Goal: Task Accomplishment & Management: Manage account settings

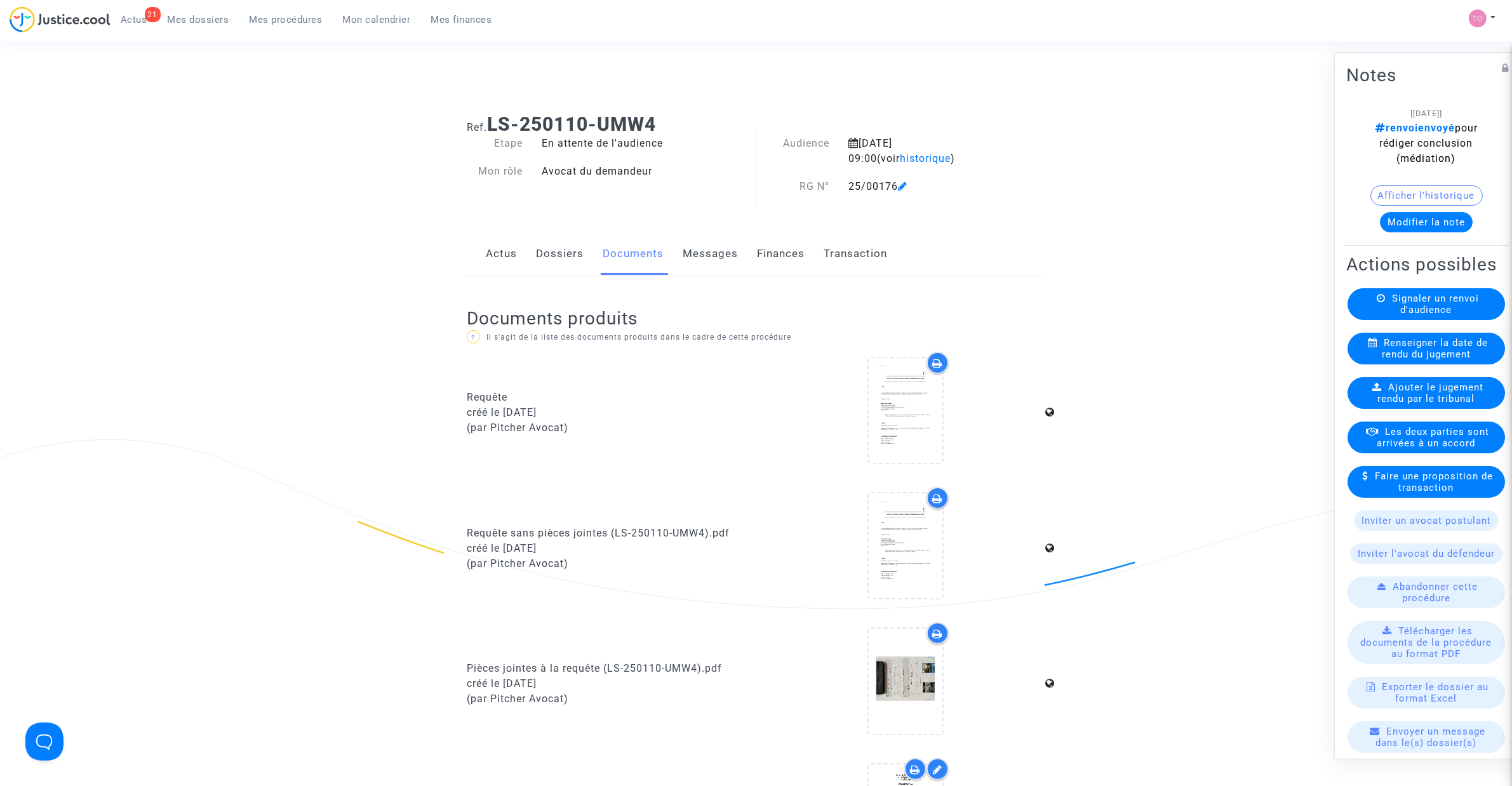
click at [557, 252] on link "Dossiers" at bounding box center [560, 254] width 48 height 42
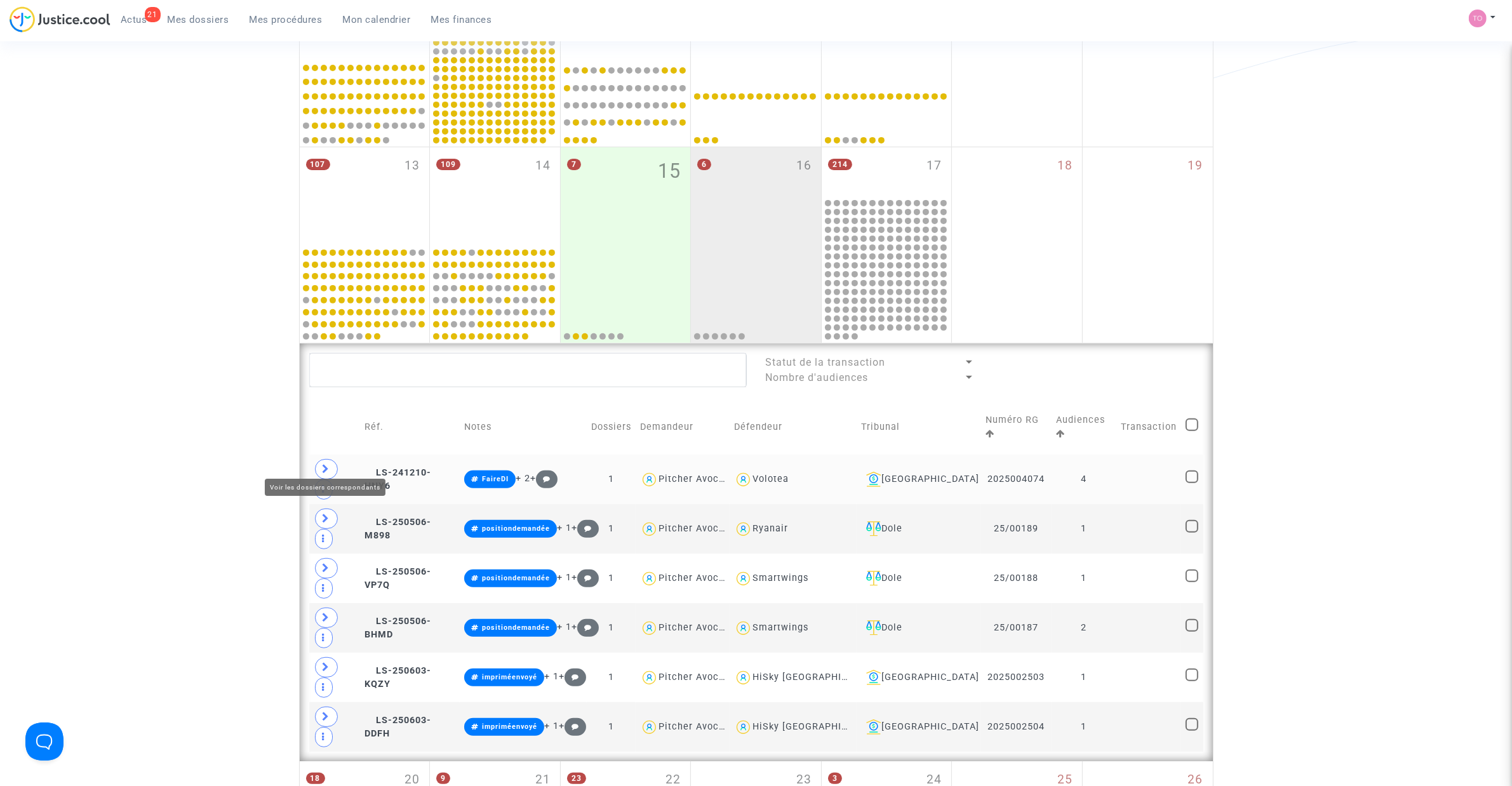
click at [328, 464] on icon at bounding box center [326, 468] width 8 height 10
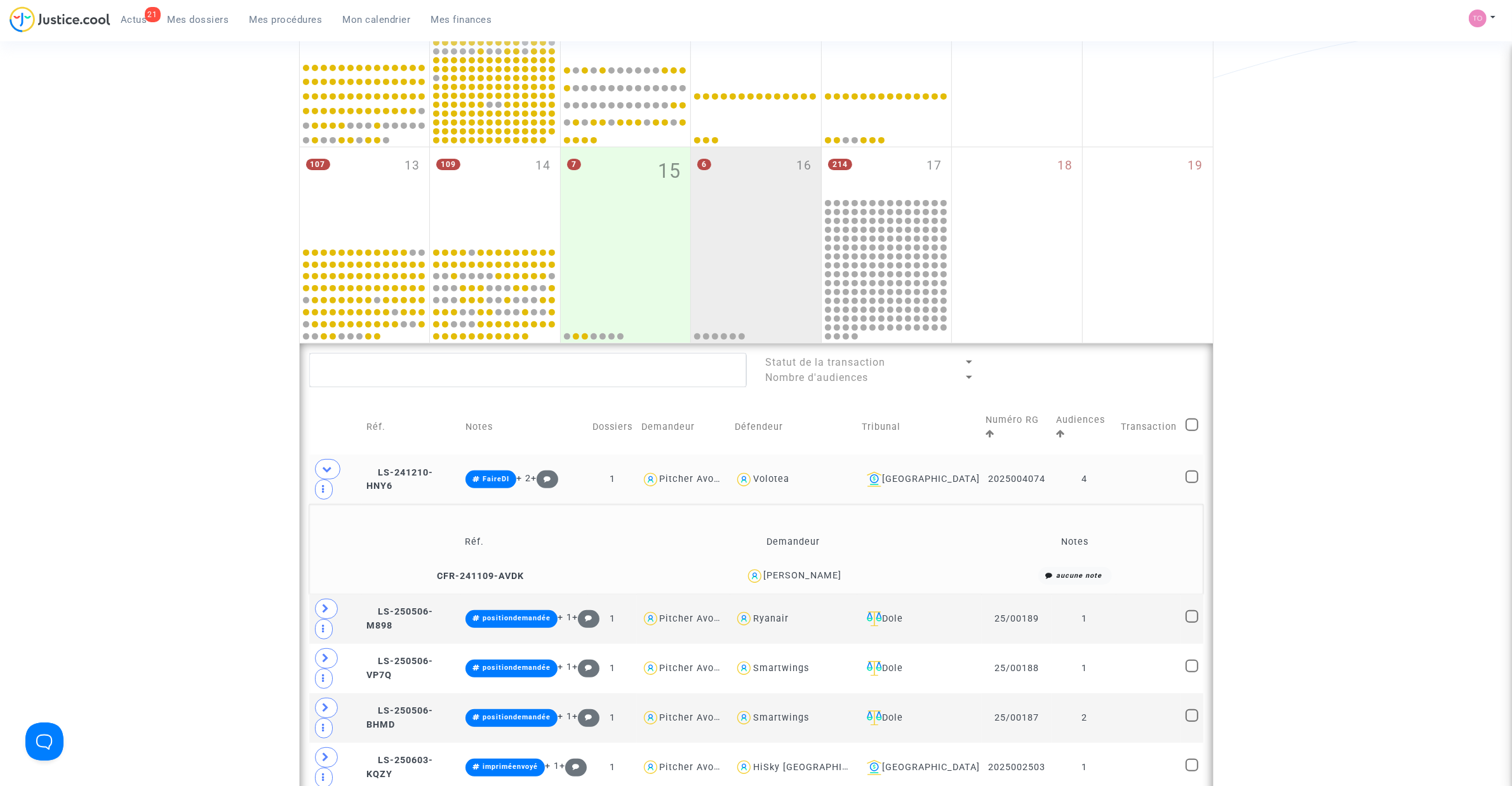
click at [237, 486] on div "Date de clôture d'instruction Date de conciliation Date d'audience Date de juge…" at bounding box center [756, 312] width 1512 height 1348
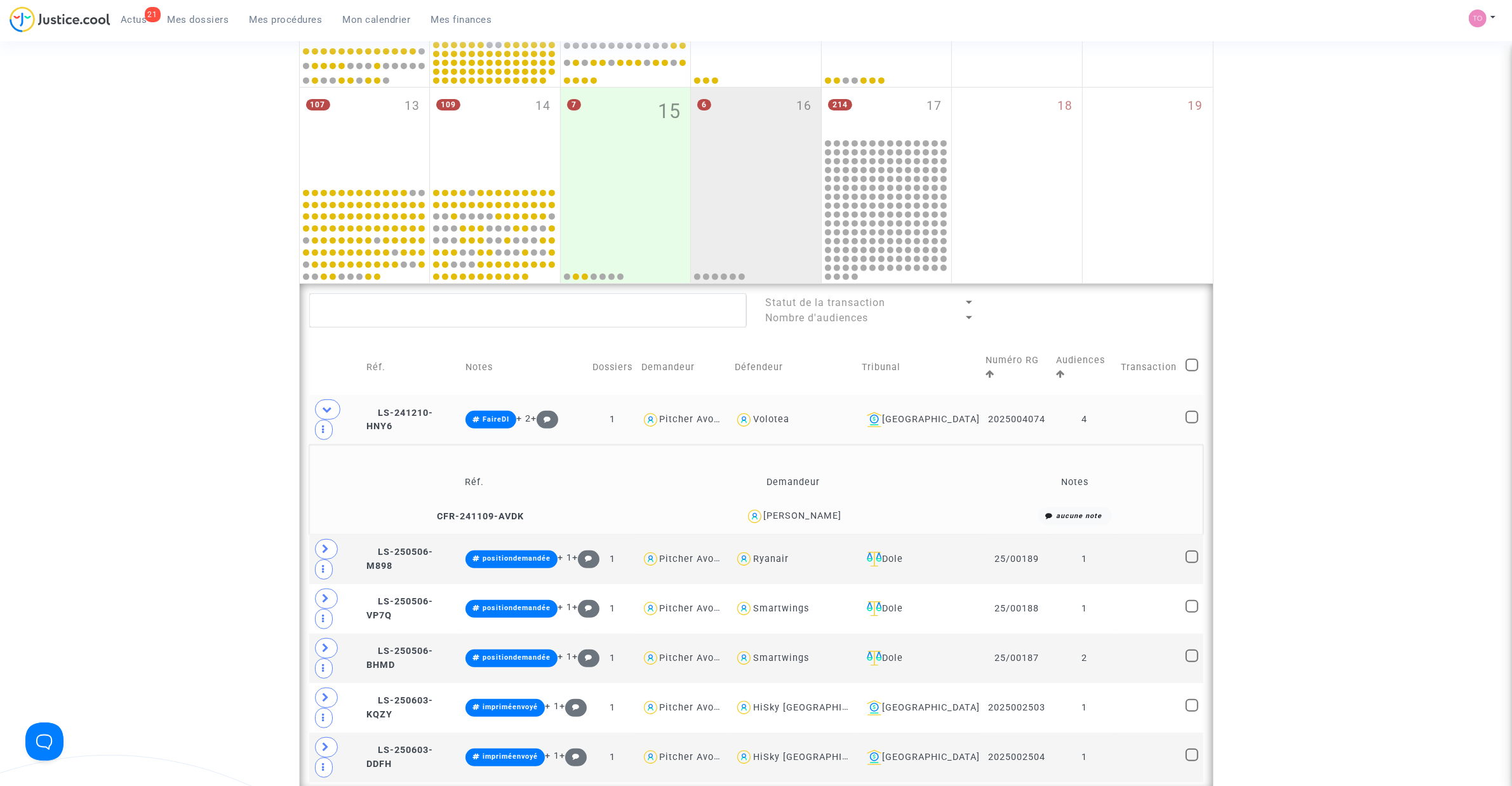
scroll to position [545, 0]
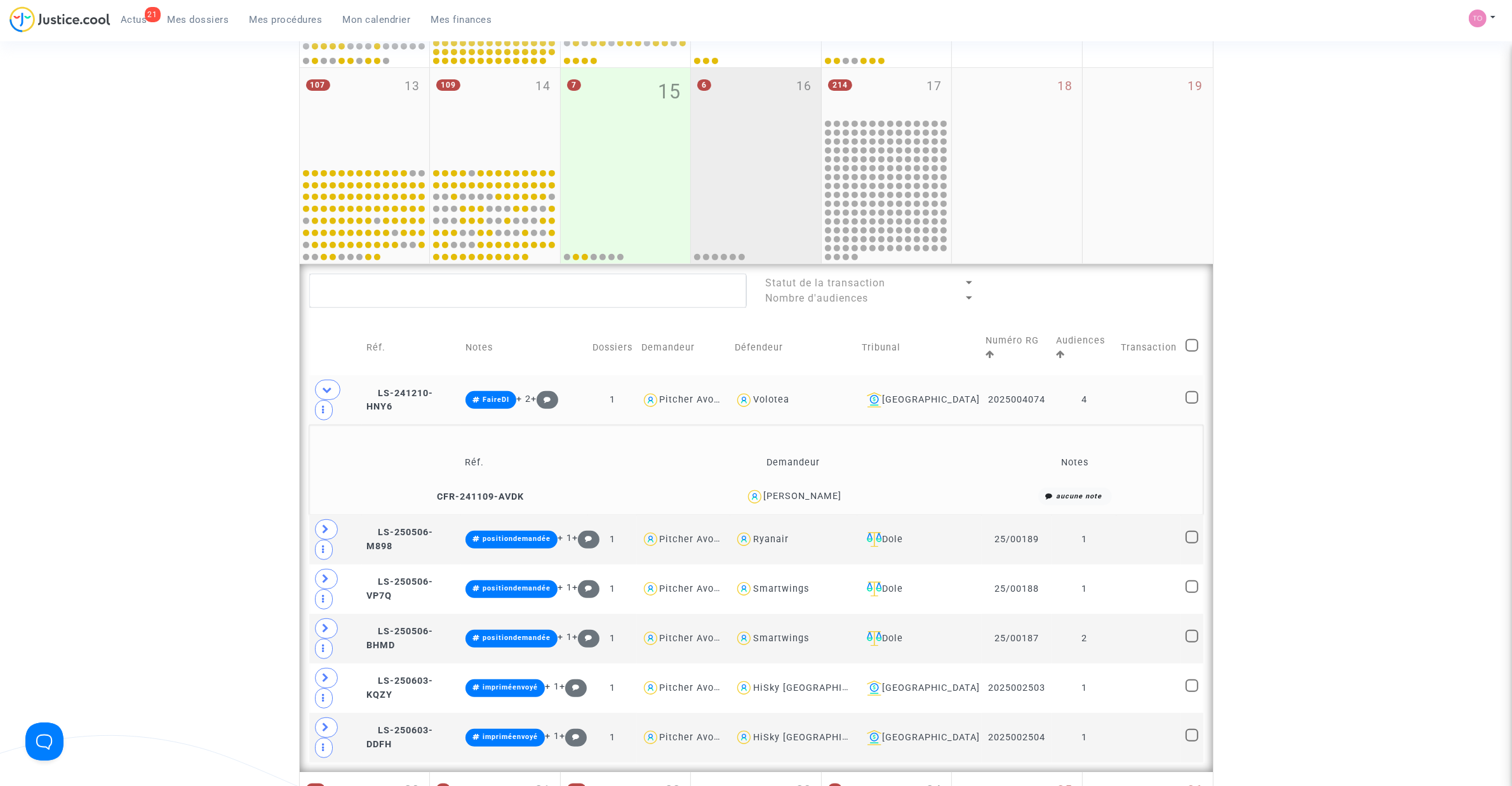
click at [749, 119] on div "6 16" at bounding box center [756, 115] width 130 height 96
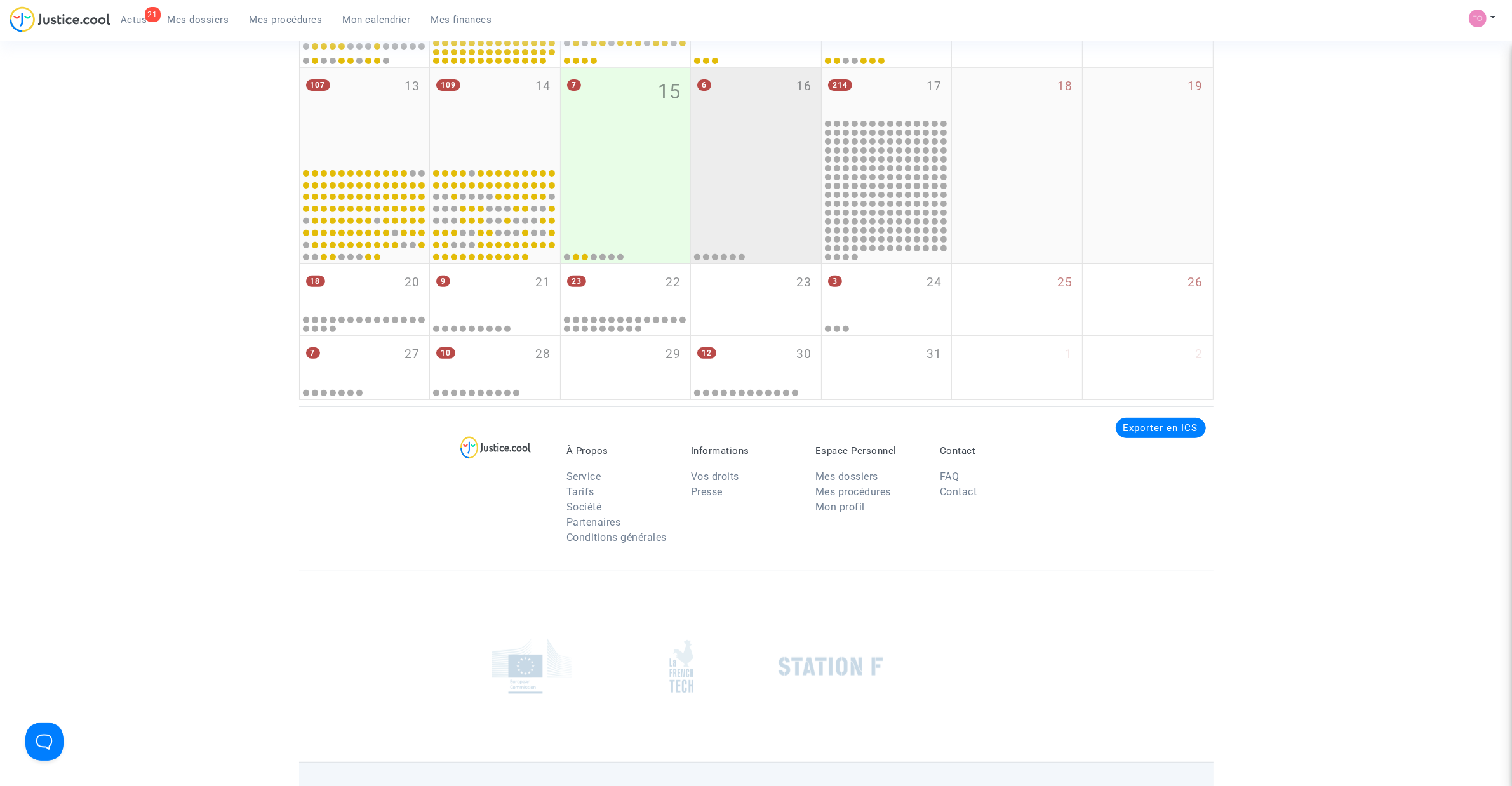
click at [743, 159] on div "6 16" at bounding box center [756, 115] width 130 height 96
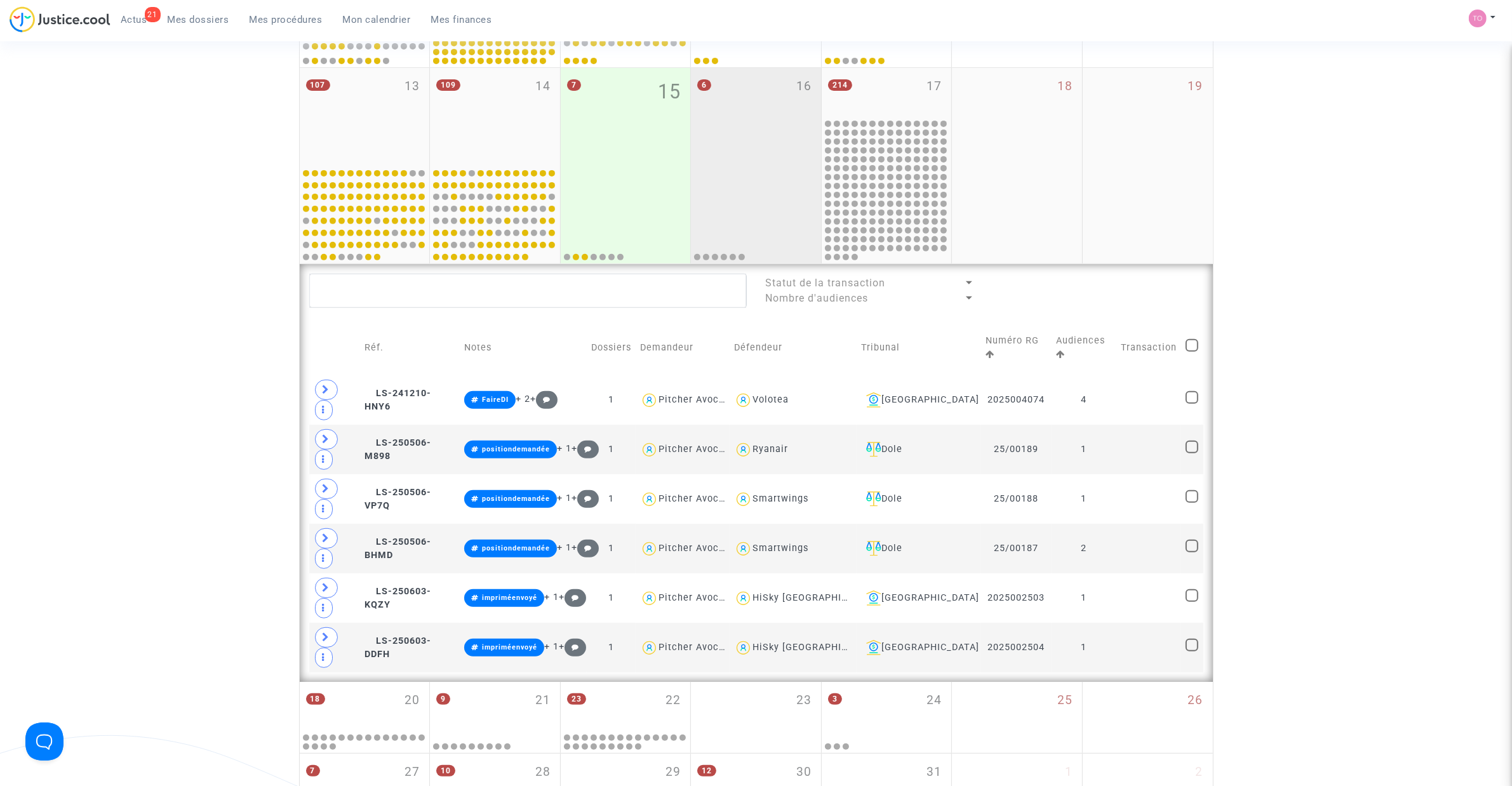
click at [753, 129] on div "6 16" at bounding box center [756, 115] width 130 height 96
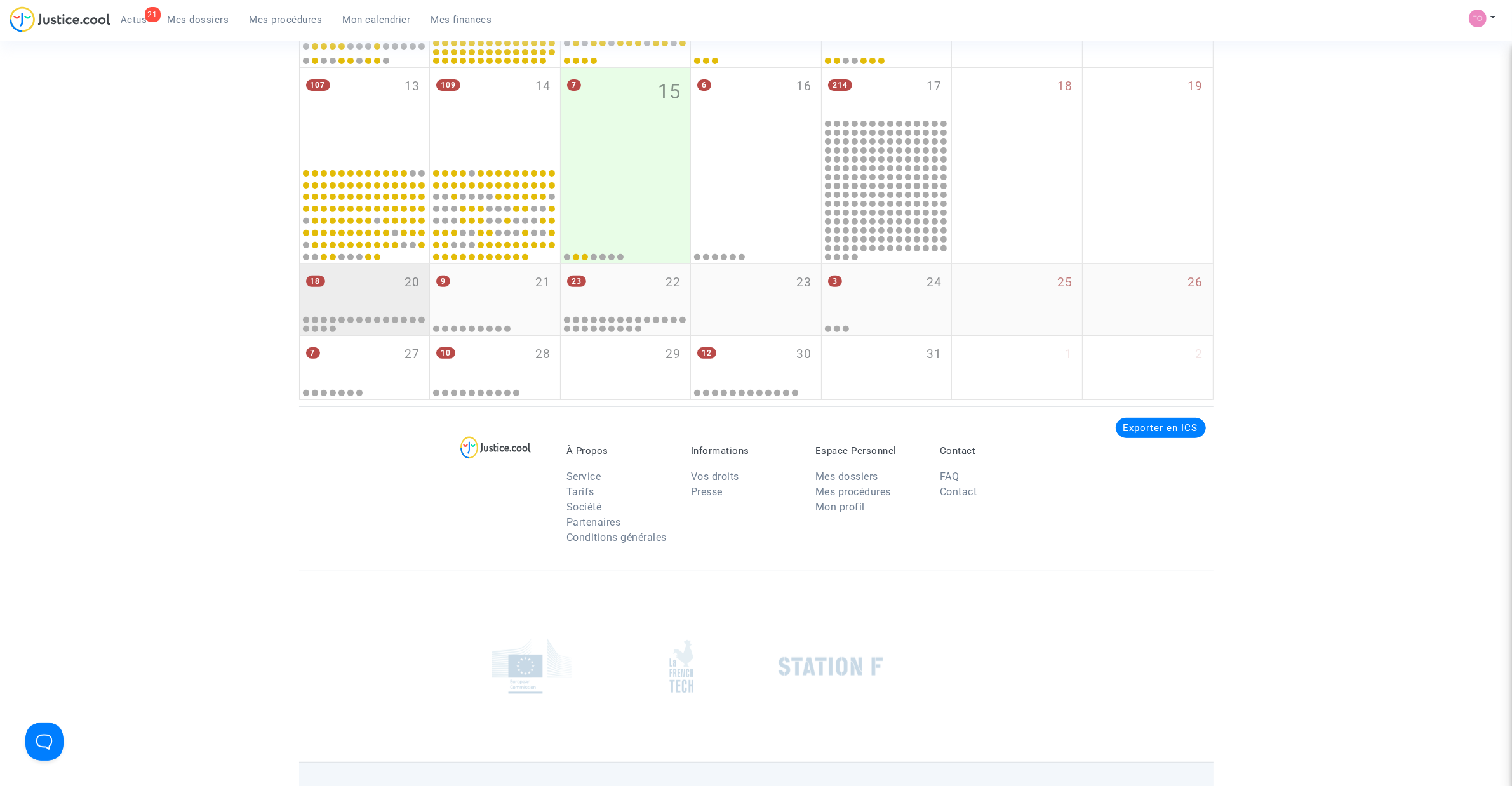
click at [363, 283] on div "18 20" at bounding box center [365, 289] width 130 height 49
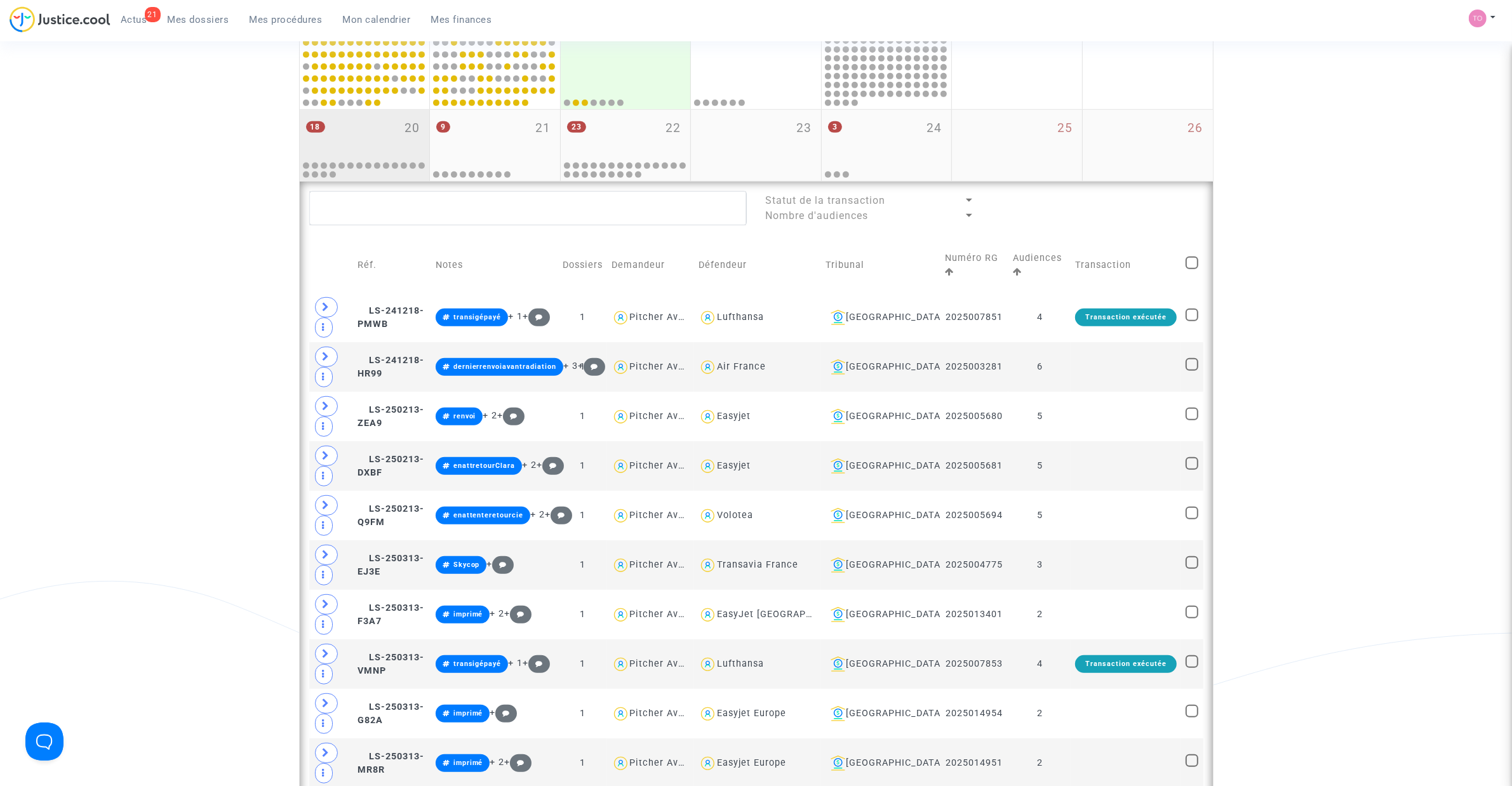
scroll to position [756, 0]
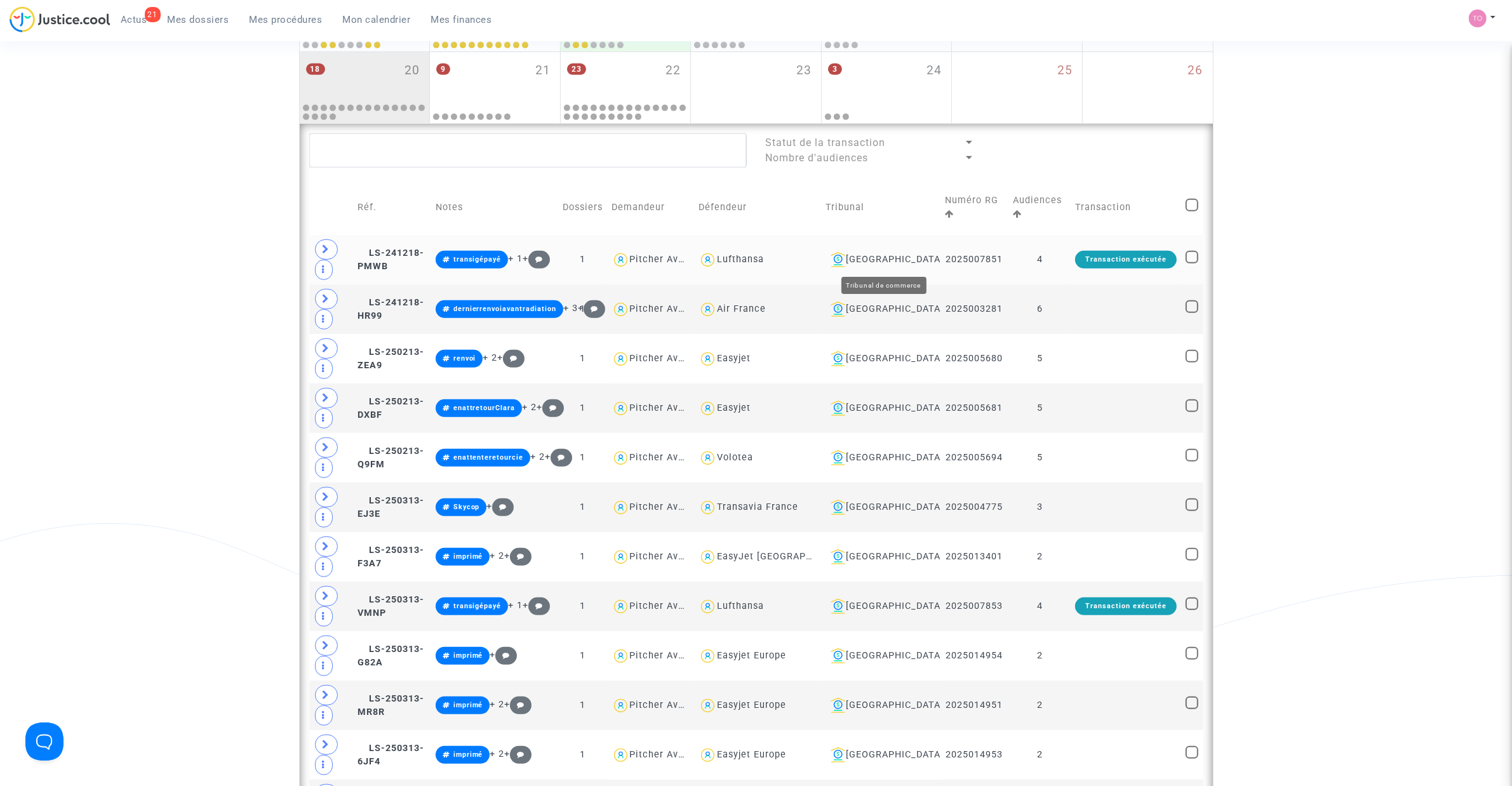
click at [890, 259] on div "Toulouse" at bounding box center [880, 259] width 110 height 15
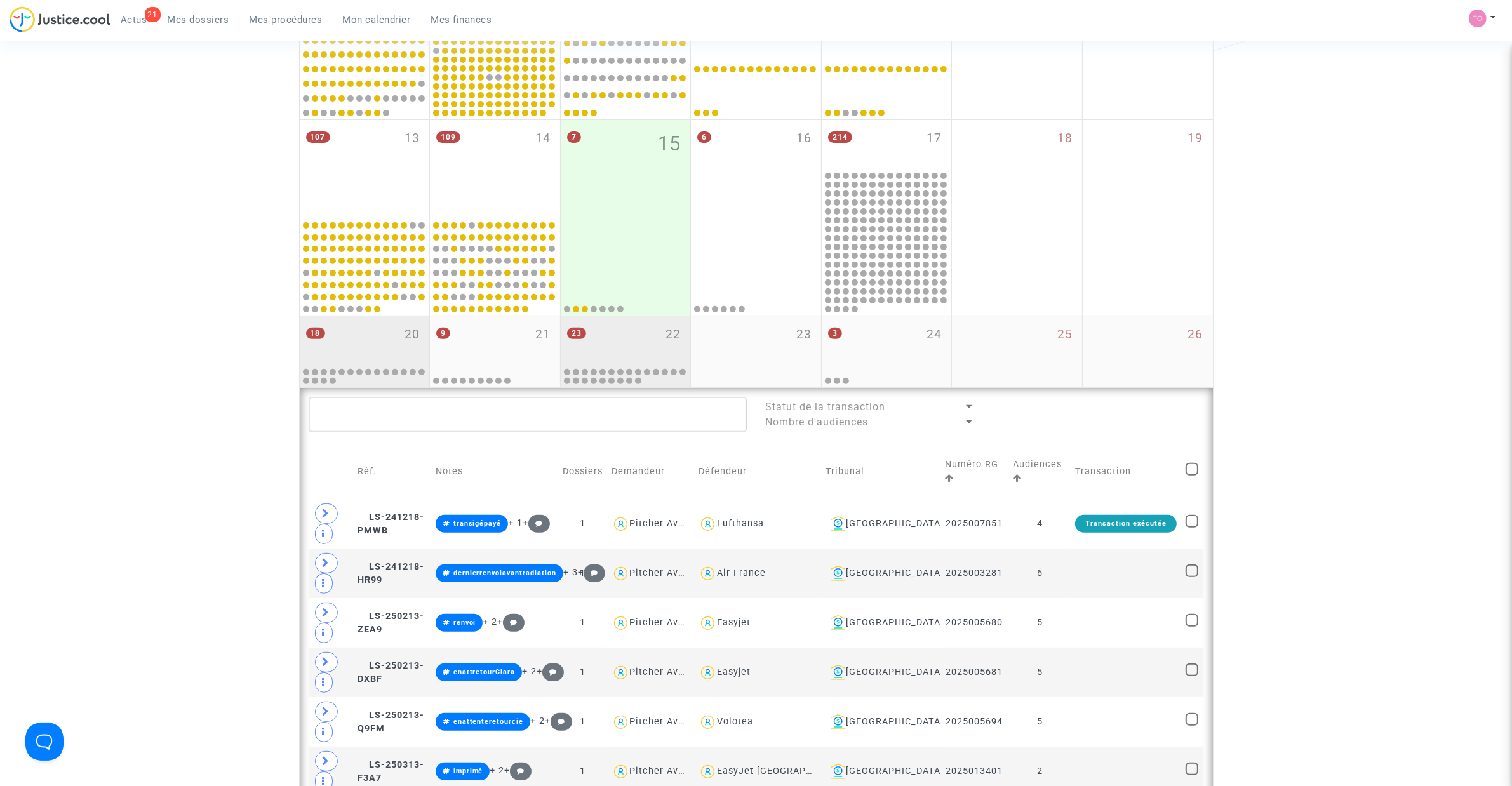
scroll to position [492, 0]
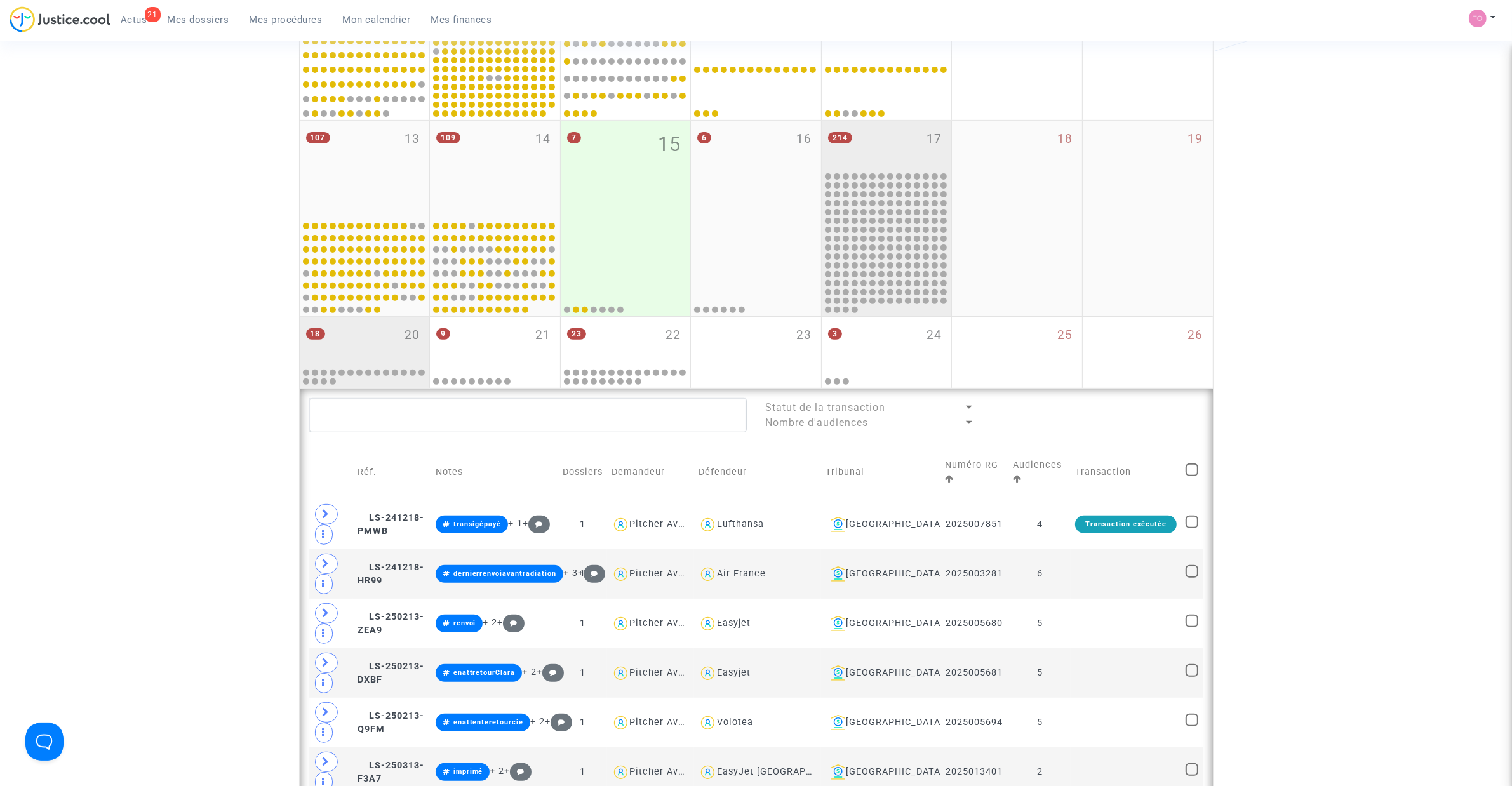
click at [900, 147] on div "214 17" at bounding box center [887, 145] width 130 height 49
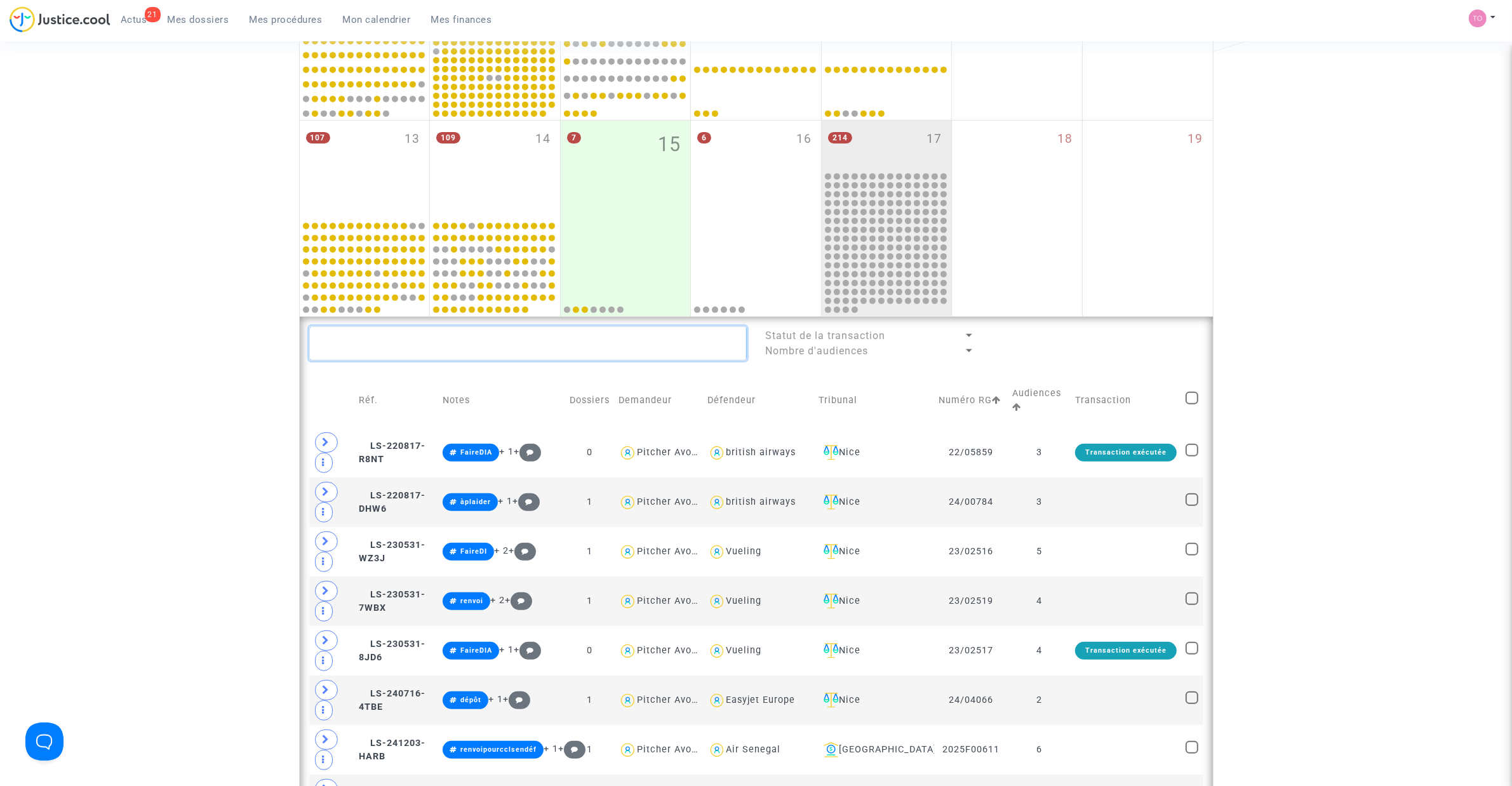
click at [356, 344] on textarea at bounding box center [527, 343] width 438 height 34
paste textarea "RAIMONDI"
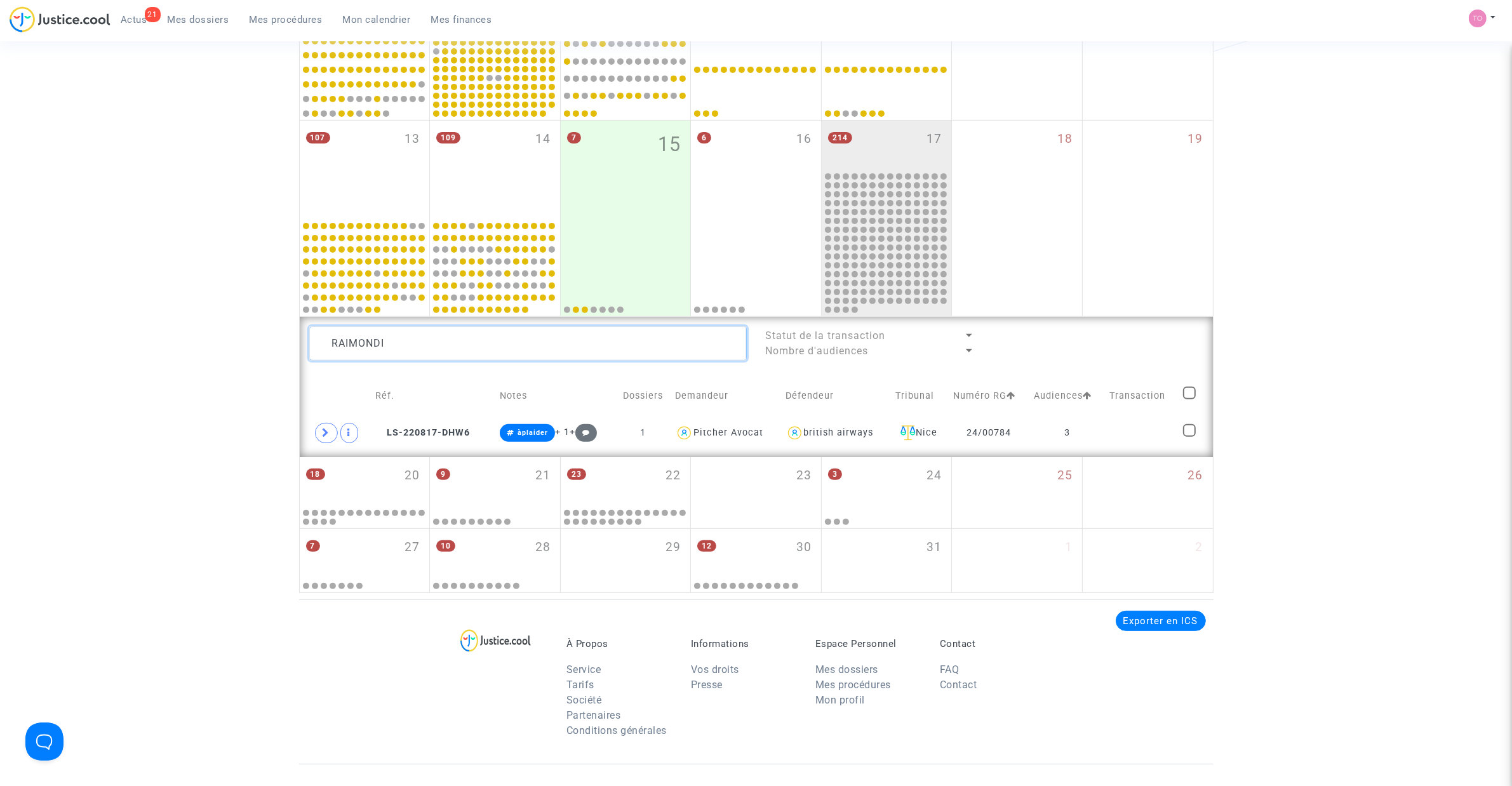
type textarea "RAIMONDI"
click at [322, 436] on icon at bounding box center [326, 432] width 8 height 10
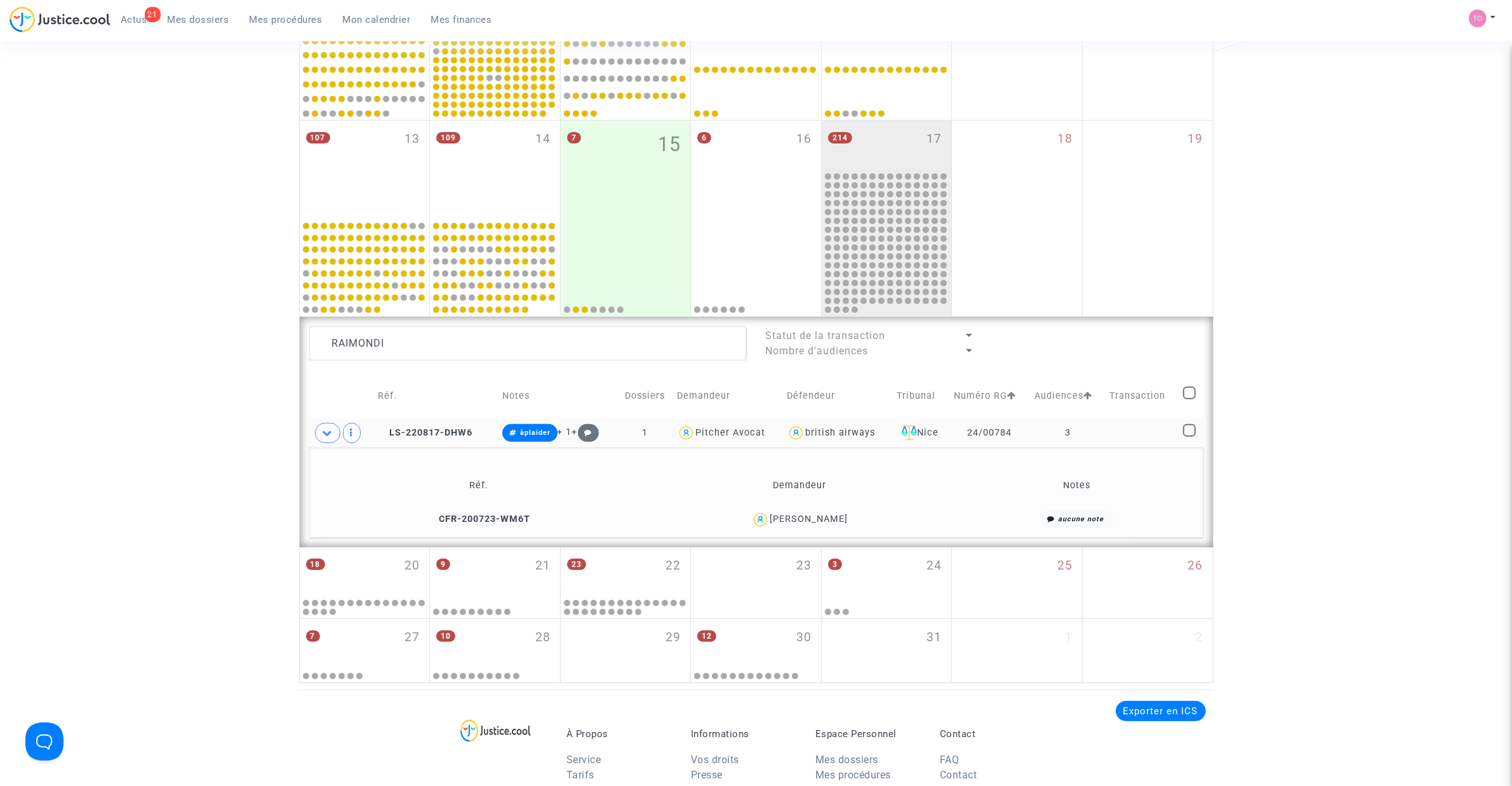
click at [818, 513] on div "VIRGINIE RAIMONDI" at bounding box center [808, 518] width 78 height 11
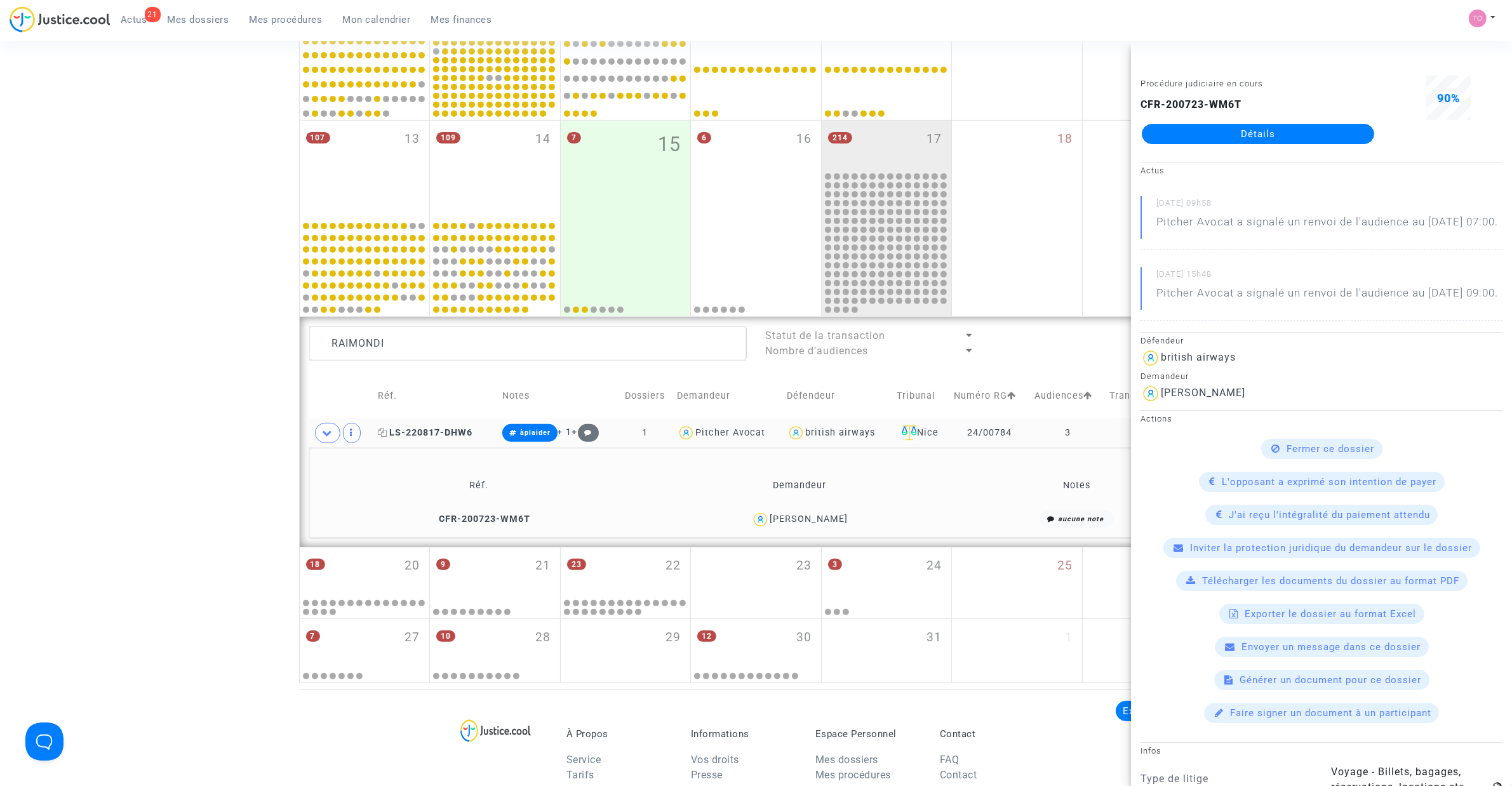
click at [449, 431] on span "LS-220817-DHW6" at bounding box center [424, 432] width 94 height 11
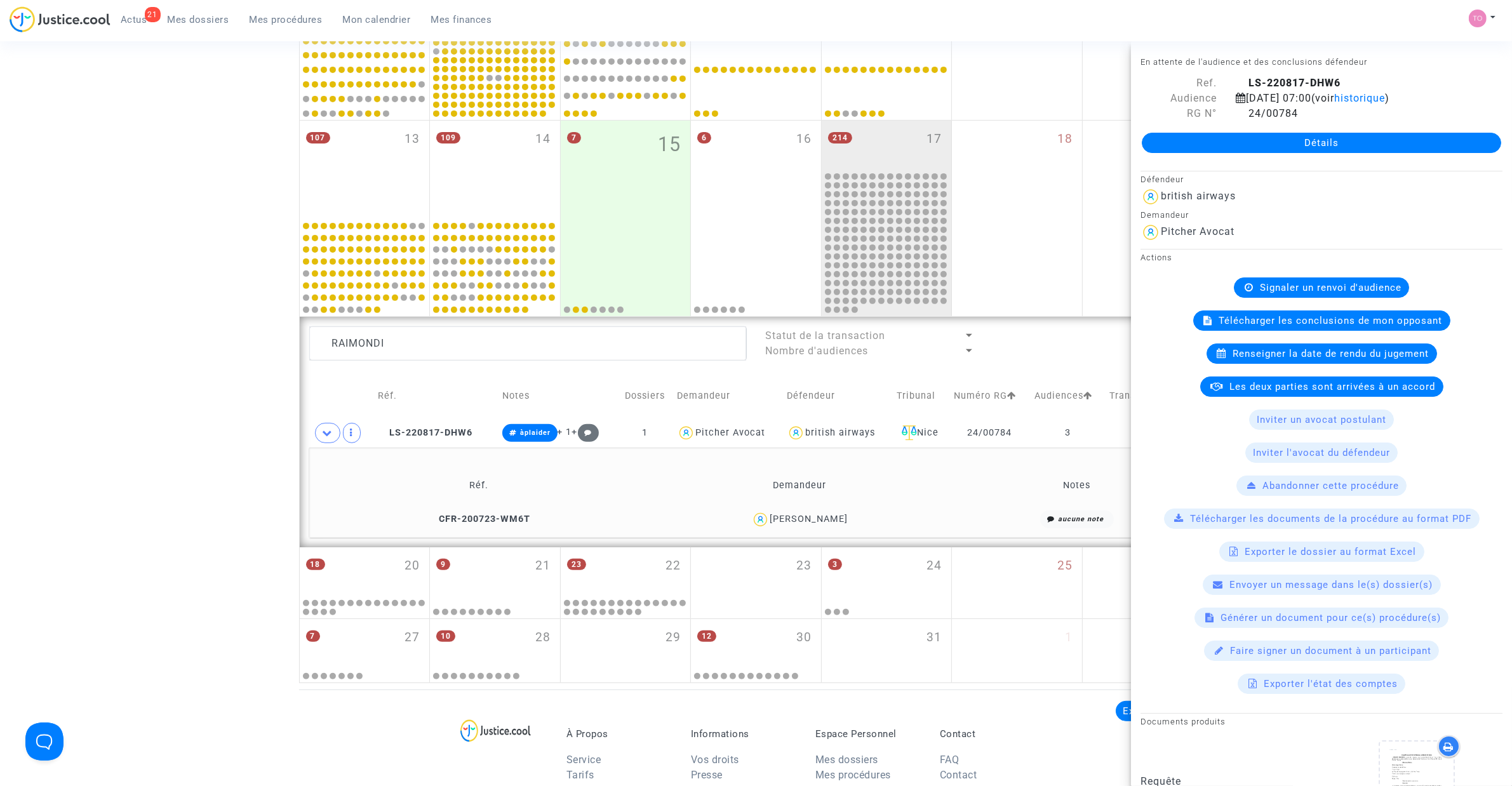
drag, startPoint x: 1287, startPoint y: 151, endPoint x: 1219, endPoint y: 159, distance: 68.5
click at [1219, 159] on div "Détails" at bounding box center [1321, 143] width 381 height 43
drag, startPoint x: 397, startPoint y: 344, endPoint x: 208, endPoint y: 335, distance: 189.2
click at [208, 335] on div "Date de clôture d'instruction Date de conciliation Date d'audience Date de juge…" at bounding box center [756, 147] width 1512 height 1071
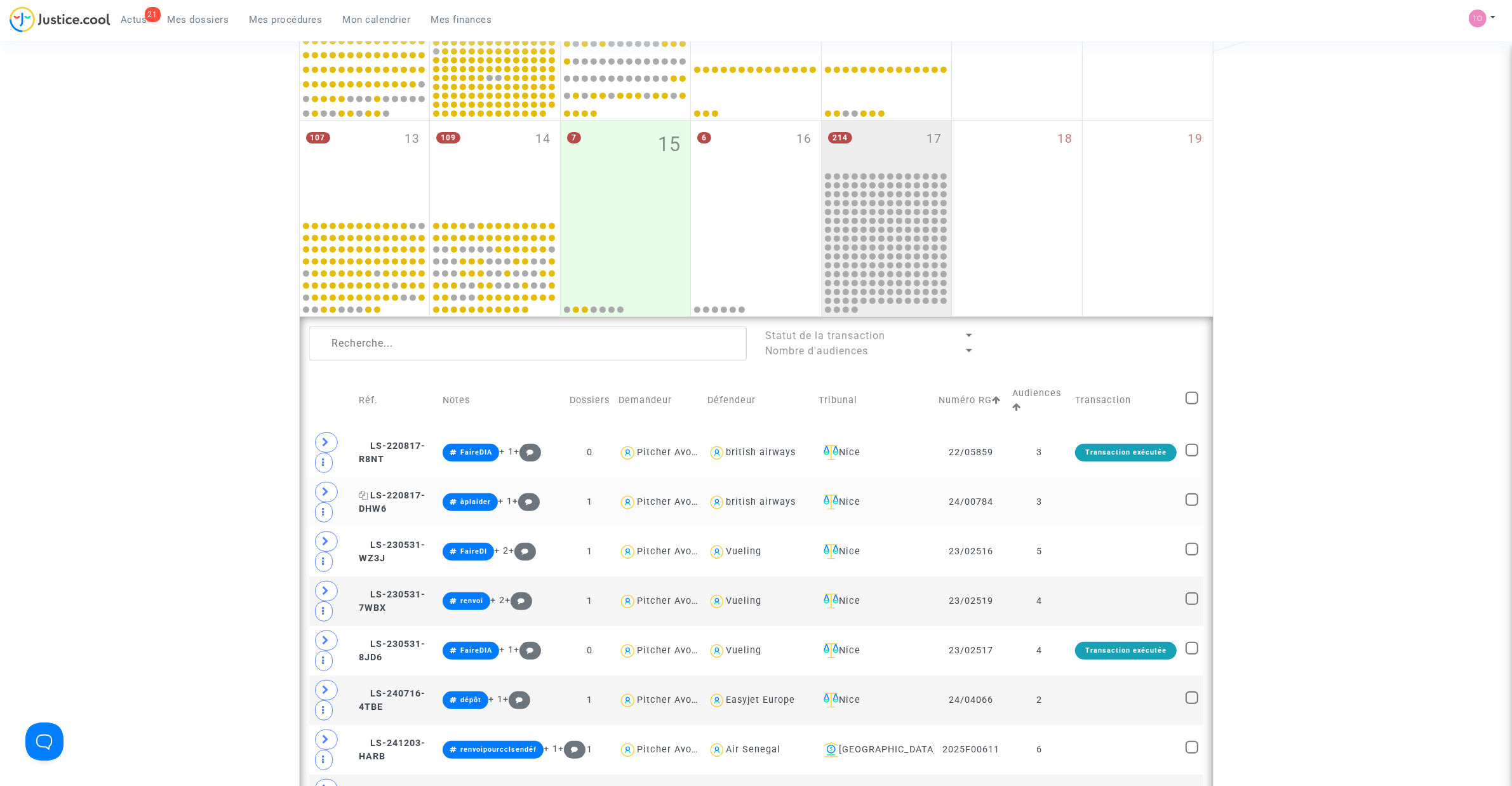
click at [388, 492] on span "LS-220817-DHW6" at bounding box center [393, 503] width 67 height 25
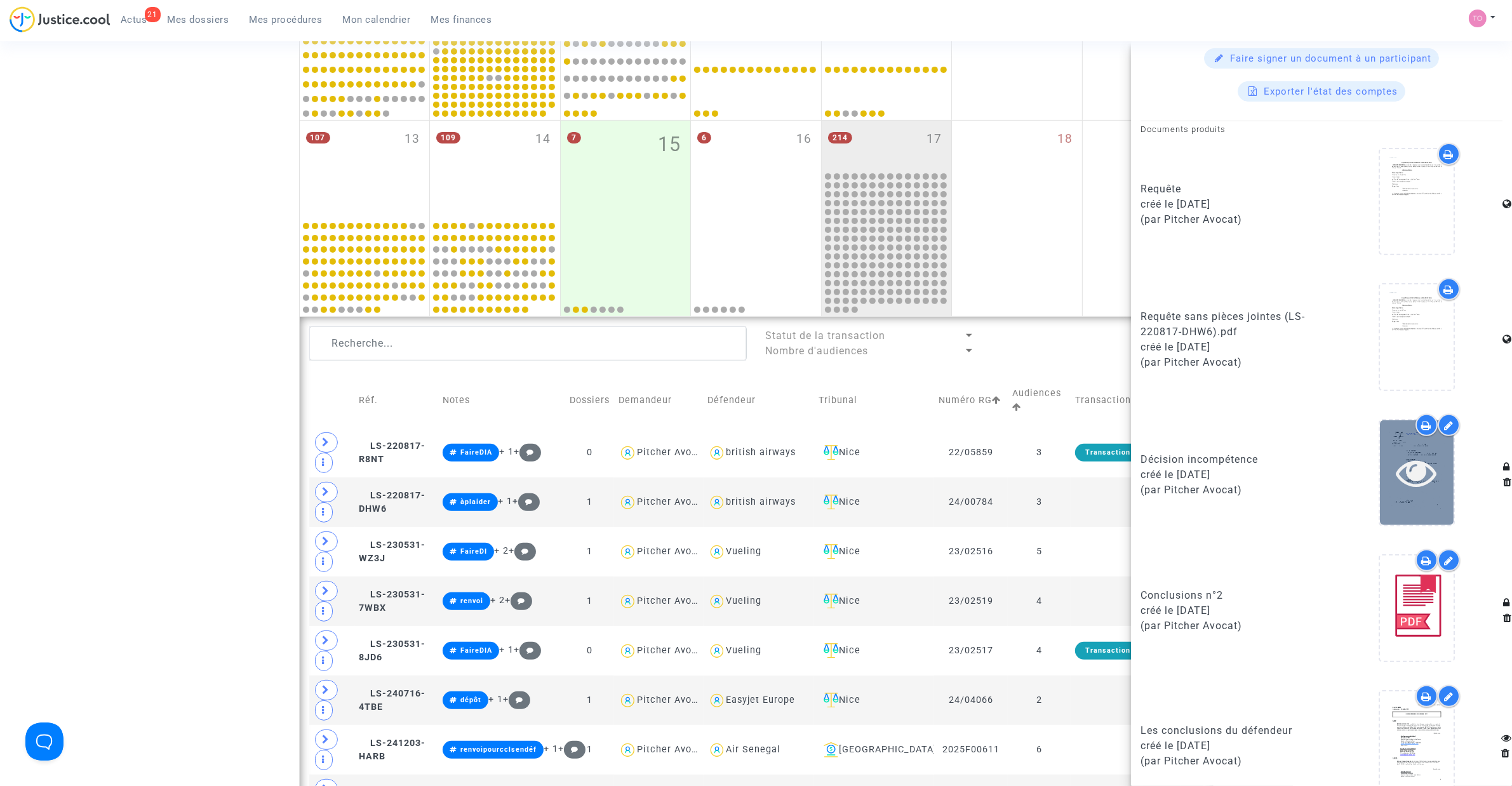
scroll to position [620, 0]
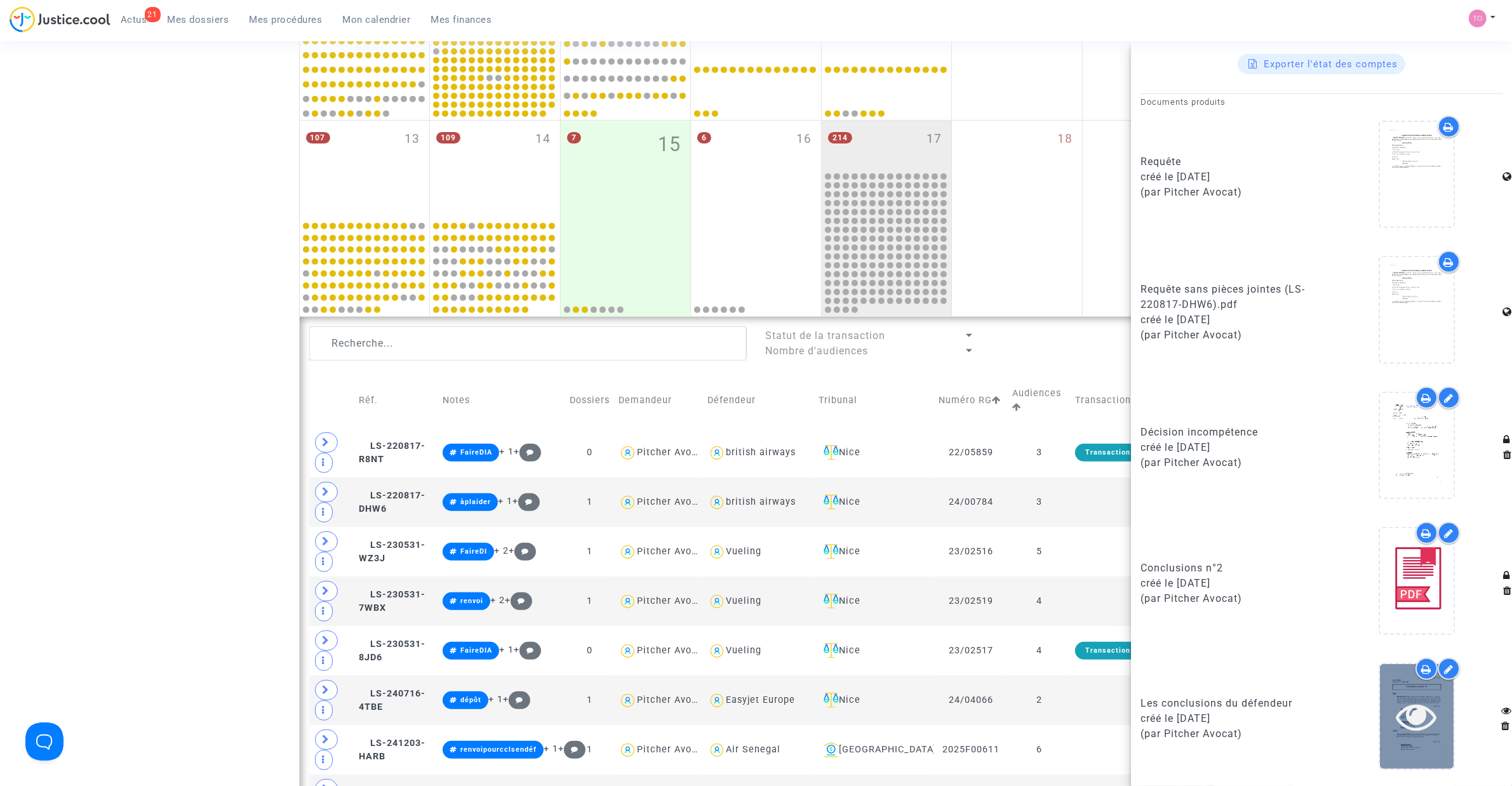
click at [1410, 716] on icon at bounding box center [1416, 716] width 41 height 40
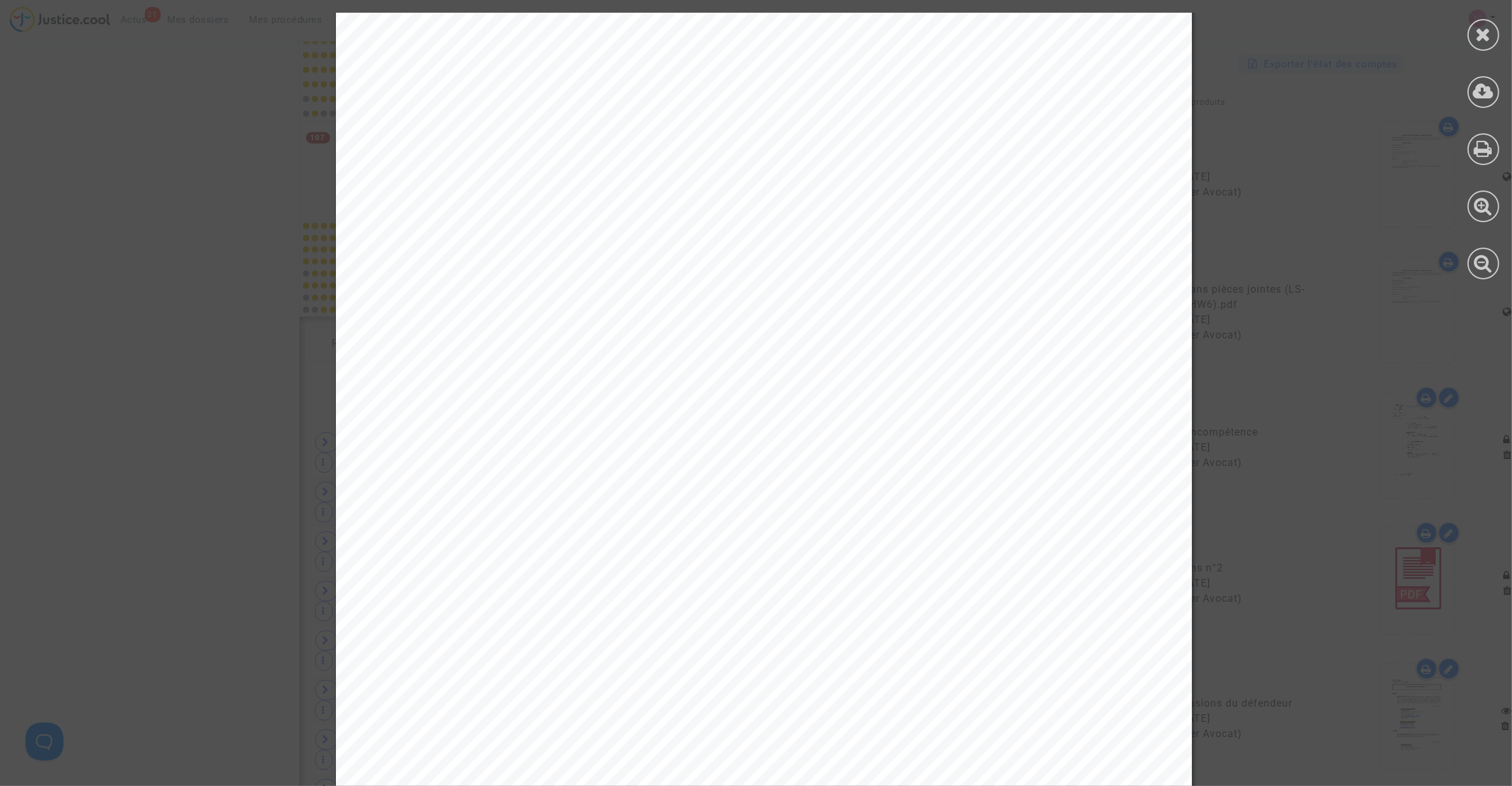
scroll to position [7695, 0]
drag, startPoint x: 1486, startPoint y: 32, endPoint x: 1446, endPoint y: 43, distance: 41.5
click at [1486, 32] on icon at bounding box center [1484, 34] width 16 height 19
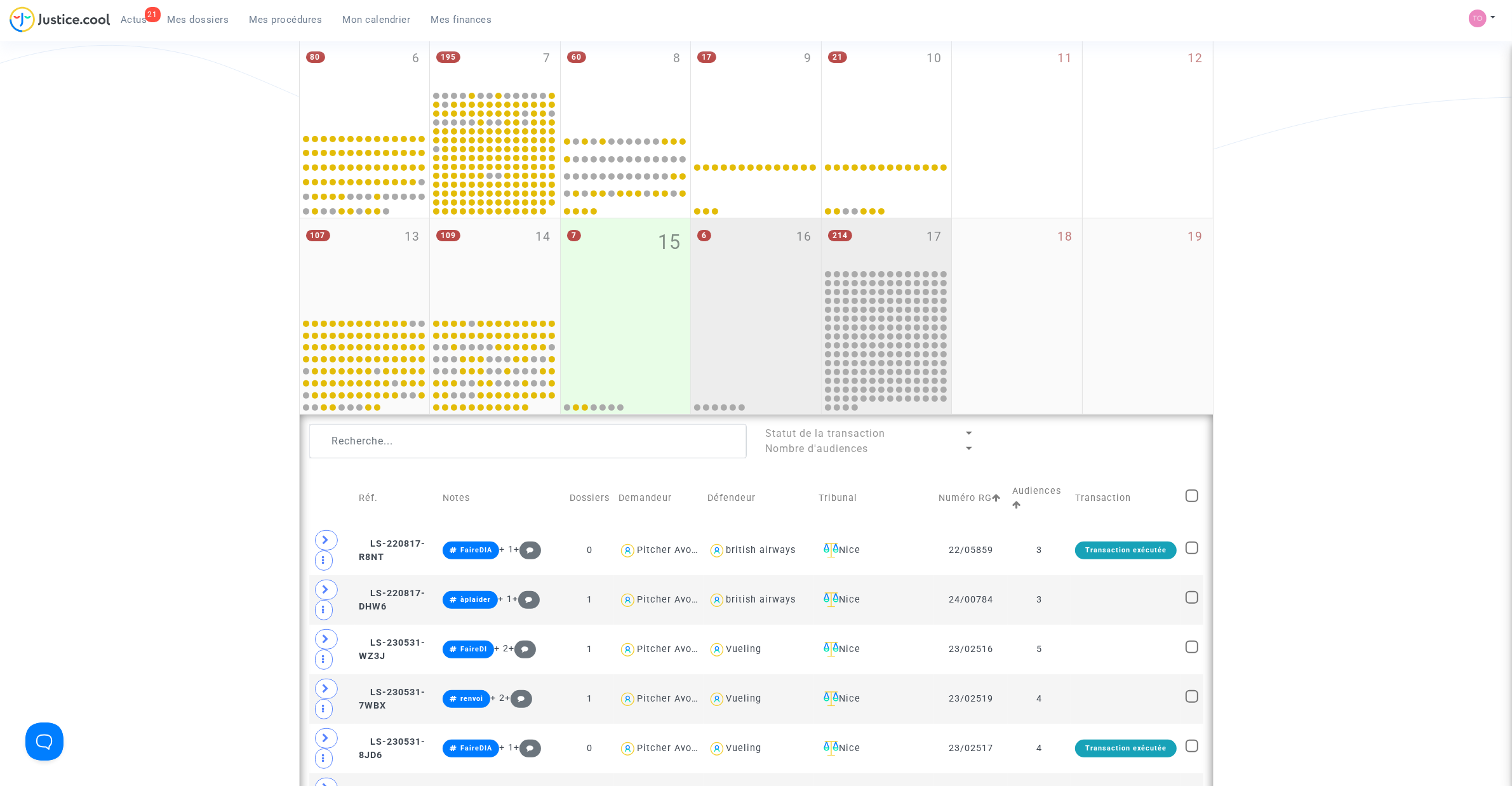
scroll to position [386, 0]
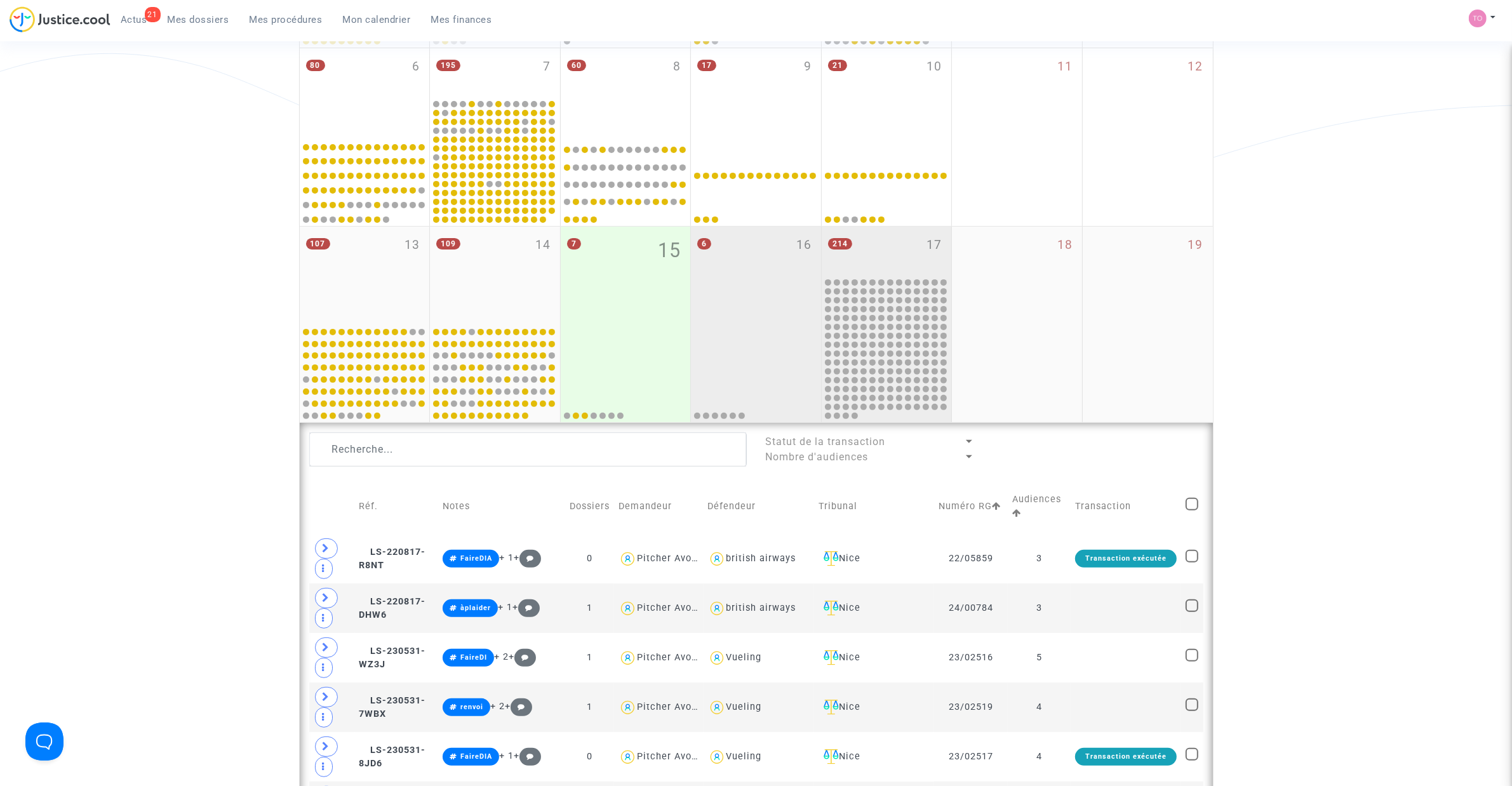
click at [751, 286] on div "6 16" at bounding box center [756, 274] width 130 height 96
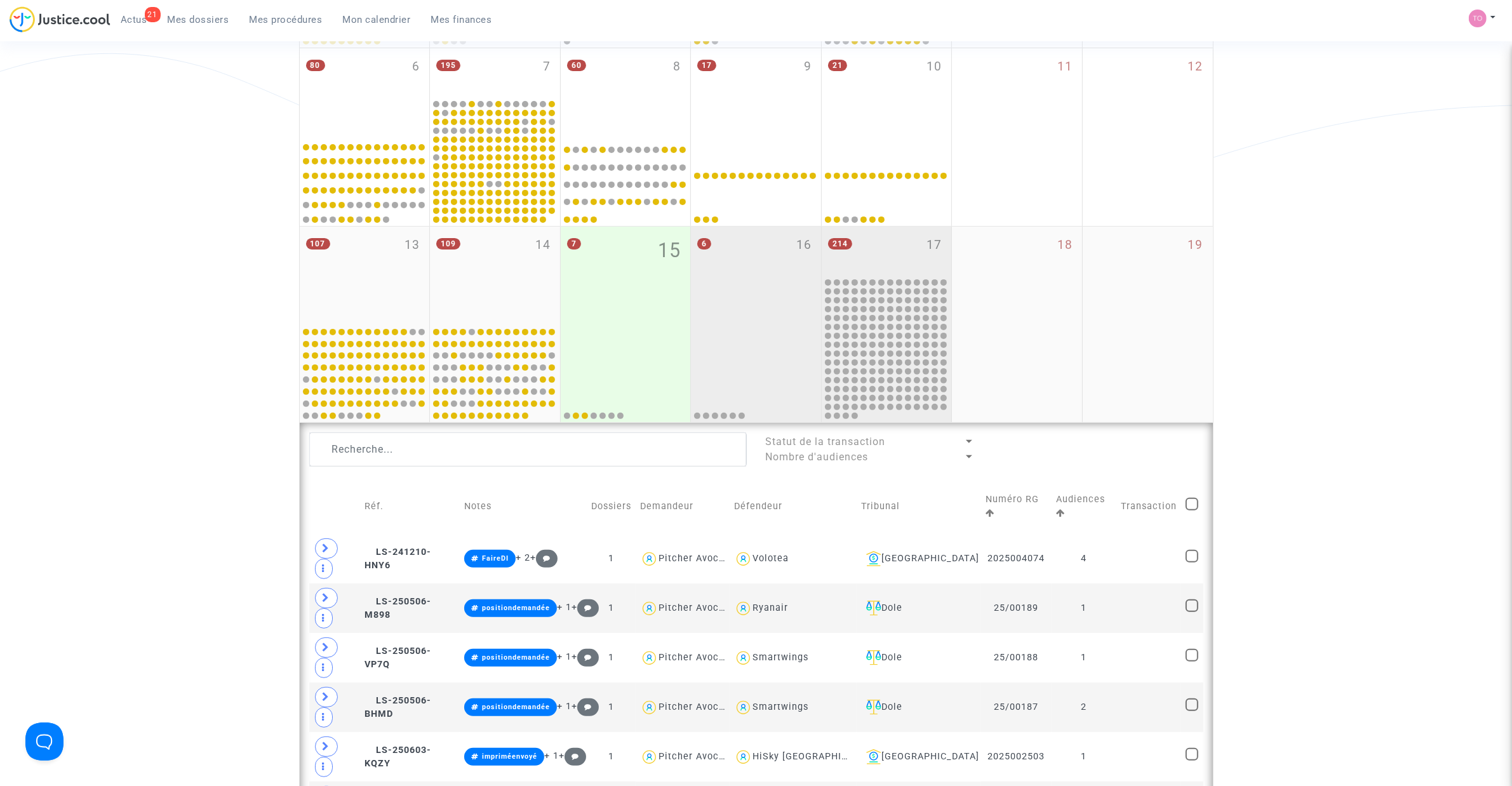
click at [889, 240] on div "214 17" at bounding box center [887, 251] width 130 height 49
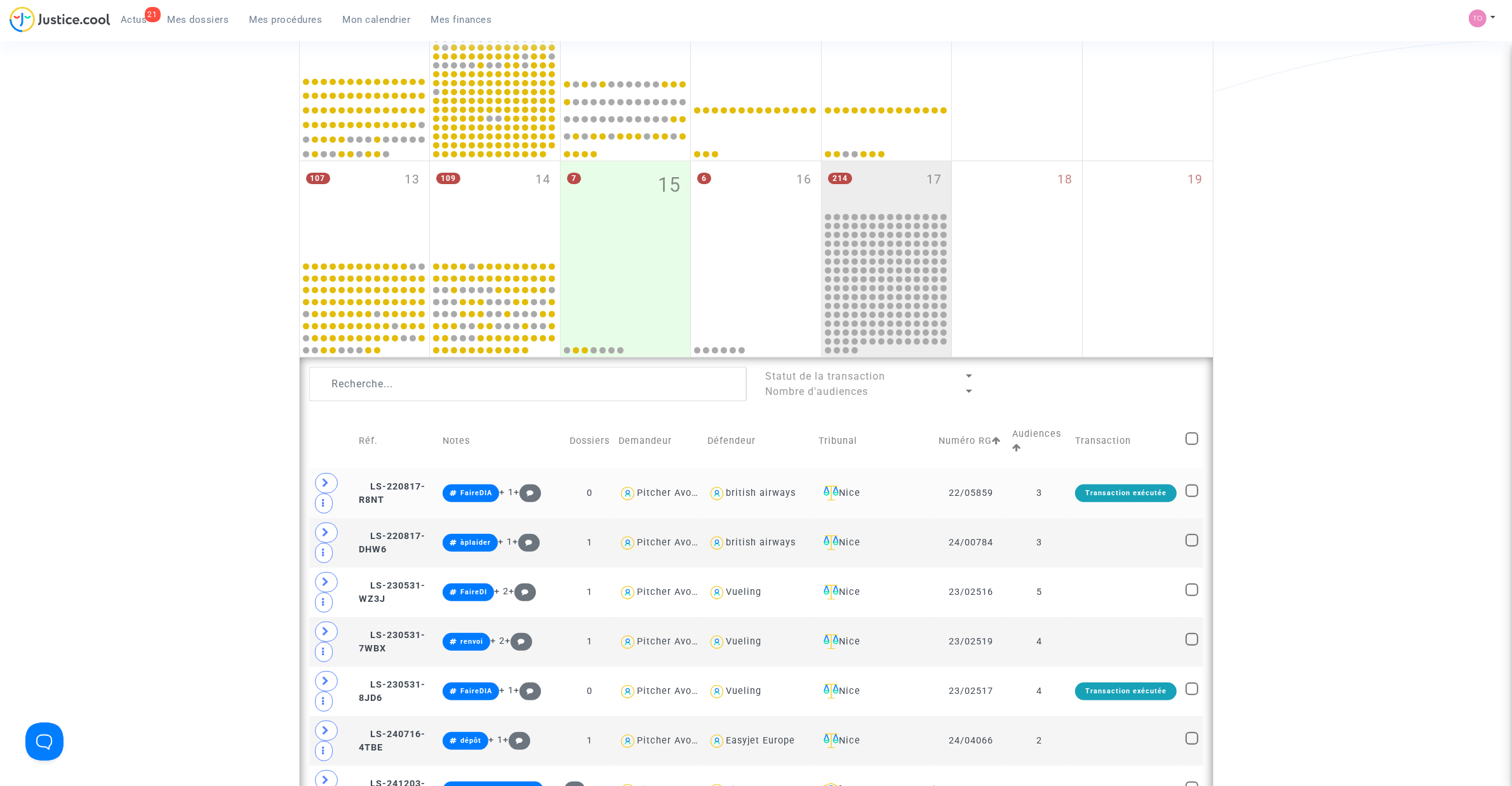
scroll to position [465, 0]
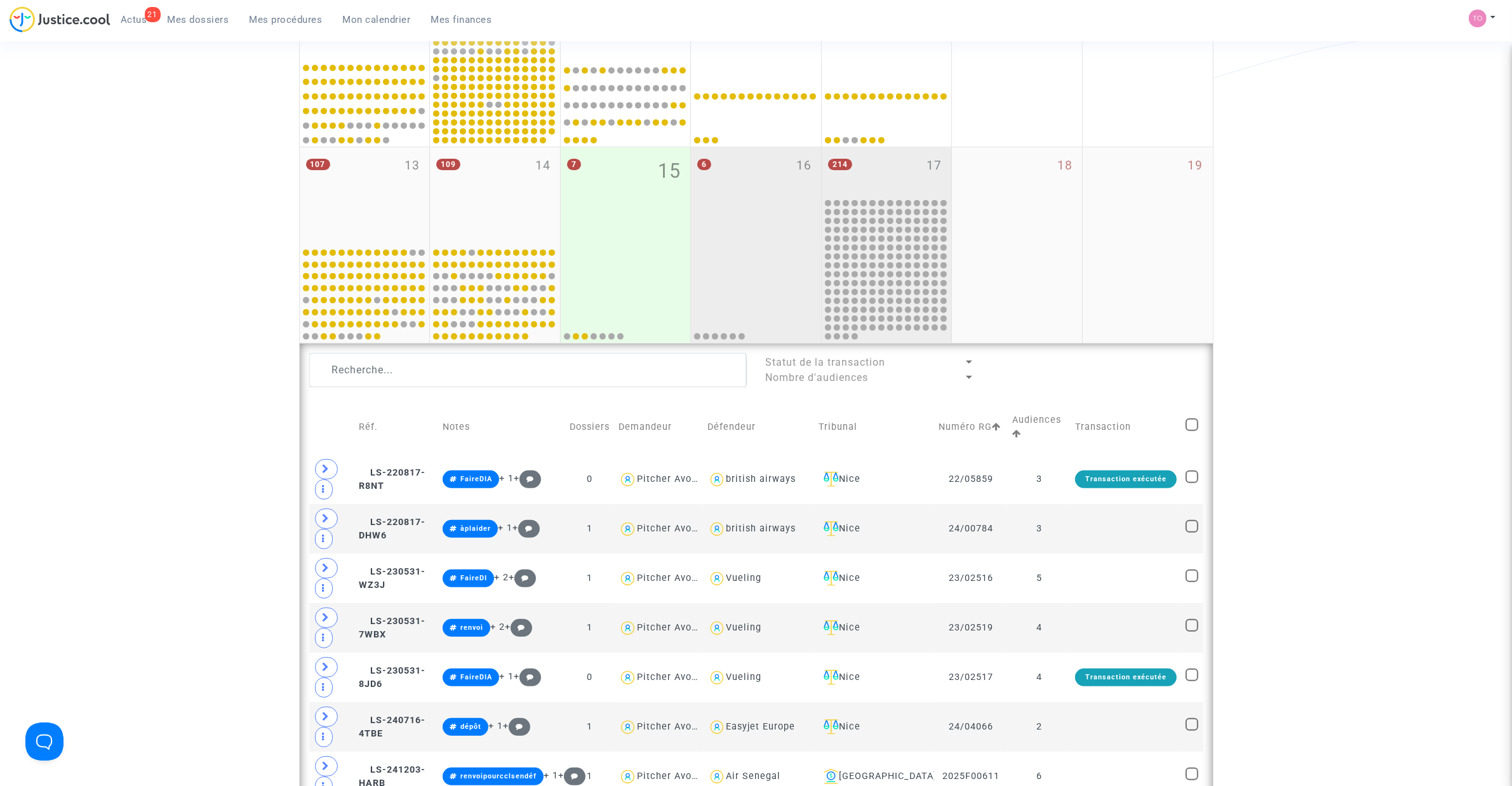
click at [716, 181] on div "6 16" at bounding box center [756, 195] width 130 height 96
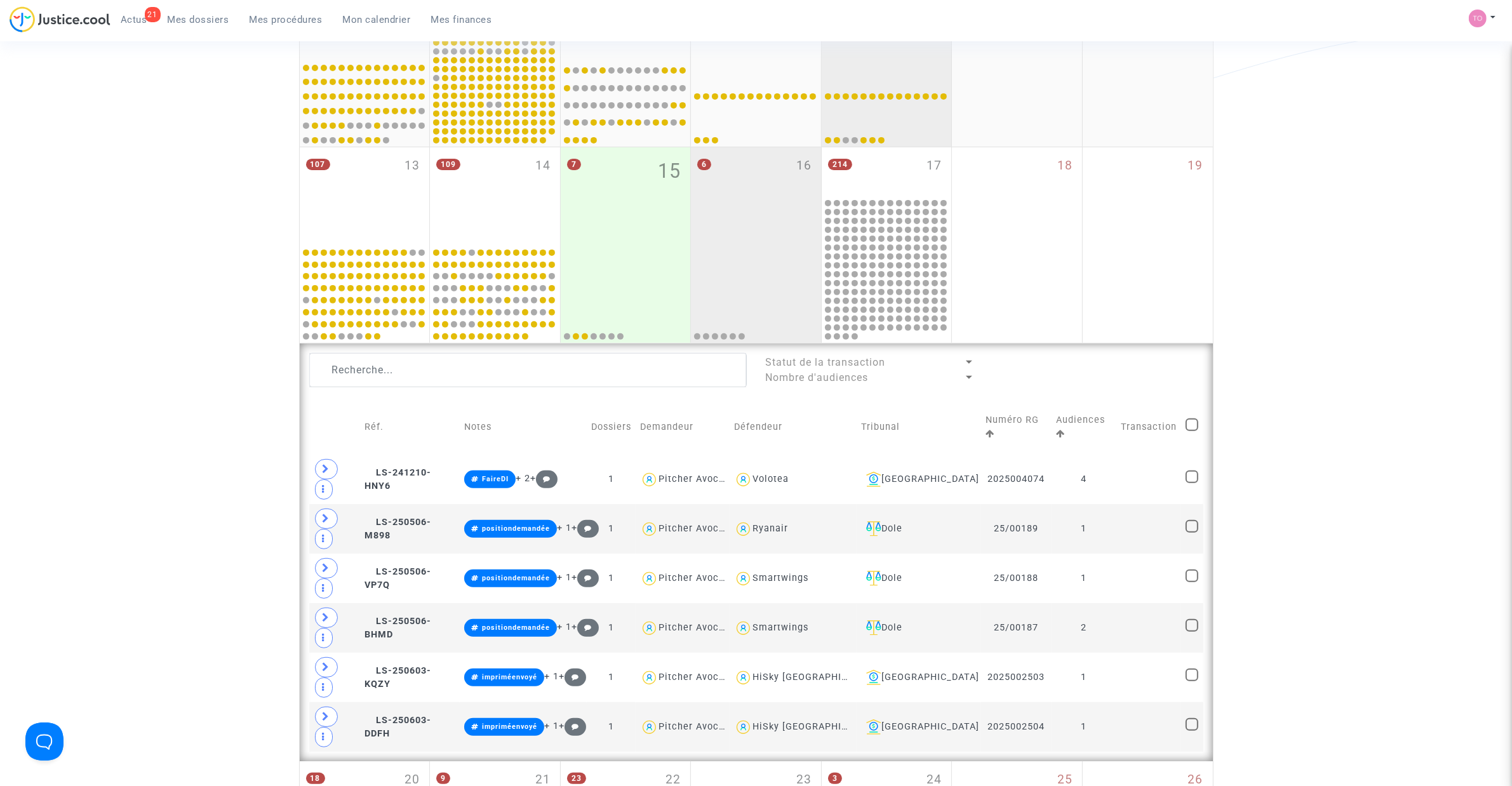
click at [864, 144] on mwl-calendar-month-cell "21 10" at bounding box center [887, 58] width 131 height 178
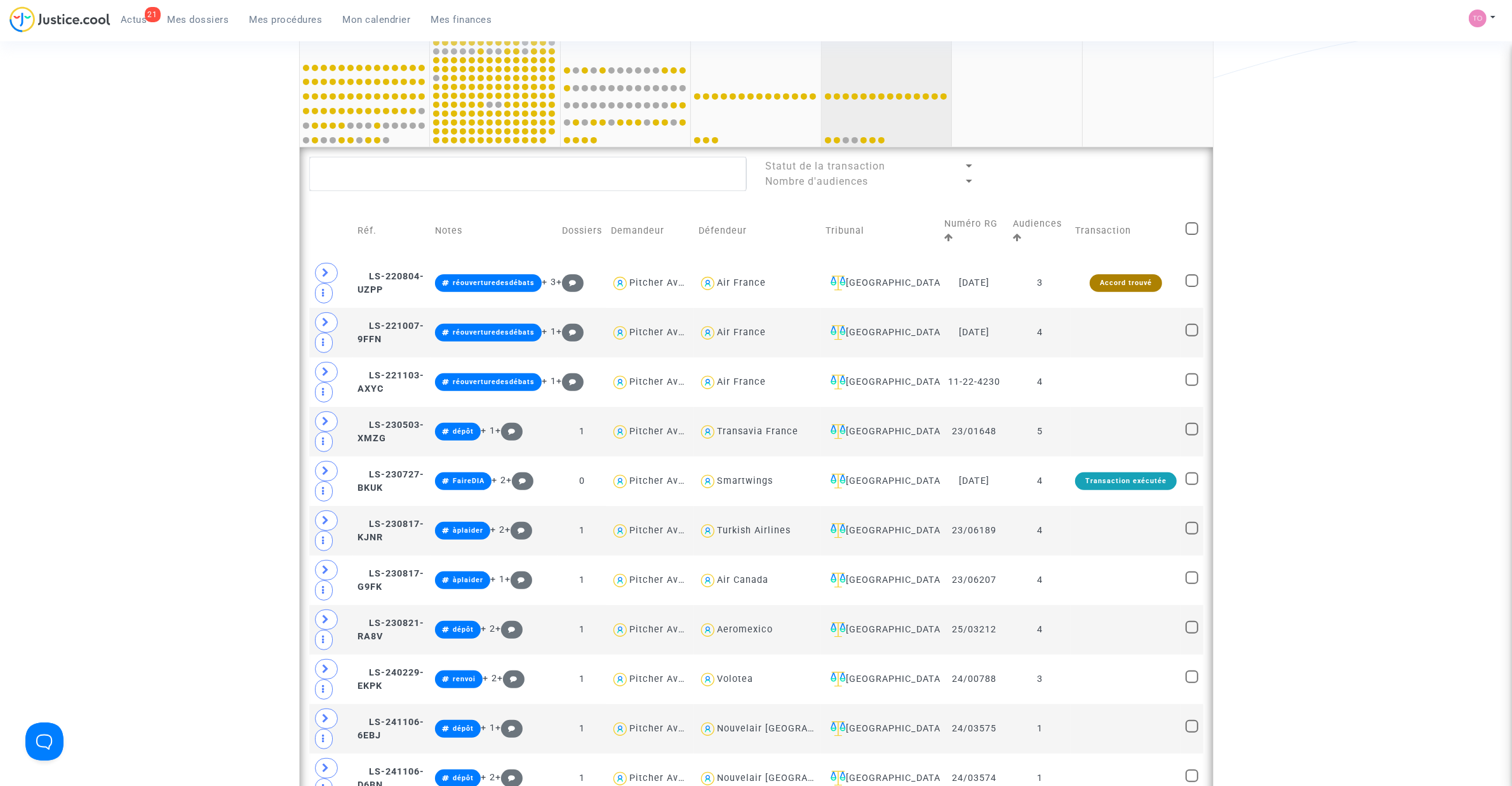
click at [870, 58] on div at bounding box center [886, 101] width 126 height 87
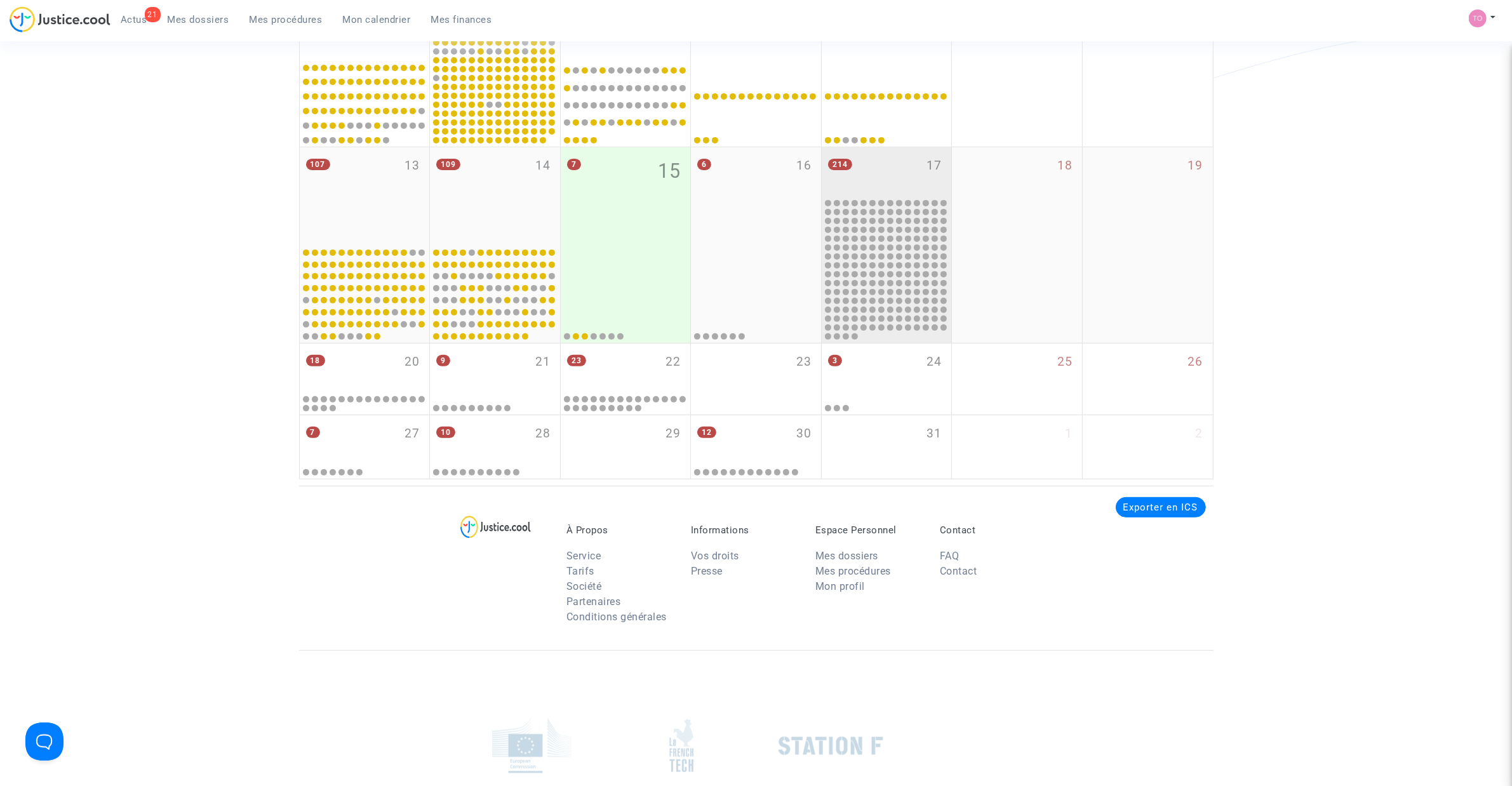
click at [877, 160] on div "214 17" at bounding box center [887, 172] width 130 height 49
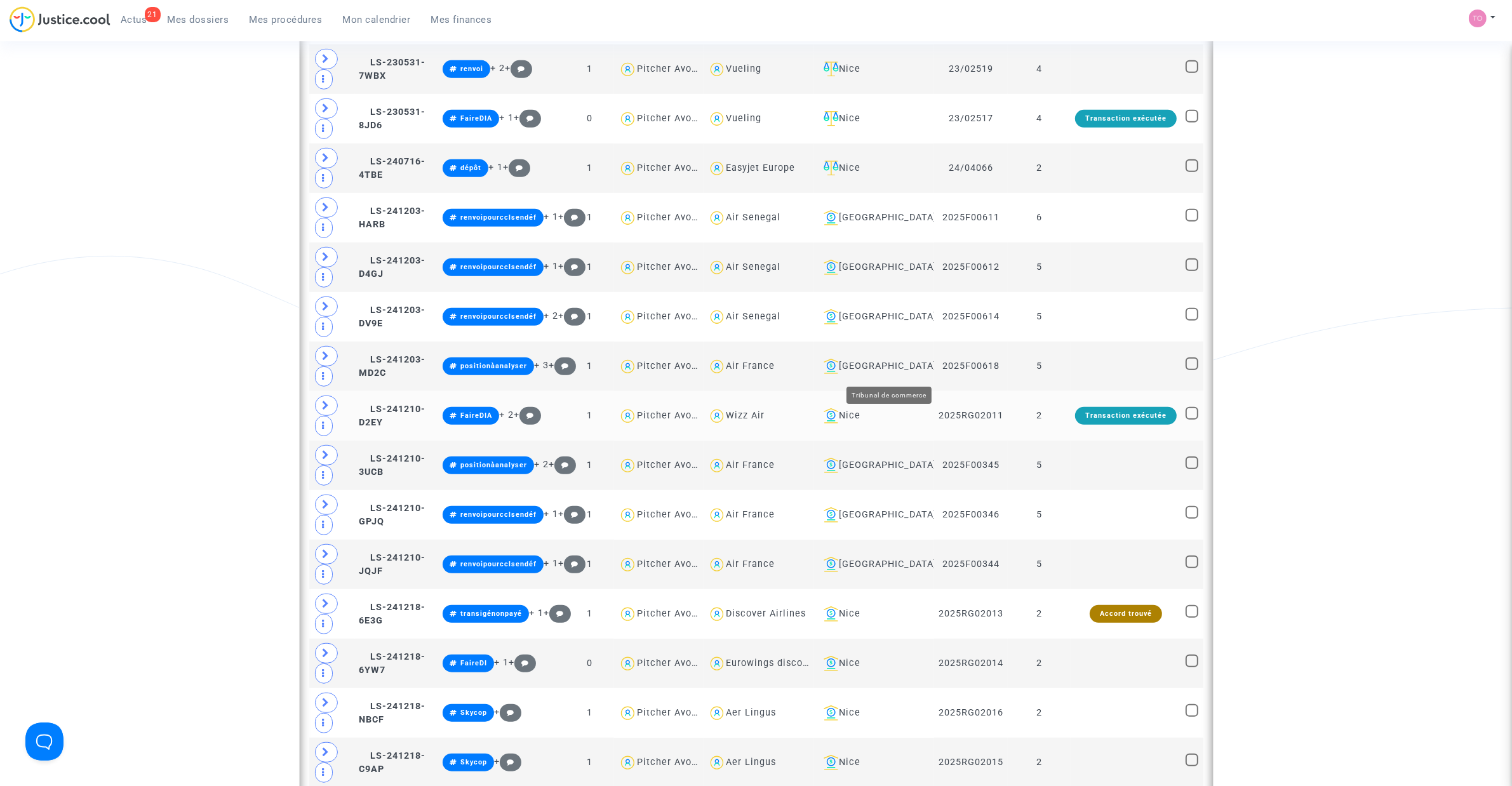
scroll to position [1047, 0]
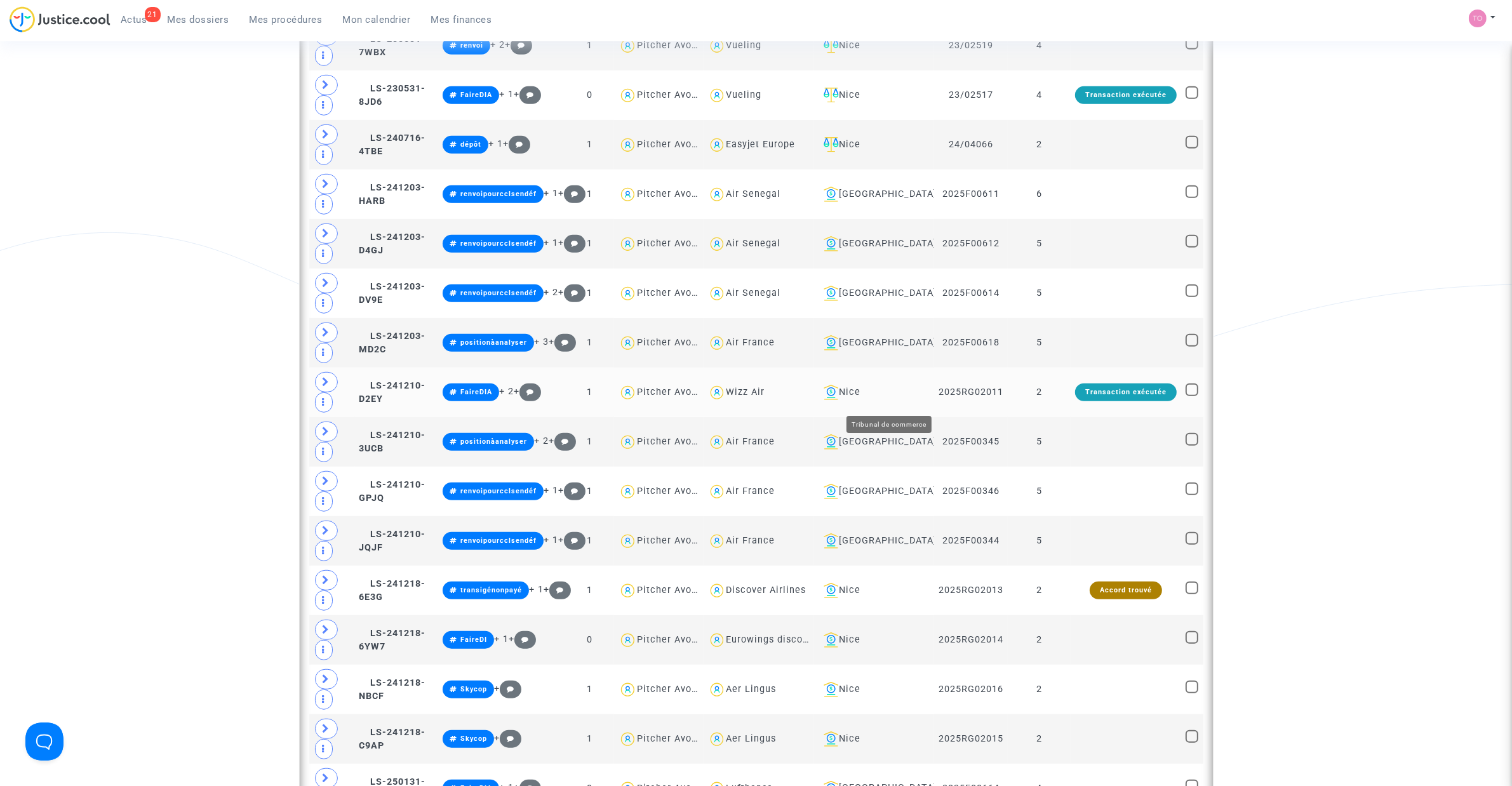
click at [896, 394] on div "Nice" at bounding box center [874, 392] width 112 height 15
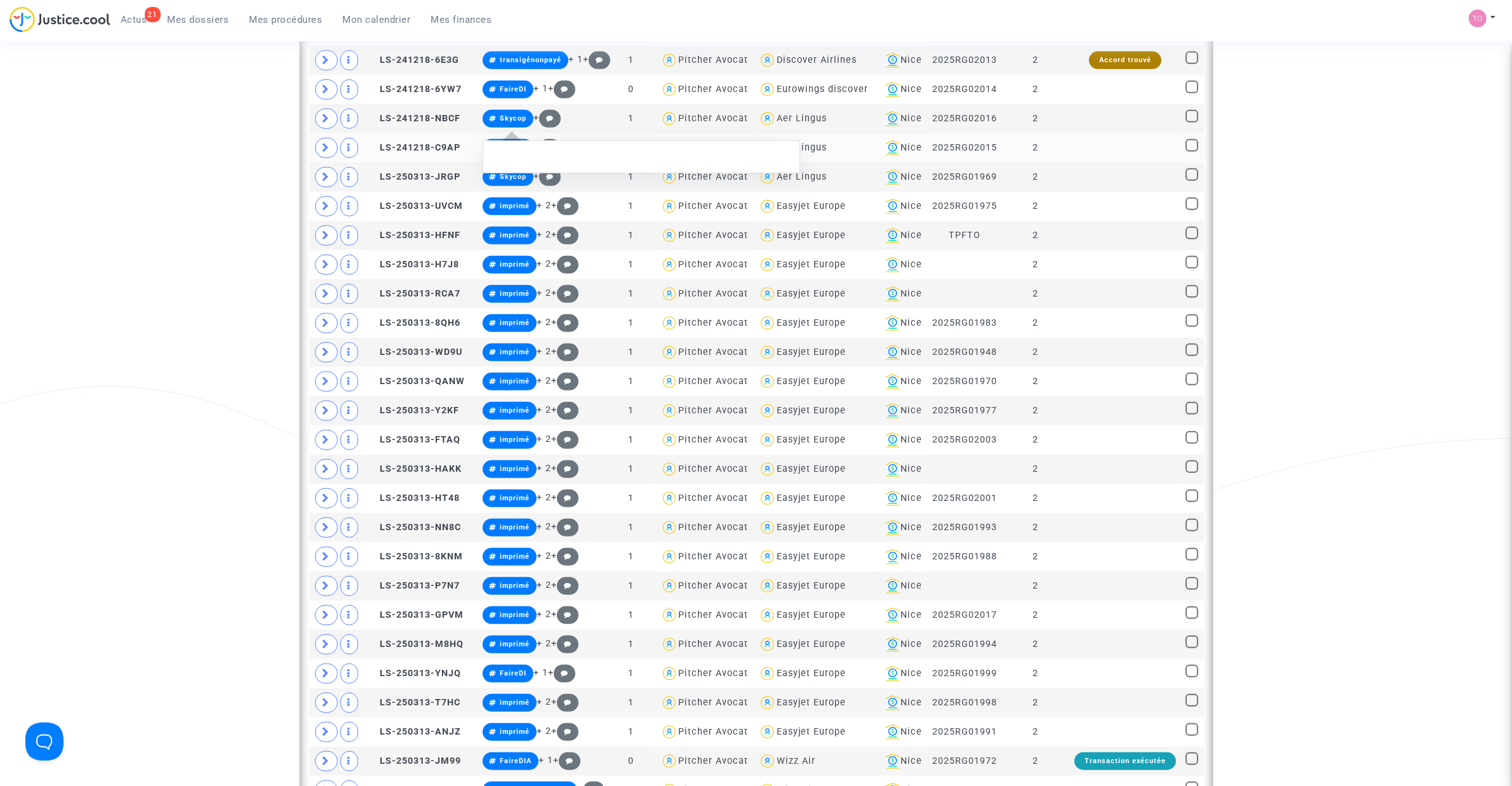
scroll to position [677, 0]
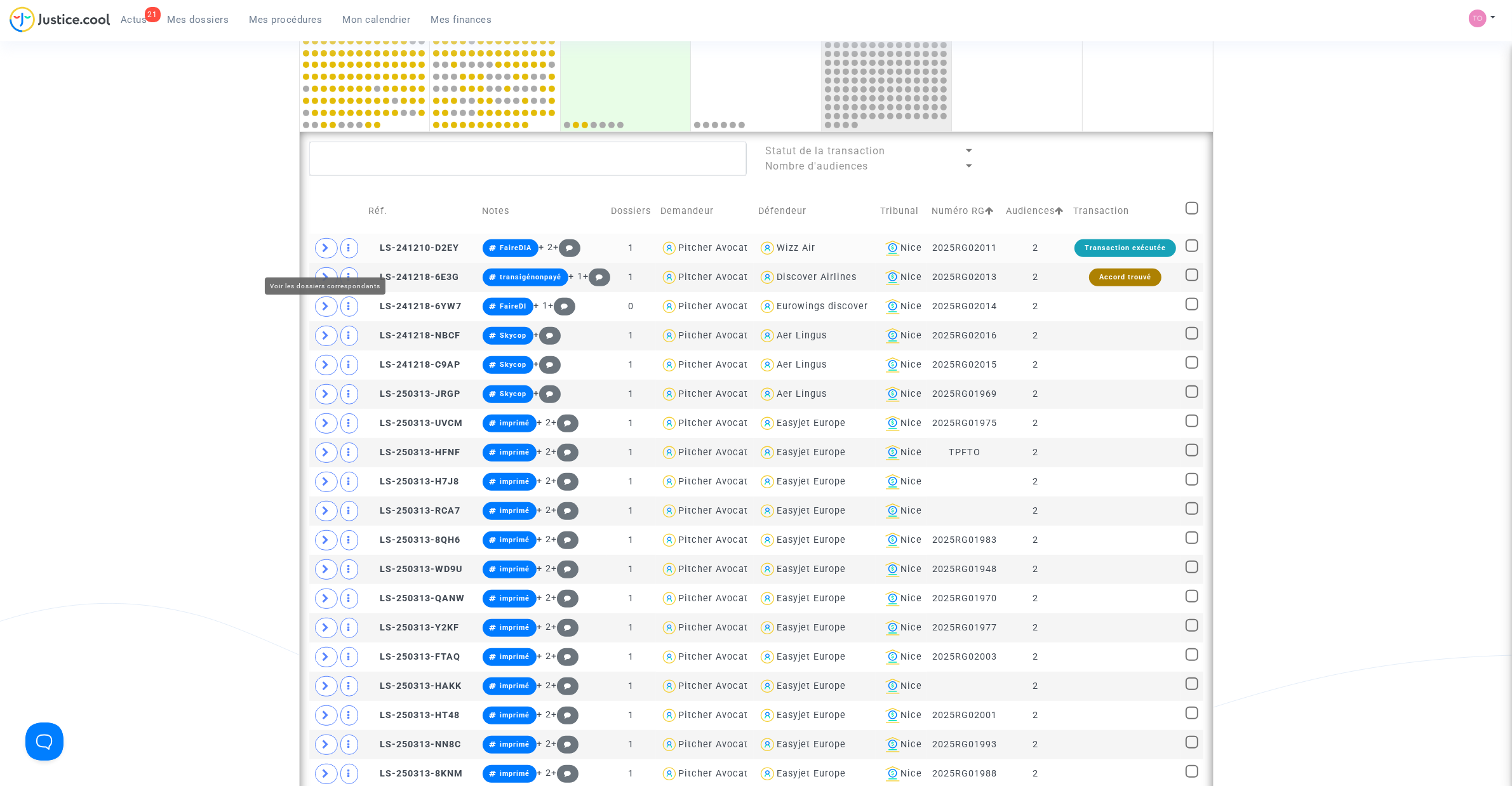
click at [331, 258] on span at bounding box center [327, 247] width 23 height 20
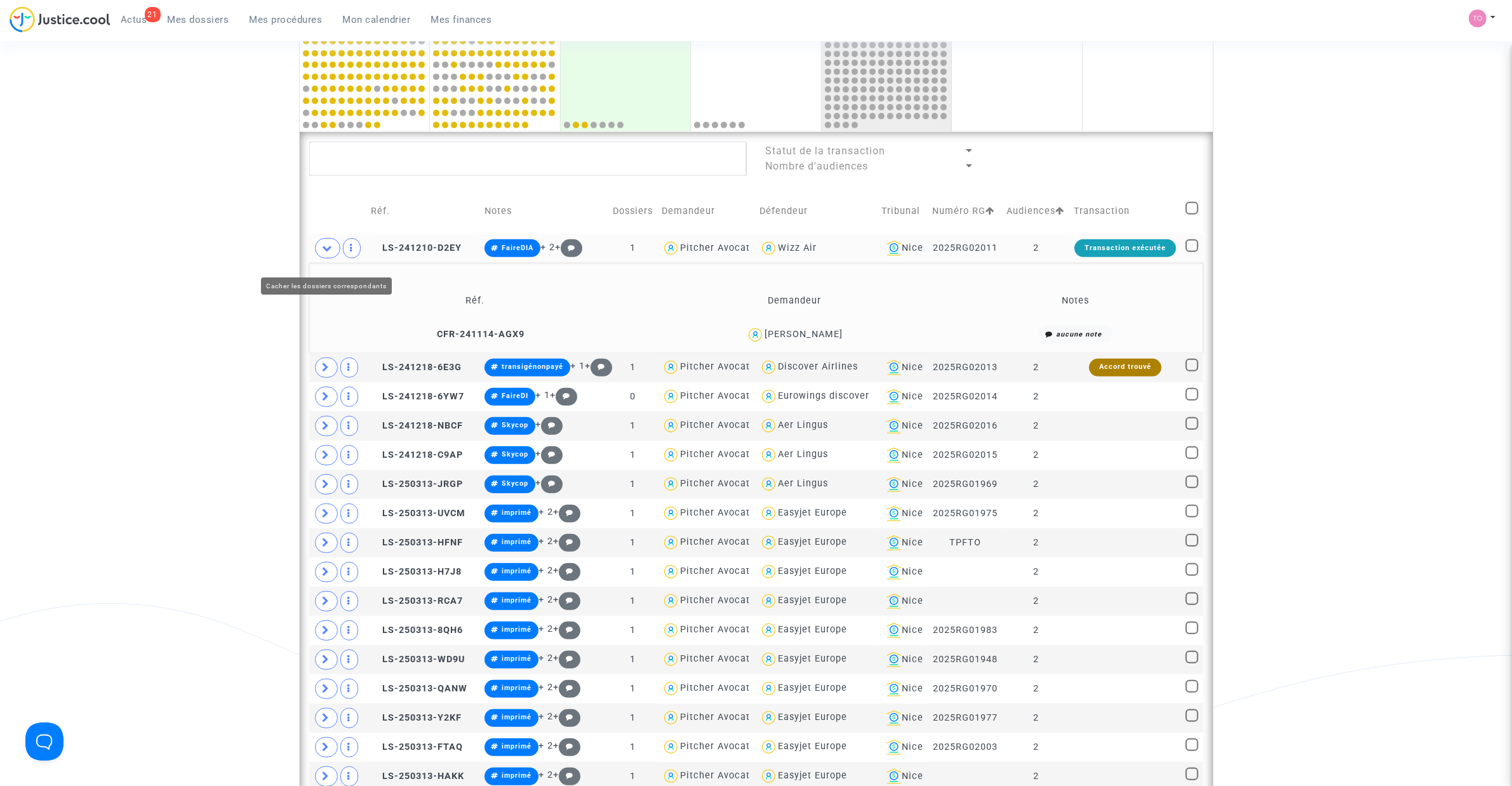
click at [331, 253] on icon at bounding box center [328, 247] width 11 height 10
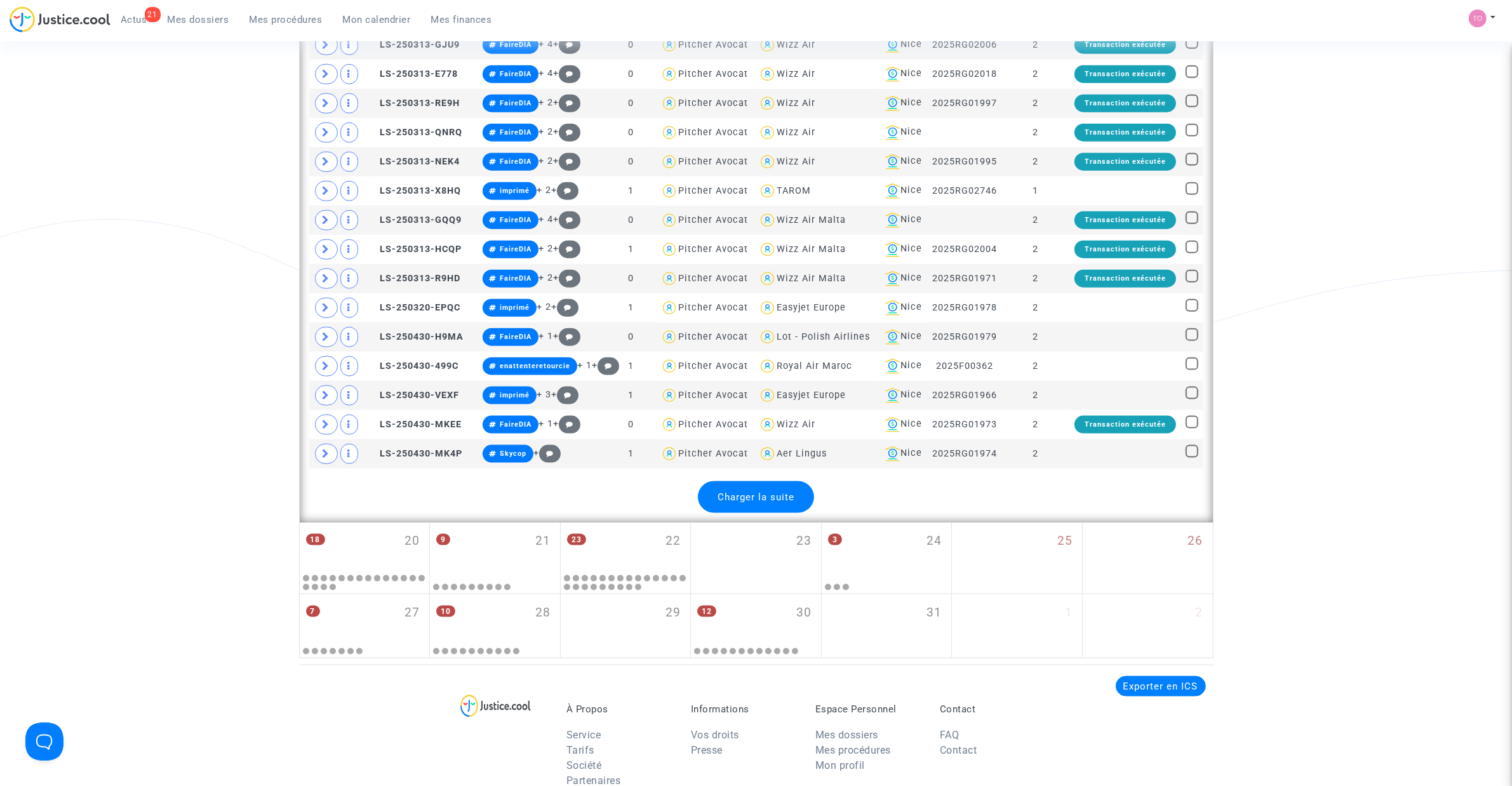
scroll to position [1920, 0]
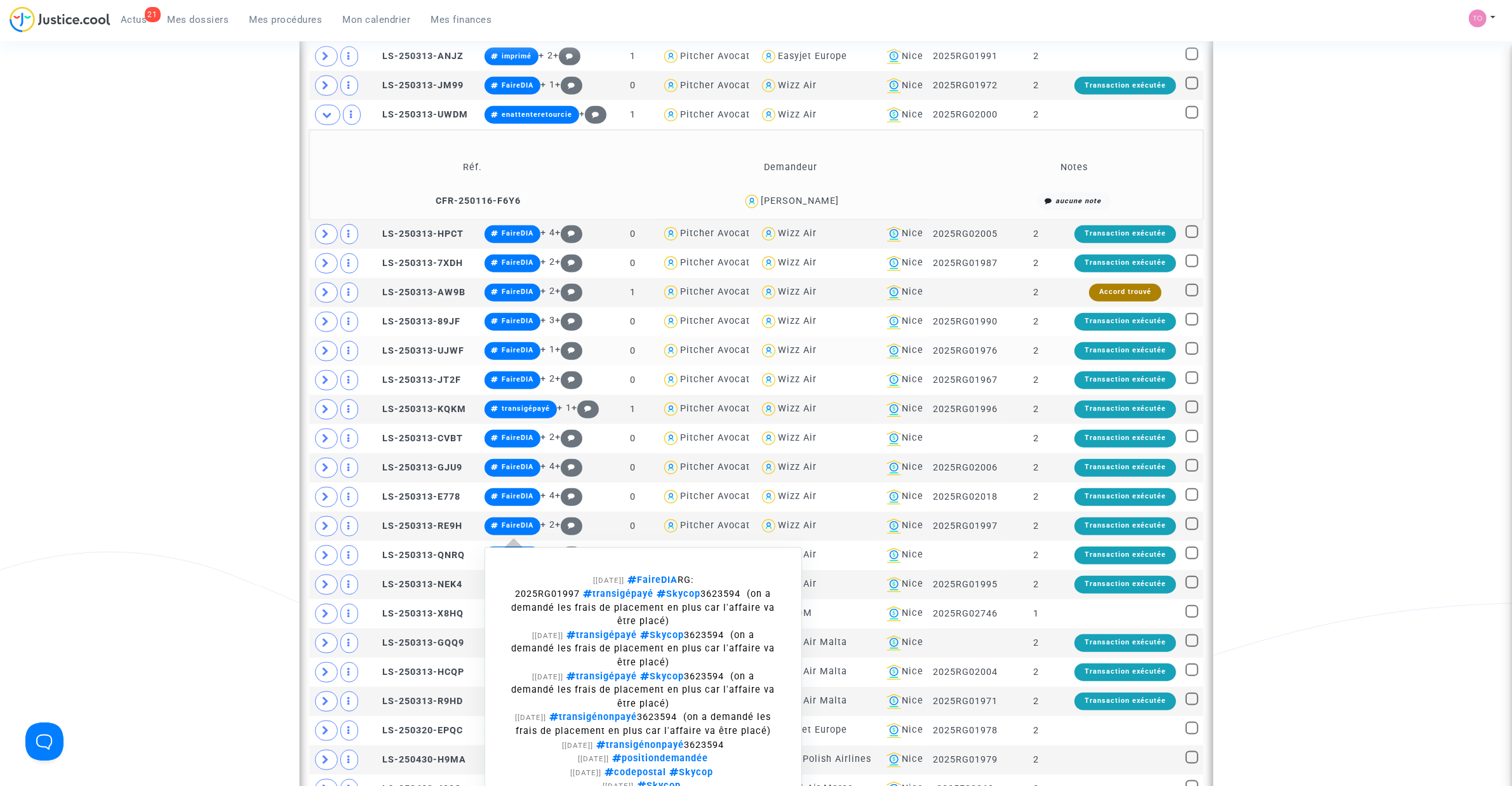
scroll to position [1549, 0]
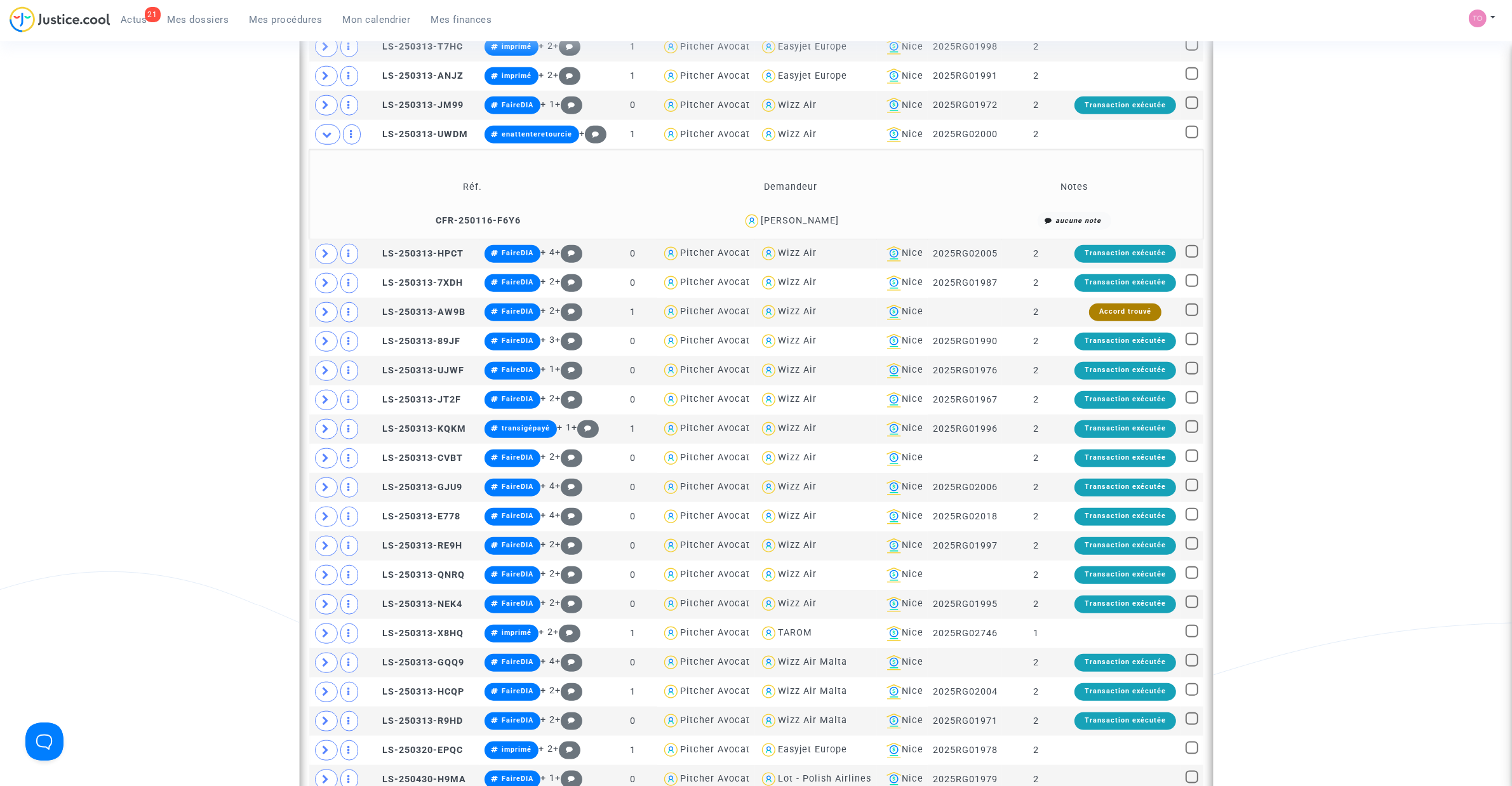
click at [814, 226] on div "Nevena Tatic" at bounding box center [800, 220] width 78 height 11
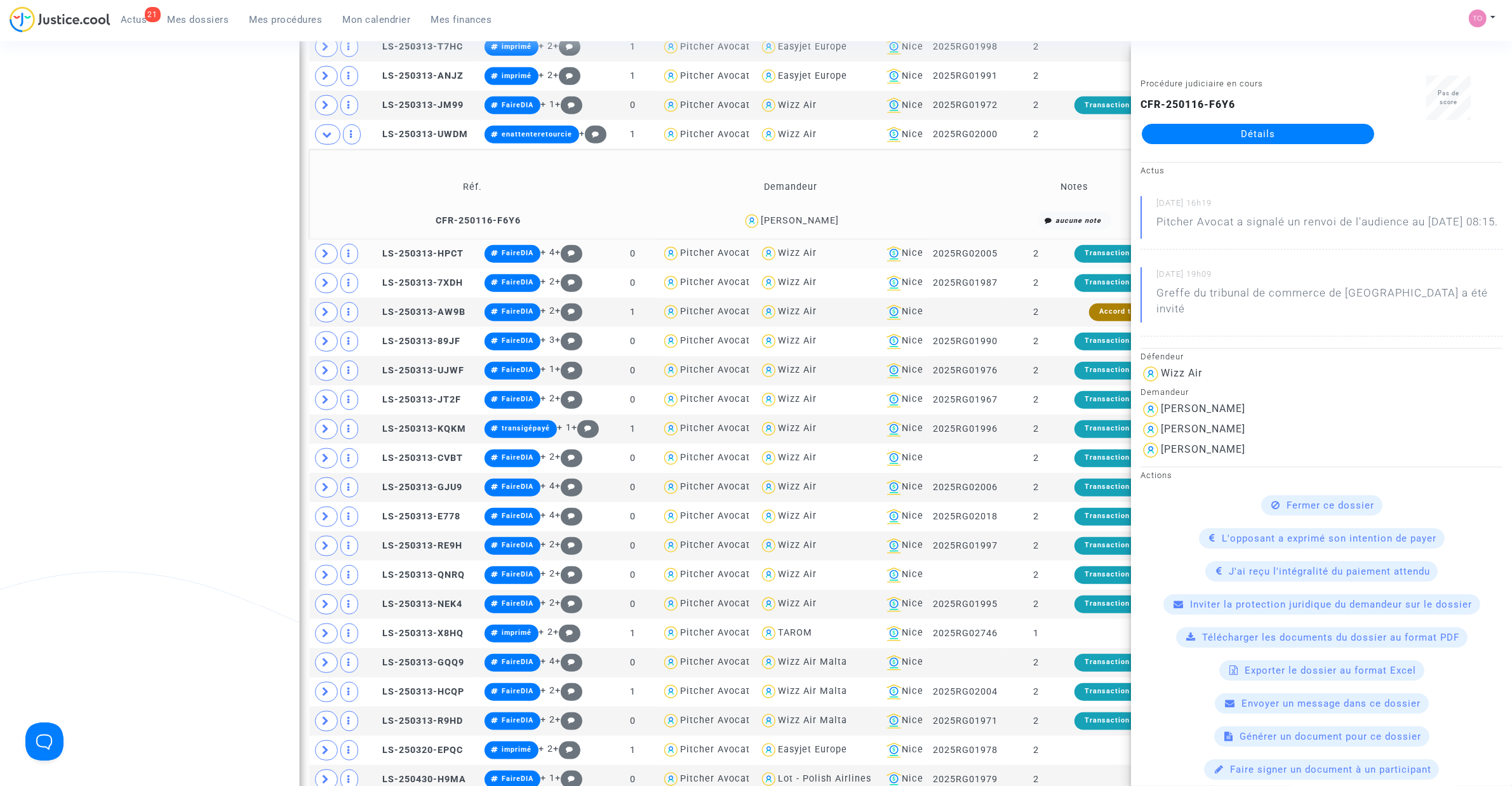
copy div "Tatic"
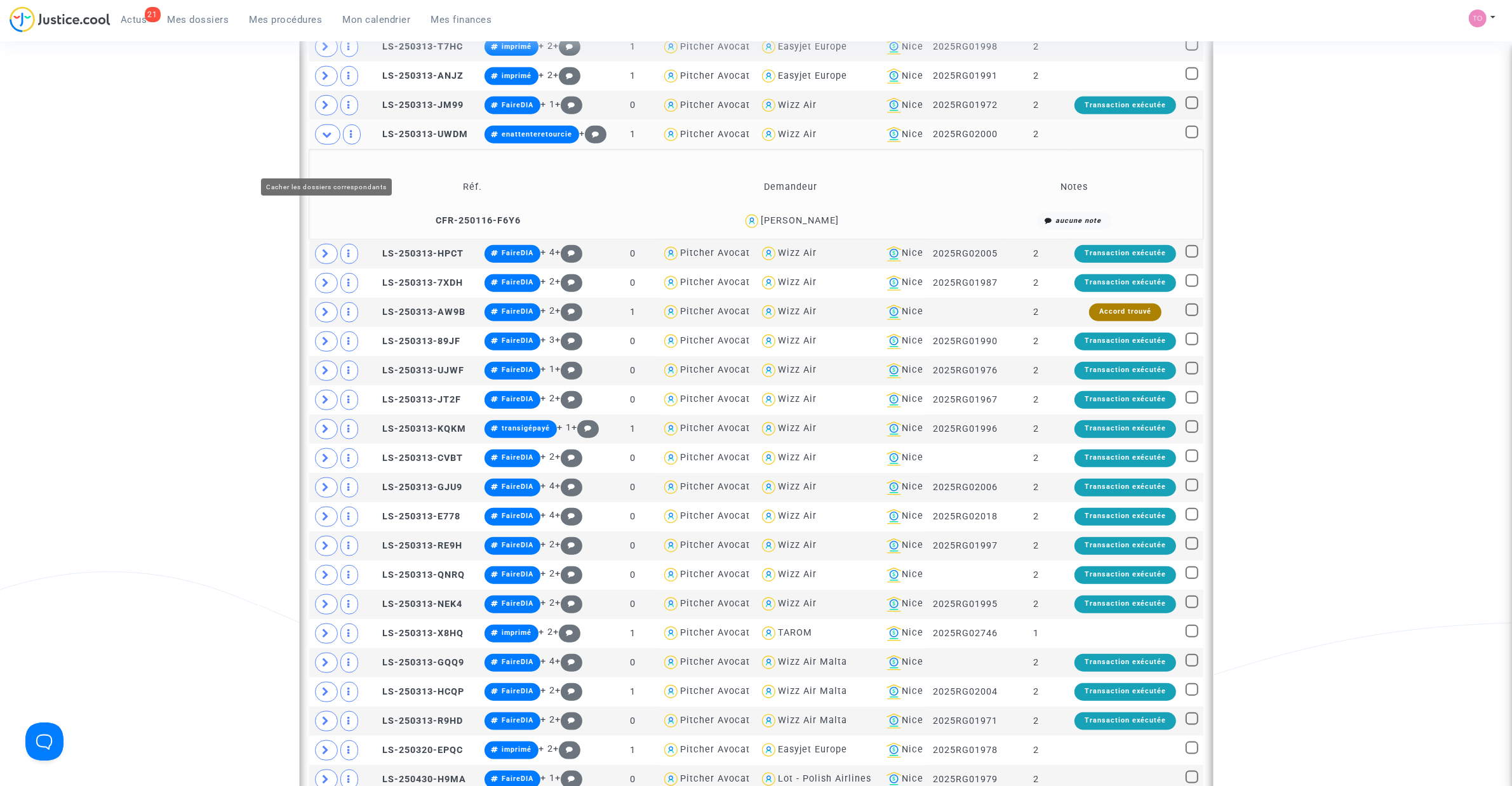
click at [332, 139] on icon at bounding box center [328, 134] width 11 height 10
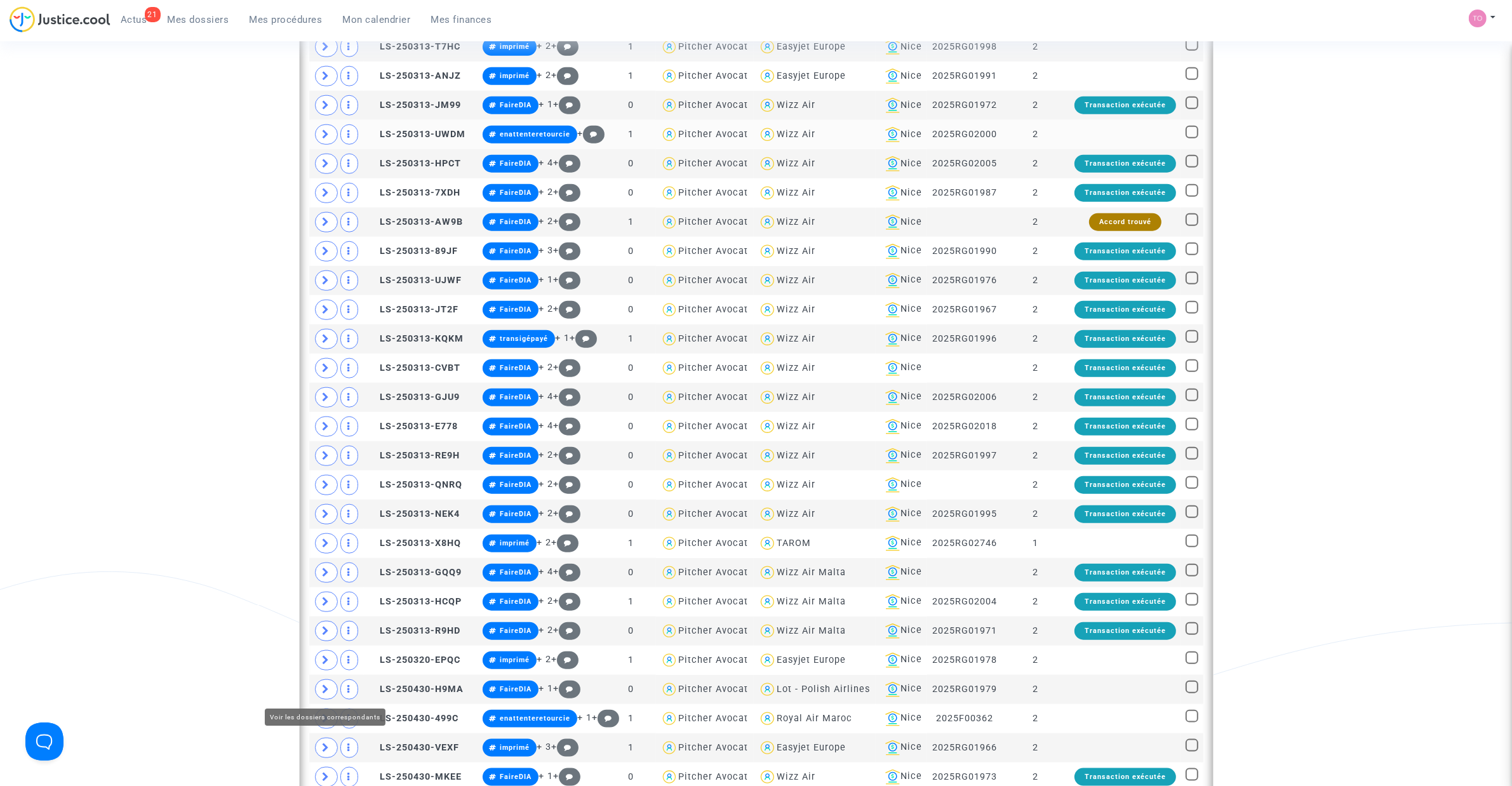
click at [327, 139] on icon at bounding box center [326, 134] width 8 height 10
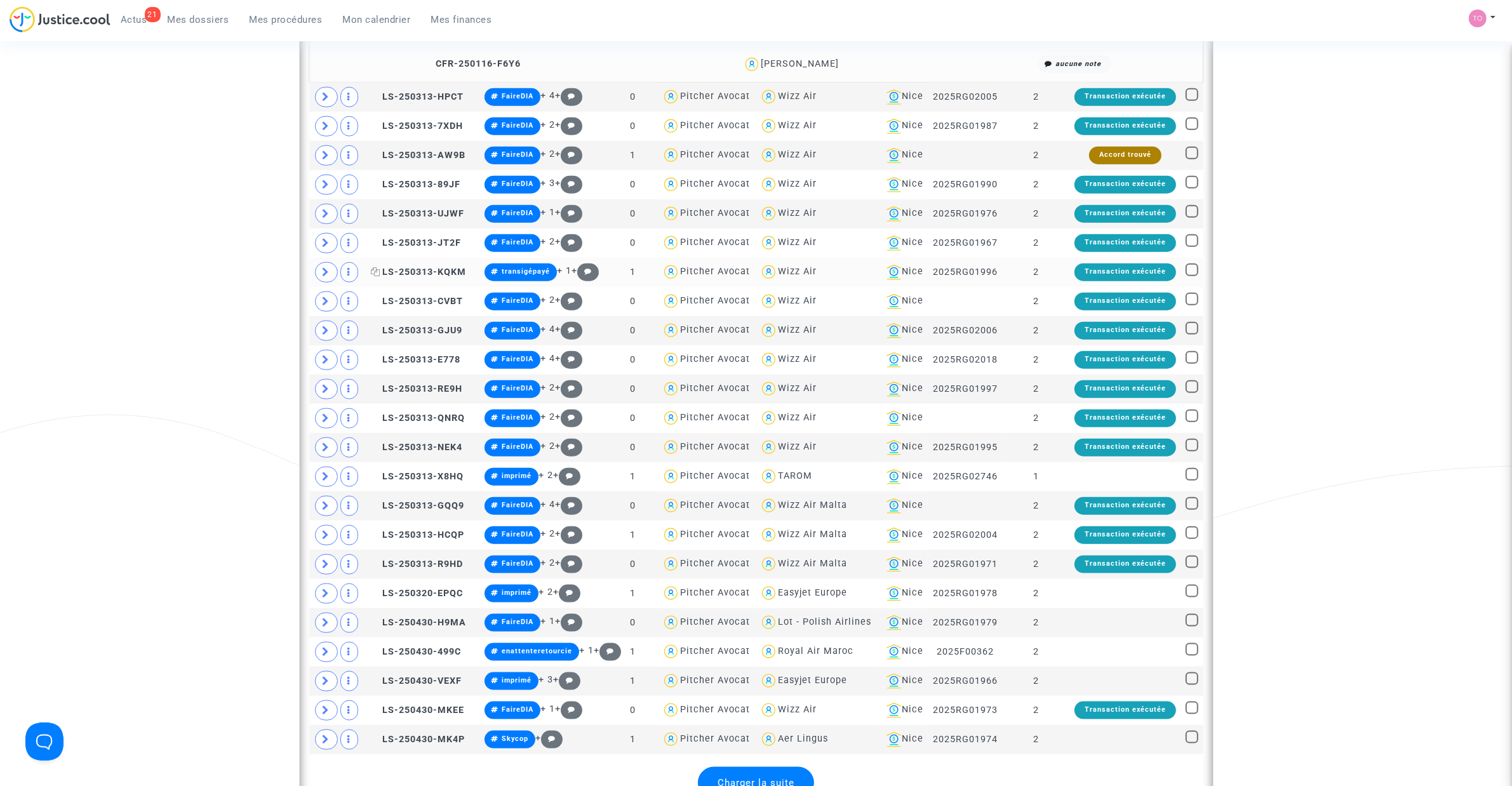
scroll to position [1708, 0]
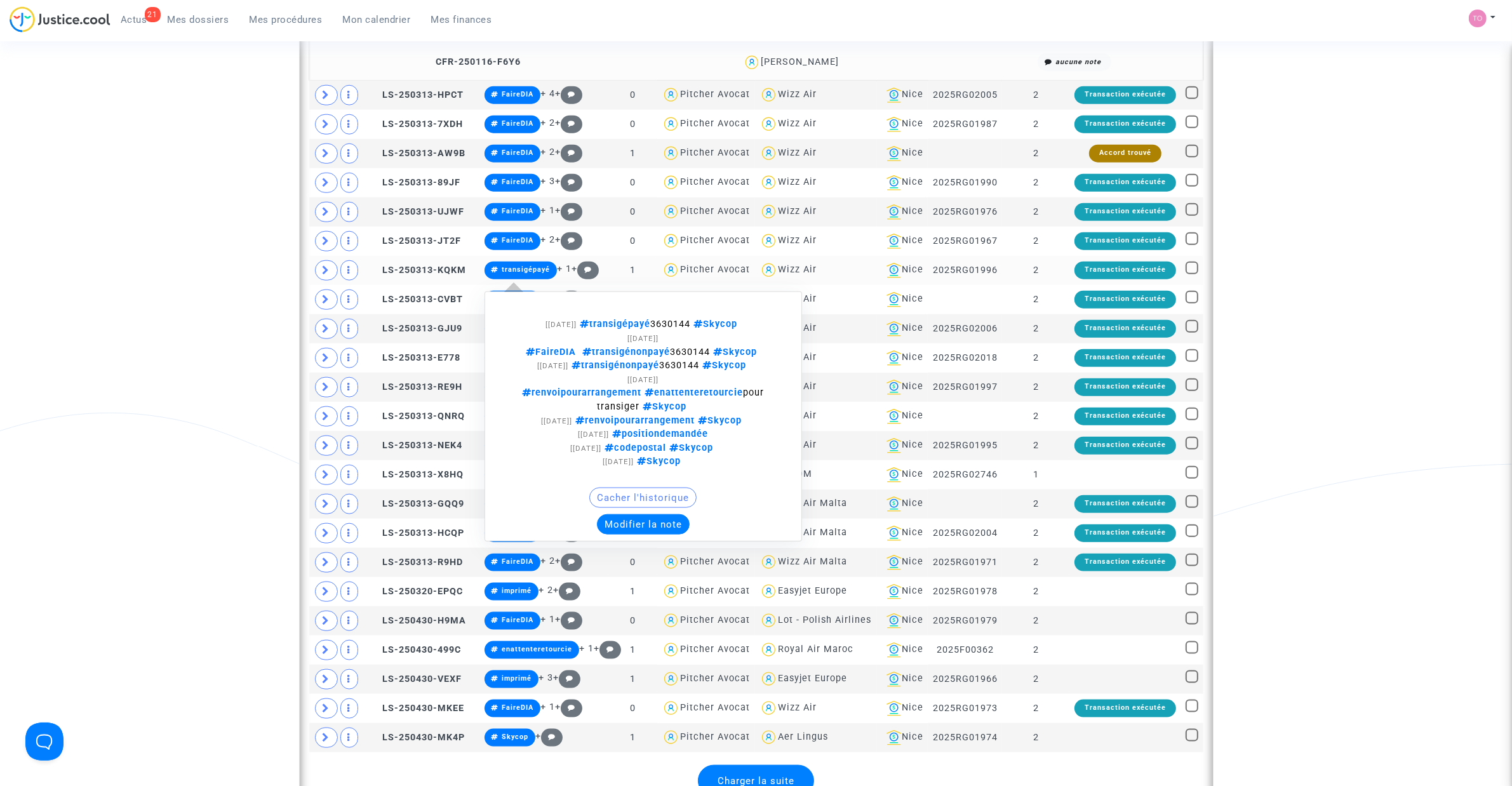
click at [633, 534] on button "Modifier la note" at bounding box center [643, 524] width 92 height 20
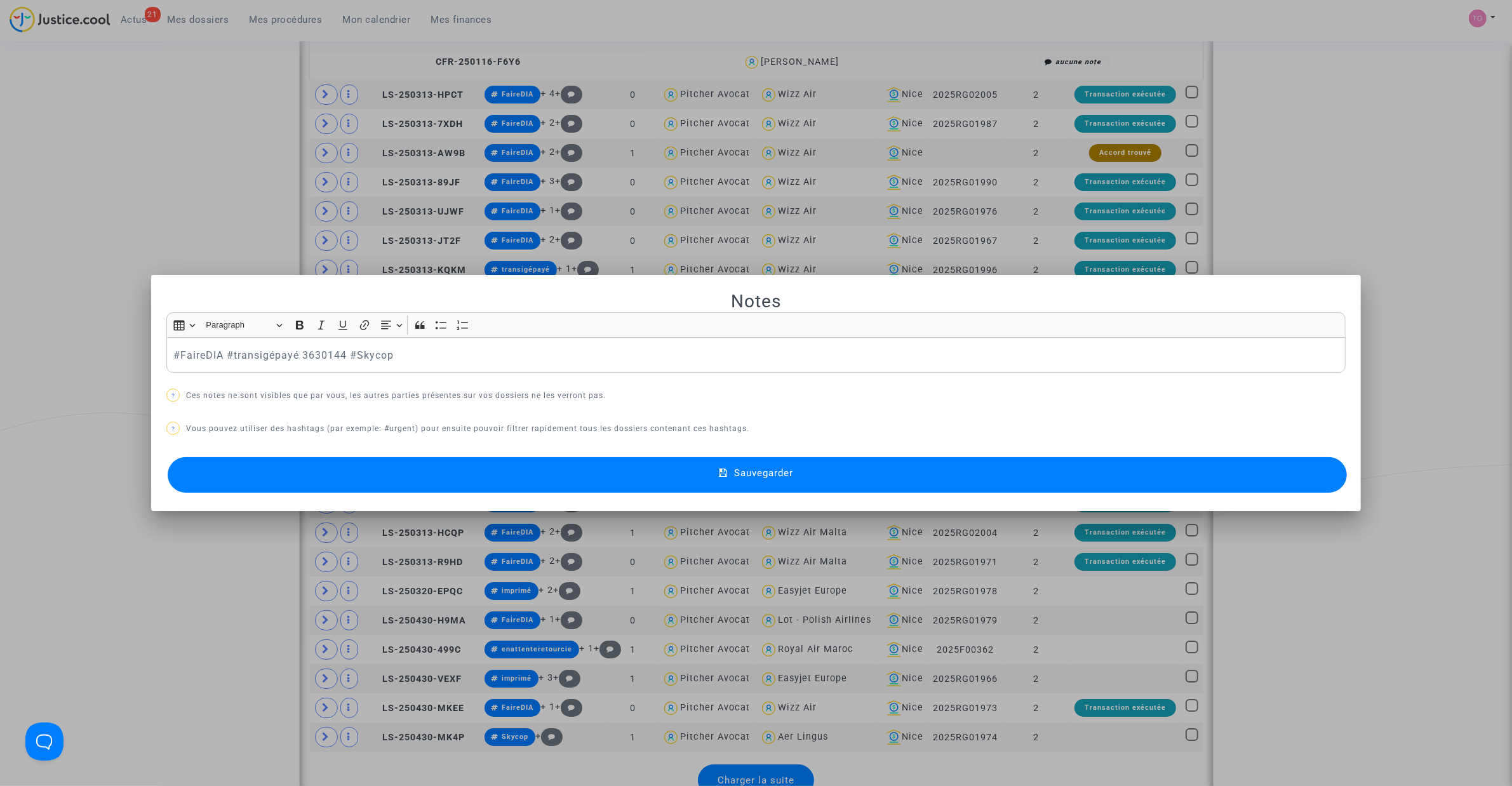
click at [326, 465] on button "Sauvegarder" at bounding box center [756, 474] width 1179 height 35
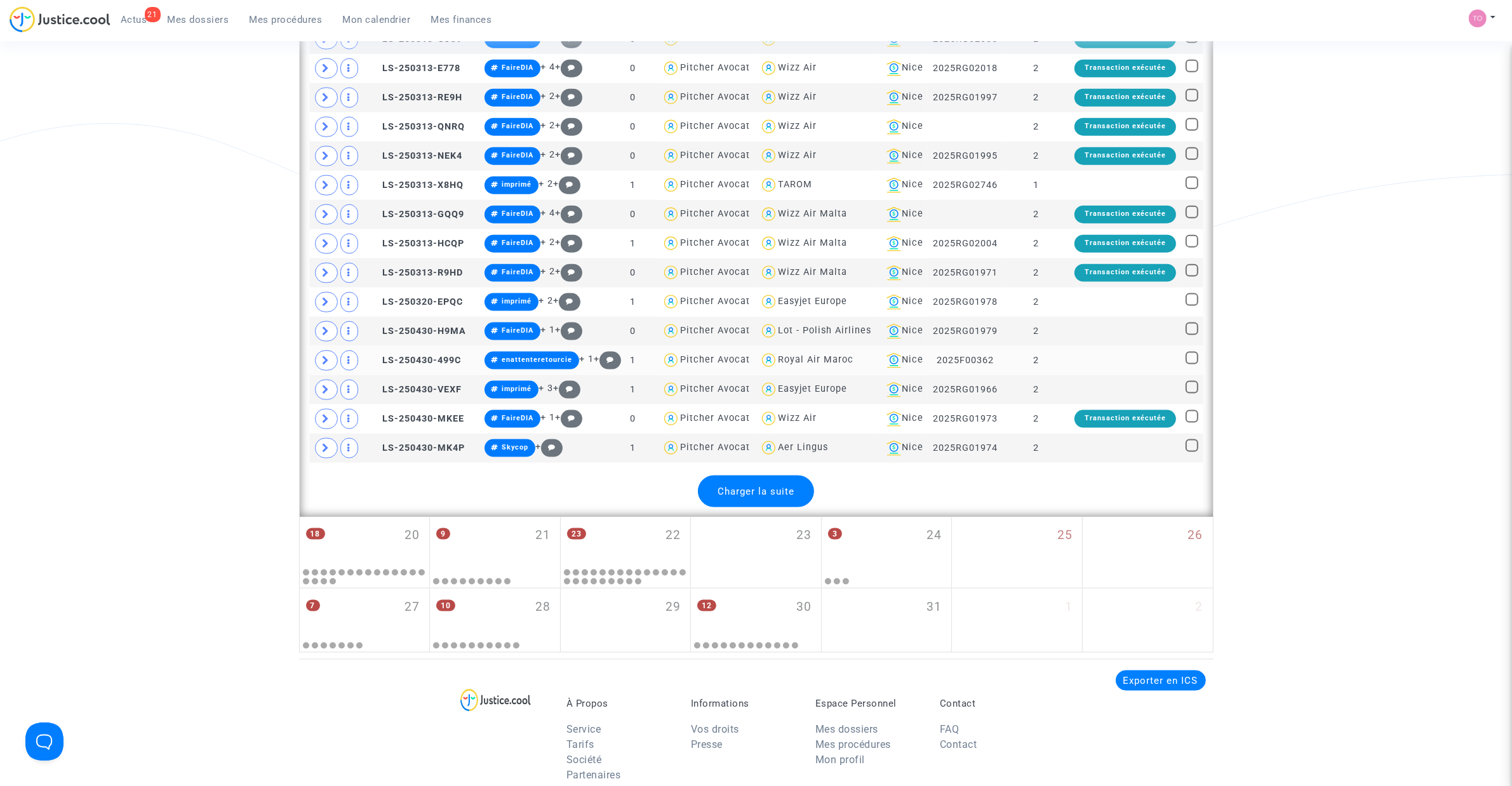
scroll to position [1999, 0]
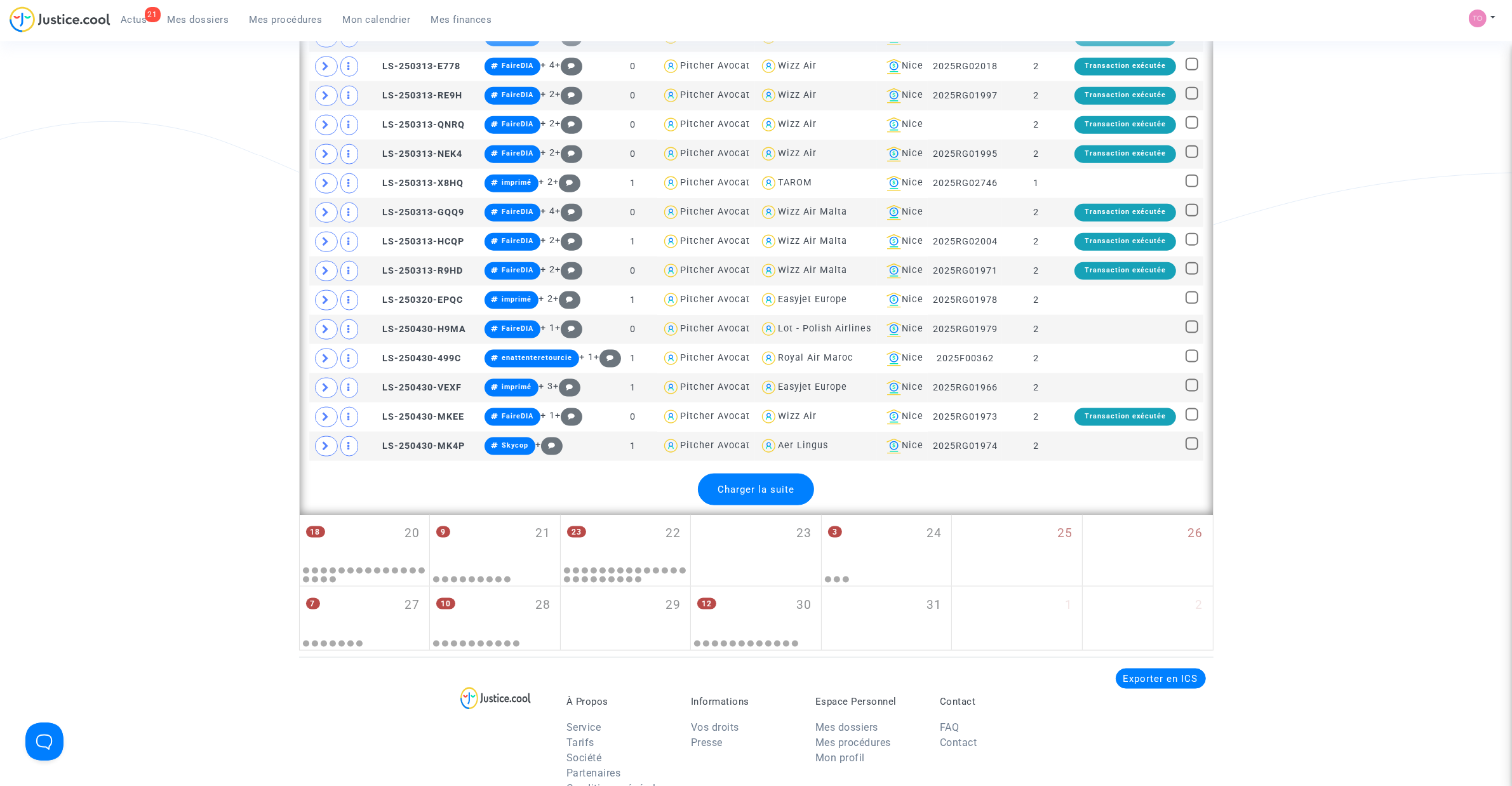
click at [765, 495] on span "Charger la suite" at bounding box center [756, 488] width 77 height 11
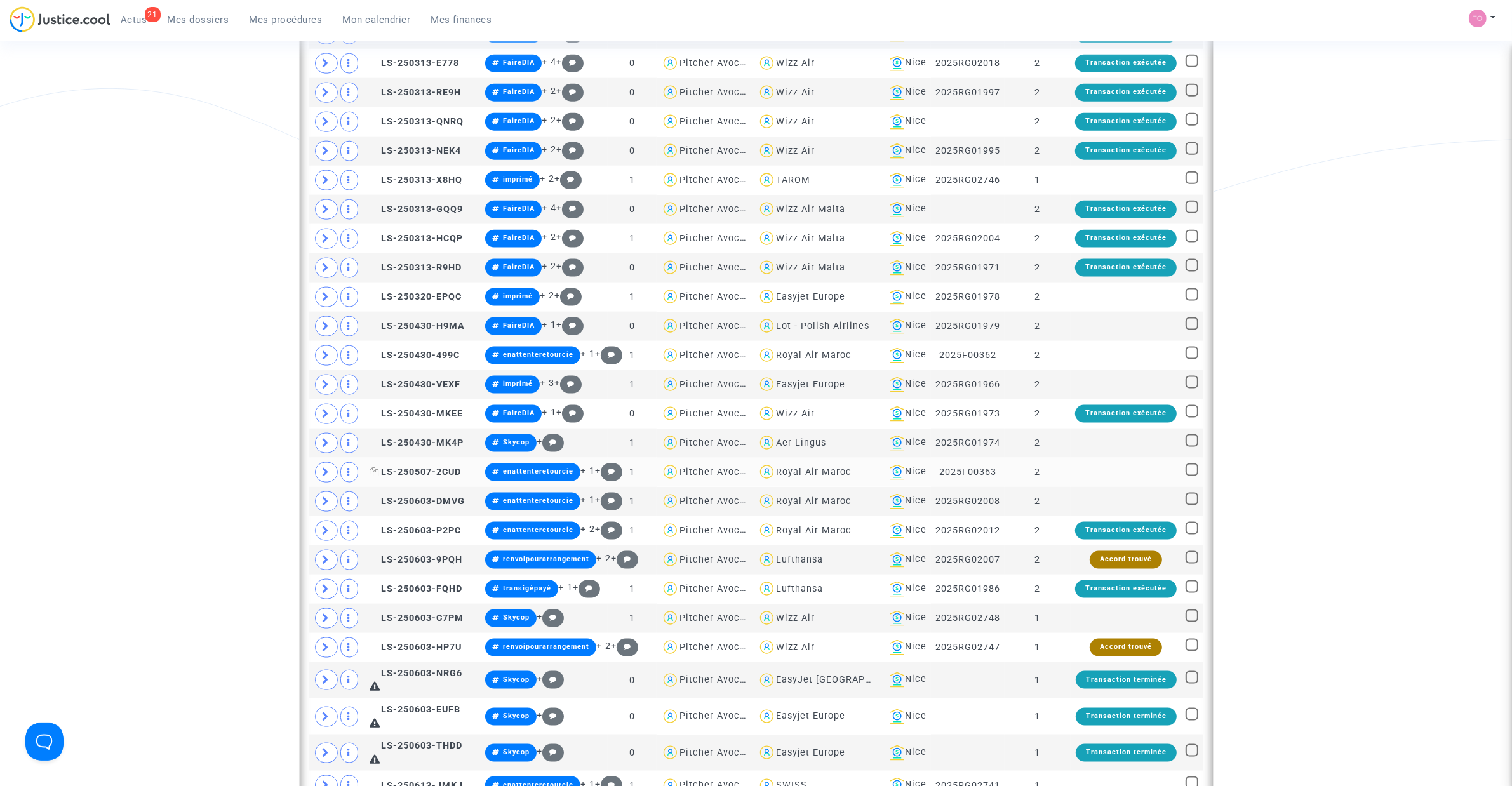
scroll to position [2051, 0]
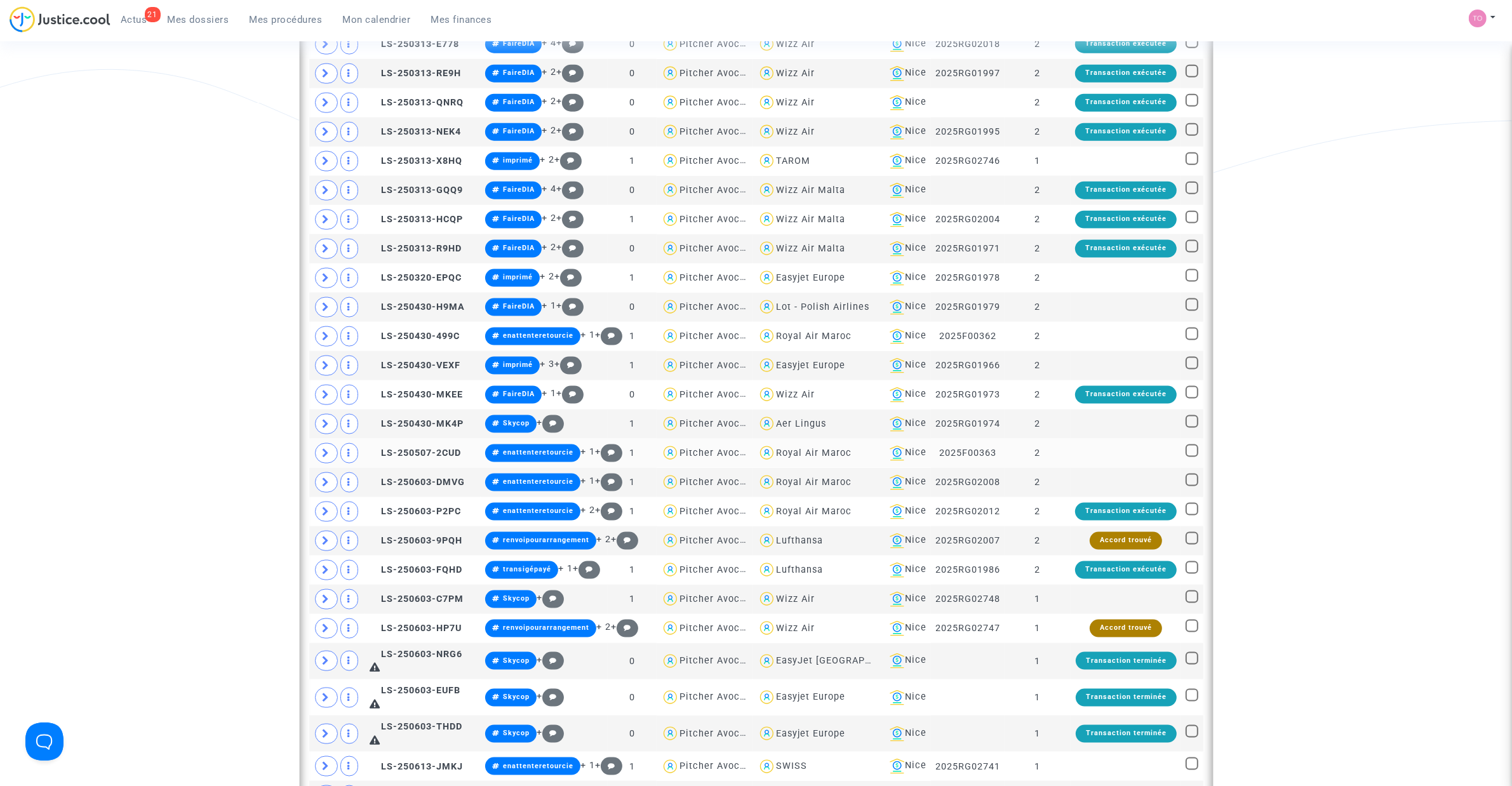
click at [320, 463] on span at bounding box center [327, 452] width 23 height 20
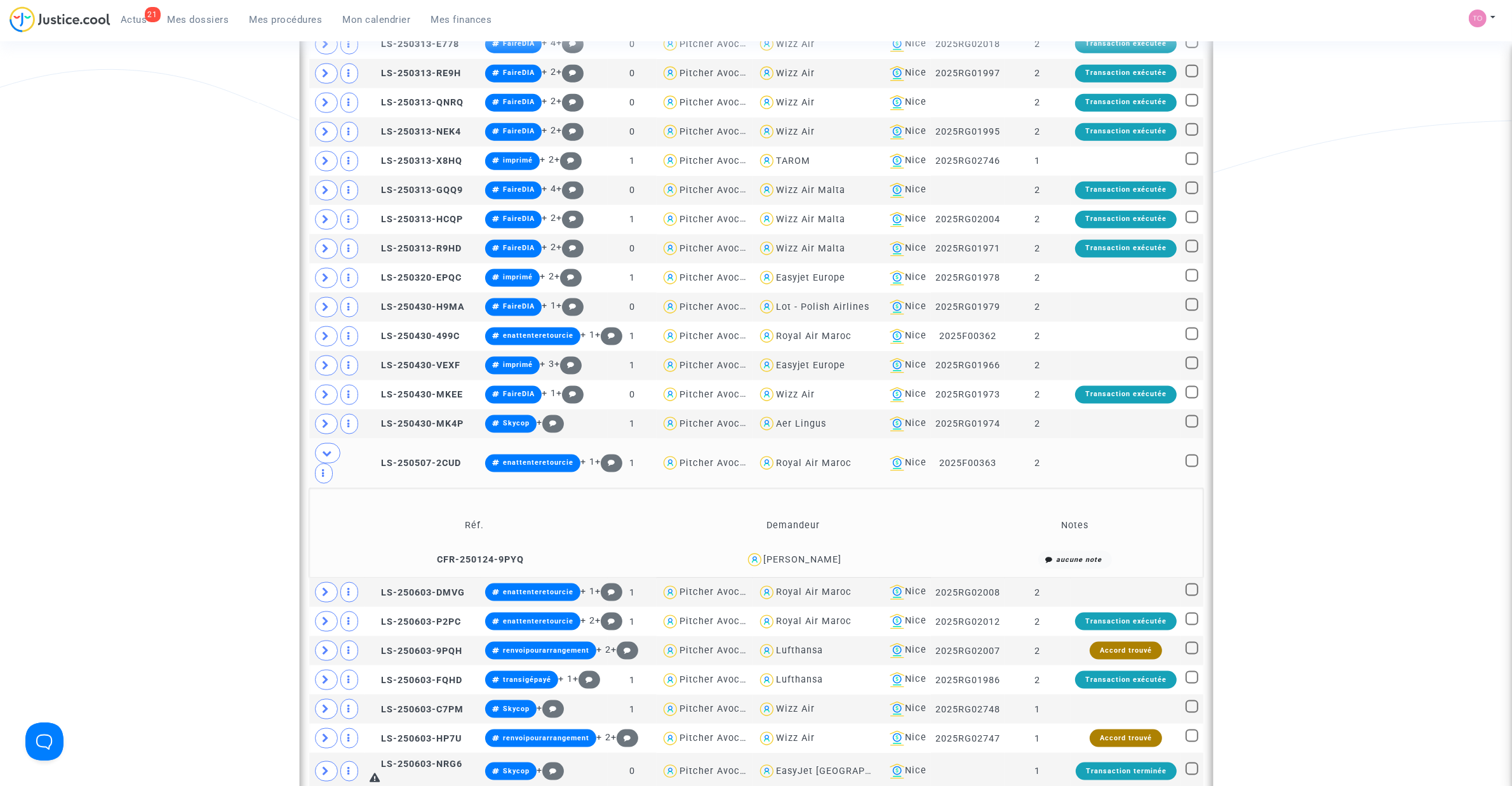
click at [819, 565] on div "Mana Abdalkhalki" at bounding box center [802, 559] width 78 height 11
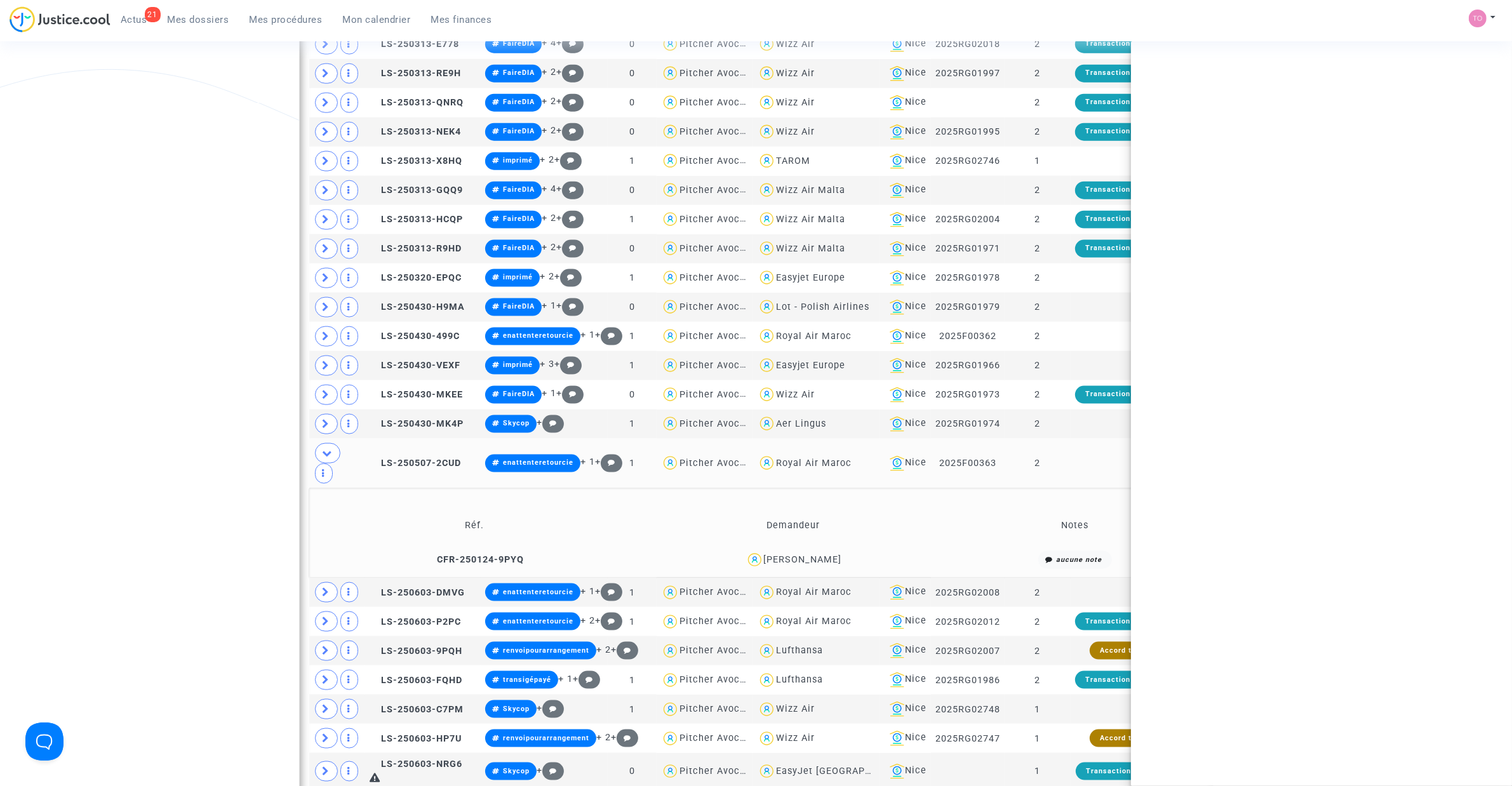
click at [819, 565] on div "Mana Abdalkhalki" at bounding box center [802, 559] width 78 height 11
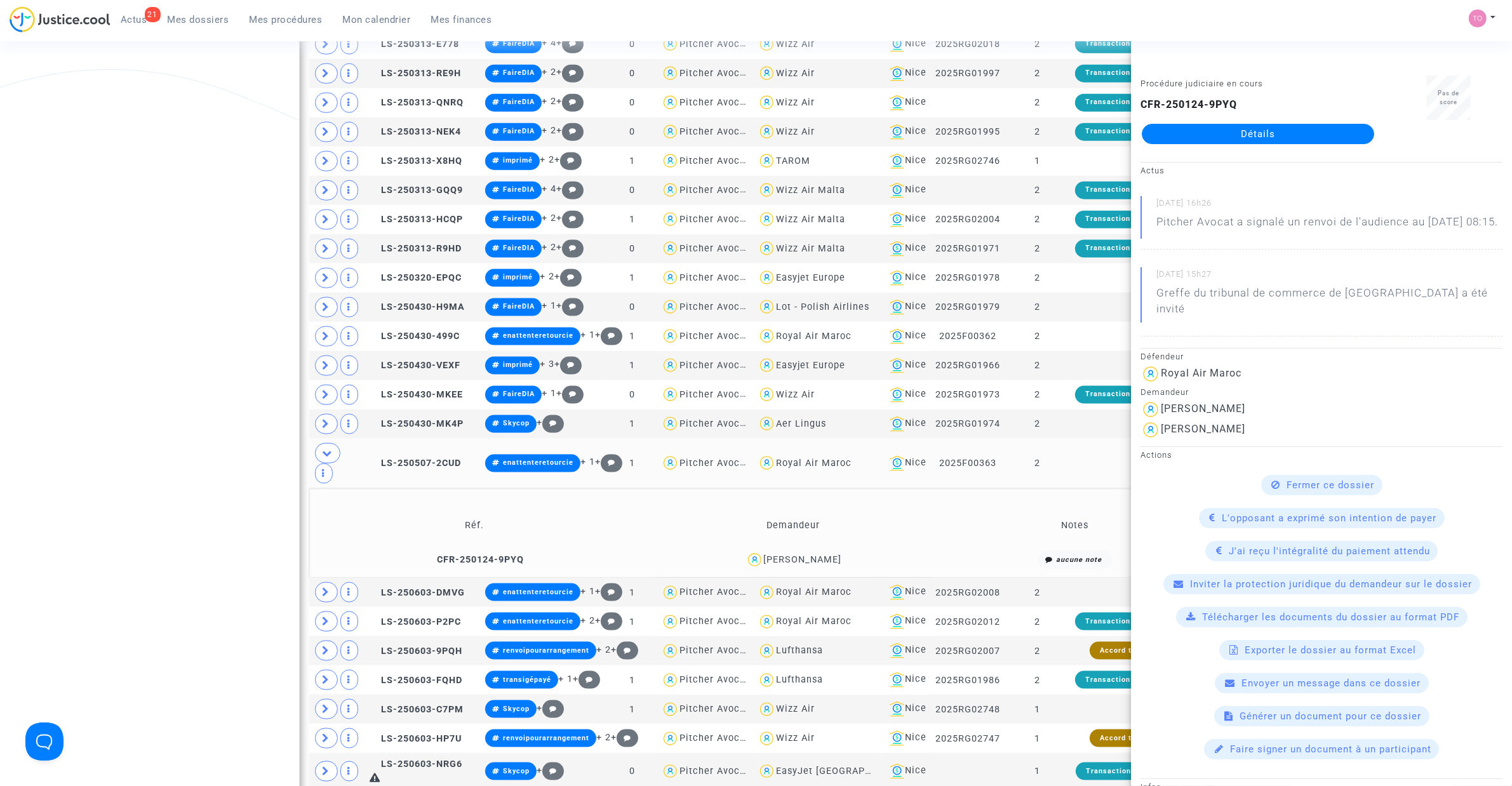
copy div "Abdalkhalki"
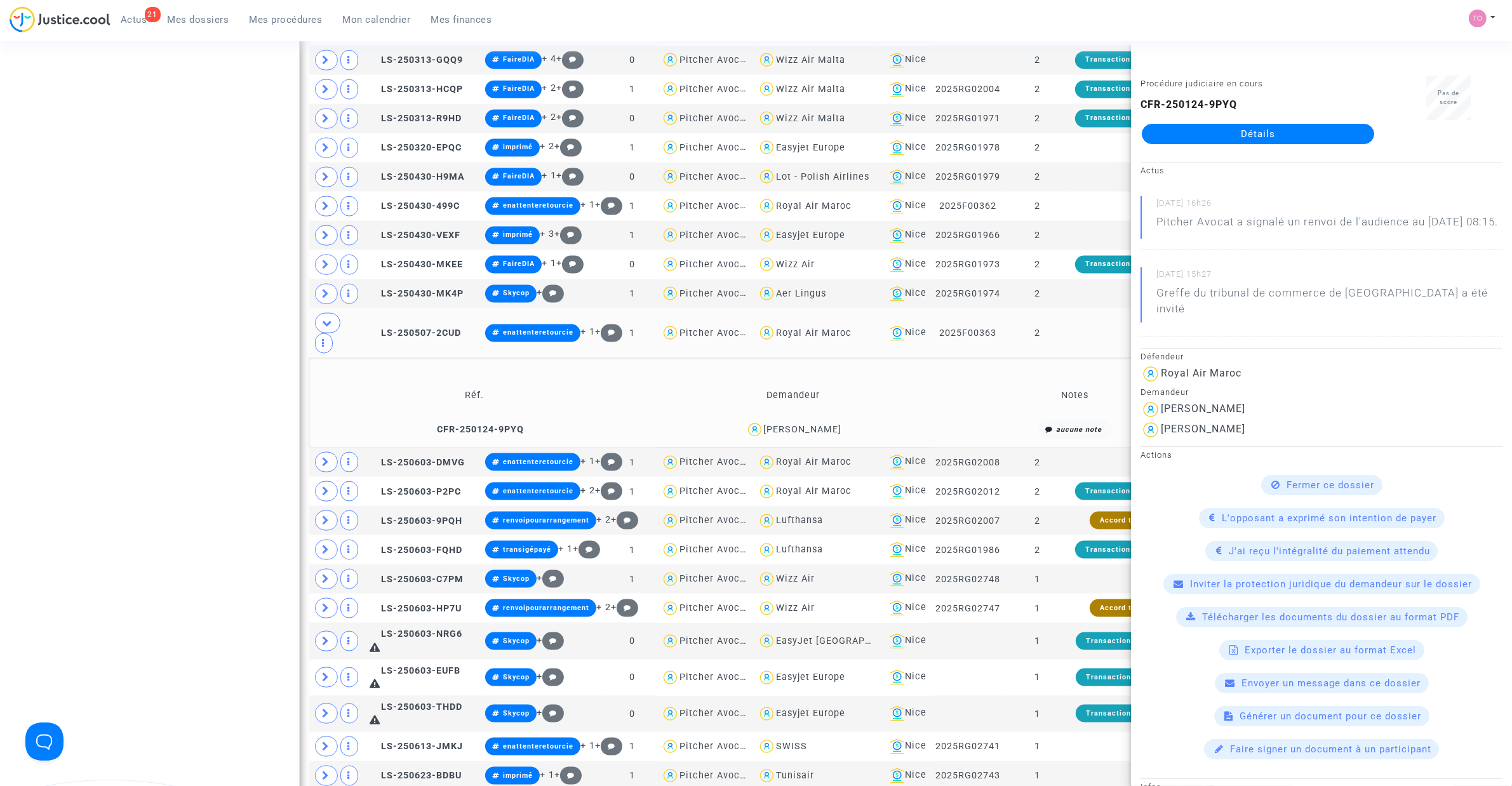
scroll to position [2184, 0]
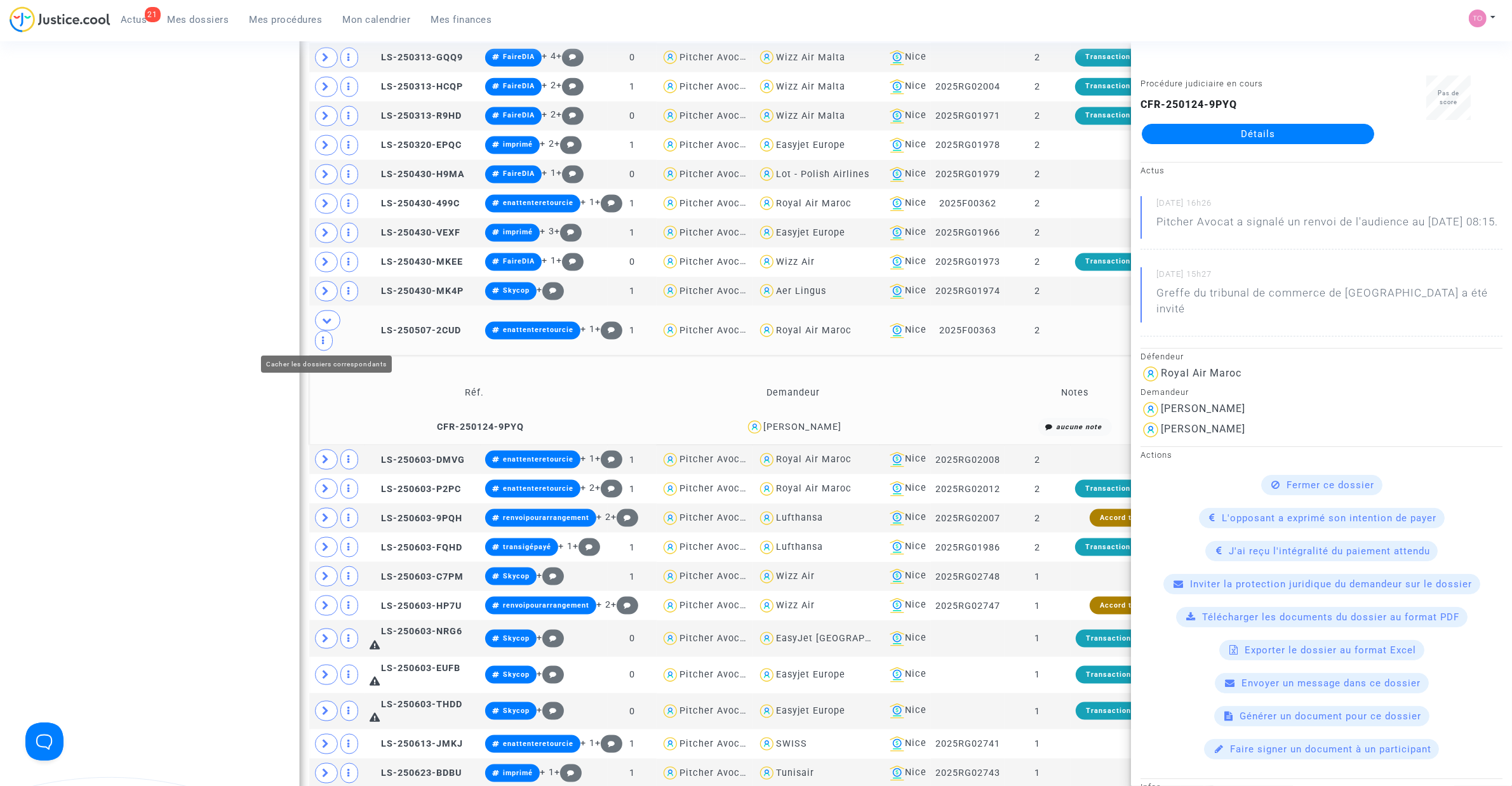
click at [322, 325] on icon at bounding box center [328, 320] width 11 height 10
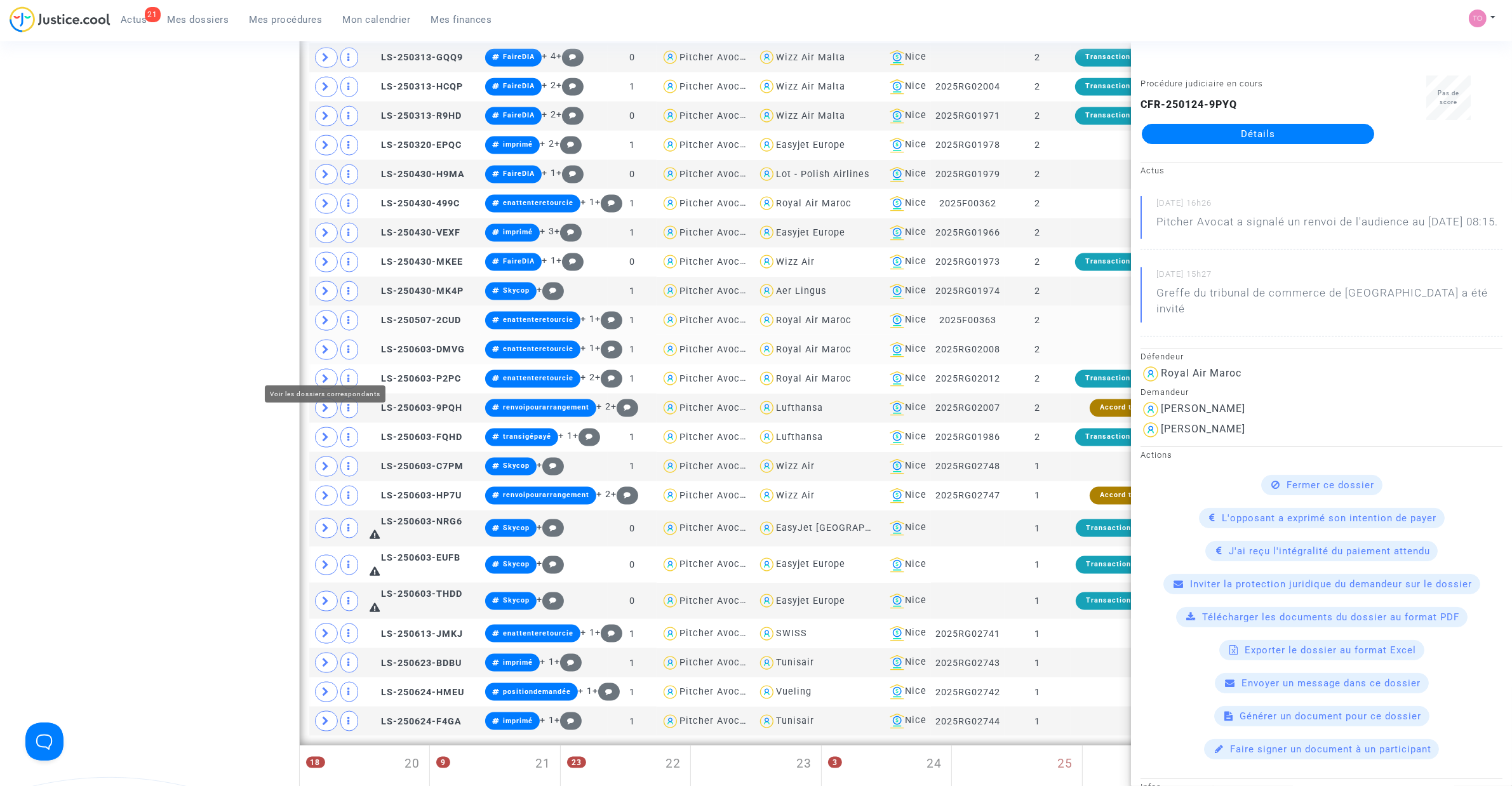
click at [322, 354] on icon at bounding box center [326, 349] width 8 height 10
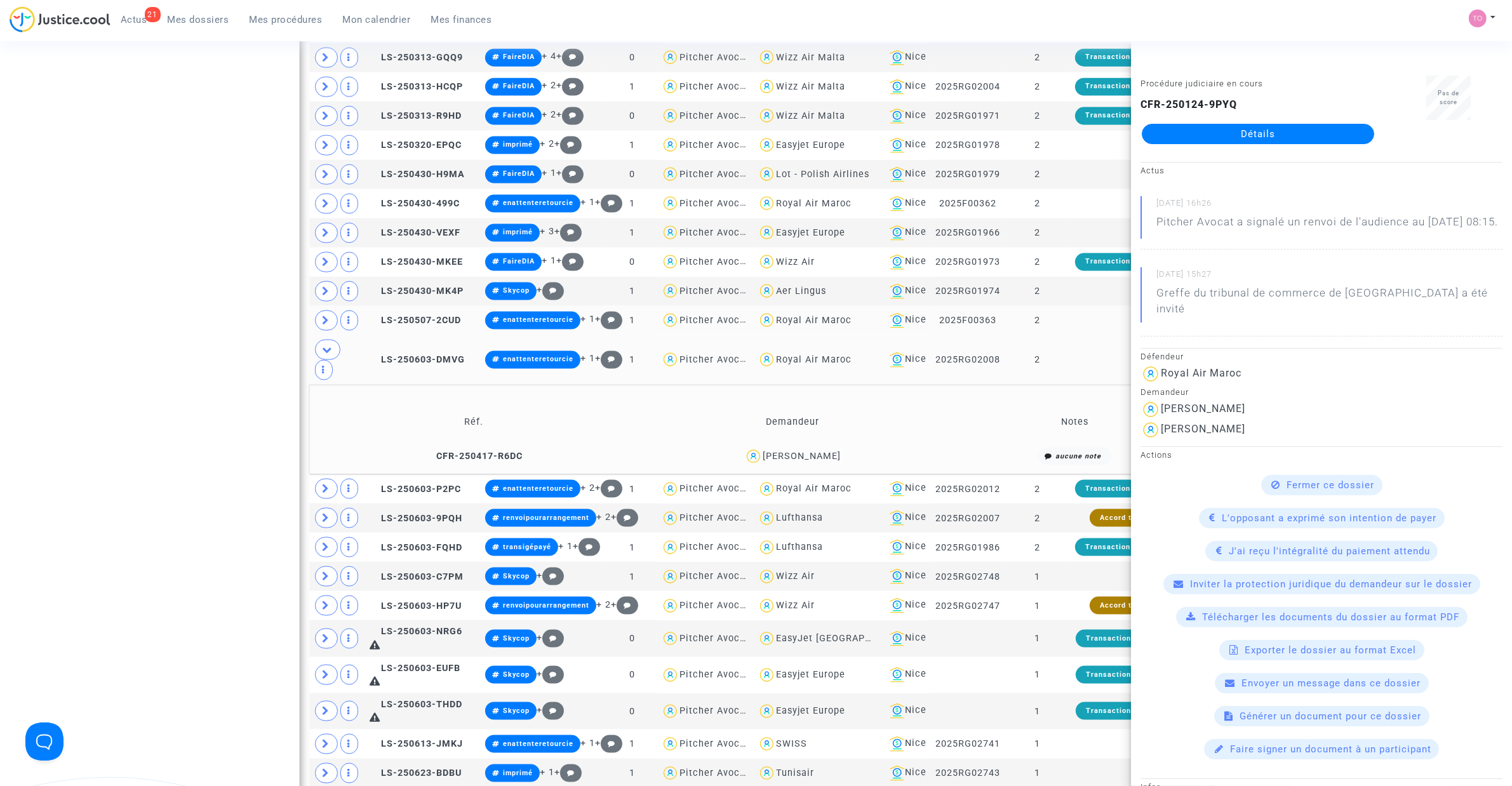
click at [829, 461] on div "Mouna Ghazi" at bounding box center [801, 456] width 78 height 11
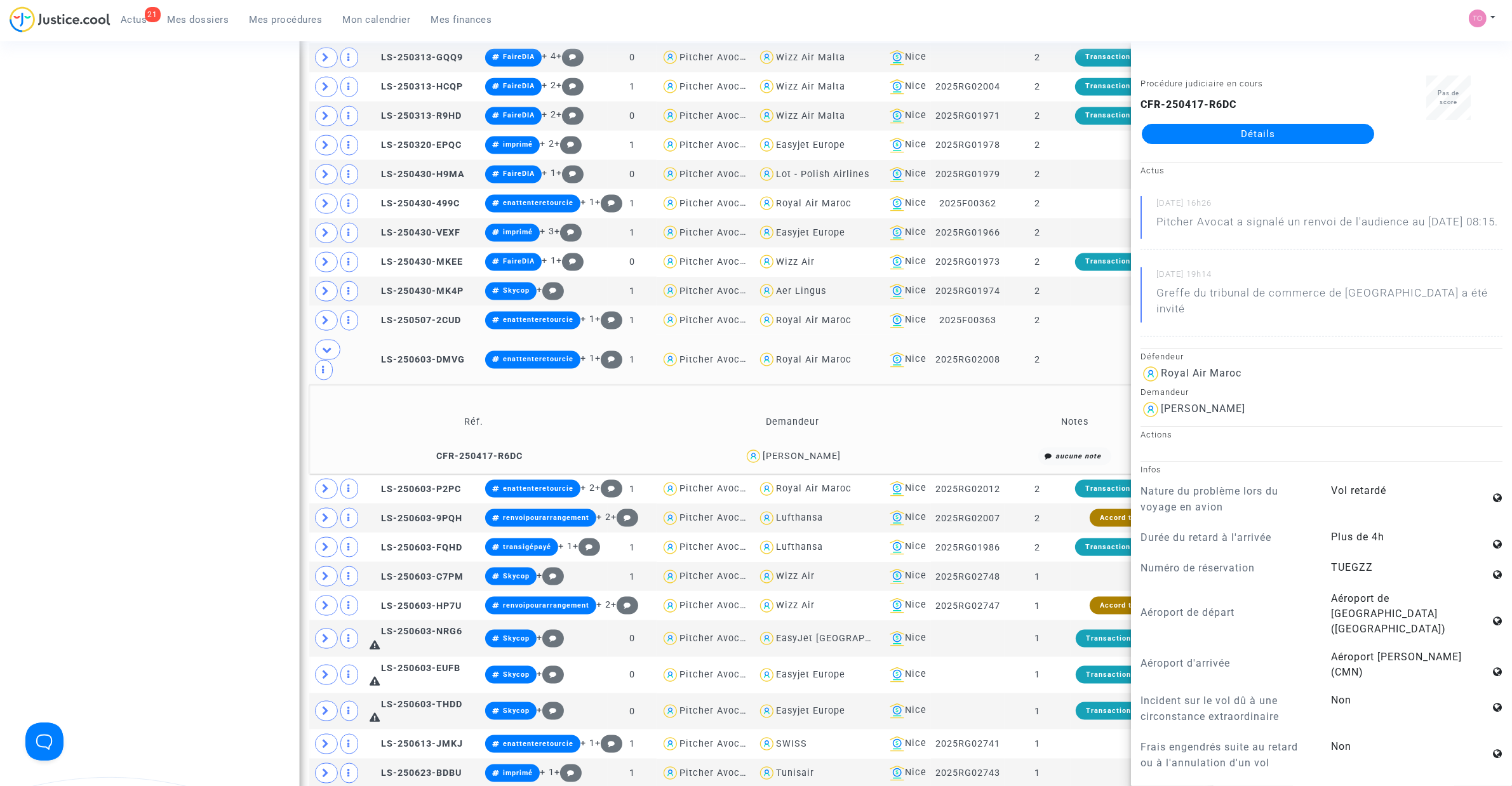
copy div "Ghazi"
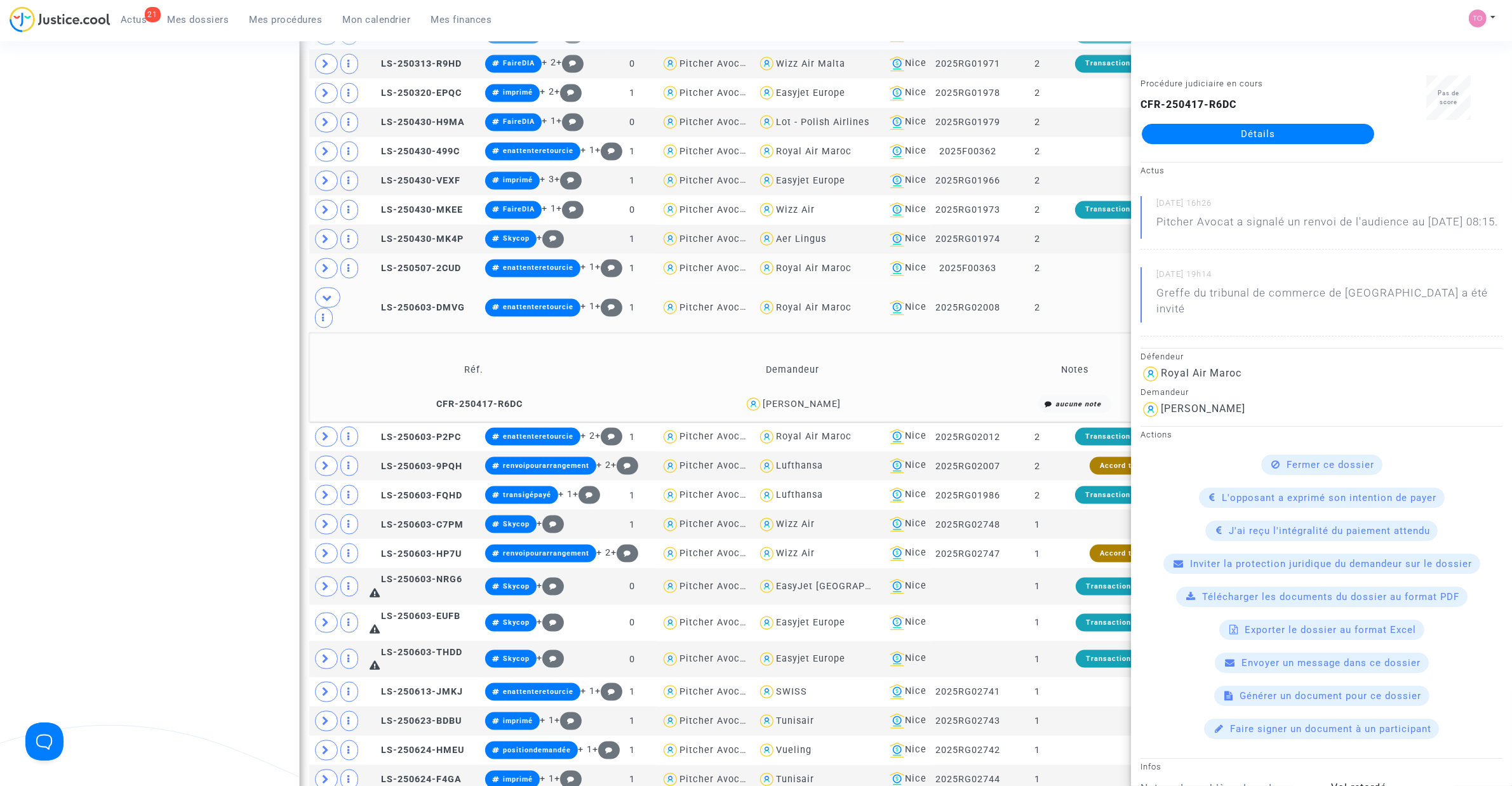
scroll to position [2263, 0]
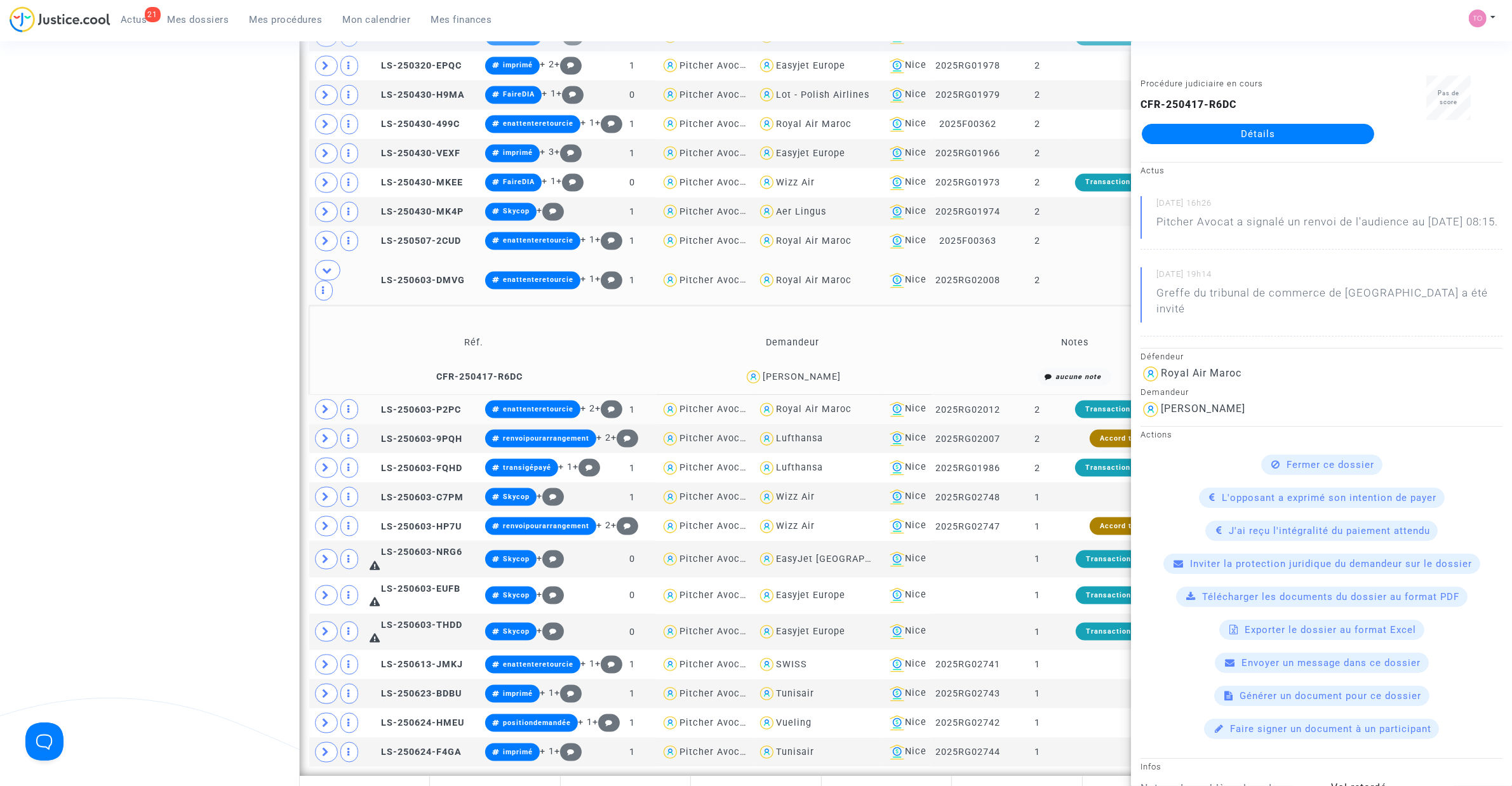
click at [317, 420] on span at bounding box center [327, 408] width 23 height 20
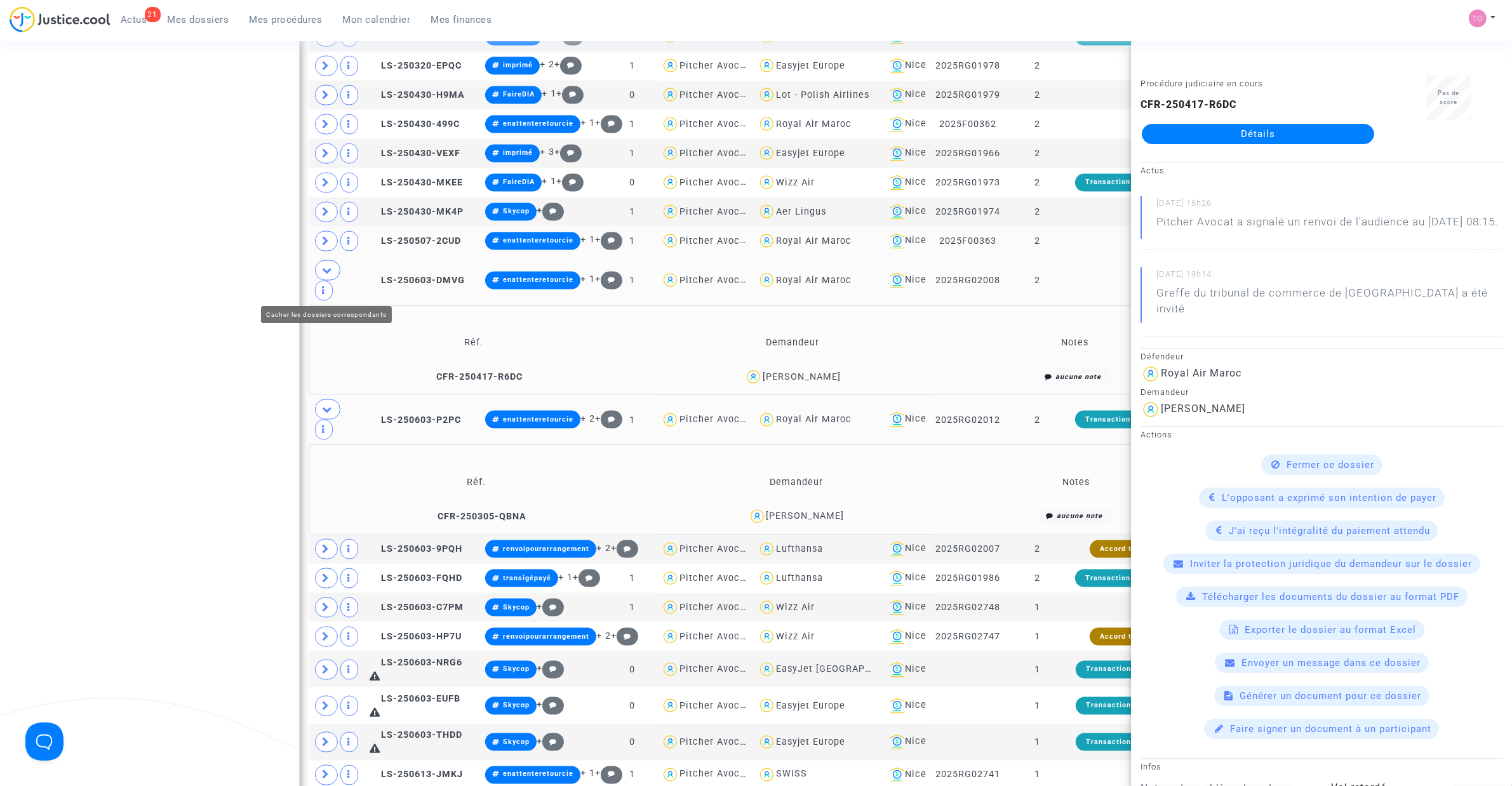
click at [328, 275] on icon at bounding box center [328, 269] width 11 height 10
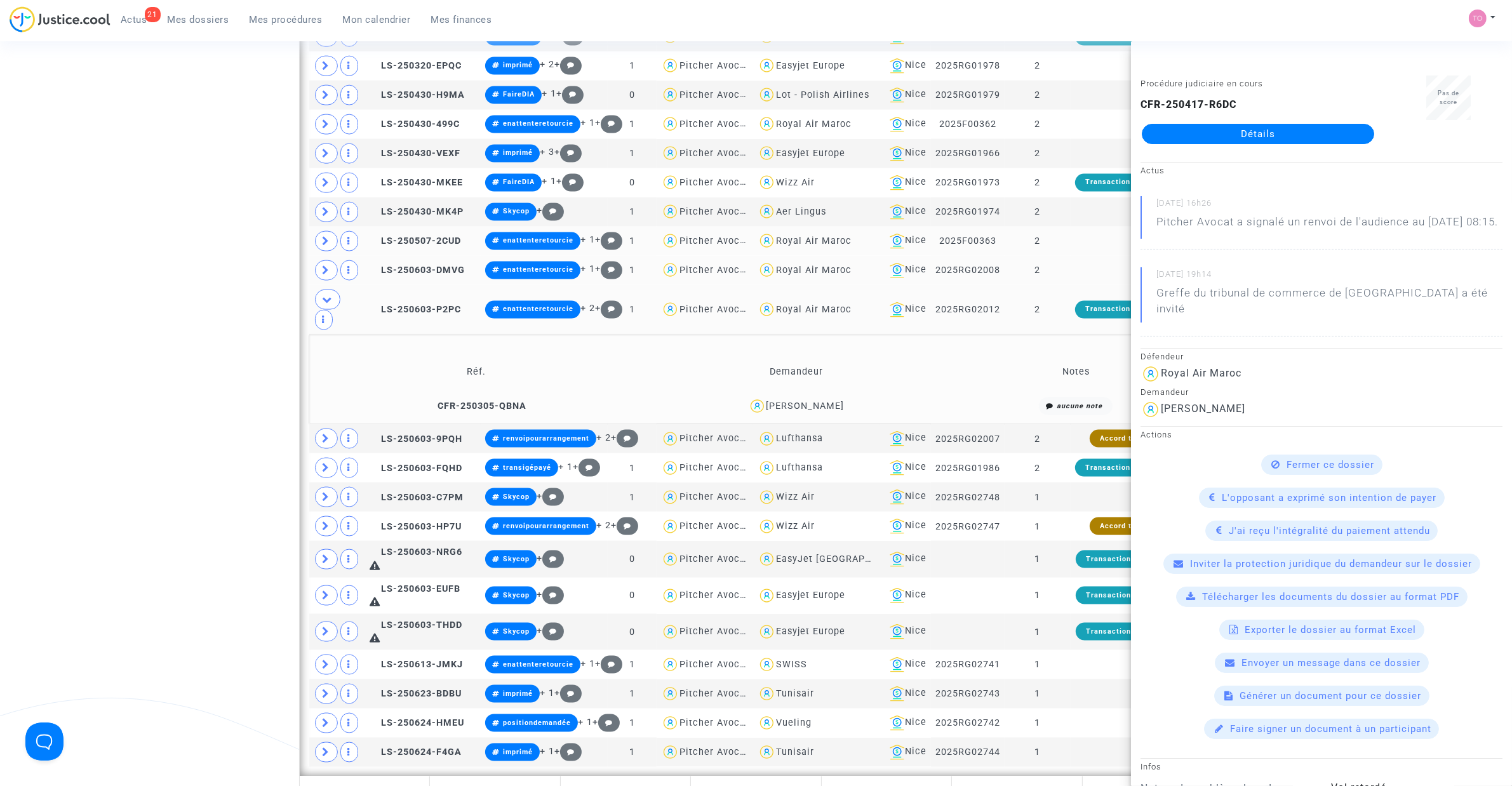
click at [824, 411] on div "Bangaly Kaba" at bounding box center [805, 406] width 78 height 11
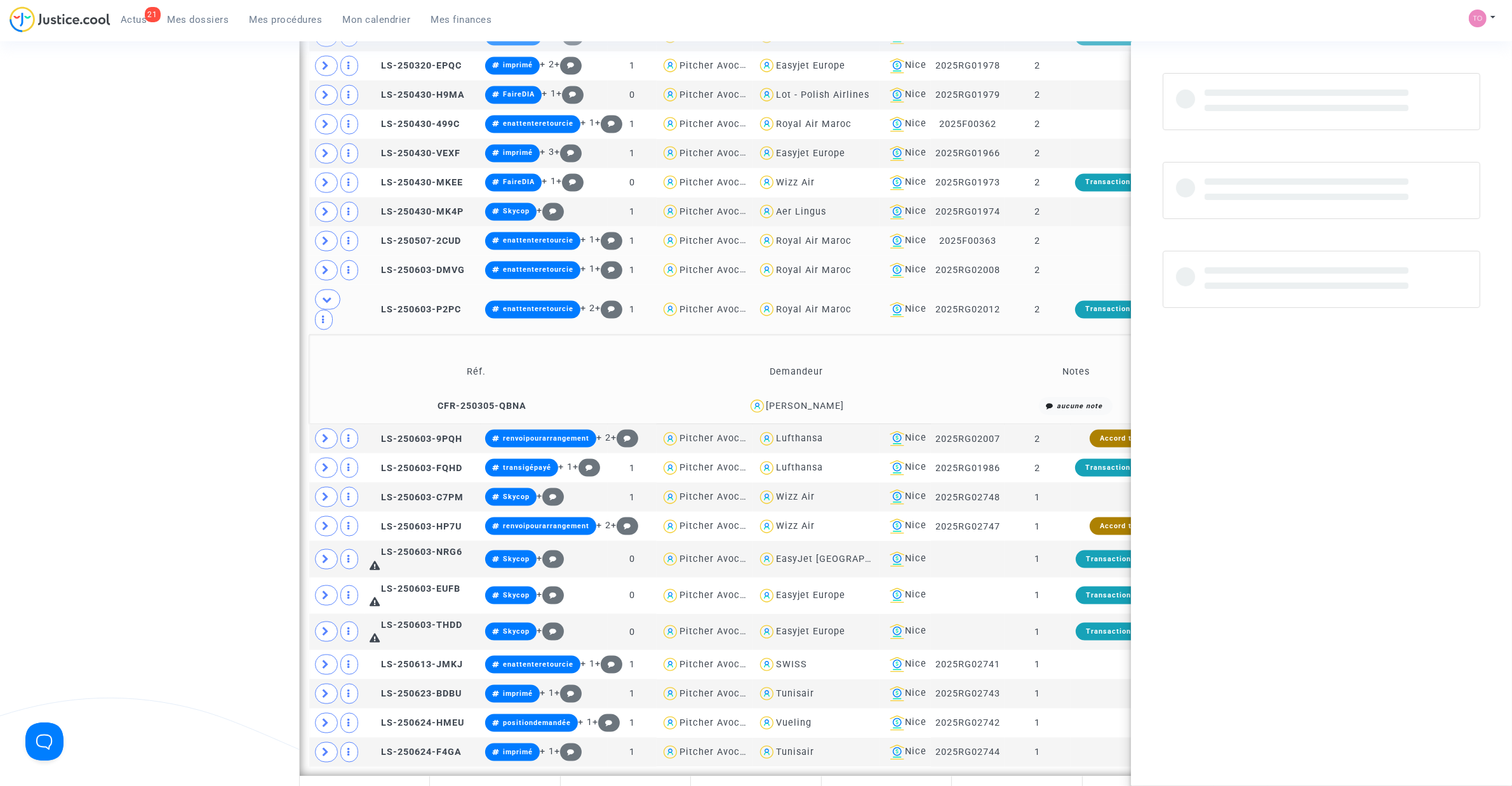
copy div "Kaba"
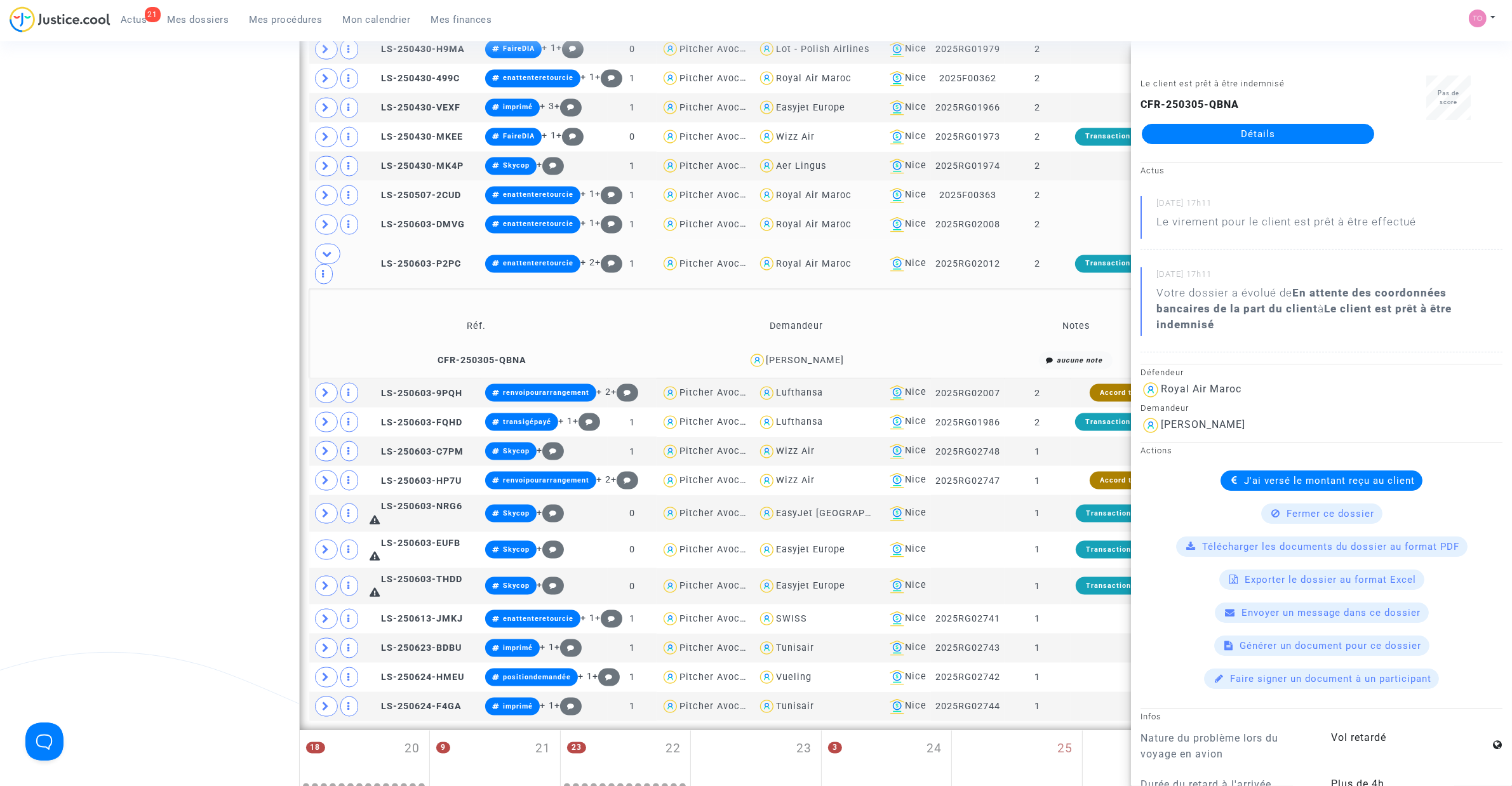
scroll to position [2317, 0]
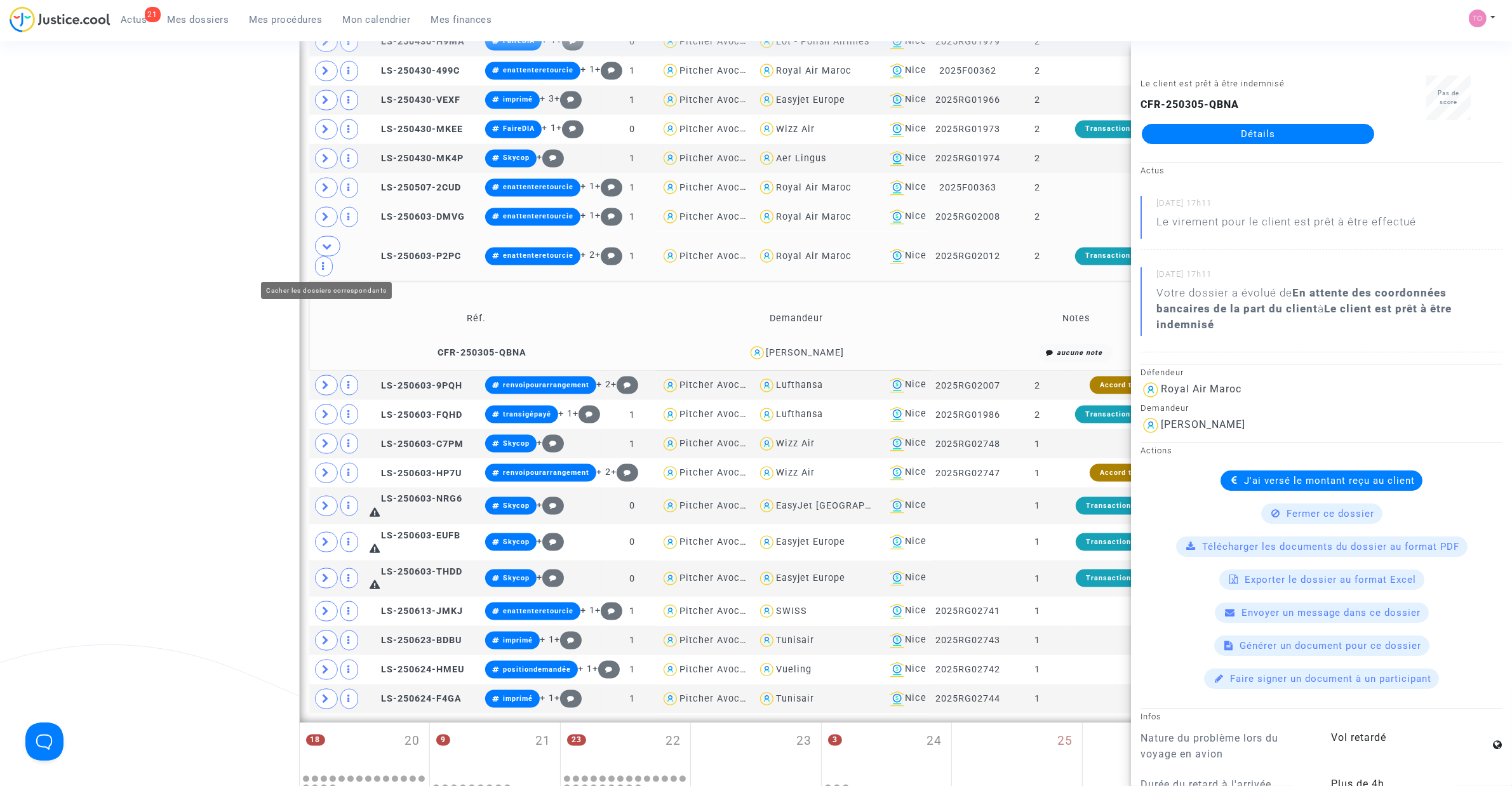
click at [328, 251] on icon at bounding box center [328, 246] width 11 height 10
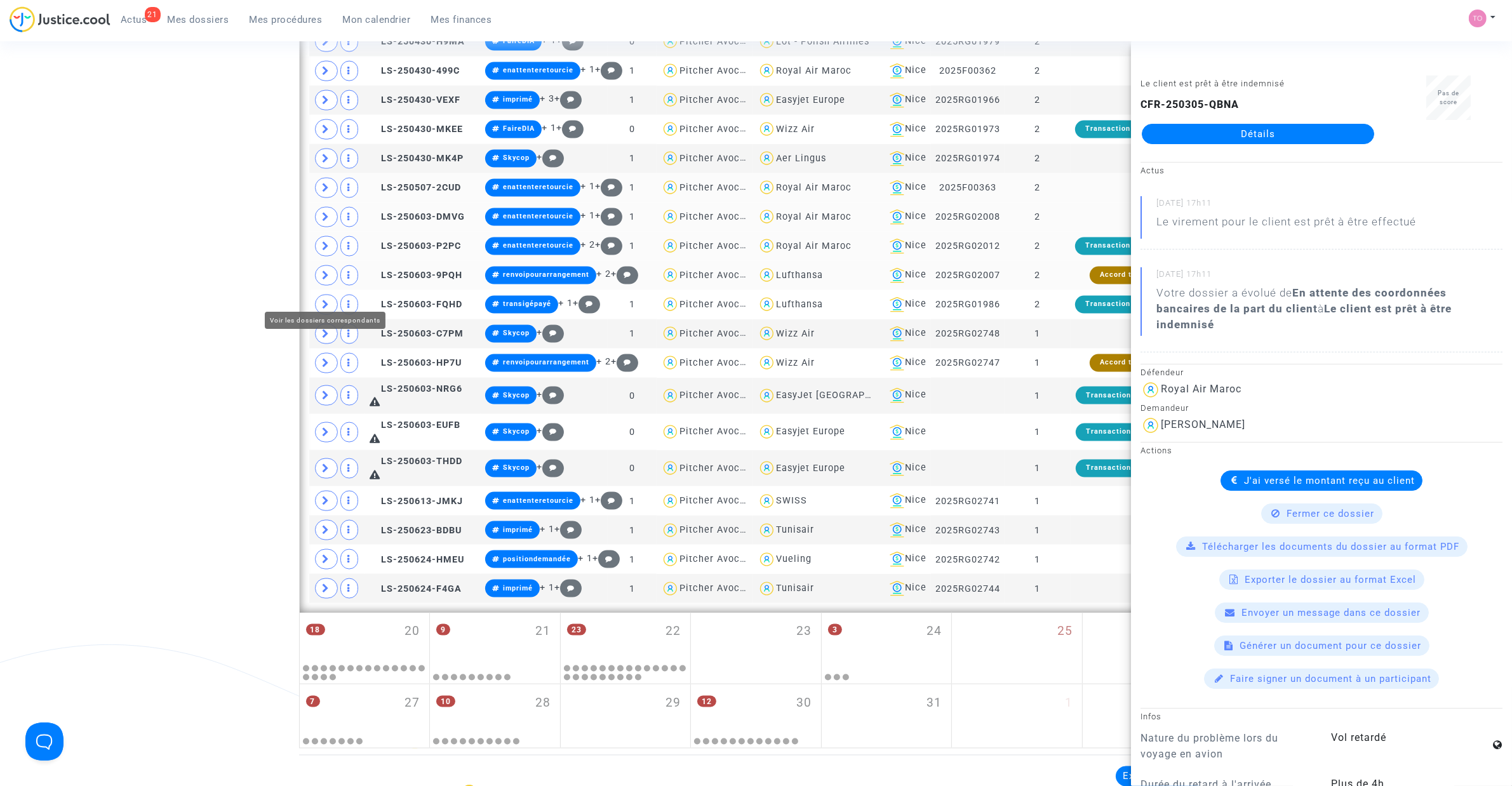
click at [319, 285] on span at bounding box center [327, 275] width 23 height 20
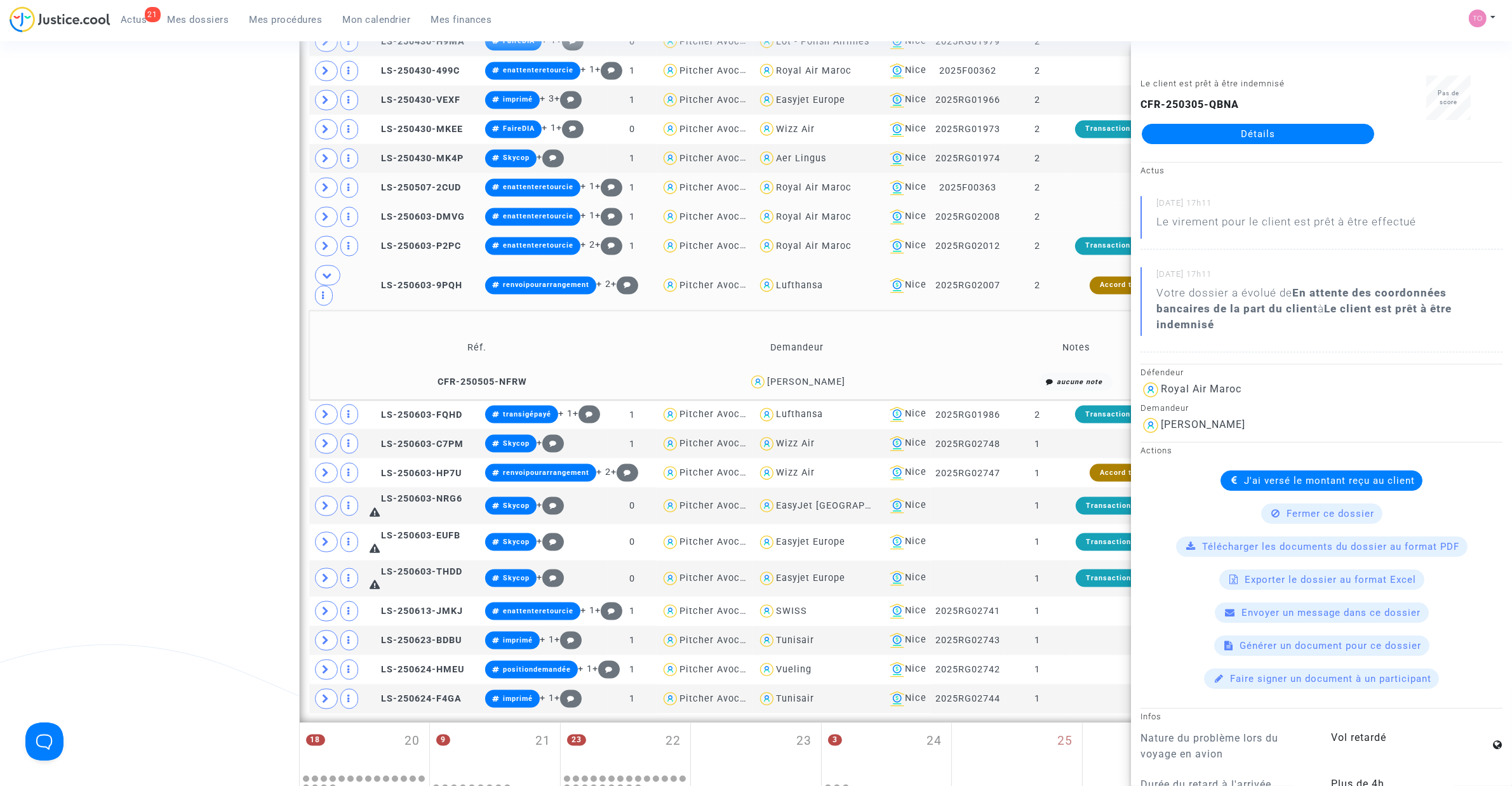
click at [829, 387] on div "Izabela Witkowska" at bounding box center [806, 382] width 78 height 11
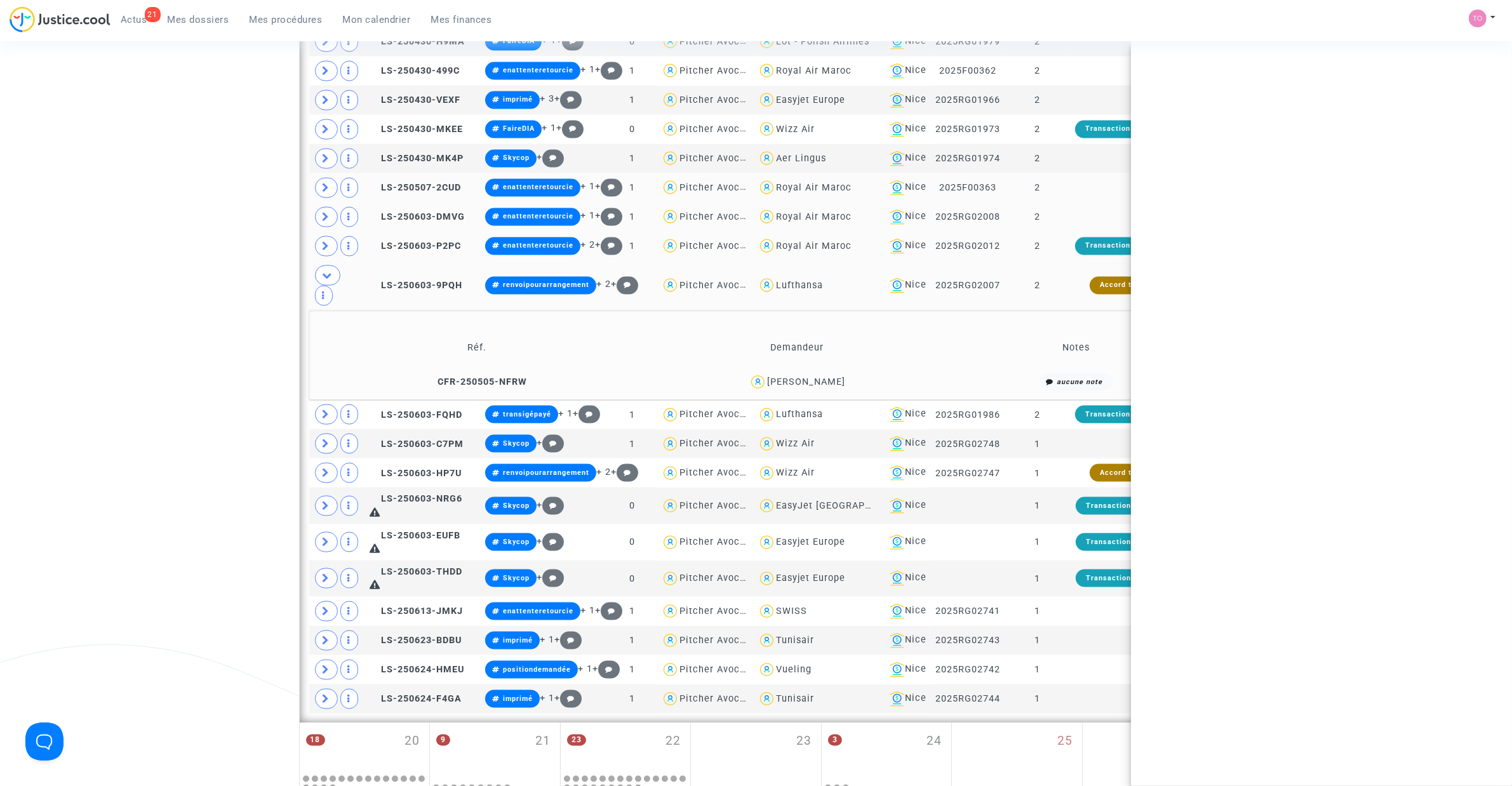
click at [829, 387] on div "Izabela Witkowska" at bounding box center [806, 382] width 78 height 11
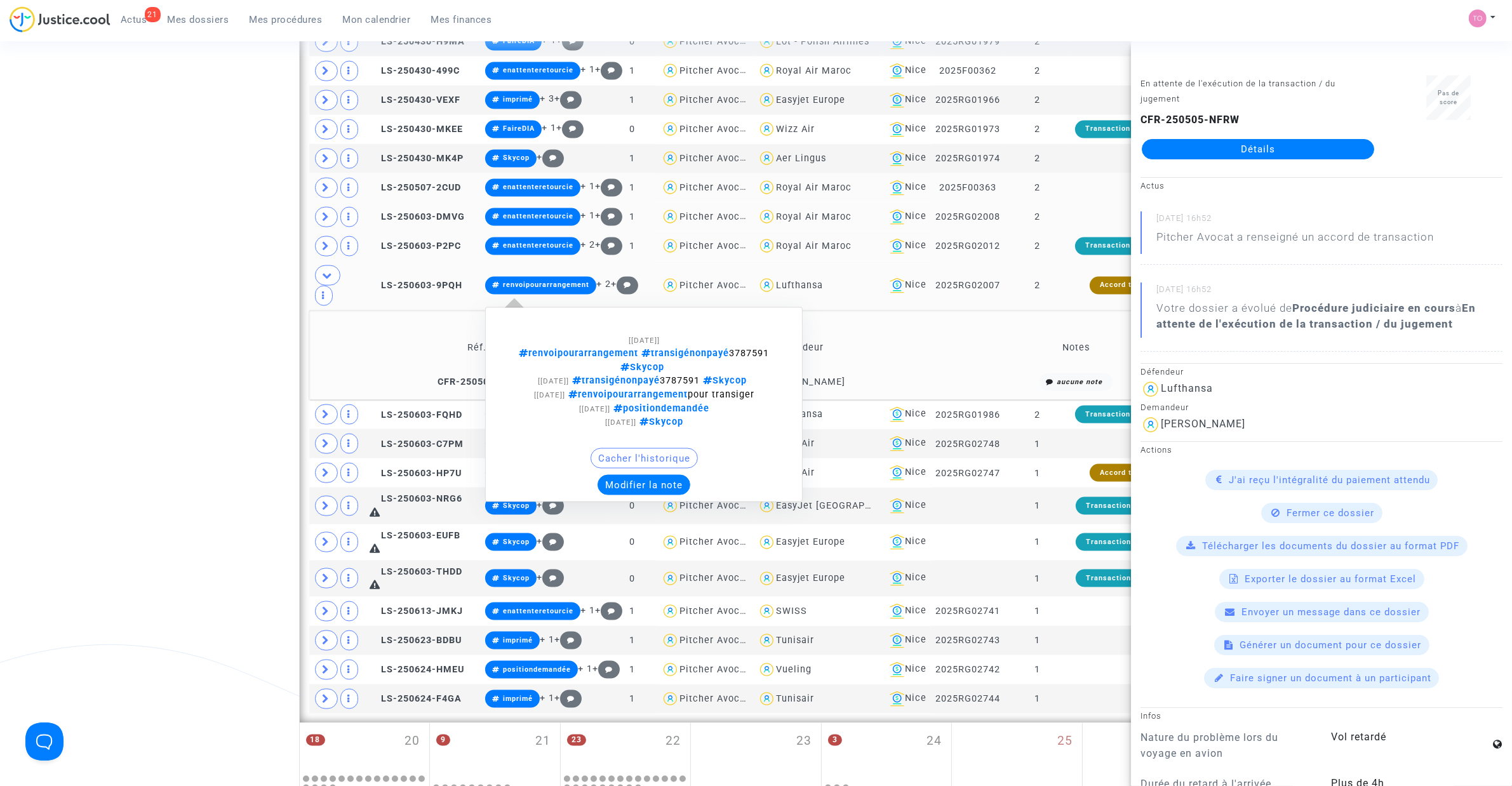
copy div "Witkowska"
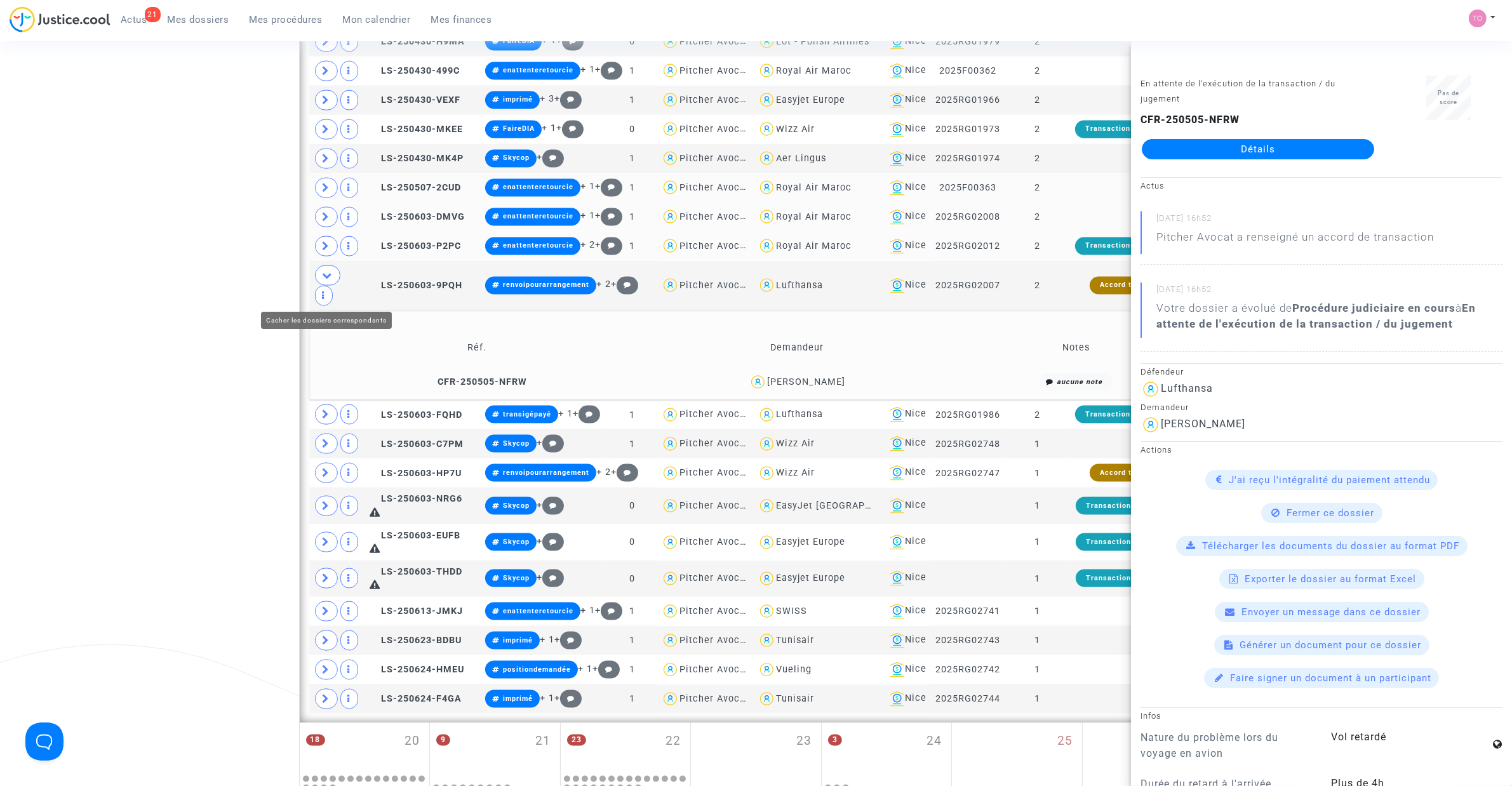
click at [334, 285] on span at bounding box center [328, 275] width 26 height 20
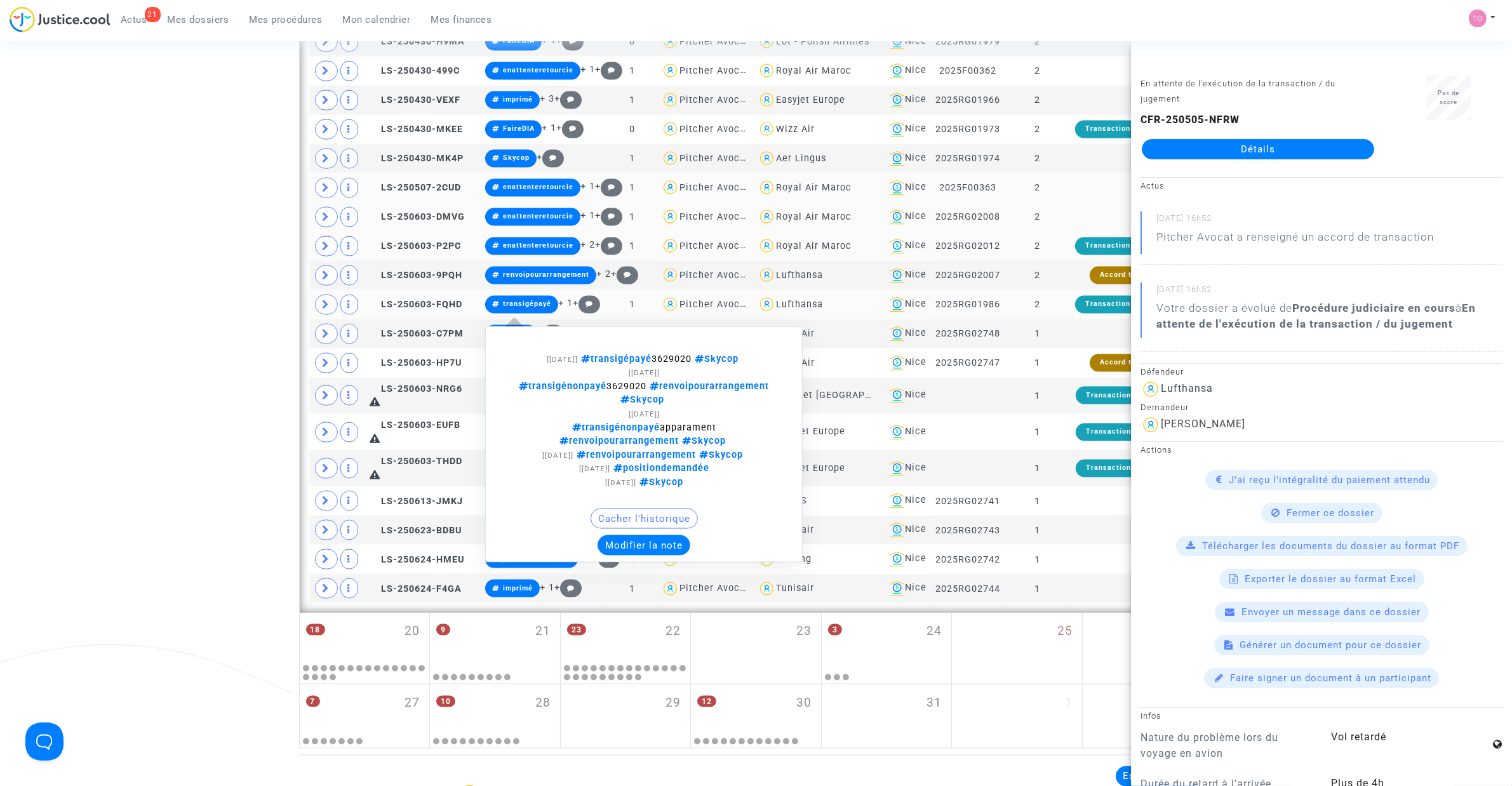
click at [649, 537] on button "Modifier la note" at bounding box center [643, 545] width 92 height 20
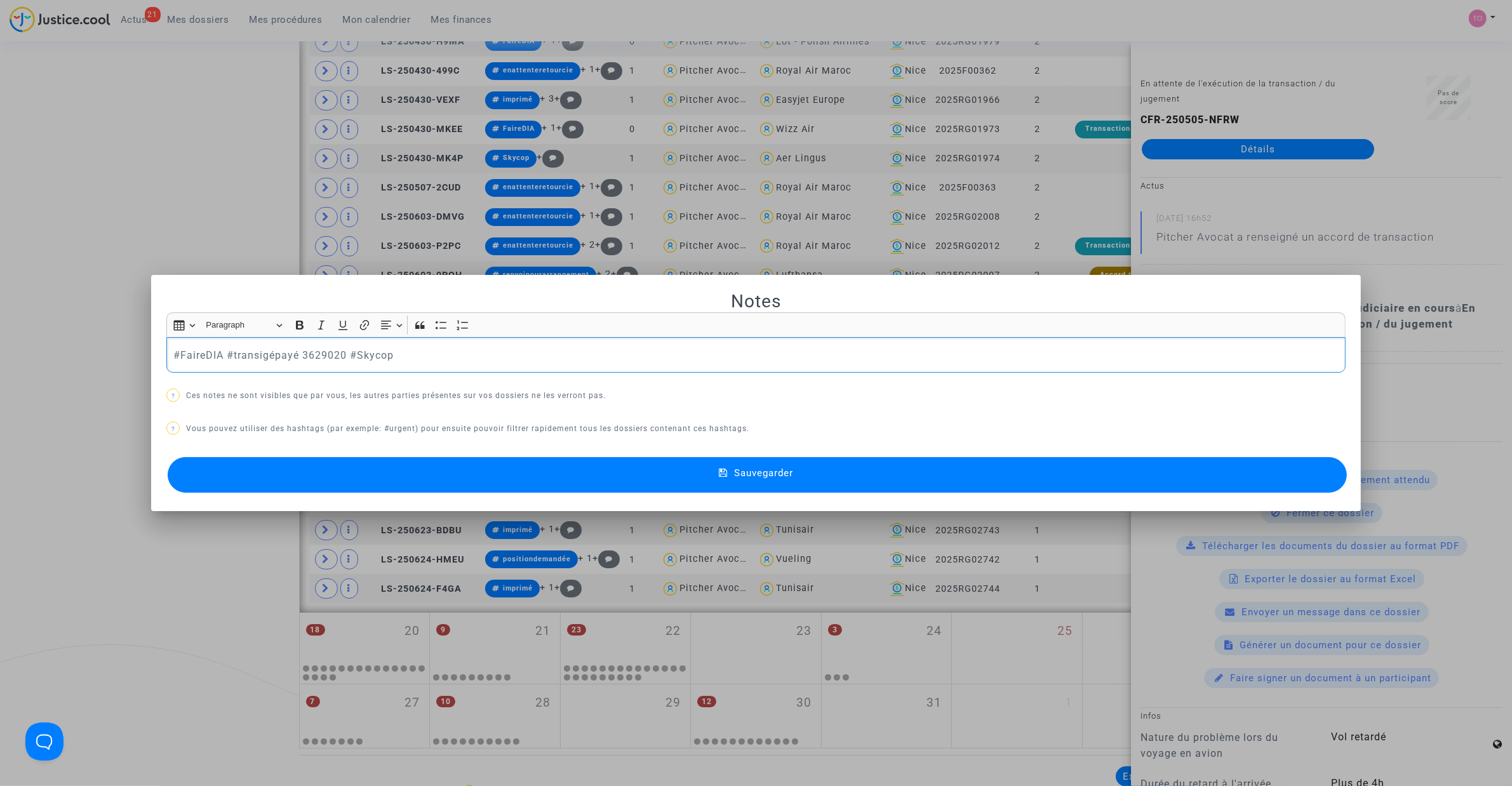
click at [472, 466] on button "Sauvegarder" at bounding box center [756, 474] width 1179 height 35
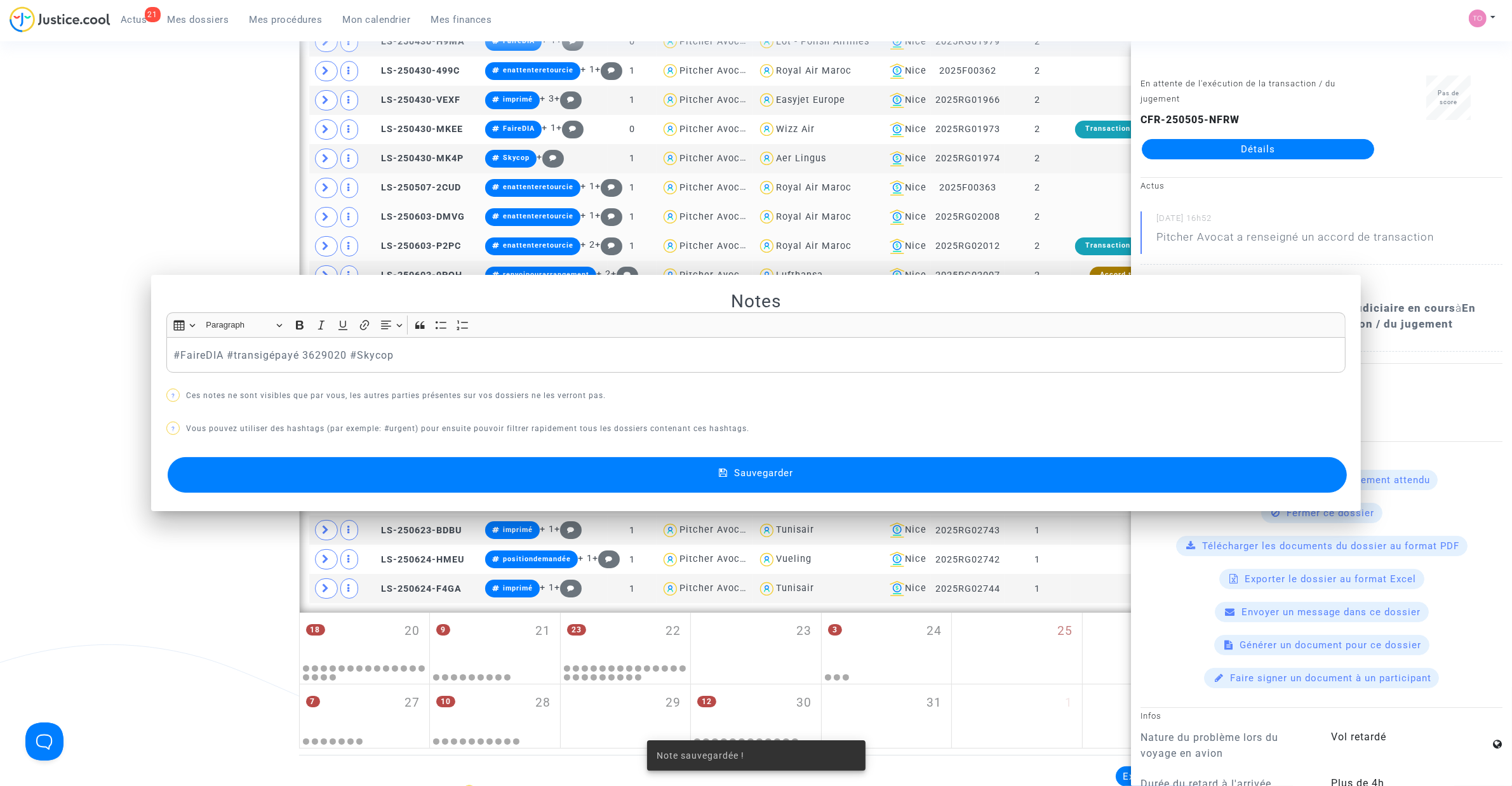
scroll to position [2317, 0]
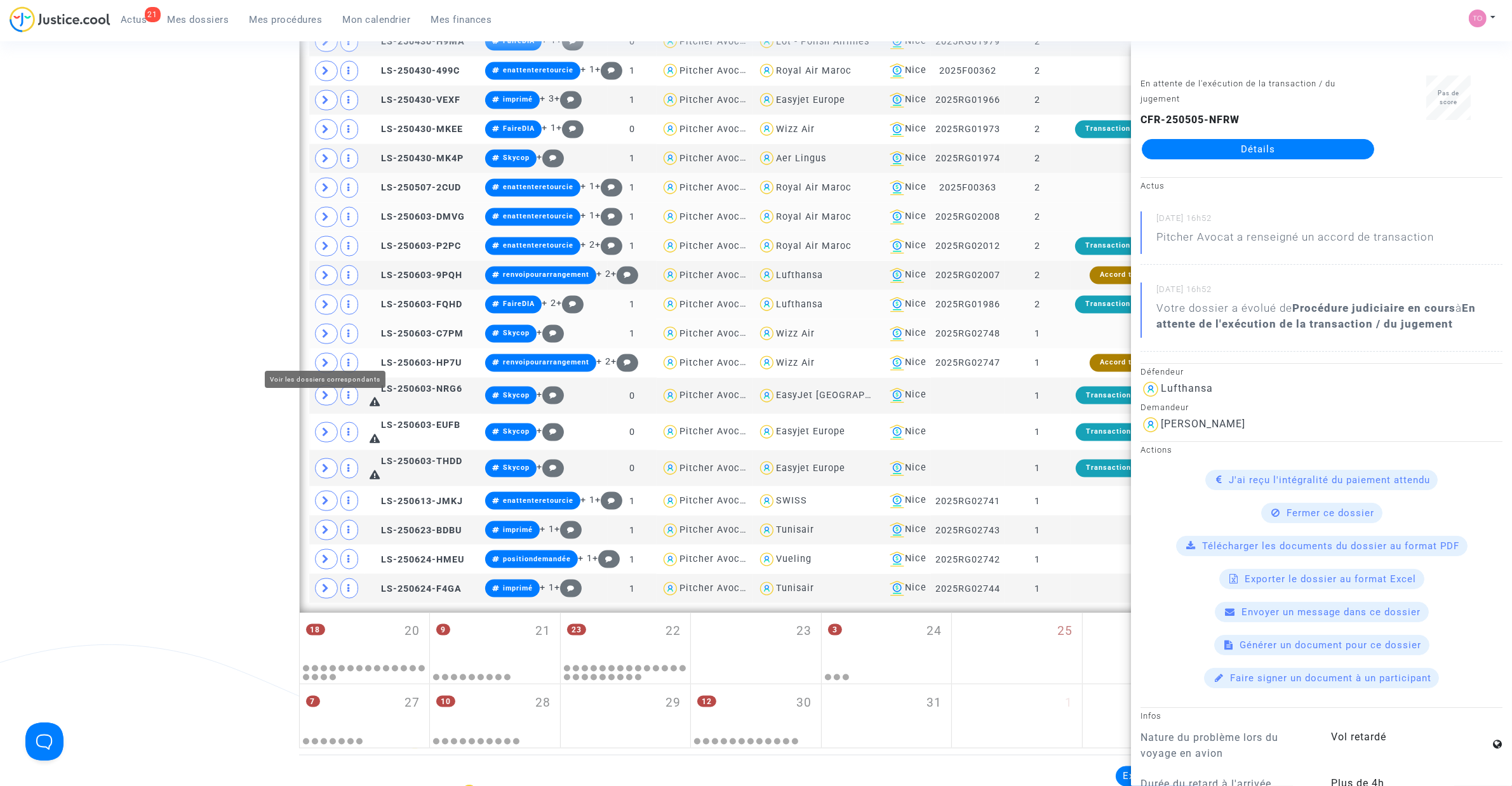
click at [327, 344] on span at bounding box center [327, 334] width 23 height 20
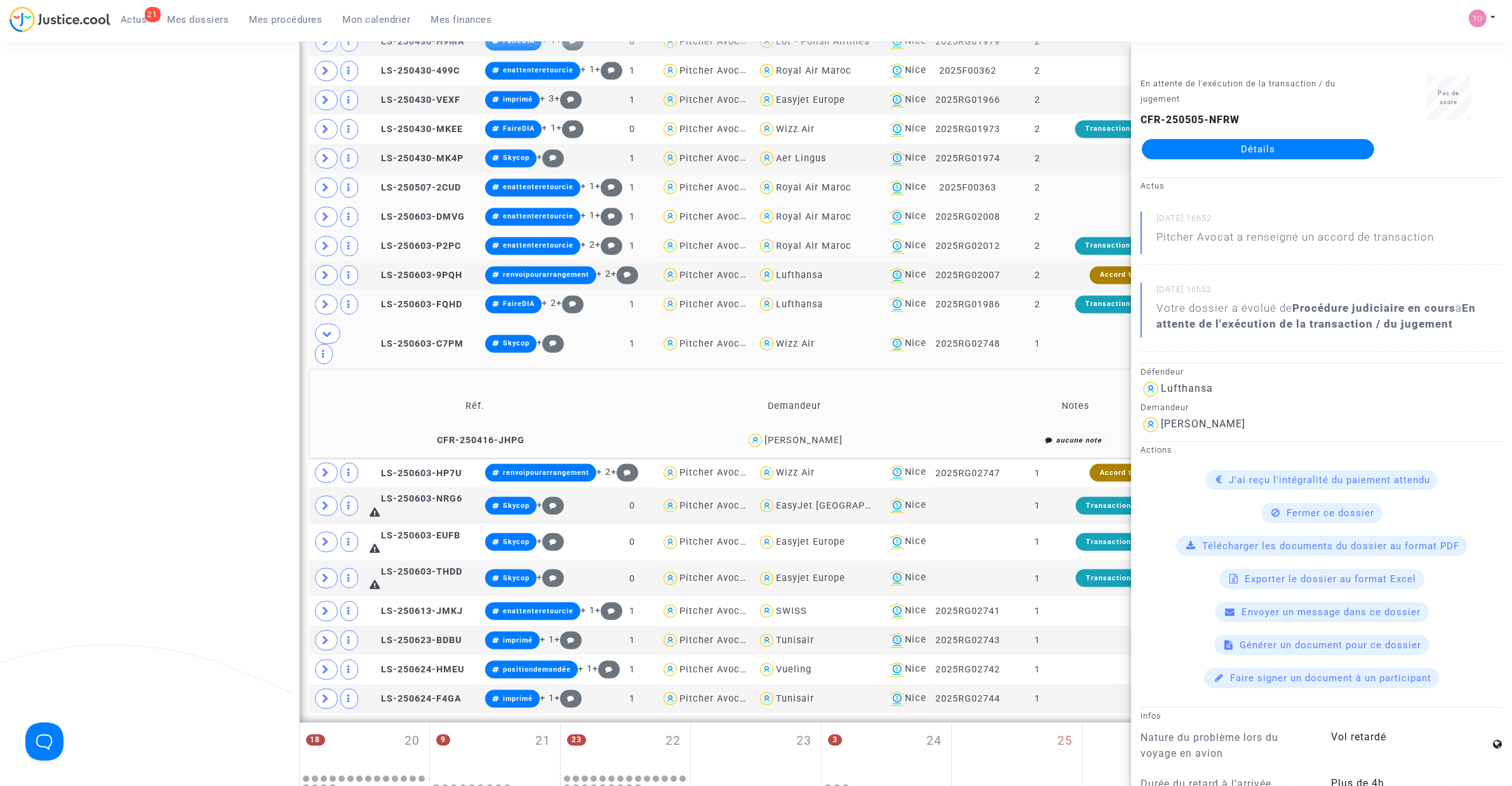
click at [819, 445] on div "Ciro Siesto" at bounding box center [803, 440] width 78 height 11
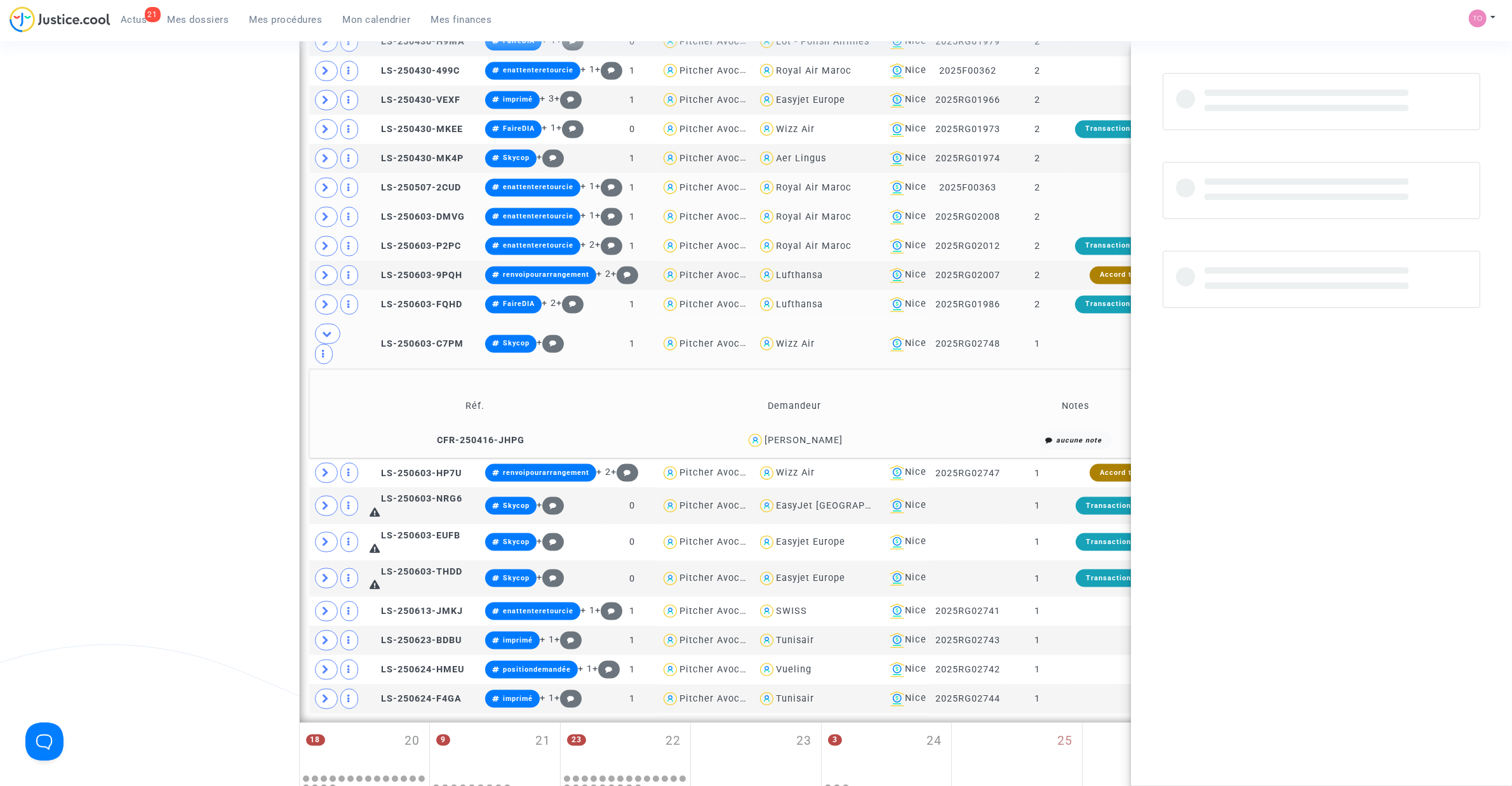
copy div "Siesto"
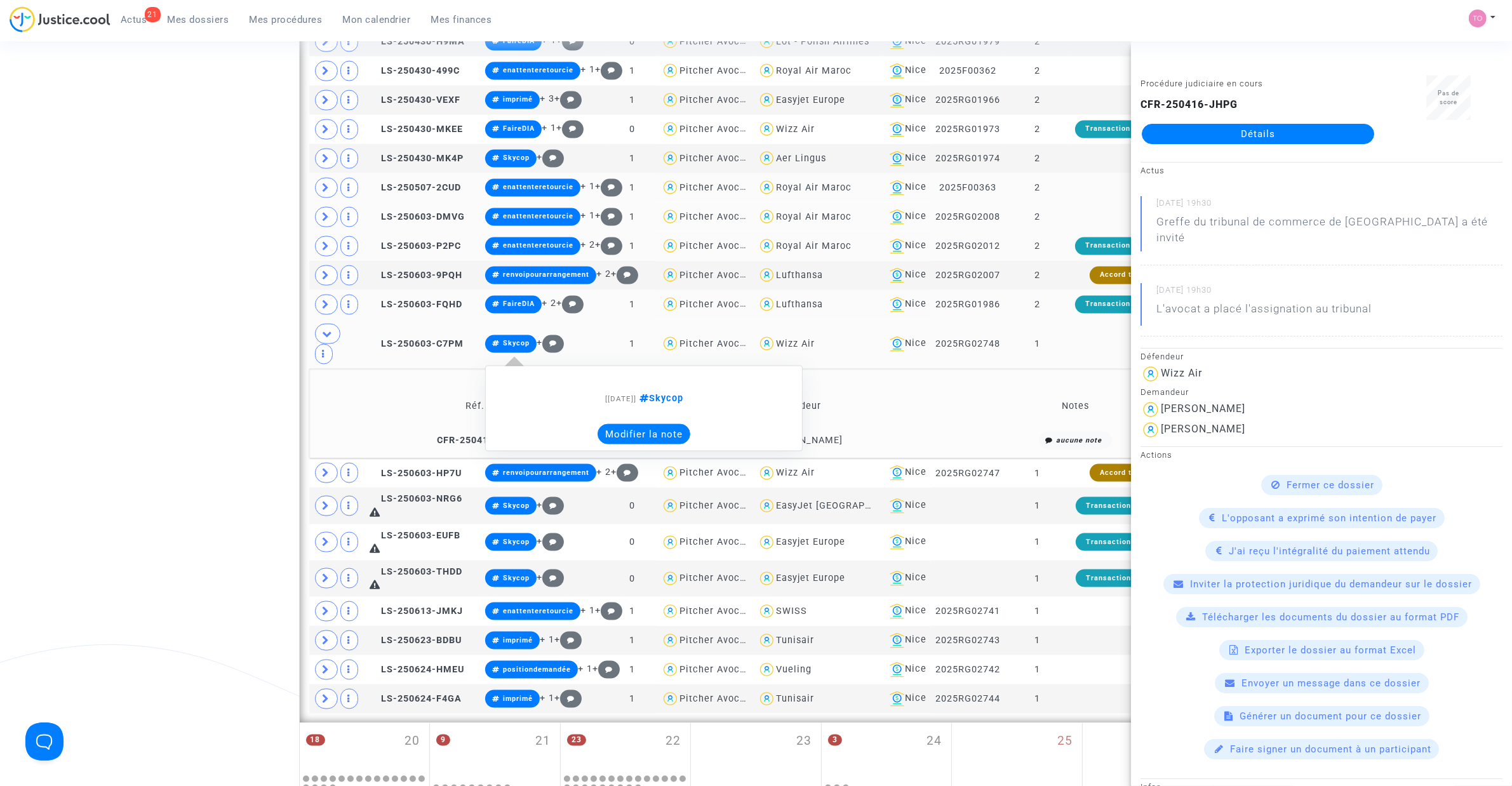
click at [619, 444] on button "Modifier la note" at bounding box center [643, 434] width 92 height 20
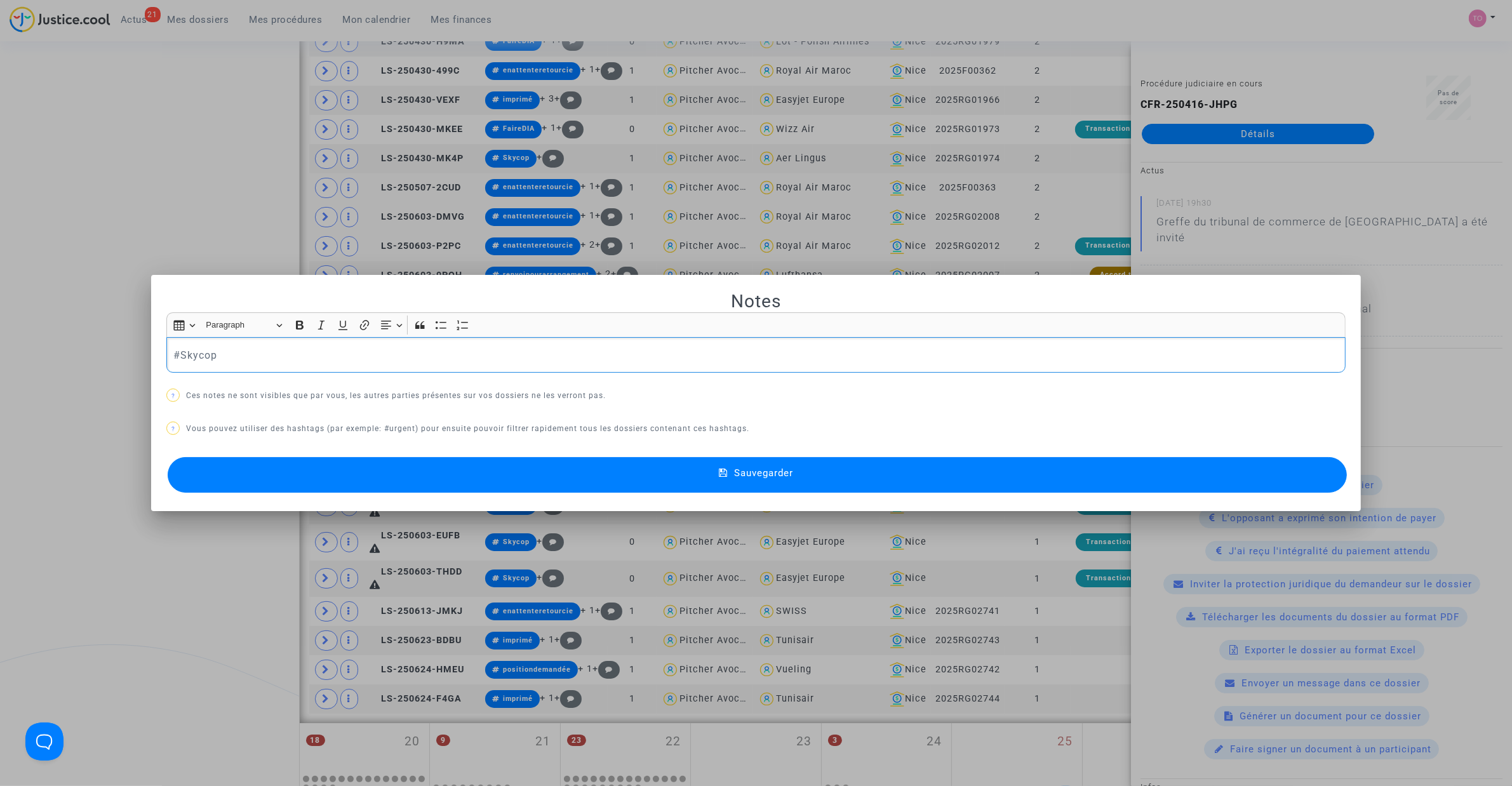
scroll to position [0, 0]
click at [330, 354] on p "#enattenteretourcie pour transifger #Skycop" at bounding box center [756, 355] width 1166 height 16
click at [417, 476] on button "Sauvegarder" at bounding box center [756, 474] width 1179 height 35
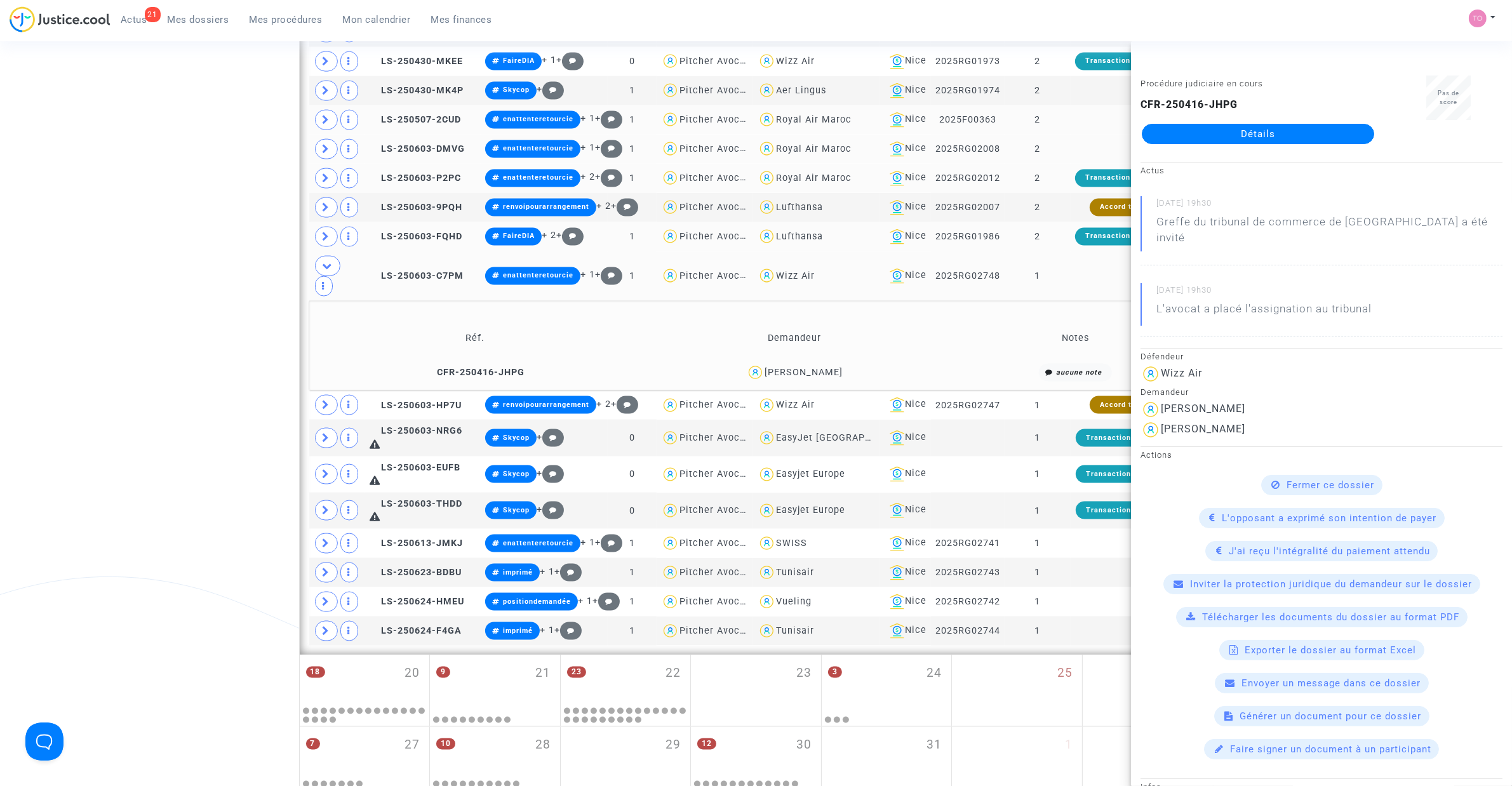
scroll to position [2396, 0]
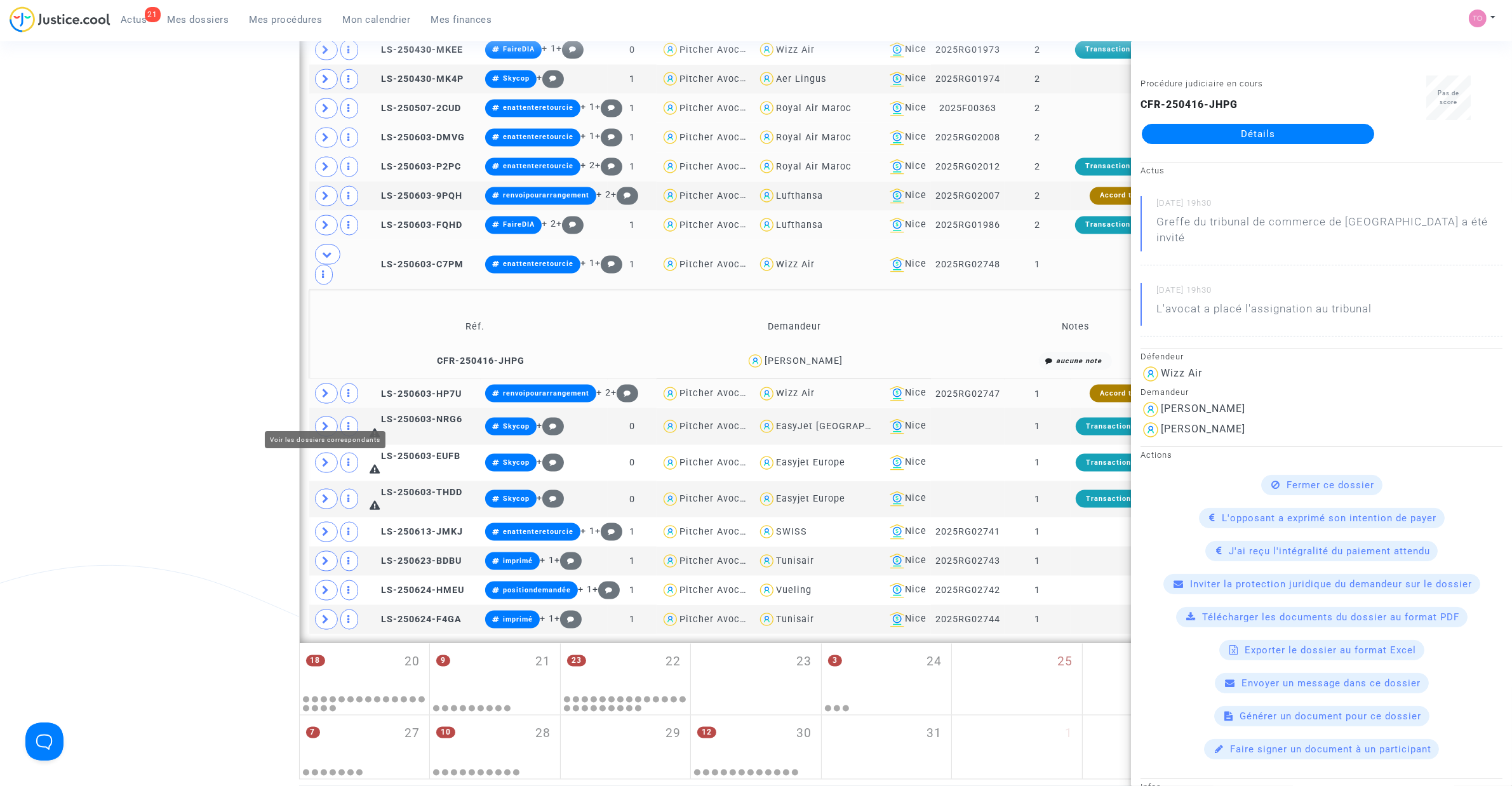
click at [328, 398] on icon at bounding box center [326, 393] width 8 height 10
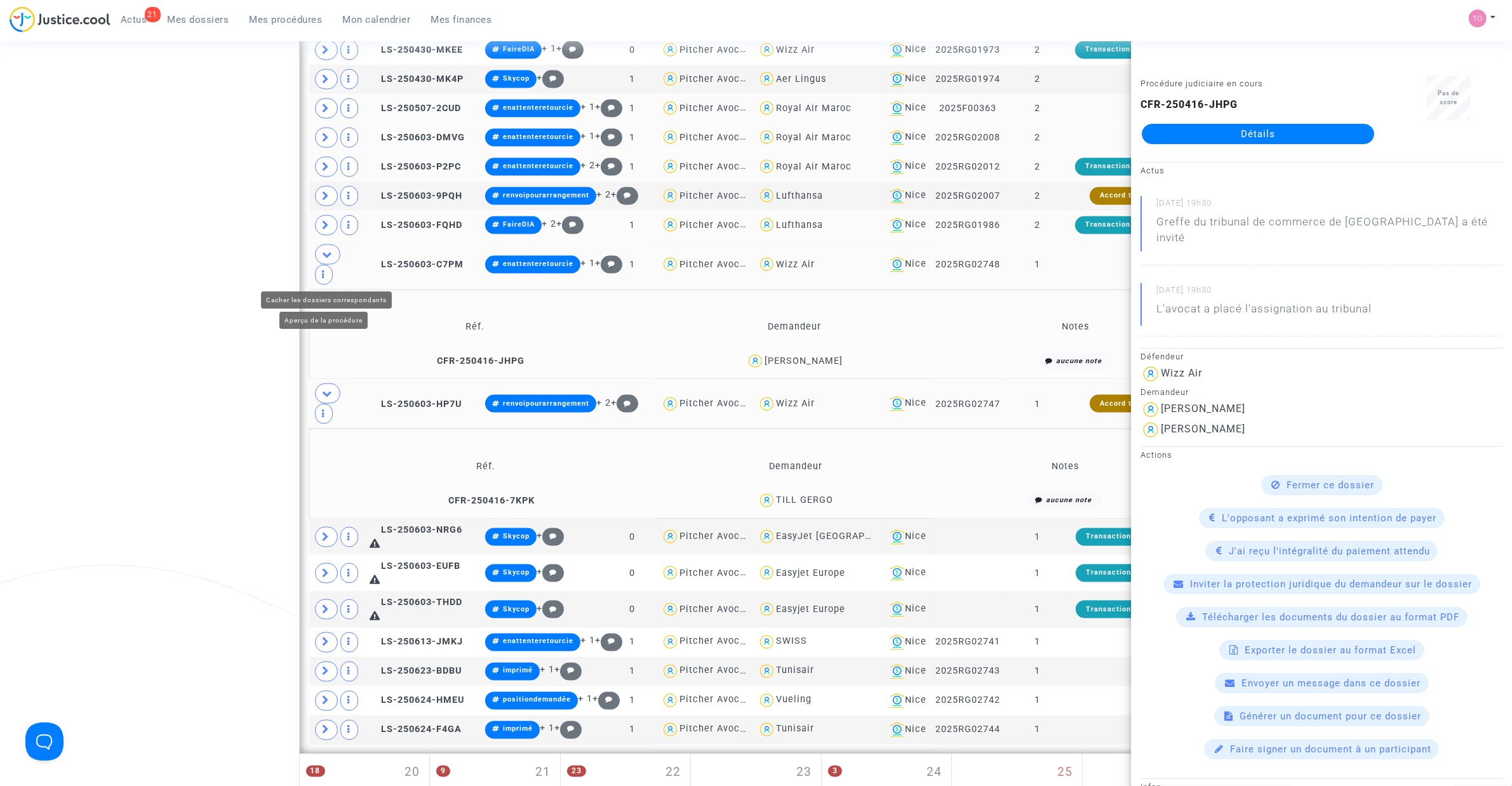
click at [328, 259] on icon at bounding box center [328, 253] width 11 height 10
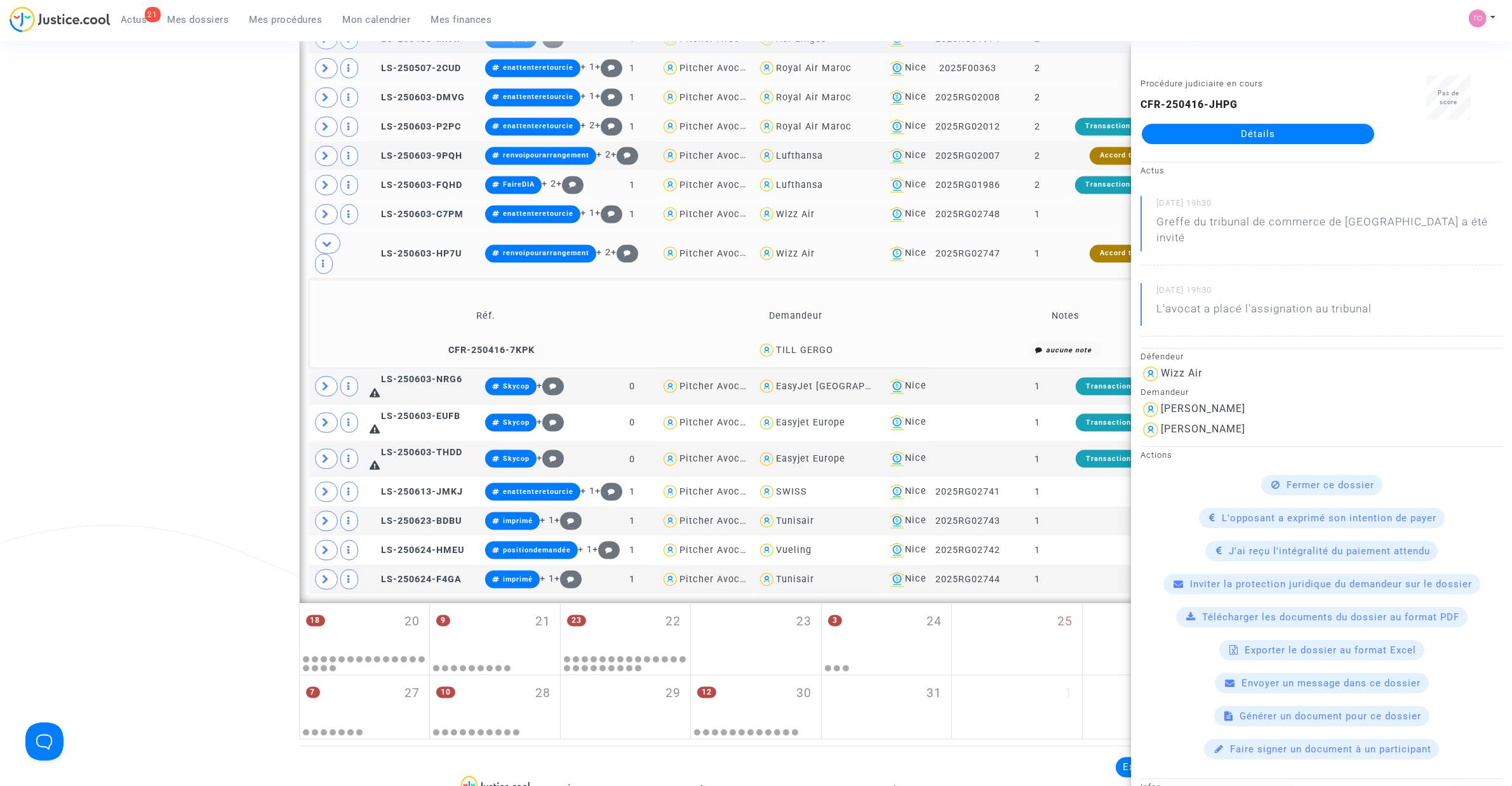
scroll to position [2449, 0]
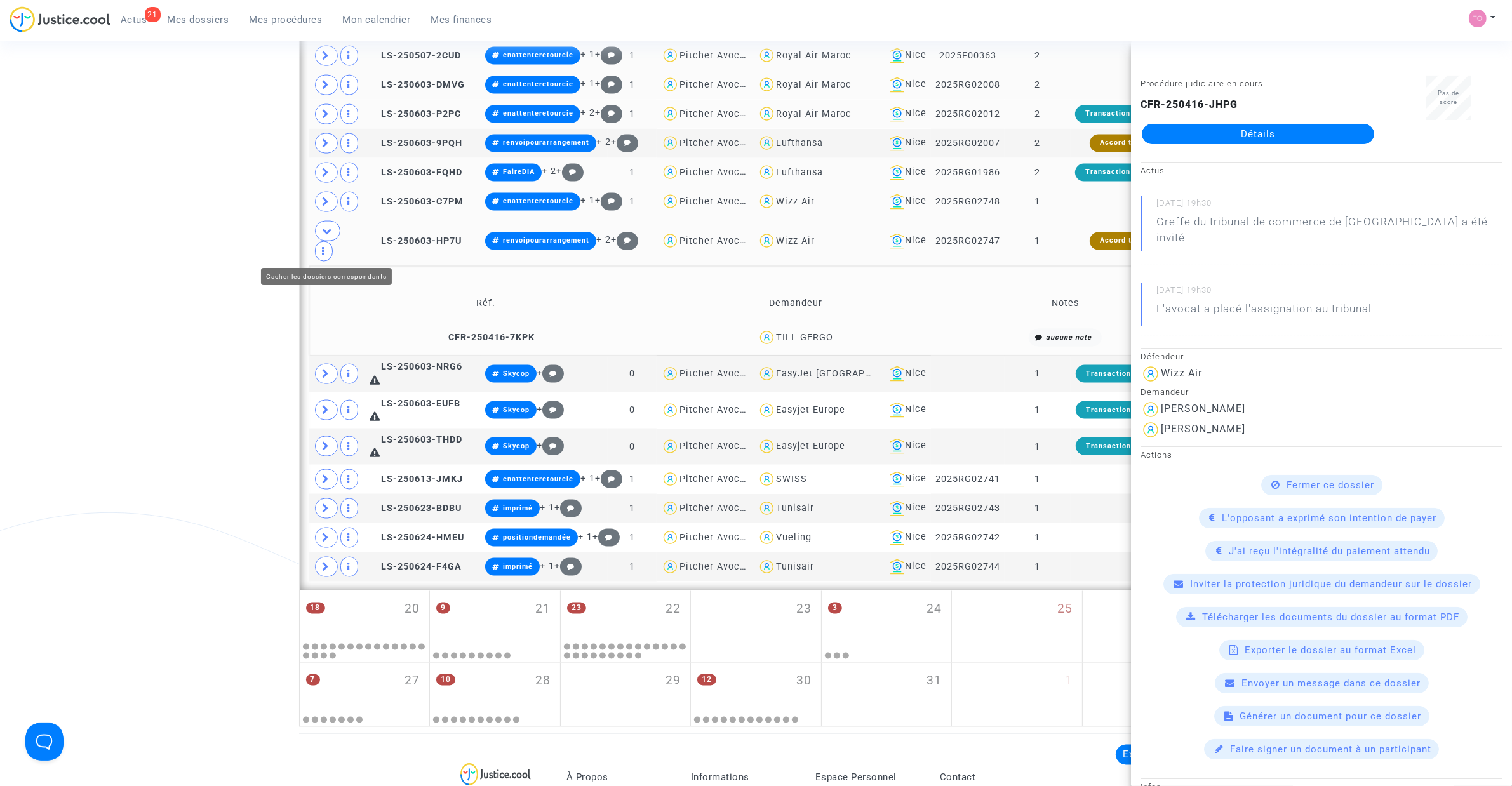
click at [328, 235] on icon at bounding box center [328, 231] width 11 height 10
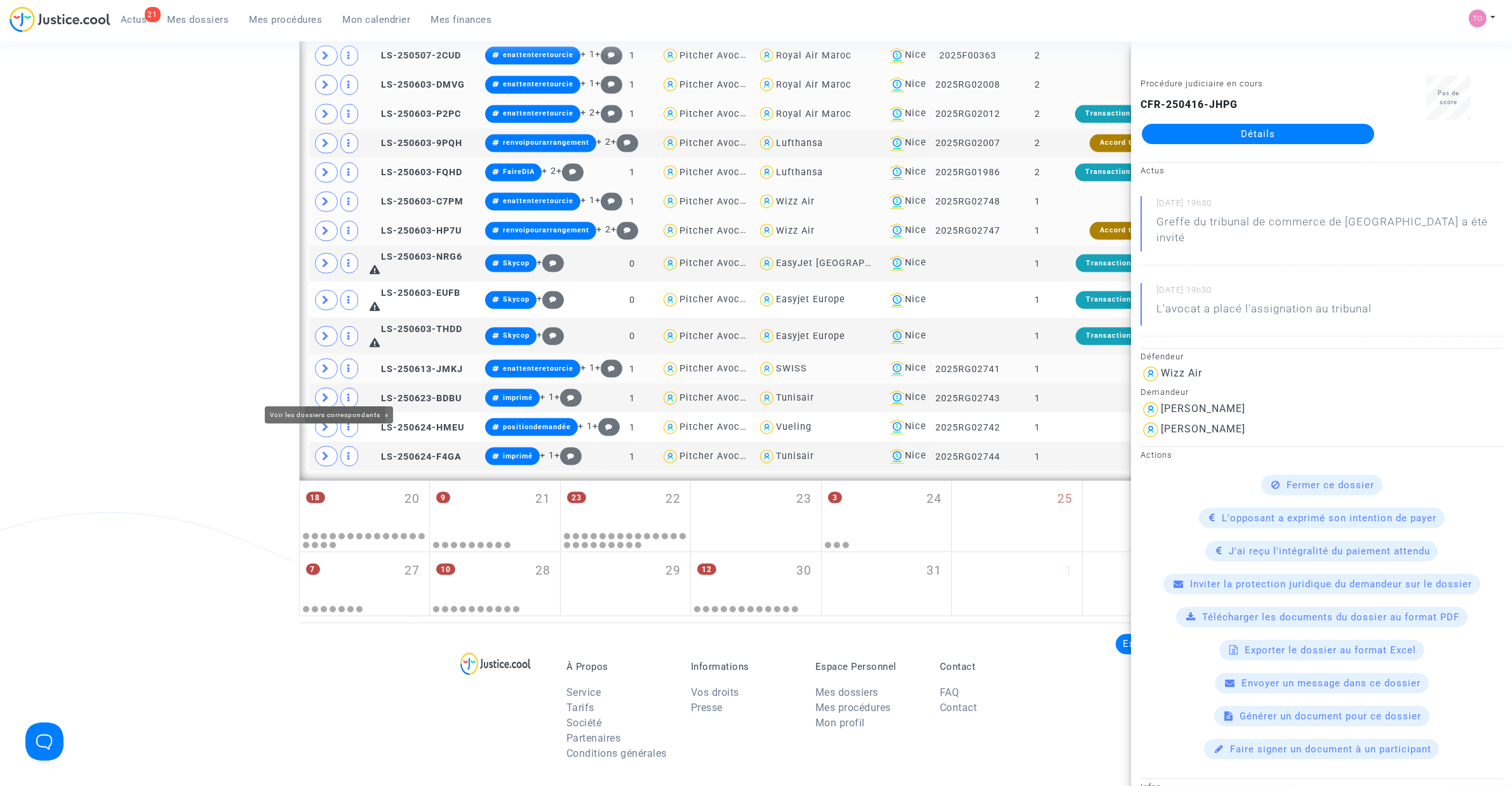
click at [320, 378] on span at bounding box center [327, 368] width 23 height 20
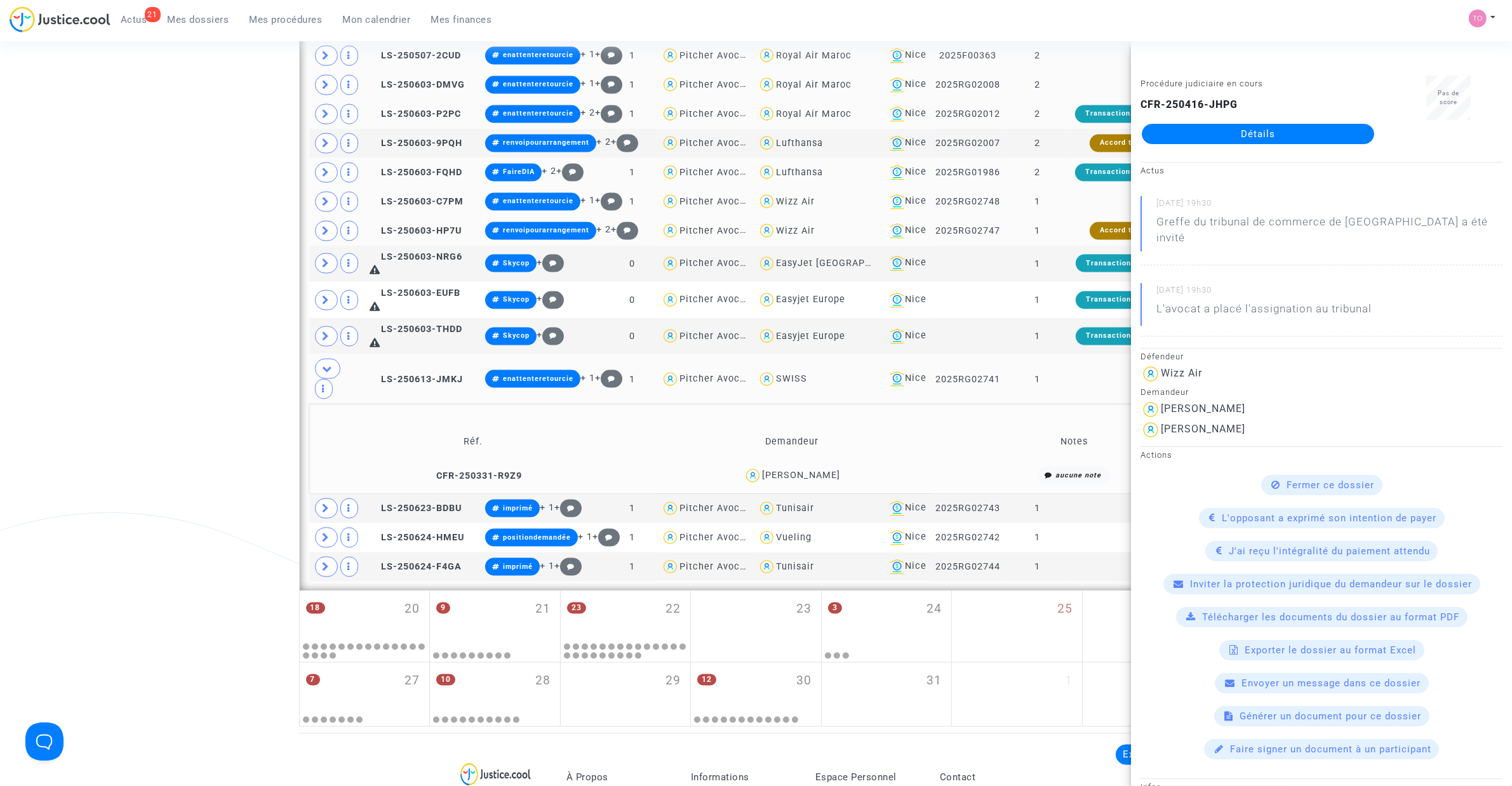
click at [826, 481] on div "Annabelle Descamps" at bounding box center [800, 475] width 78 height 11
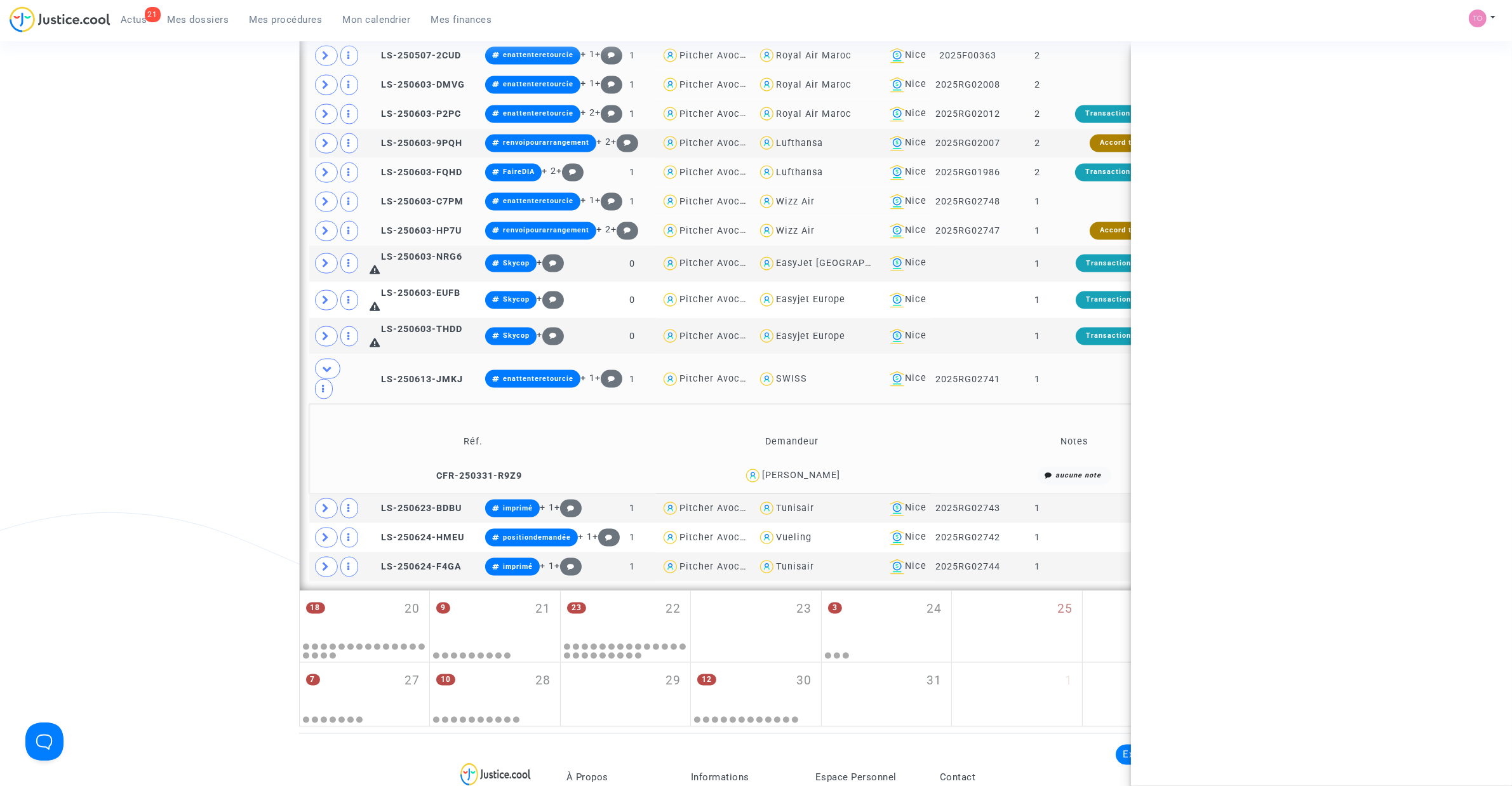
click at [826, 481] on div "Annabelle Descamps" at bounding box center [800, 475] width 78 height 11
copy div "Descamps"
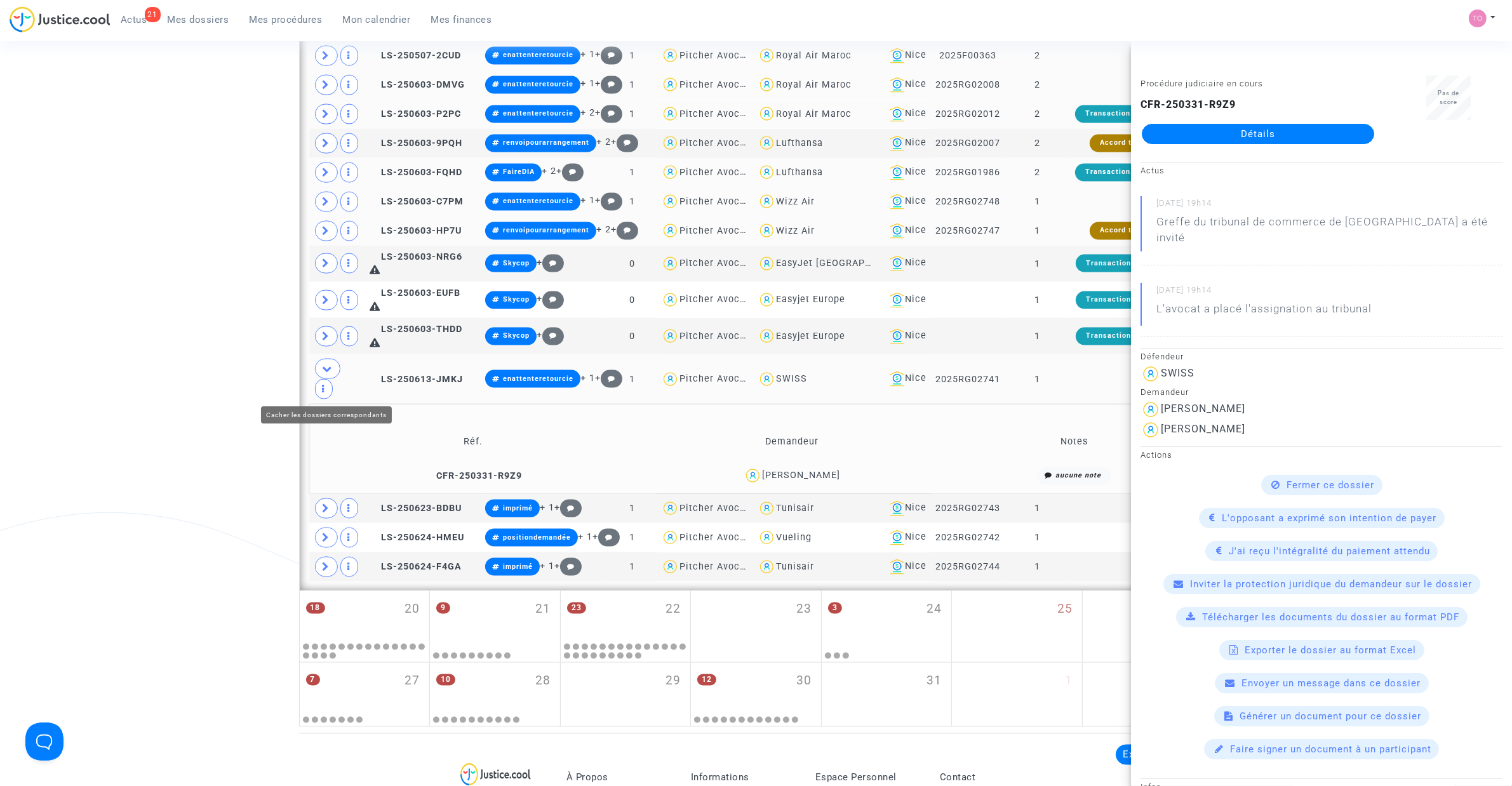
click at [321, 378] on span at bounding box center [328, 368] width 26 height 20
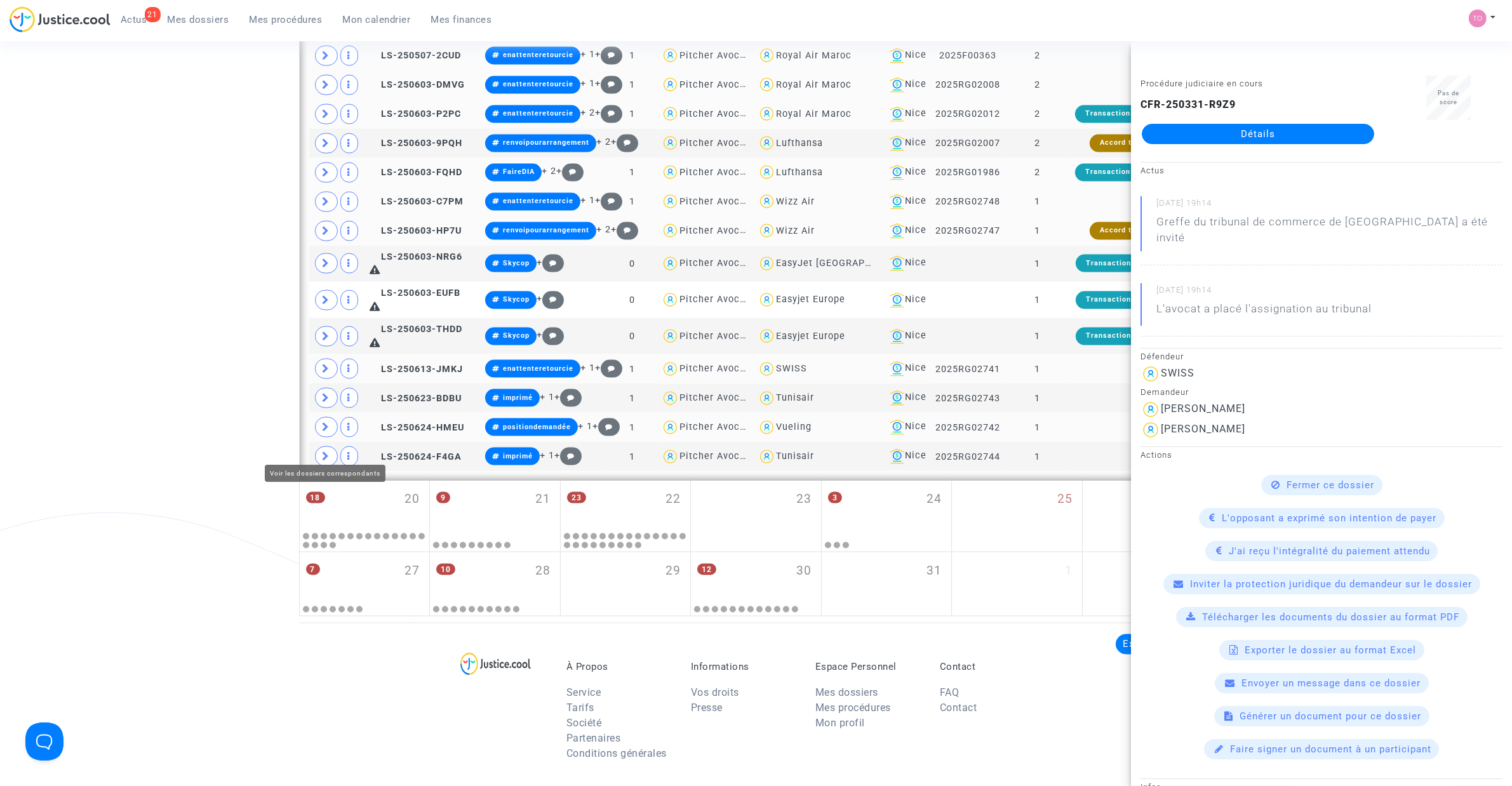
click at [322, 431] on icon at bounding box center [326, 426] width 8 height 10
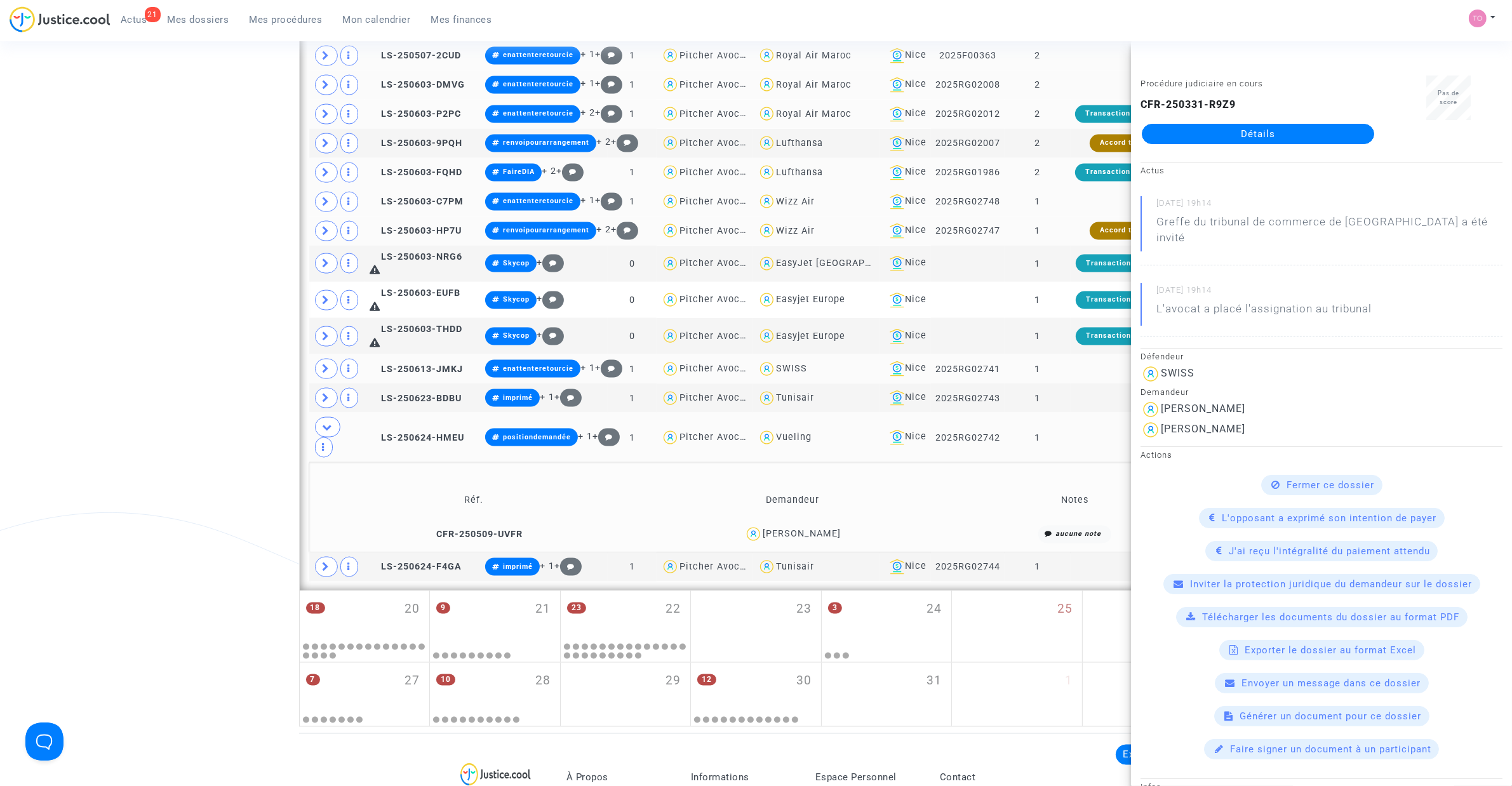
click at [824, 539] on div "Faustine Paret" at bounding box center [801, 533] width 78 height 11
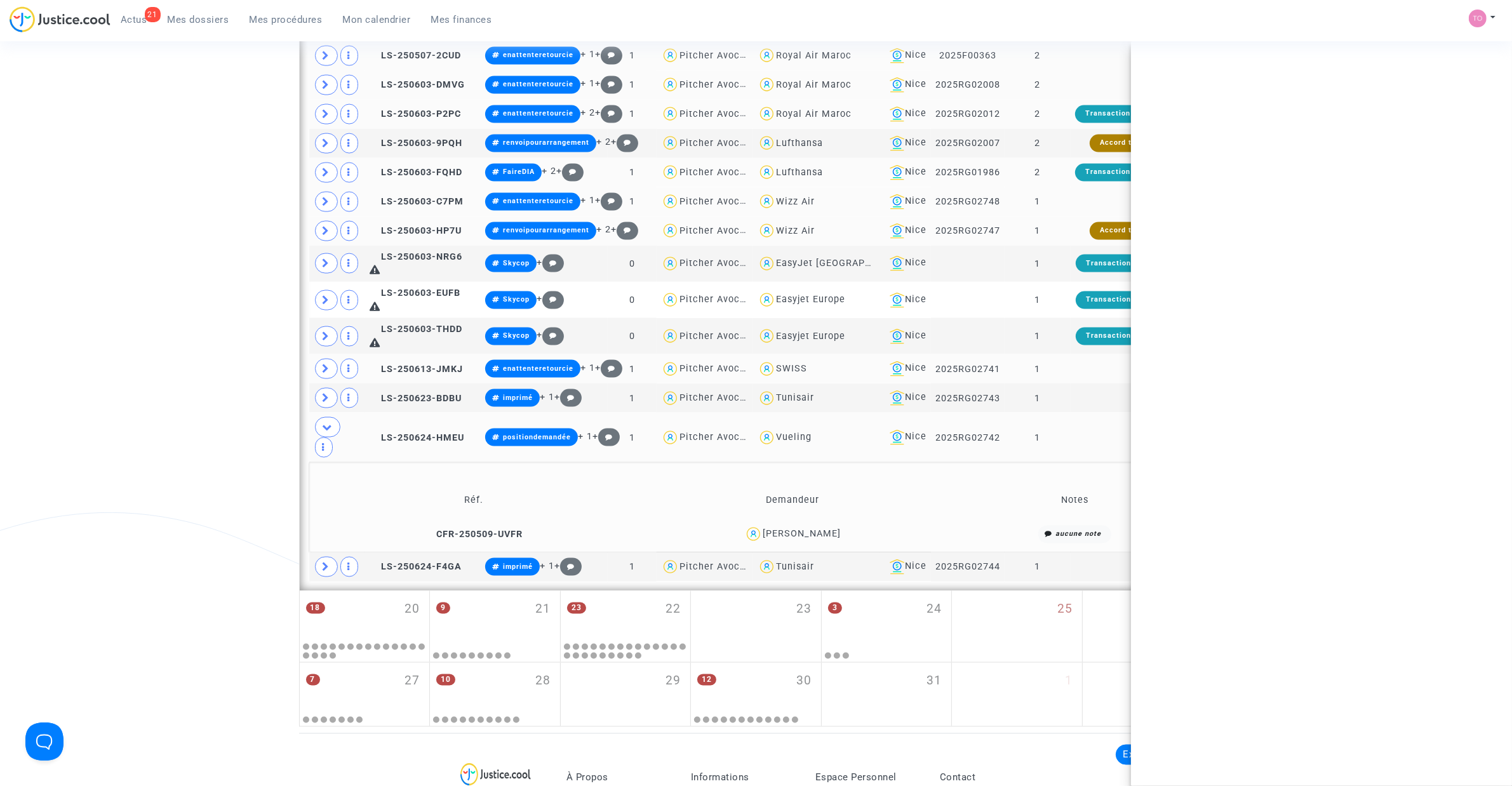
copy div "Paret"
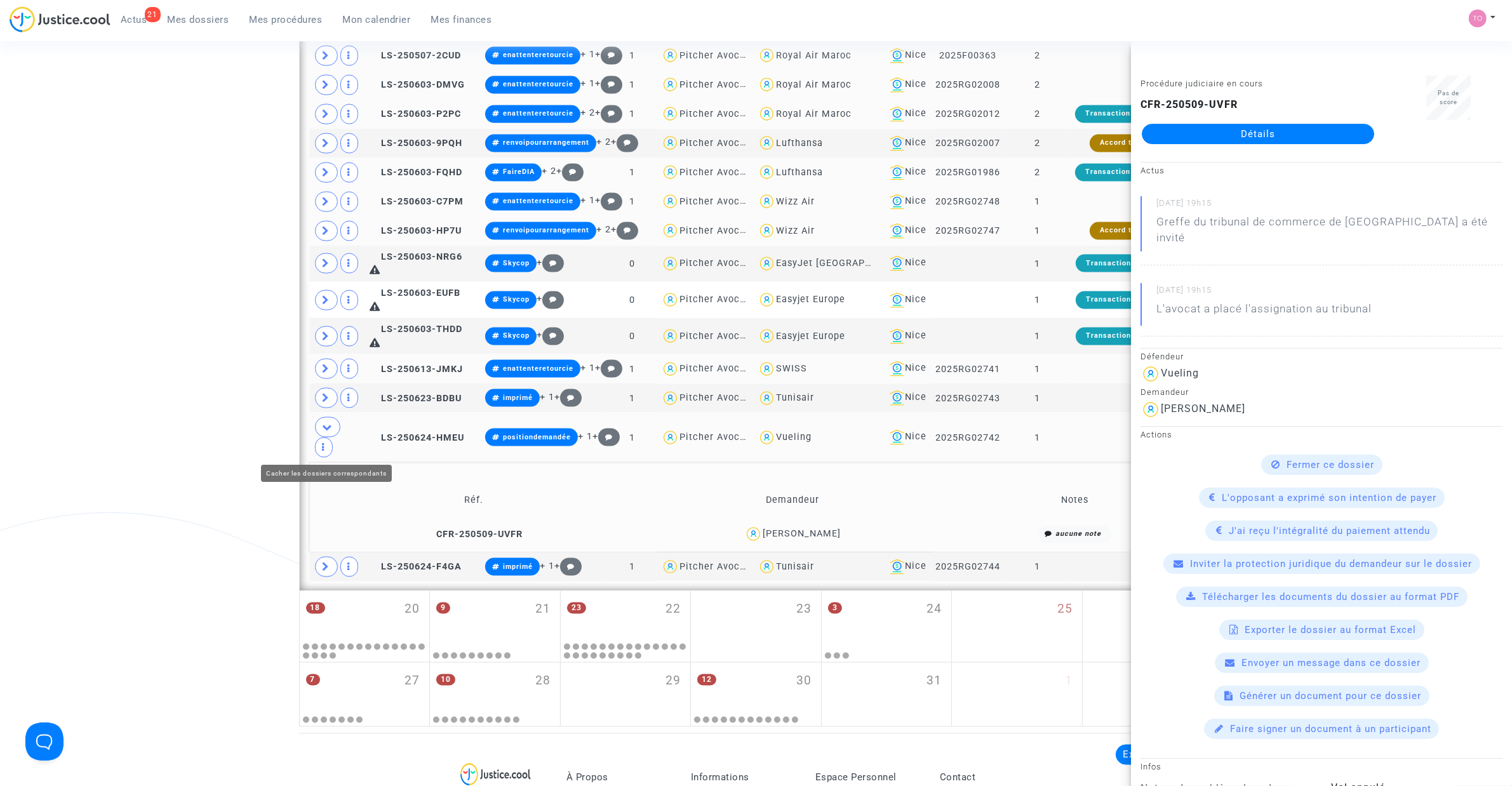
click at [328, 431] on icon at bounding box center [328, 426] width 11 height 10
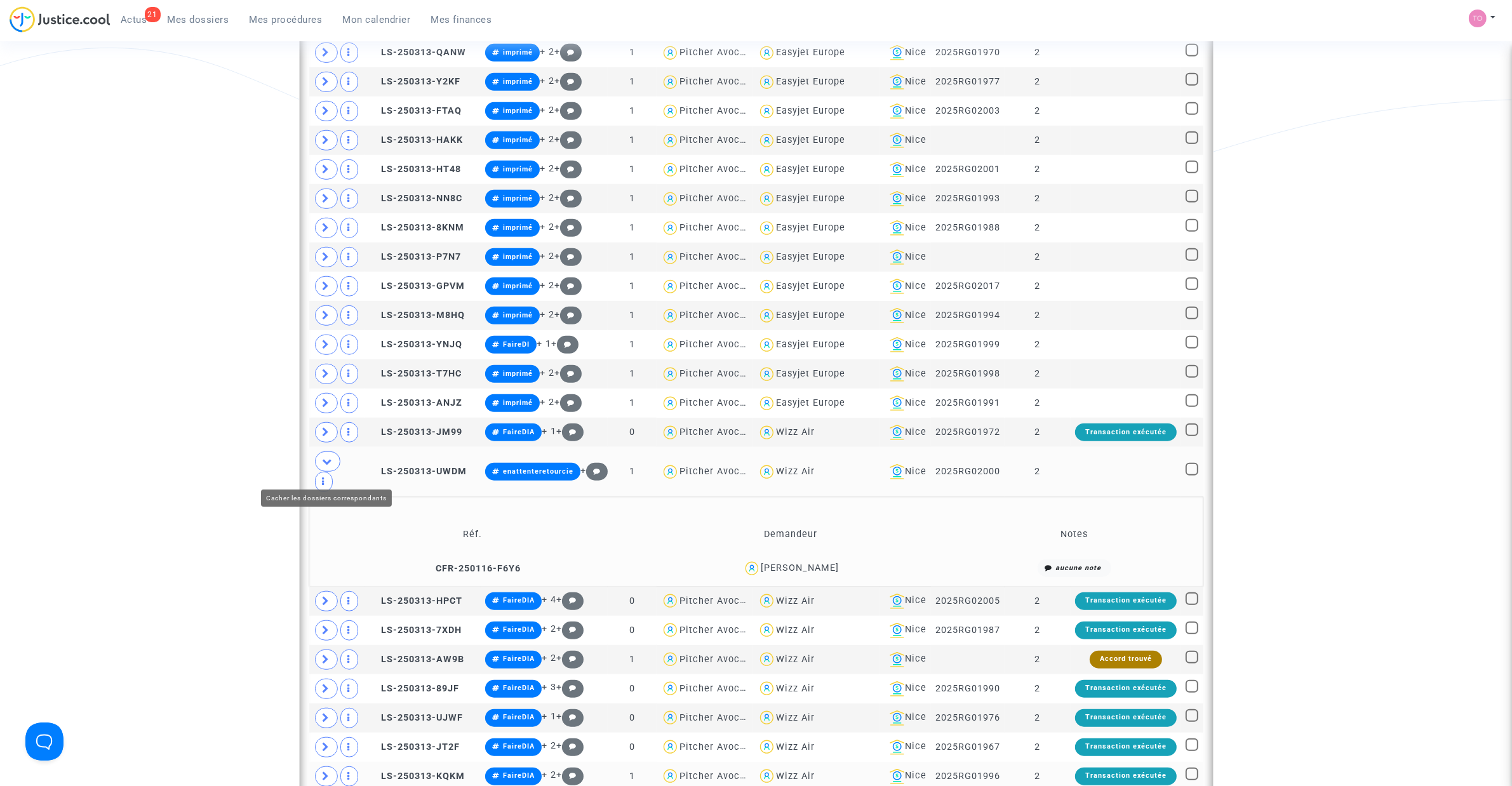
click at [328, 466] on icon at bounding box center [328, 460] width 11 height 10
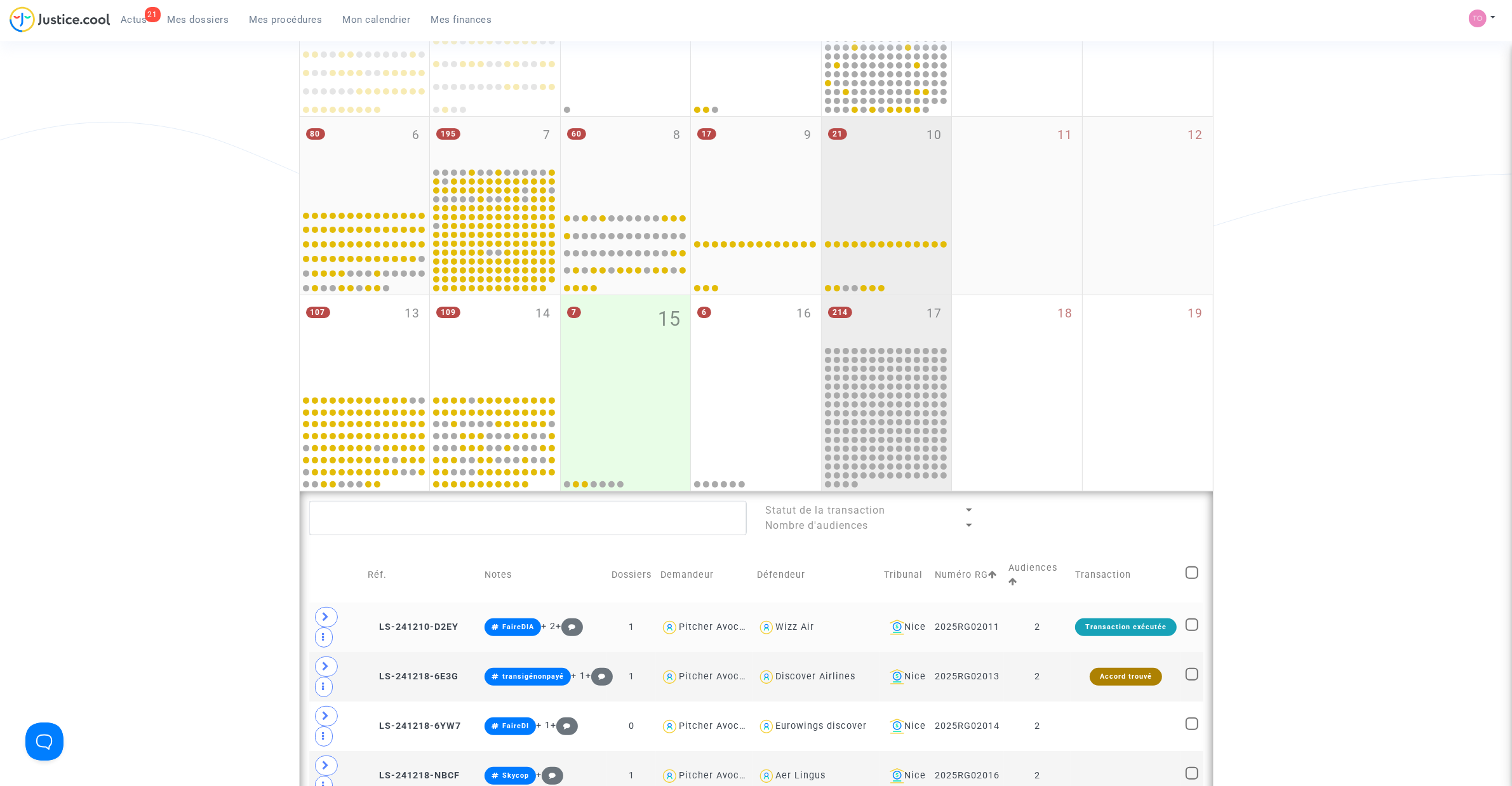
scroll to position [227, 0]
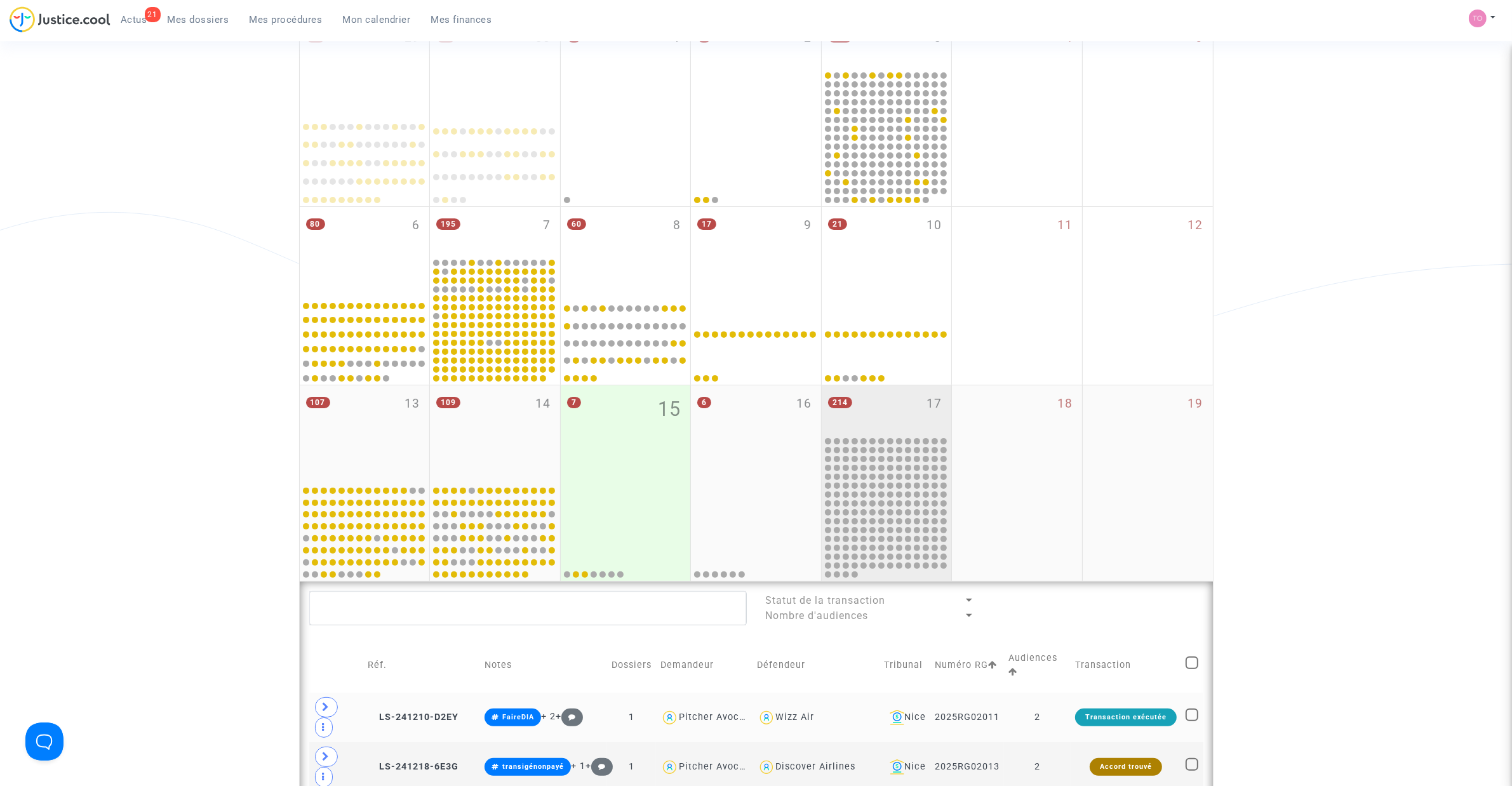
click at [862, 404] on div "214 17" at bounding box center [887, 410] width 130 height 49
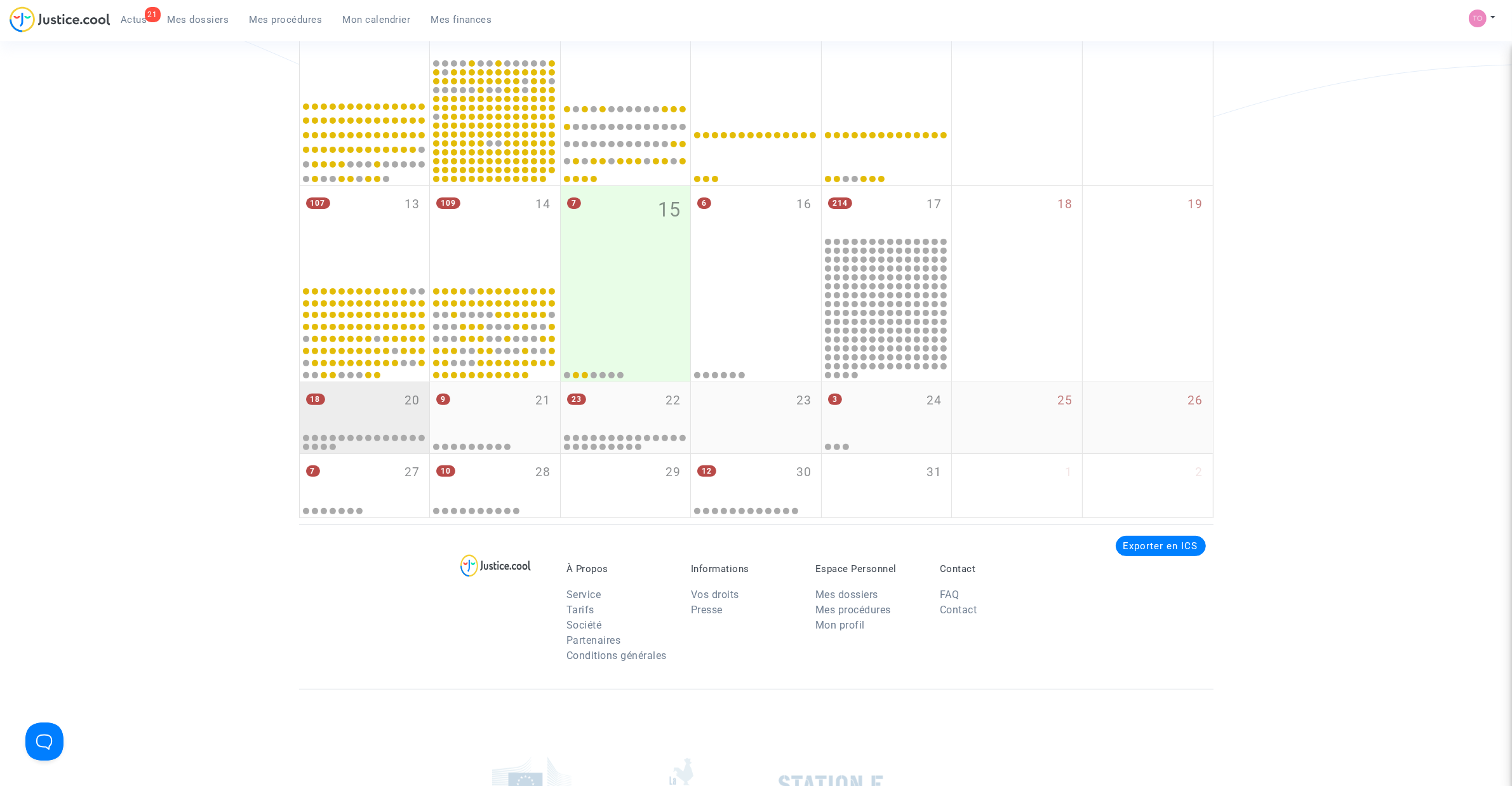
scroll to position [438, 0]
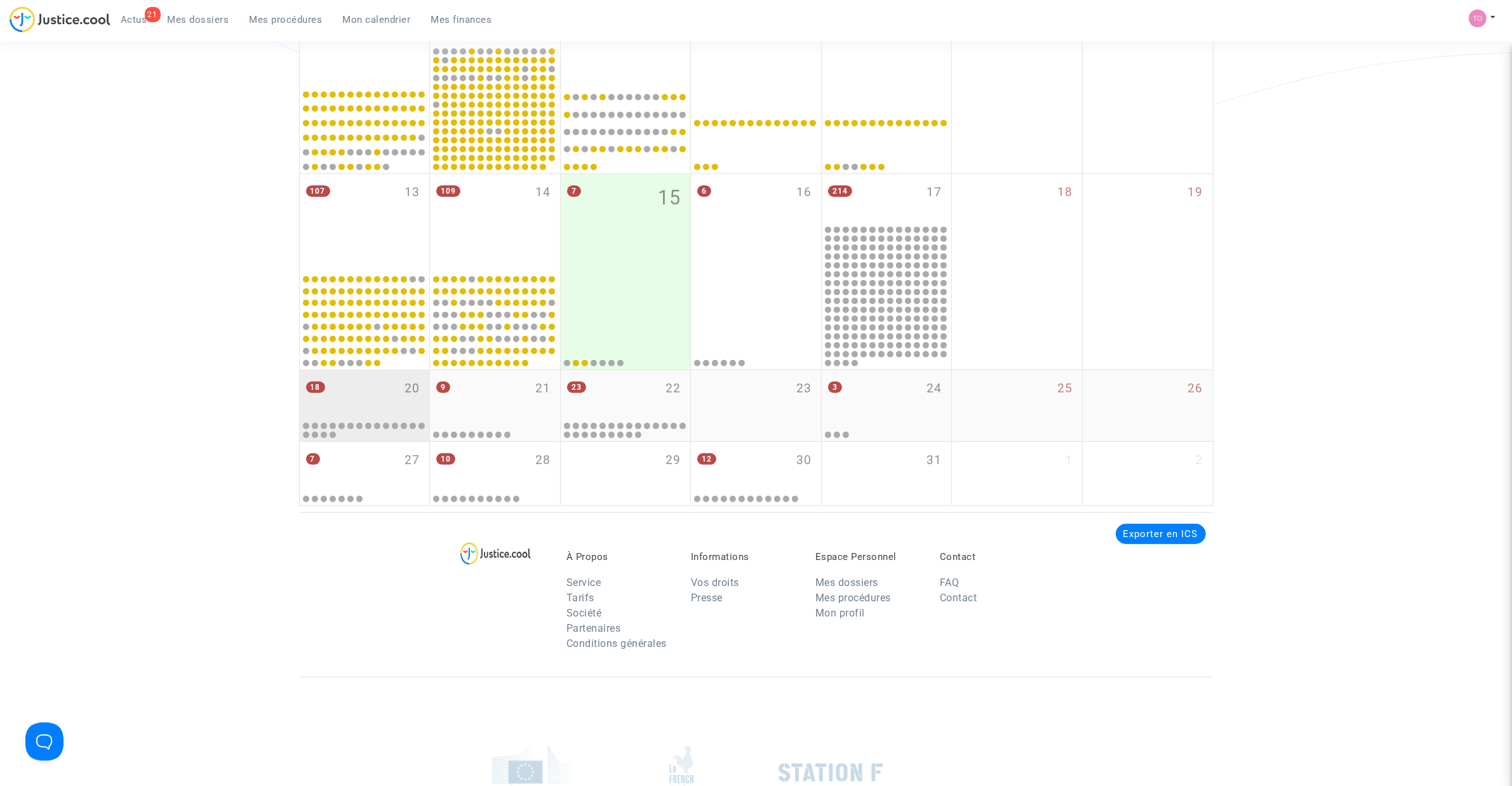
click at [367, 386] on div "18 20" at bounding box center [365, 394] width 130 height 49
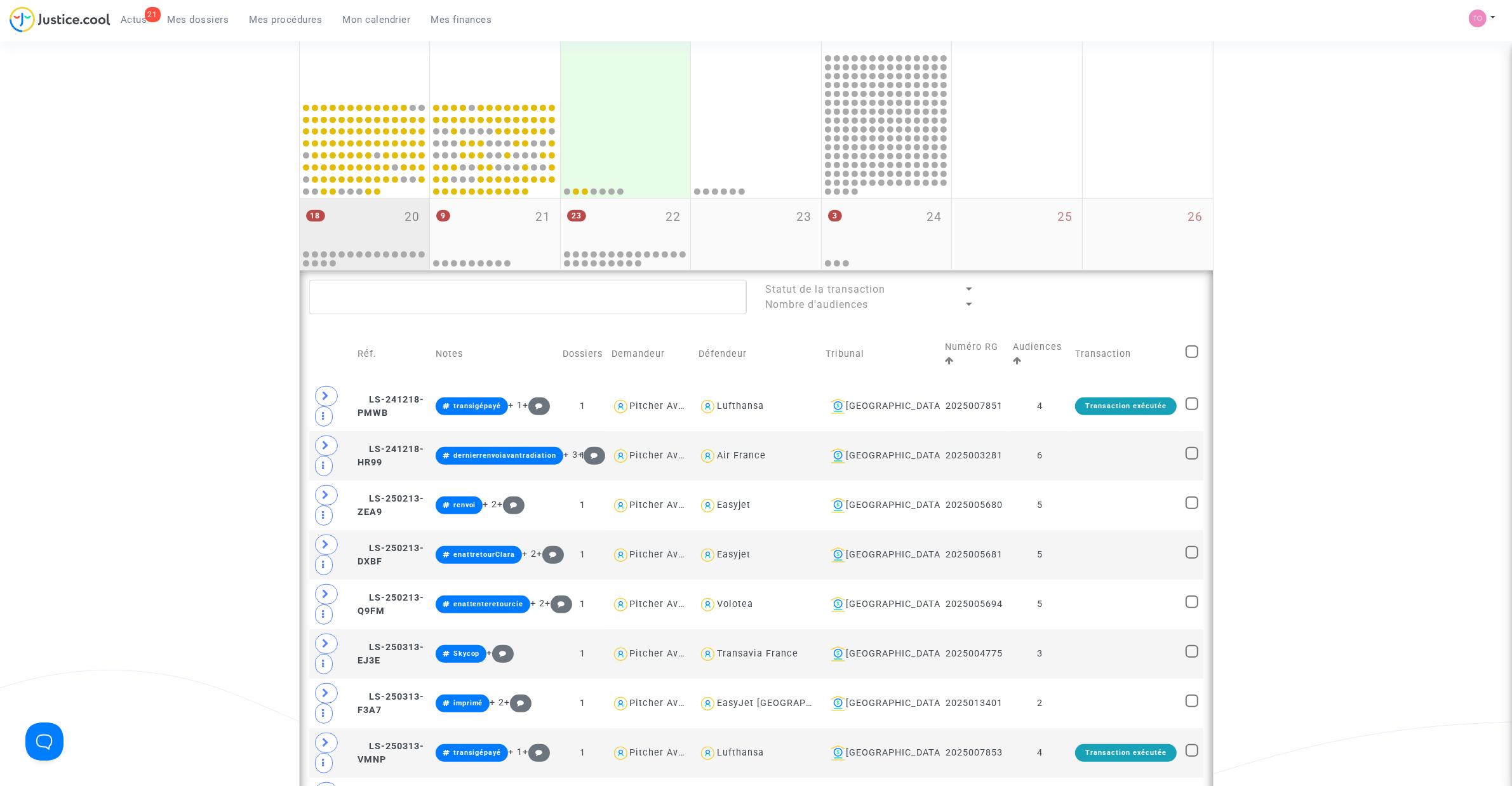
scroll to position [624, 0]
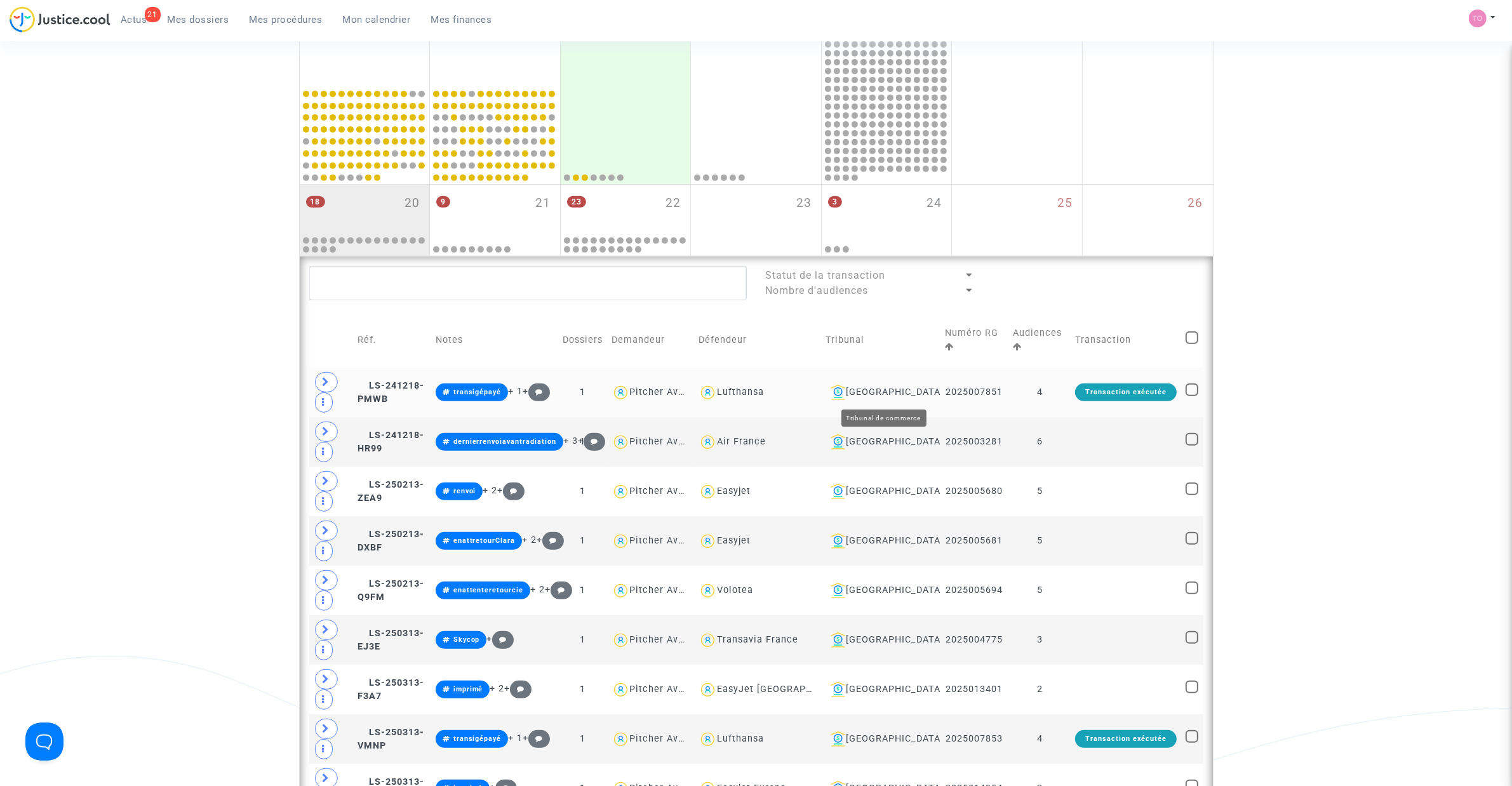
click at [898, 393] on div "Toulouse" at bounding box center [880, 392] width 110 height 15
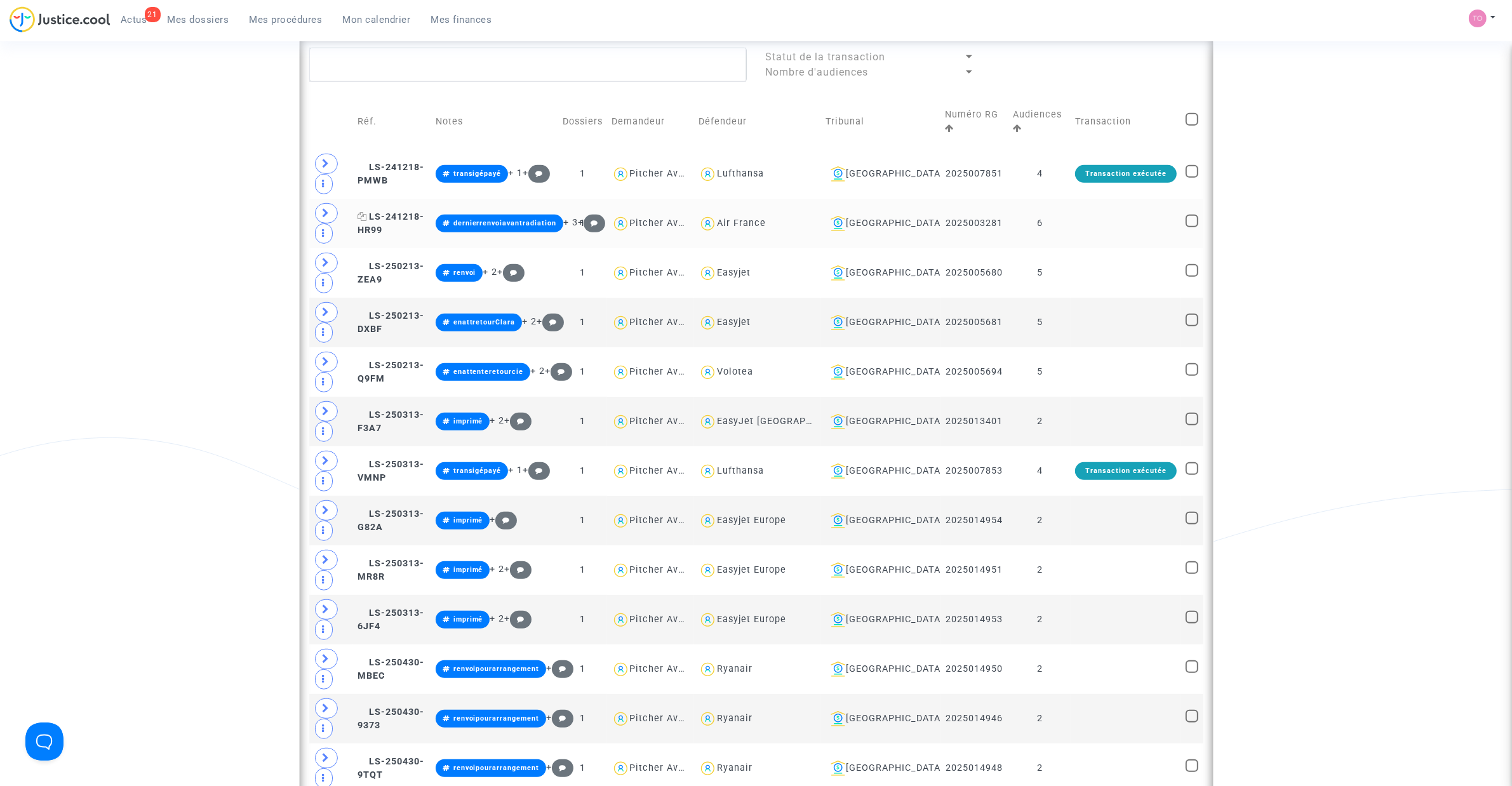
scroll to position [888, 0]
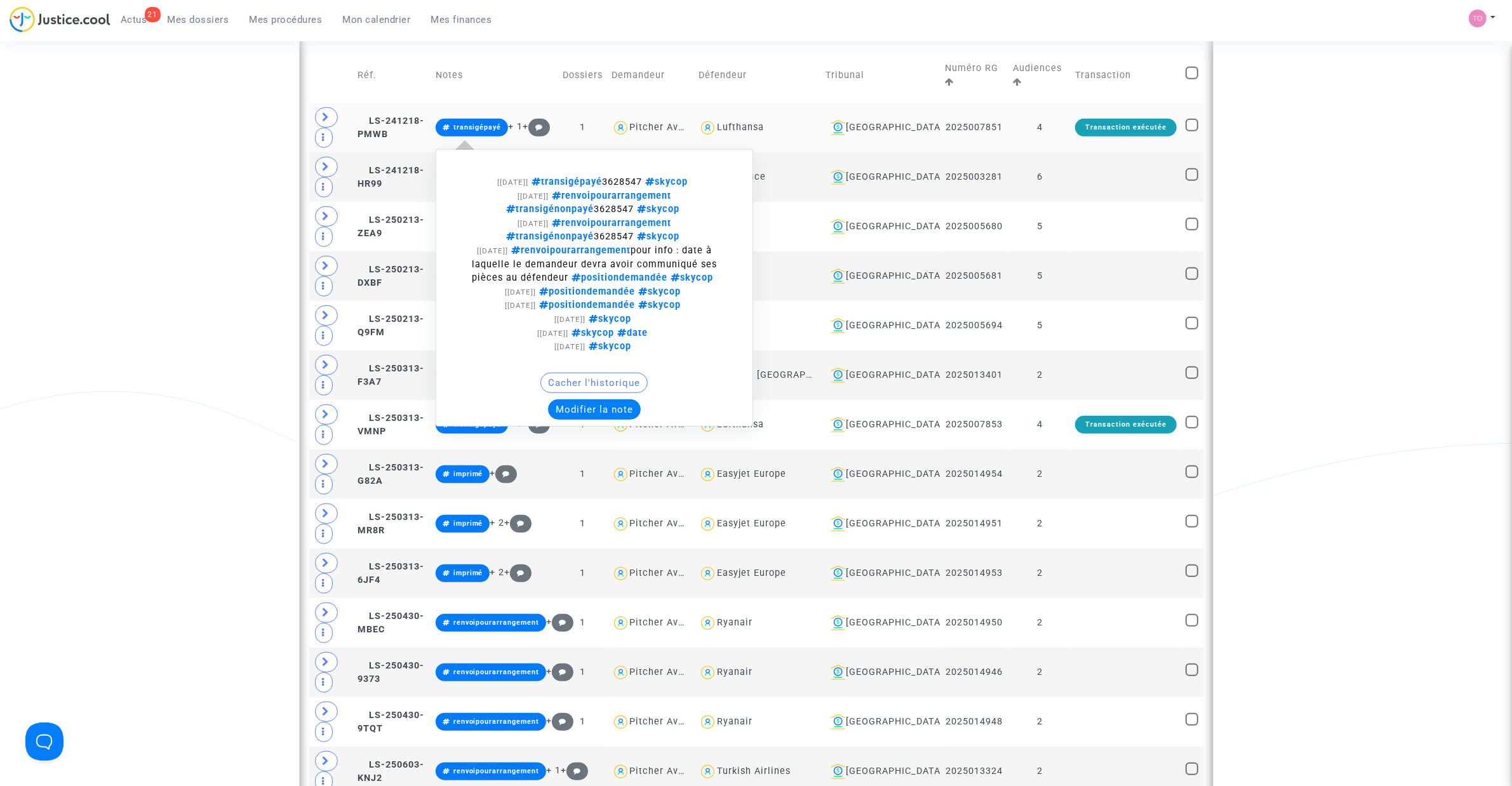
click at [638, 408] on button "Modifier la note" at bounding box center [594, 408] width 92 height 20
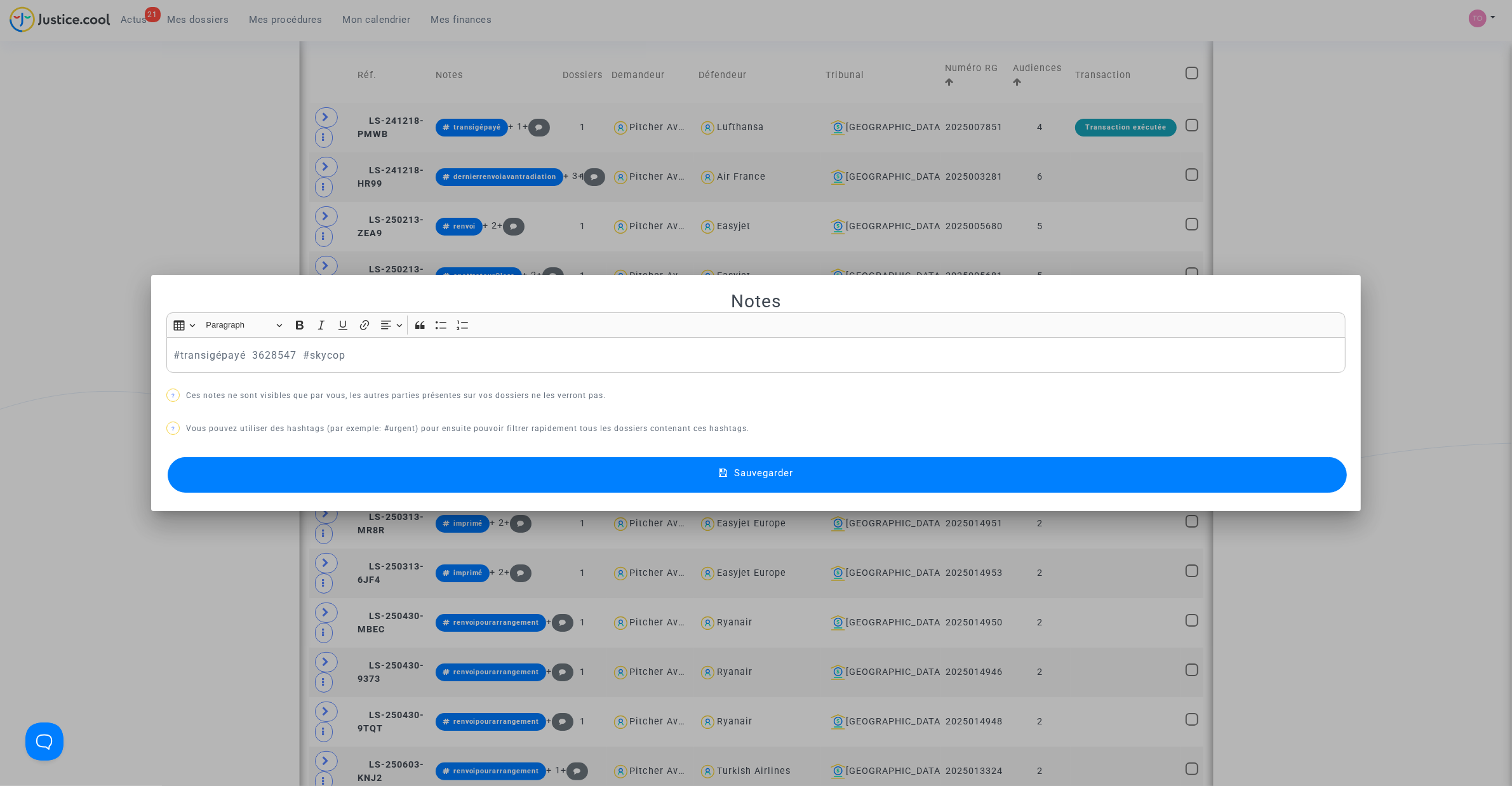
scroll to position [0, 0]
click at [529, 462] on button "Sauvegarder" at bounding box center [756, 474] width 1179 height 35
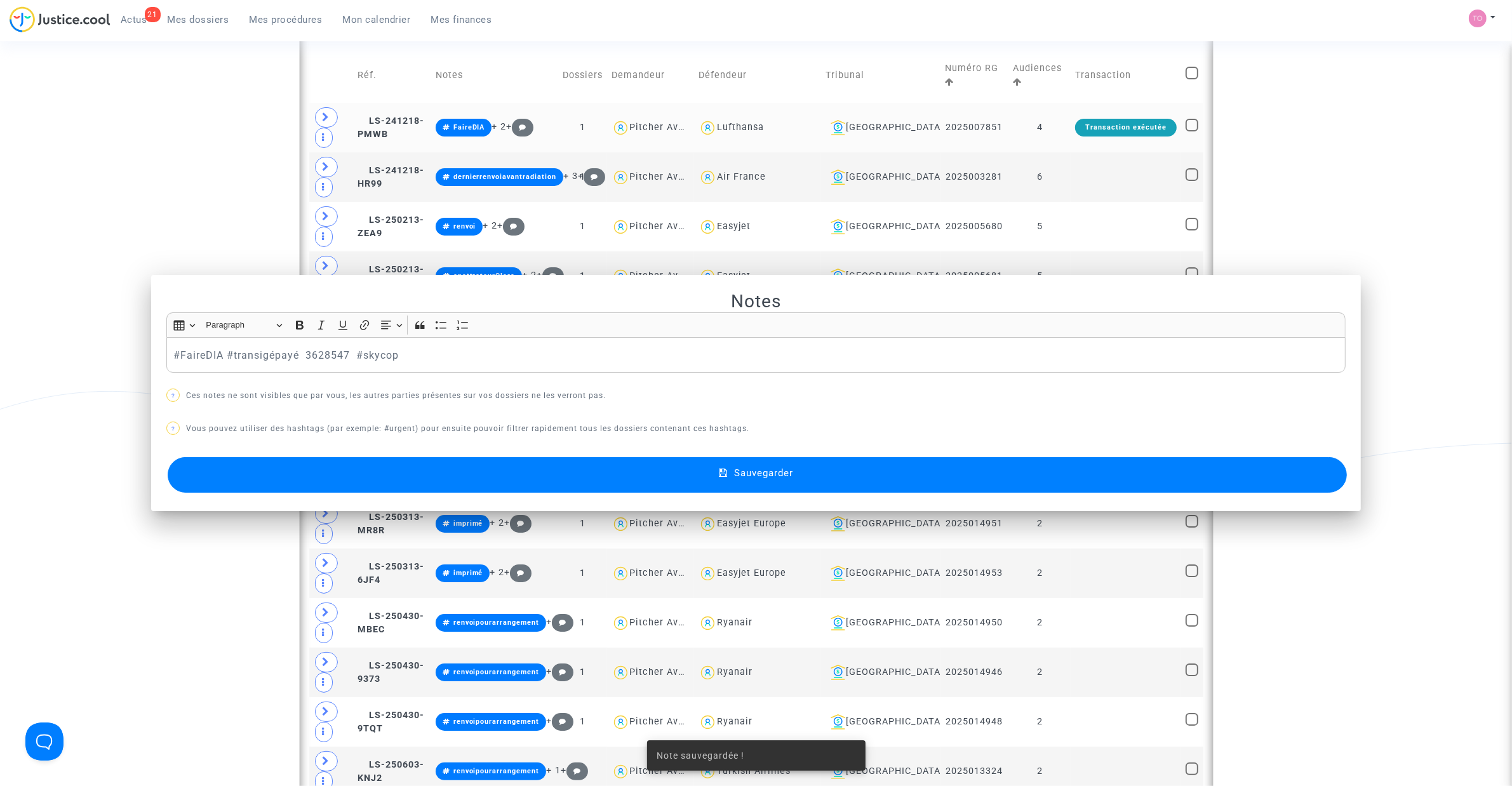
scroll to position [888, 0]
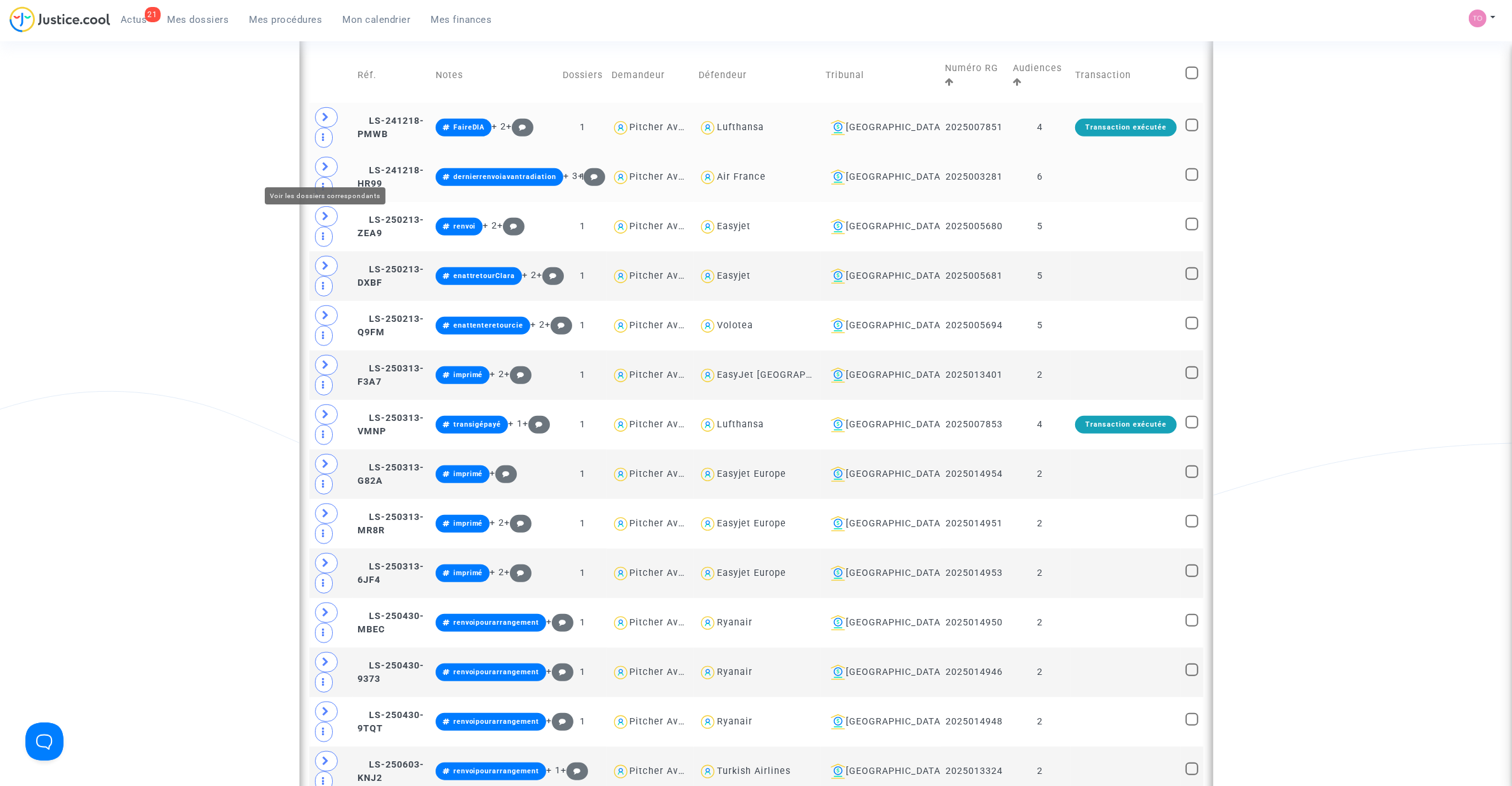
click at [328, 170] on icon at bounding box center [326, 166] width 8 height 10
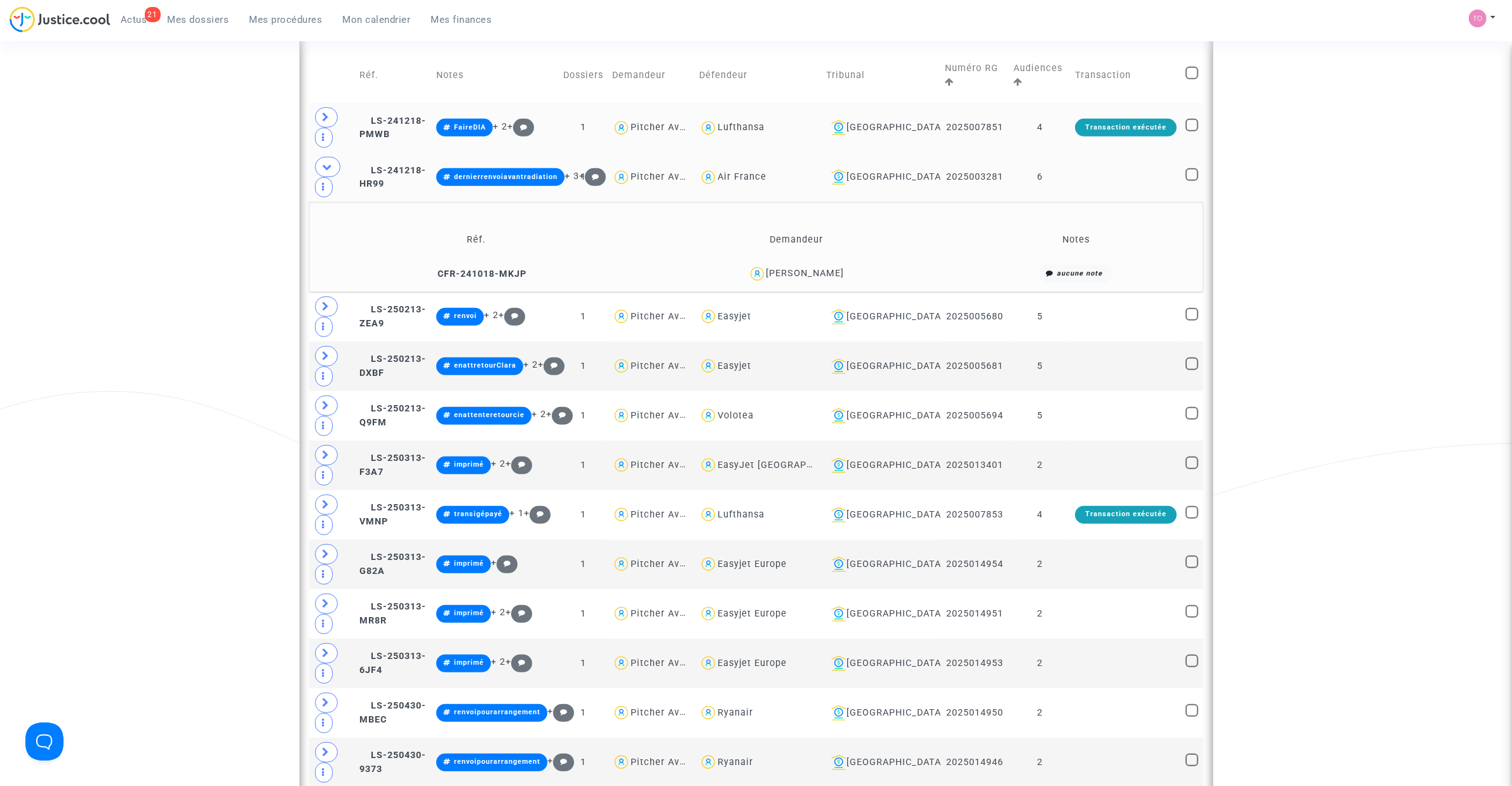
click at [821, 274] on div "Nicolas ROBINEAU" at bounding box center [805, 273] width 78 height 11
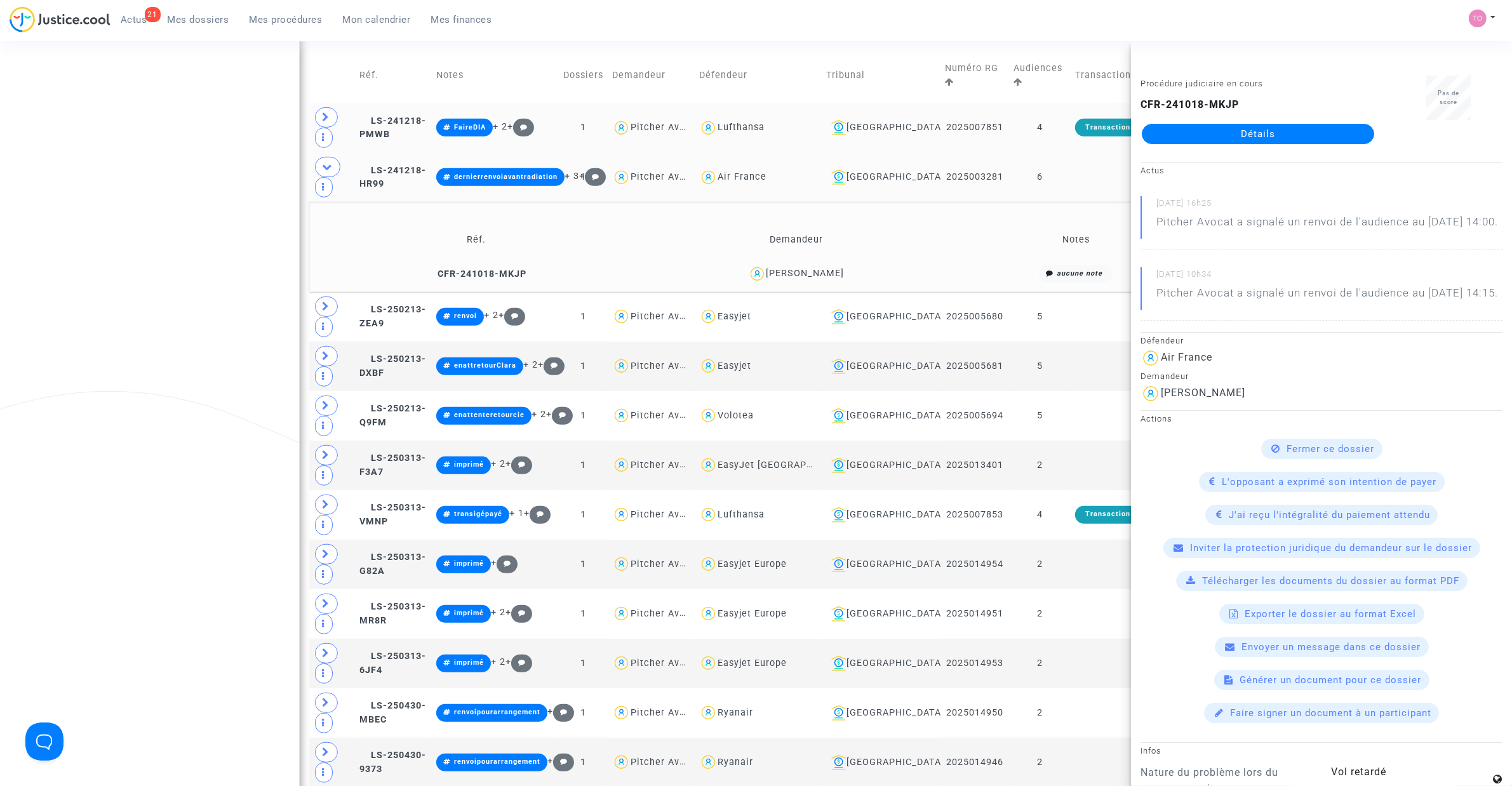
copy div "ROBINEAU"
click at [409, 173] on span "LS-241218-HR99" at bounding box center [393, 177] width 67 height 25
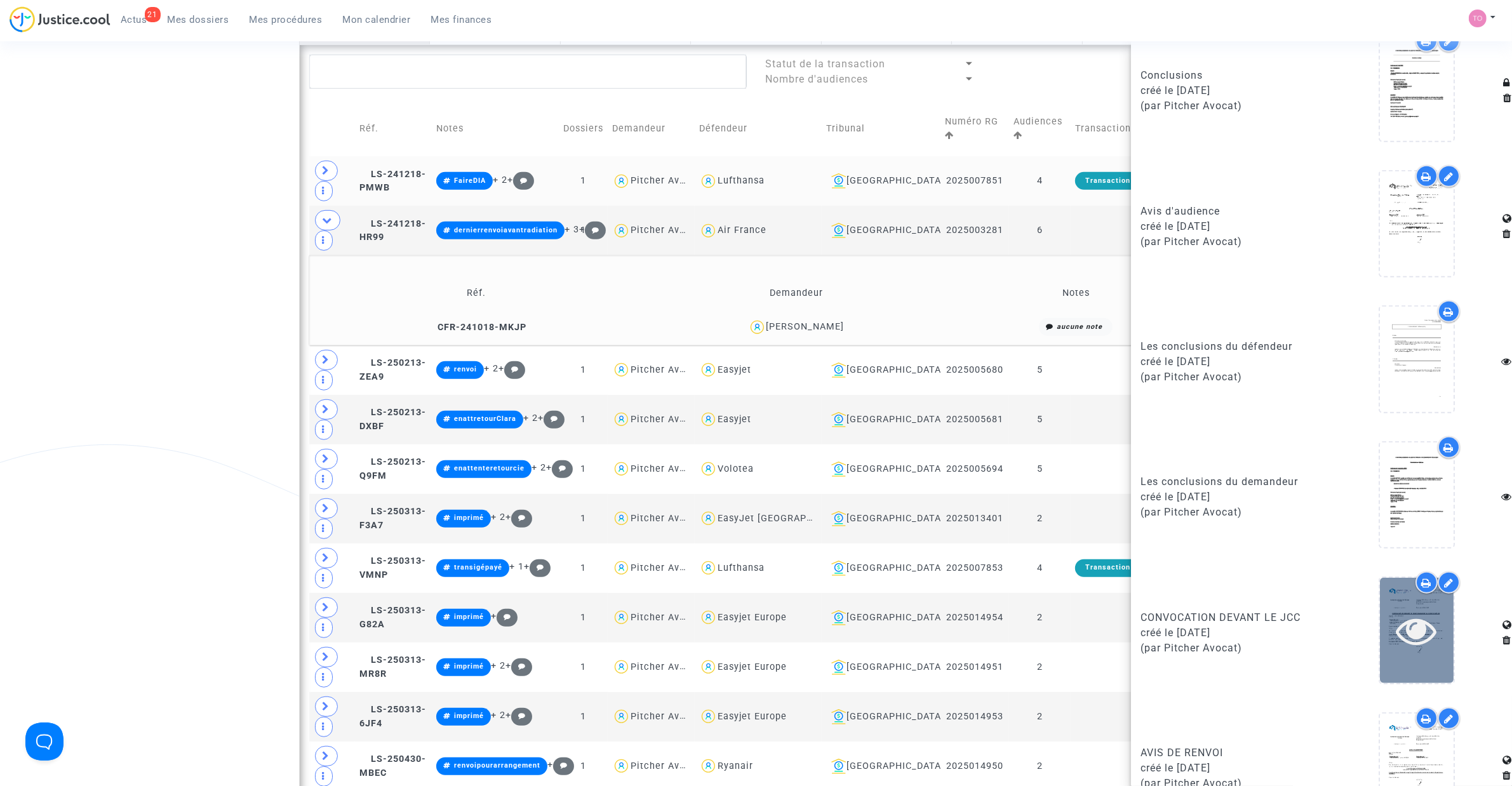
scroll to position [1271, 0]
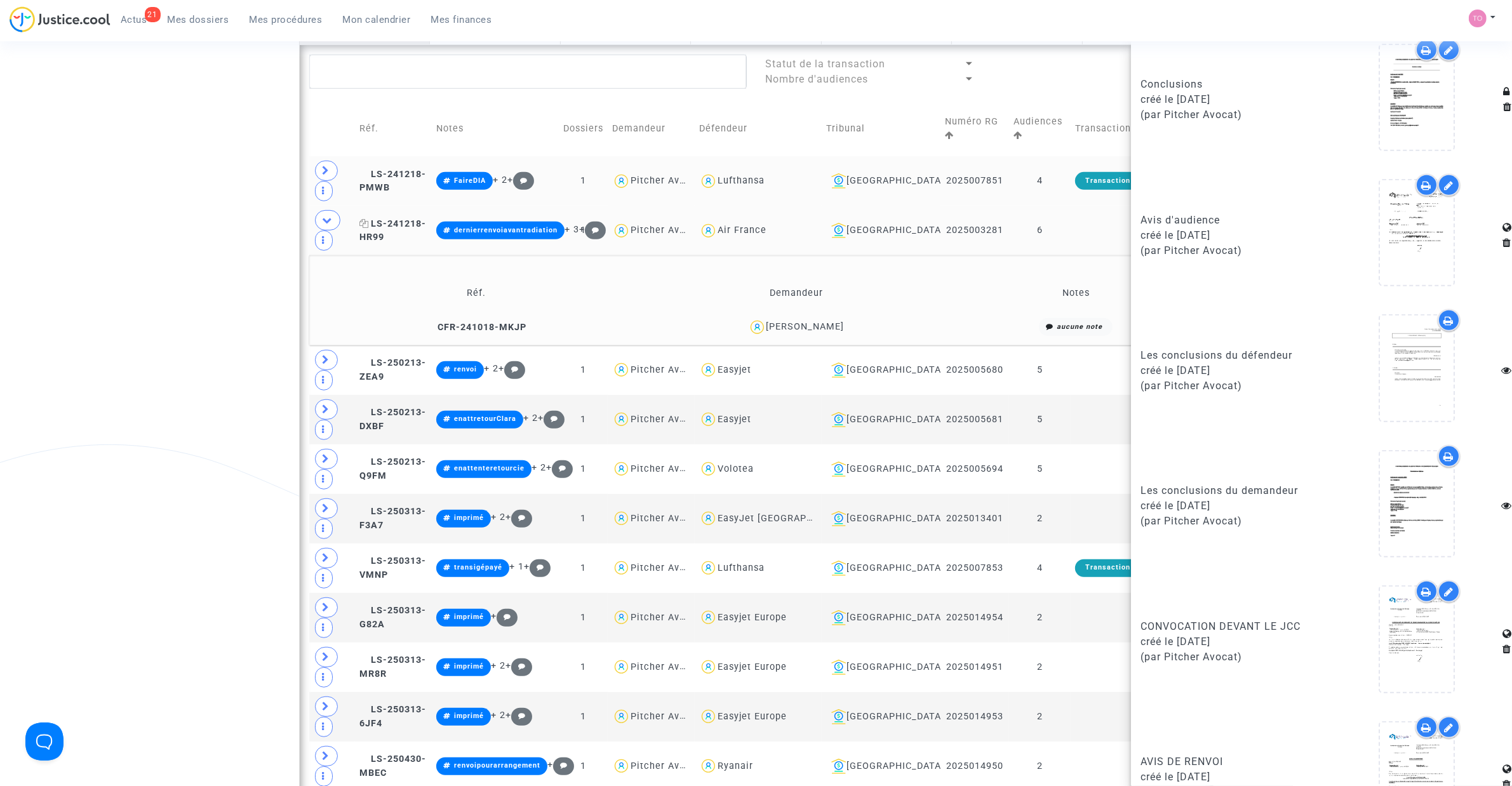
click at [403, 224] on span "LS-241218-HR99" at bounding box center [393, 231] width 67 height 25
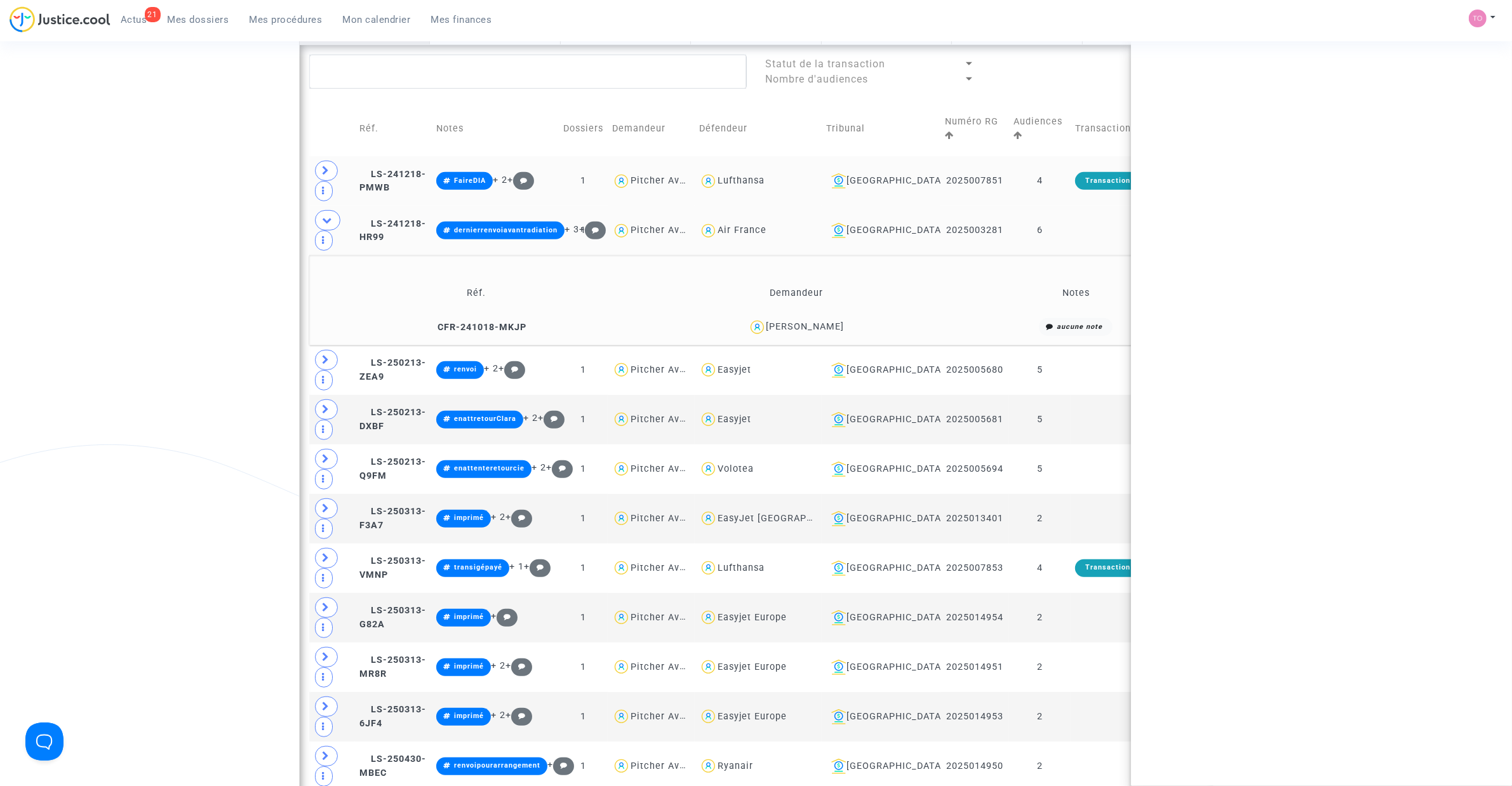
scroll to position [0, 0]
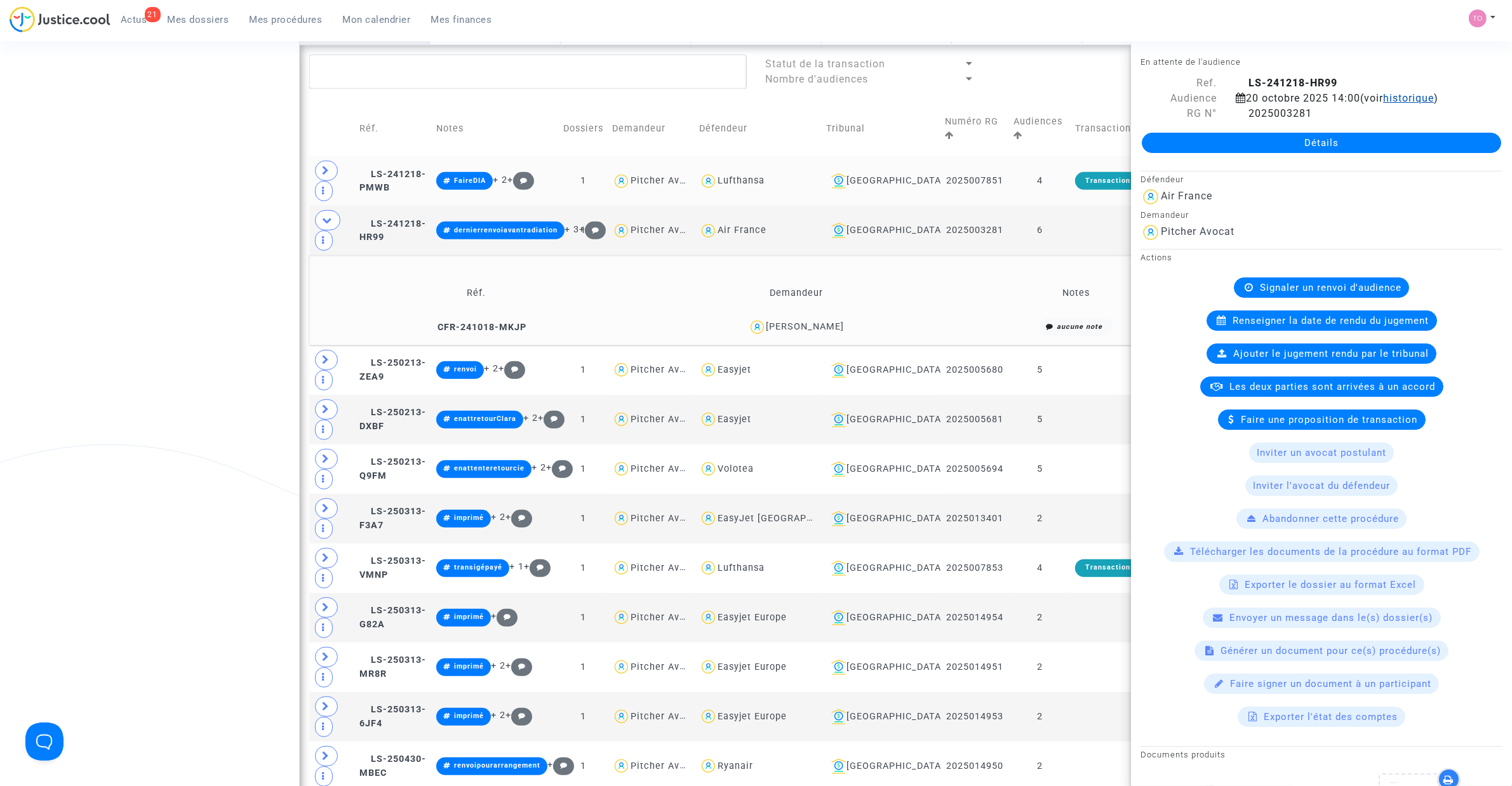
click at [1413, 99] on span "historique" at bounding box center [1408, 99] width 51 height 12
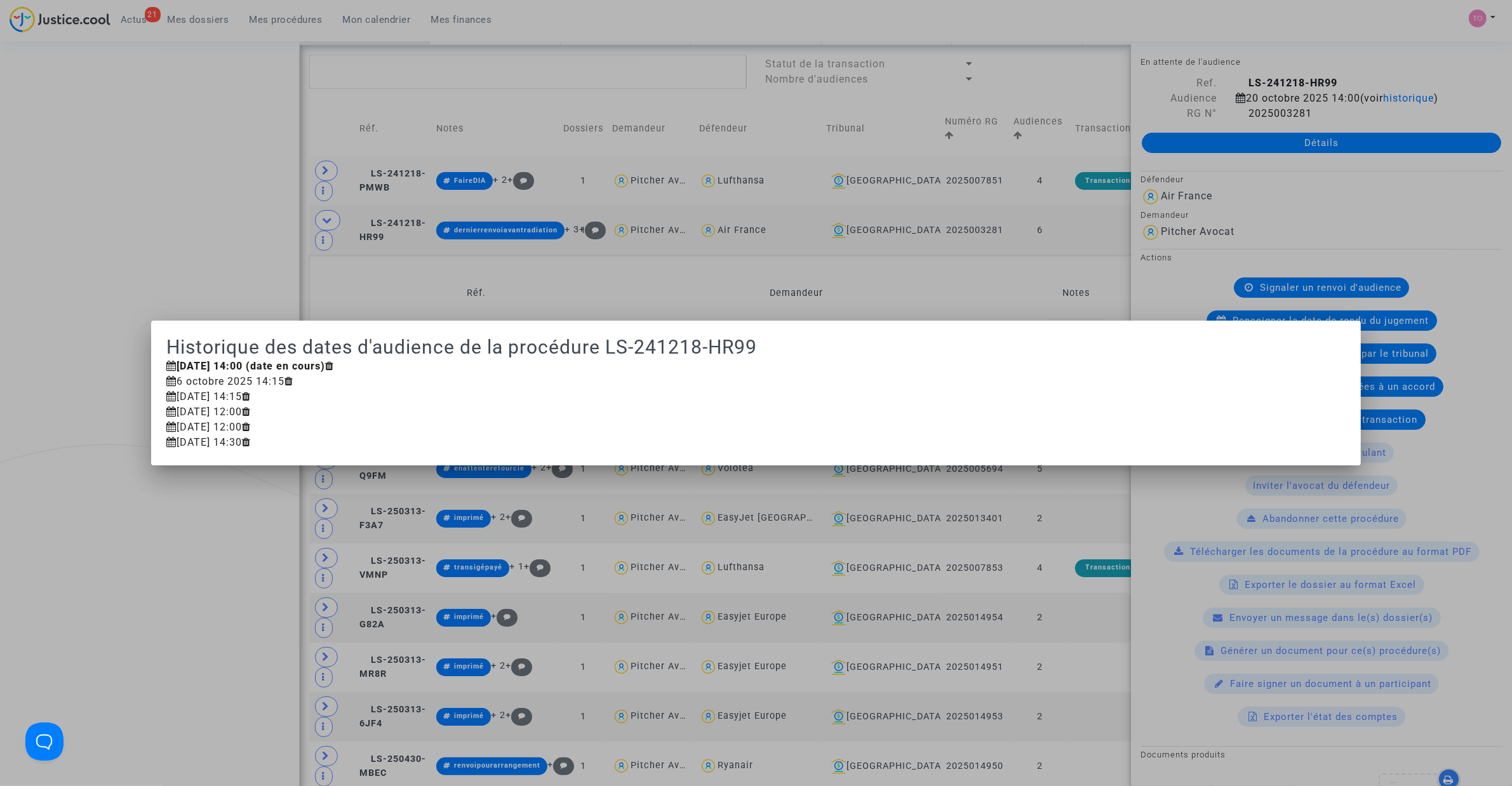
click at [144, 232] on div at bounding box center [756, 393] width 1512 height 786
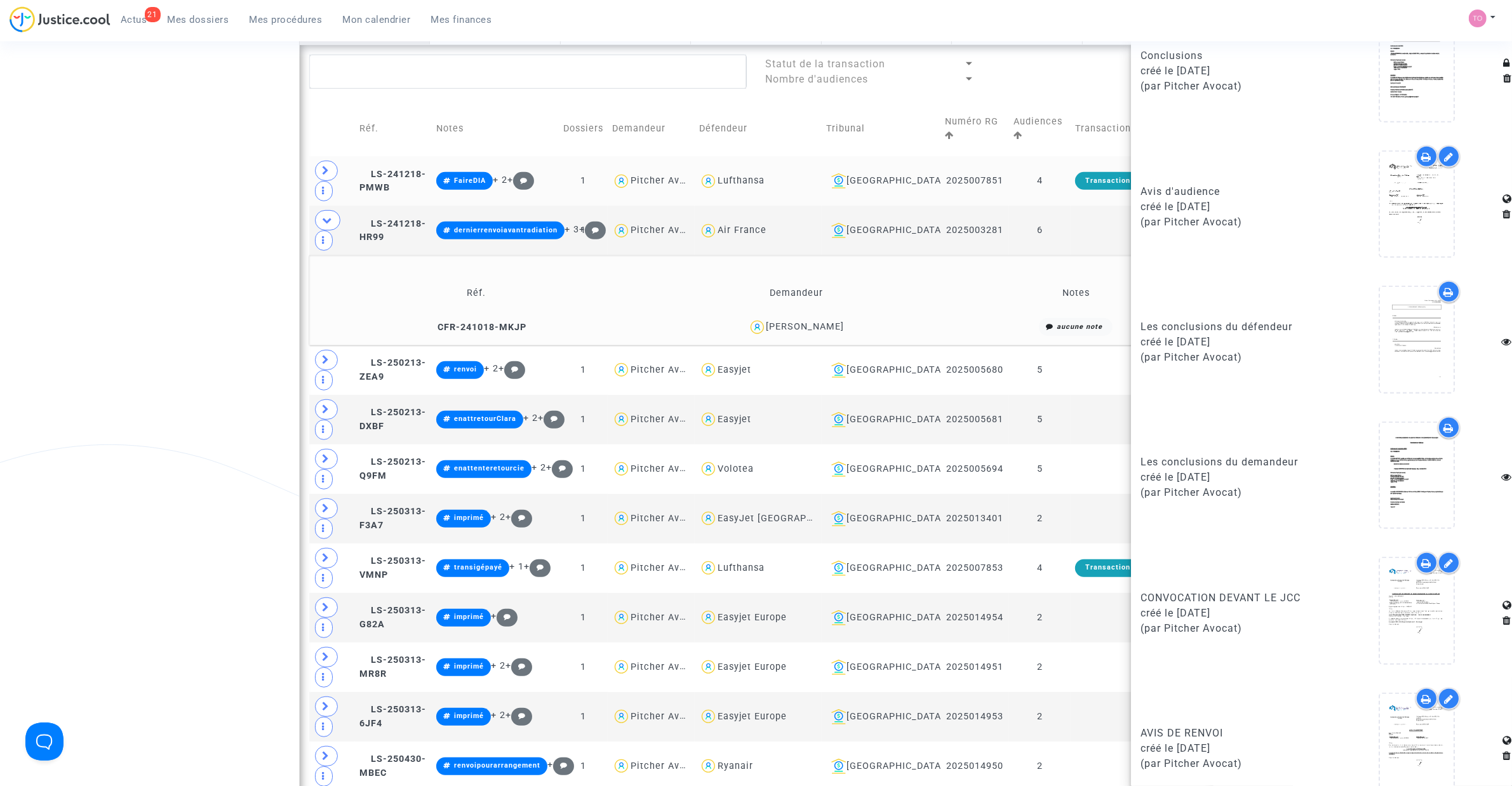
scroll to position [1325, 0]
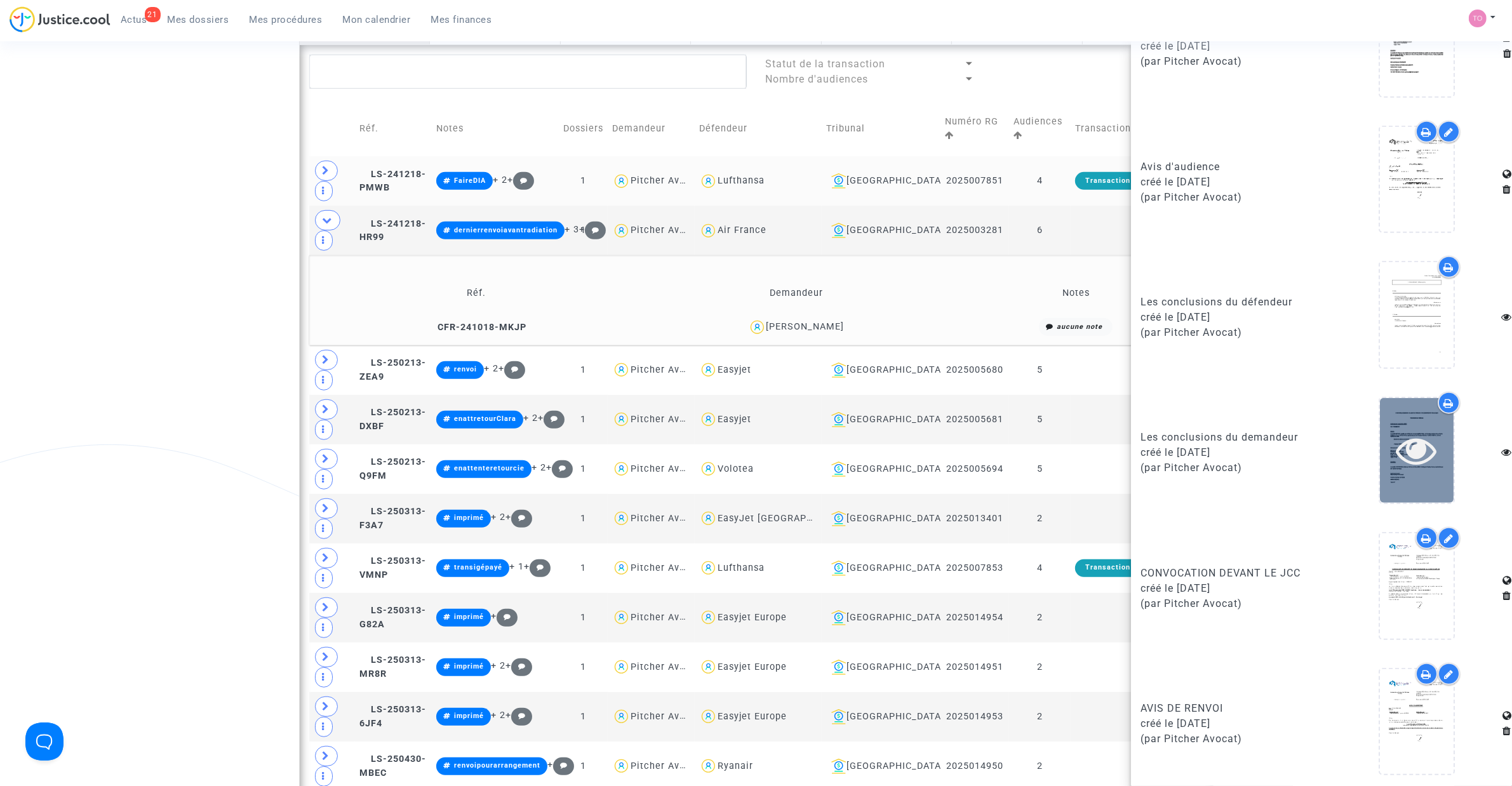
click at [1410, 433] on icon at bounding box center [1416, 450] width 41 height 40
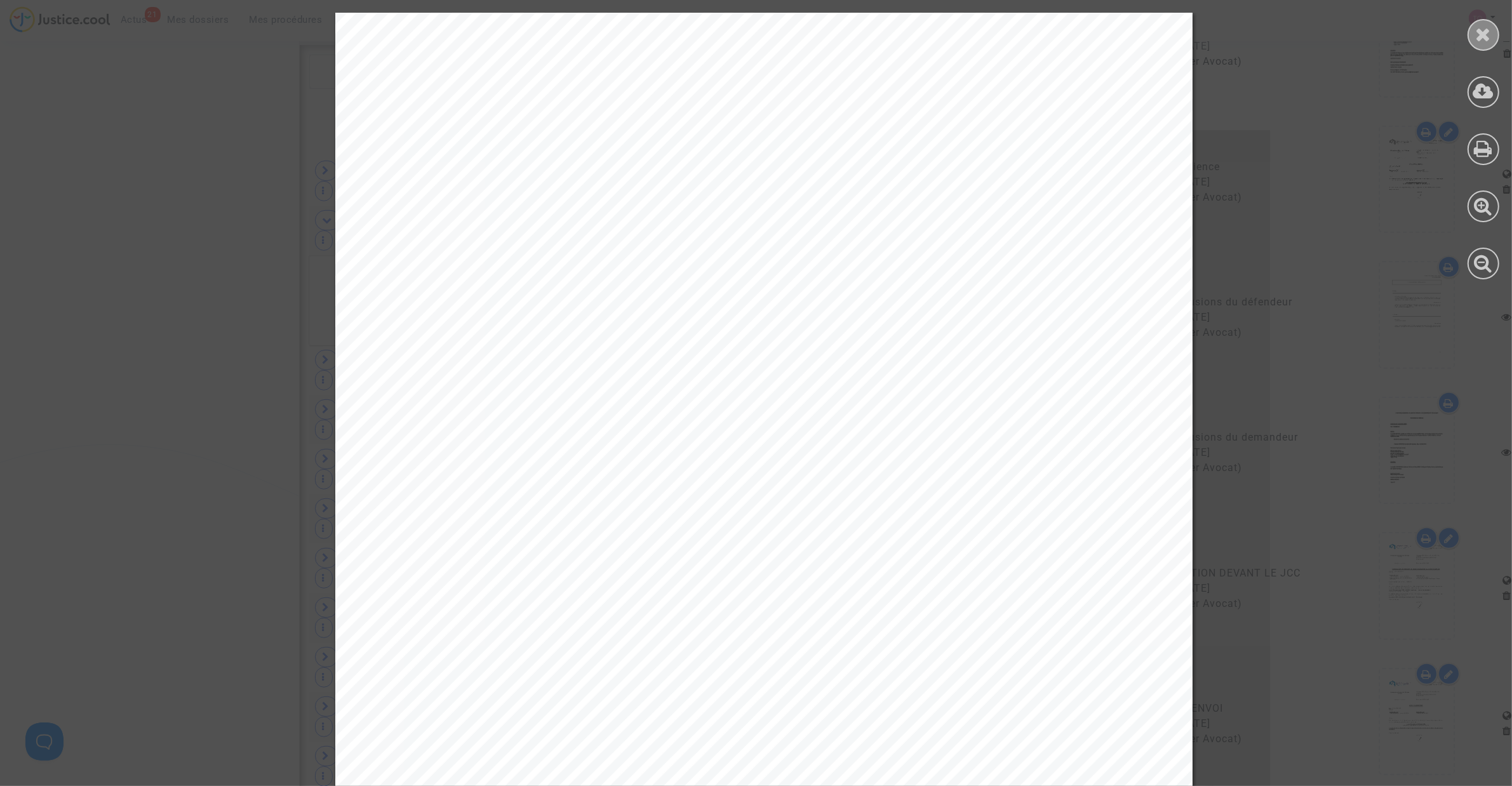
click at [1485, 48] on div at bounding box center [1483, 35] width 32 height 32
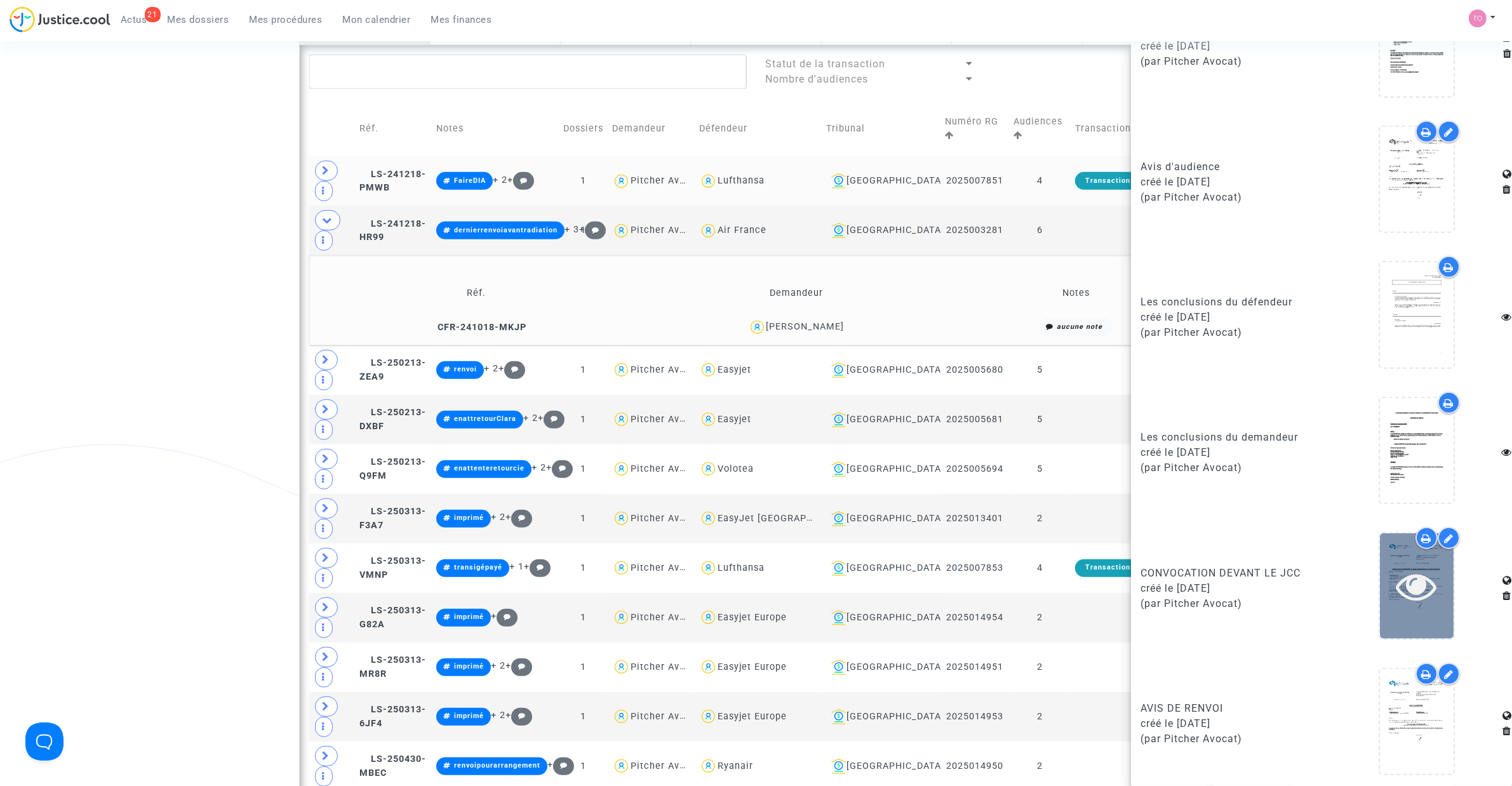
click at [1398, 584] on icon at bounding box center [1416, 585] width 41 height 40
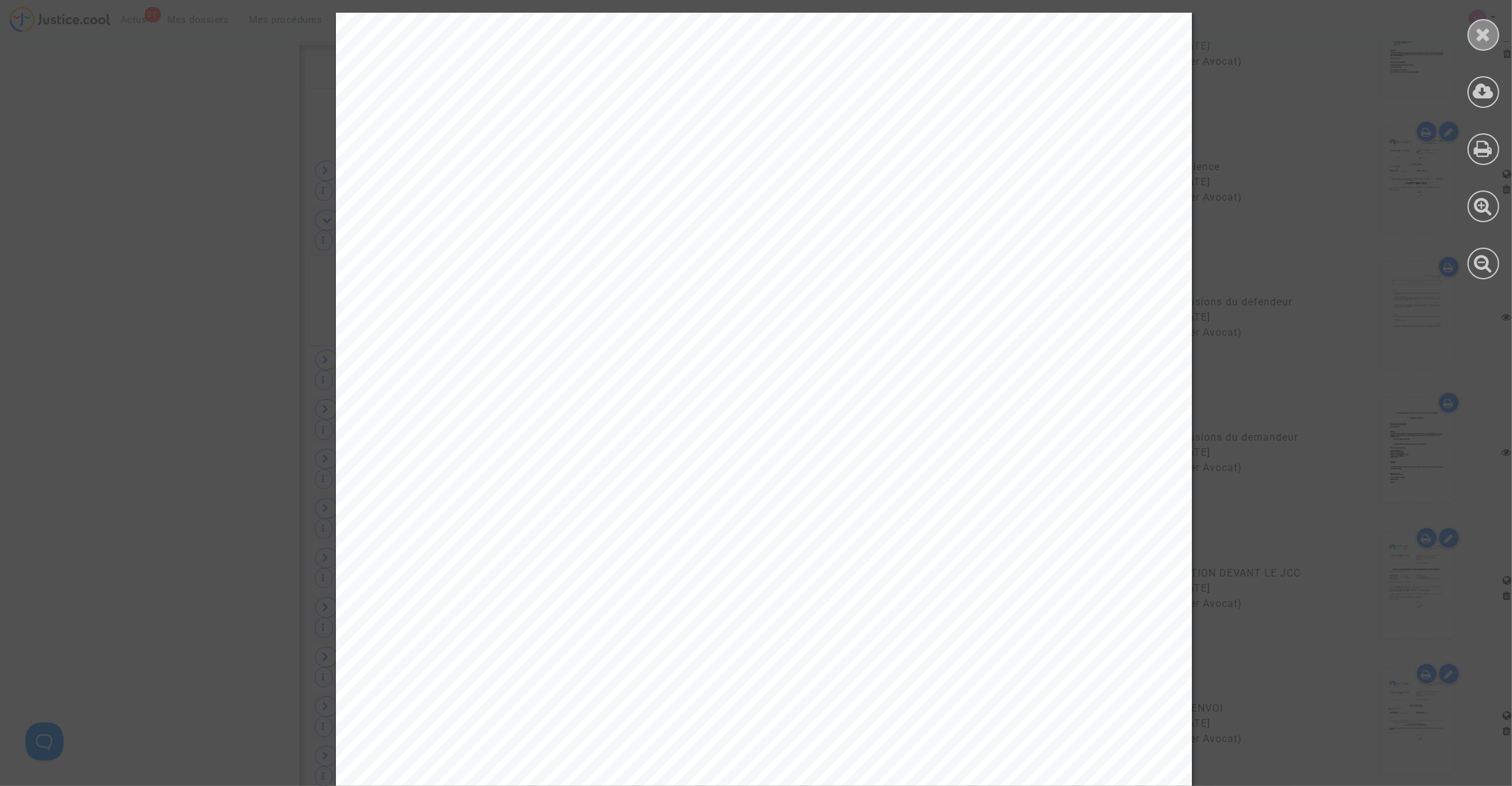
click at [1496, 29] on div at bounding box center [1483, 35] width 32 height 32
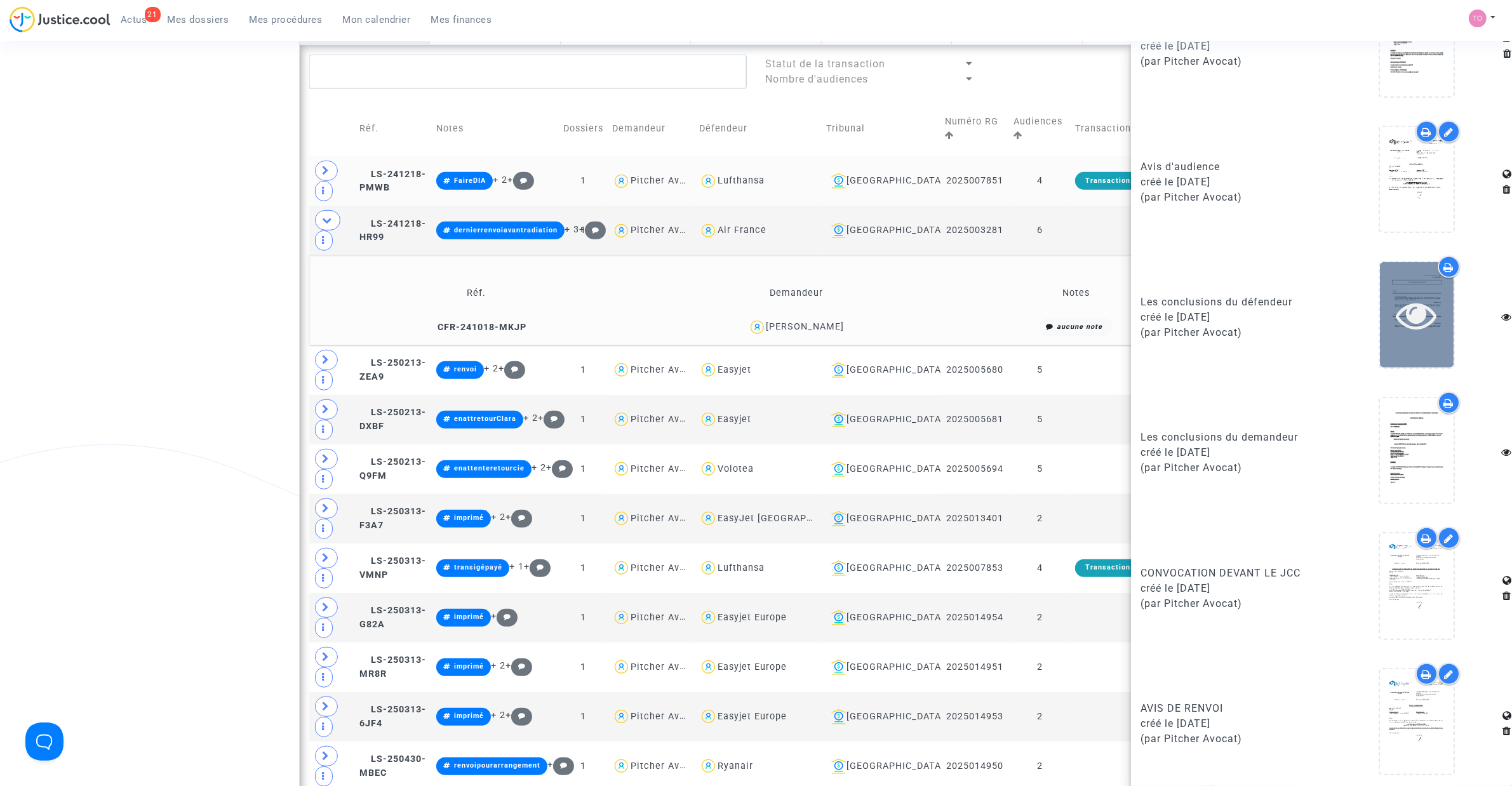
click at [1418, 314] on icon at bounding box center [1416, 315] width 41 height 40
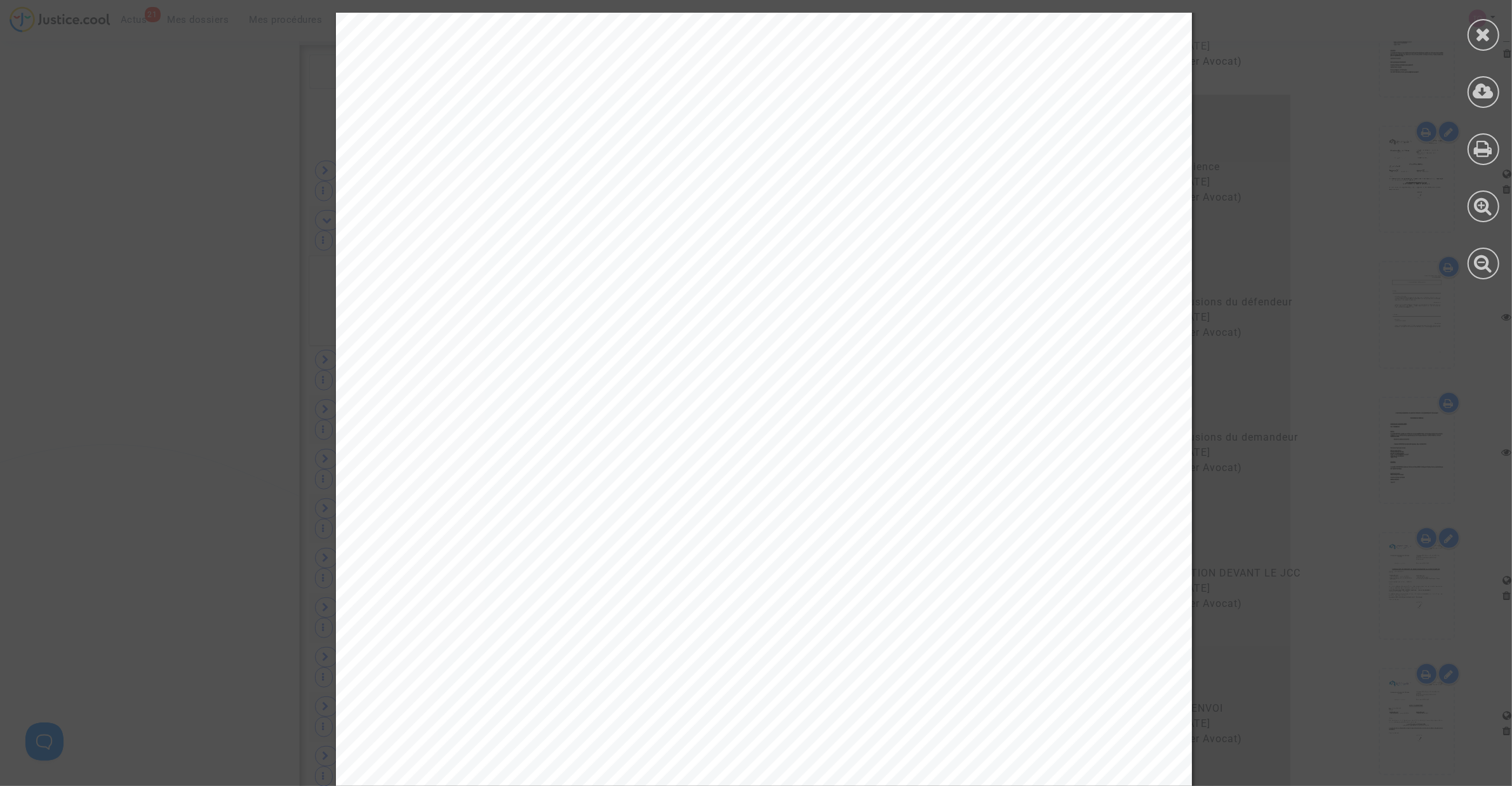
scroll to position [0, 0]
click at [1467, 41] on div at bounding box center [1483, 146] width 57 height 292
drag, startPoint x: 1489, startPoint y: 37, endPoint x: 1484, endPoint y: 41, distance: 6.4
click at [1489, 37] on icon at bounding box center [1484, 34] width 16 height 19
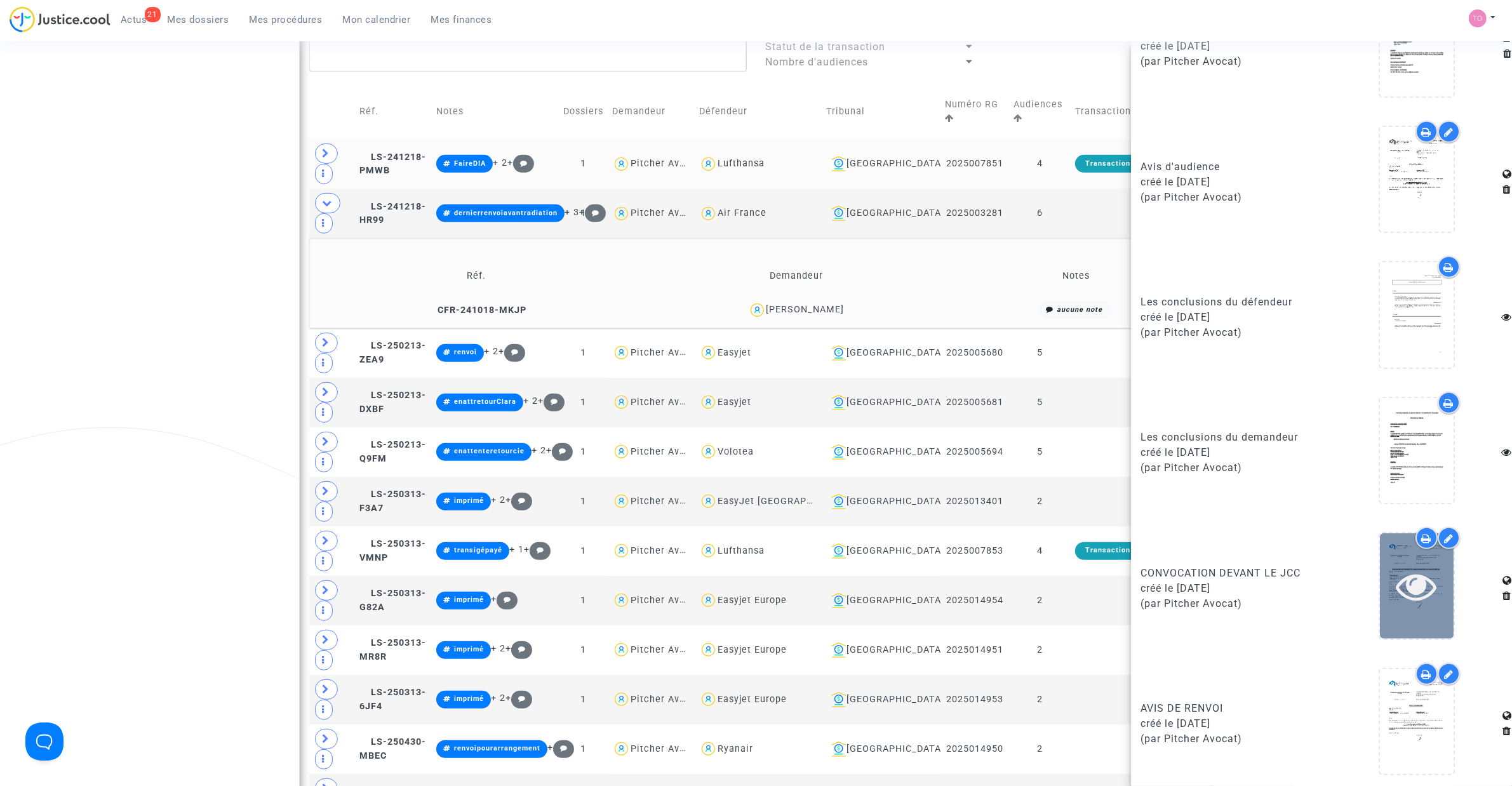
scroll to position [888, 0]
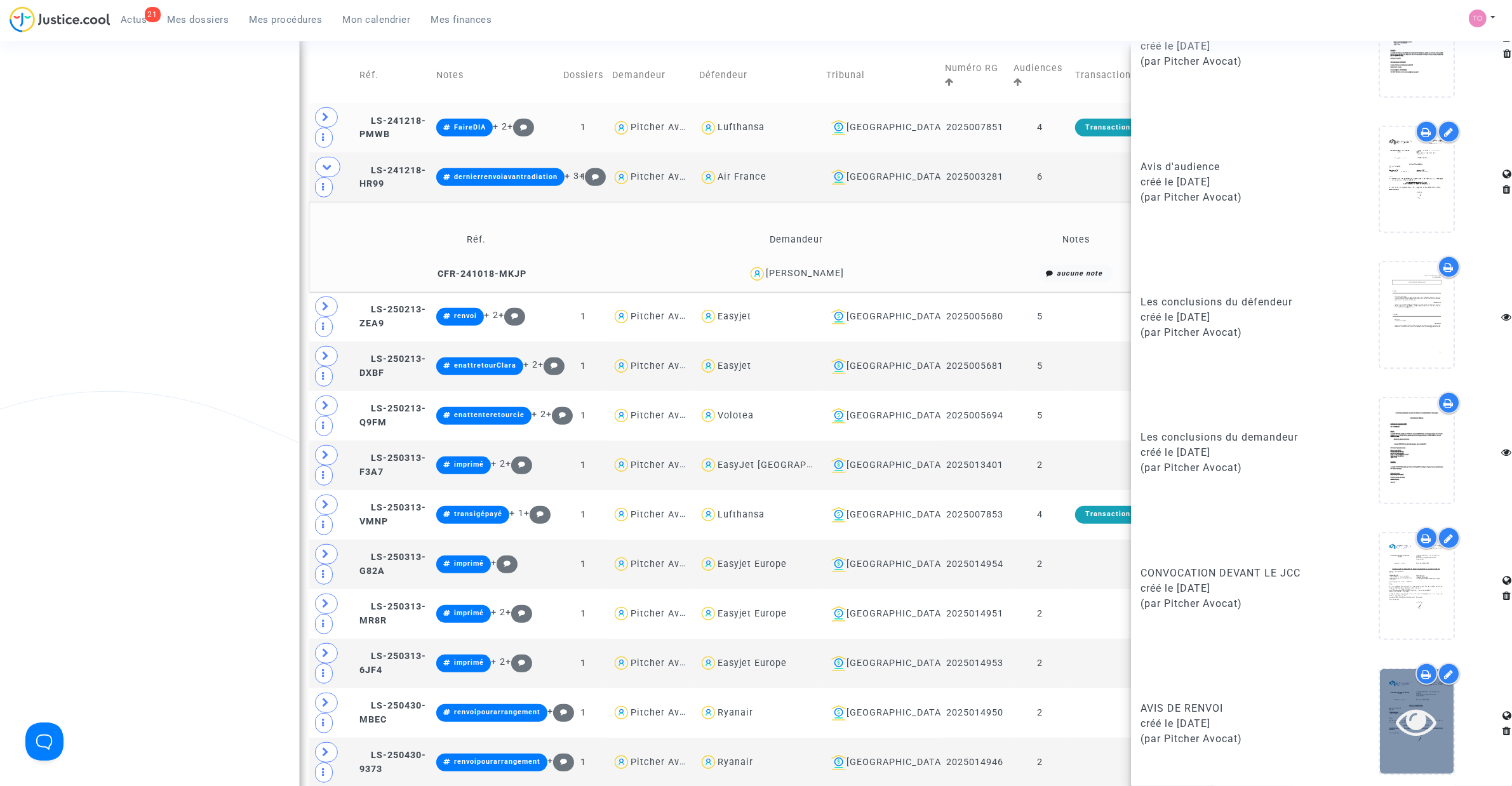
click at [1414, 715] on icon at bounding box center [1416, 721] width 41 height 40
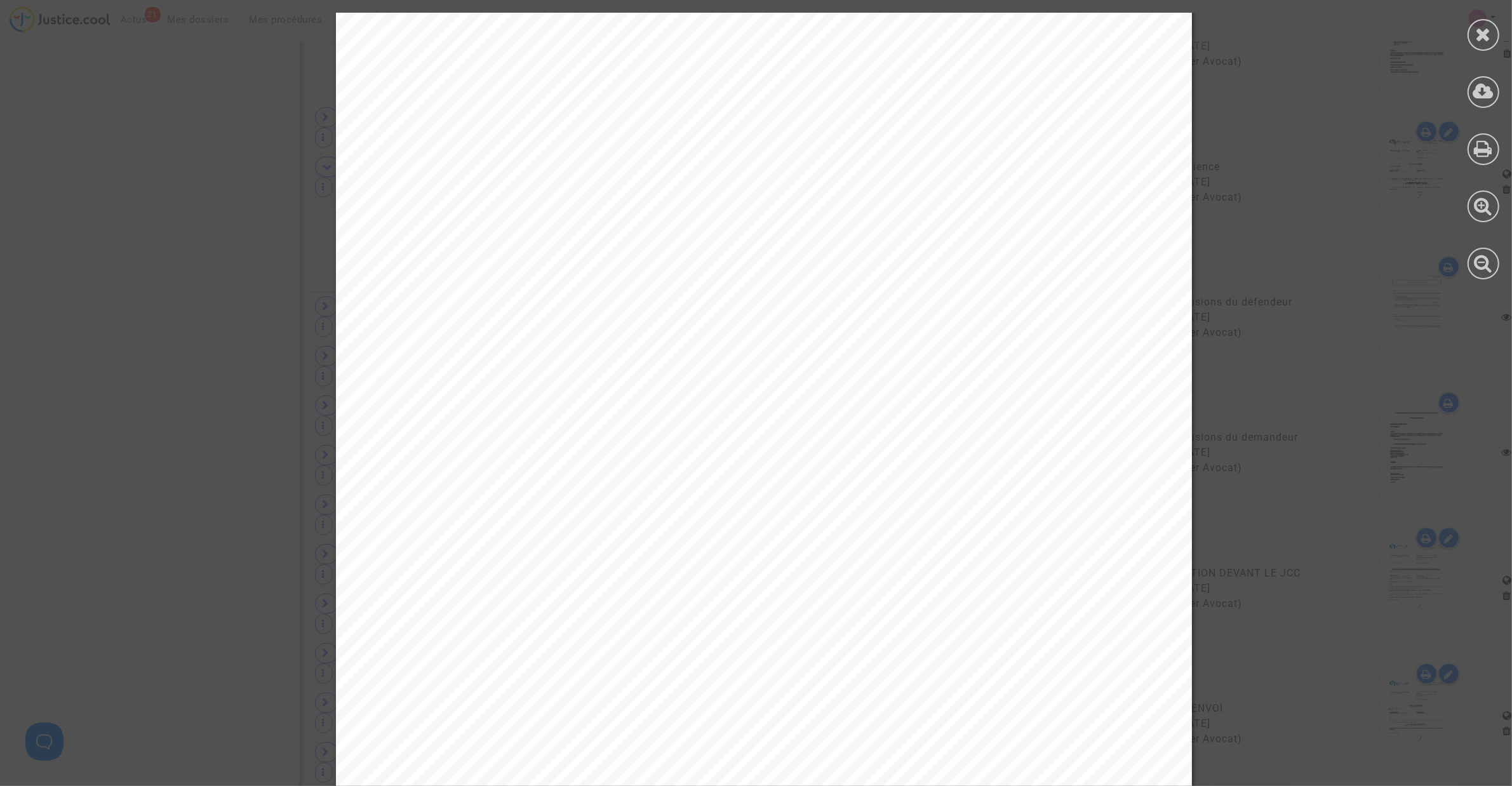
scroll to position [185, 0]
drag, startPoint x: 492, startPoint y: 460, endPoint x: 786, endPoint y: 481, distance: 294.7
click at [1029, 454] on div "PLACE DE LA BOURSE BP 7016 31068 TOULOUSE CEDEX 7 Contentieux Général et Référé…" at bounding box center [763, 434] width 856 height 1211
drag, startPoint x: 433, startPoint y: 474, endPoint x: 649, endPoint y: 476, distance: 216.0
click at [649, 476] on span "le tribunal de commerce de Toulouse à l'audience du" at bounding box center [594, 481] width 416 height 18
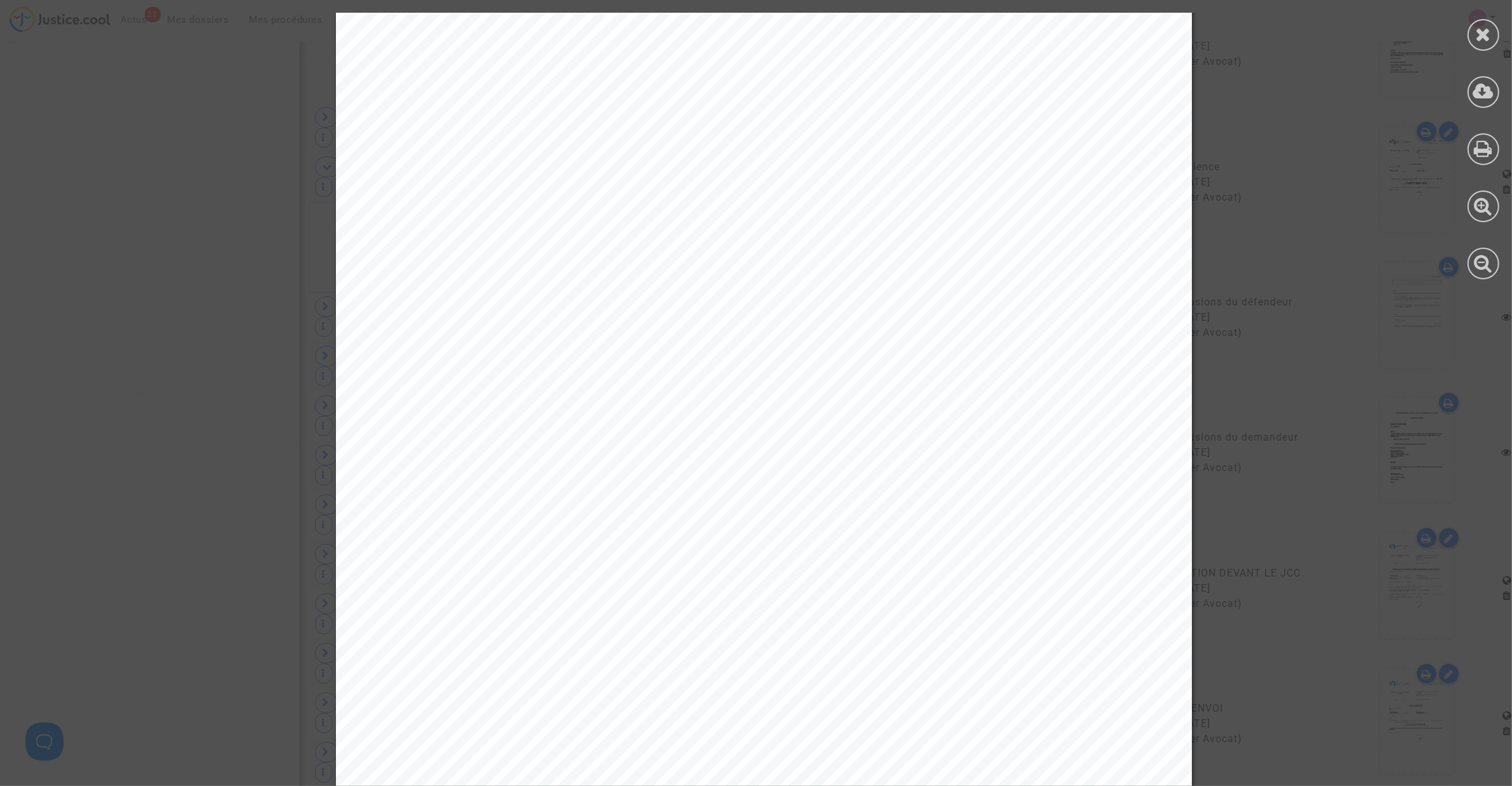
scroll to position [264, 0]
drag, startPoint x: 631, startPoint y: 454, endPoint x: 786, endPoint y: 451, distance: 155.0
click at [786, 451] on span "Audience publique de contentieux (1er ETAGE) 1" at bounding box center [767, 452] width 388 height 18
drag, startPoint x: 427, startPoint y: 481, endPoint x: 884, endPoint y: 494, distance: 457.2
click at [954, 483] on div "PLACE DE LA BOURSE BP 7016 31068 TOULOUSE CEDEX 7 Contentieux Général et Référé…" at bounding box center [763, 354] width 856 height 1211
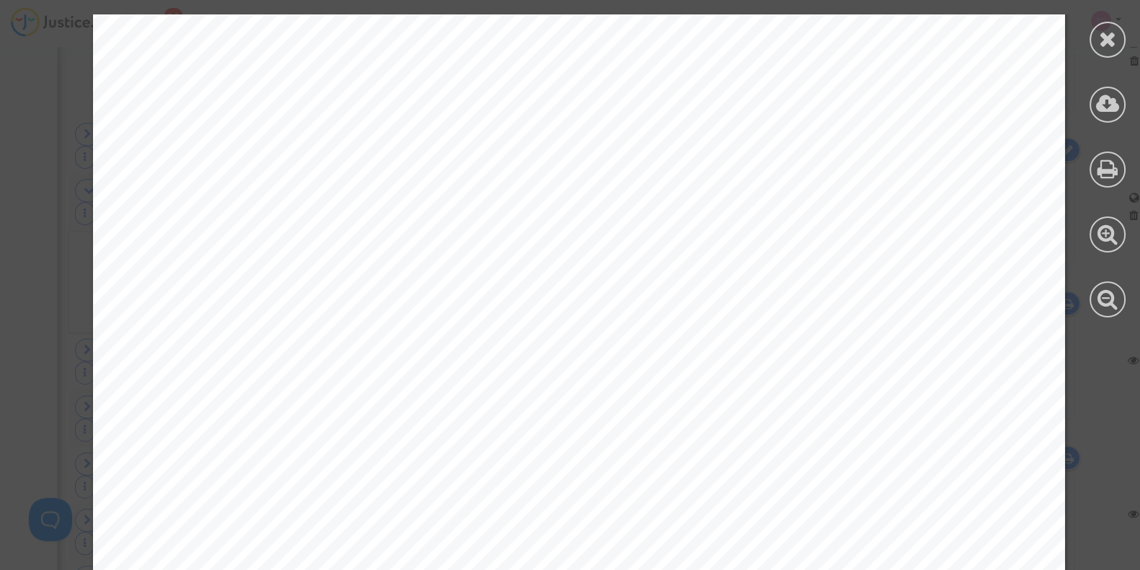
scroll to position [2223, 0]
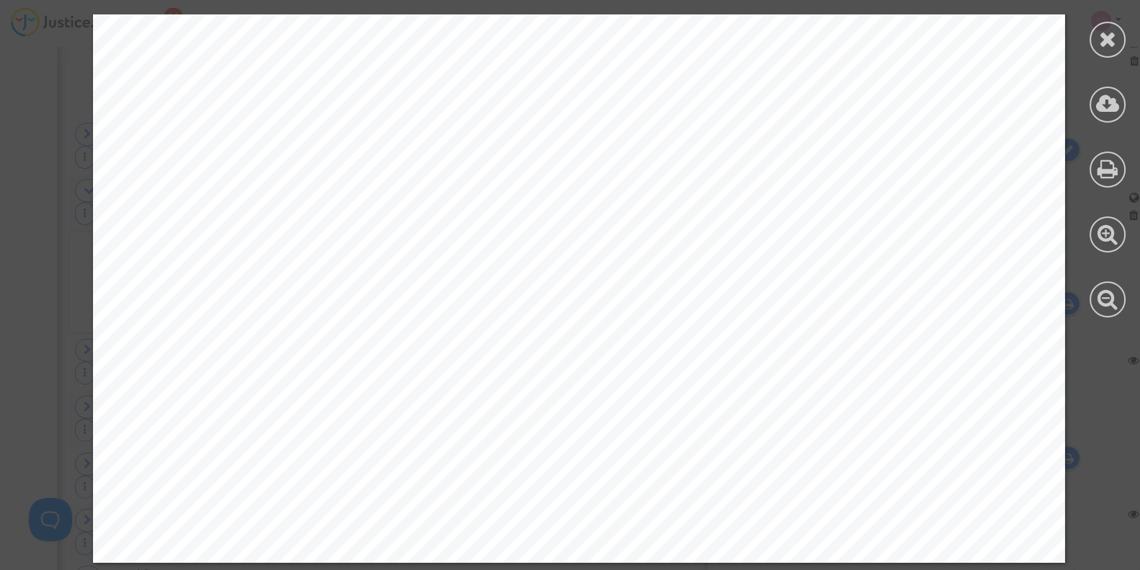
click at [1105, 47] on icon at bounding box center [1108, 39] width 18 height 22
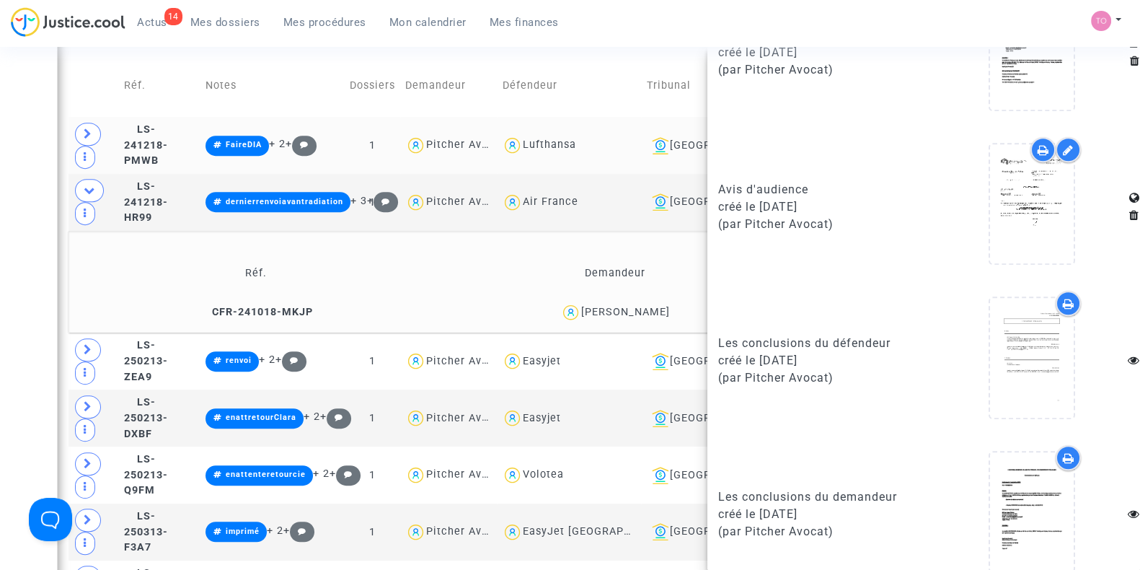
click at [14, 260] on div "Date de clôture d'instruction Date de conciliation Date d'audience Date de juge…" at bounding box center [570, 160] width 1140 height 2104
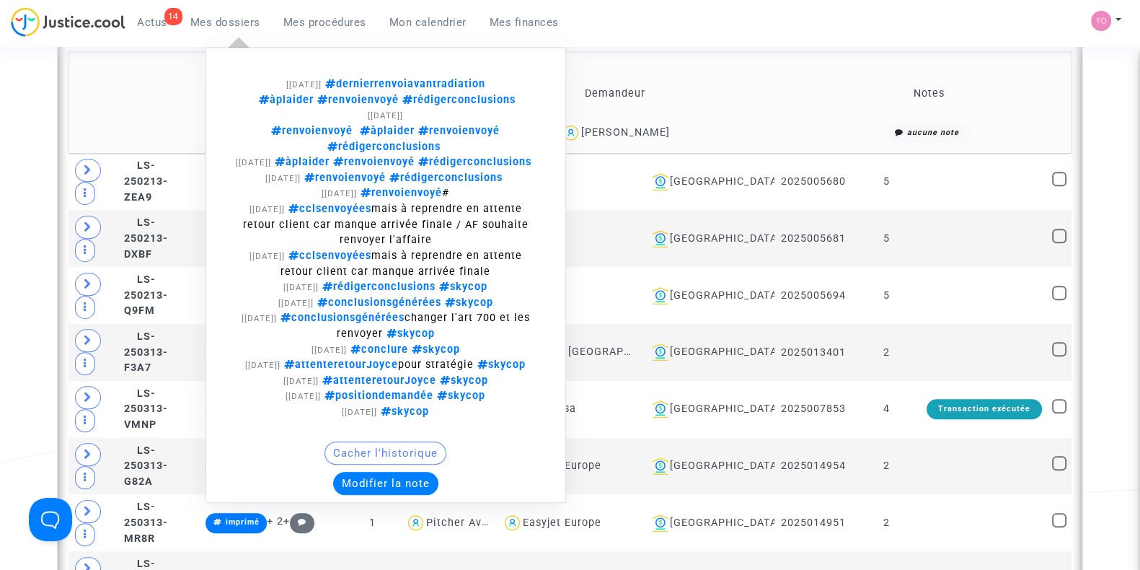
scroll to position [1189, 0]
click at [411, 495] on button "Modifier la note" at bounding box center [385, 483] width 105 height 23
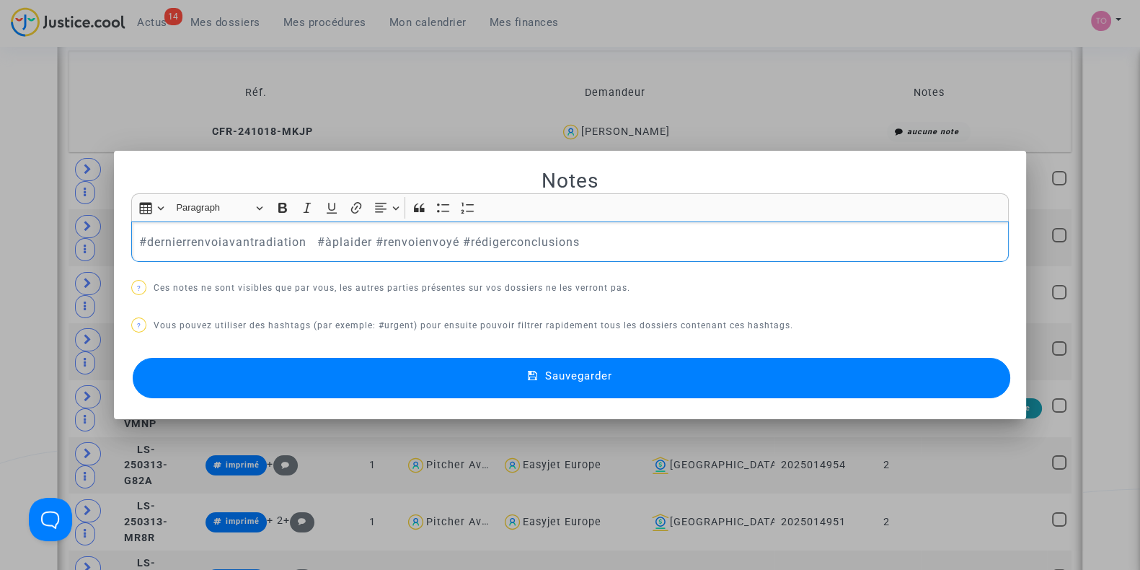
scroll to position [0, 0]
click at [0, 131] on div at bounding box center [570, 285] width 1140 height 570
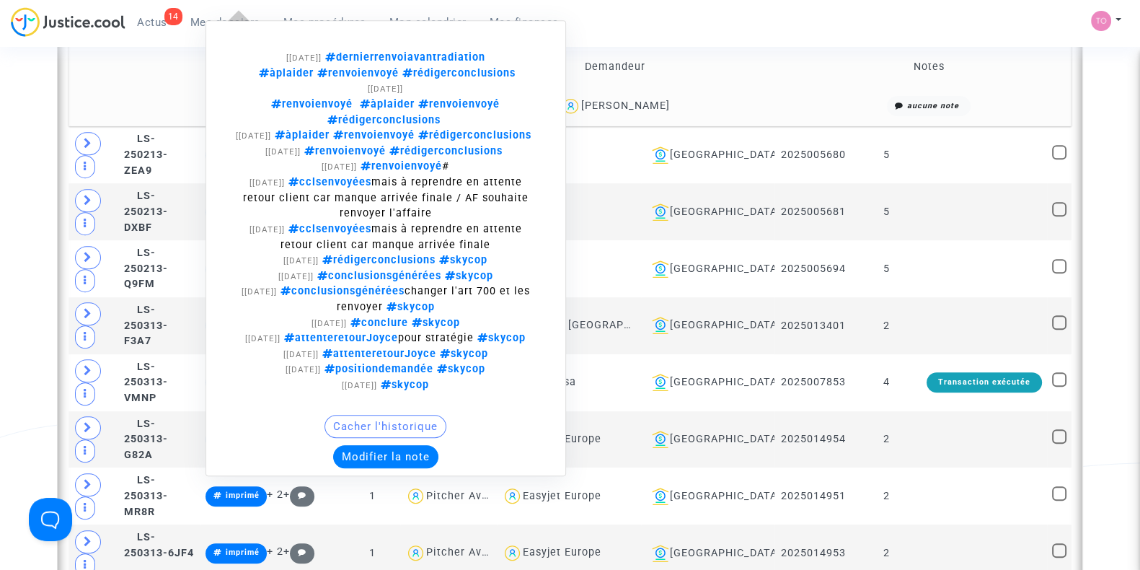
scroll to position [1219, 0]
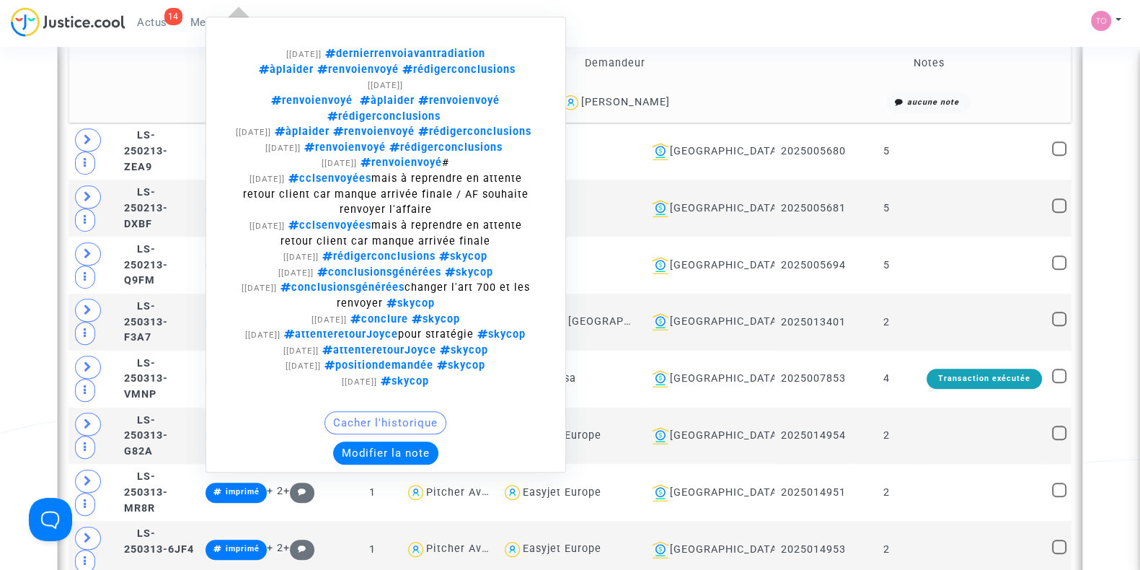
click at [426, 464] on button "Modifier la note" at bounding box center [385, 452] width 105 height 23
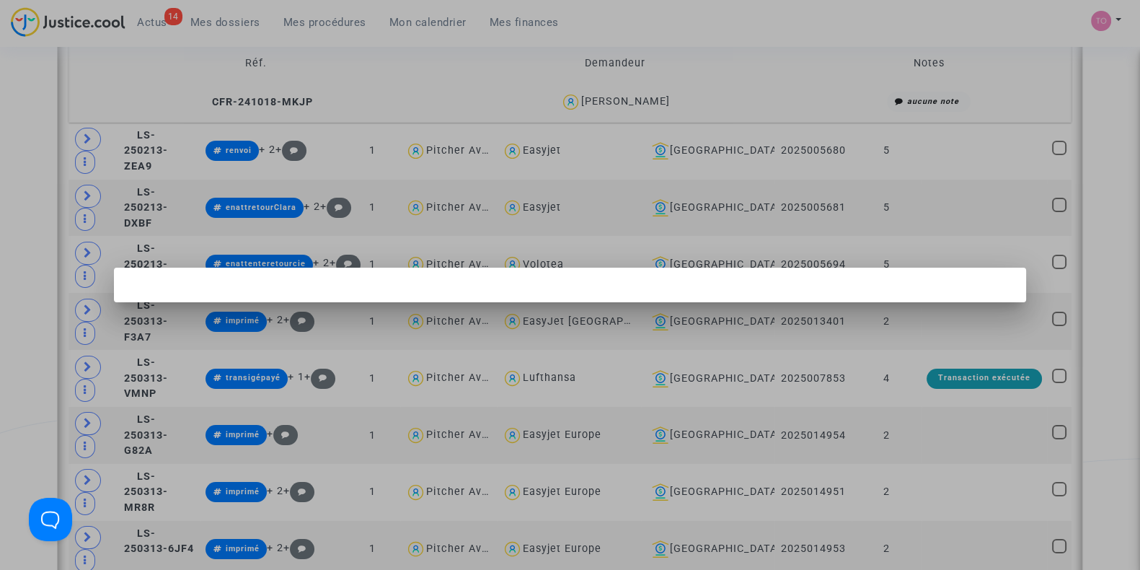
scroll to position [0, 0]
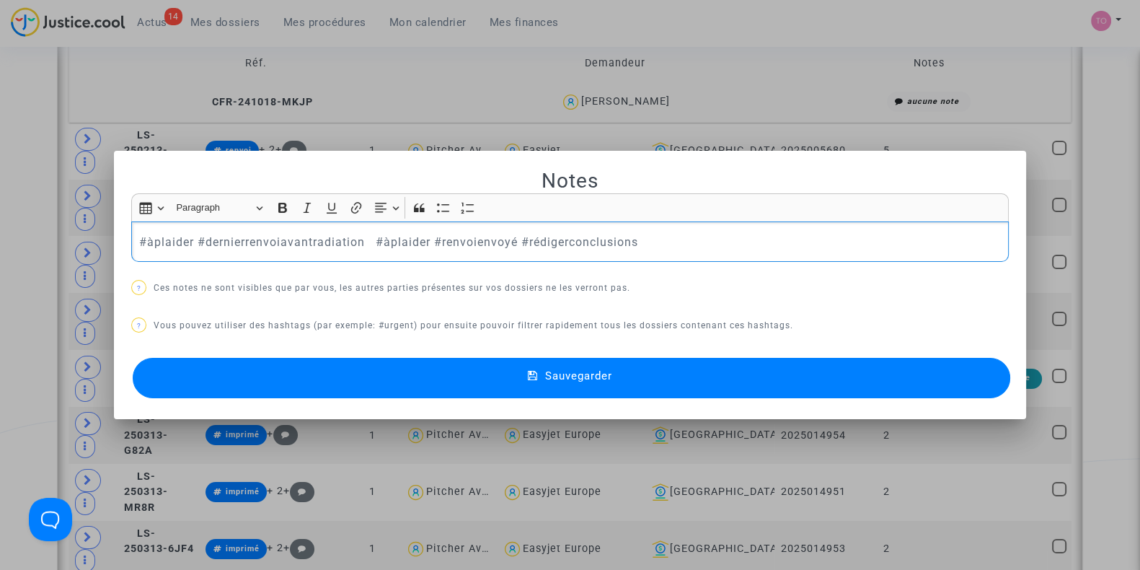
click at [370, 371] on button "Sauvegarder" at bounding box center [571, 378] width 877 height 40
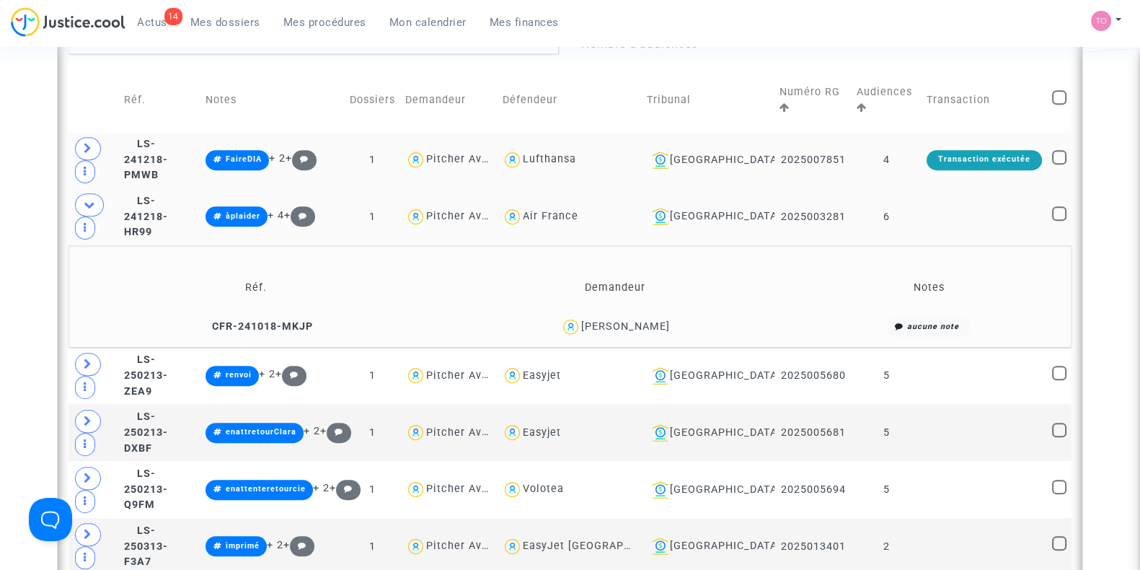
scroll to position [979, 0]
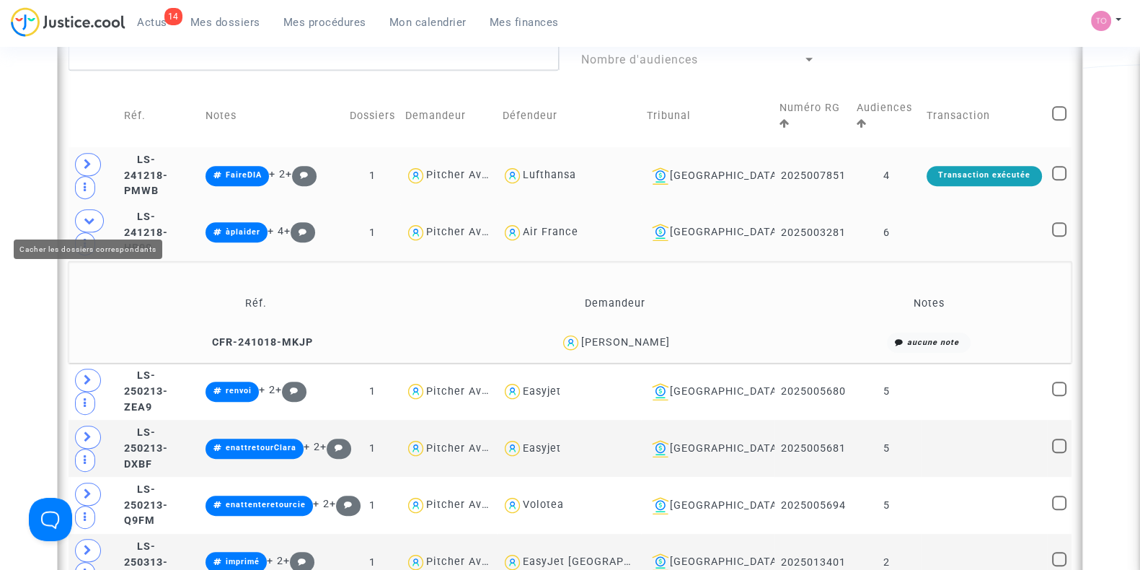
click at [90, 218] on icon at bounding box center [90, 220] width 12 height 11
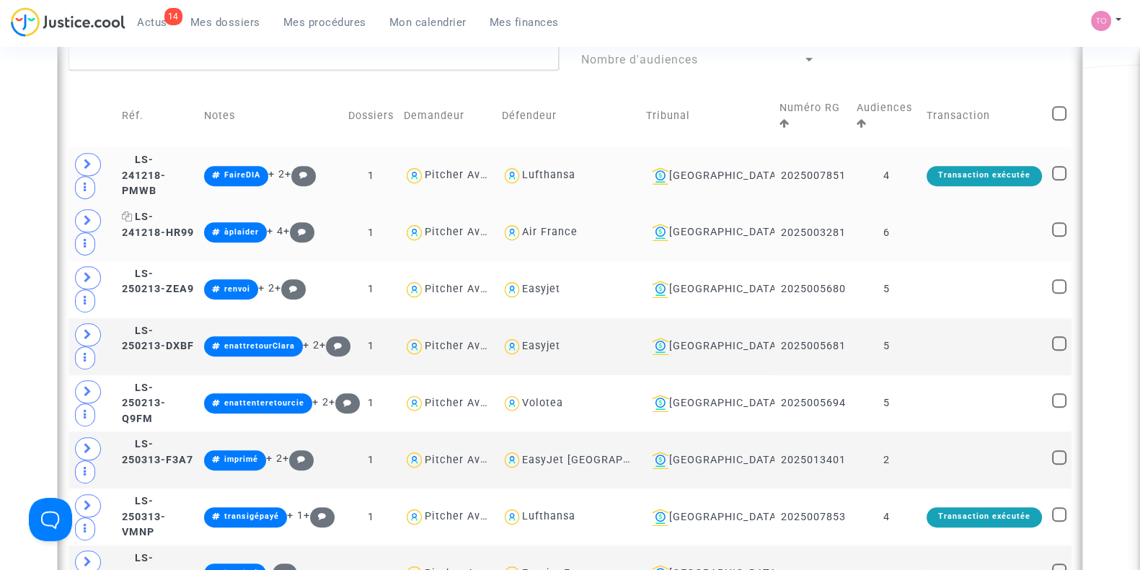
click at [167, 216] on span "LS-241218-HR99" at bounding box center [158, 225] width 72 height 28
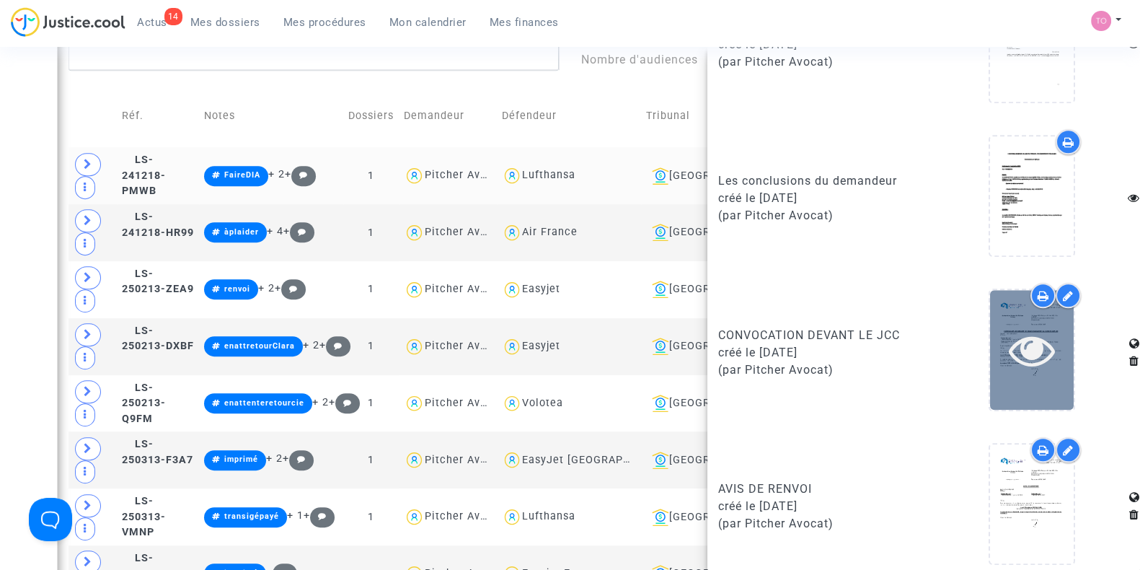
scroll to position [1824, 0]
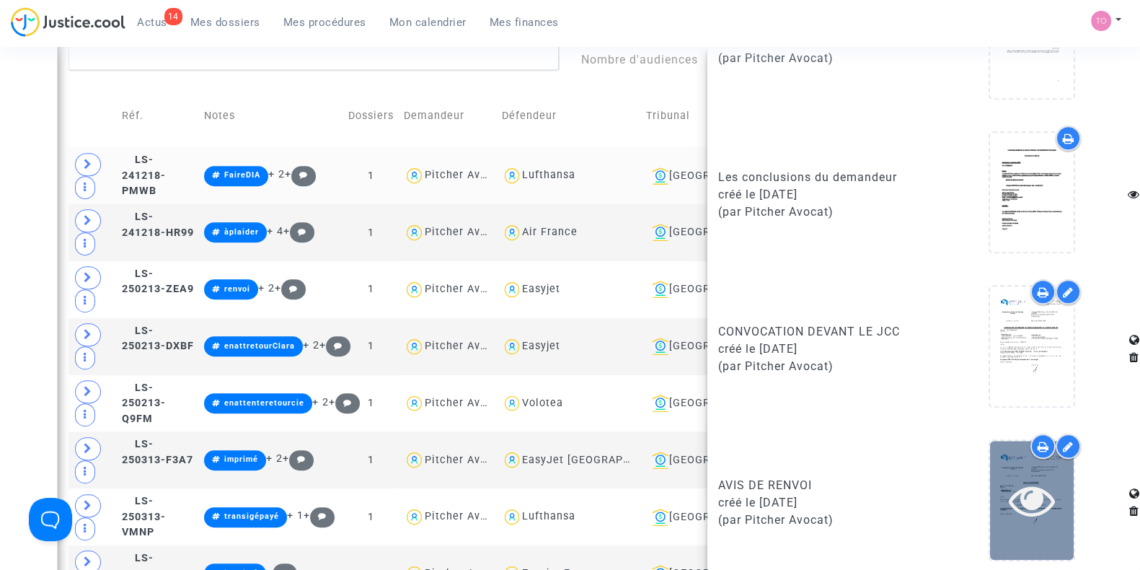
click at [1019, 484] on icon at bounding box center [1032, 500] width 47 height 46
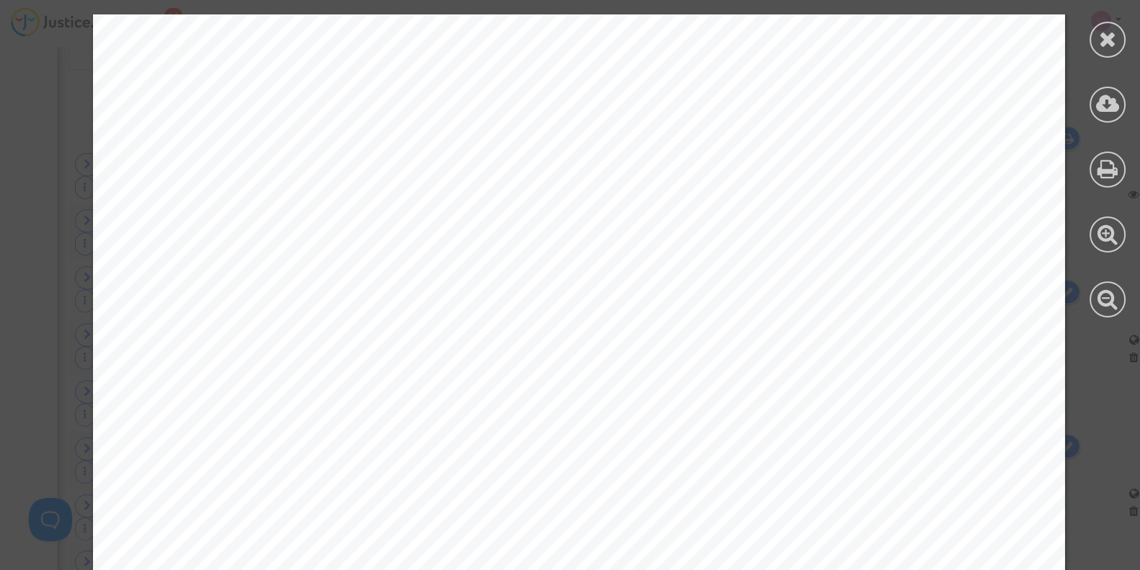
scroll to position [510, 0]
click at [1105, 48] on icon at bounding box center [1108, 39] width 18 height 22
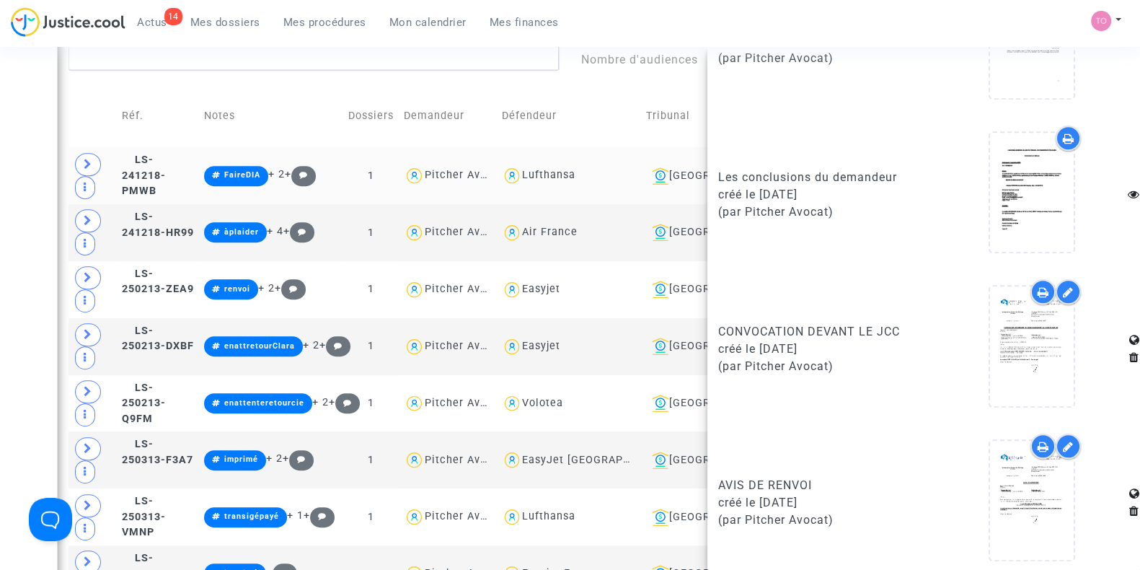
click at [1, 117] on div "Date de clôture d'instruction Date de conciliation Date d'audience Date de juge…" at bounding box center [570, 138] width 1140 height 2001
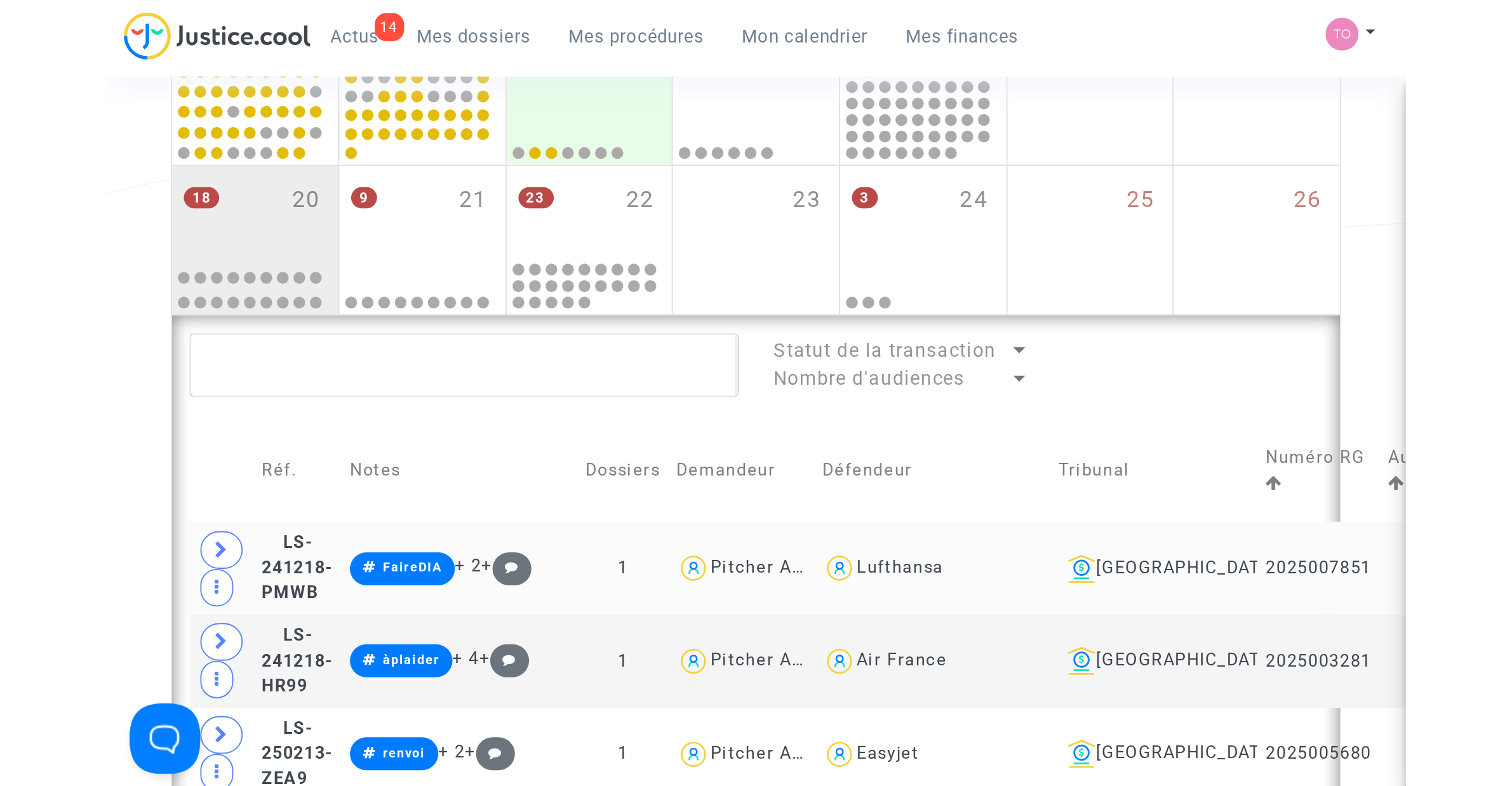
scroll to position [941, 0]
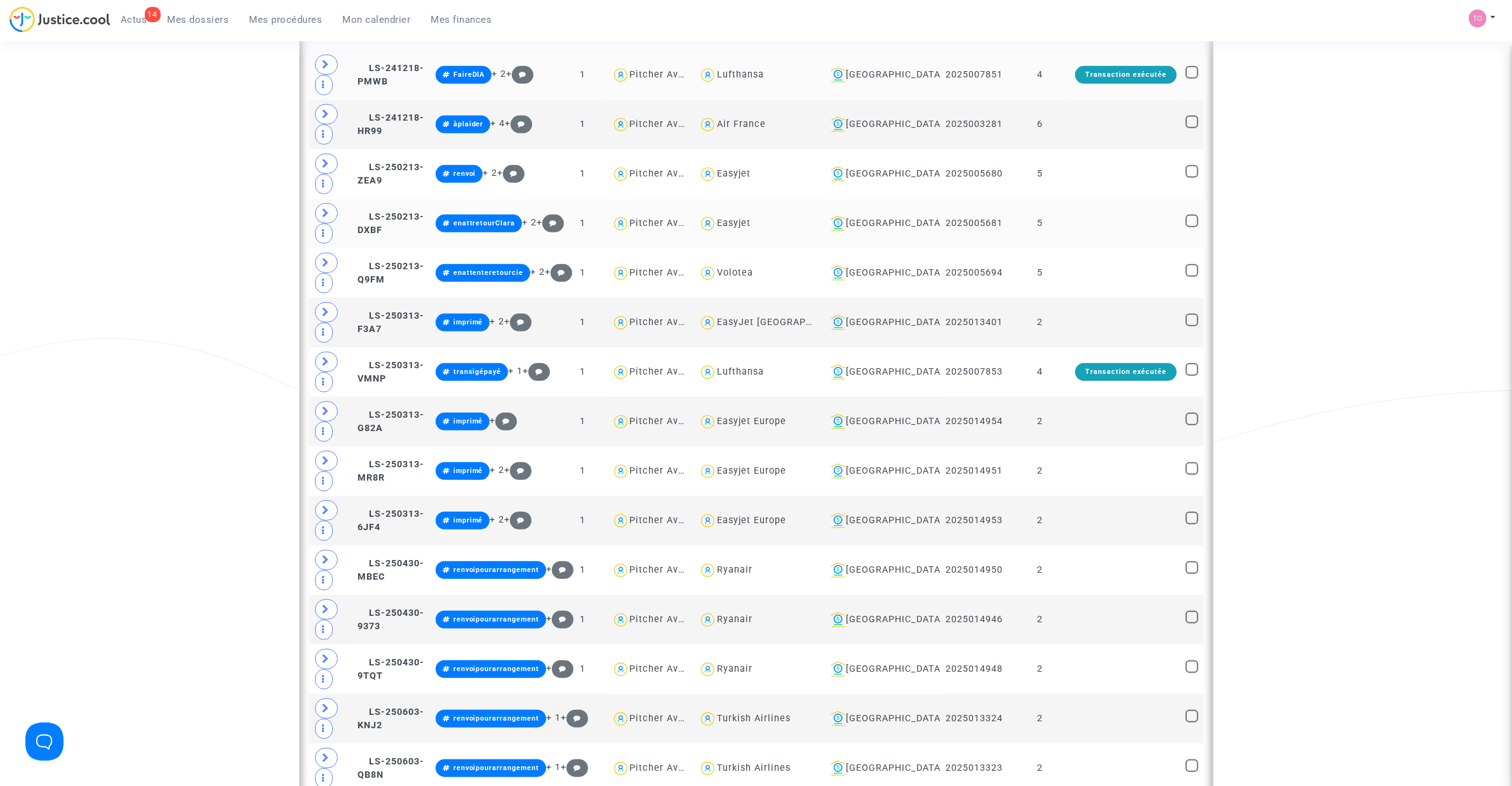
click at [330, 208] on span at bounding box center [327, 213] width 23 height 20
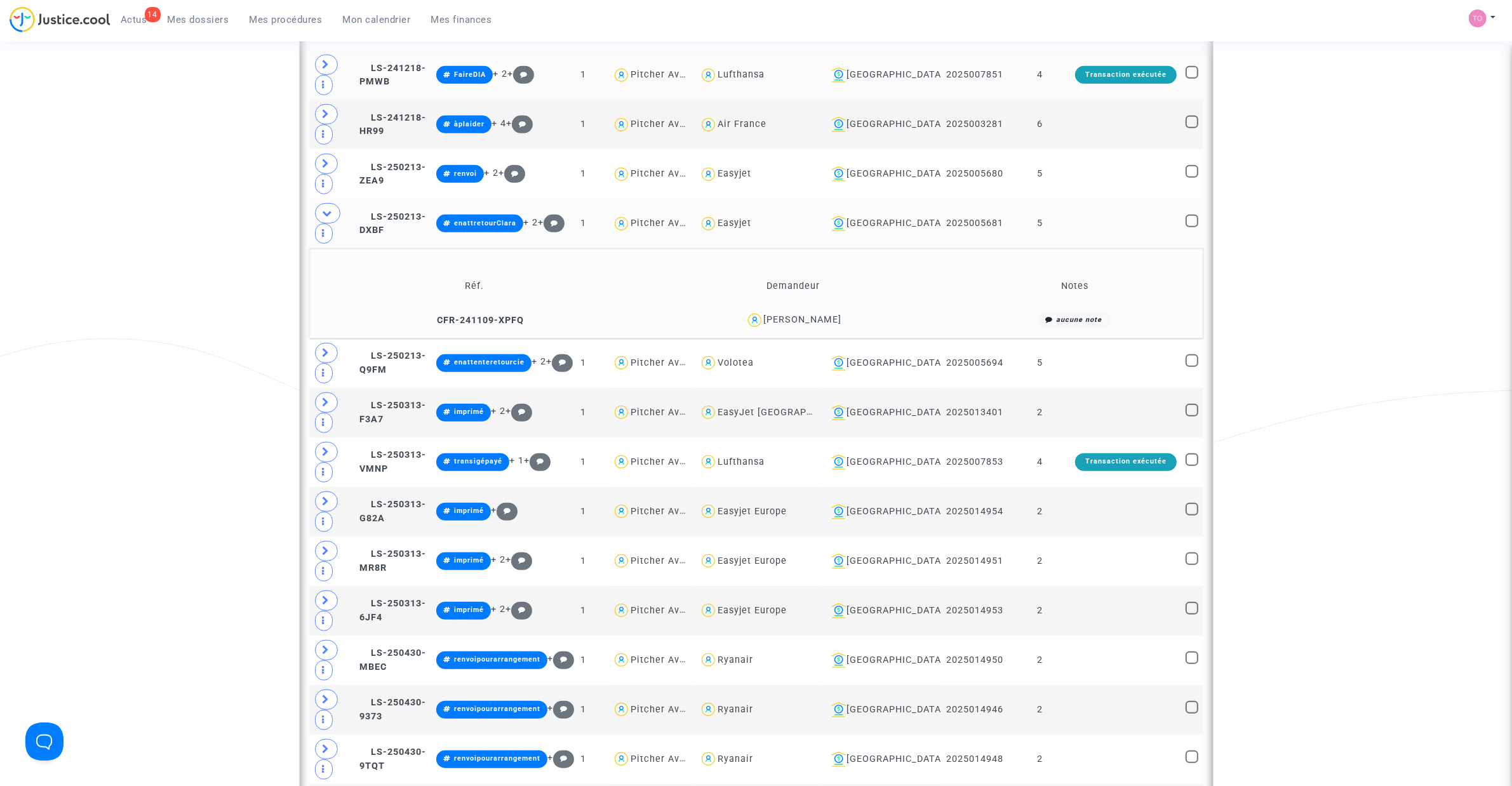
click at [822, 320] on div "Abdelkader Belhachemi" at bounding box center [802, 320] width 78 height 11
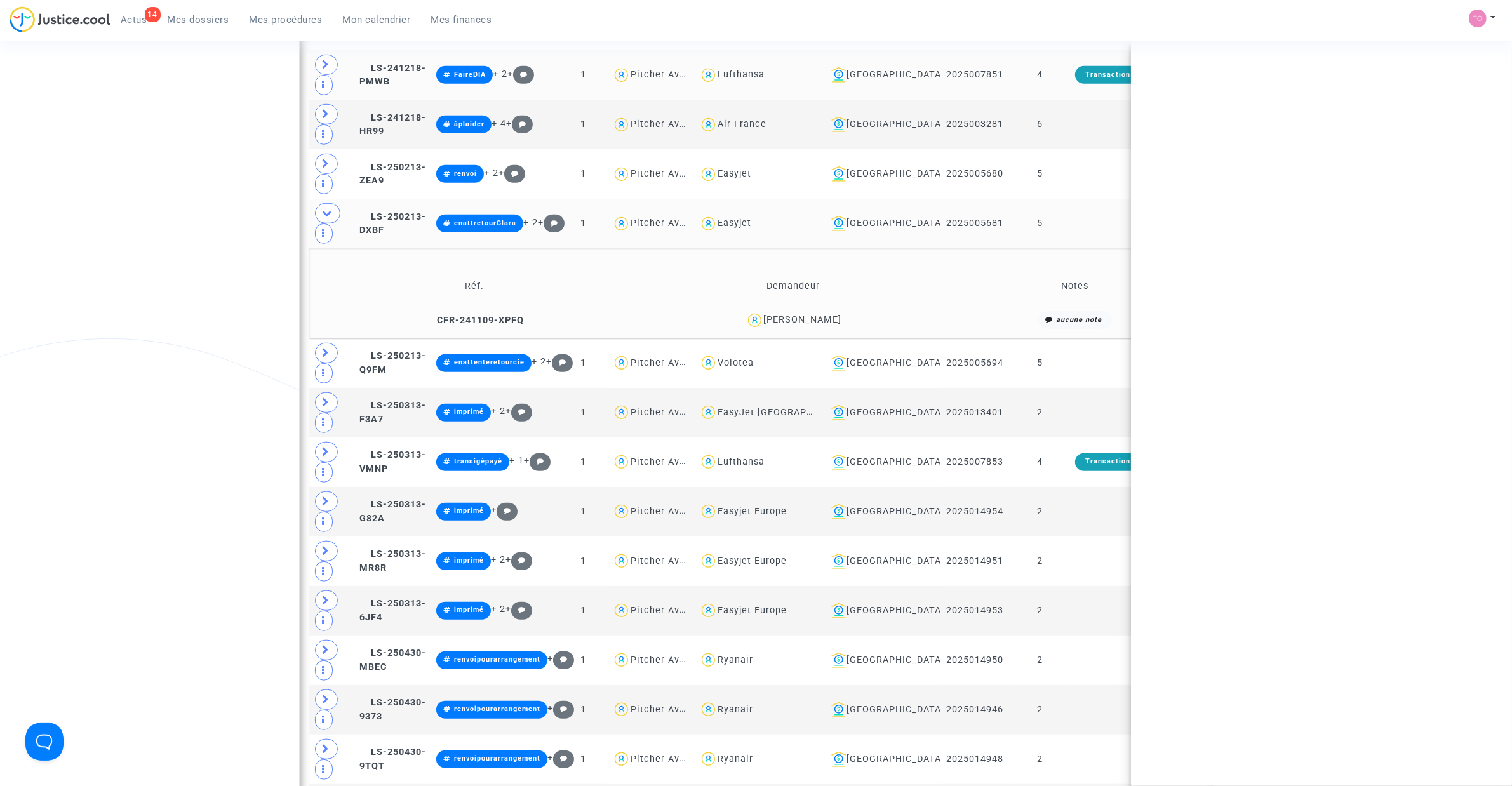
click at [822, 320] on div "Abdelkader Belhachemi" at bounding box center [802, 320] width 78 height 11
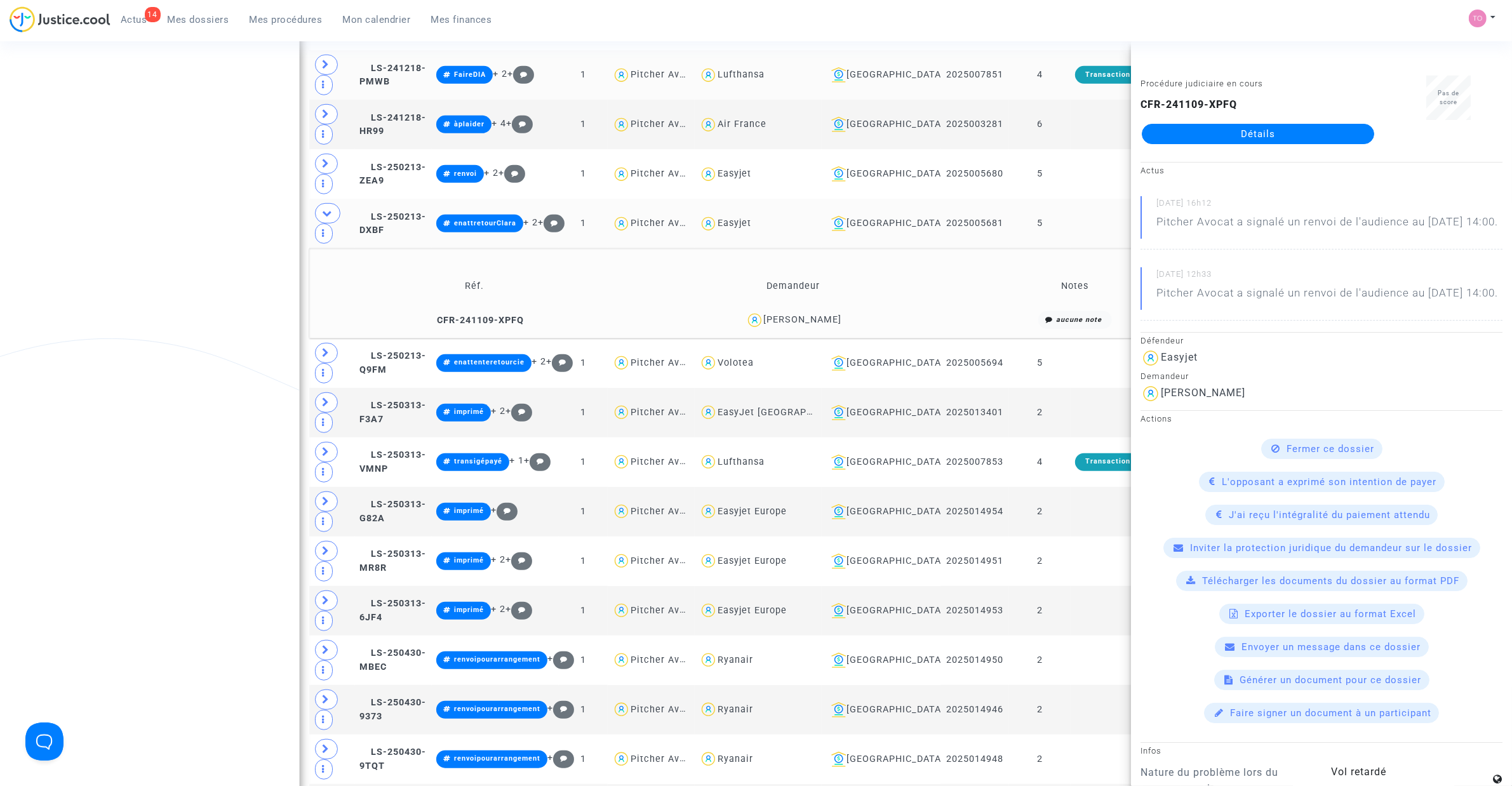
copy div "Belhachemi"
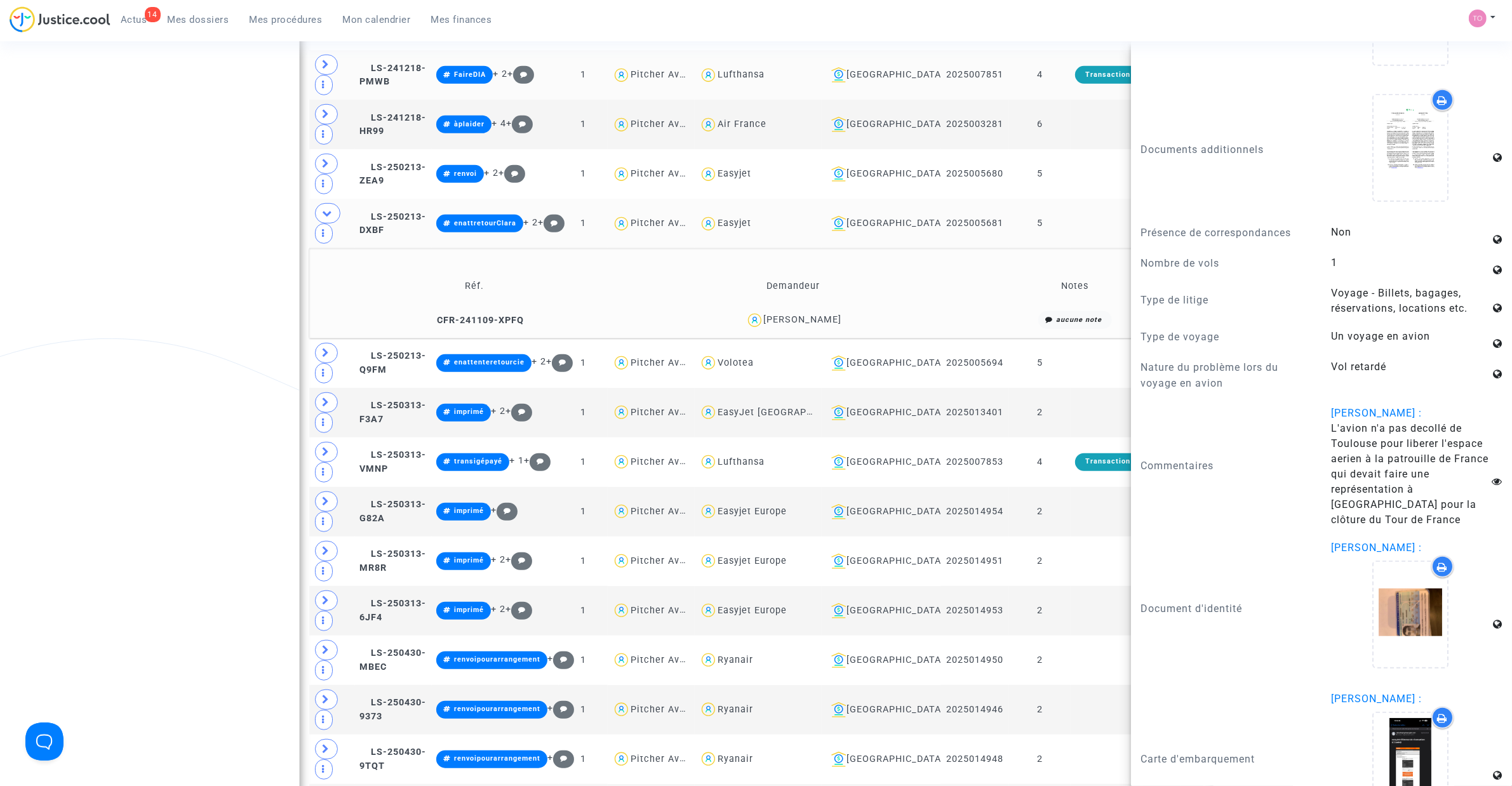
scroll to position [1216, 0]
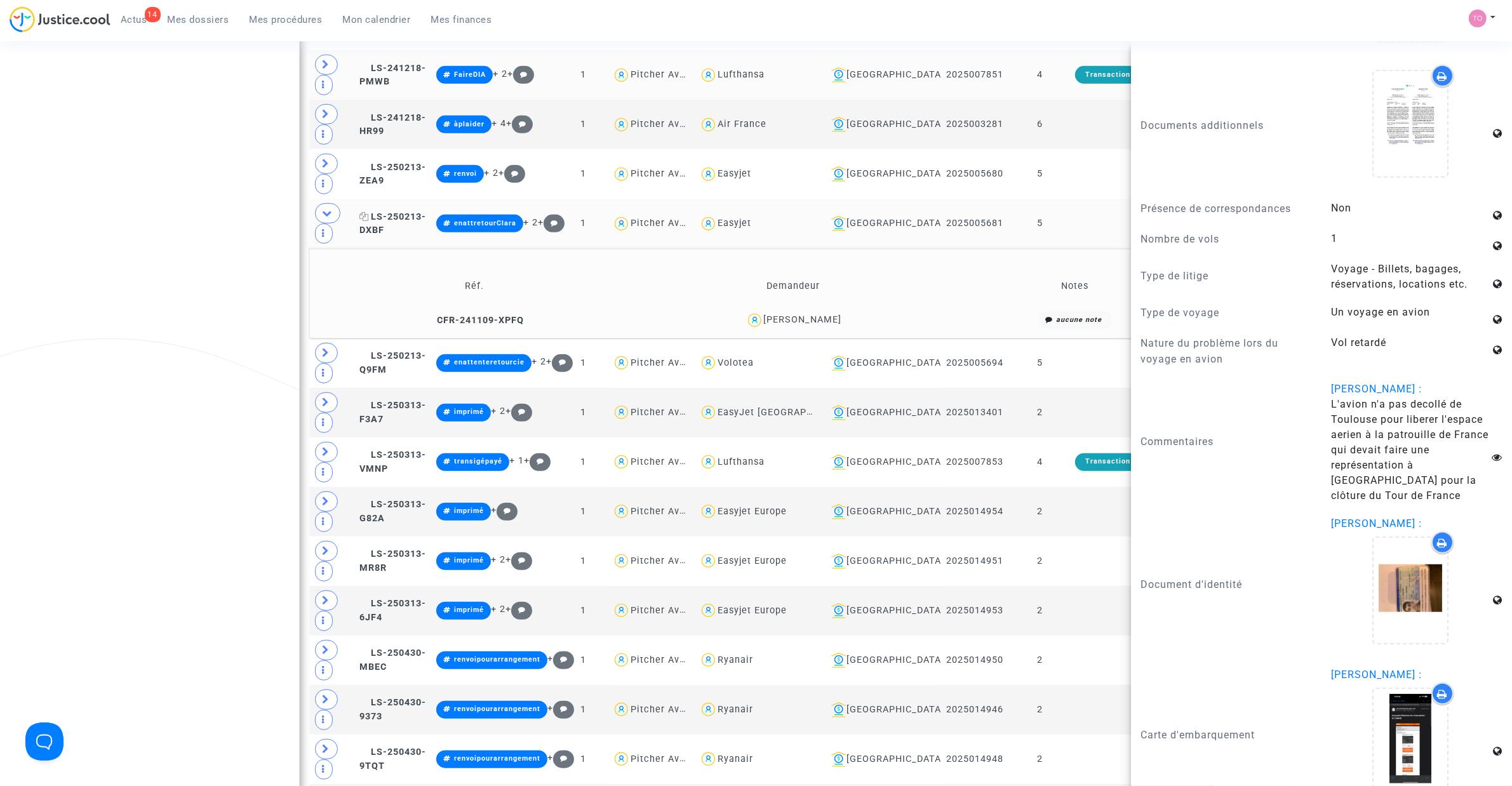
click at [426, 223] on span "LS-250213-DXBF" at bounding box center [393, 224] width 67 height 25
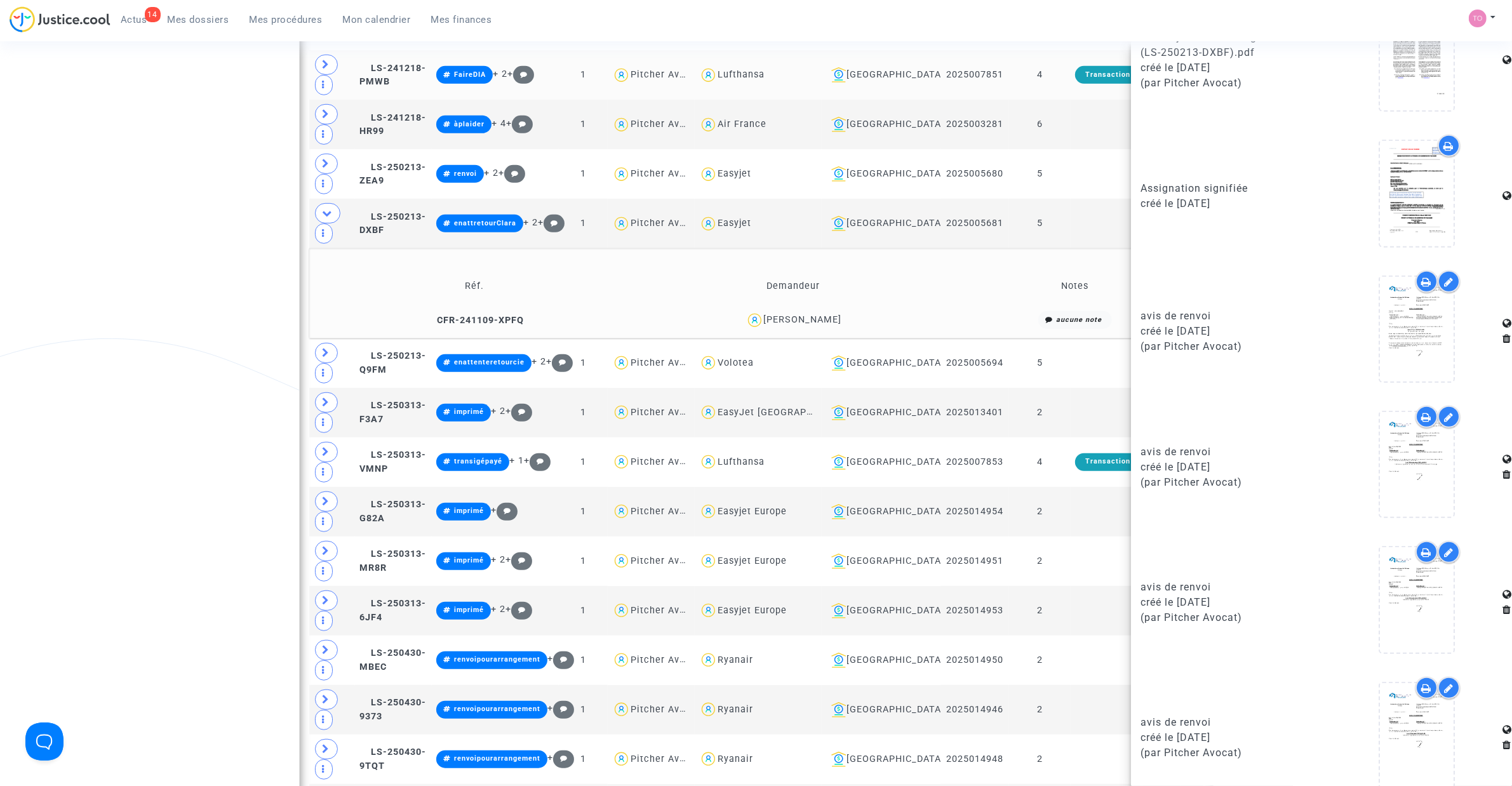
scroll to position [1089, 0]
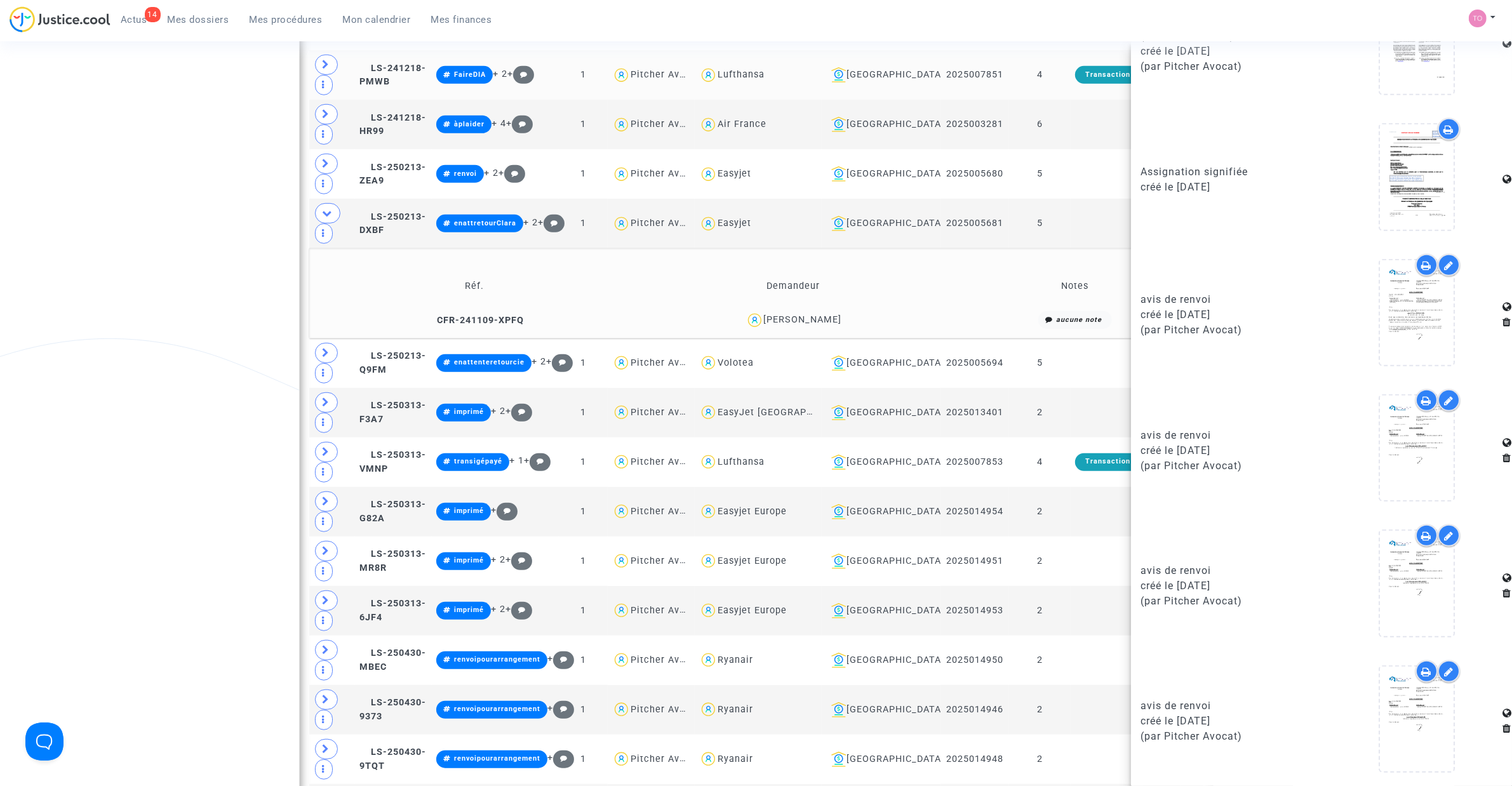
click at [200, 315] on div "Date de clôture d'instruction Date de conciliation Date d'audience Date de juge…" at bounding box center [756, 84] width 1512 height 1843
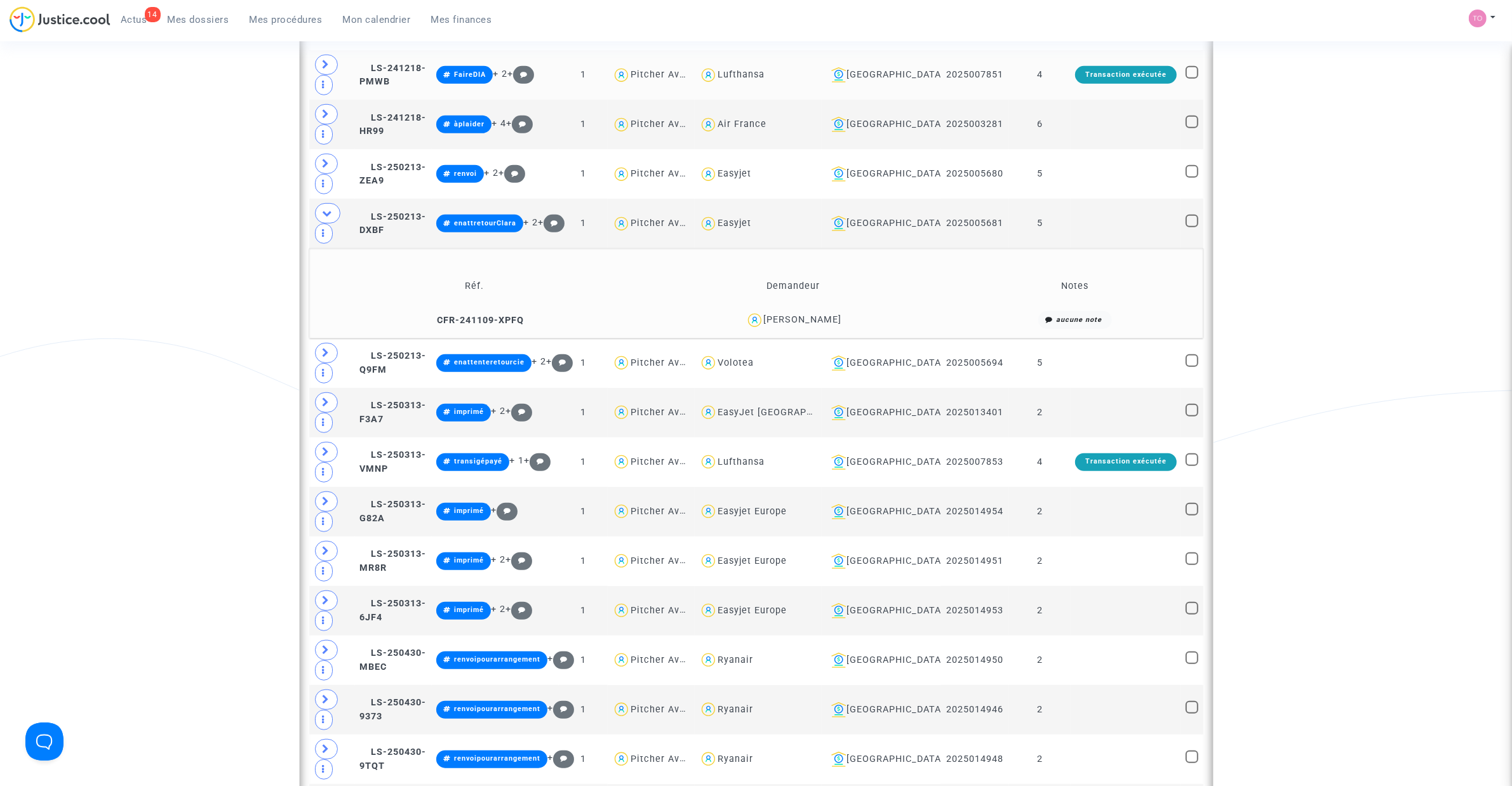
scroll to position [0, 0]
click at [825, 316] on div "Abdelkader Belhachemi" at bounding box center [802, 320] width 78 height 11
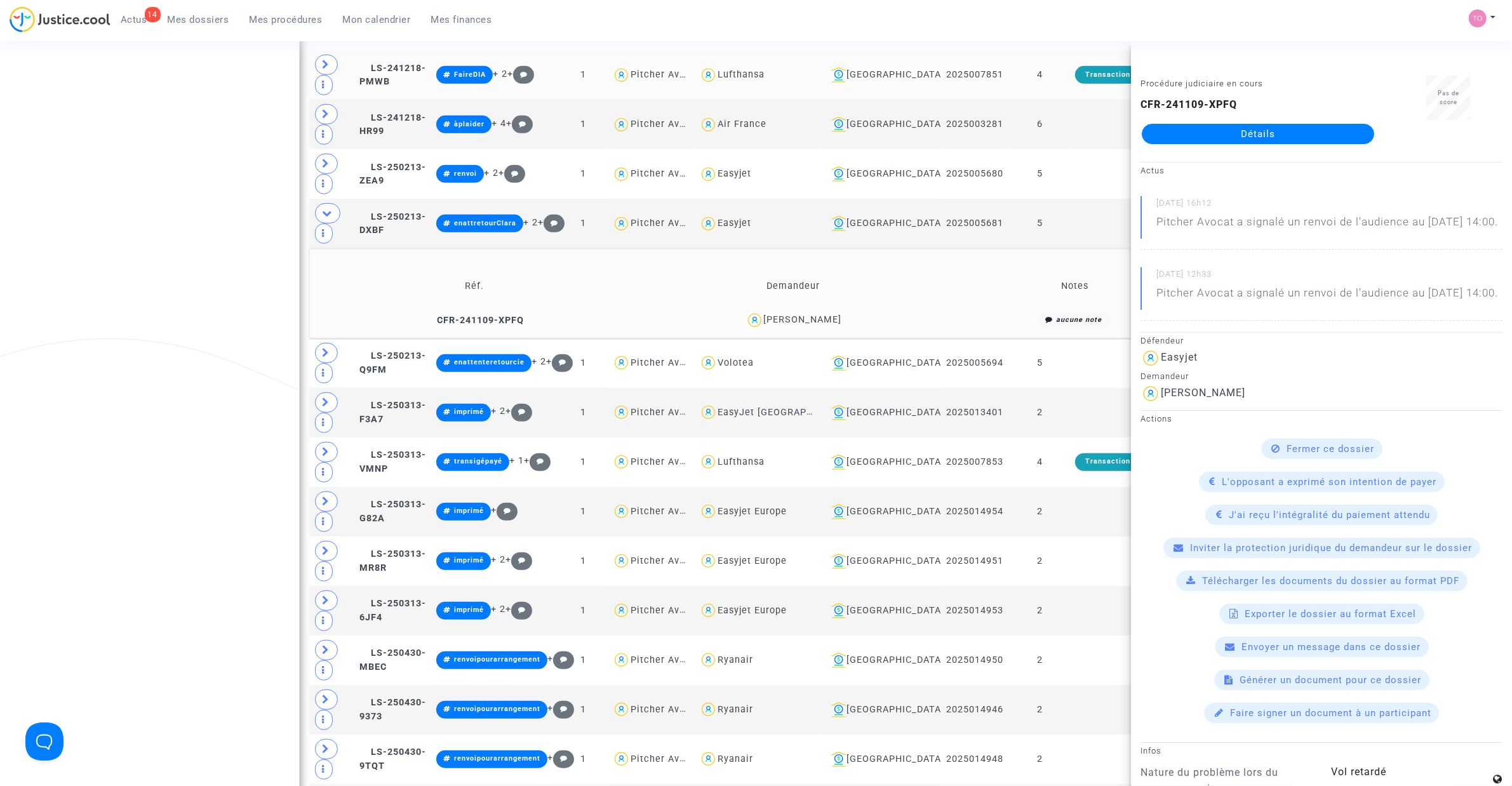
click at [235, 248] on div "Date de clôture d'instruction Date de conciliation Date d'audience Date de juge…" at bounding box center [756, 84] width 1512 height 1843
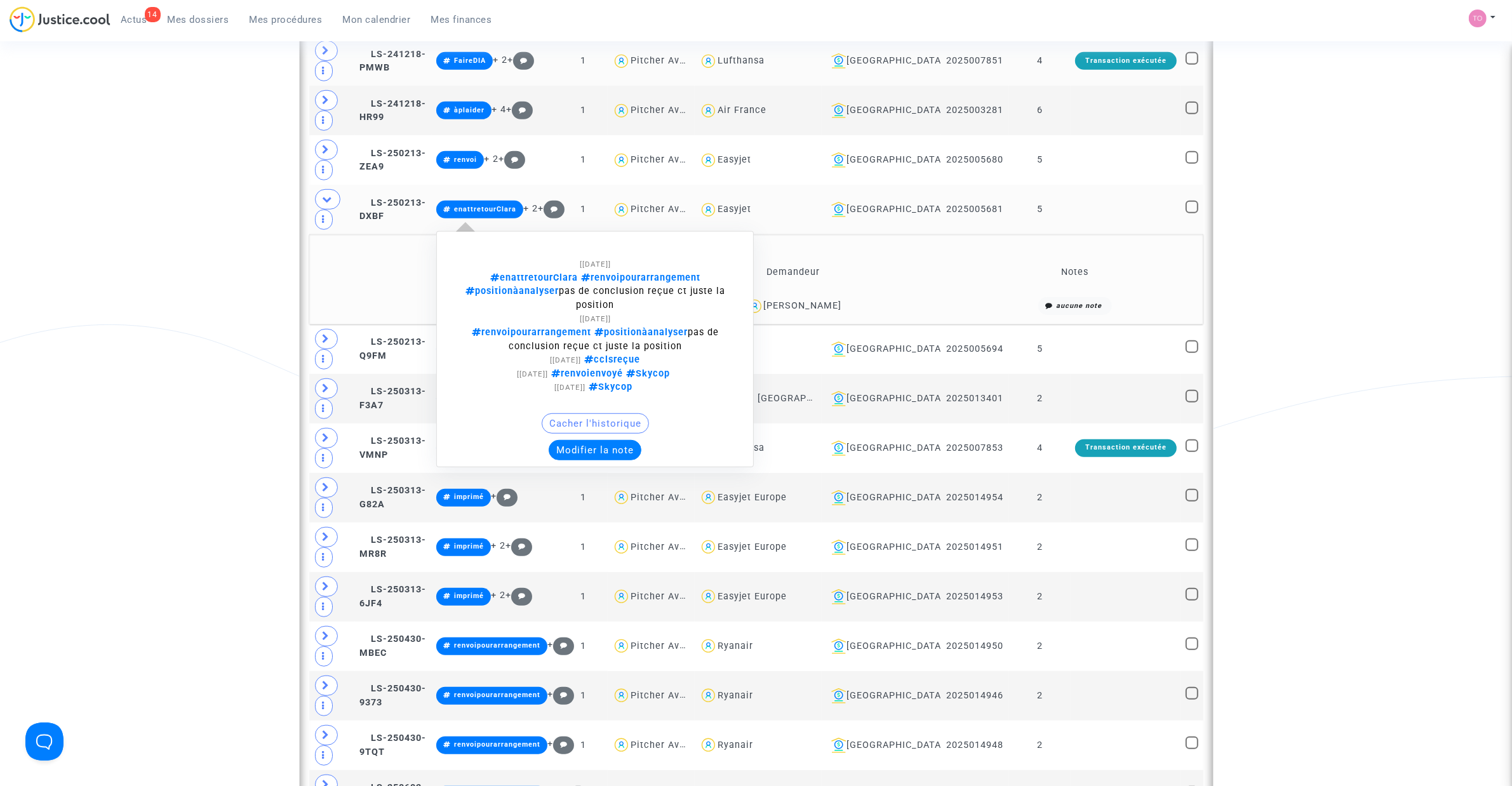
scroll to position [967, 0]
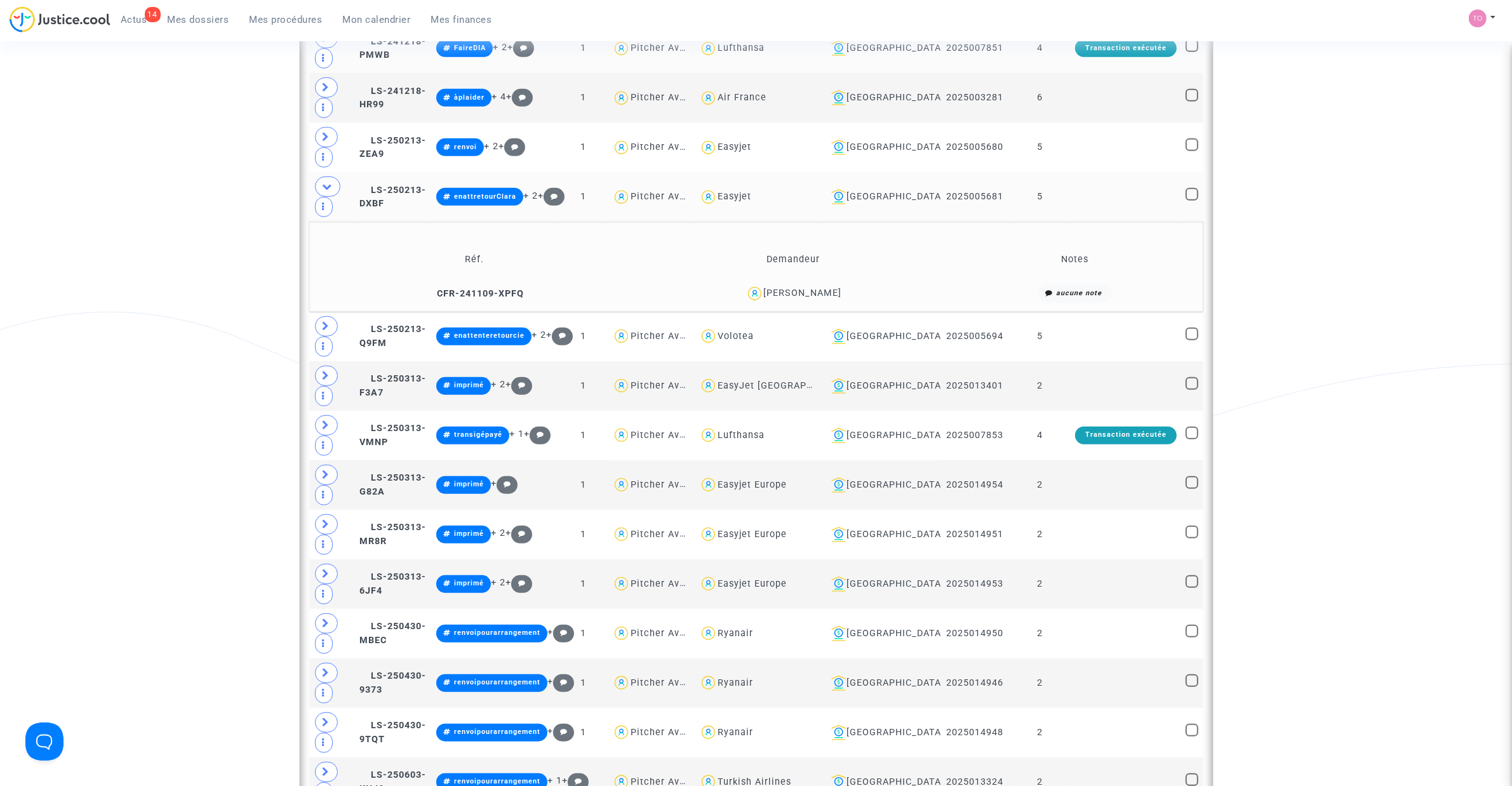
click at [815, 297] on div "Abdelkader Belhachemi" at bounding box center [802, 293] width 78 height 11
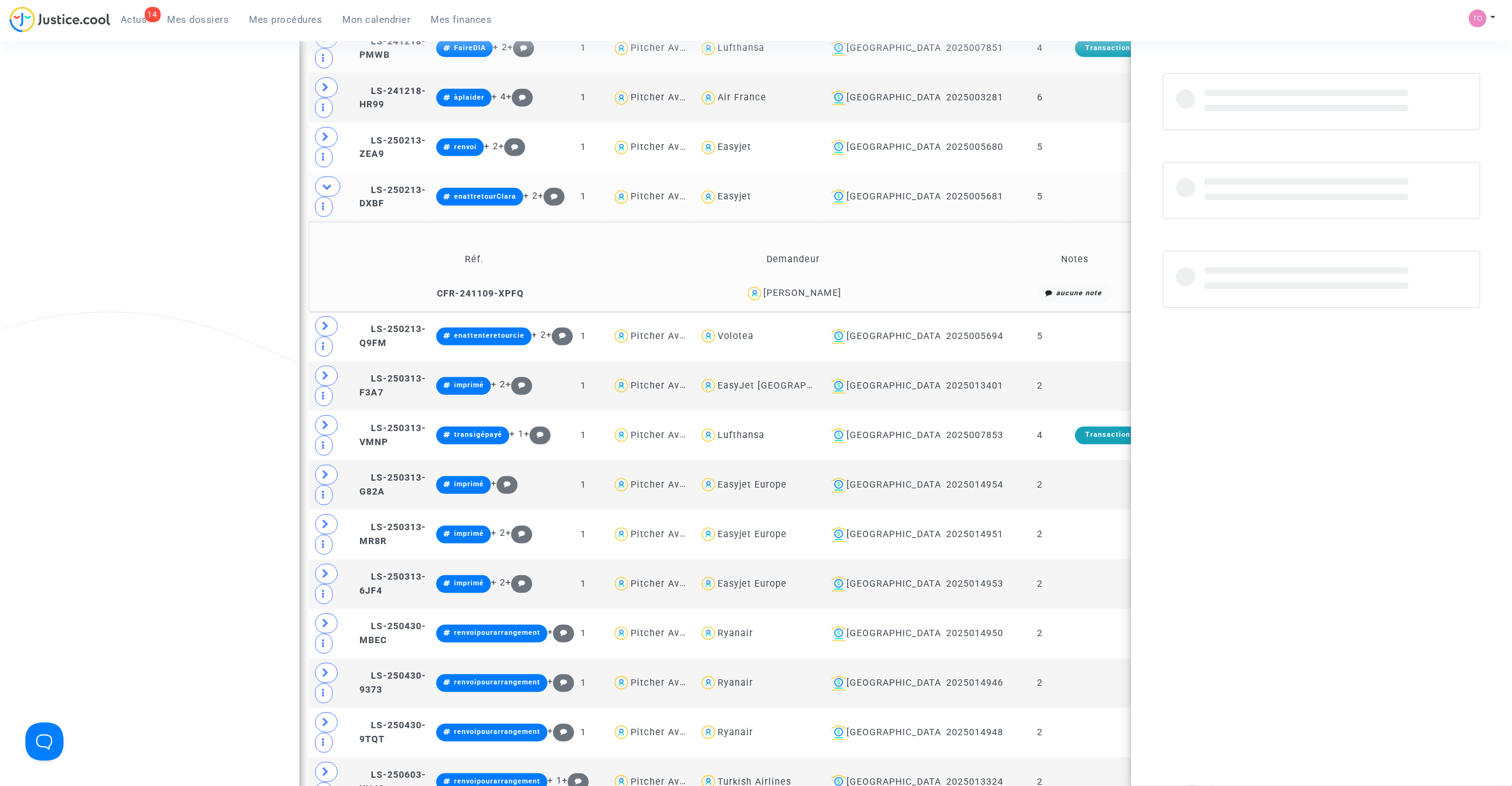
click at [815, 297] on div "Abdelkader Belhachemi" at bounding box center [802, 293] width 78 height 11
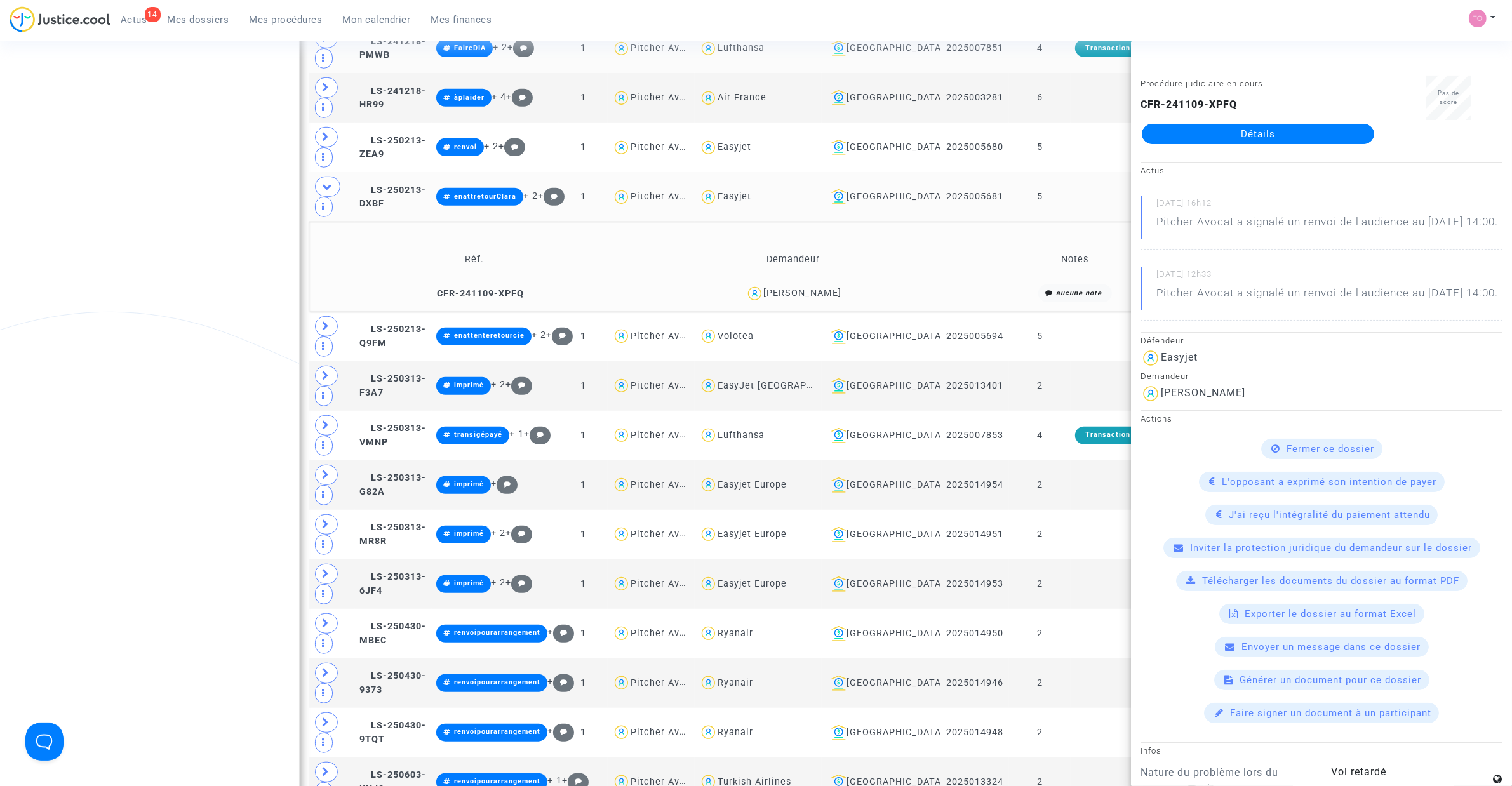
click at [238, 210] on div "Date de clôture d'instruction Date de conciliation Date d'audience Date de juge…" at bounding box center [756, 57] width 1512 height 1843
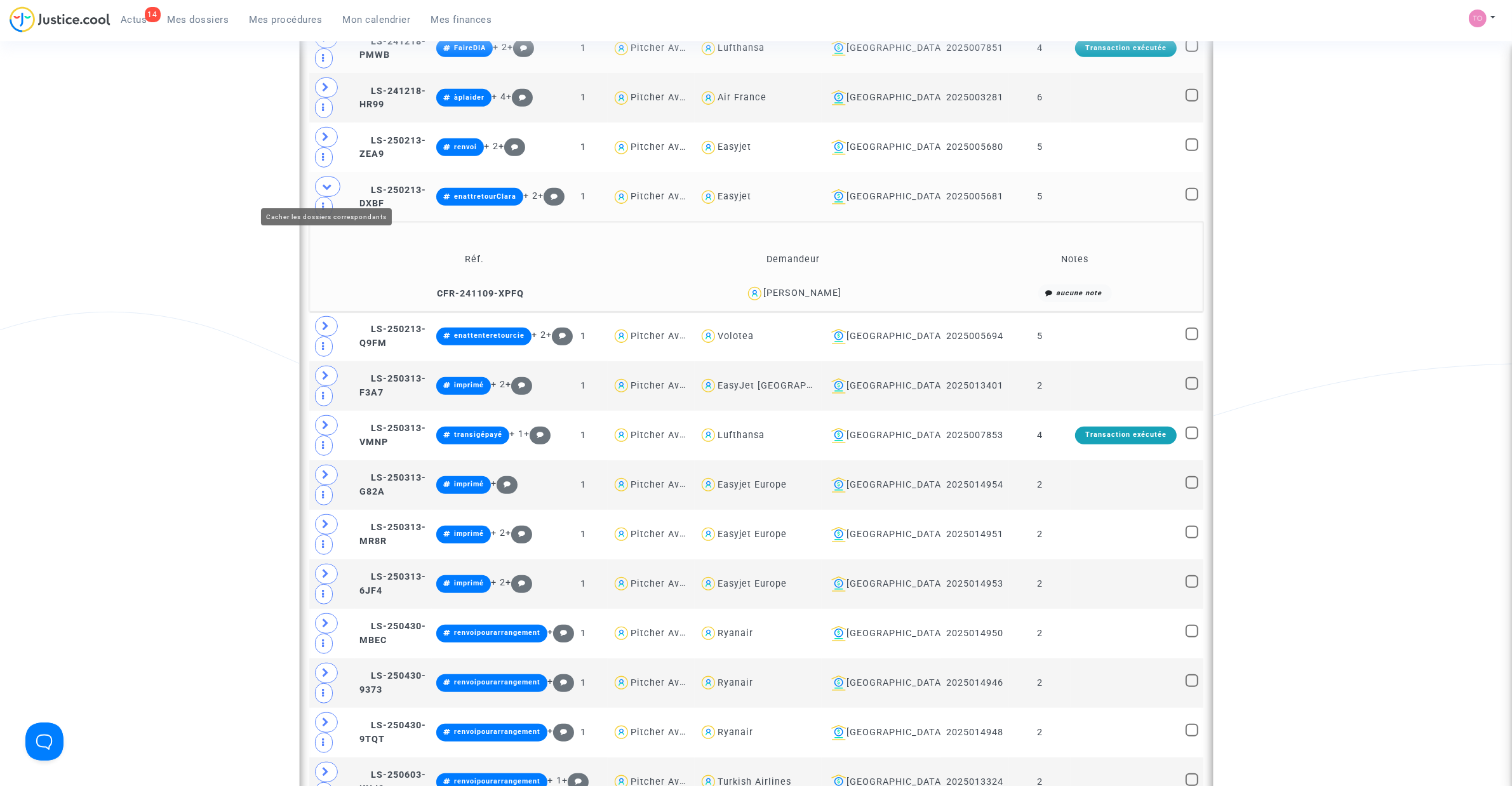
click at [337, 186] on span at bounding box center [328, 186] width 26 height 20
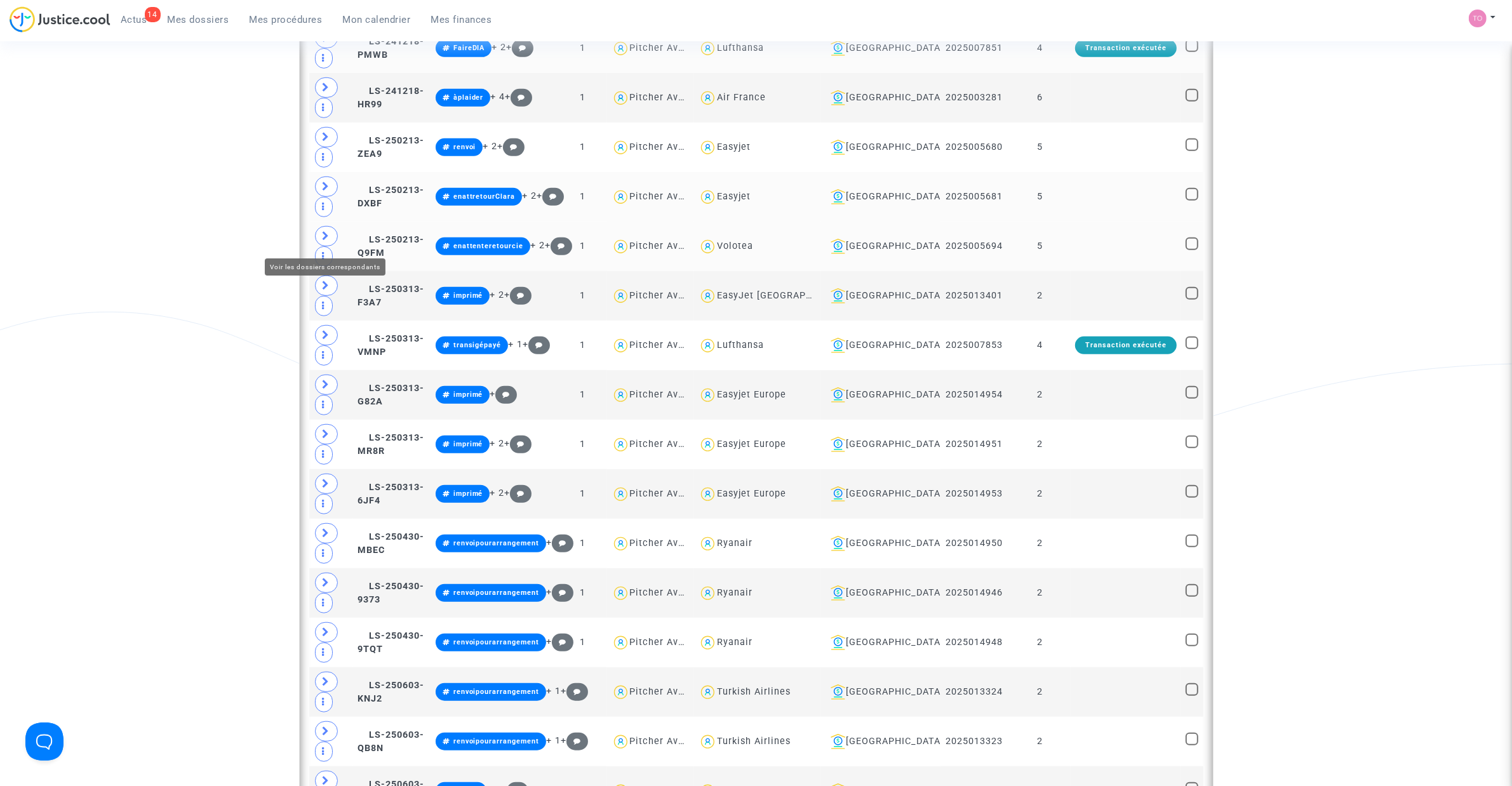
click at [325, 235] on icon at bounding box center [326, 235] width 8 height 10
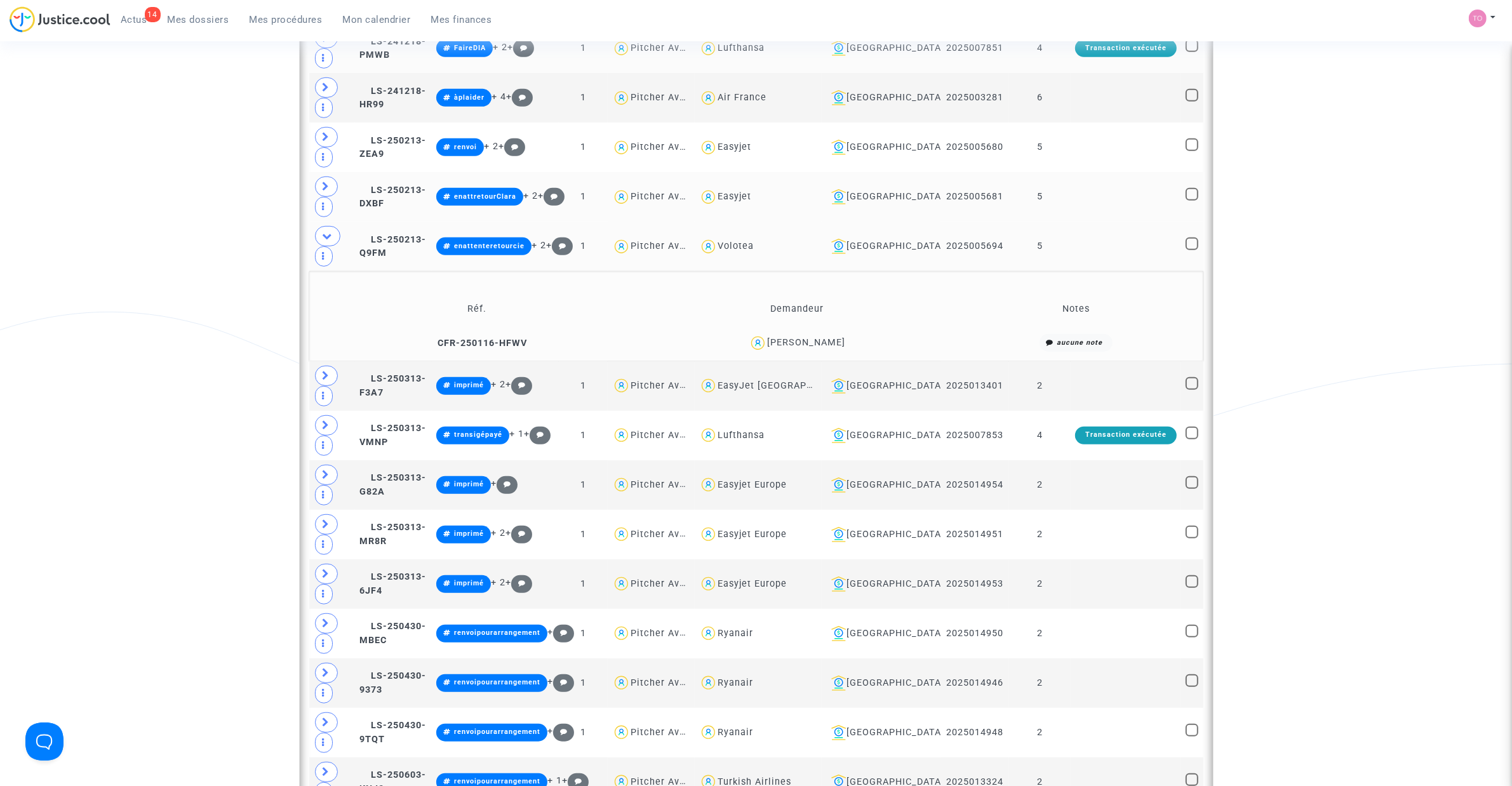
click at [816, 346] on div "Renaud COMPOZIEUX" at bounding box center [806, 342] width 78 height 11
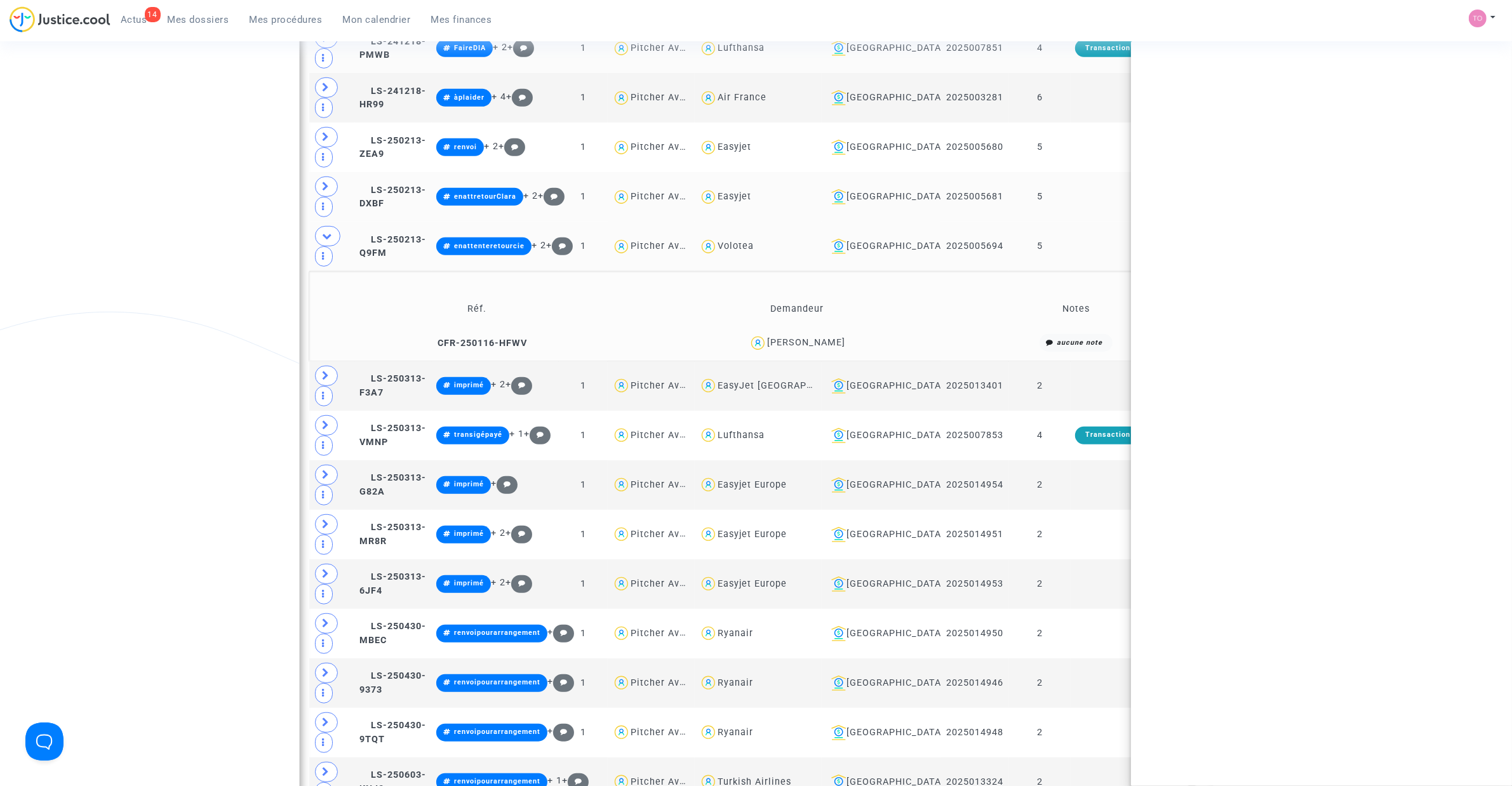
click at [816, 346] on div "Renaud COMPOZIEUX" at bounding box center [806, 342] width 78 height 11
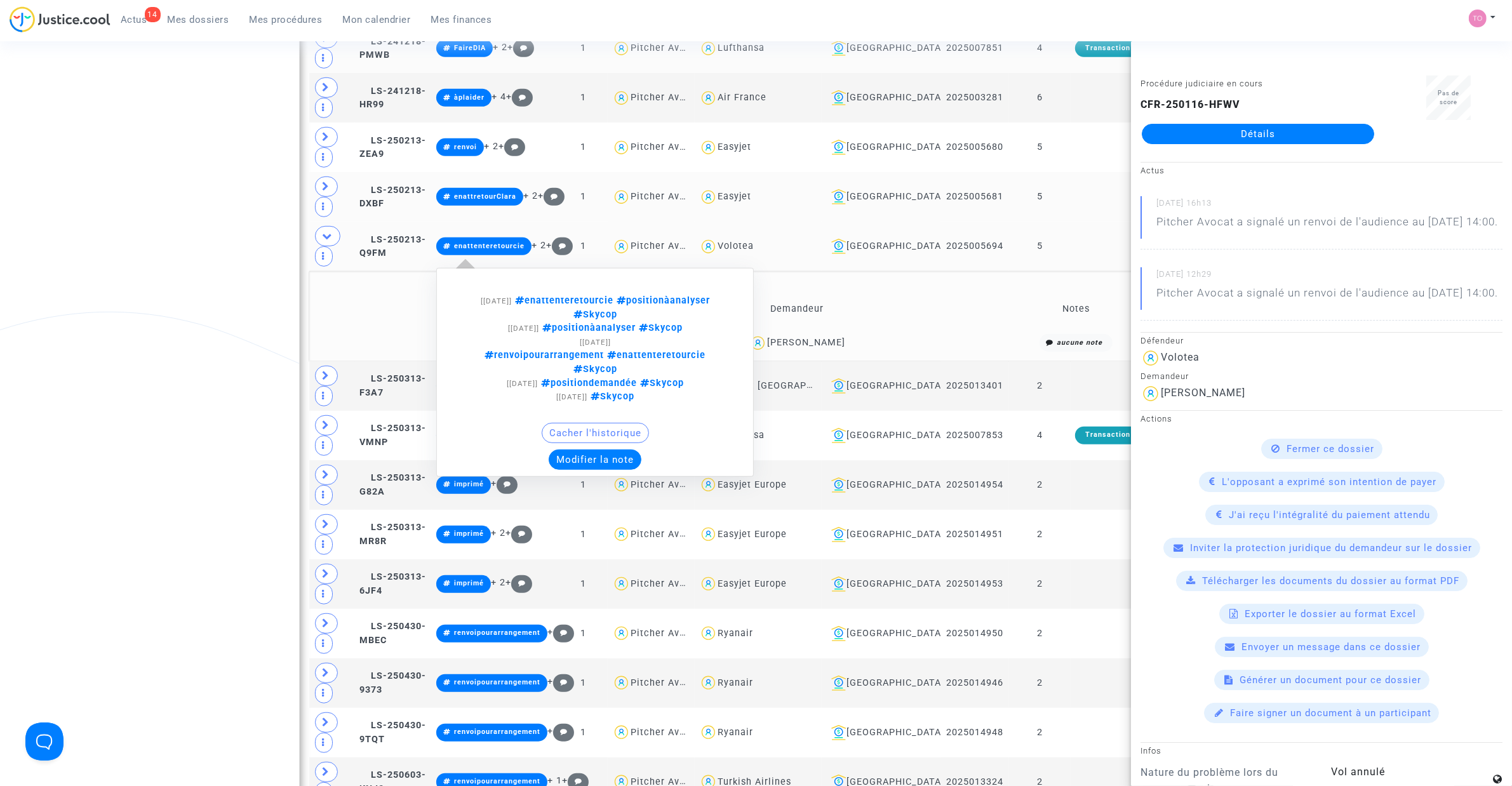
click at [624, 452] on button "Modifier la note" at bounding box center [594, 459] width 92 height 20
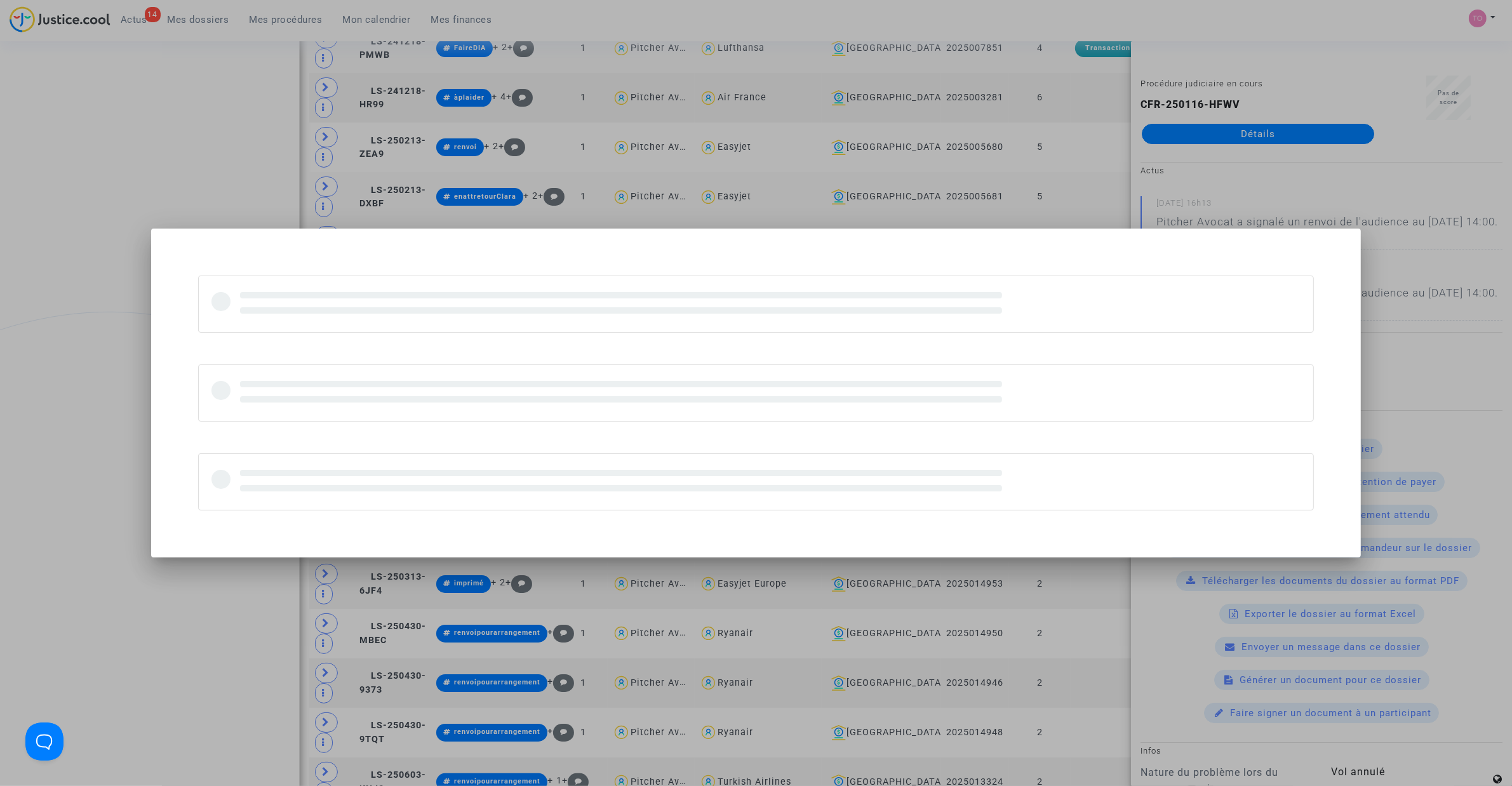
scroll to position [0, 0]
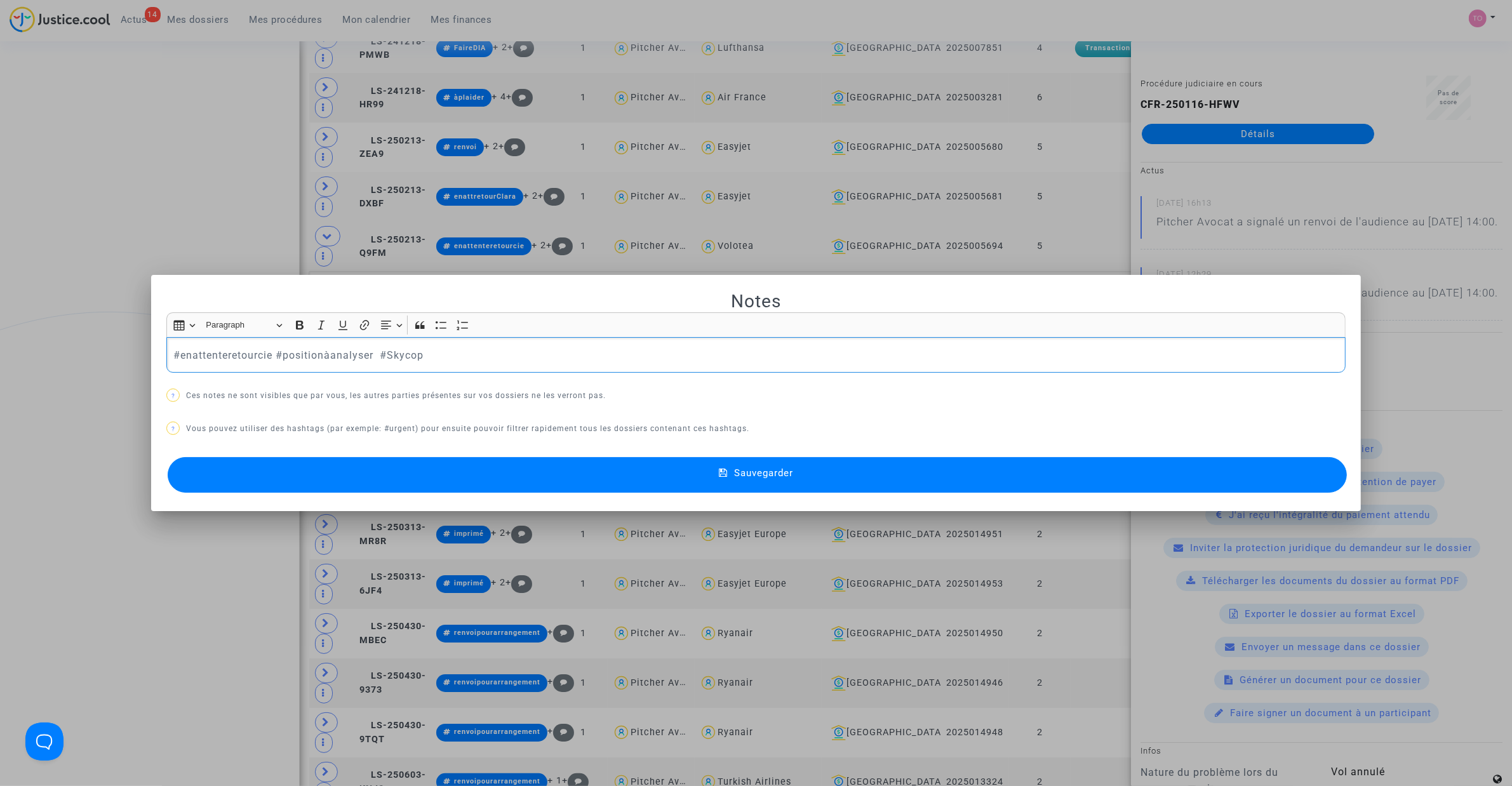
drag, startPoint x: 272, startPoint y: 356, endPoint x: 324, endPoint y: 360, distance: 52.2
click at [273, 356] on p "#enattenteretourcie #positionàanalyser #Skycop" at bounding box center [756, 355] width 1166 height 16
click at [111, 241] on div at bounding box center [756, 393] width 1512 height 786
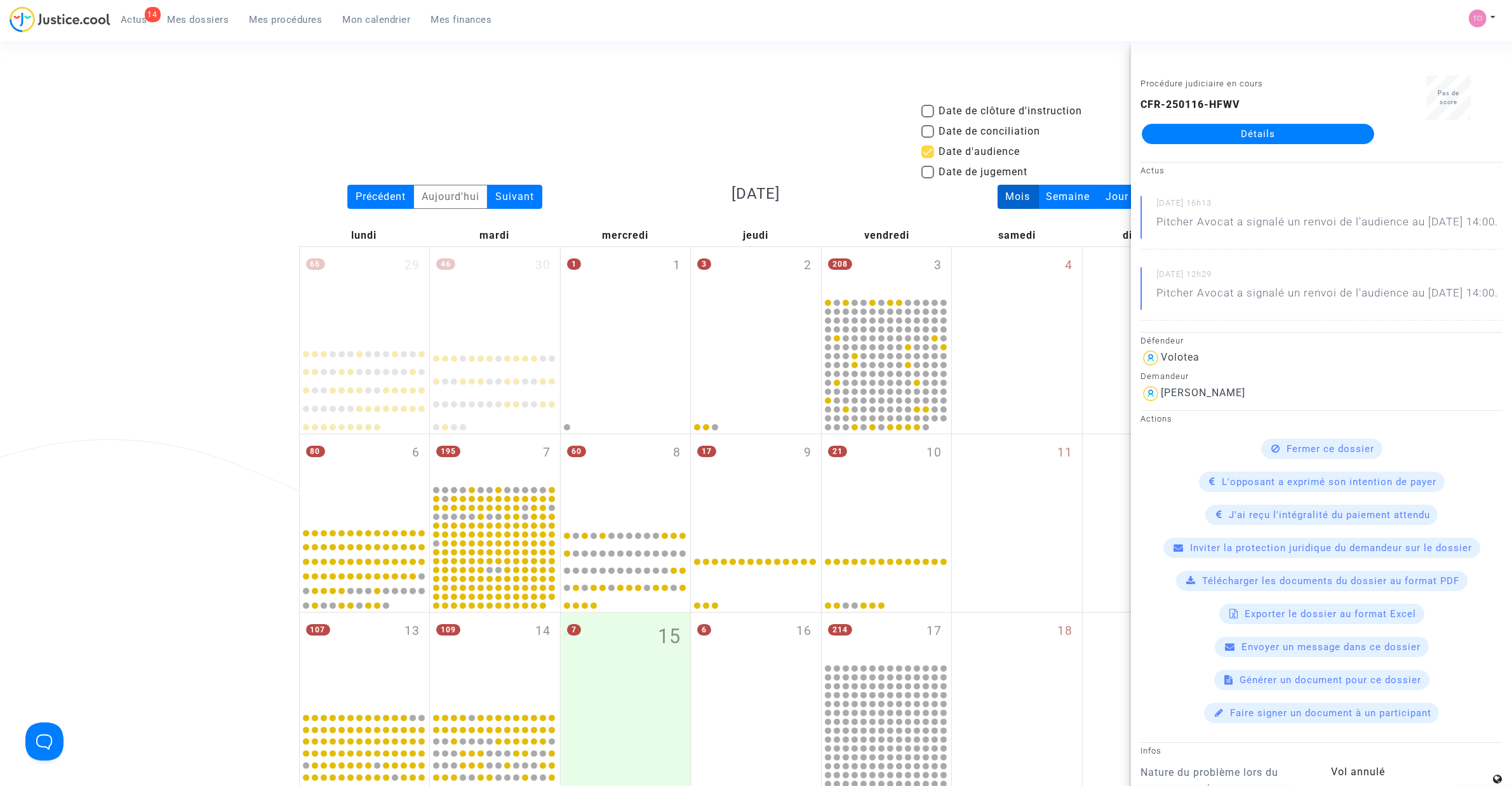
scroll to position [967, 0]
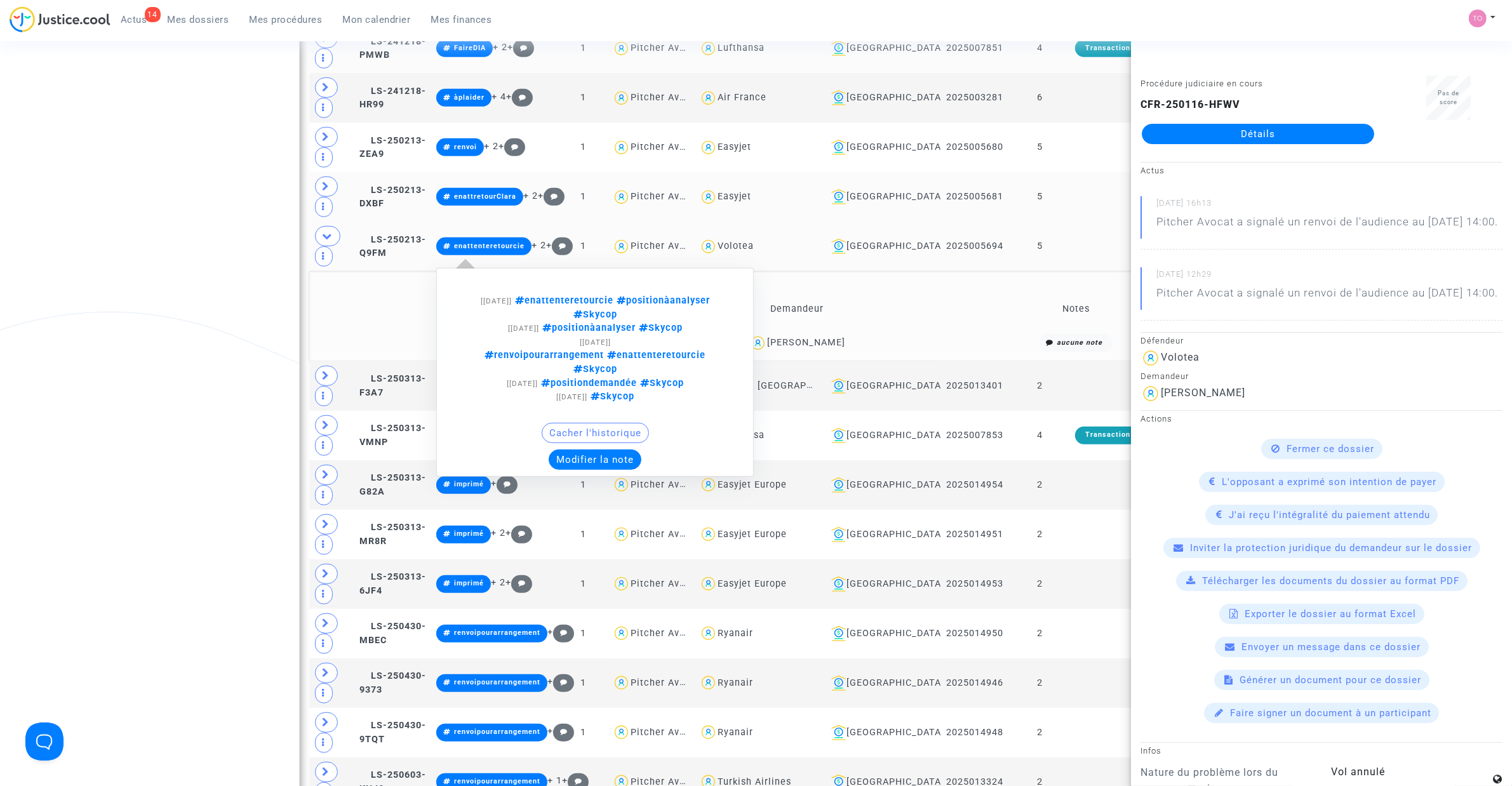
click at [618, 449] on button "Modifier la note" at bounding box center [594, 459] width 92 height 20
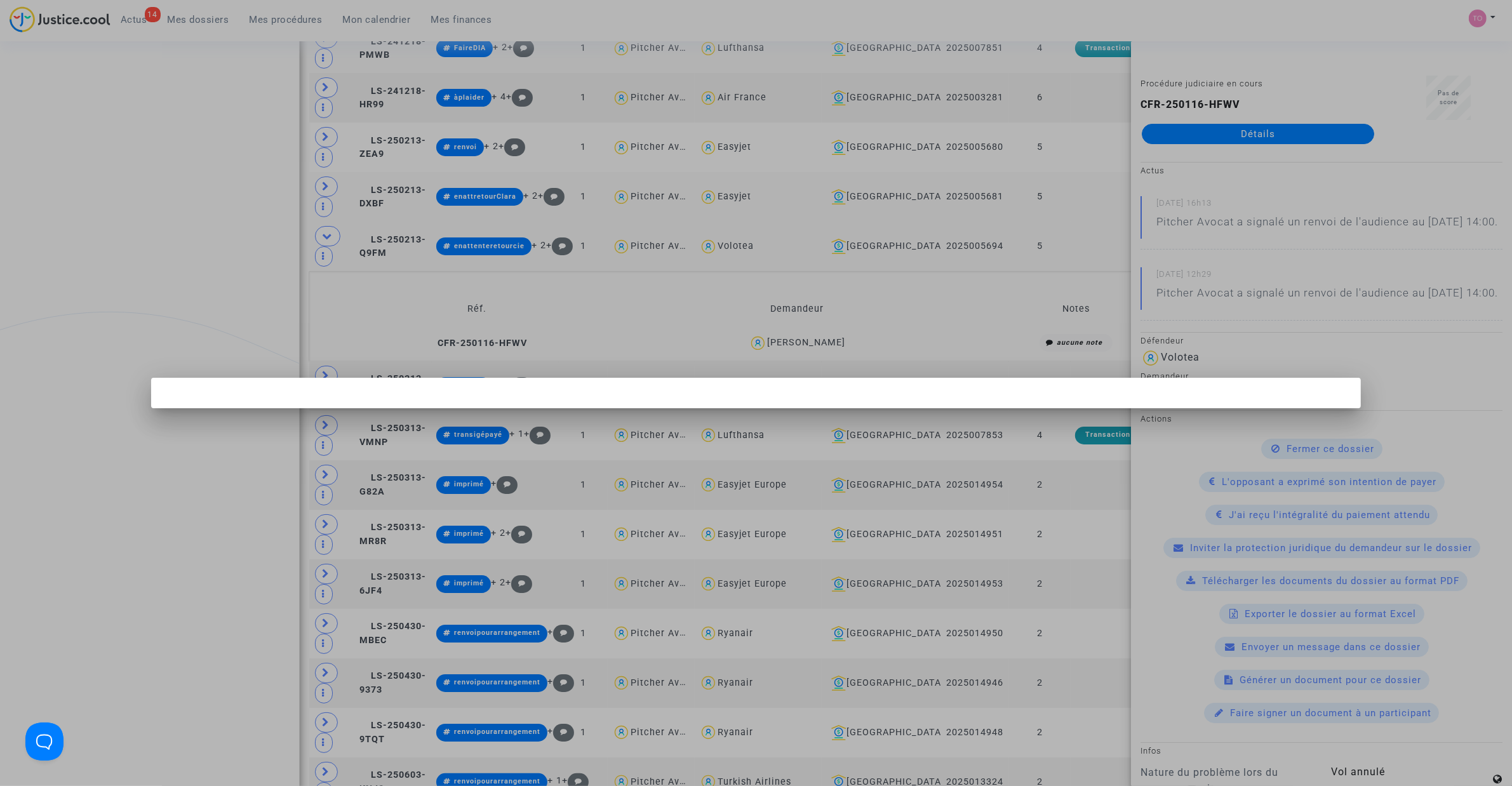
scroll to position [0, 0]
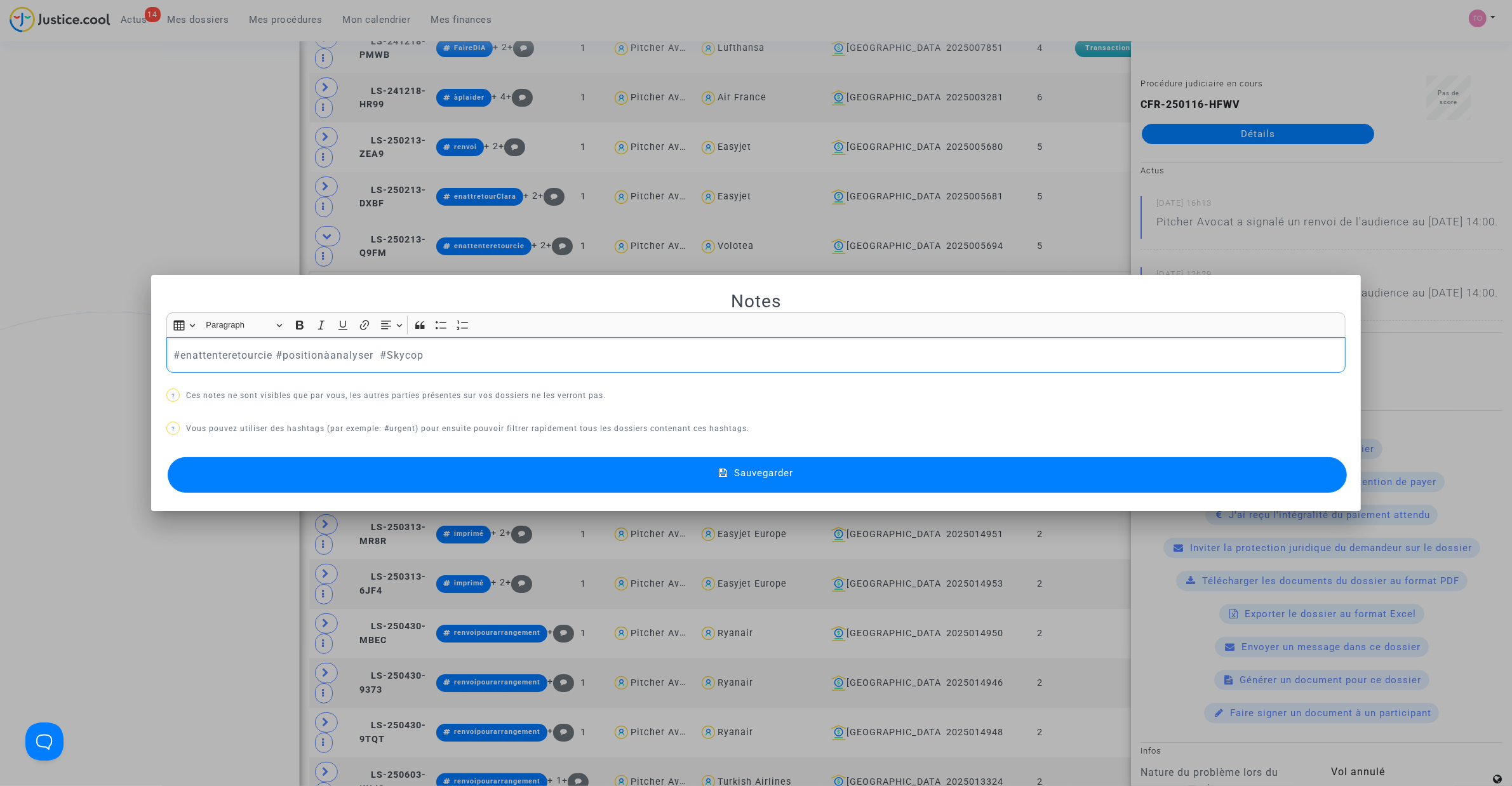
click at [454, 474] on button "Sauvegarder" at bounding box center [756, 474] width 1179 height 35
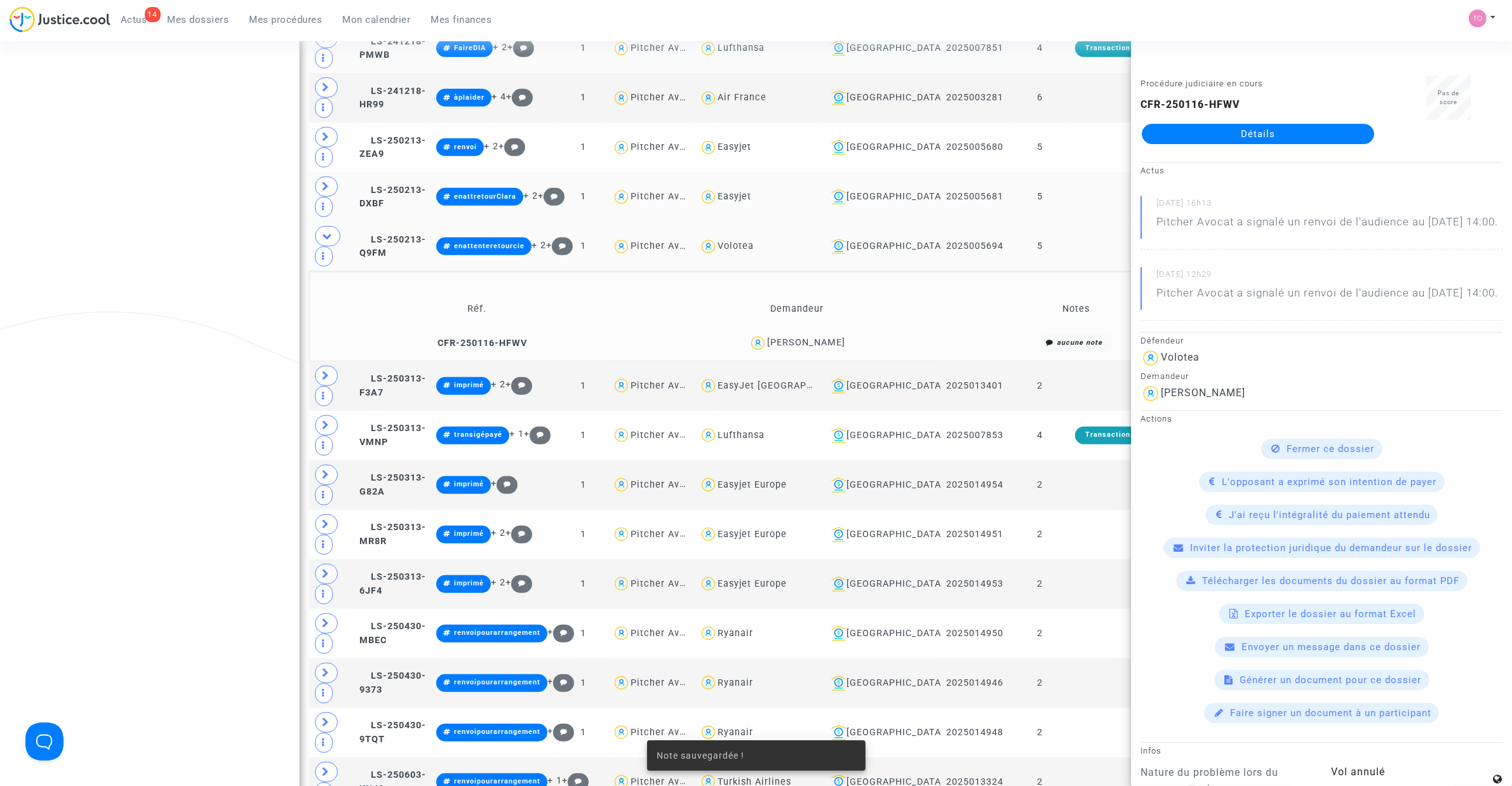
click at [63, 264] on div "Date de clôture d'instruction Date de conciliation Date d'audience Date de juge…" at bounding box center [756, 57] width 1512 height 1843
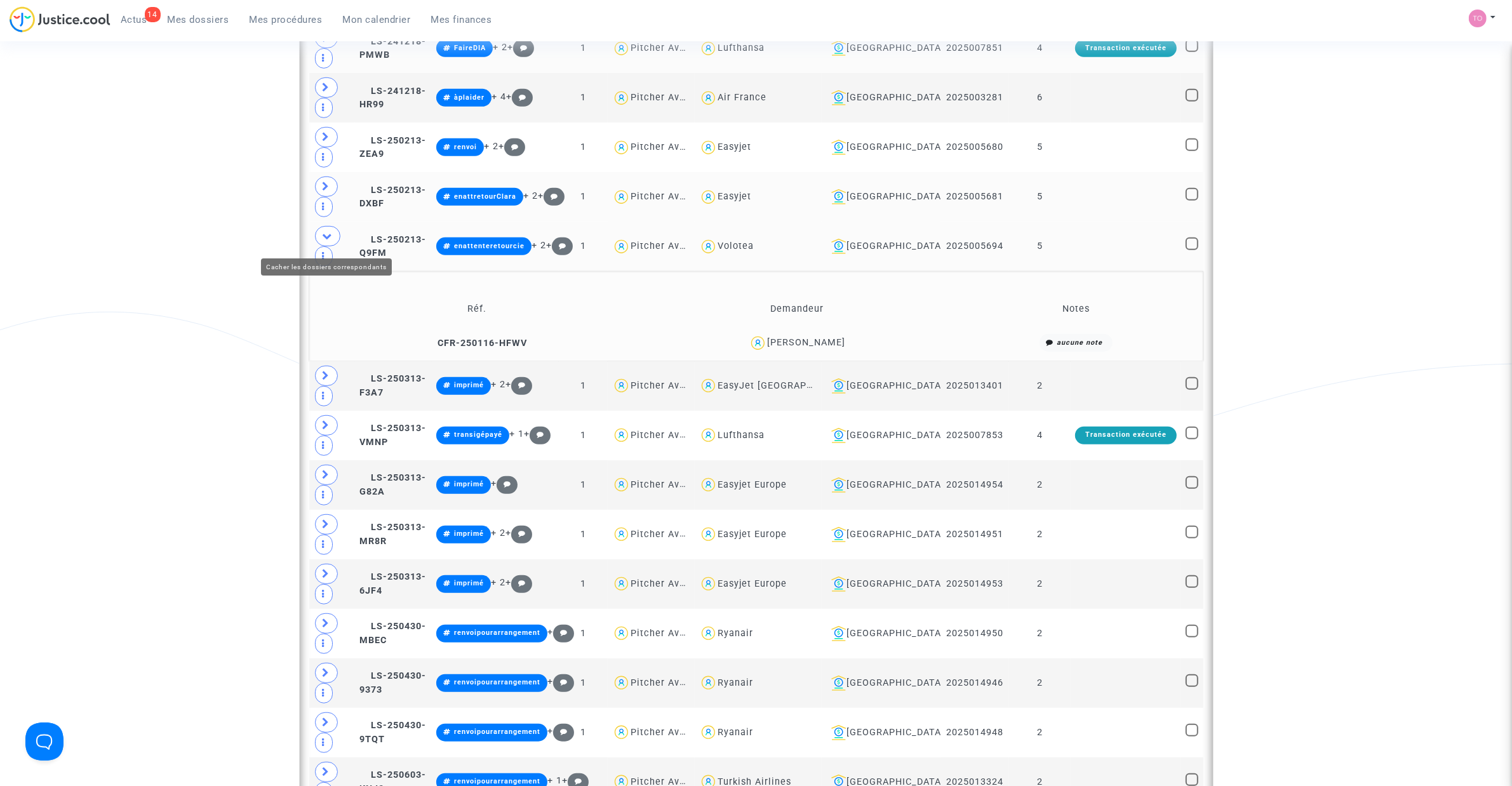
click at [330, 239] on icon at bounding box center [328, 235] width 11 height 10
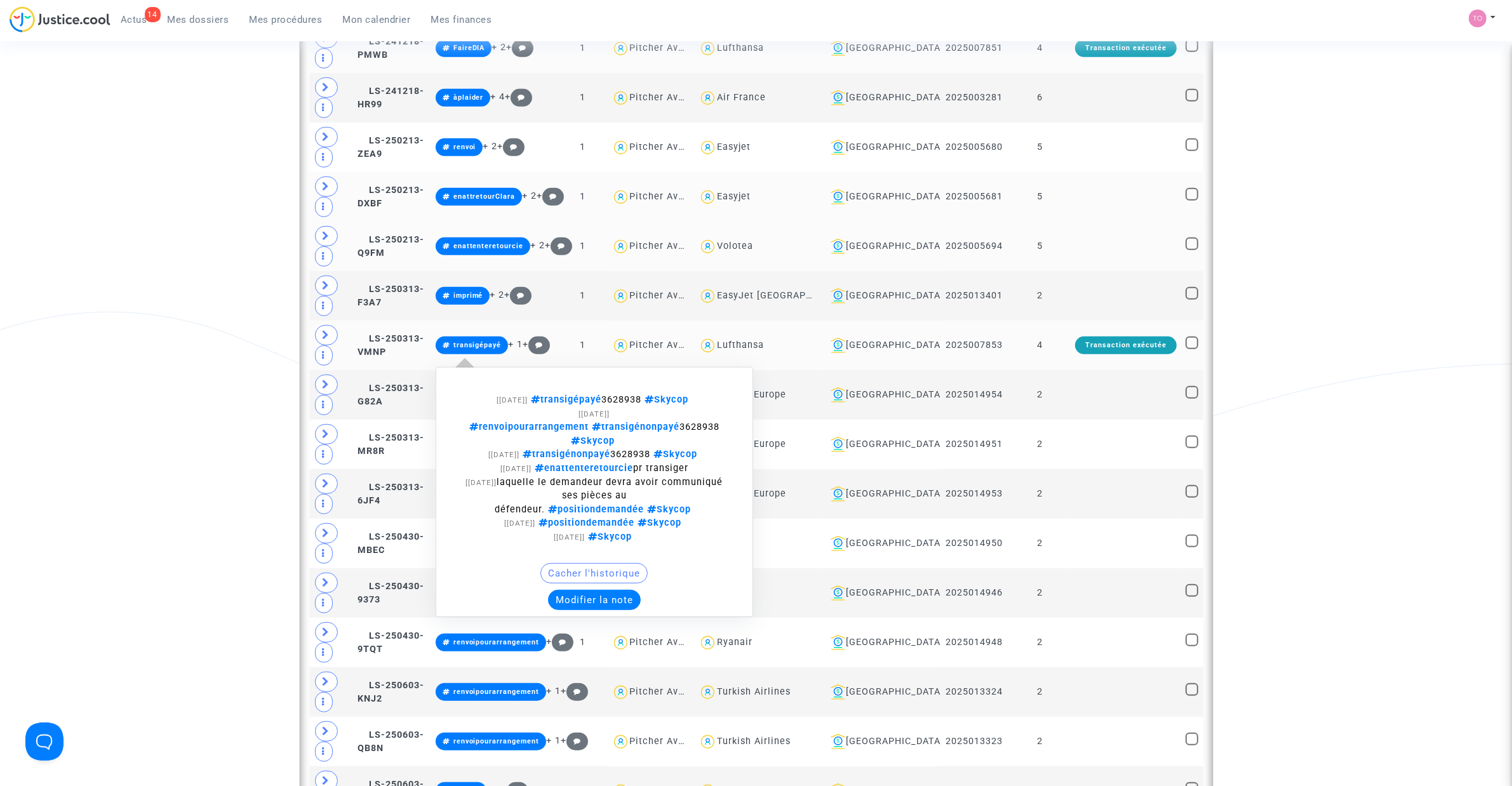
click at [627, 606] on button "Modifier la note" at bounding box center [594, 599] width 92 height 20
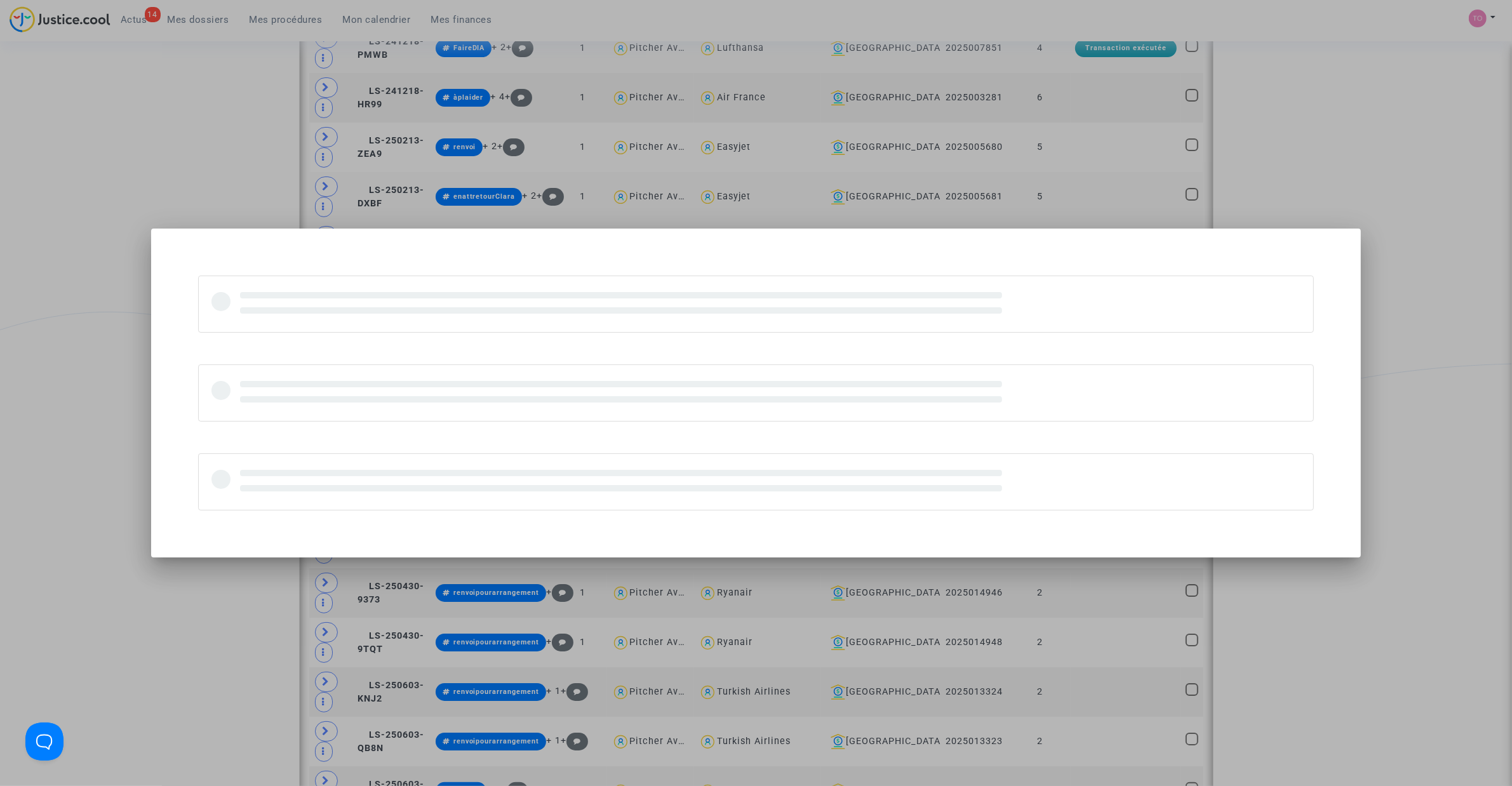
scroll to position [0, 0]
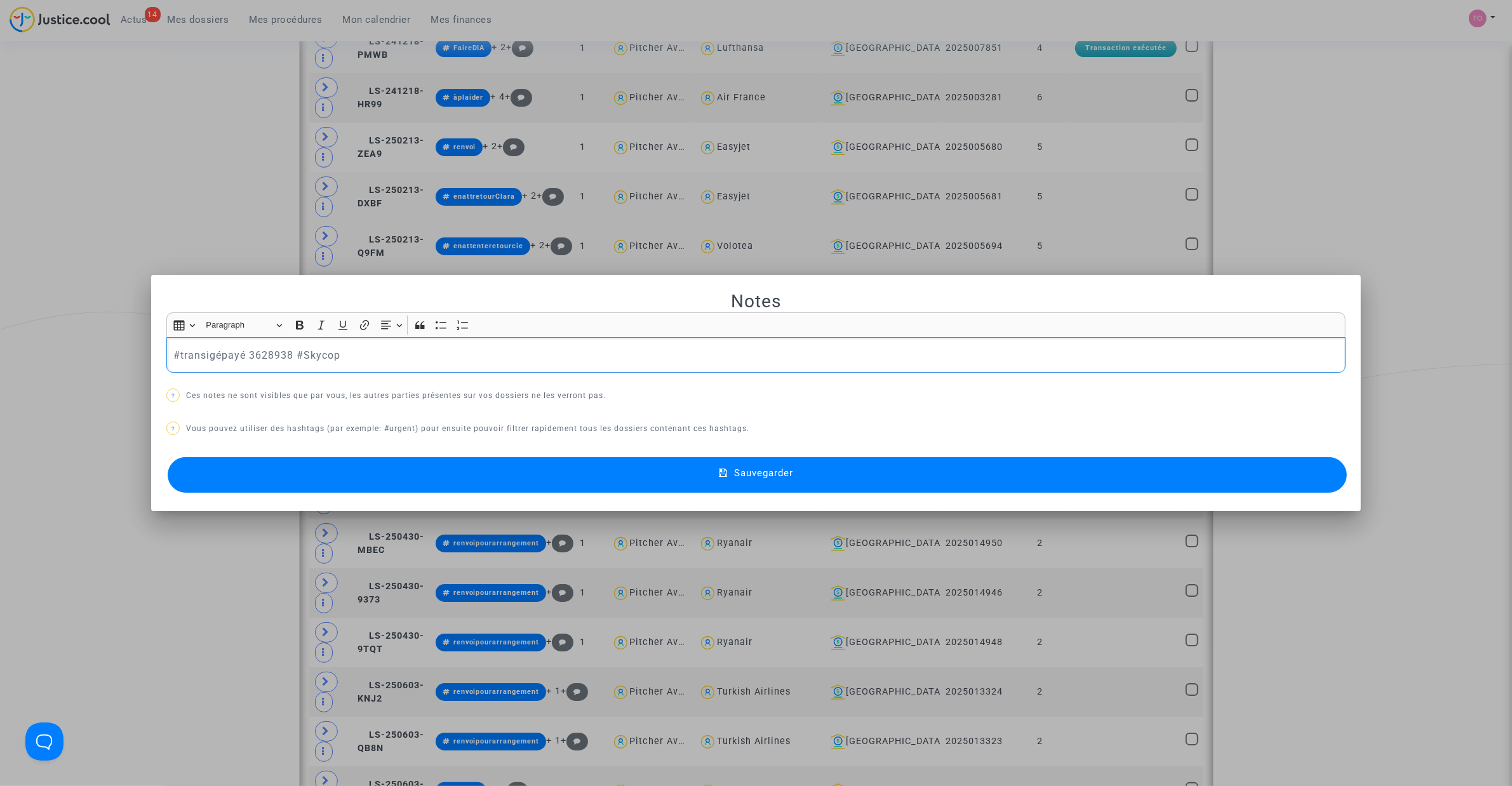
click at [74, 269] on div at bounding box center [756, 393] width 1512 height 786
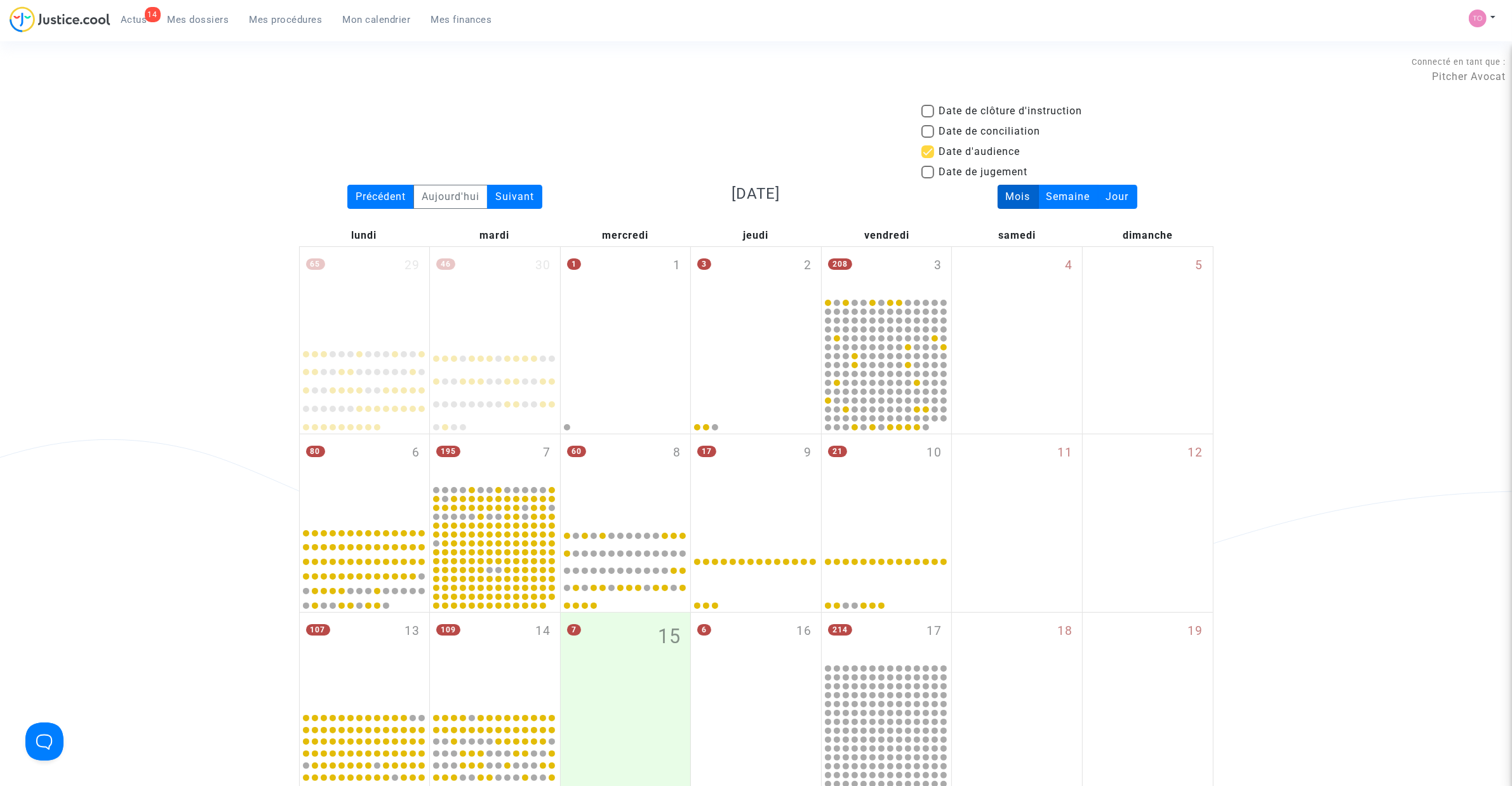
scroll to position [967, 0]
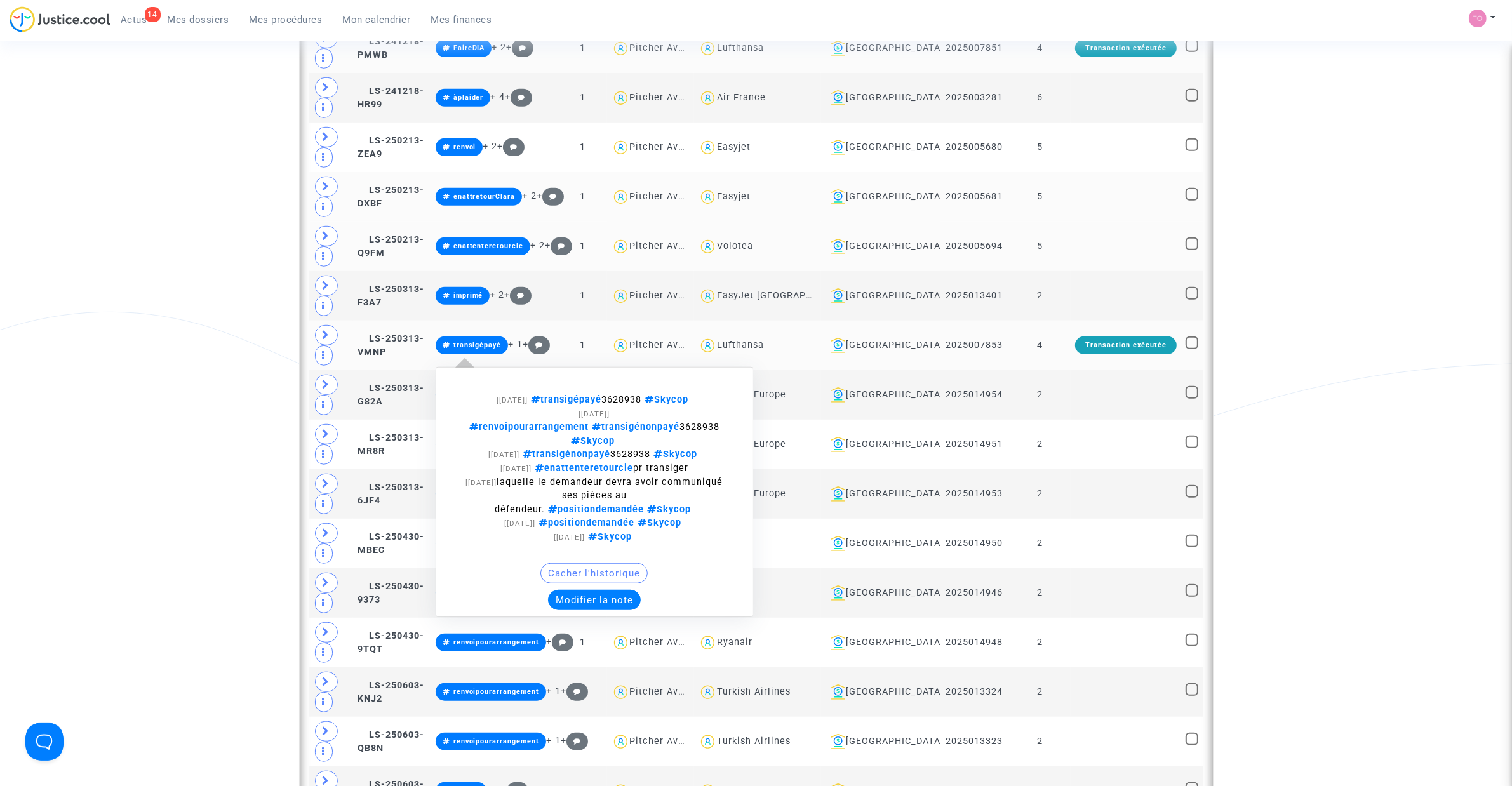
click at [618, 610] on button "Modifier la note" at bounding box center [594, 599] width 92 height 20
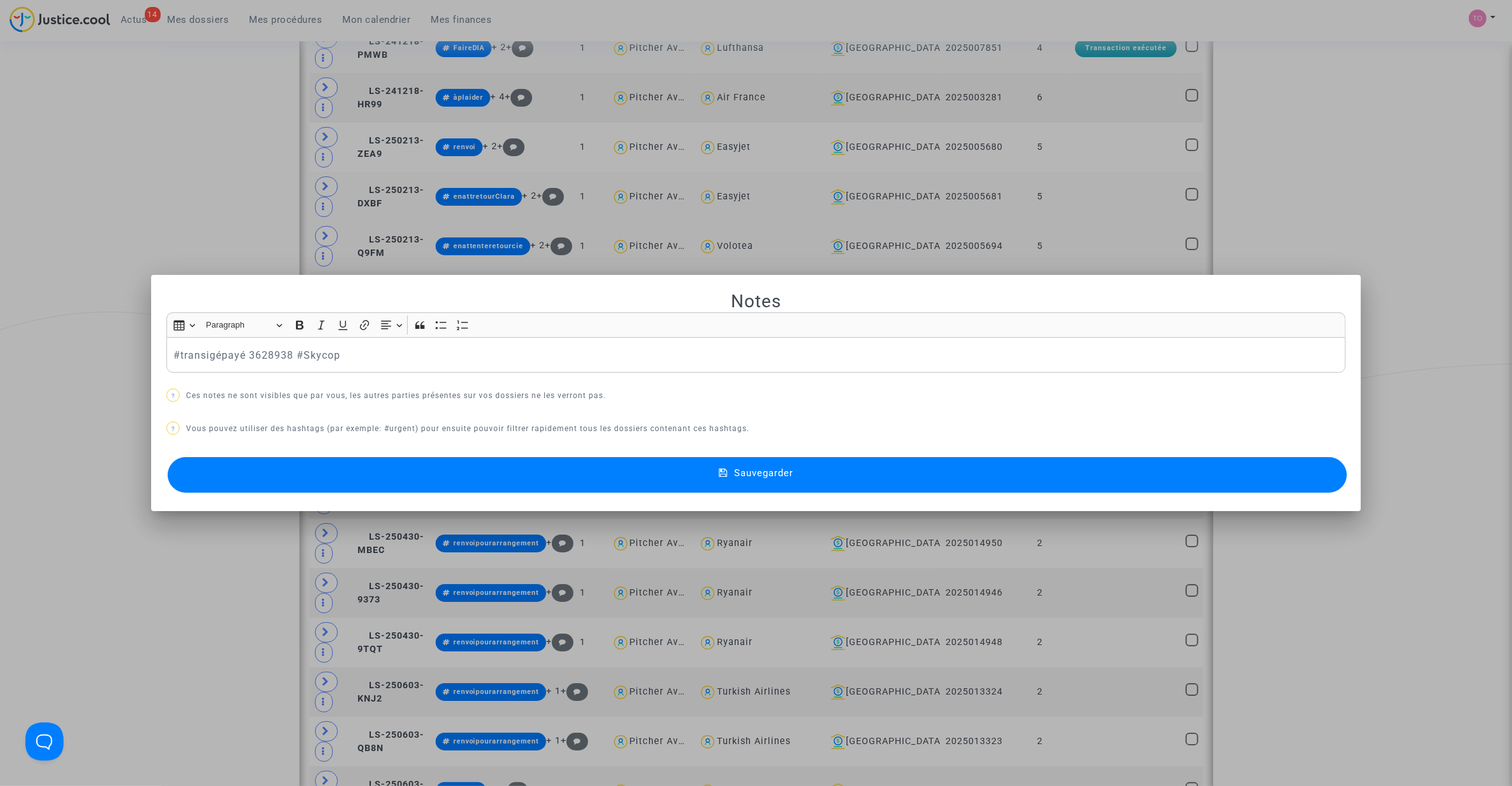
scroll to position [0, 0]
click at [420, 474] on button "Sauvegarder" at bounding box center [756, 474] width 1179 height 35
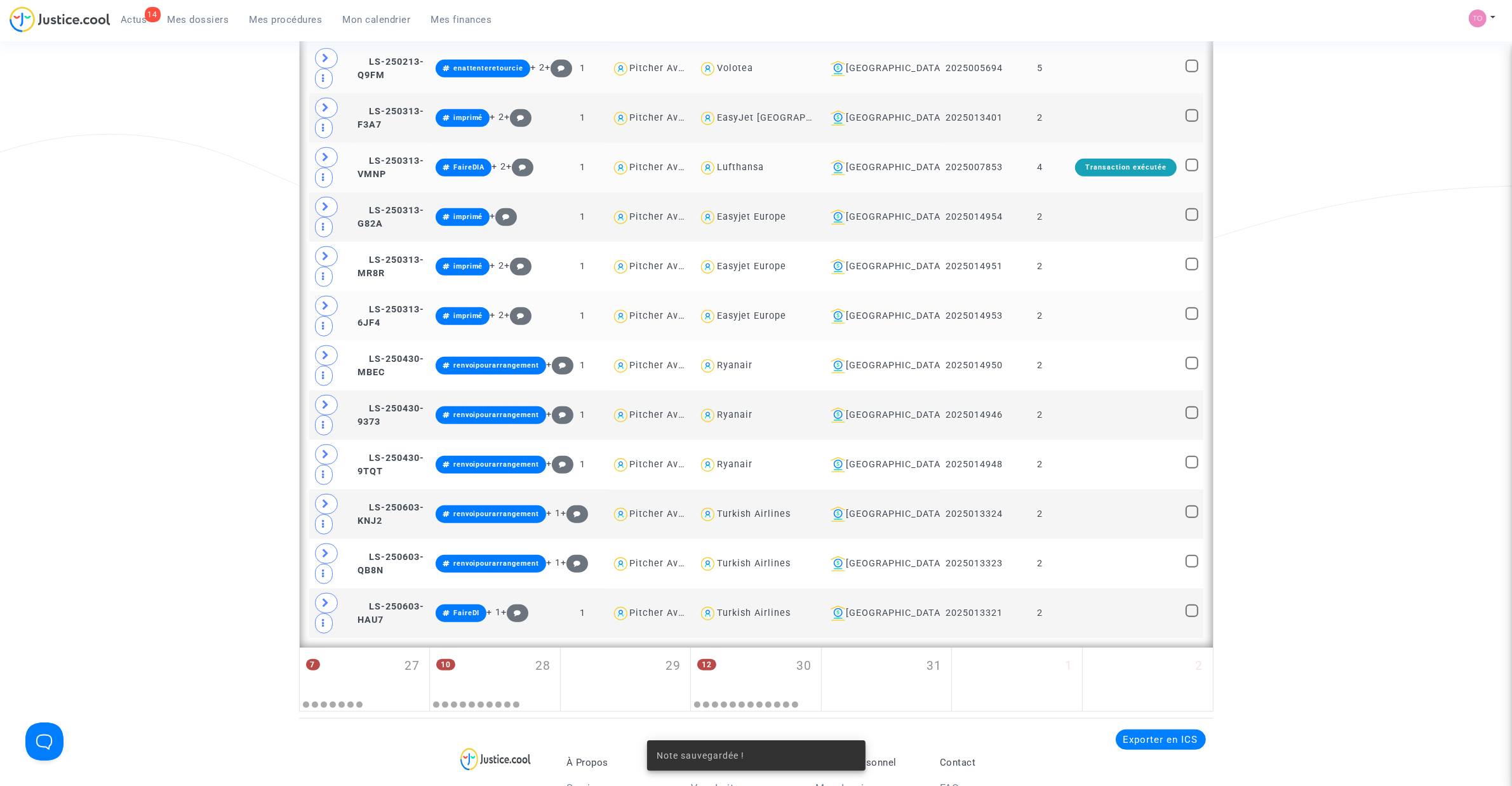
scroll to position [1152, 0]
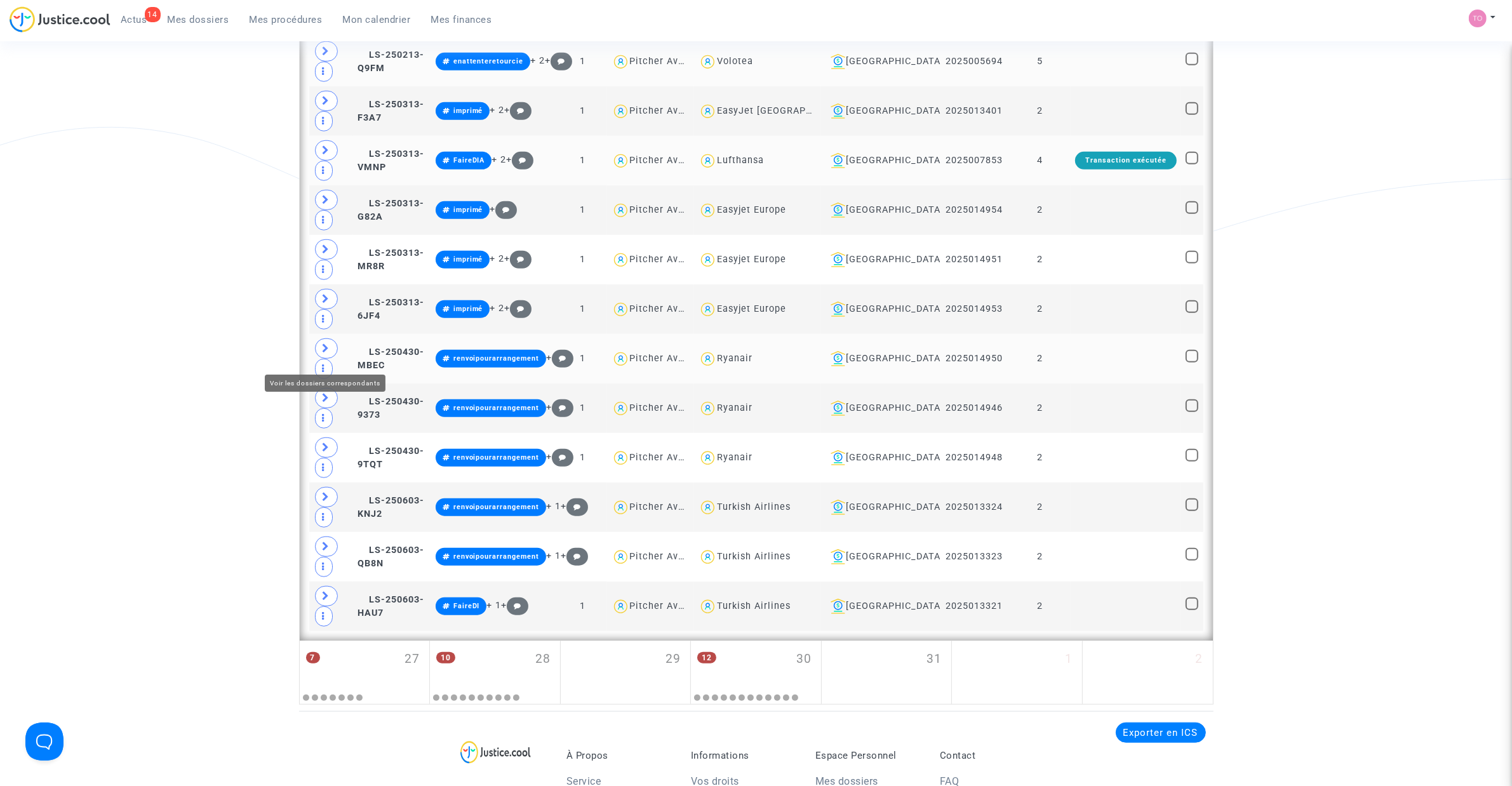
click at [326, 353] on icon at bounding box center [326, 348] width 8 height 10
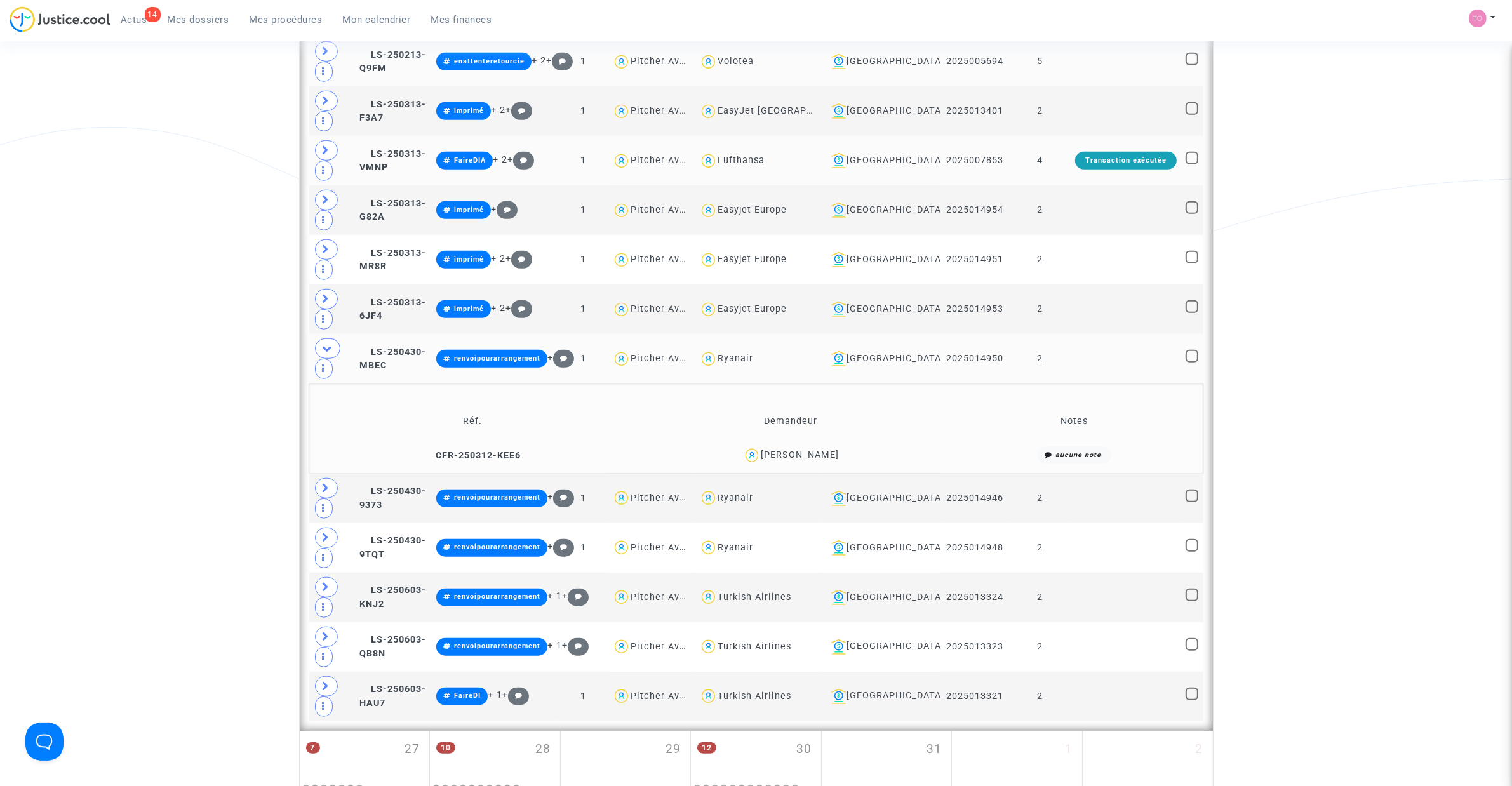
click at [815, 459] on div "Olivier AUTEFAGE" at bounding box center [800, 454] width 78 height 11
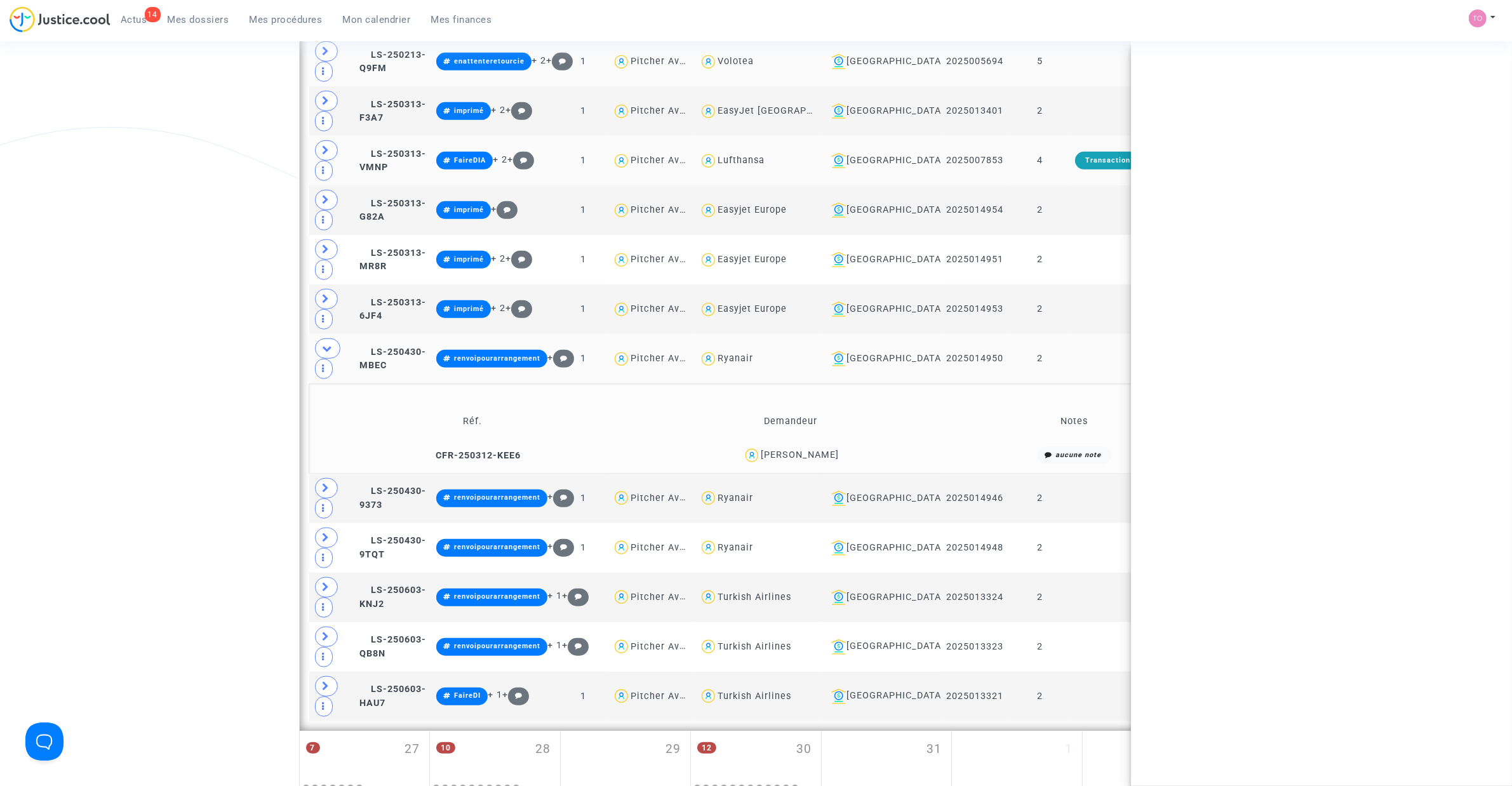
click at [815, 459] on div "Olivier AUTEFAGE" at bounding box center [800, 454] width 78 height 11
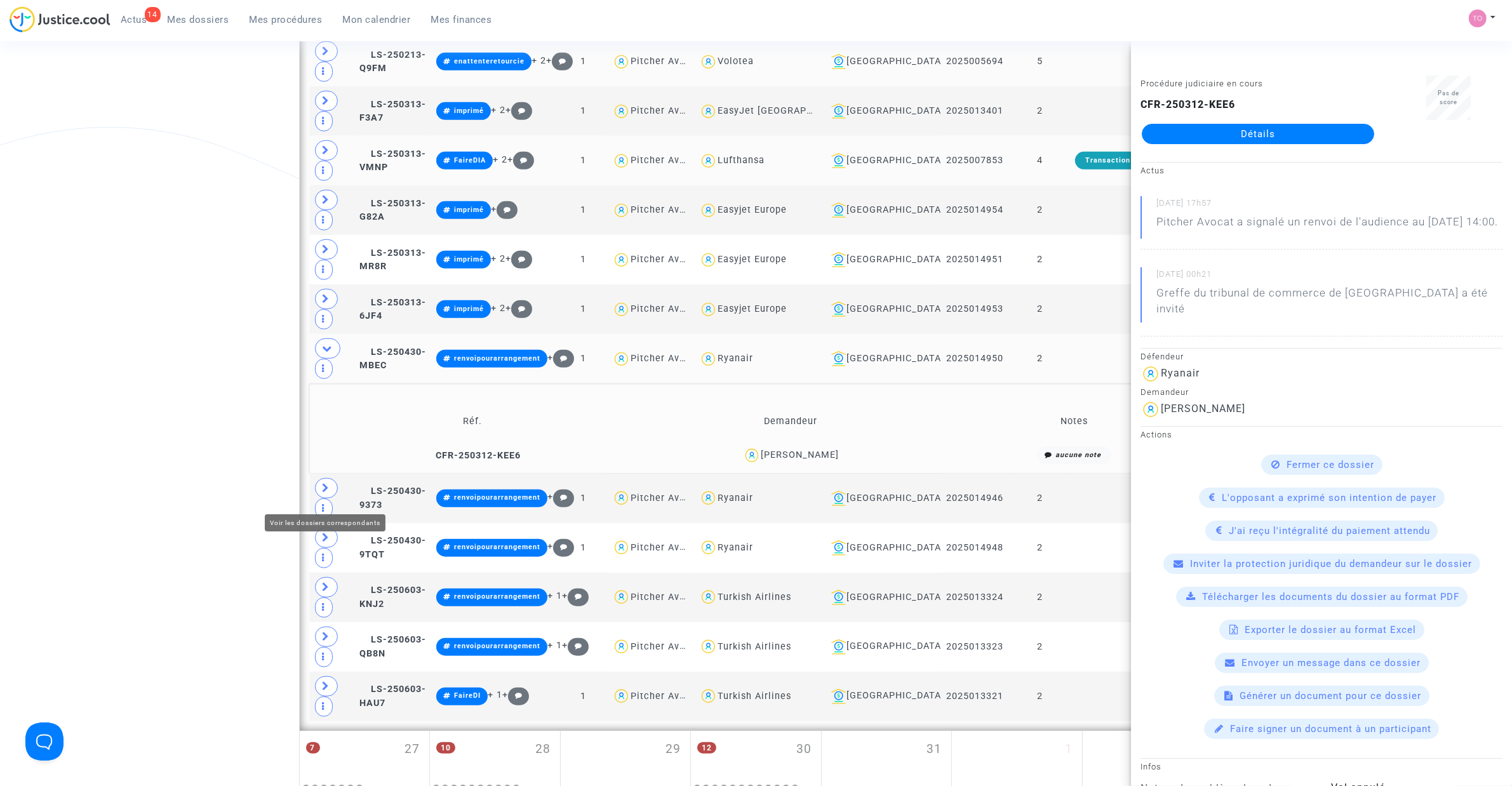
drag, startPoint x: 317, startPoint y: 492, endPoint x: 317, endPoint y: 478, distance: 14.0
click at [317, 492] on span at bounding box center [327, 488] width 23 height 20
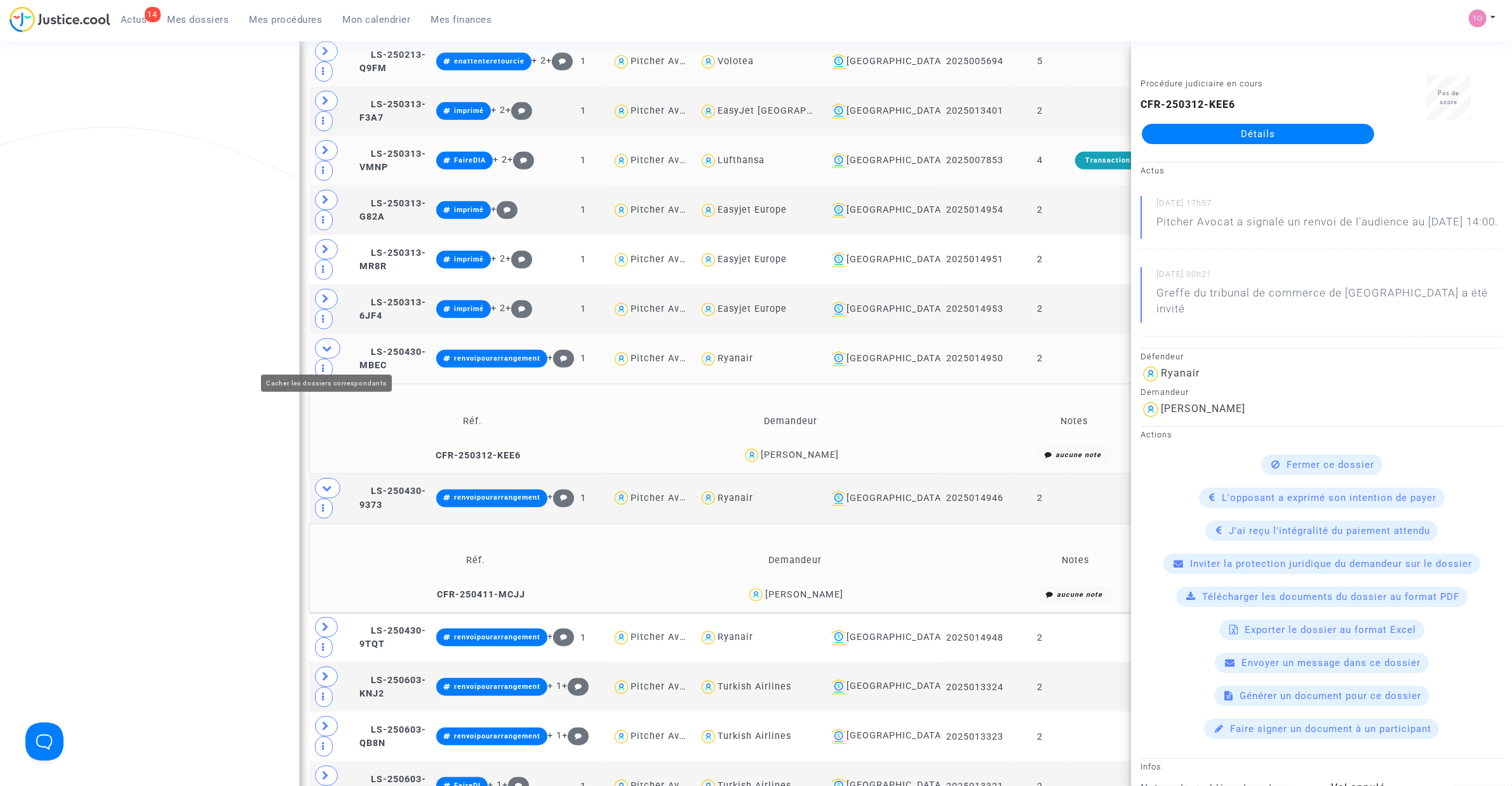
click at [331, 353] on icon at bounding box center [328, 348] width 11 height 10
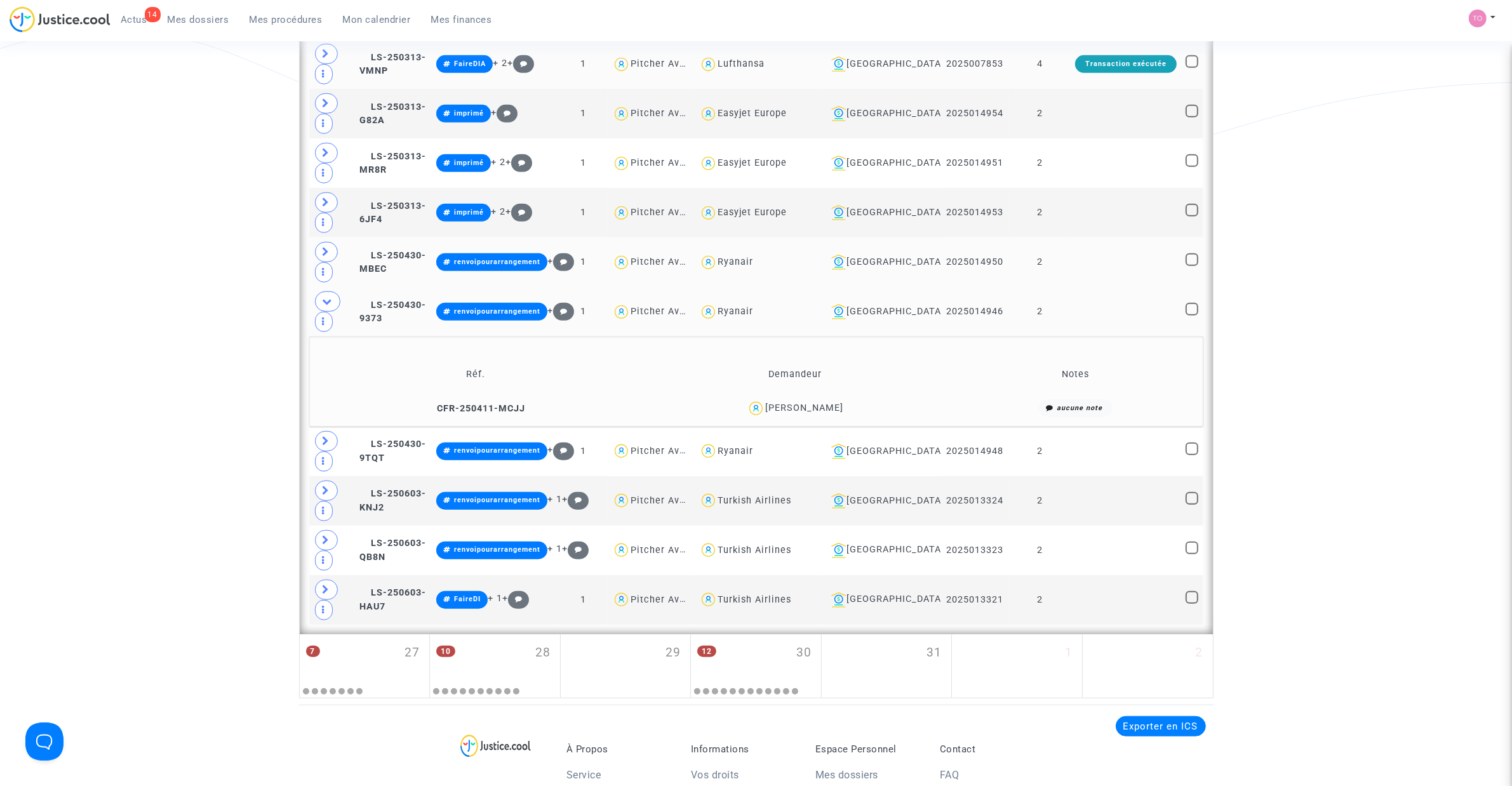
scroll to position [1259, 0]
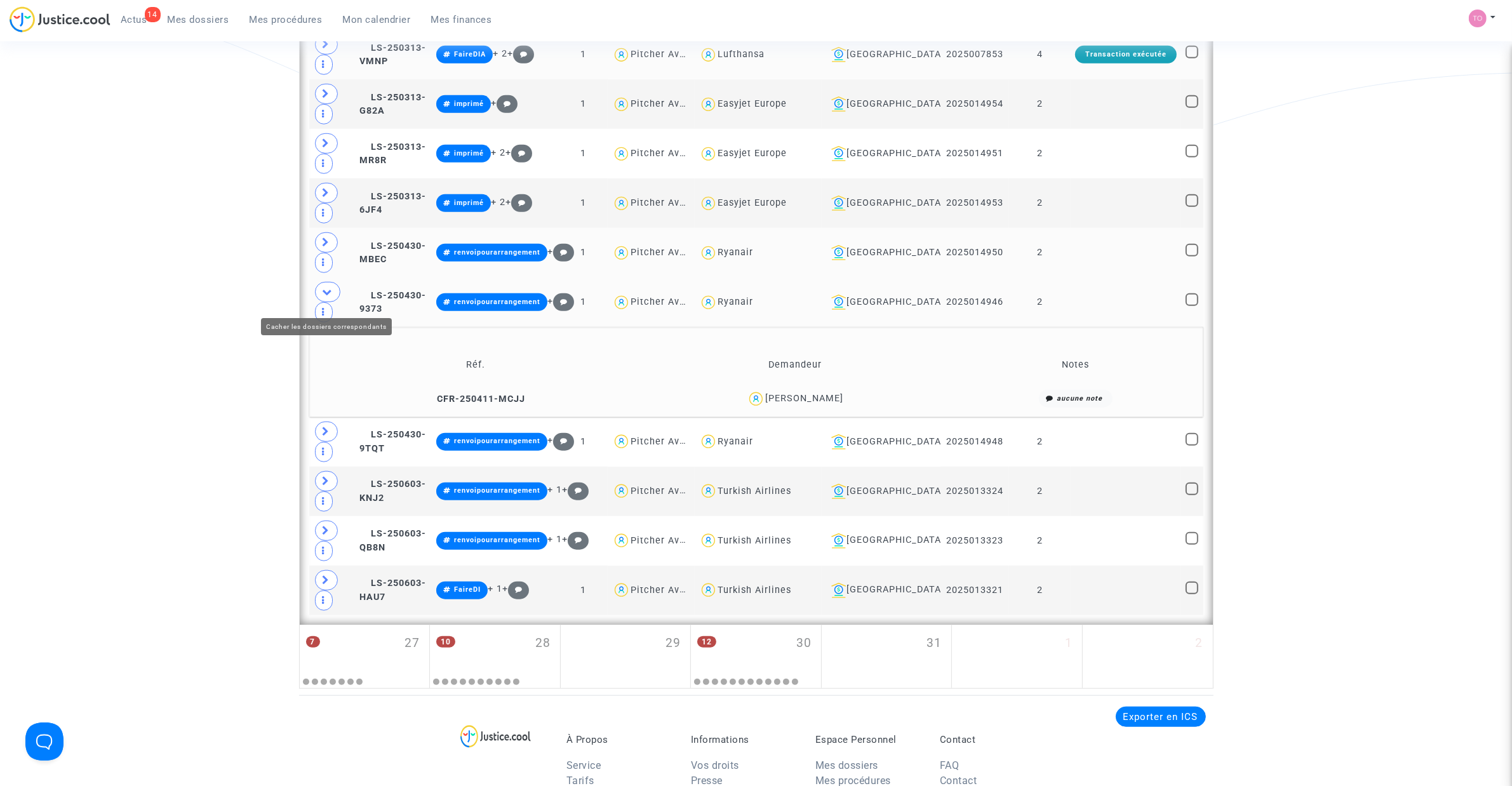
click at [328, 296] on icon at bounding box center [328, 291] width 11 height 10
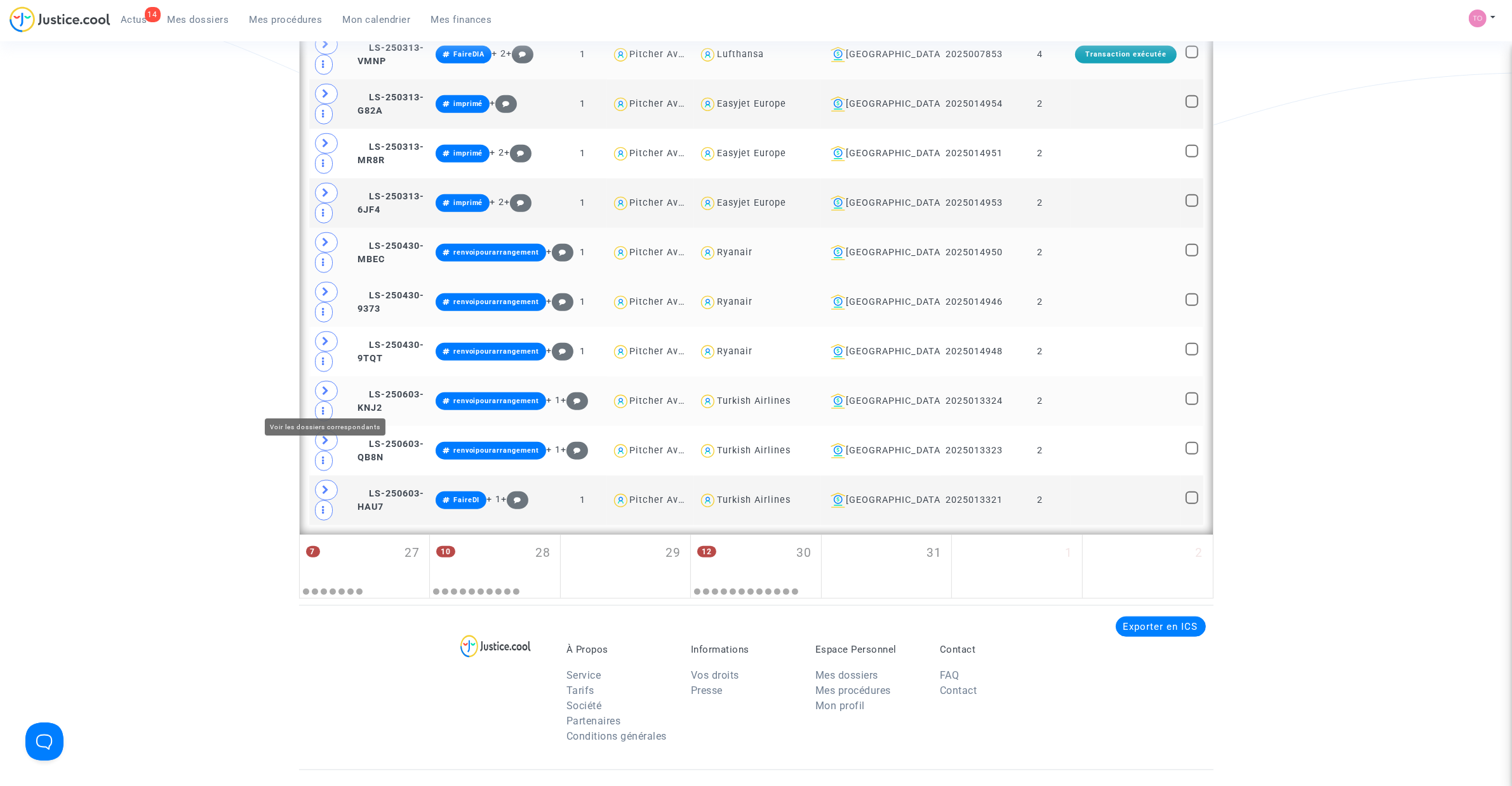
click at [328, 395] on icon at bounding box center [326, 390] width 8 height 10
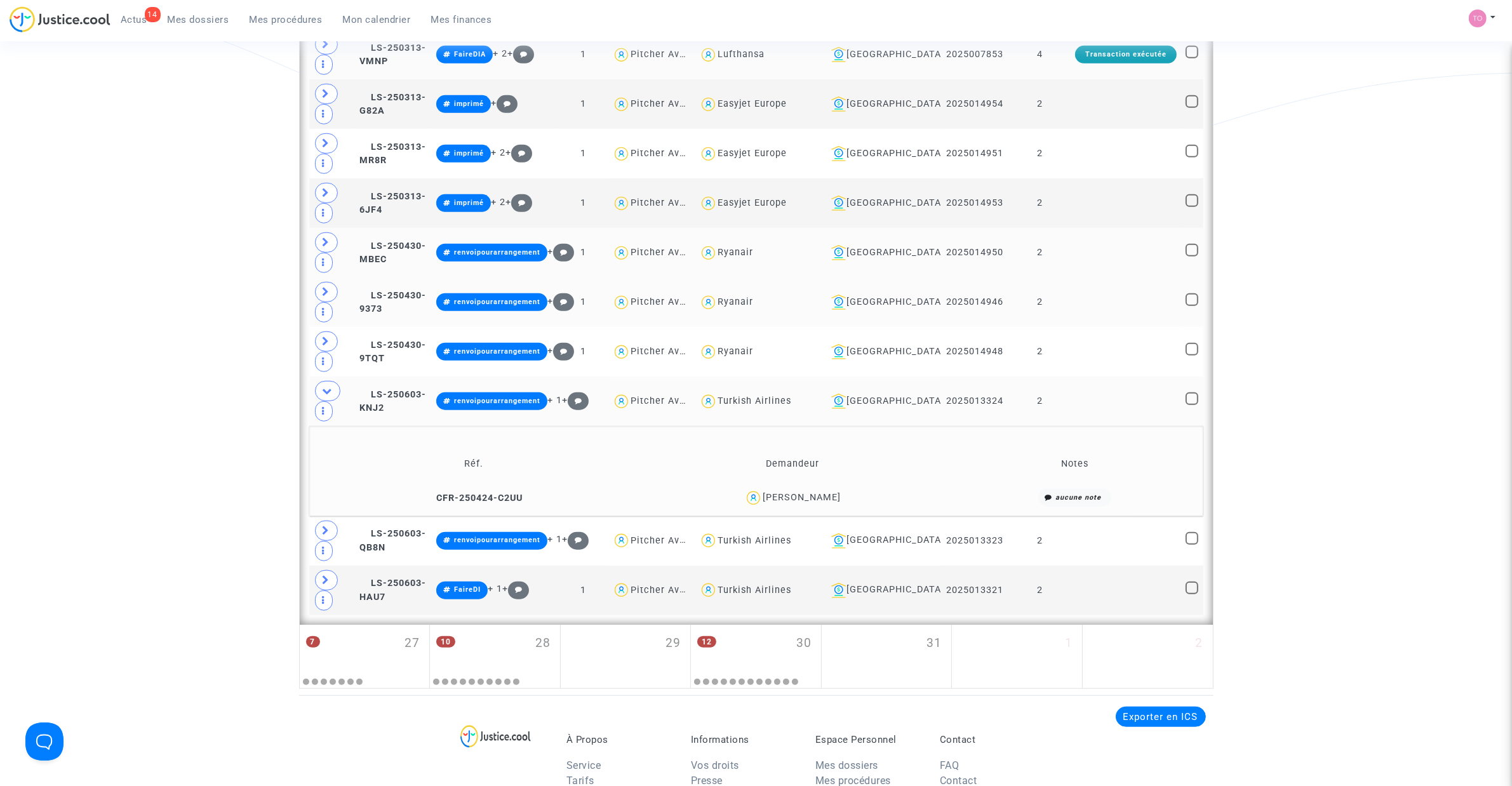
click at [841, 500] on div "Anne Marie CLAVEL Veuve ROUTOULP" at bounding box center [801, 497] width 78 height 11
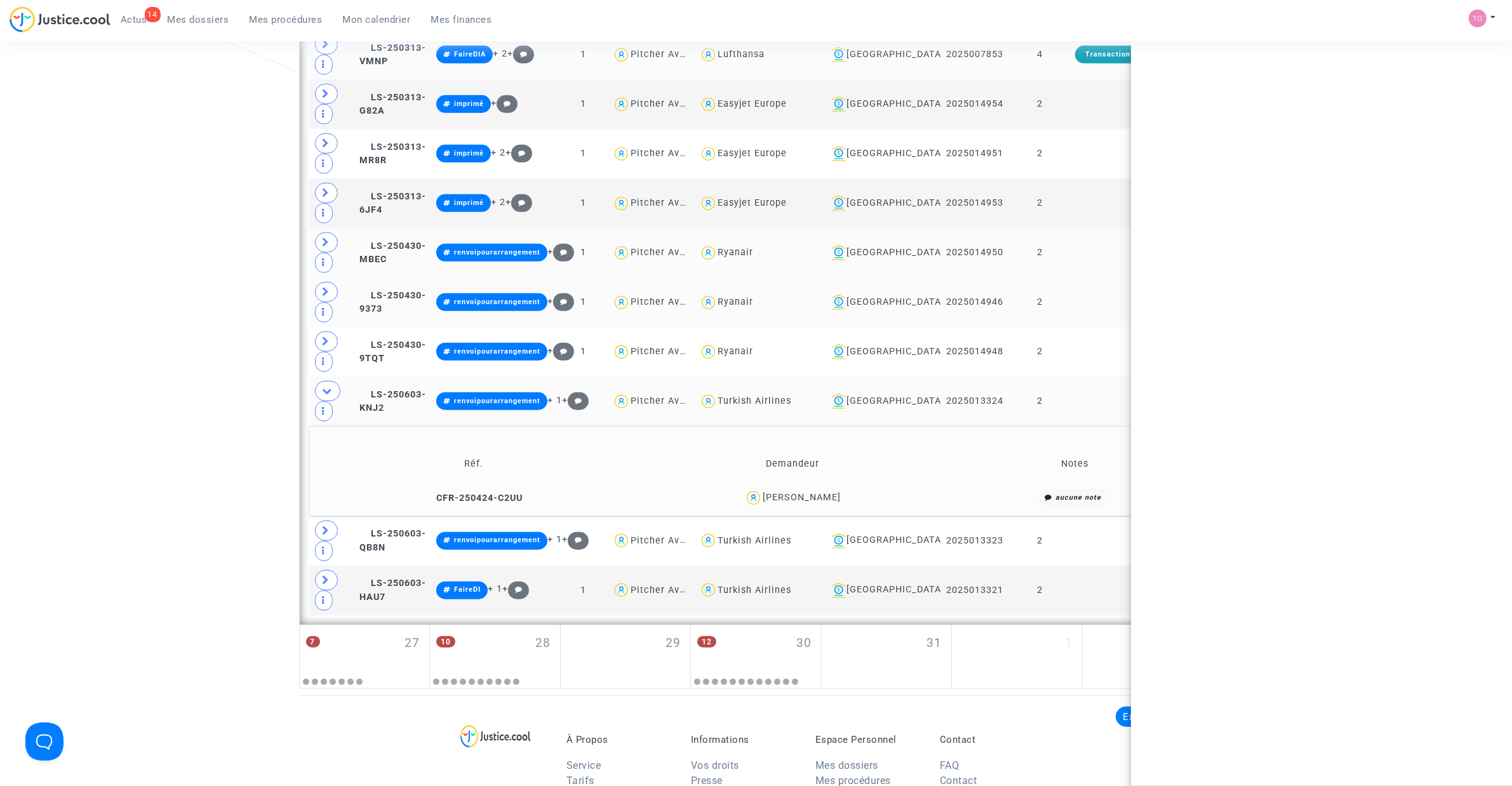
click at [841, 500] on div "Anne Marie CLAVEL Veuve ROUTOULP" at bounding box center [801, 497] width 78 height 11
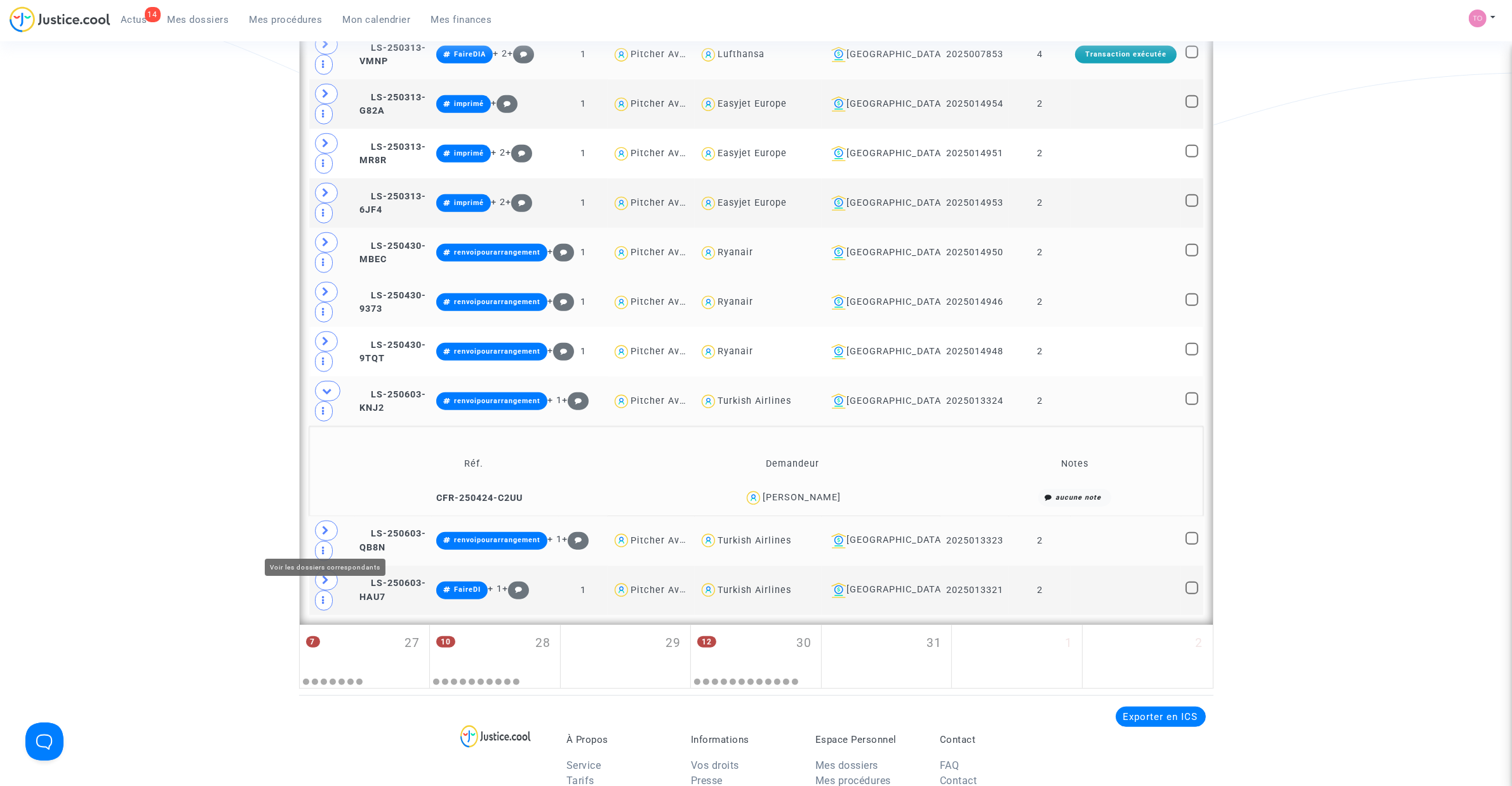
click at [328, 535] on icon at bounding box center [326, 530] width 8 height 10
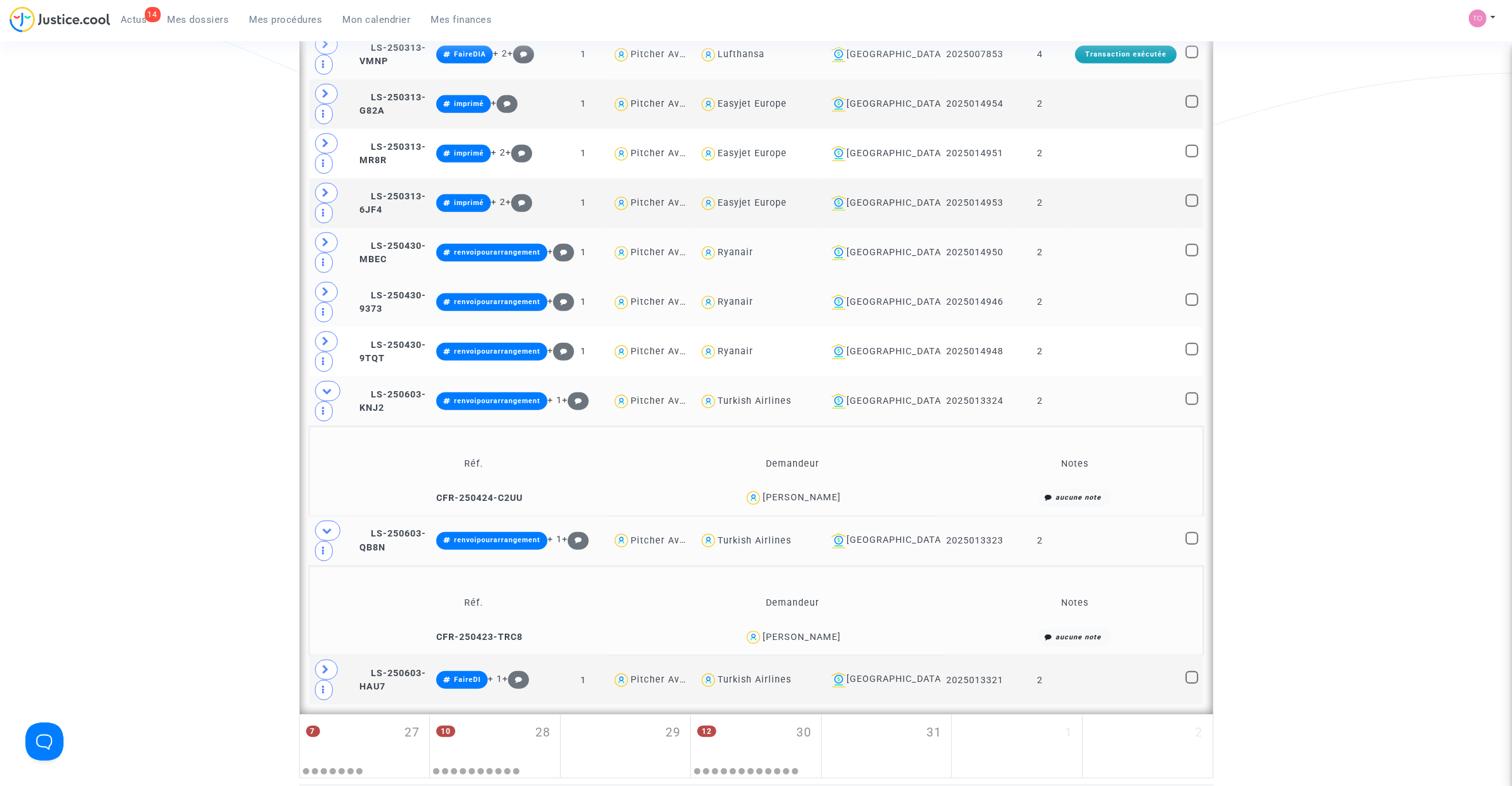
drag, startPoint x: 821, startPoint y: 650, endPoint x: 807, endPoint y: 657, distance: 15.7
click at [808, 651] on td "Laura Bouquet" at bounding box center [793, 637] width 317 height 27
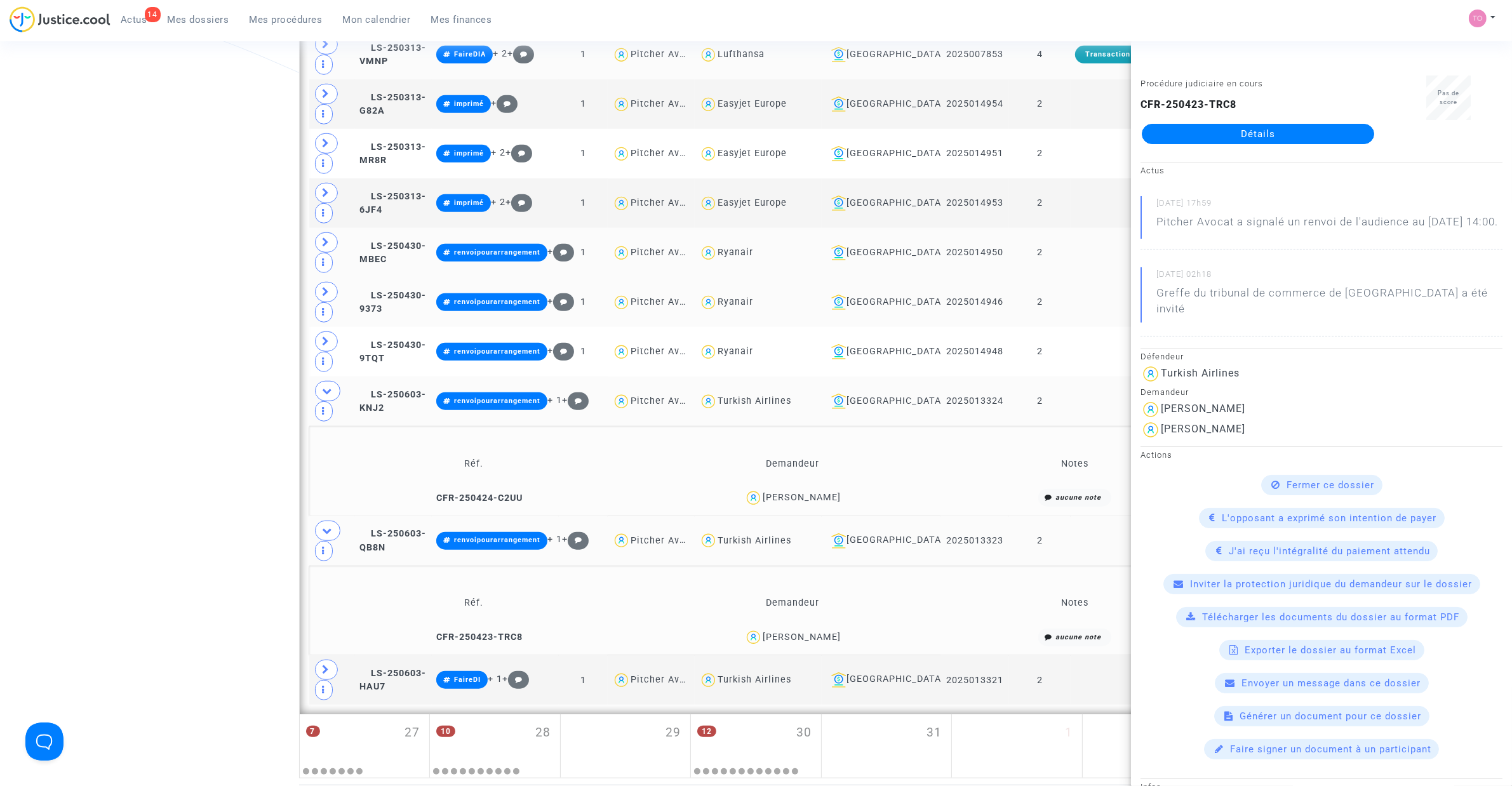
click at [814, 635] on td "Laura Bouquet" at bounding box center [793, 637] width 317 height 27
click at [327, 533] on span at bounding box center [328, 530] width 26 height 20
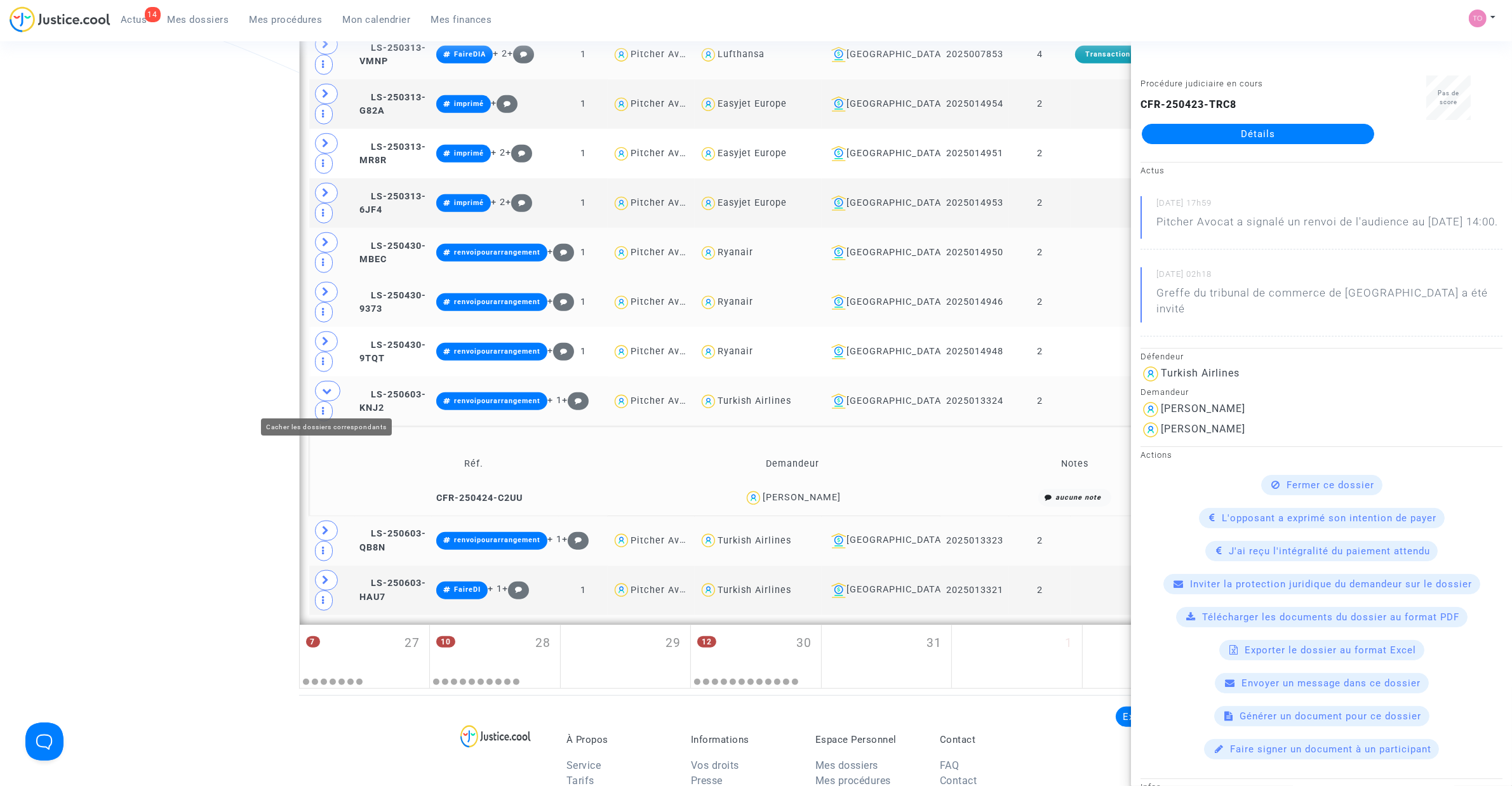
click at [328, 395] on icon at bounding box center [328, 390] width 11 height 10
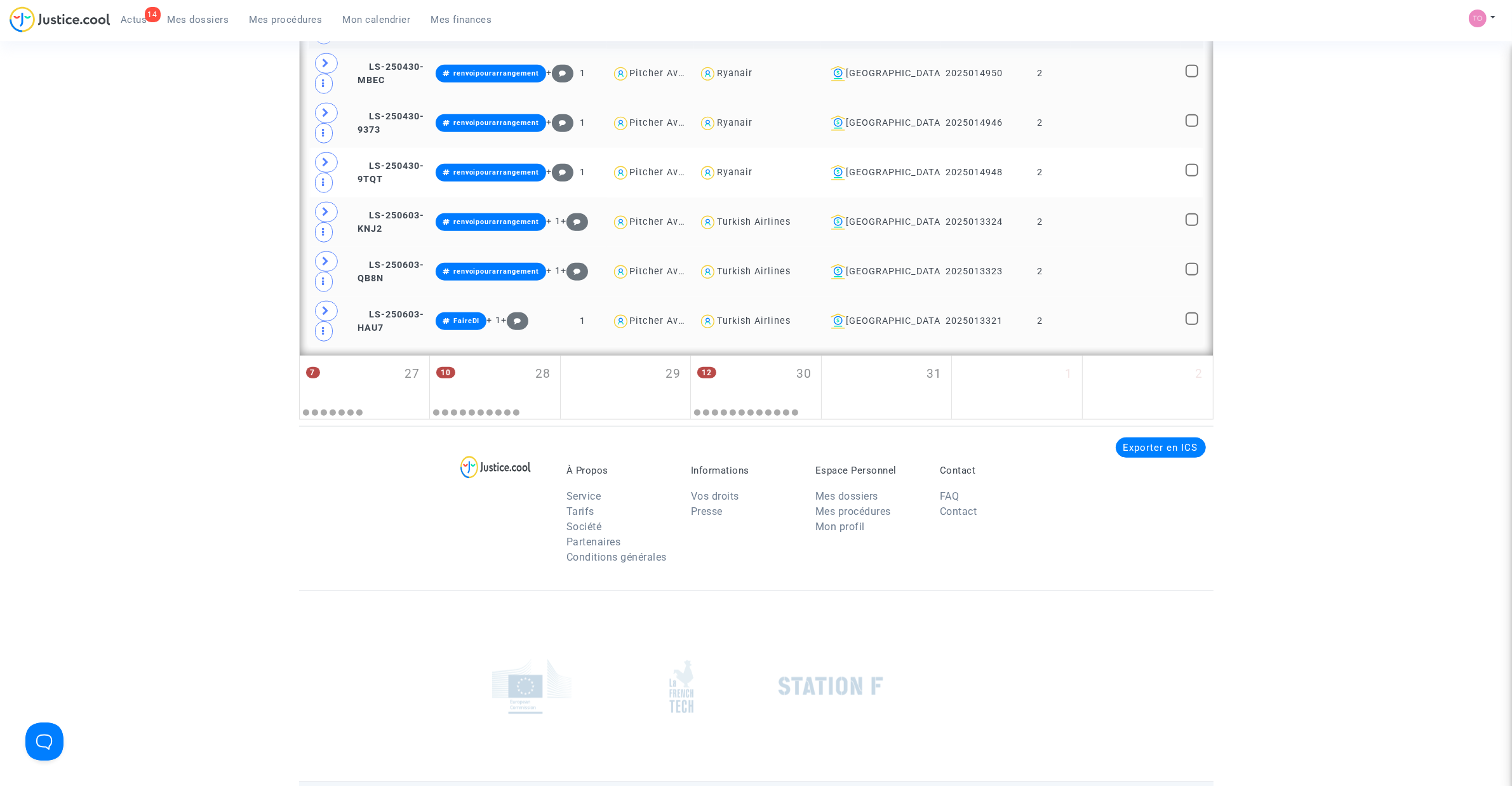
scroll to position [1443, 0]
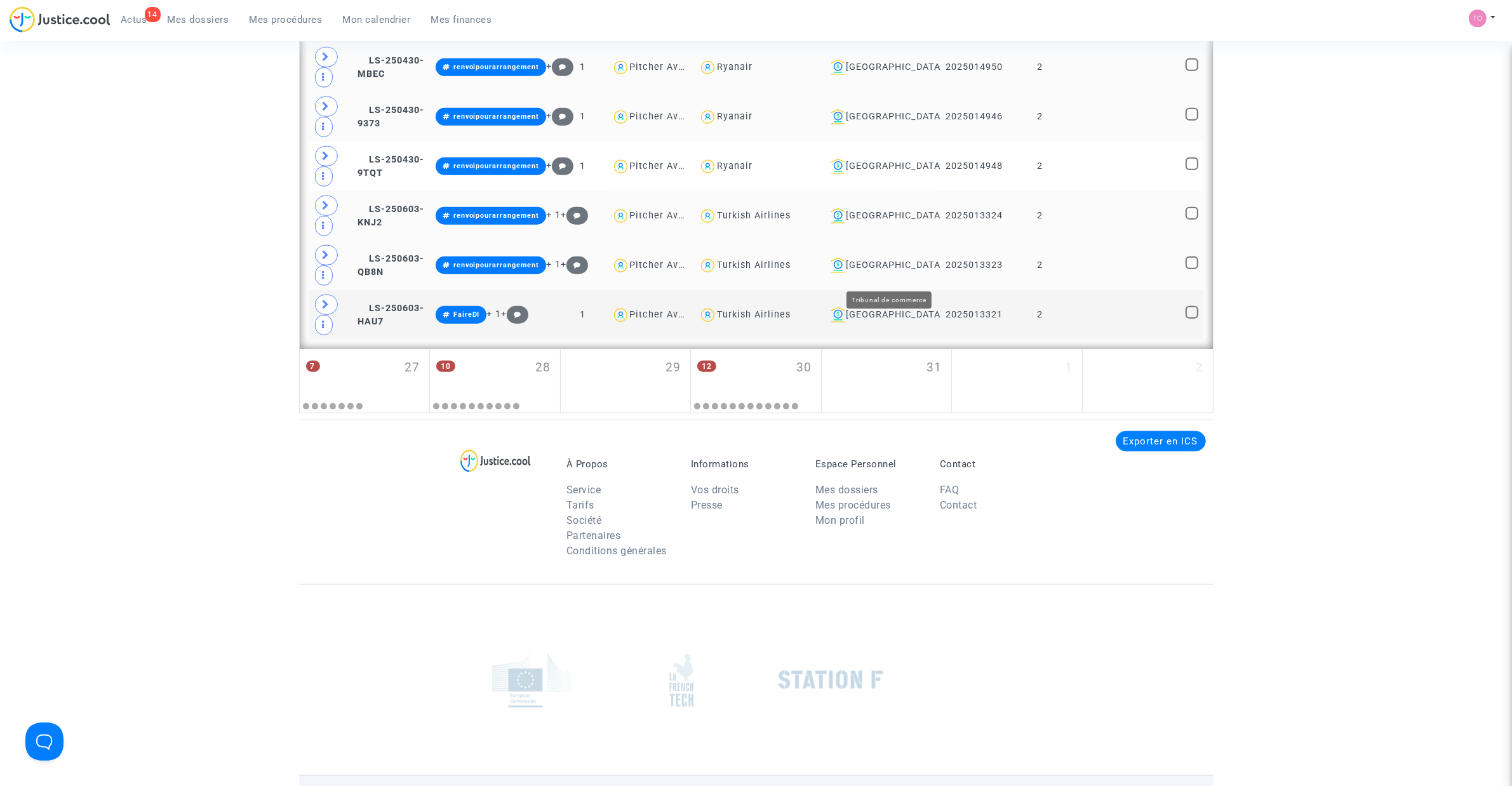
click at [911, 273] on div "Toulouse" at bounding box center [880, 265] width 110 height 15
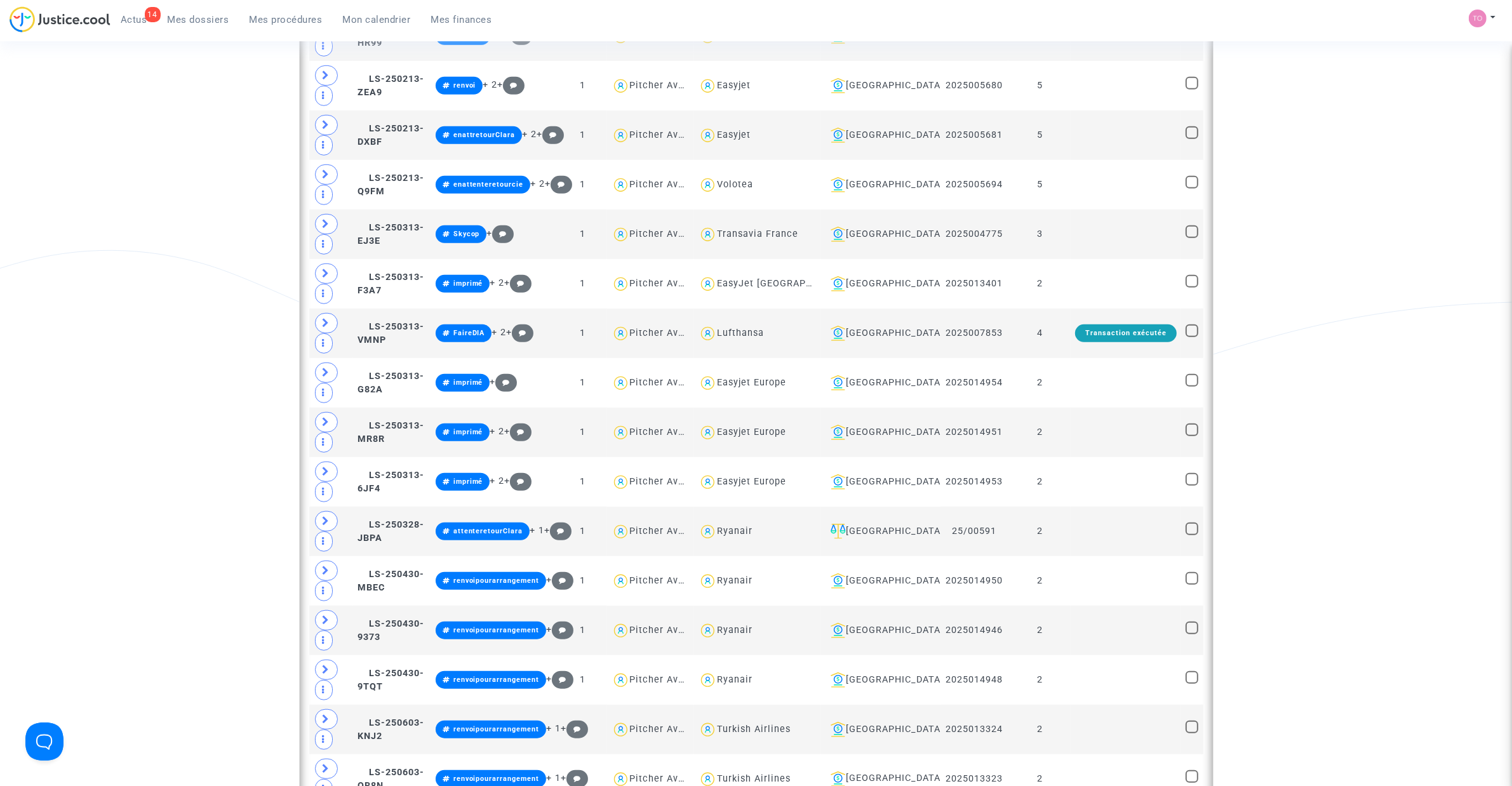
scroll to position [1025, 0]
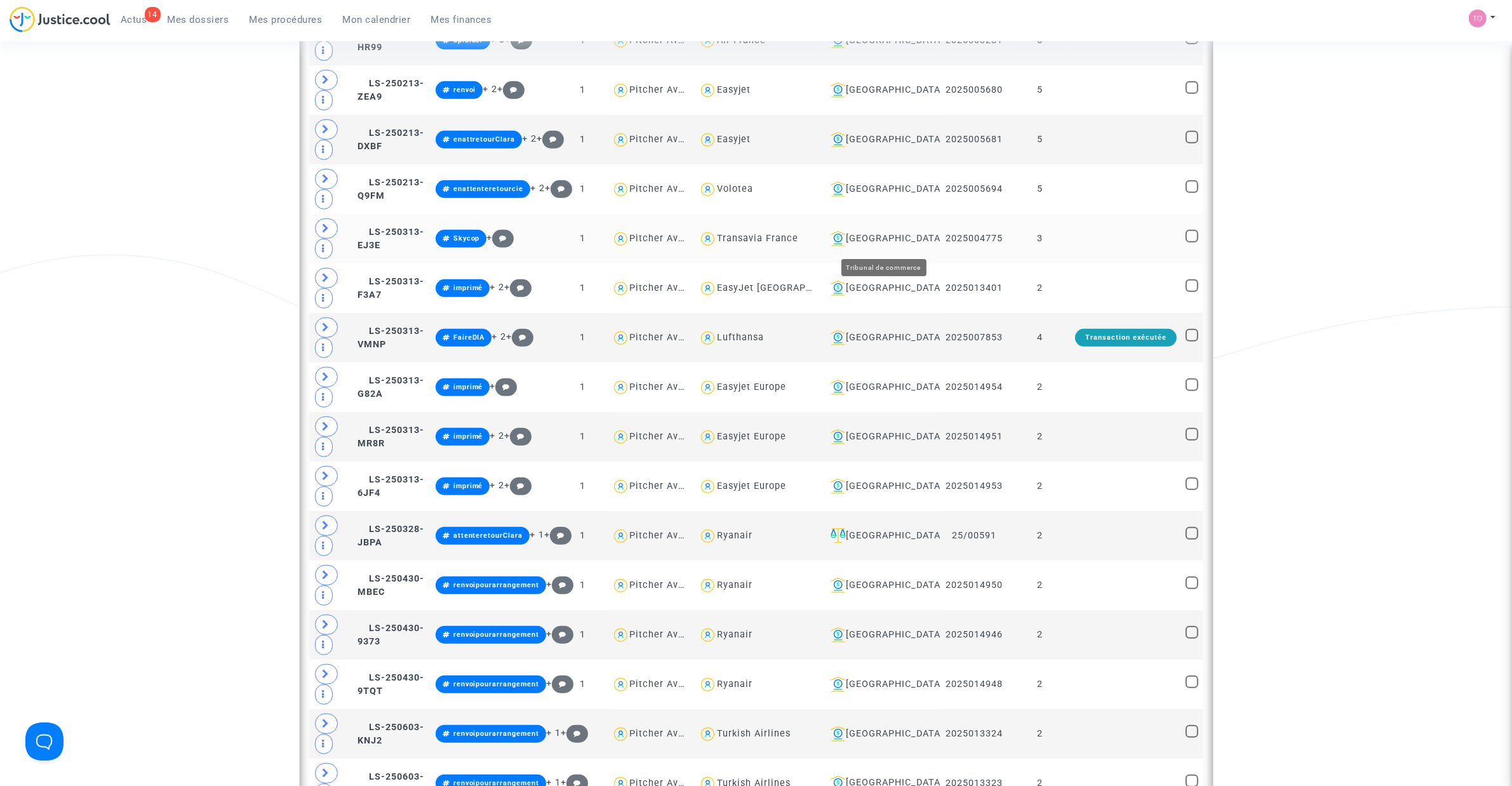
click at [883, 243] on div "Nantes" at bounding box center [880, 238] width 110 height 15
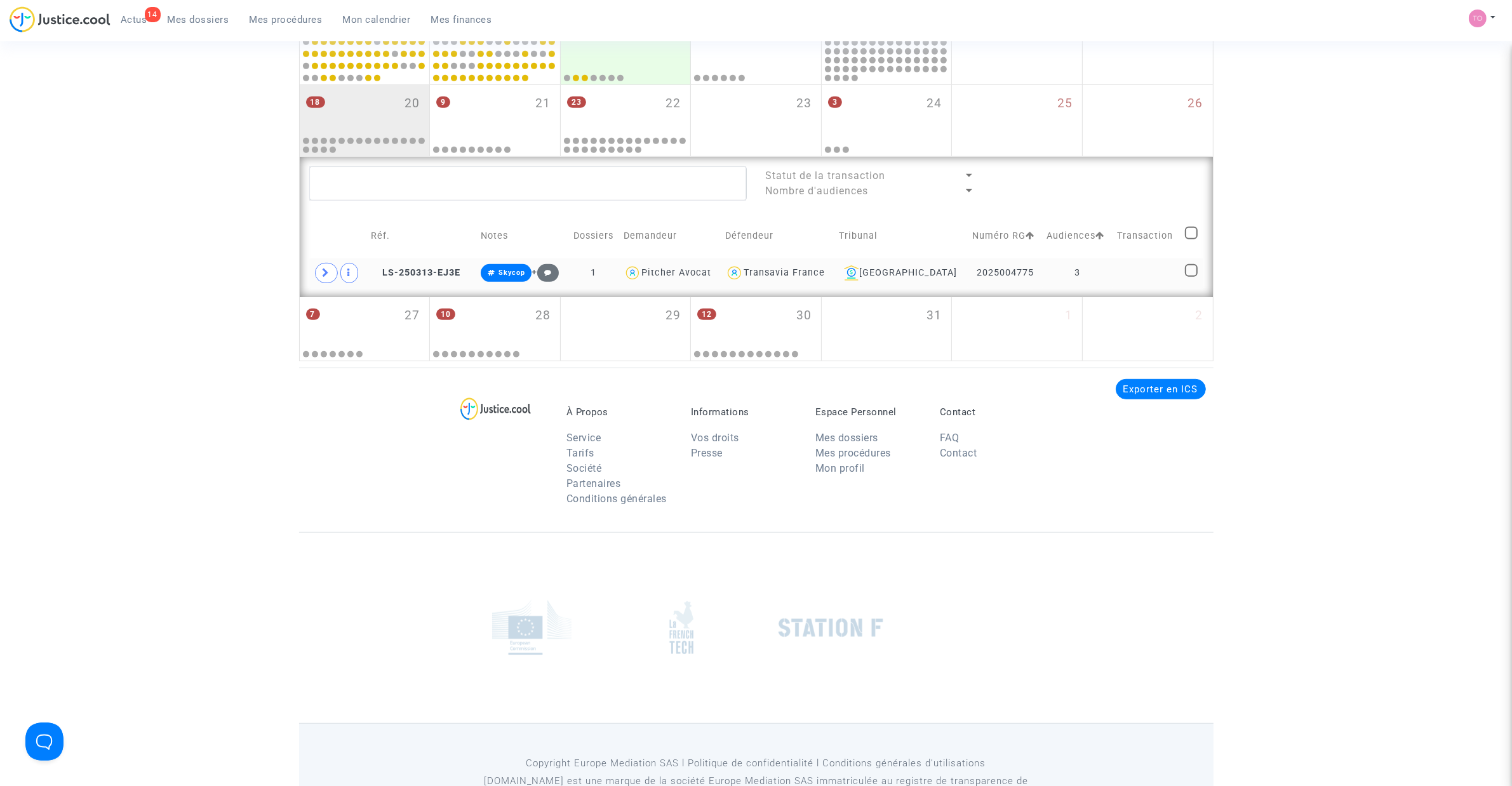
scroll to position [698, 0]
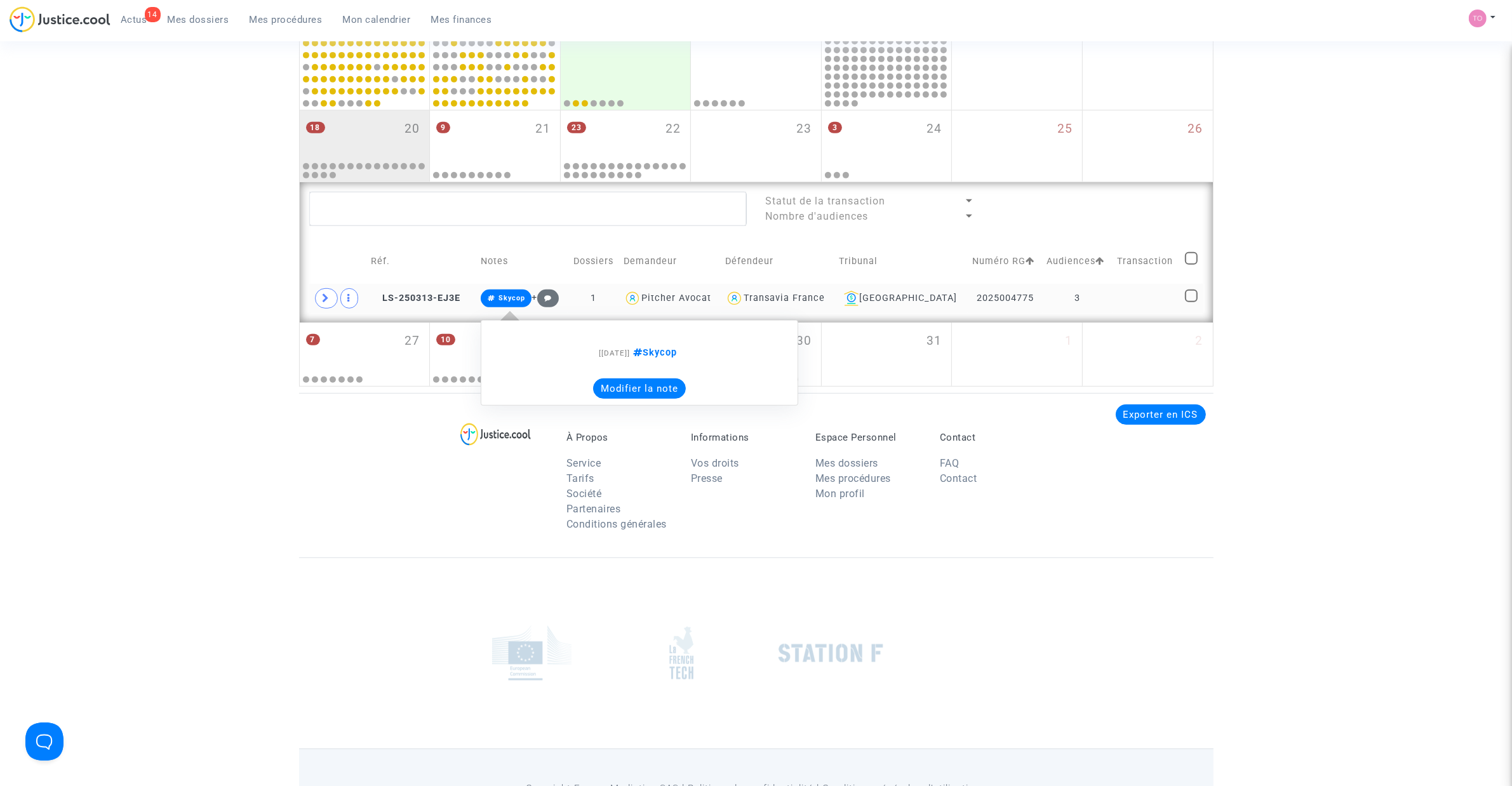
click at [631, 385] on button "Modifier la note" at bounding box center [638, 388] width 92 height 20
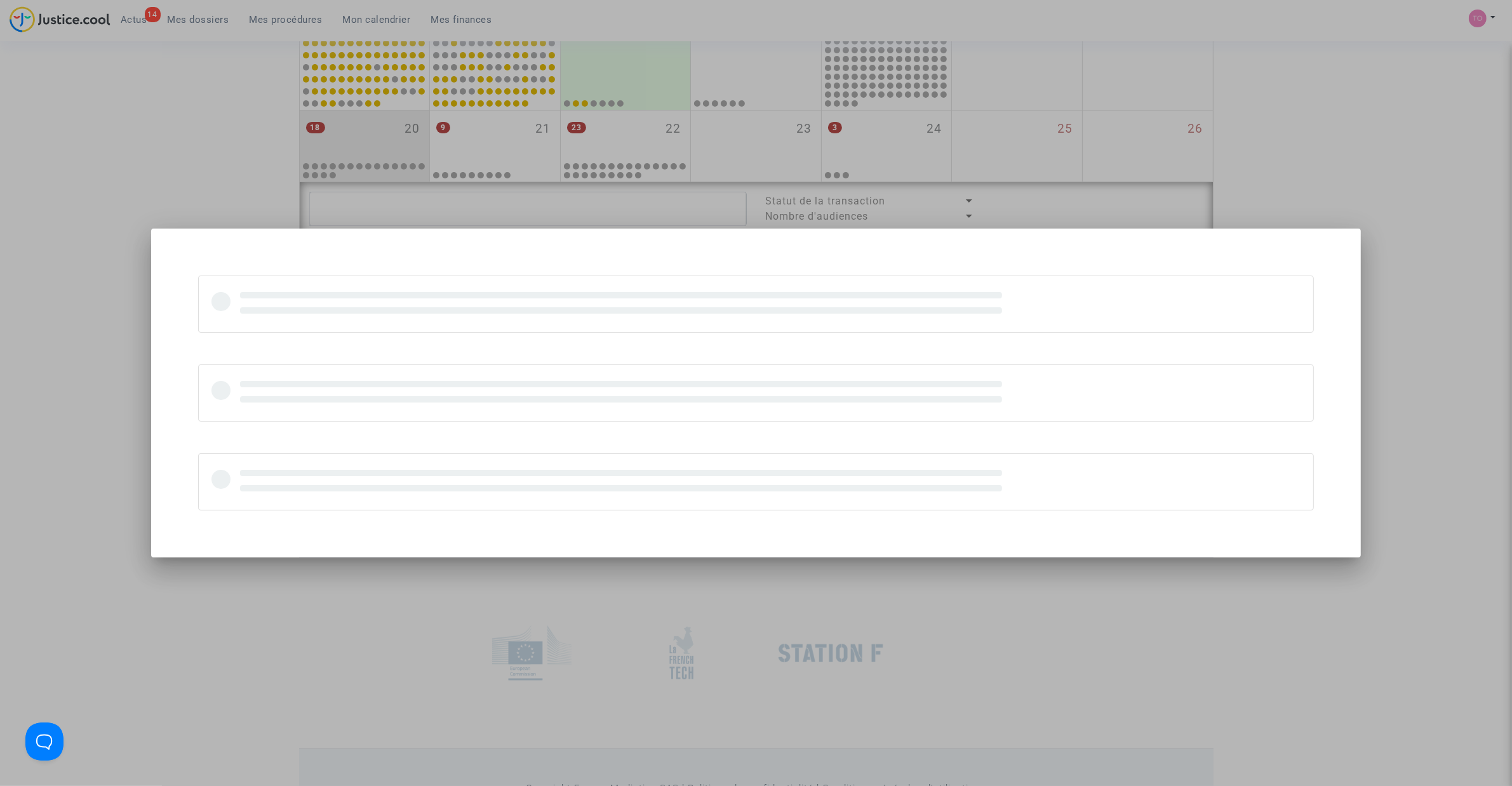
scroll to position [0, 0]
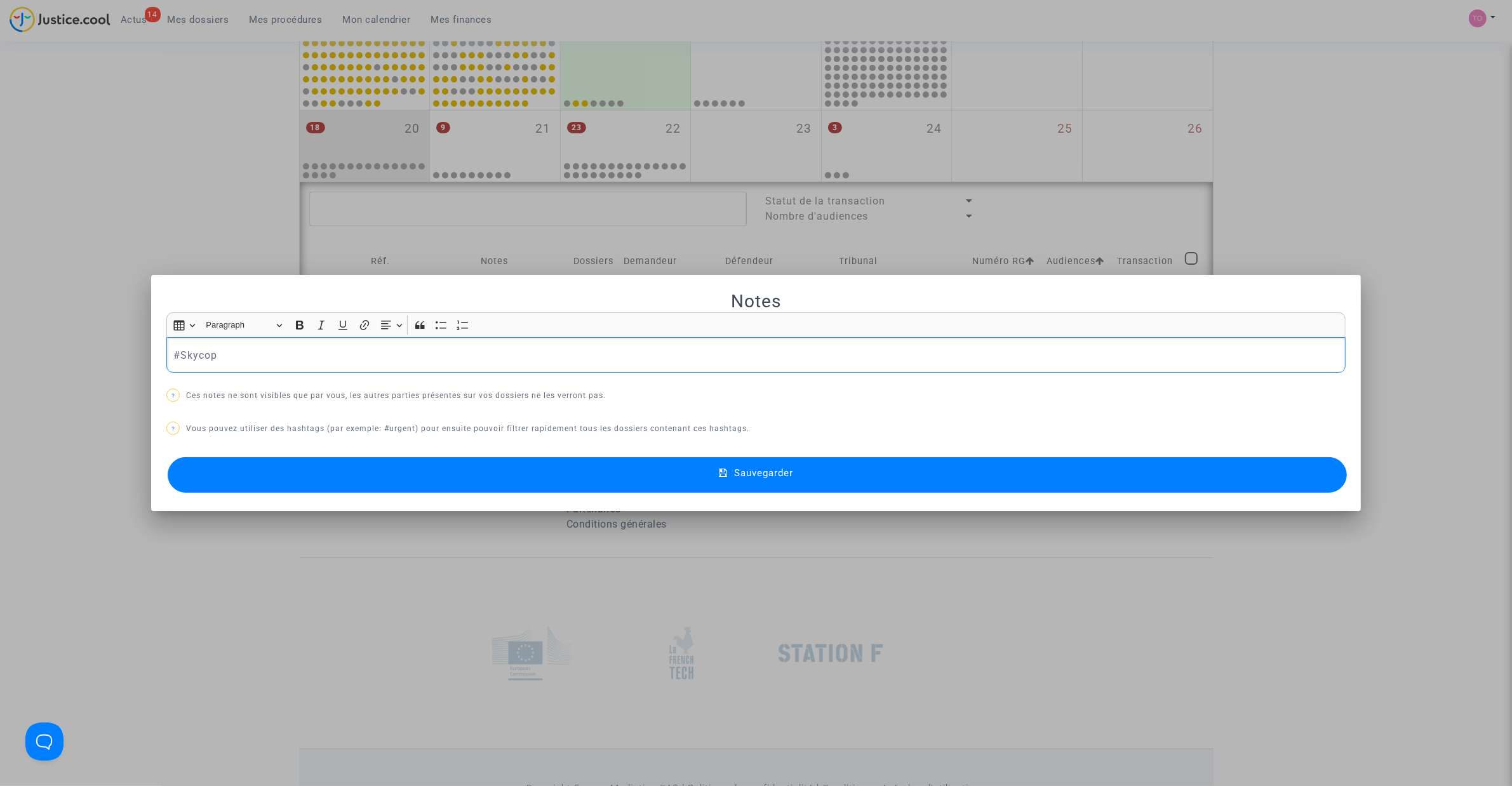
click at [83, 199] on div at bounding box center [756, 393] width 1512 height 786
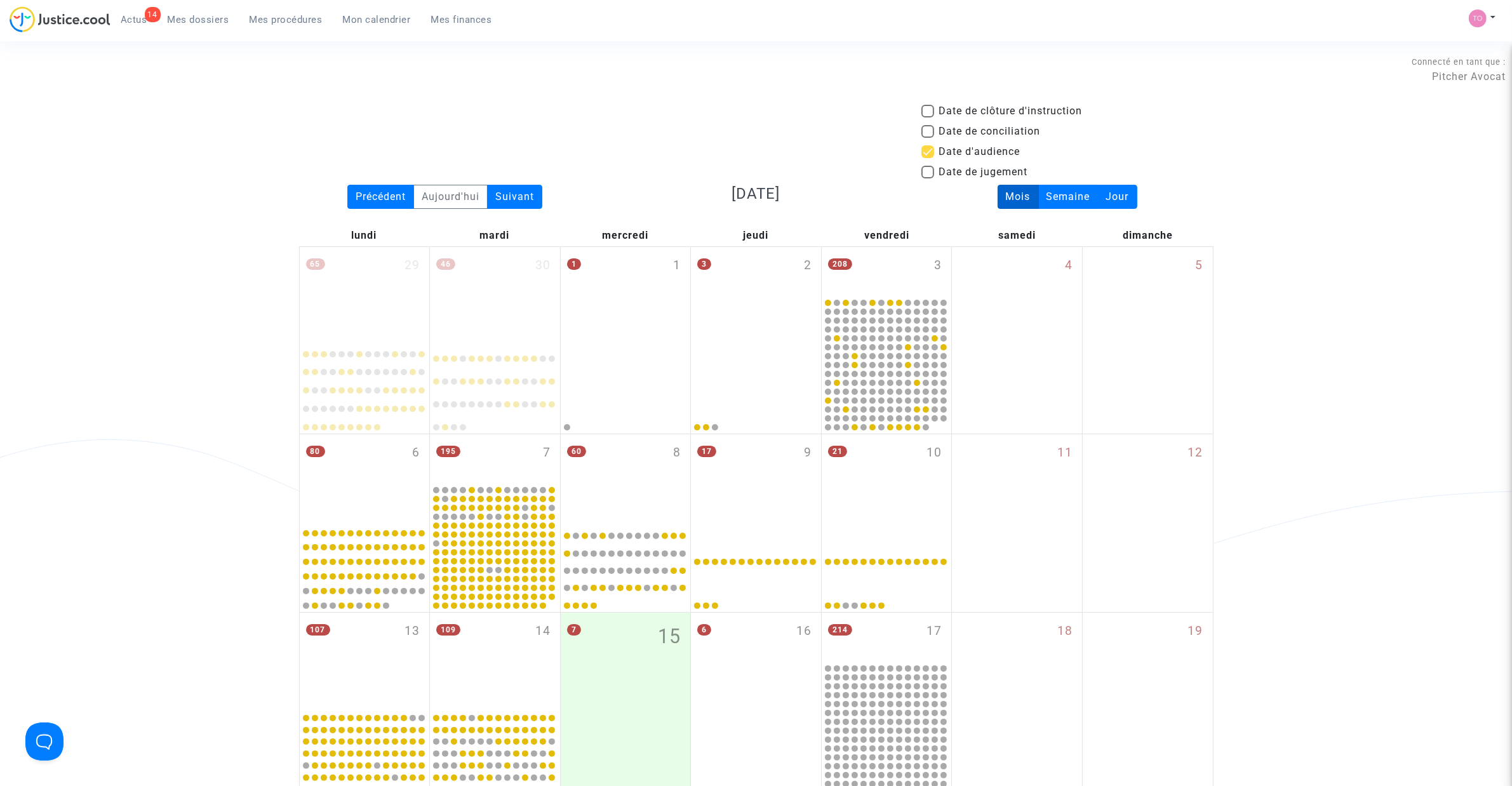
scroll to position [698, 0]
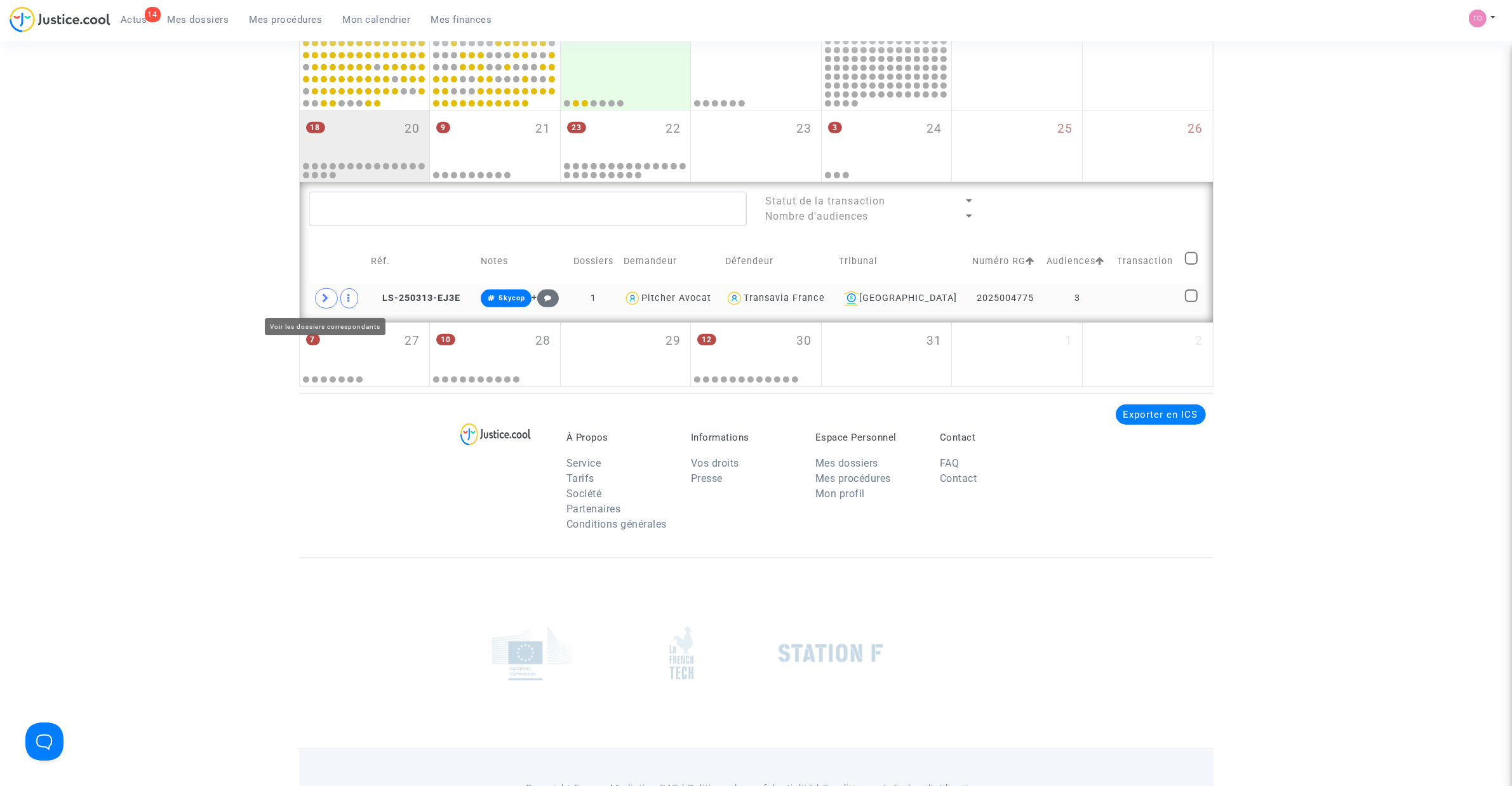
click at [325, 301] on icon at bounding box center [326, 298] width 8 height 10
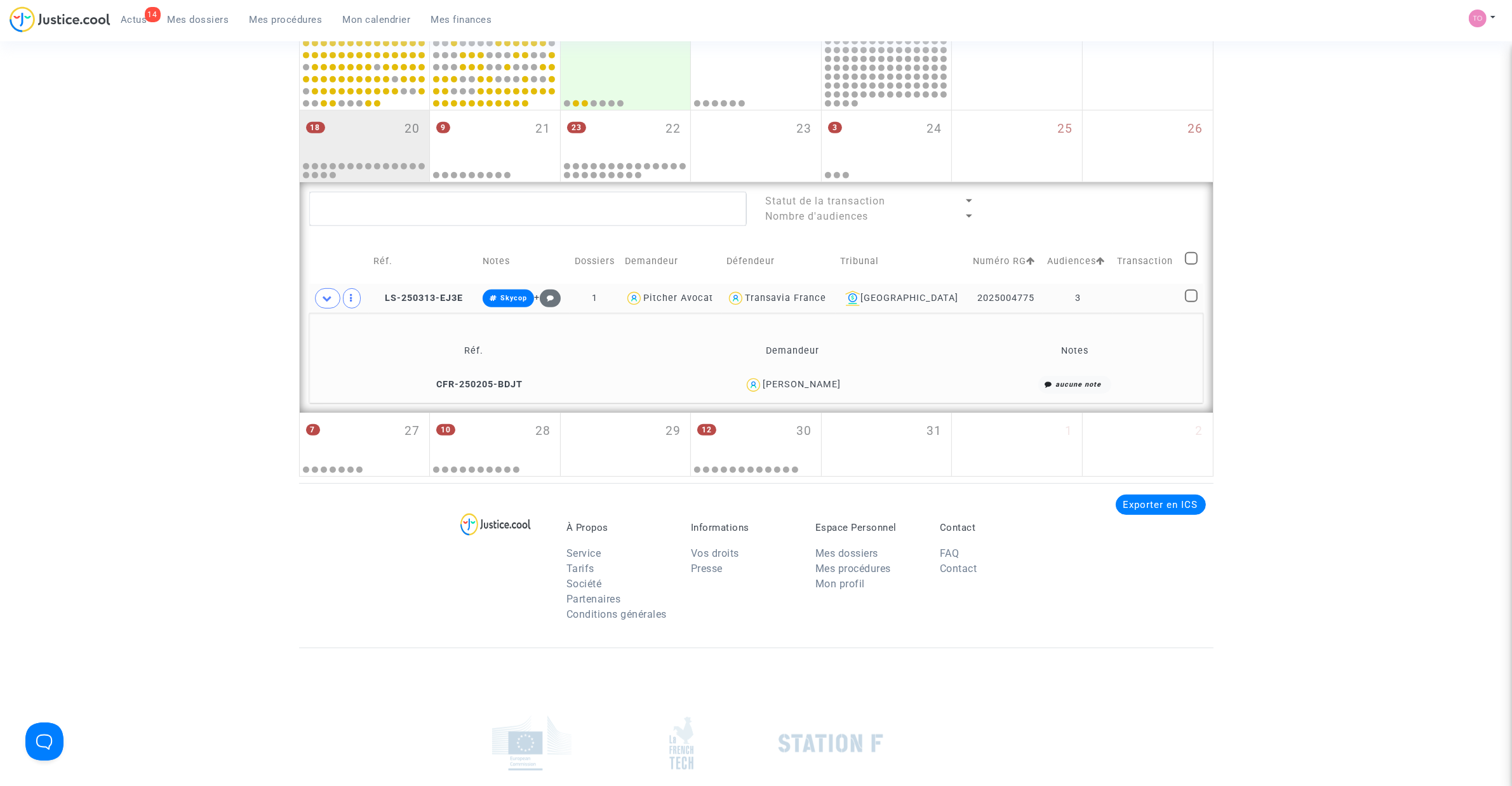
click at [818, 382] on div "Morgane Cariou" at bounding box center [801, 384] width 78 height 11
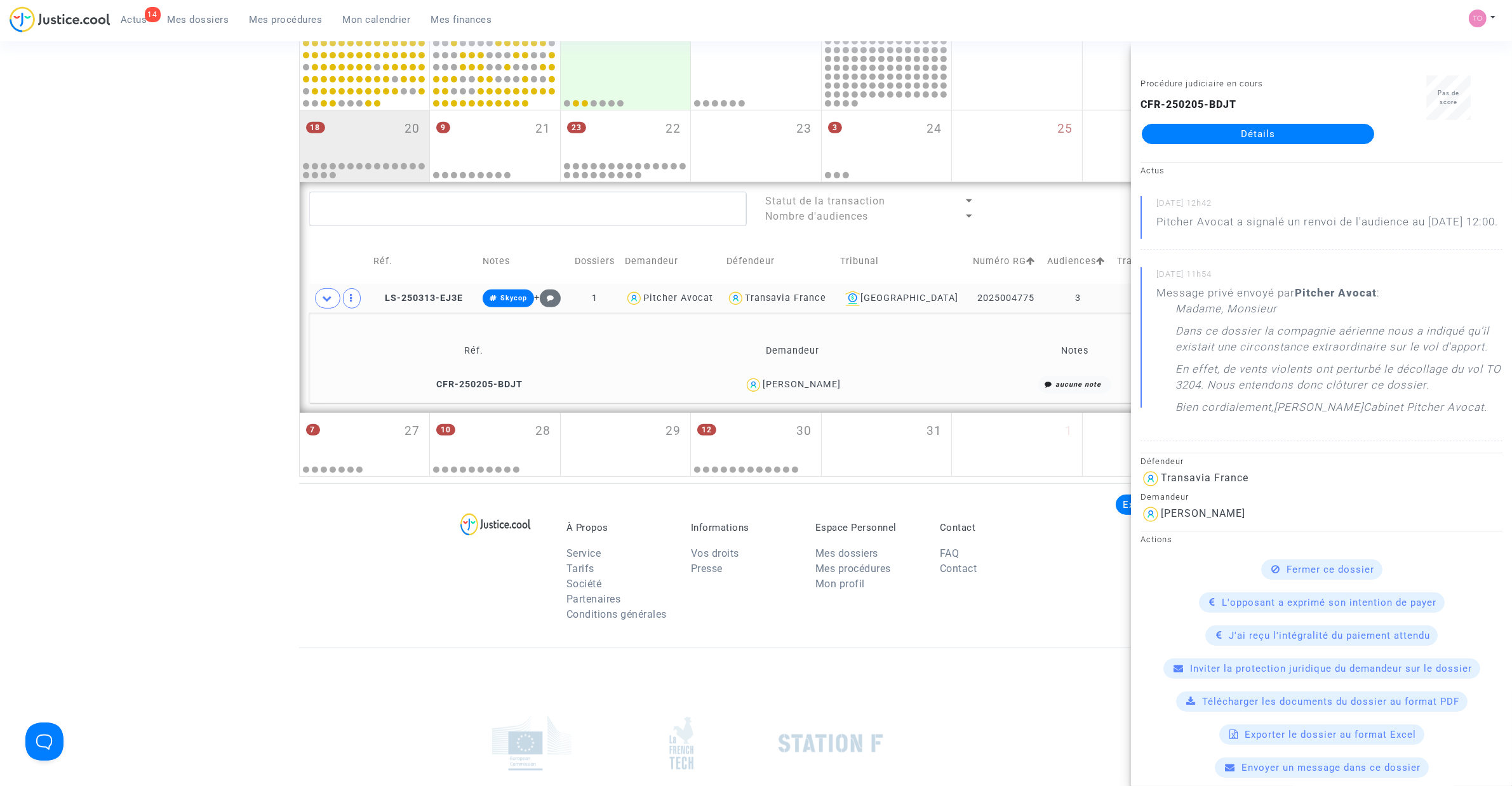
scroll to position [26, 0]
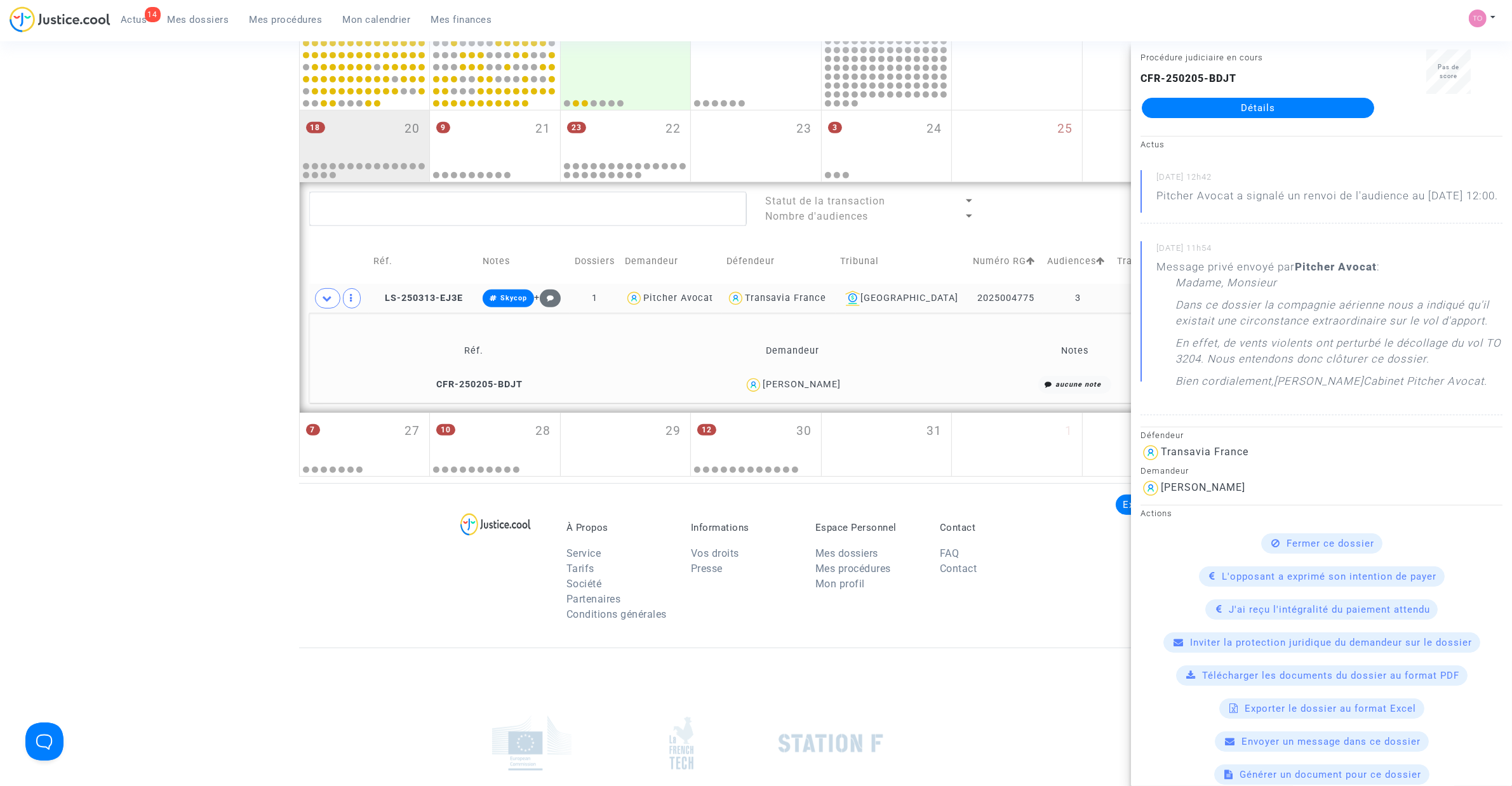
click at [1246, 106] on link "Détails" at bounding box center [1258, 107] width 232 height 20
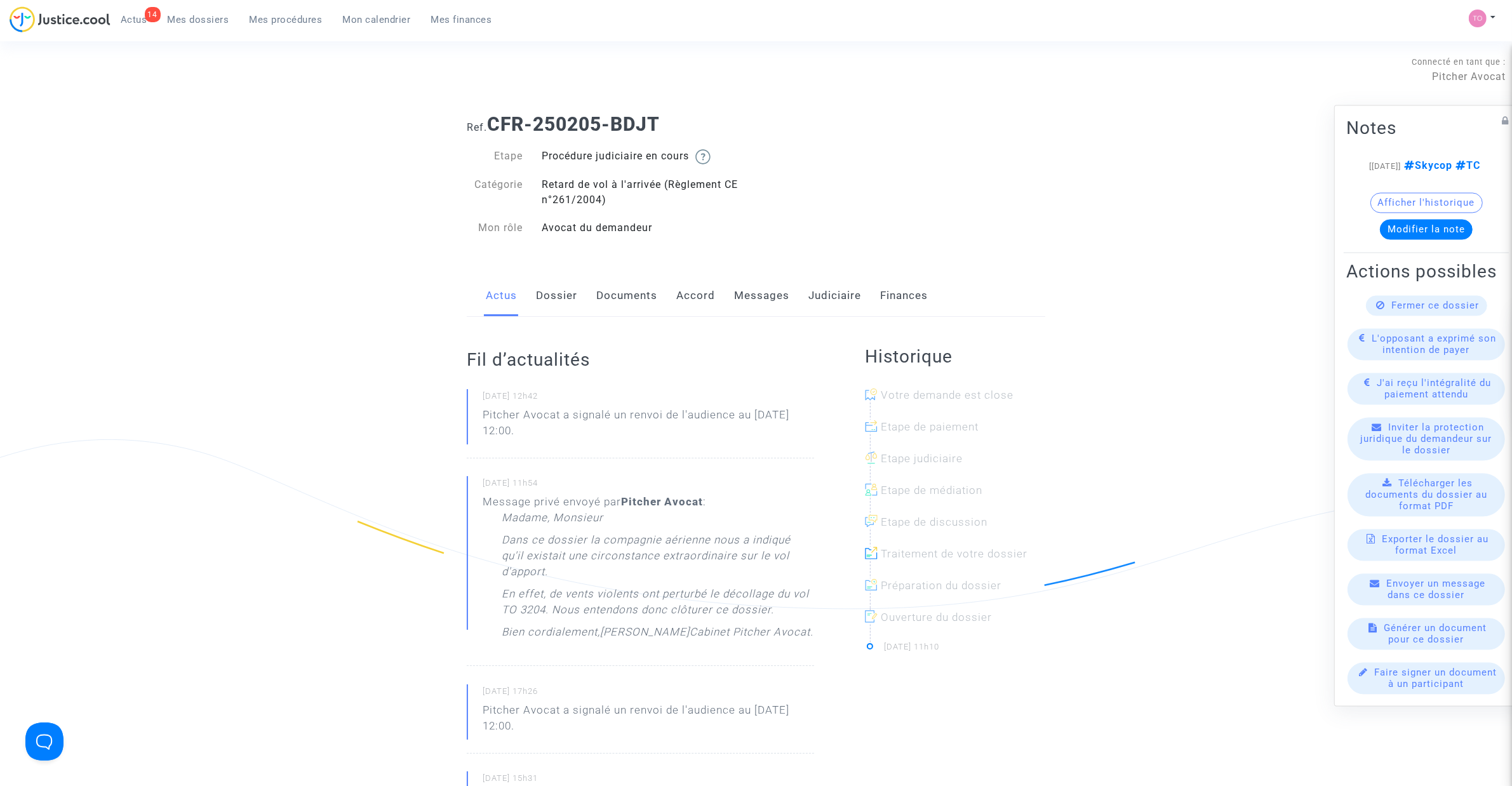
click at [748, 297] on link "Messages" at bounding box center [761, 296] width 55 height 42
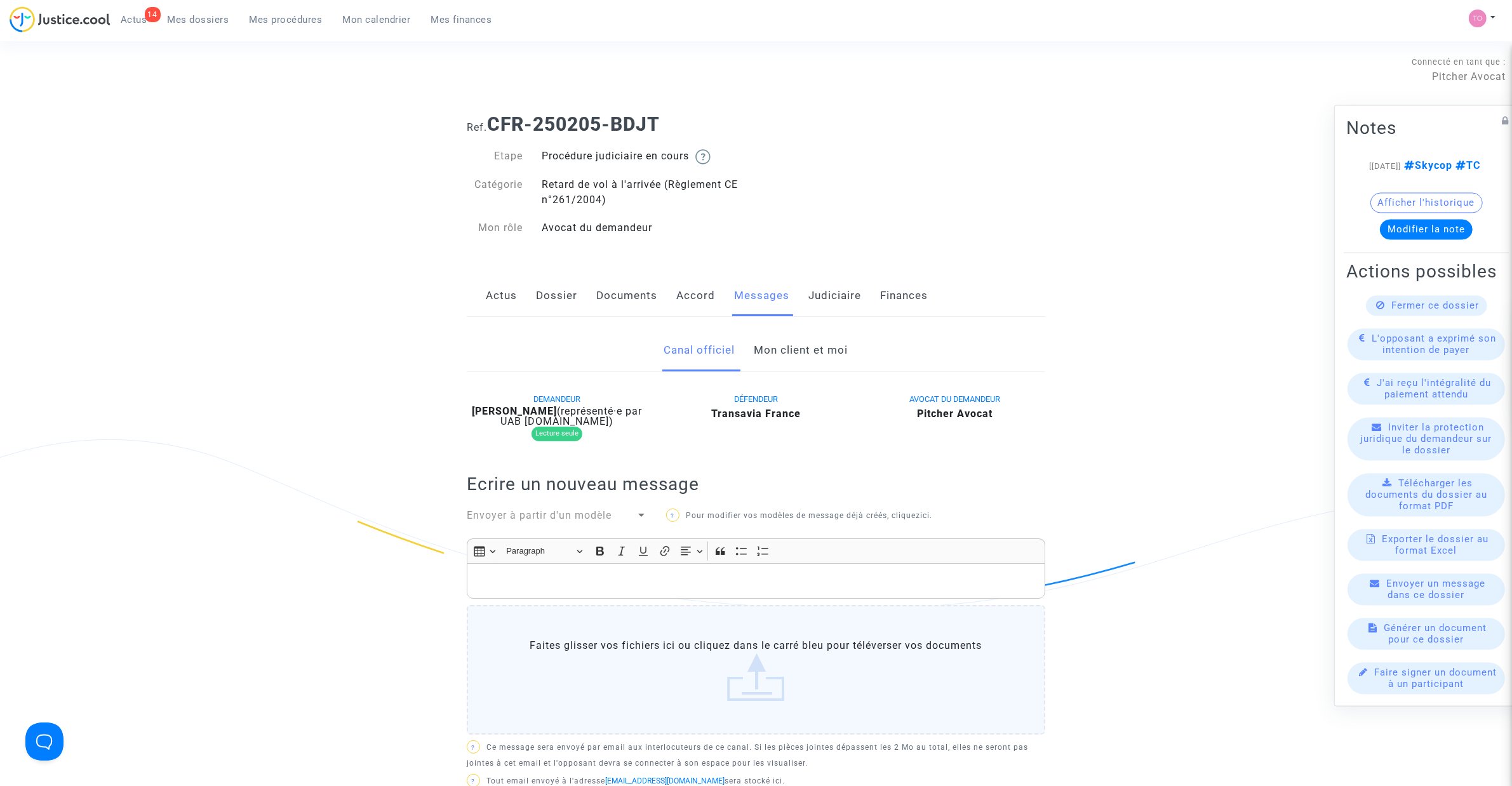
click at [768, 354] on link "Mon client et moi" at bounding box center [801, 350] width 94 height 42
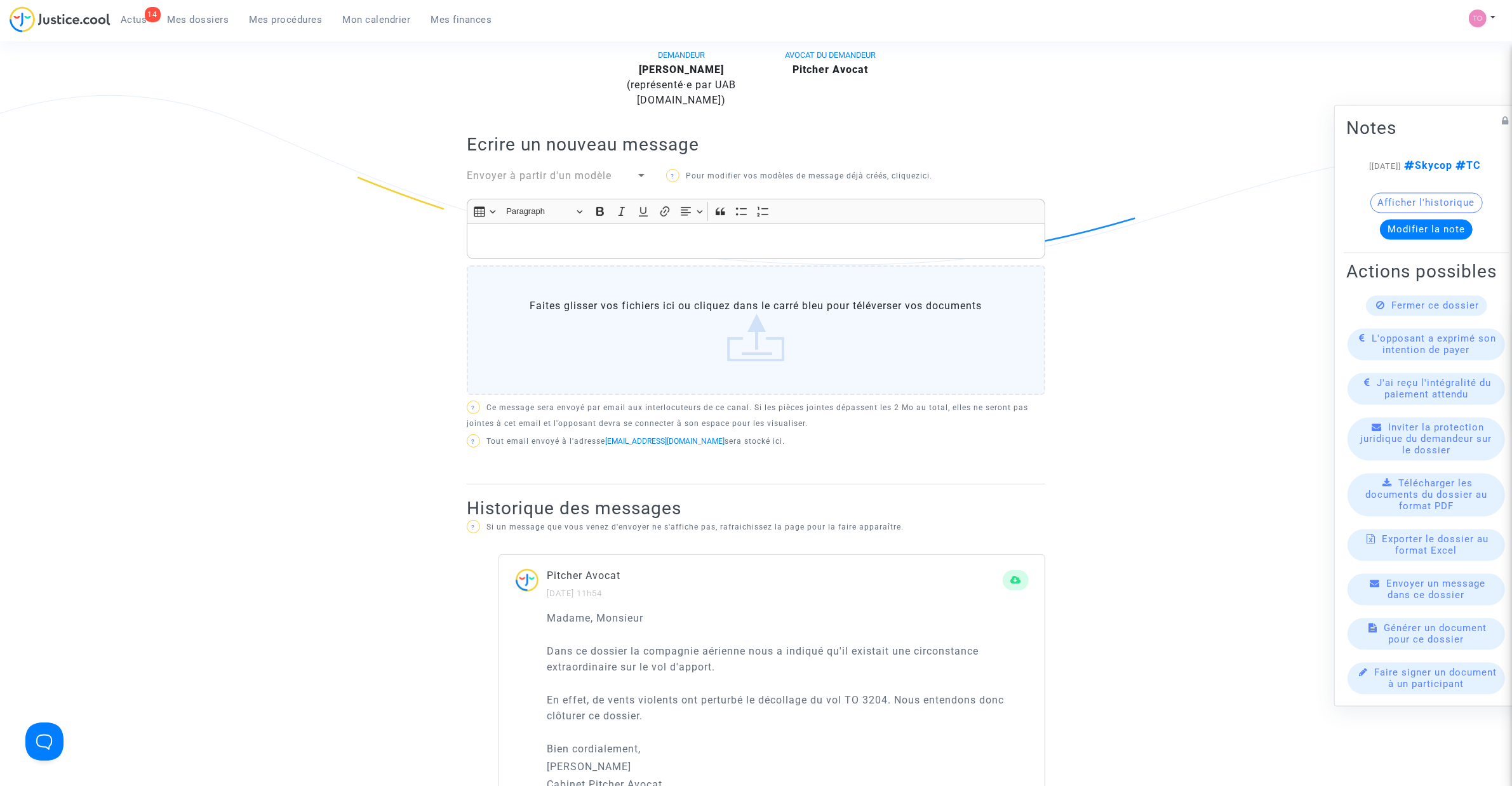
scroll to position [343, 0]
click at [541, 245] on p "Rich Text Editor, main" at bounding box center [756, 242] width 565 height 16
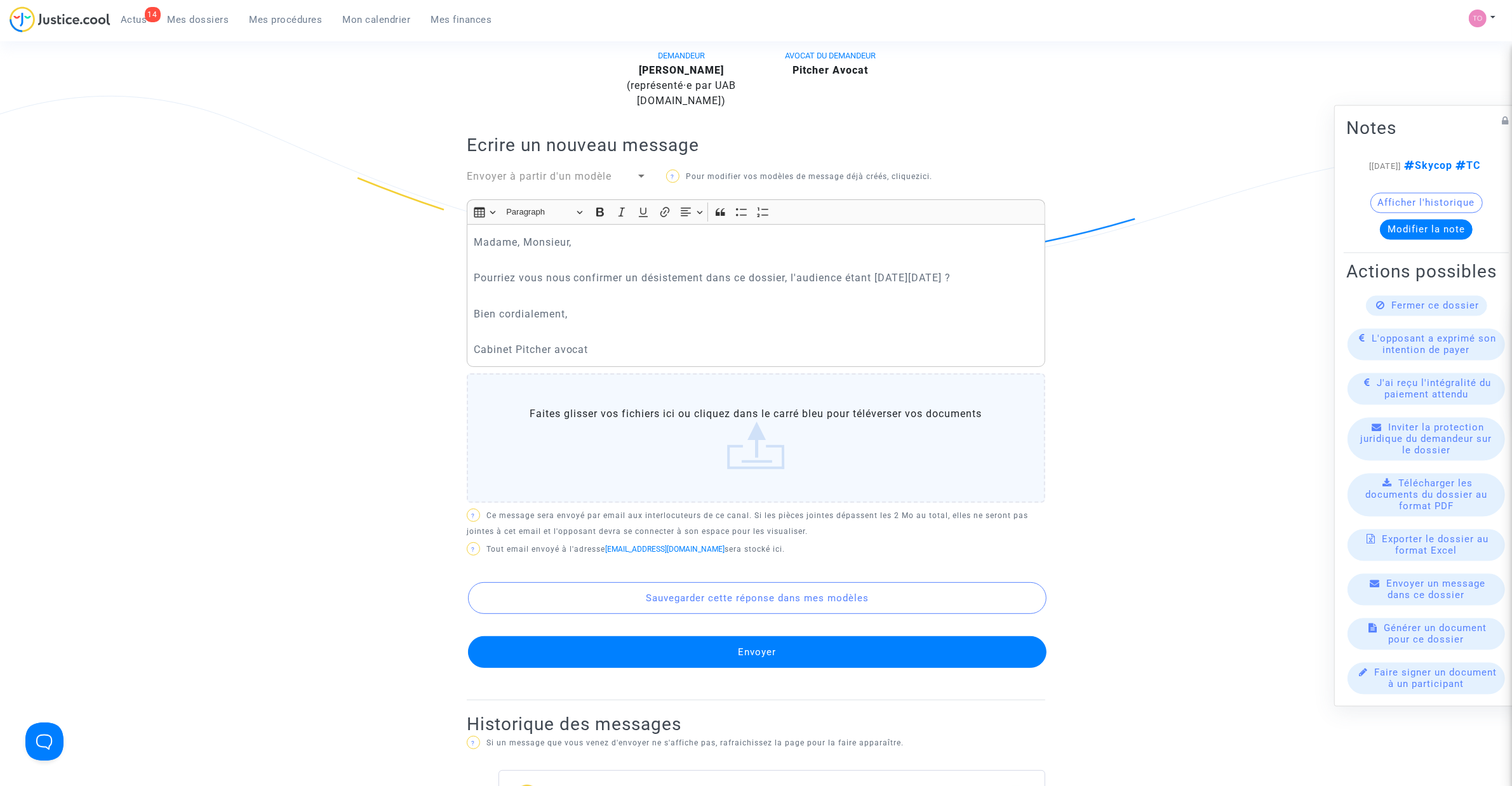
click at [697, 648] on button "Envoyer" at bounding box center [756, 651] width 579 height 32
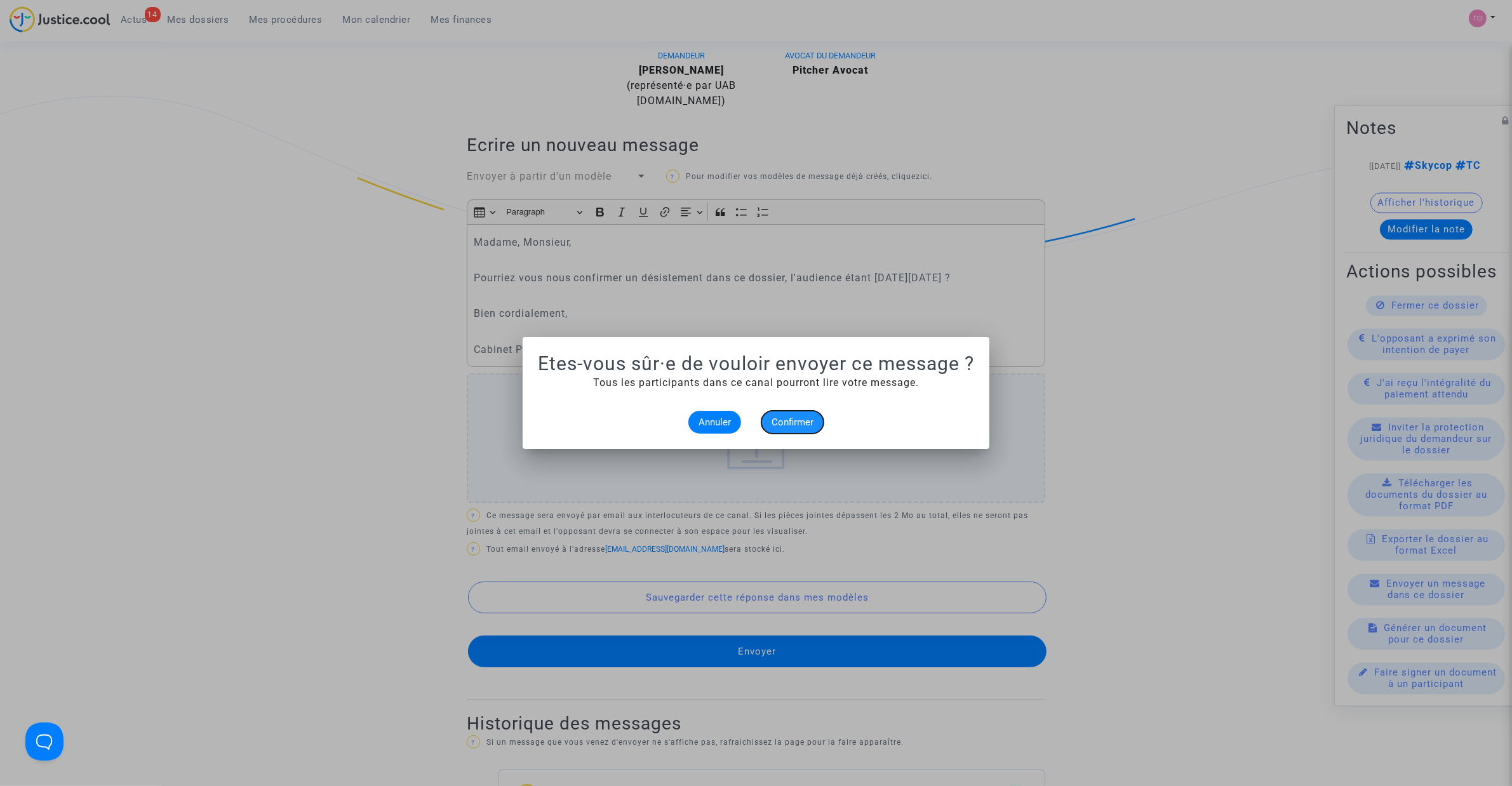
click at [788, 416] on span "Confirmer" at bounding box center [793, 422] width 42 height 11
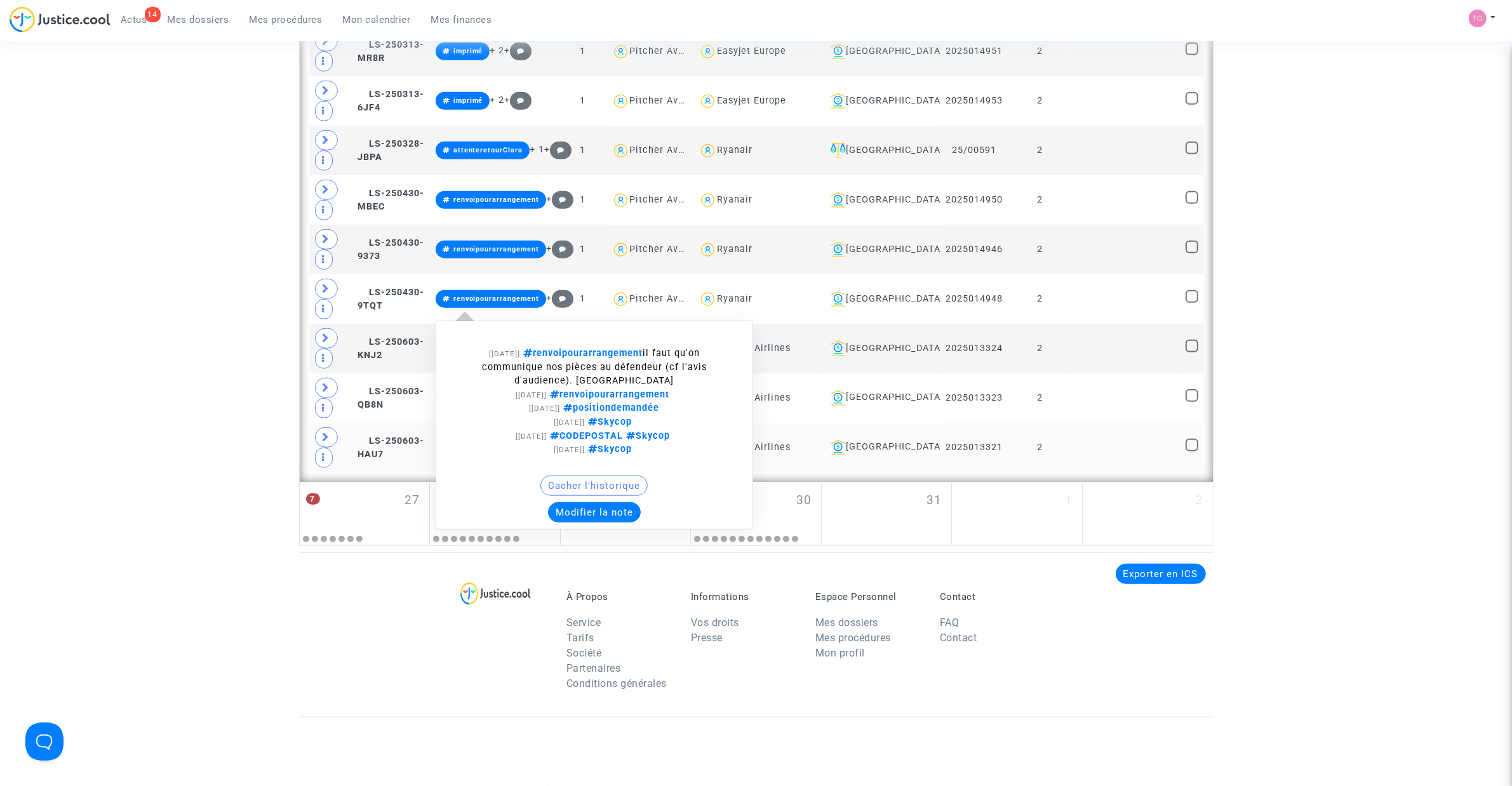
scroll to position [1401, 0]
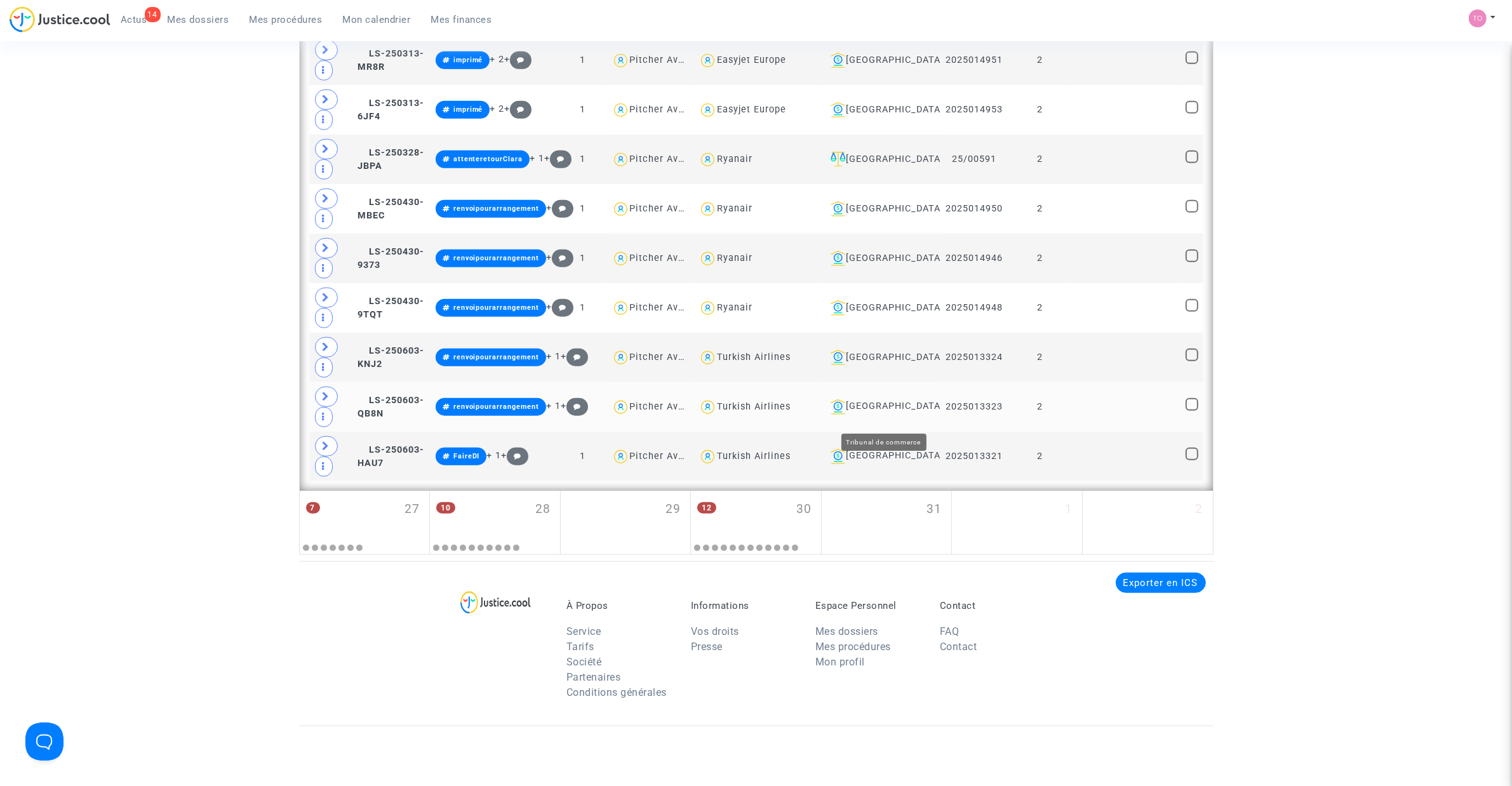
click at [898, 415] on div "Toulouse" at bounding box center [880, 406] width 110 height 15
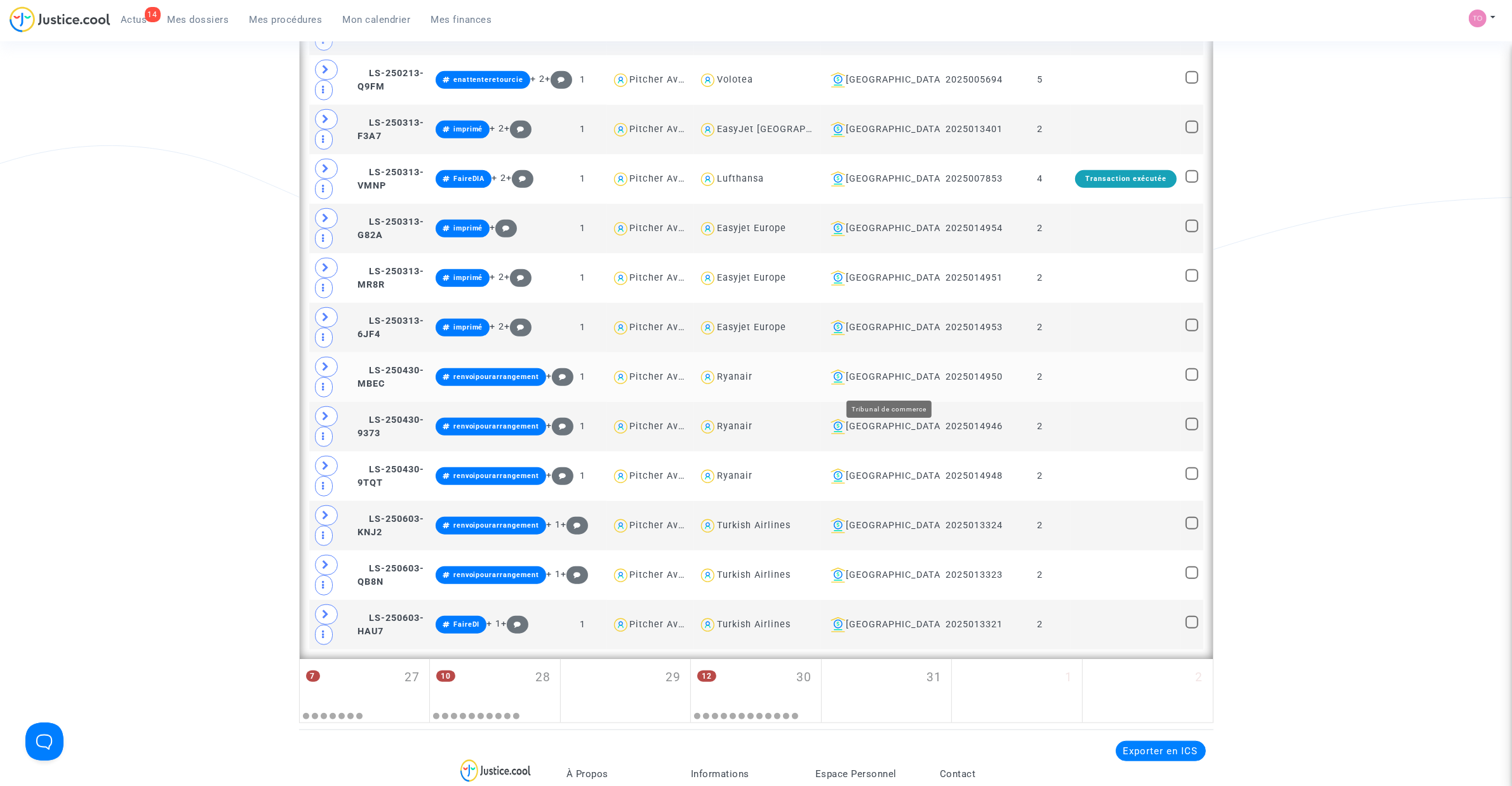
click at [905, 385] on div "Toulouse" at bounding box center [880, 377] width 110 height 15
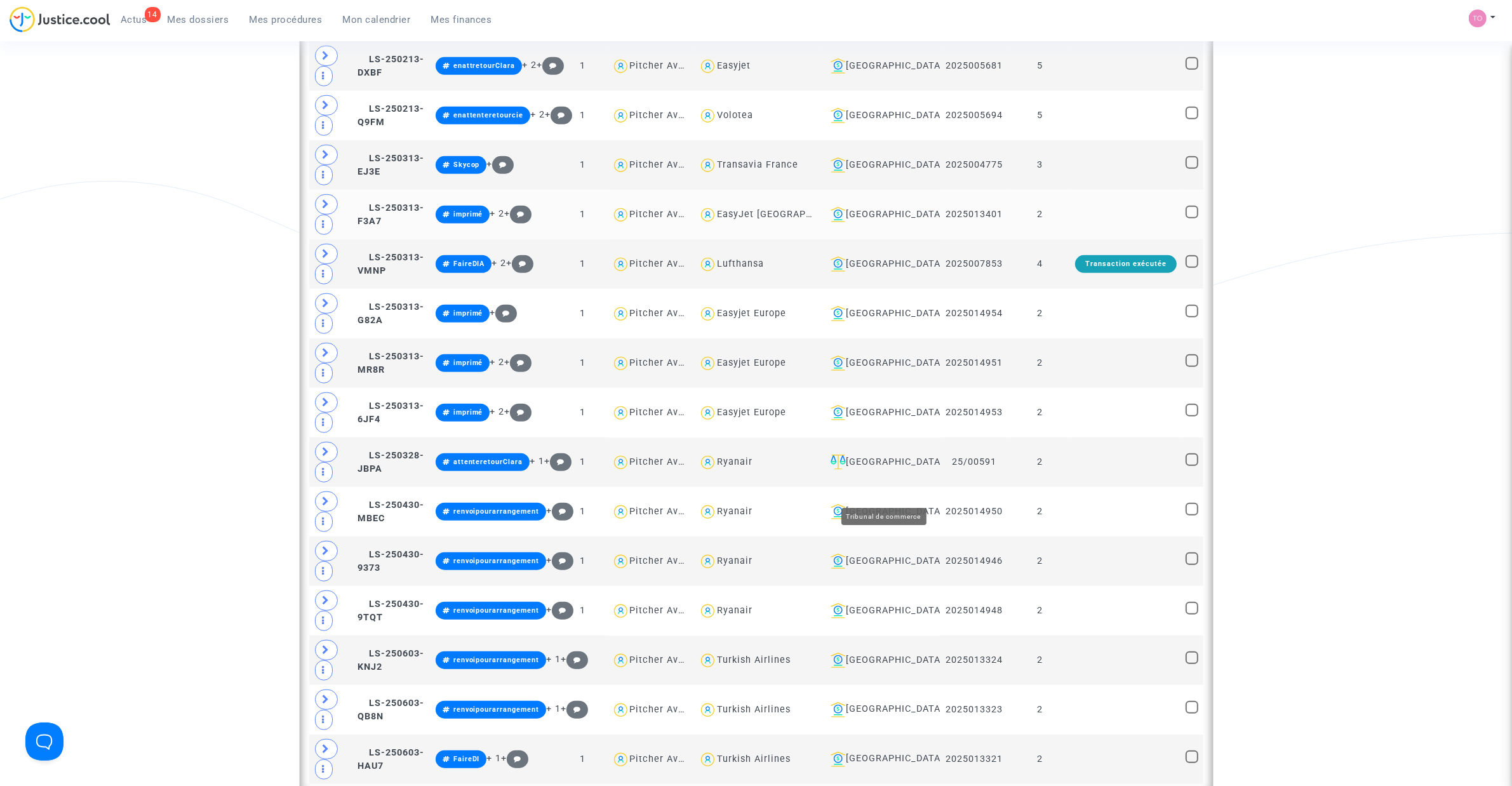
scroll to position [1081, 0]
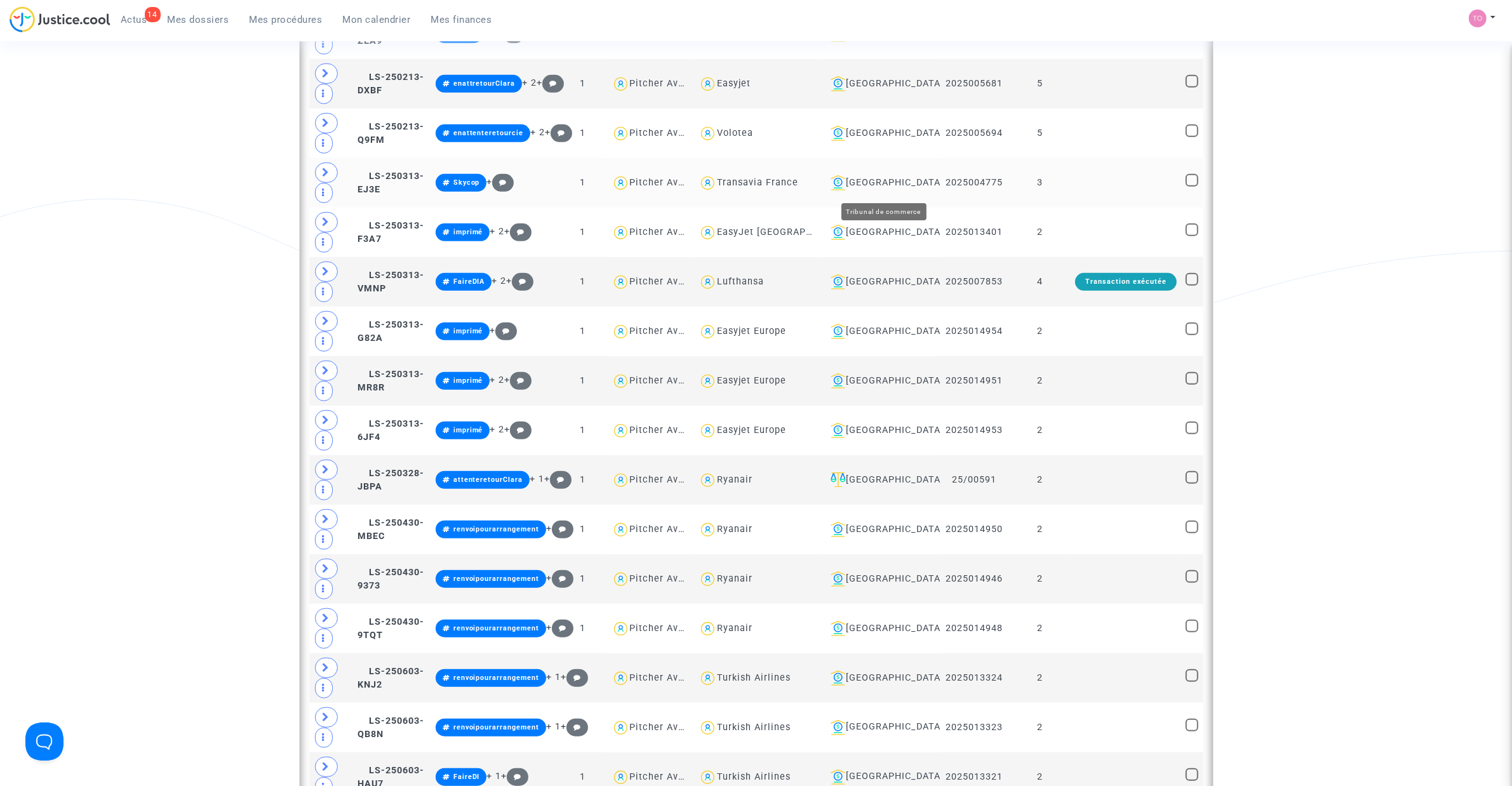
click at [886, 180] on div "Nantes" at bounding box center [880, 182] width 110 height 15
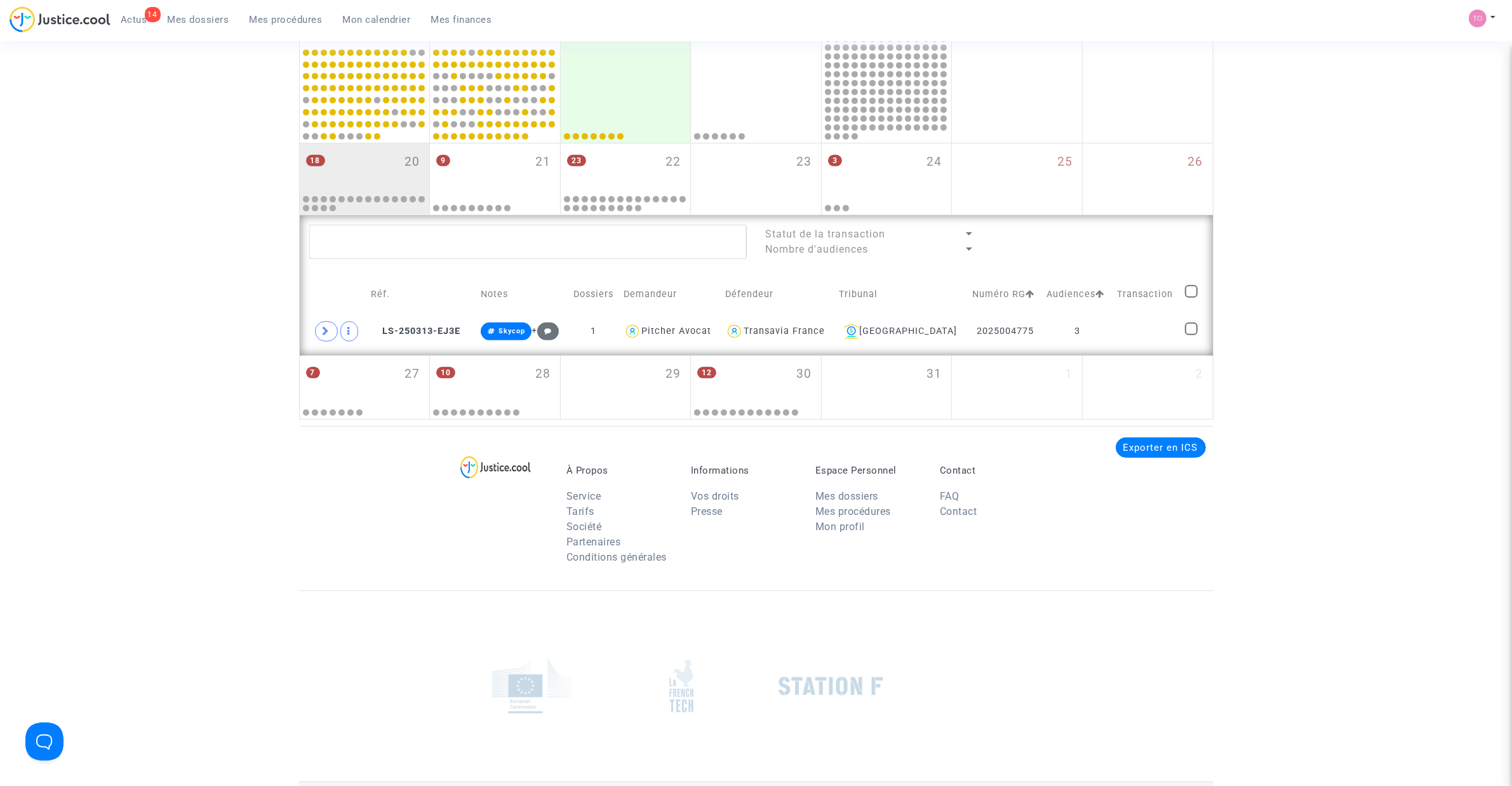
scroll to position [571, 0]
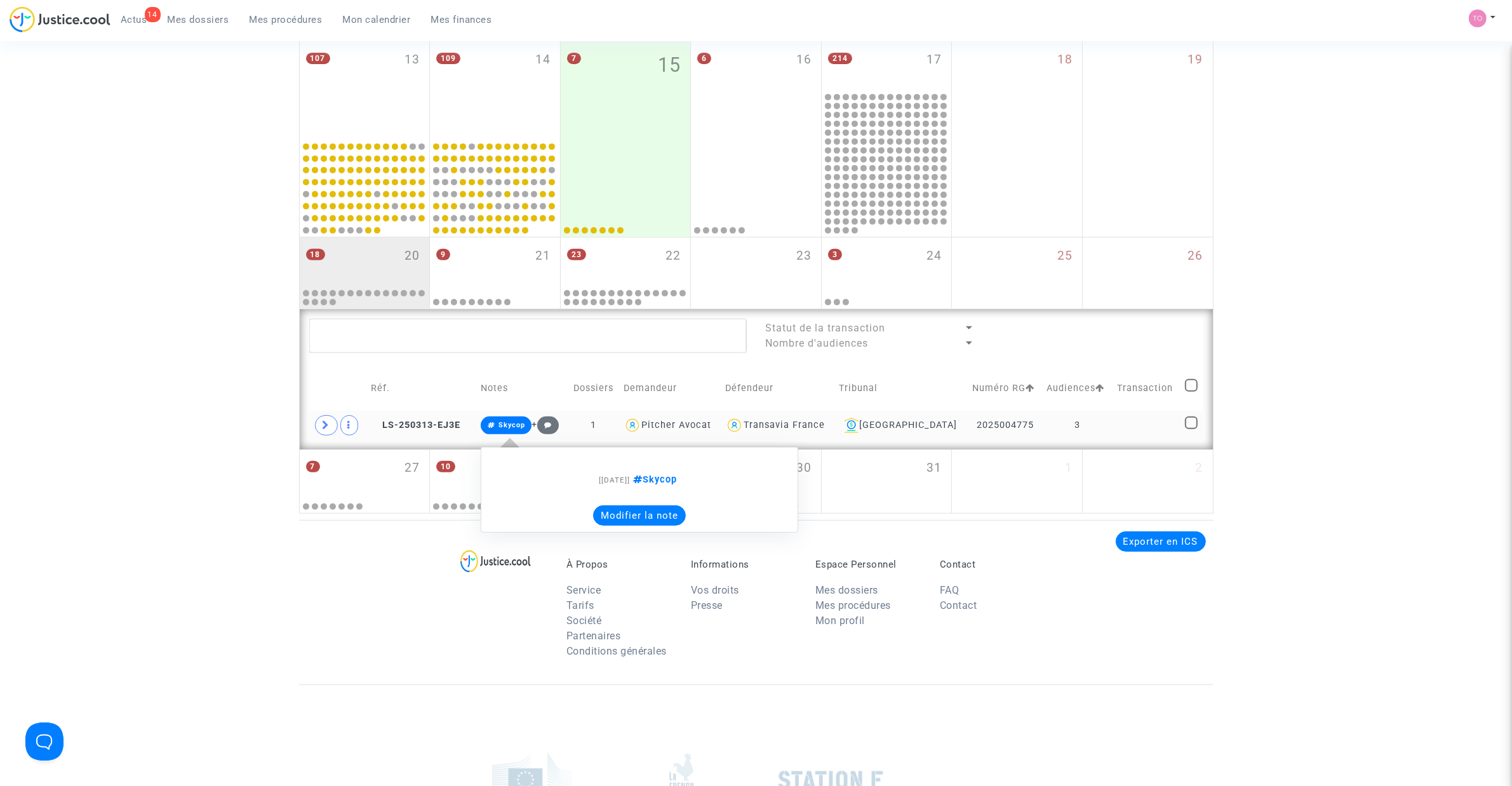
click at [657, 521] on button "Modifier la note" at bounding box center [638, 515] width 92 height 20
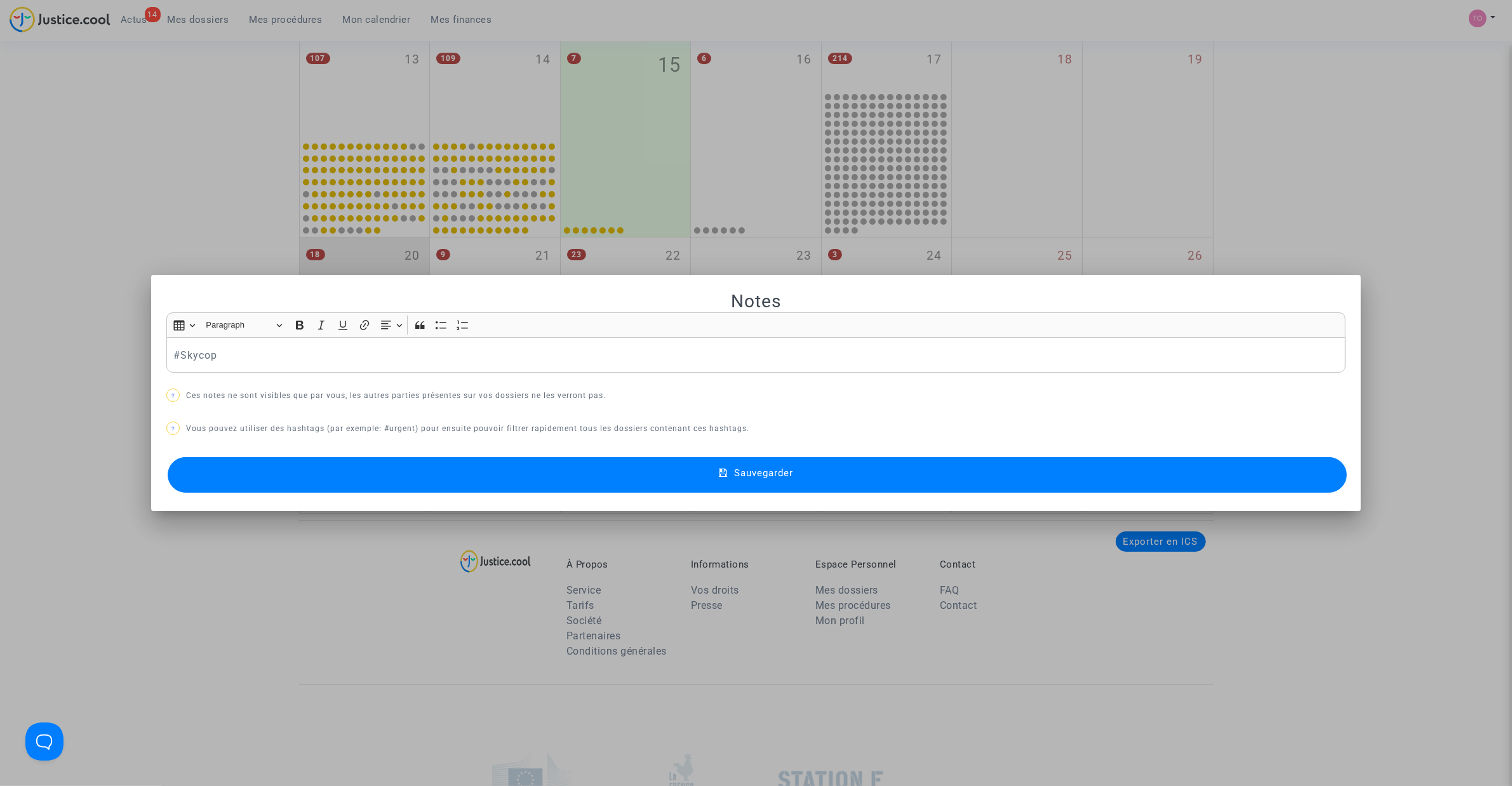
scroll to position [0, 0]
click at [483, 474] on button "Sauvegarder" at bounding box center [756, 474] width 1179 height 35
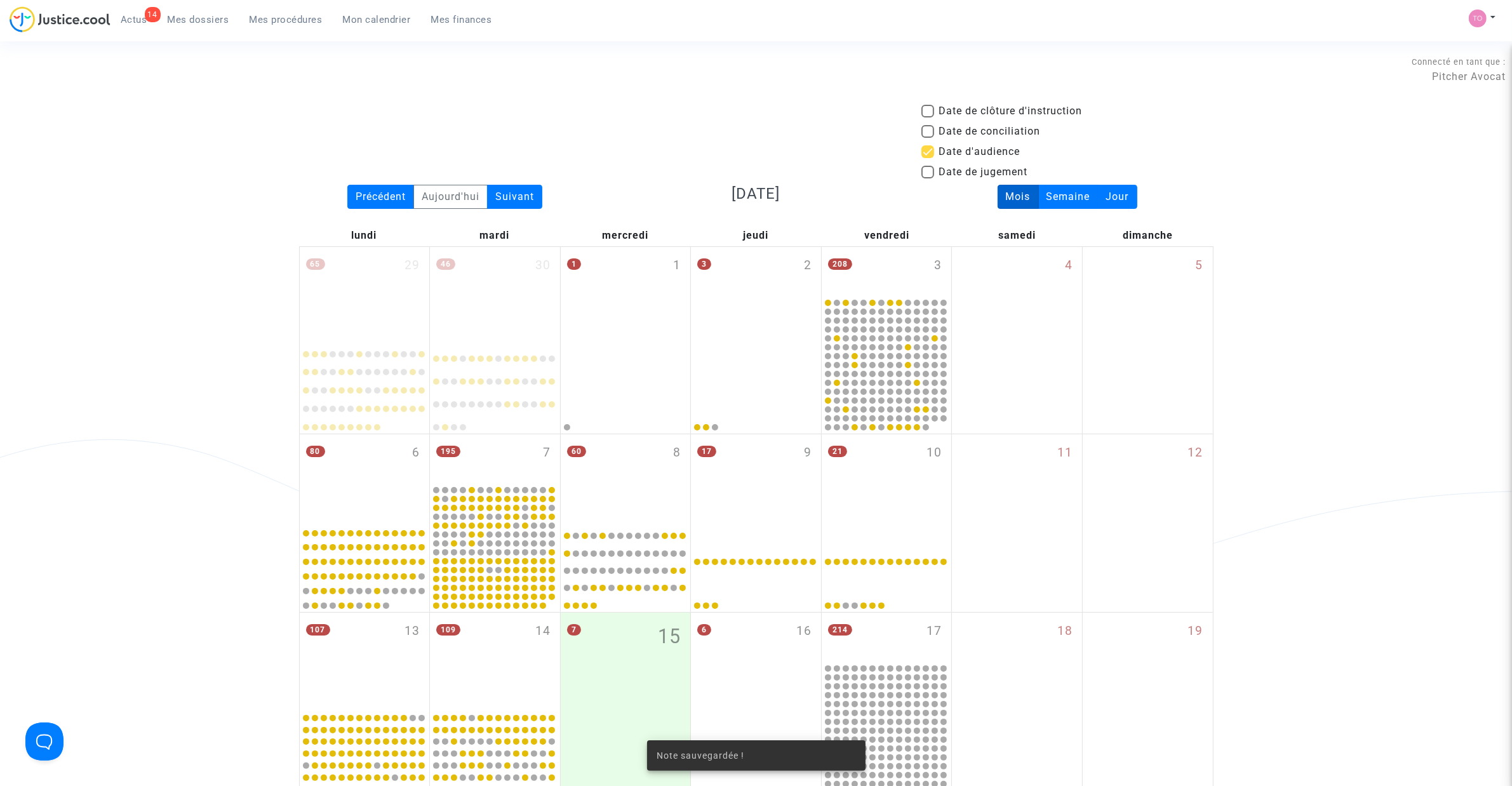
scroll to position [571, 0]
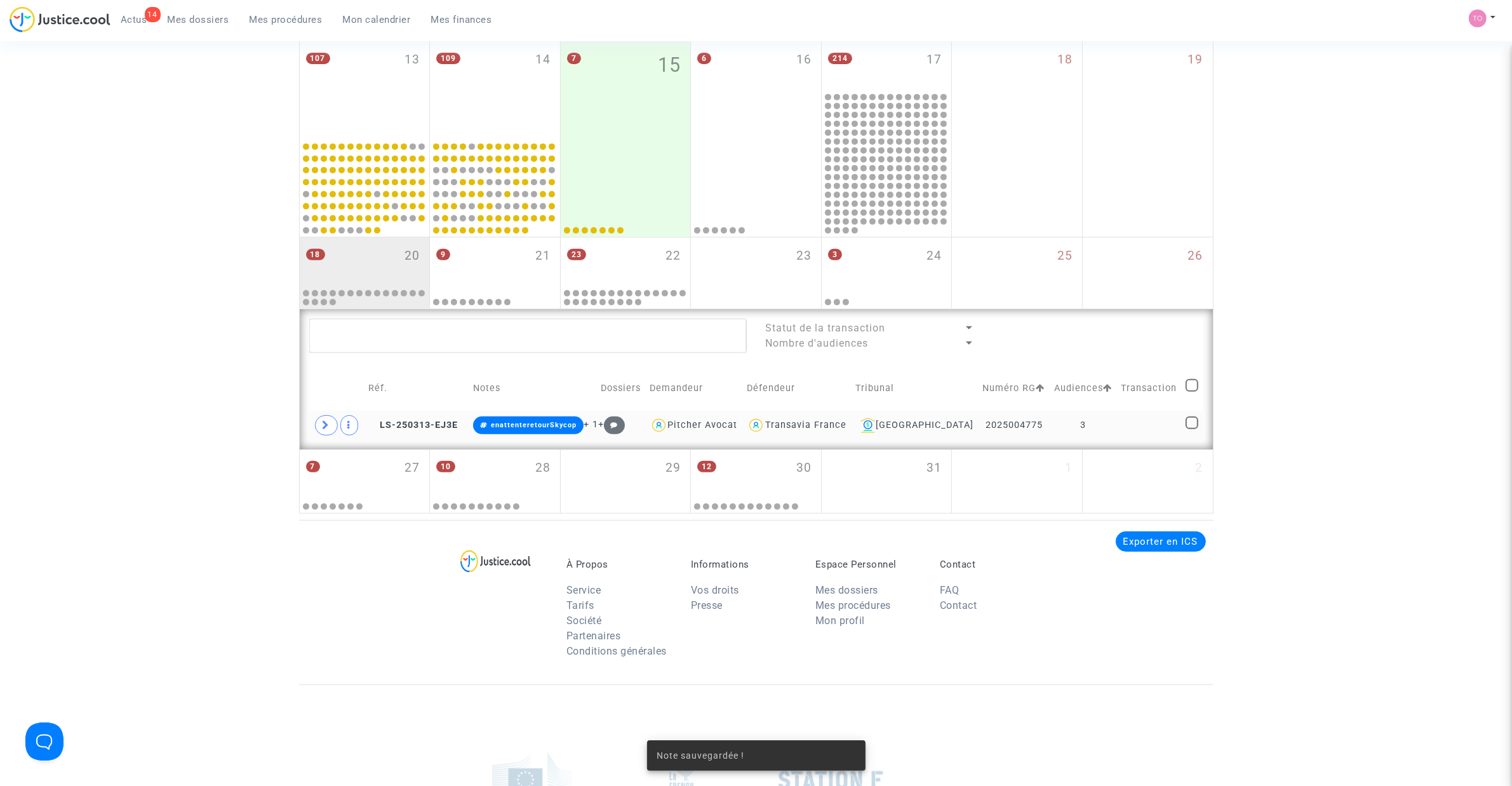
click at [223, 419] on div "Date de clôture d'instruction Date de conciliation Date d'audience Date de juge…" at bounding box center [756, 23] width 1512 height 981
click at [830, 423] on div "Transavia France" at bounding box center [806, 425] width 81 height 11
type textarea "@"Transavia France""
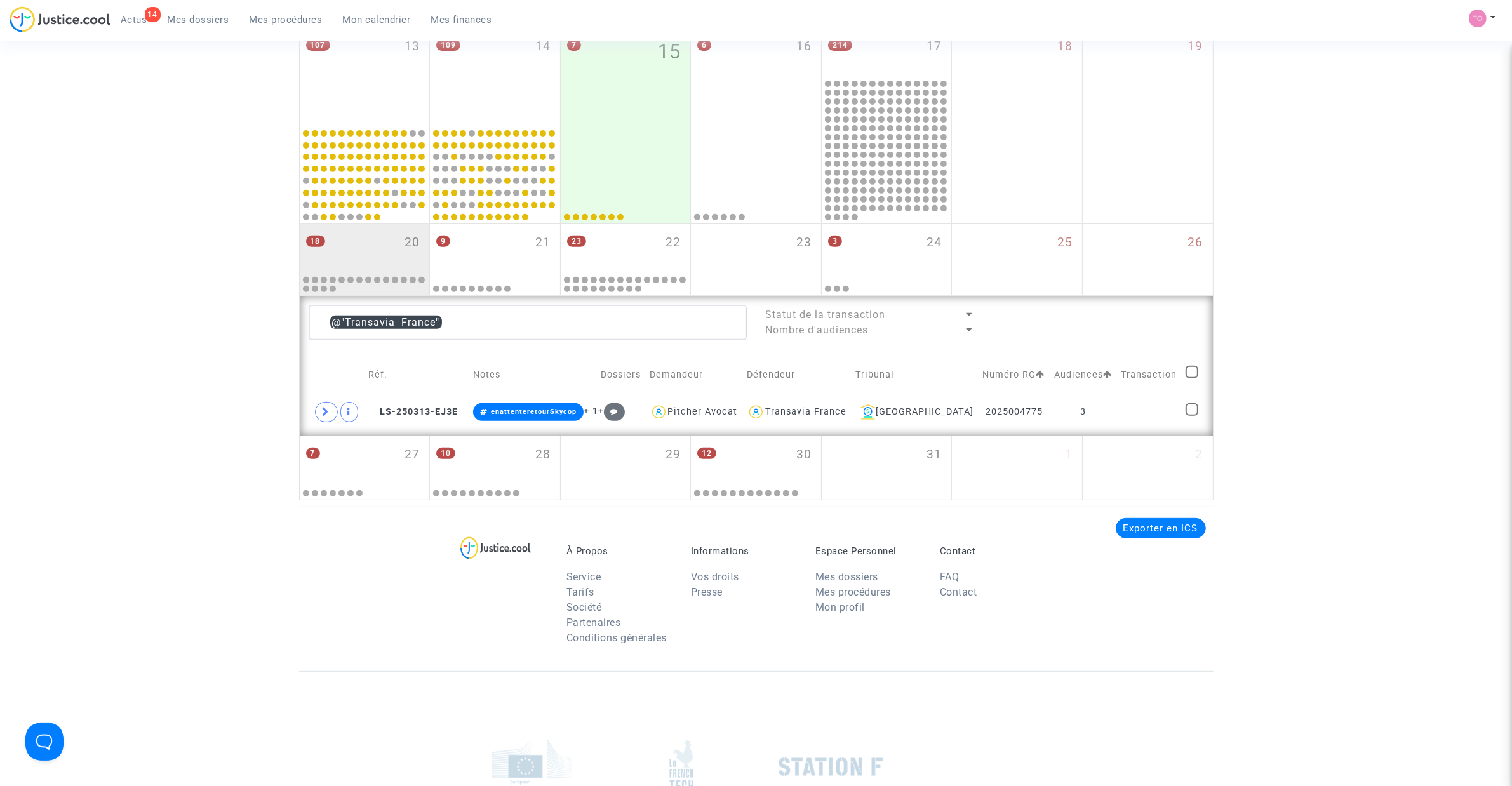
scroll to position [597, 0]
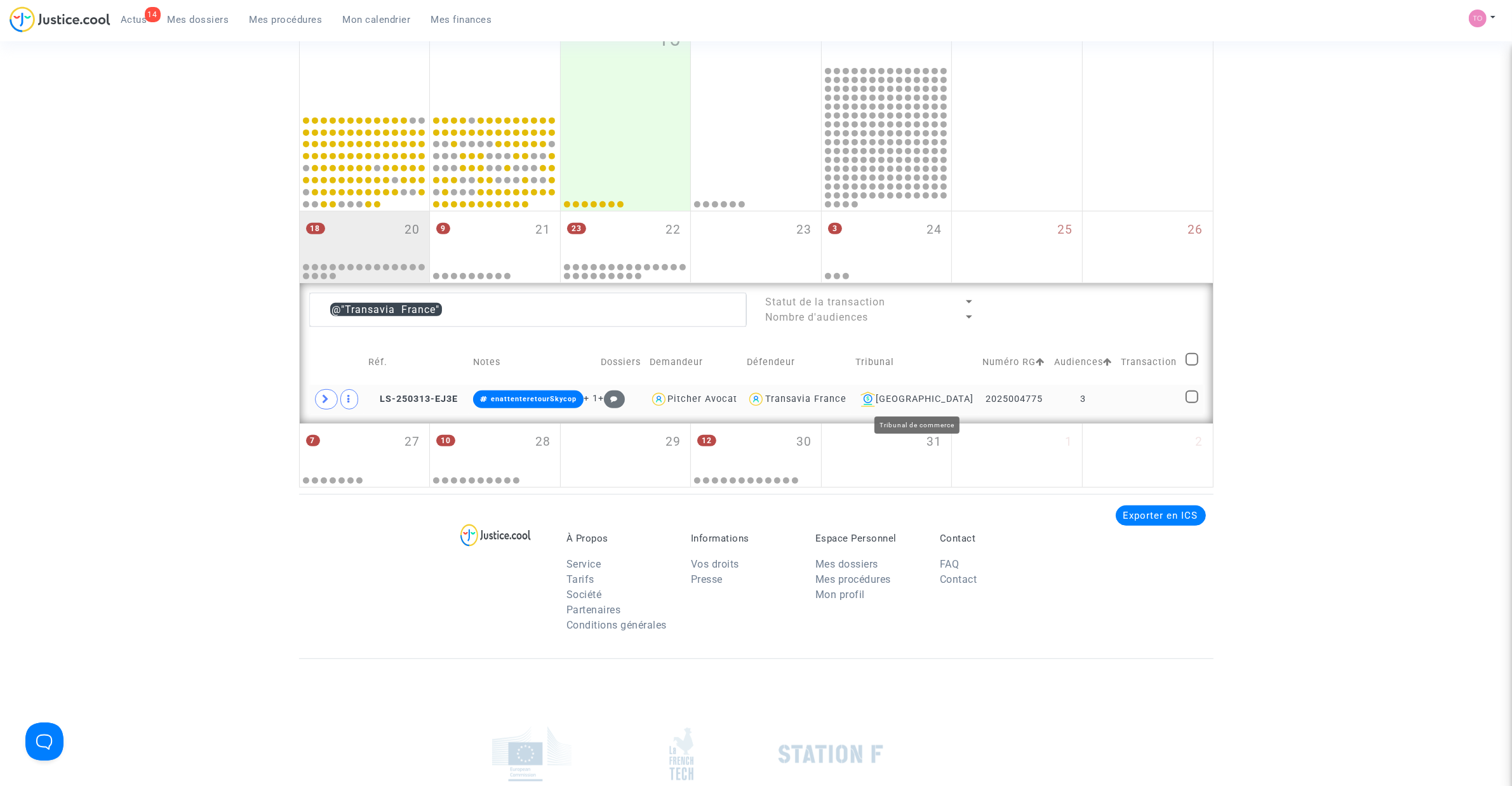
click at [940, 401] on div "Nantes" at bounding box center [914, 399] width 118 height 15
click at [827, 397] on div "Transavia France" at bounding box center [806, 399] width 81 height 11
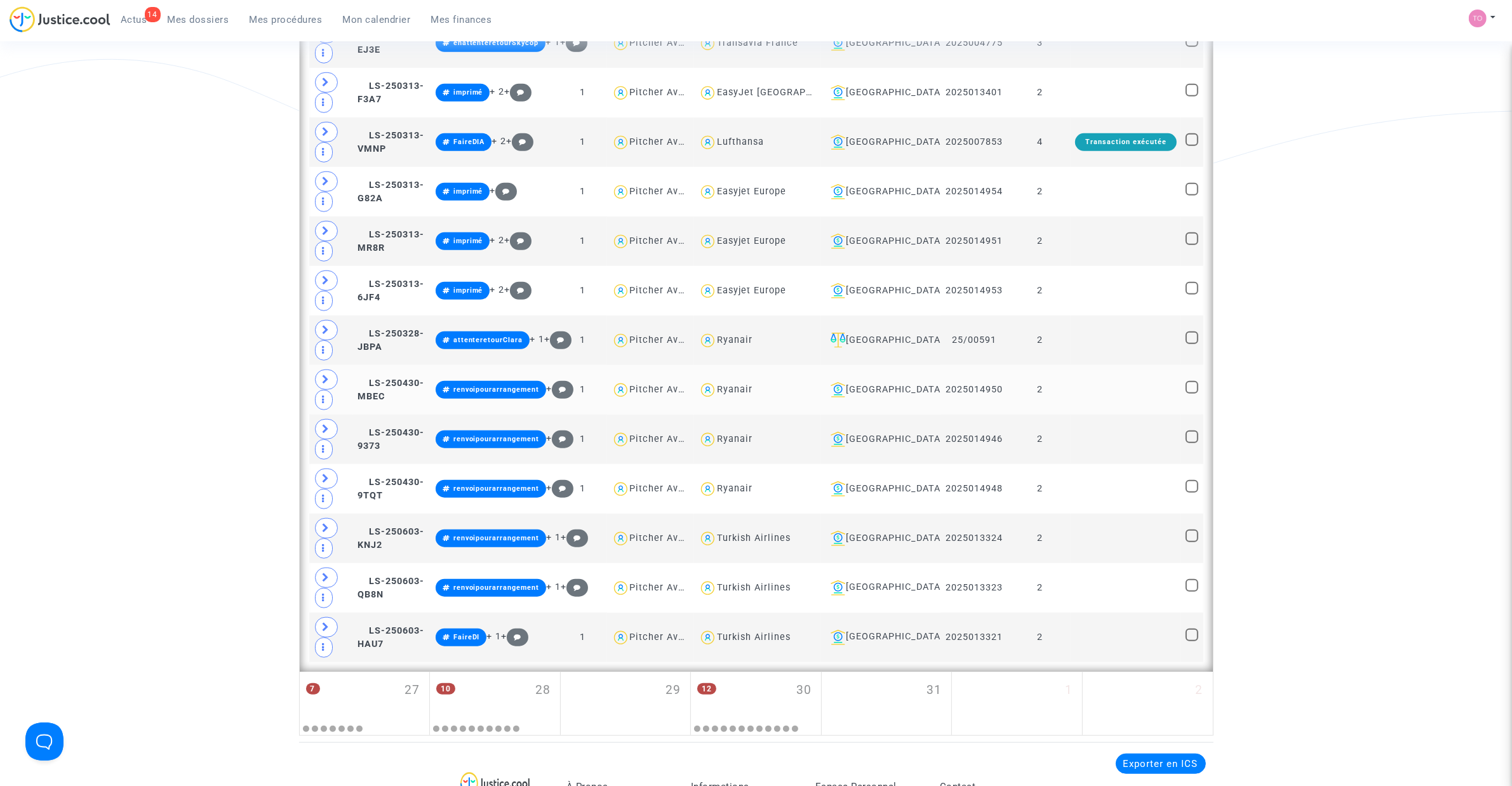
scroll to position [1209, 0]
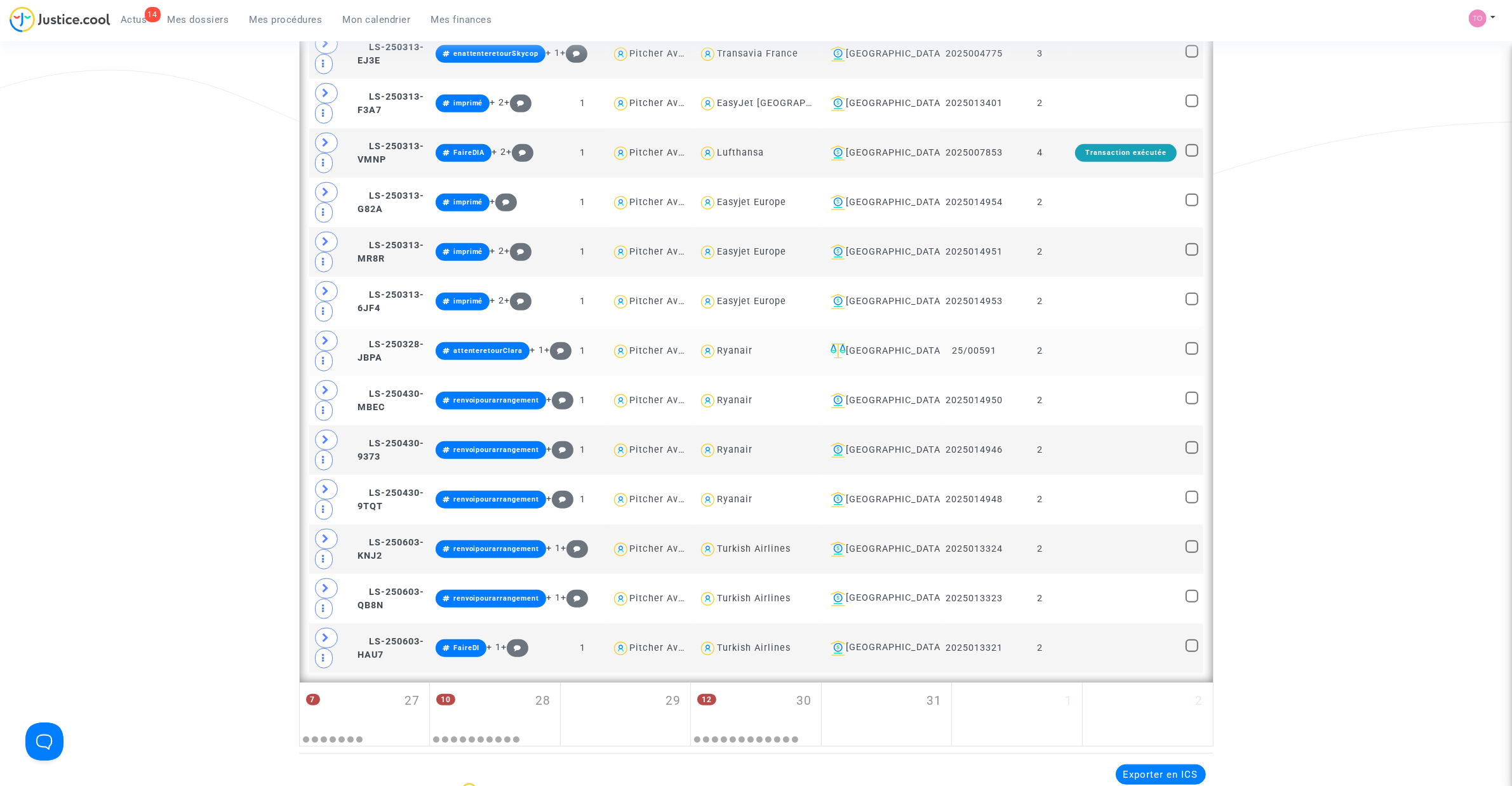
click at [899, 356] on div "Carcassonne" at bounding box center [880, 350] width 110 height 15
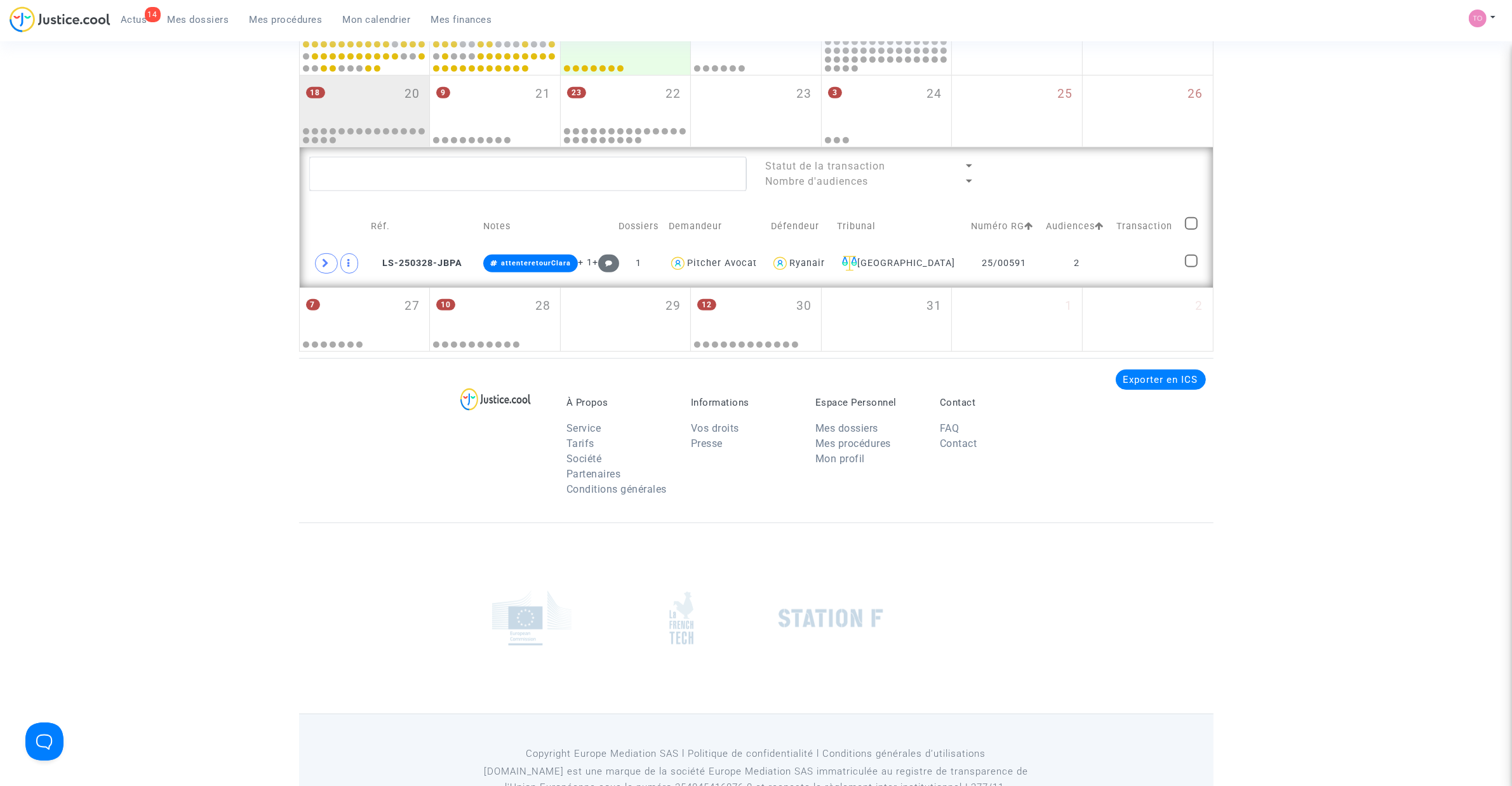
scroll to position [724, 0]
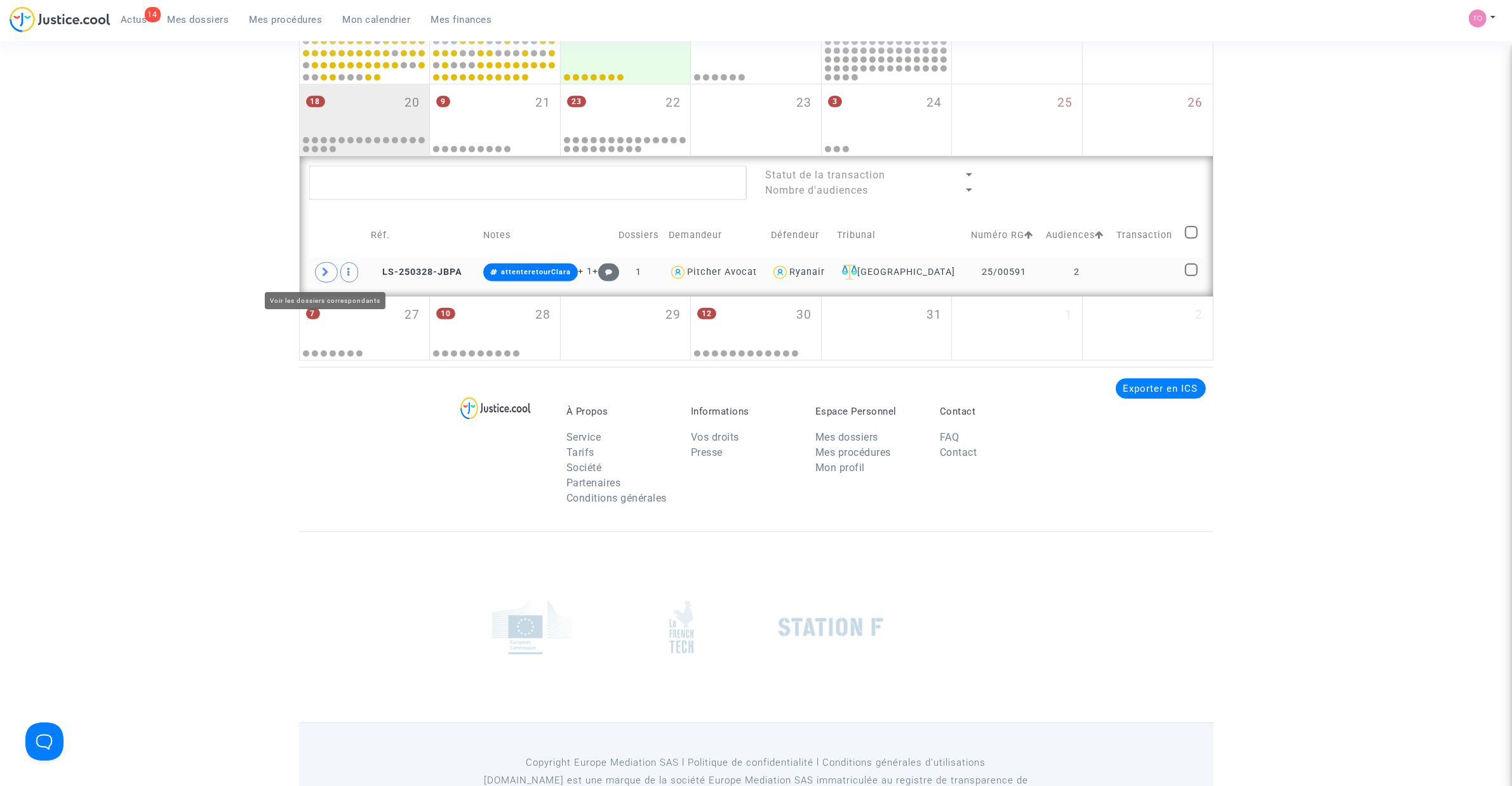
click at [332, 268] on span at bounding box center [327, 272] width 23 height 20
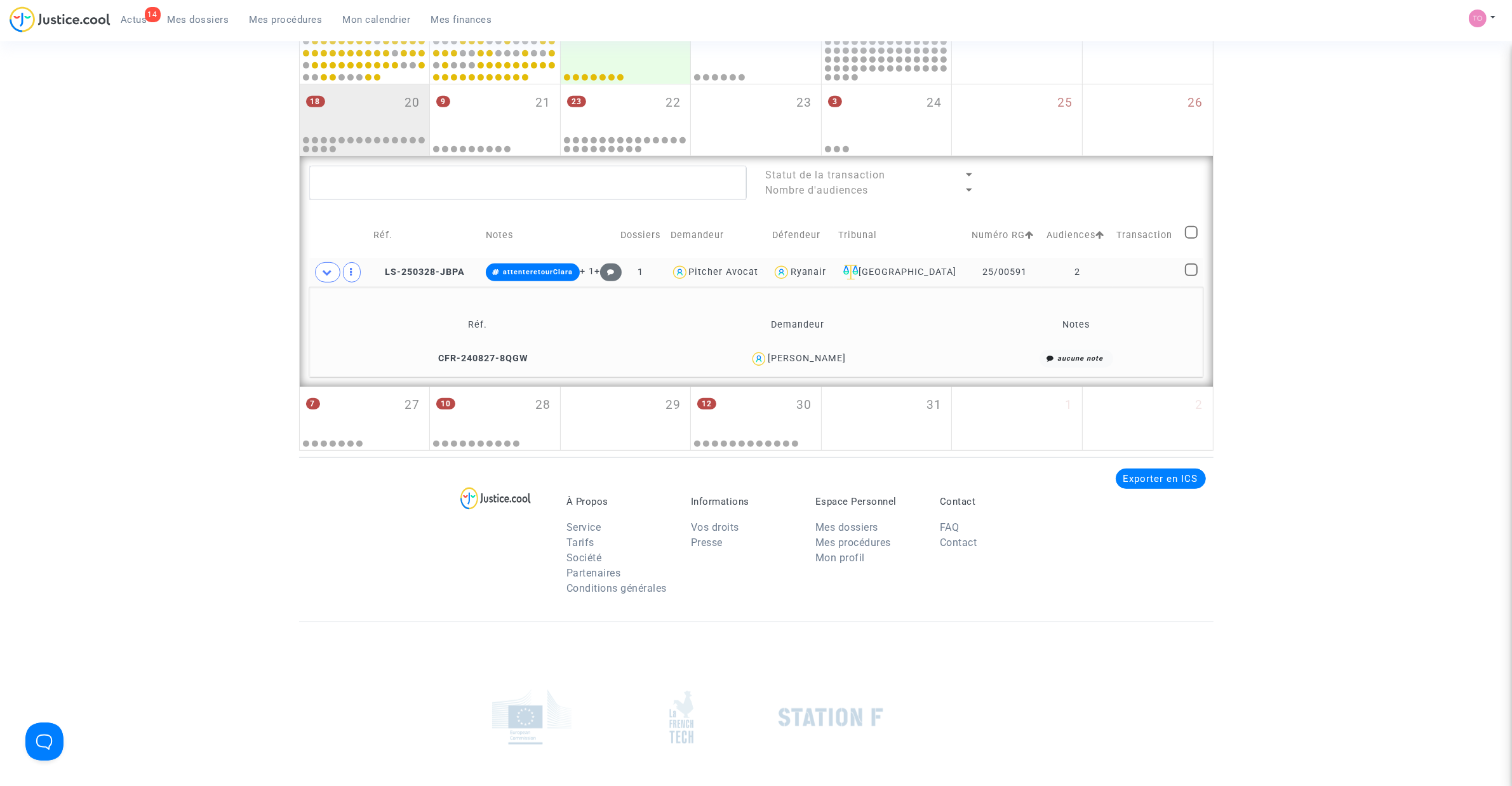
click at [824, 357] on div "FANNY MOUADDEN" at bounding box center [807, 358] width 78 height 11
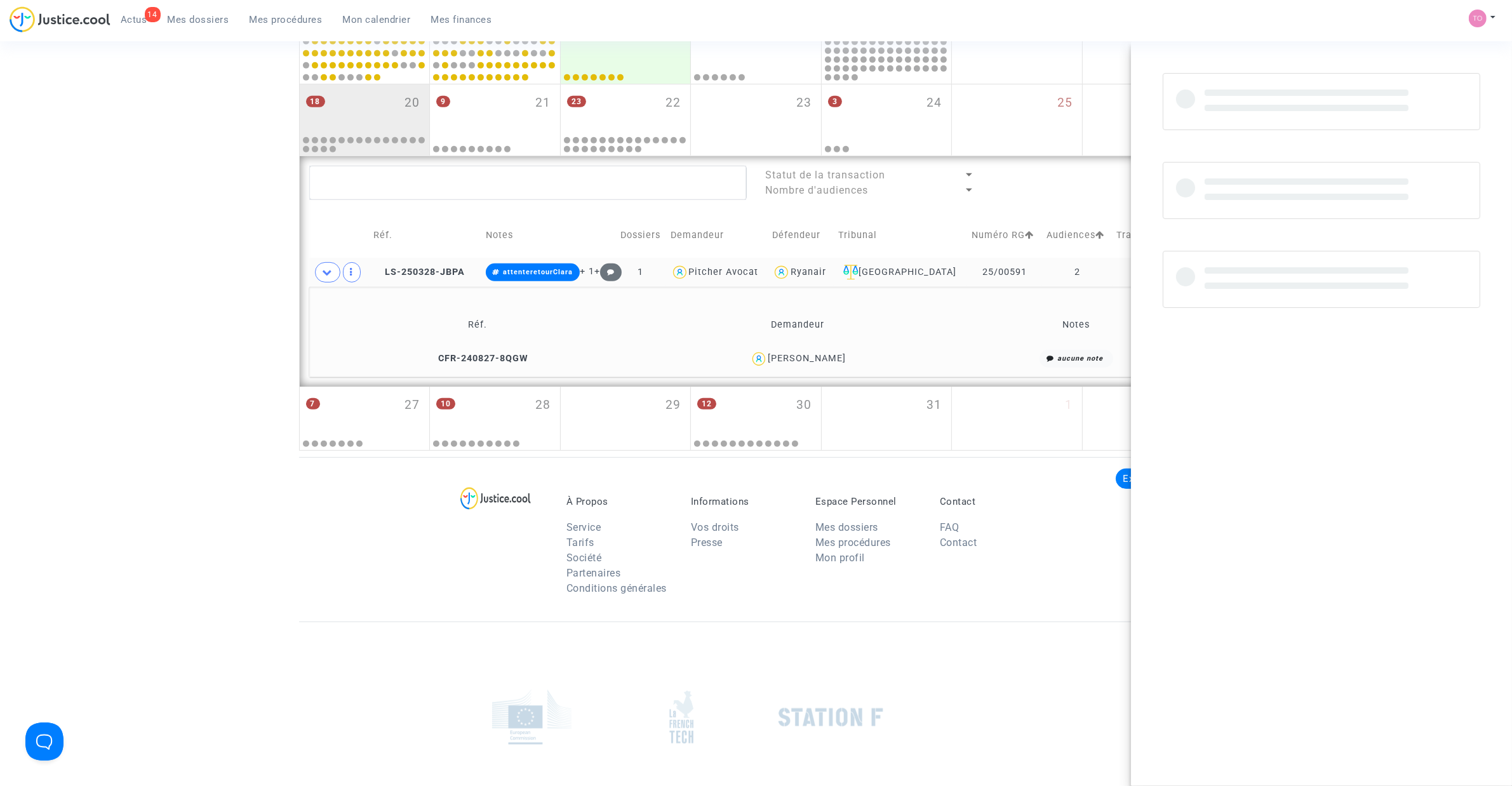
click at [824, 357] on div "FANNY MOUADDEN" at bounding box center [807, 358] width 78 height 11
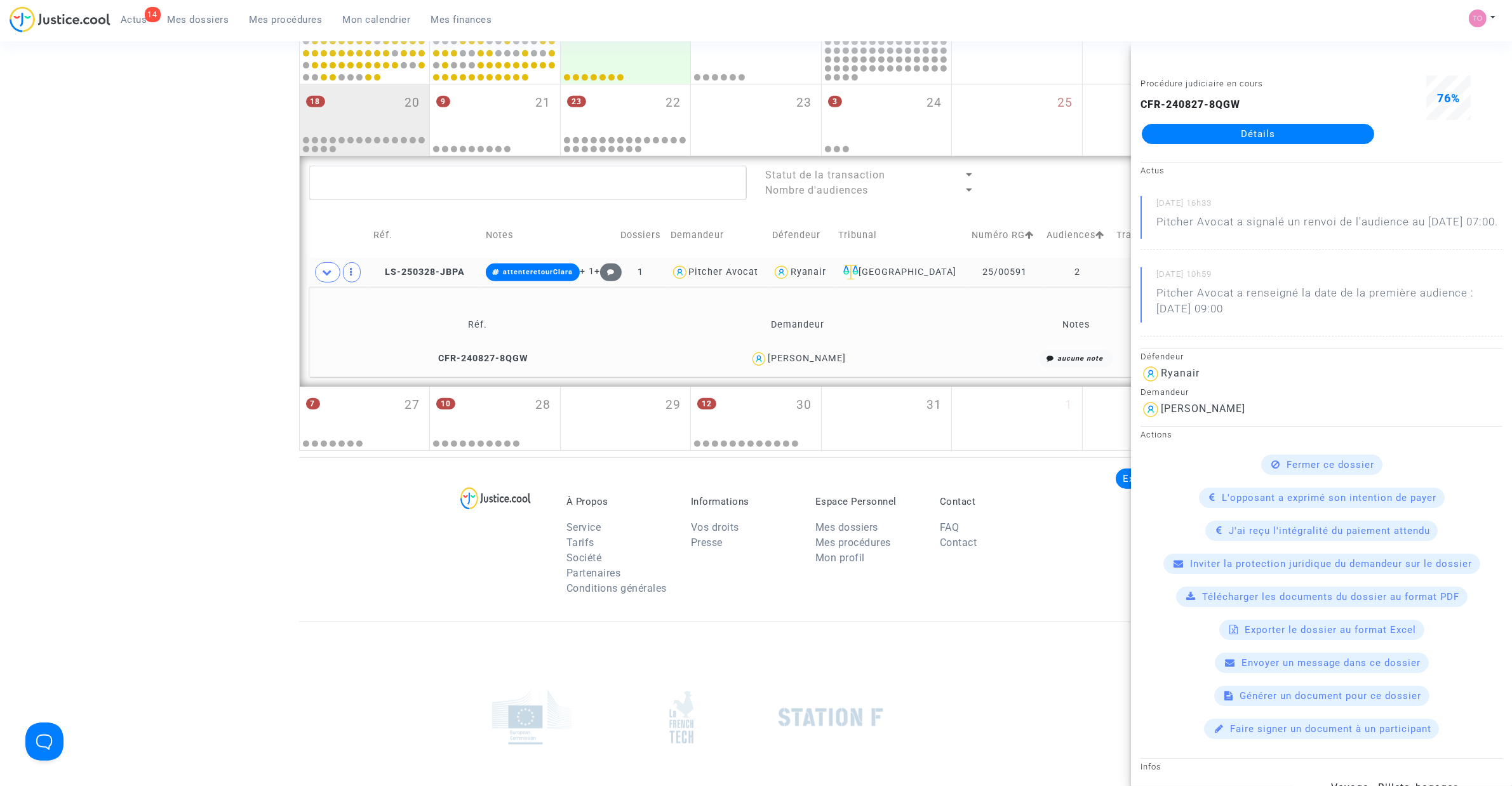
click at [886, 356] on div "FANNY MOUADDEN" at bounding box center [797, 358] width 304 height 18
drag, startPoint x: 852, startPoint y: 359, endPoint x: 759, endPoint y: 363, distance: 93.1
click at [759, 363] on div "FANNY MOUADDEN" at bounding box center [797, 358] width 304 height 18
drag, startPoint x: 1021, startPoint y: 273, endPoint x: 969, endPoint y: 271, distance: 52.0
click at [969, 271] on td "25/00591" at bounding box center [1004, 272] width 75 height 29
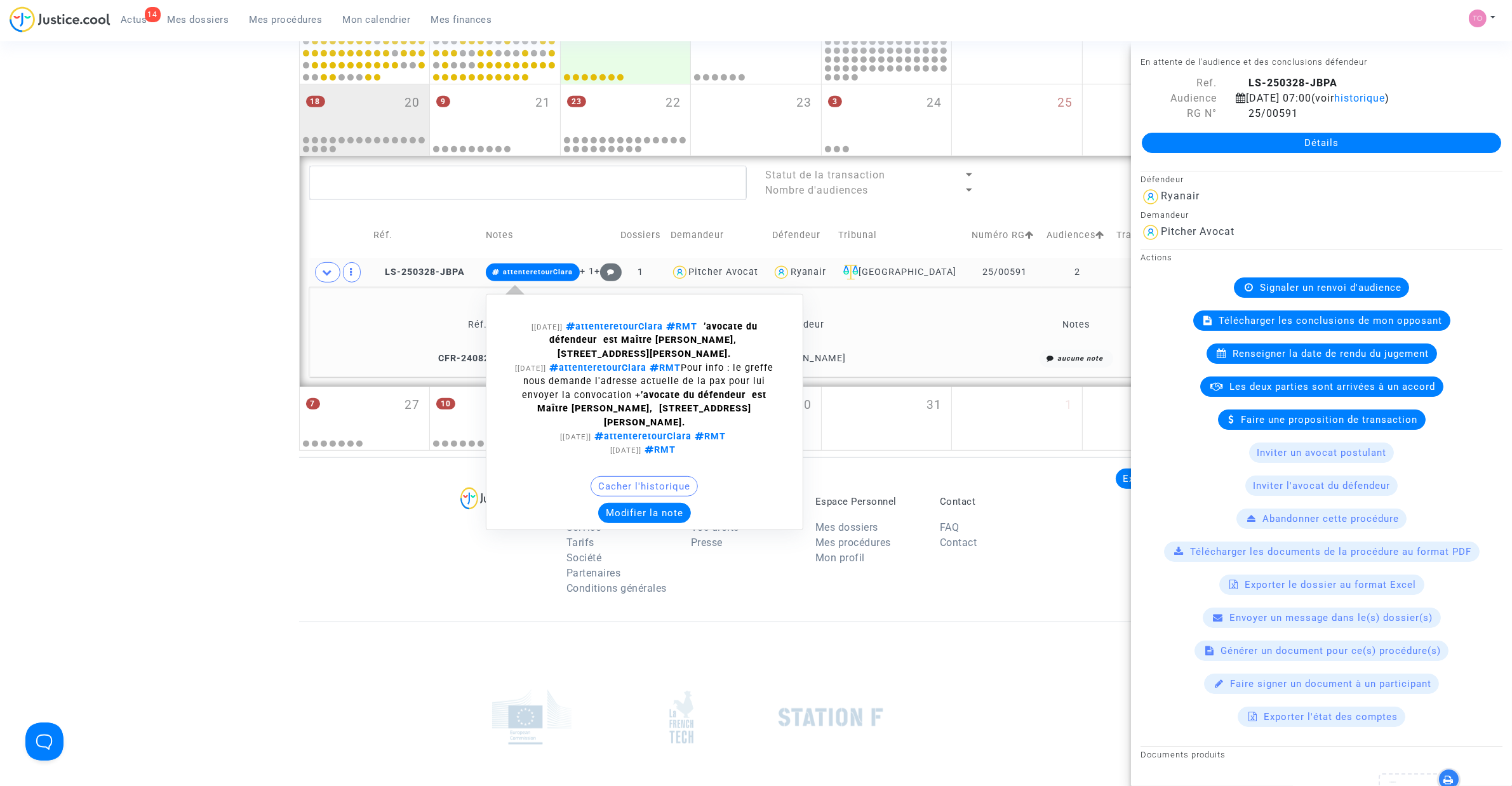
click at [652, 523] on button "Modifier la note" at bounding box center [644, 512] width 92 height 20
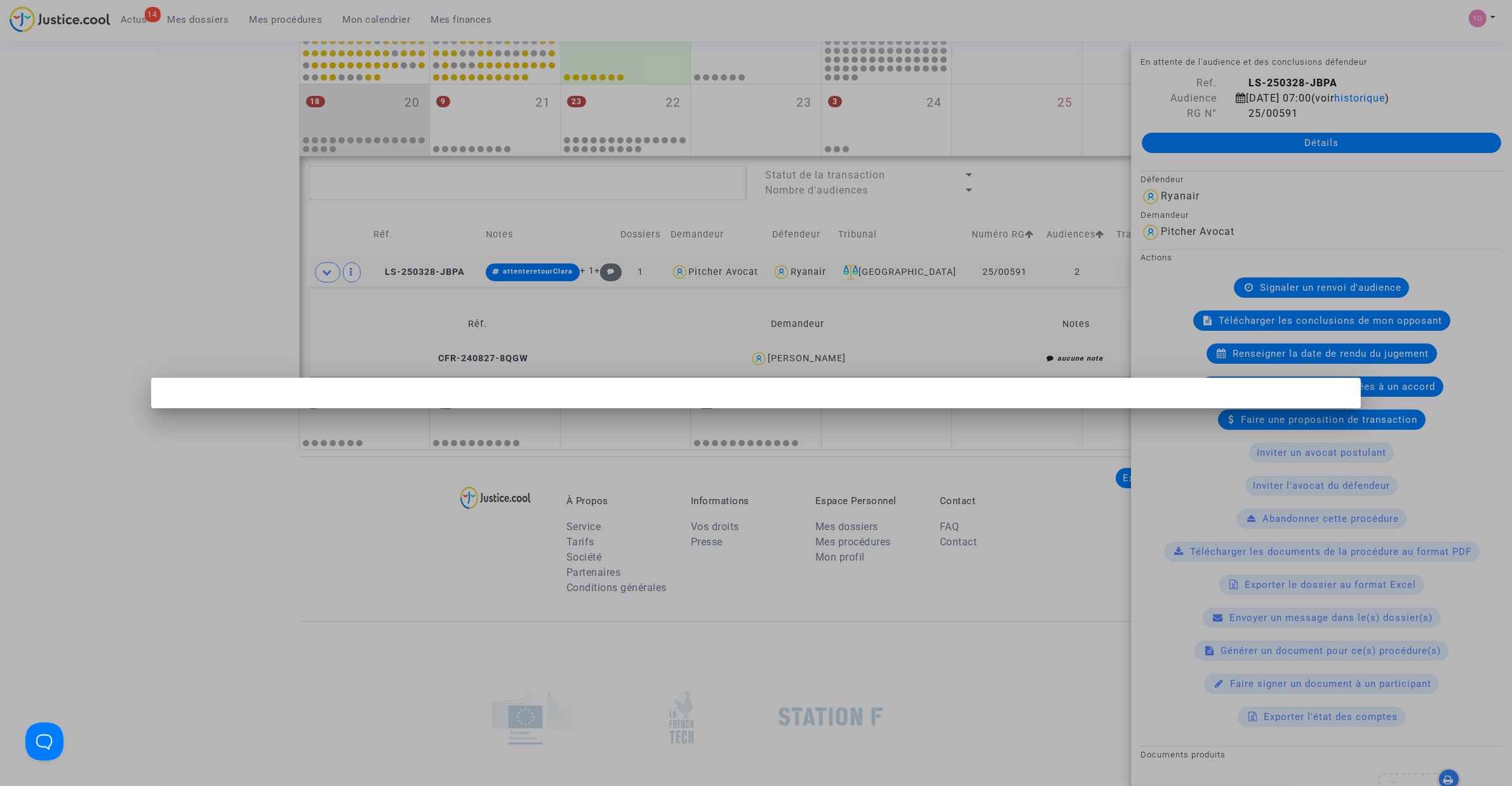
scroll to position [0, 0]
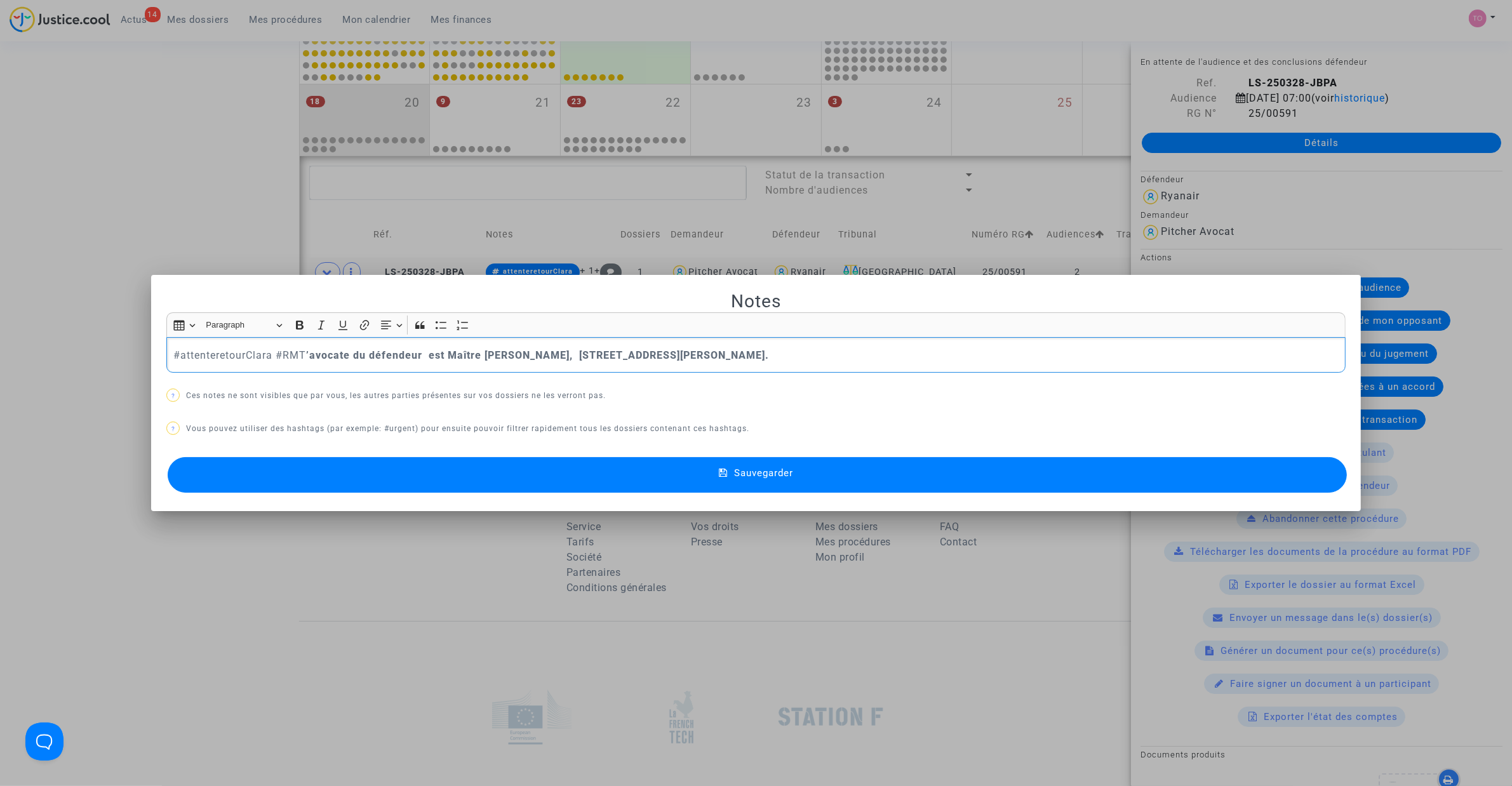
click at [218, 352] on p "#attenteretourClara #RMT ’avocate du défendeur est Maître FITA Charlotte, 19 Es…" at bounding box center [756, 355] width 1166 height 16
click at [218, 351] on p "#attenteretourClara #RMT ’avocate du défendeur est Maître FITA Charlotte, 19 Es…" at bounding box center [756, 355] width 1166 height 16
click at [328, 482] on button "Sauvegarder" at bounding box center [756, 474] width 1179 height 35
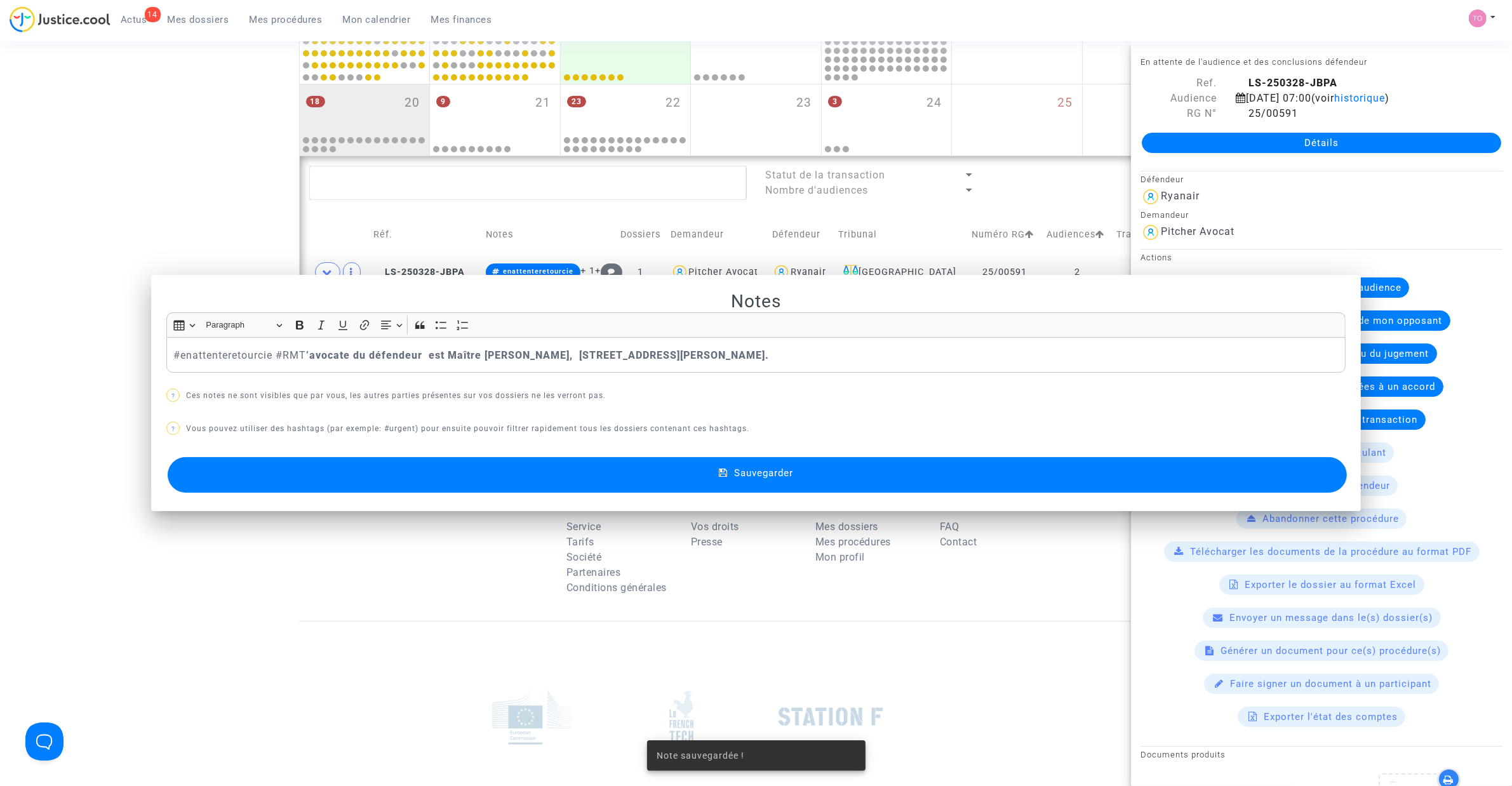
scroll to position [724, 0]
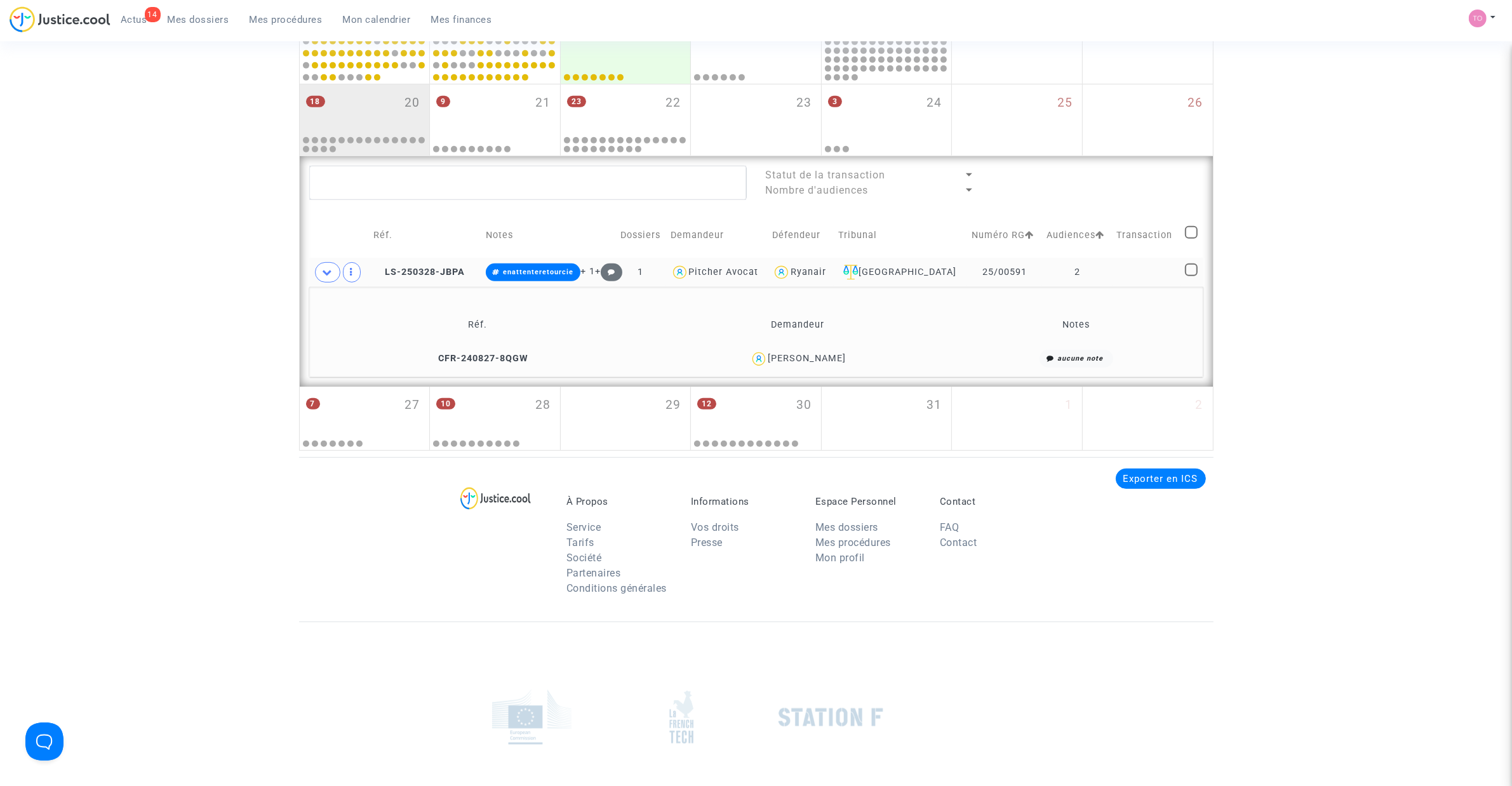
click at [814, 356] on div "FANNY MOUADDEN" at bounding box center [807, 358] width 78 height 11
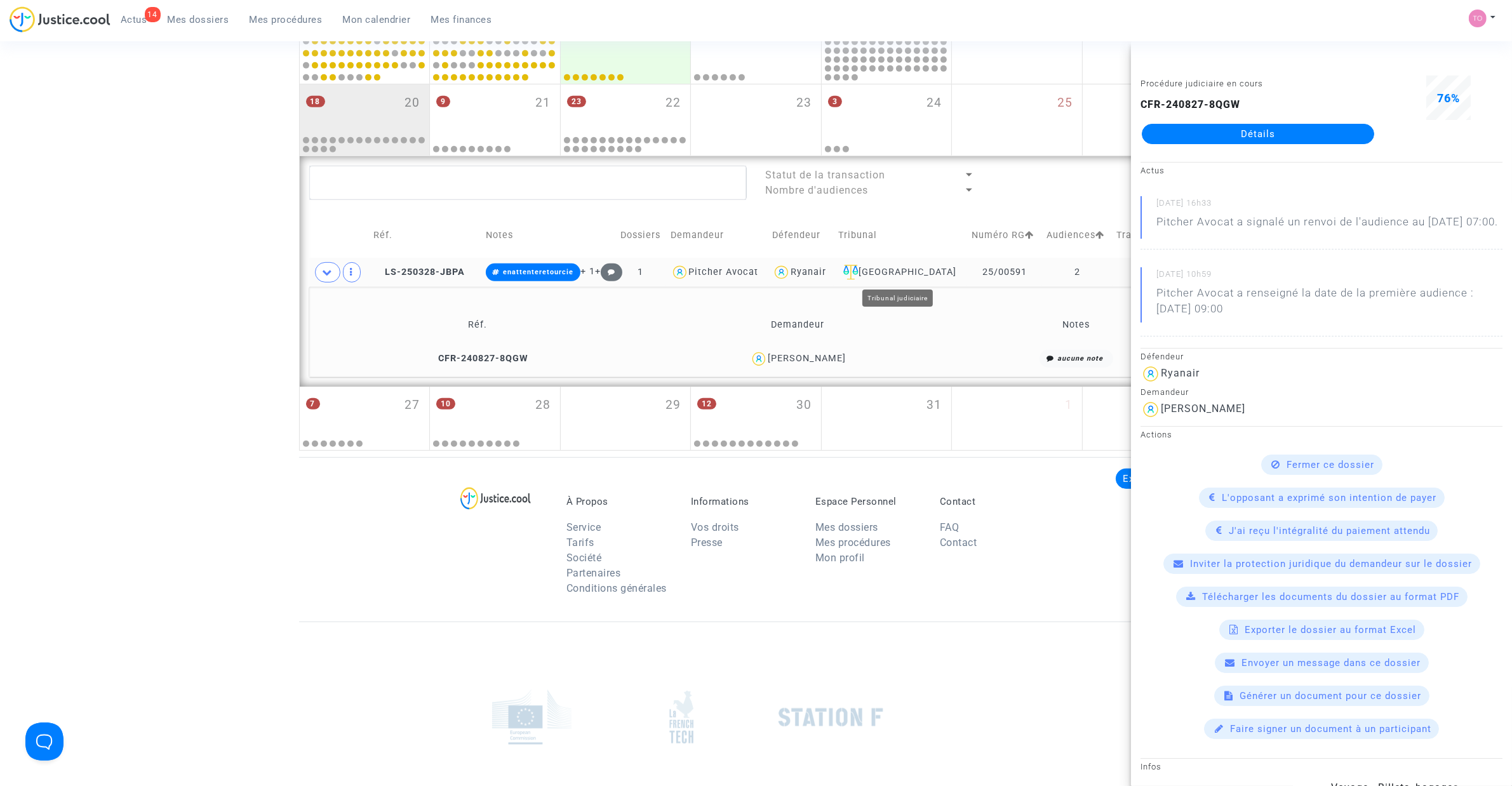
click at [904, 269] on div "Carcassonne" at bounding box center [900, 272] width 124 height 15
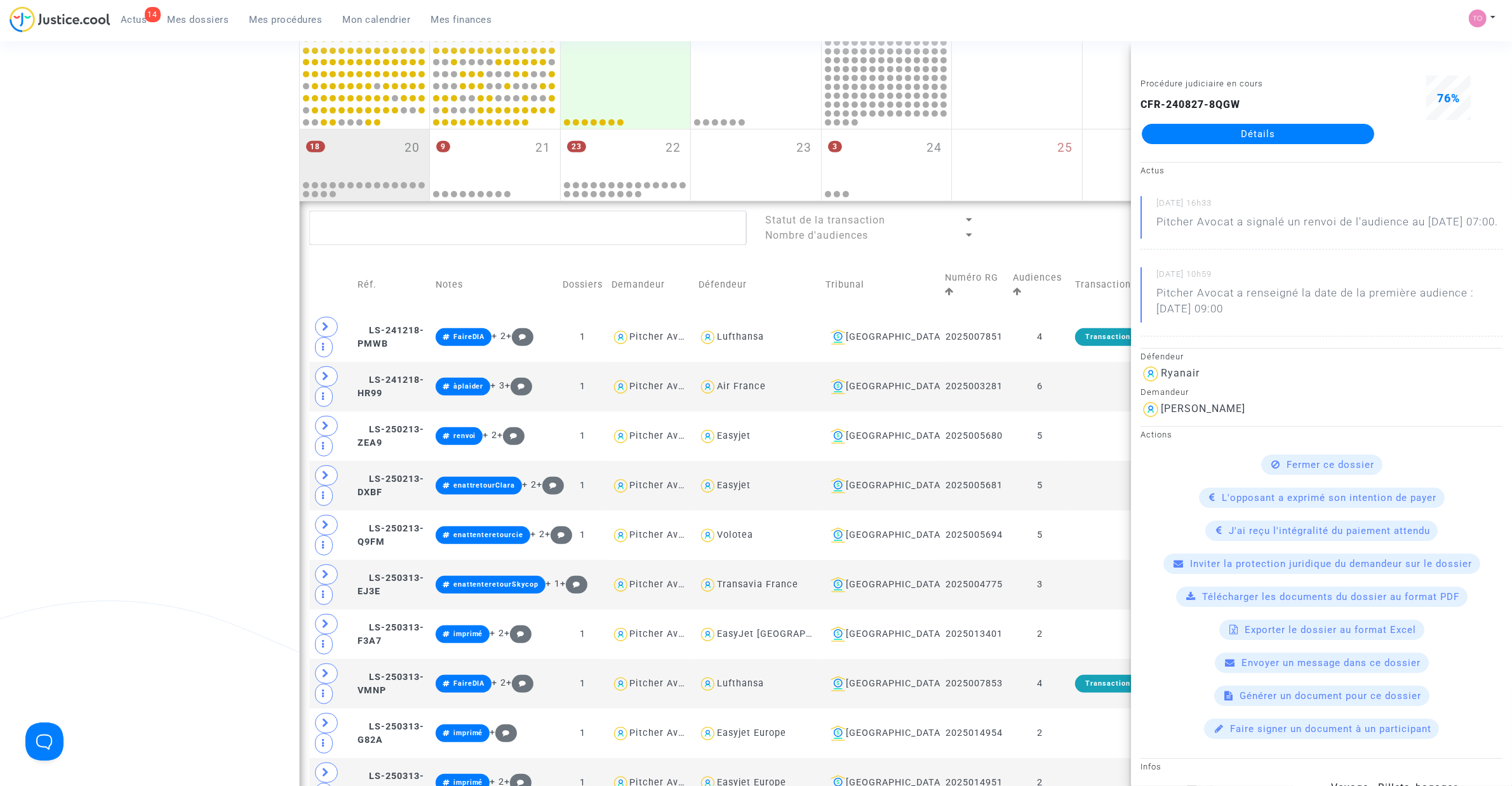
scroll to position [619, 0]
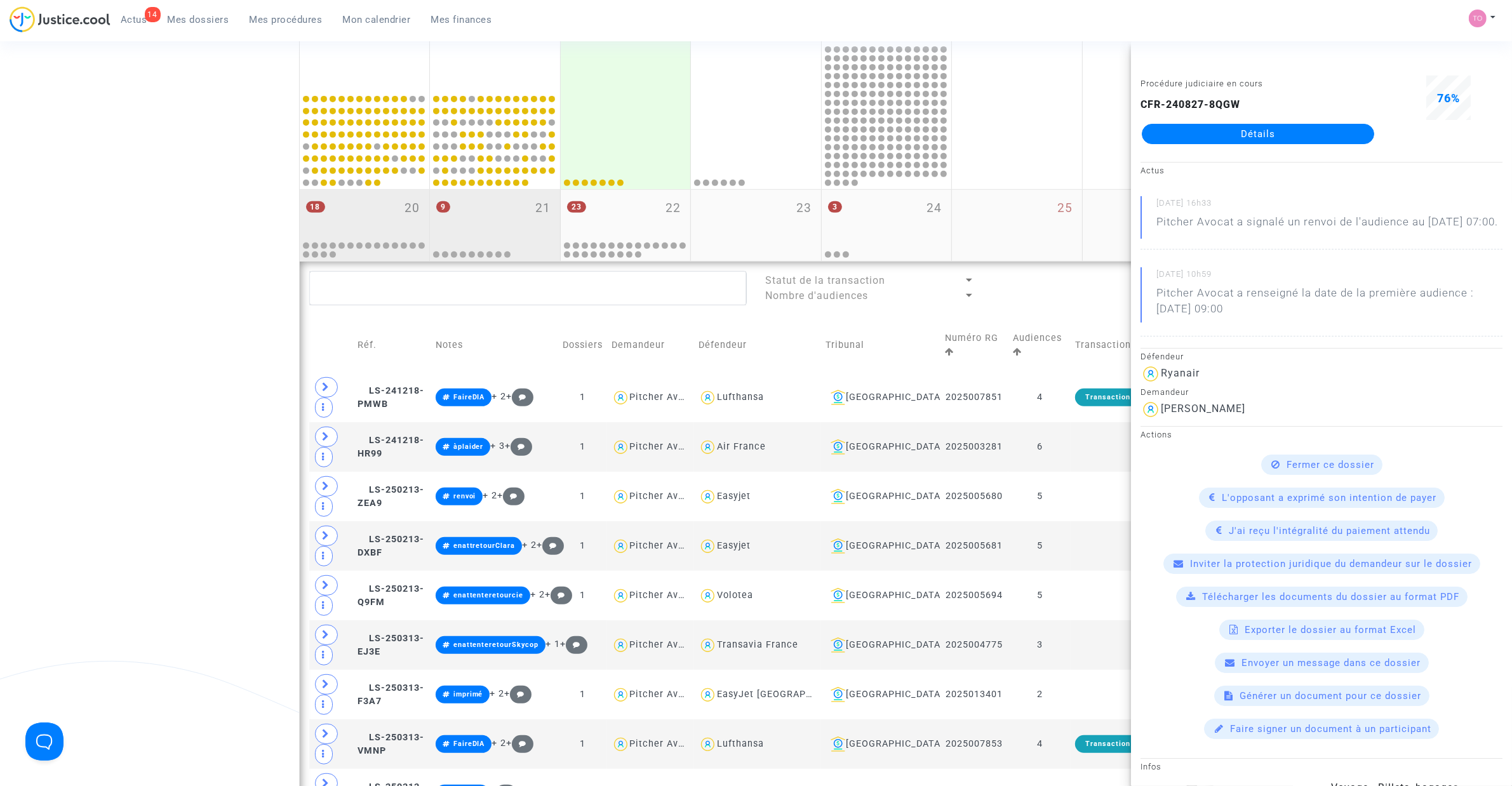
click at [511, 210] on div "9 21" at bounding box center [495, 215] width 130 height 49
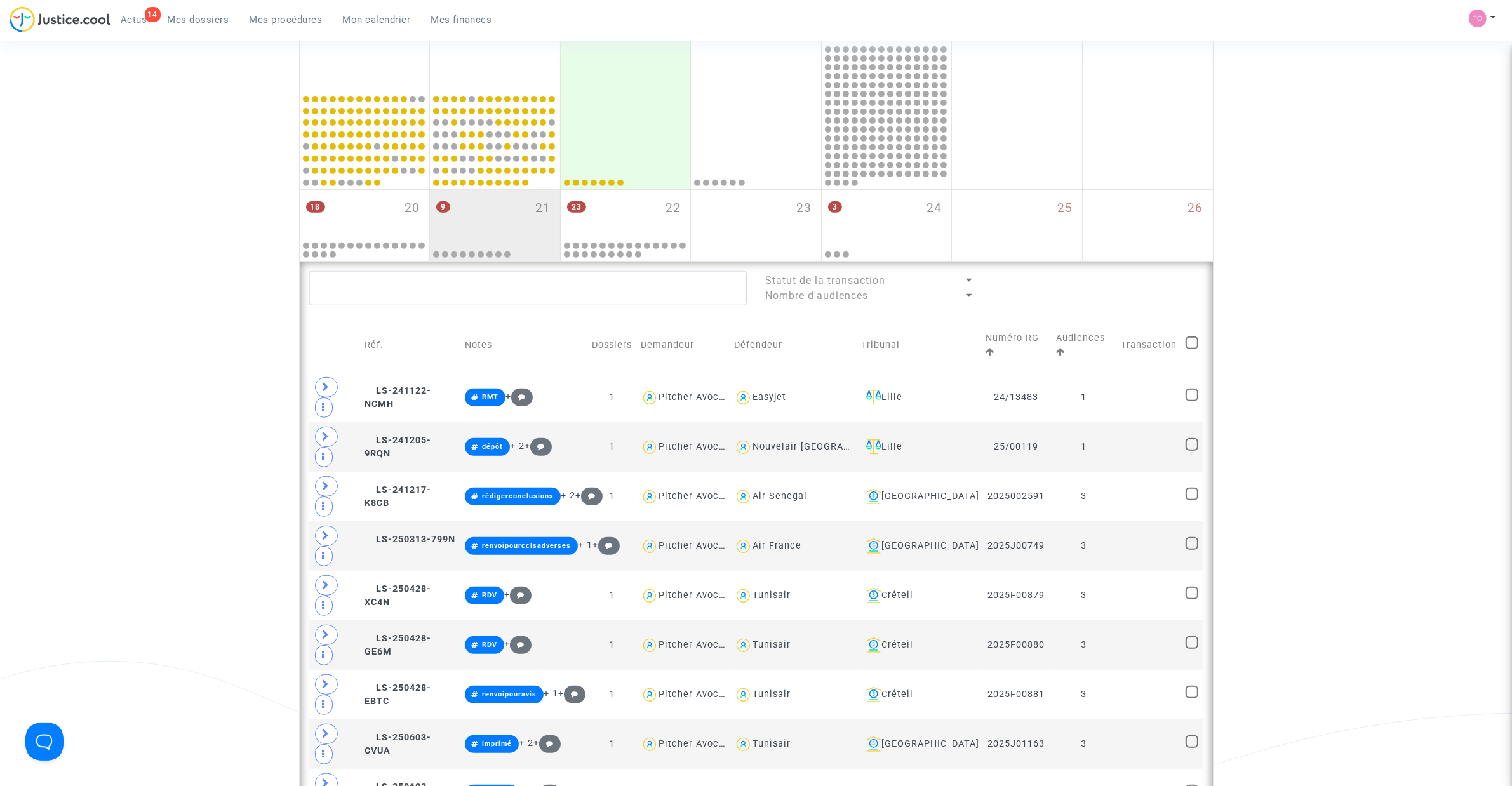
click at [188, 290] on div "Date de clôture d'instruction Date de conciliation Date d'audience Date de juge…" at bounding box center [756, 188] width 1512 height 1407
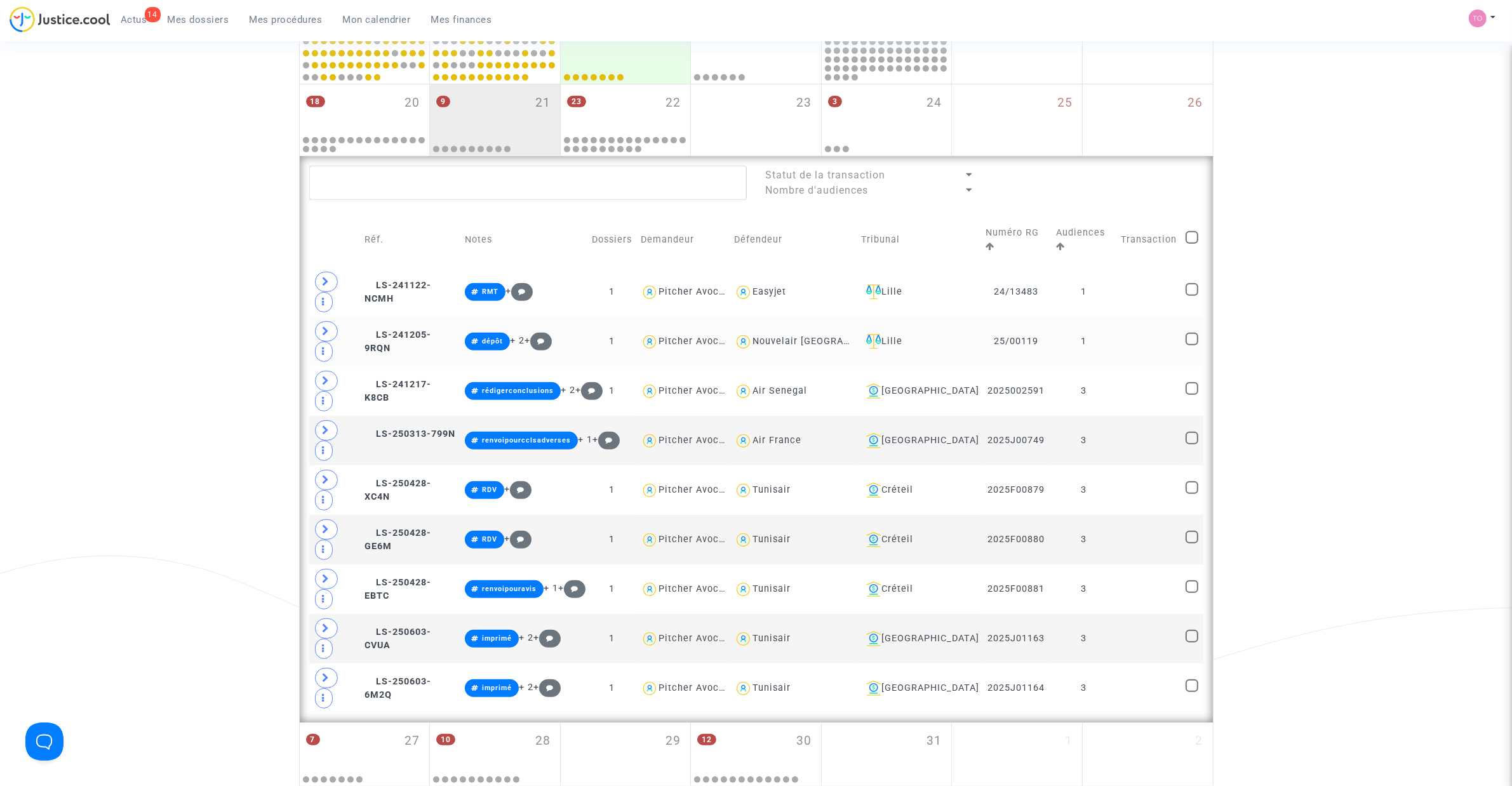
scroll to position [698, 0]
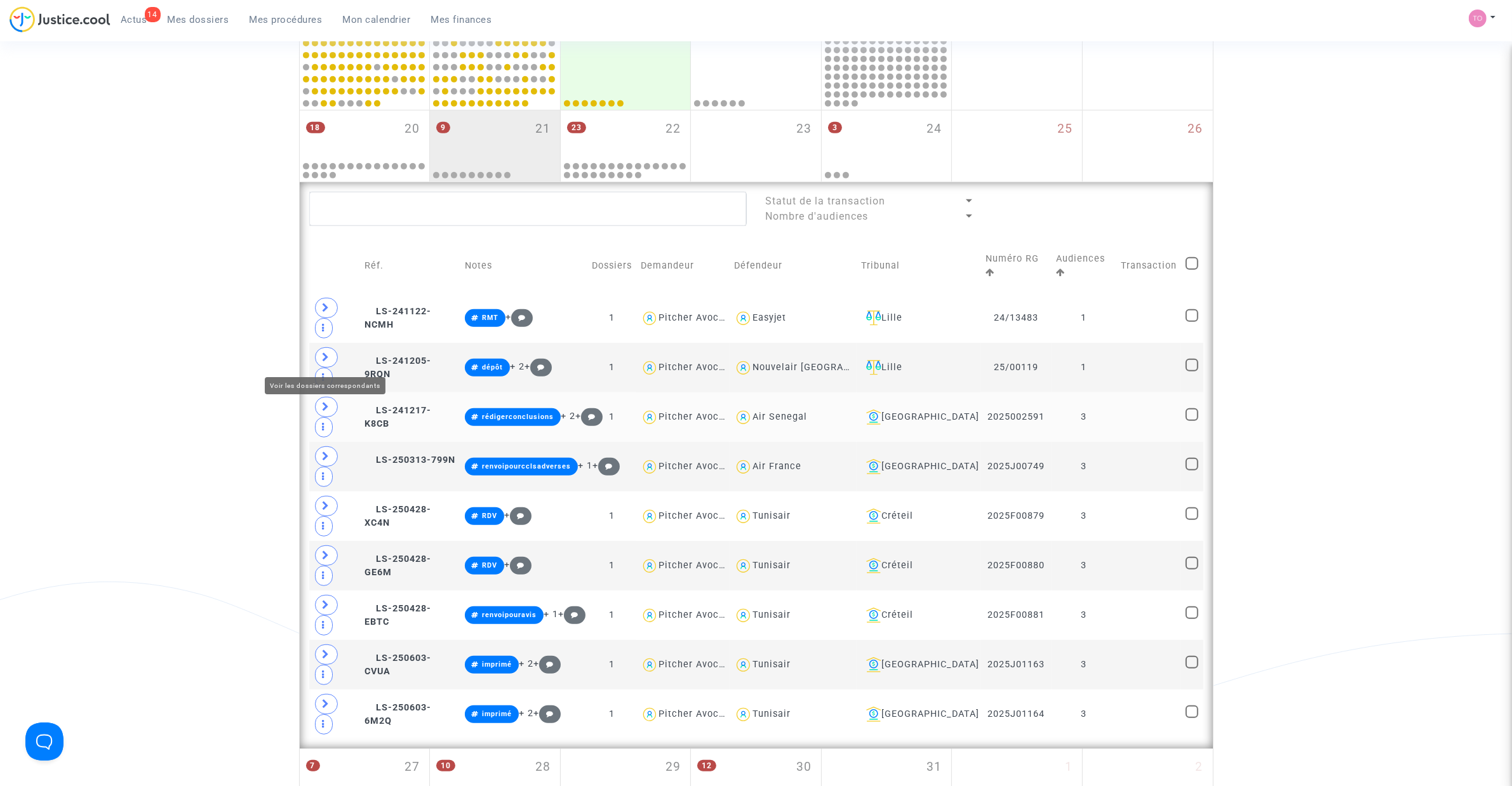
click at [331, 397] on span at bounding box center [327, 407] width 23 height 20
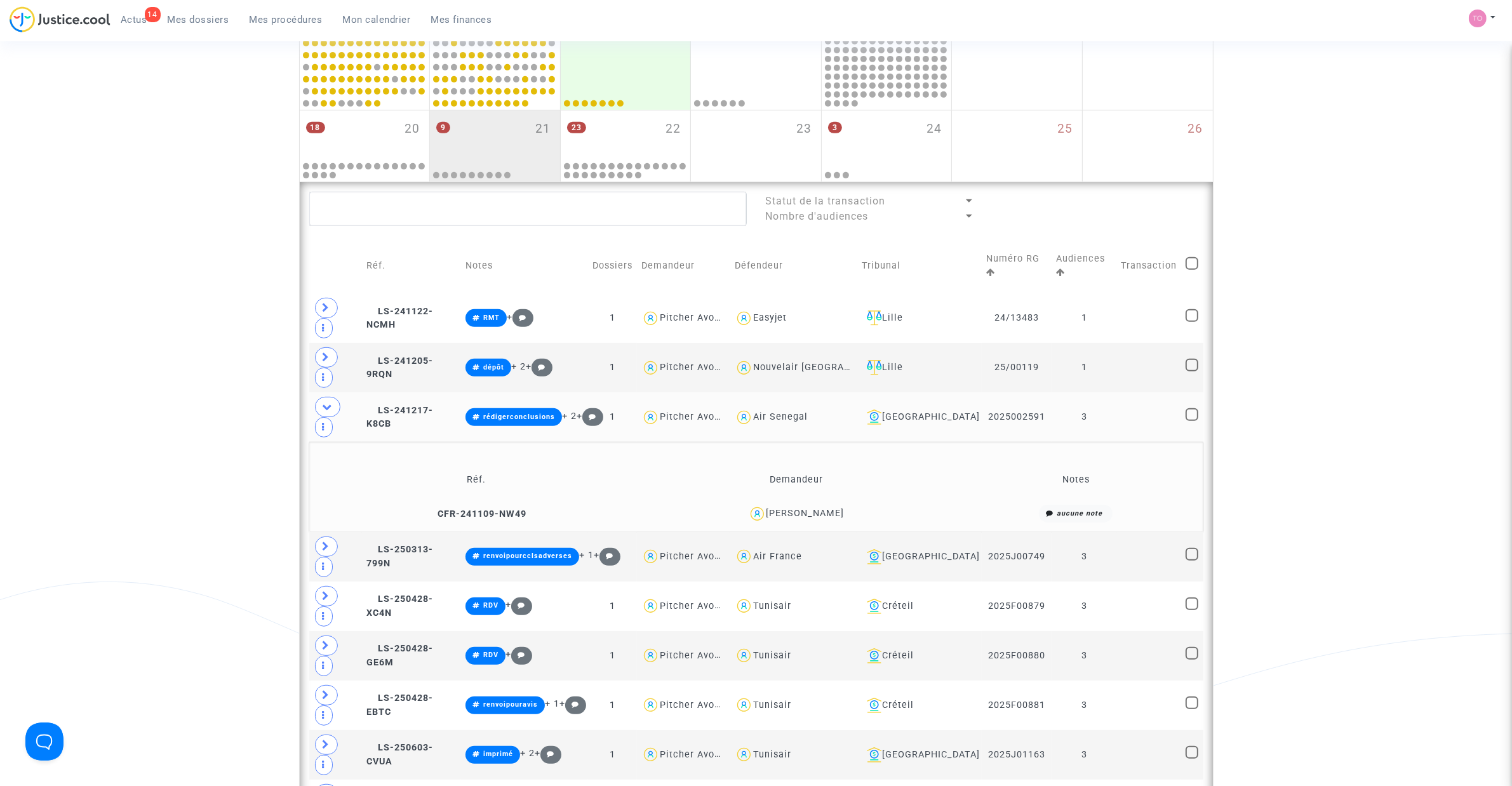
click at [221, 347] on div "Date de clôture d'instruction Date de conciliation Date d'audience Date de juge…" at bounding box center [756, 153] width 1512 height 1497
click at [417, 393] on td "LS-241217-K8CB" at bounding box center [411, 417] width 99 height 49
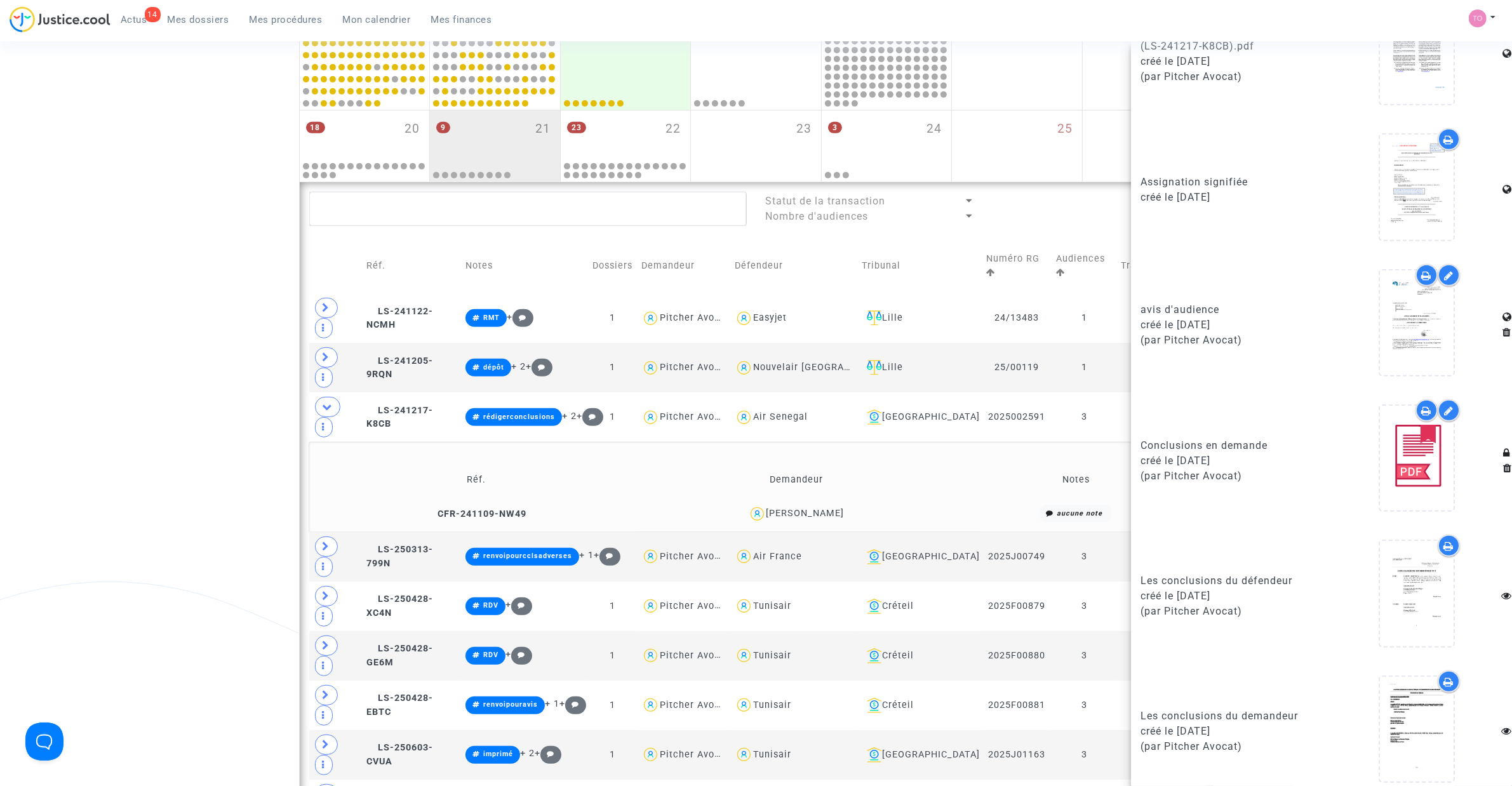
scroll to position [1055, 0]
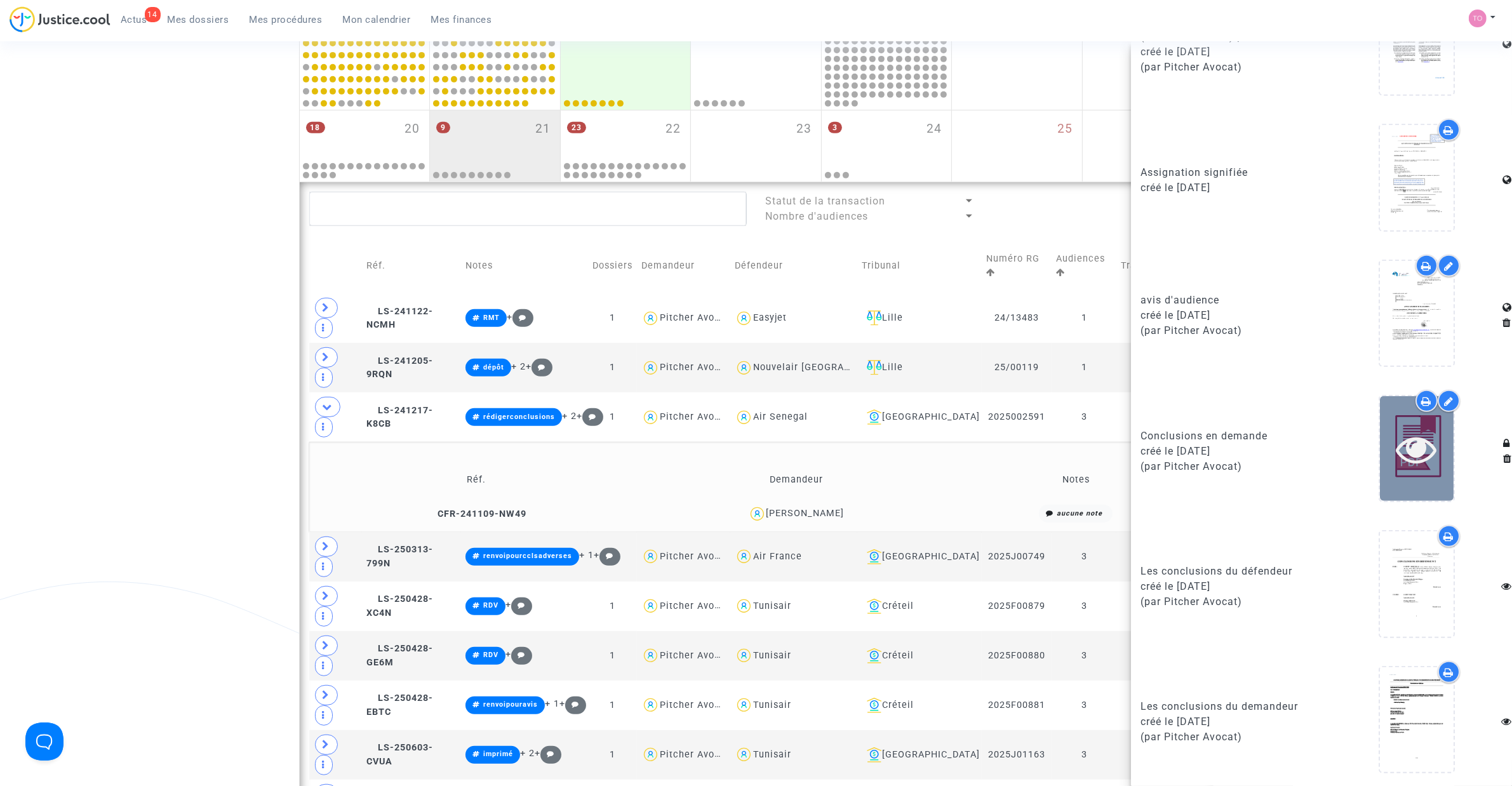
click at [1404, 437] on icon at bounding box center [1416, 449] width 41 height 40
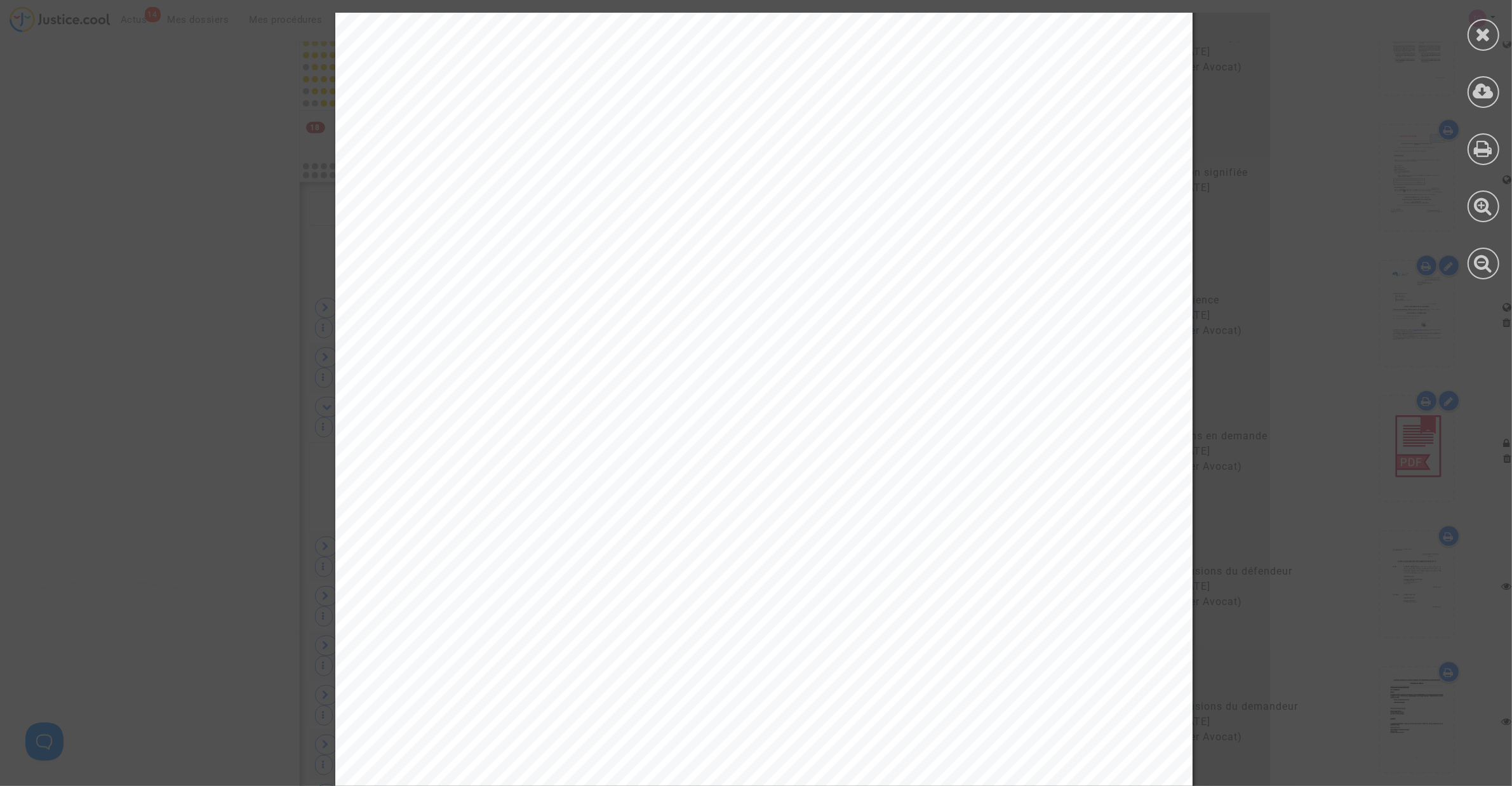
scroll to position [132, 0]
click at [1471, 37] on div at bounding box center [1483, 35] width 32 height 32
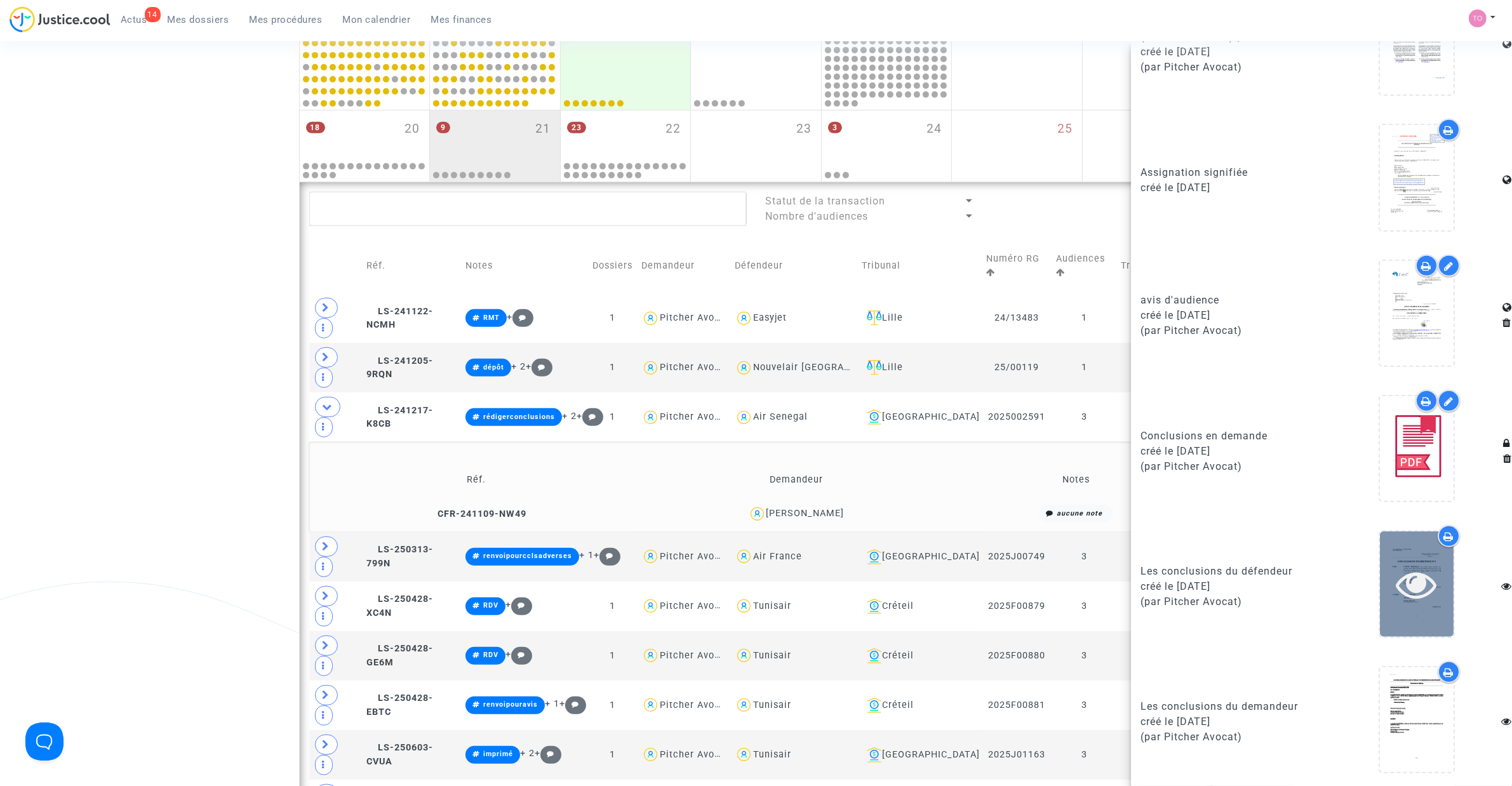
click at [1410, 599] on icon at bounding box center [1416, 584] width 41 height 40
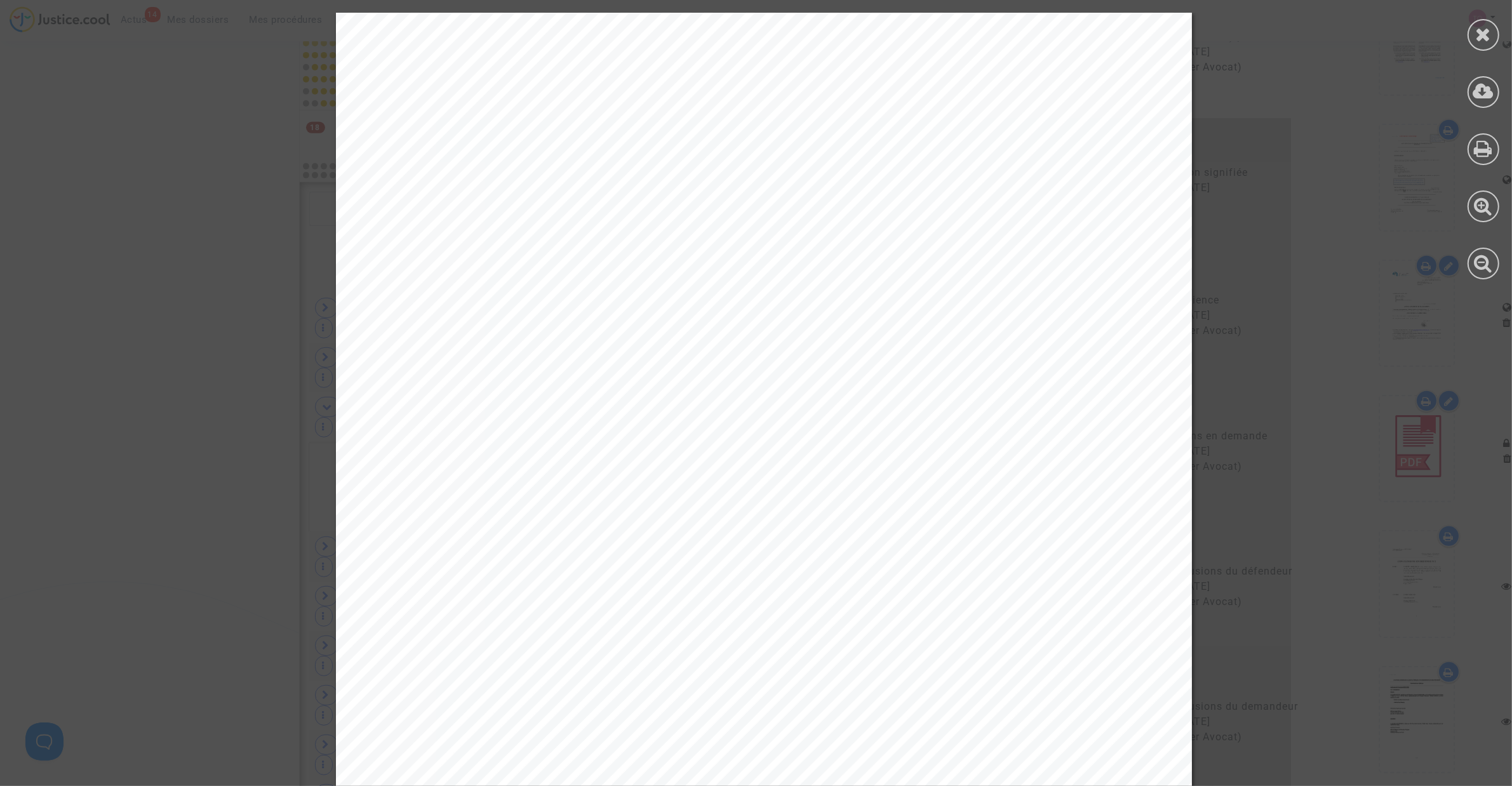
click at [1467, 45] on div at bounding box center [1483, 146] width 57 height 292
click at [1471, 43] on div at bounding box center [1483, 35] width 32 height 32
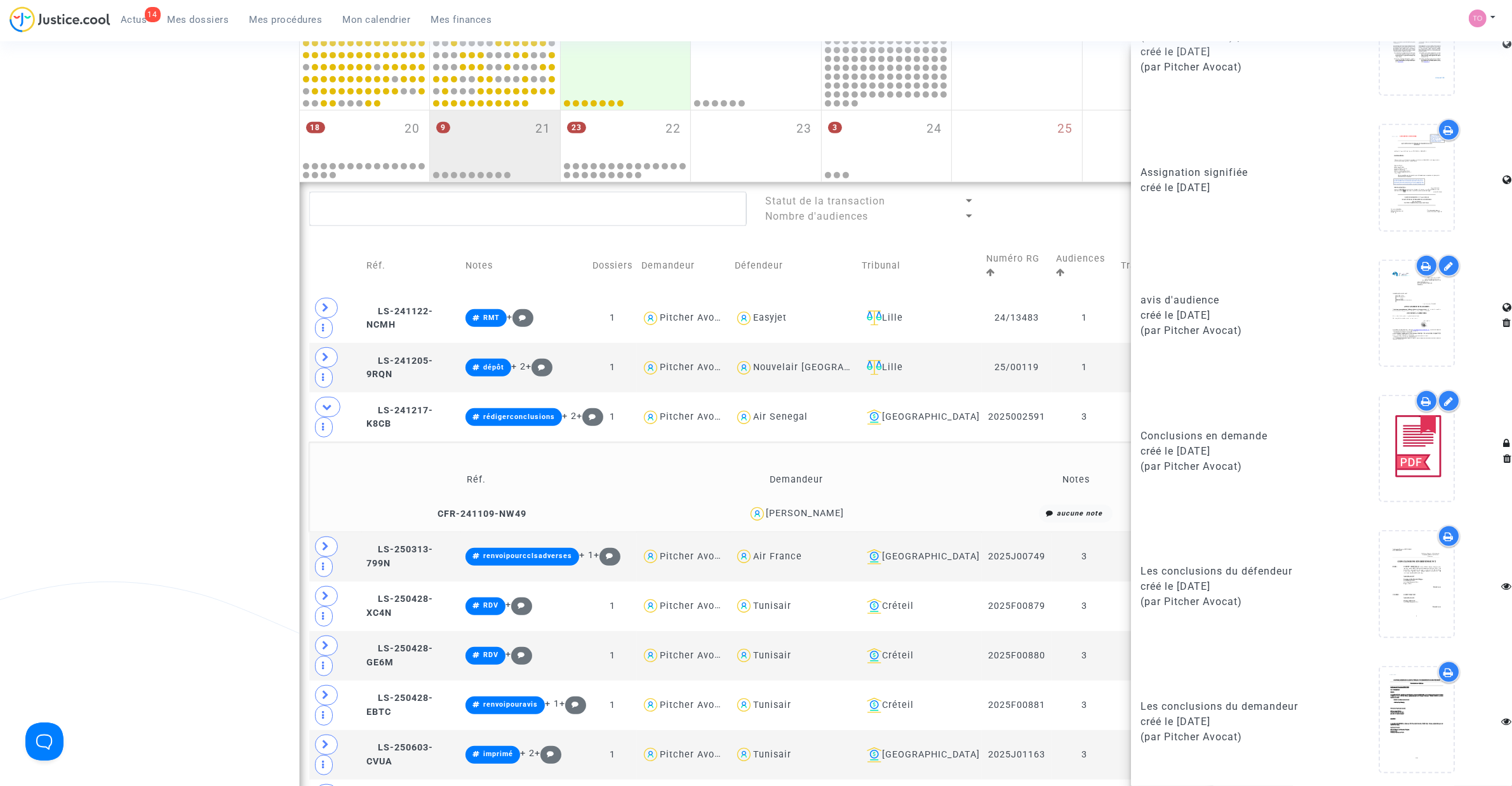
drag, startPoint x: 870, startPoint y: 482, endPoint x: 819, endPoint y: 481, distance: 51.0
click at [819, 504] on div "Emilie Diouf Mendy" at bounding box center [795, 513] width 305 height 18
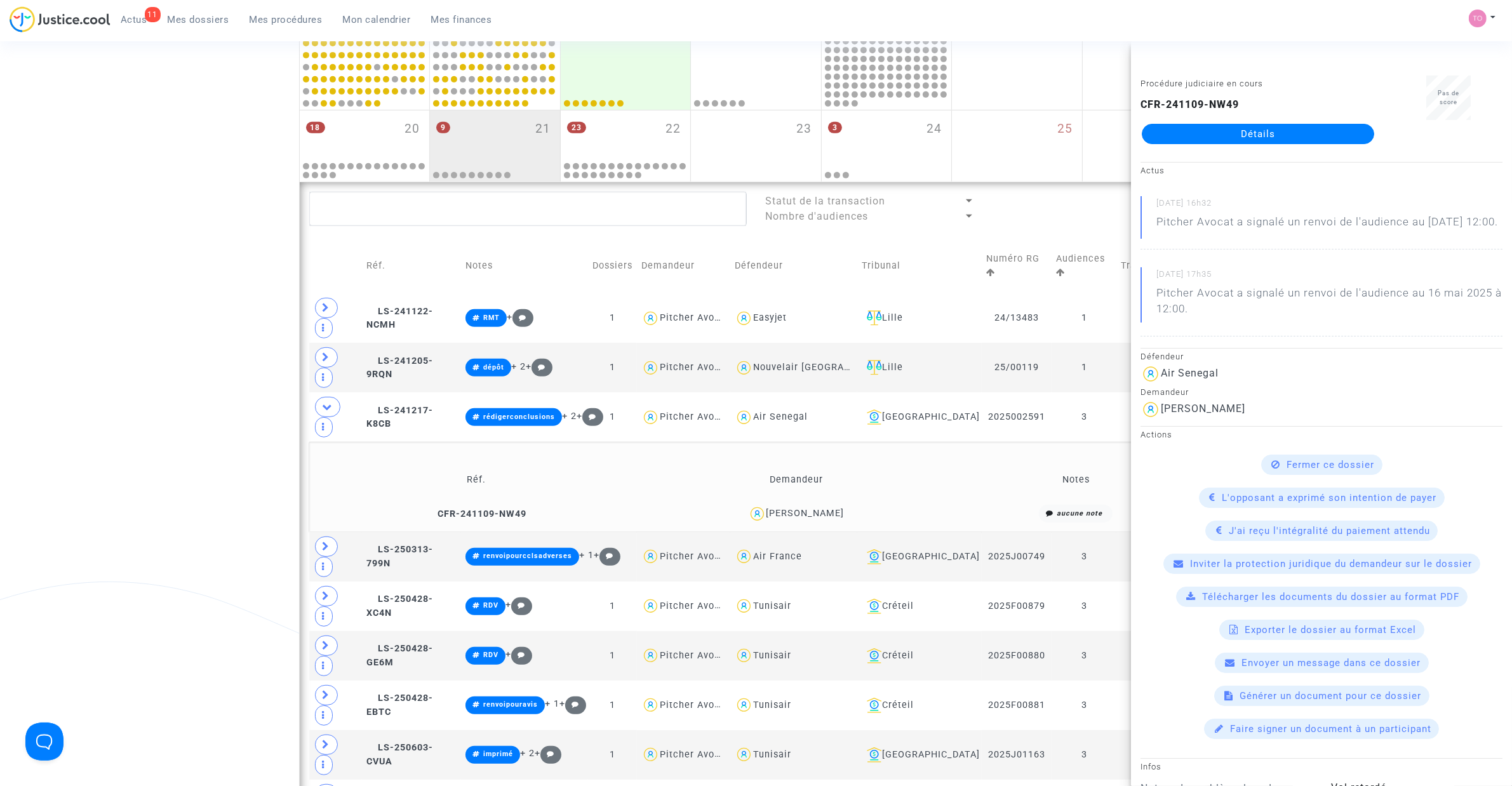
click at [195, 359] on div "Date de clôture d'instruction Date de conciliation Date d'audience Date de juge…" at bounding box center [756, 153] width 1512 height 1497
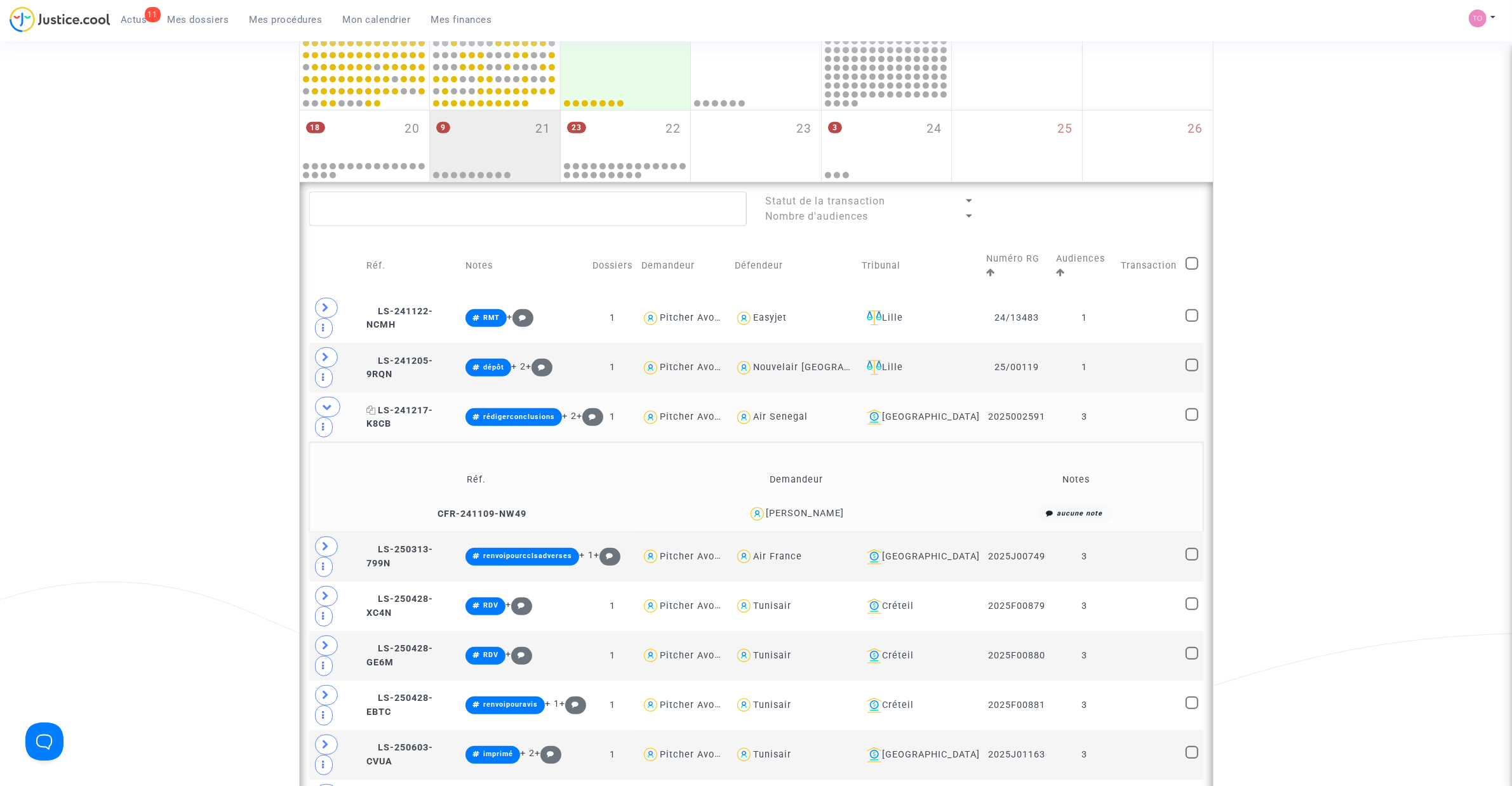
click at [416, 405] on span "LS-241217-K8CB" at bounding box center [400, 417] width 67 height 25
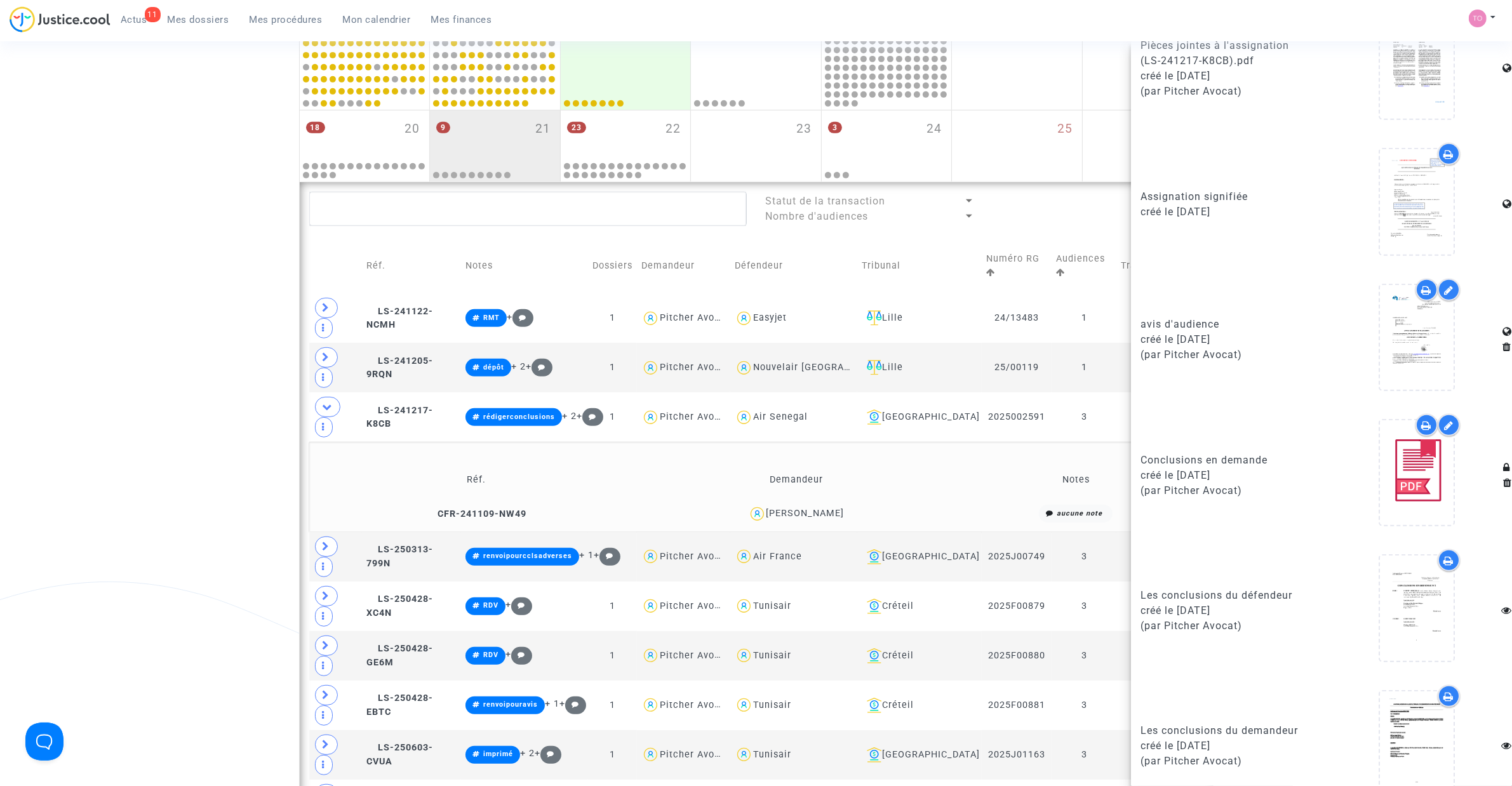
scroll to position [1055, 0]
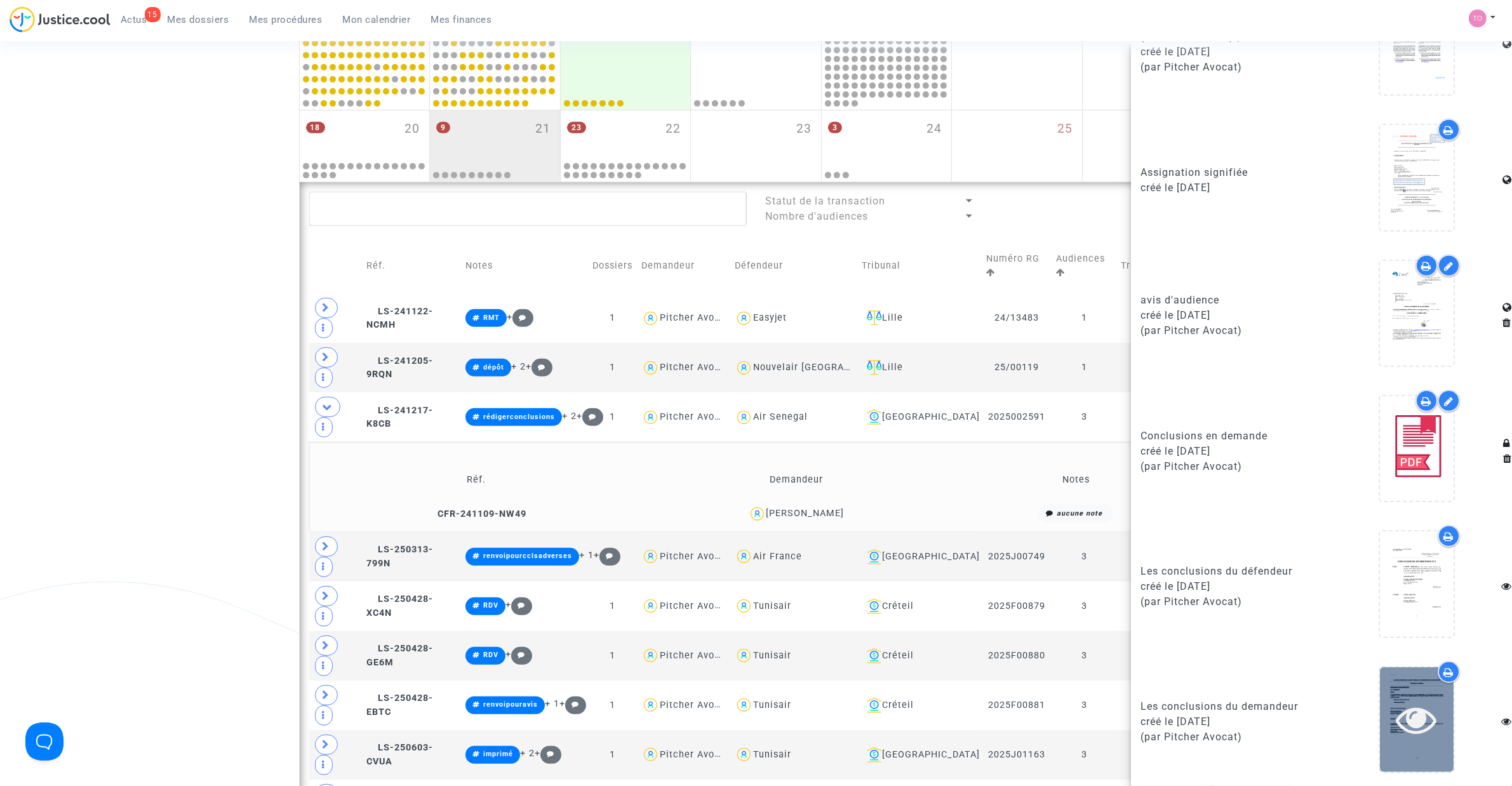
click at [1404, 702] on icon at bounding box center [1416, 719] width 41 height 40
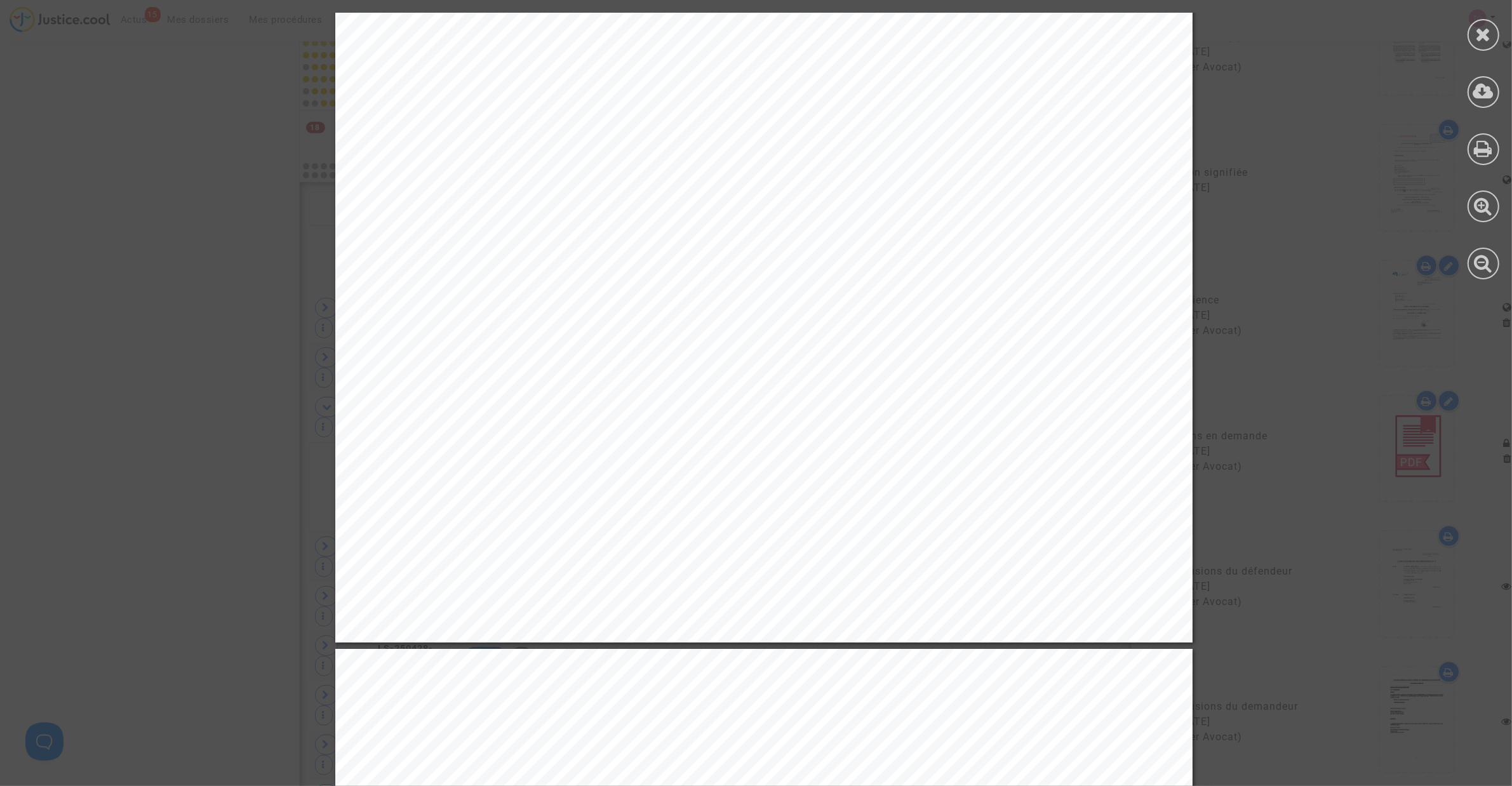
scroll to position [793, 0]
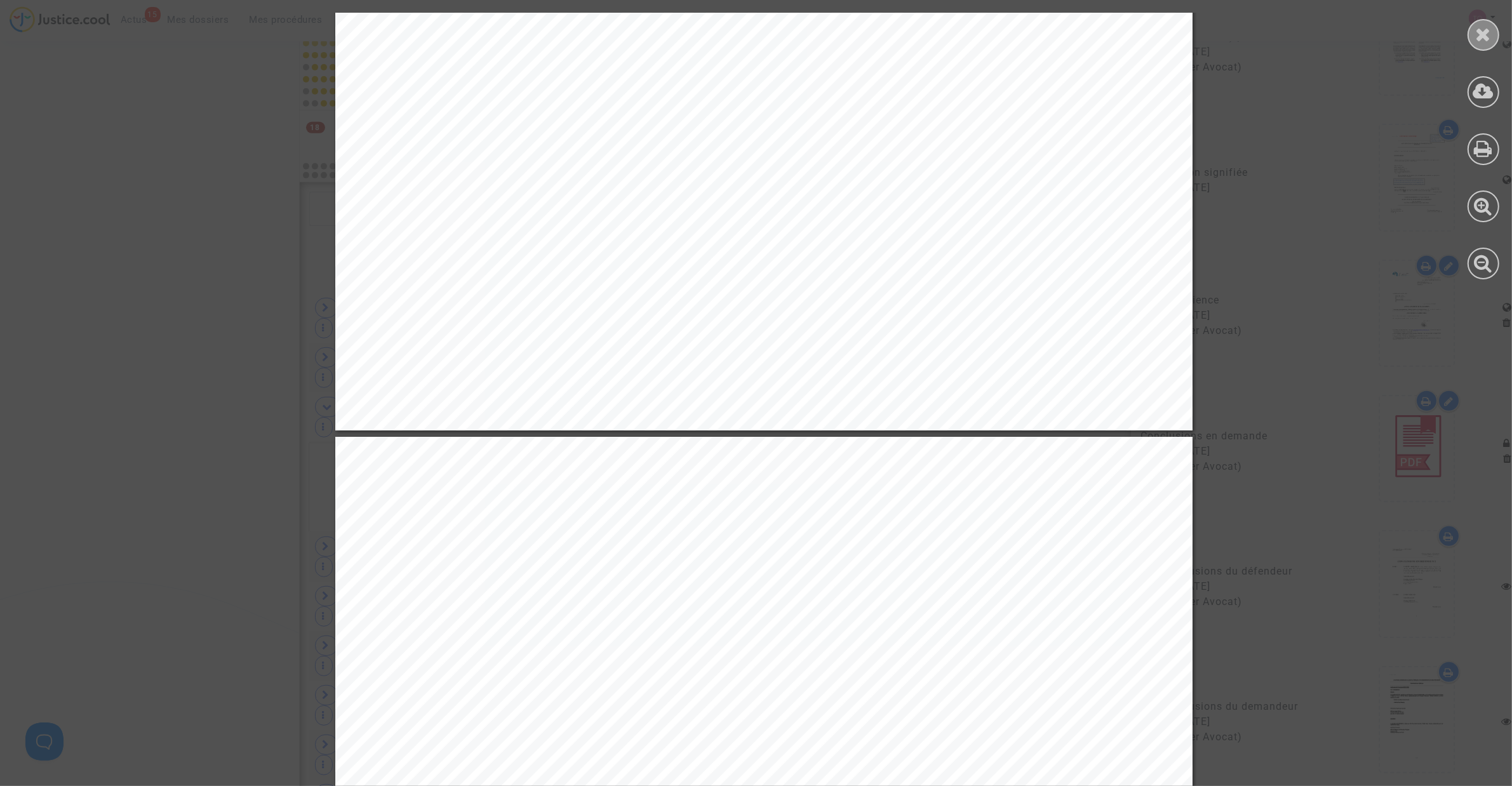
click at [1485, 31] on icon at bounding box center [1484, 34] width 16 height 19
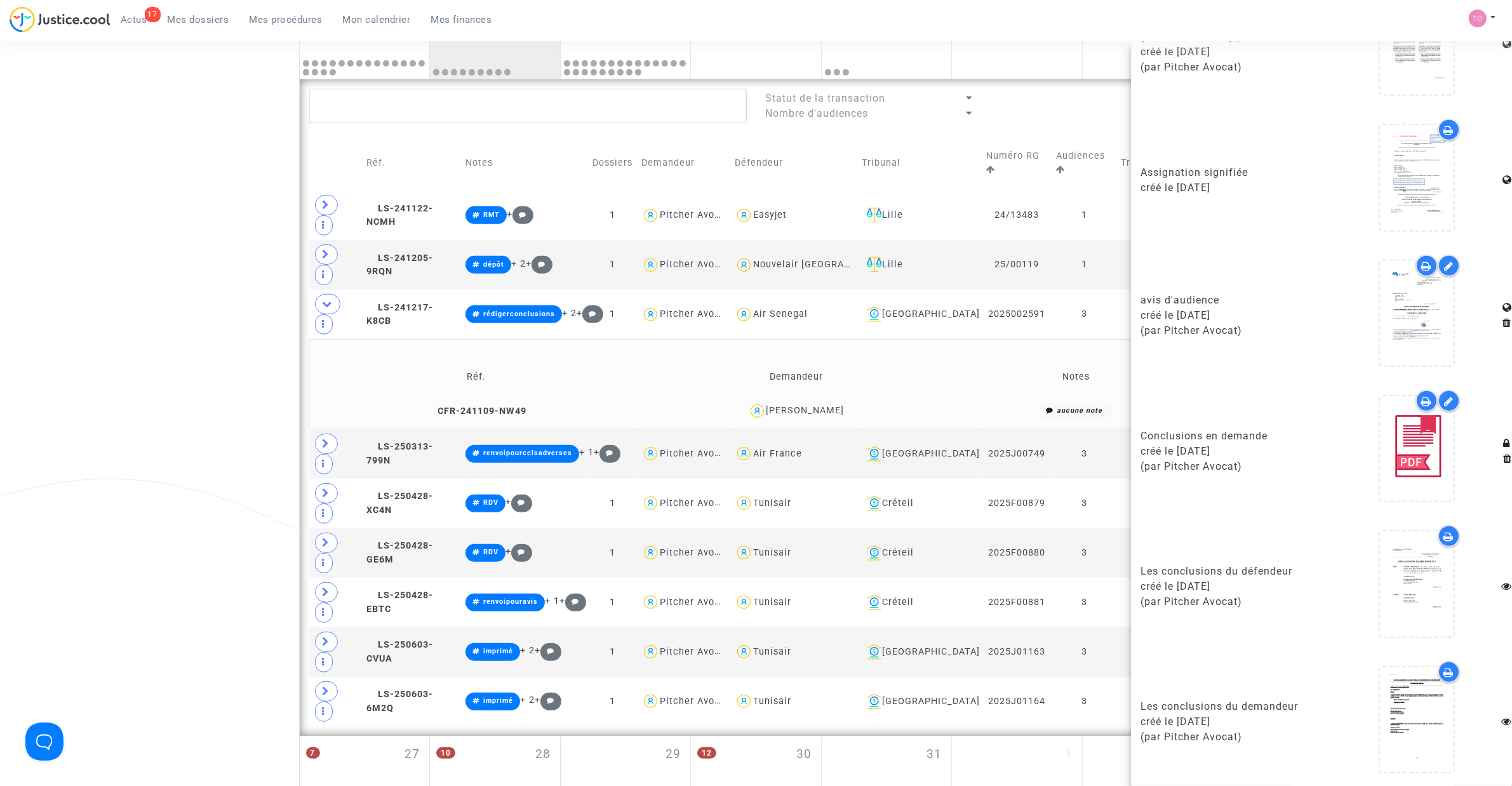
scroll to position [804, 0]
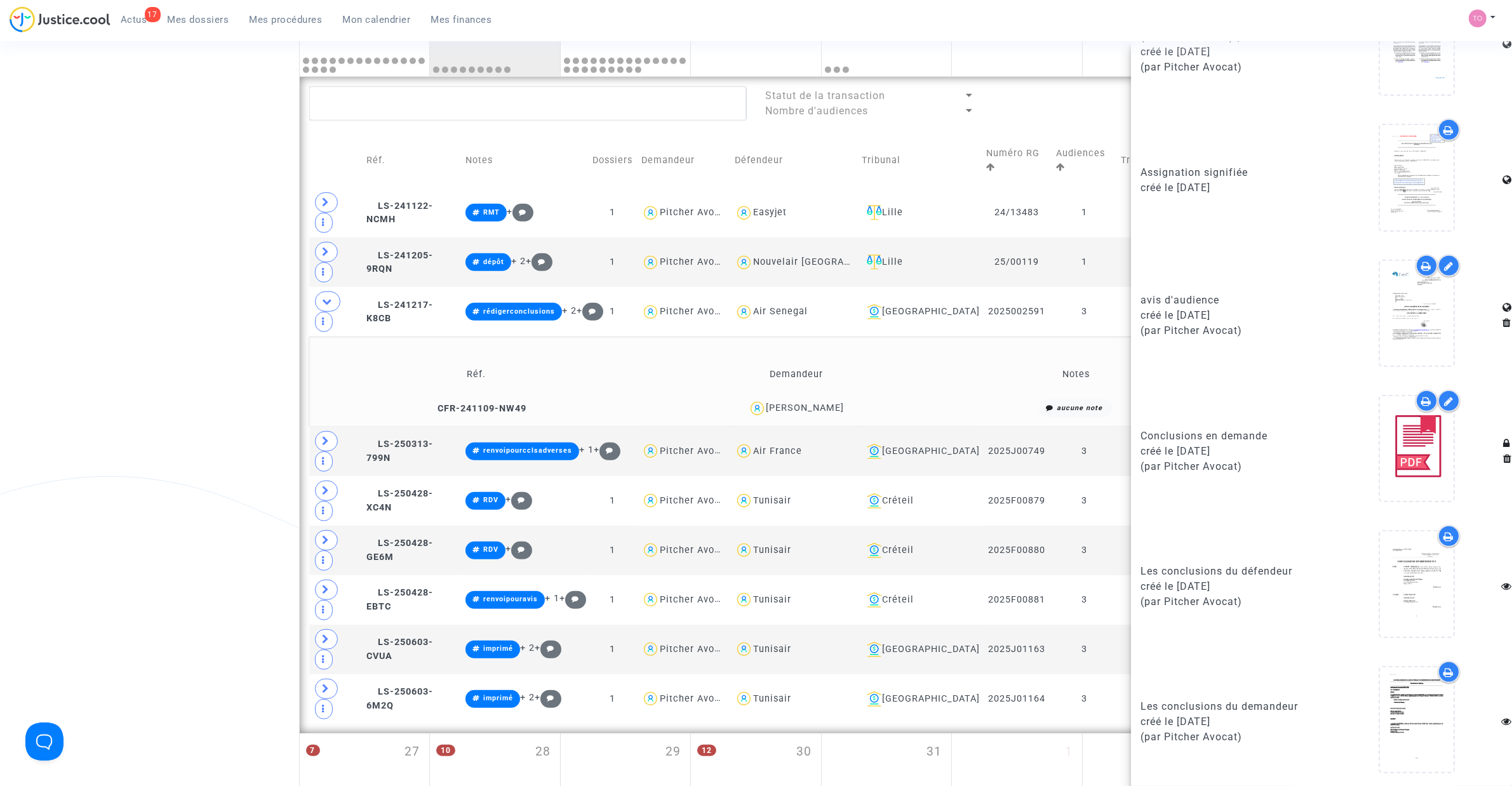
drag, startPoint x: 791, startPoint y: 373, endPoint x: 845, endPoint y: 374, distance: 54.0
click at [845, 402] on div "Emilie Diouf Mendy" at bounding box center [805, 408] width 78 height 11
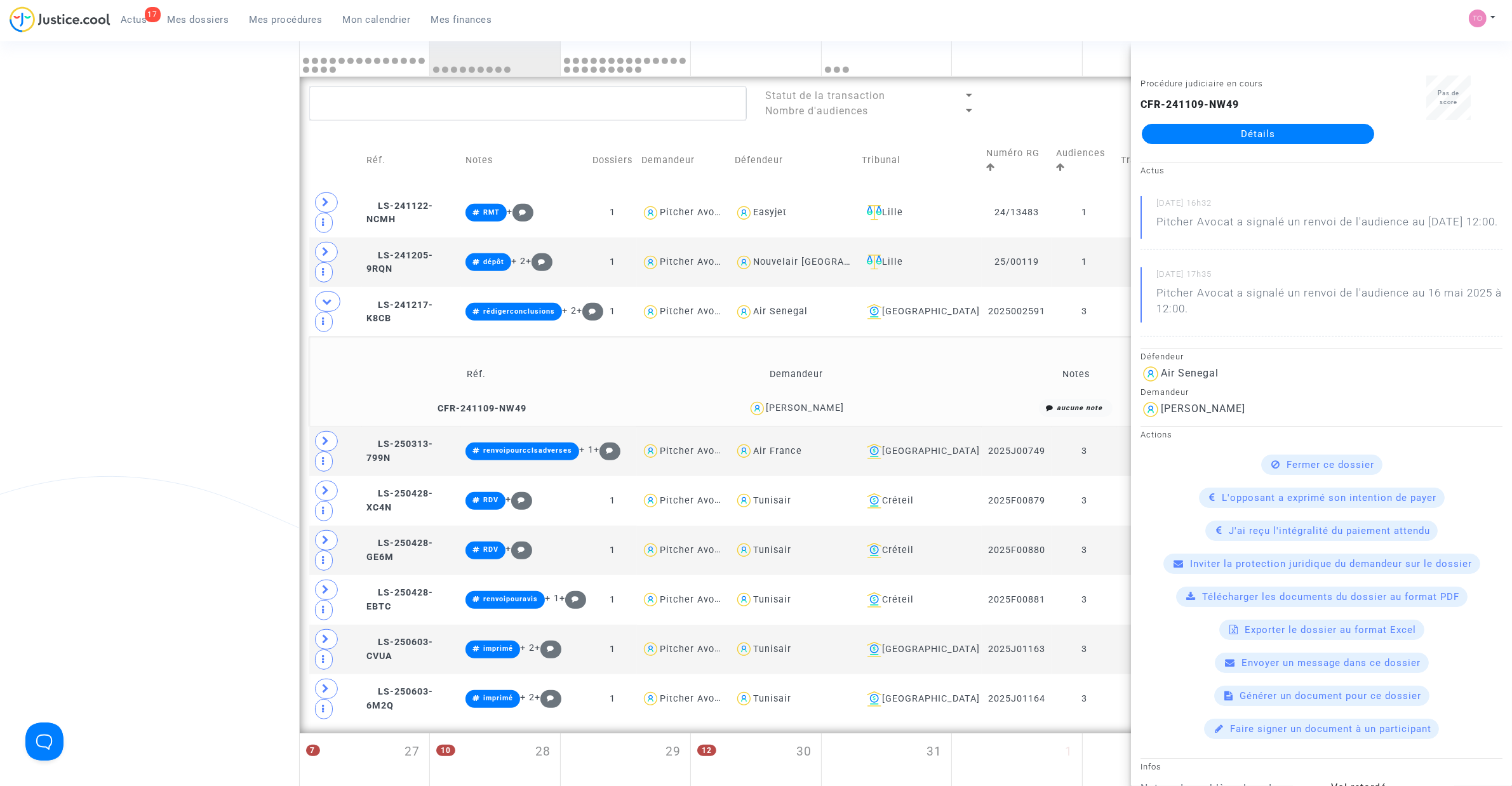
drag, startPoint x: 855, startPoint y: 373, endPoint x: 791, endPoint y: 376, distance: 64.1
click at [791, 399] on div "Emilie Diouf Mendy" at bounding box center [795, 408] width 305 height 18
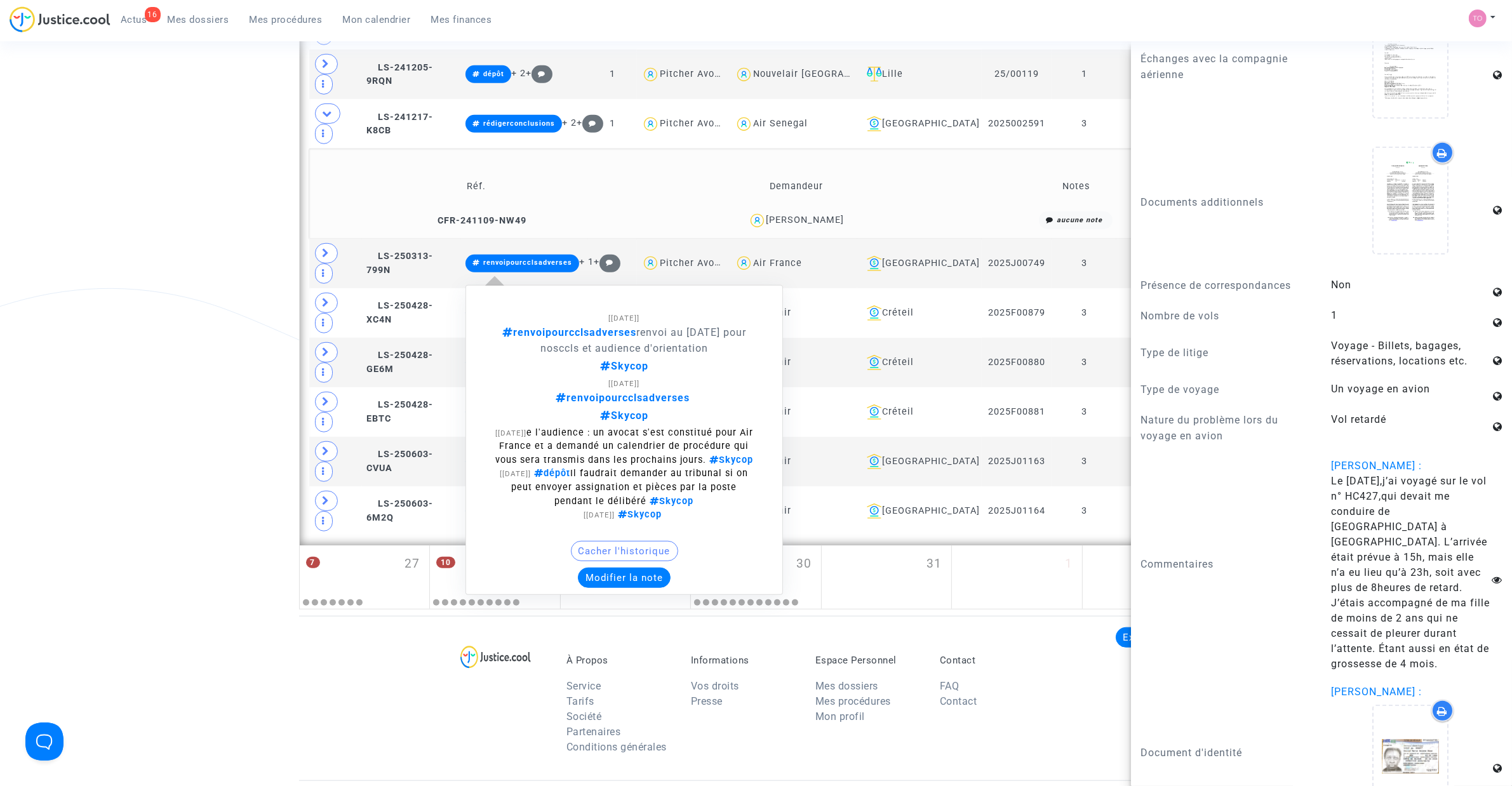
scroll to position [856, 0]
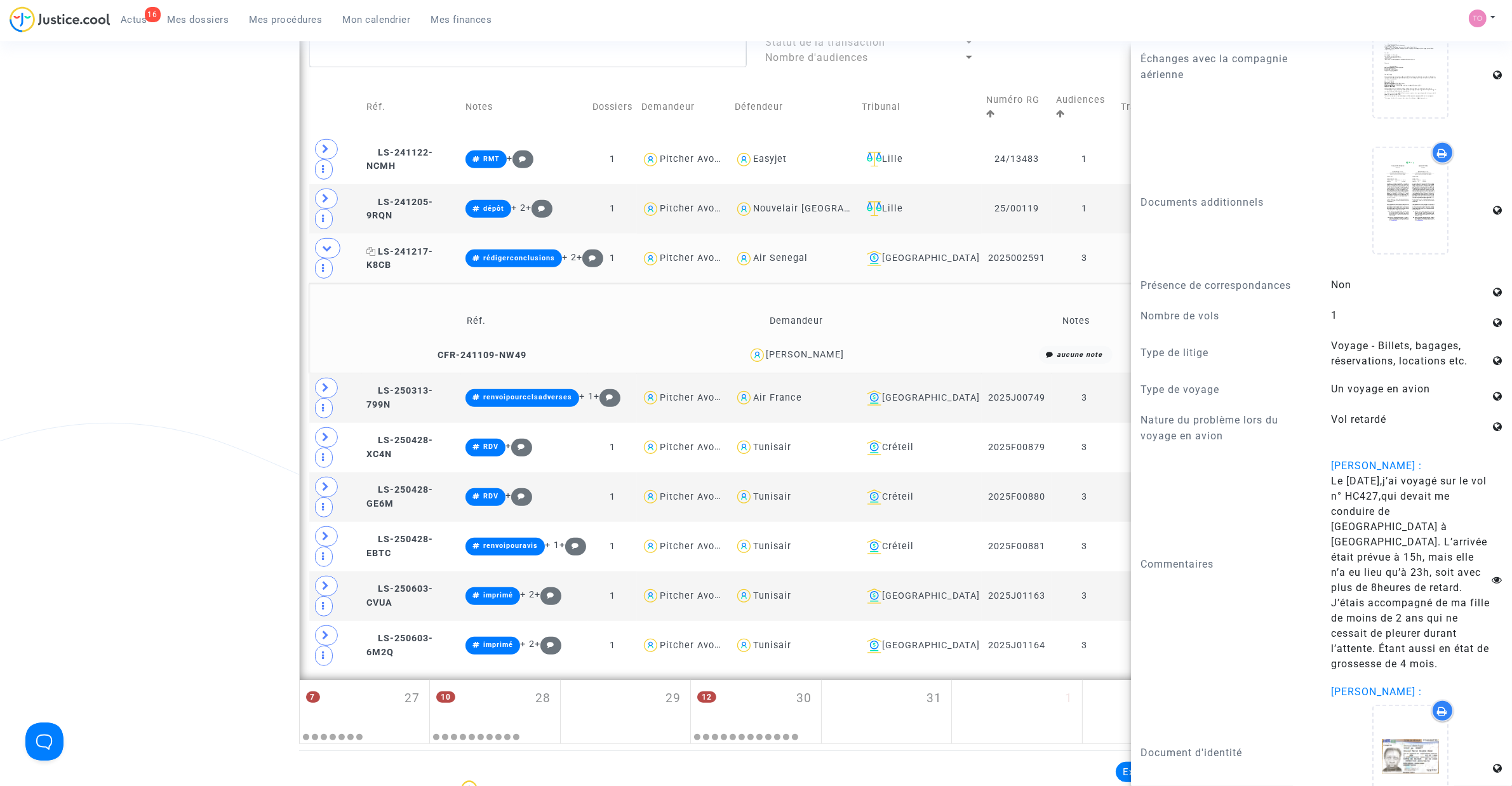
click at [417, 246] on span "LS-241217-K8CB" at bounding box center [400, 259] width 67 height 25
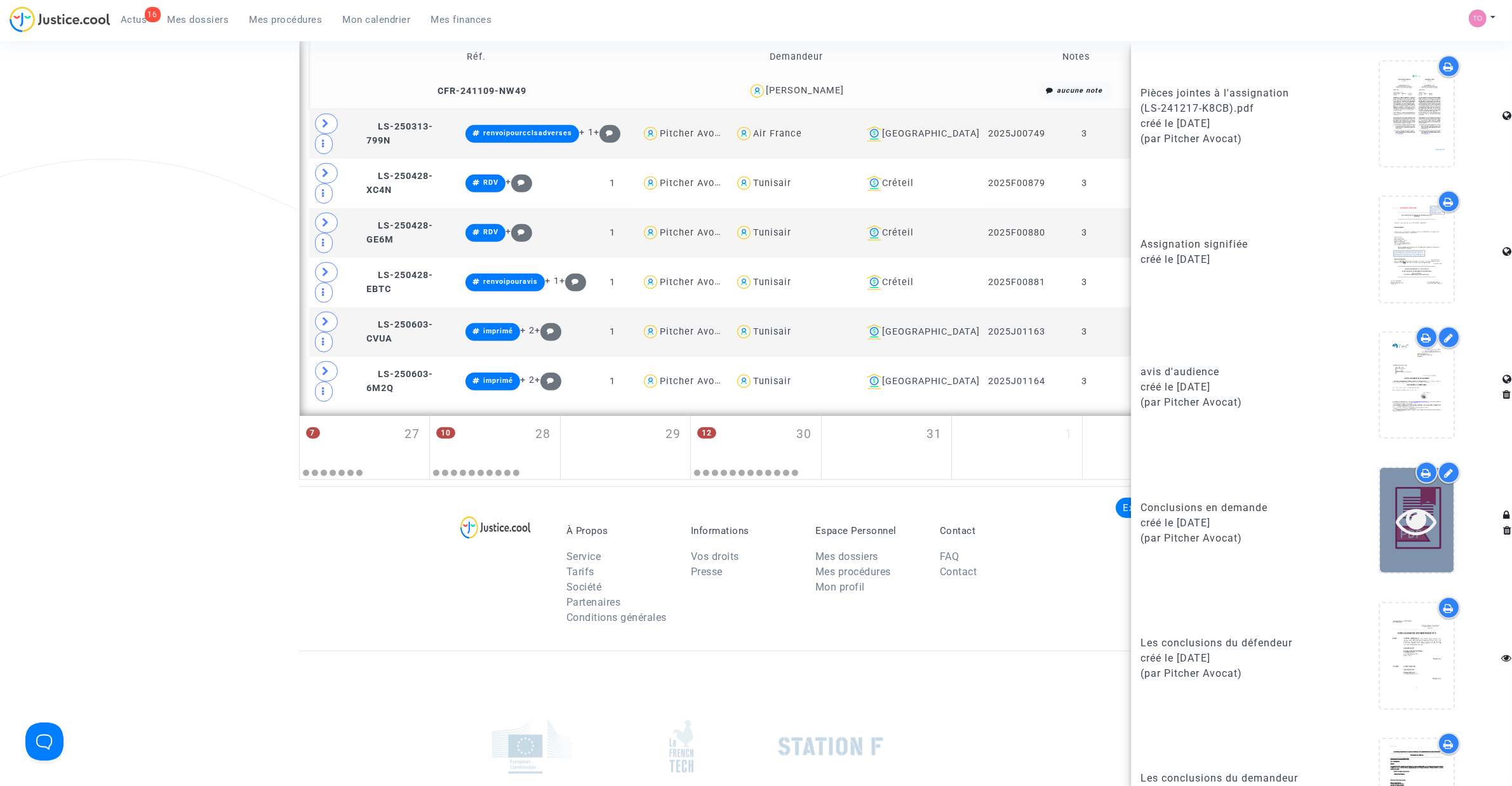
scroll to position [1055, 0]
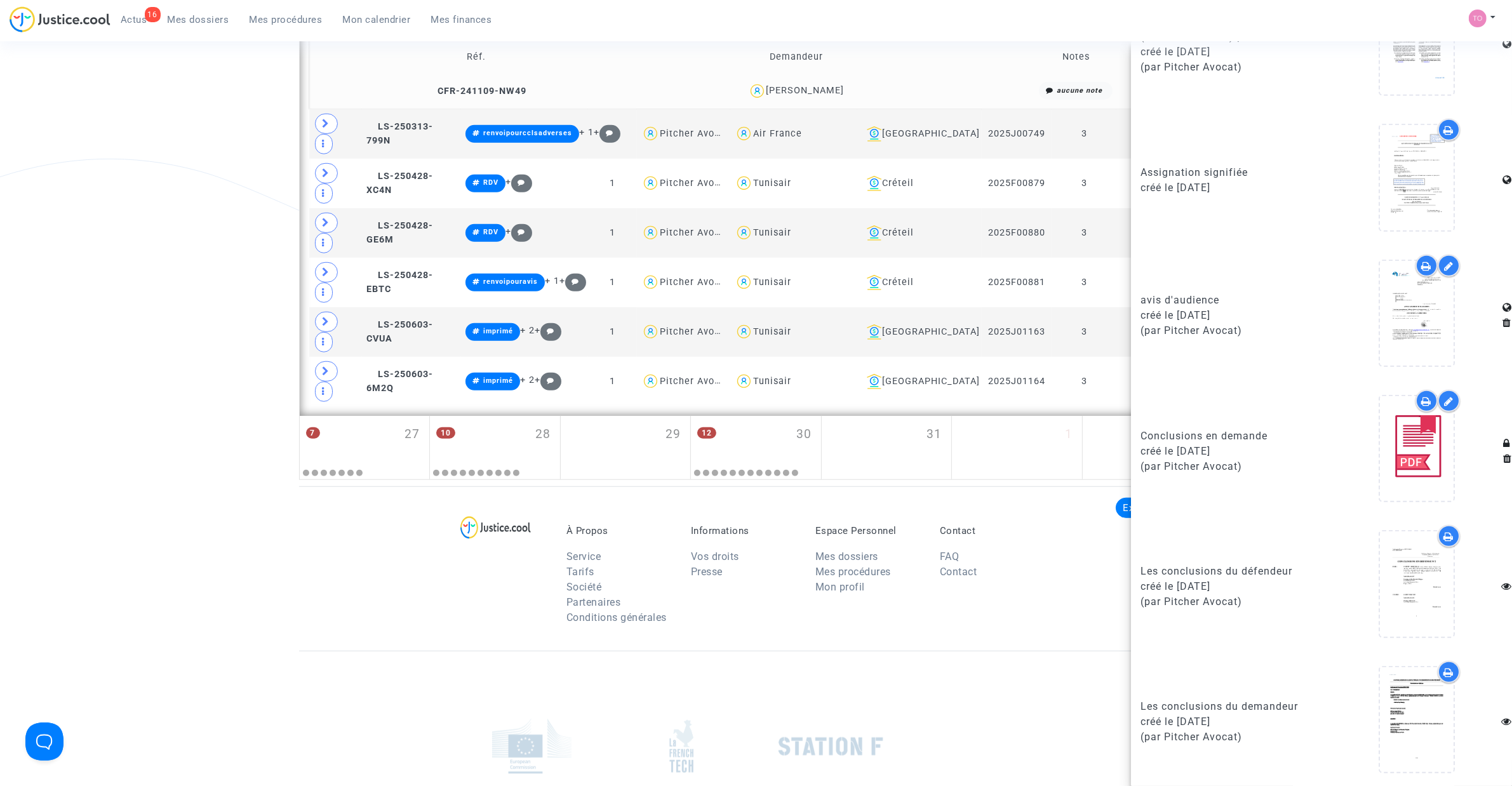
click at [1444, 674] on icon at bounding box center [1449, 672] width 11 height 11
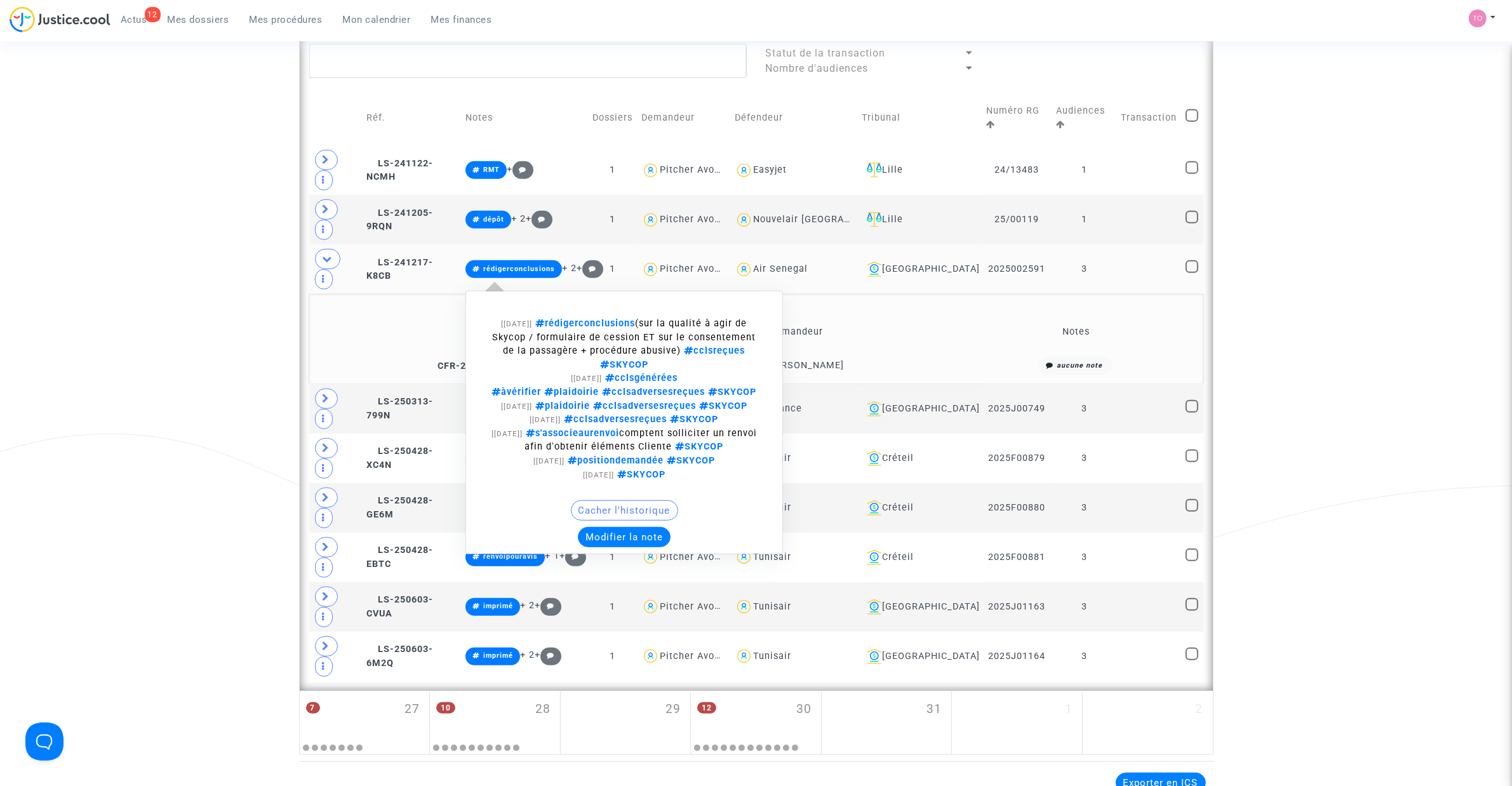
scroll to position [856, 0]
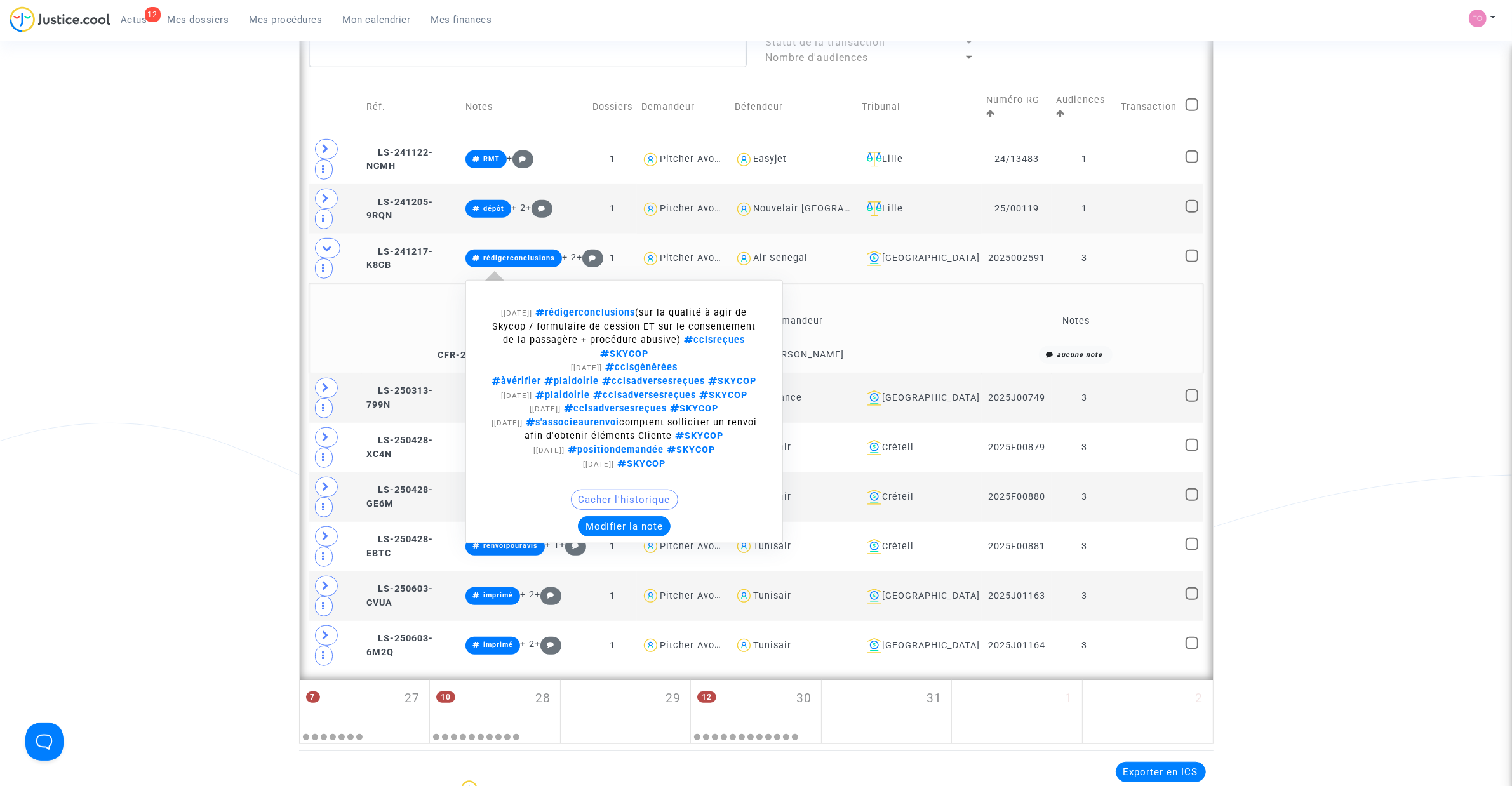
click at [645, 516] on button "Modifier la note" at bounding box center [623, 525] width 92 height 20
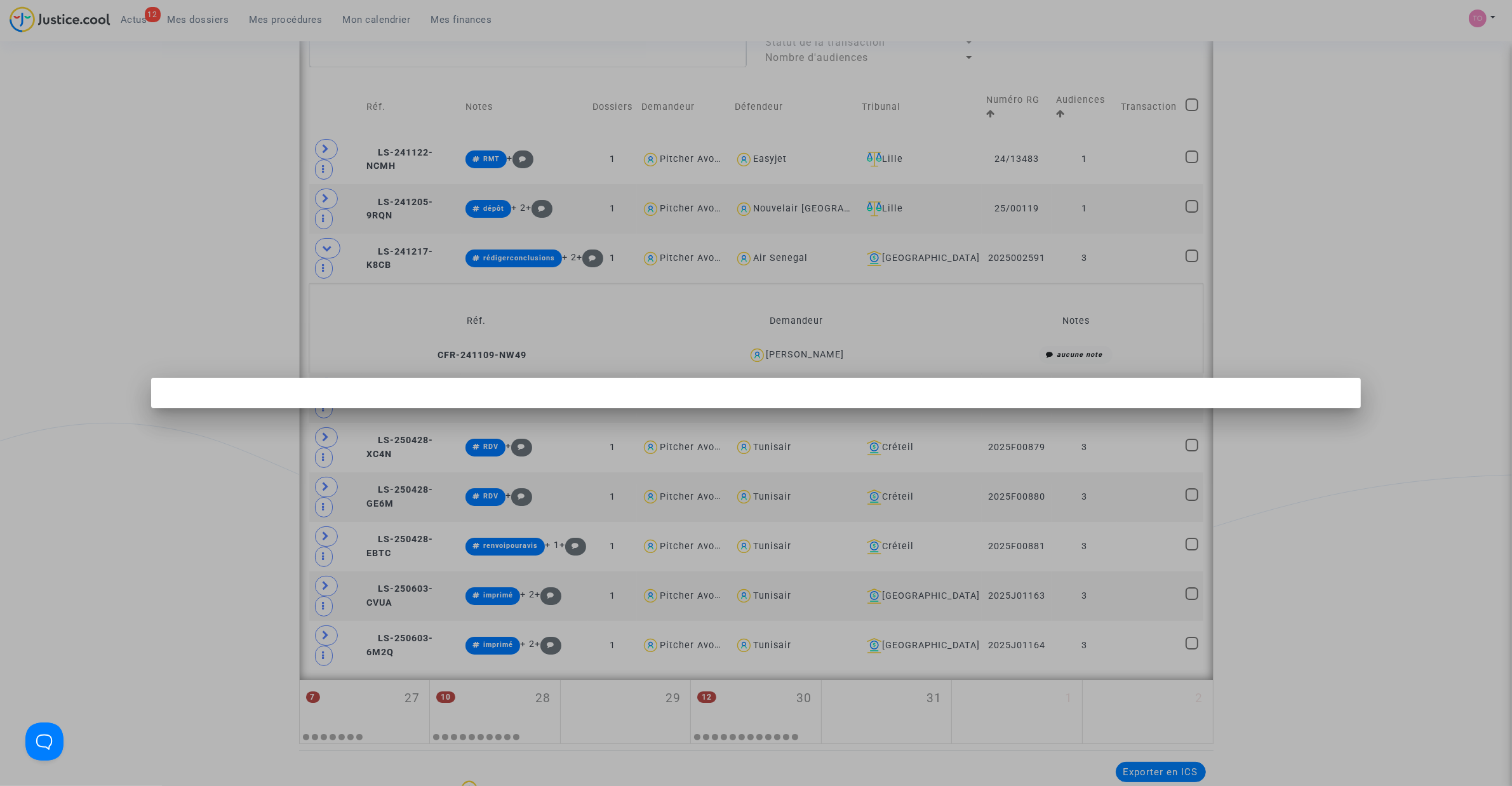
scroll to position [0, 0]
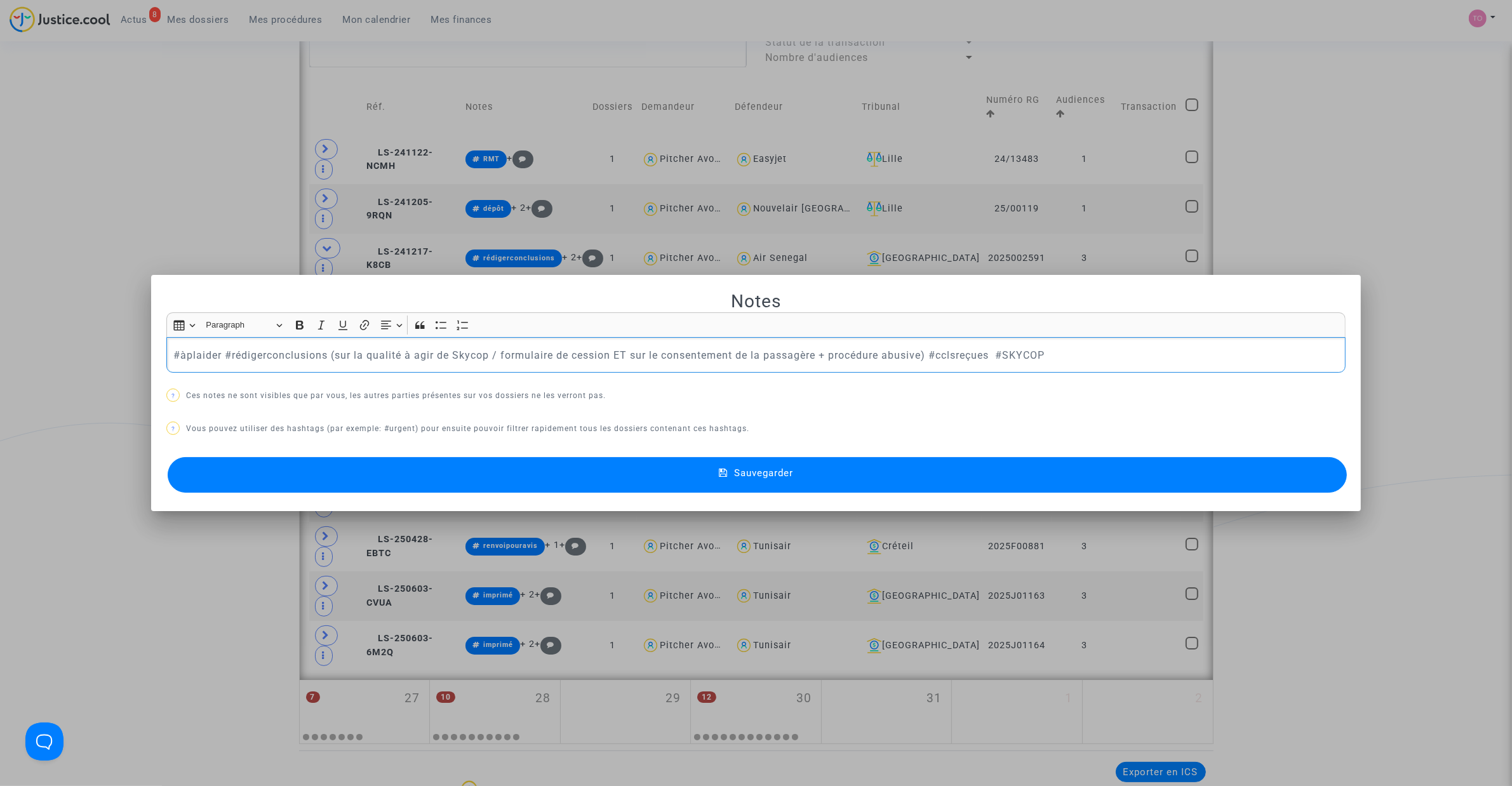
drag, startPoint x: 221, startPoint y: 354, endPoint x: 992, endPoint y: 350, distance: 771.0
click at [992, 350] on p "#àplaider #rédigerconclusions (sur la qualité à agir de Skycop / formulaire de …" at bounding box center [756, 355] width 1166 height 16
click at [365, 462] on button "Sauvegarder" at bounding box center [756, 474] width 1179 height 35
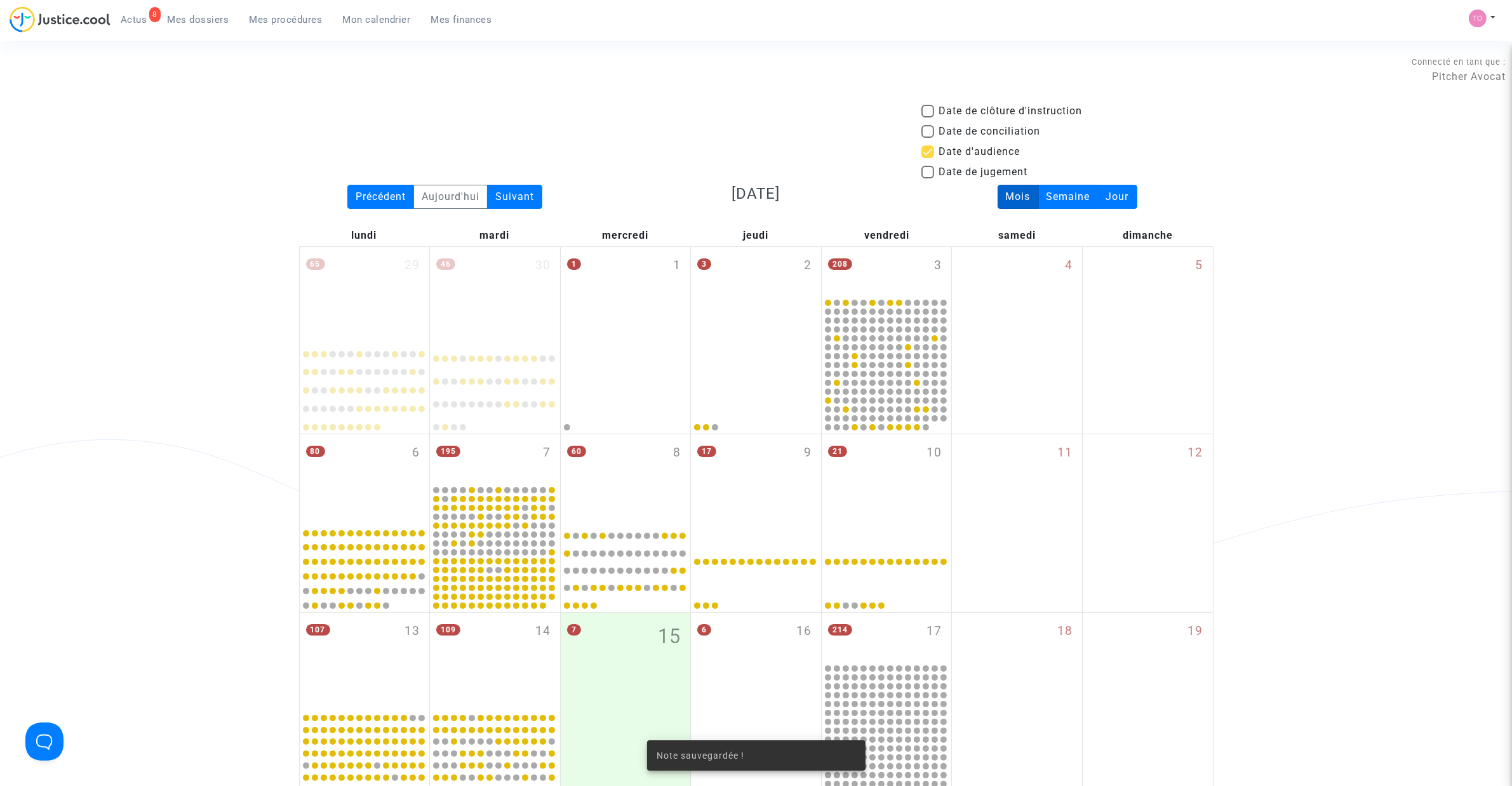
scroll to position [856, 0]
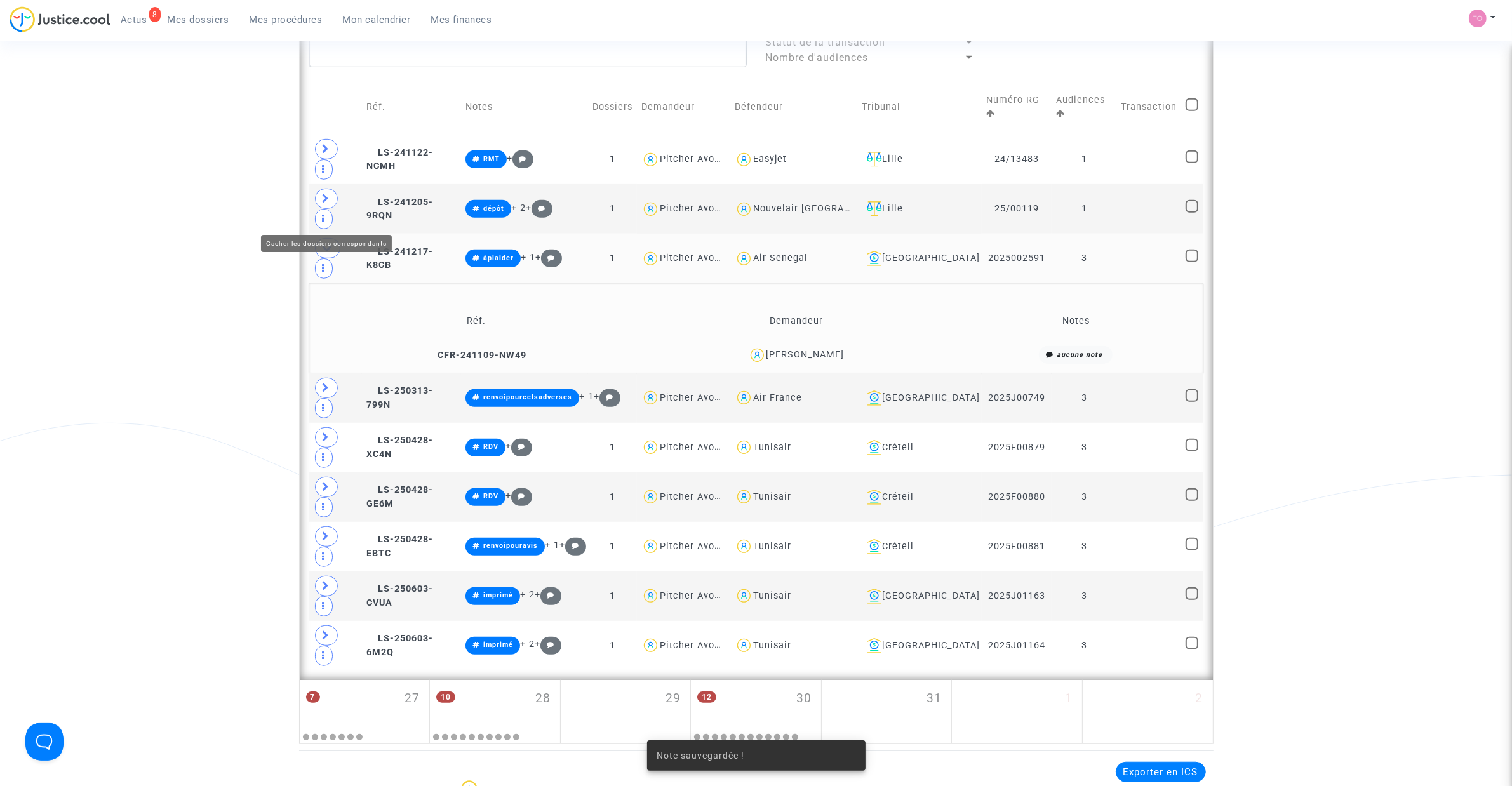
click at [330, 243] on icon at bounding box center [328, 247] width 11 height 10
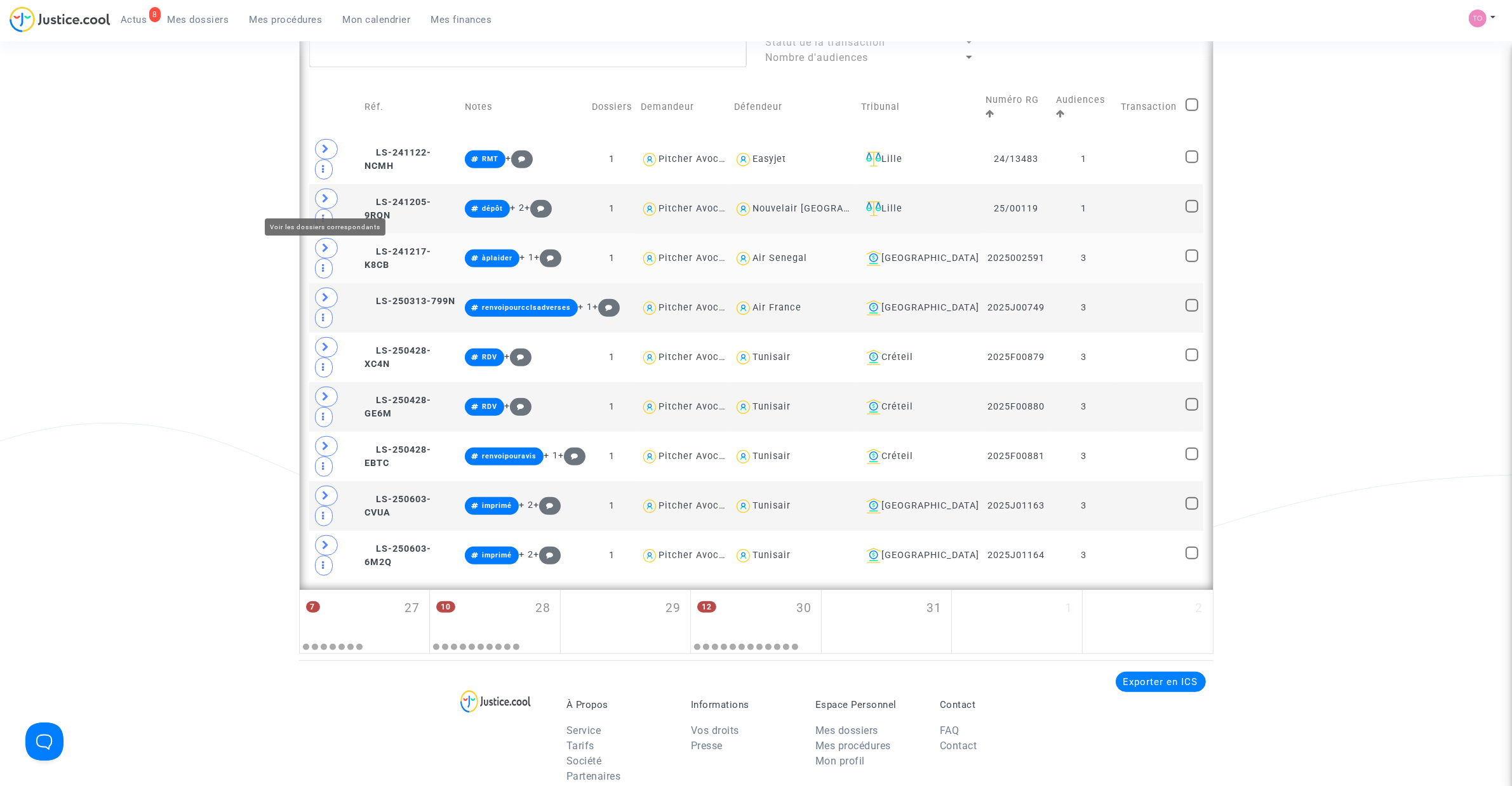
click at [322, 243] on icon at bounding box center [326, 247] width 8 height 10
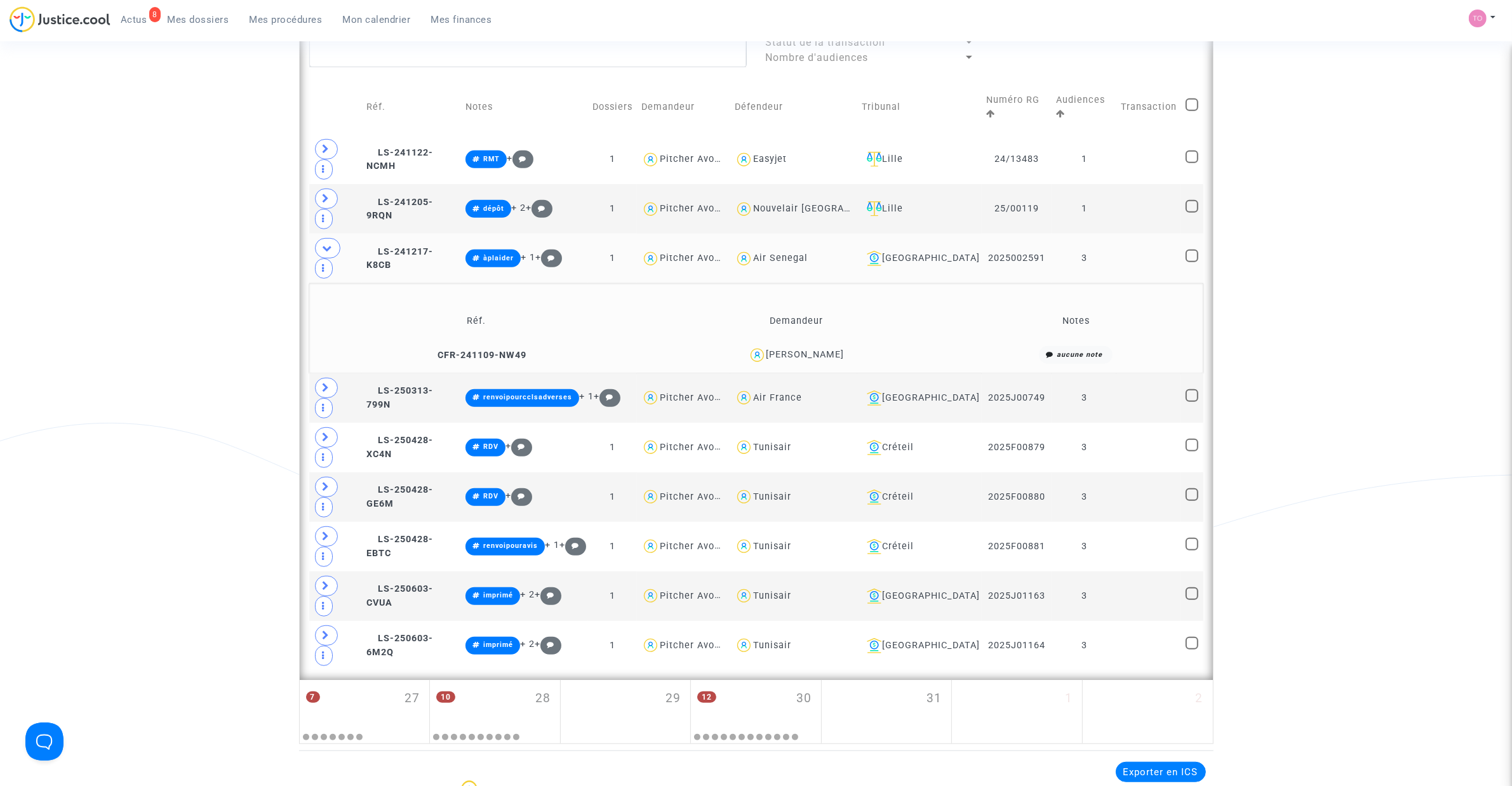
scroll to position [830, 0]
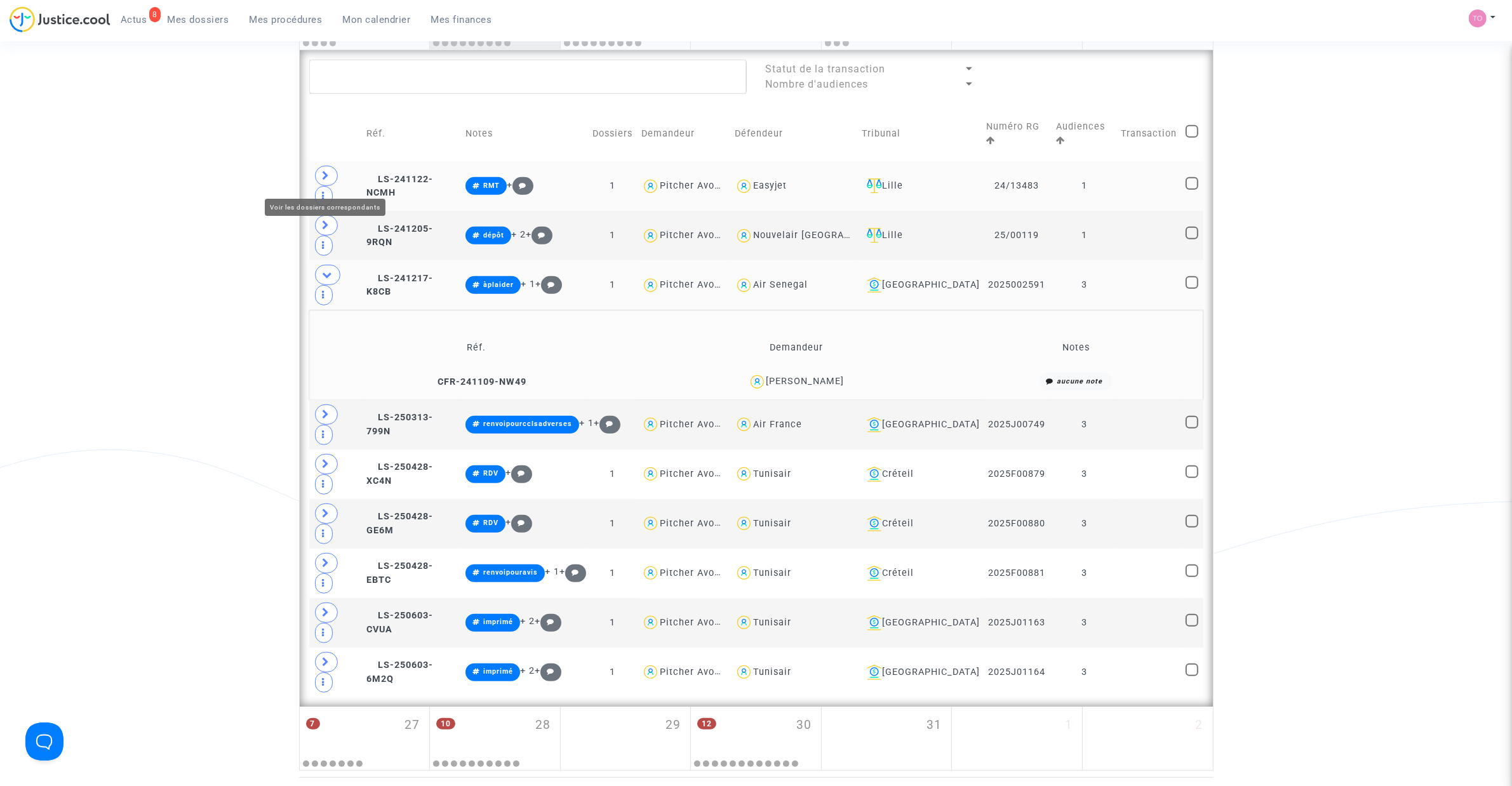
click at [330, 181] on span at bounding box center [327, 175] width 23 height 20
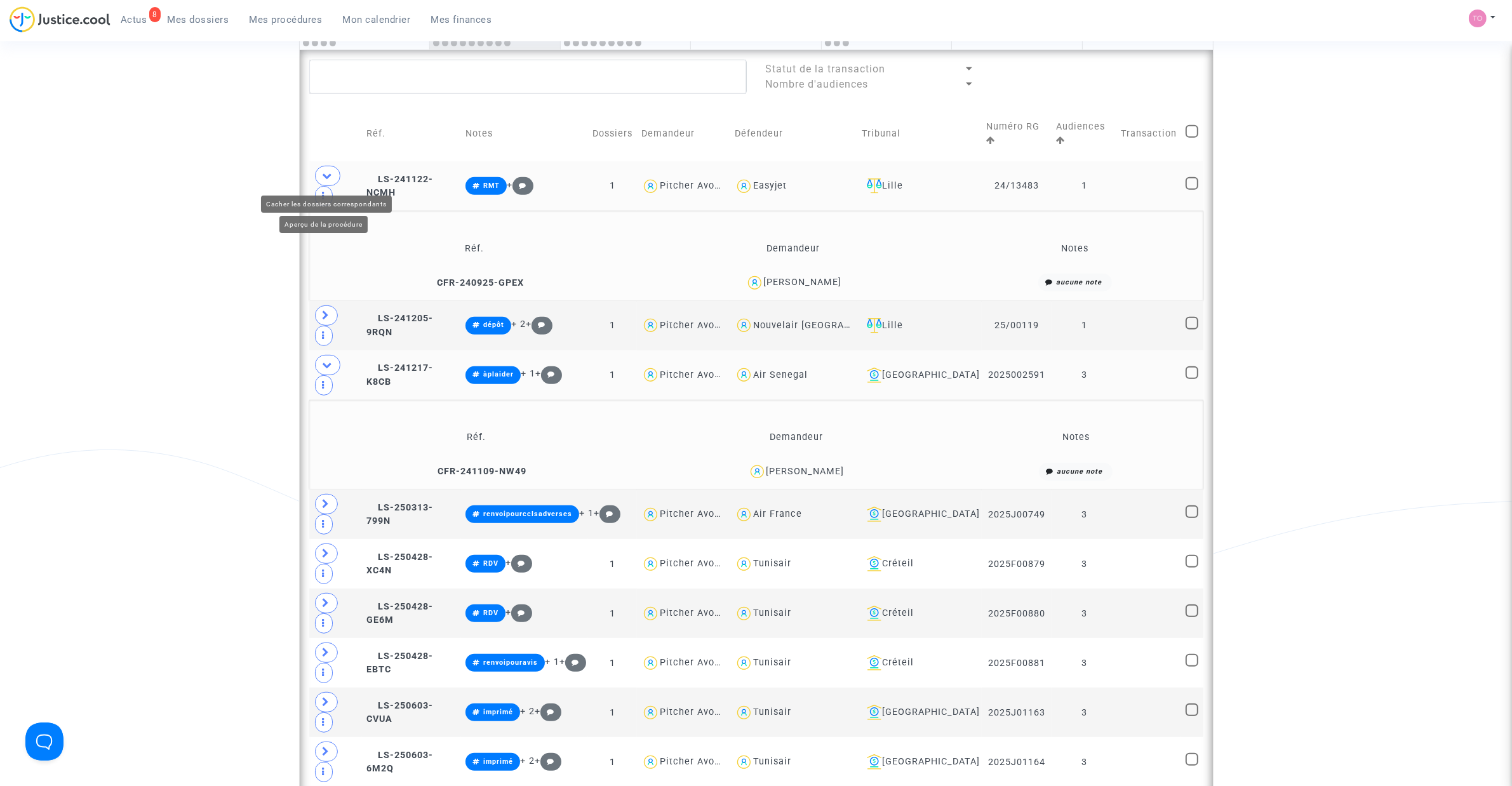
click at [327, 173] on icon at bounding box center [328, 175] width 11 height 10
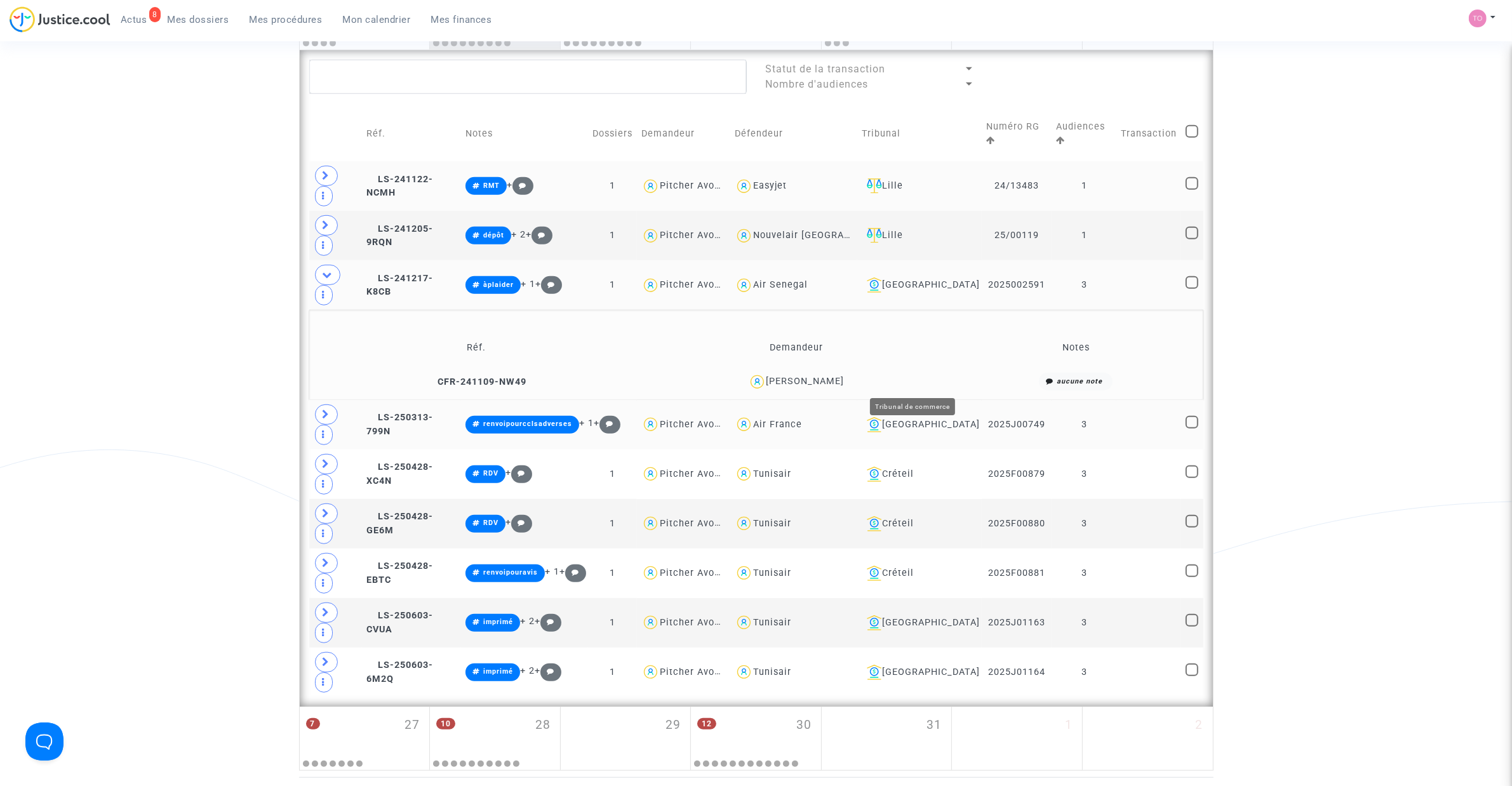
click at [903, 417] on div "[GEOGRAPHIC_DATA]" at bounding box center [918, 424] width 114 height 15
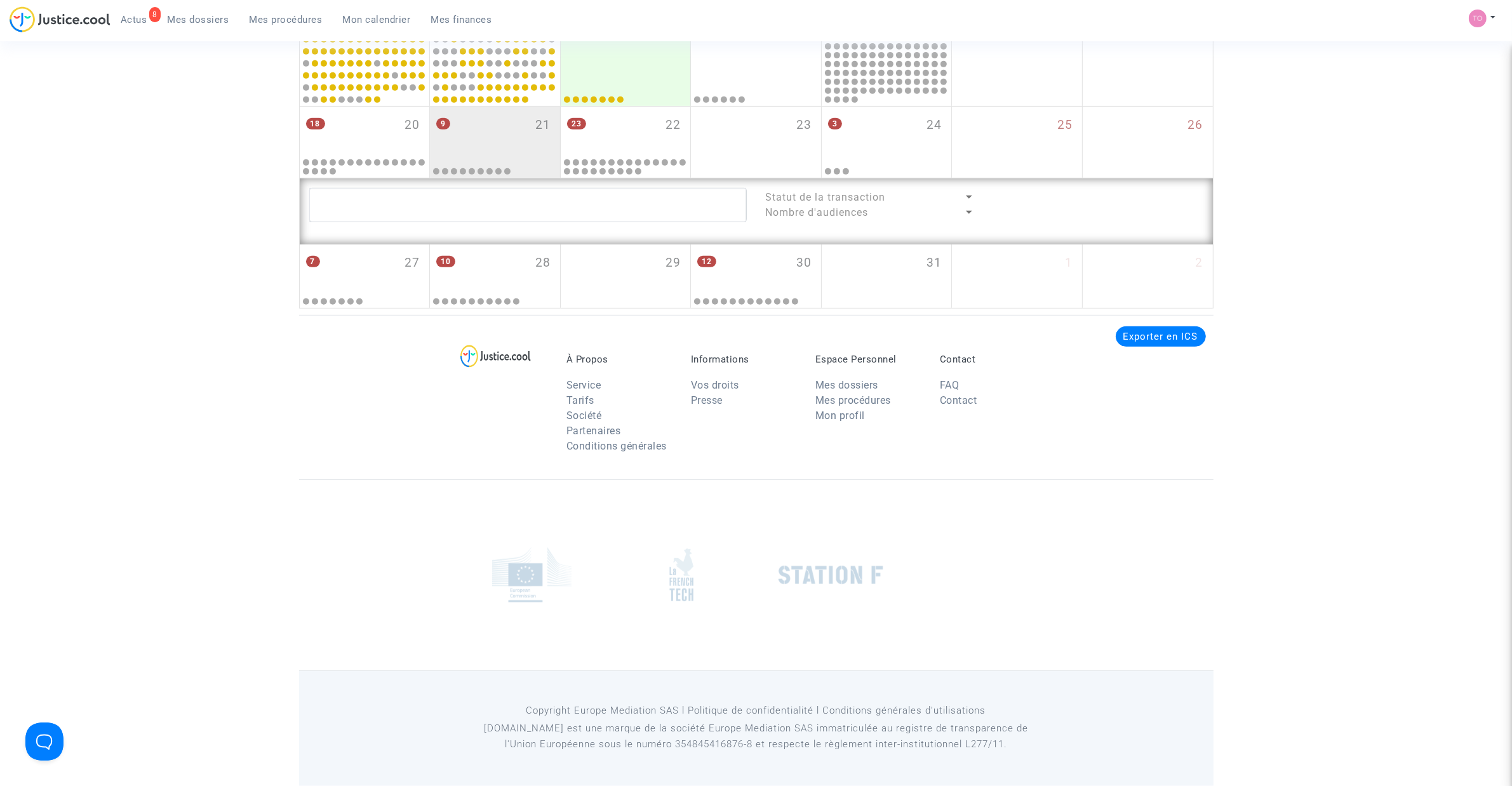
scroll to position [830, 0]
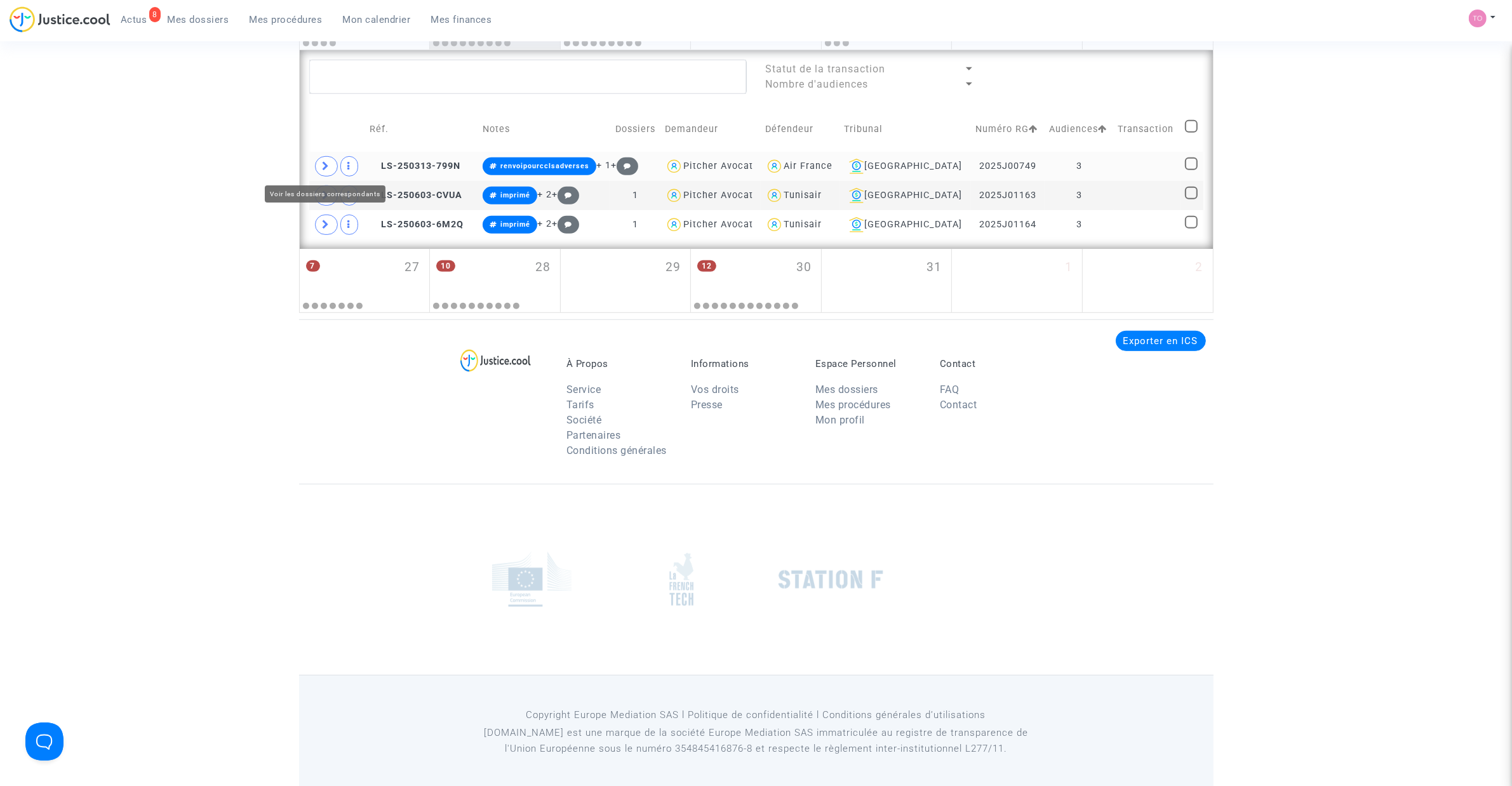
click at [325, 170] on icon at bounding box center [326, 165] width 8 height 10
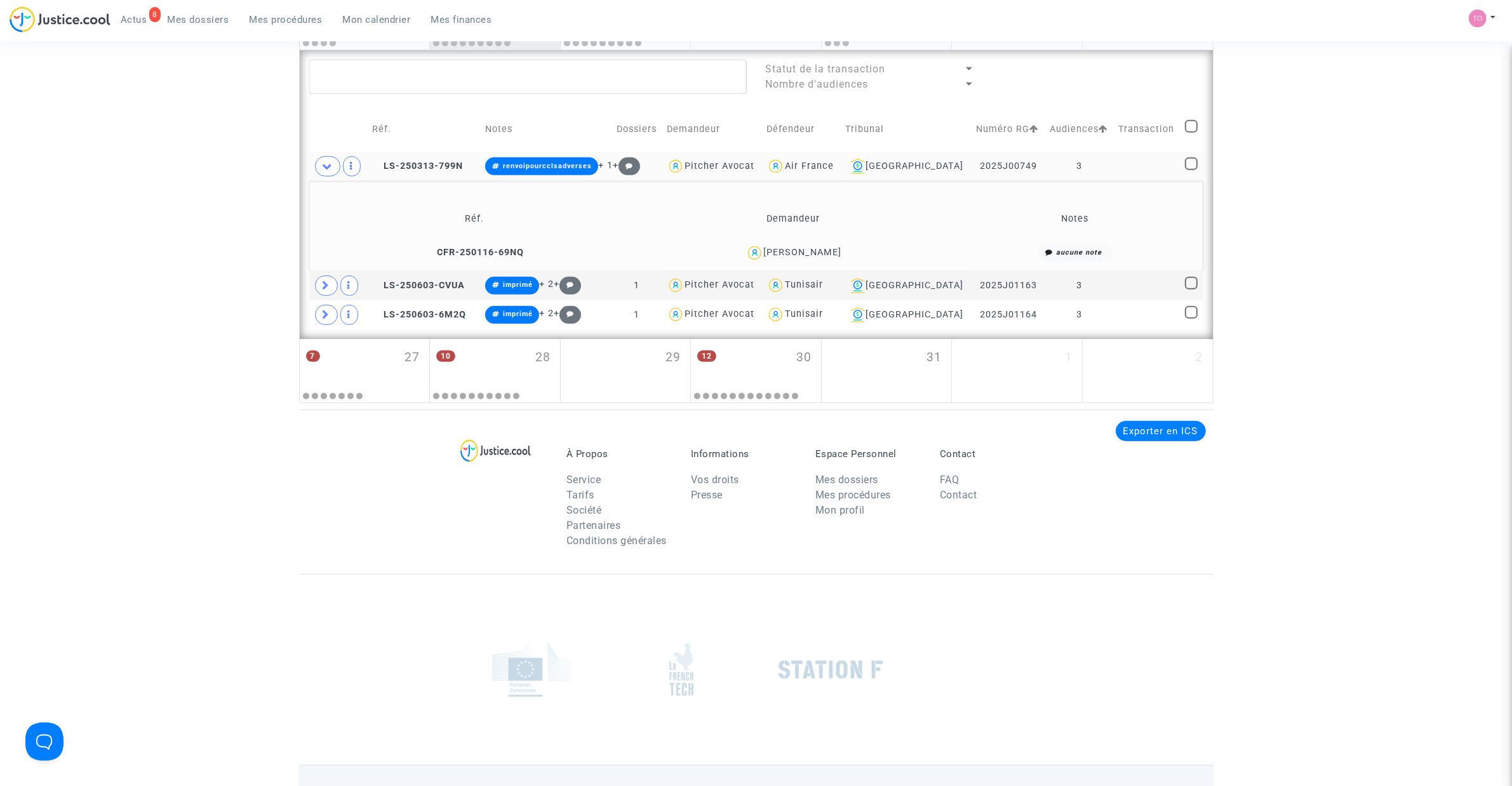
click at [814, 252] on div "Ina Ruseva" at bounding box center [802, 252] width 78 height 11
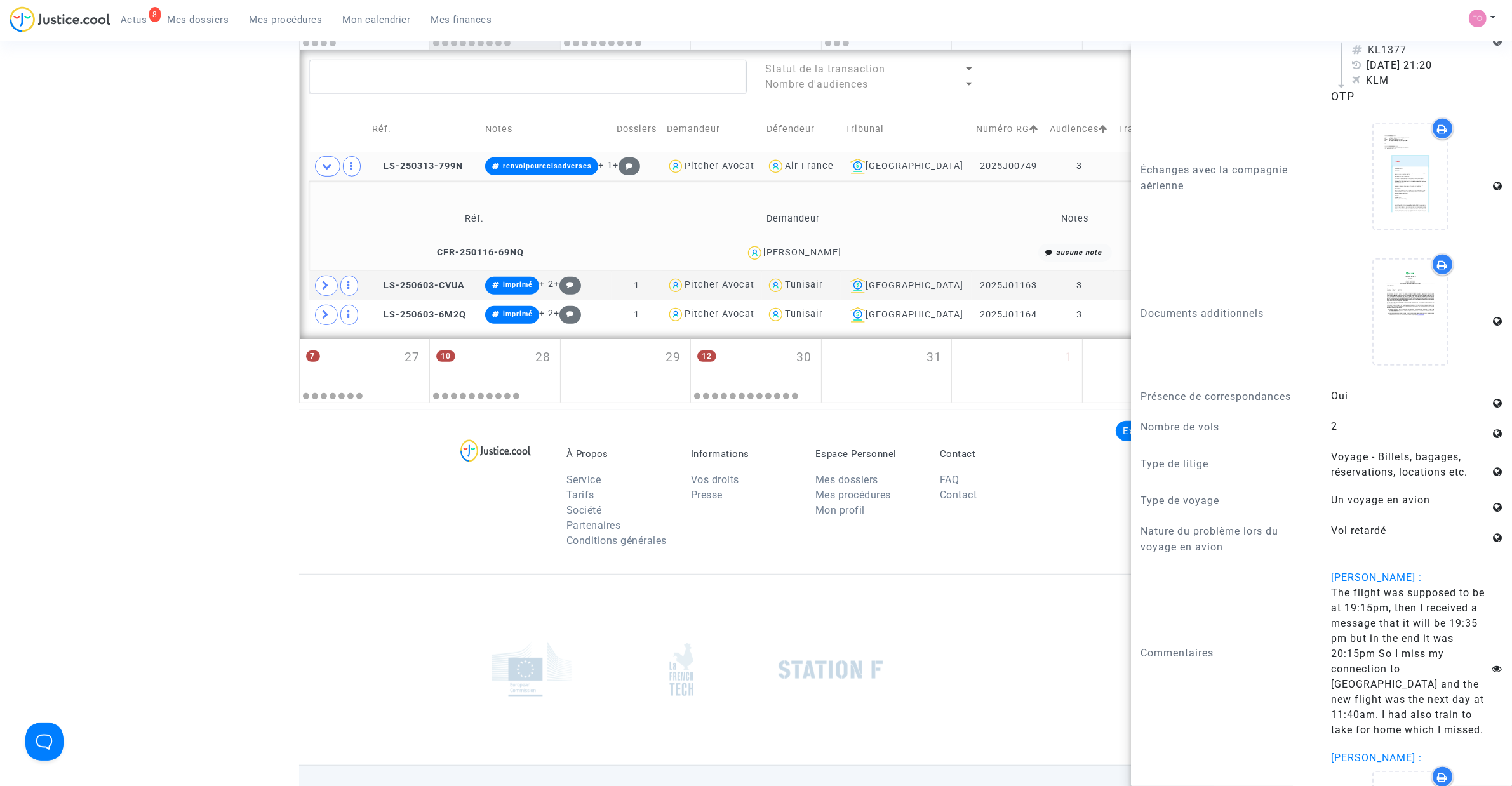
scroll to position [1136, 0]
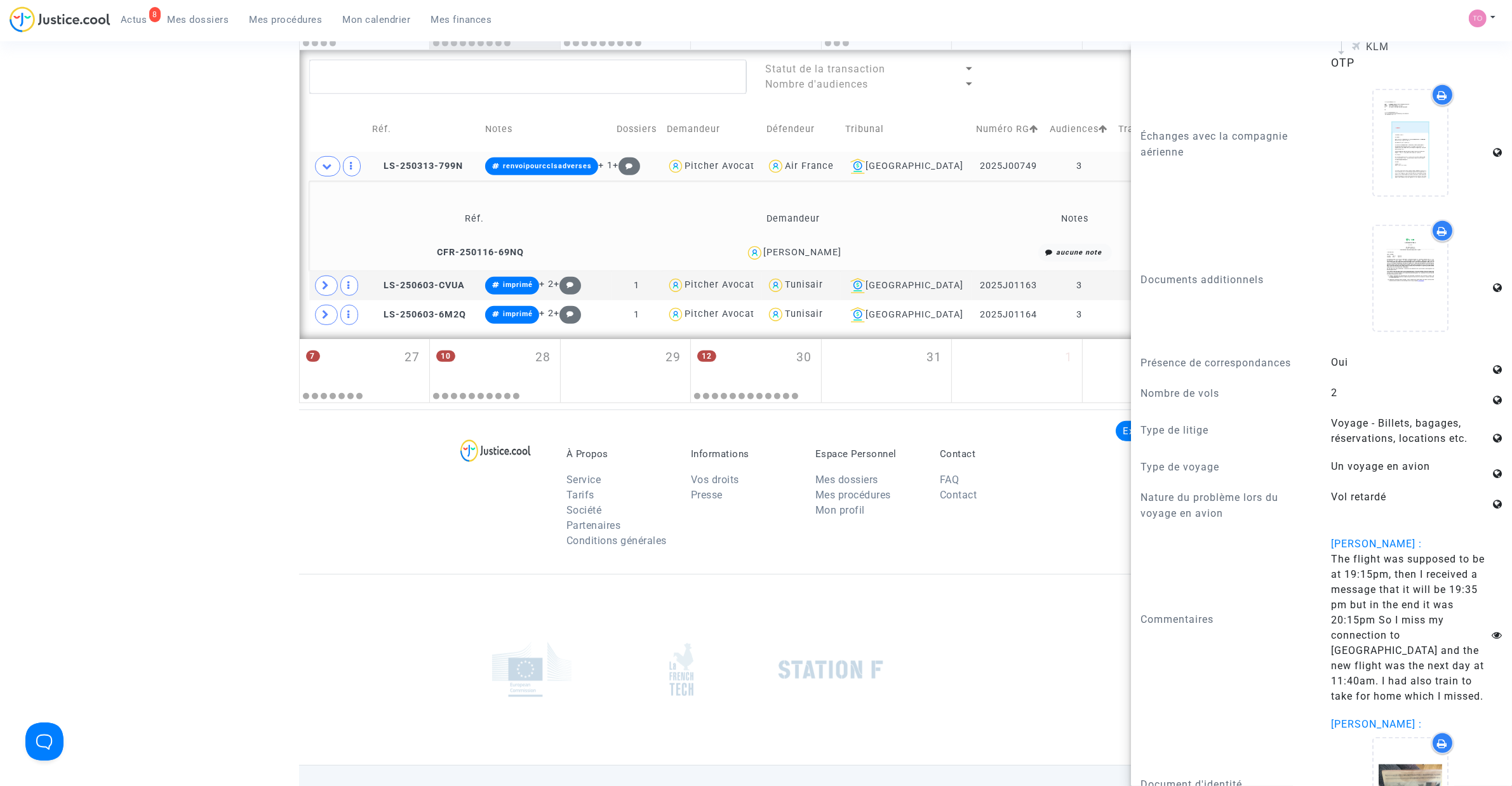
click at [441, 156] on td "LS-250313-799N" at bounding box center [424, 165] width 113 height 29
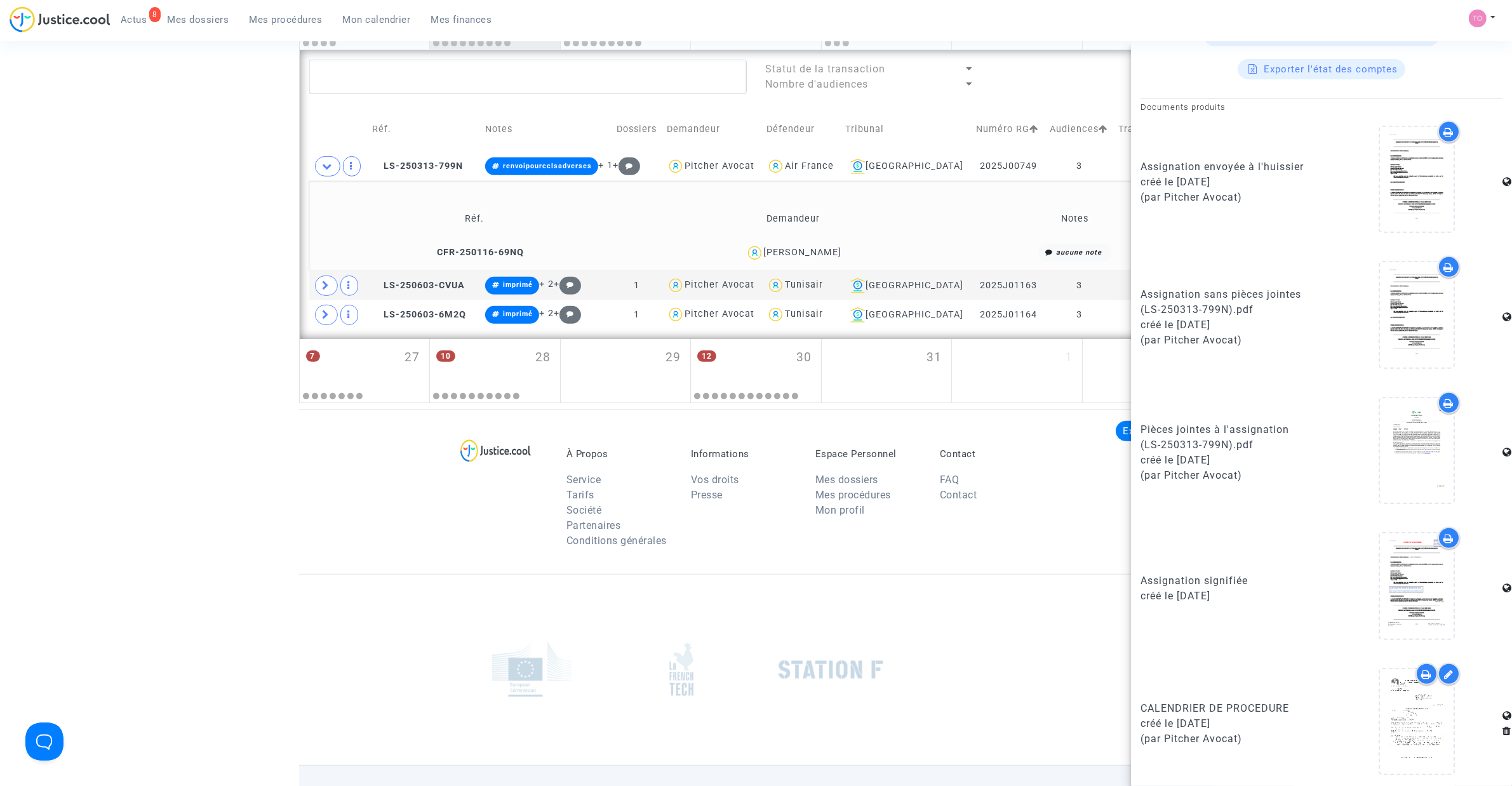
scroll to position [686, 0]
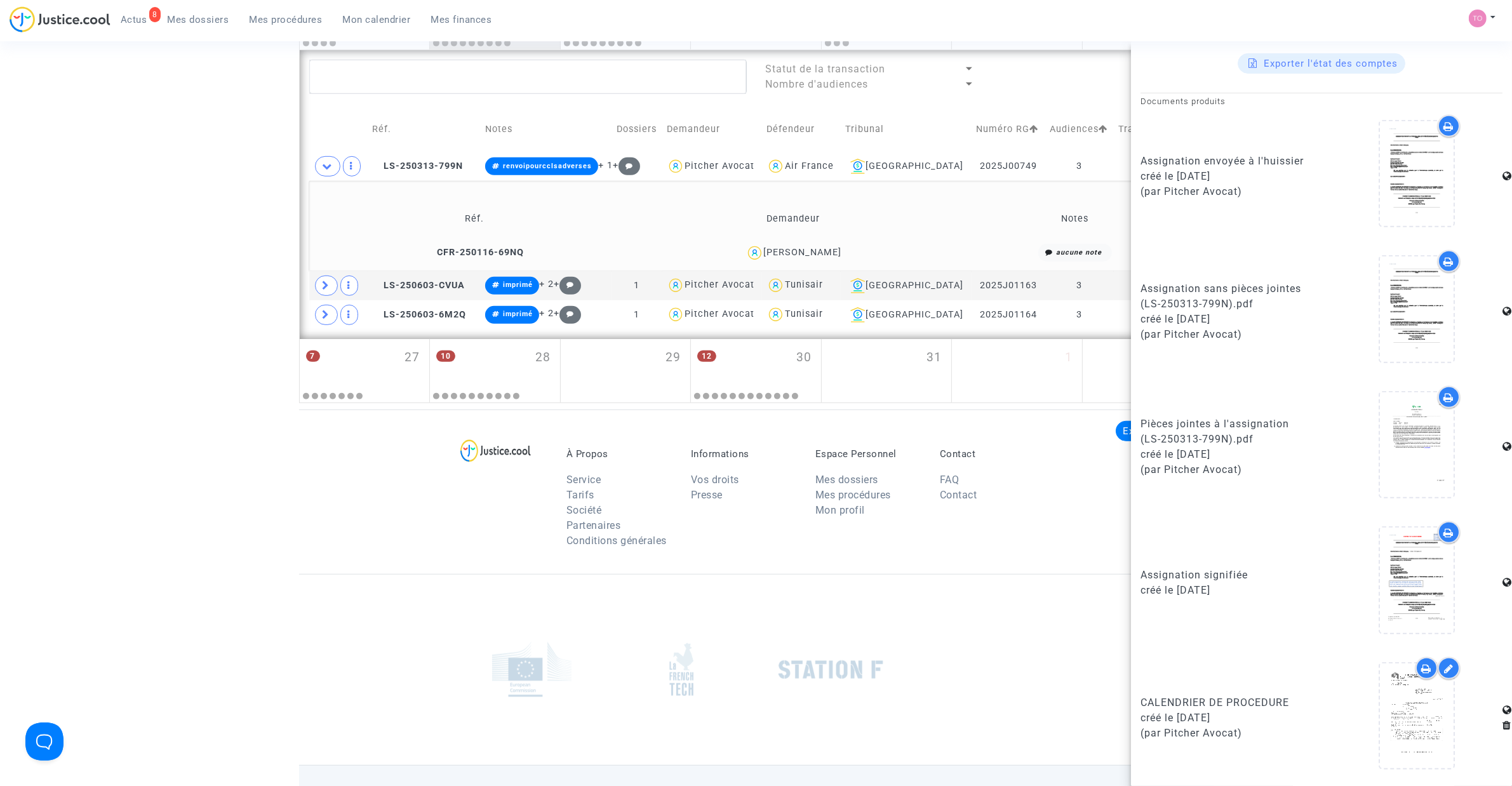
click at [1373, 698] on upload-item at bounding box center [1416, 717] width 86 height 122
click at [1383, 698] on div at bounding box center [1417, 715] width 74 height 40
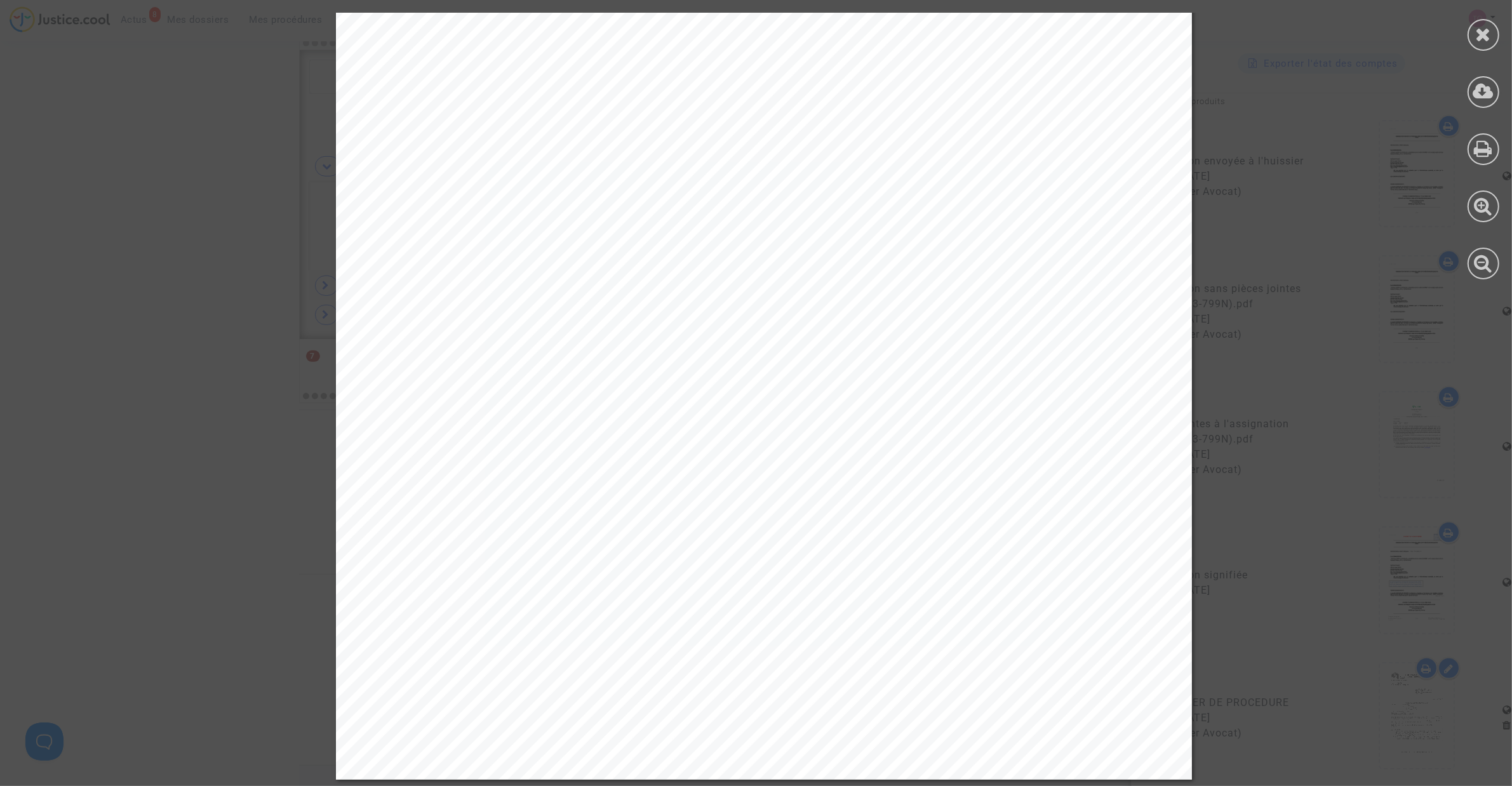
scroll to position [455, 0]
click at [1489, 29] on icon at bounding box center [1484, 34] width 16 height 19
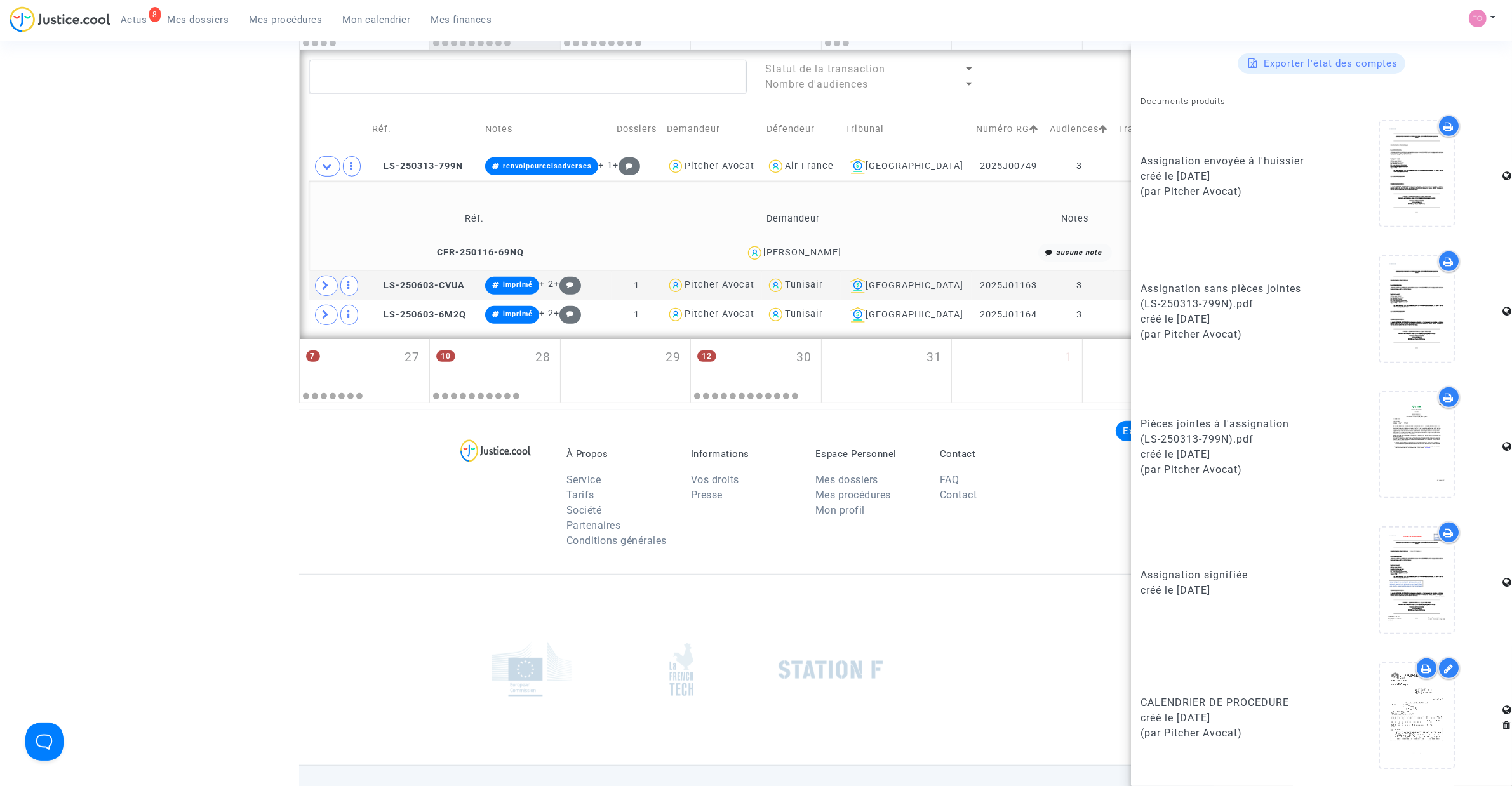
click at [807, 252] on div "Ina Ruseva" at bounding box center [802, 252] width 78 height 11
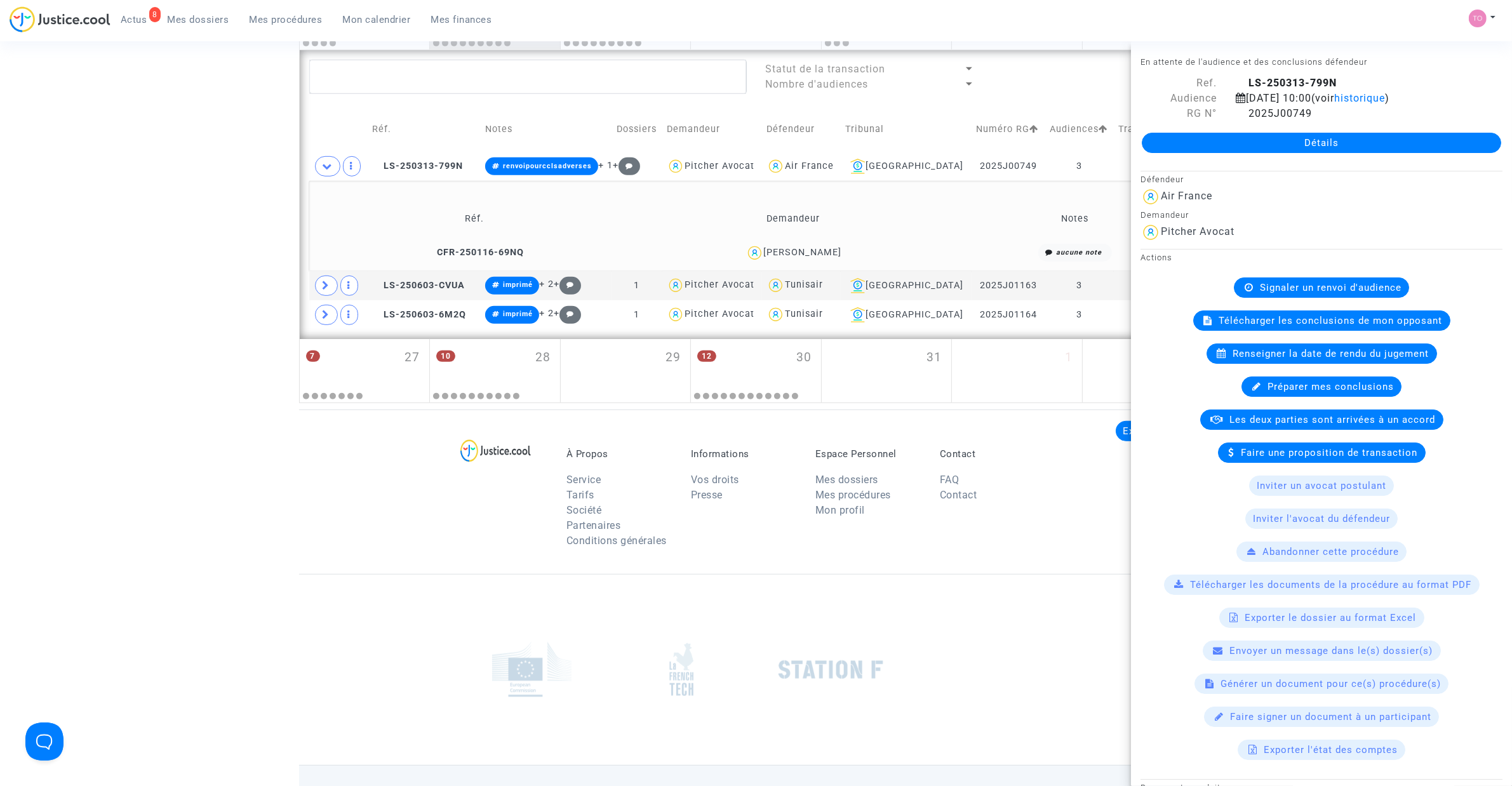
click at [807, 252] on div "Ina Ruseva" at bounding box center [802, 252] width 78 height 11
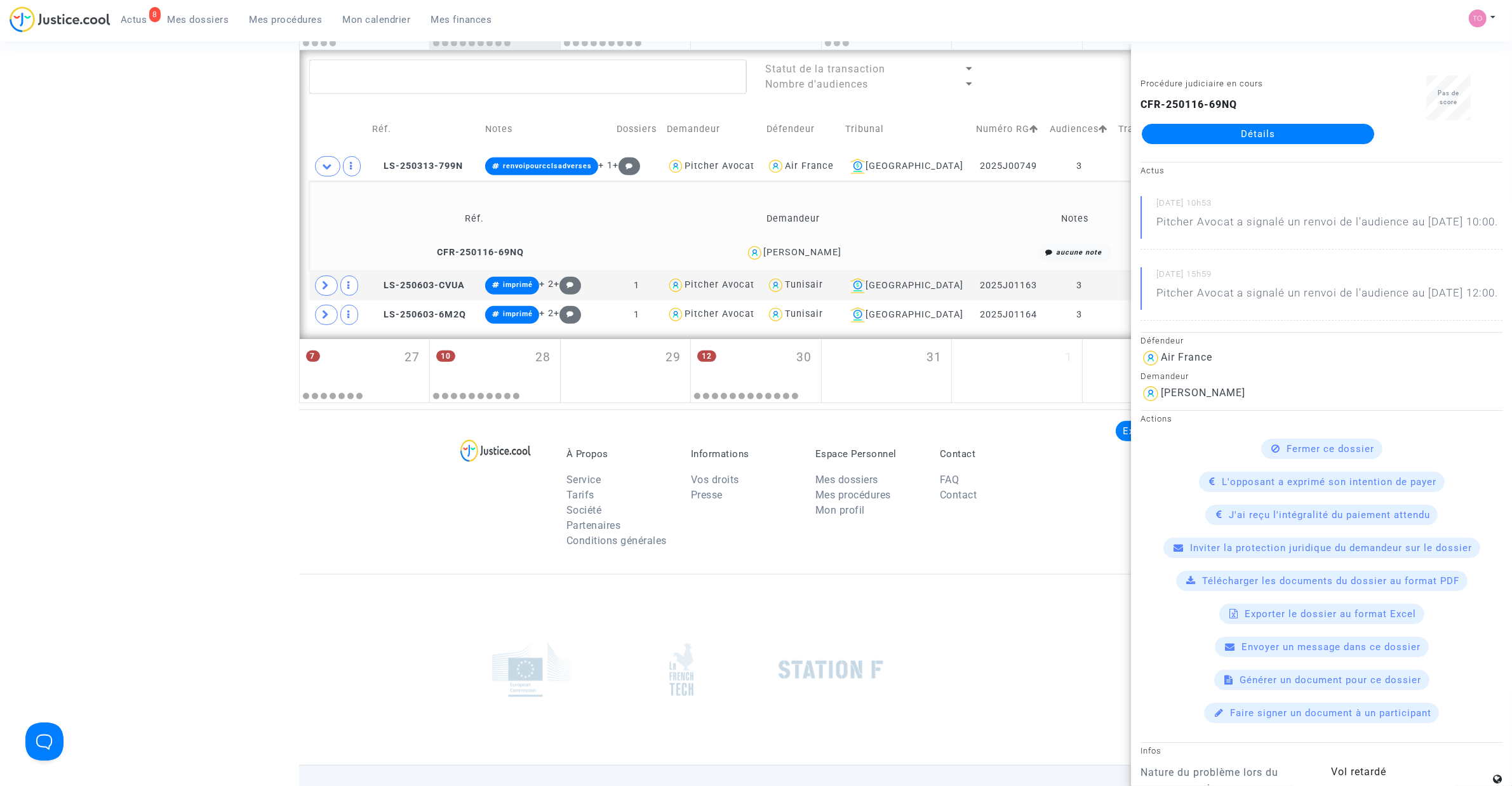
scroll to position [856, 0]
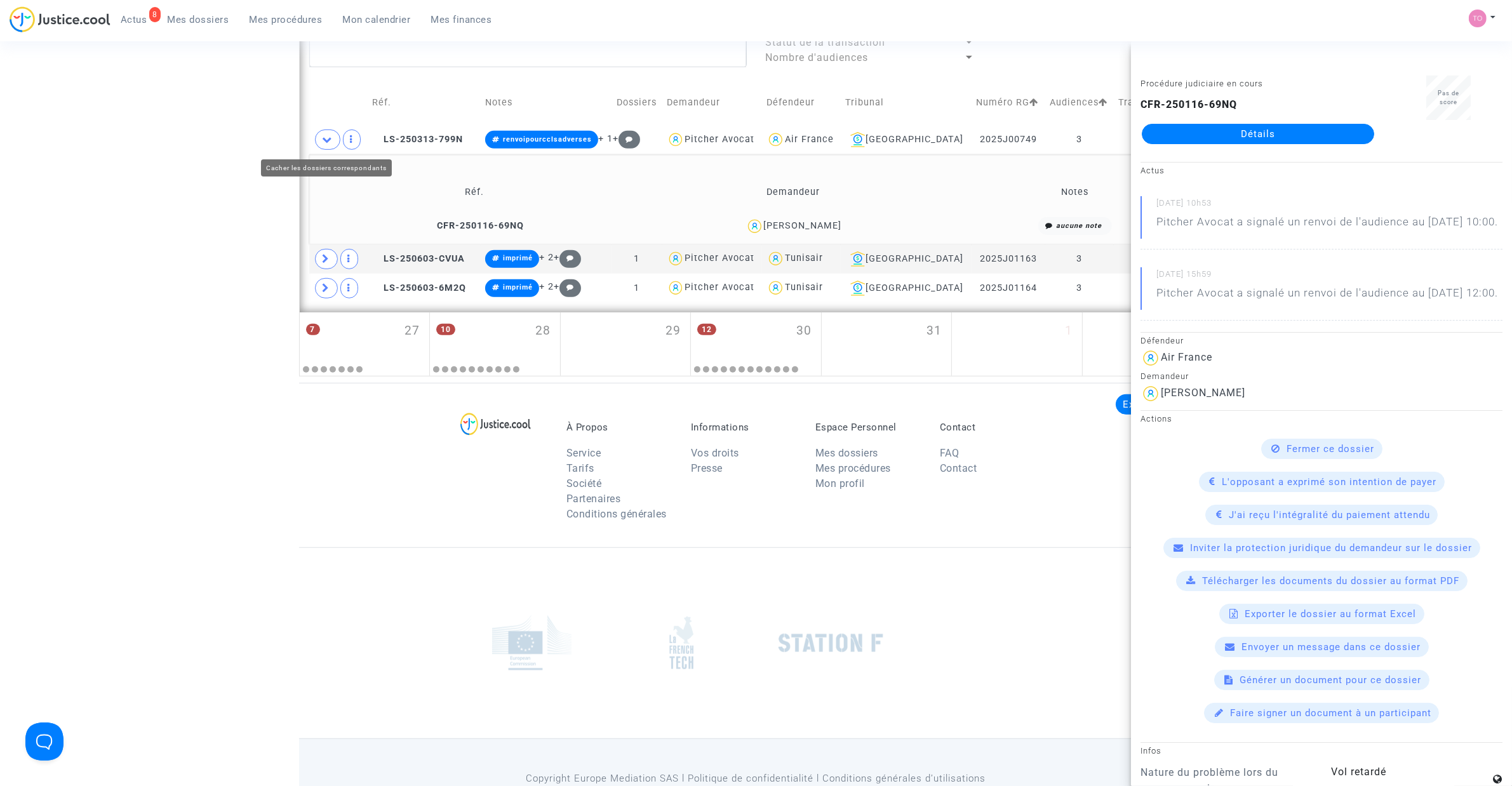
click at [321, 144] on span at bounding box center [328, 139] width 26 height 20
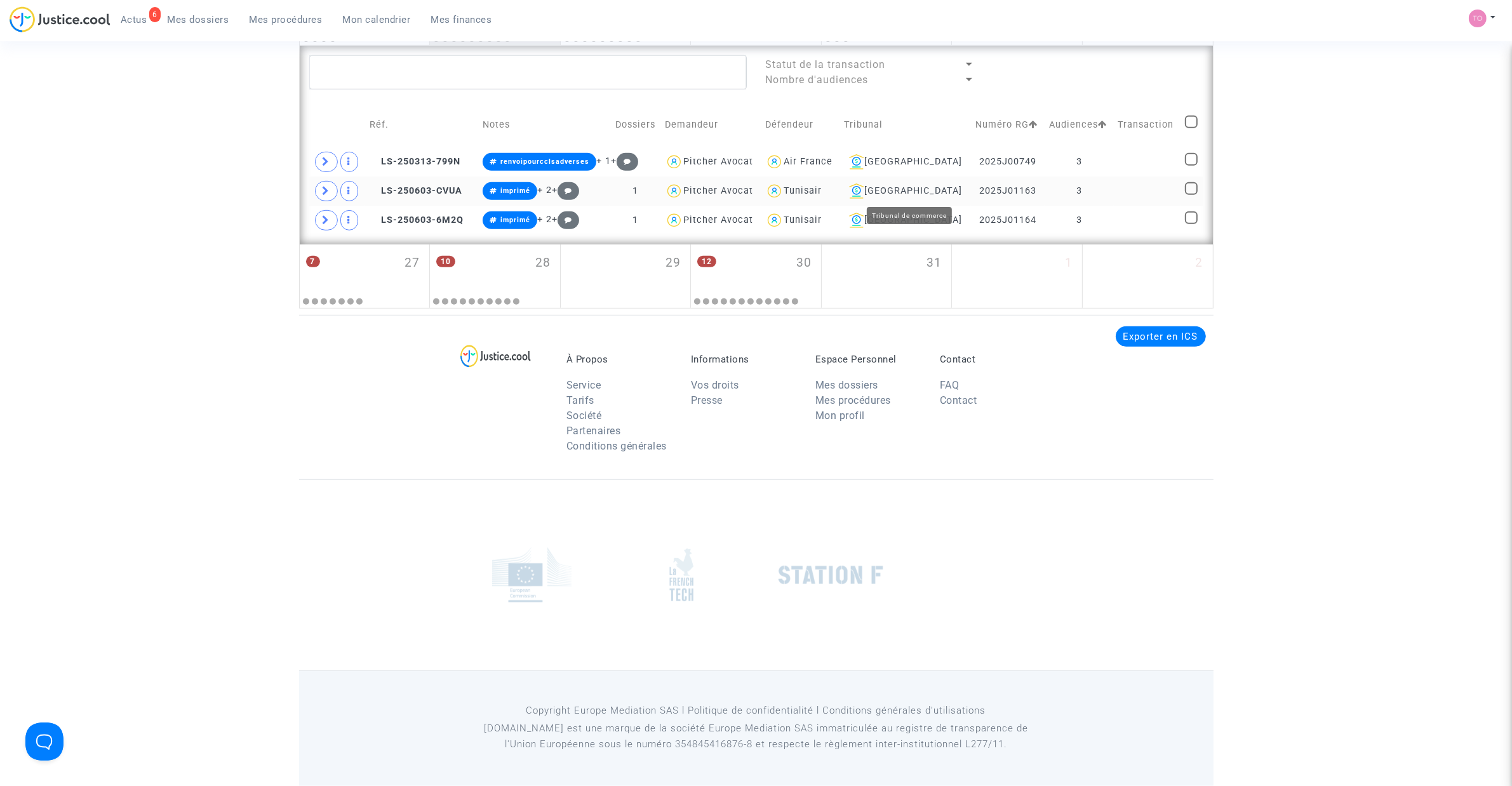
click at [924, 186] on div "[GEOGRAPHIC_DATA]" at bounding box center [904, 190] width 122 height 15
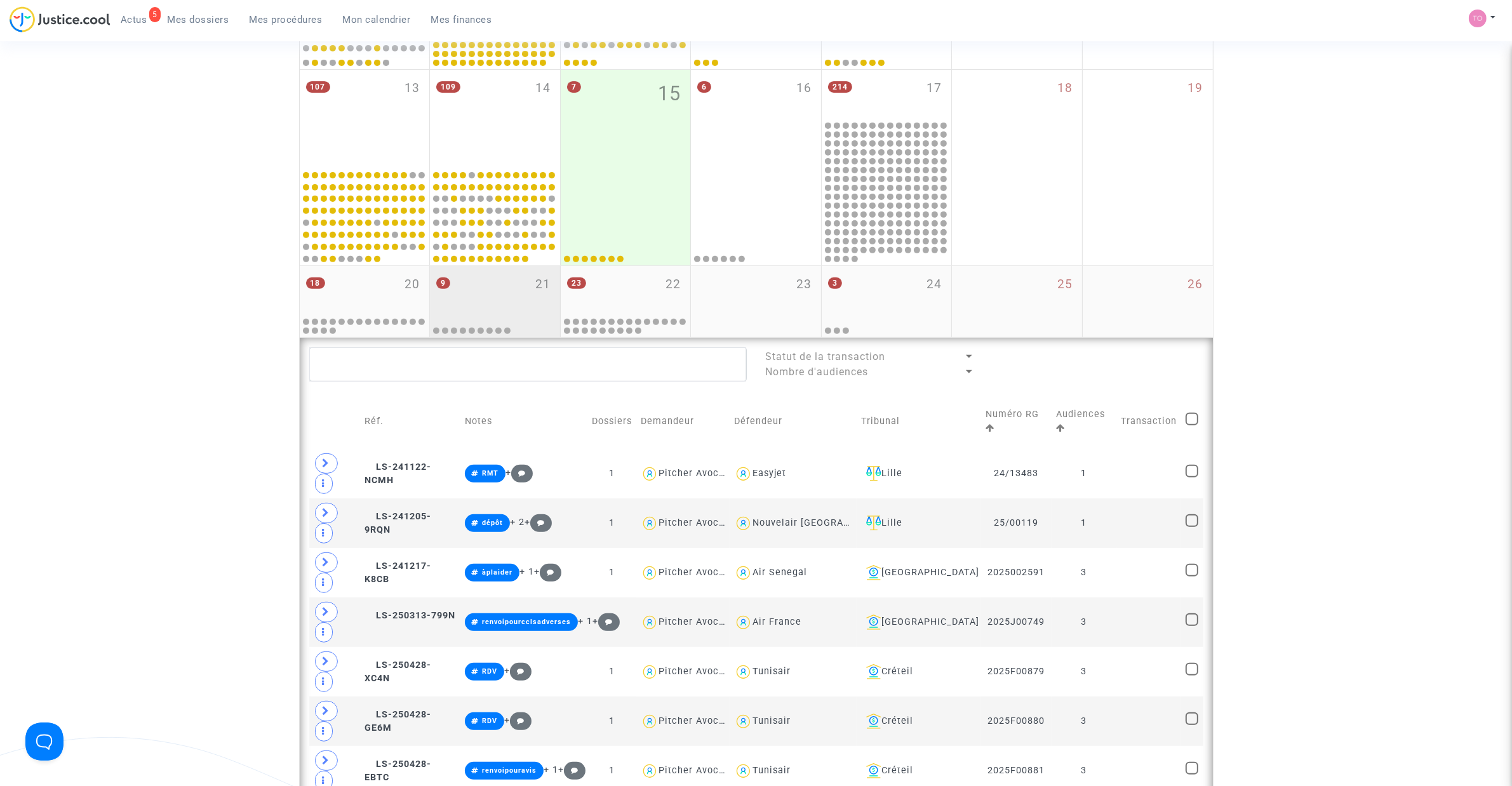
scroll to position [486, 0]
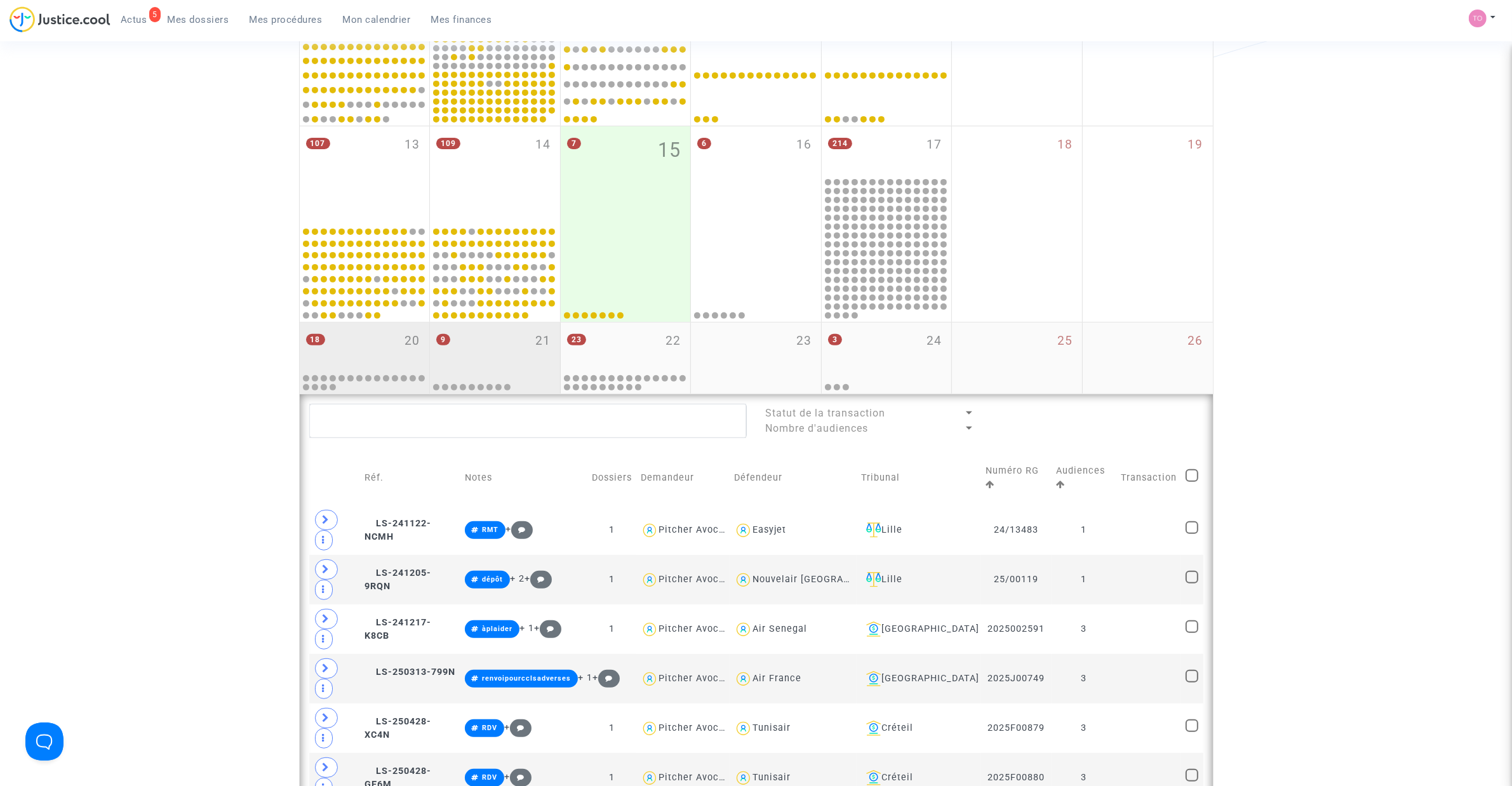
click at [394, 344] on div "18 20" at bounding box center [365, 347] width 130 height 49
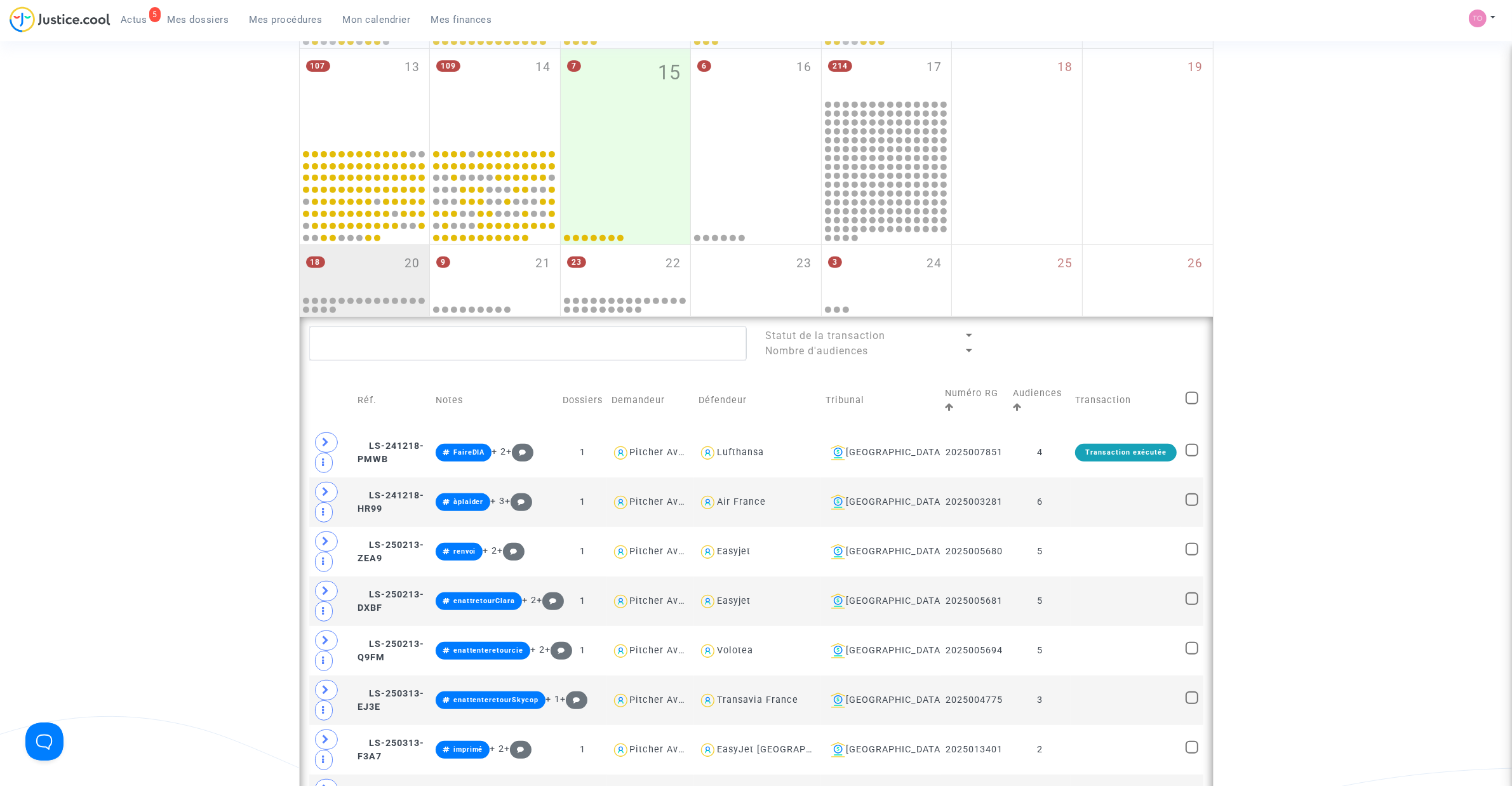
scroll to position [619, 0]
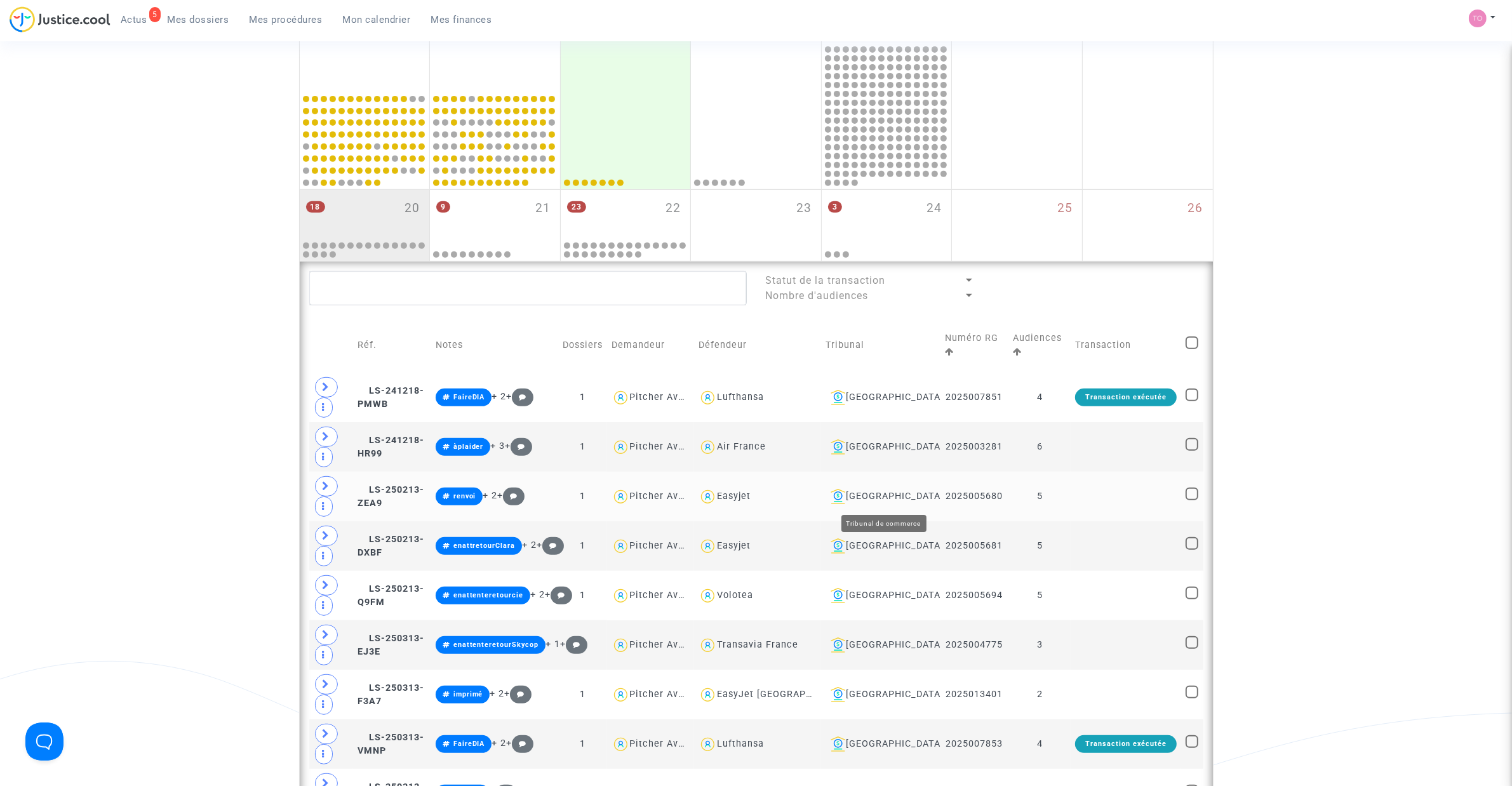
click at [900, 498] on div "Toulouse" at bounding box center [880, 496] width 110 height 15
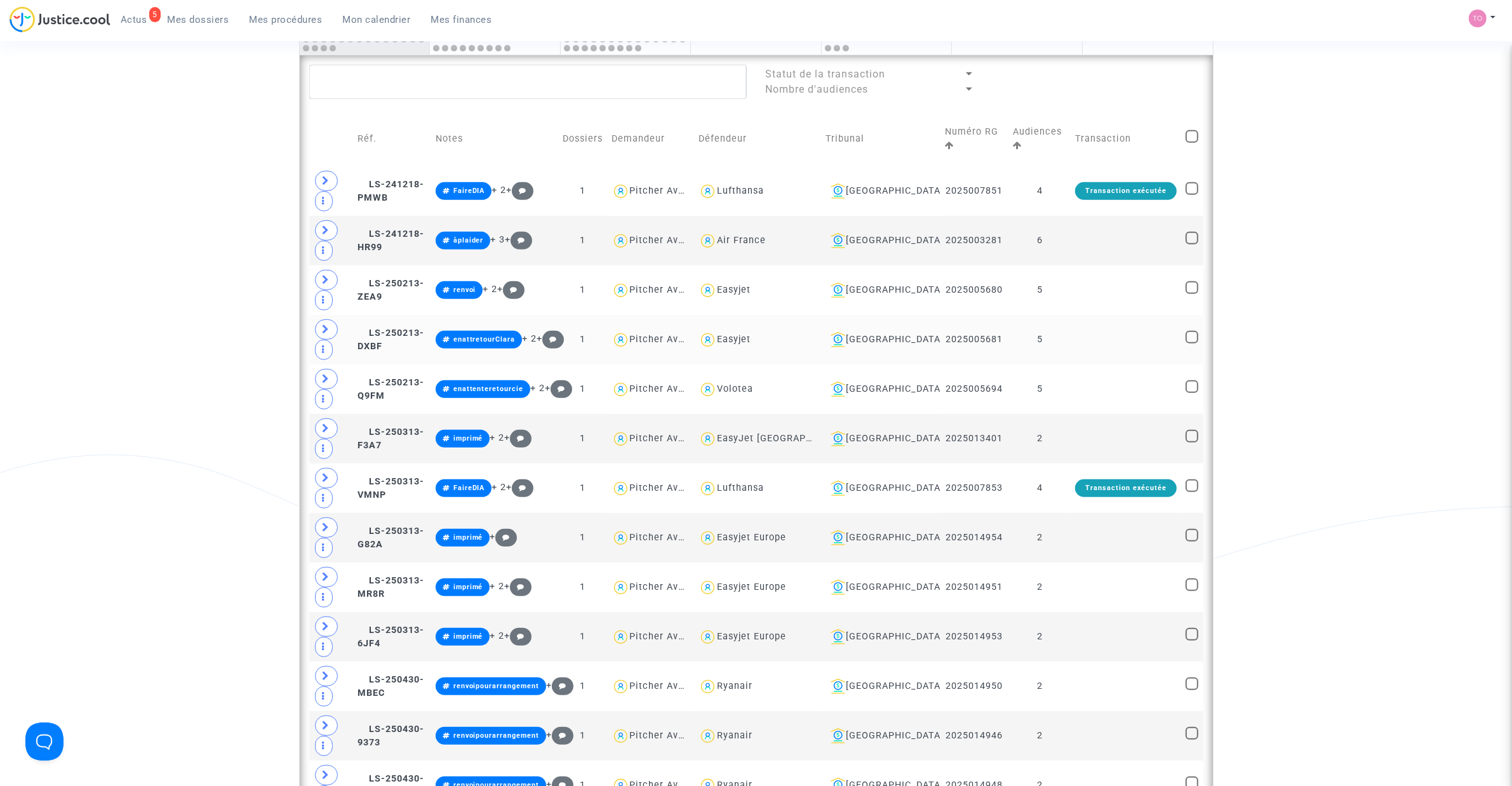
scroll to position [909, 0]
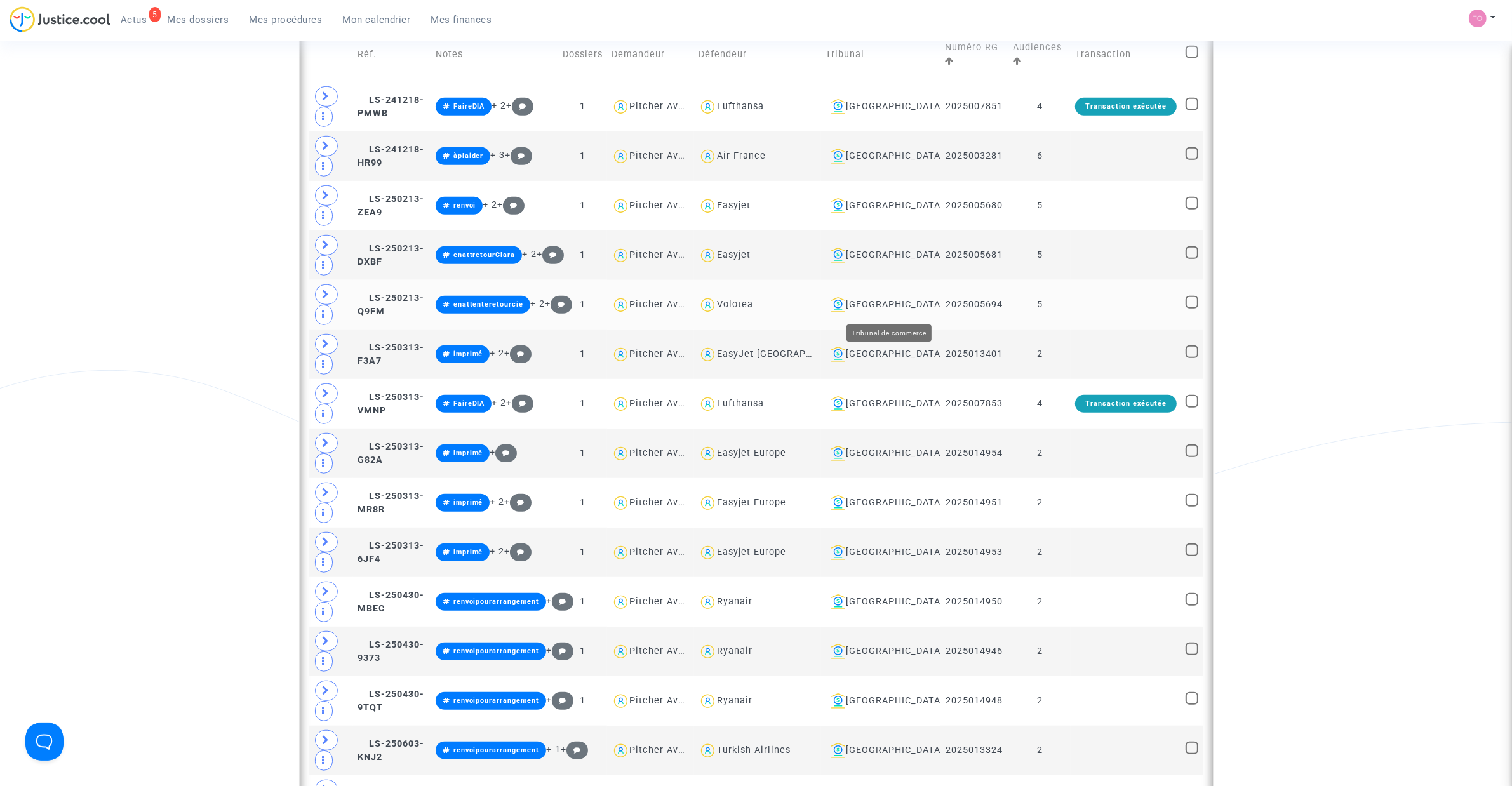
click at [899, 306] on div "Toulouse" at bounding box center [880, 304] width 110 height 15
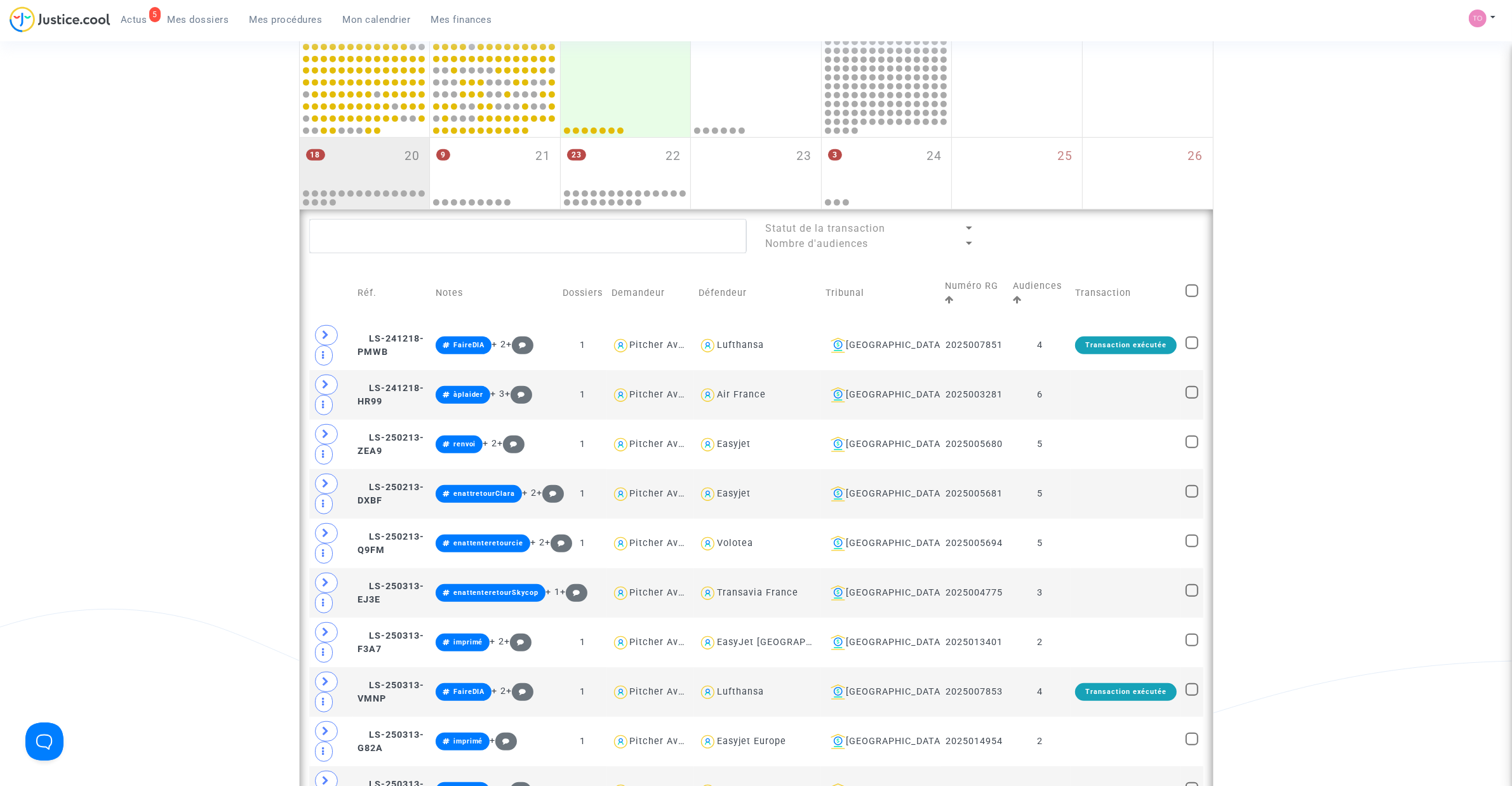
scroll to position [565, 0]
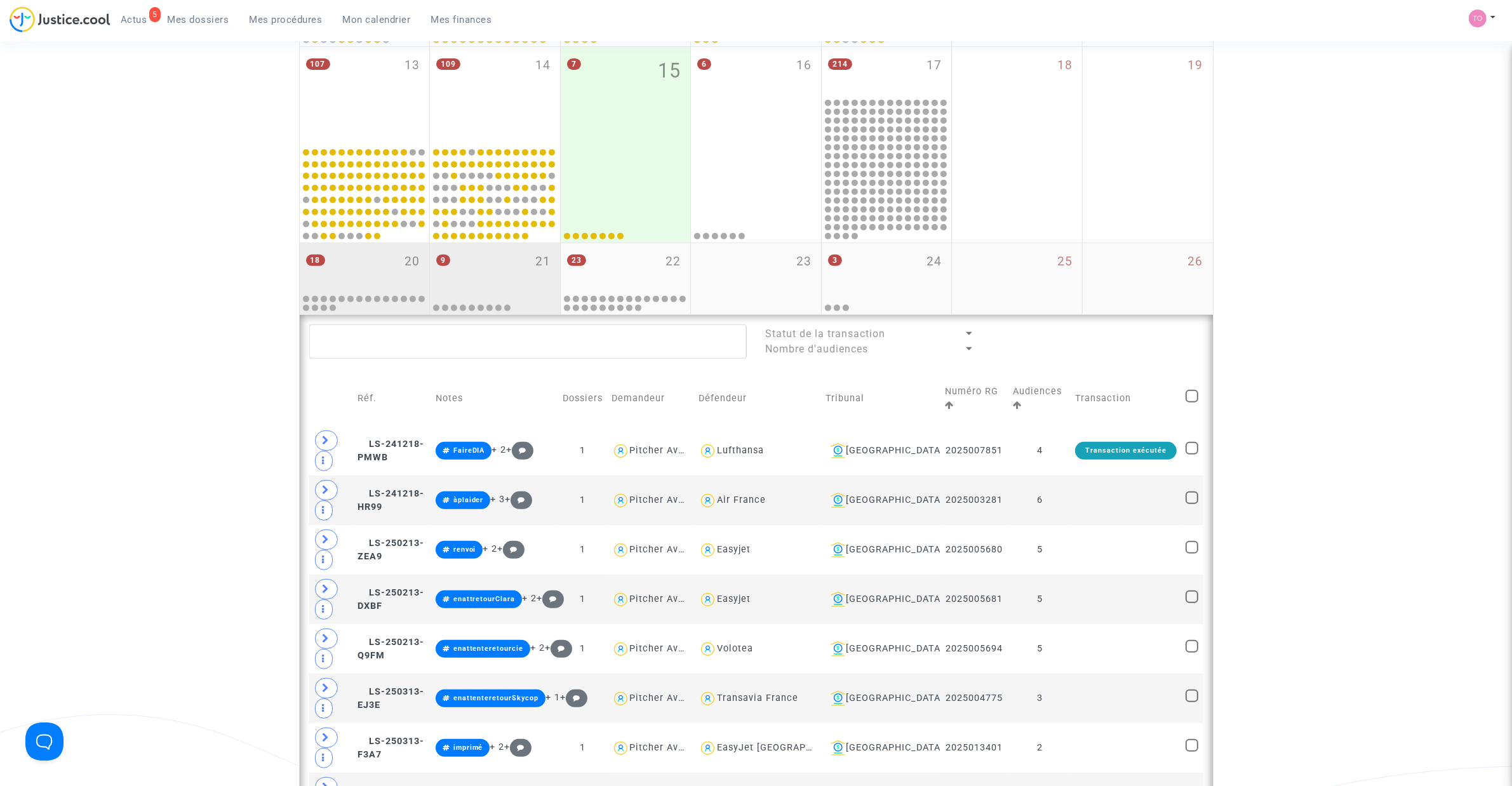
click at [488, 262] on div "9 21" at bounding box center [495, 268] width 130 height 49
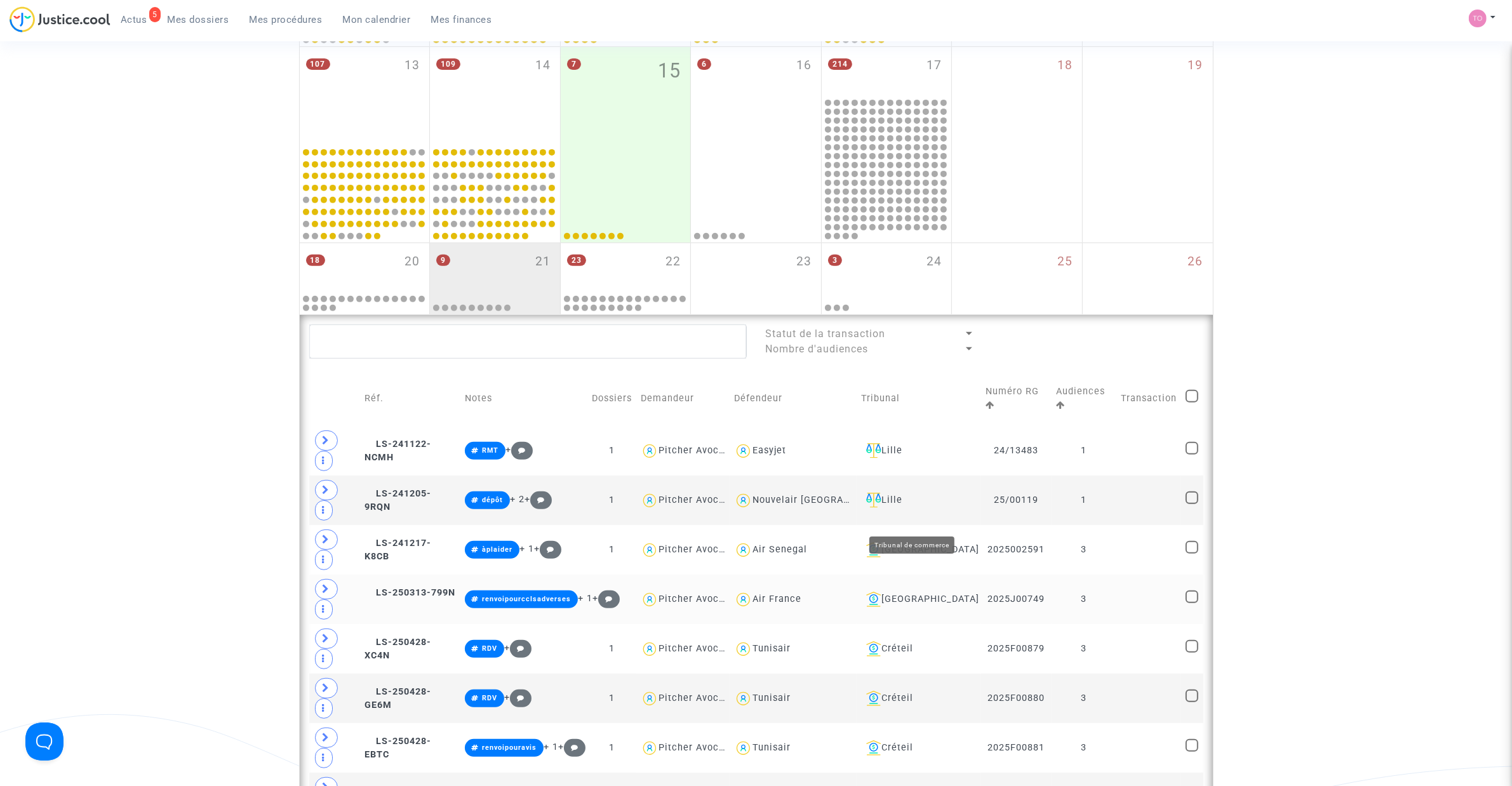
click at [903, 591] on div "[GEOGRAPHIC_DATA]" at bounding box center [918, 599] width 115 height 15
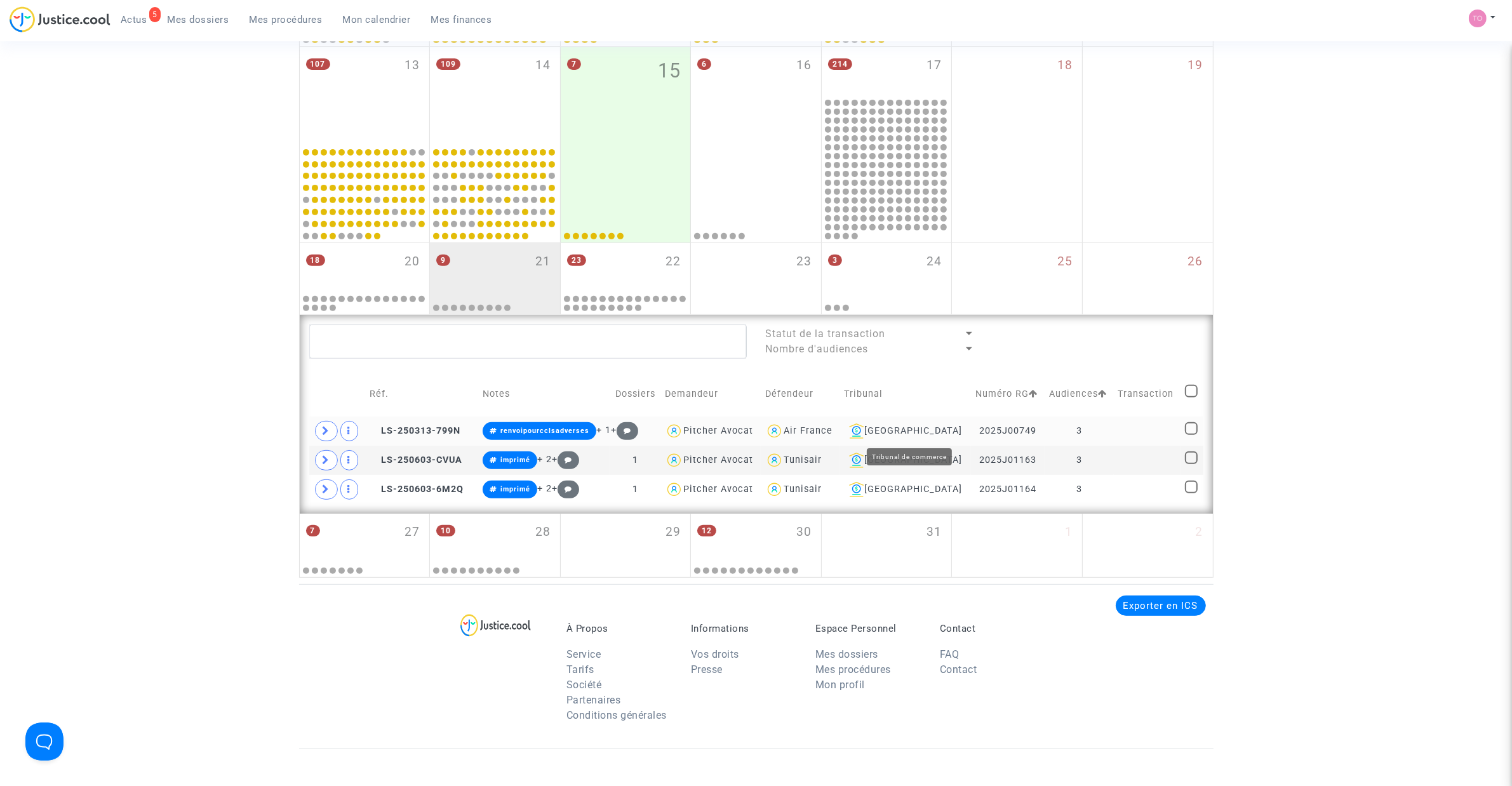
click at [934, 430] on div "[GEOGRAPHIC_DATA]" at bounding box center [904, 430] width 122 height 15
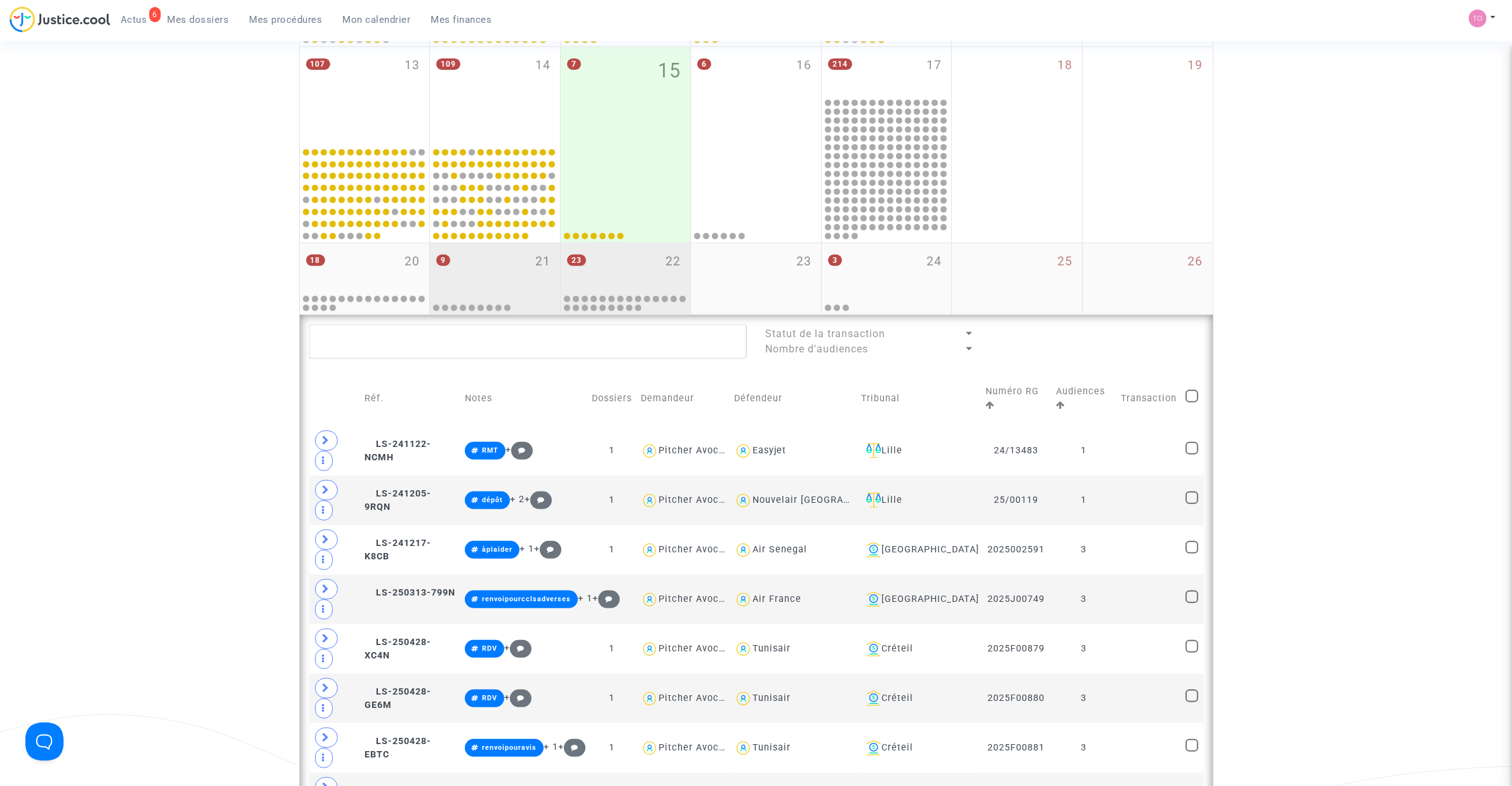
click at [629, 270] on div "23 22" at bounding box center [626, 268] width 130 height 49
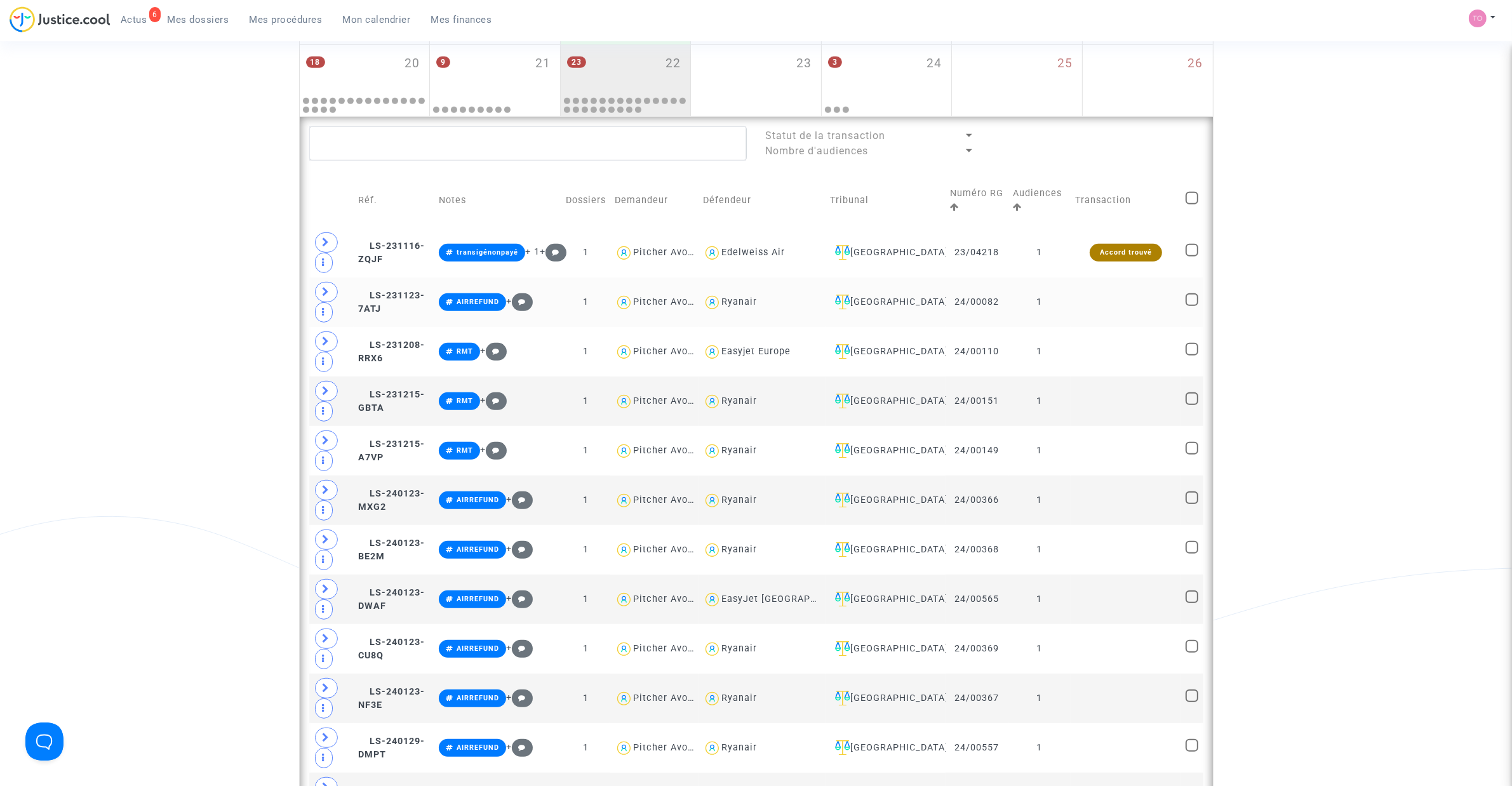
scroll to position [751, 0]
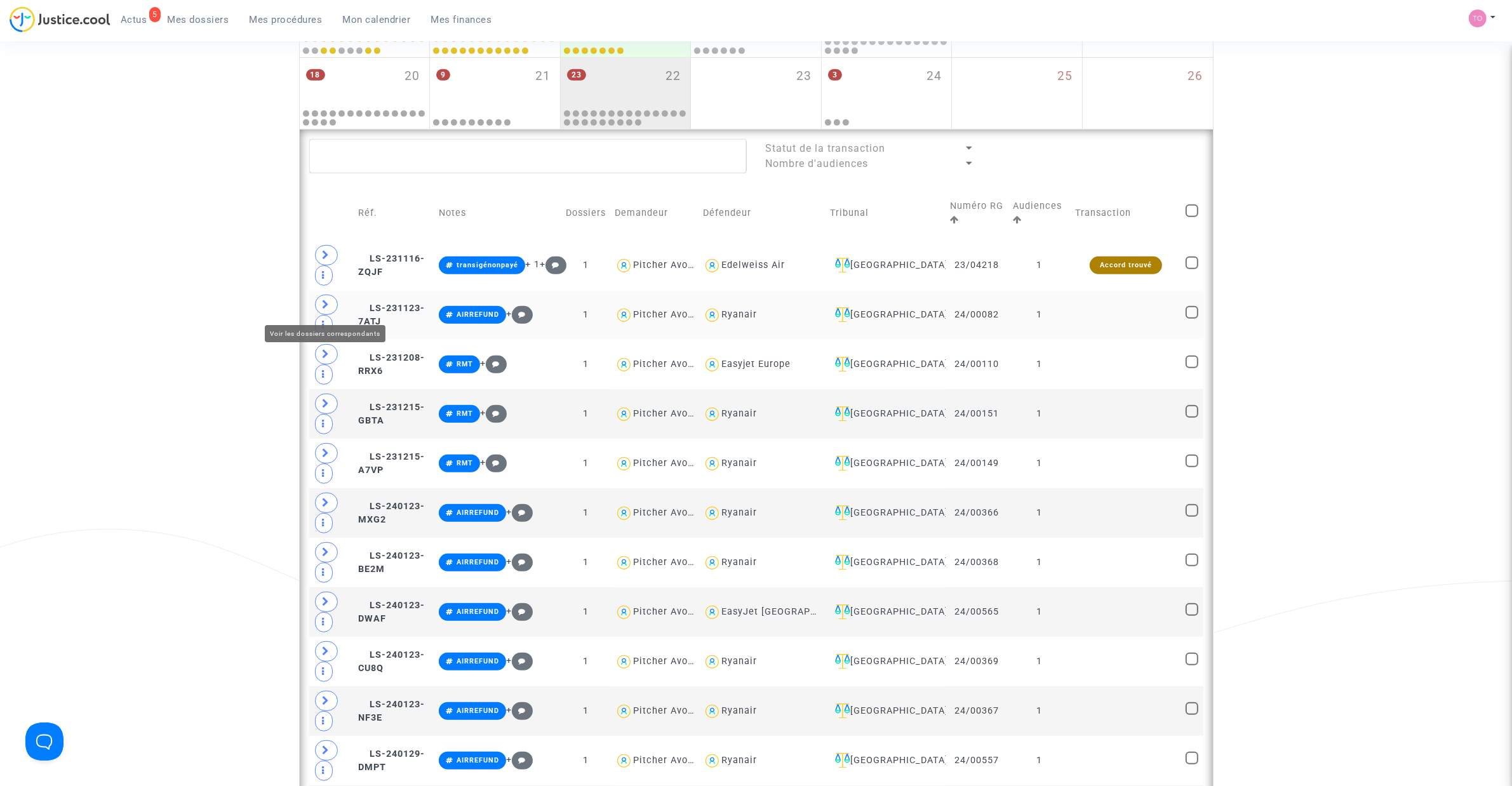
click at [319, 305] on span at bounding box center [327, 305] width 23 height 20
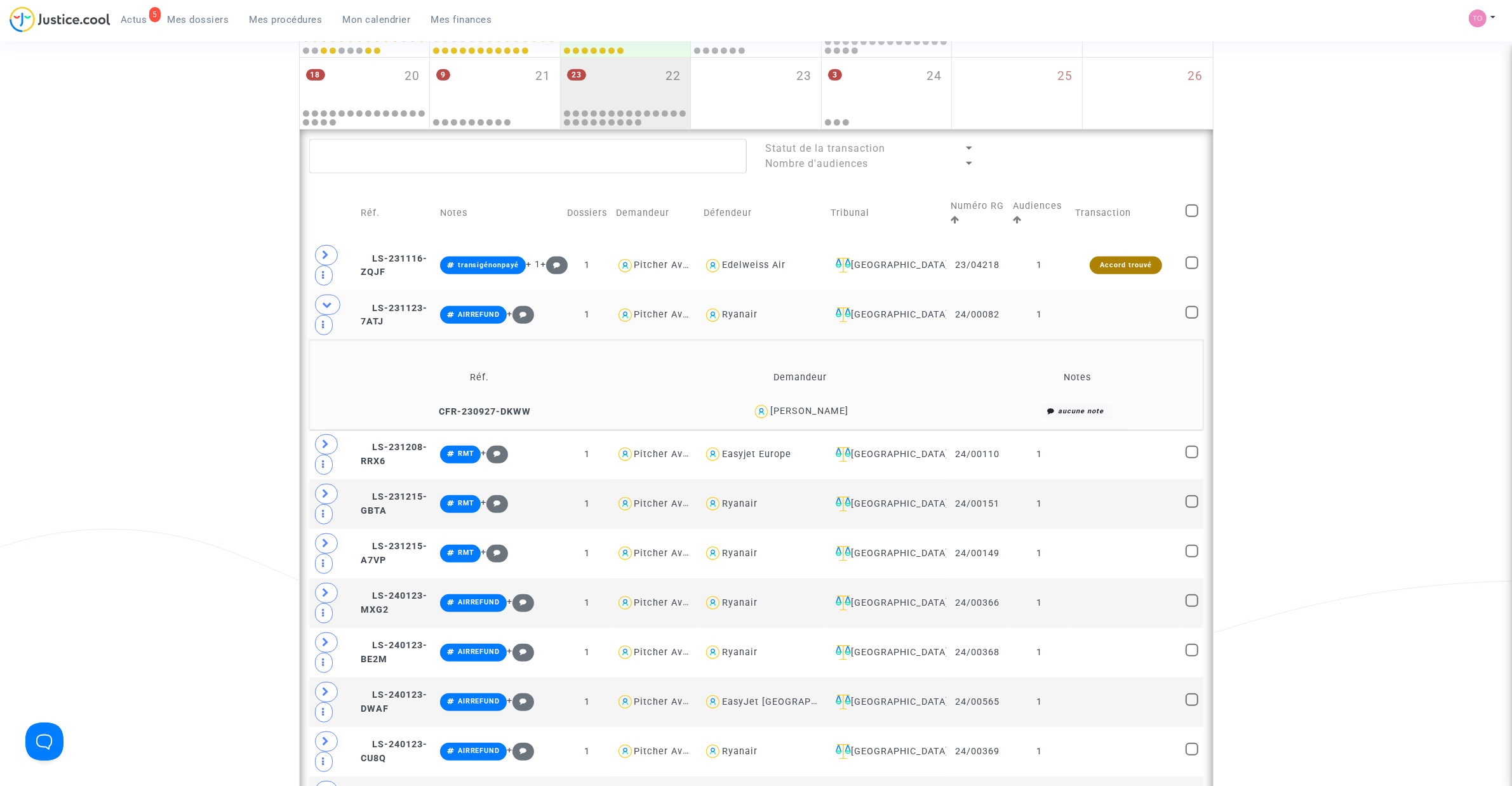
click at [826, 408] on div "Olivia ROBIN" at bounding box center [809, 411] width 78 height 11
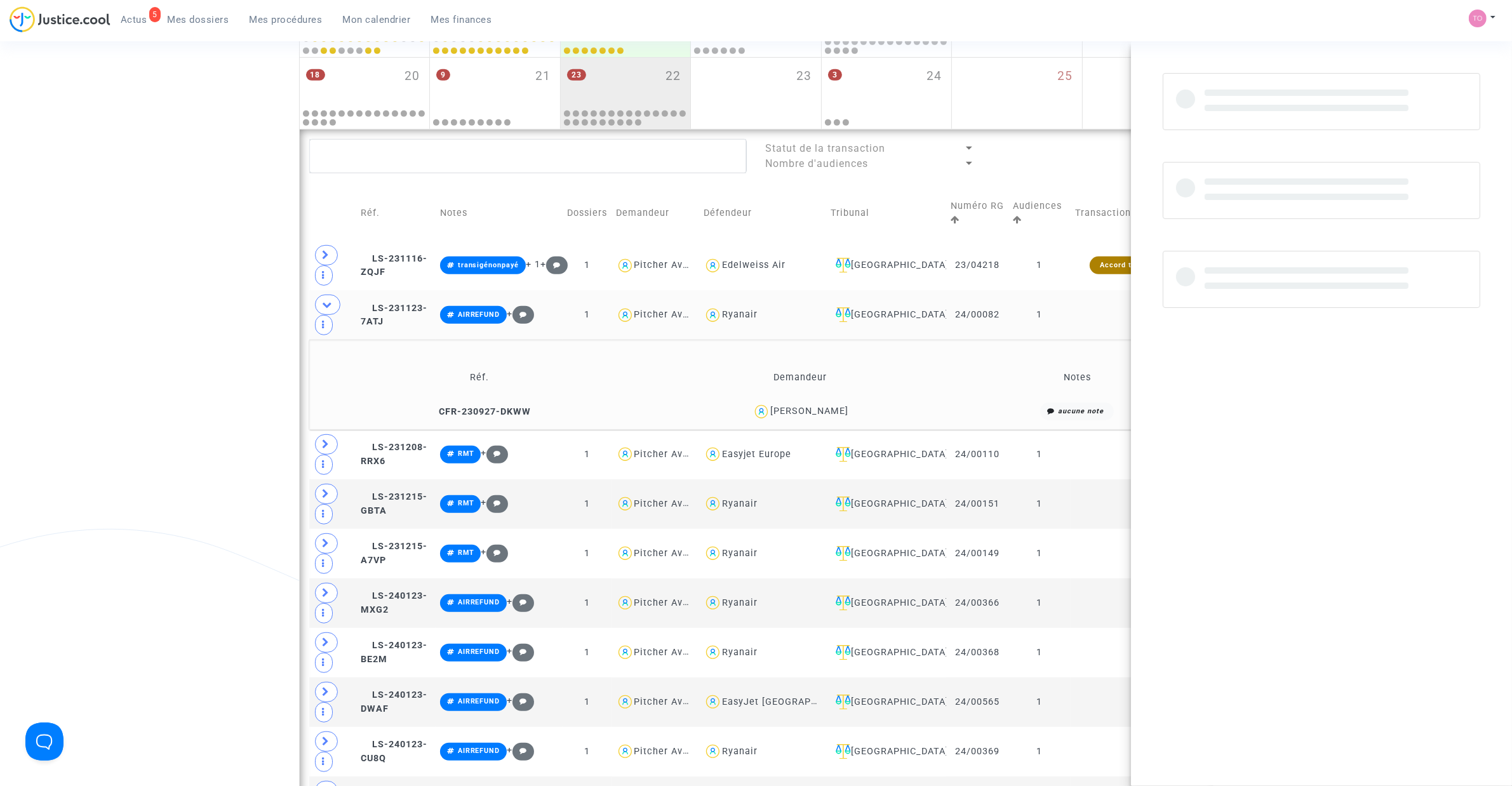
click at [826, 408] on div "Olivia ROBIN" at bounding box center [809, 411] width 78 height 11
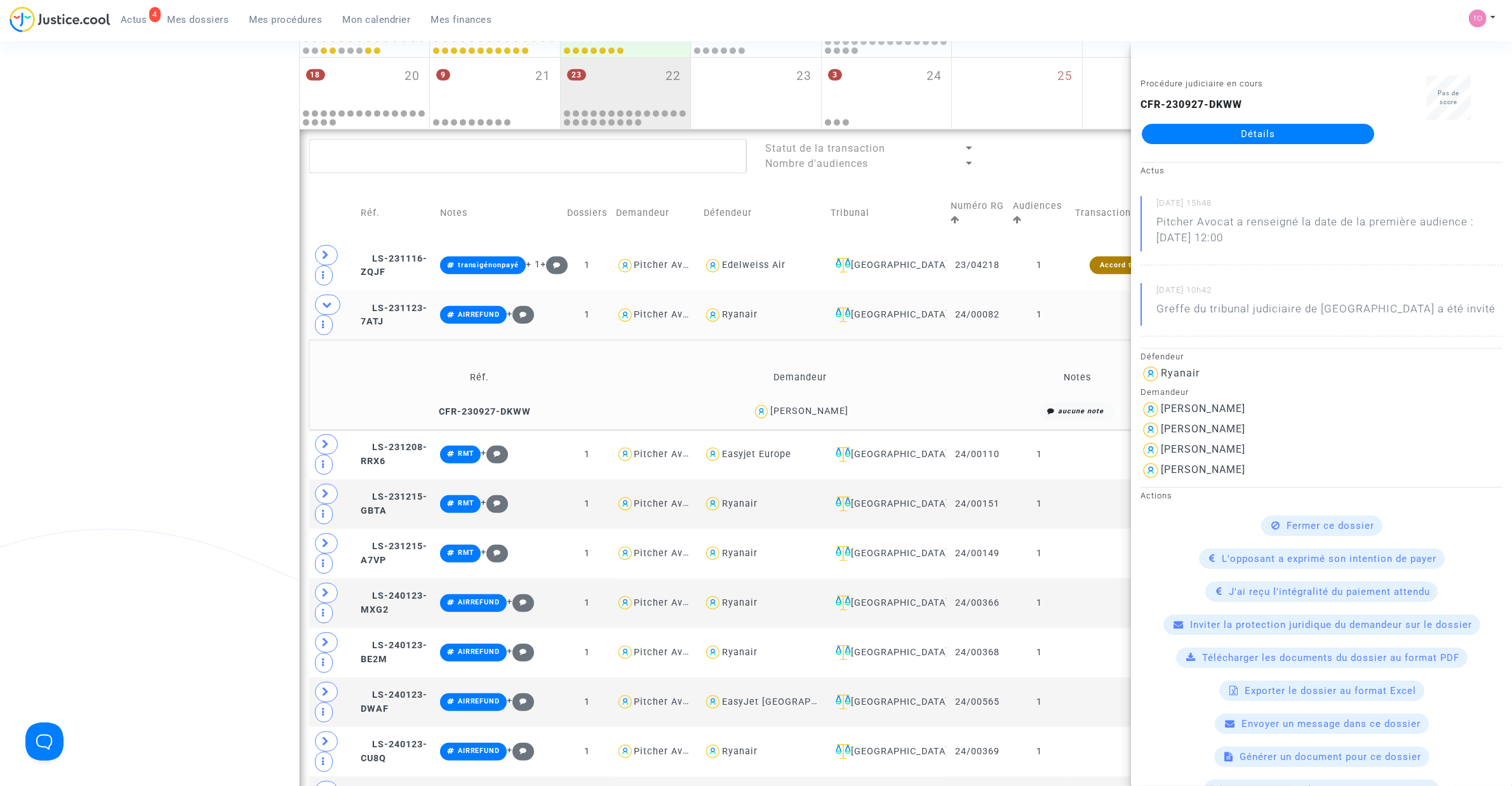
click at [757, 314] on div "Ryanair" at bounding box center [740, 314] width 35 height 11
type textarea "@Ryanair"
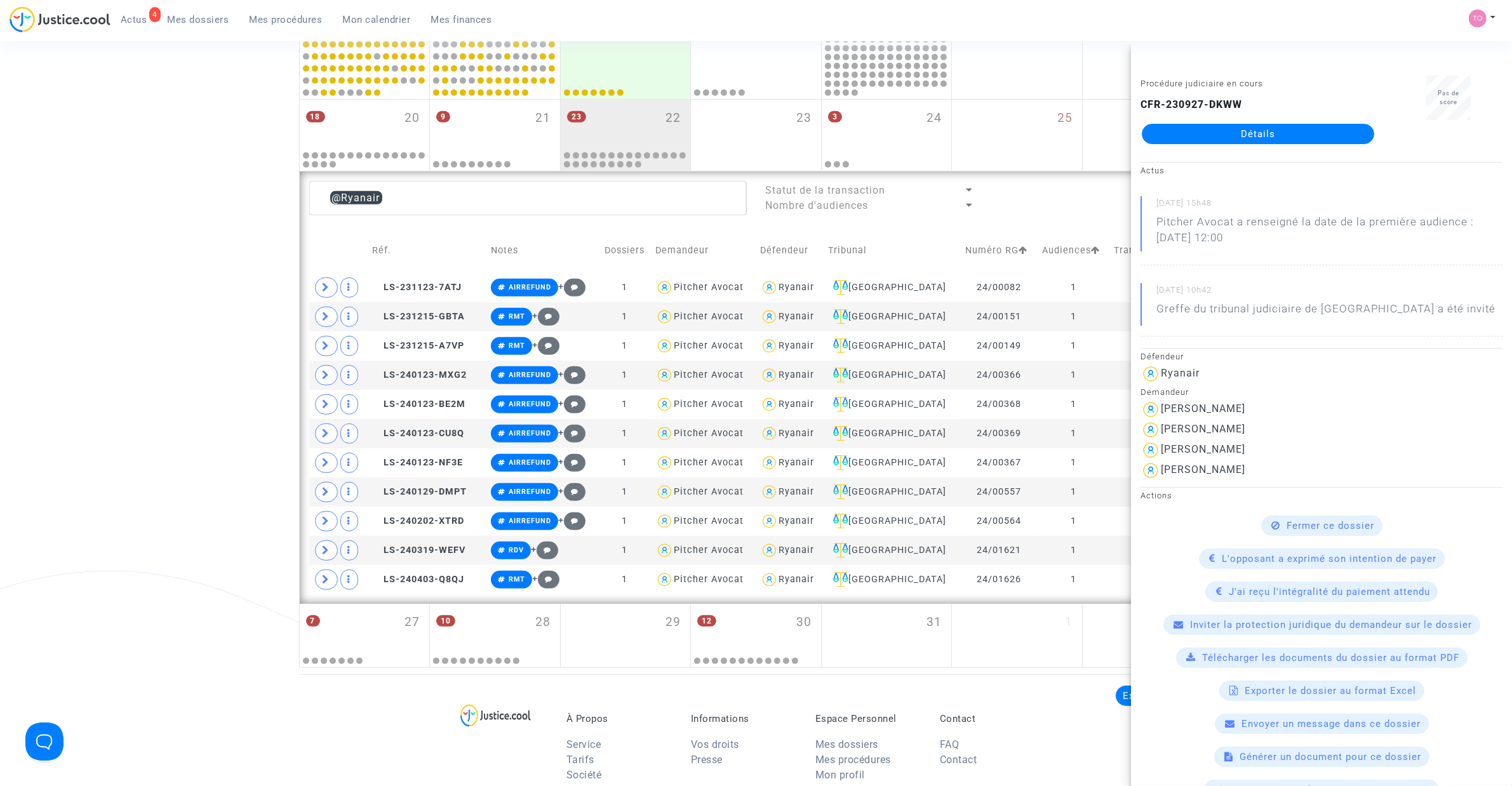
scroll to position [698, 0]
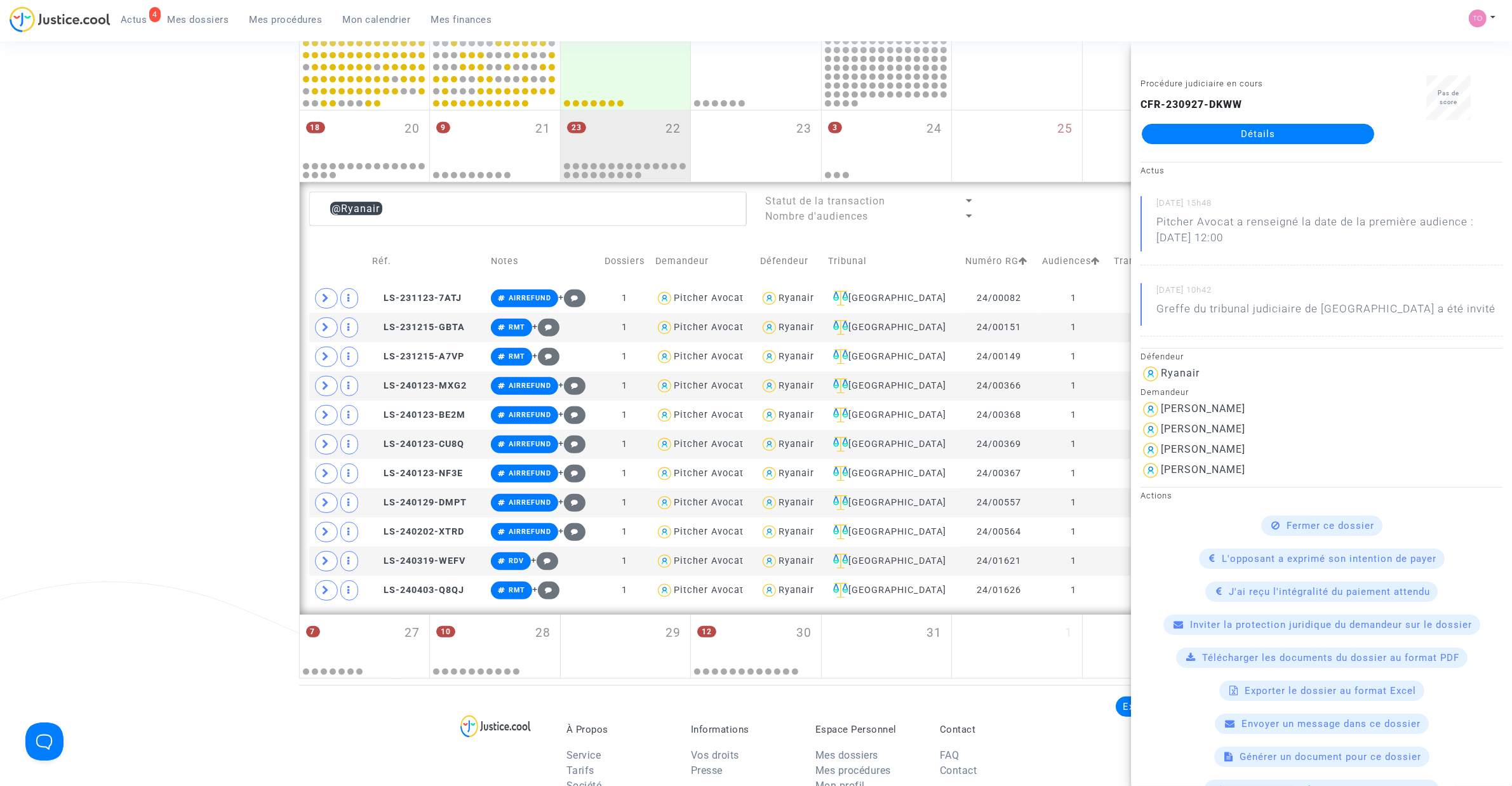
click at [206, 327] on div "Date de clôture d'instruction Date de conciliation Date d'audience Date de juge…" at bounding box center [756, 41] width 1512 height 1273
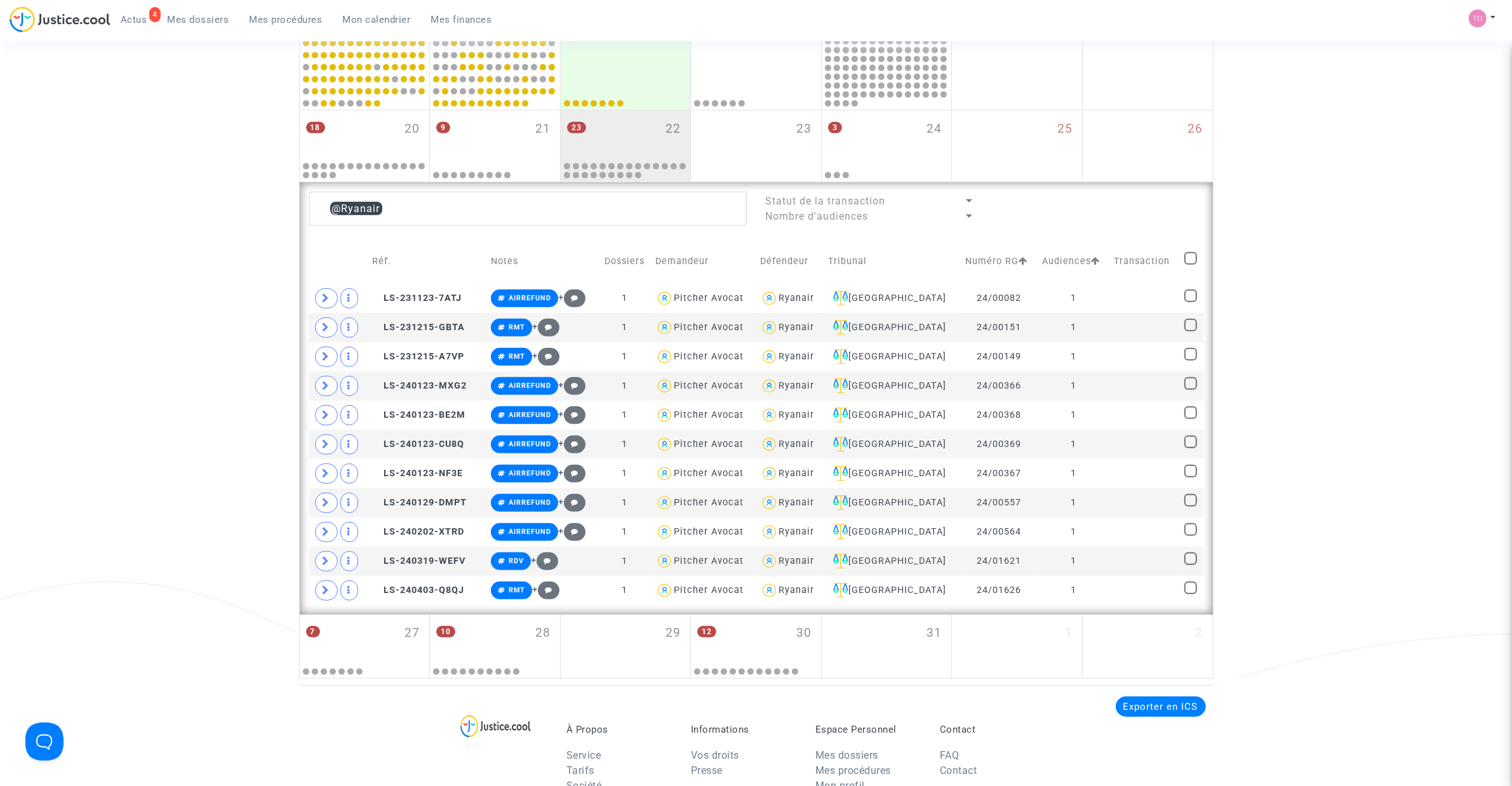
click at [1191, 259] on span at bounding box center [1191, 258] width 12 height 12
click at [1191, 265] on input "checkbox" at bounding box center [1190, 265] width 1 height 1
checkbox input "true"
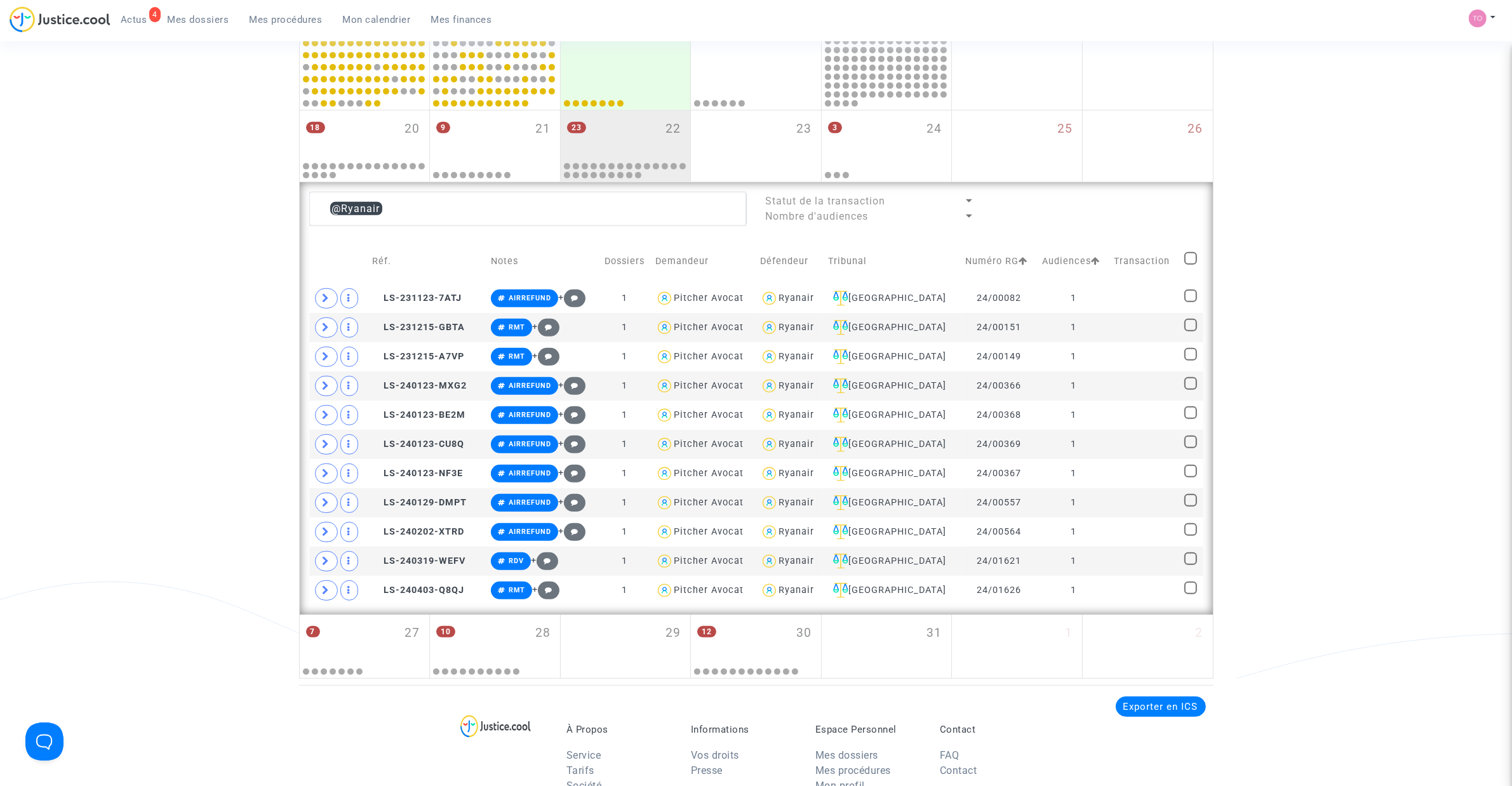
checkbox input "true"
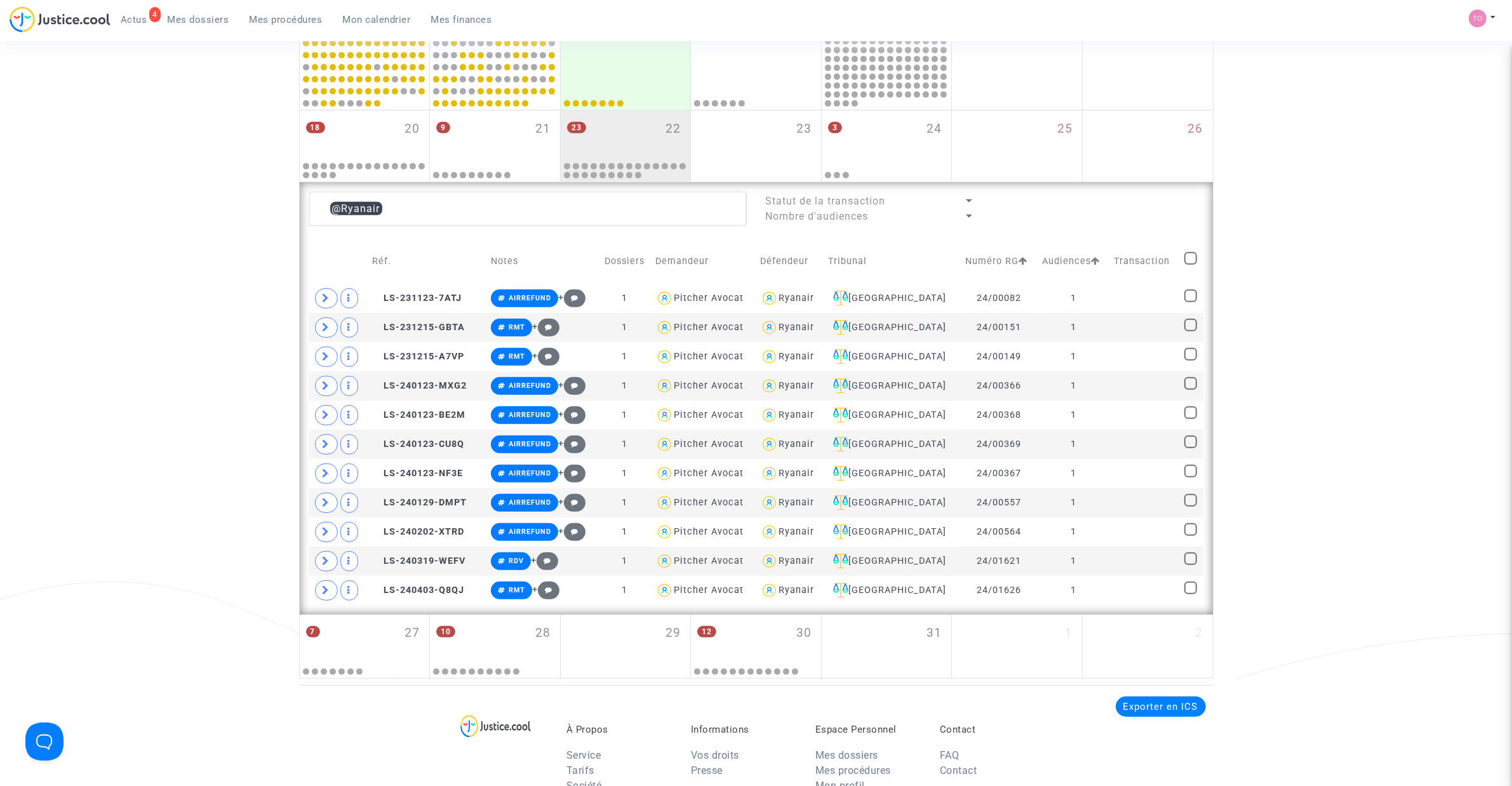
checkbox input "true"
click at [1156, 187] on div "@Ryanair Statut de la transaction Nombre d'audiences Sélection (11) Réf. Notes …" at bounding box center [756, 398] width 913 height 432
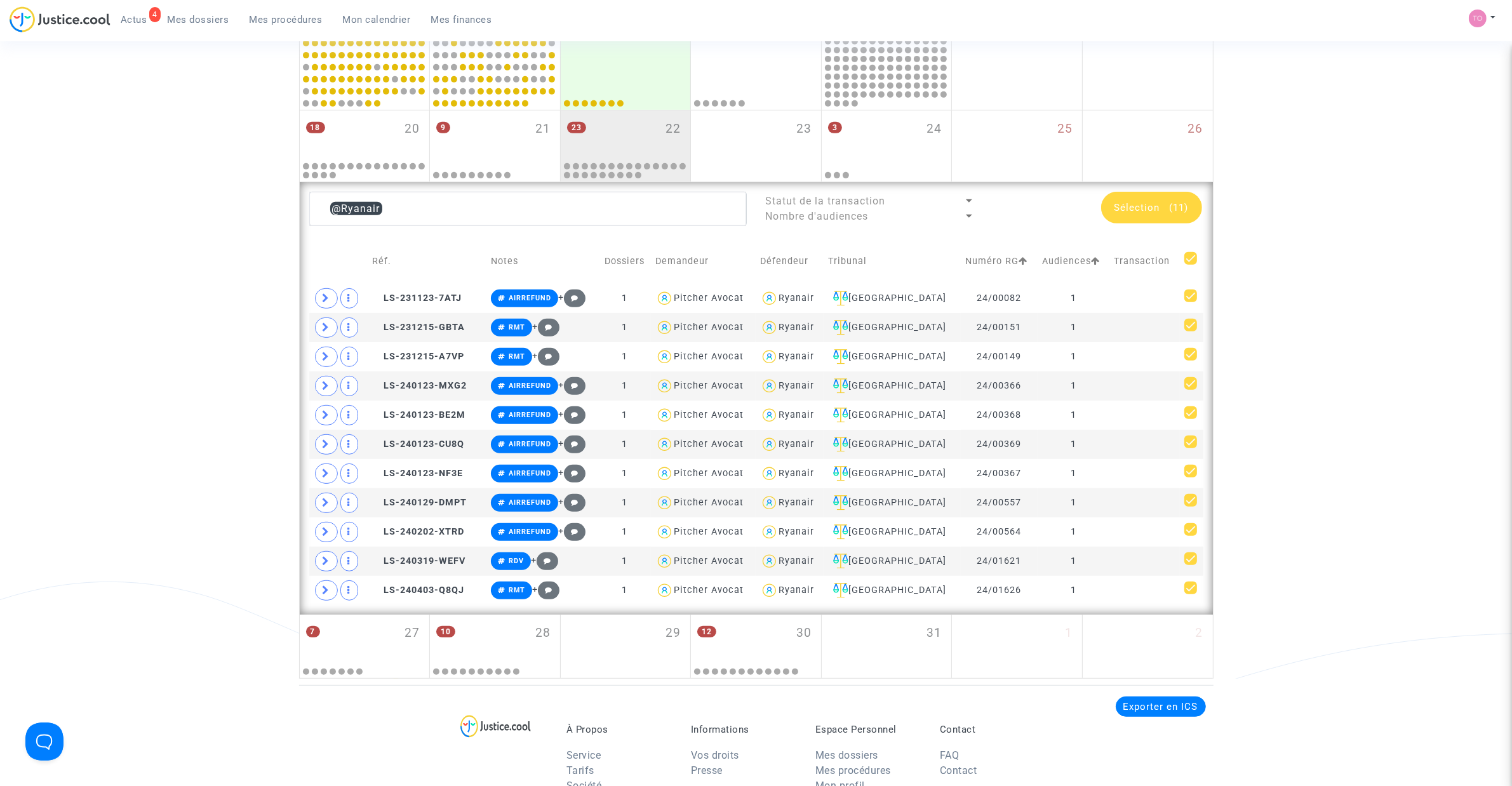
click at [1150, 202] on span "Sélection" at bounding box center [1137, 207] width 46 height 11
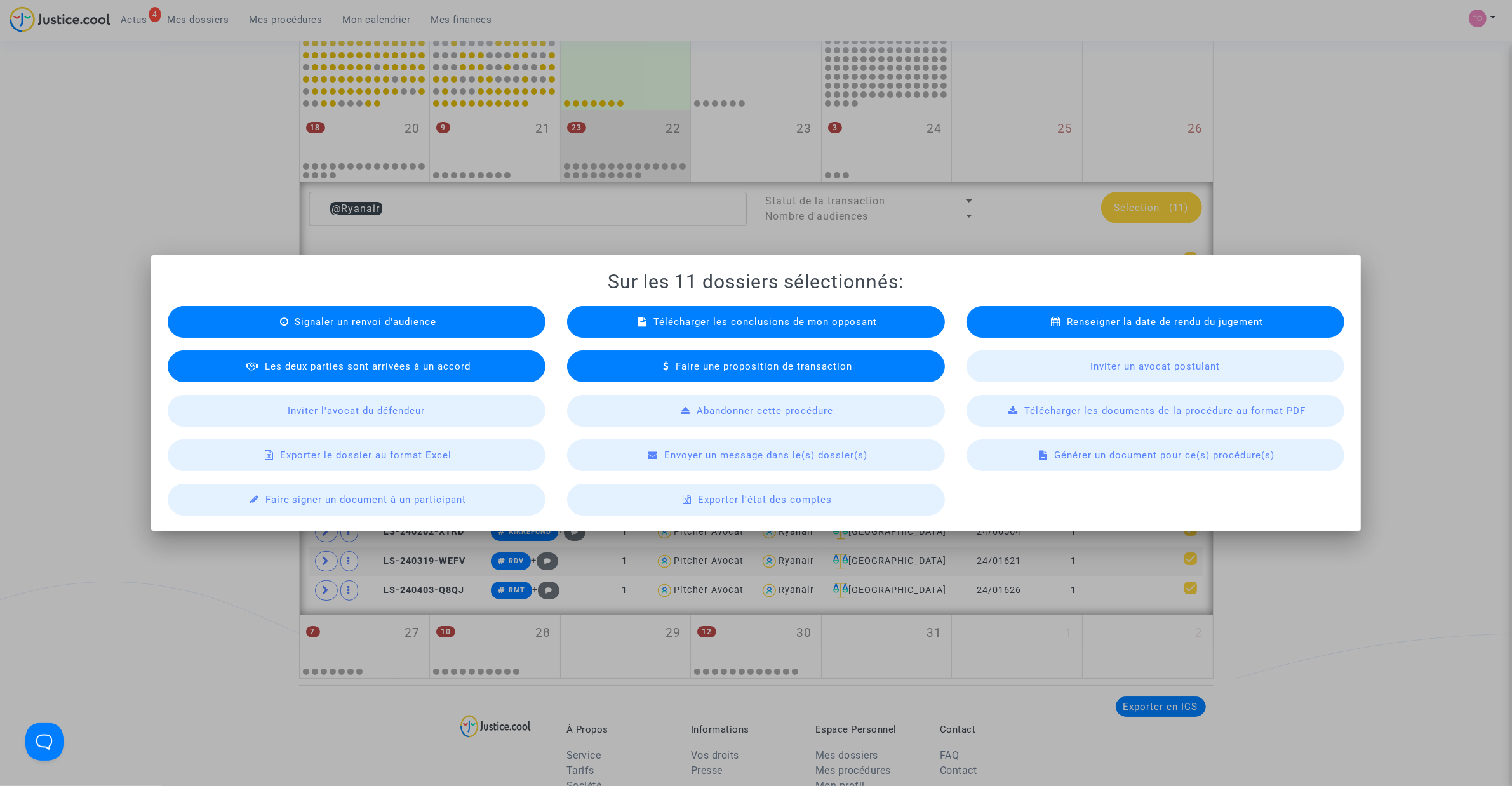
click at [366, 451] on span "Exporter le dossier au format Excel" at bounding box center [365, 454] width 172 height 11
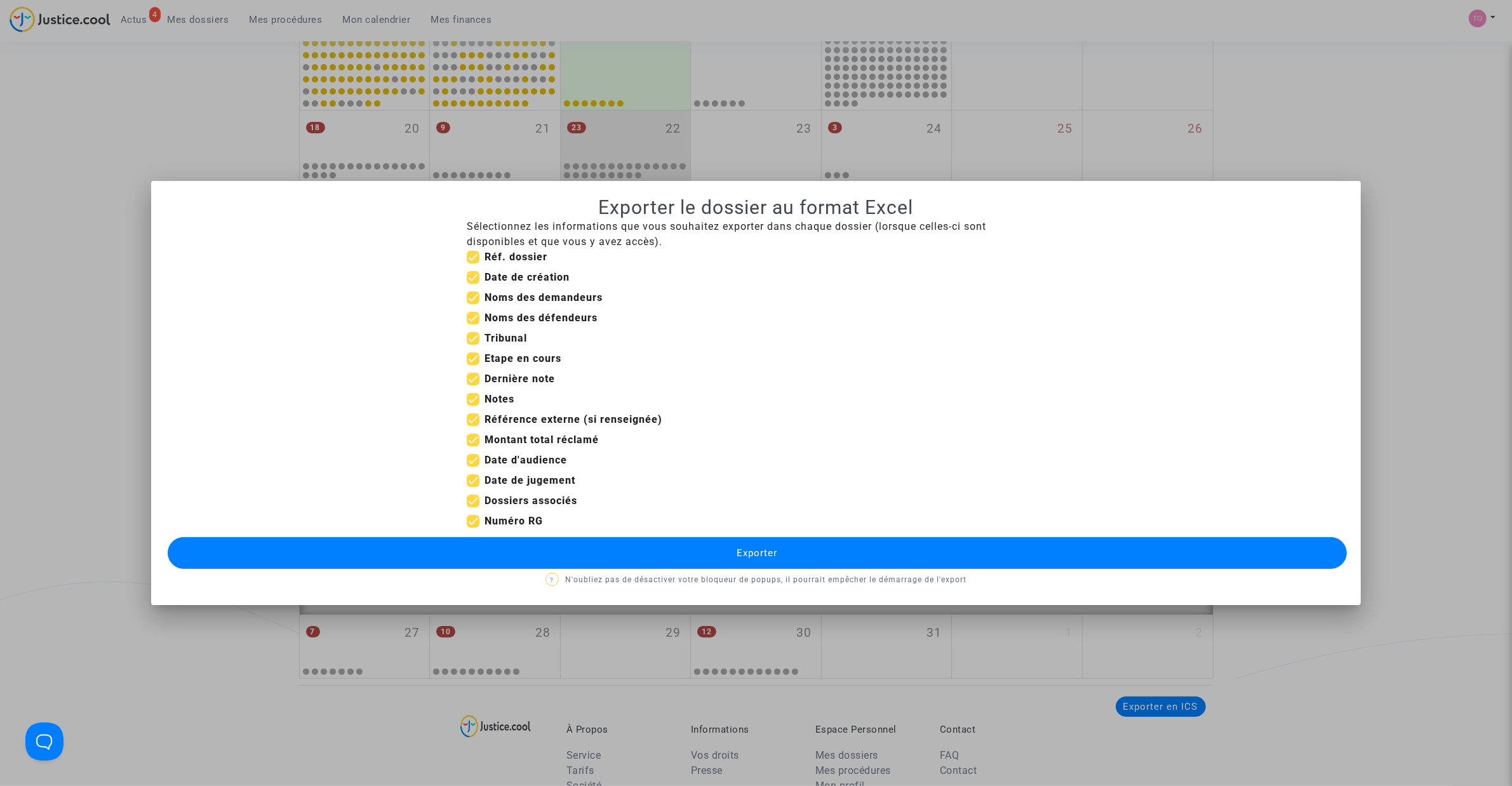
click at [468, 273] on span at bounding box center [473, 277] width 12 height 12
click at [472, 283] on input "Date de création" at bounding box center [472, 283] width 1 height 1
checkbox input "false"
click at [473, 437] on span at bounding box center [473, 439] width 12 height 12
click at [473, 446] on input "Montant total réclamé" at bounding box center [472, 446] width 1 height 1
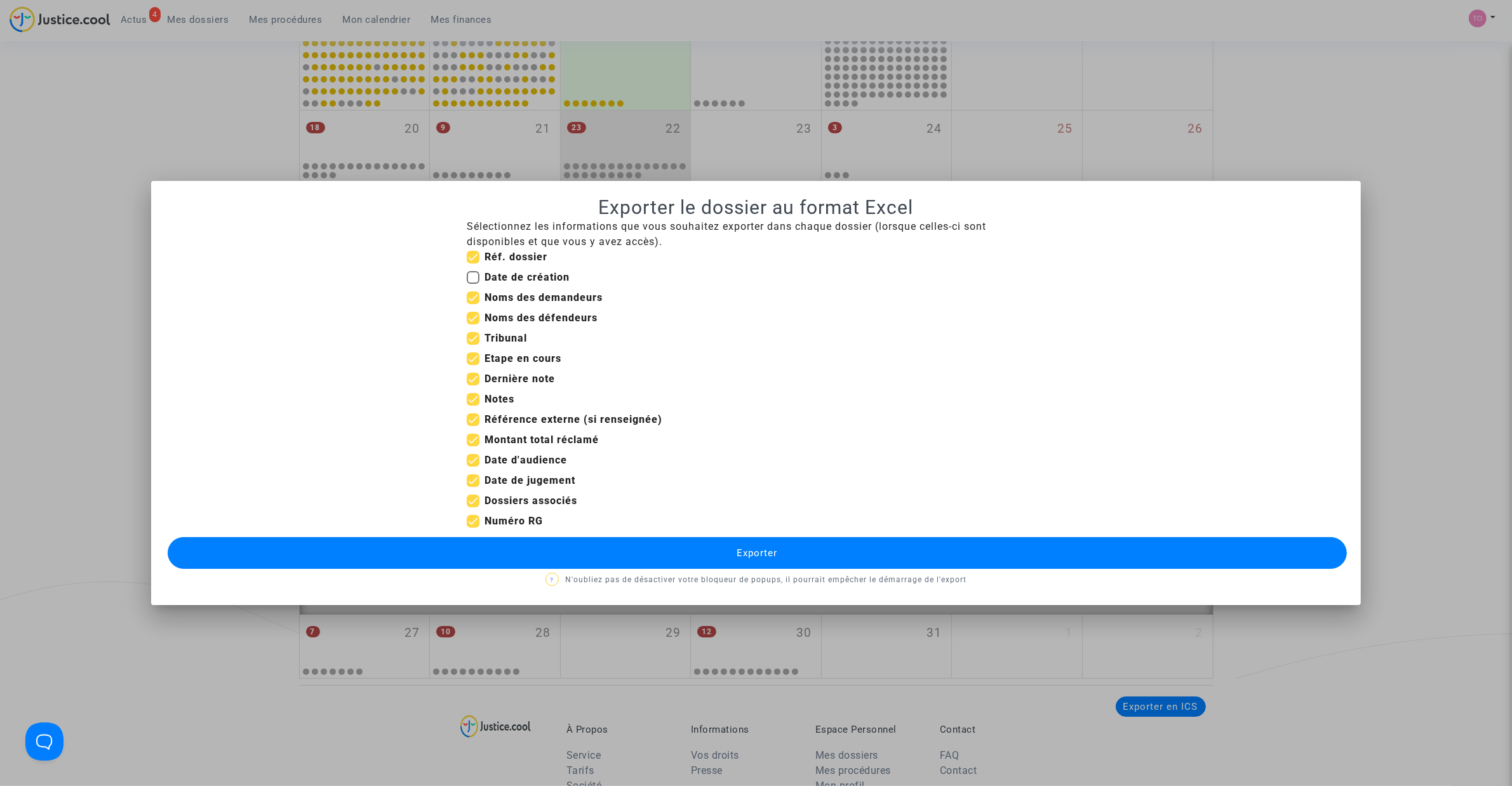
checkbox input "false"
click at [470, 477] on span at bounding box center [473, 481] width 12 height 12
click at [472, 487] on input "Date de jugement" at bounding box center [472, 487] width 1 height 1
checkbox input "false"
click at [475, 416] on span at bounding box center [473, 419] width 12 height 12
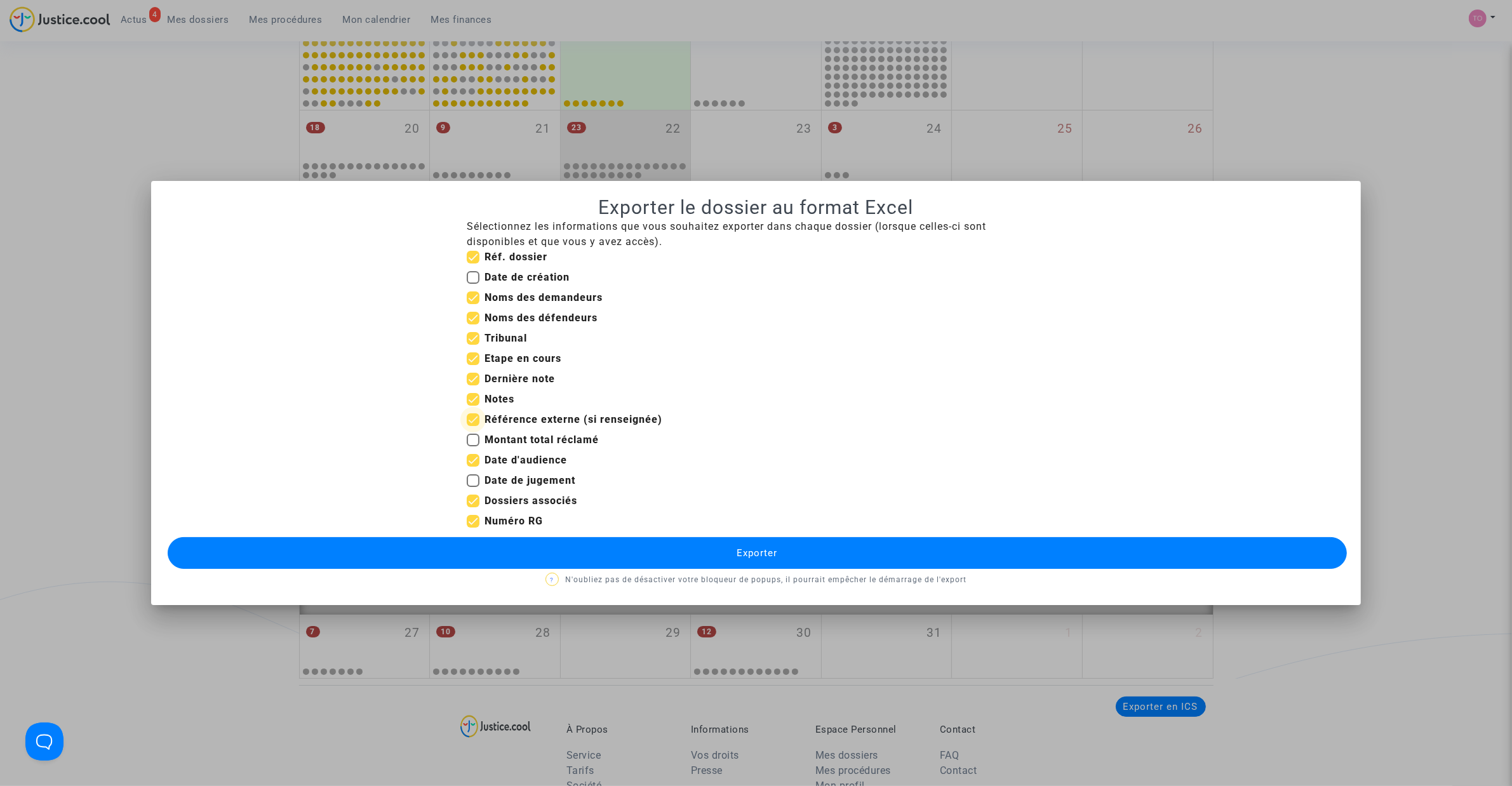
click at [473, 426] on input "Référence externe (si renseignée)" at bounding box center [472, 426] width 1 height 1
checkbox input "false"
click at [471, 397] on span at bounding box center [473, 399] width 12 height 12
click at [472, 406] on input "Notes" at bounding box center [472, 406] width 1 height 1
checkbox input "false"
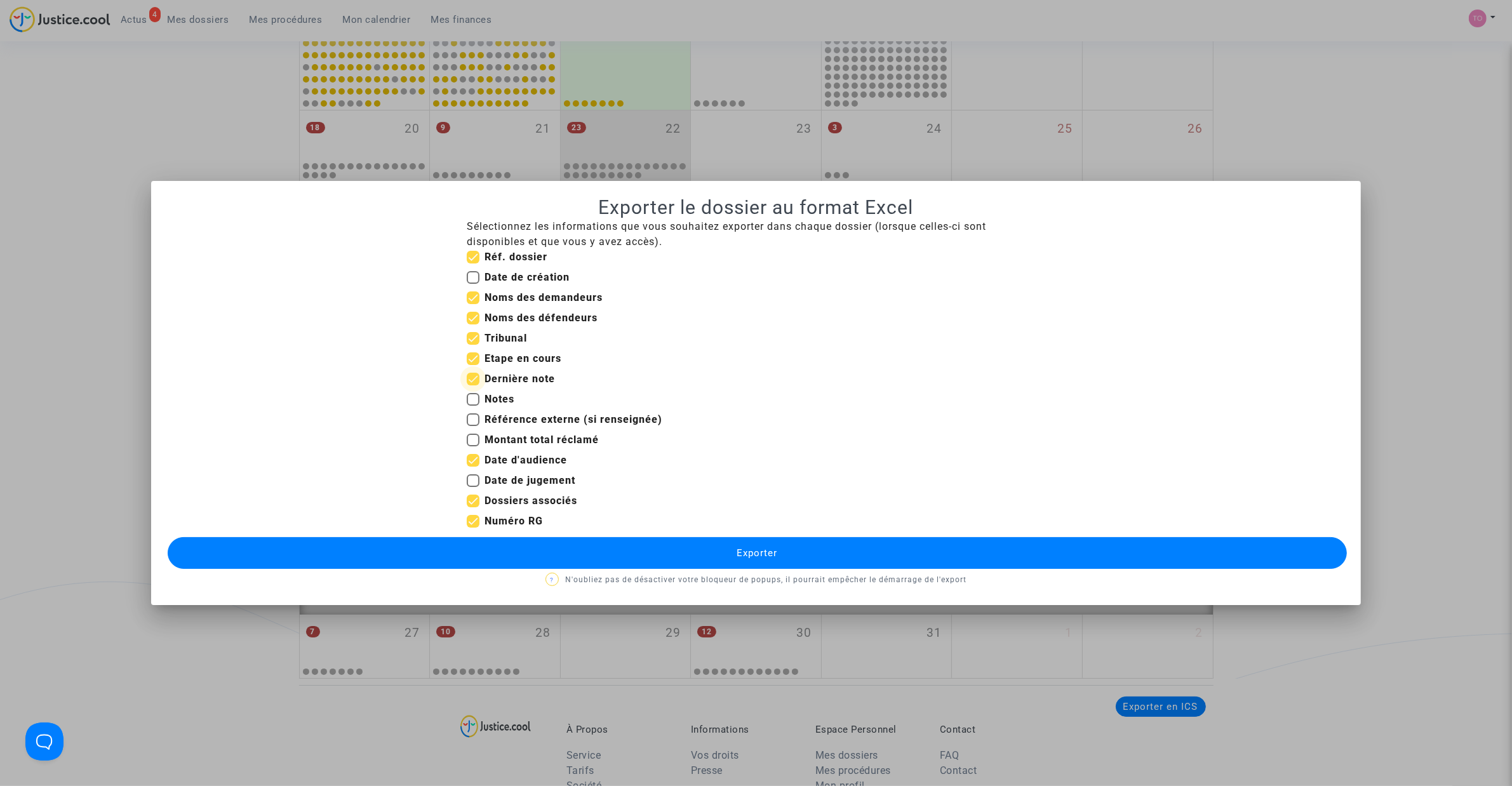
click at [474, 372] on span at bounding box center [473, 378] width 12 height 12
click at [473, 386] on input "Dernière note" at bounding box center [472, 386] width 1 height 1
checkbox input "false"
click at [473, 357] on span at bounding box center [473, 358] width 12 height 12
click at [473, 365] on input "Etape en cours" at bounding box center [472, 365] width 1 height 1
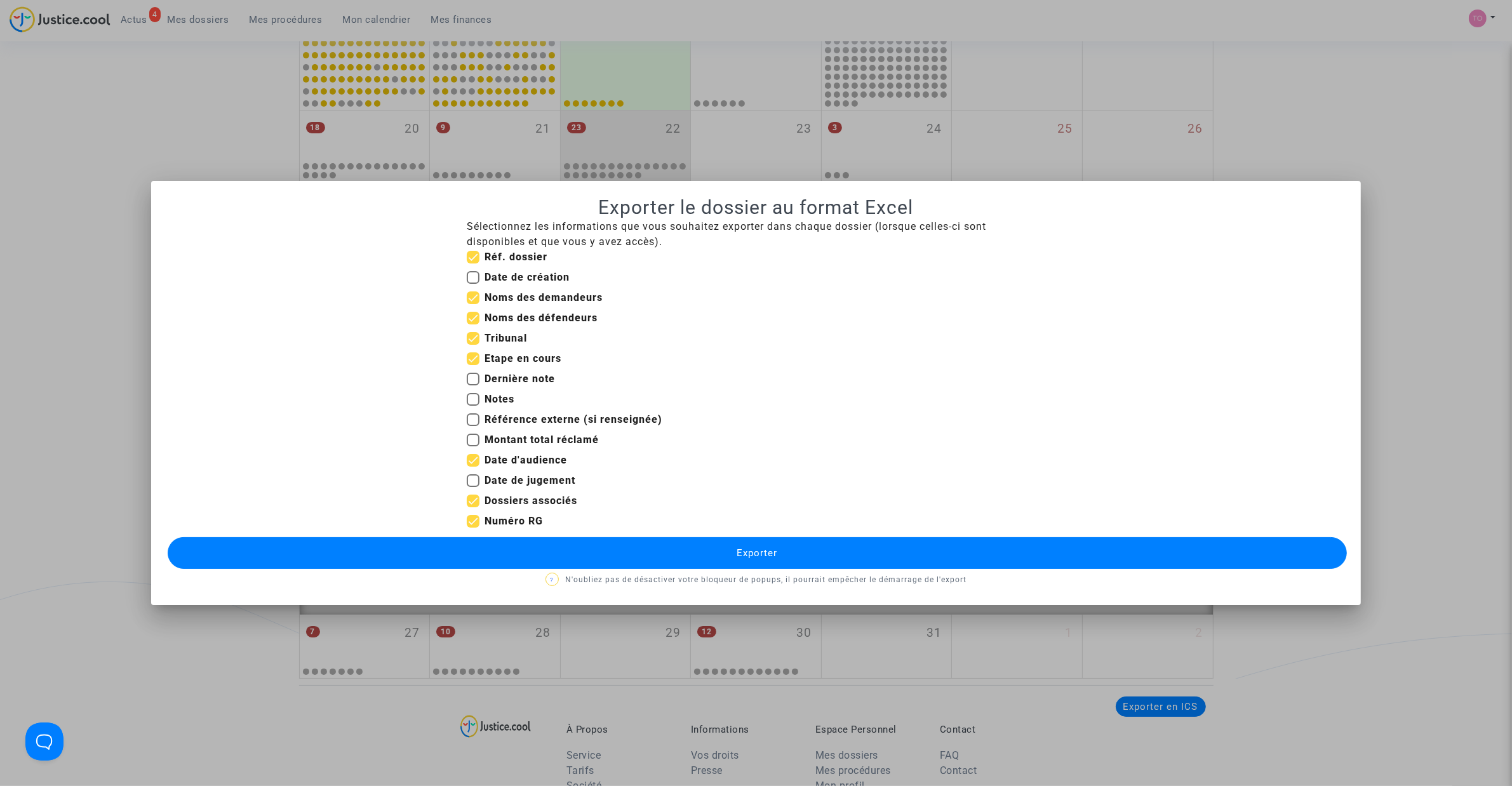
checkbox input "false"
click at [470, 503] on span at bounding box center [473, 501] width 12 height 12
click at [472, 507] on input "Dossiers associés" at bounding box center [472, 507] width 1 height 1
checkbox input "false"
click at [586, 550] on button "Exporter" at bounding box center [756, 553] width 1179 height 32
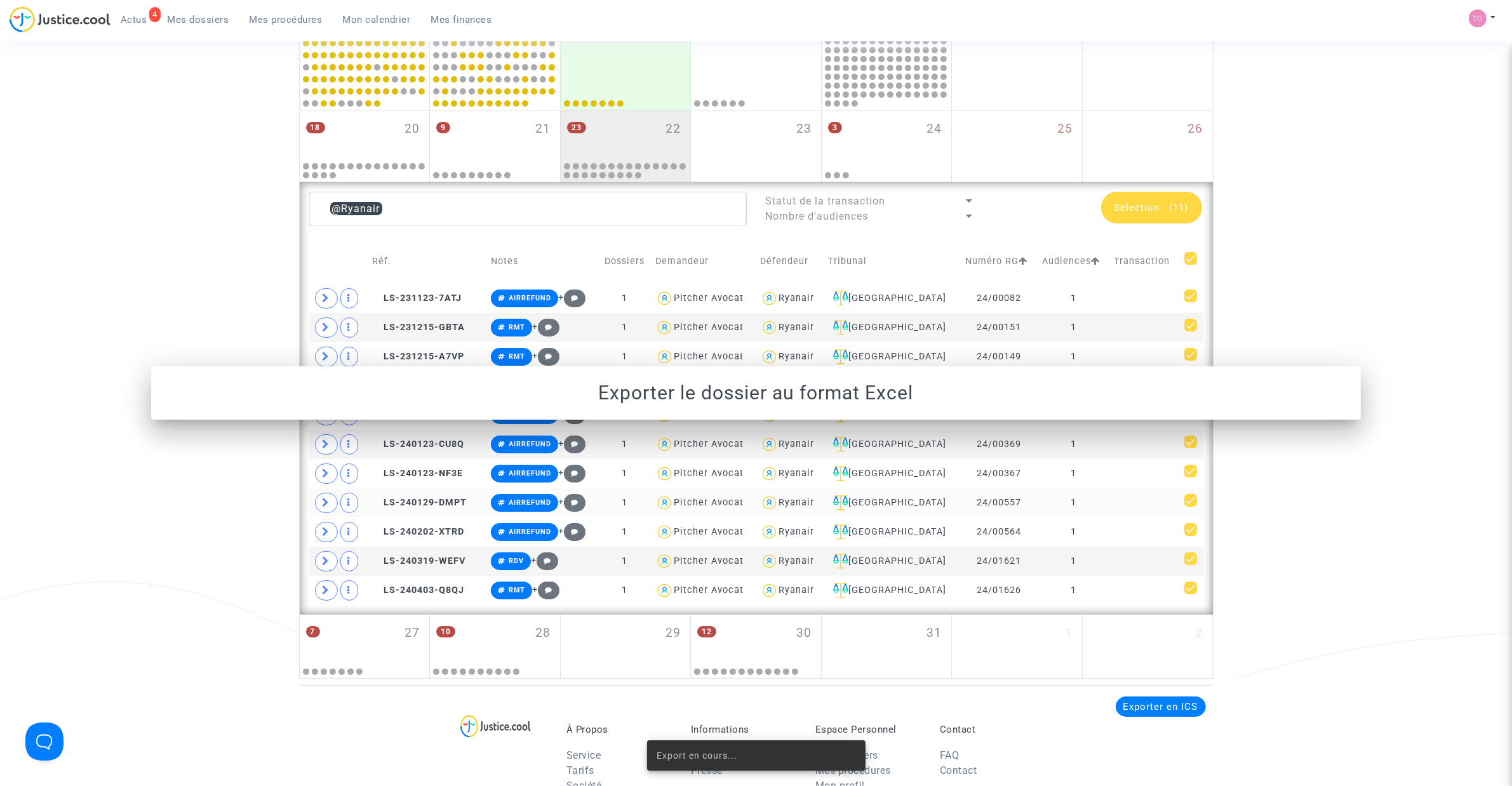
scroll to position [698, 0]
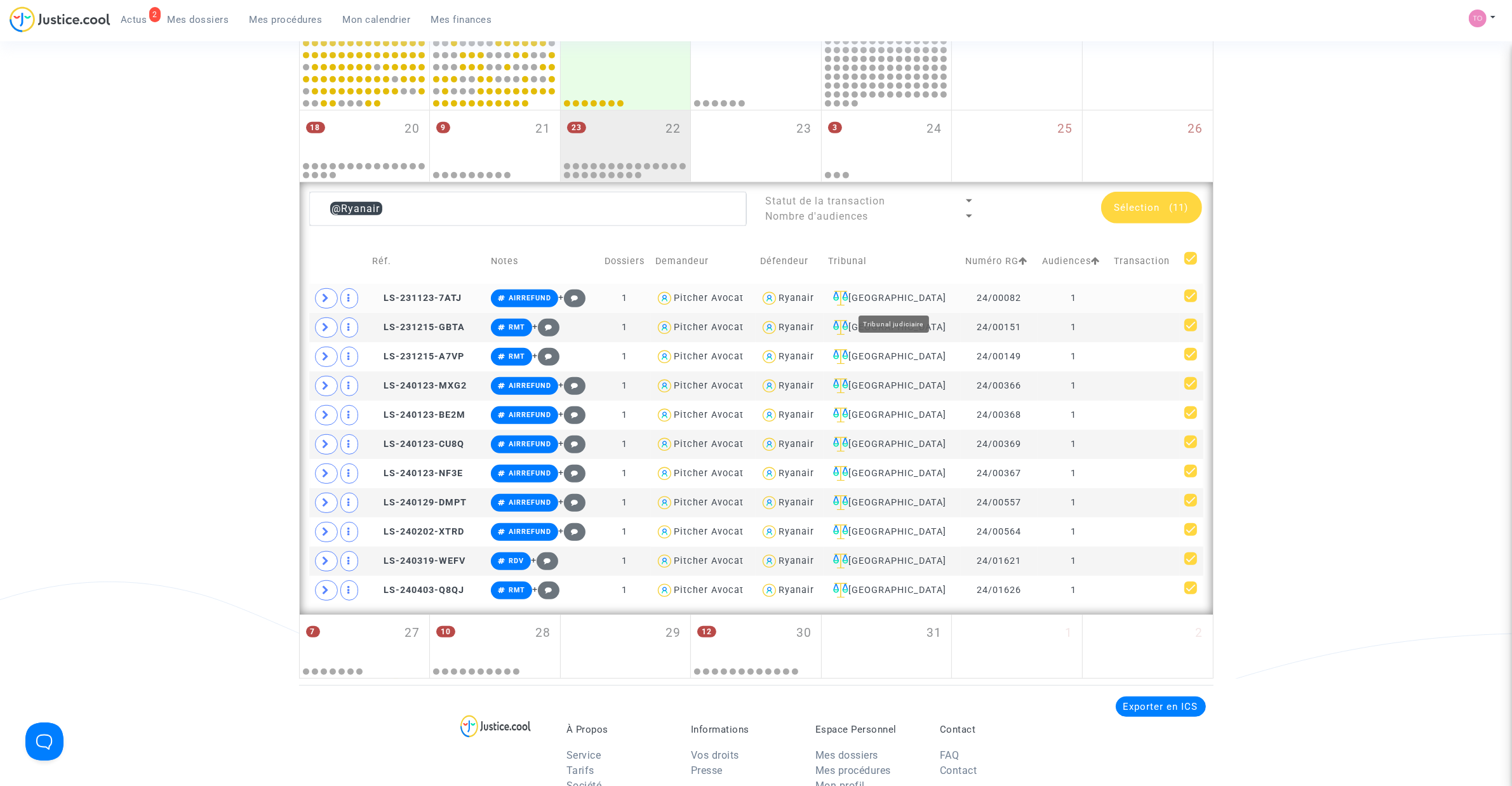
click at [889, 297] on div "Bordeaux" at bounding box center [892, 298] width 129 height 15
click at [814, 295] on div "Ryanair" at bounding box center [796, 298] width 35 height 11
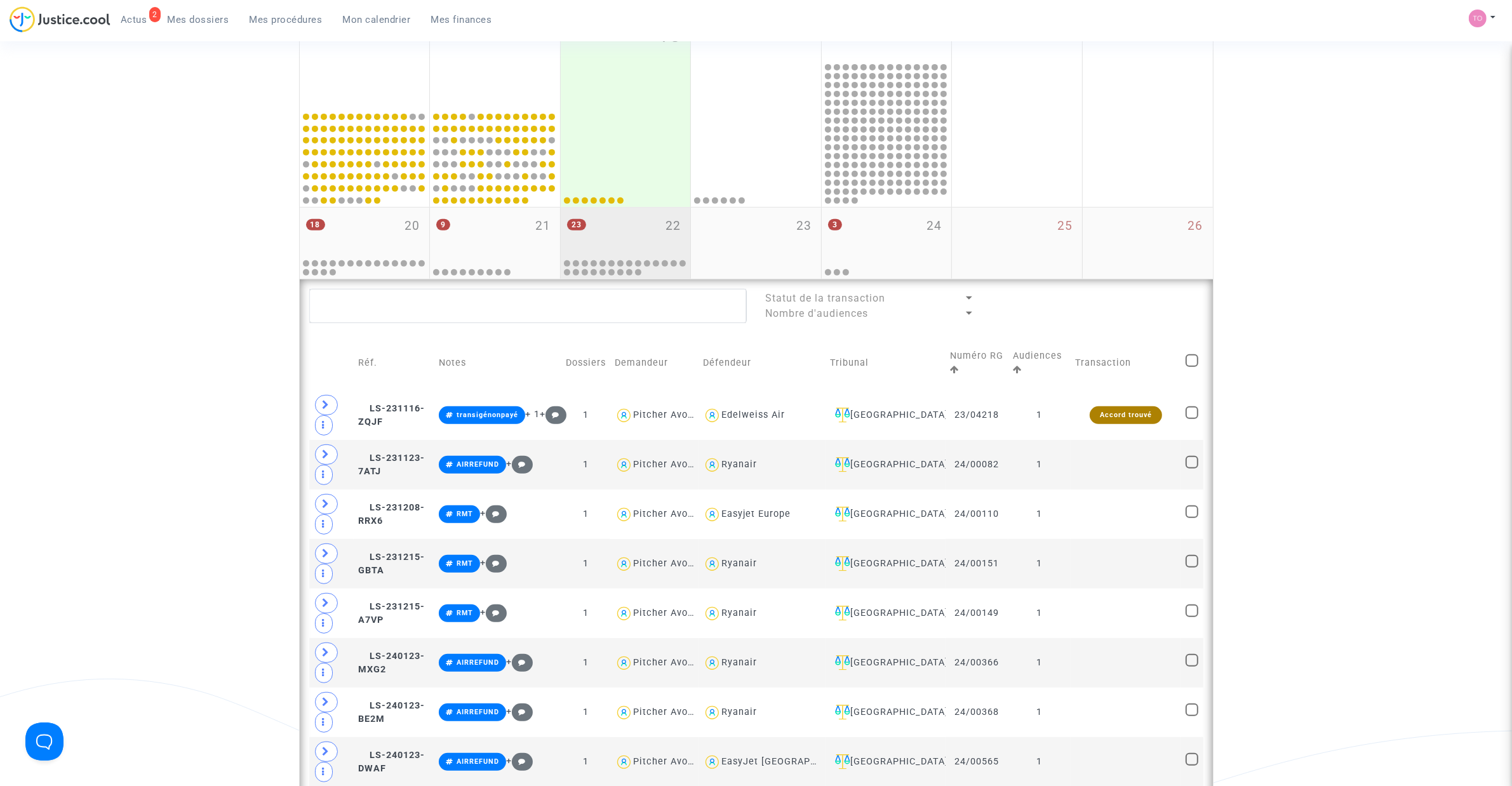
scroll to position [565, 0]
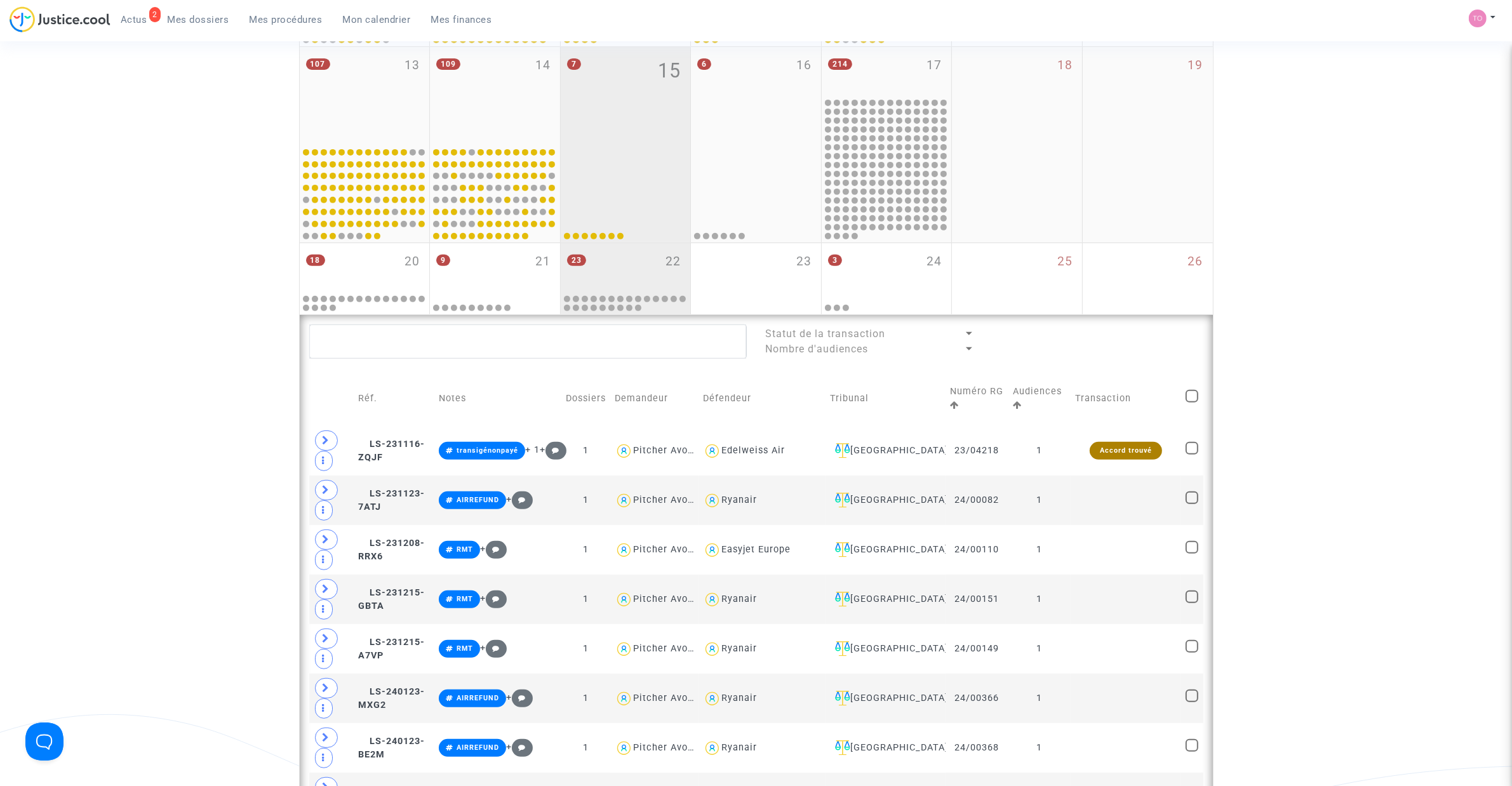
click at [601, 241] on mwl-calendar-month-cell "7 15" at bounding box center [626, 144] width 131 height 195
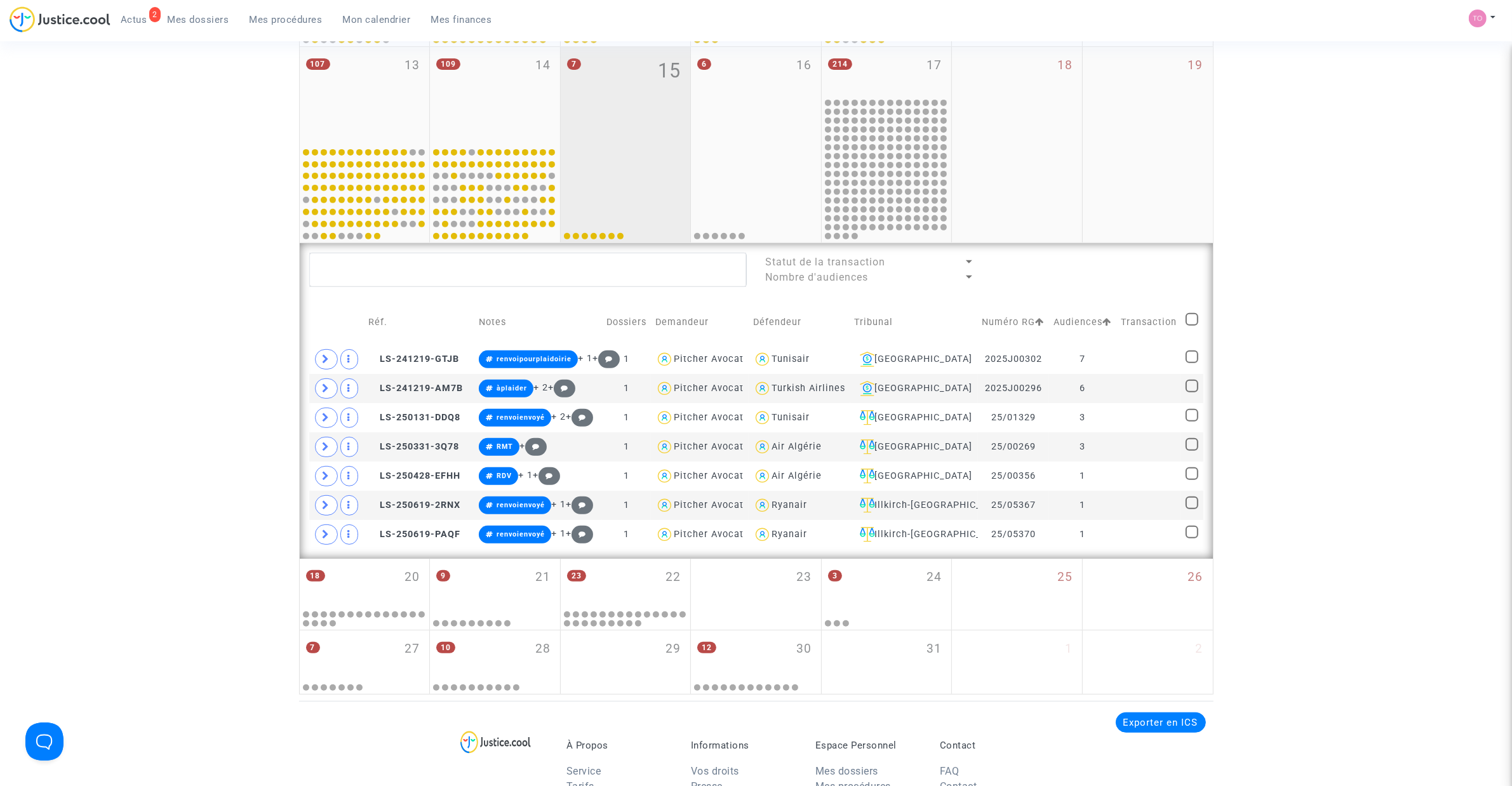
click at [604, 146] on div at bounding box center [625, 192] width 126 height 96
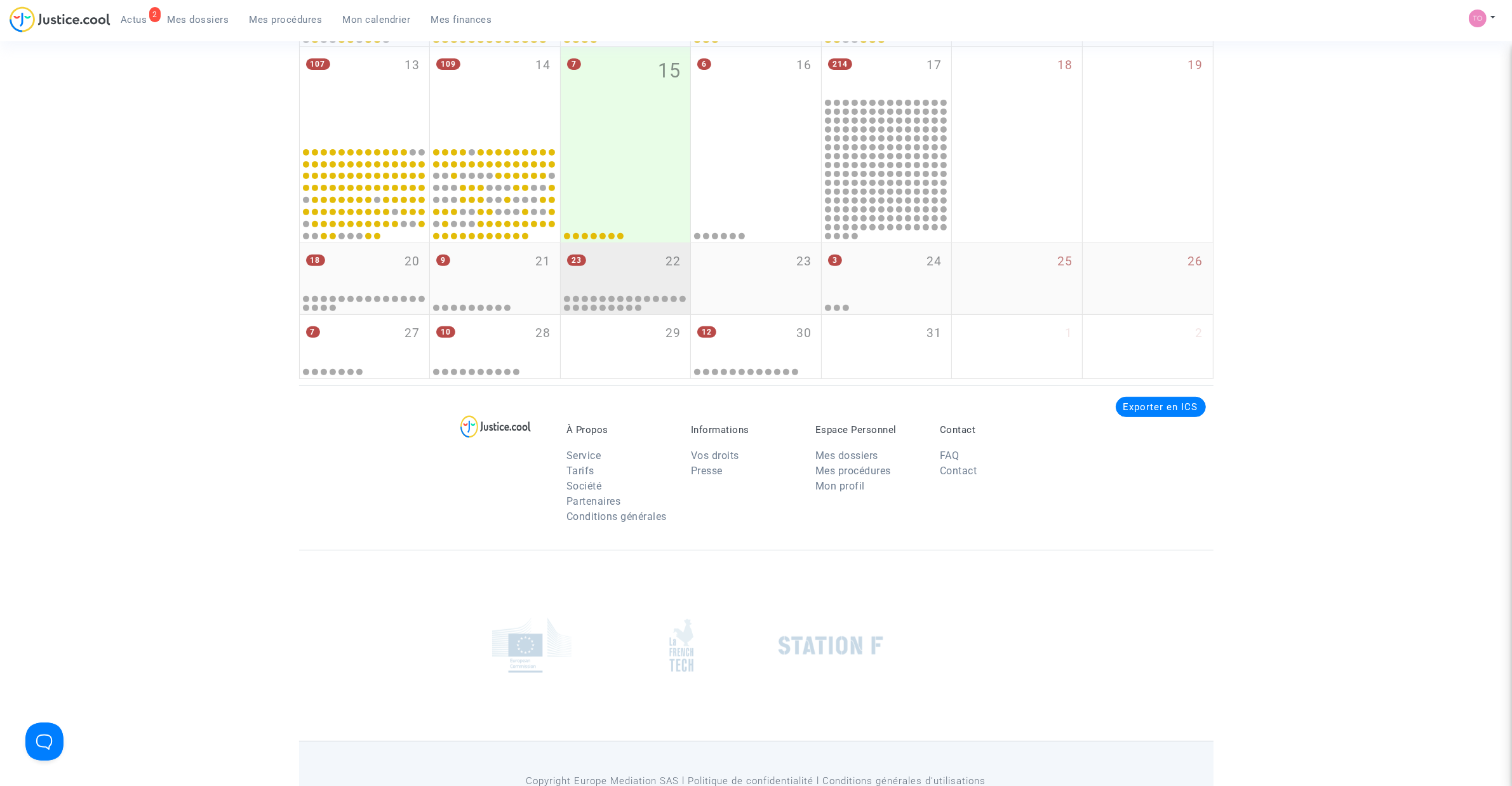
click at [632, 262] on div "23 22" at bounding box center [626, 268] width 130 height 49
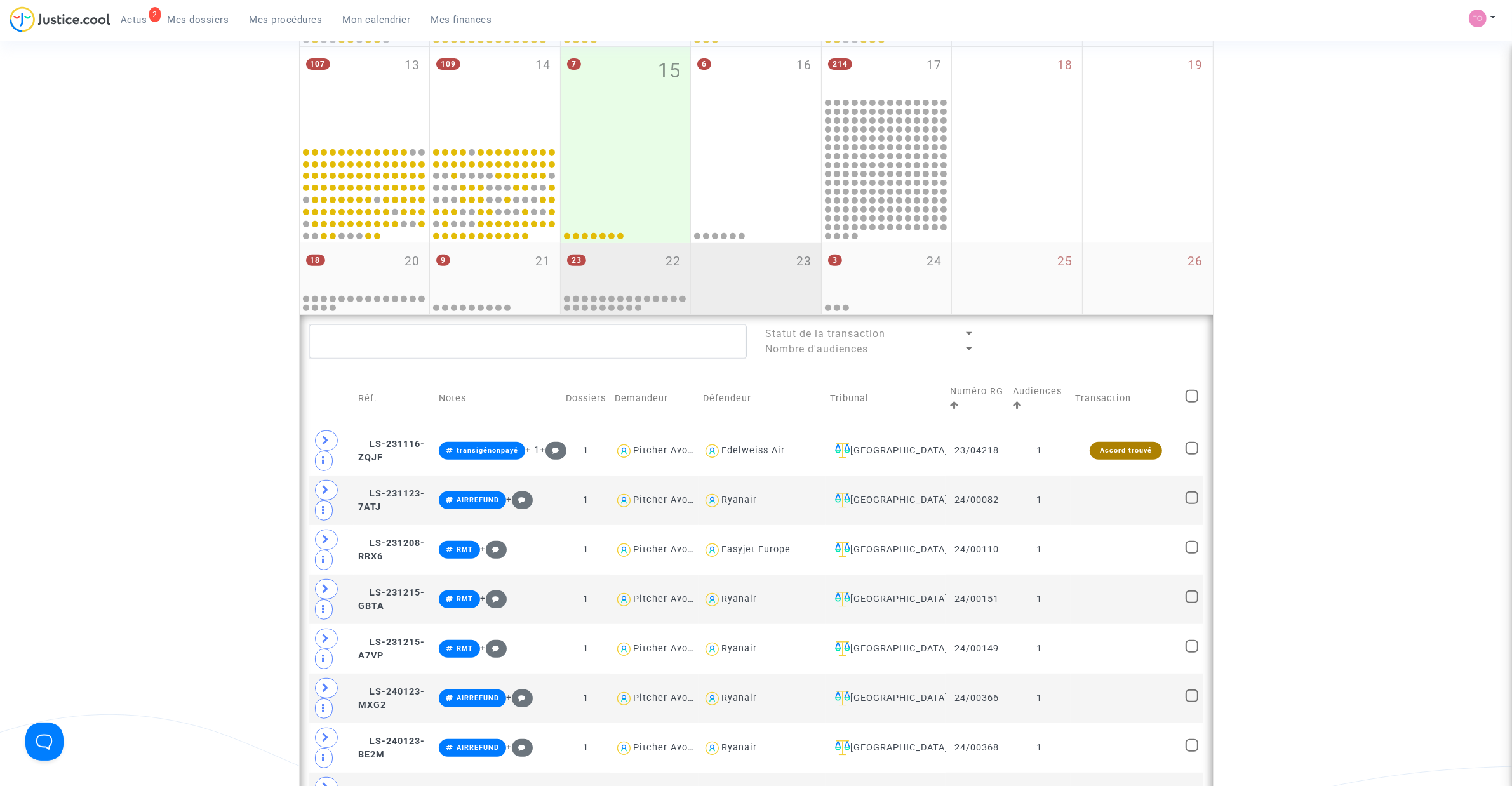
click at [747, 261] on div "23" at bounding box center [756, 278] width 130 height 71
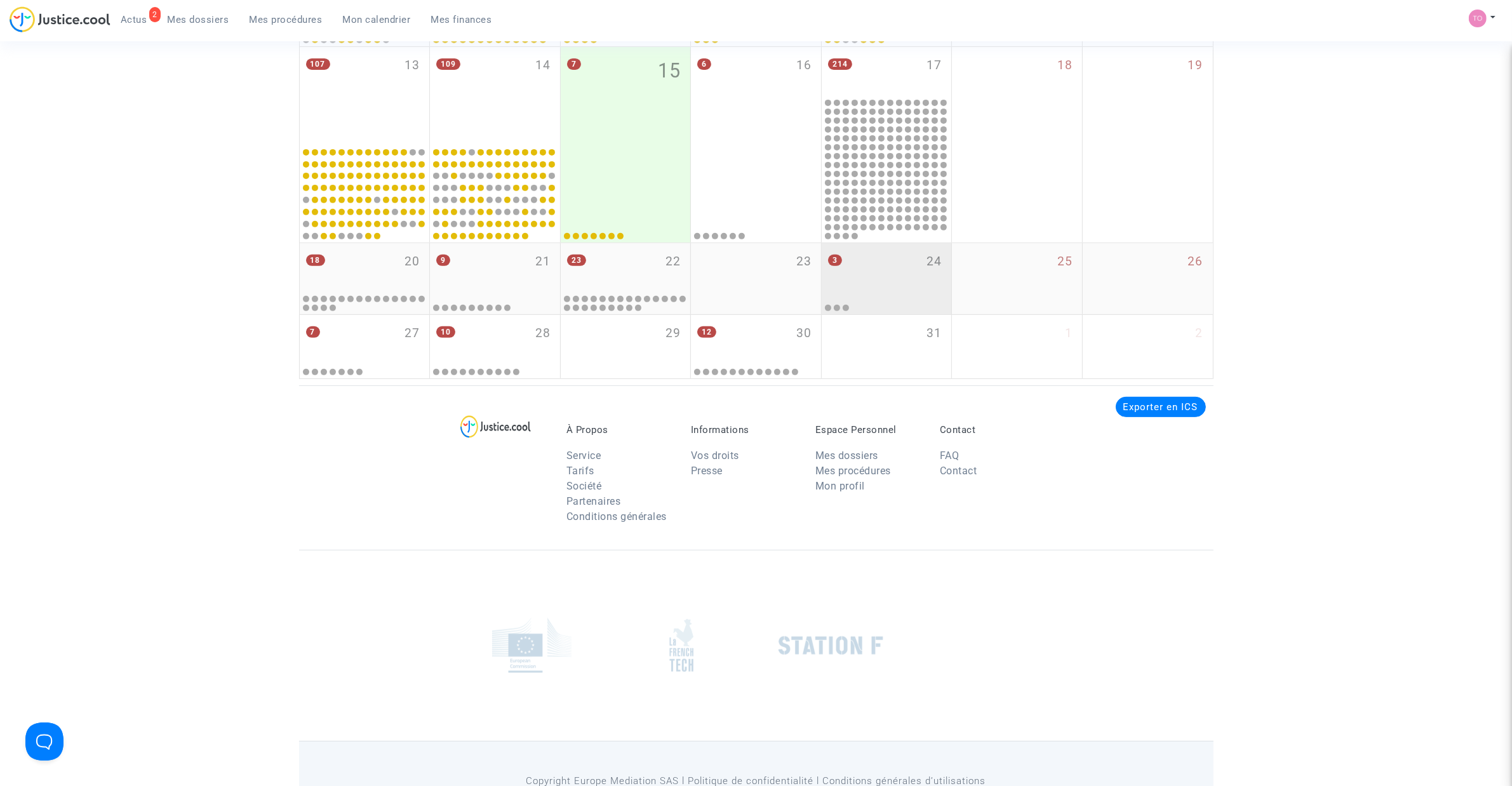
click at [864, 265] on div "3 24" at bounding box center [887, 268] width 130 height 49
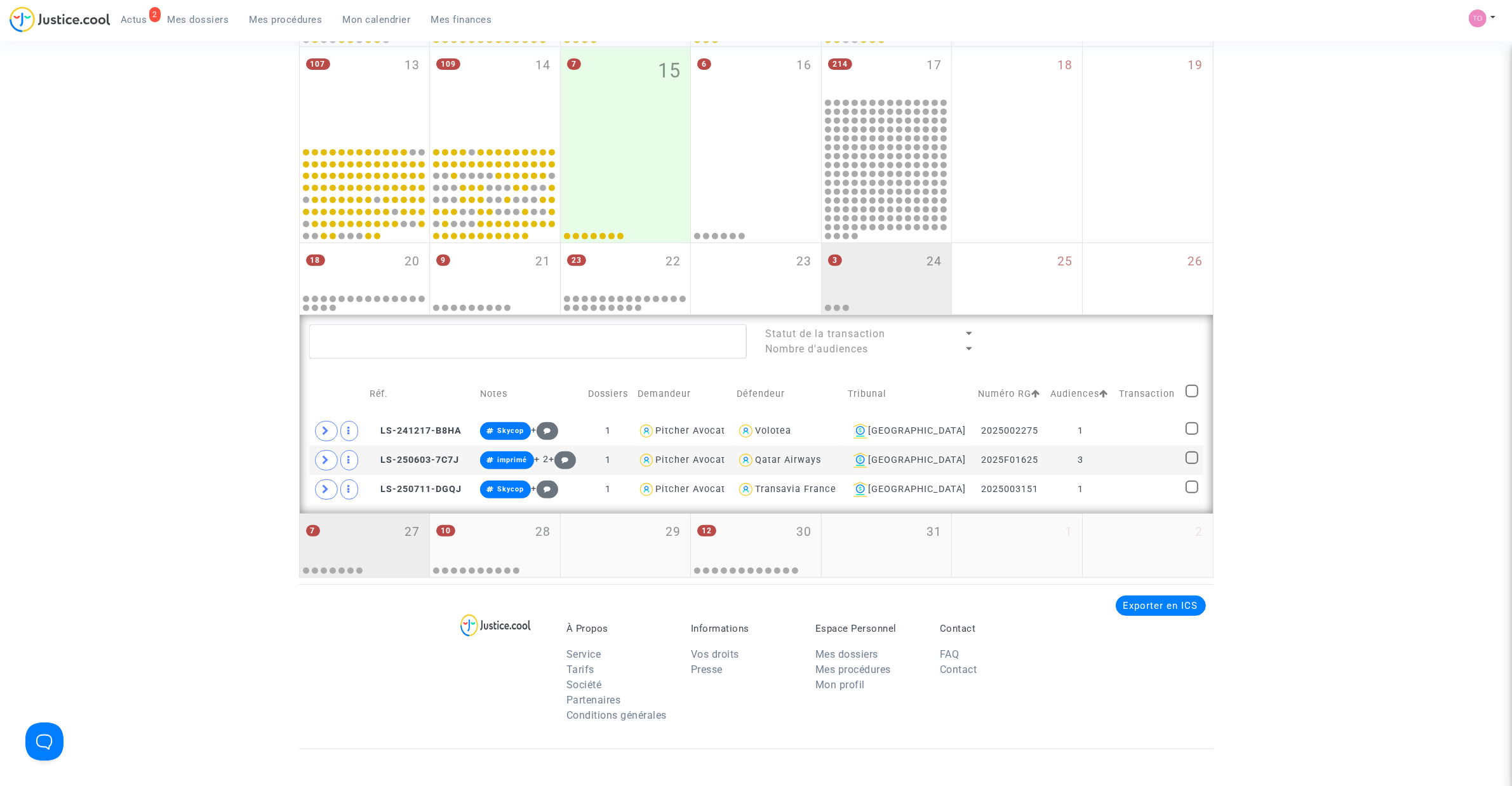
click at [350, 528] on div "7 27" at bounding box center [365, 538] width 130 height 49
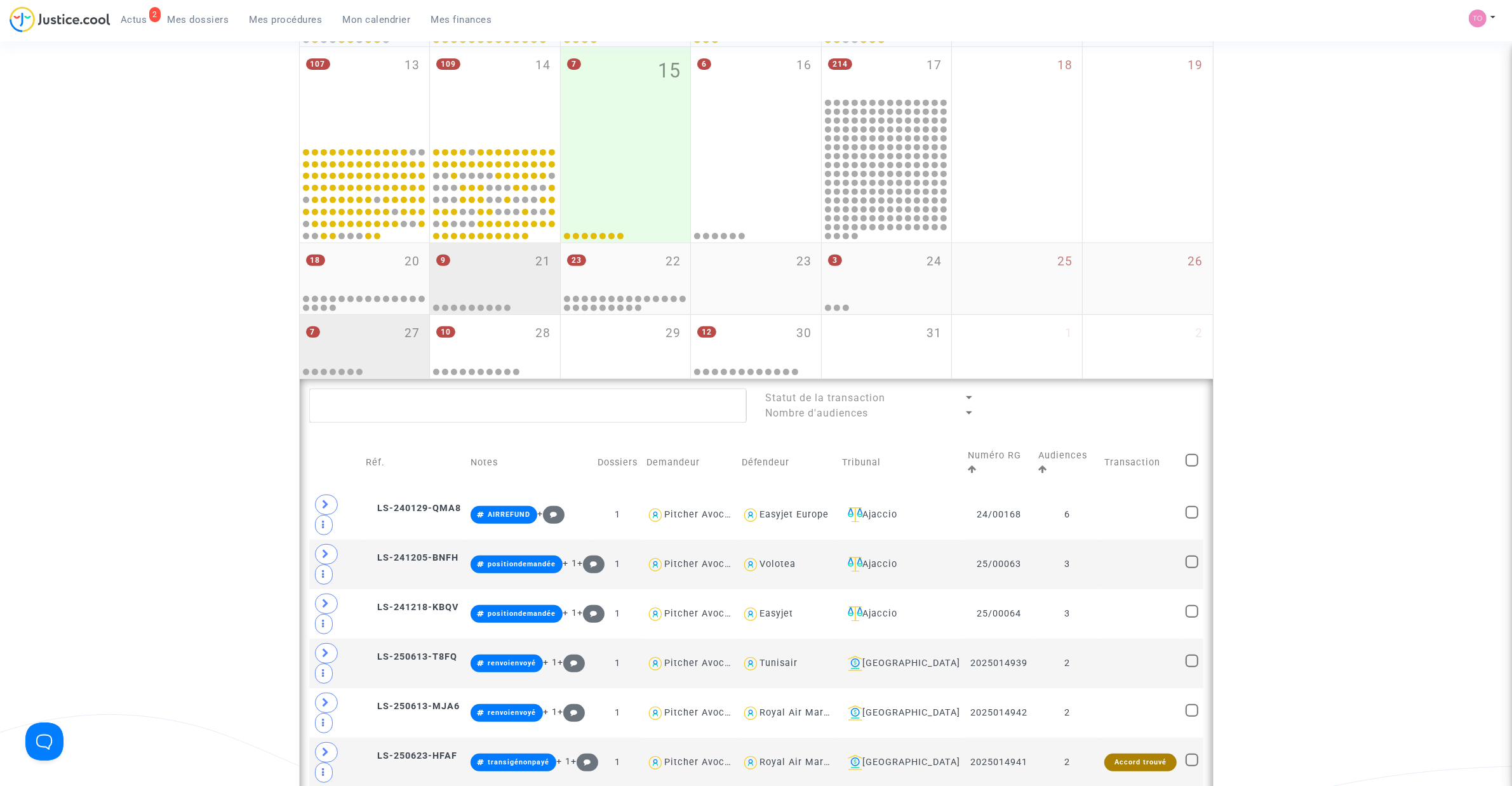
click at [503, 280] on div "9 21" at bounding box center [495, 268] width 130 height 49
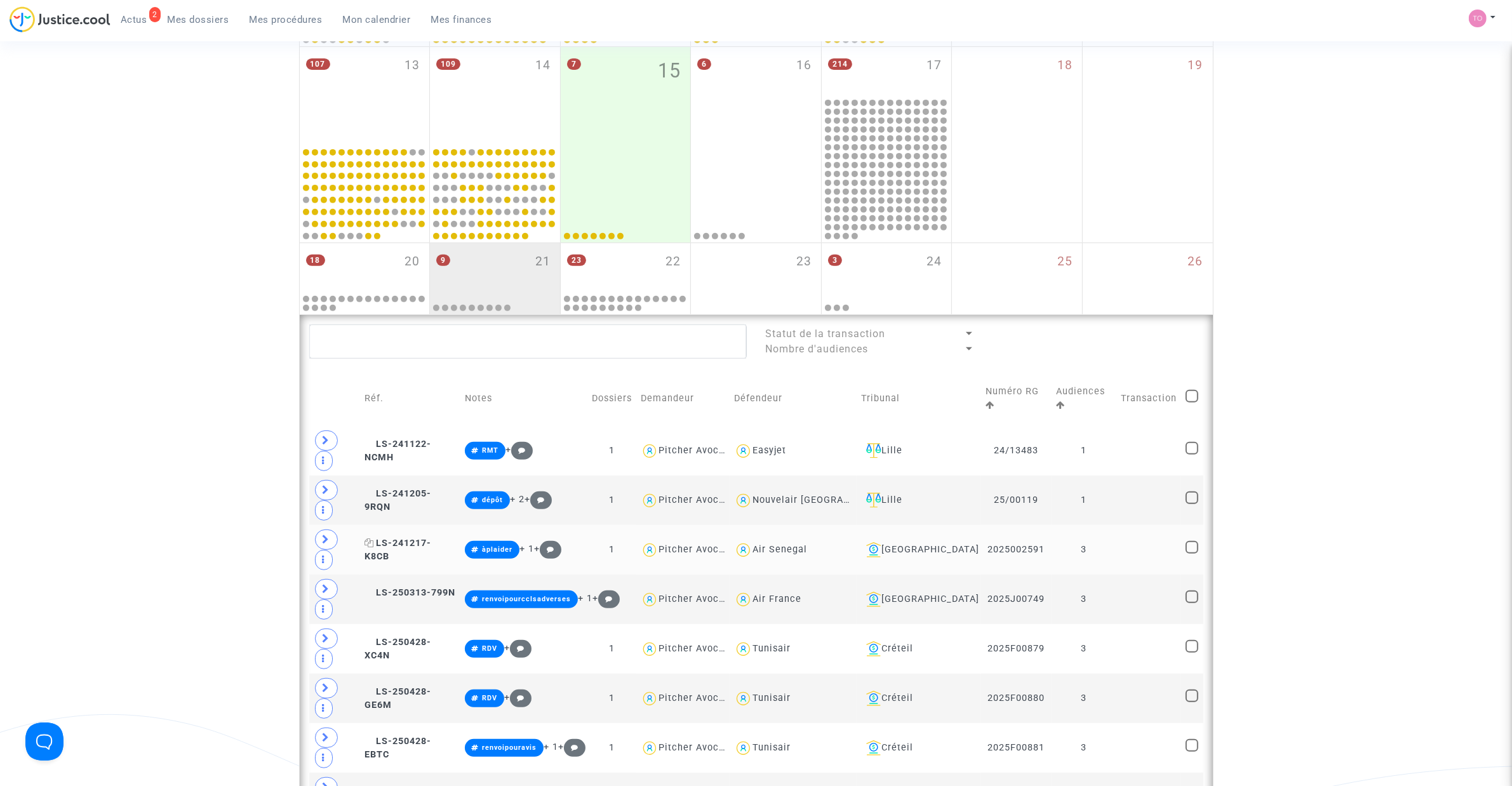
click at [431, 538] on span "LS-241217-K8CB" at bounding box center [398, 550] width 67 height 25
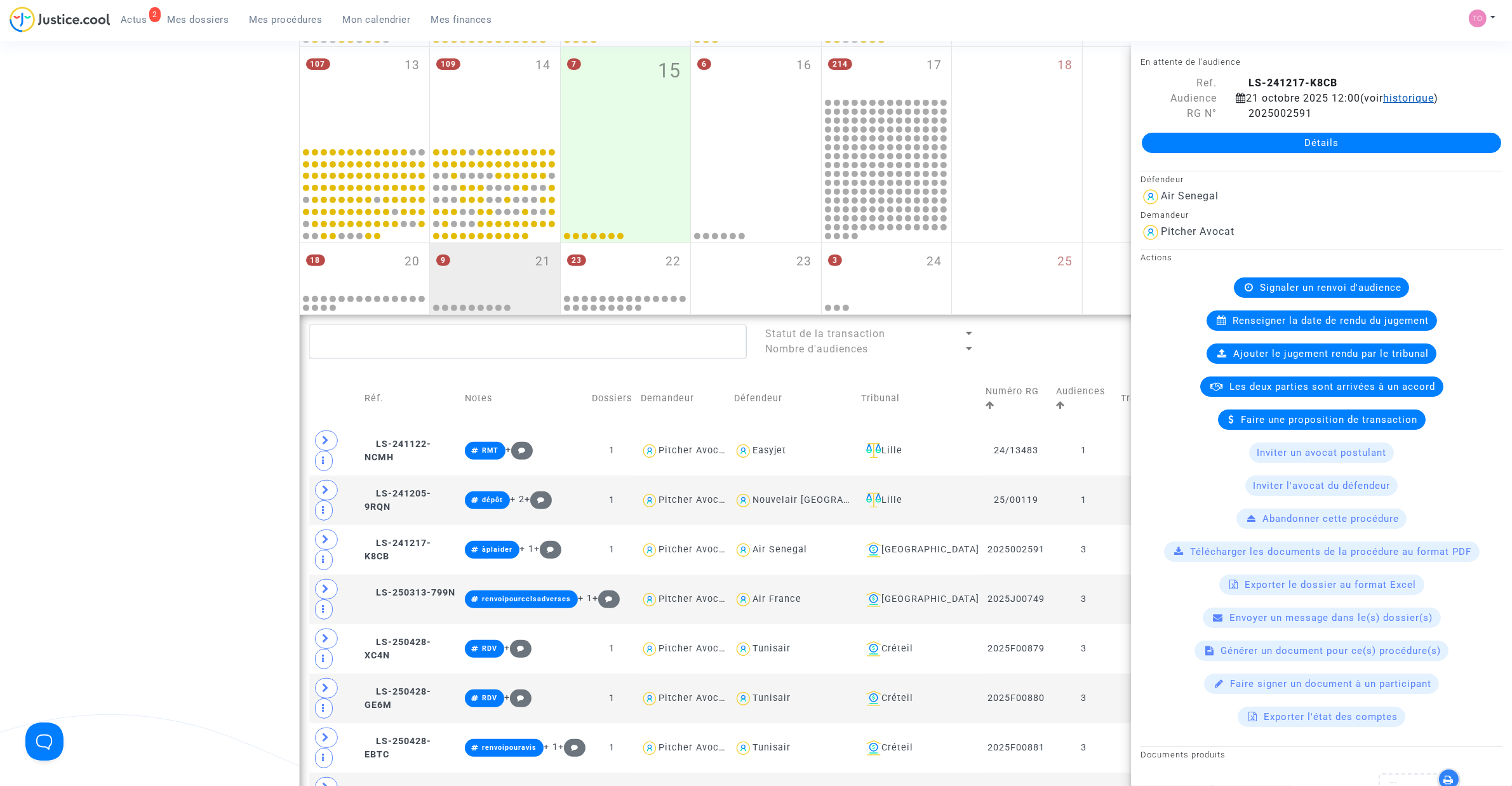
click at [1398, 97] on span "historique" at bounding box center [1408, 99] width 51 height 12
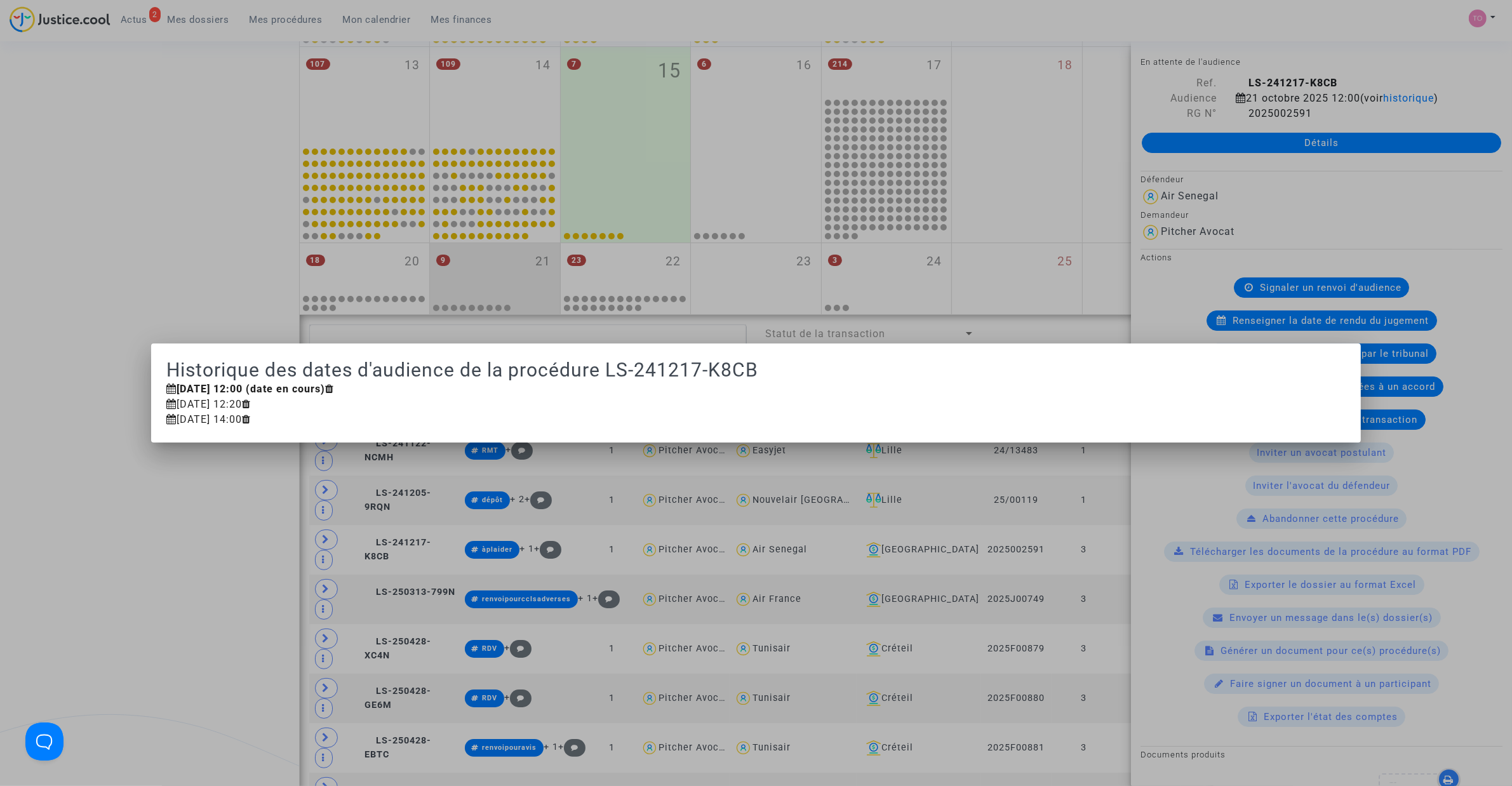
click at [1283, 180] on div at bounding box center [756, 393] width 1512 height 786
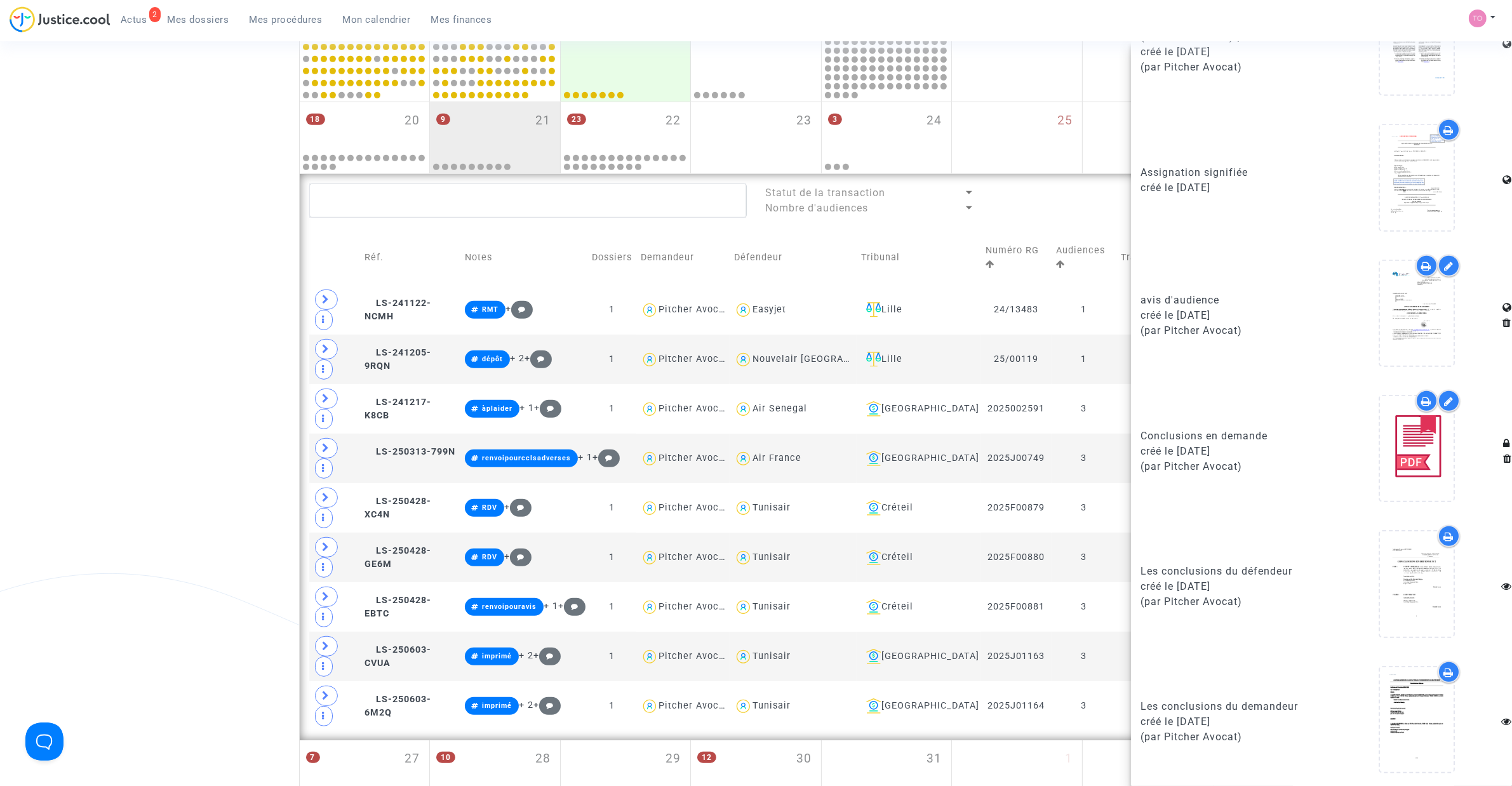
scroll to position [750, 0]
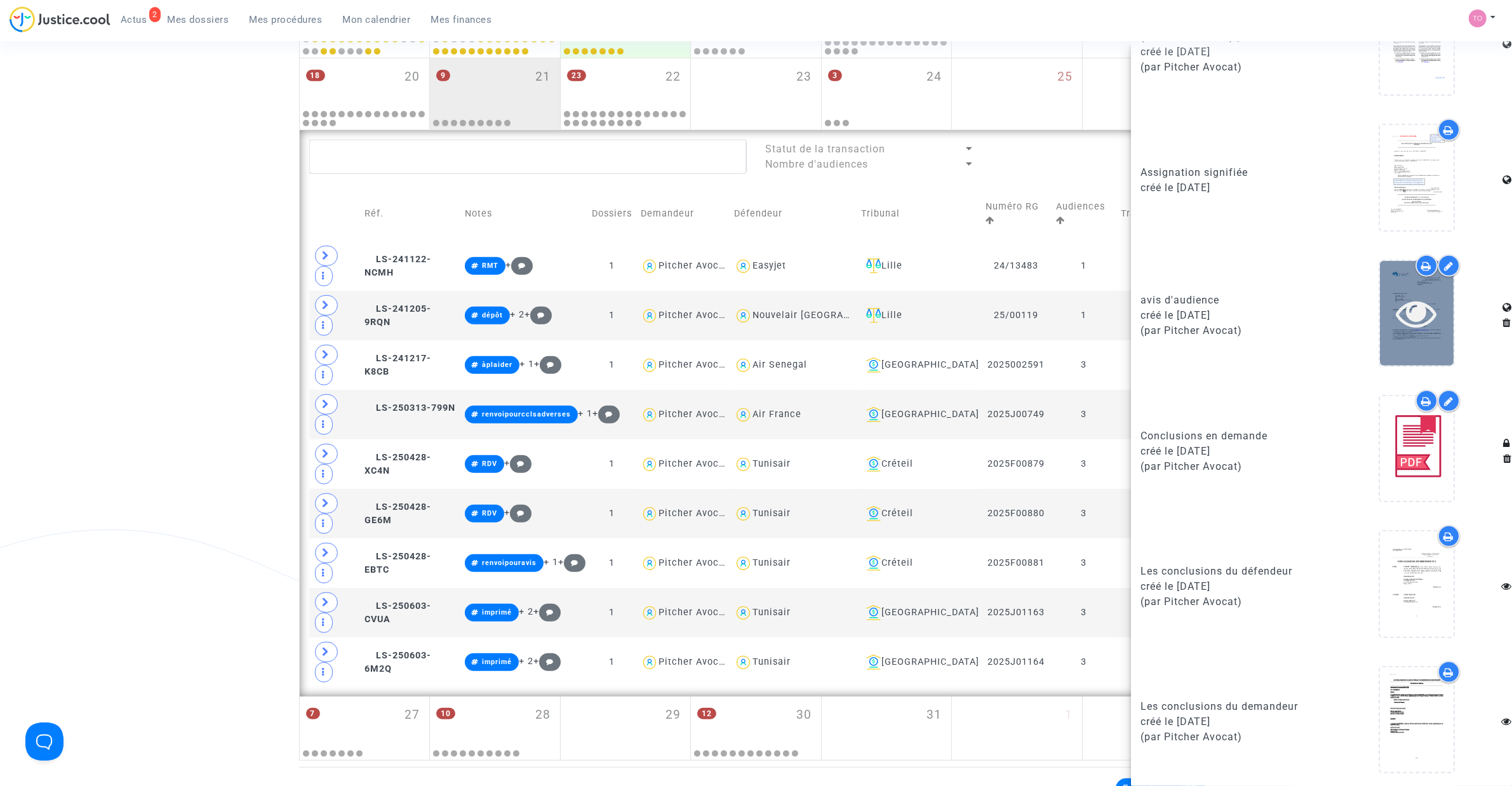
click at [1405, 305] on icon at bounding box center [1416, 312] width 41 height 40
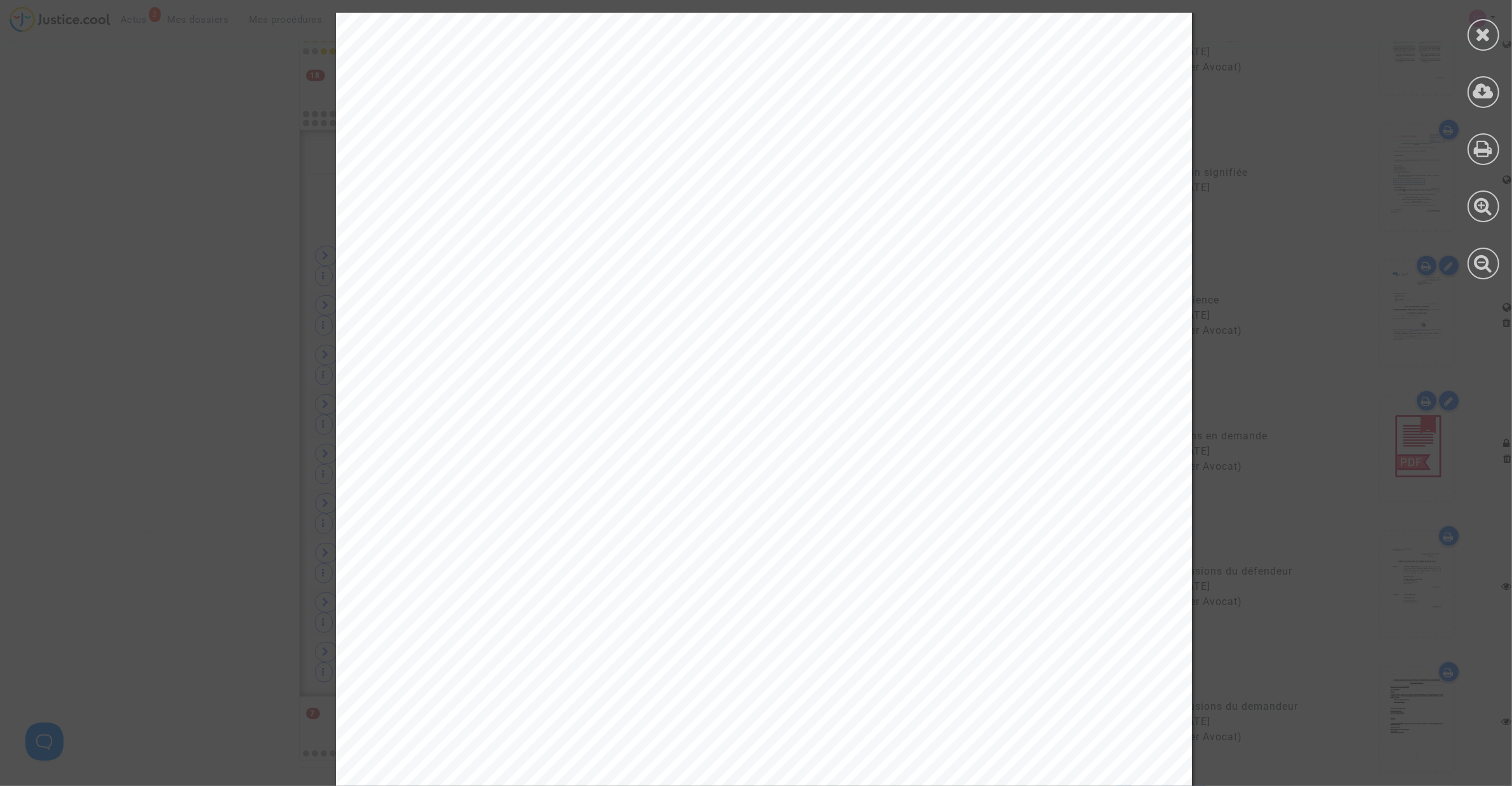
scroll to position [53, 0]
click at [1481, 38] on icon at bounding box center [1484, 34] width 16 height 19
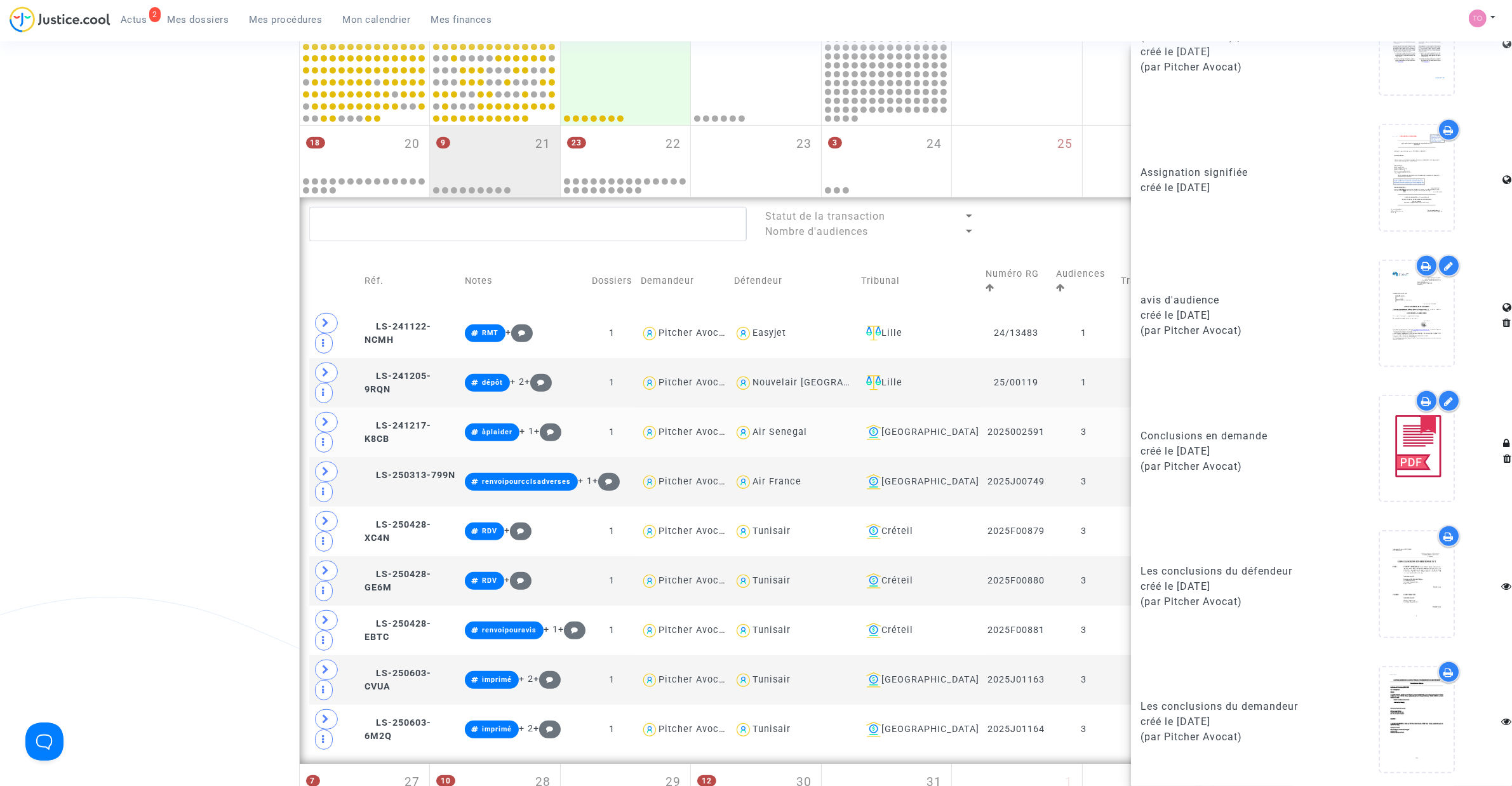
scroll to position [671, 0]
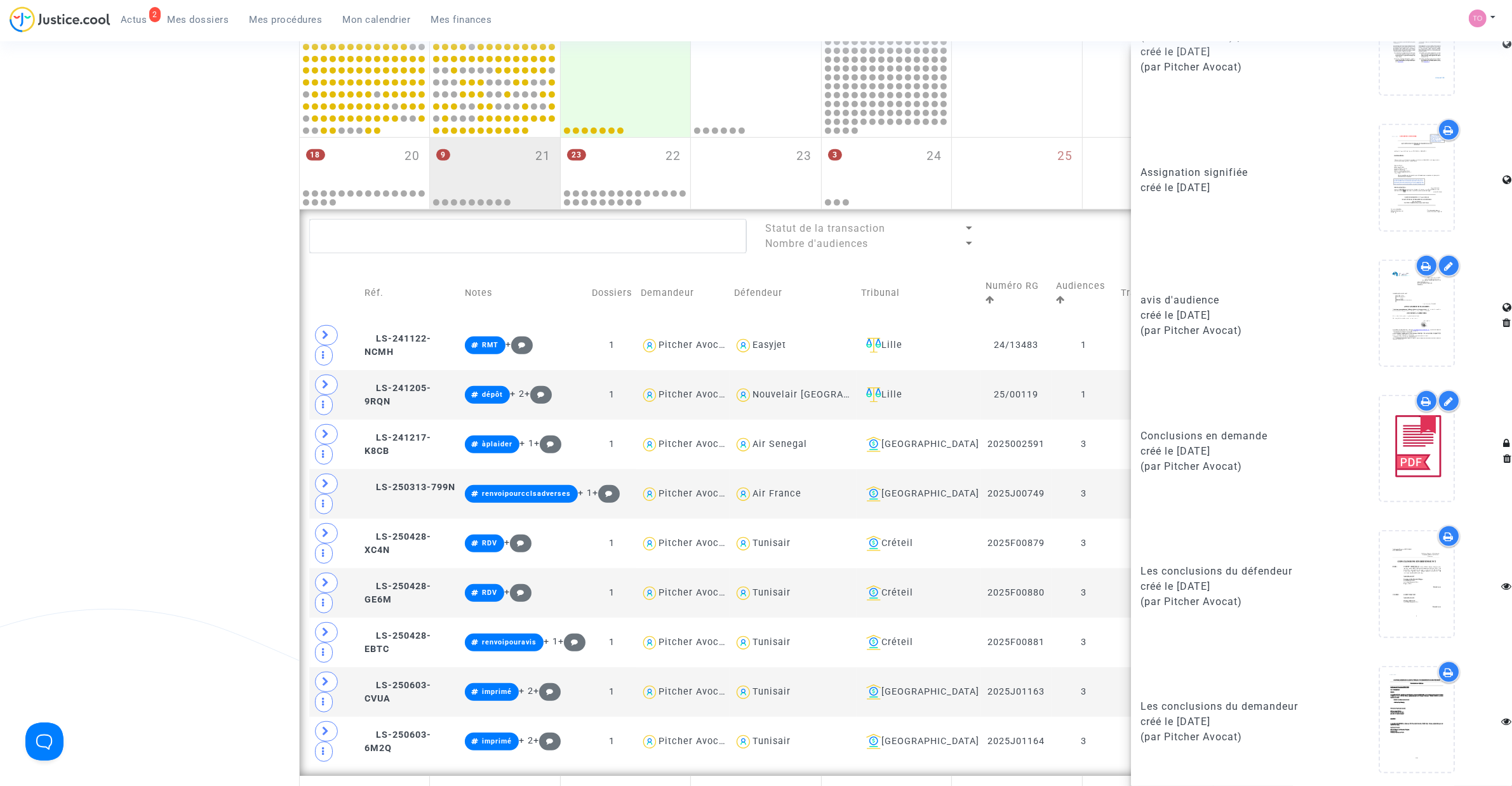
click at [387, 775] on div "7 27" at bounding box center [365, 800] width 130 height 49
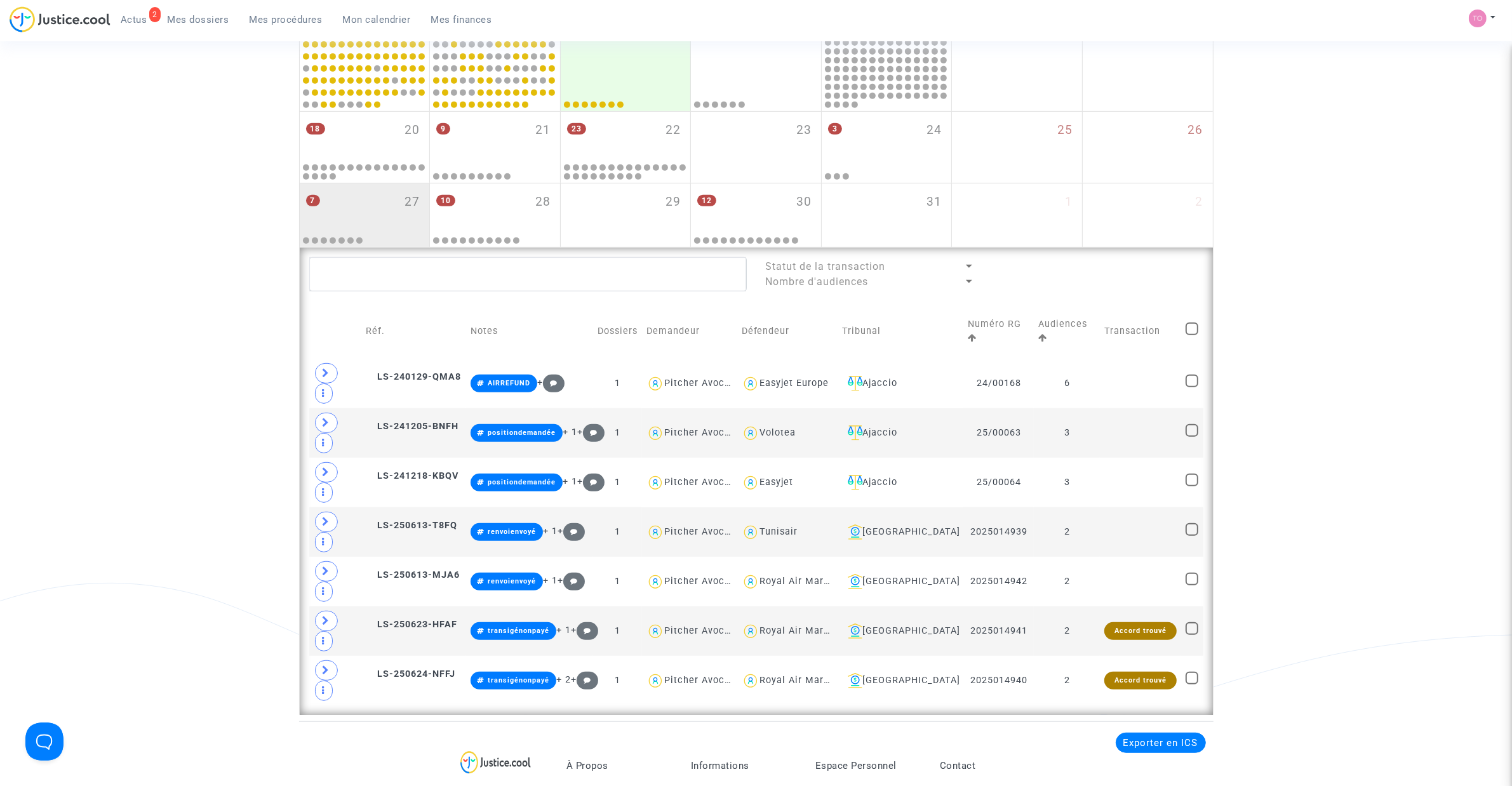
scroll to position [698, 0]
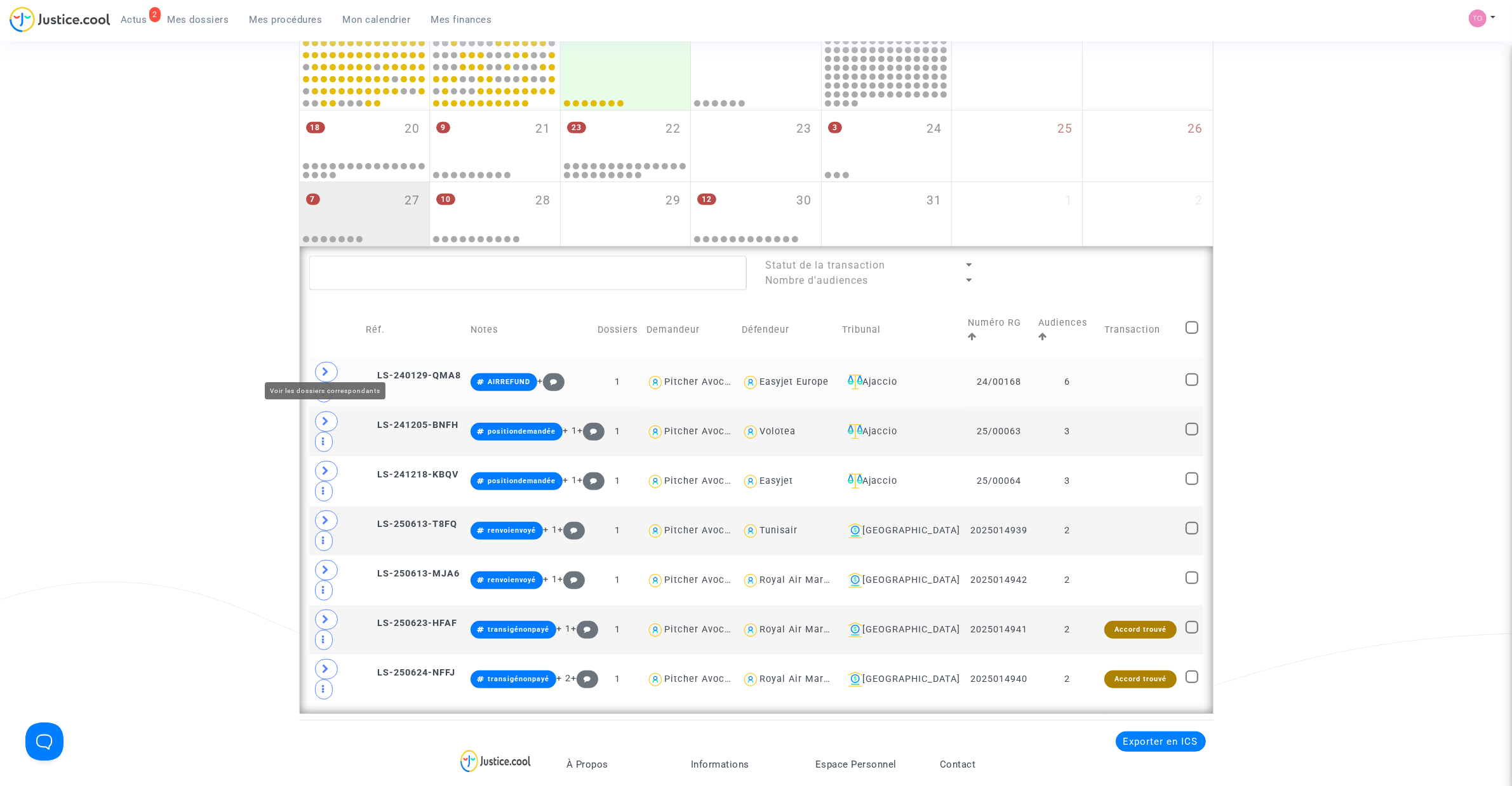
click at [331, 362] on span at bounding box center [327, 371] width 23 height 20
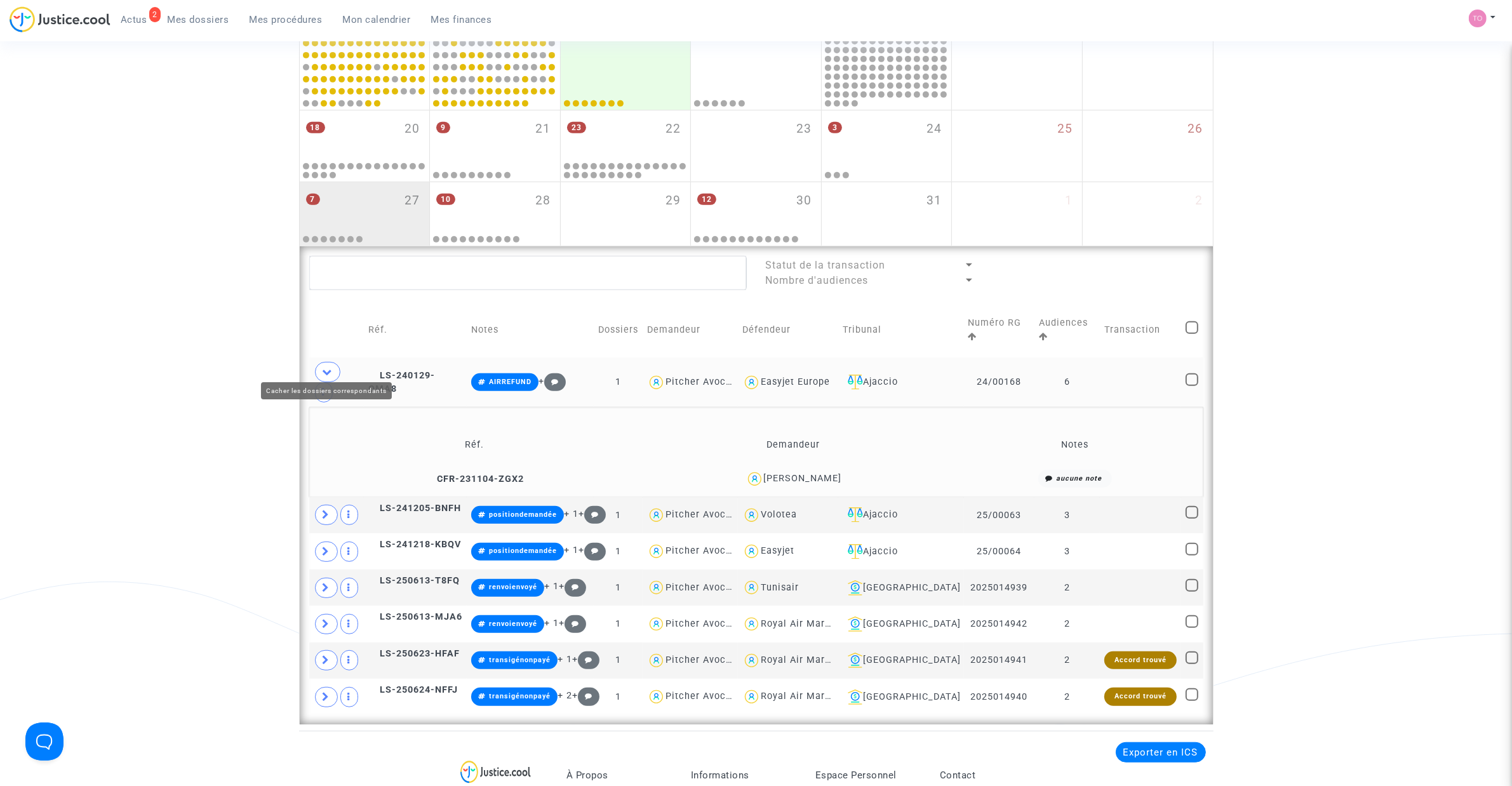
click at [328, 367] on icon at bounding box center [328, 371] width 11 height 10
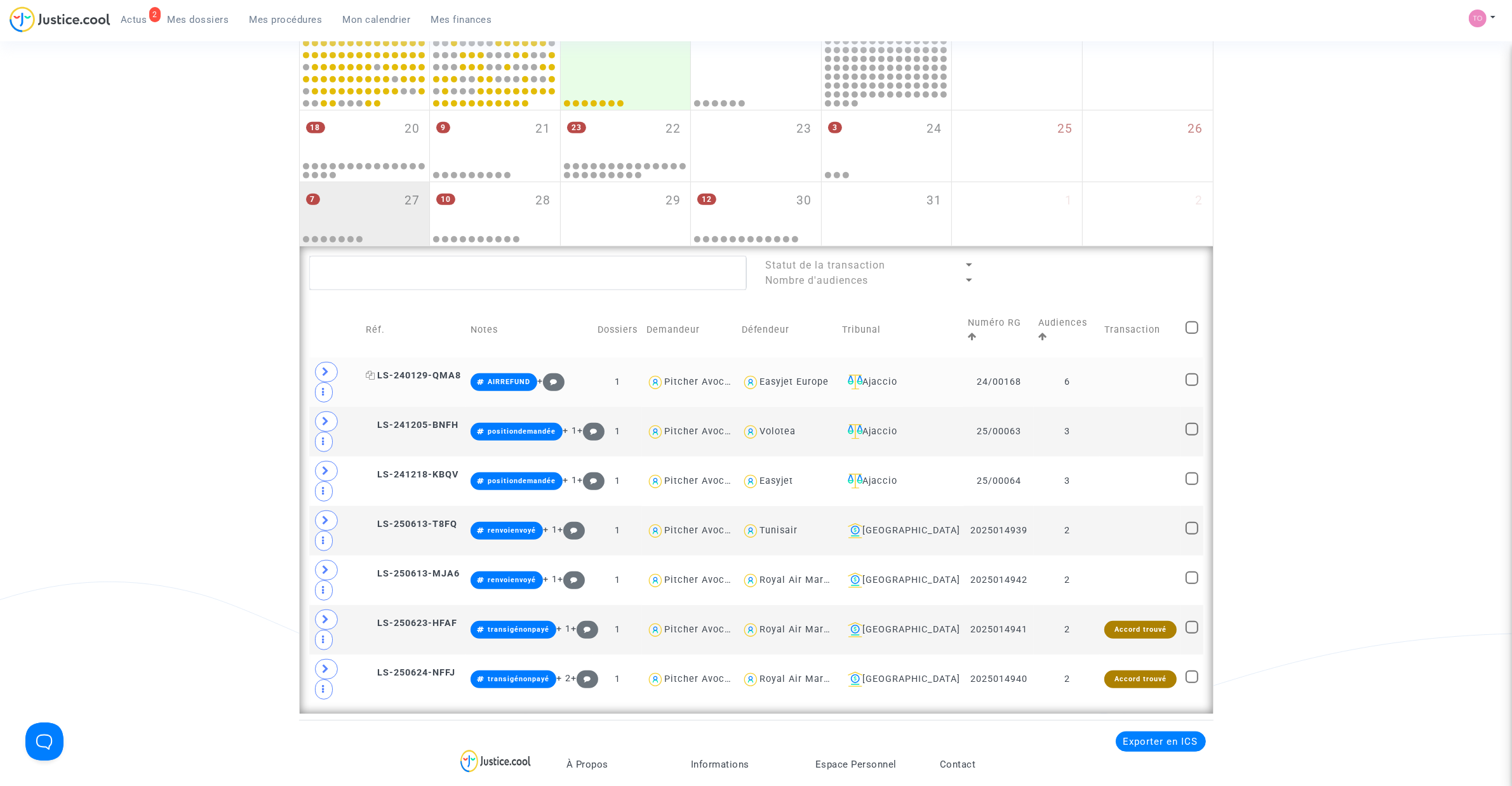
click at [427, 370] on span "LS-240129-QMA8" at bounding box center [413, 375] width 95 height 11
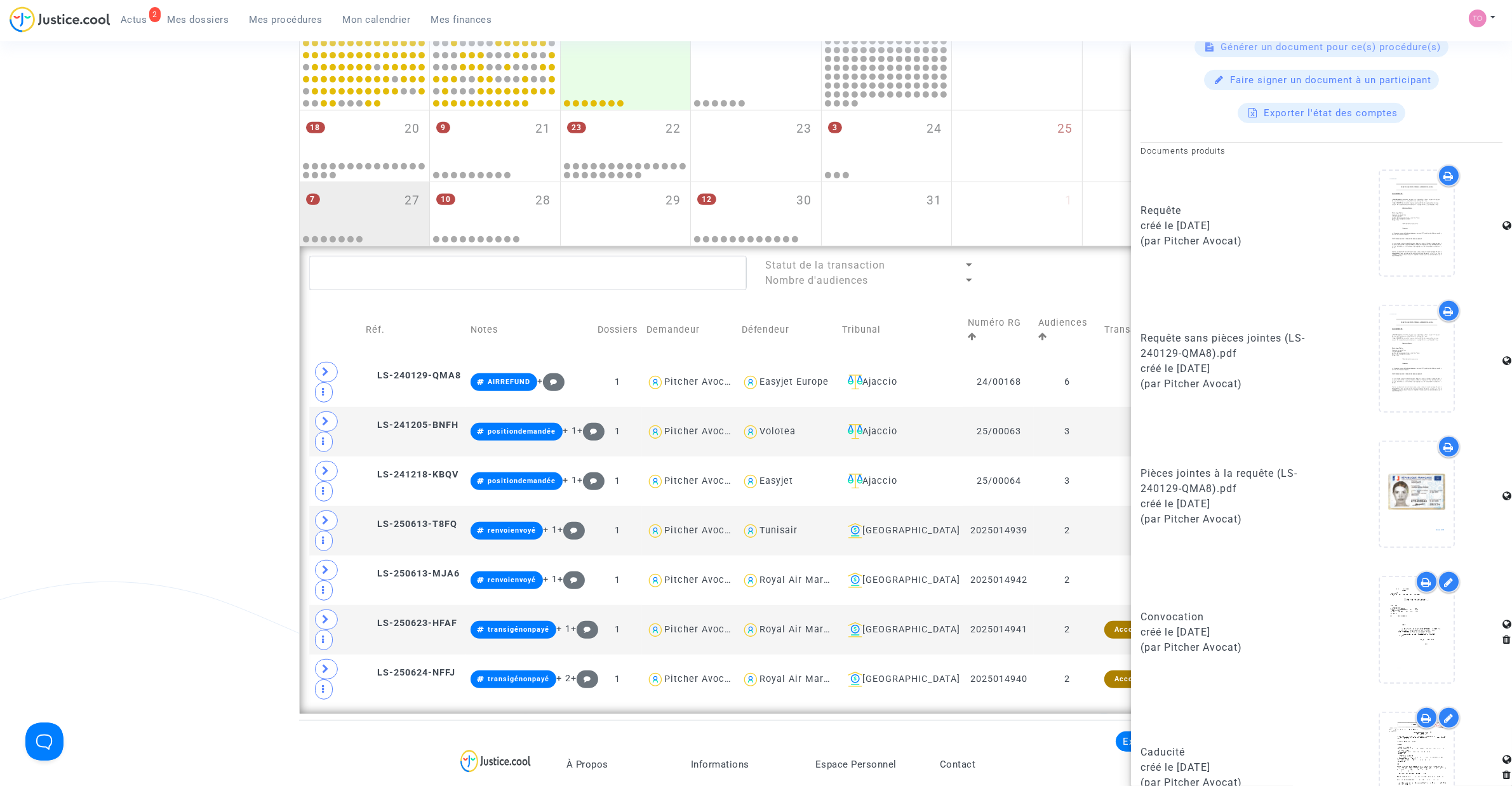
scroll to position [787, 0]
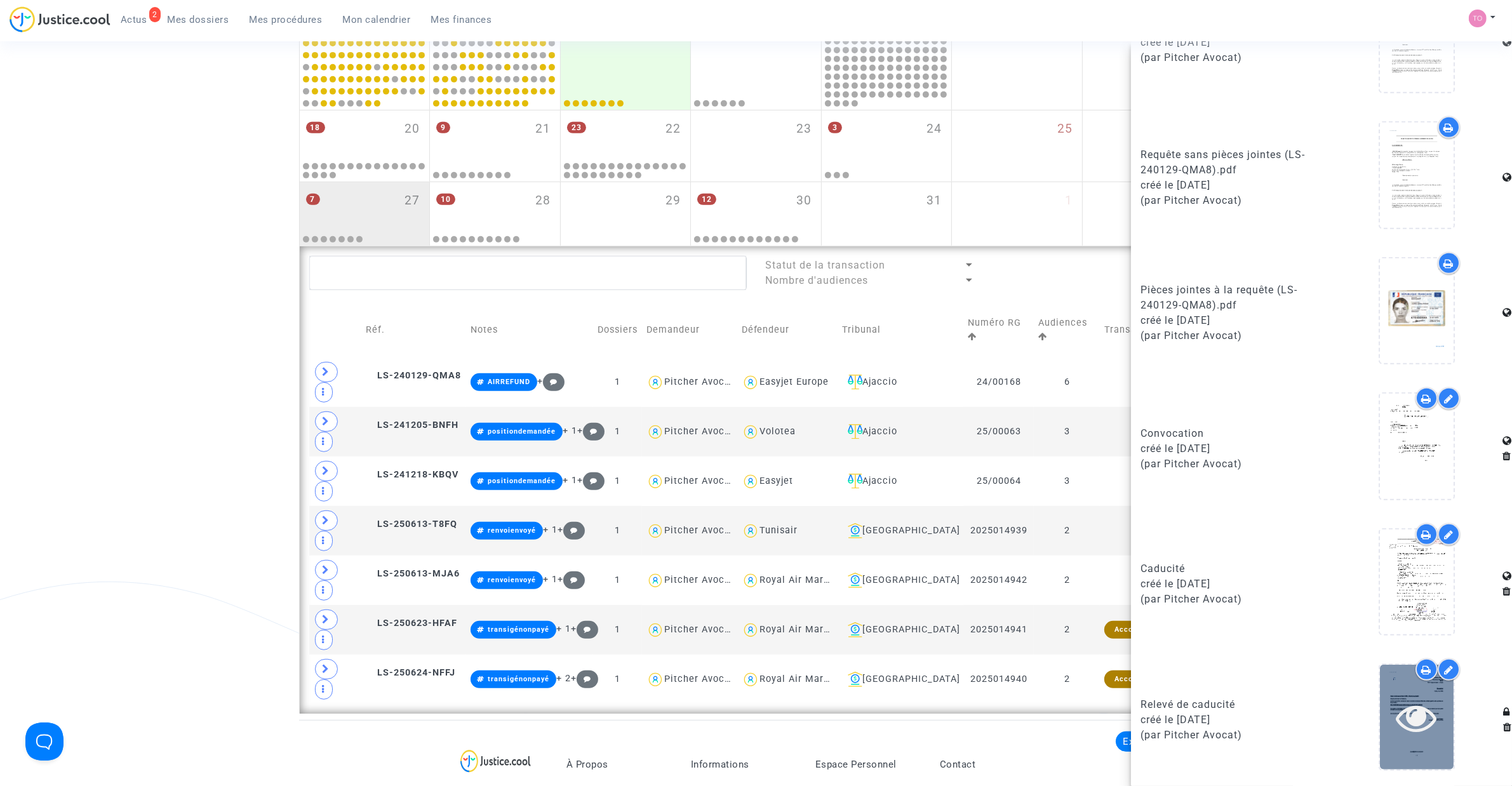
click at [1417, 717] on icon at bounding box center [1416, 717] width 41 height 40
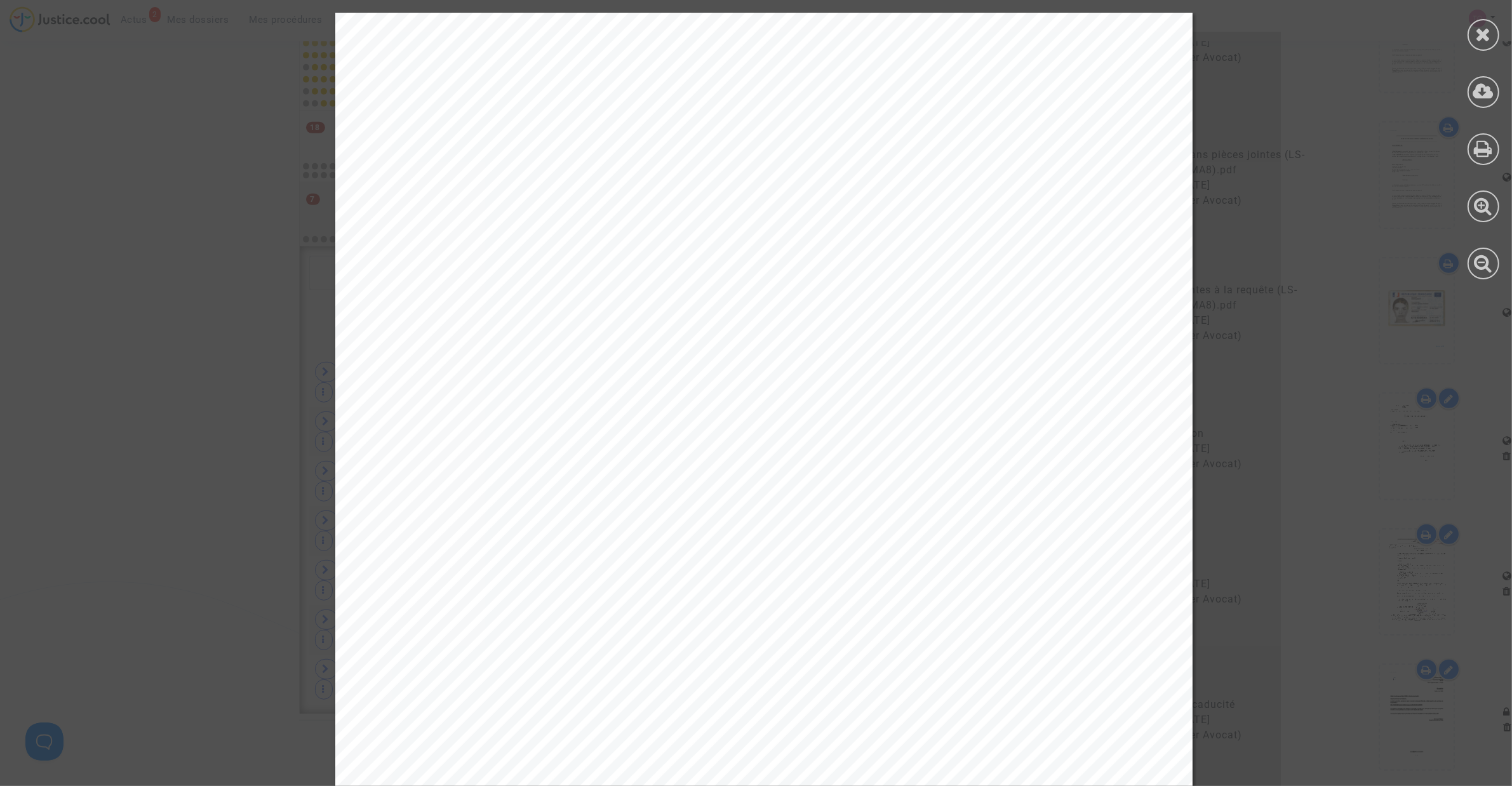
drag, startPoint x: 546, startPoint y: 433, endPoint x: 620, endPoint y: 441, distance: 74.4
click at [626, 430] on span "Je suis le conseil du demandeur dans le dossier ci-dessous référencé qui était …" at bounding box center [798, 431] width 787 height 15
drag, startPoint x: 486, startPoint y: 538, endPoint x: 995, endPoint y: 537, distance: 509.0
click at [995, 537] on span "Ce dossier a fait l’objet d’une décision de caducité à la suite de la demande d…" at bounding box center [798, 535] width 788 height 15
drag, startPoint x: 527, startPoint y: 549, endPoint x: 746, endPoint y: 547, distance: 219.0
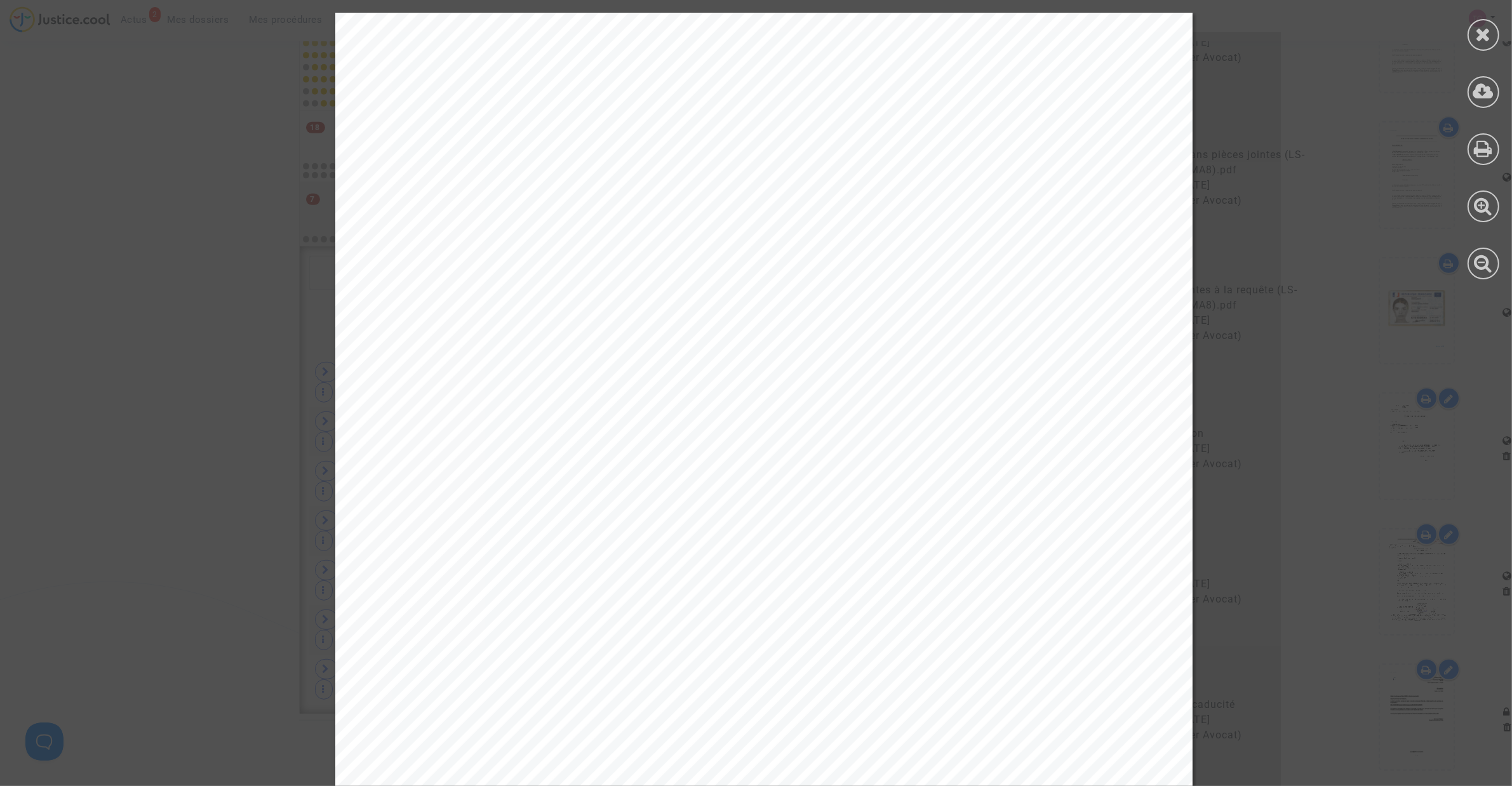
click at [744, 547] on span "formulée. Je vous prierais donc de bien vouloir rétablir cette affaire." at bounding box center [651, 554] width 493 height 15
click at [1474, 33] on div at bounding box center [1483, 35] width 32 height 32
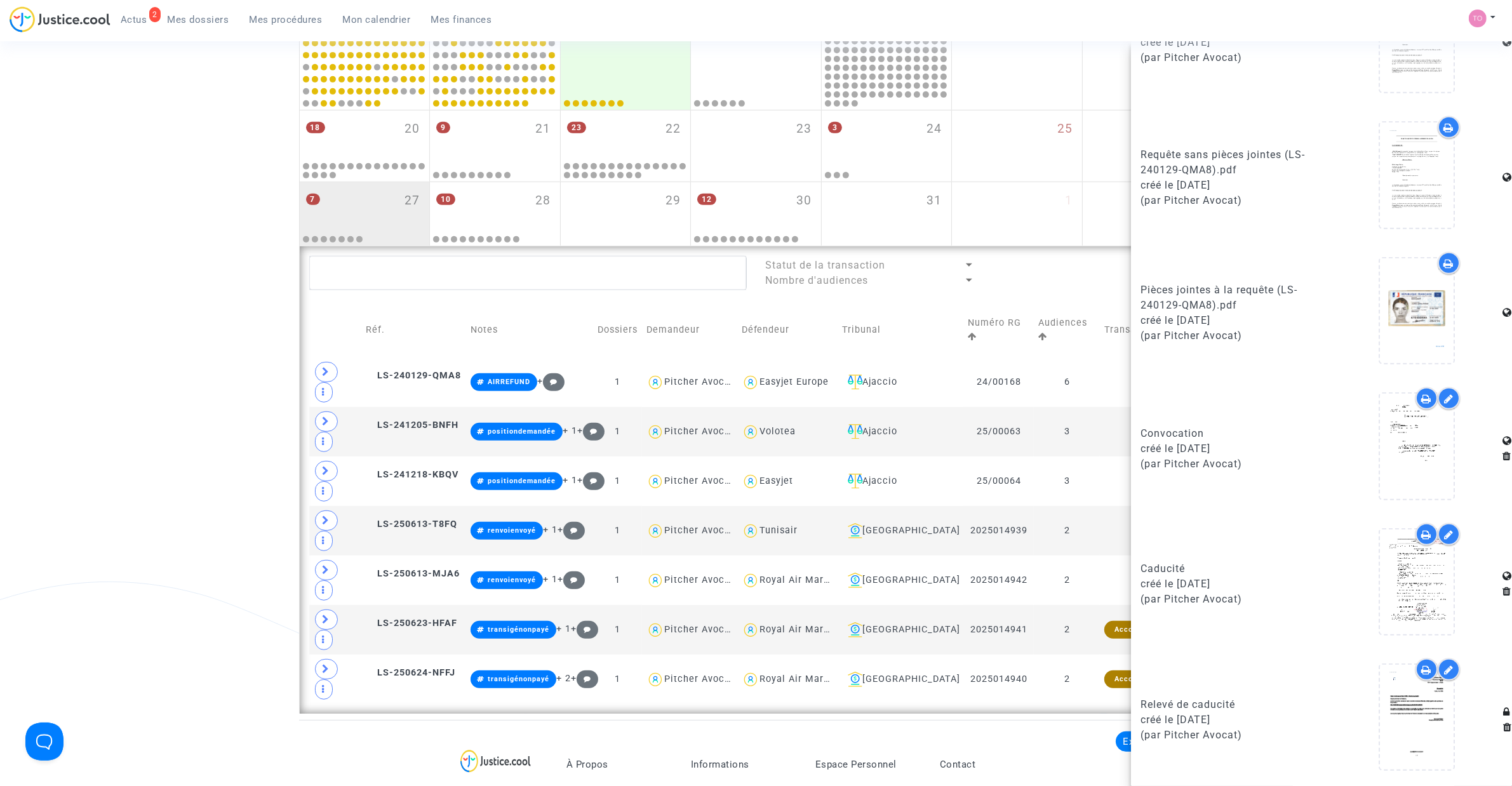
click at [232, 401] on div "Date de clôture d'instruction Date de conciliation Date d'audience Date de juge…" at bounding box center [756, 59] width 1512 height 1308
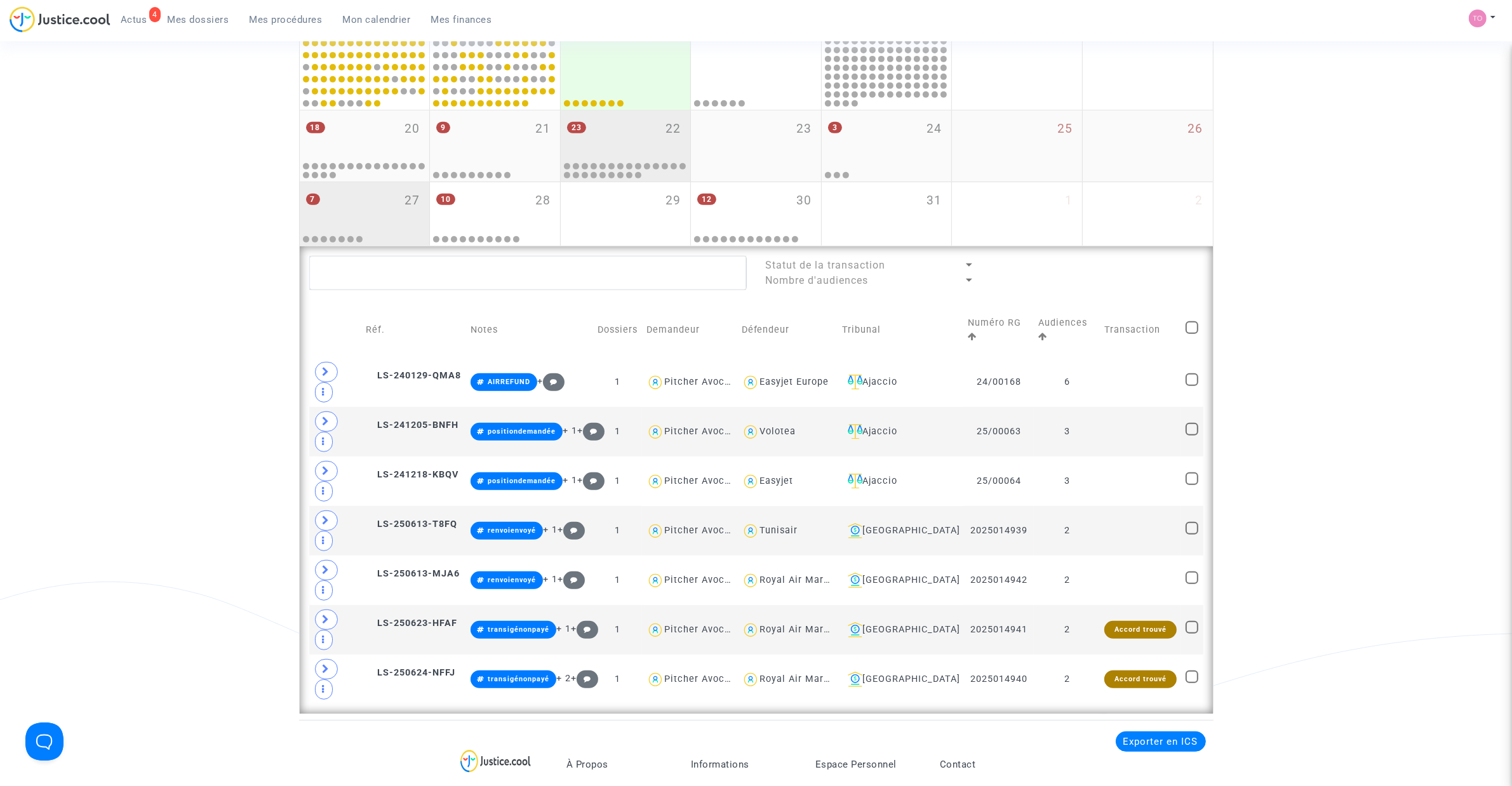
click at [623, 142] on div "23 22" at bounding box center [626, 135] width 130 height 49
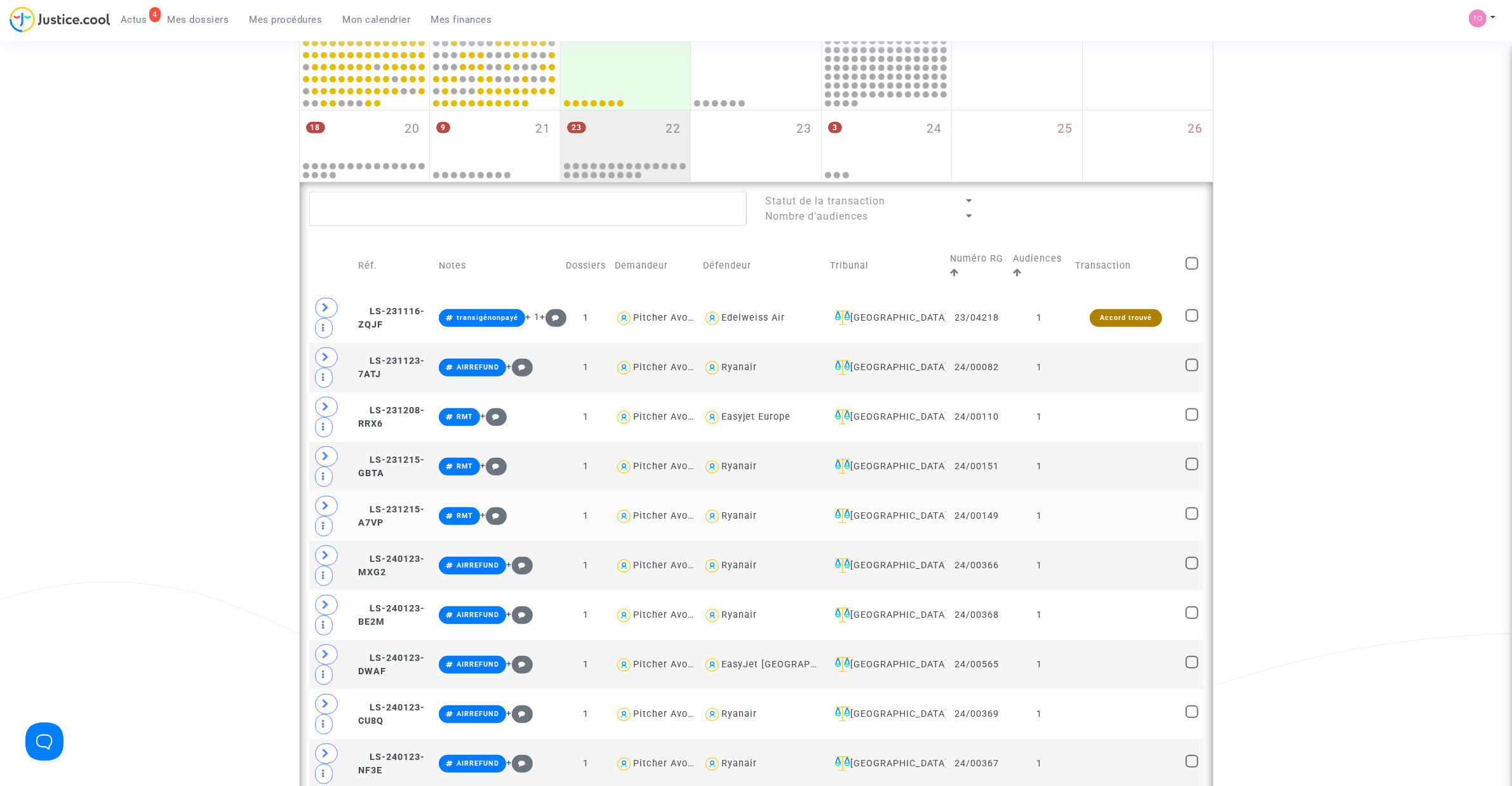
click at [401, 518] on td "LS-231215-A7VP" at bounding box center [395, 516] width 81 height 49
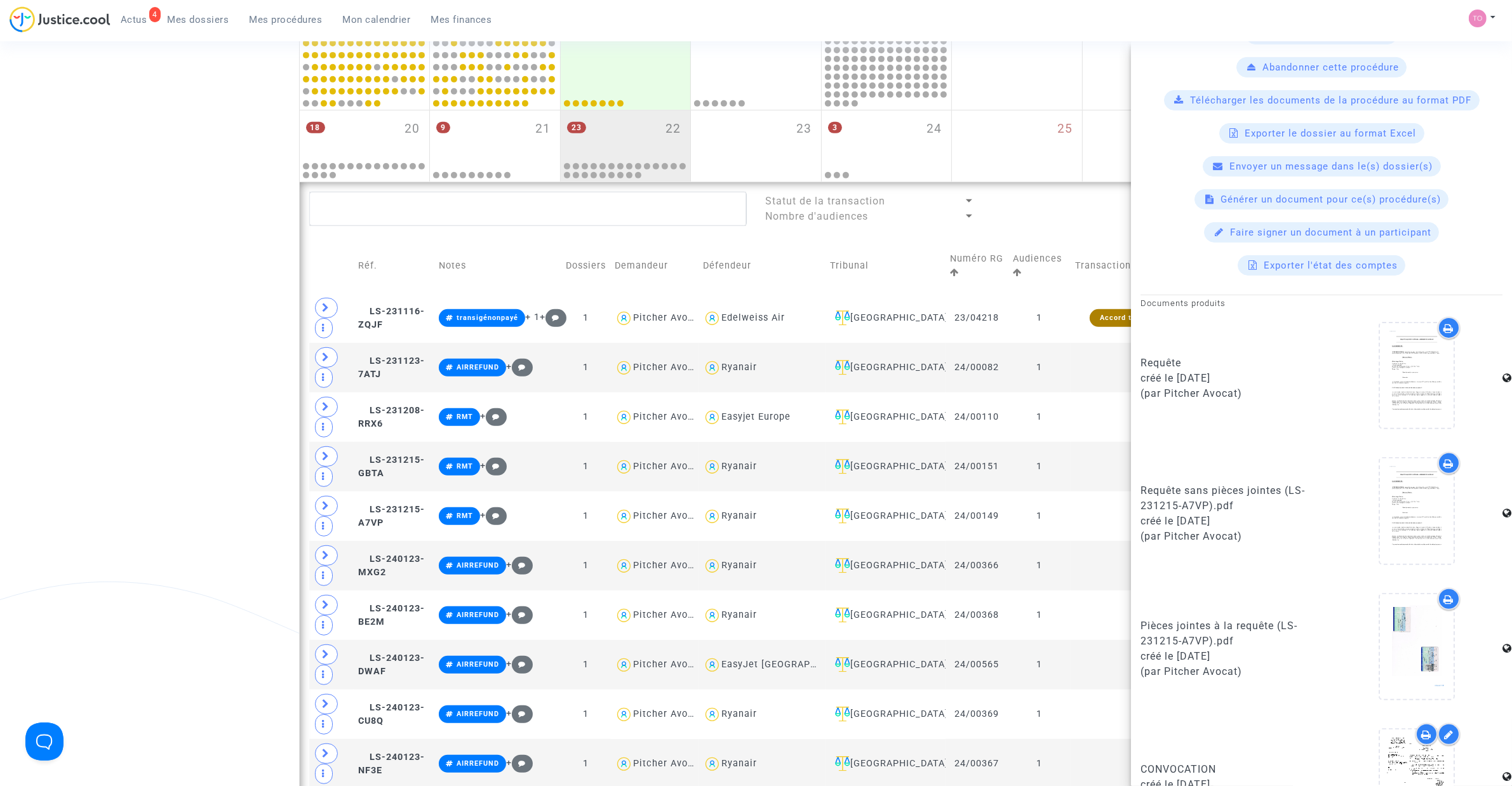
scroll to position [518, 0]
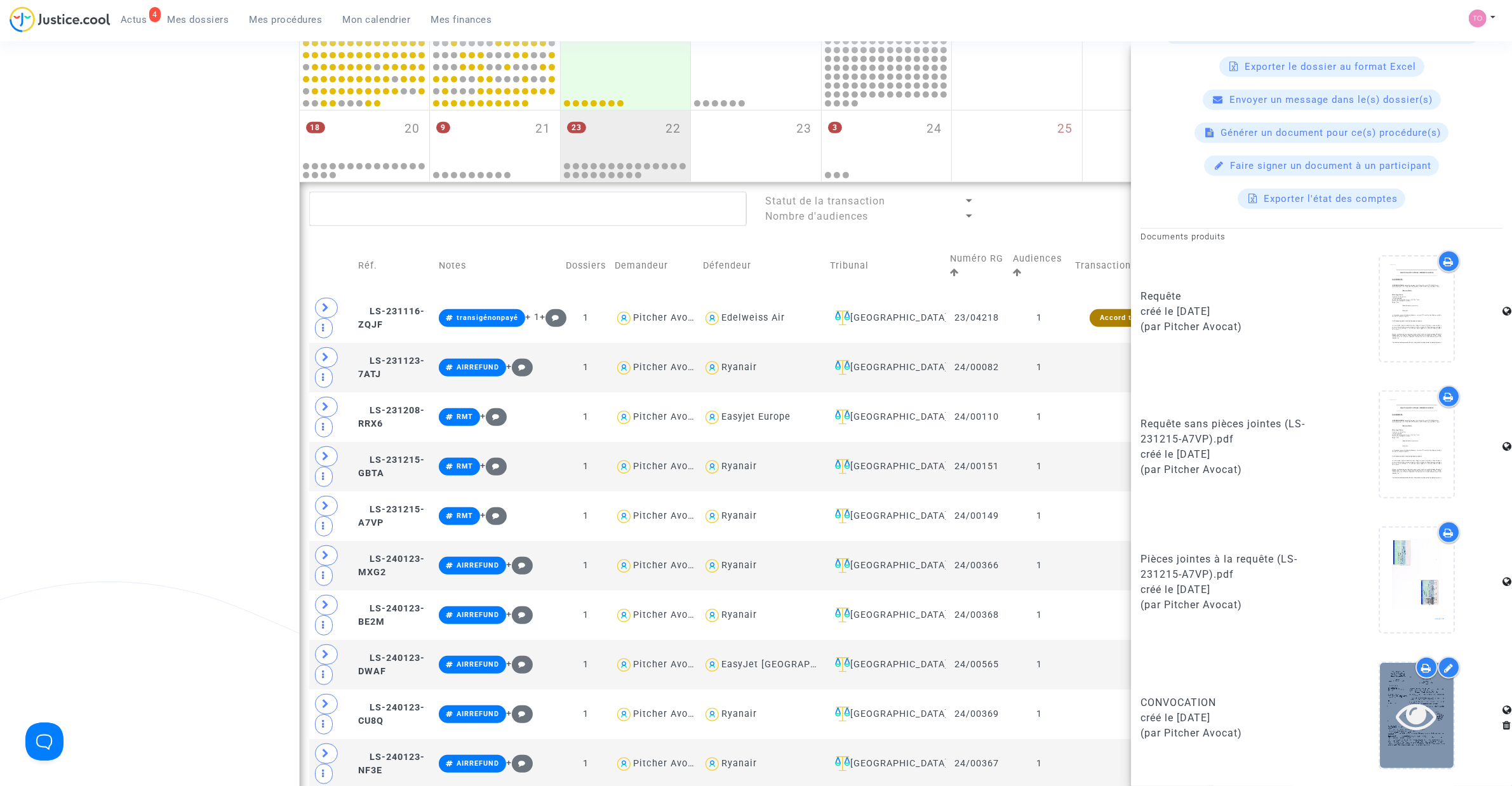
click at [1404, 724] on icon at bounding box center [1416, 715] width 41 height 40
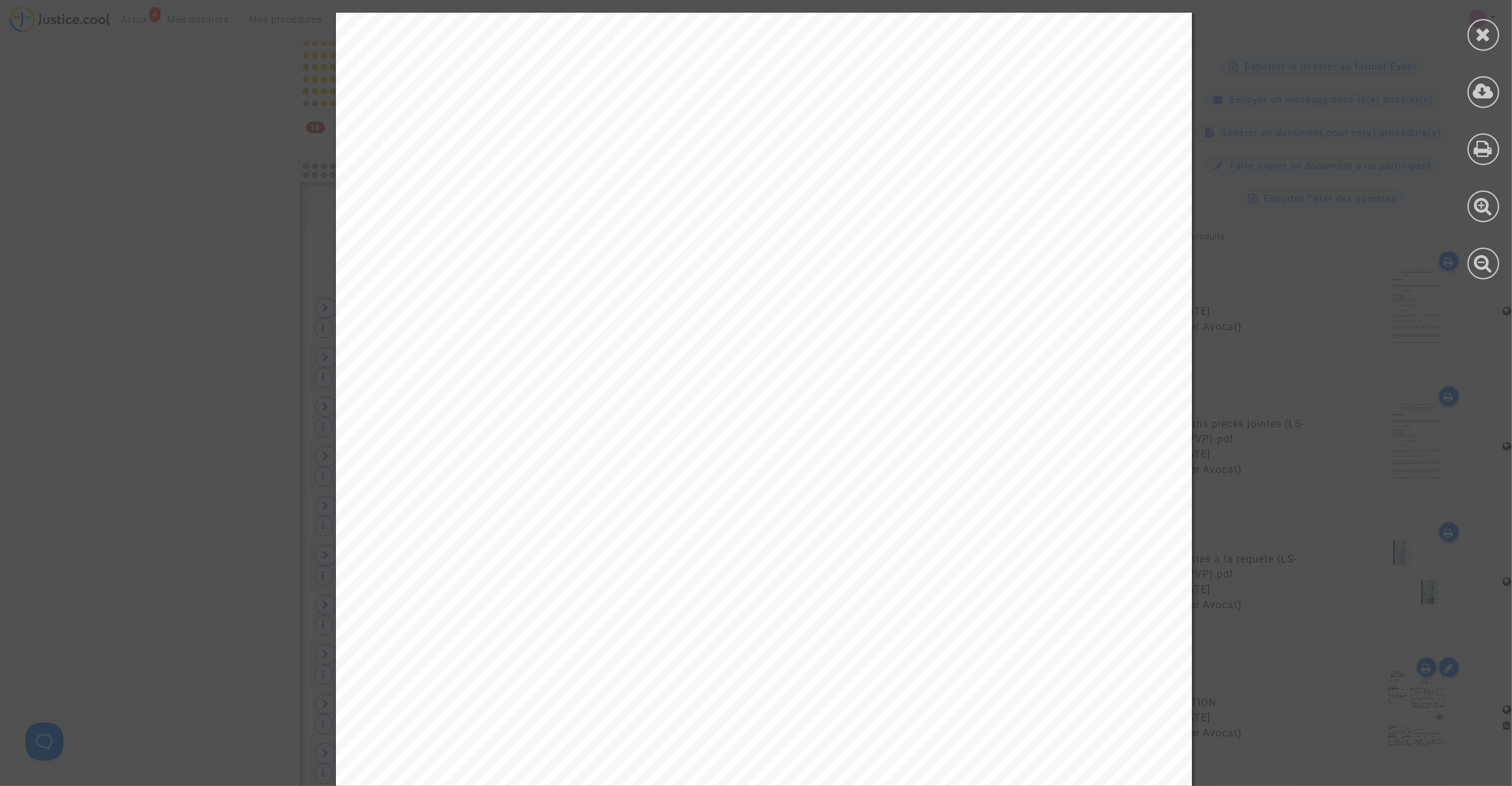
scroll to position [211, 0]
click at [1481, 35] on icon at bounding box center [1484, 34] width 16 height 19
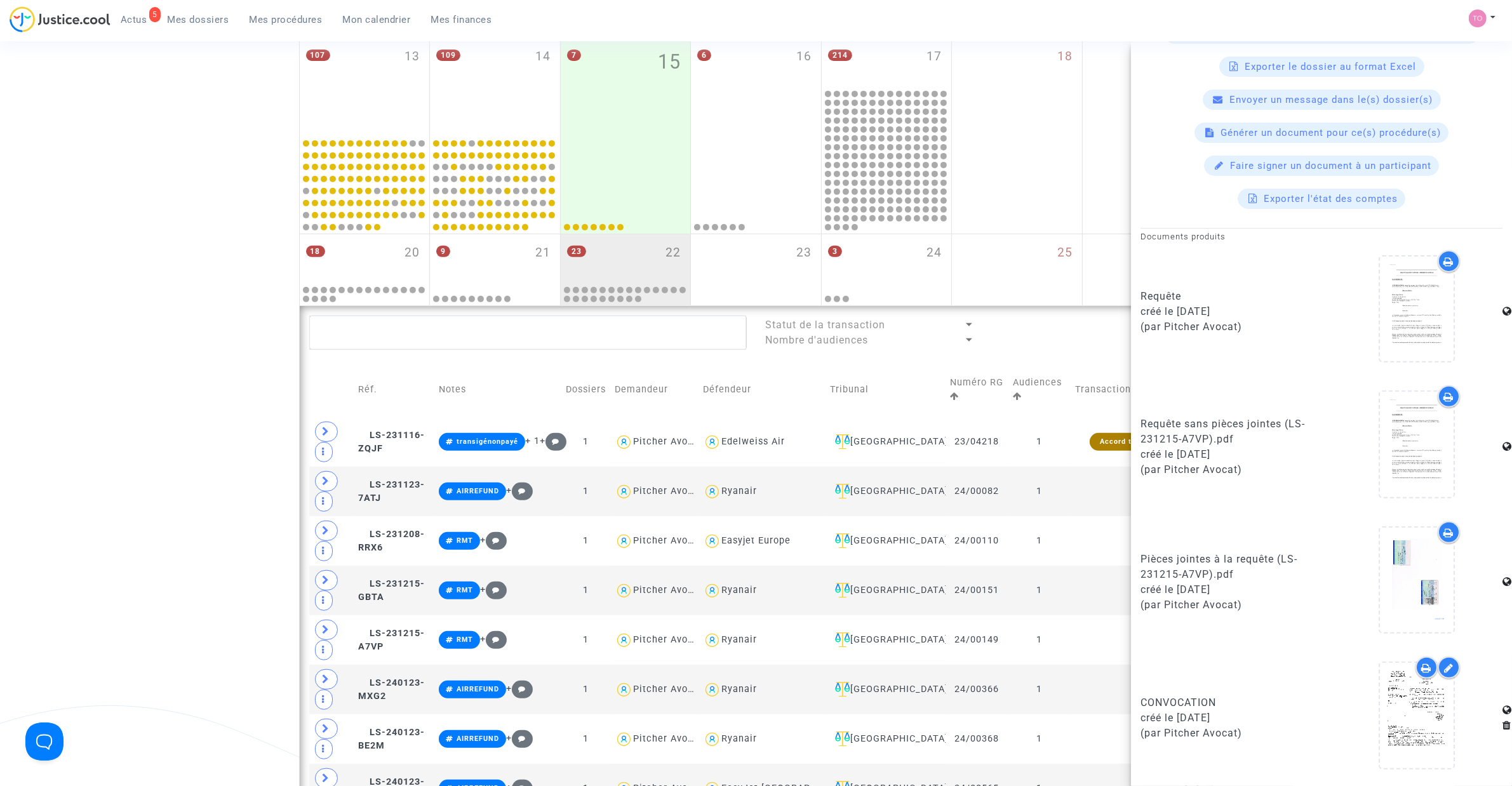
scroll to position [565, 0]
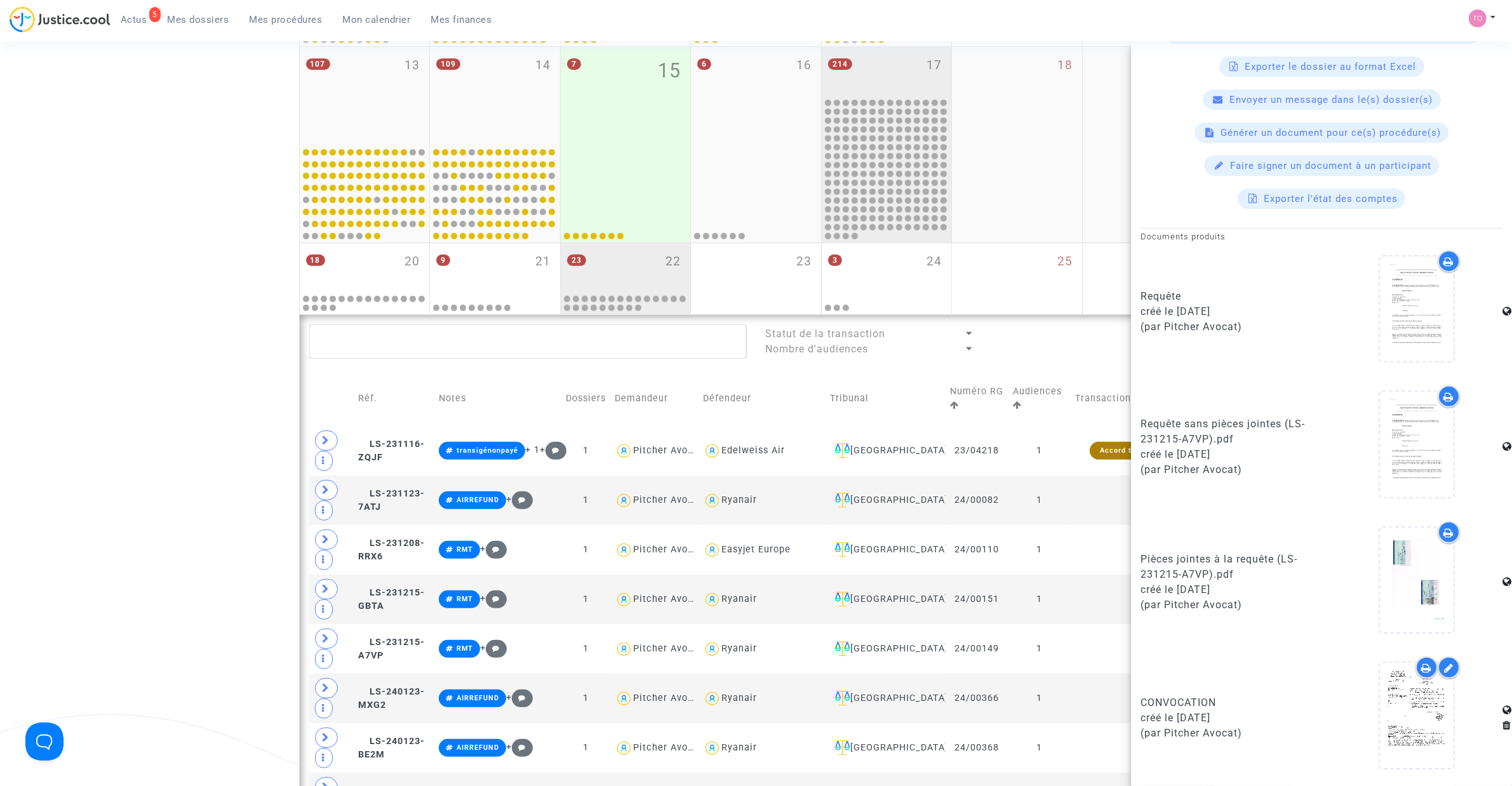
click at [880, 53] on div "214 17" at bounding box center [887, 71] width 130 height 49
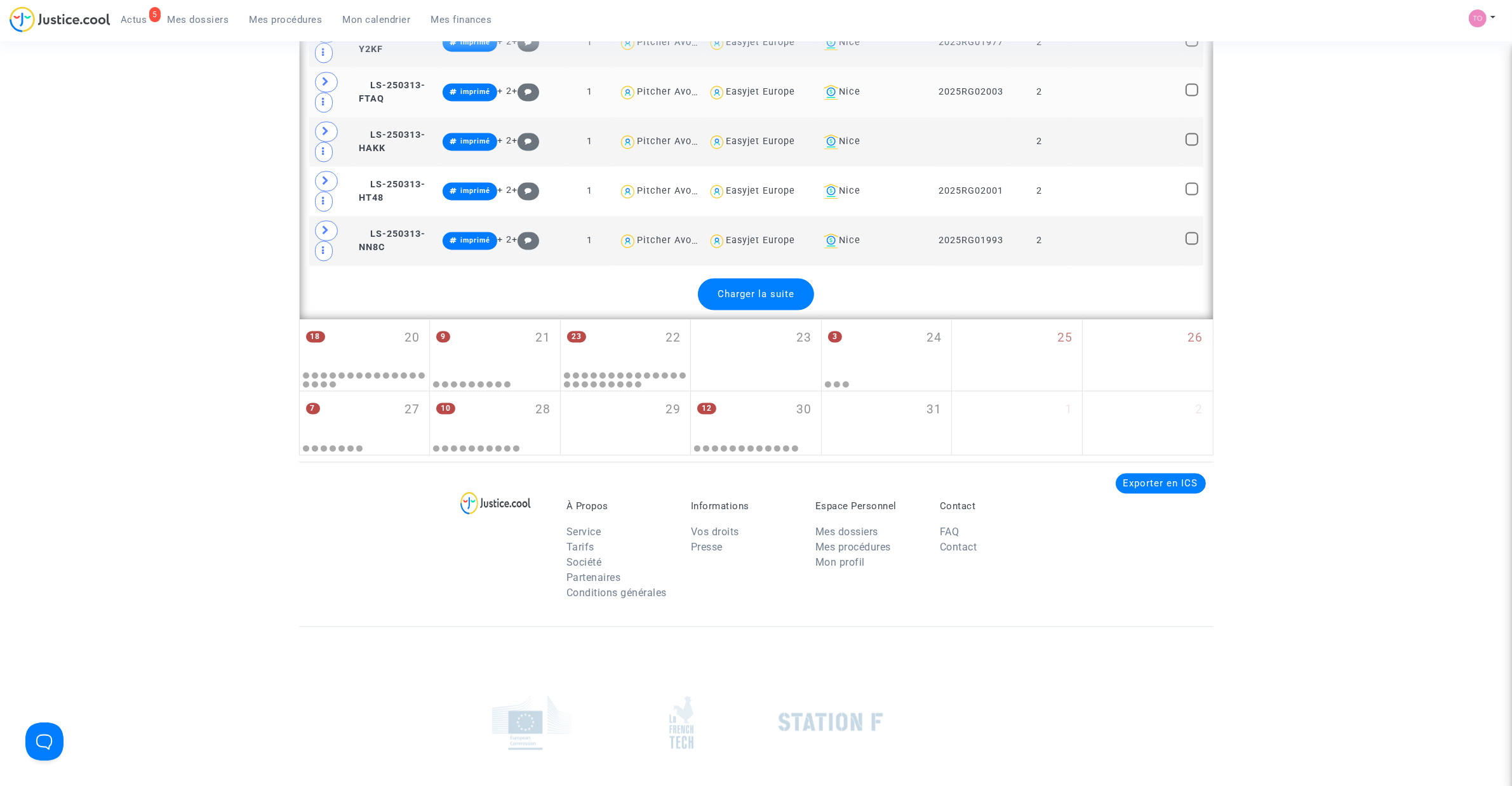
scroll to position [3183, 0]
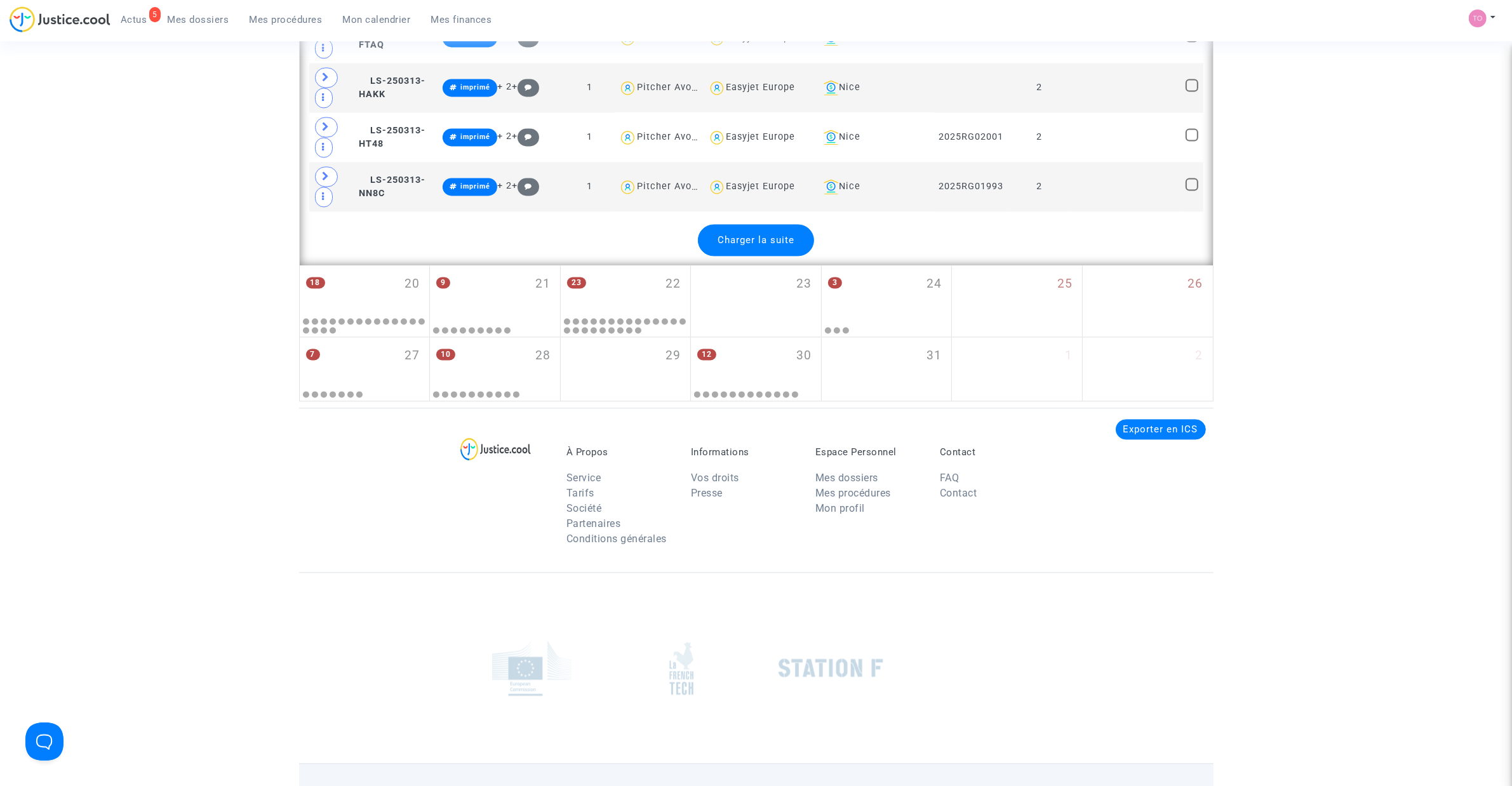
click at [766, 256] on div "Charger la suite" at bounding box center [756, 240] width 116 height 32
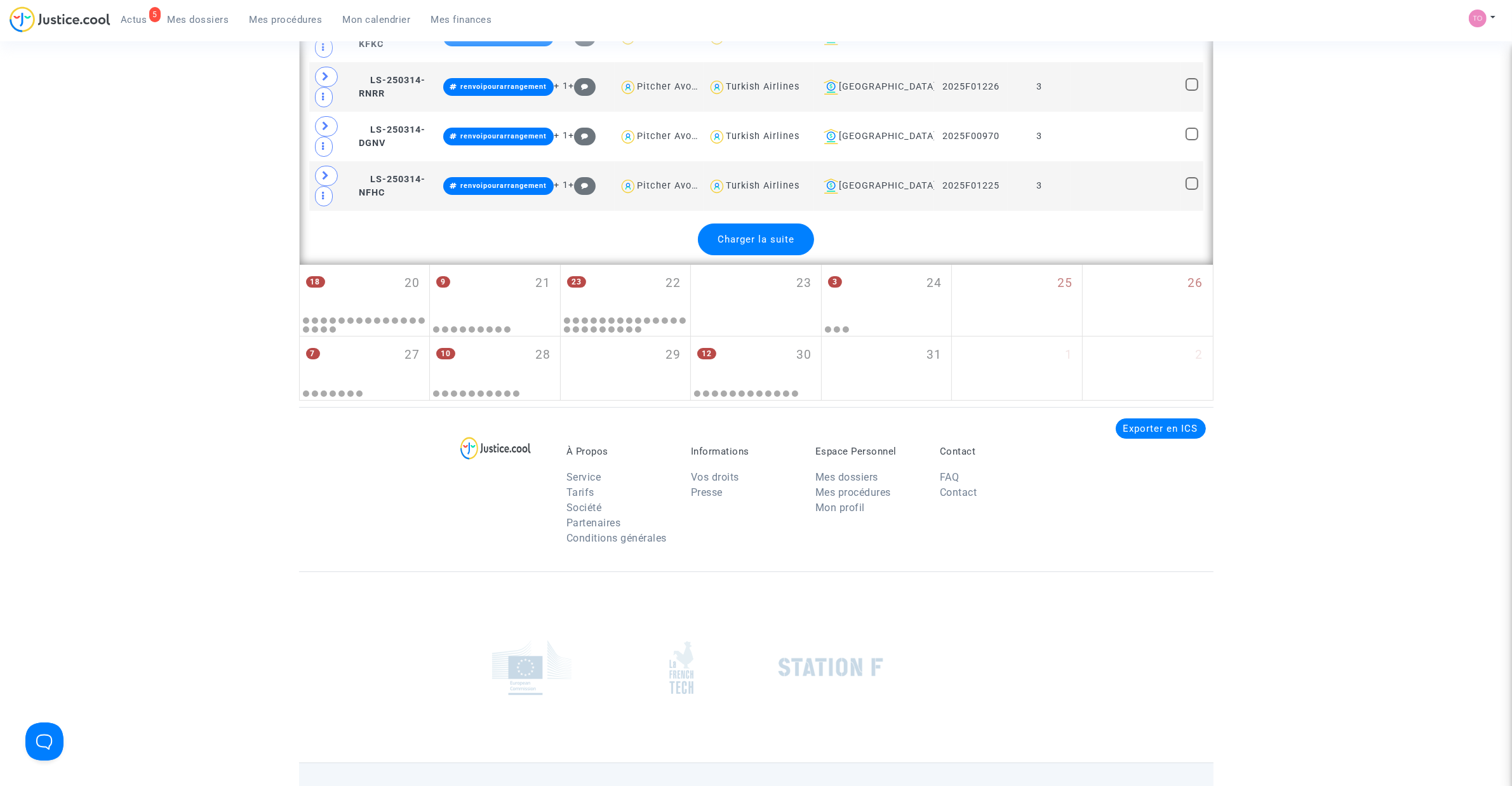
scroll to position [5696, 0]
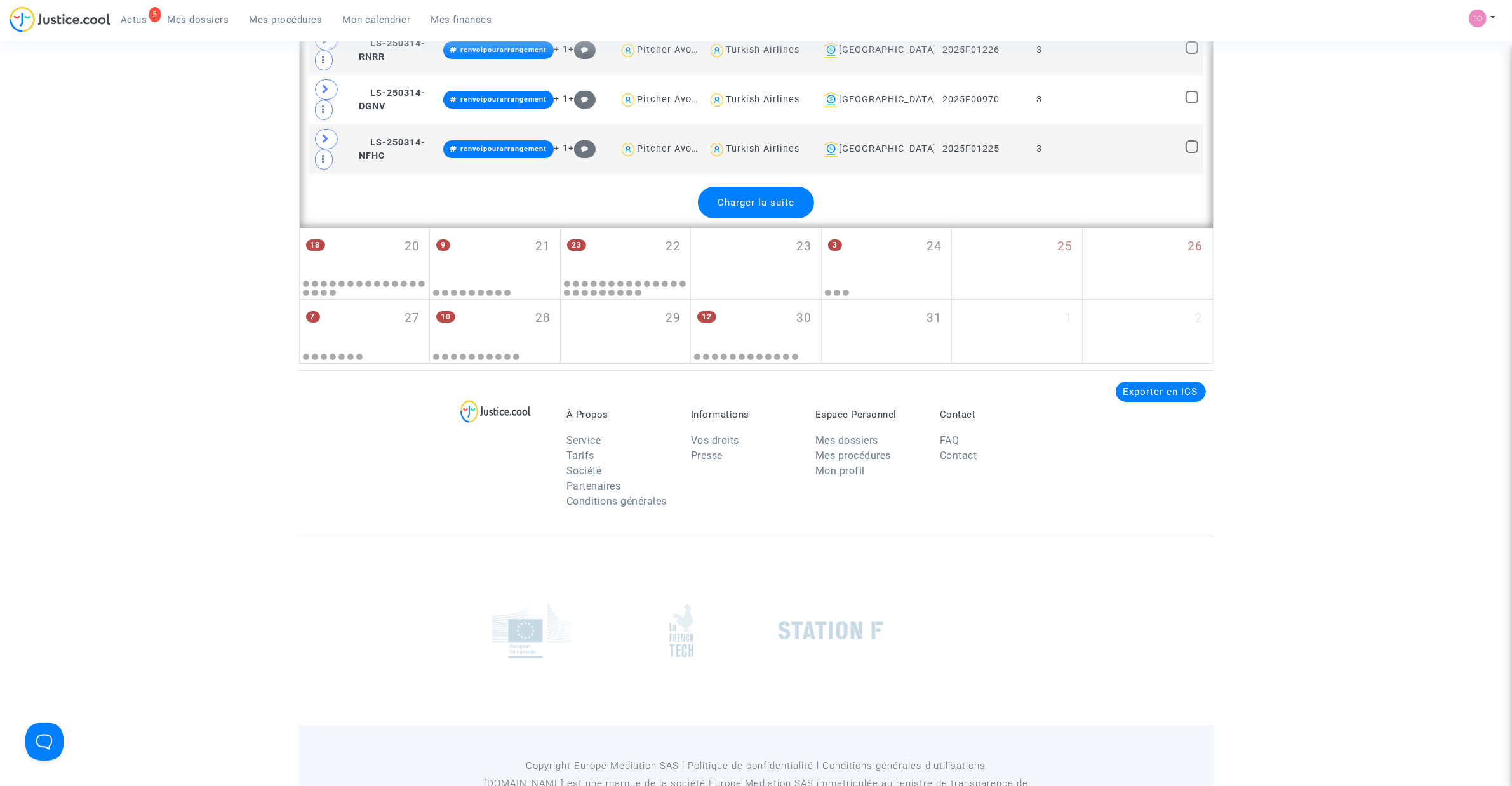
click at [767, 208] on span "Charger la suite" at bounding box center [756, 202] width 77 height 11
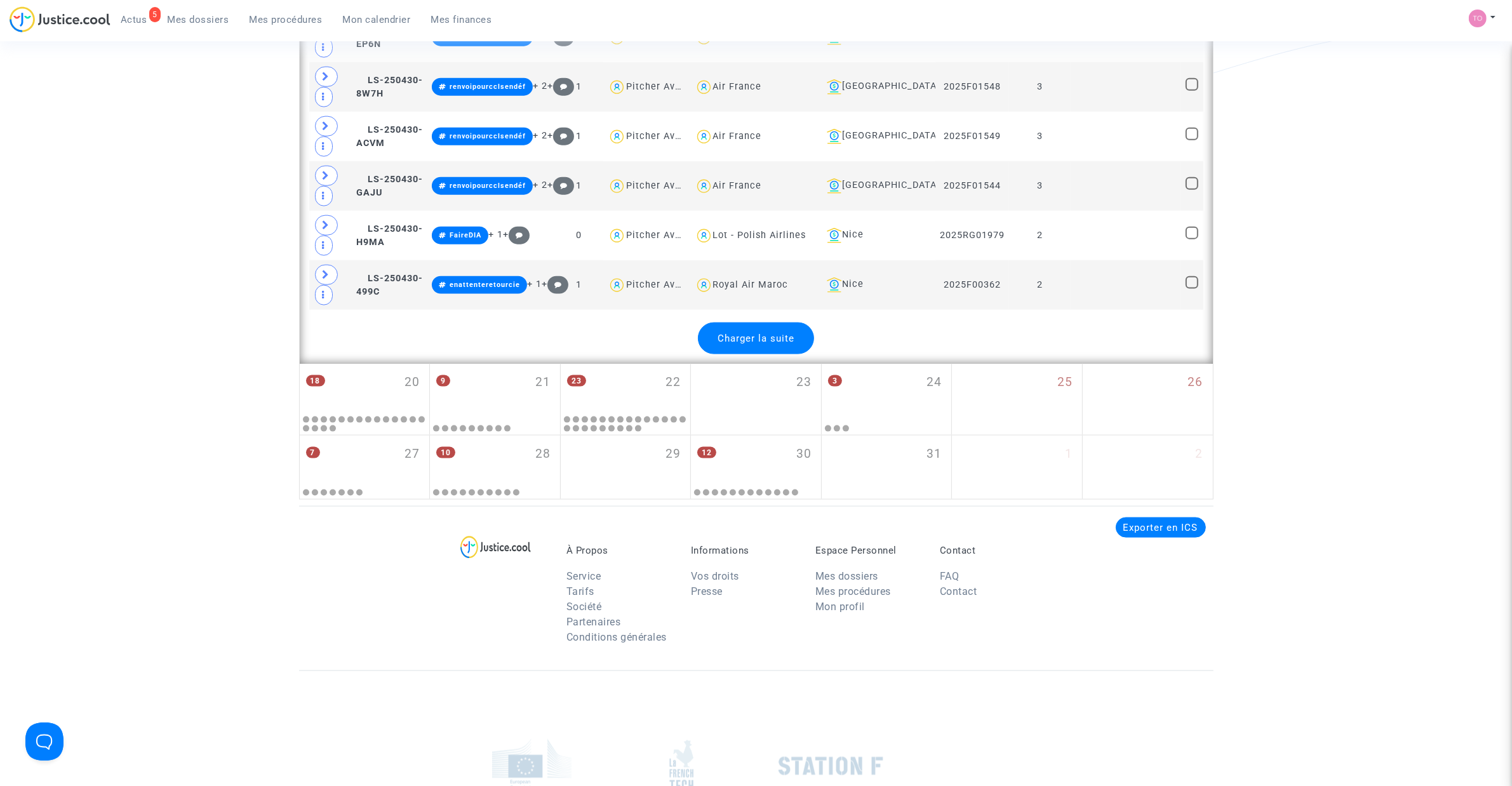
scroll to position [8320, 0]
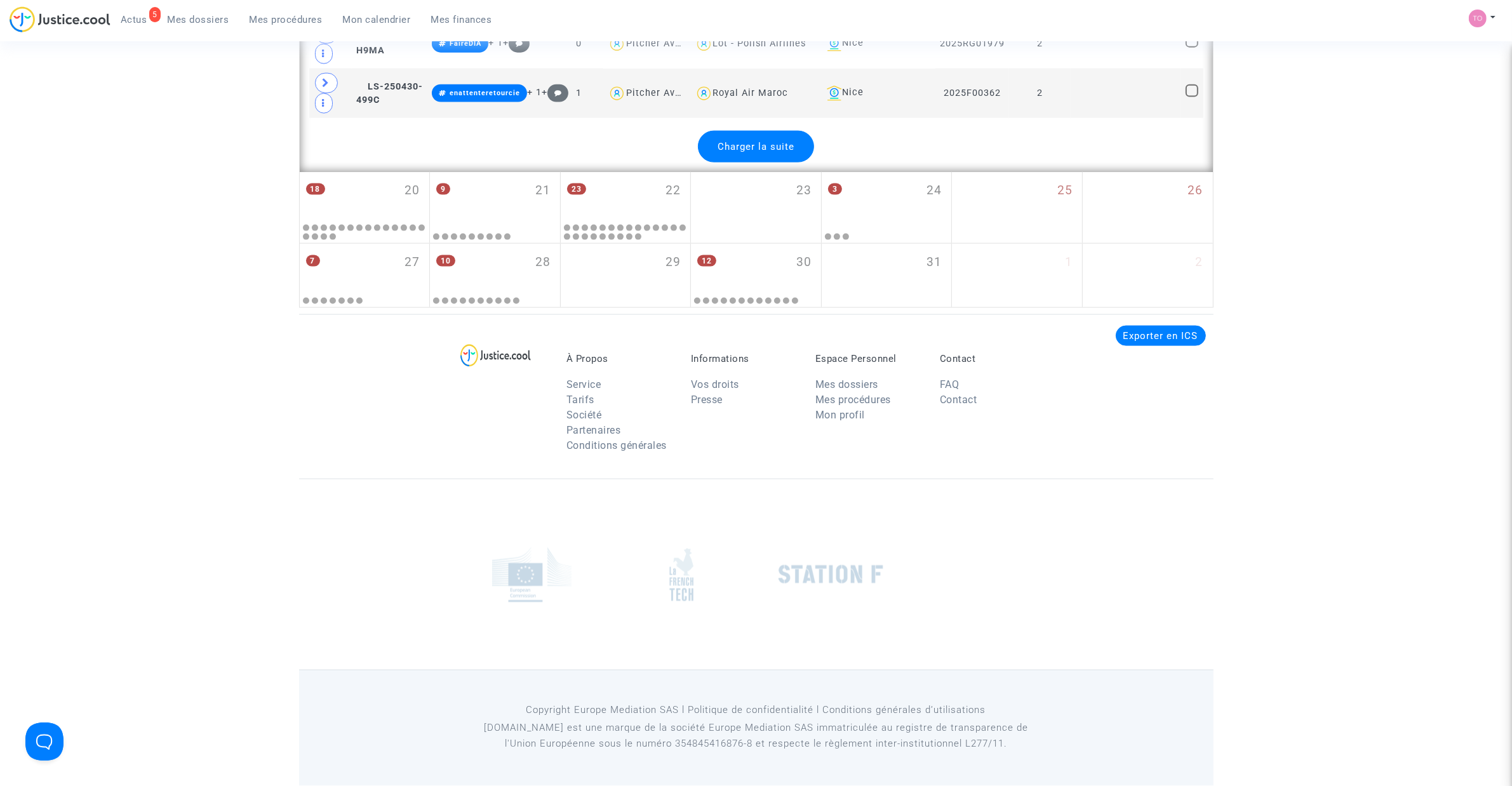
click at [761, 136] on div "Charger la suite" at bounding box center [756, 147] width 116 height 32
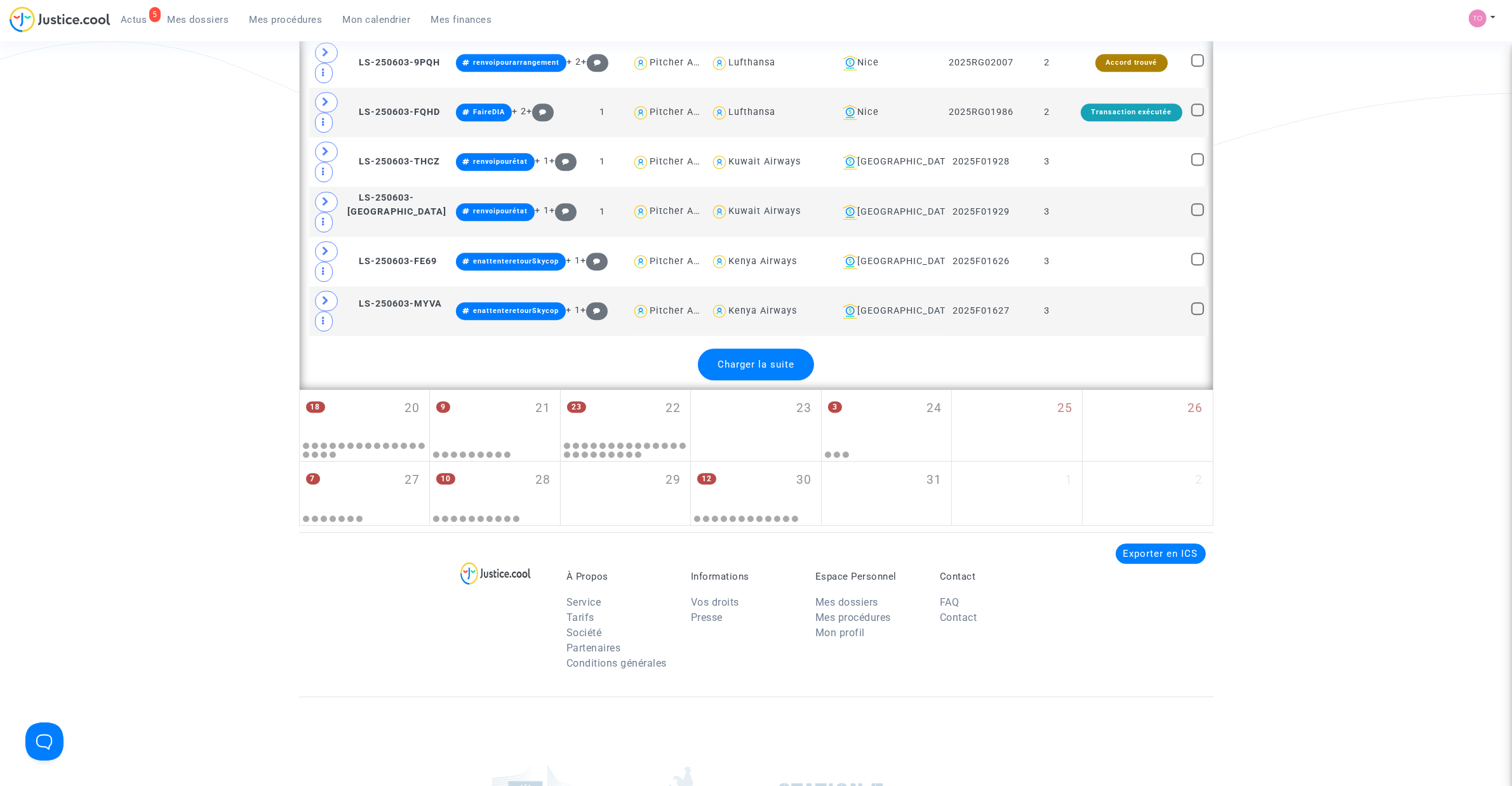
scroll to position [10541, 0]
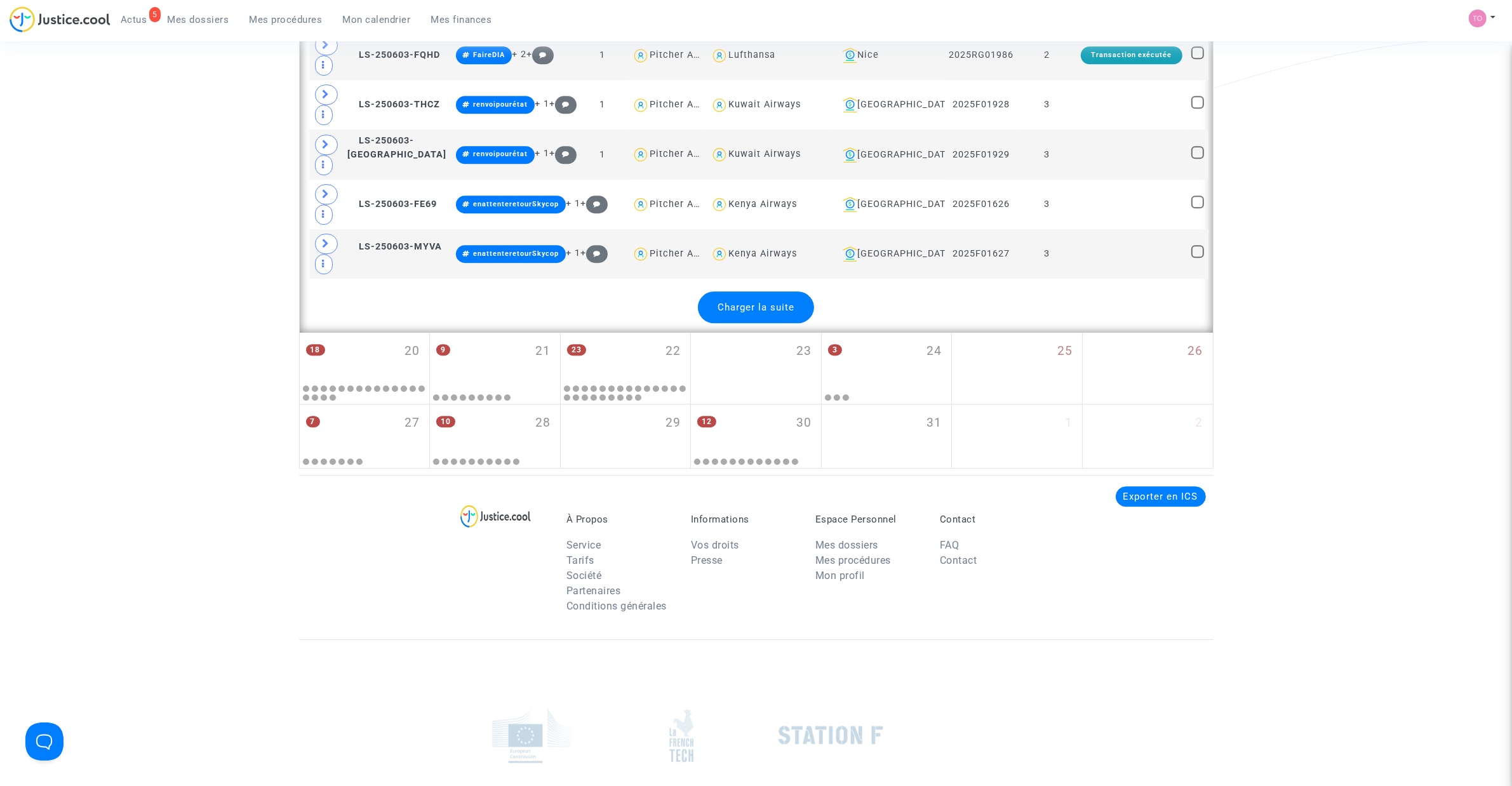
click at [782, 323] on div "Charger la suite" at bounding box center [756, 307] width 116 height 32
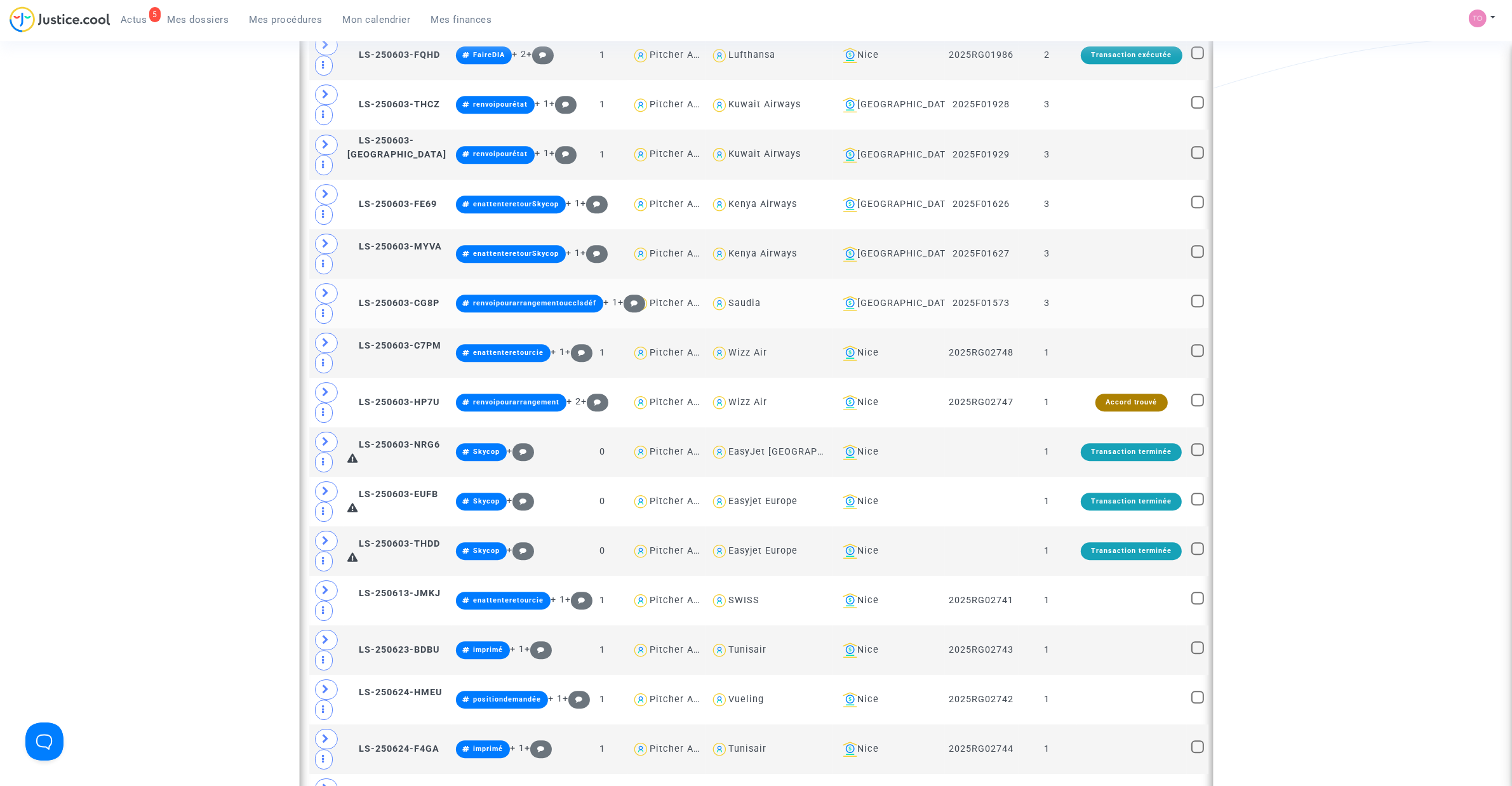
click at [761, 308] on div "Saudia" at bounding box center [744, 303] width 33 height 11
type textarea "@Saudia"
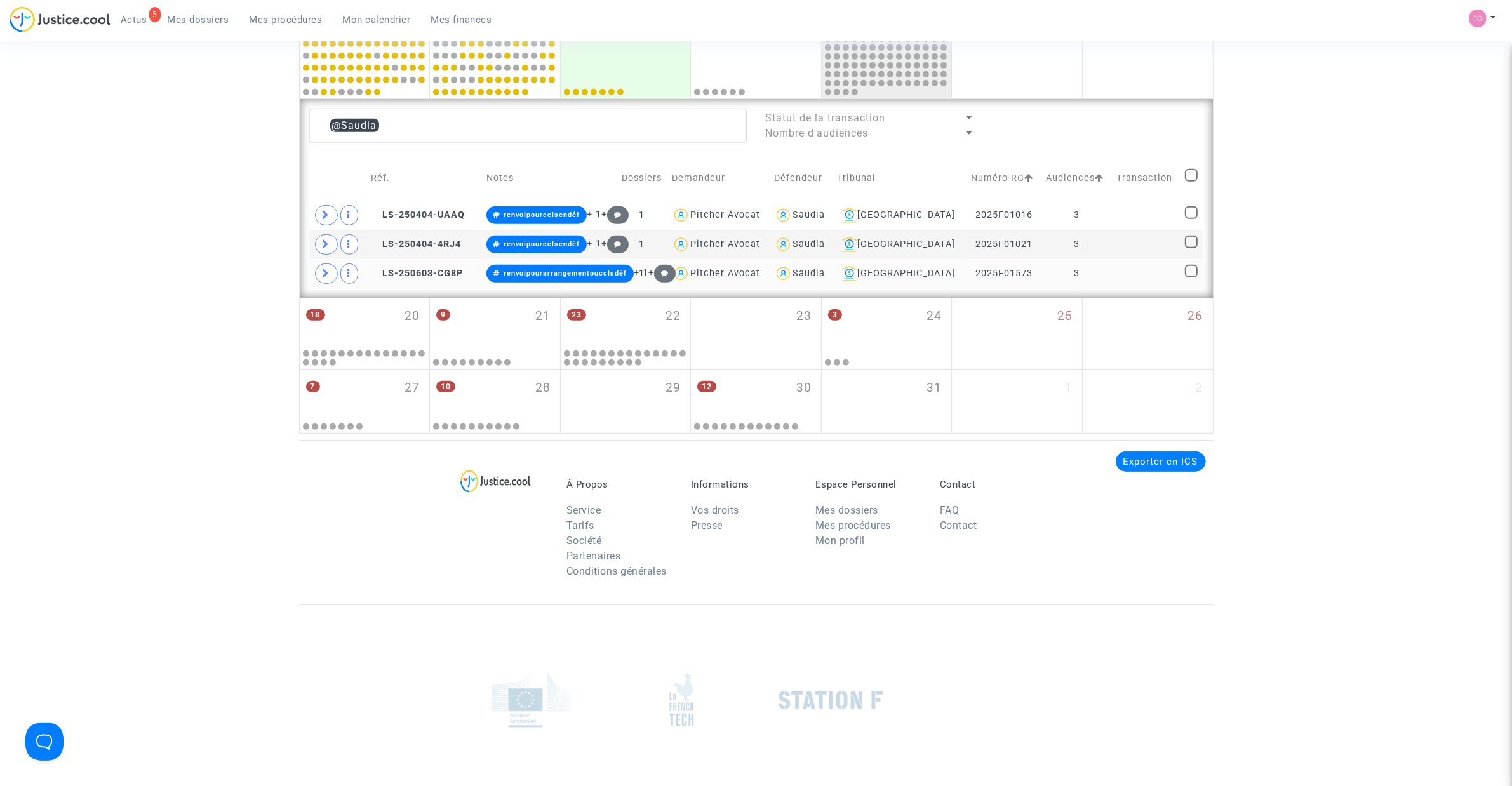
scroll to position [703, 0]
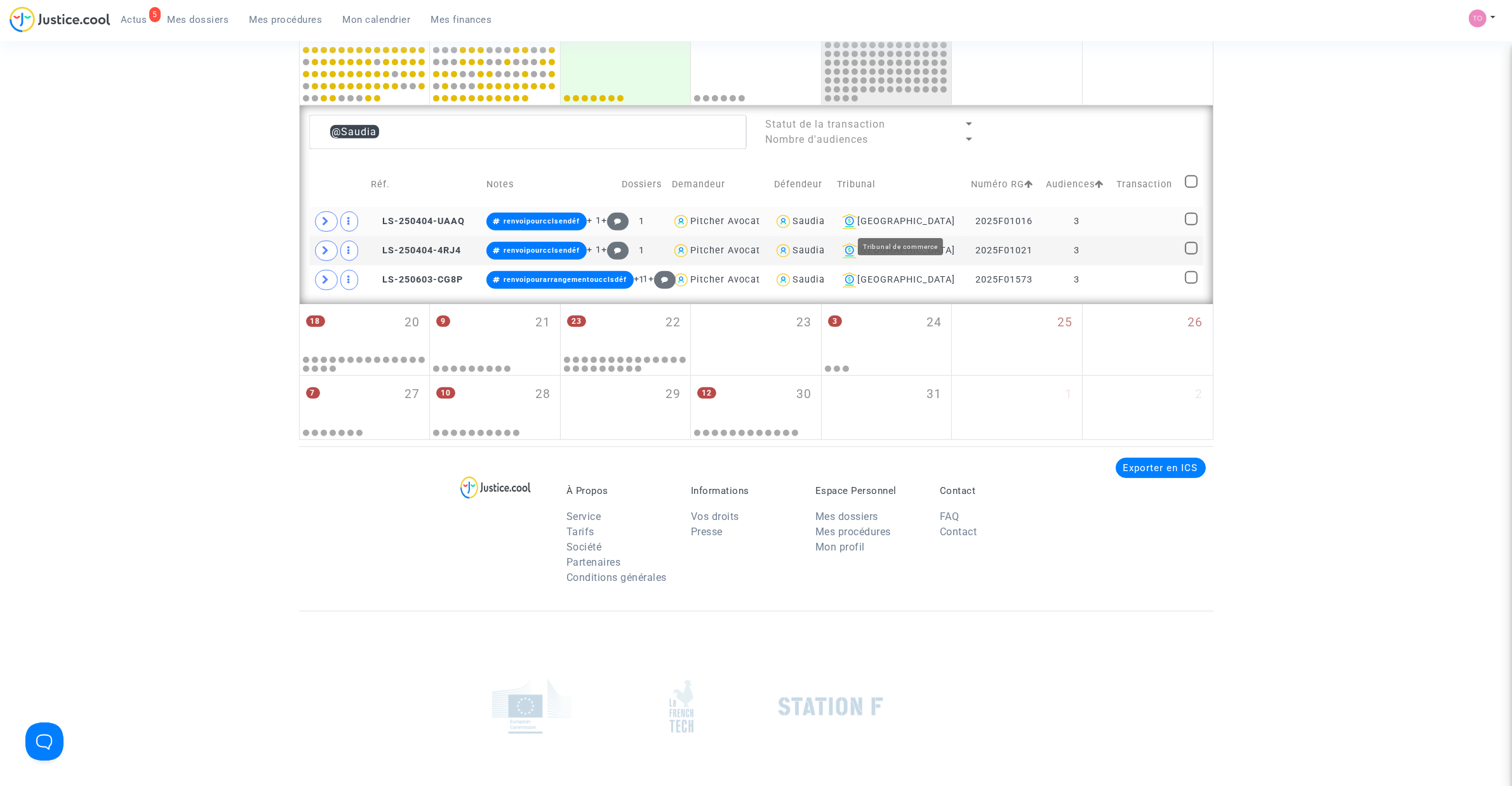
click at [888, 217] on div "Bobigny" at bounding box center [899, 221] width 125 height 15
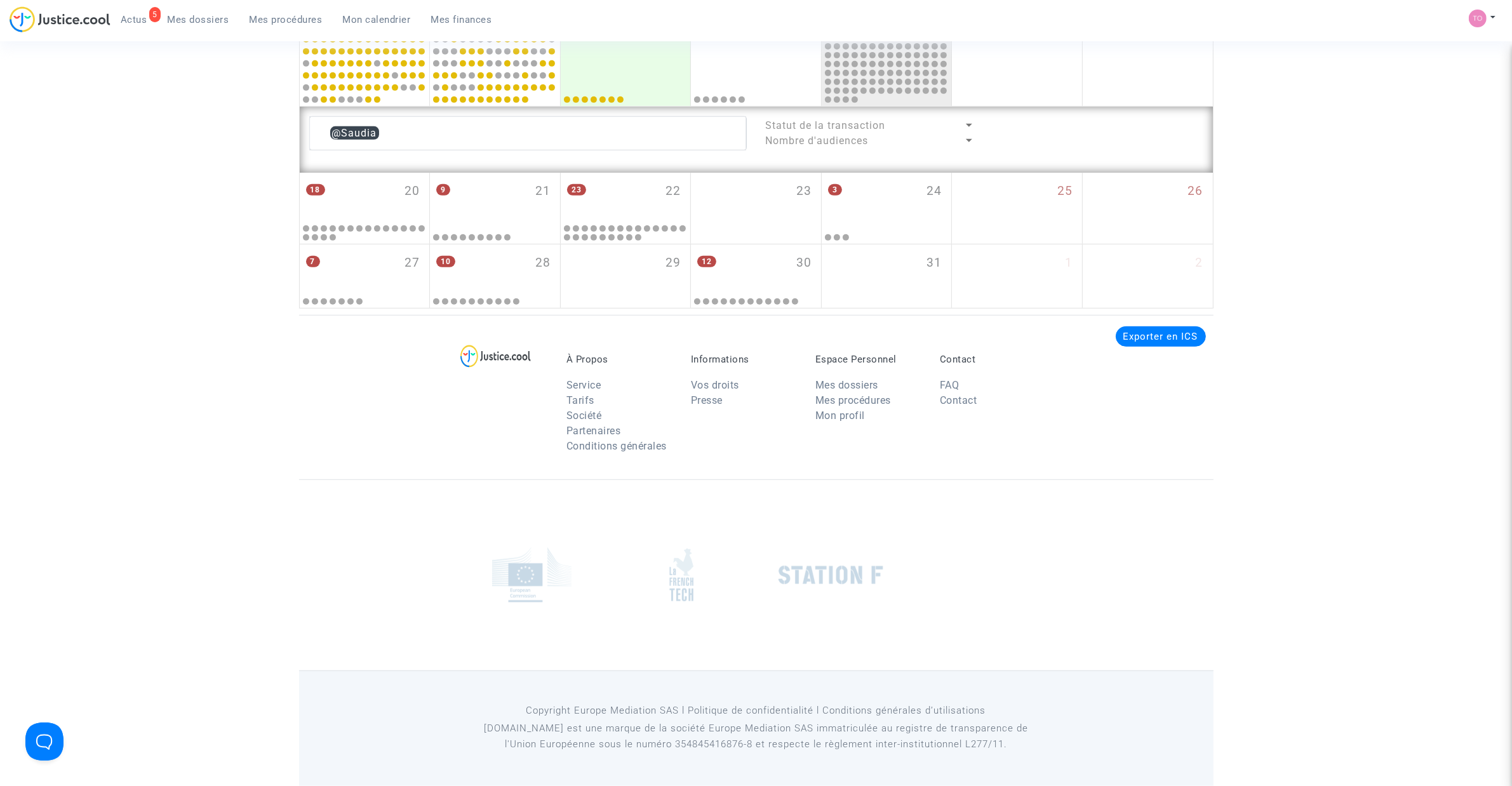
scroll to position [703, 0]
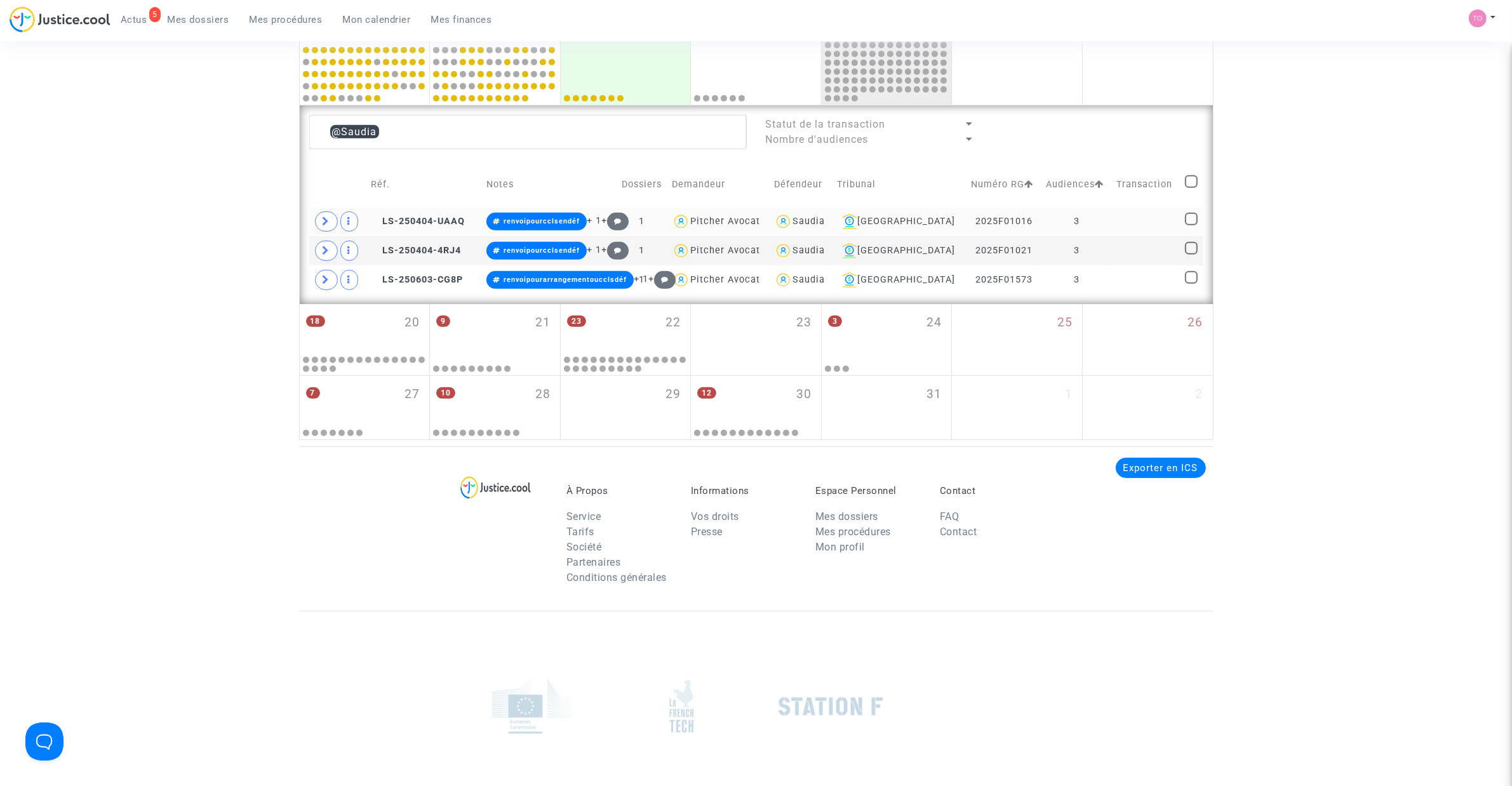
click at [823, 216] on div "Saudia" at bounding box center [808, 221] width 33 height 11
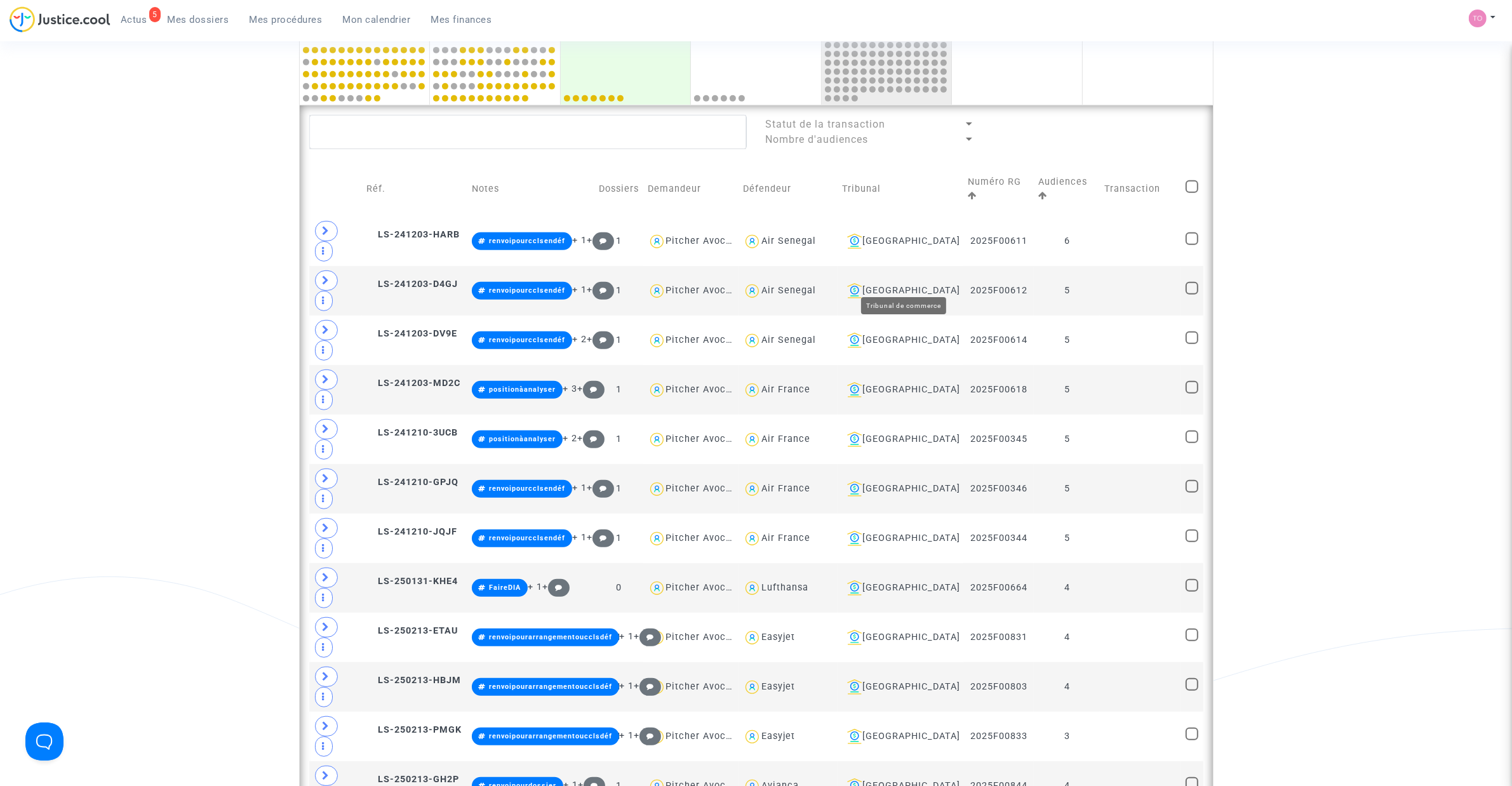
click at [914, 283] on div "Bobigny" at bounding box center [900, 290] width 117 height 15
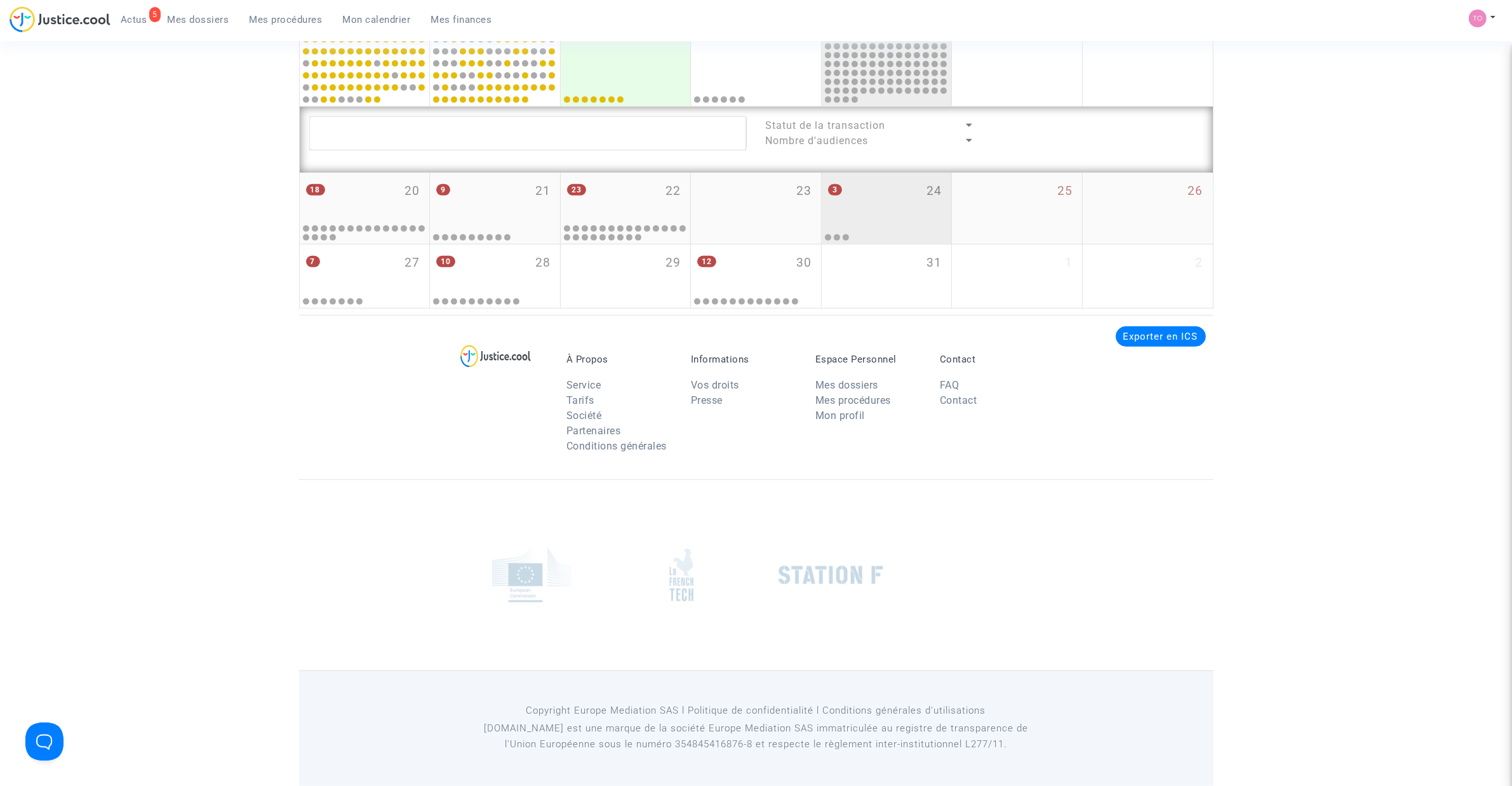
scroll to position [703, 0]
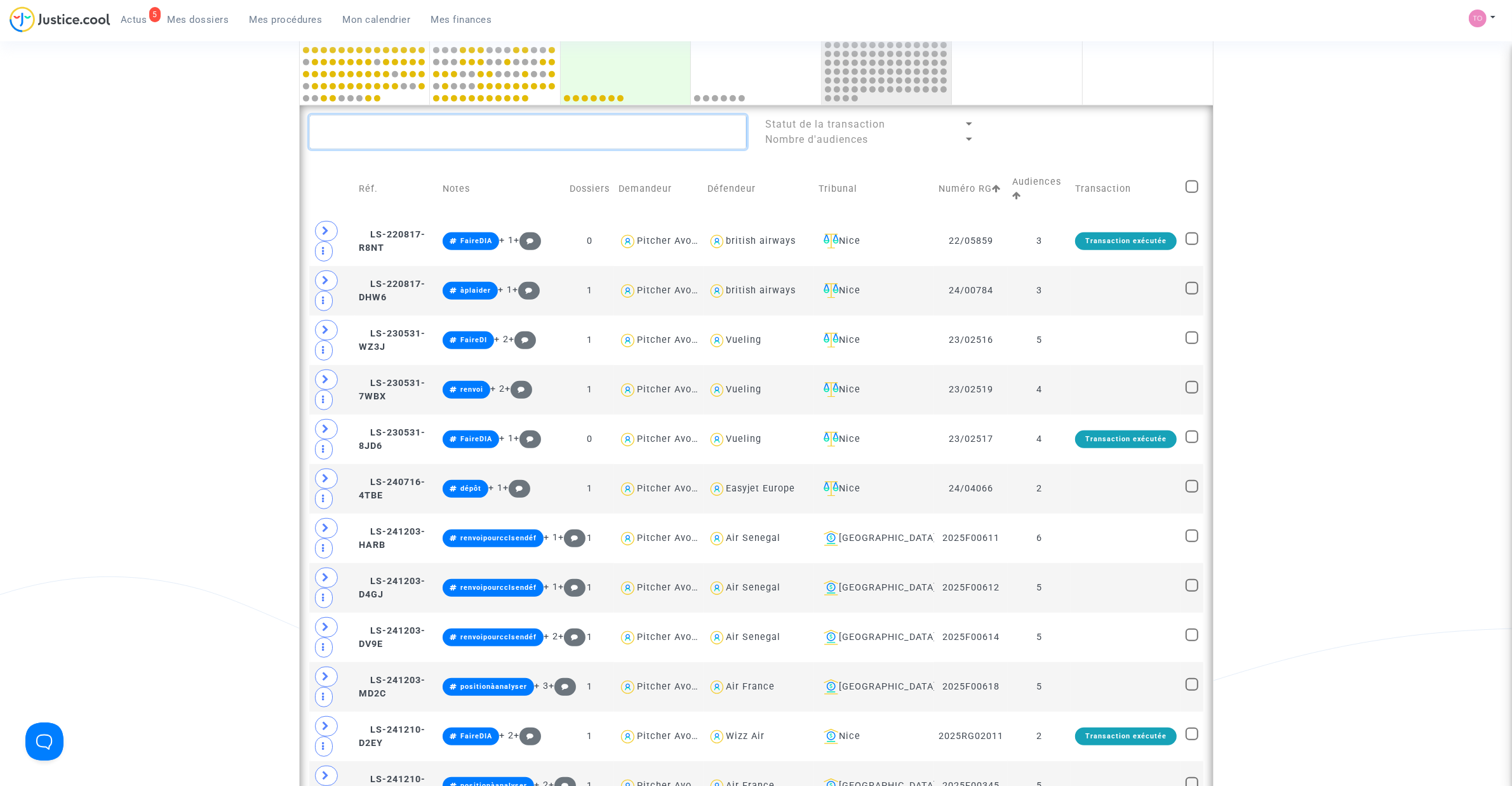
click at [543, 143] on textarea at bounding box center [527, 131] width 438 height 34
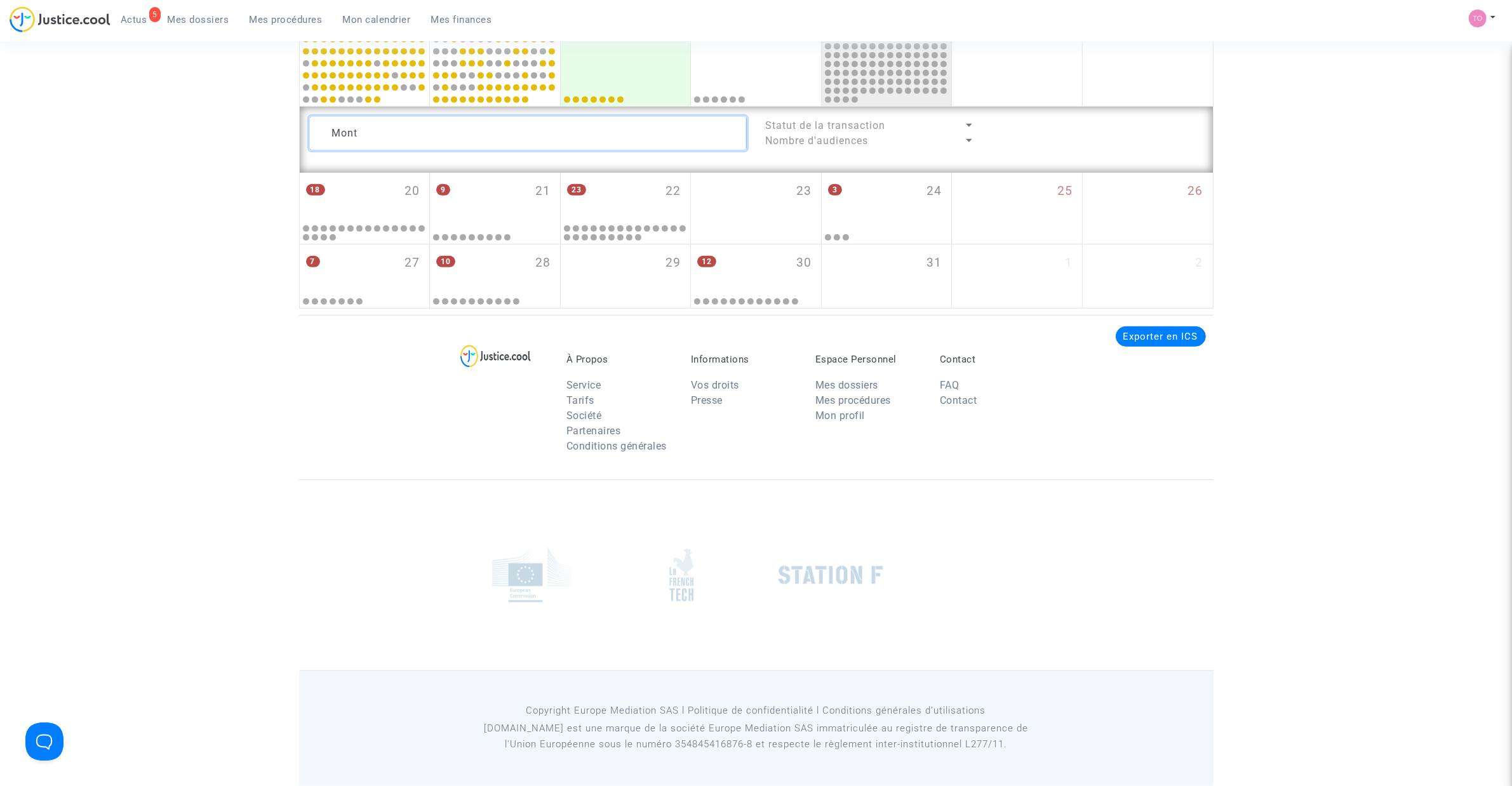
scroll to position [703, 0]
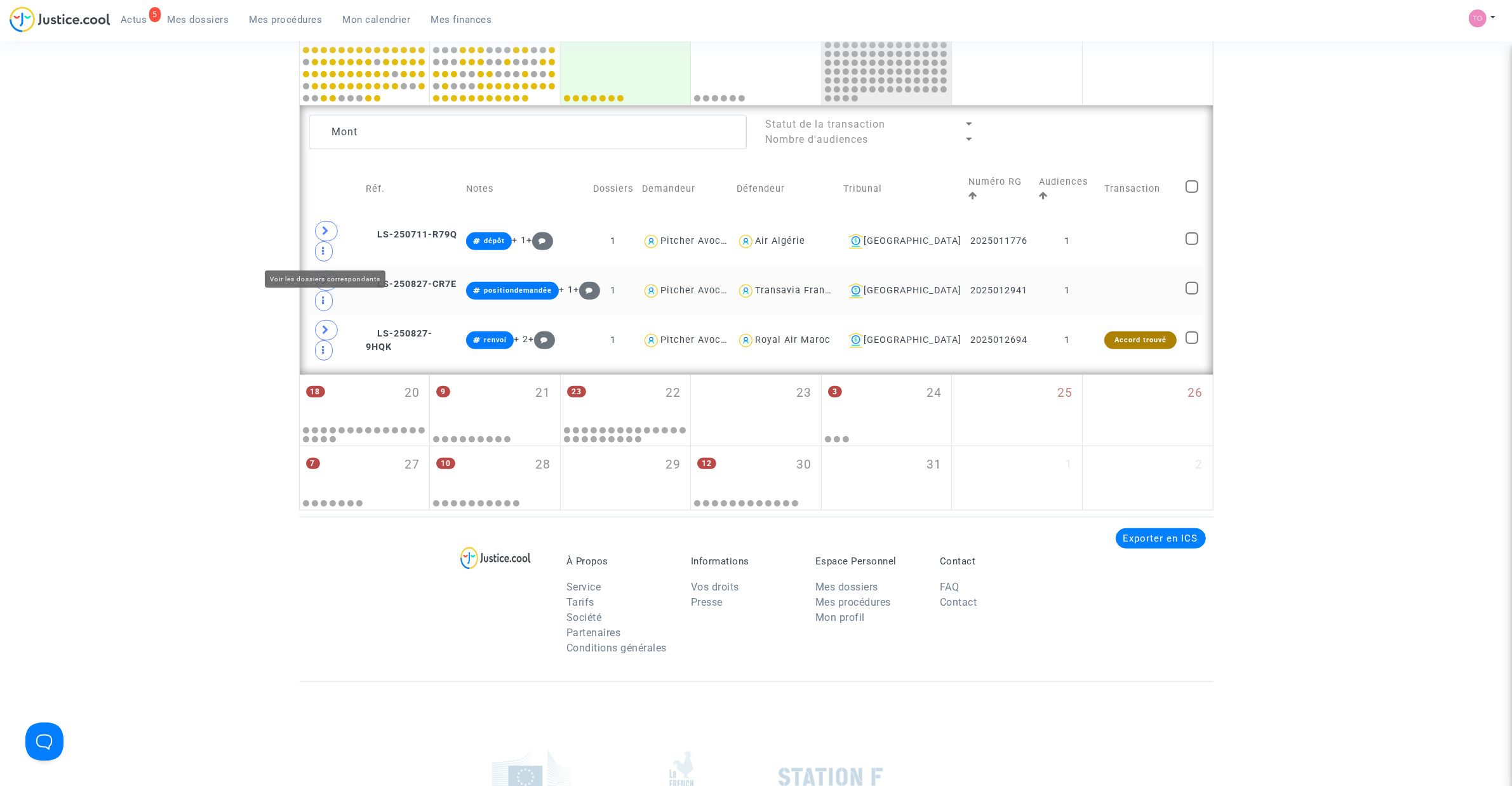
click at [330, 270] on span at bounding box center [327, 280] width 23 height 20
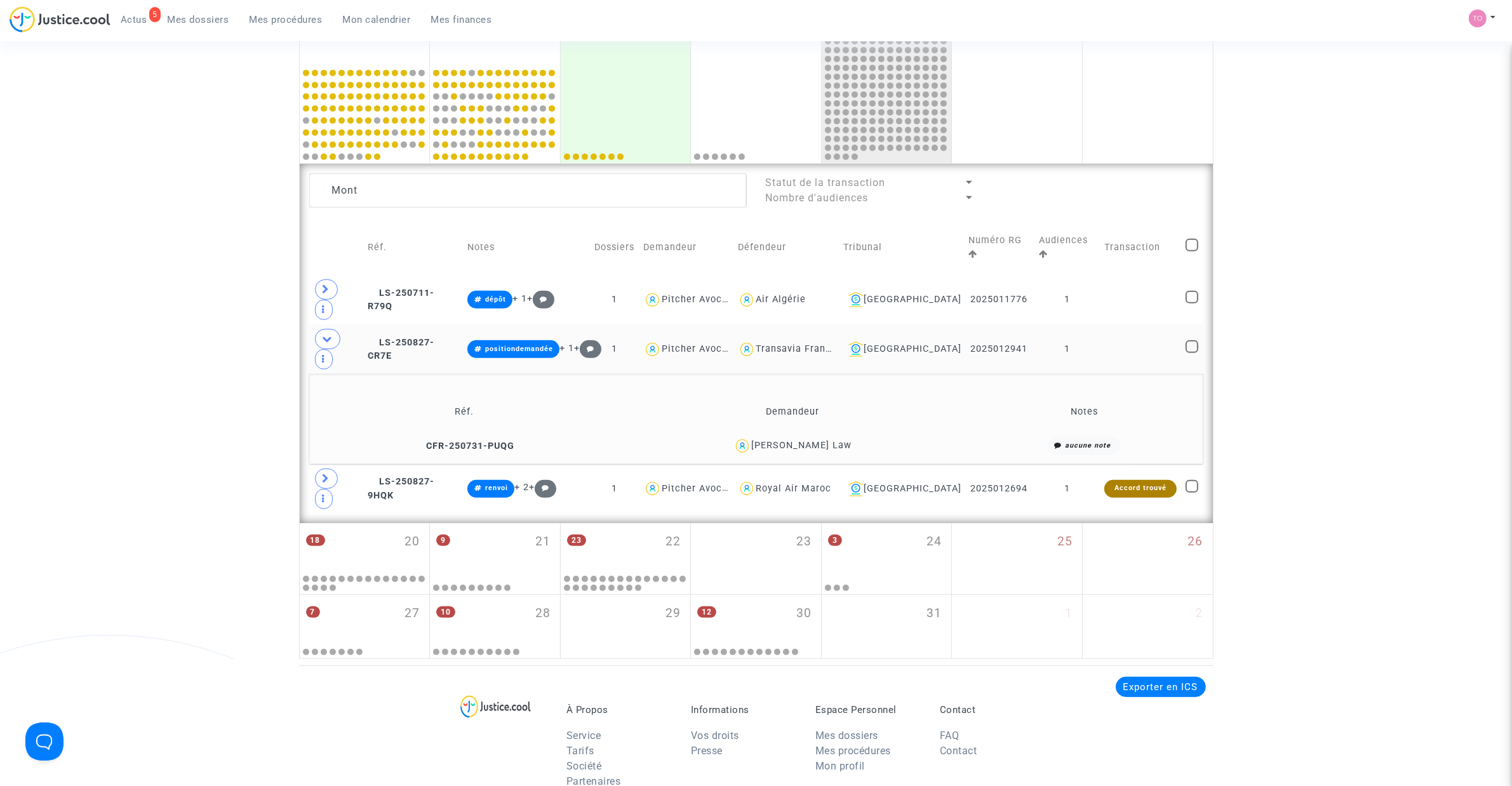
scroll to position [624, 0]
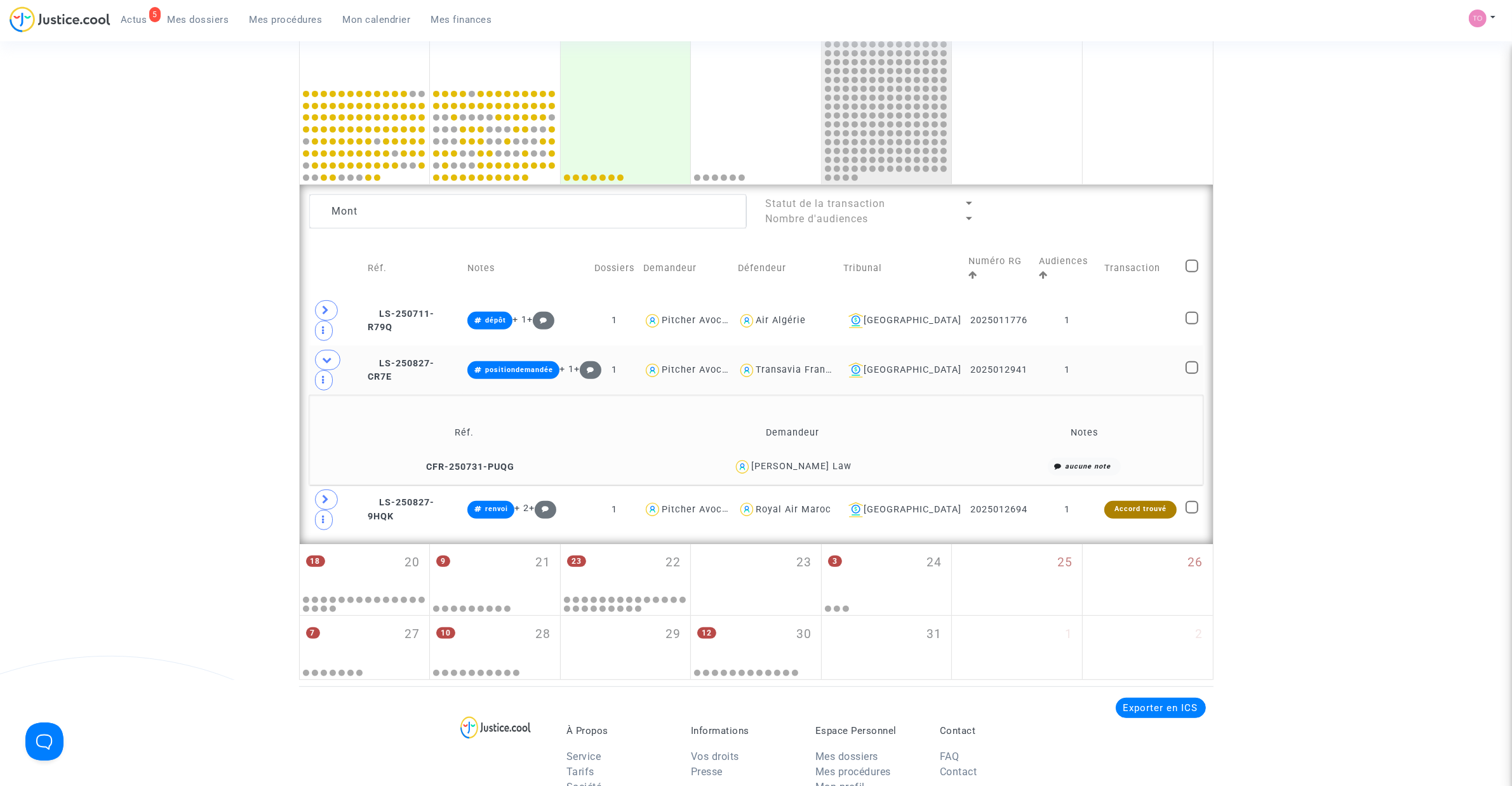
drag, startPoint x: 207, startPoint y: 283, endPoint x: 277, endPoint y: 303, distance: 72.8
click at [208, 283] on div "Date de clôture d'instruction Date de conciliation Date d'audience Date de juge…" at bounding box center [756, 79] width 1512 height 1200
click at [328, 355] on icon at bounding box center [328, 359] width 11 height 10
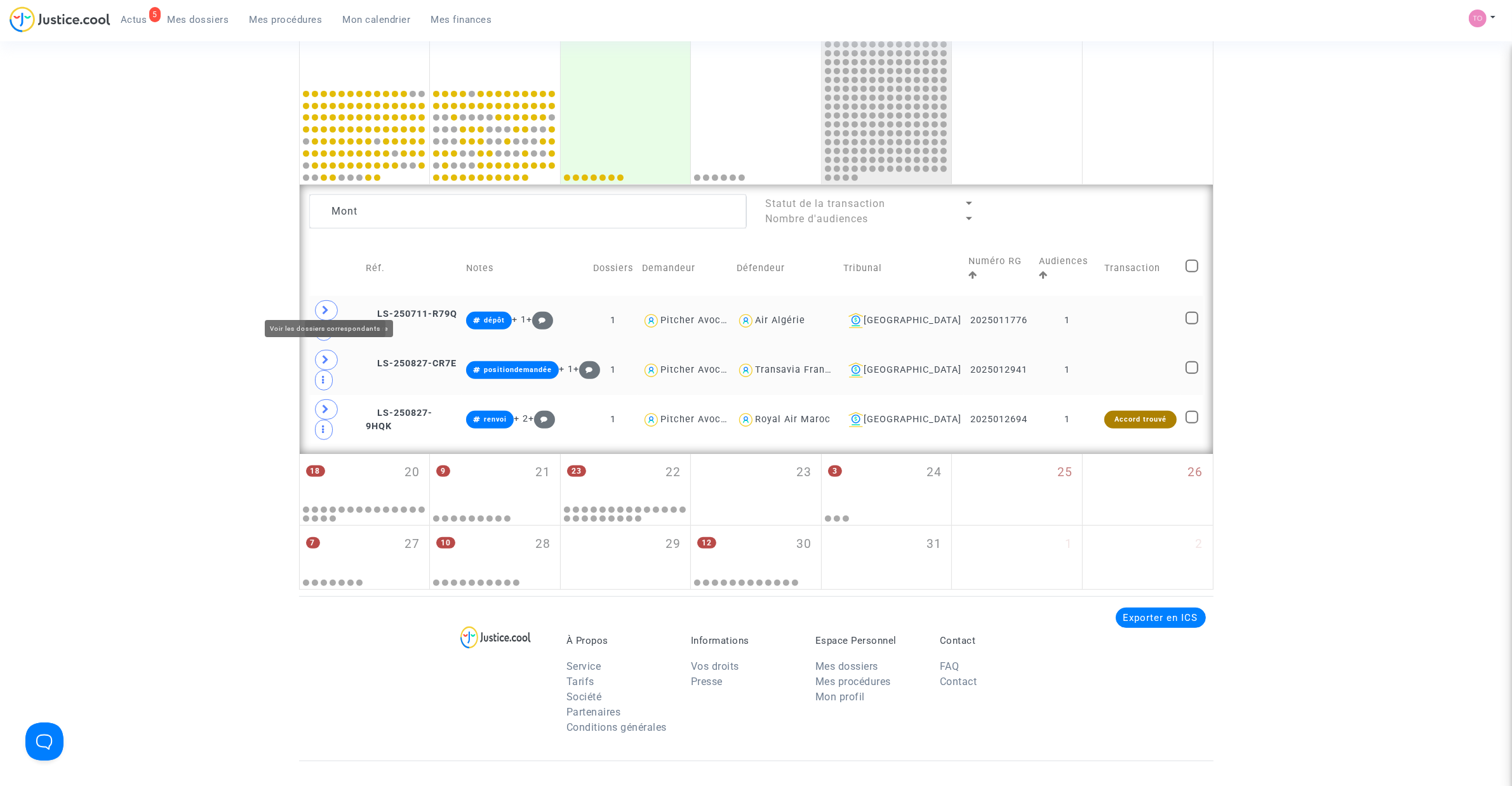
click at [328, 305] on icon at bounding box center [326, 310] width 8 height 10
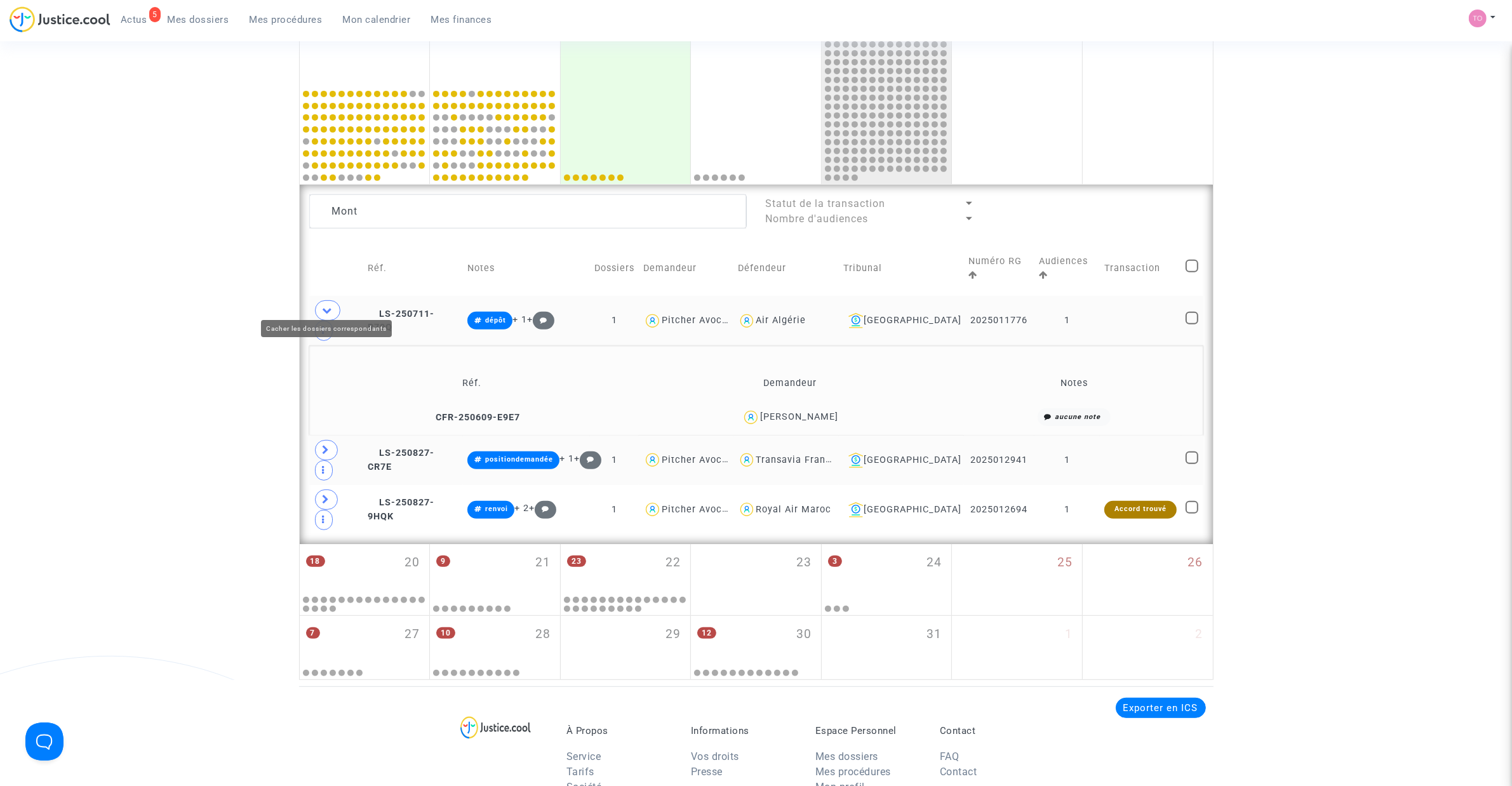
click at [328, 305] on icon at bounding box center [328, 310] width 11 height 10
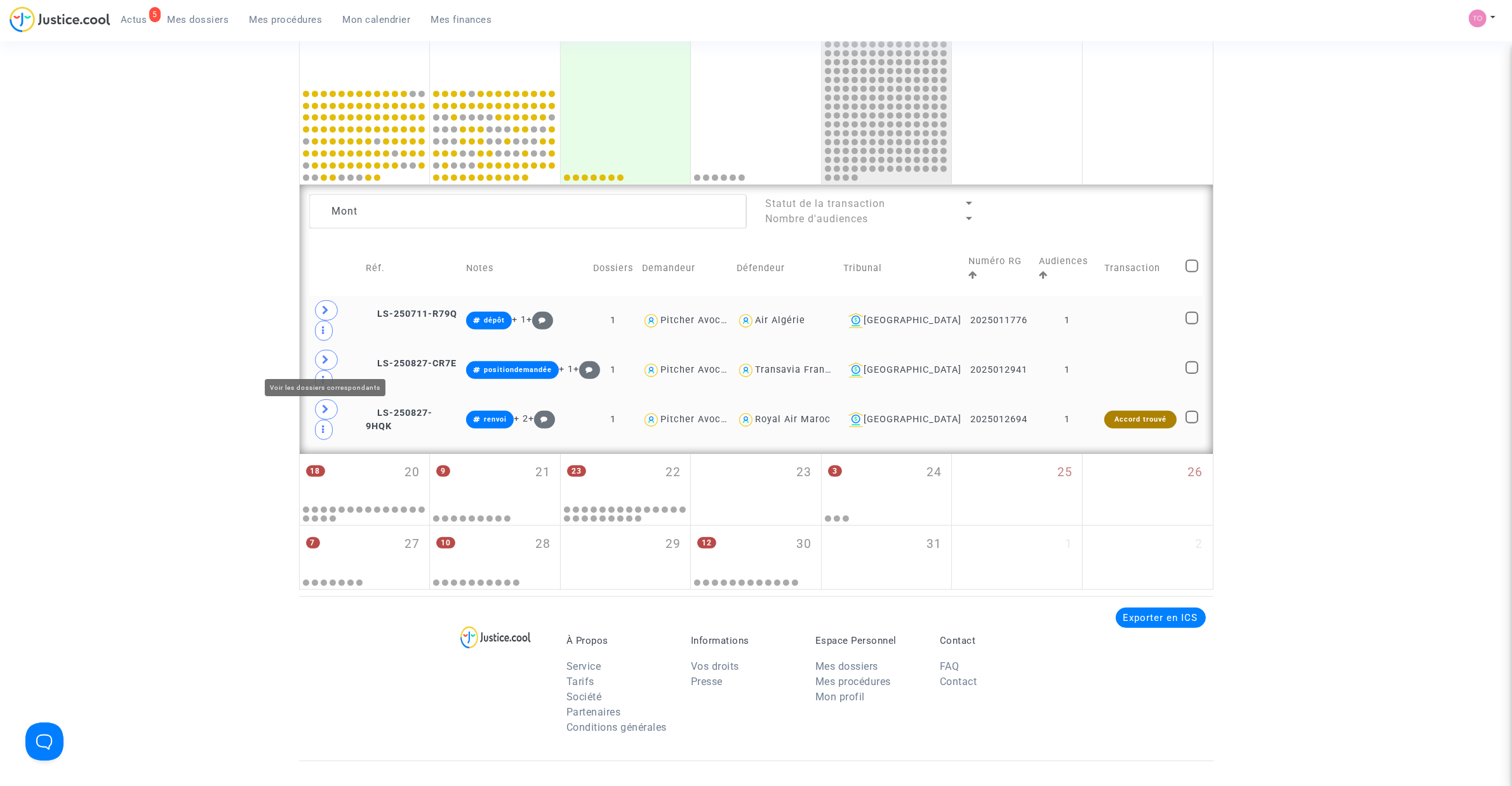
click at [322, 404] on icon at bounding box center [326, 408] width 8 height 10
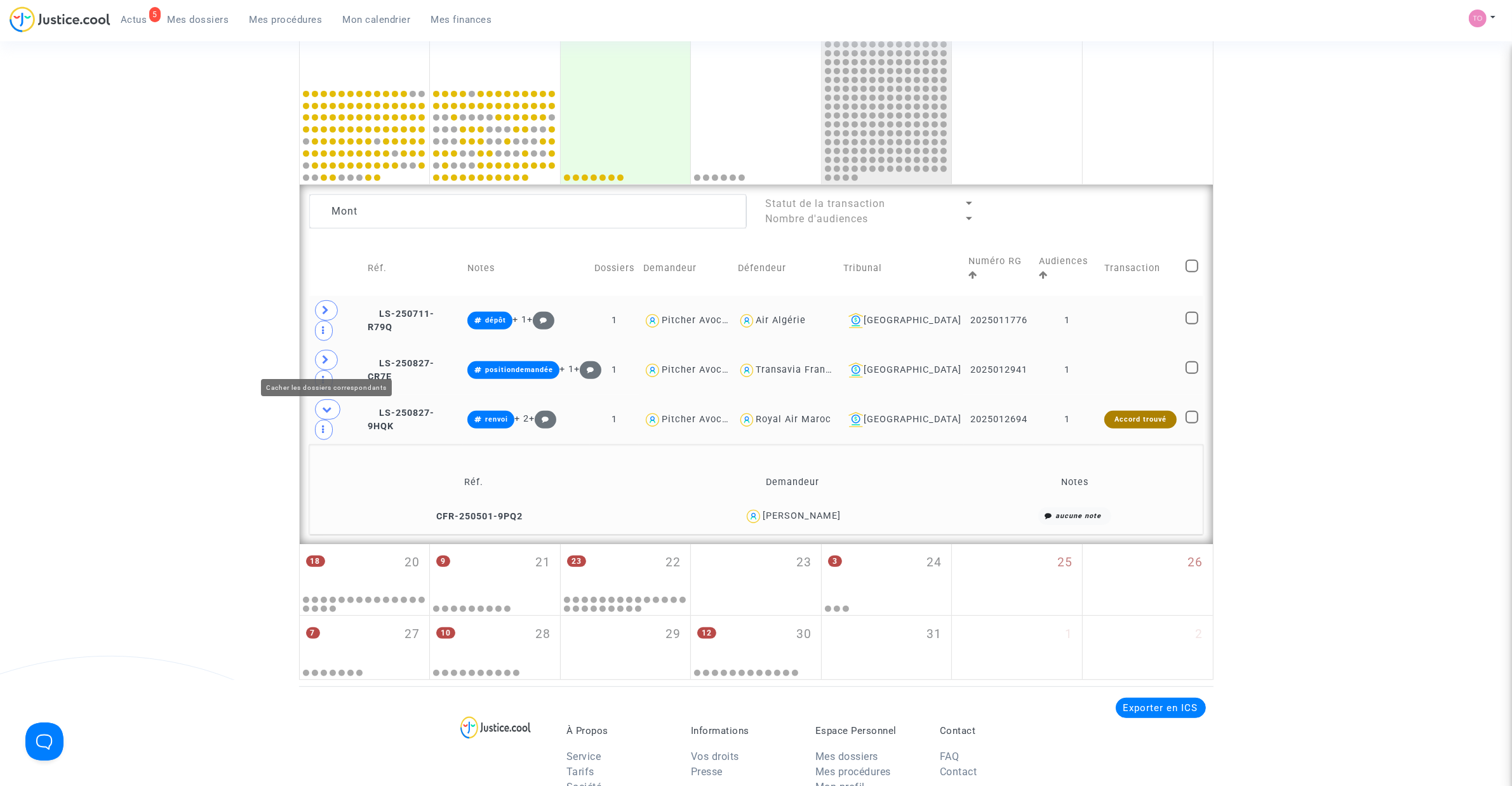
click at [322, 404] on icon at bounding box center [328, 408] width 11 height 10
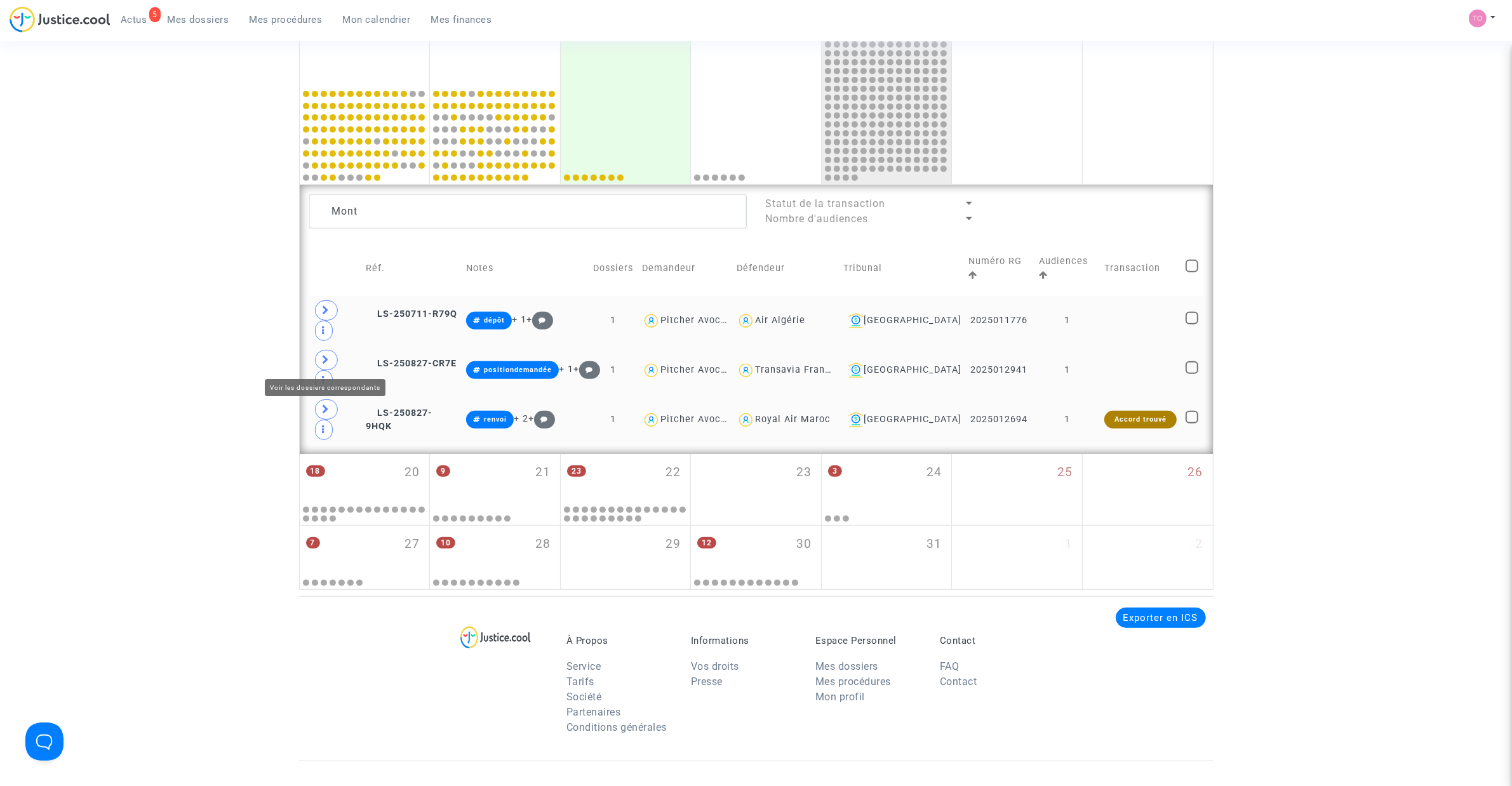
click at [322, 404] on icon at bounding box center [326, 408] width 8 height 10
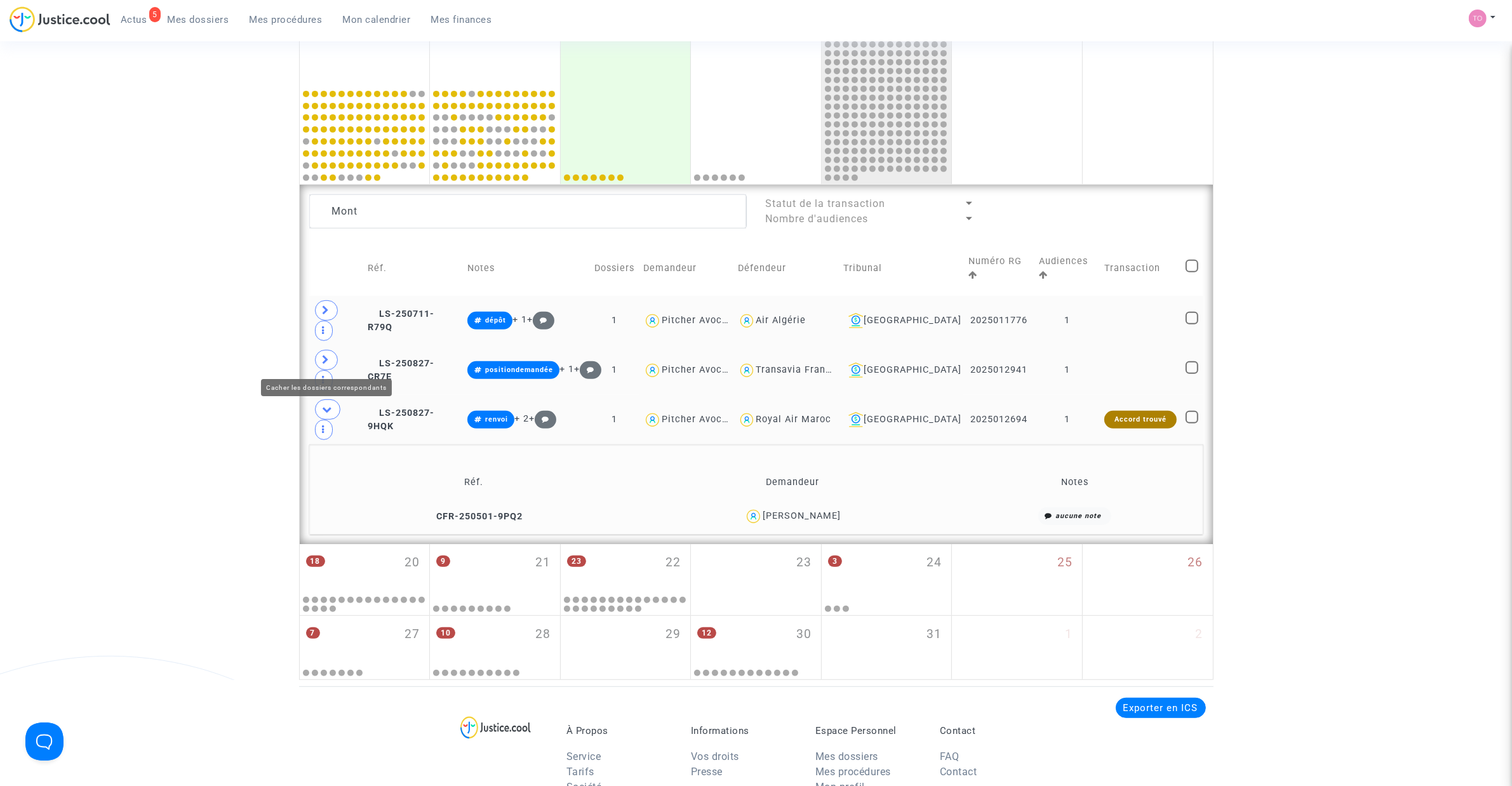
click at [322, 404] on icon at bounding box center [328, 408] width 11 height 10
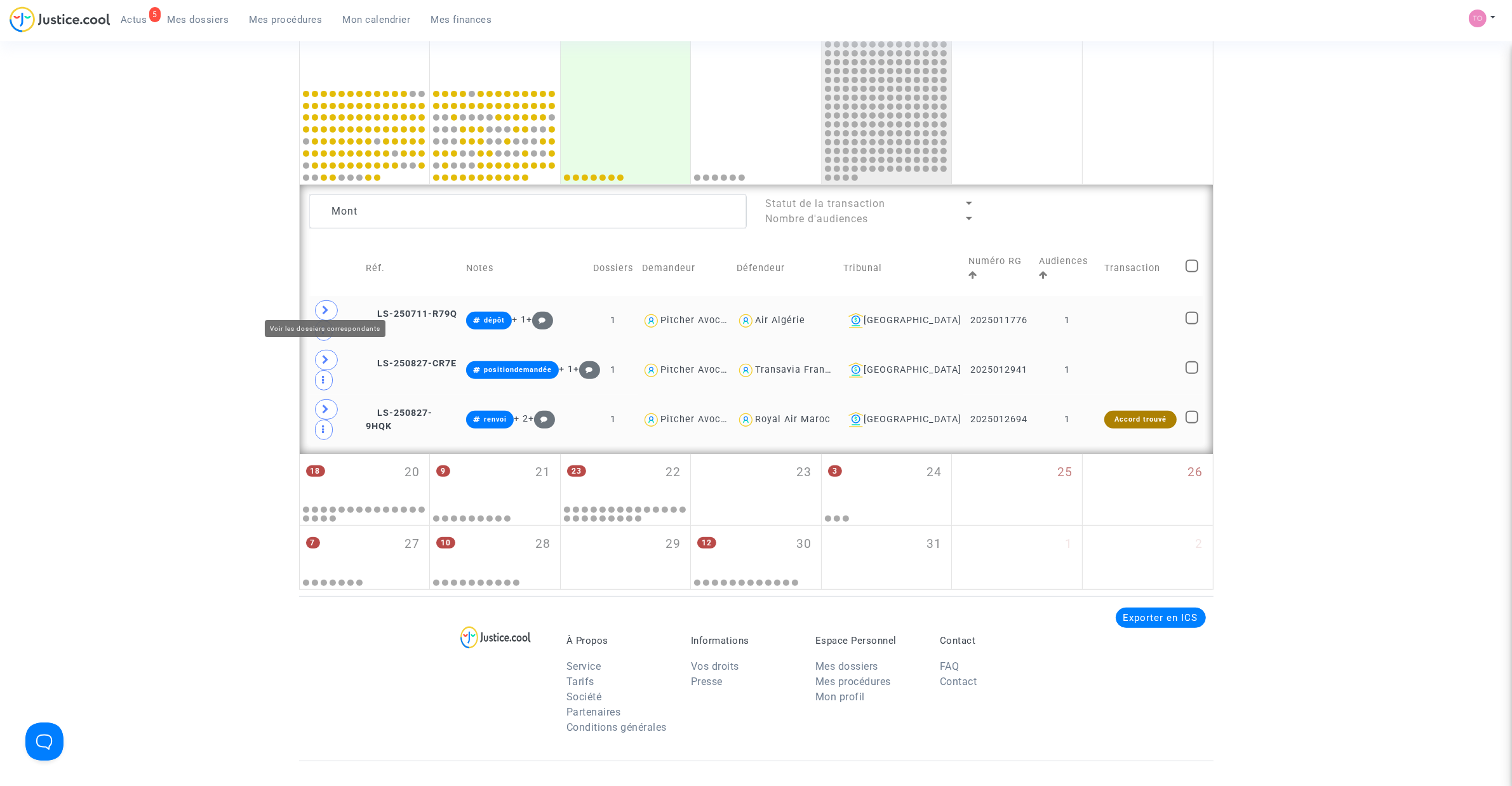
click at [324, 305] on icon at bounding box center [326, 310] width 8 height 10
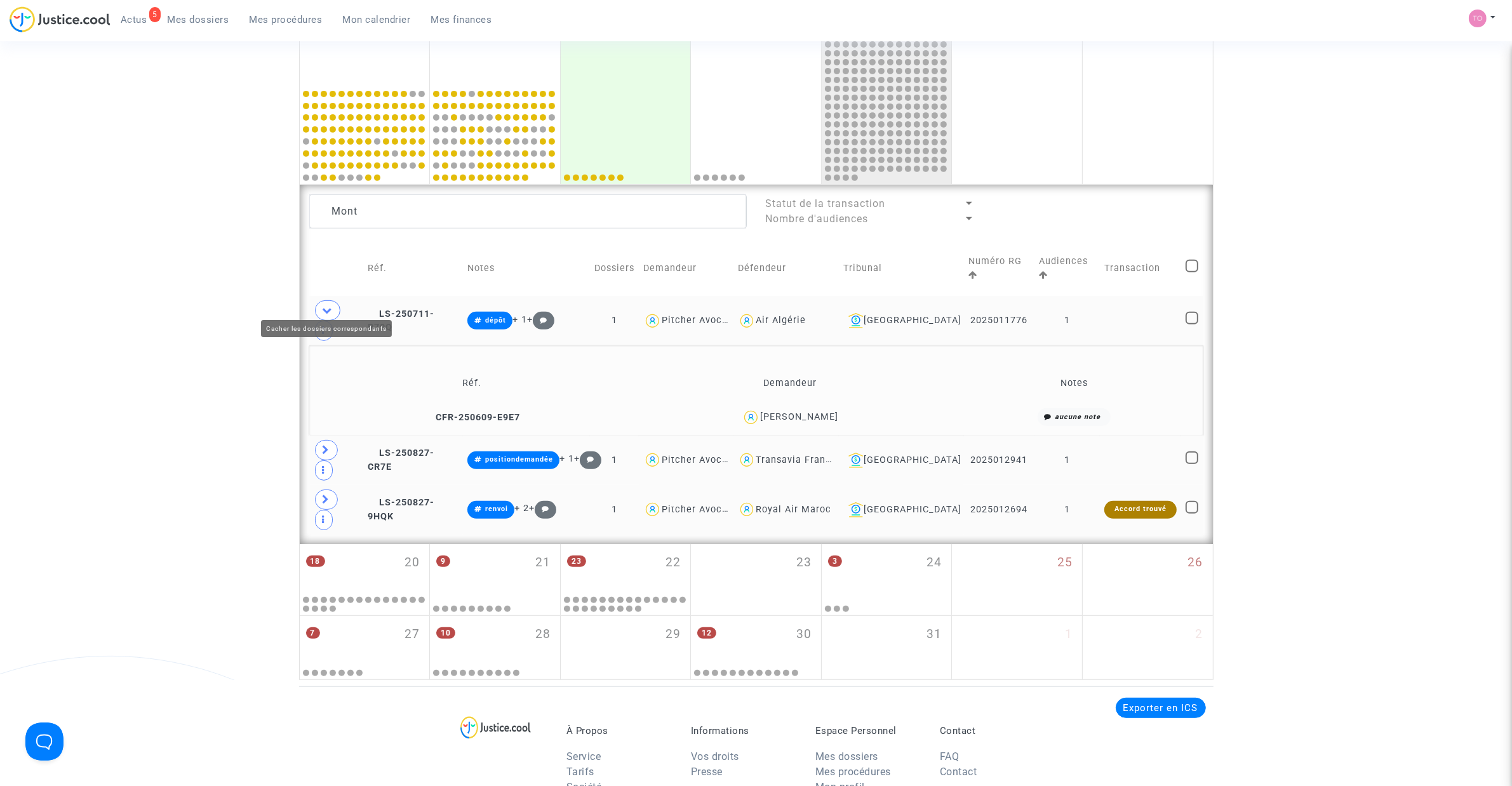
click at [324, 305] on icon at bounding box center [328, 310] width 11 height 10
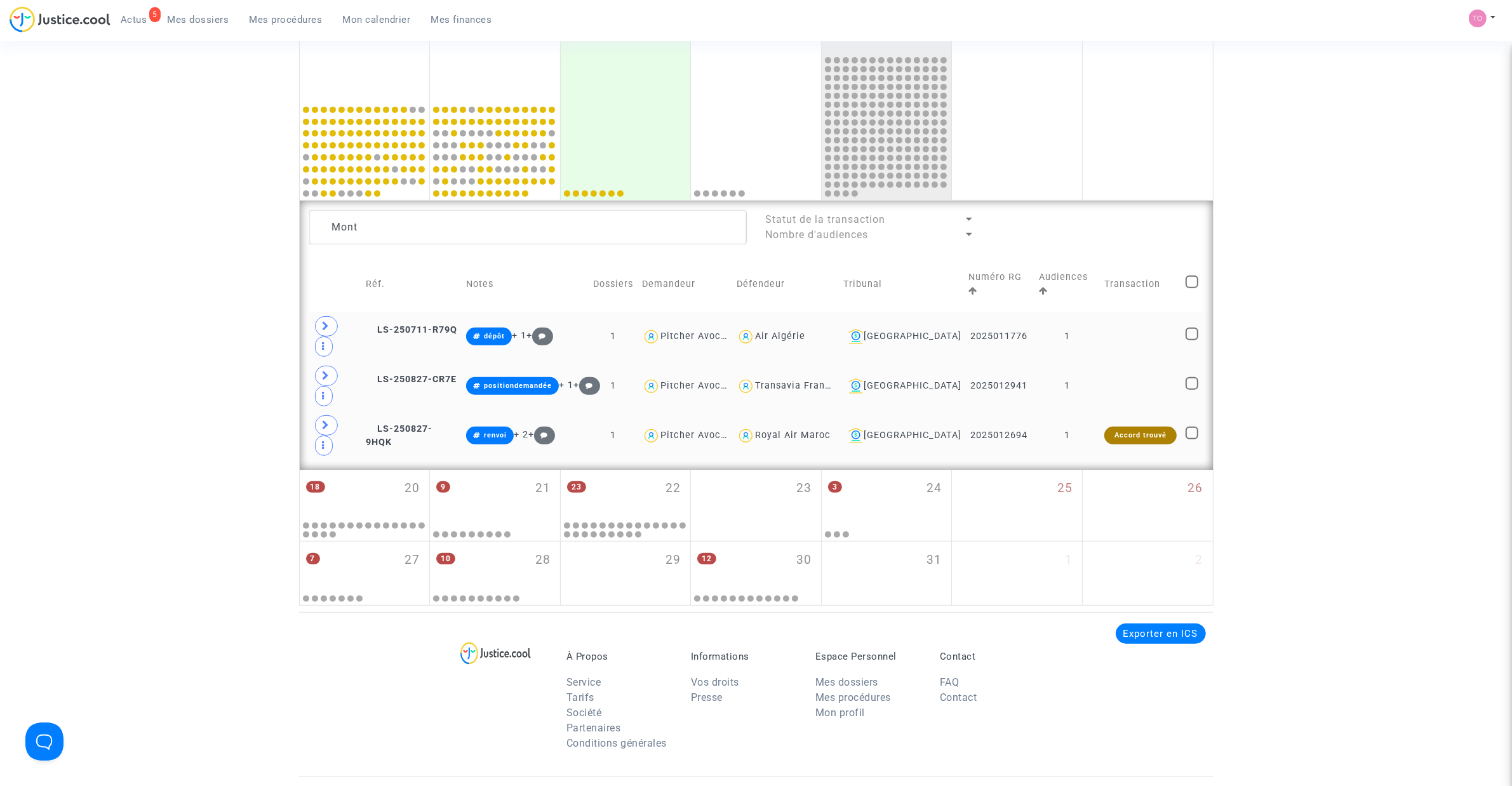
scroll to position [598, 0]
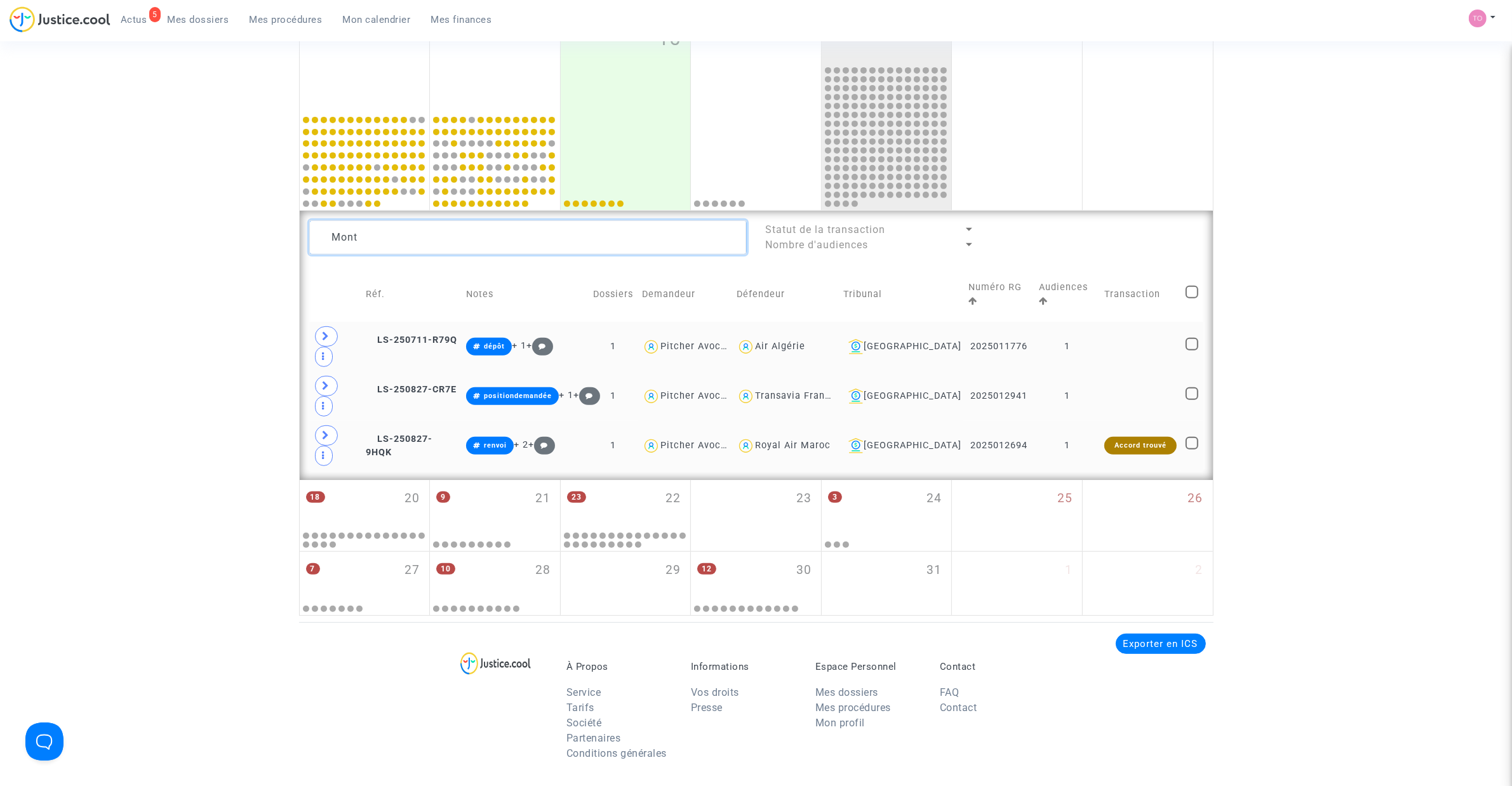
click at [337, 233] on textarea at bounding box center [527, 237] width 438 height 34
click at [413, 334] on span "LS-250711-R79Q" at bounding box center [411, 340] width 92 height 11
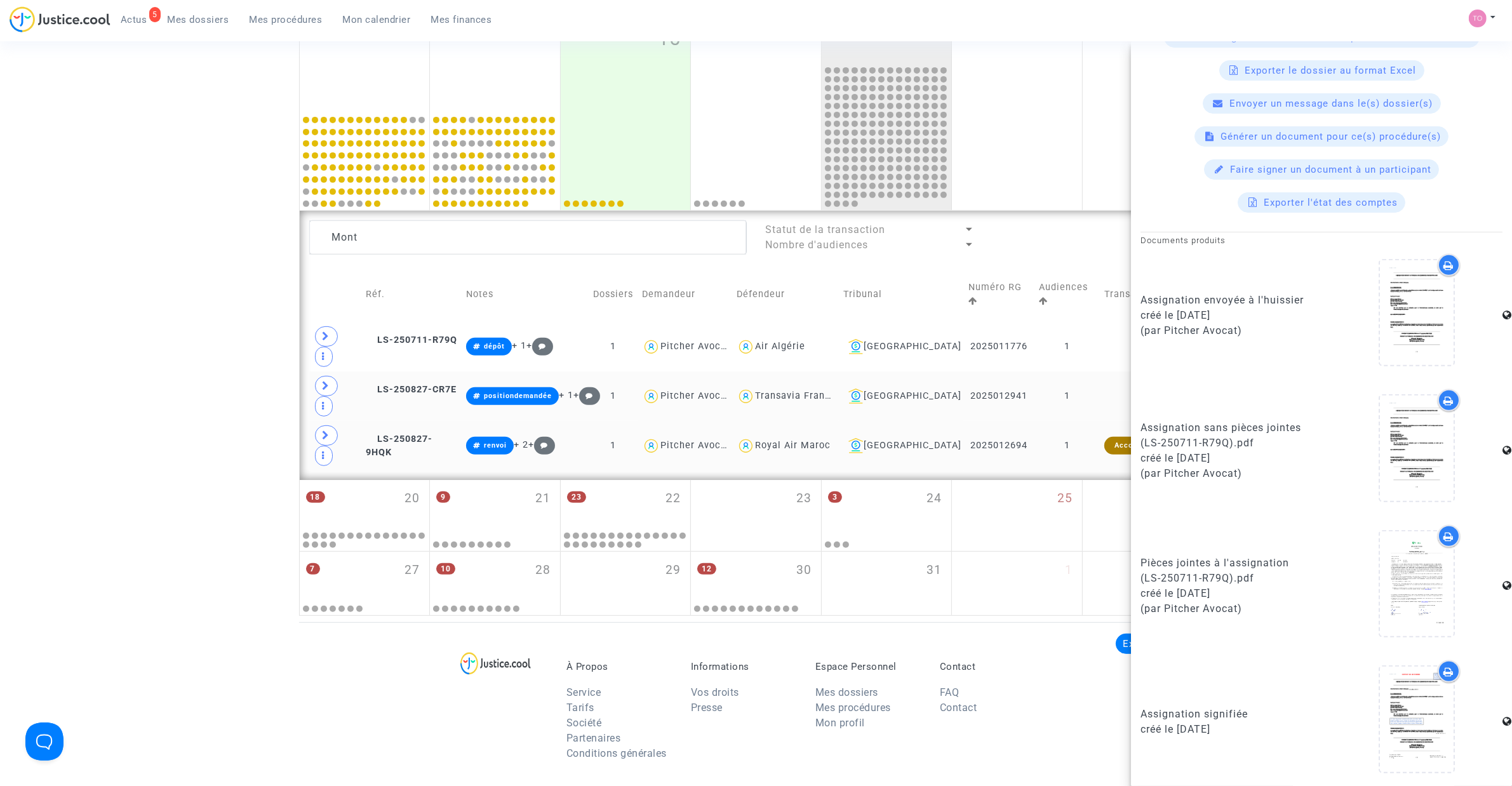
scroll to position [551, 0]
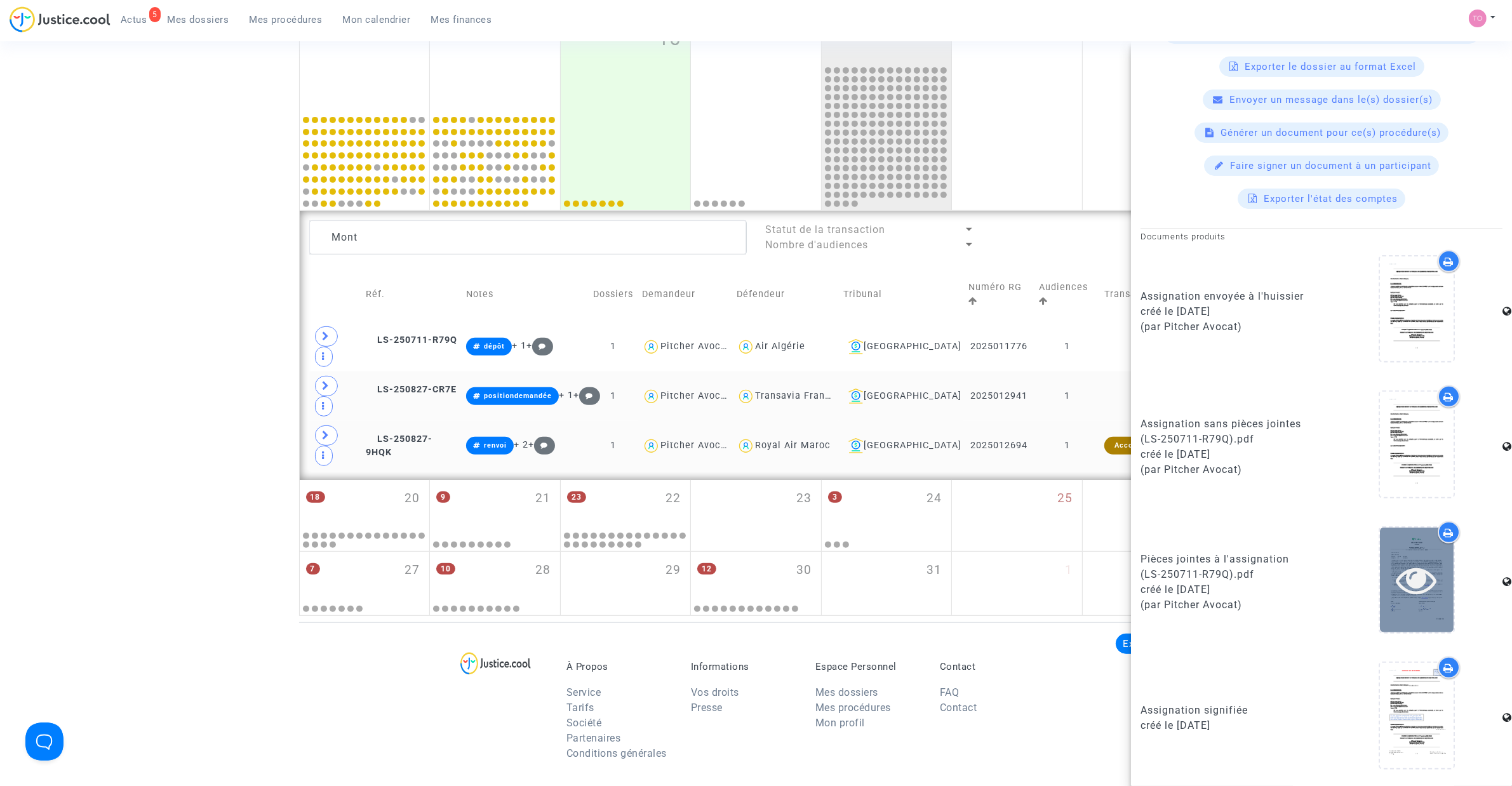
click at [1417, 578] on icon at bounding box center [1416, 579] width 41 height 40
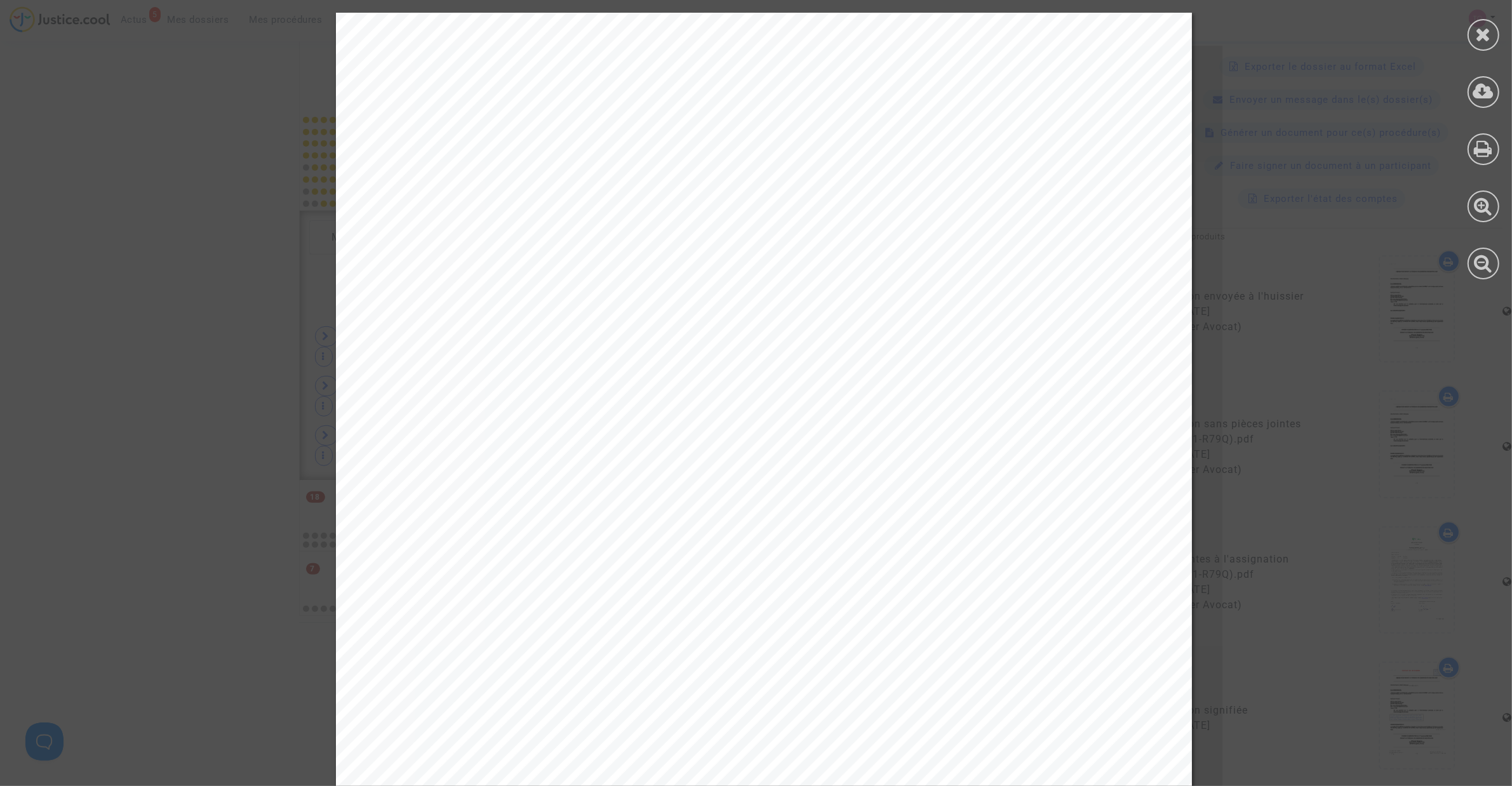
scroll to position [53, 0]
click at [1491, 30] on div at bounding box center [1483, 35] width 32 height 32
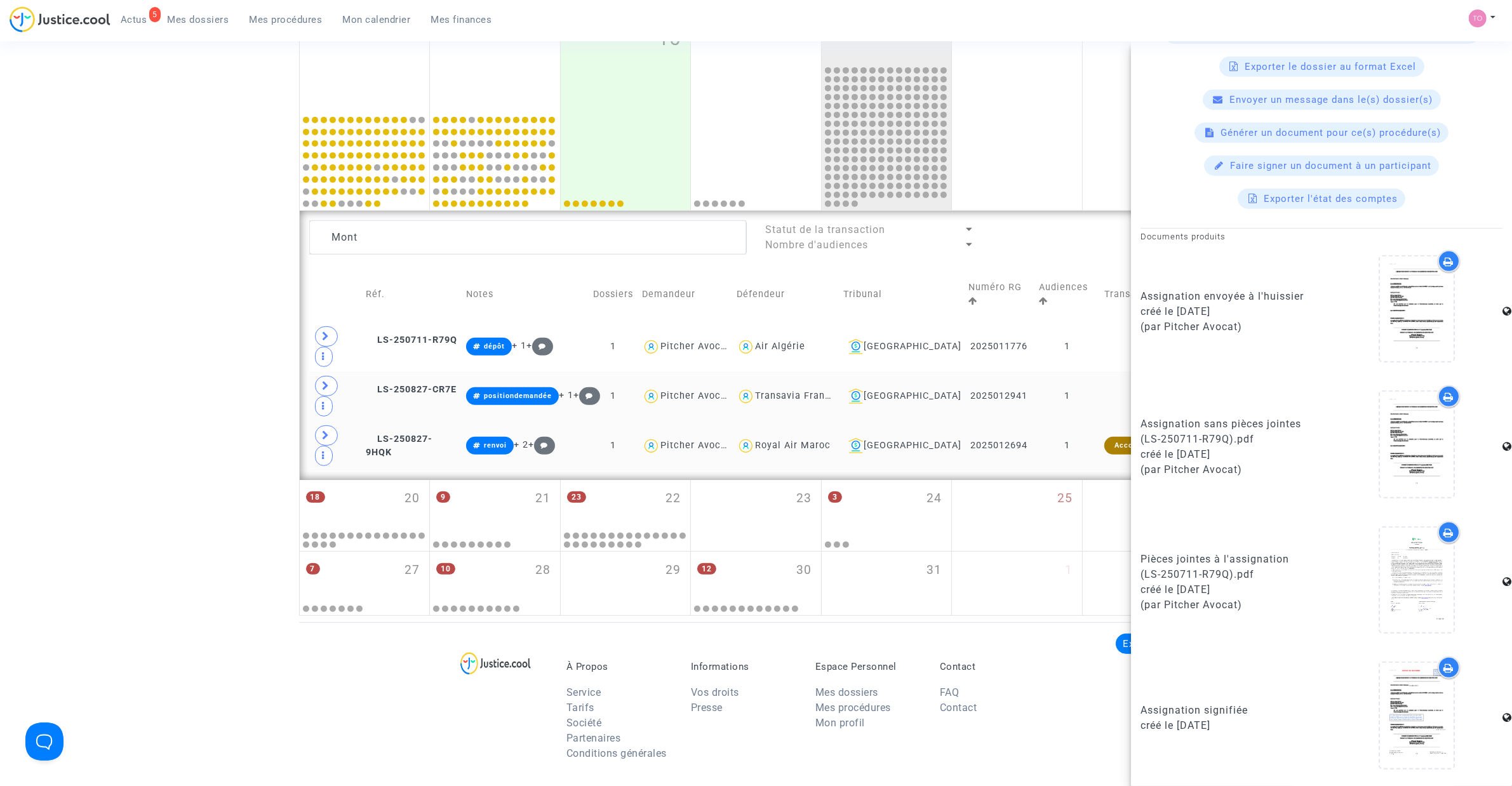
click at [159, 338] on div "Date de clôture d'instruction Date de conciliation Date d'audience Date de juge…" at bounding box center [756, 60] width 1512 height 1110
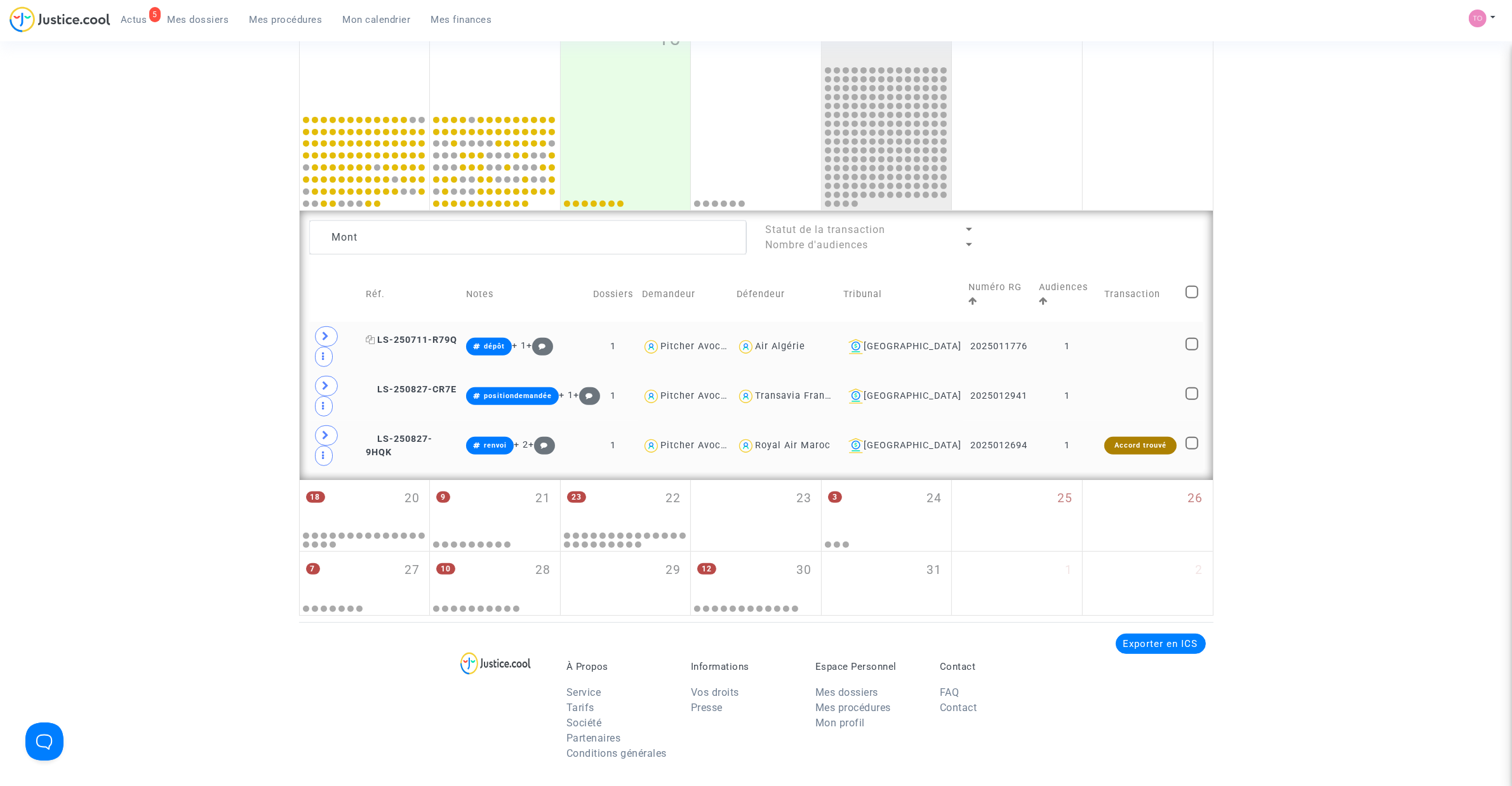
click at [422, 334] on span "LS-250711-R79Q" at bounding box center [411, 340] width 92 height 11
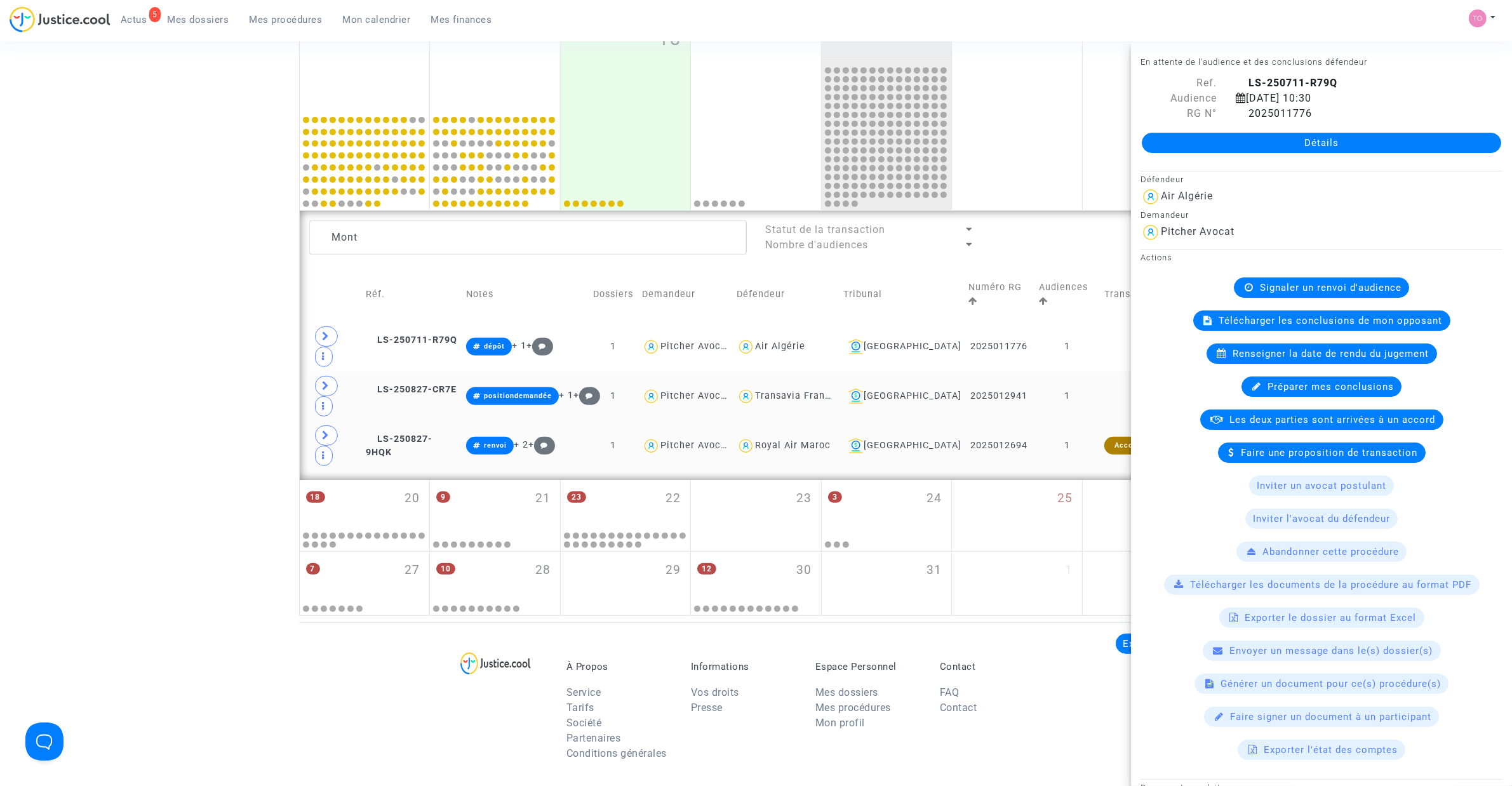
click at [189, 319] on div "Date de clôture d'instruction Date de conciliation Date d'audience Date de juge…" at bounding box center [756, 60] width 1512 height 1110
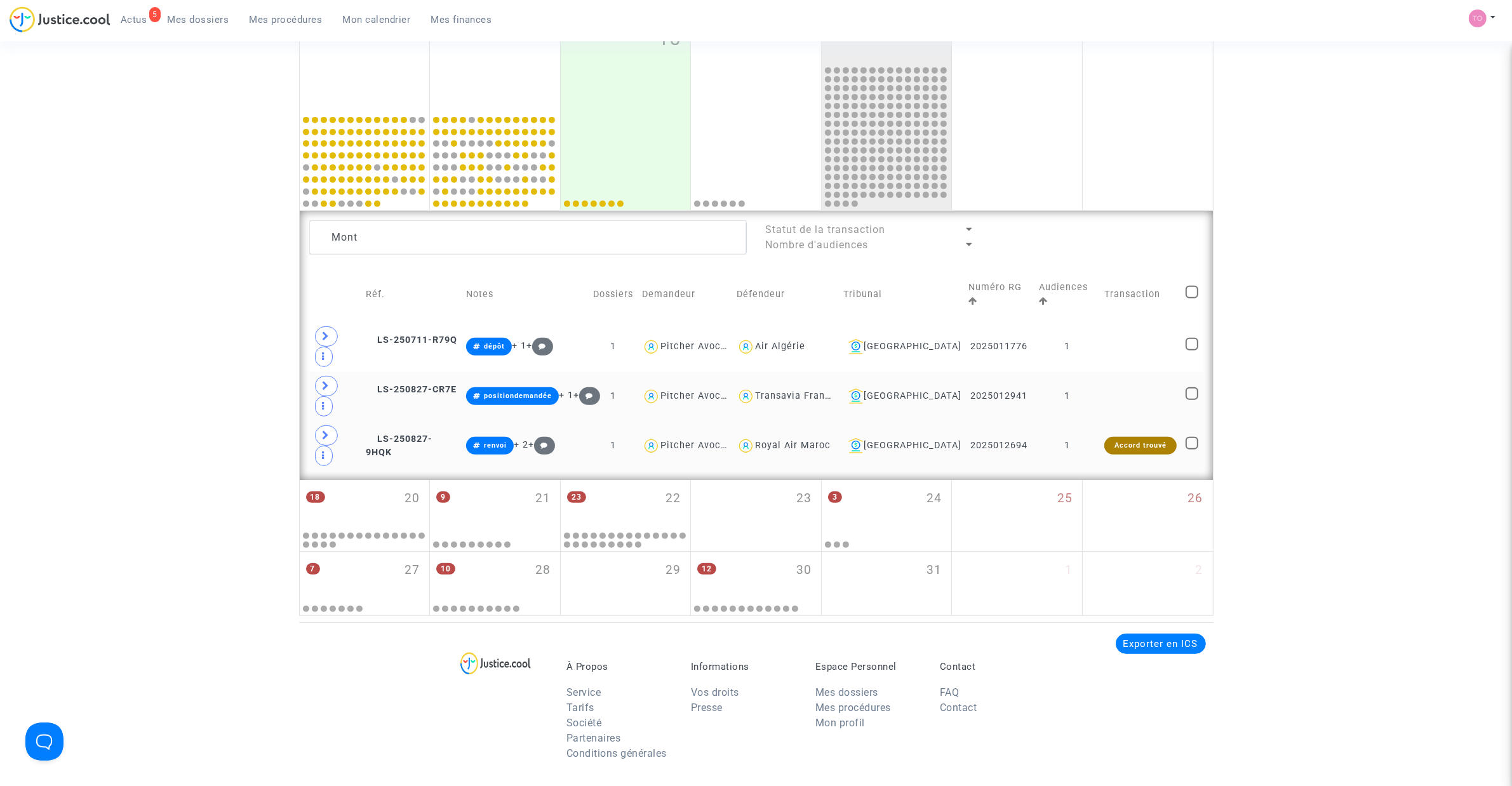
click at [258, 324] on div "Date de clôture d'instruction Date de conciliation Date d'audience Date de juge…" at bounding box center [756, 60] width 1512 height 1110
click at [222, 340] on div "Date de clôture d'instruction Date de conciliation Date d'audience Date de juge…" at bounding box center [756, 60] width 1512 height 1110
click at [439, 334] on span "LS-250711-R79Q" at bounding box center [411, 340] width 92 height 11
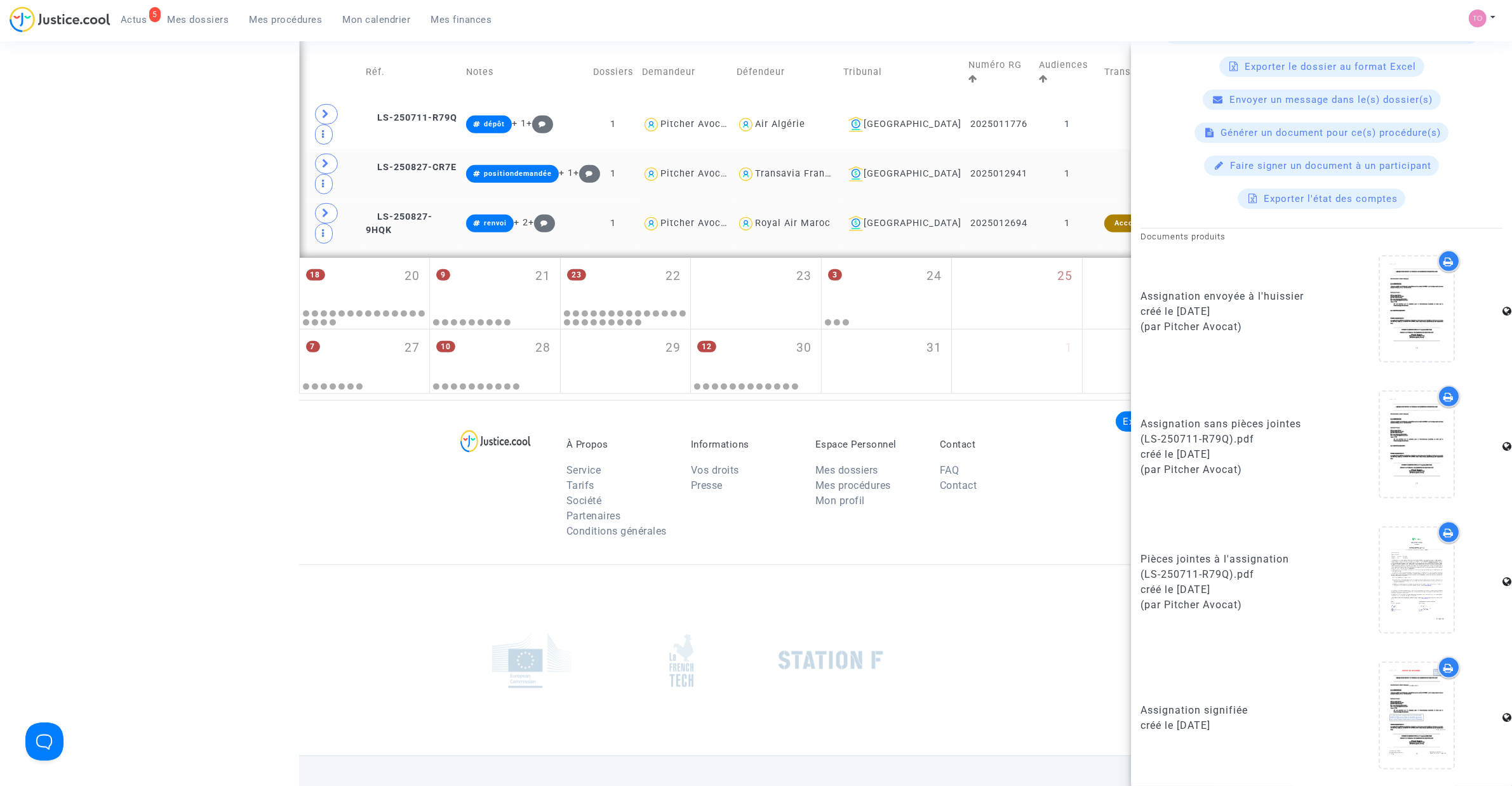
scroll to position [836, 0]
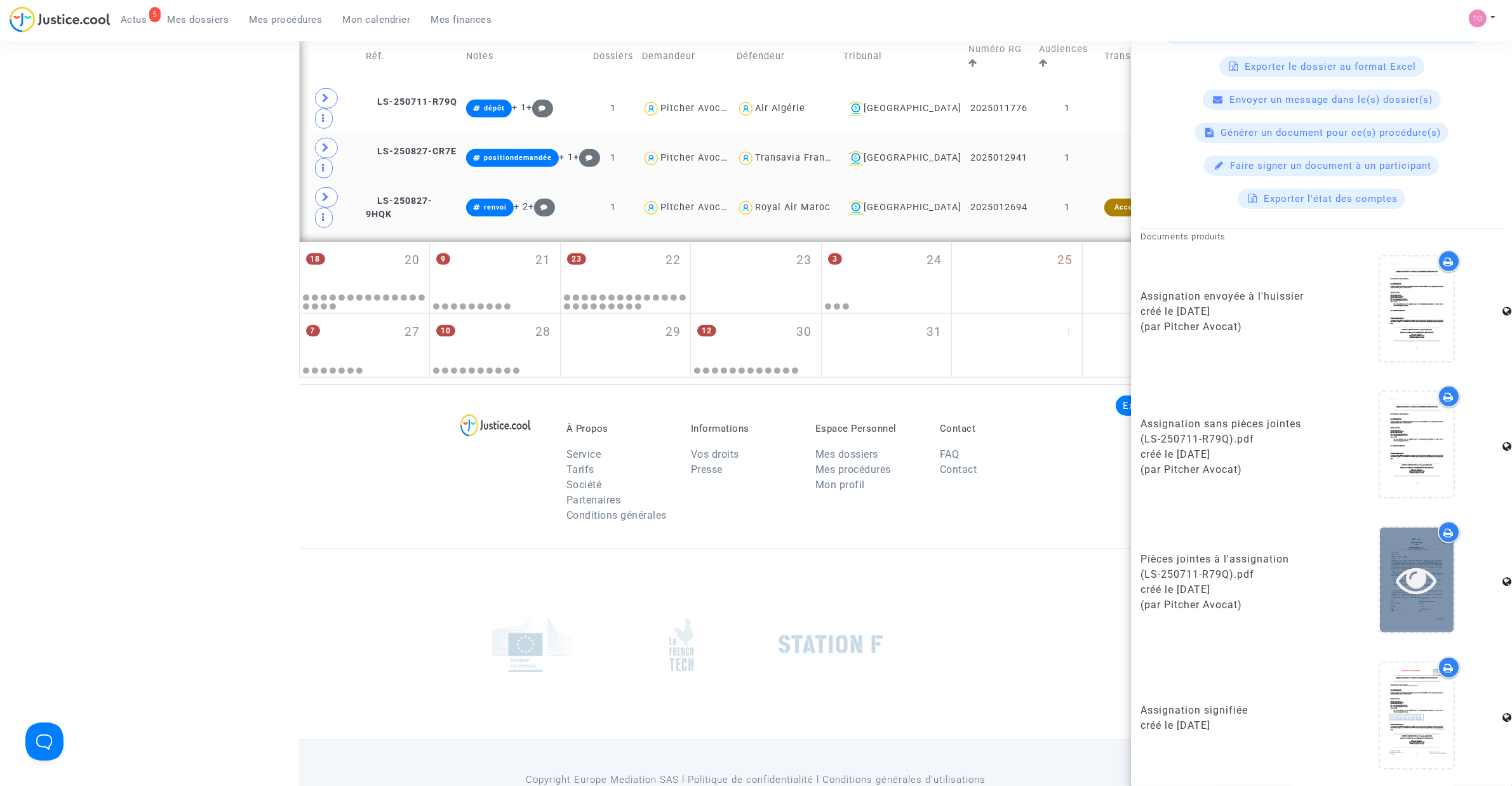
click at [1404, 546] on div at bounding box center [1417, 579] width 74 height 105
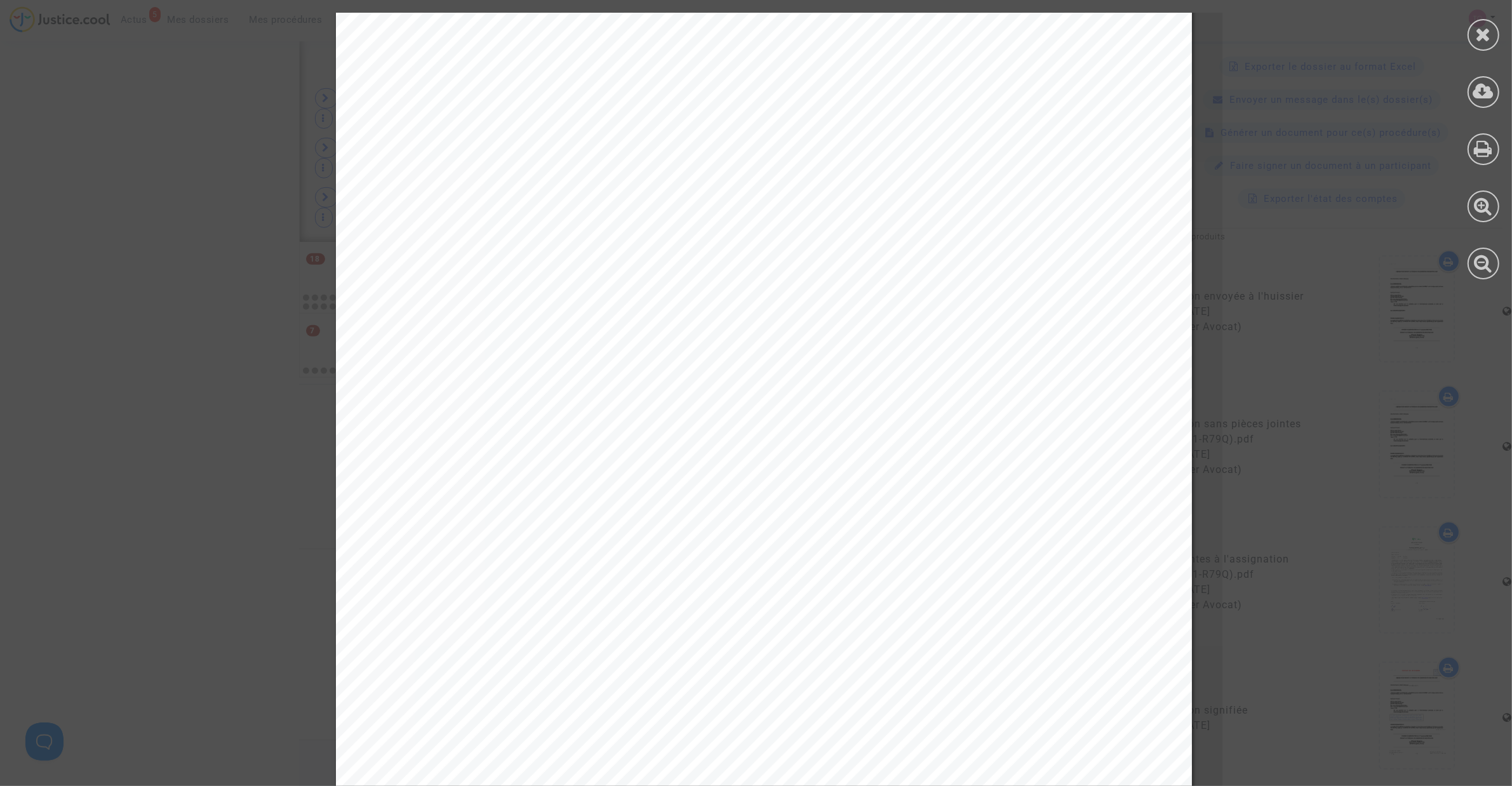
scroll to position [397, 0]
click at [1482, 25] on icon at bounding box center [1484, 34] width 16 height 19
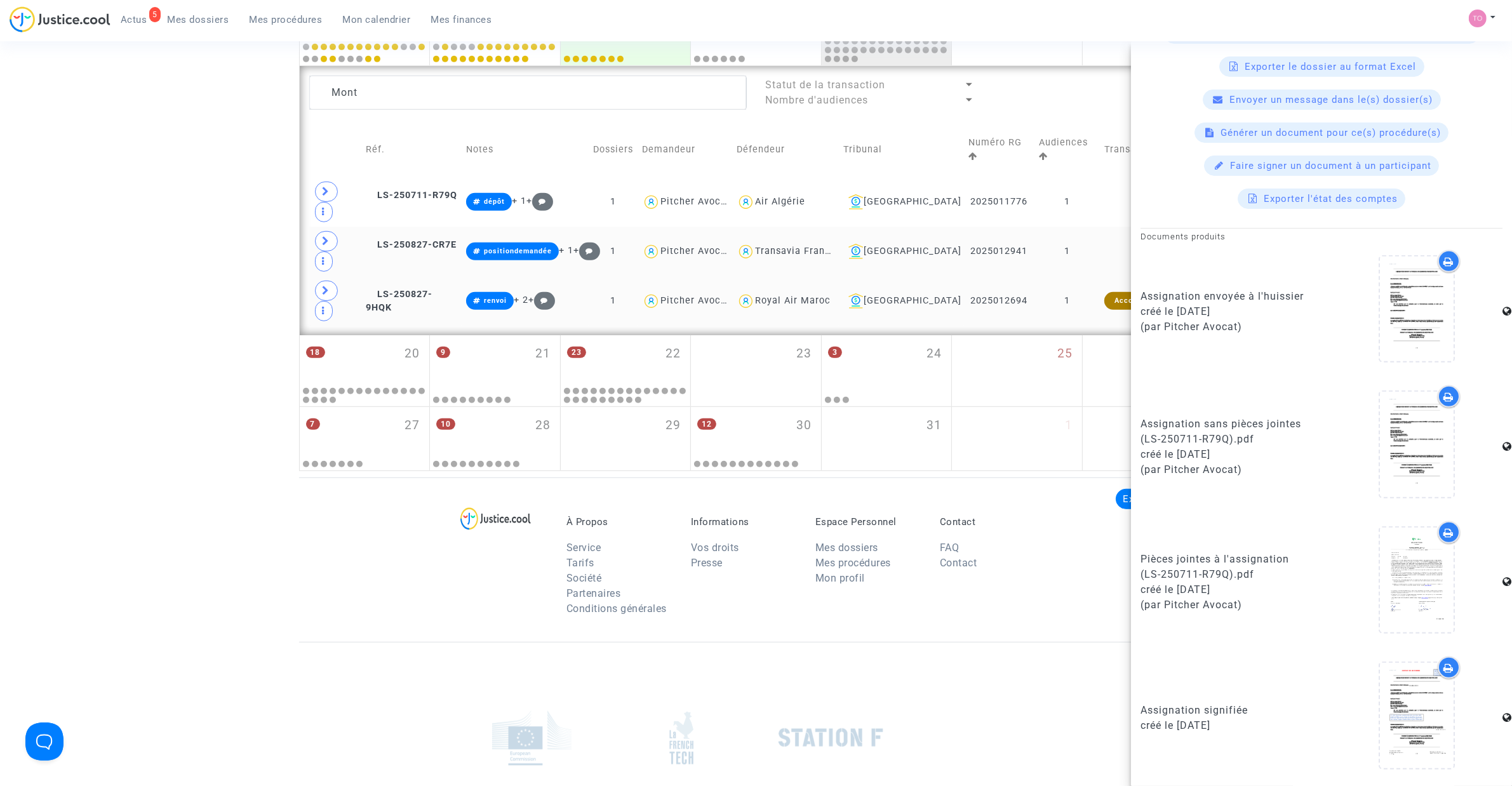
scroll to position [756, 0]
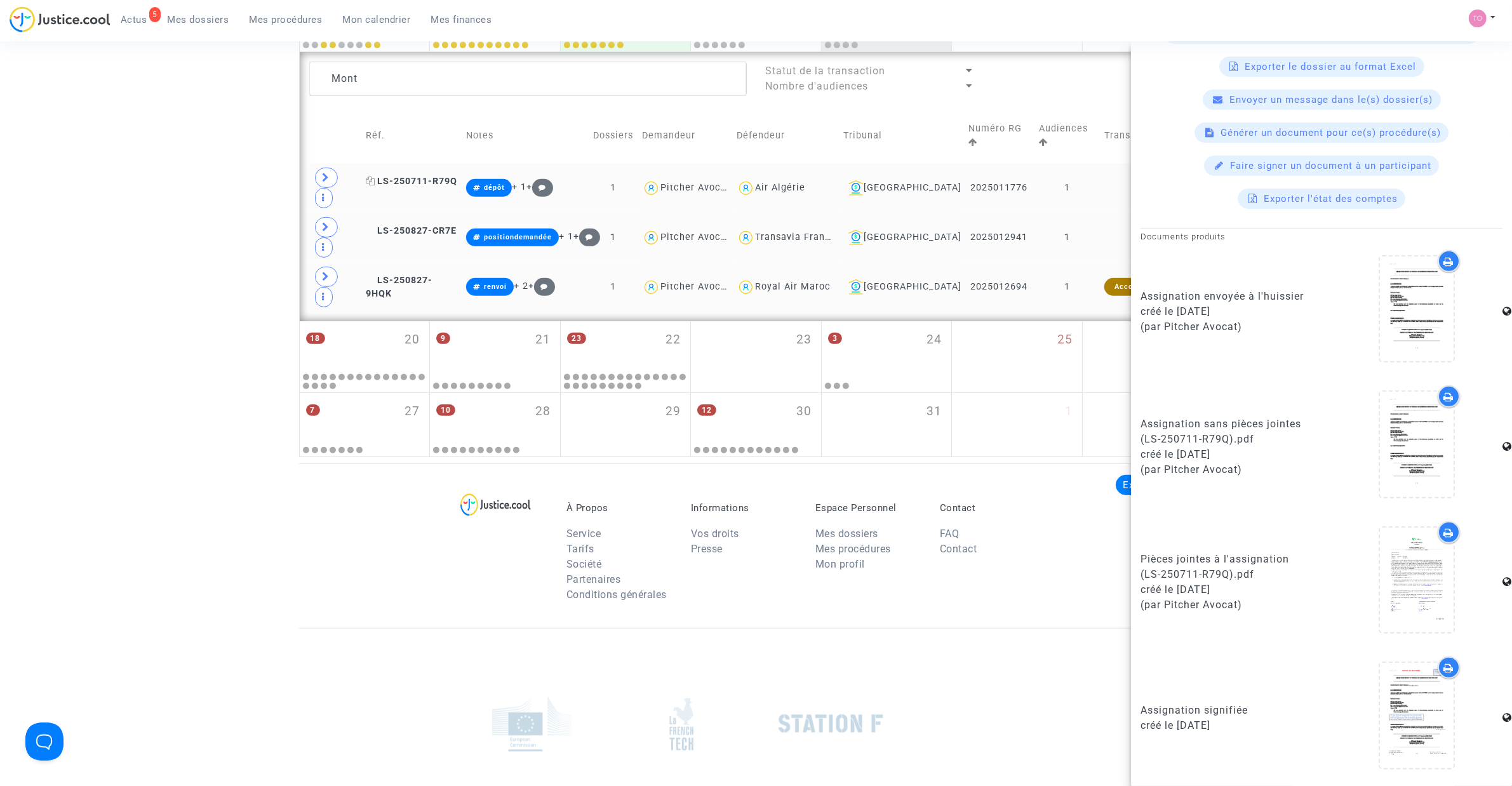
click at [410, 176] on span "LS-250711-R79Q" at bounding box center [411, 181] width 92 height 11
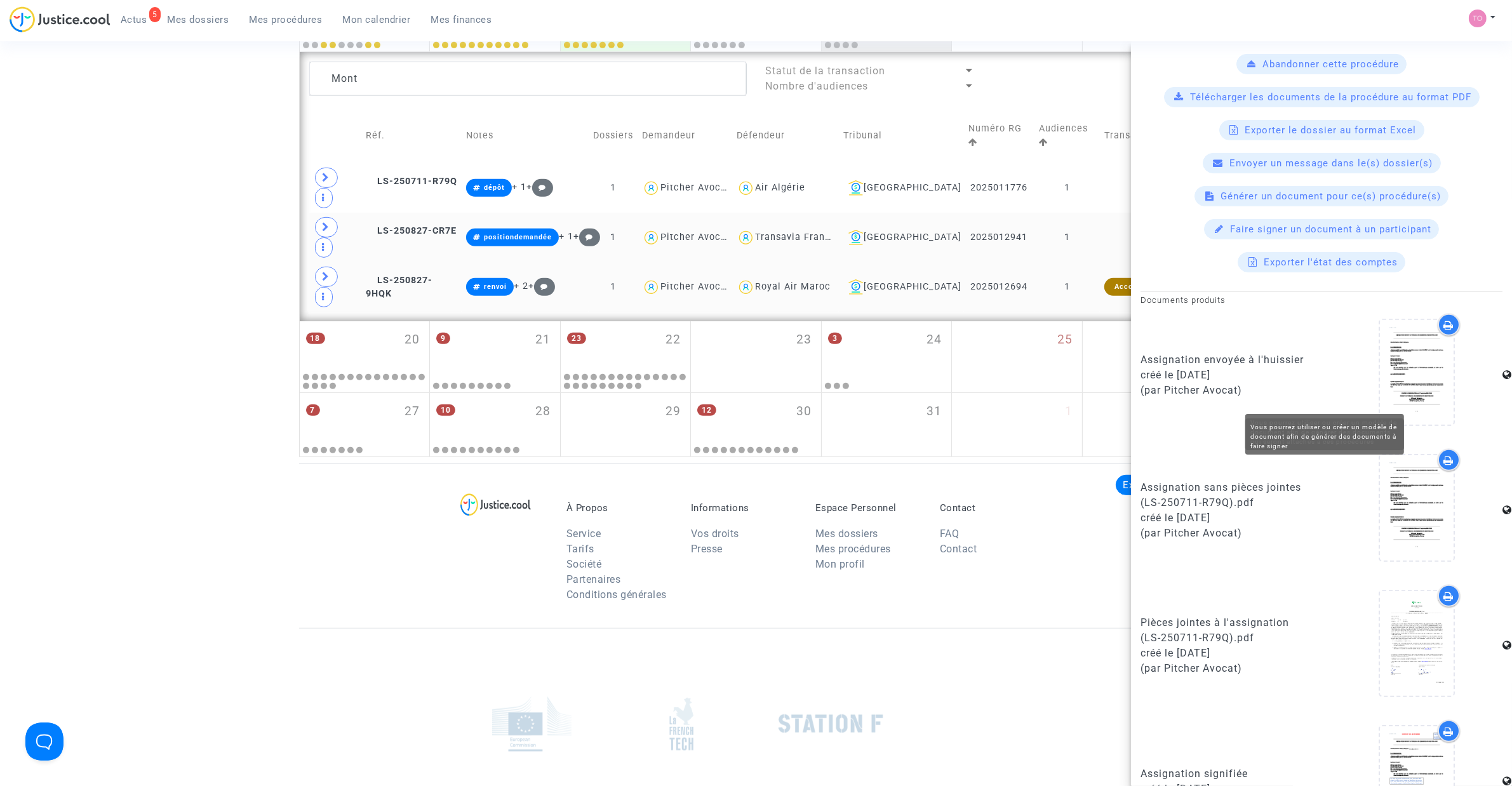
scroll to position [551, 0]
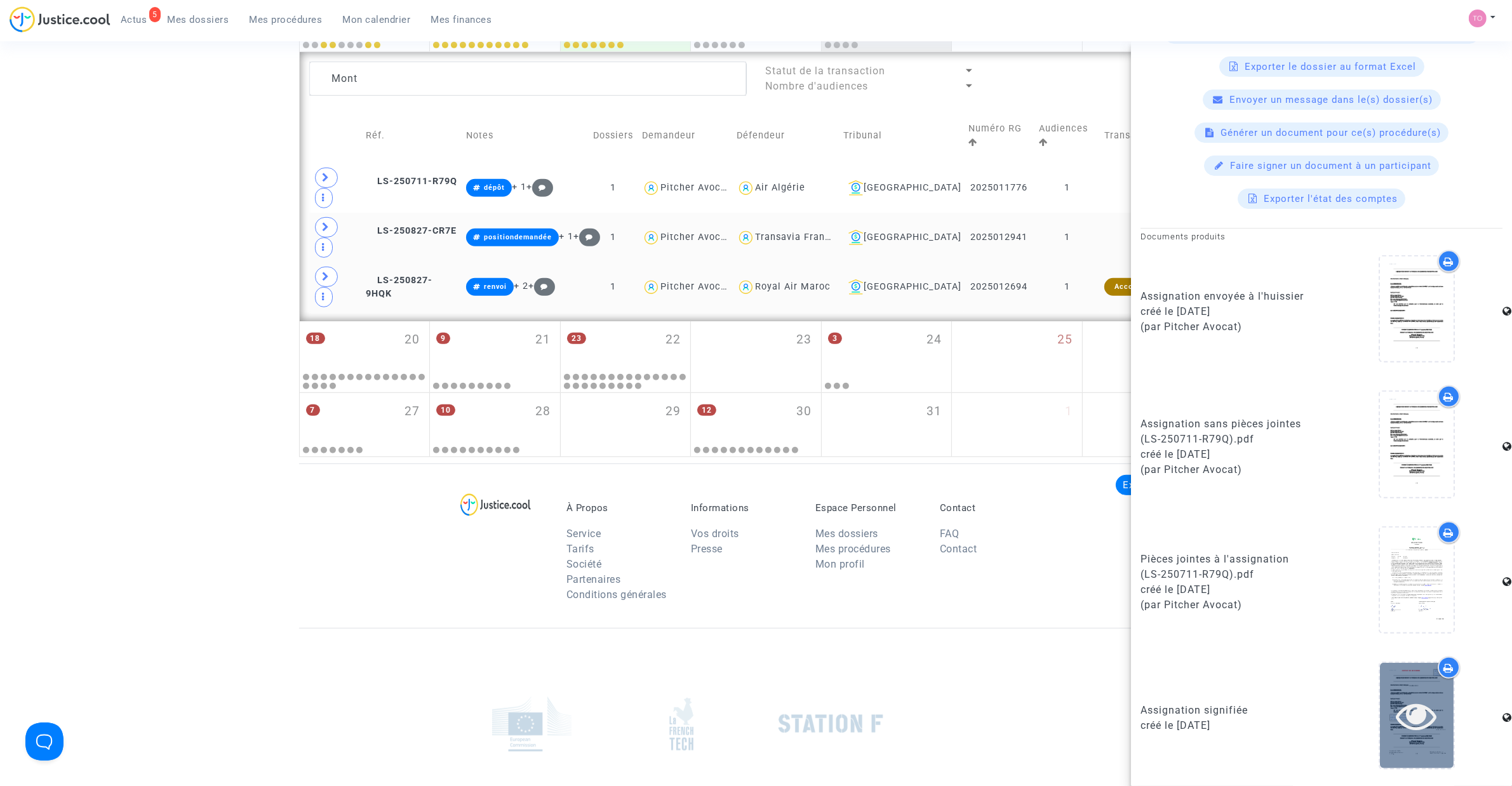
click at [1407, 696] on icon at bounding box center [1416, 715] width 41 height 40
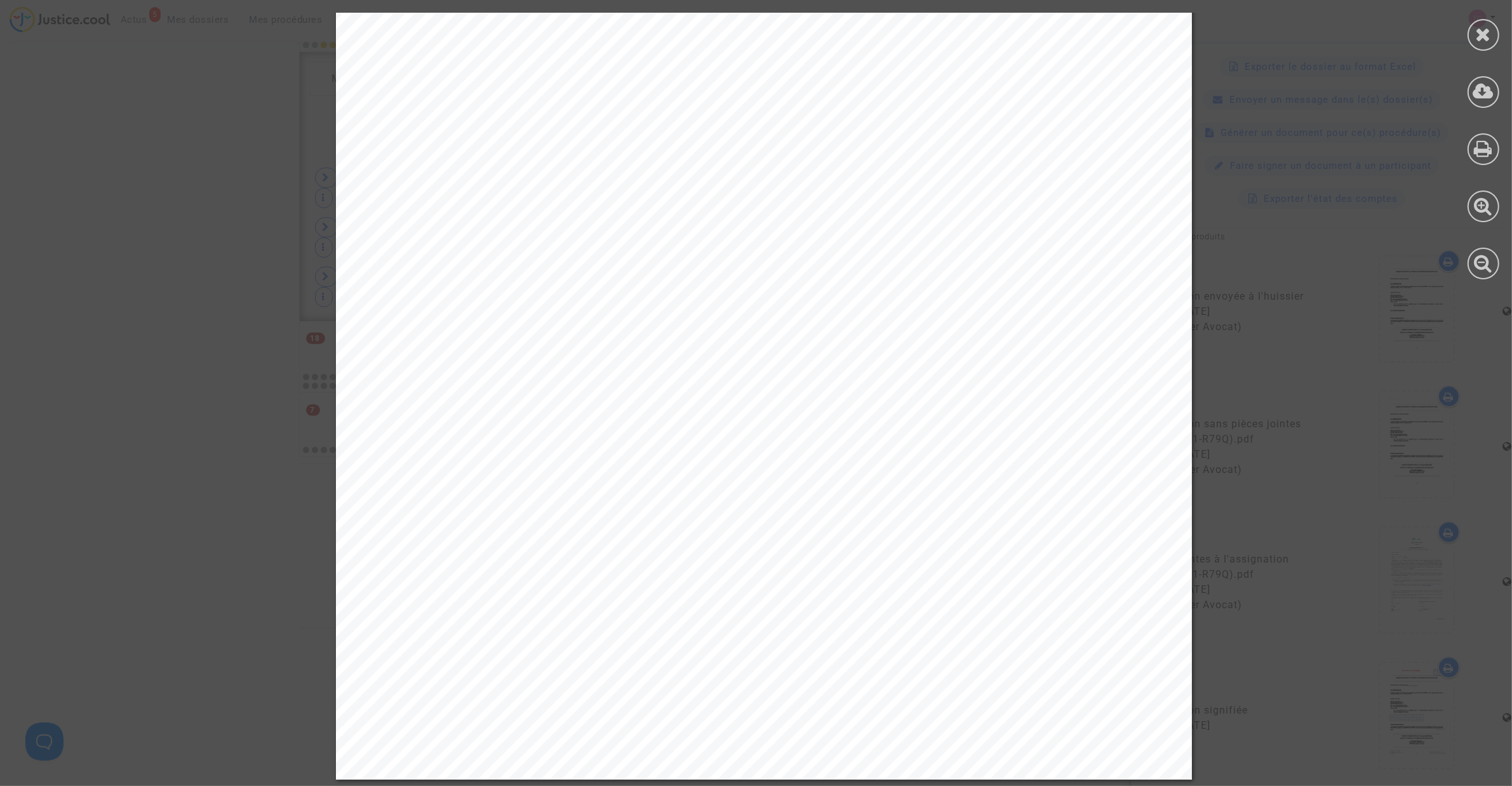
scroll to position [11392, 0]
click at [1489, 40] on icon at bounding box center [1484, 34] width 16 height 19
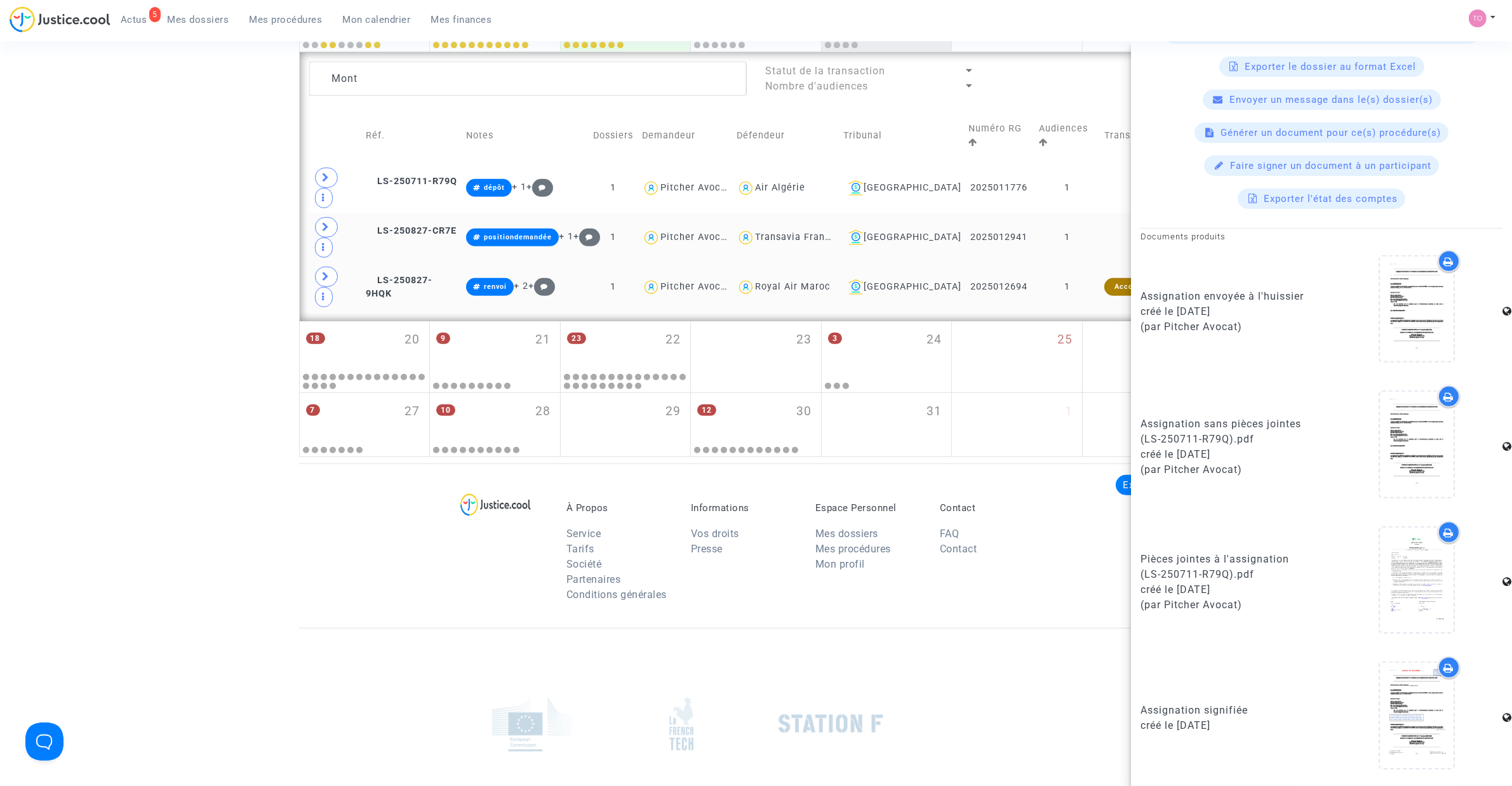
click at [1444, 664] on icon at bounding box center [1449, 668] width 11 height 11
click at [334, 170] on span at bounding box center [327, 177] width 23 height 20
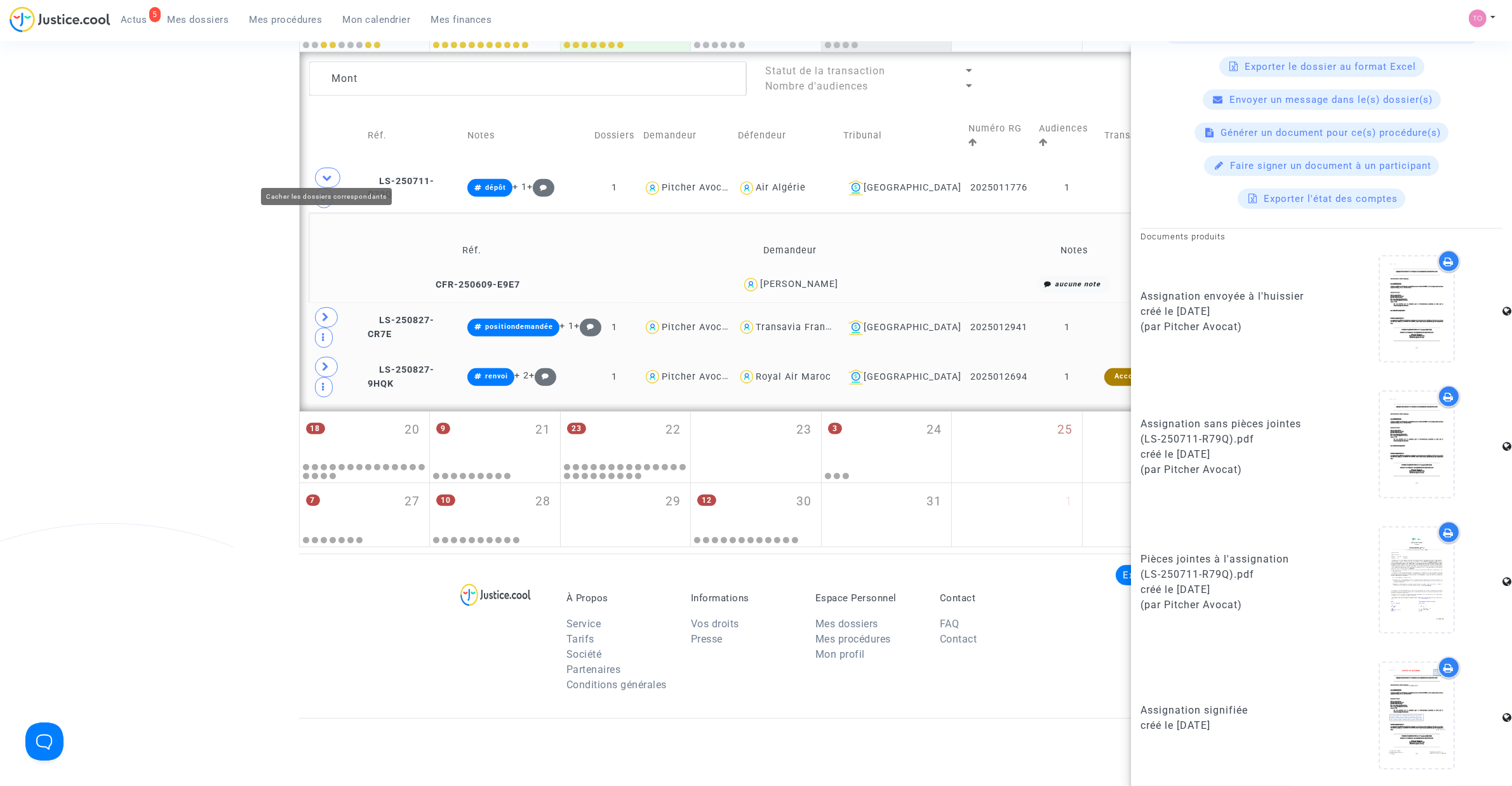
click at [334, 170] on span at bounding box center [328, 177] width 26 height 20
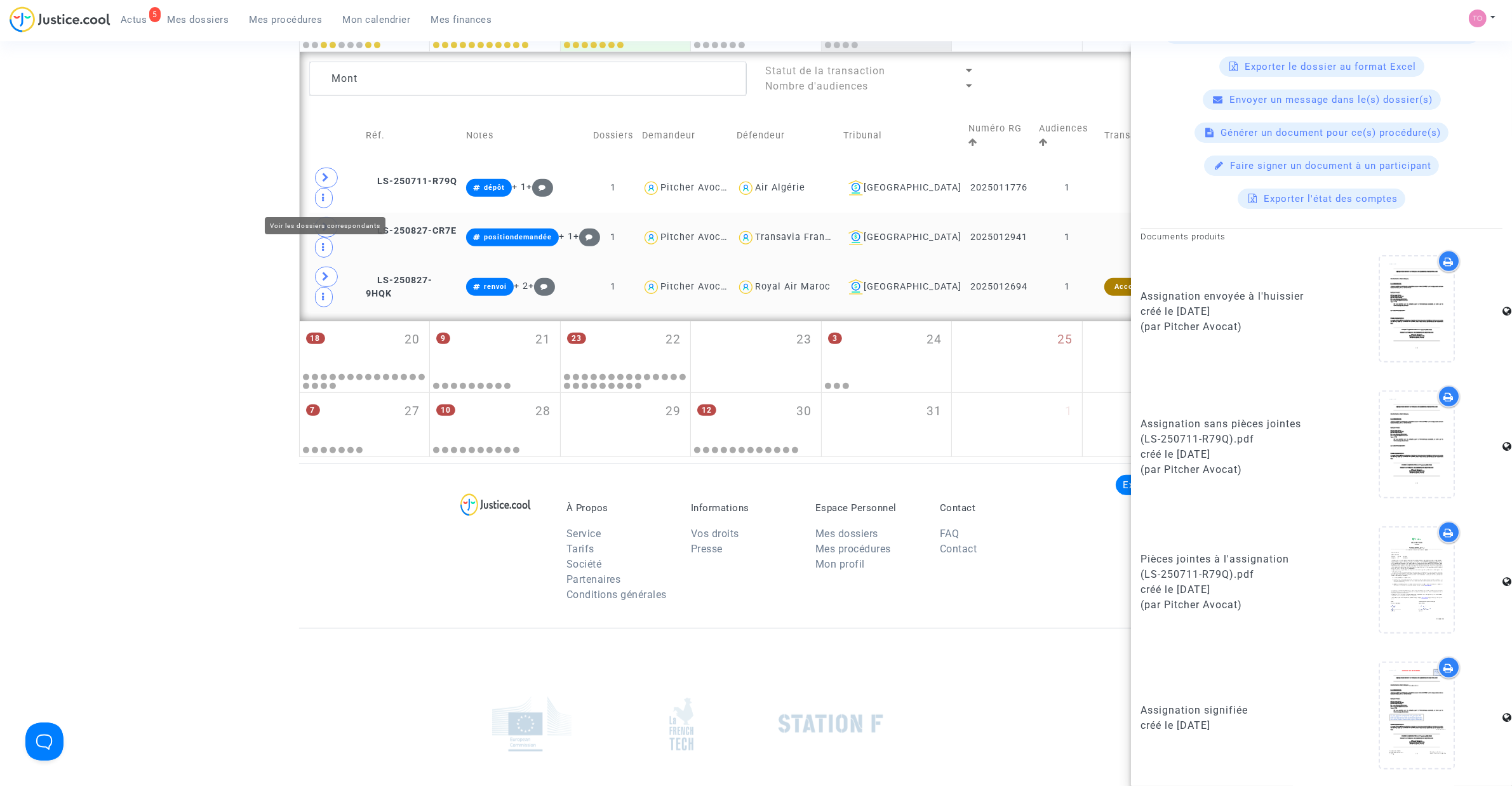
click at [324, 222] on icon at bounding box center [326, 226] width 8 height 10
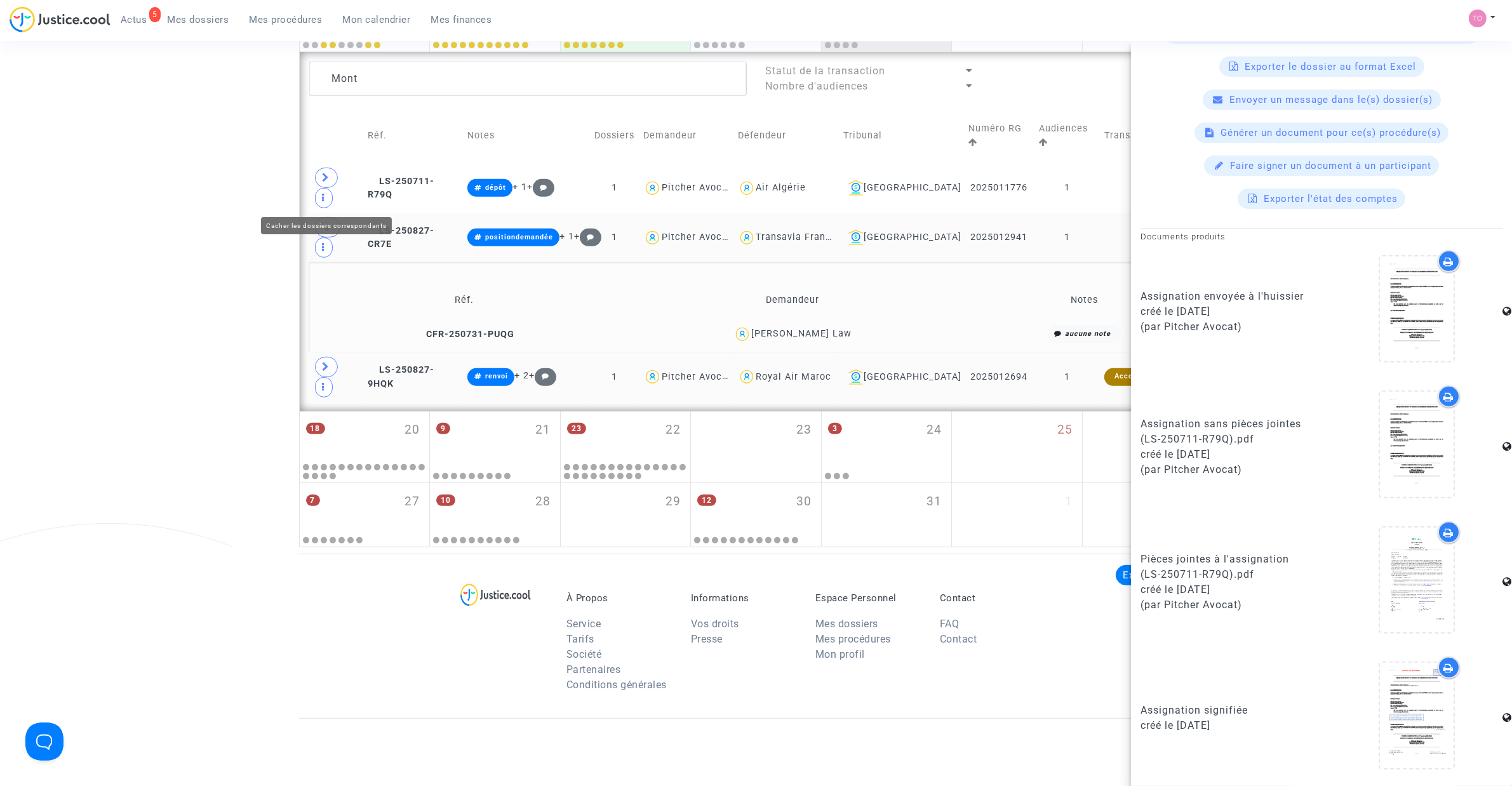
click at [324, 222] on icon at bounding box center [328, 226] width 11 height 10
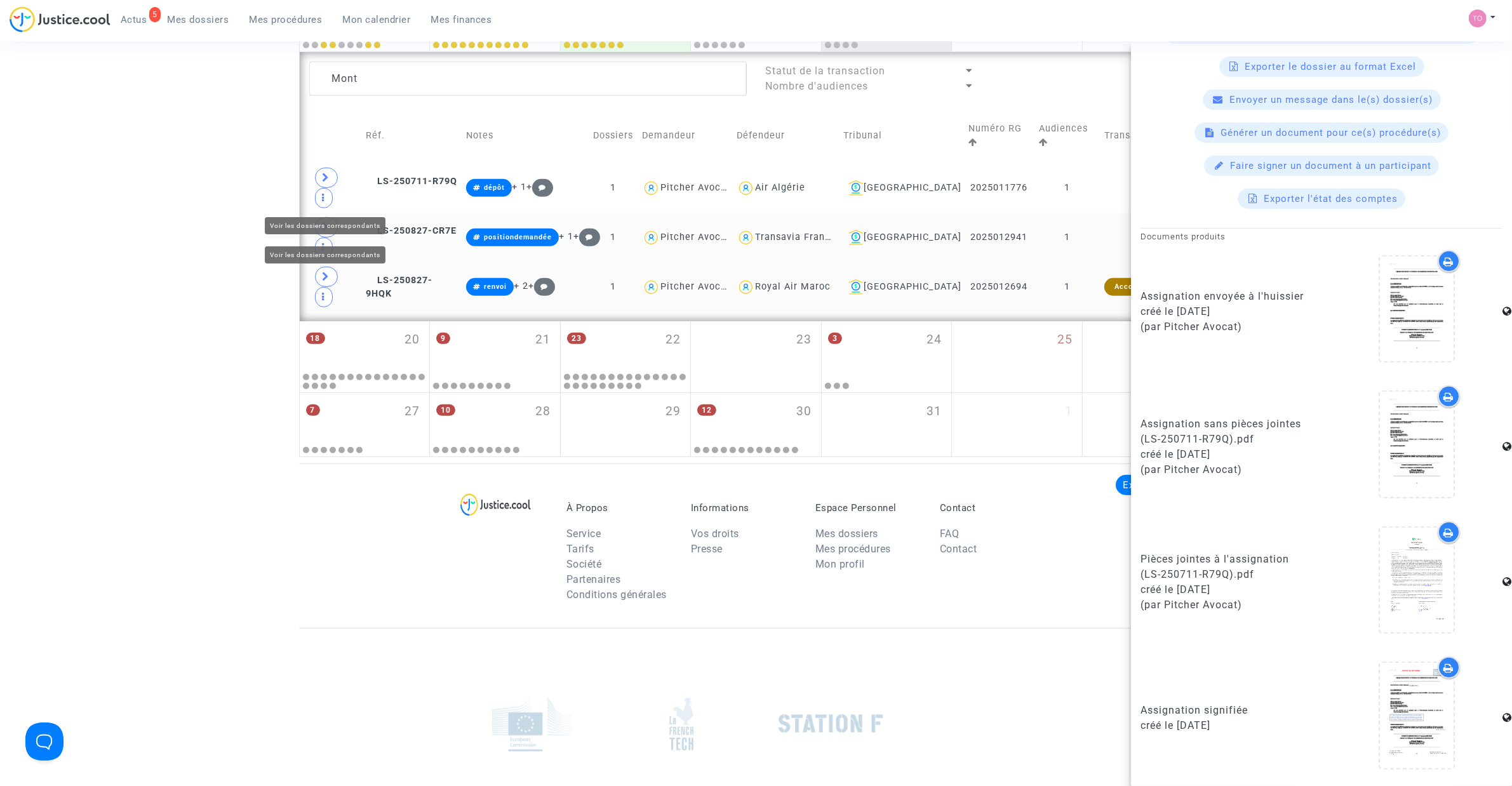
click at [326, 272] on icon at bounding box center [326, 276] width 8 height 10
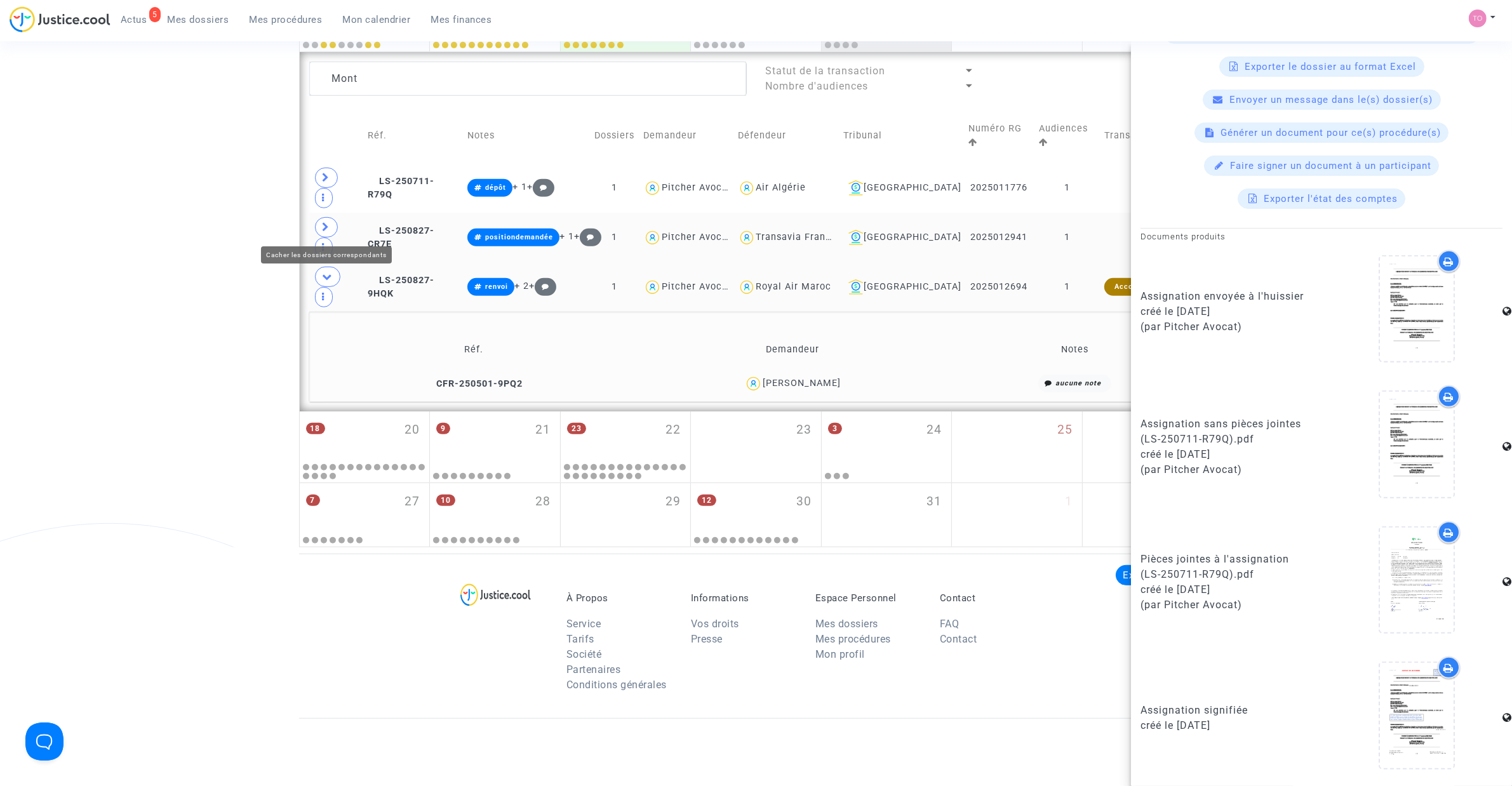
click at [326, 272] on icon at bounding box center [328, 276] width 11 height 10
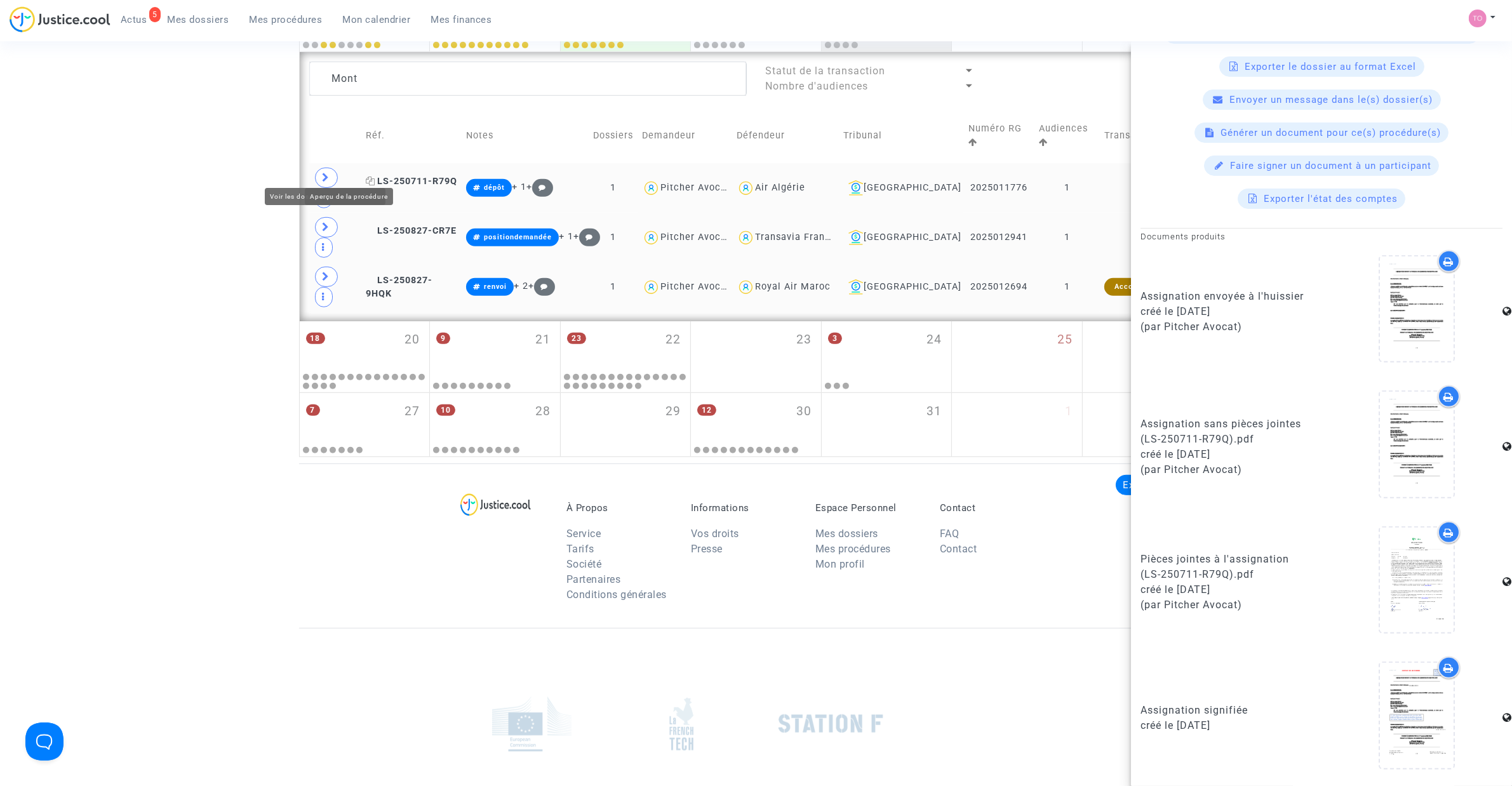
click at [389, 176] on span "LS-250711-R79Q" at bounding box center [411, 181] width 92 height 11
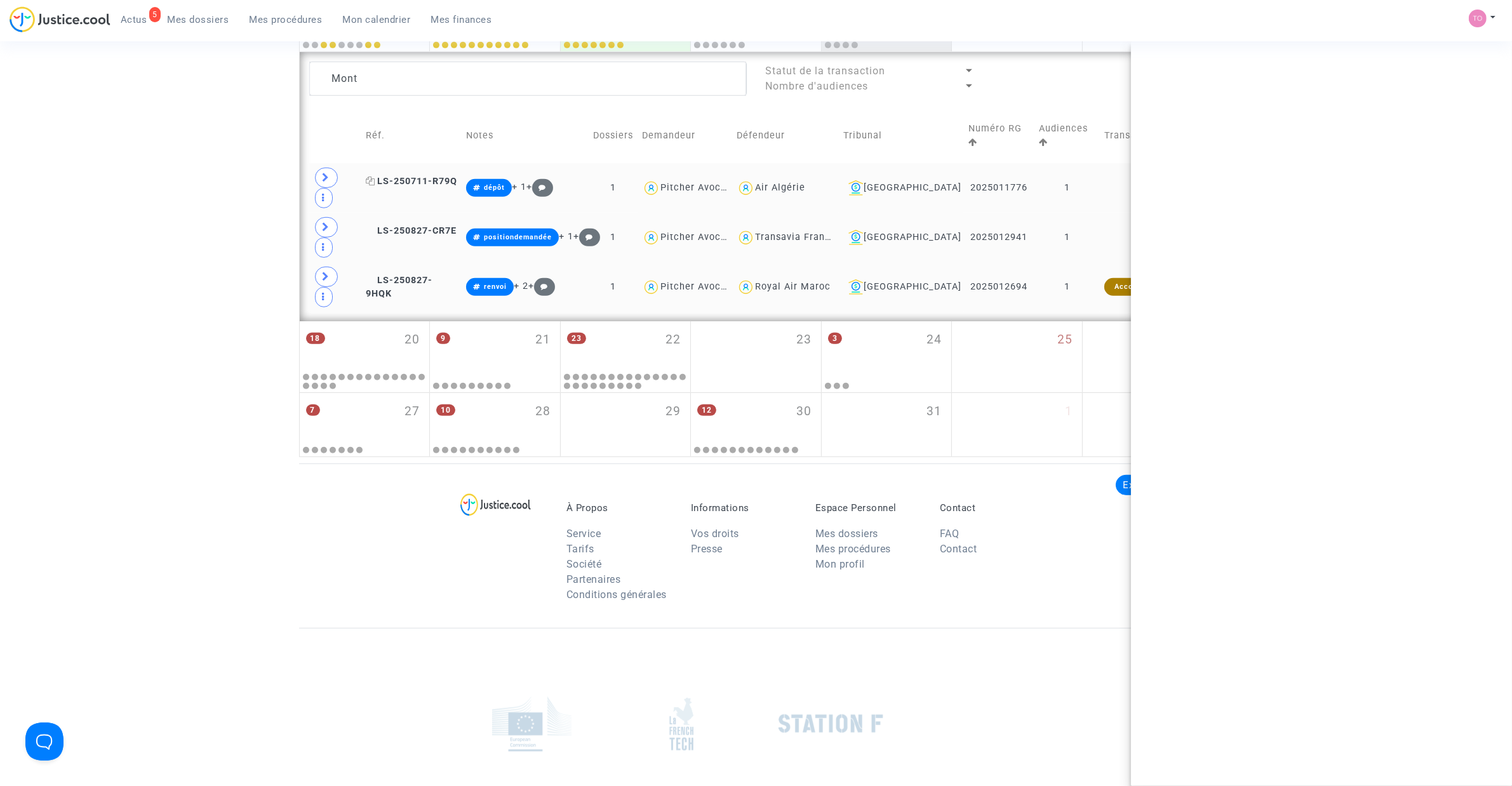
scroll to position [0, 0]
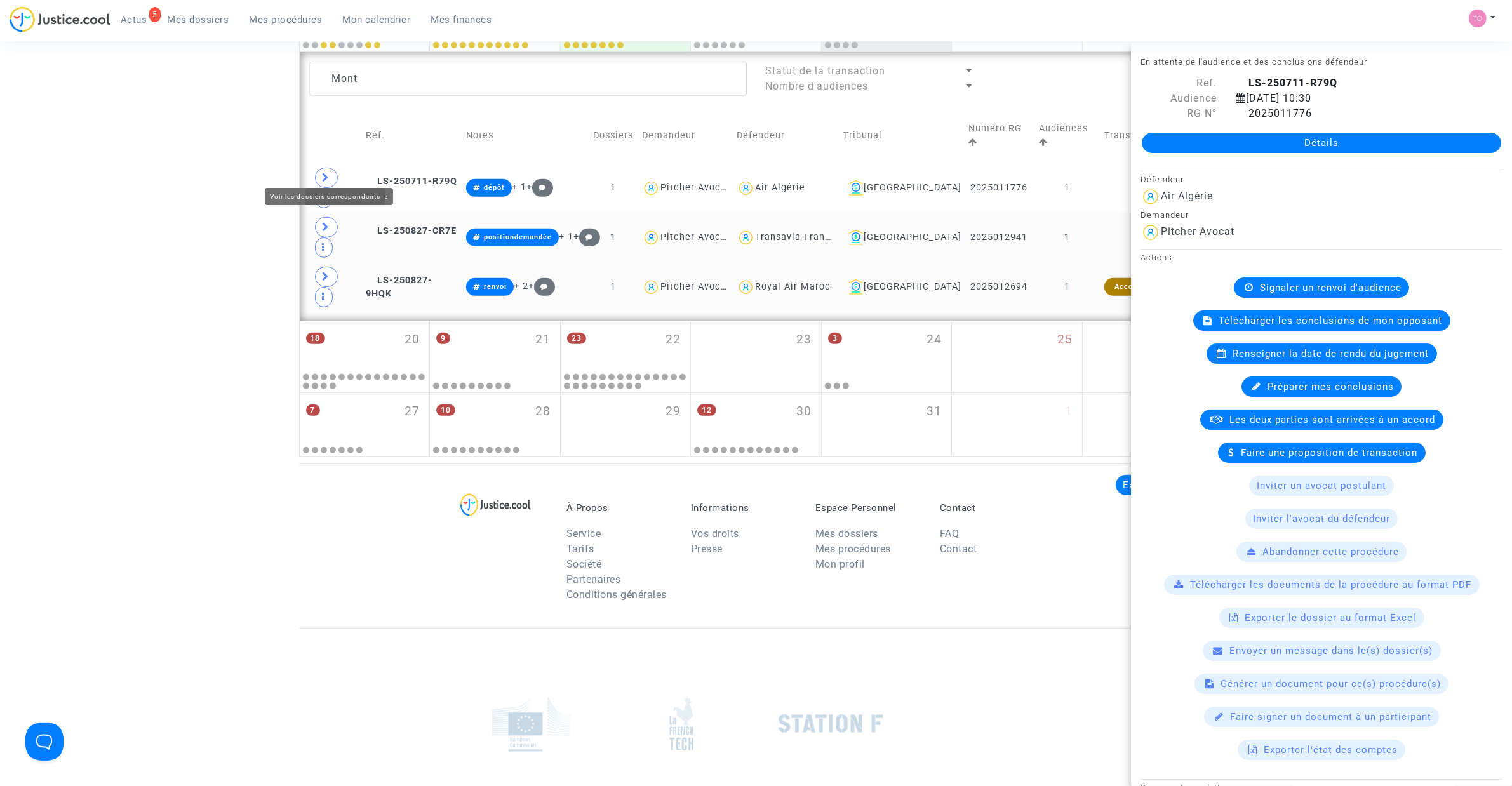
click at [328, 167] on span at bounding box center [327, 177] width 23 height 20
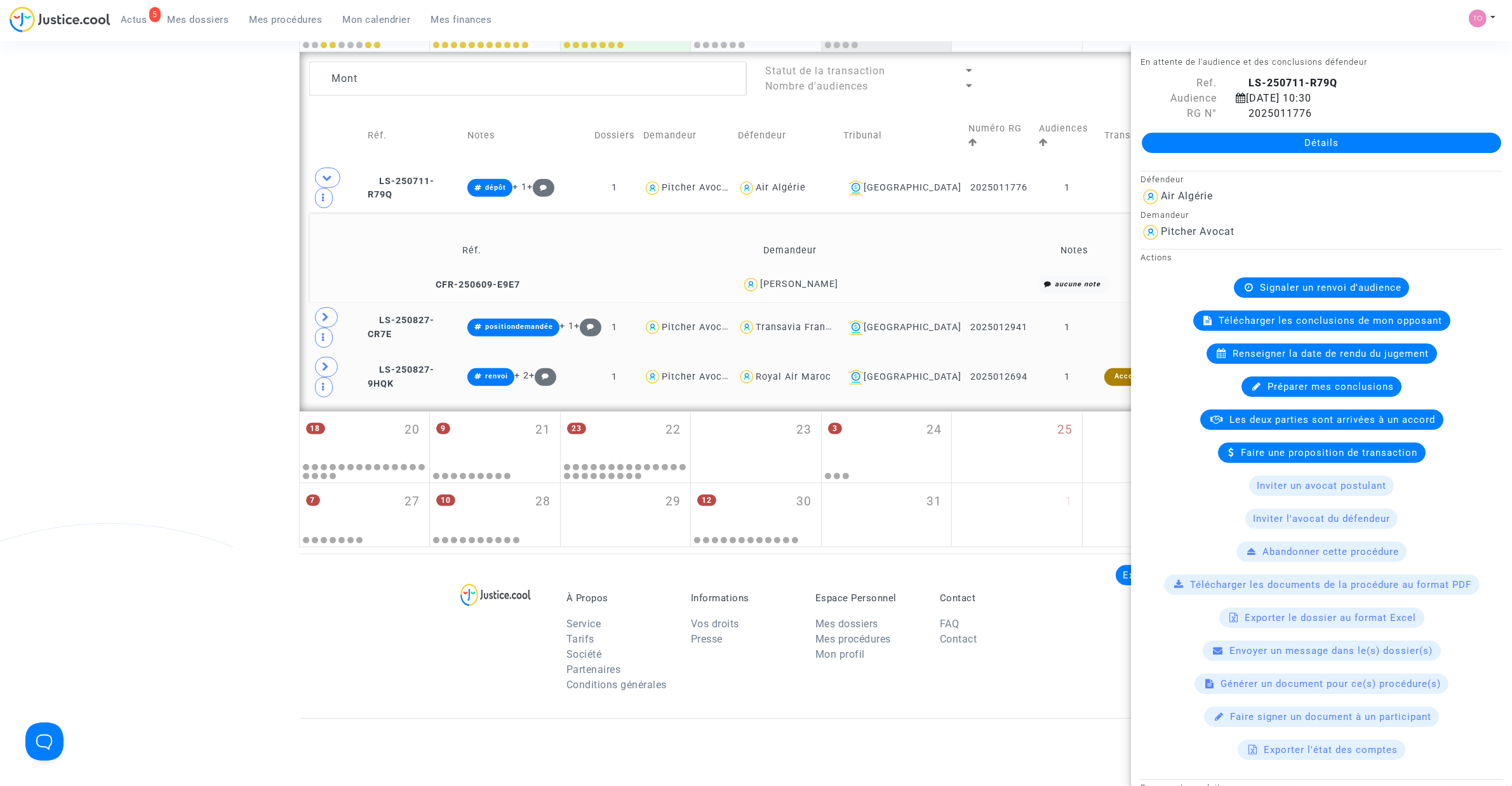
click at [834, 247] on span "Anissa BEN BOUDAOUD" at bounding box center [799, 247] width 78 height 84
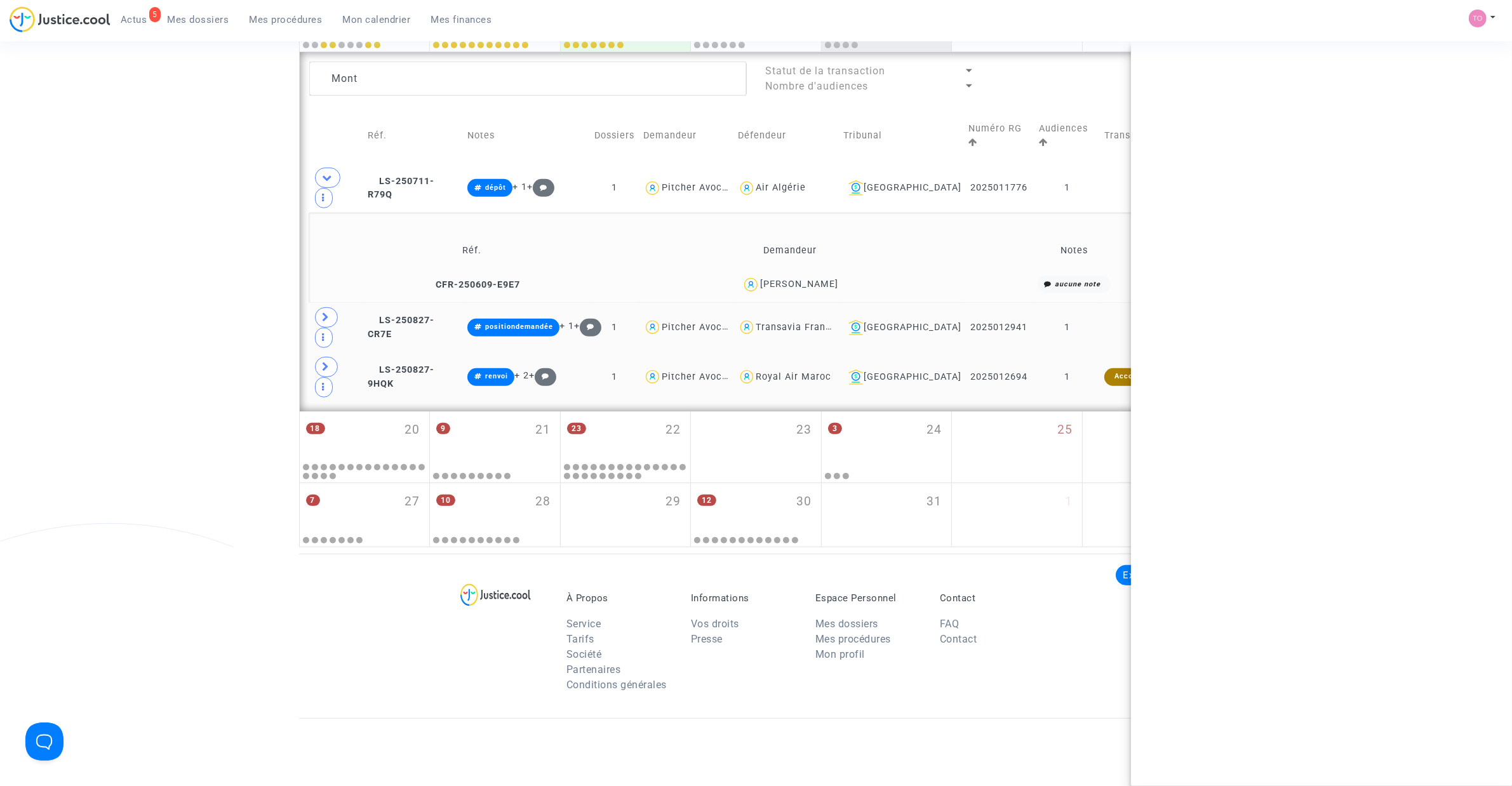
click at [834, 247] on span "Anissa BEN BOUDAOUD" at bounding box center [799, 247] width 78 height 84
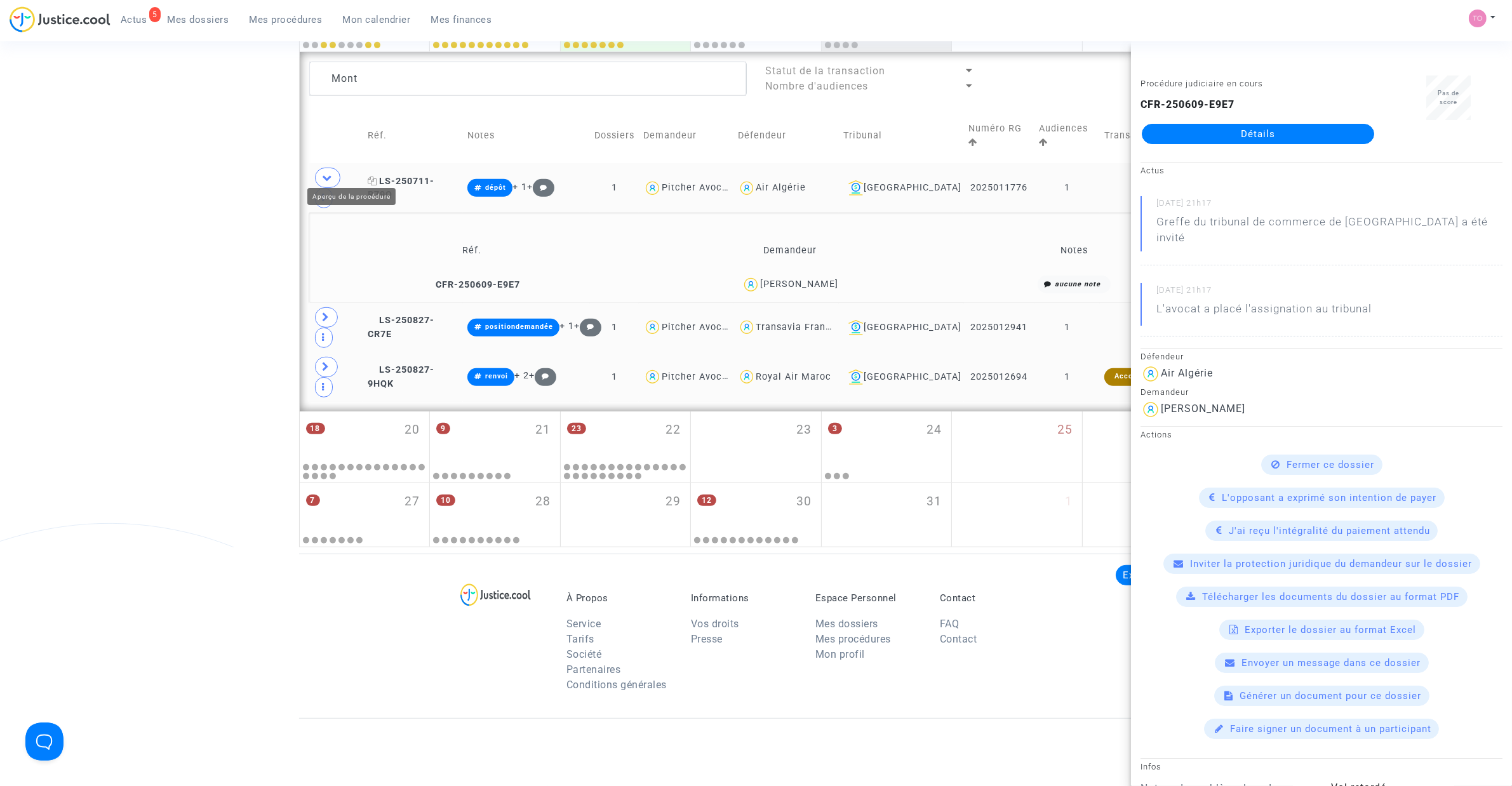
click at [410, 176] on span "LS-250711-R79Q" at bounding box center [401, 188] width 67 height 25
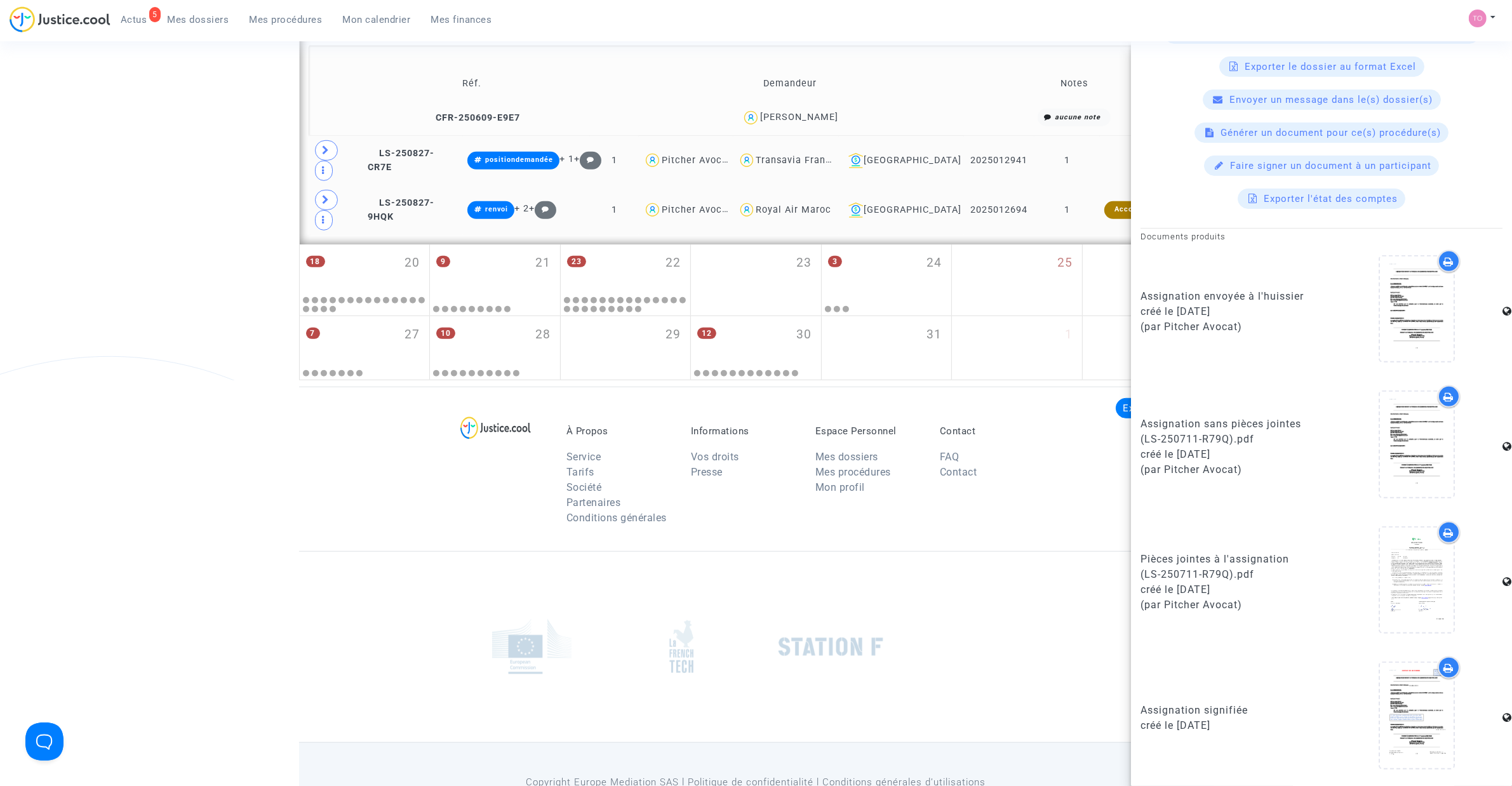
scroll to position [925, 0]
click at [1444, 670] on icon at bounding box center [1449, 668] width 11 height 11
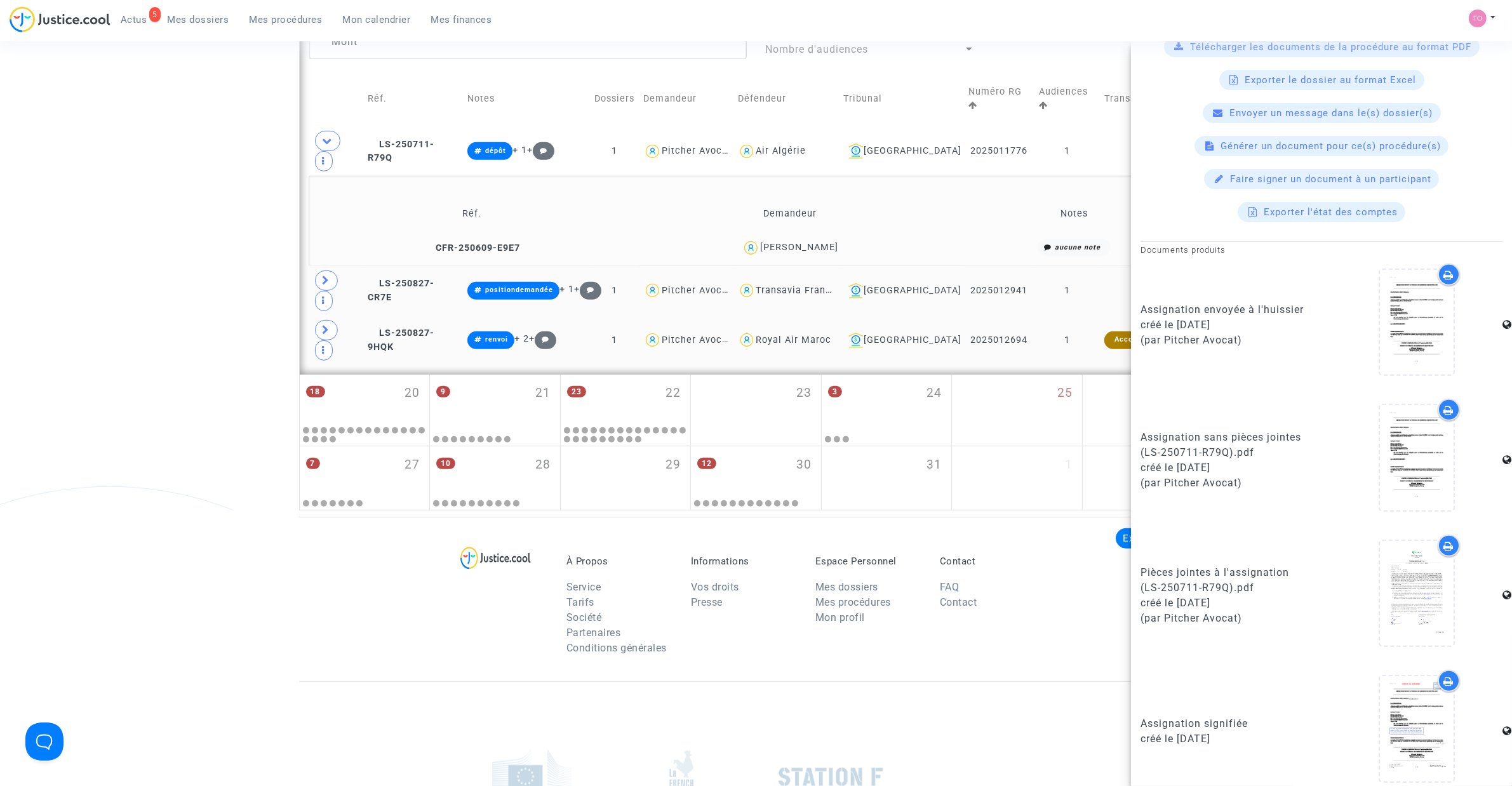
scroll to position [551, 0]
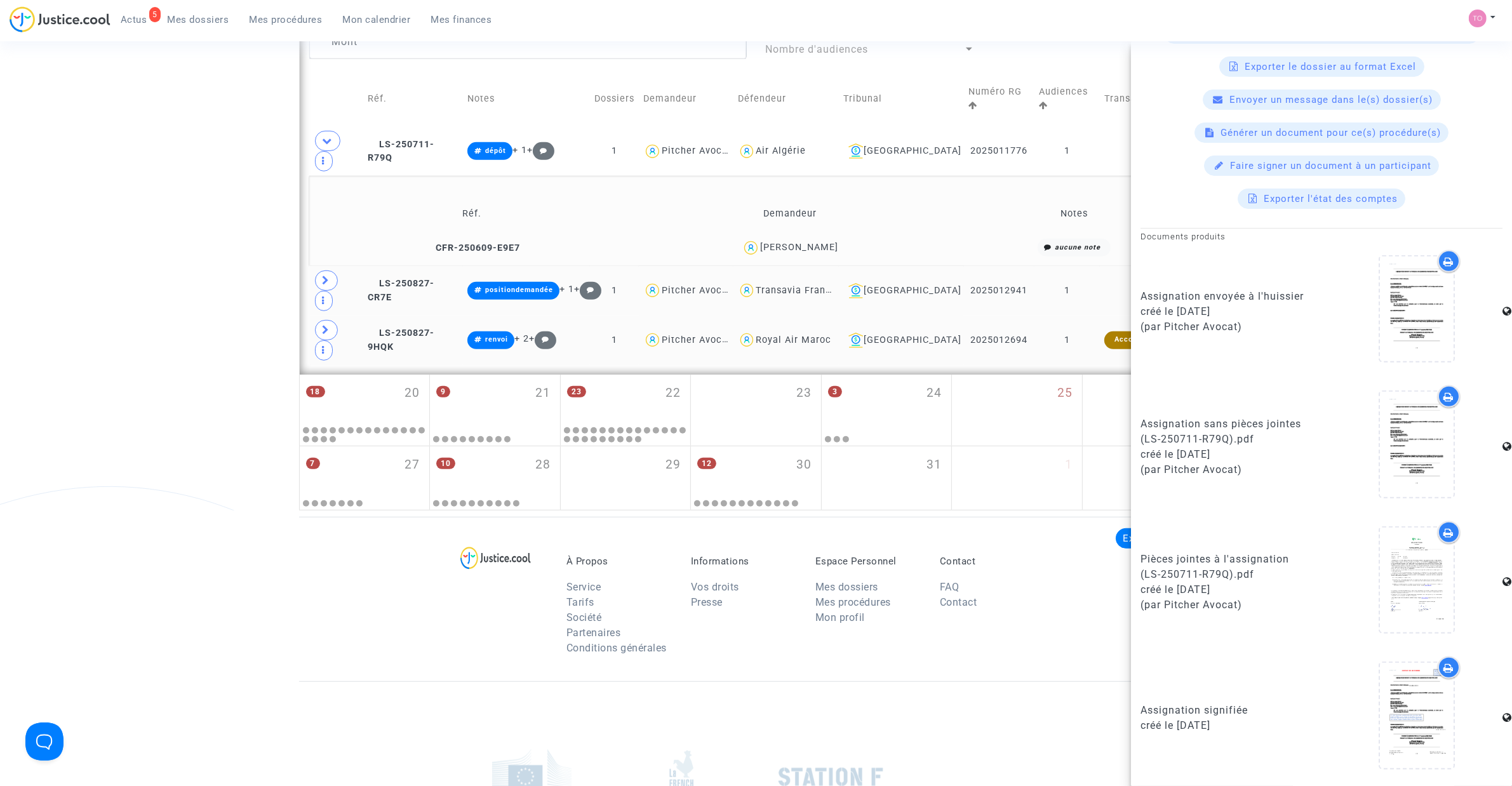
click at [1444, 533] on icon at bounding box center [1449, 533] width 11 height 11
click at [420, 278] on span "LS-250827-CR7E" at bounding box center [401, 290] width 67 height 25
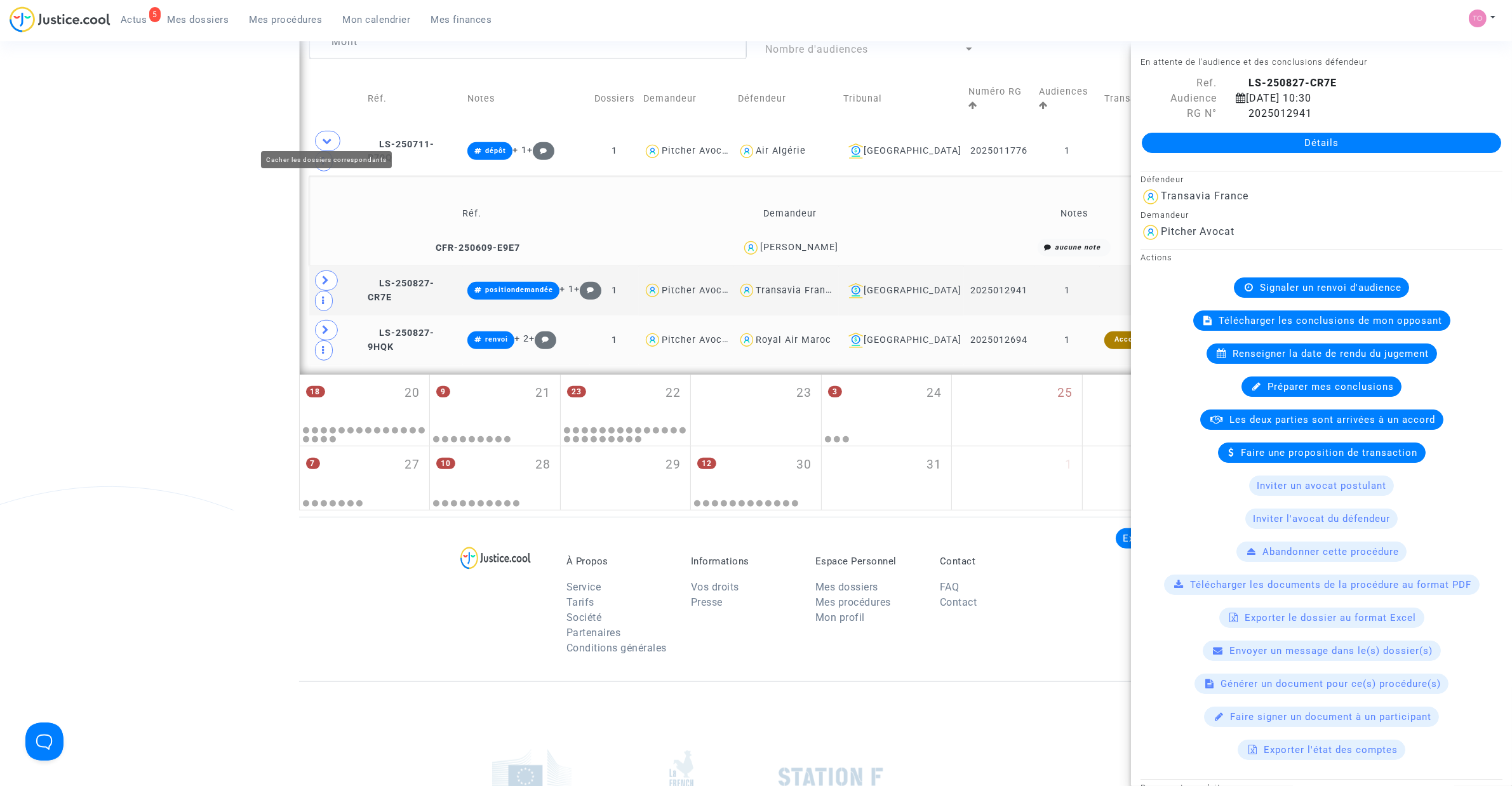
click at [322, 136] on icon at bounding box center [328, 140] width 11 height 10
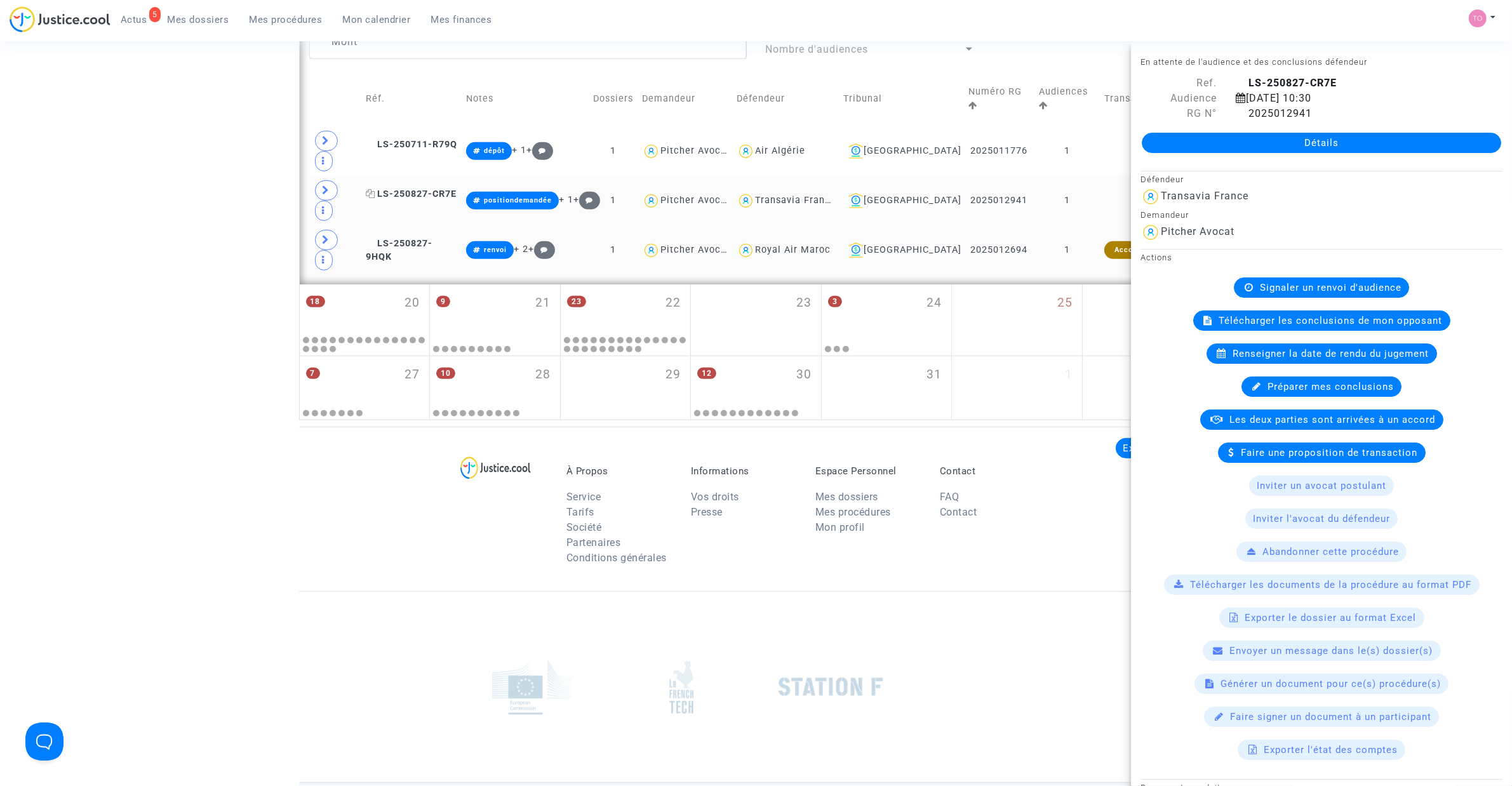
click at [437, 188] on span "LS-250827-CR7E" at bounding box center [410, 194] width 91 height 11
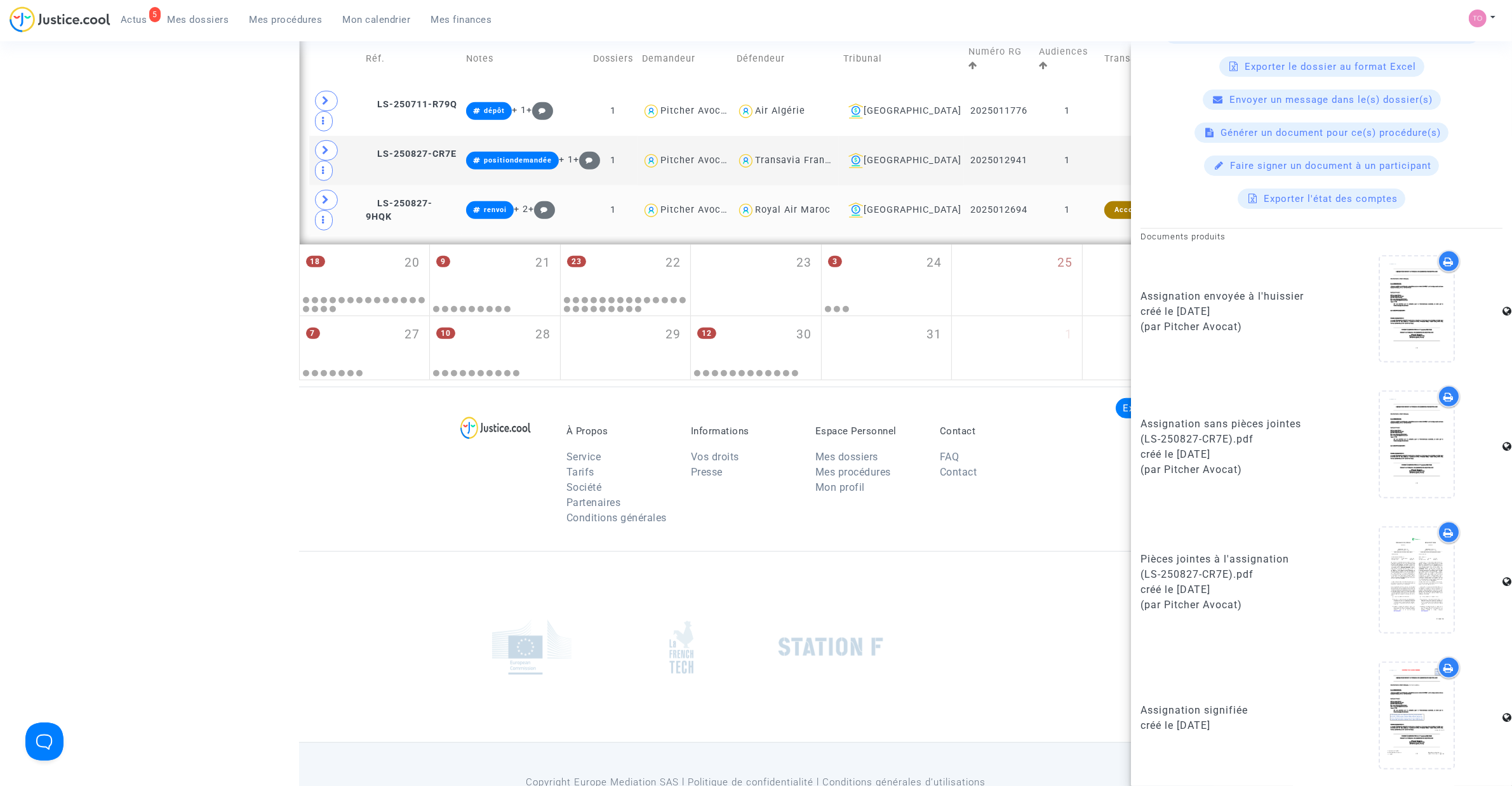
scroll to position [836, 0]
click at [1444, 667] on icon at bounding box center [1449, 668] width 11 height 11
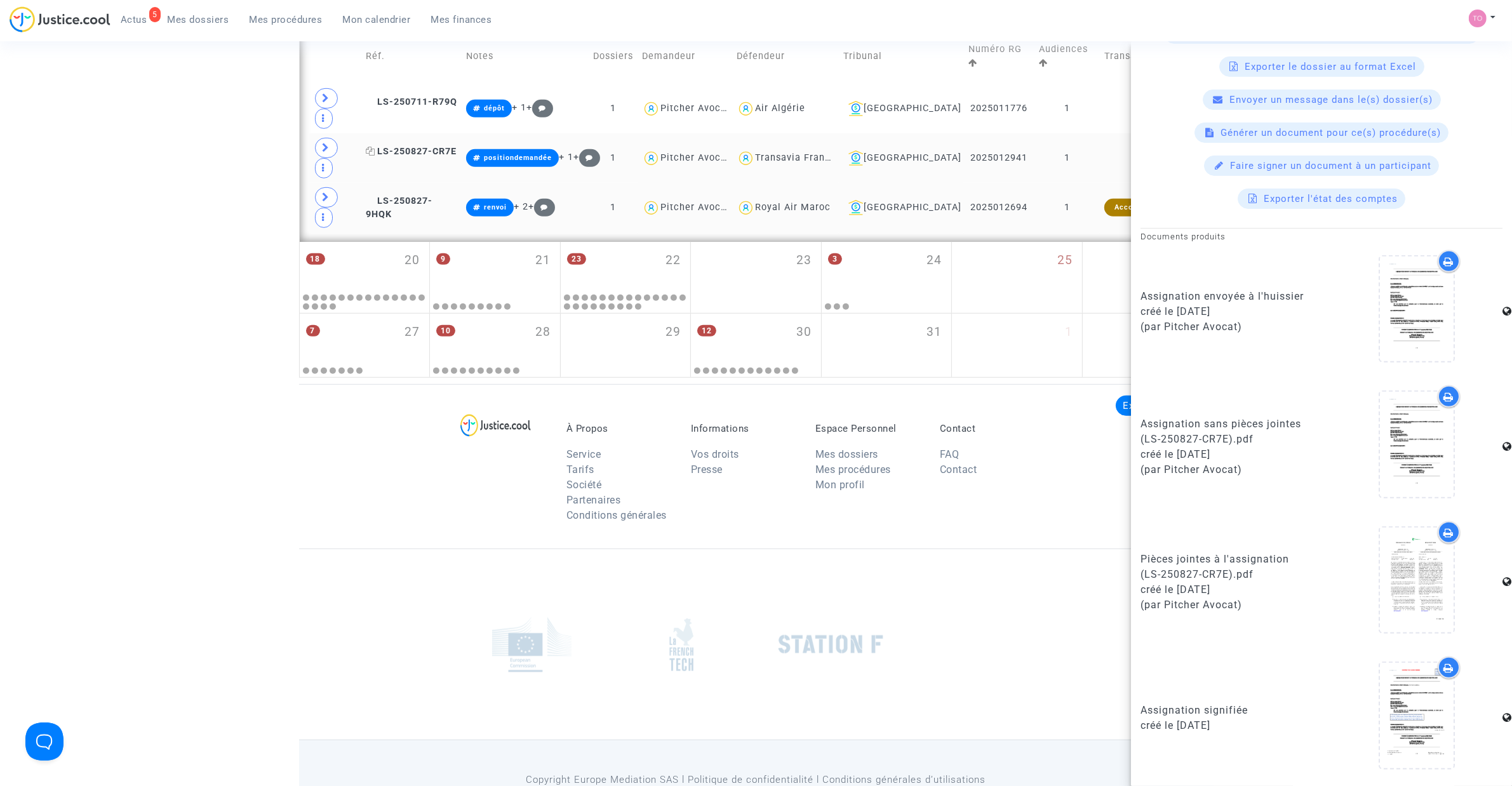
click at [405, 146] on span "LS-250827-CR7E" at bounding box center [410, 151] width 91 height 11
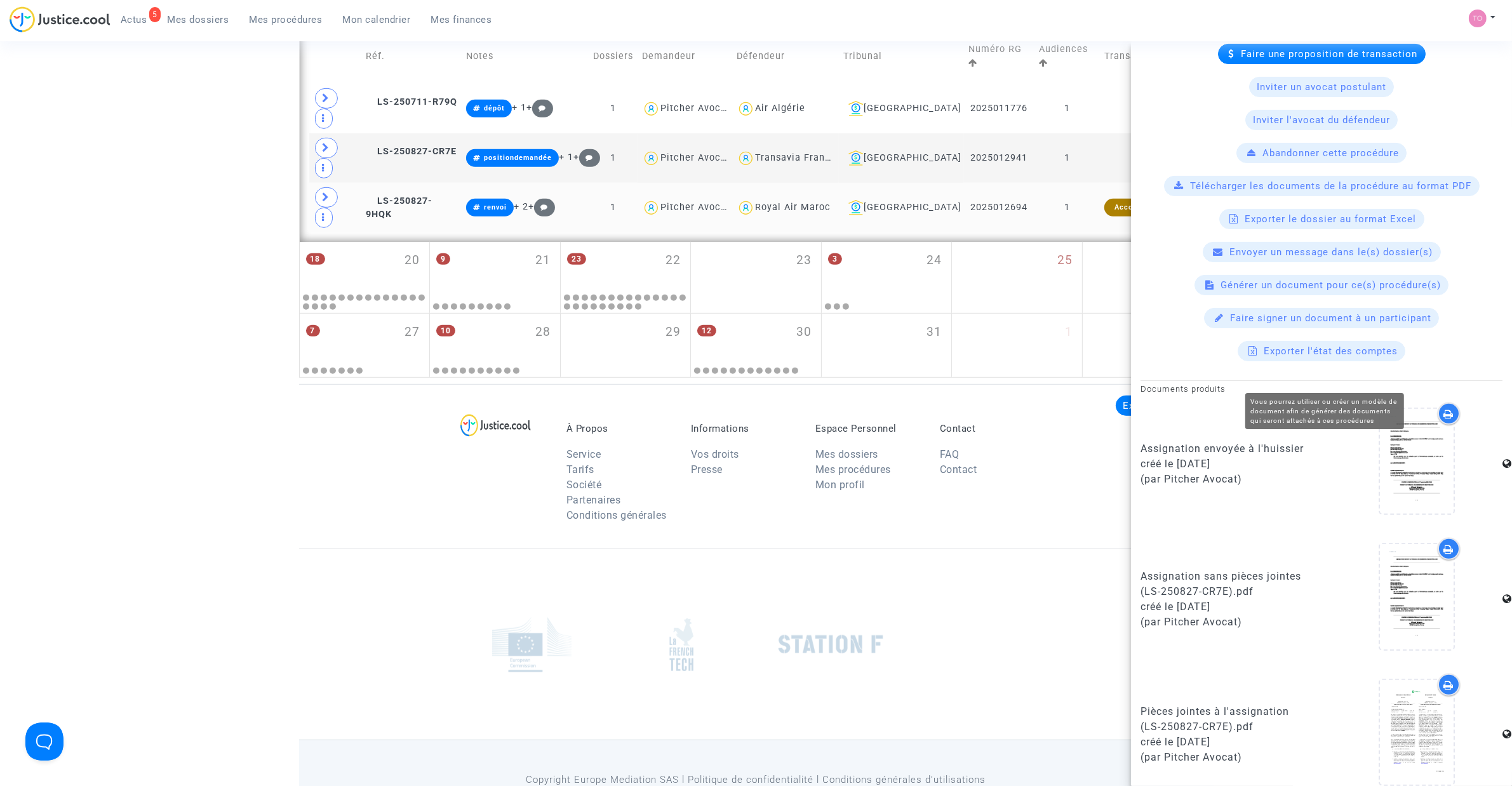
scroll to position [551, 0]
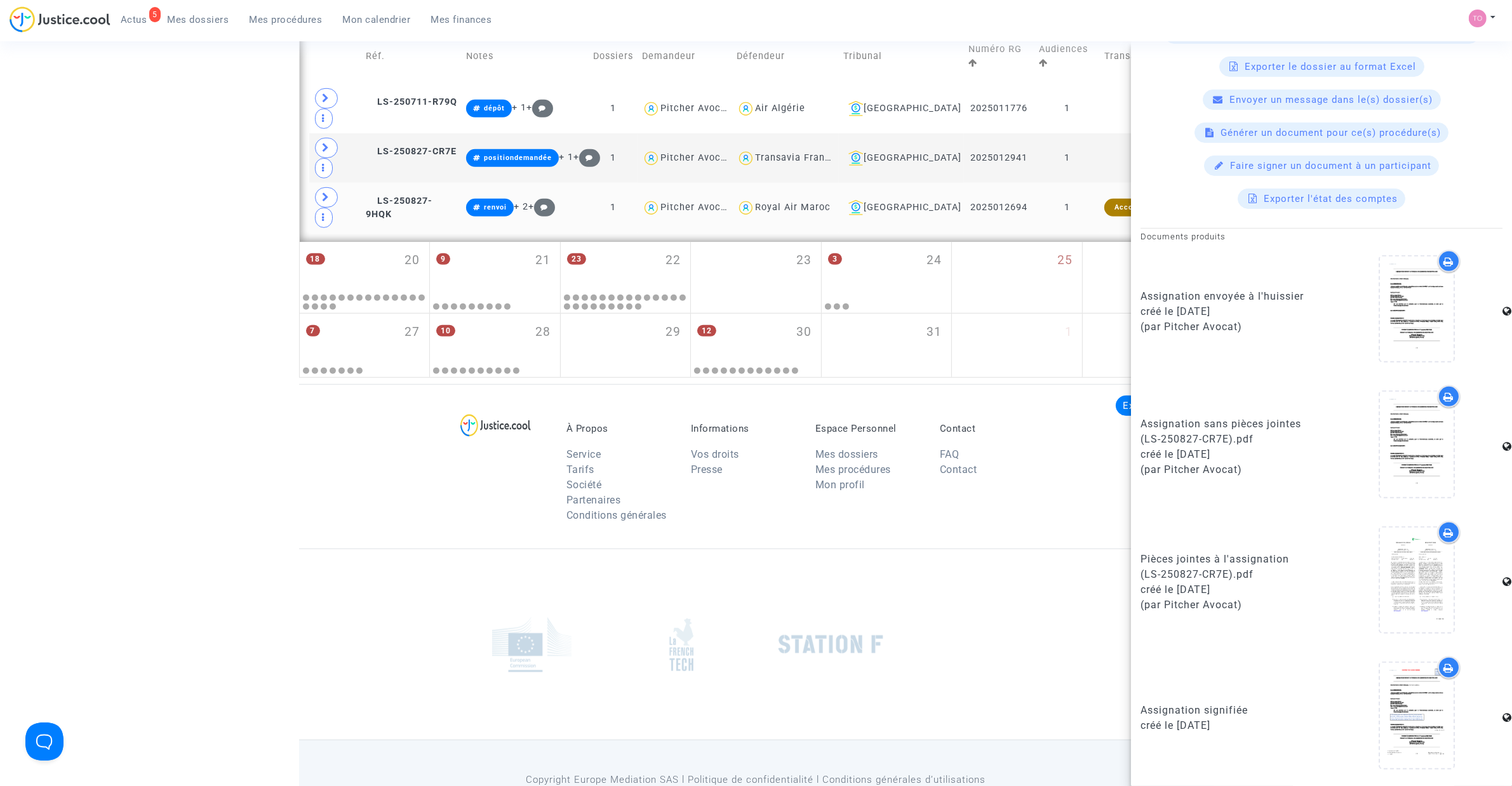
click at [1444, 533] on icon at bounding box center [1449, 533] width 11 height 11
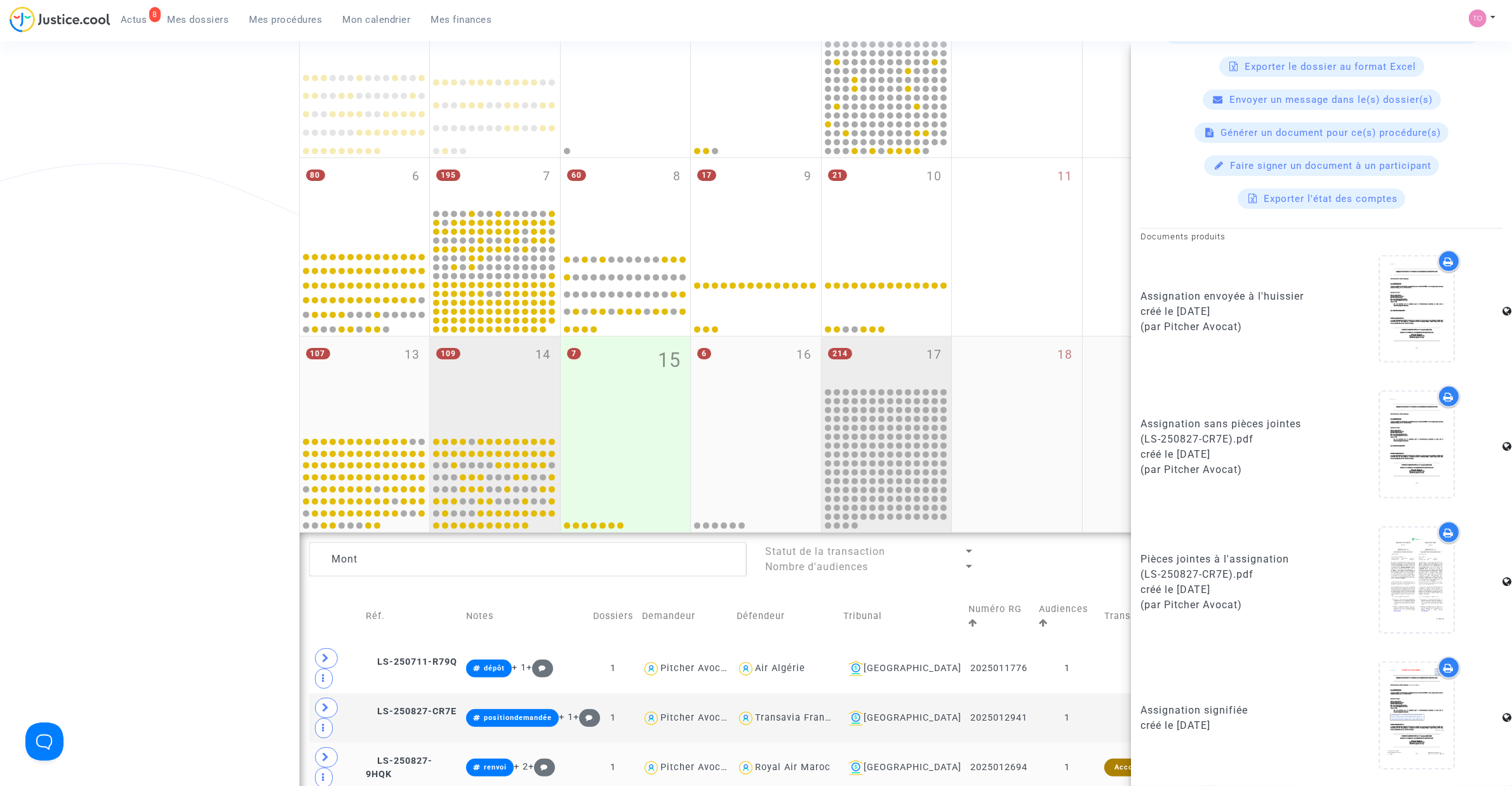
scroll to position [254, 0]
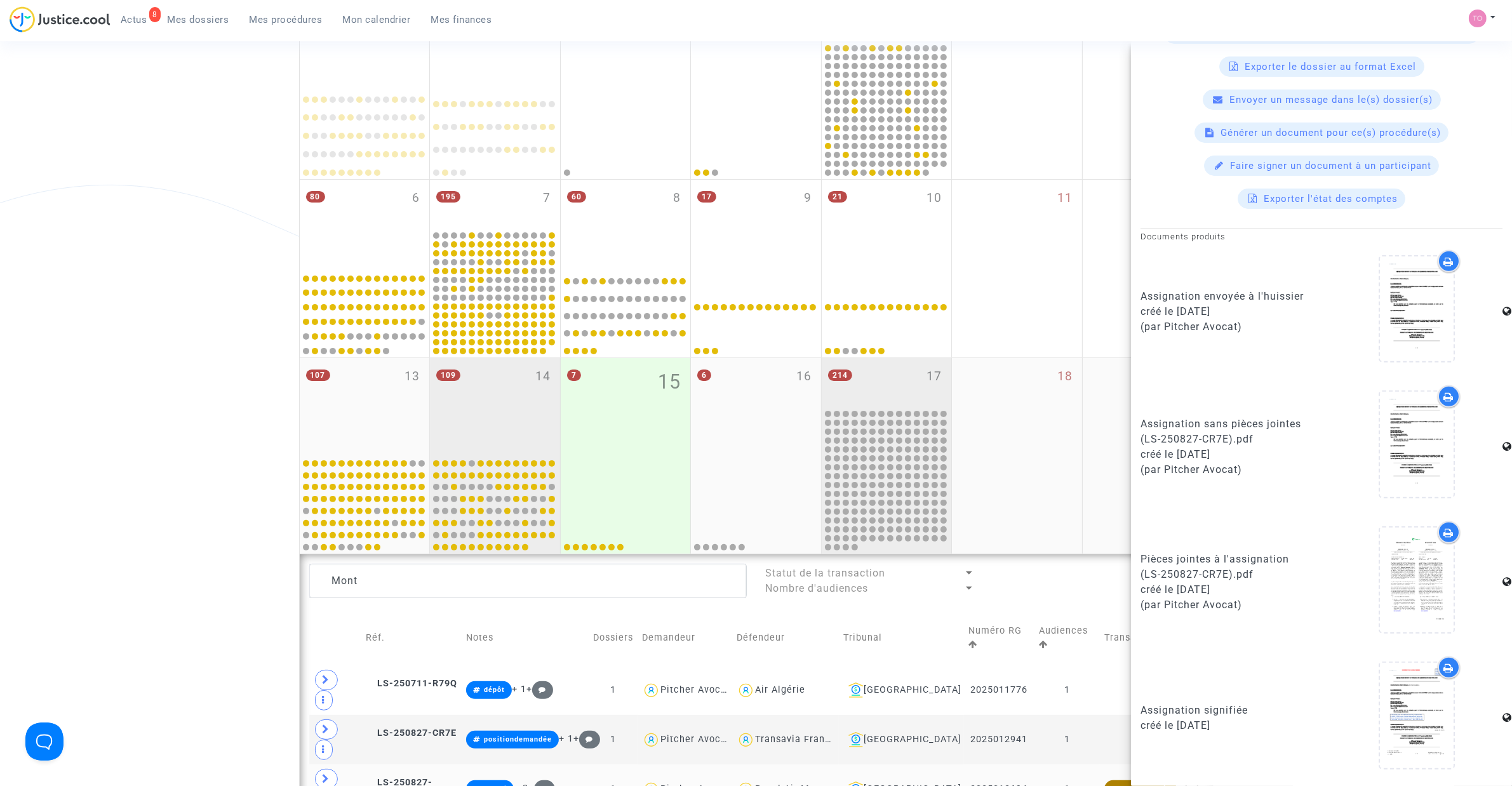
click at [474, 407] on div "109 14" at bounding box center [495, 406] width 130 height 96
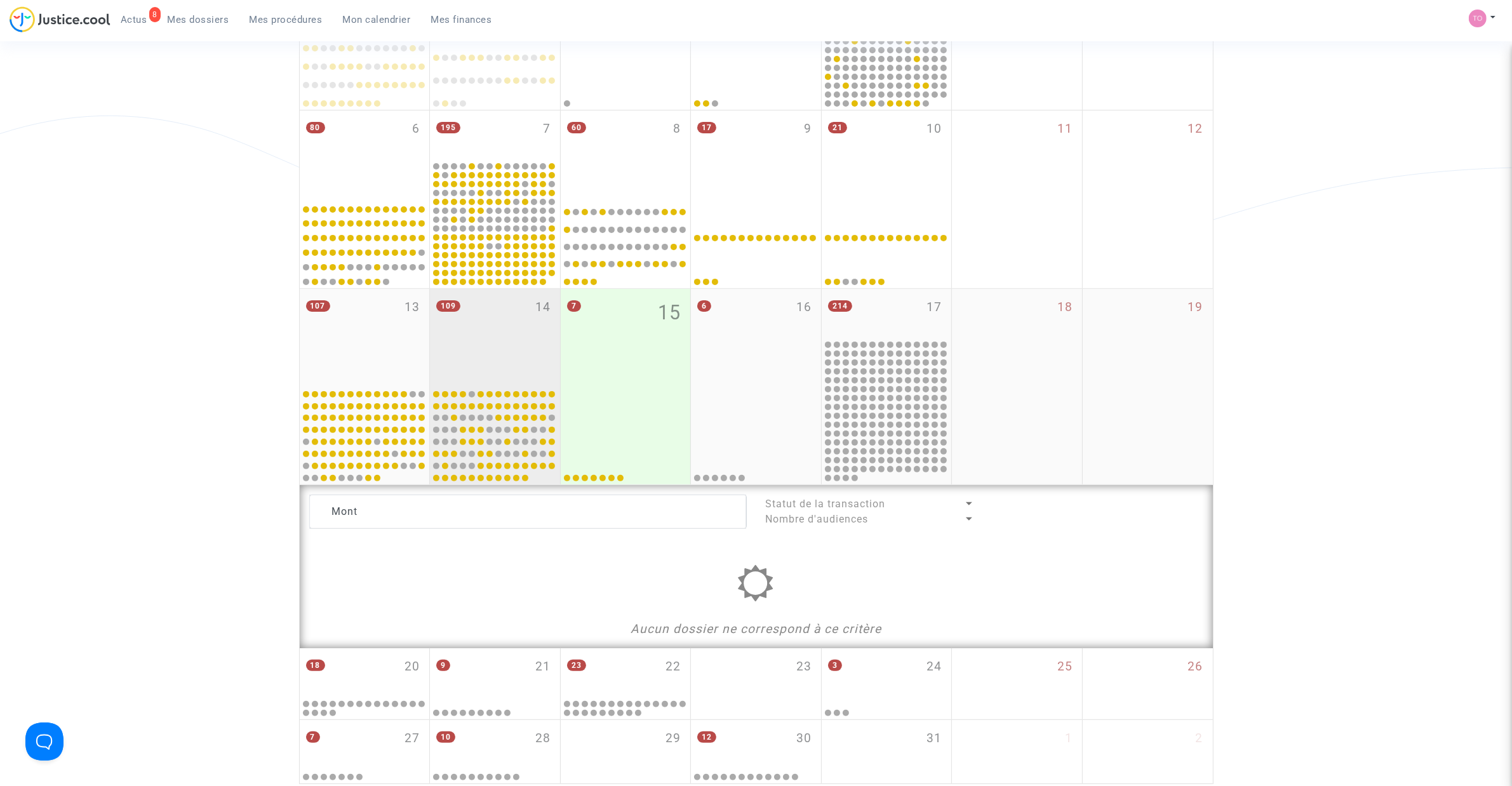
scroll to position [306, 0]
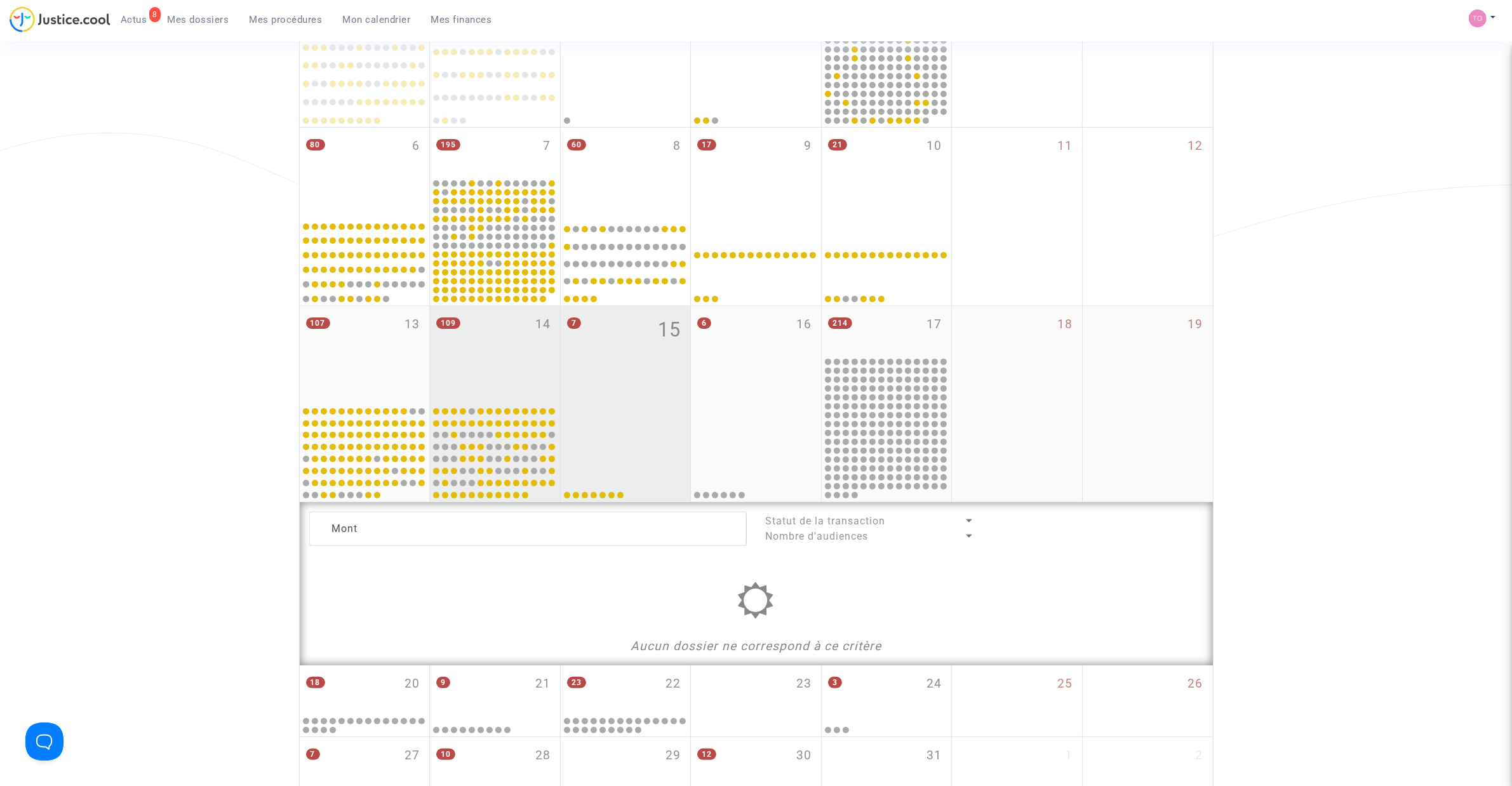
click at [613, 370] on div "7 15" at bounding box center [626, 354] width 130 height 96
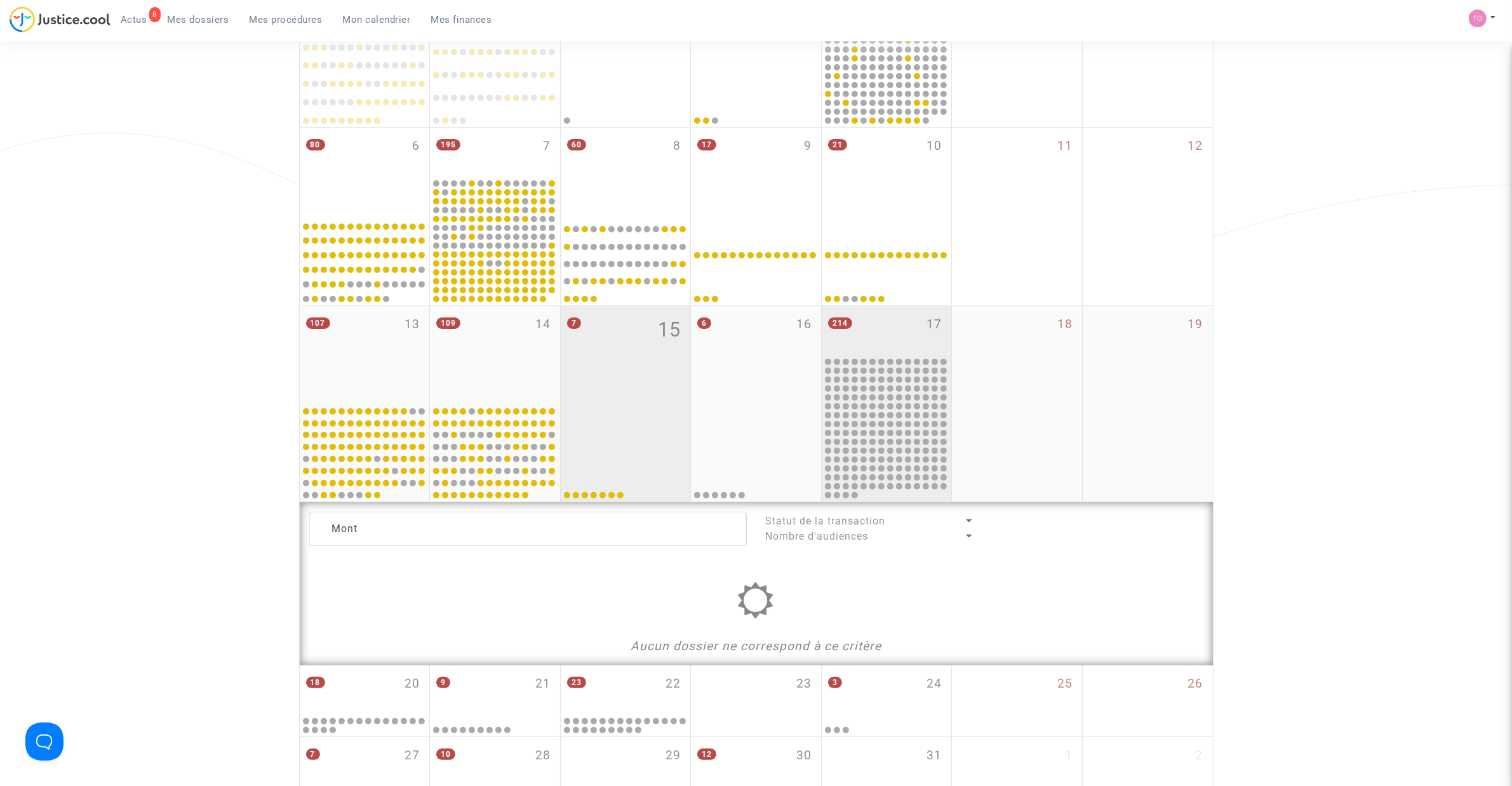
click at [861, 324] on div "214 17" at bounding box center [887, 331] width 130 height 49
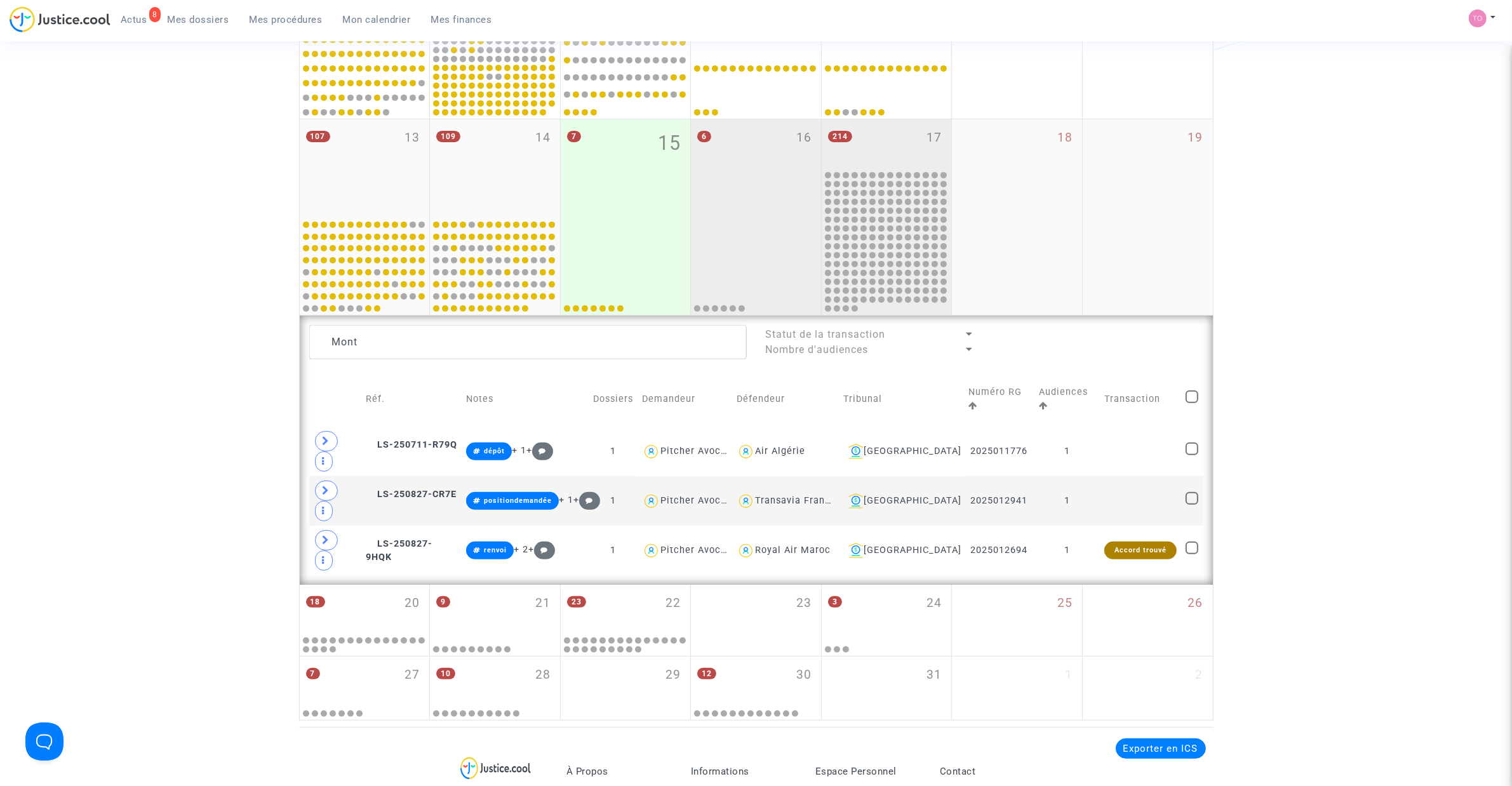
scroll to position [492, 0]
click at [763, 187] on div "6 16" at bounding box center [756, 167] width 130 height 96
type textarea "Mont"
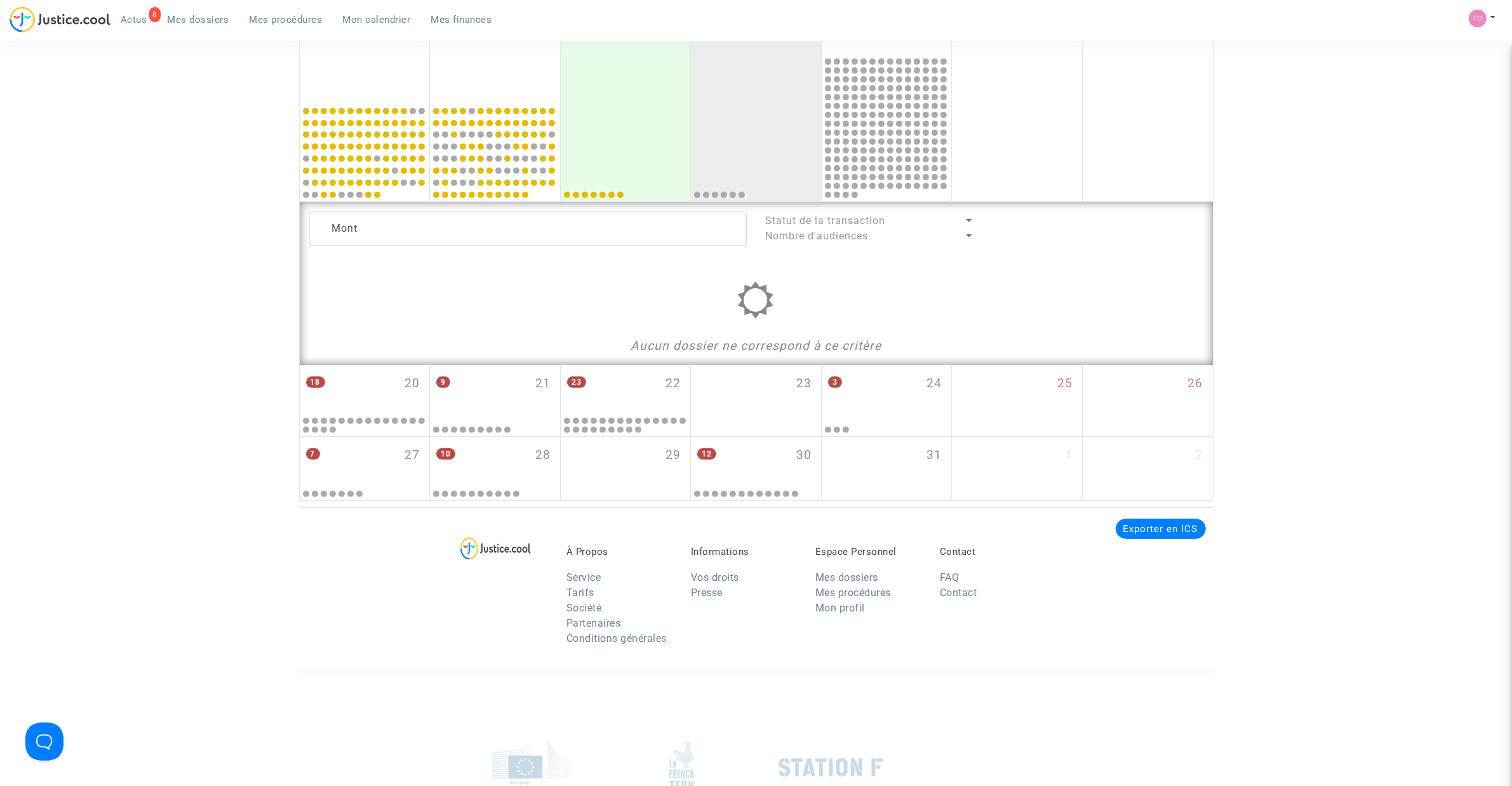
scroll to position [651, 0]
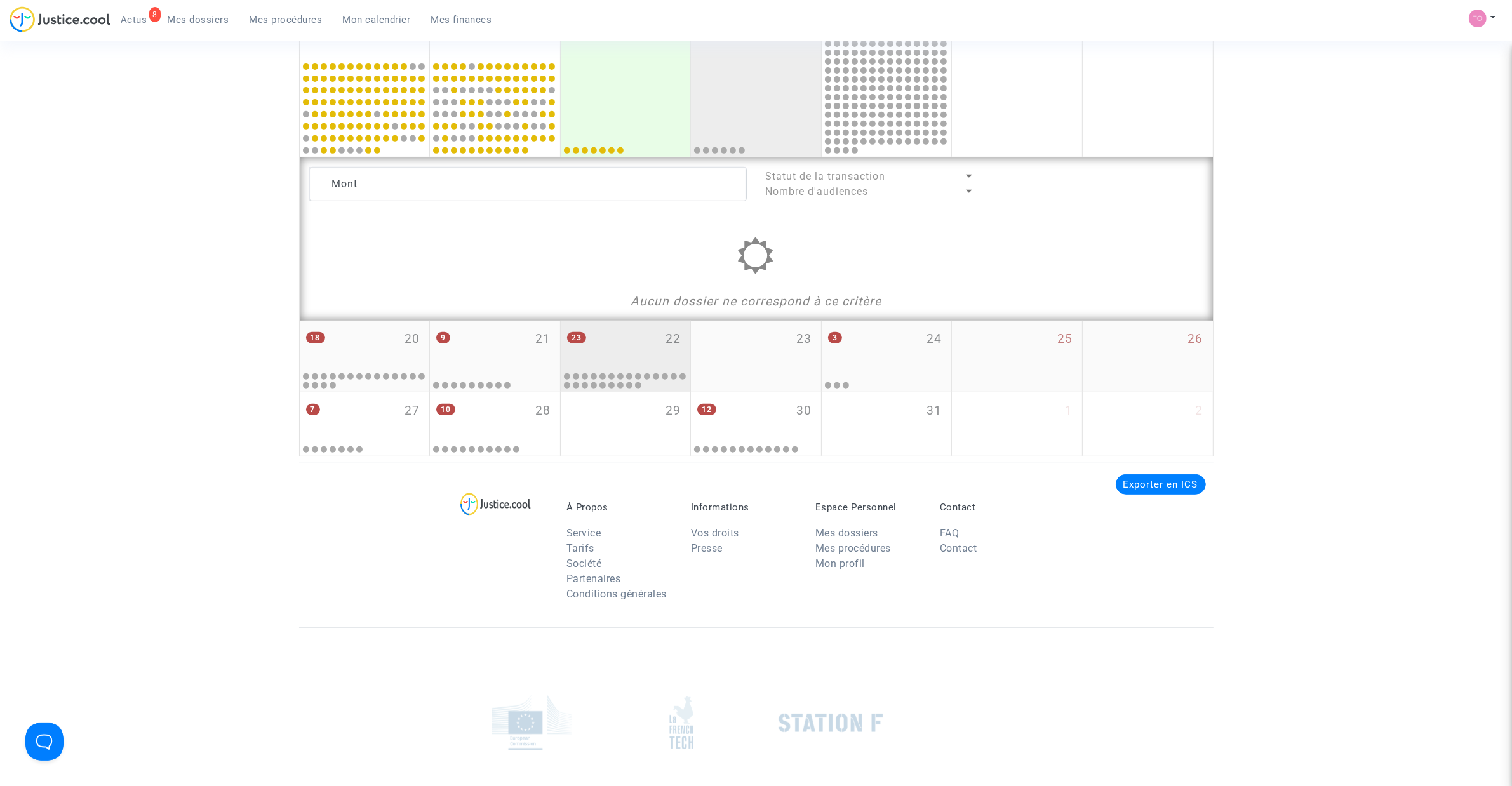
click at [626, 335] on div "23 22" at bounding box center [626, 345] width 130 height 49
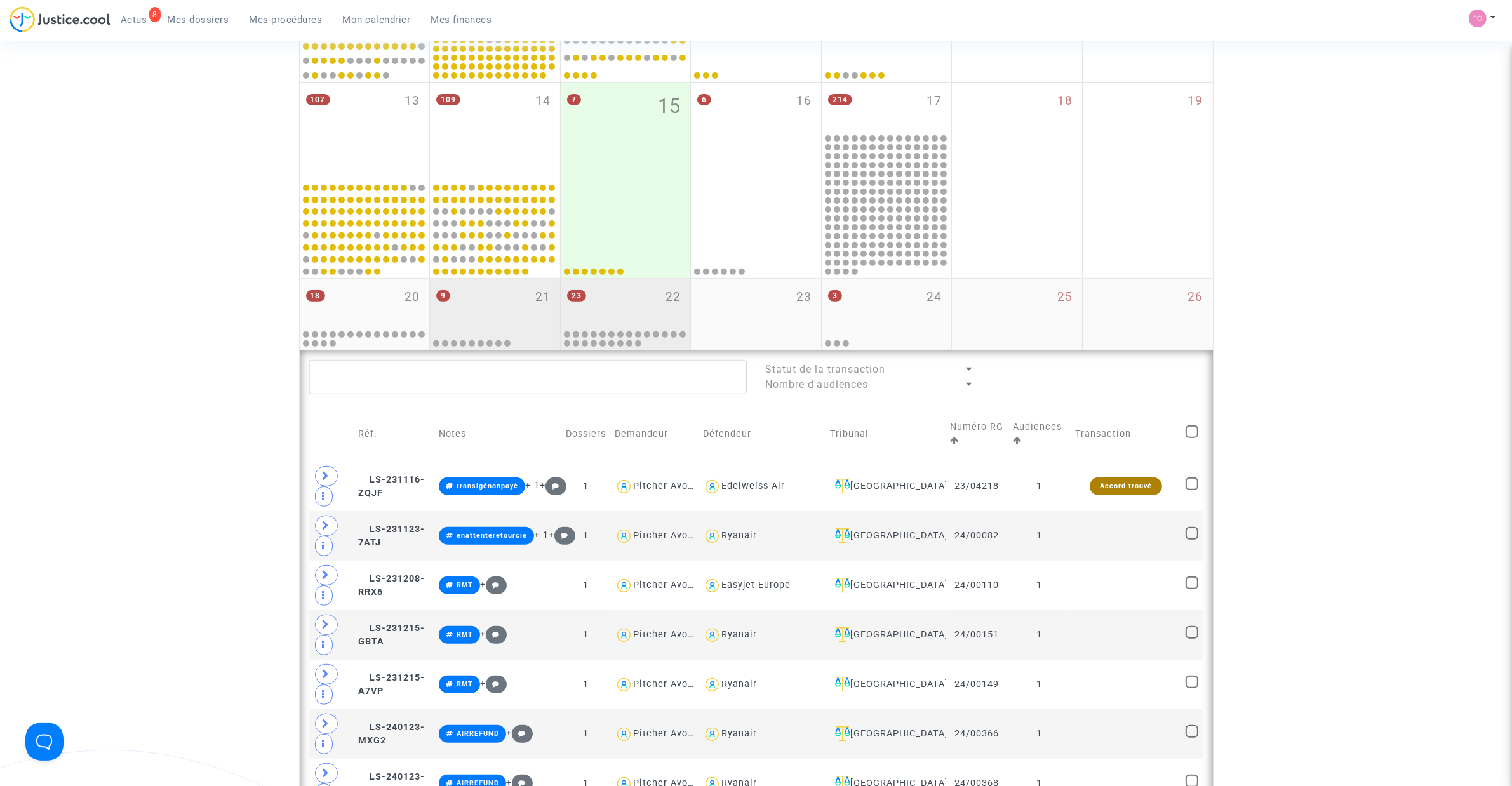
scroll to position [518, 0]
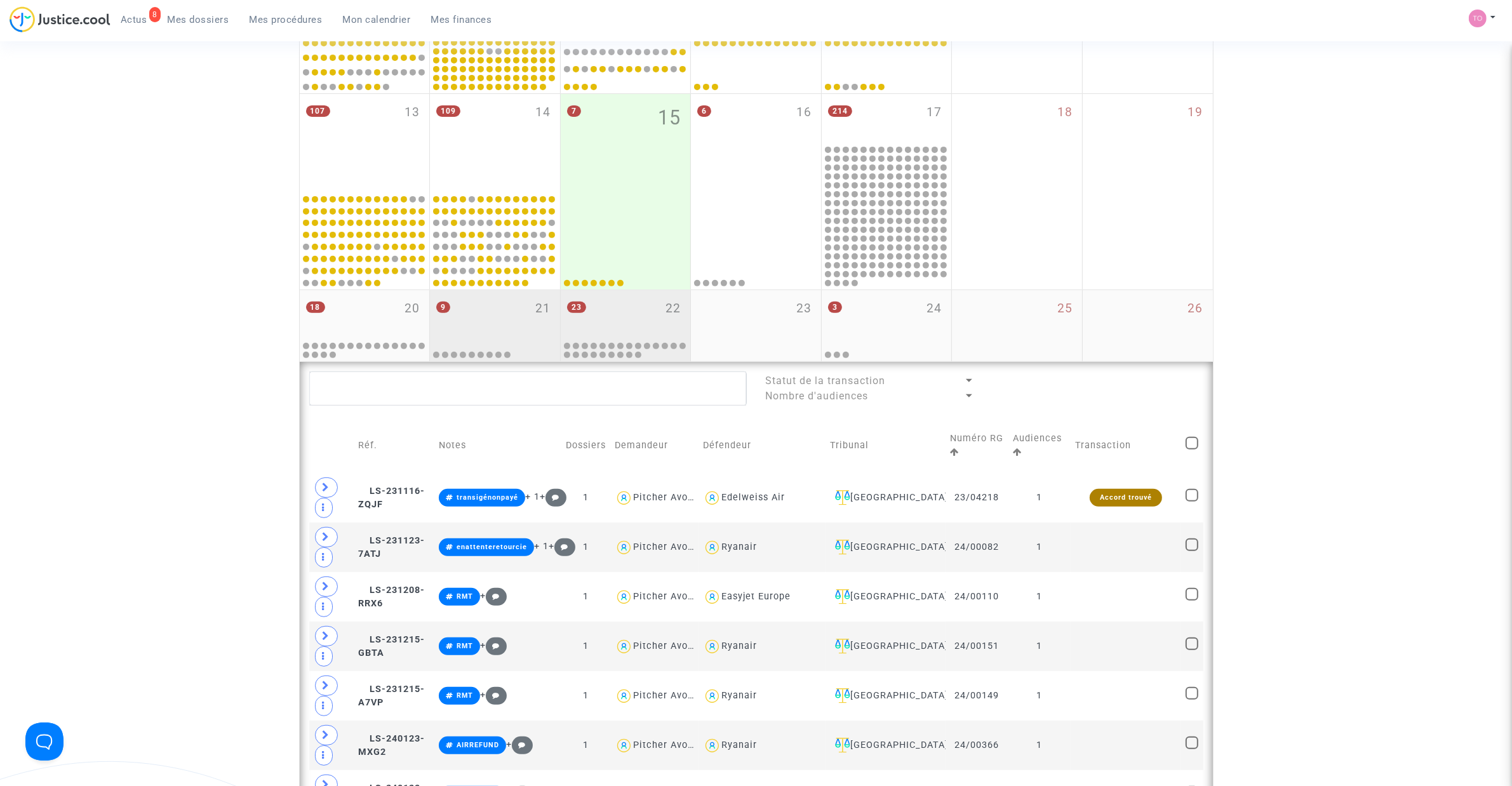
click at [515, 320] on div "9 21" at bounding box center [495, 314] width 130 height 49
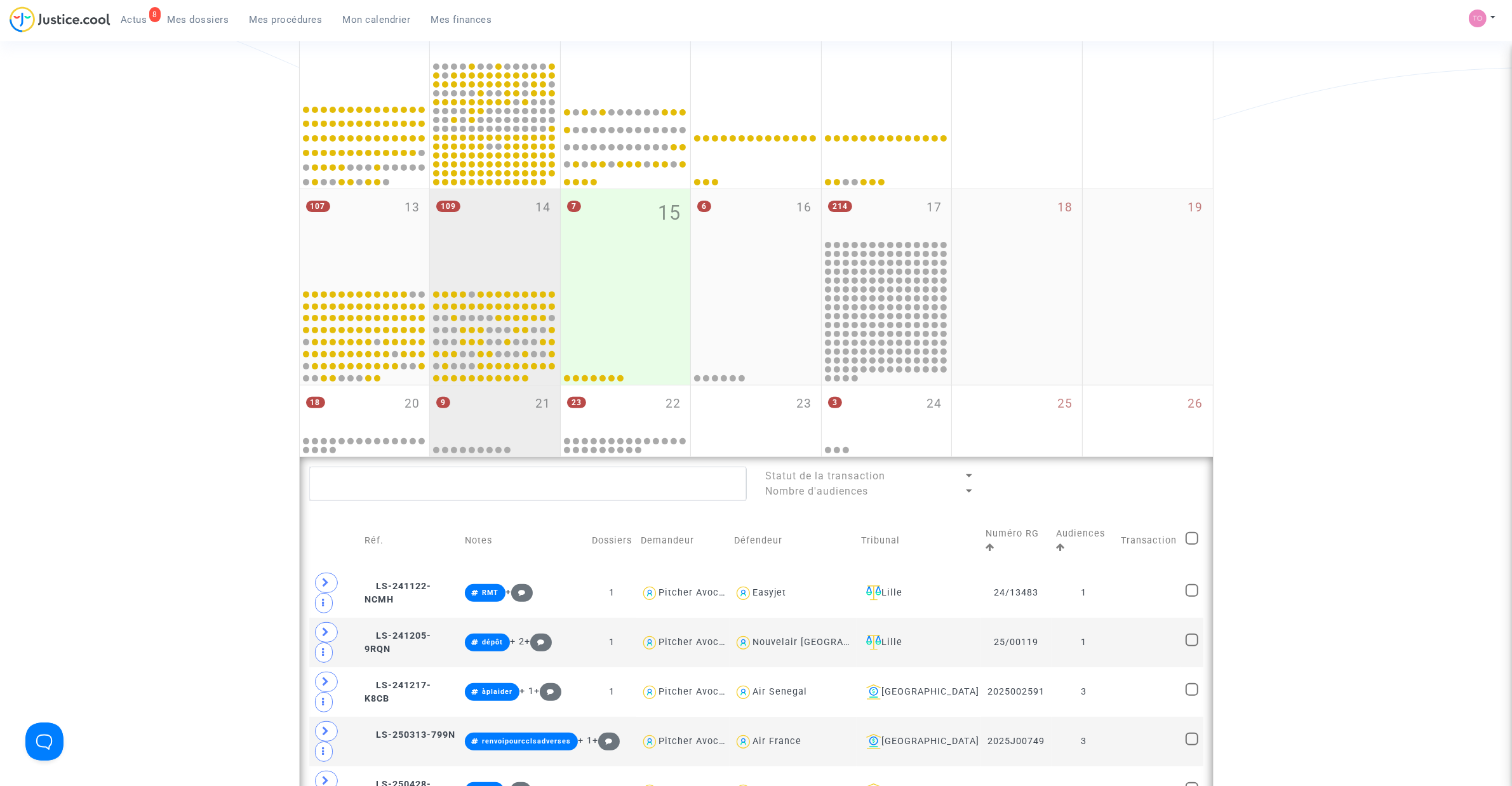
scroll to position [413, 0]
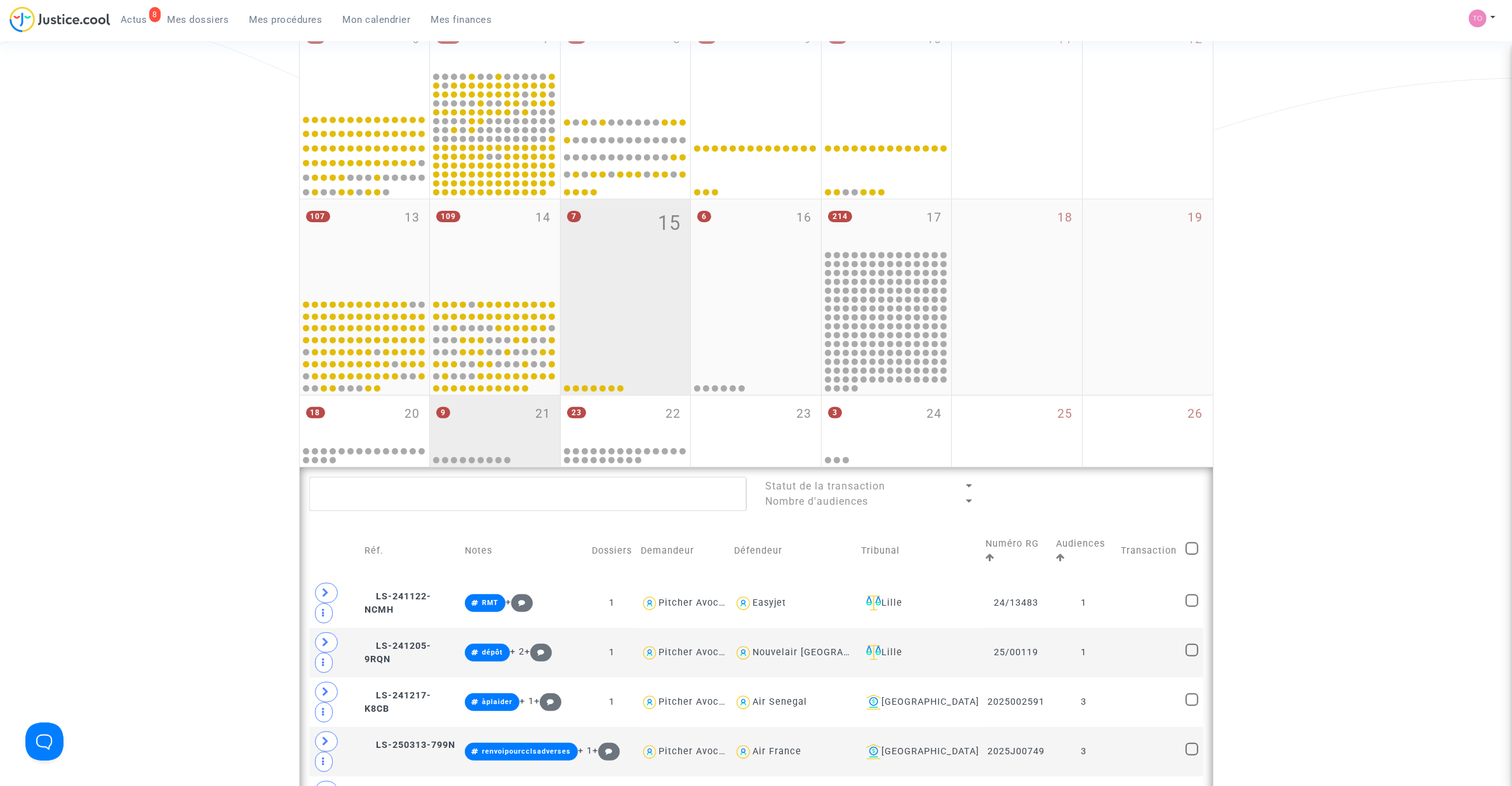
click at [608, 240] on div "7 15" at bounding box center [626, 246] width 130 height 96
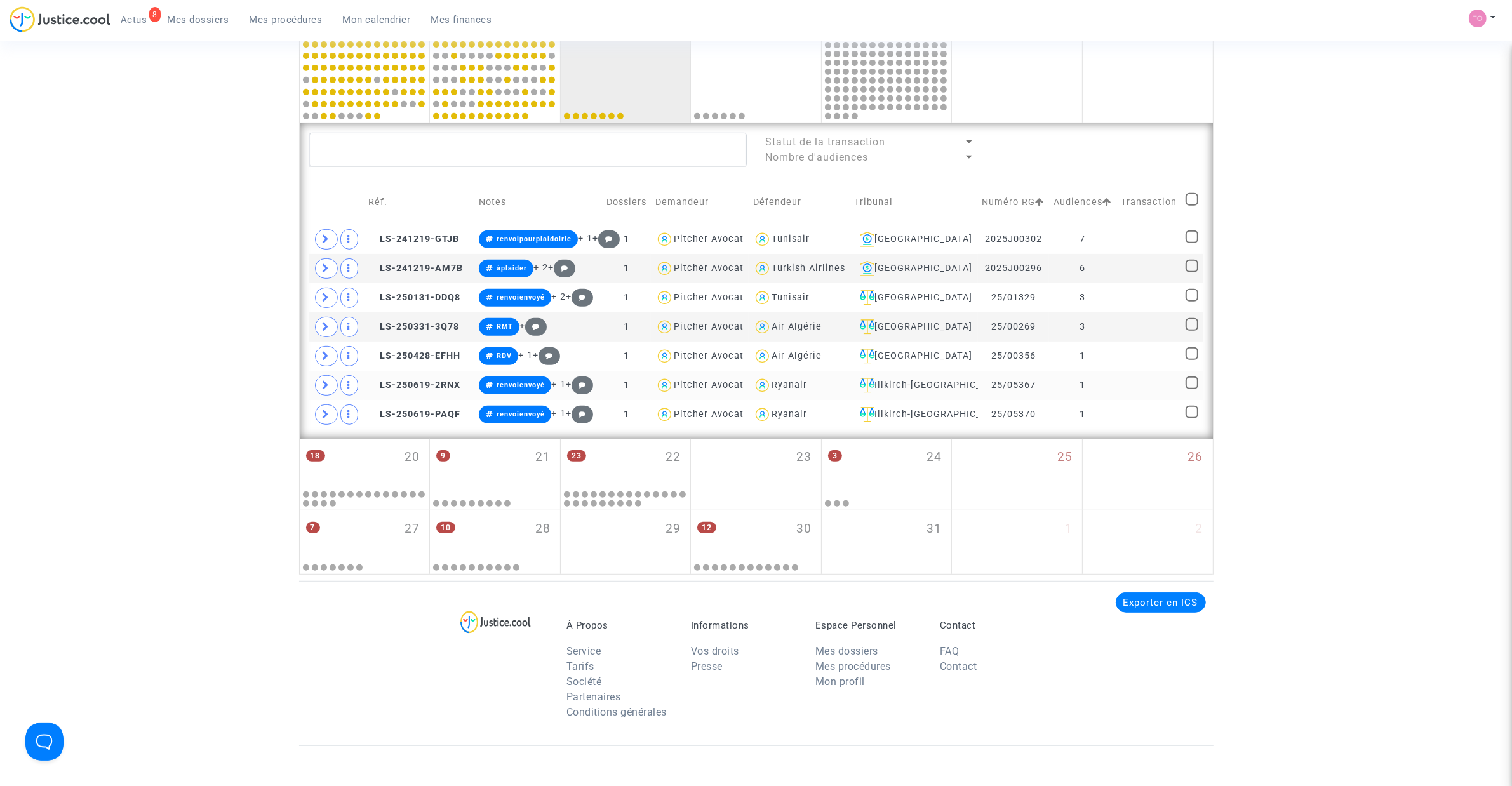
scroll to position [703, 0]
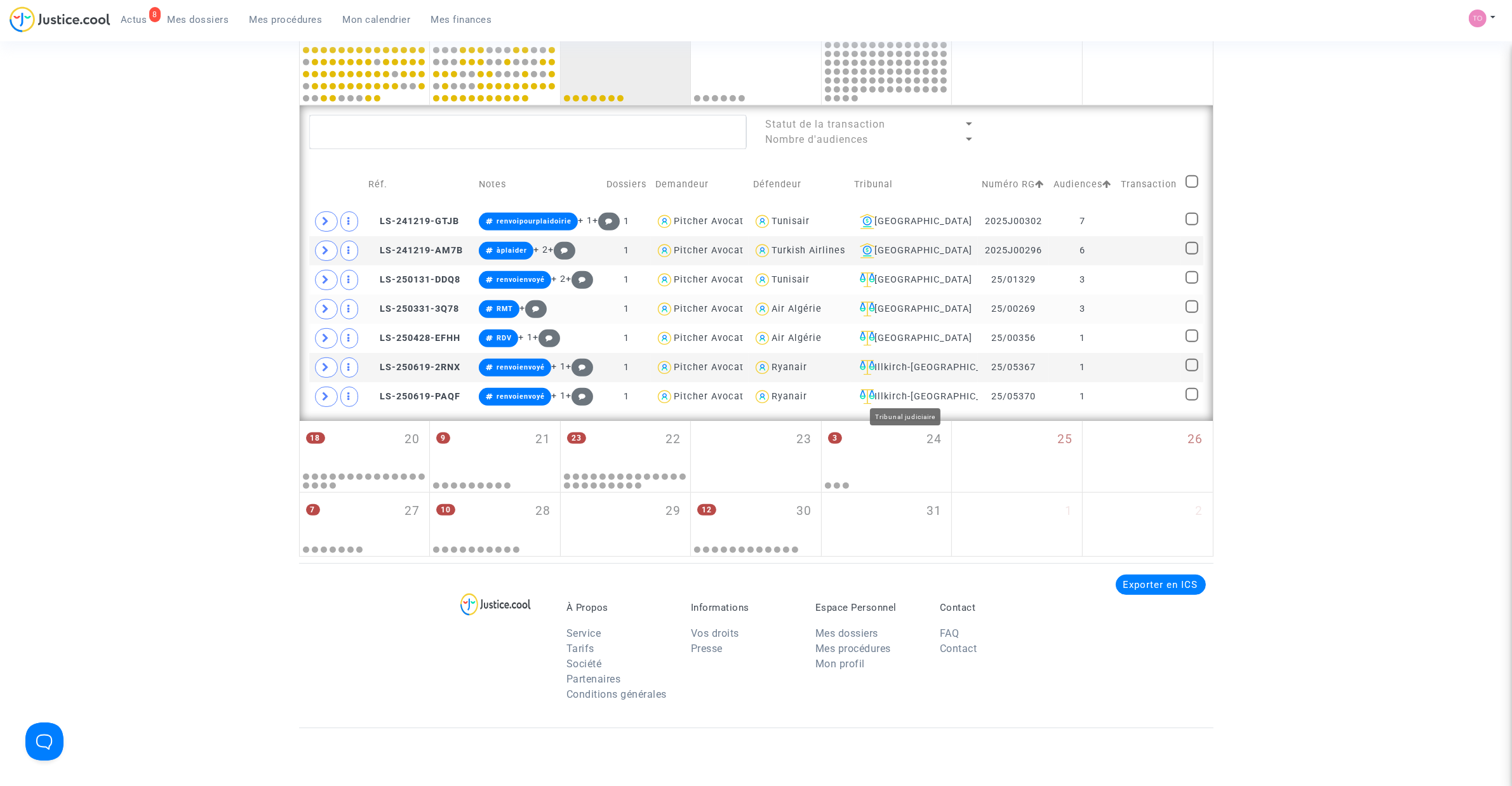
click at [881, 317] on div "[GEOGRAPHIC_DATA]" at bounding box center [913, 308] width 119 height 15
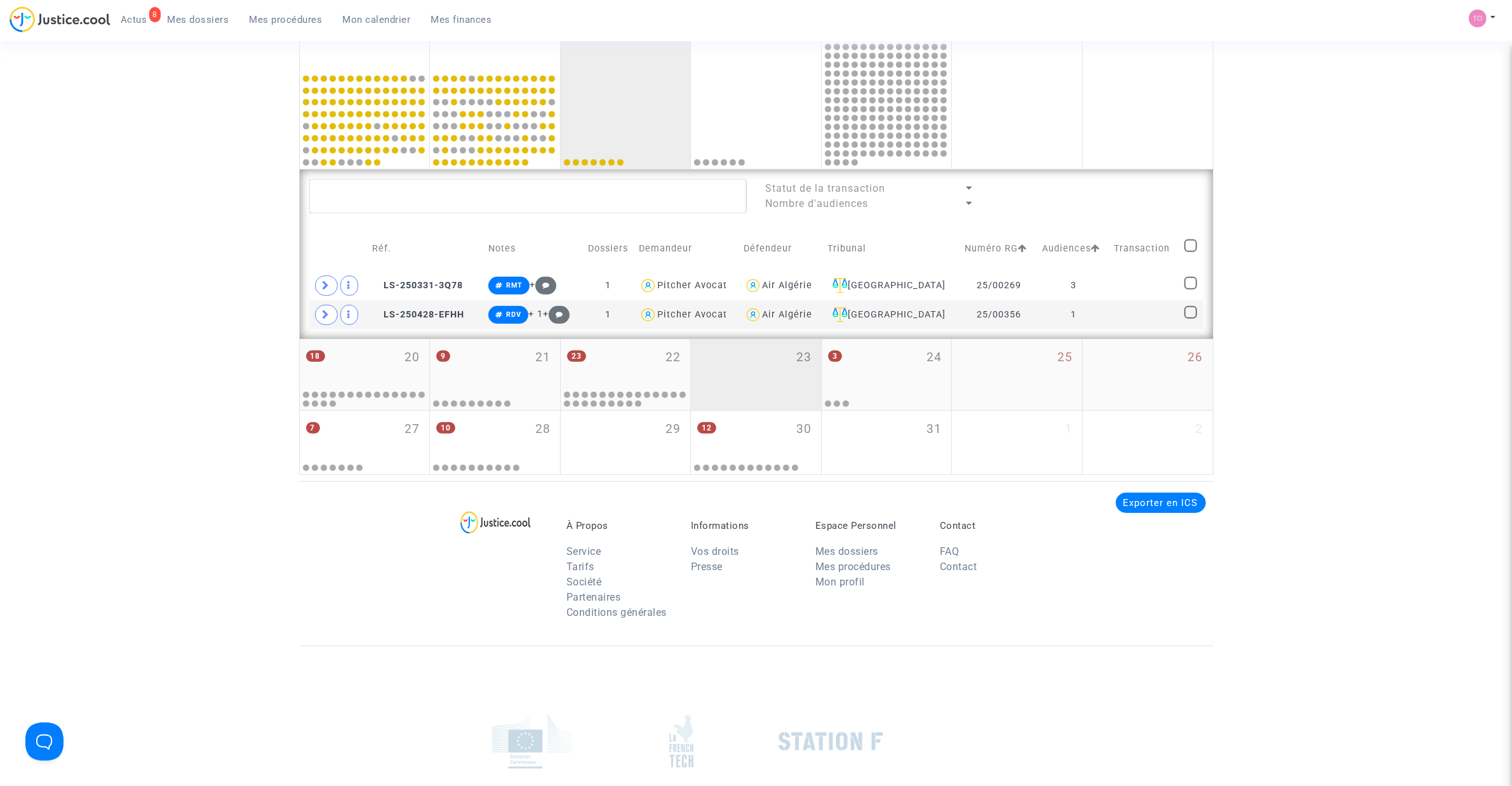
scroll to position [598, 0]
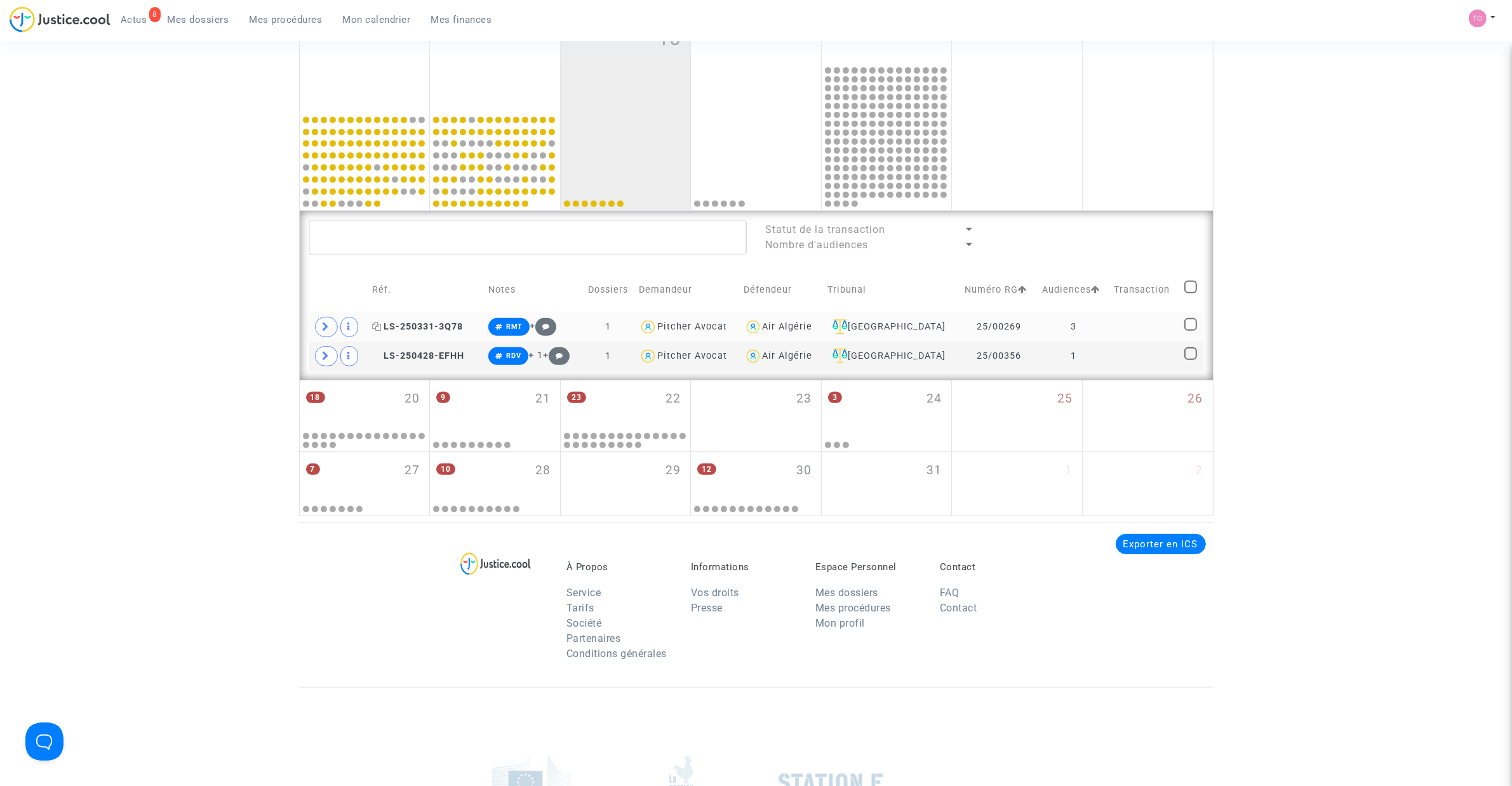
click at [436, 322] on span "LS-250331-3Q78" at bounding box center [417, 327] width 91 height 11
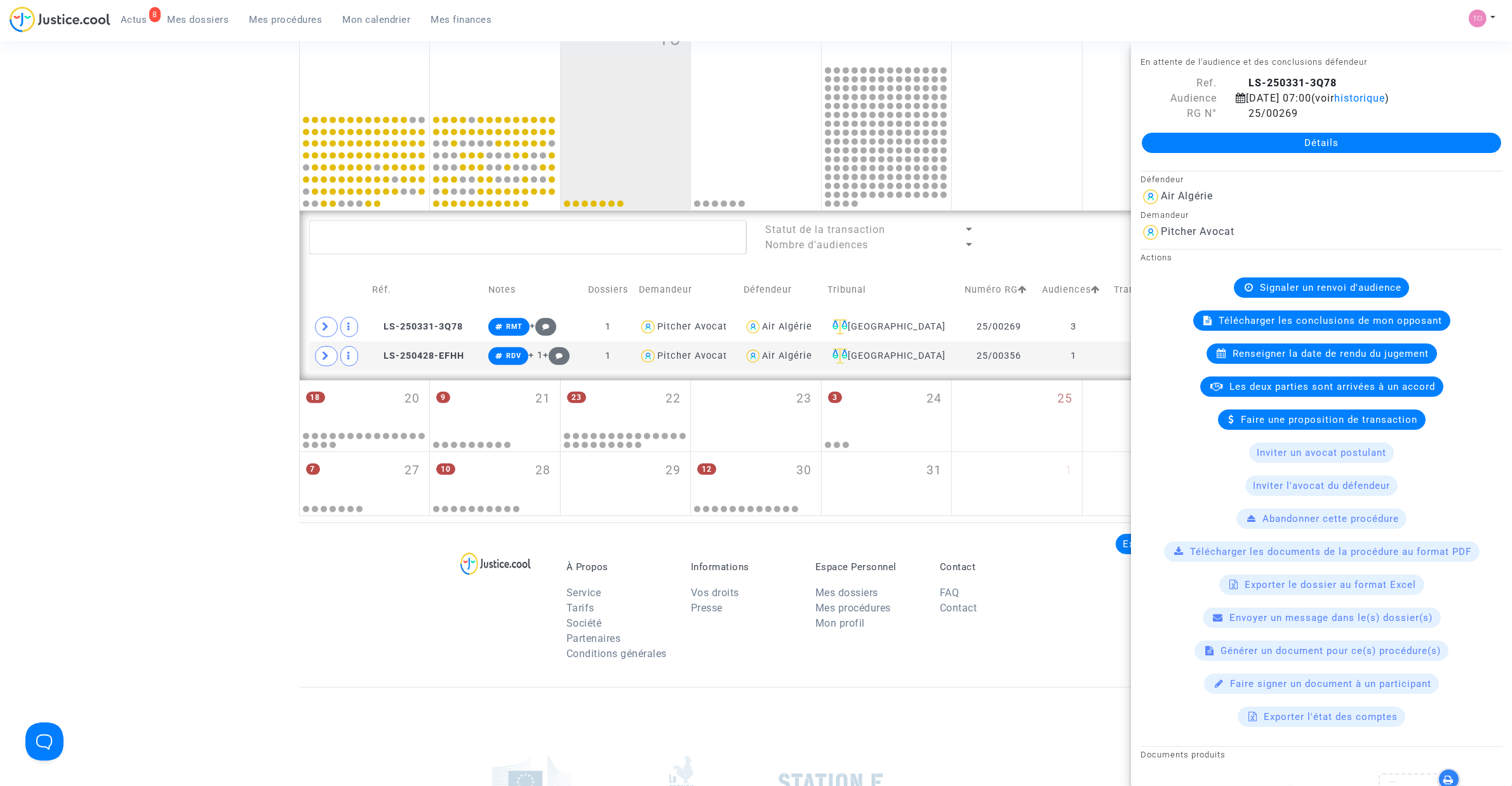
click at [226, 283] on div "Date de clôture d'instruction Date de conciliation Date d'audience Date de juge…" at bounding box center [756, 11] width 1512 height 1010
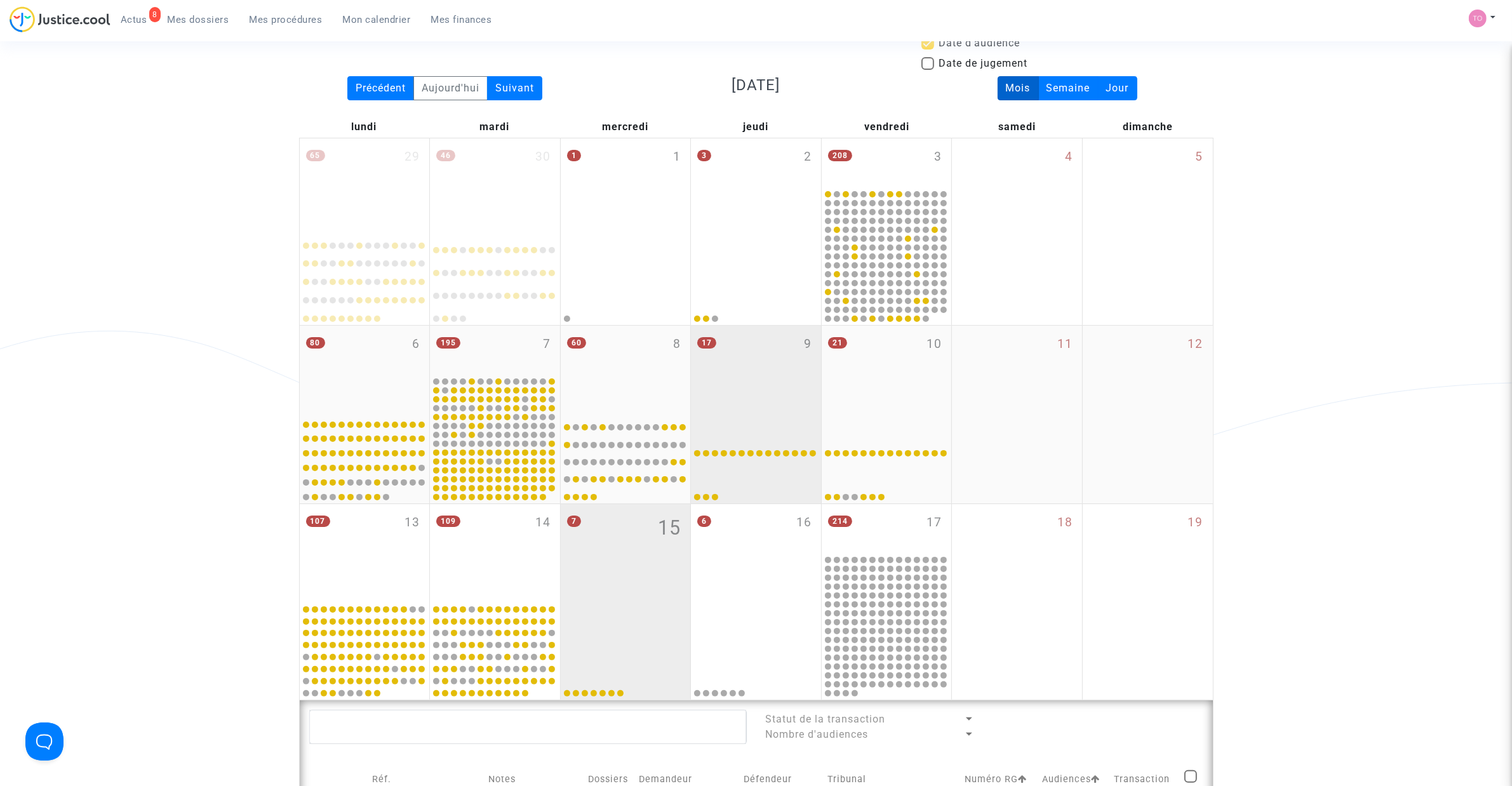
scroll to position [0, 0]
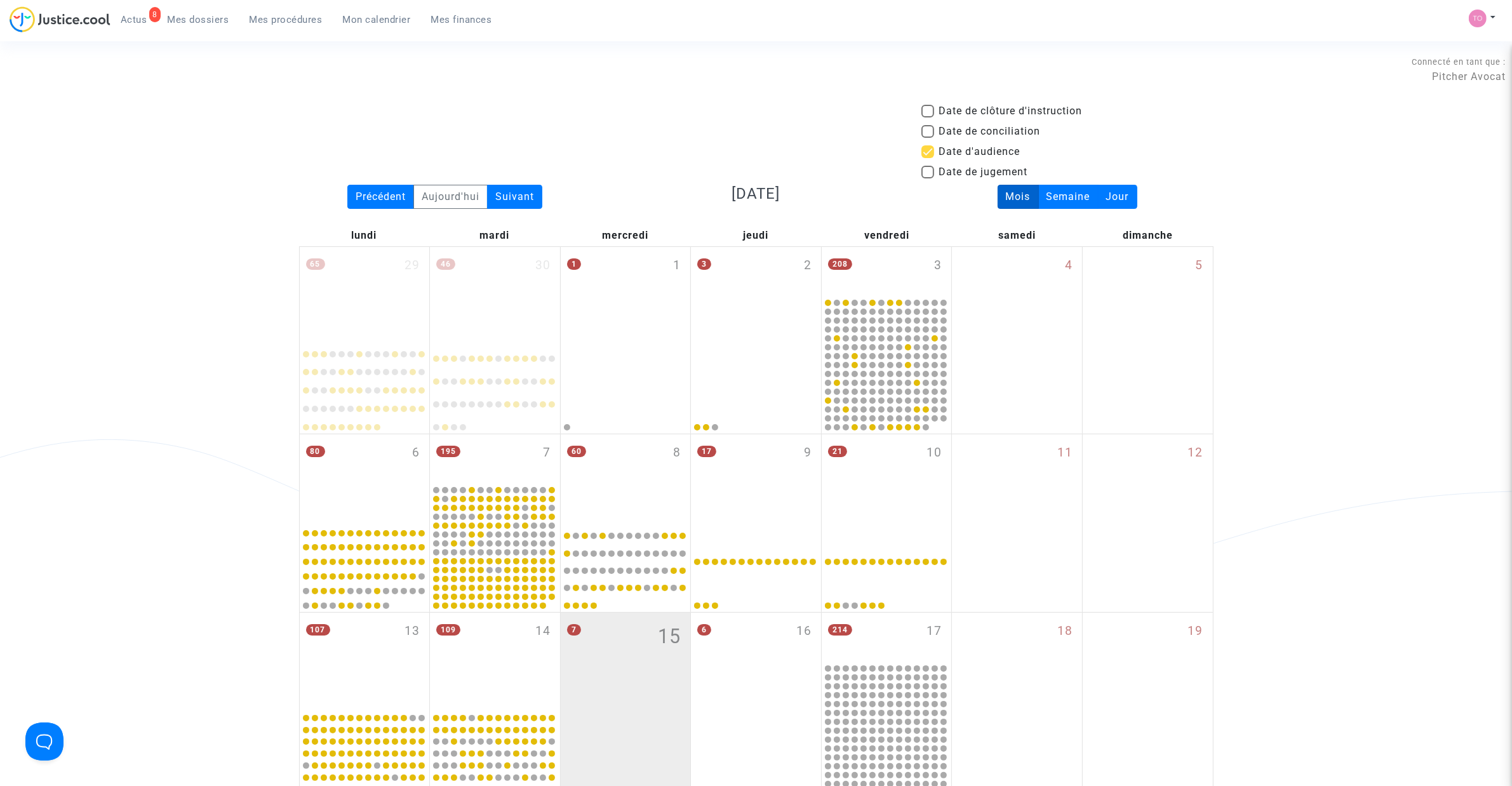
click at [933, 146] on span at bounding box center [927, 151] width 12 height 12
click at [927, 158] on input "Date d'audience" at bounding box center [927, 158] width 1 height 1
checkbox input "false"
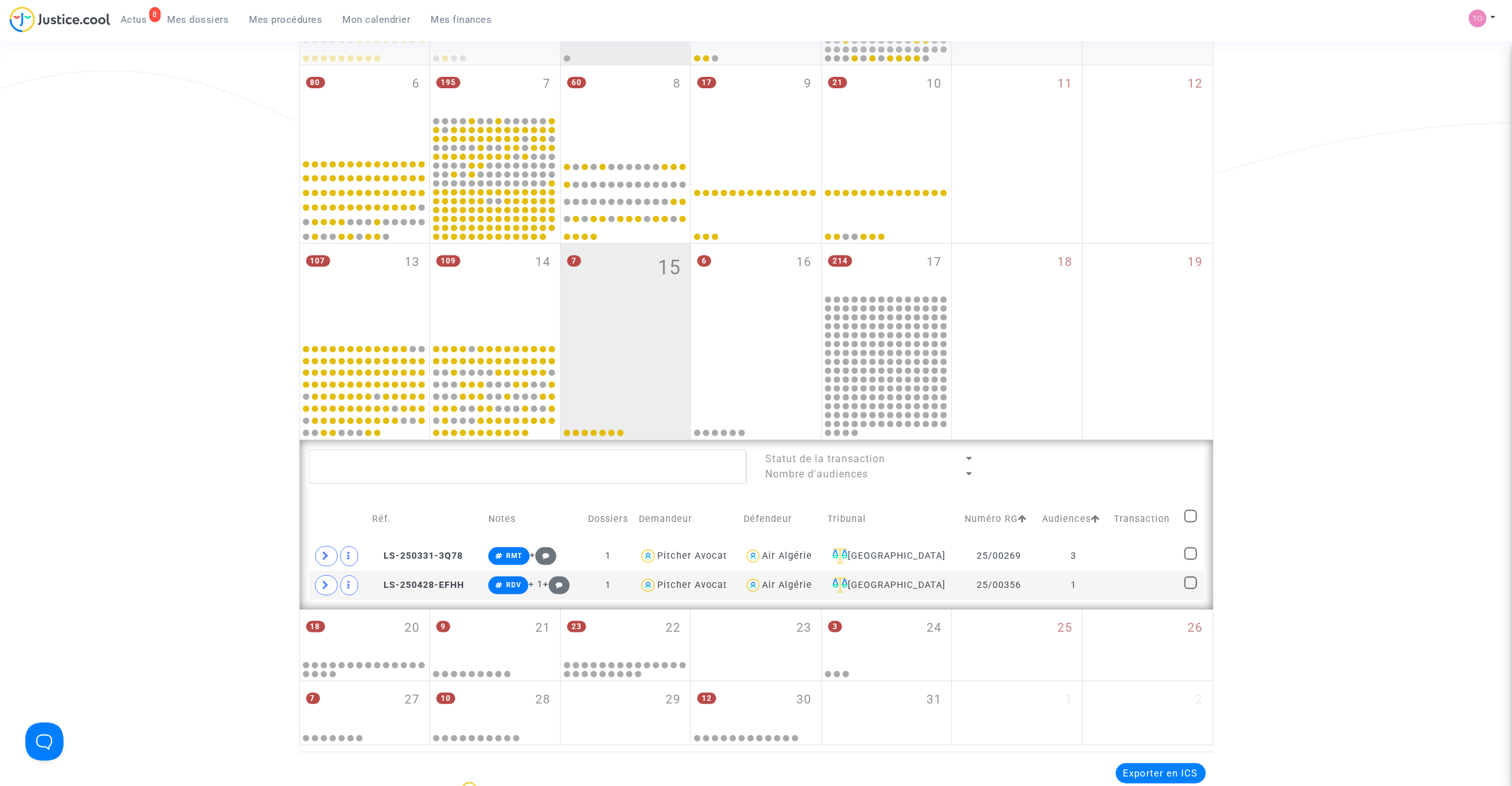
scroll to position [370, 0]
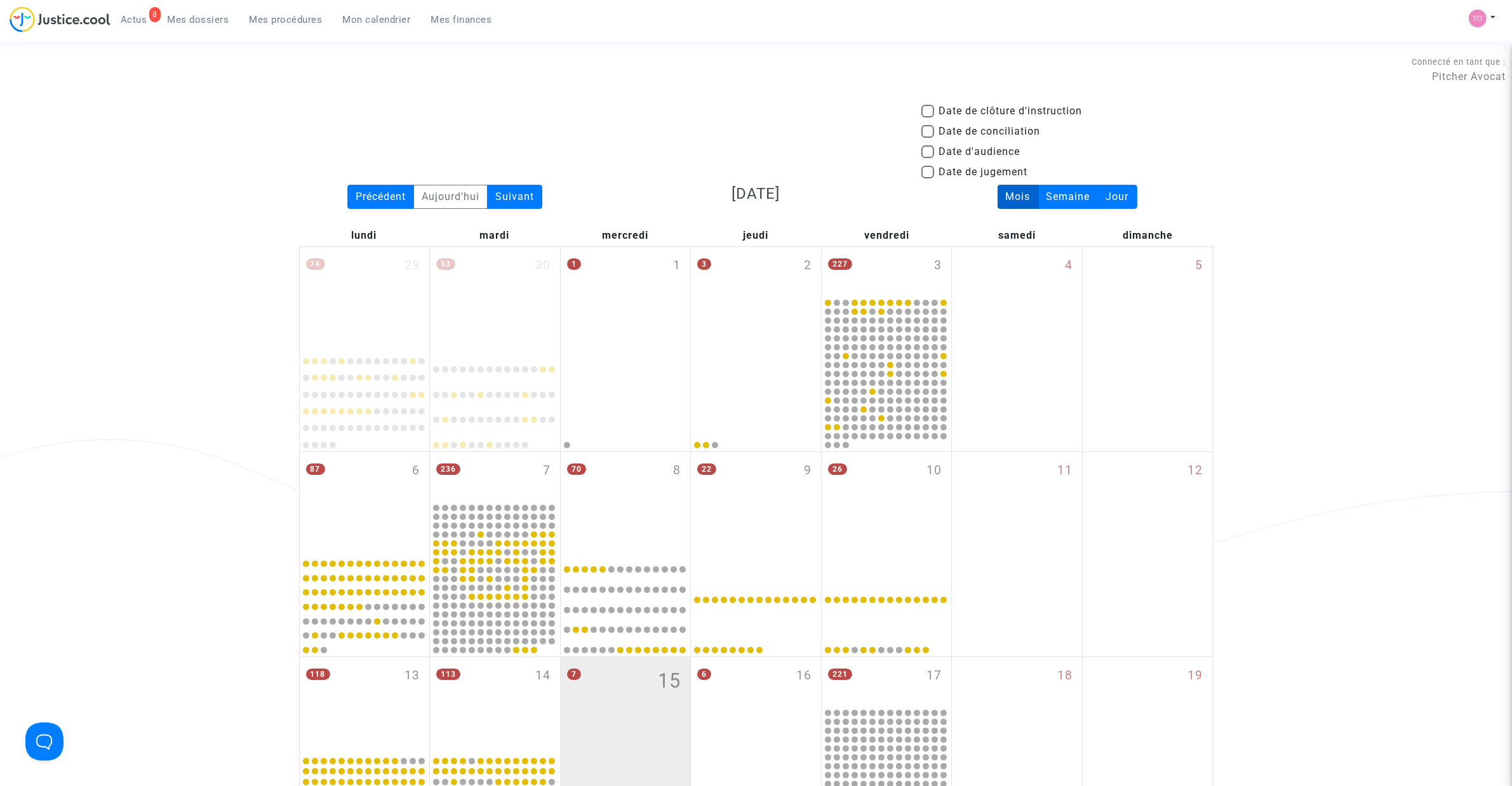
click at [927, 153] on span at bounding box center [927, 151] width 12 height 12
click at [927, 158] on input "Date d'audience" at bounding box center [927, 158] width 1 height 1
checkbox input "true"
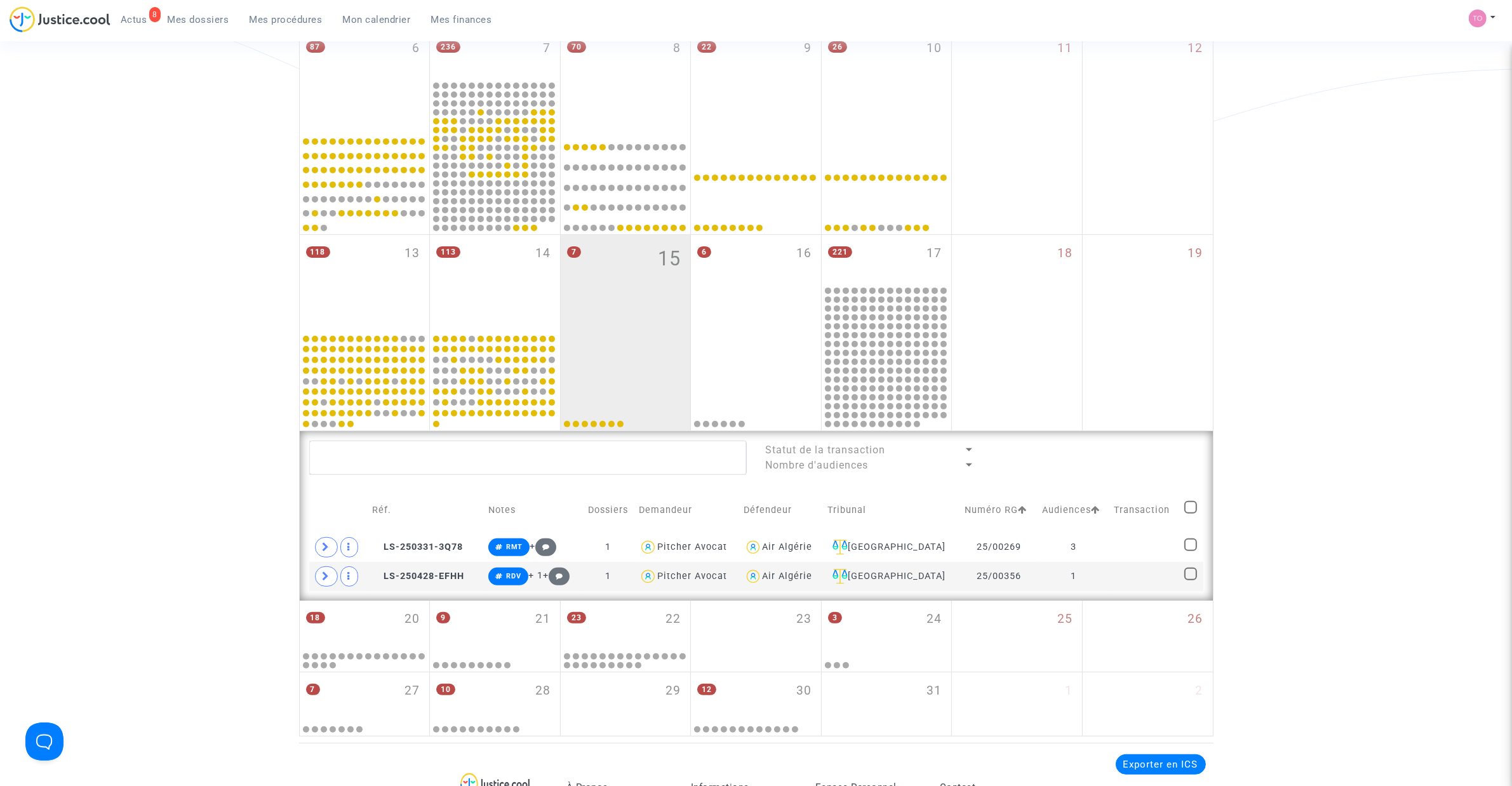
scroll to position [476, 0]
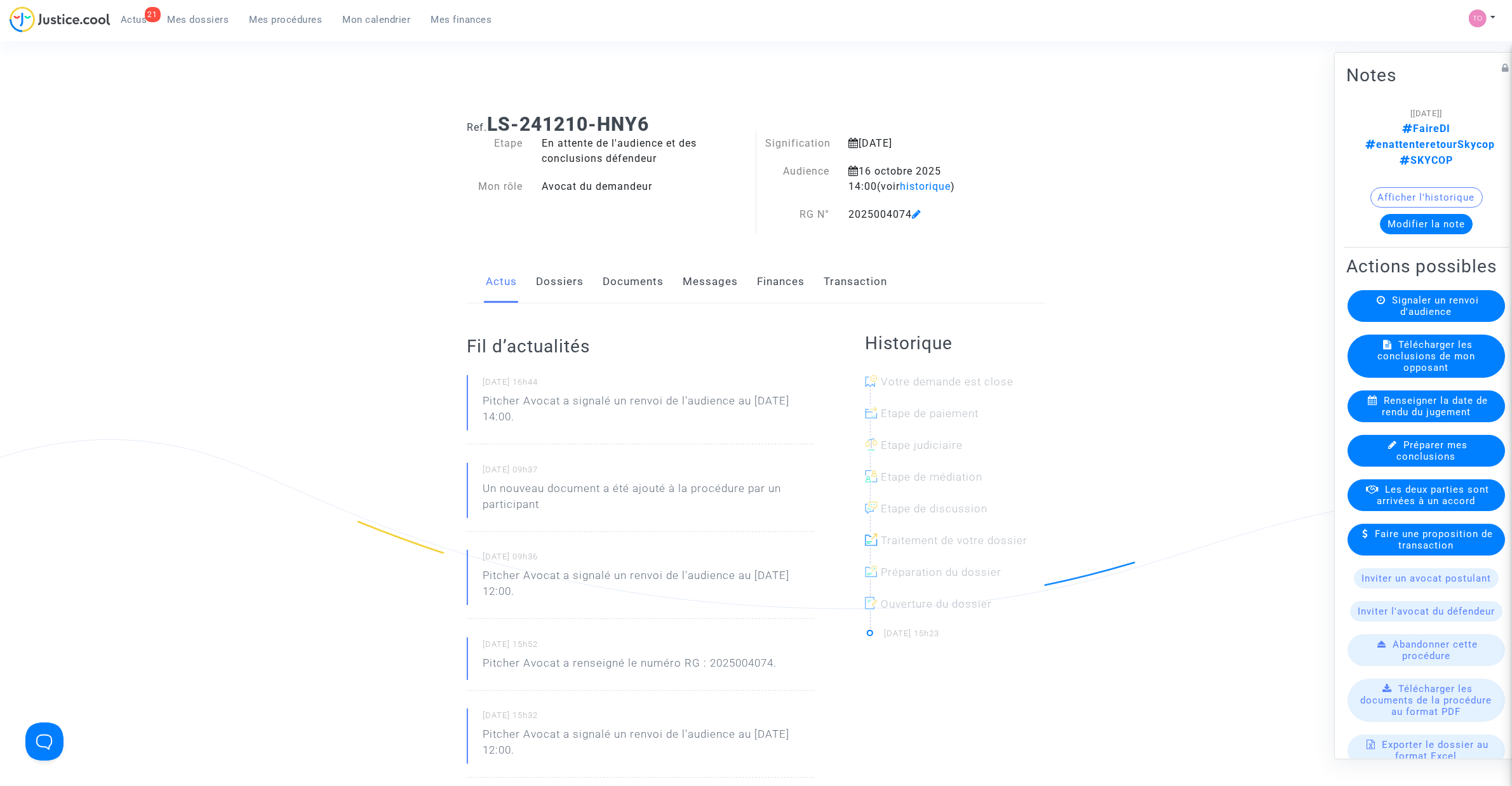
click at [197, 20] on span "Mes dossiers" at bounding box center [198, 19] width 62 height 11
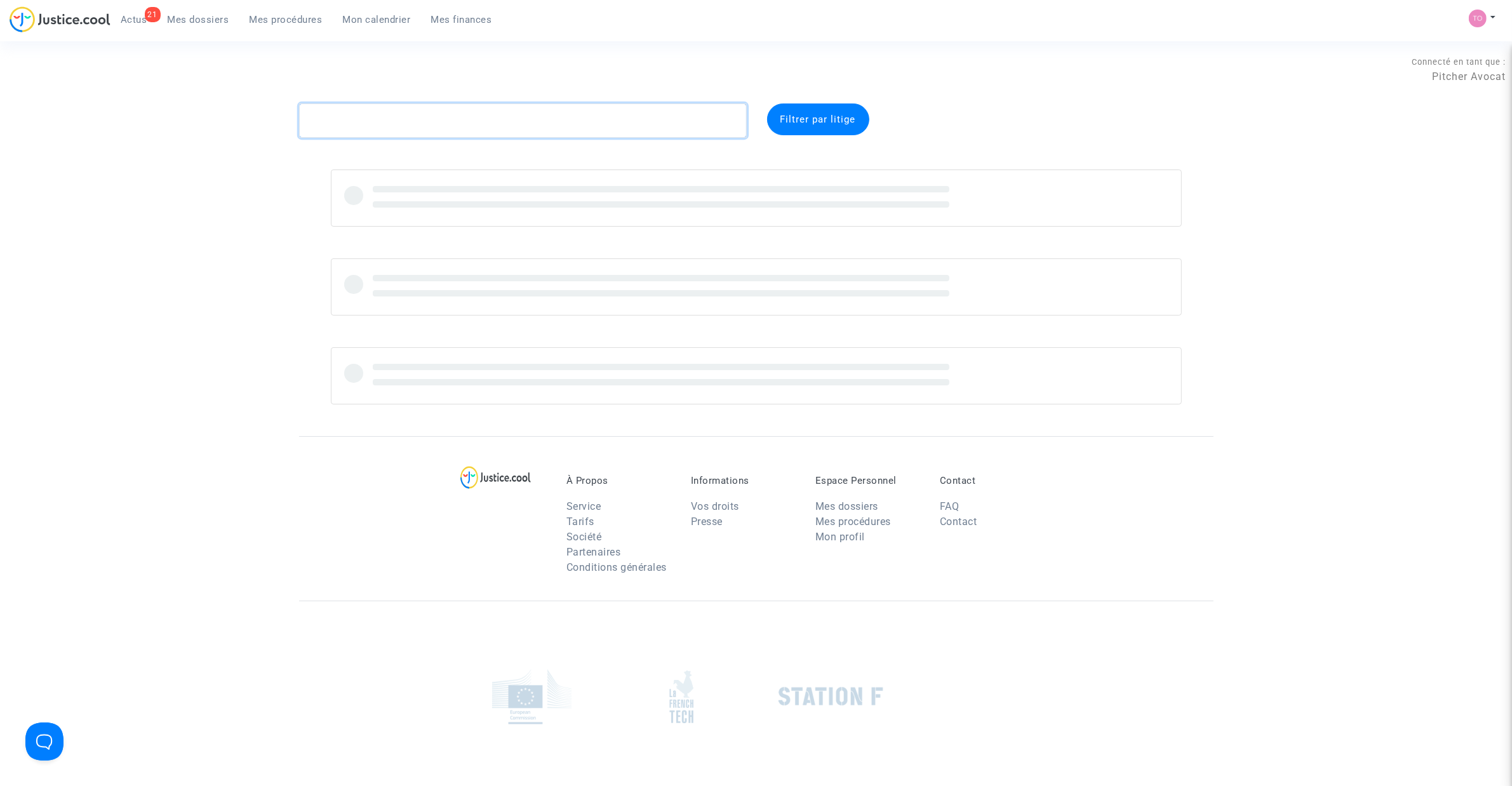
click at [344, 120] on textarea at bounding box center [523, 121] width 447 height 34
paste textarea "QUAIREAU"
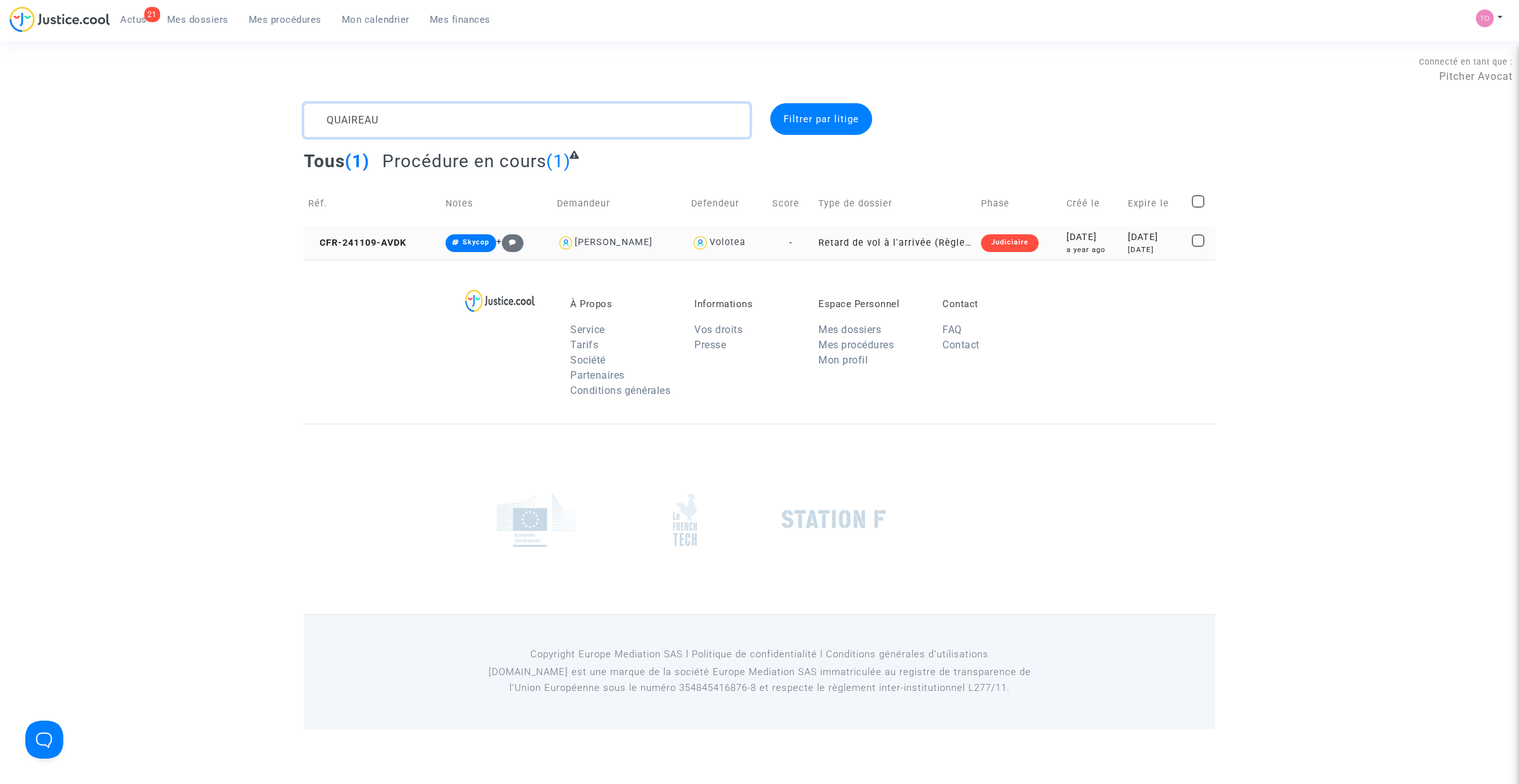
type textarea "QUAIREAU"
click at [1087, 242] on div "2024-11-09" at bounding box center [1093, 237] width 53 height 14
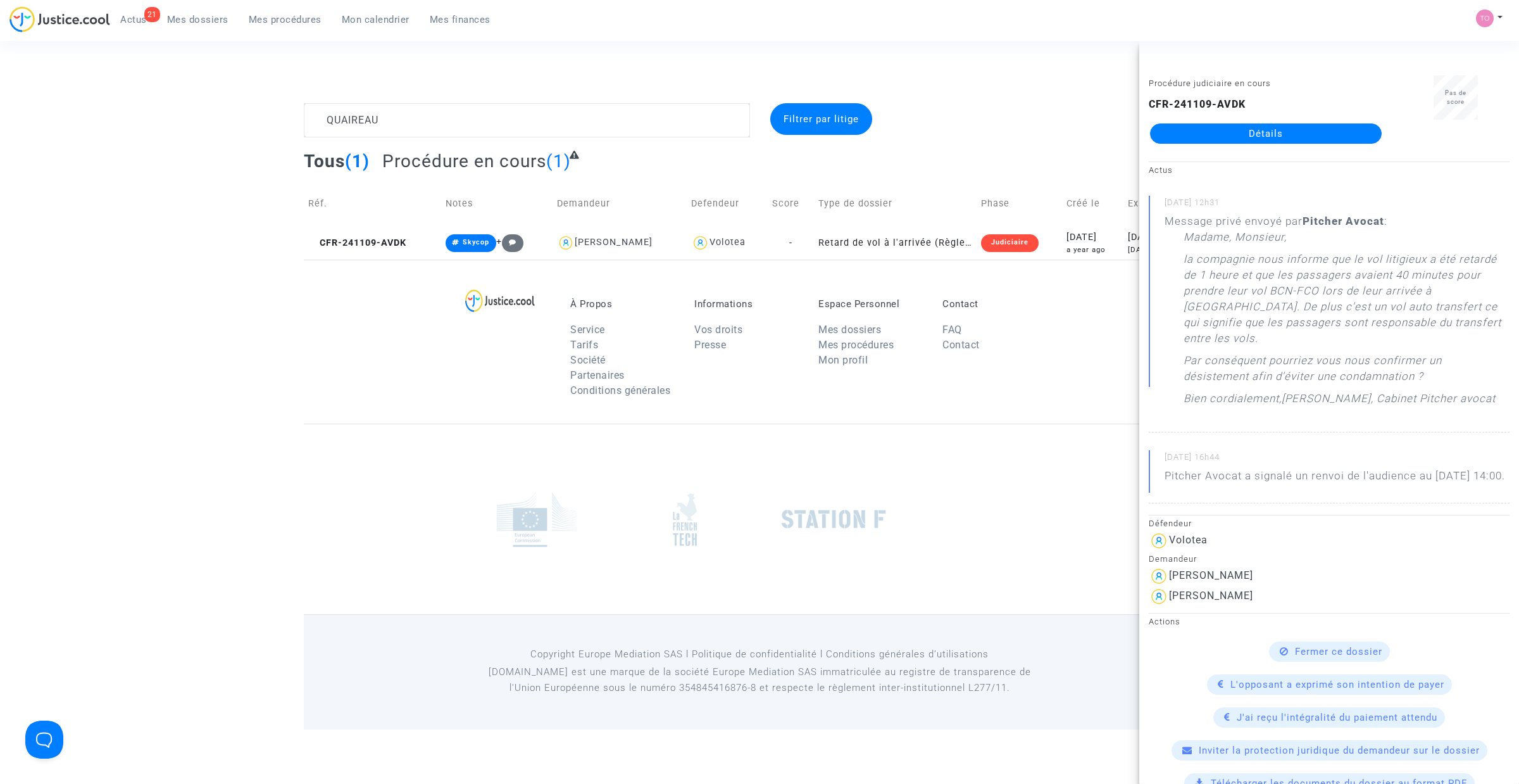
click at [1236, 128] on link "Détails" at bounding box center [1266, 133] width 232 height 20
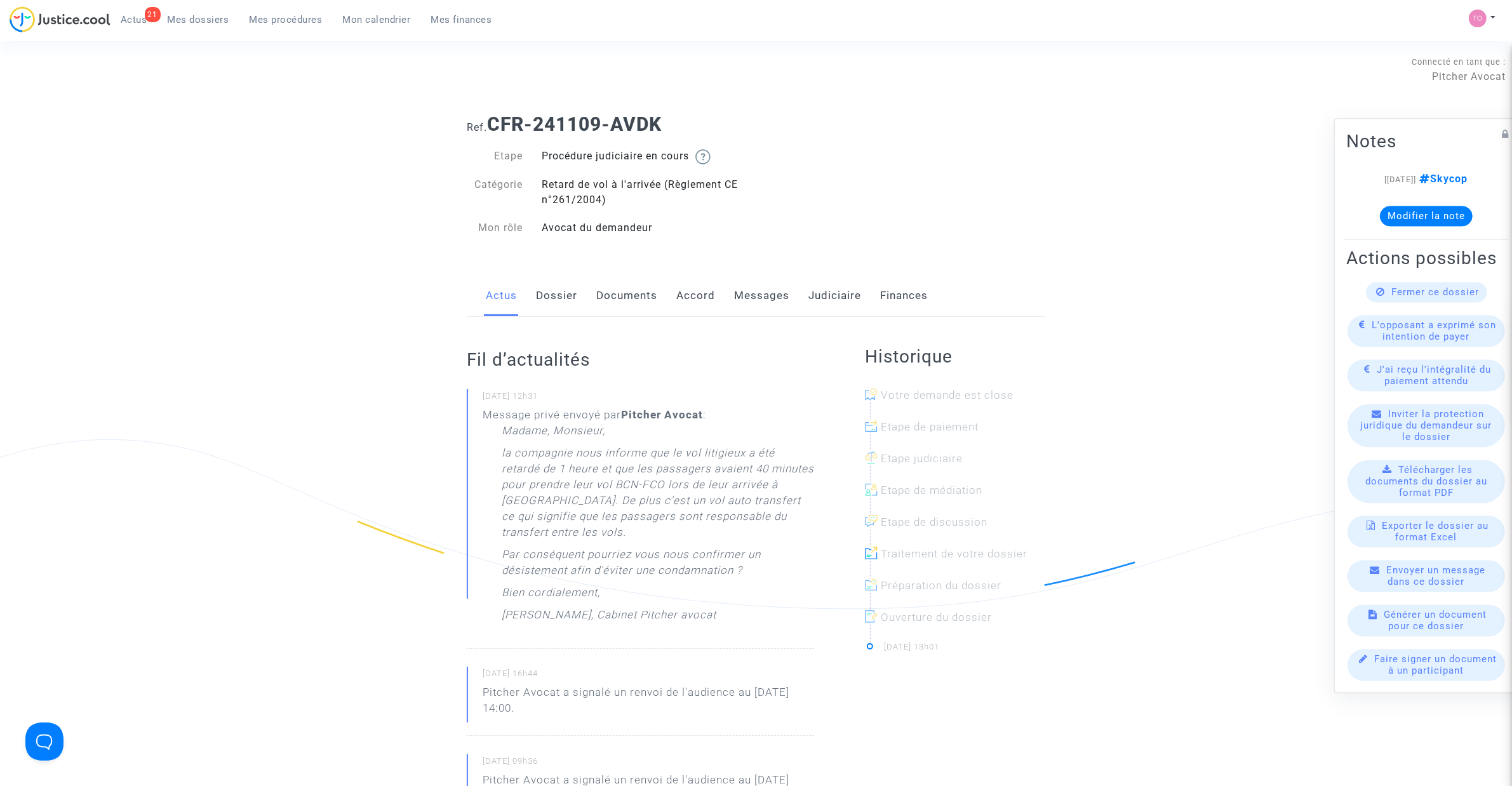
click at [631, 298] on link "Documents" at bounding box center [626, 296] width 61 height 42
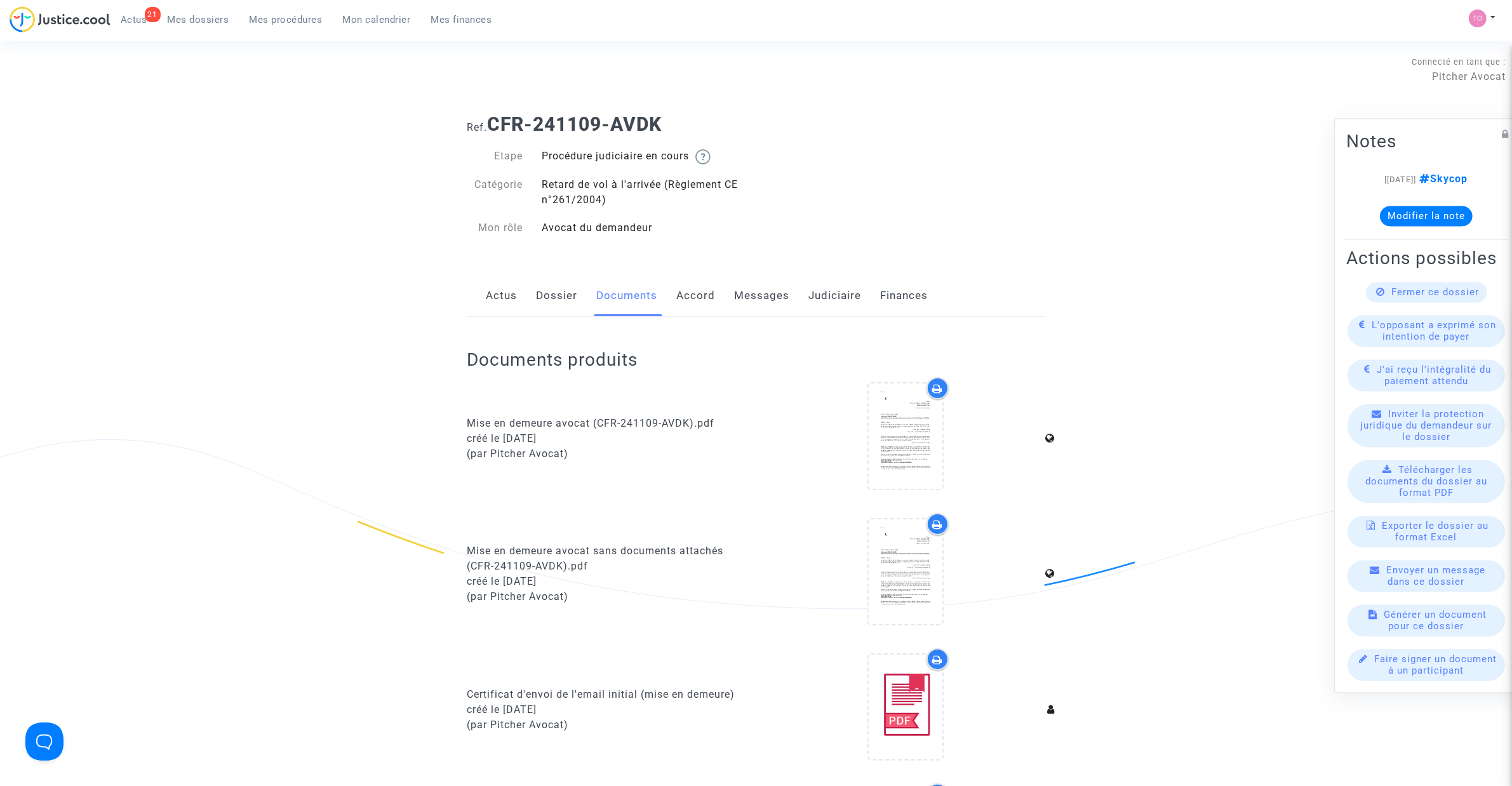
click at [748, 299] on link "Messages" at bounding box center [761, 296] width 55 height 42
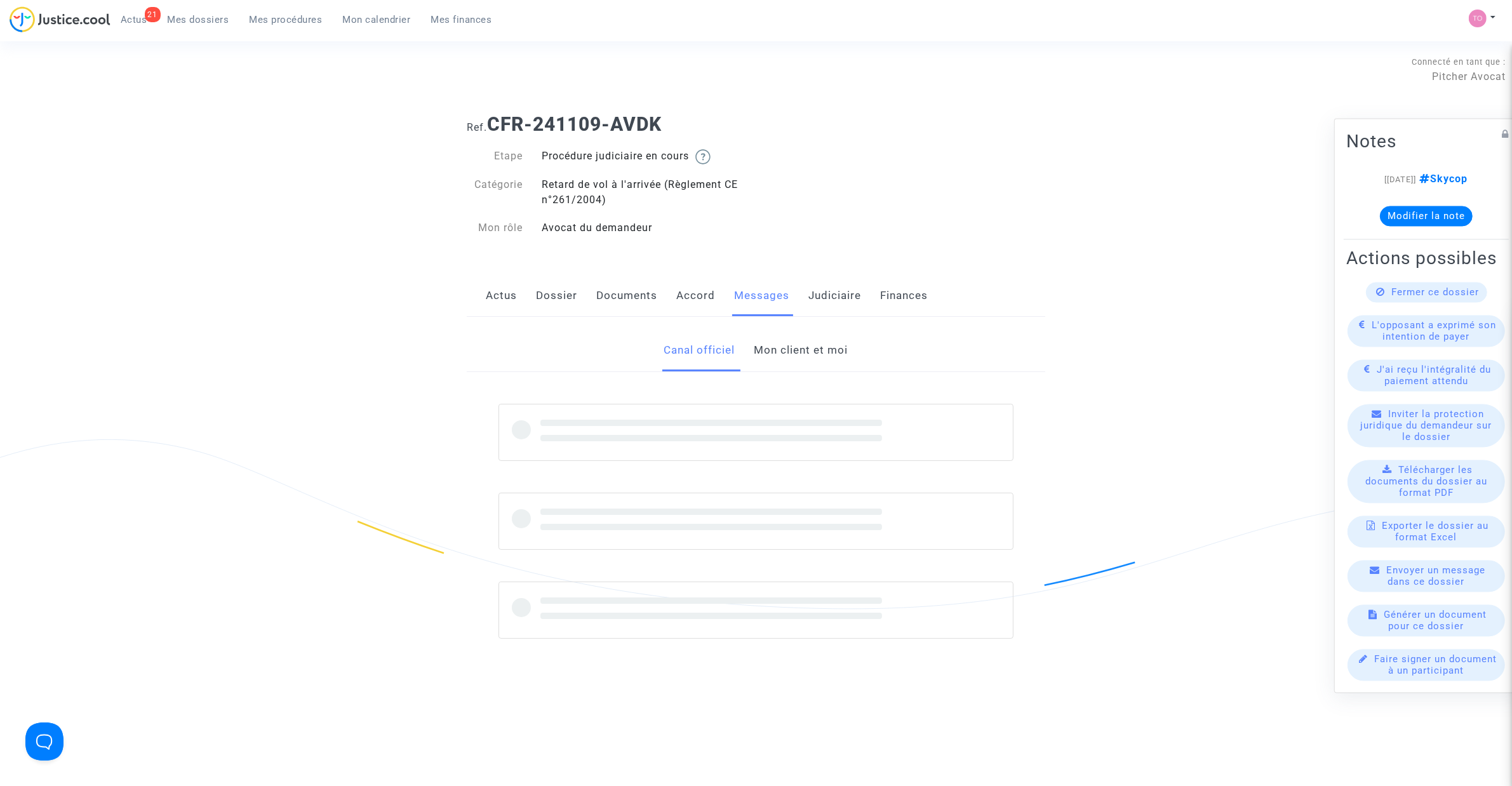
click at [769, 351] on link "Mon client et moi" at bounding box center [801, 350] width 94 height 42
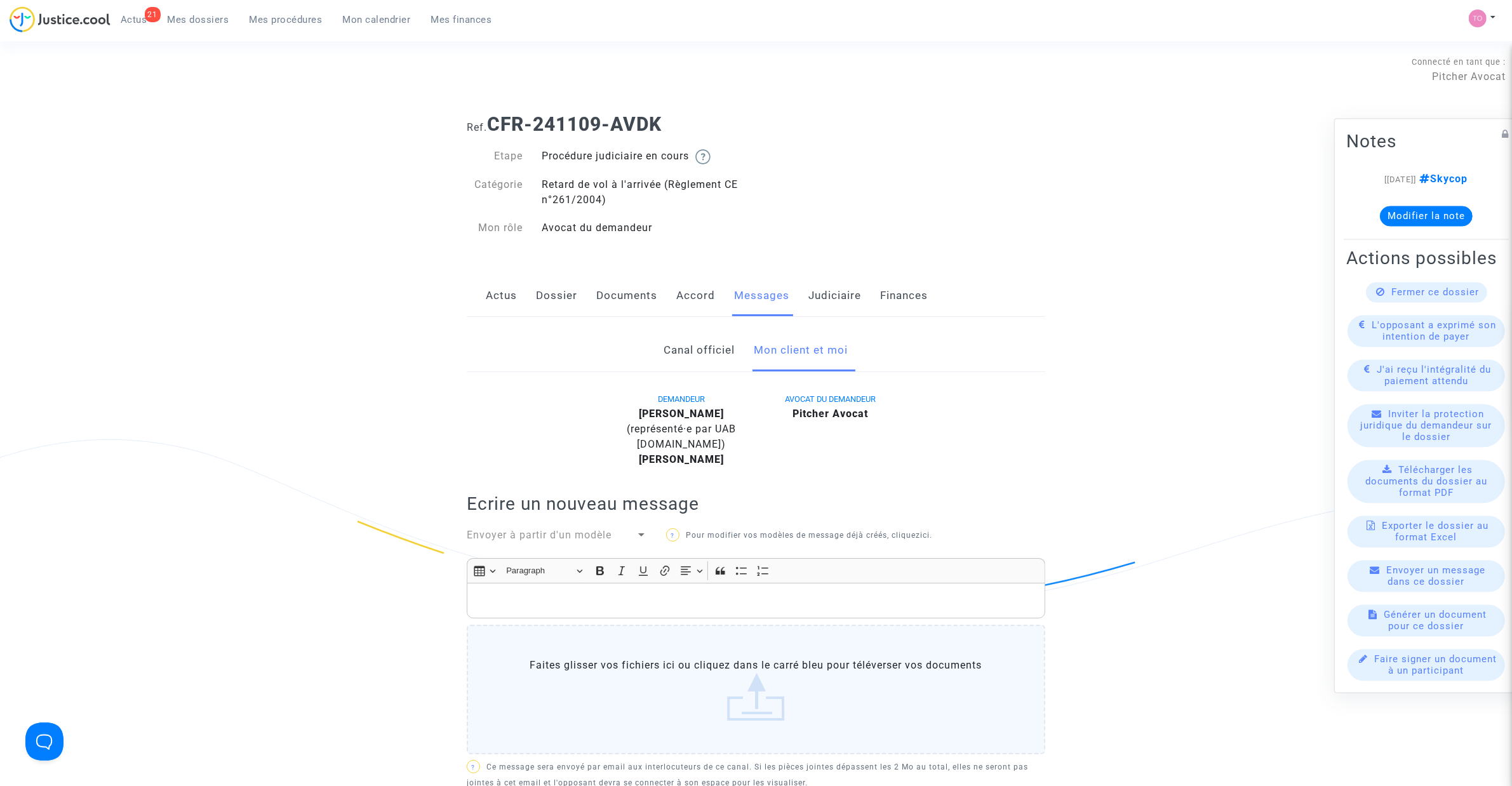
click at [542, 298] on link "Dossier" at bounding box center [557, 296] width 41 height 42
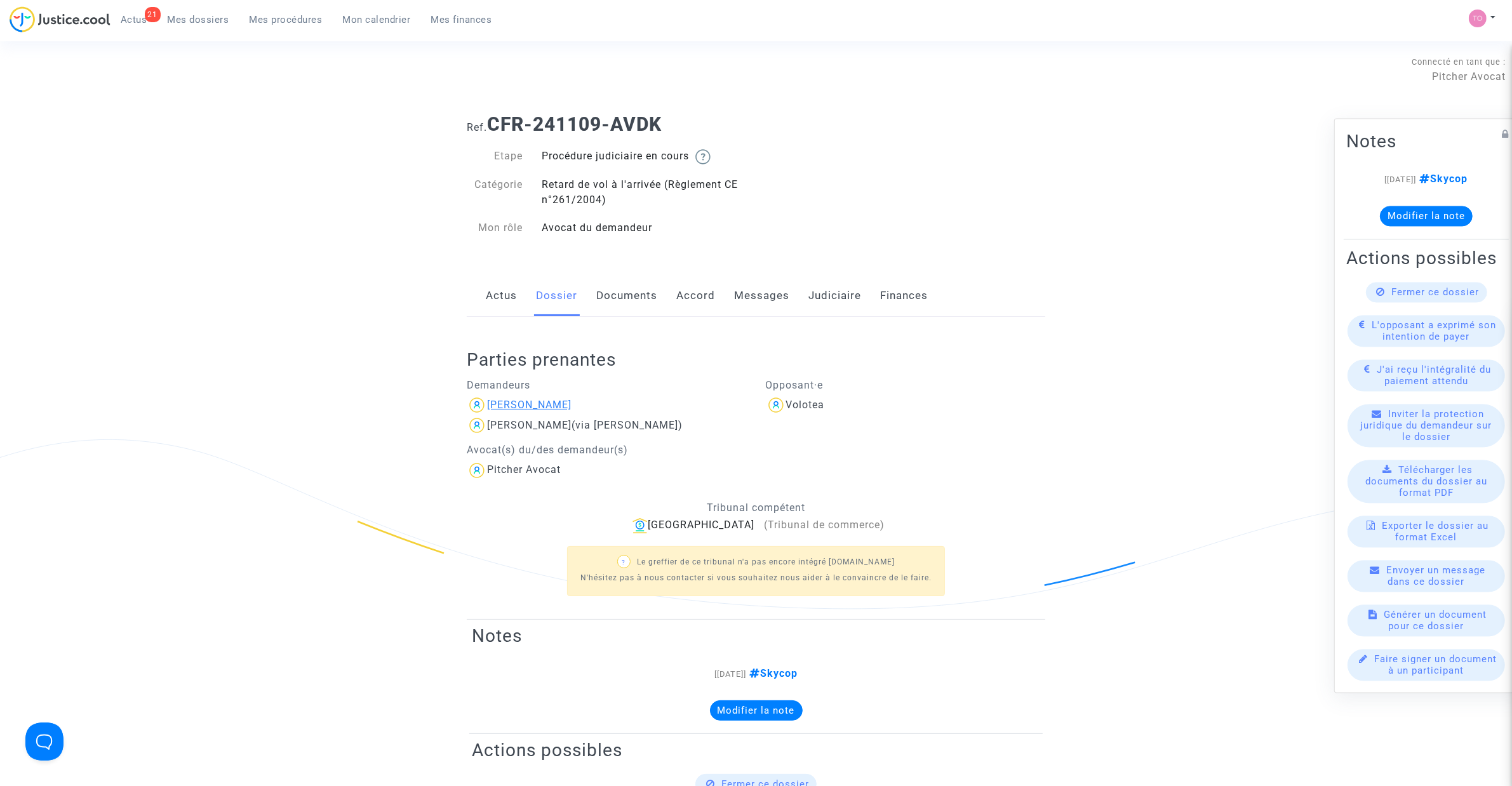
drag, startPoint x: 579, startPoint y: 404, endPoint x: 486, endPoint y: 404, distance: 93.0
click at [486, 404] on div "Eloise QUAIREAU" at bounding box center [607, 404] width 280 height 20
copy div "Eloise QUAIREAU"
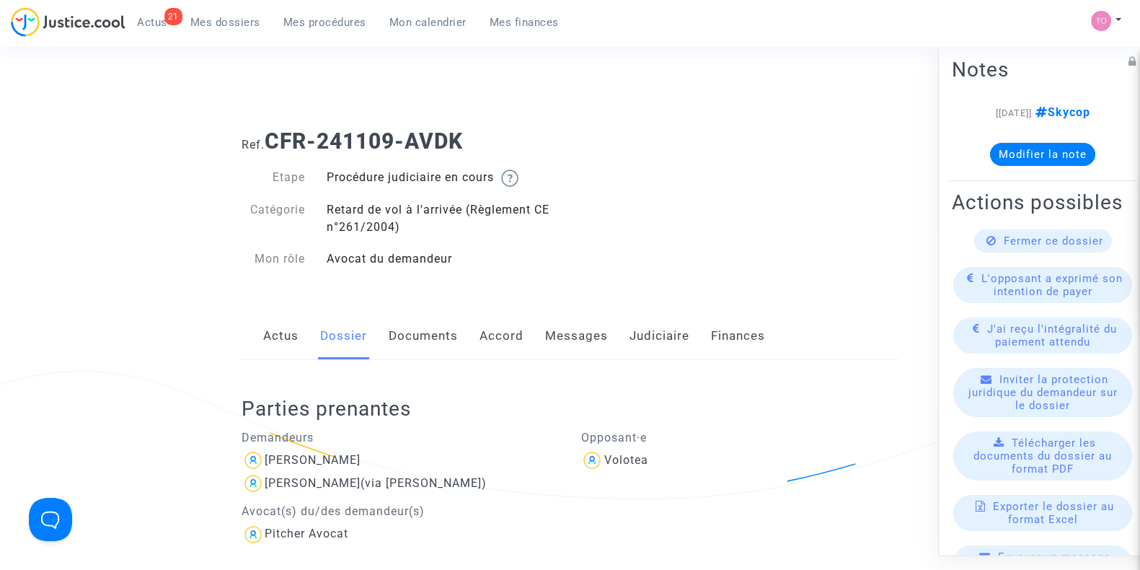
click at [649, 323] on link "Judiciaire" at bounding box center [659, 336] width 60 height 48
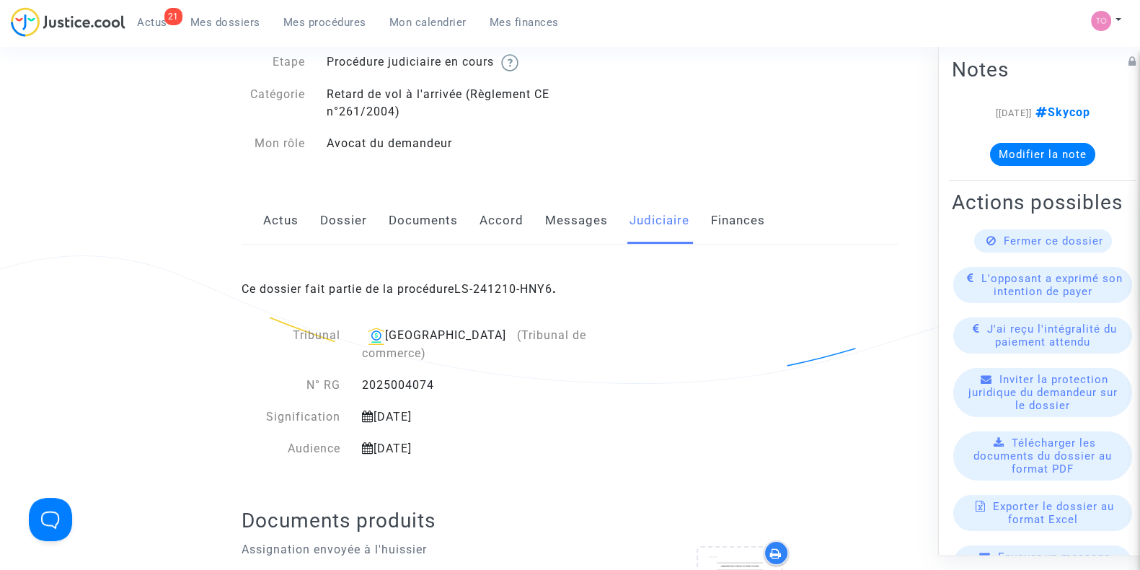
scroll to position [120, 0]
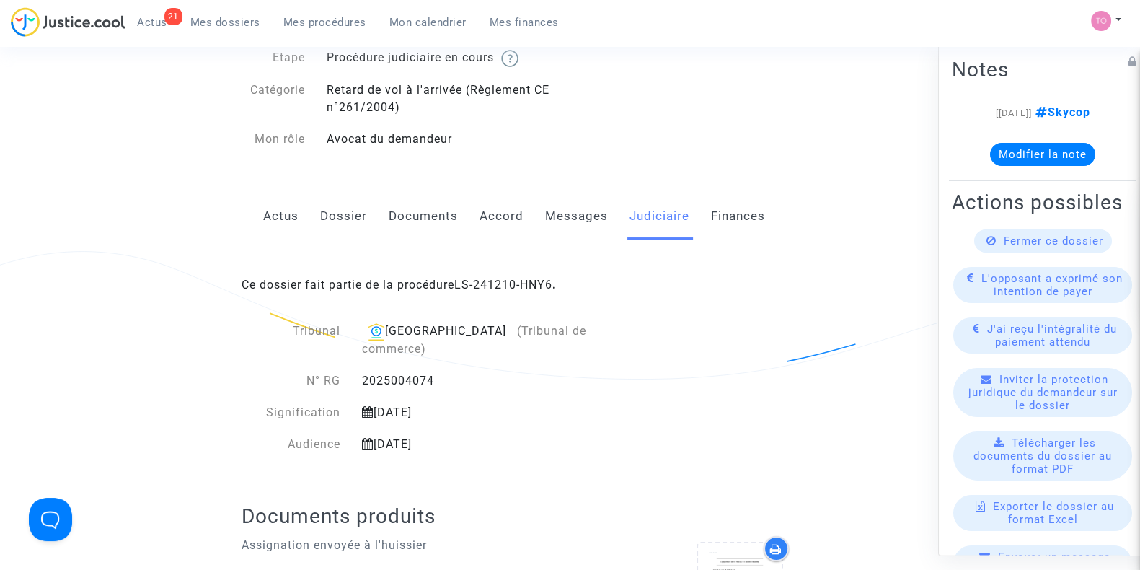
drag, startPoint x: 435, startPoint y: 357, endPoint x: 364, endPoint y: 360, distance: 70.7
click at [364, 372] on div "2025004074" at bounding box center [497, 380] width 292 height 17
copy div "2025004074"
drag, startPoint x: 278, startPoint y: 394, endPoint x: 470, endPoint y: 391, distance: 192.5
click at [469, 404] on div "Signification 16 décembre 2024" at bounding box center [461, 412] width 438 height 17
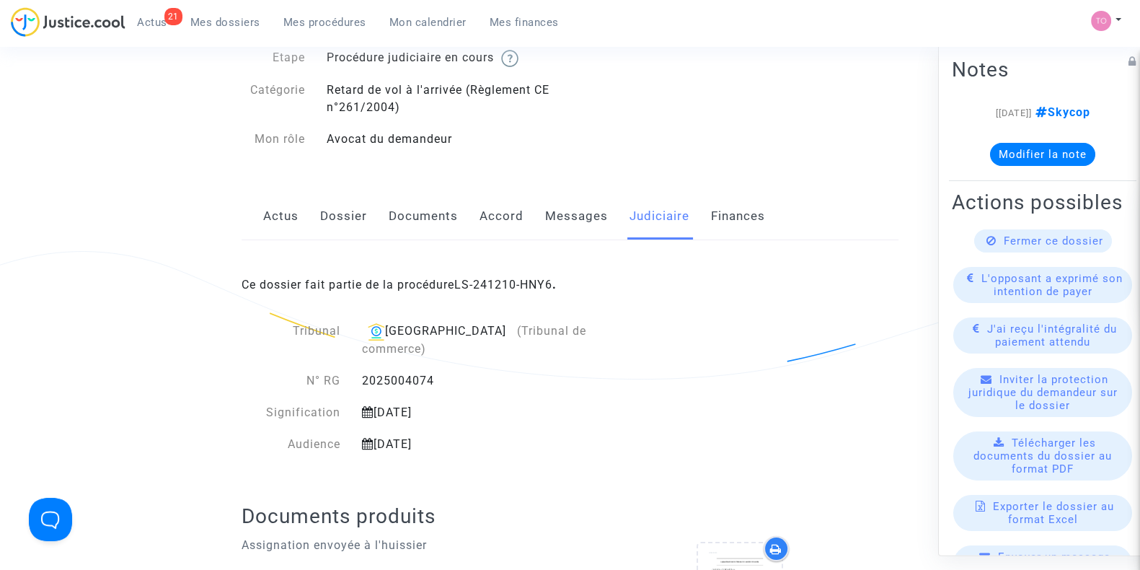
drag, startPoint x: 521, startPoint y: 390, endPoint x: 534, endPoint y: 389, distance: 13.1
click at [527, 404] on div "16 décembre 2024" at bounding box center [497, 412] width 292 height 17
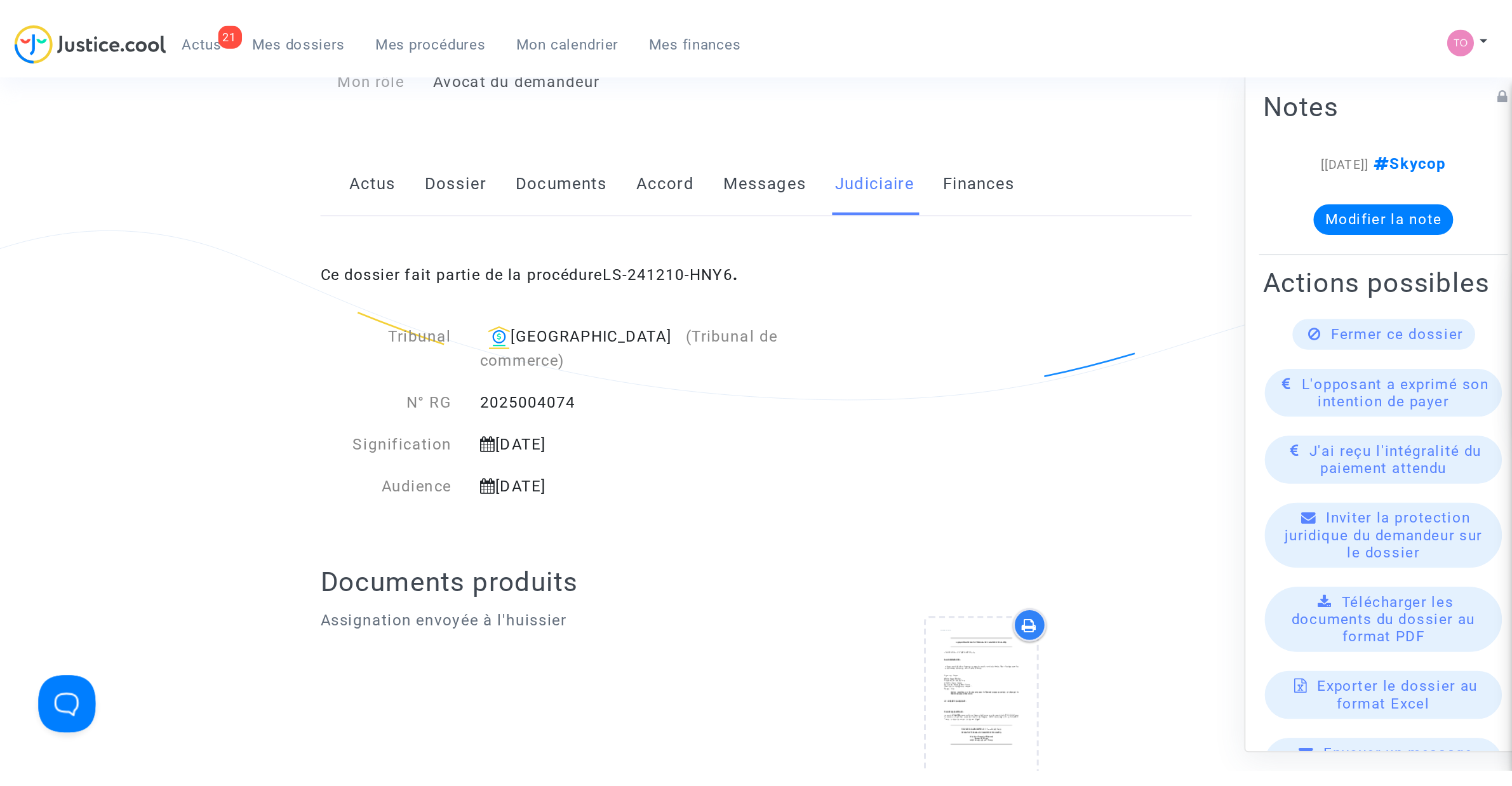
scroll to position [238, 0]
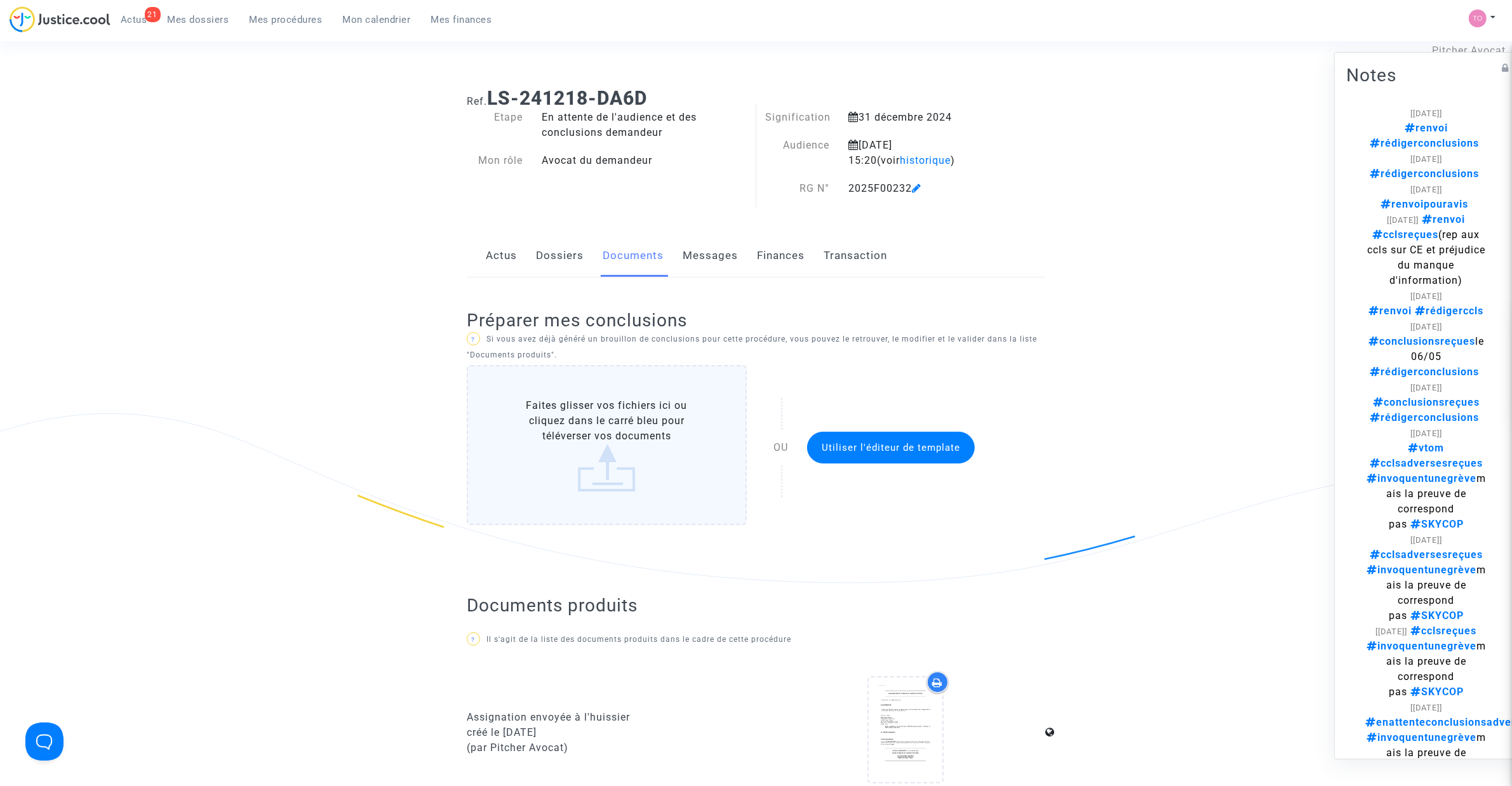
click at [536, 267] on link "Dossiers" at bounding box center [560, 256] width 48 height 42
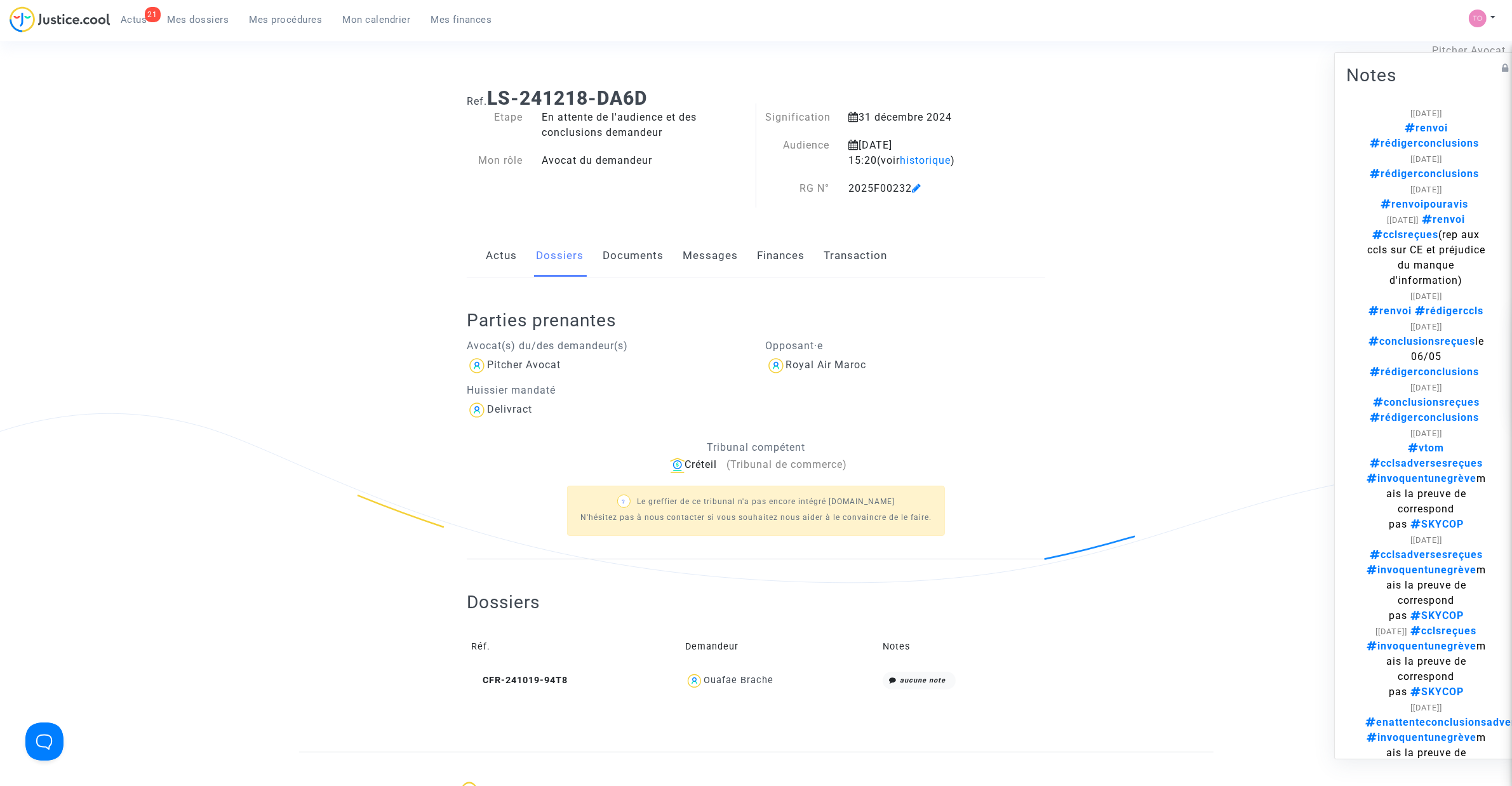
click at [734, 681] on div "Ouafae Brache" at bounding box center [738, 679] width 70 height 11
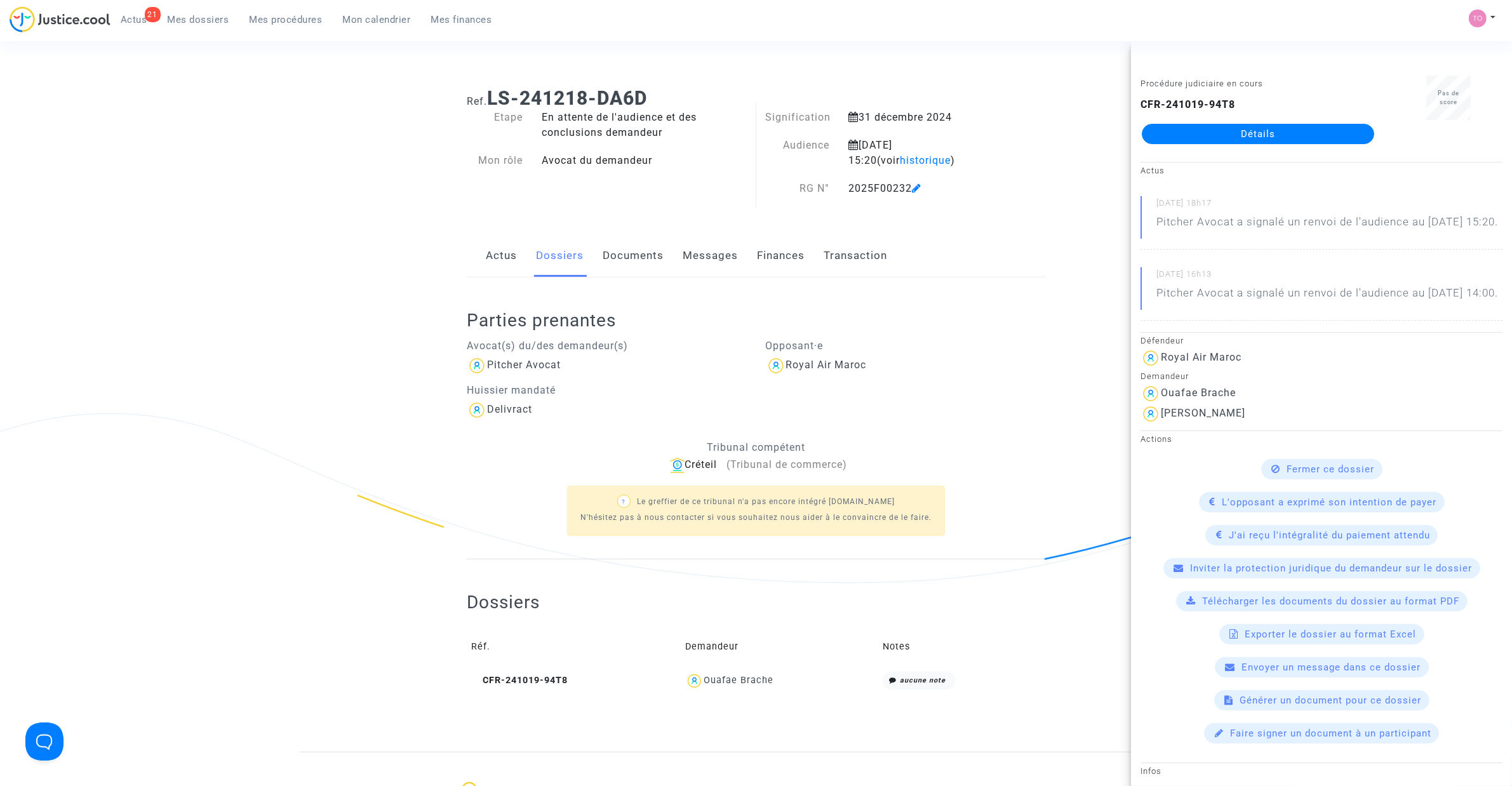
click at [372, 209] on ng-component "Ref. LS-241218-DA6D Etape En attente de l'audience et des conclusions demandeur…" at bounding box center [756, 415] width 914 height 674
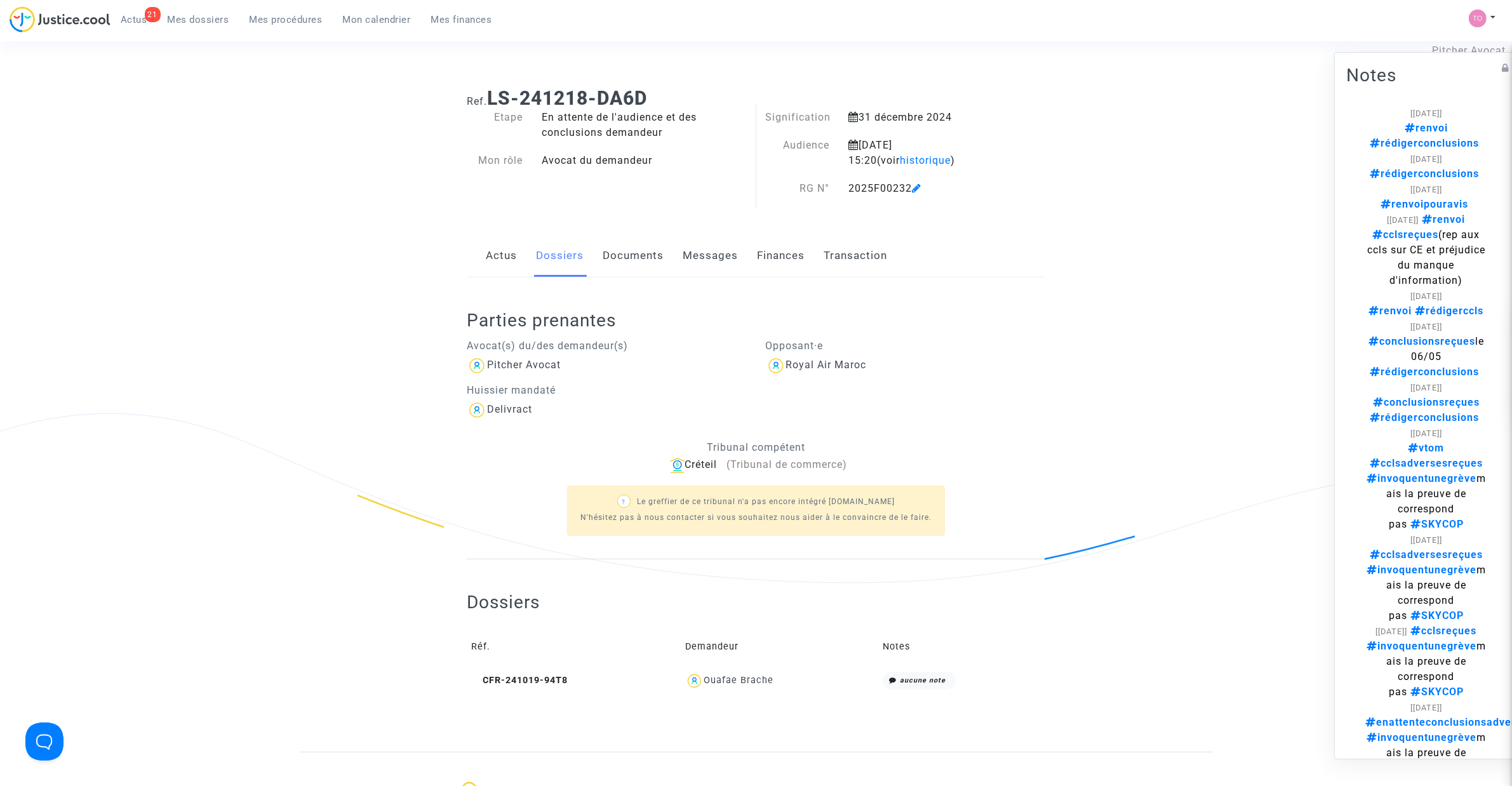
click at [625, 261] on link "Documents" at bounding box center [632, 256] width 61 height 42
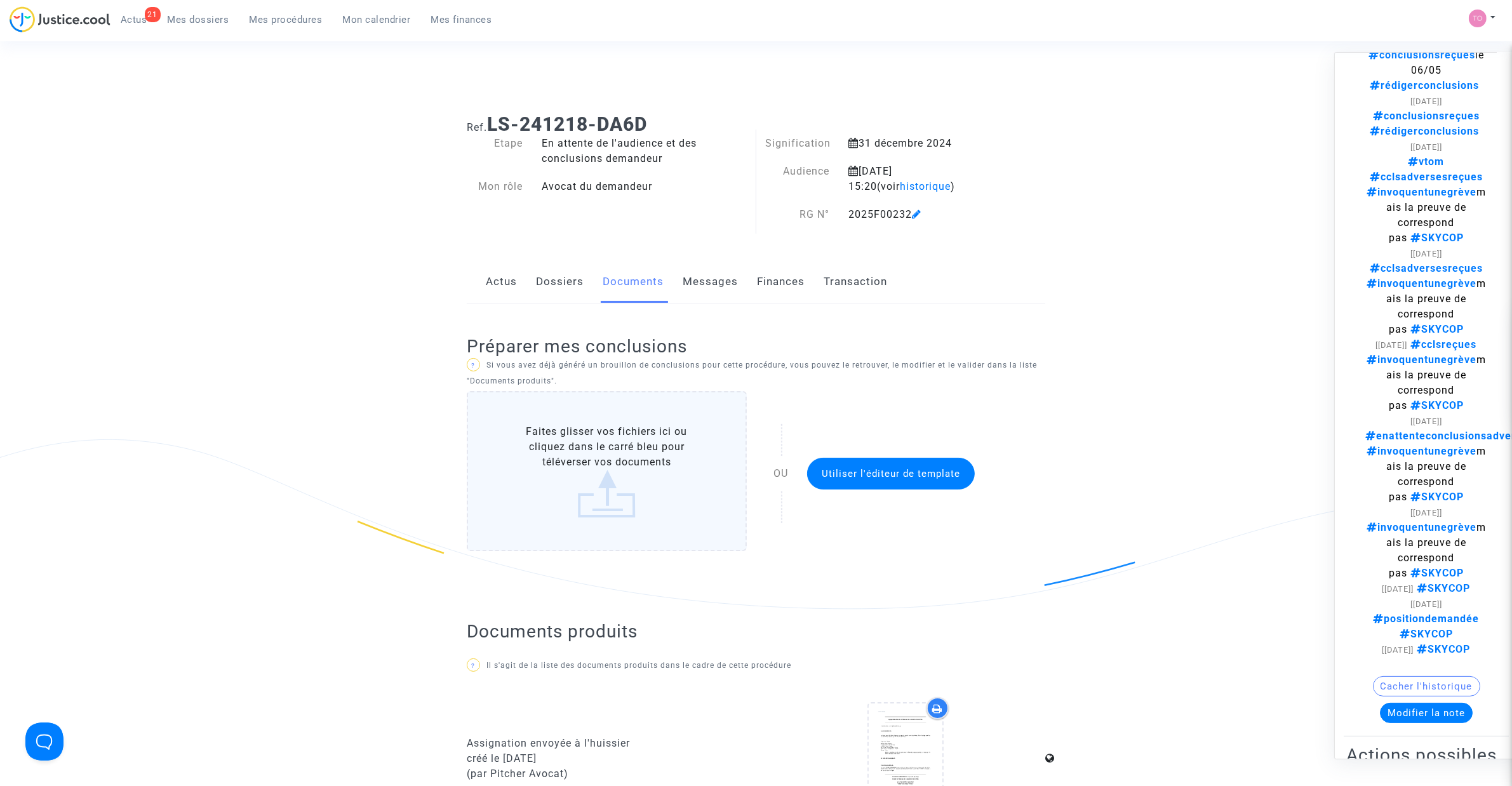
scroll to position [422, 0]
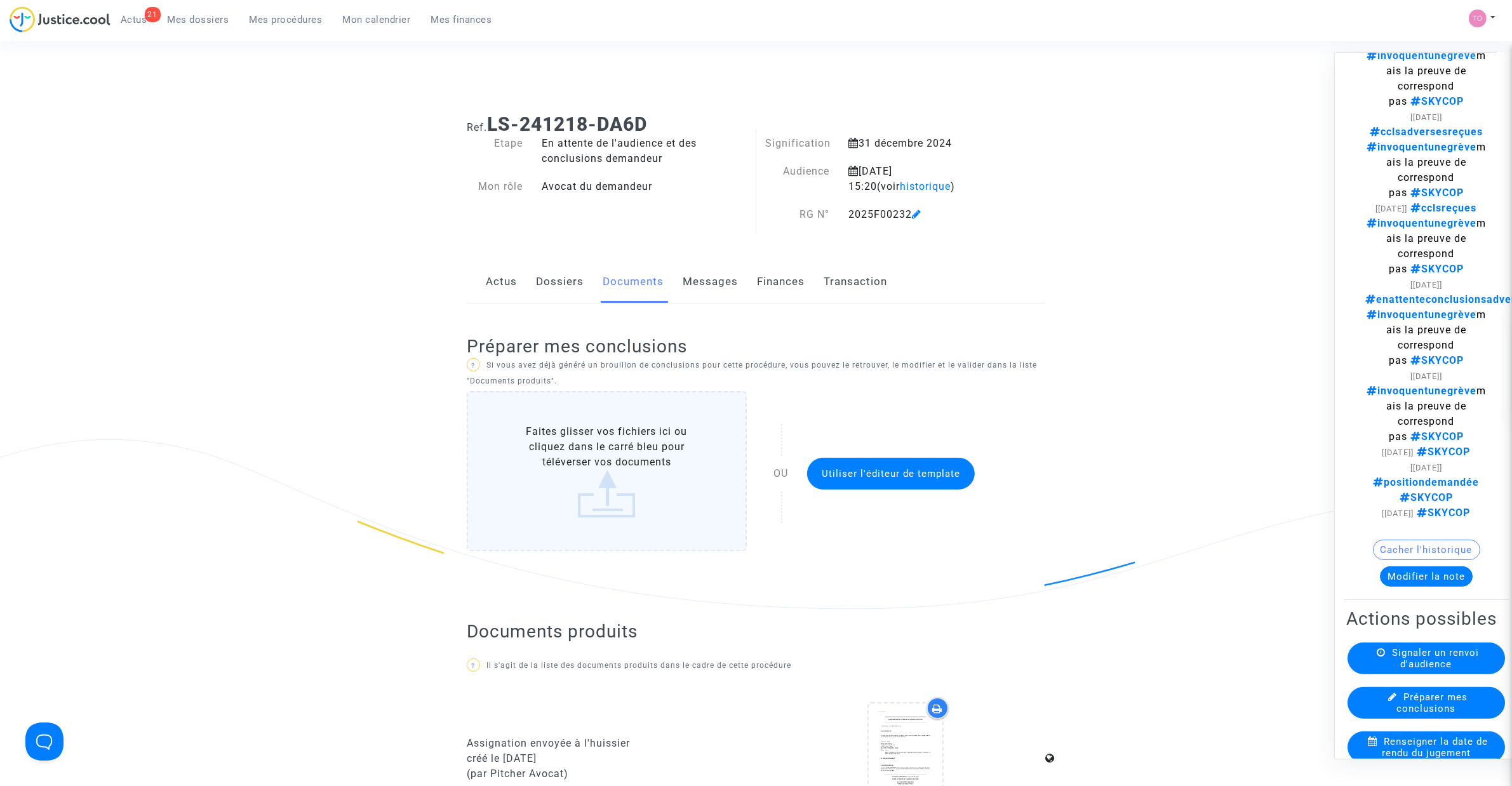
drag, startPoint x: 1417, startPoint y: 515, endPoint x: 1417, endPoint y: 522, distance: 7.0
click at [1417, 540] on div "Cacher l'historique" at bounding box center [1426, 553] width 160 height 26
click at [1413, 566] on button "Modifier la note" at bounding box center [1426, 576] width 92 height 20
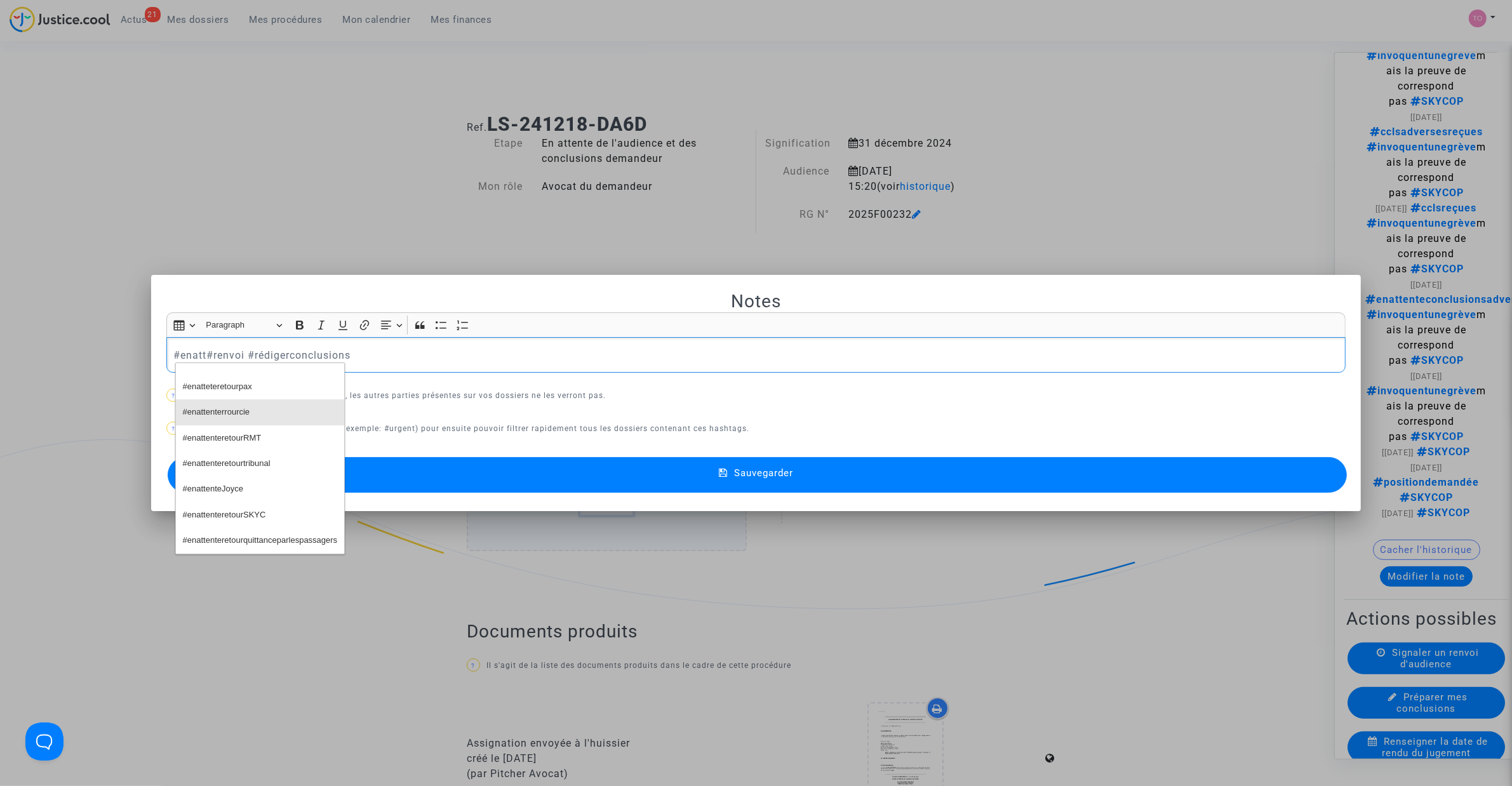
scroll to position [328, 0]
click at [246, 488] on button "#enattenteJoyce" at bounding box center [260, 488] width 168 height 26
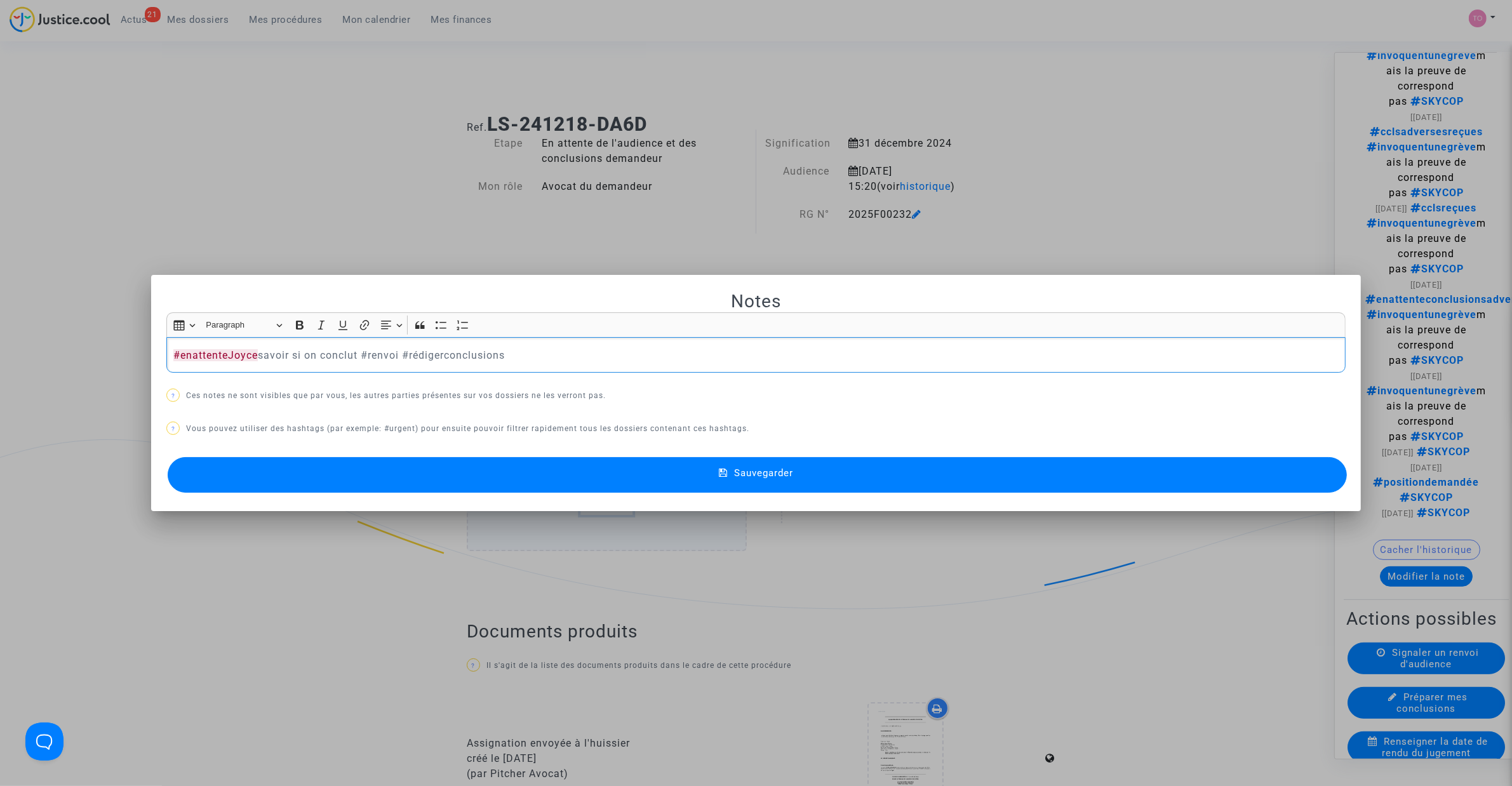
click at [389, 354] on p "#enattenteJoyce savoir si on conclut #renvoi #rédigerconclusions" at bounding box center [756, 355] width 1166 height 16
click at [508, 360] on p "#enattenteJoyce savoir si on conclut #rédigerconclusions" at bounding box center [756, 355] width 1166 height 16
click at [500, 370] on span "#Skycop" at bounding box center [498, 376] width 32 height 18
click at [461, 478] on button "Sauvegarder" at bounding box center [756, 474] width 1179 height 35
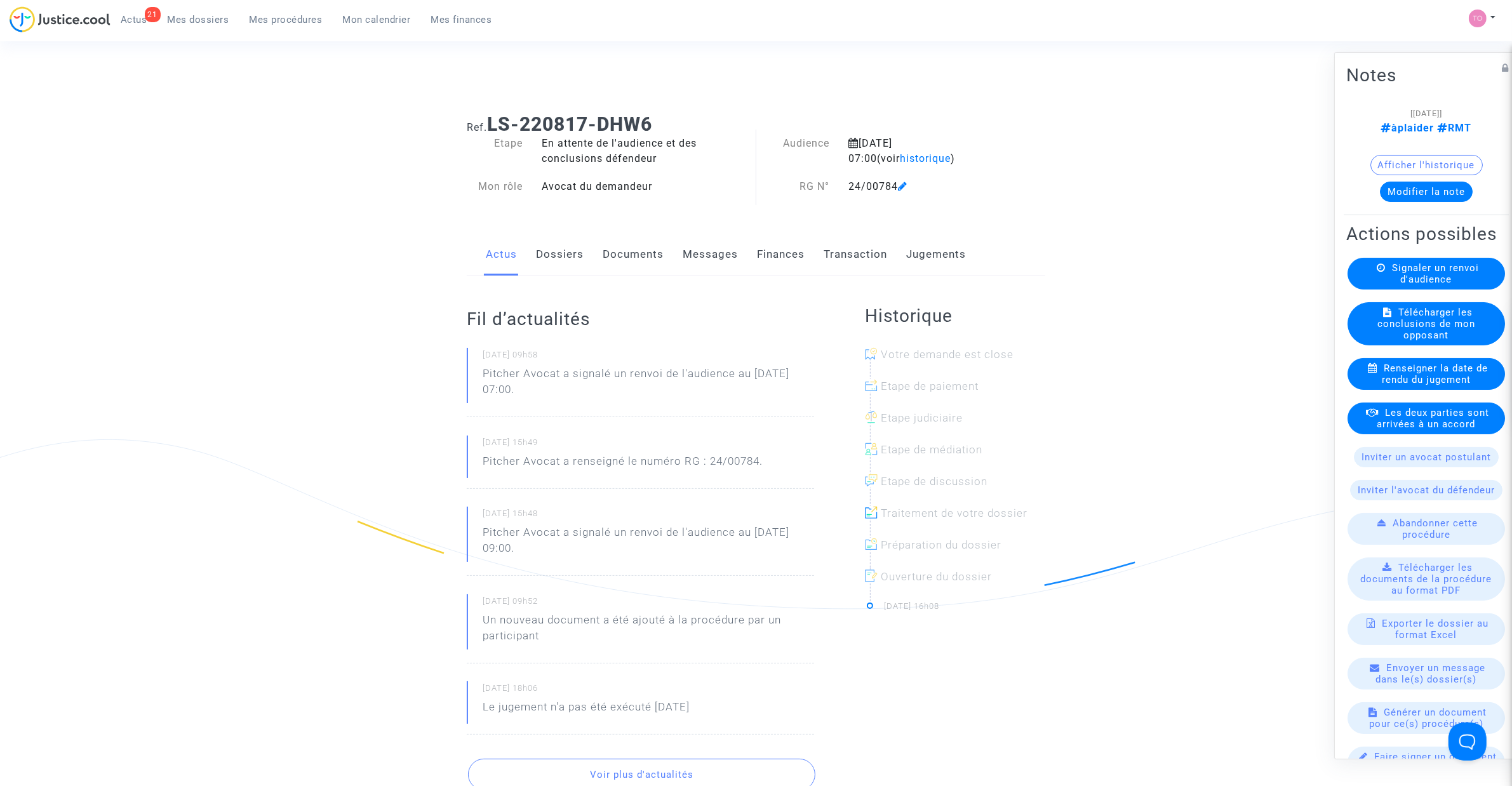
click at [651, 257] on link "Documents" at bounding box center [632, 254] width 61 height 42
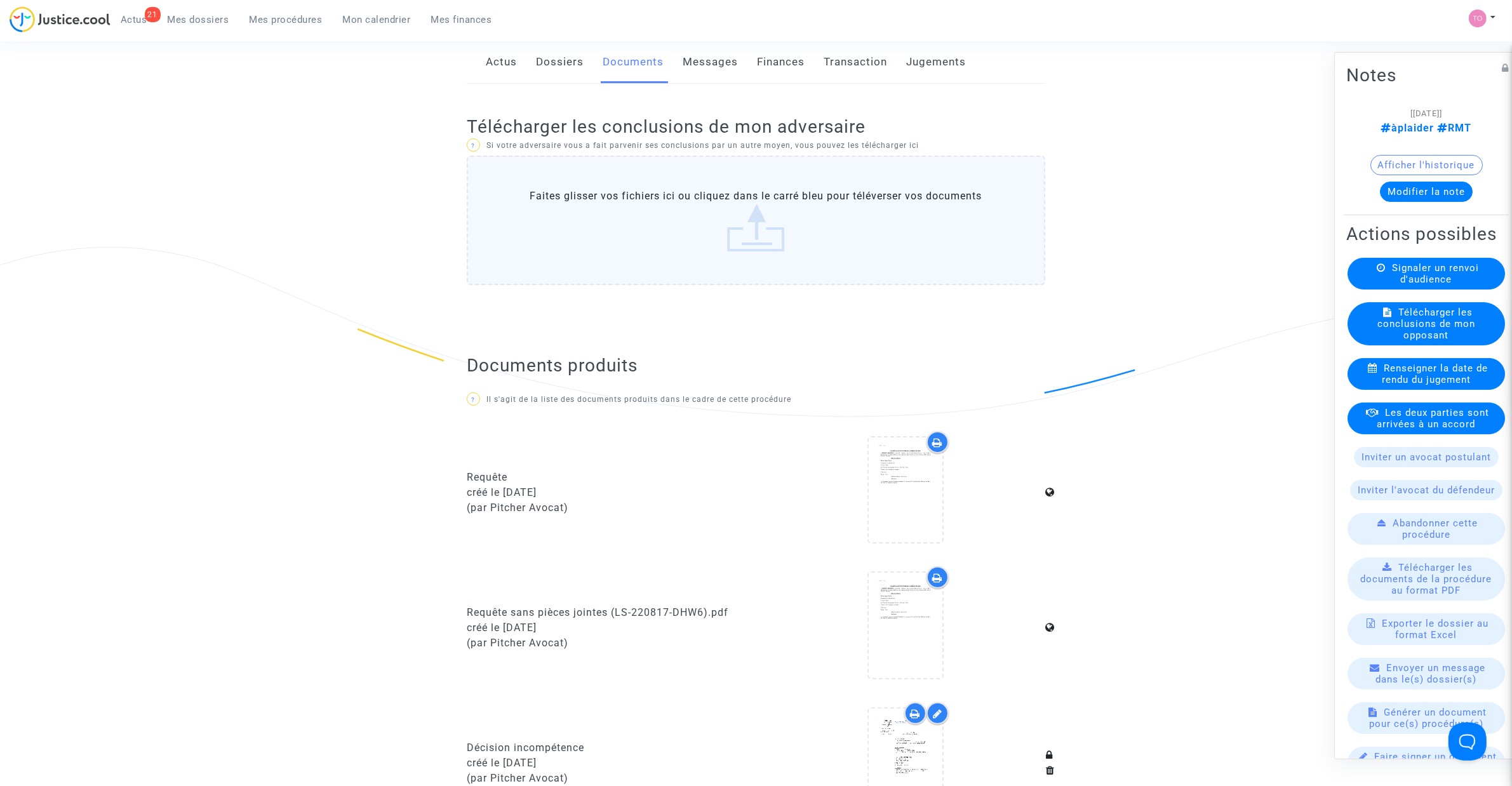
scroll to position [158, 0]
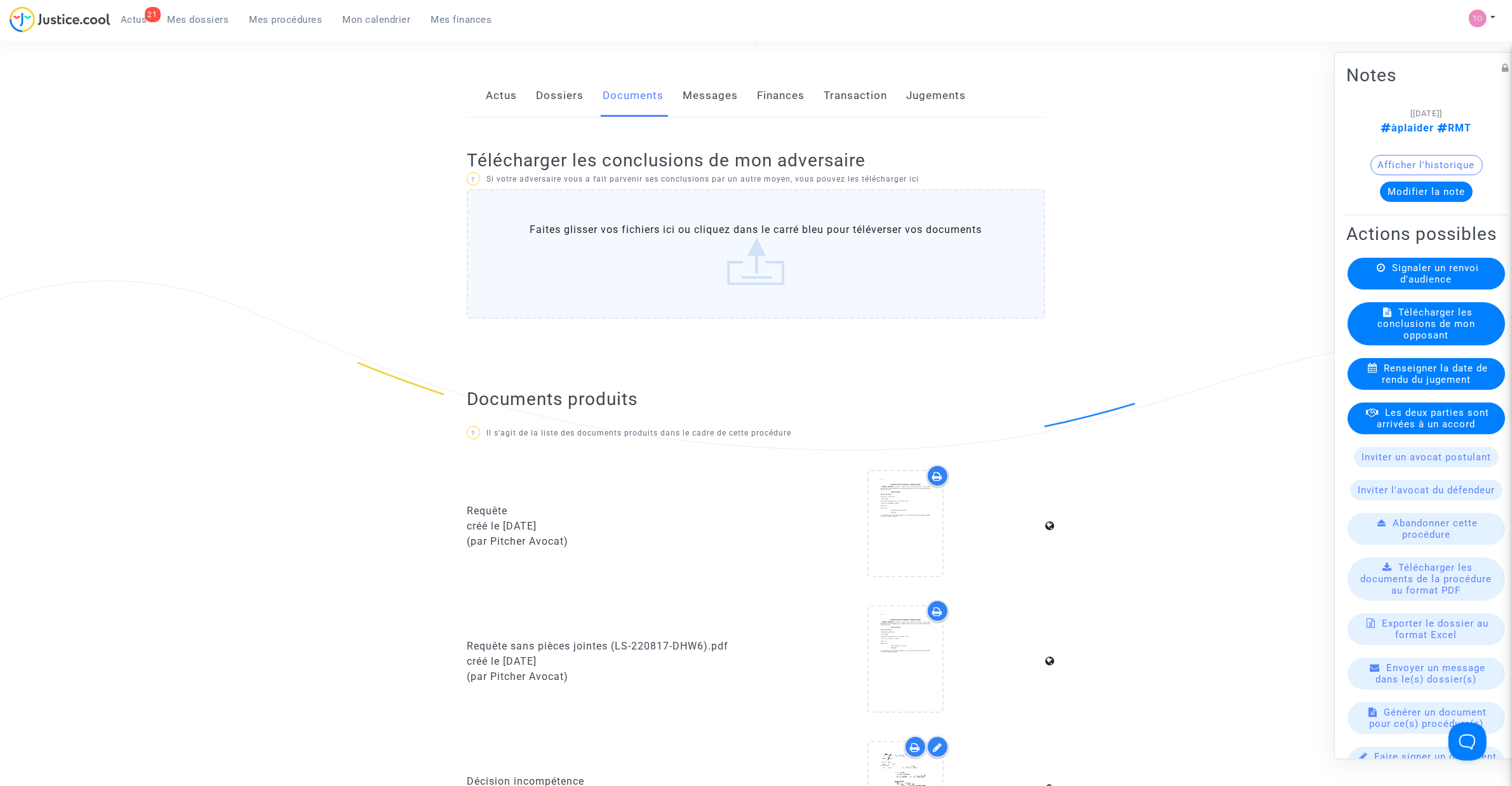
click at [641, 233] on label "Faites glisser vos fichiers ici ou cliquez dans le carré bleu pour téléverser v…" at bounding box center [756, 253] width 579 height 129
click at [0, 0] on input "Faites glisser vos fichiers ici ou cliquez dans le carré bleu pour téléverser v…" at bounding box center [0, 0] width 0 height 0
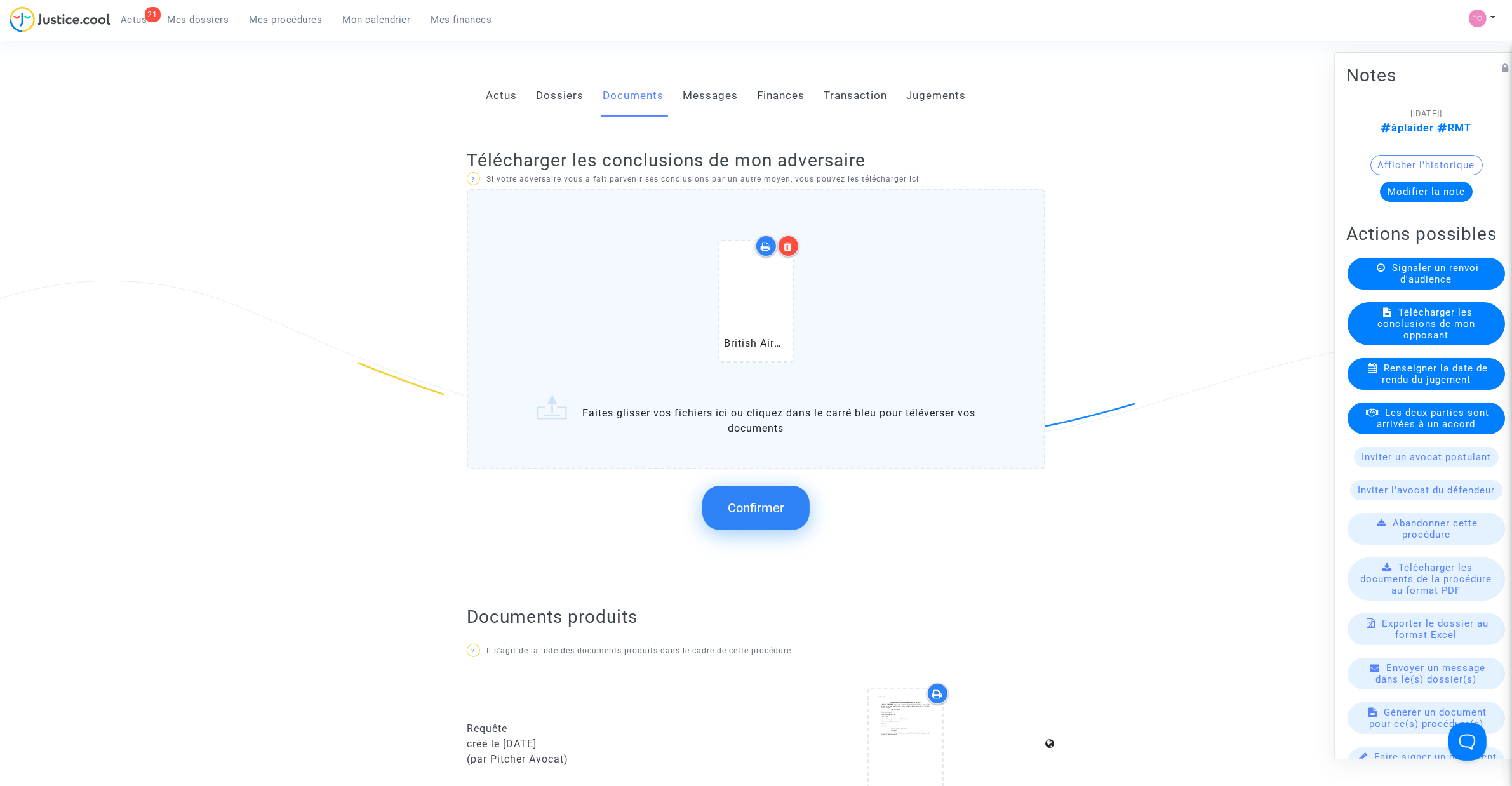
click at [756, 510] on span "Confirmer" at bounding box center [756, 507] width 56 height 15
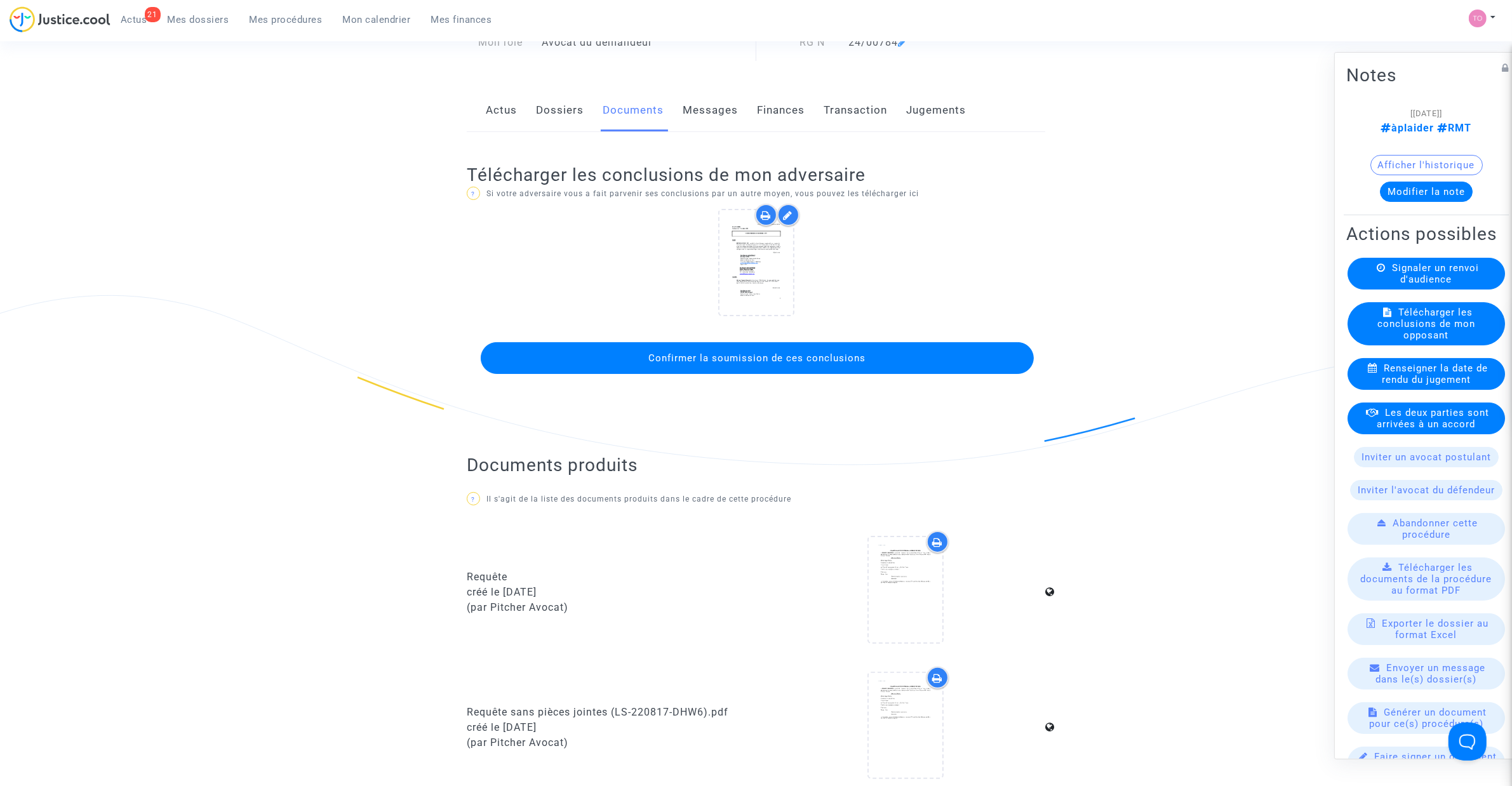
scroll to position [132, 0]
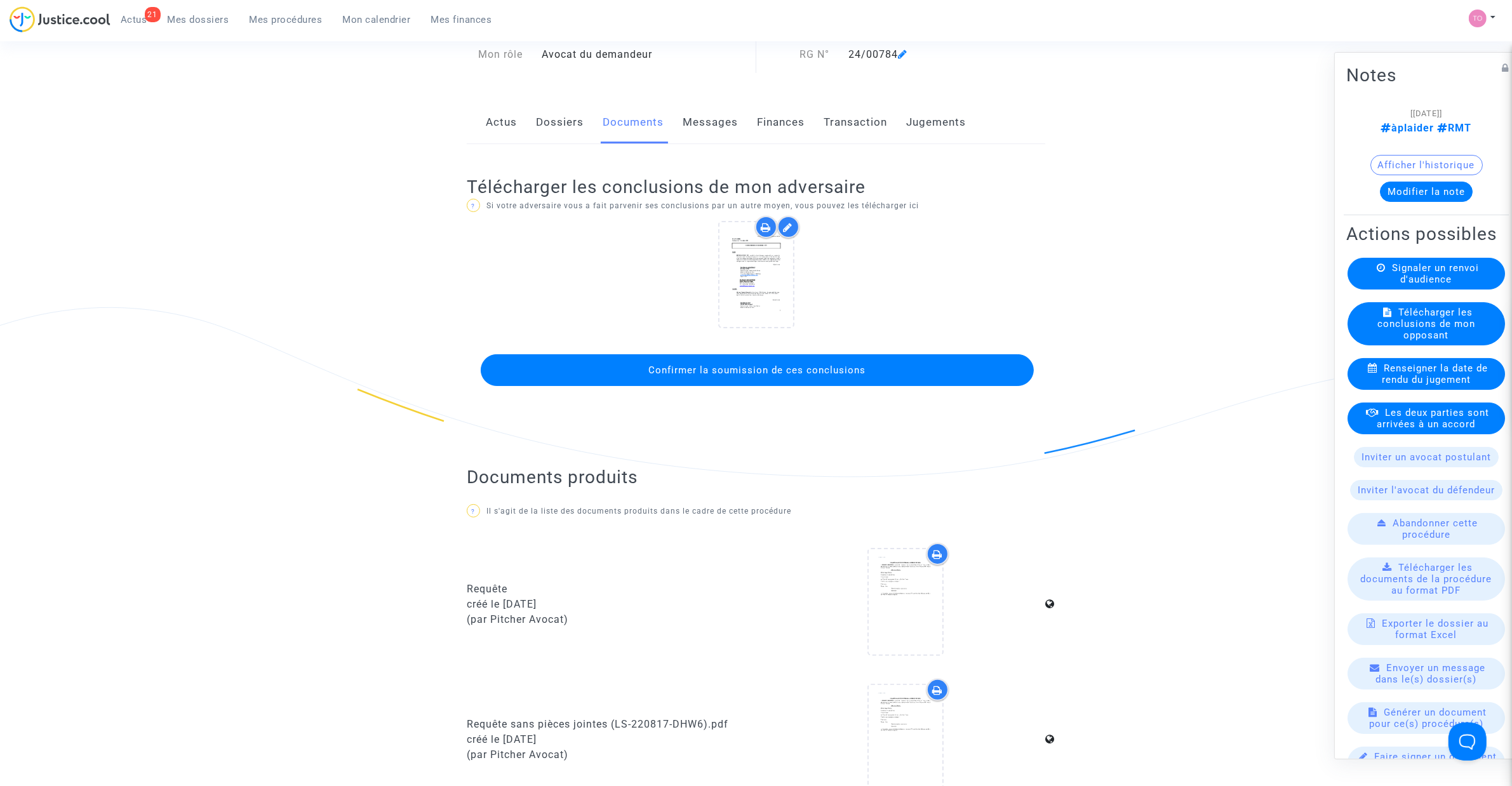
click at [741, 375] on button "Confirmer la soumission de ces conclusions" at bounding box center [757, 370] width 553 height 32
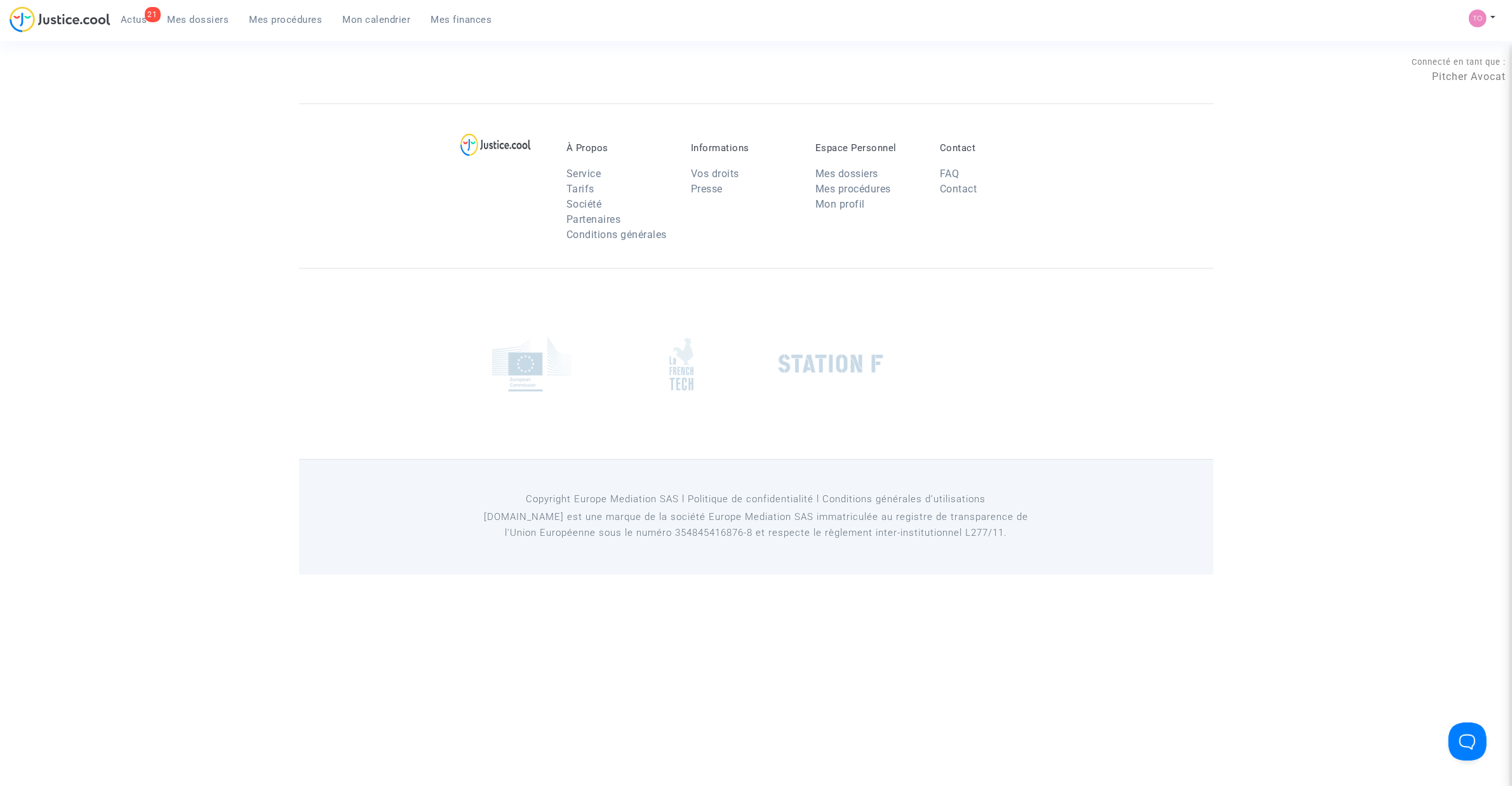
scroll to position [0, 0]
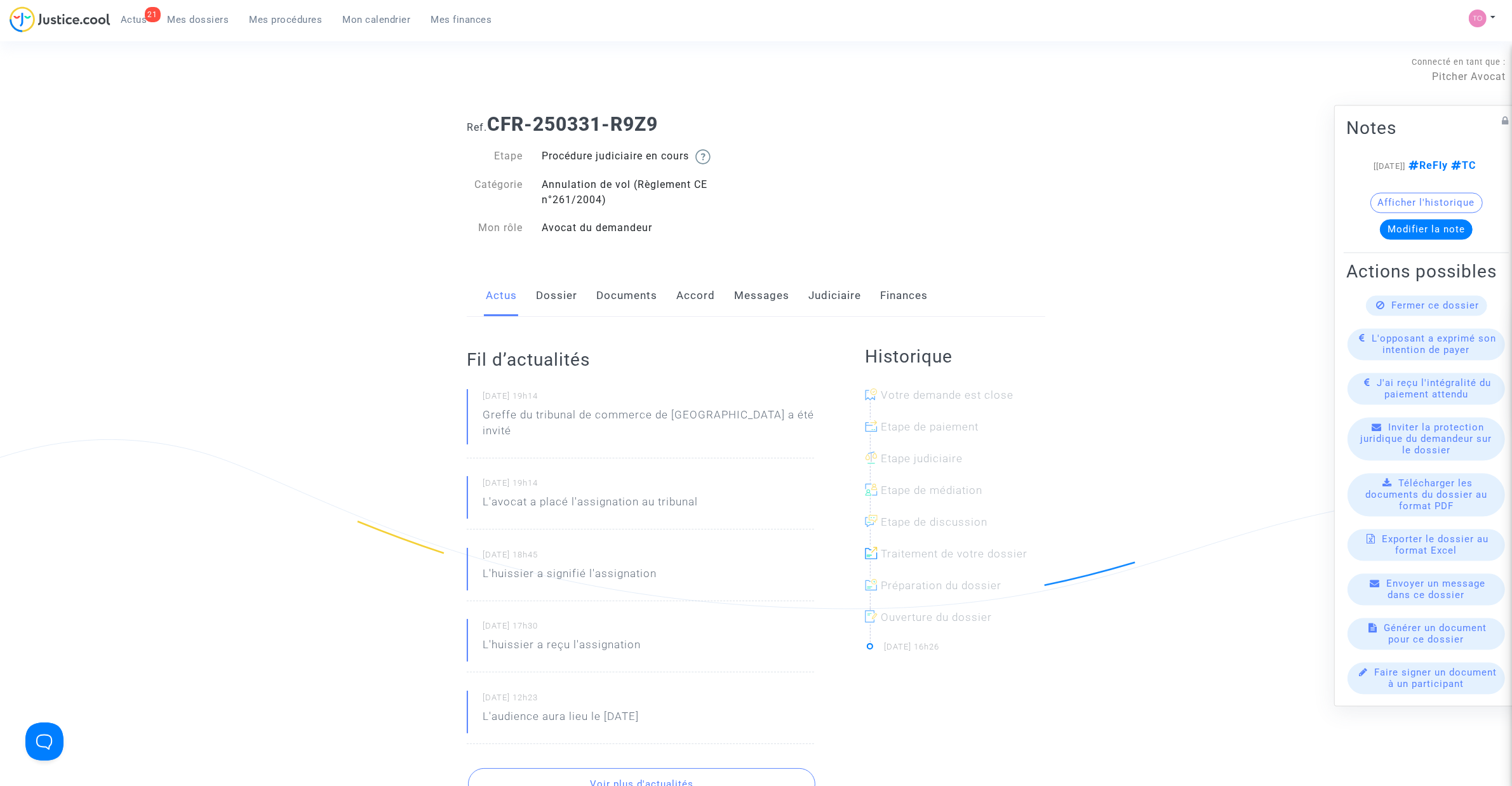
drag, startPoint x: 557, startPoint y: 296, endPoint x: 588, endPoint y: 299, distance: 31.1
click at [558, 296] on link "Dossier" at bounding box center [557, 296] width 41 height 42
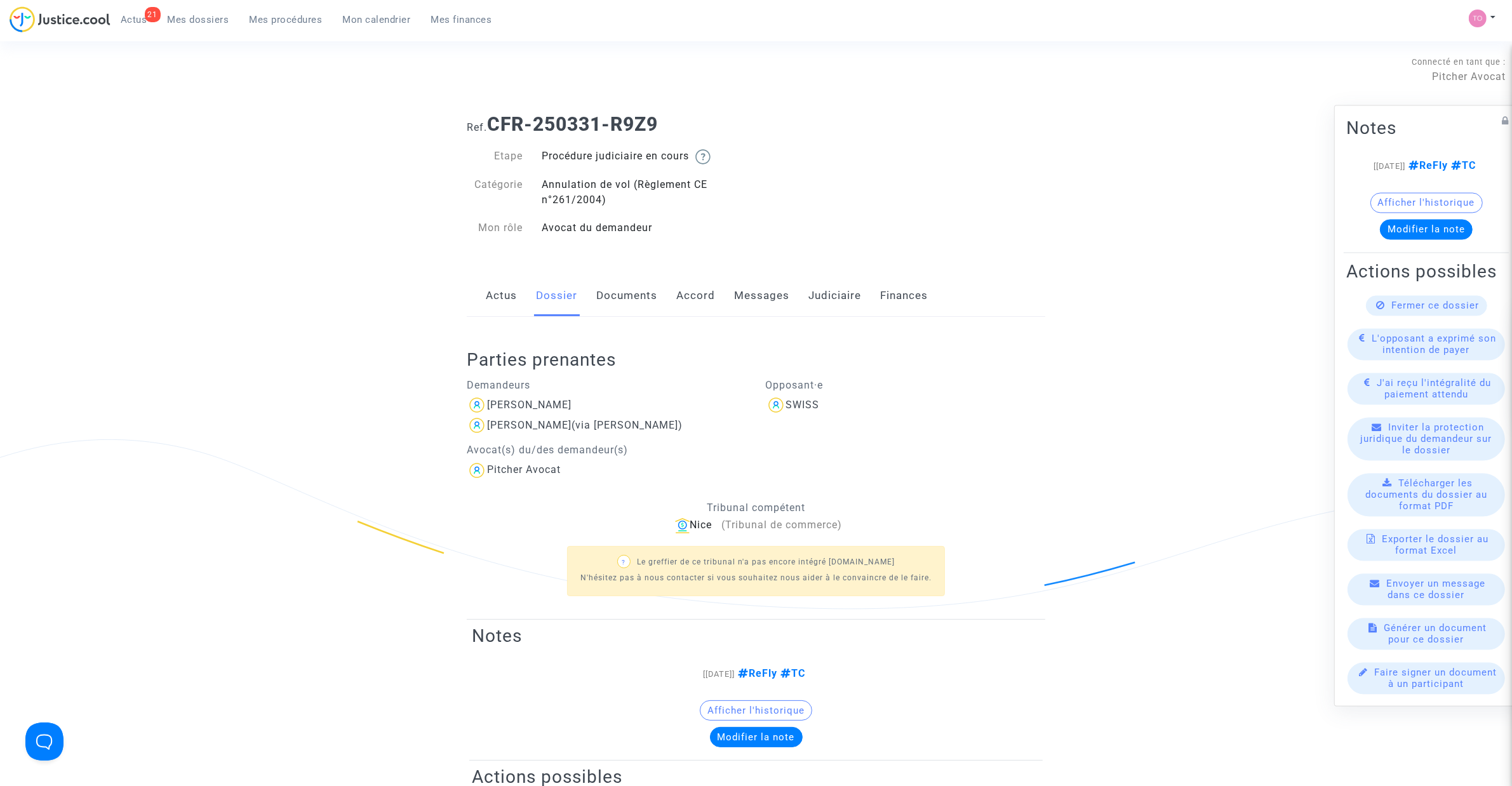
click at [699, 299] on link "Accord" at bounding box center [696, 296] width 39 height 42
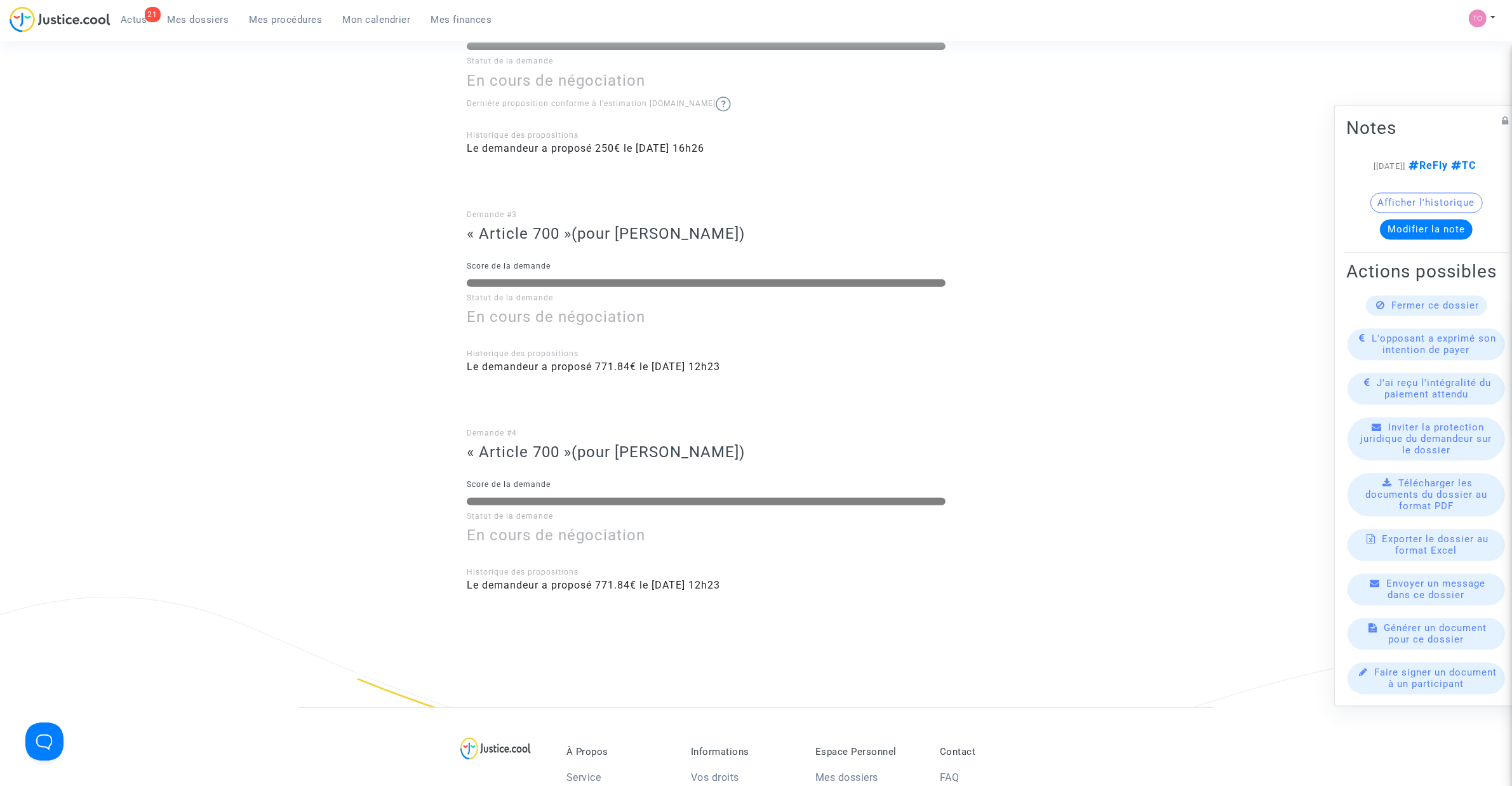
scroll to position [687, 0]
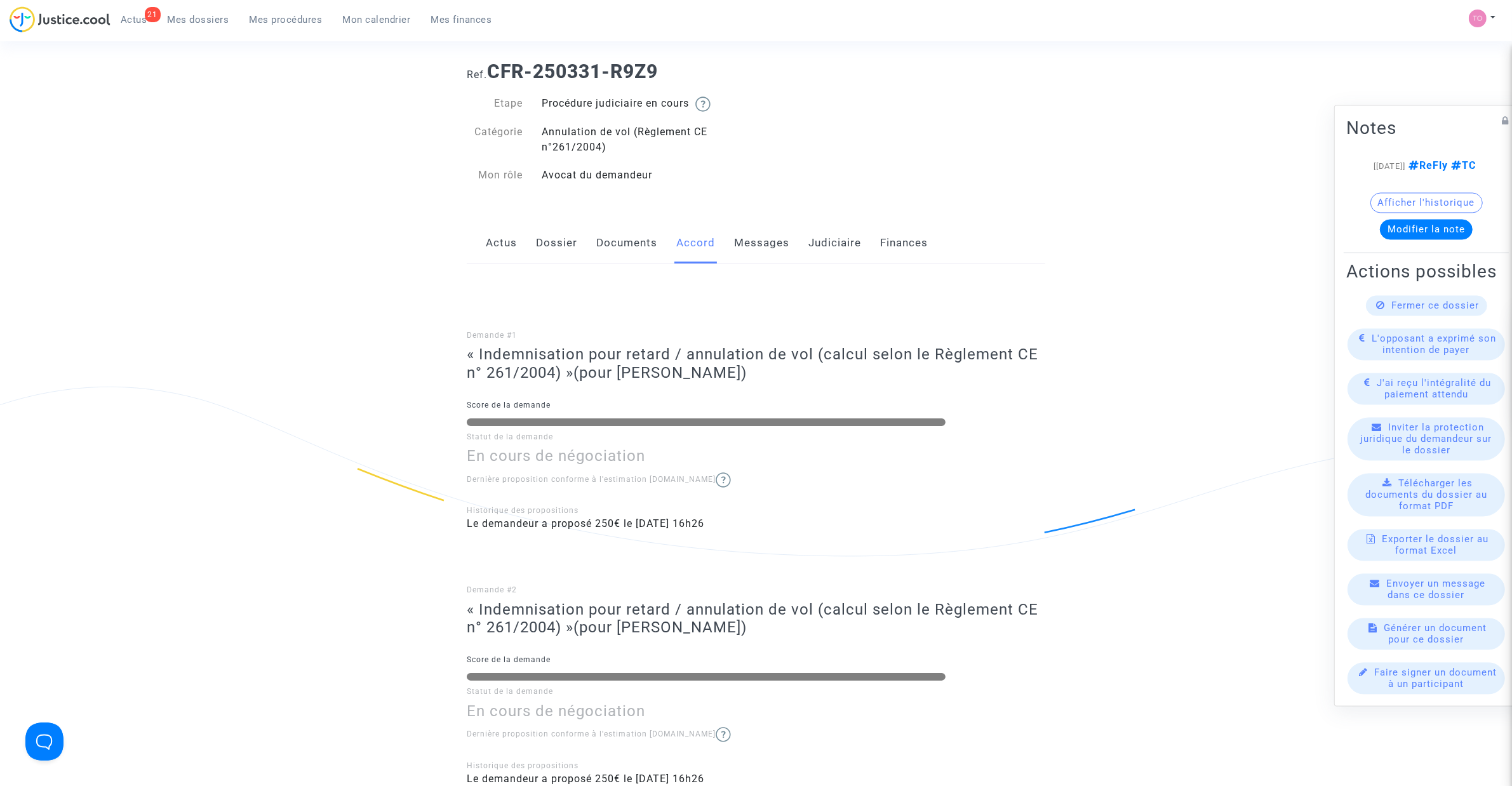
click at [816, 255] on link "Judiciaire" at bounding box center [835, 243] width 53 height 42
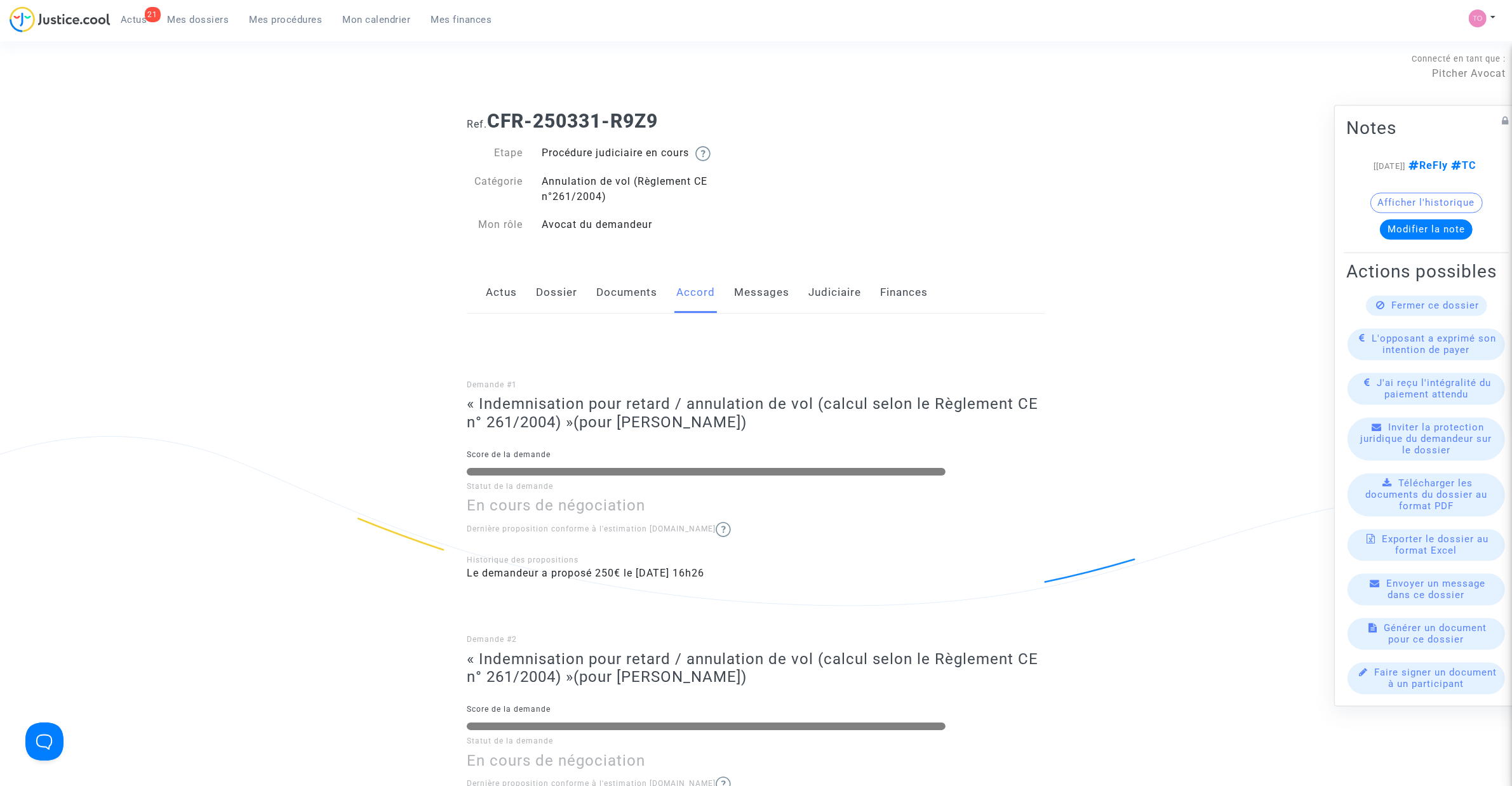
scroll to position [53, 0]
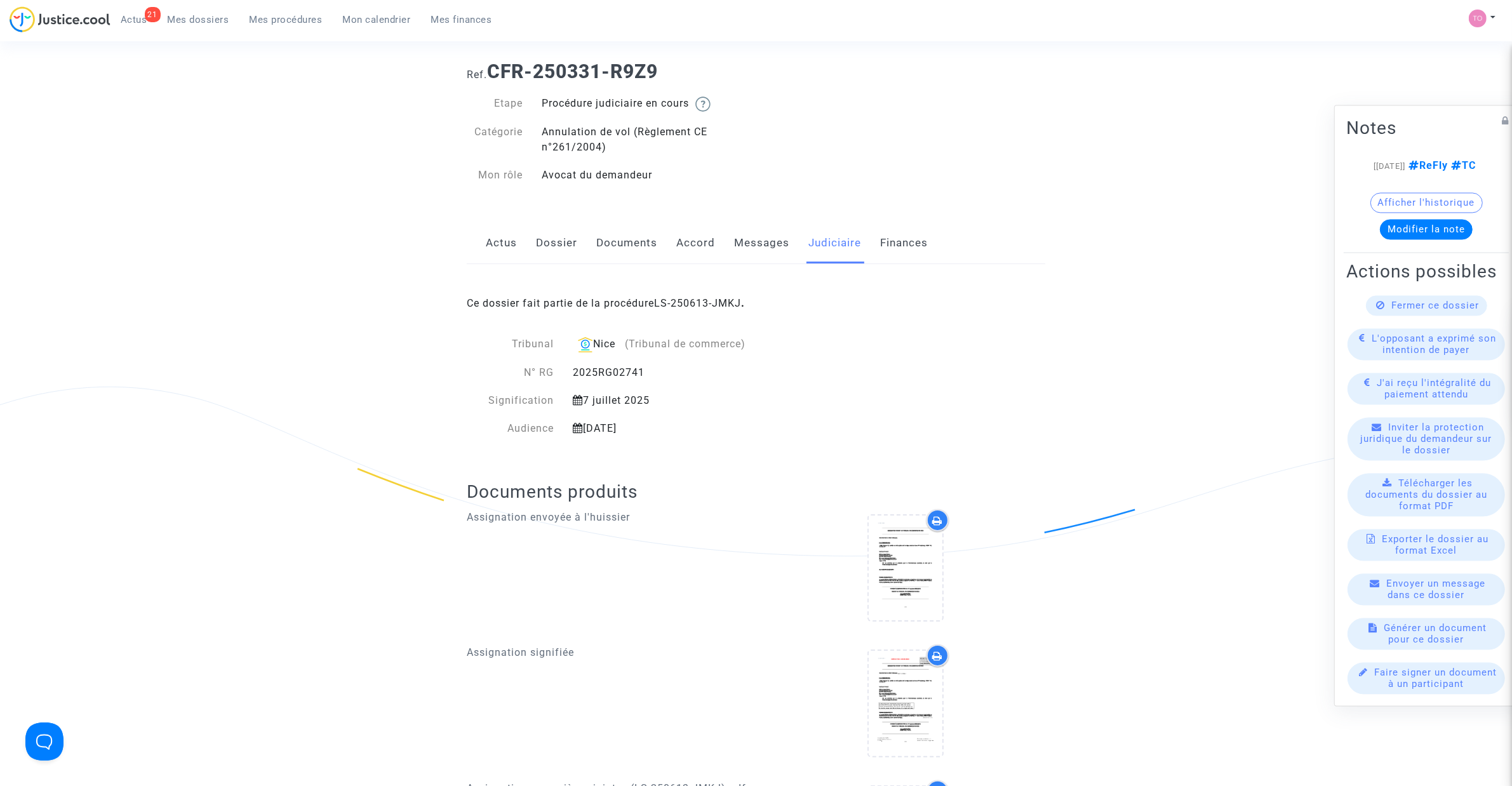
click at [695, 309] on div "Ce dossier fait partie de la procédure LS-250613-JMKJ ." at bounding box center [756, 294] width 579 height 60
click at [696, 302] on link "LS-250613-JMKJ" at bounding box center [697, 303] width 87 height 12
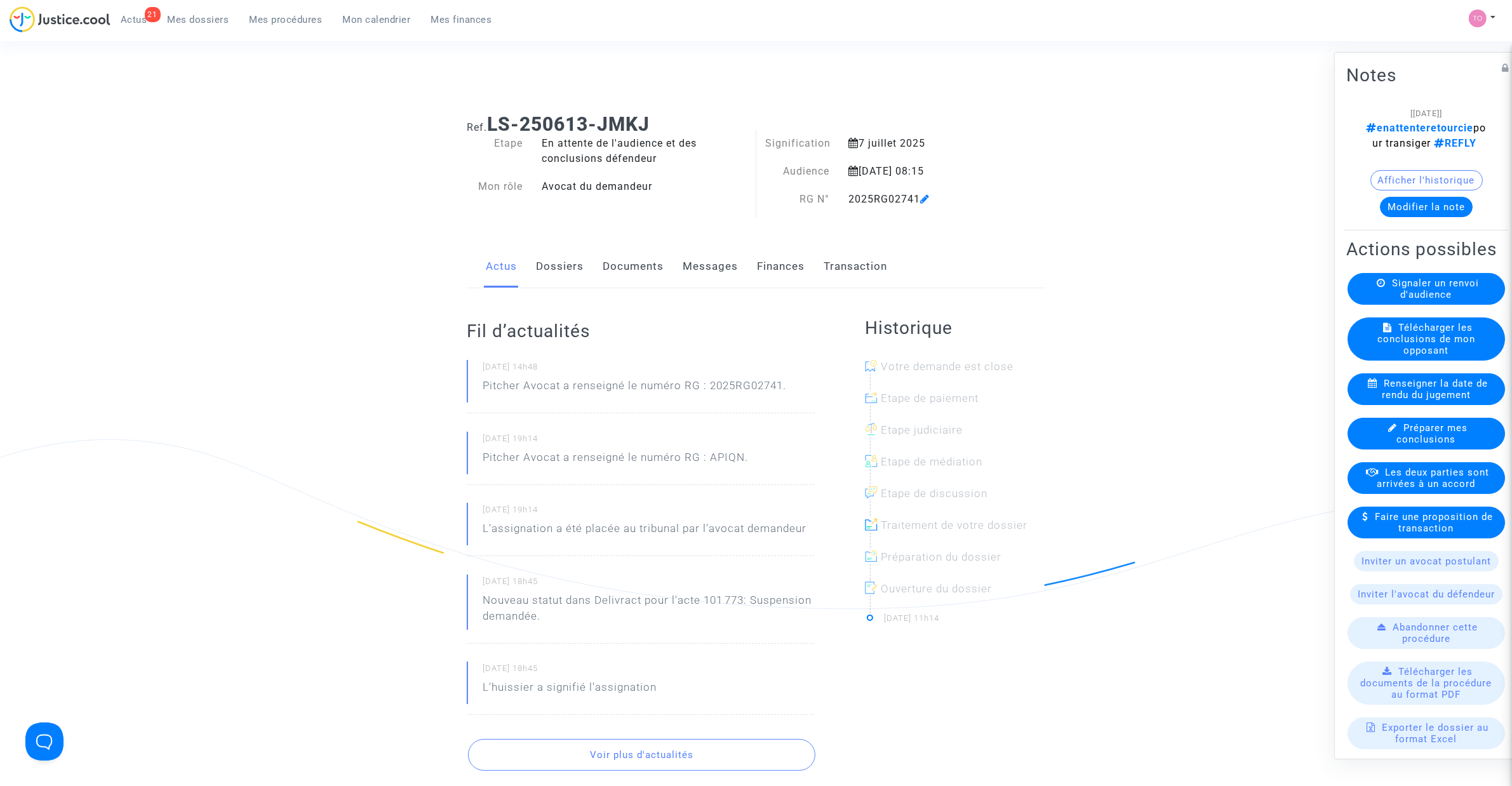
click at [798, 265] on link "Finances" at bounding box center [780, 267] width 48 height 42
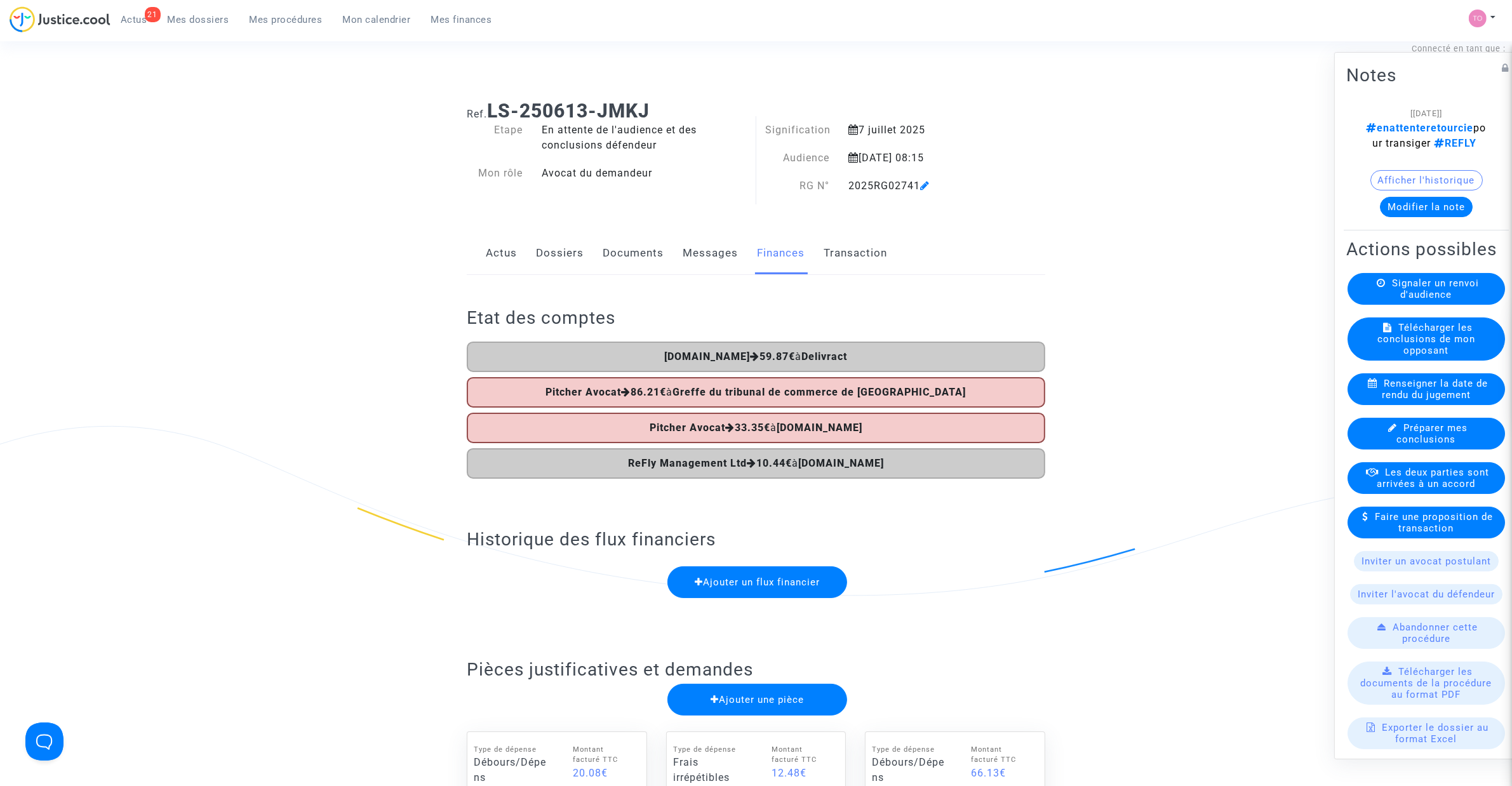
scroll to position [26, 0]
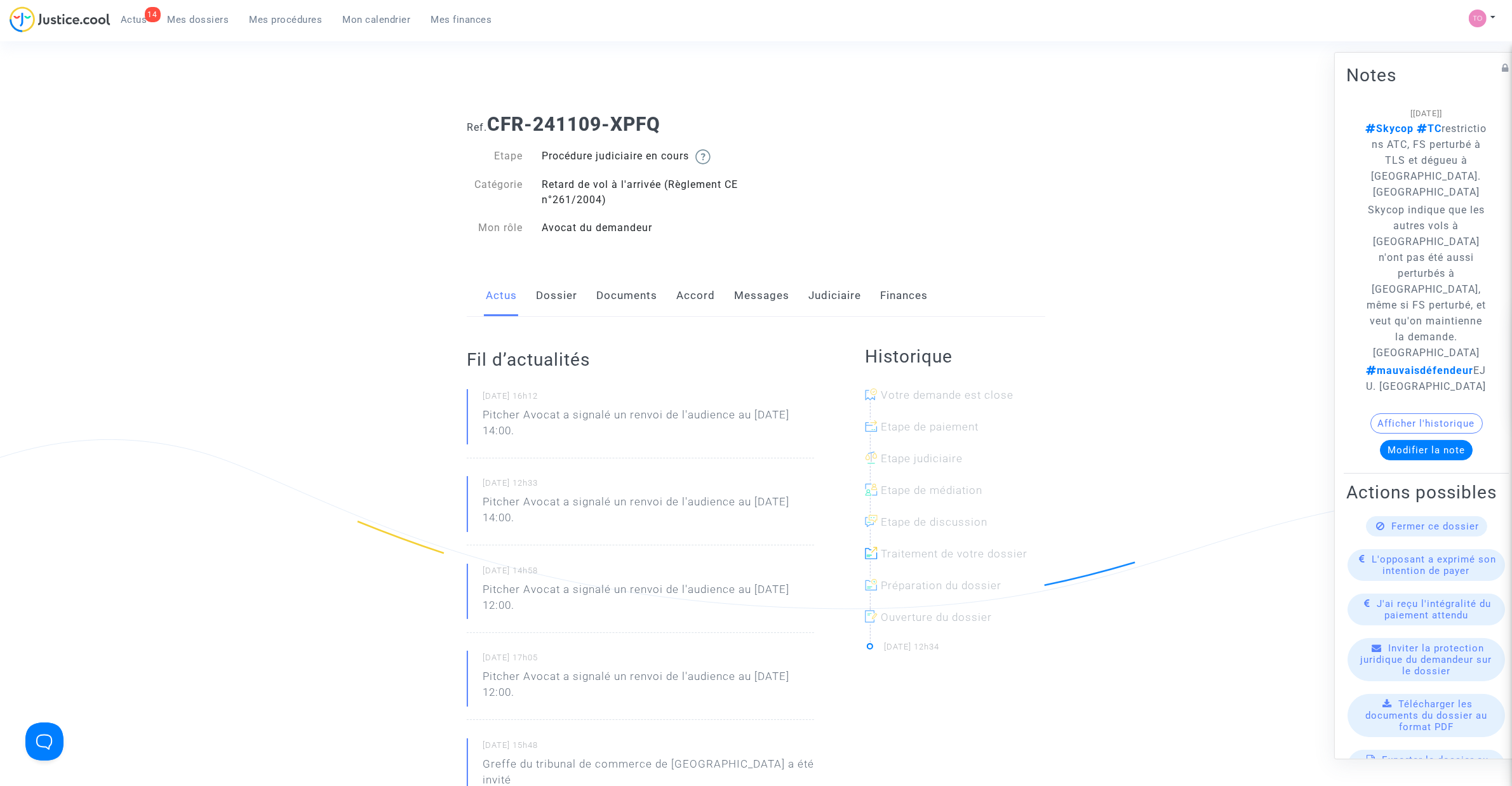
click at [763, 299] on link "Messages" at bounding box center [761, 296] width 55 height 42
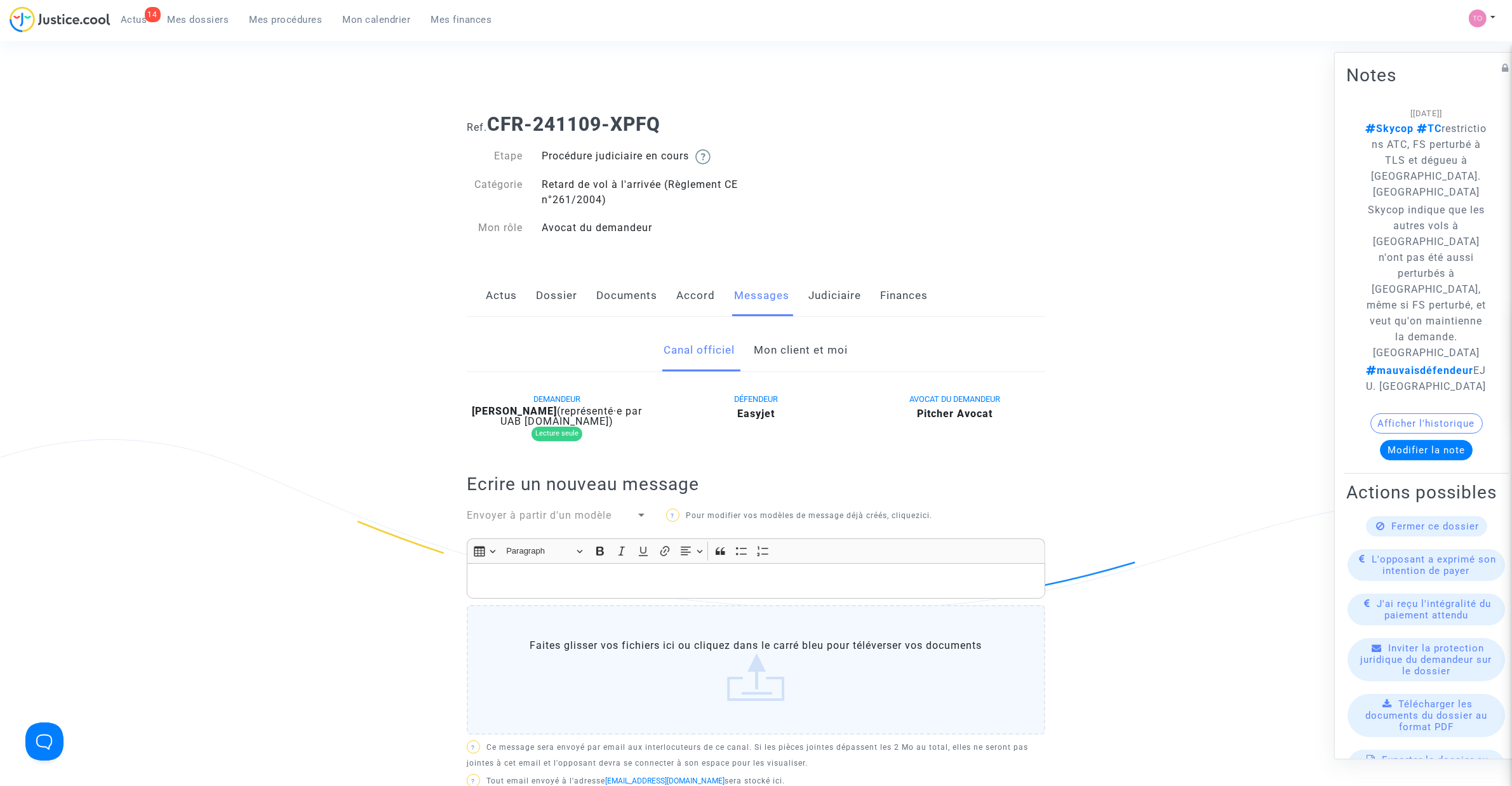
click at [793, 354] on link "Mon client et moi" at bounding box center [801, 350] width 94 height 42
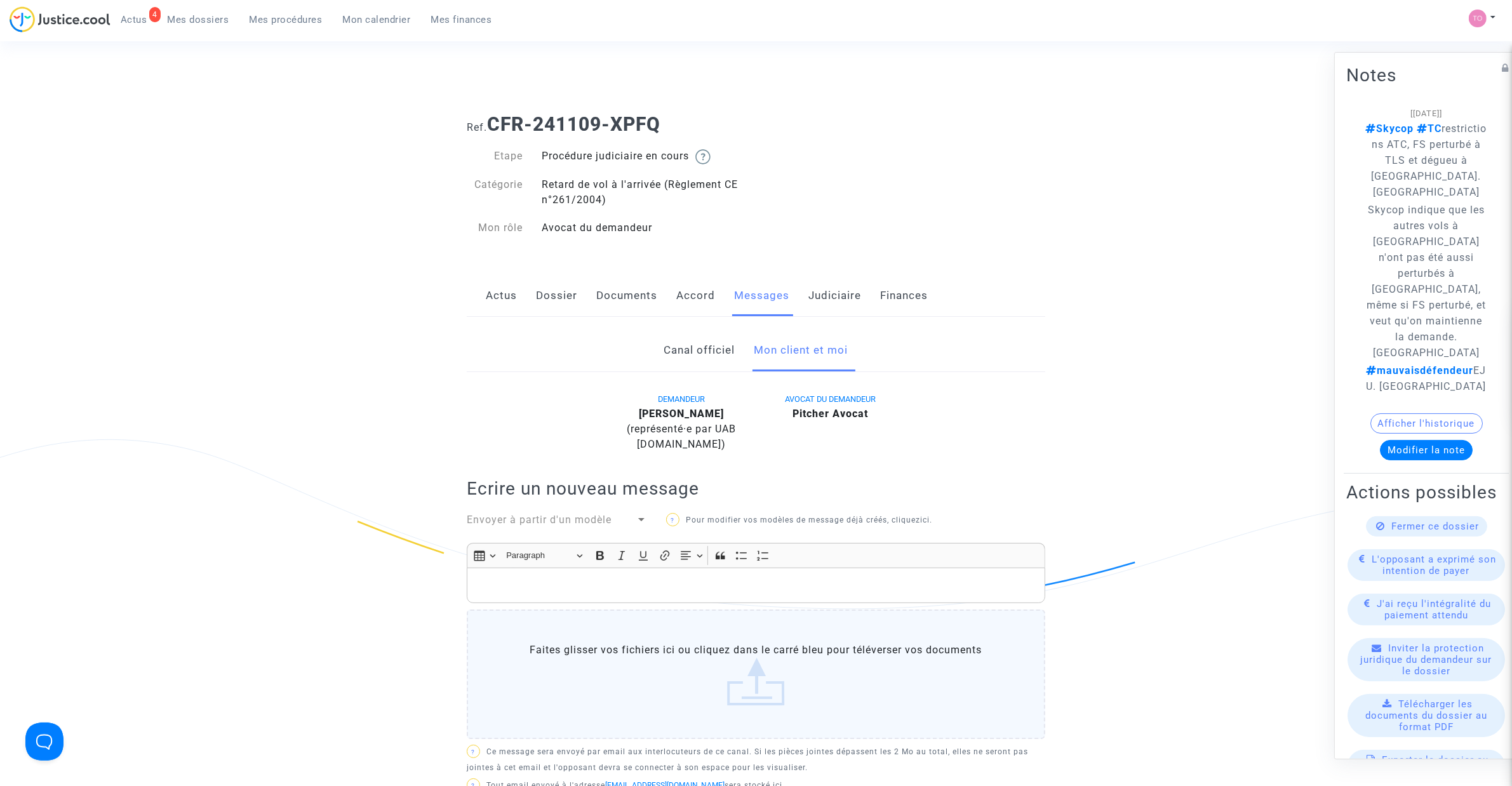
click at [356, 22] on span "Mon calendrier" at bounding box center [376, 19] width 68 height 11
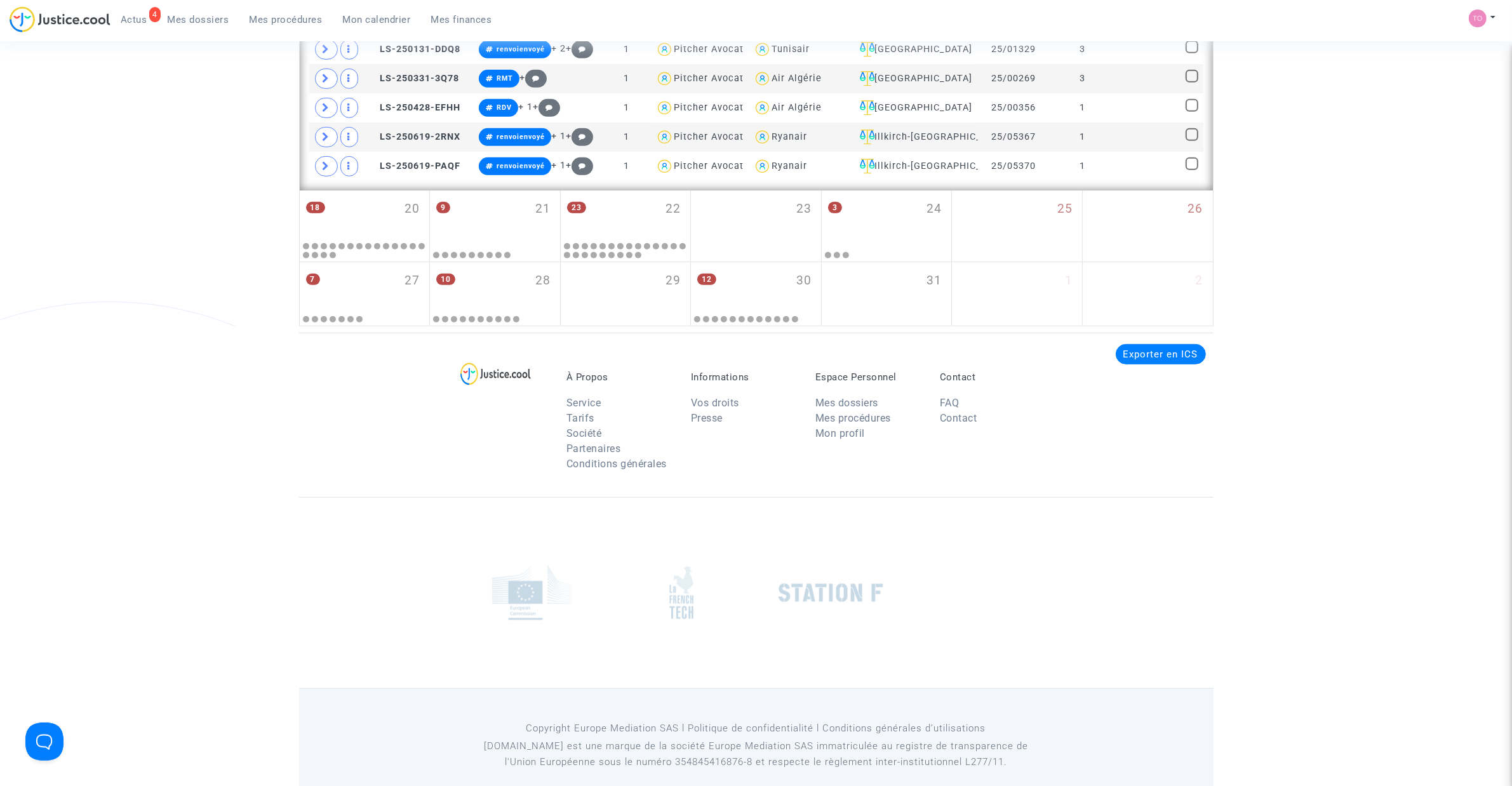
click at [481, 240] on div "9 21" at bounding box center [495, 215] width 130 height 49
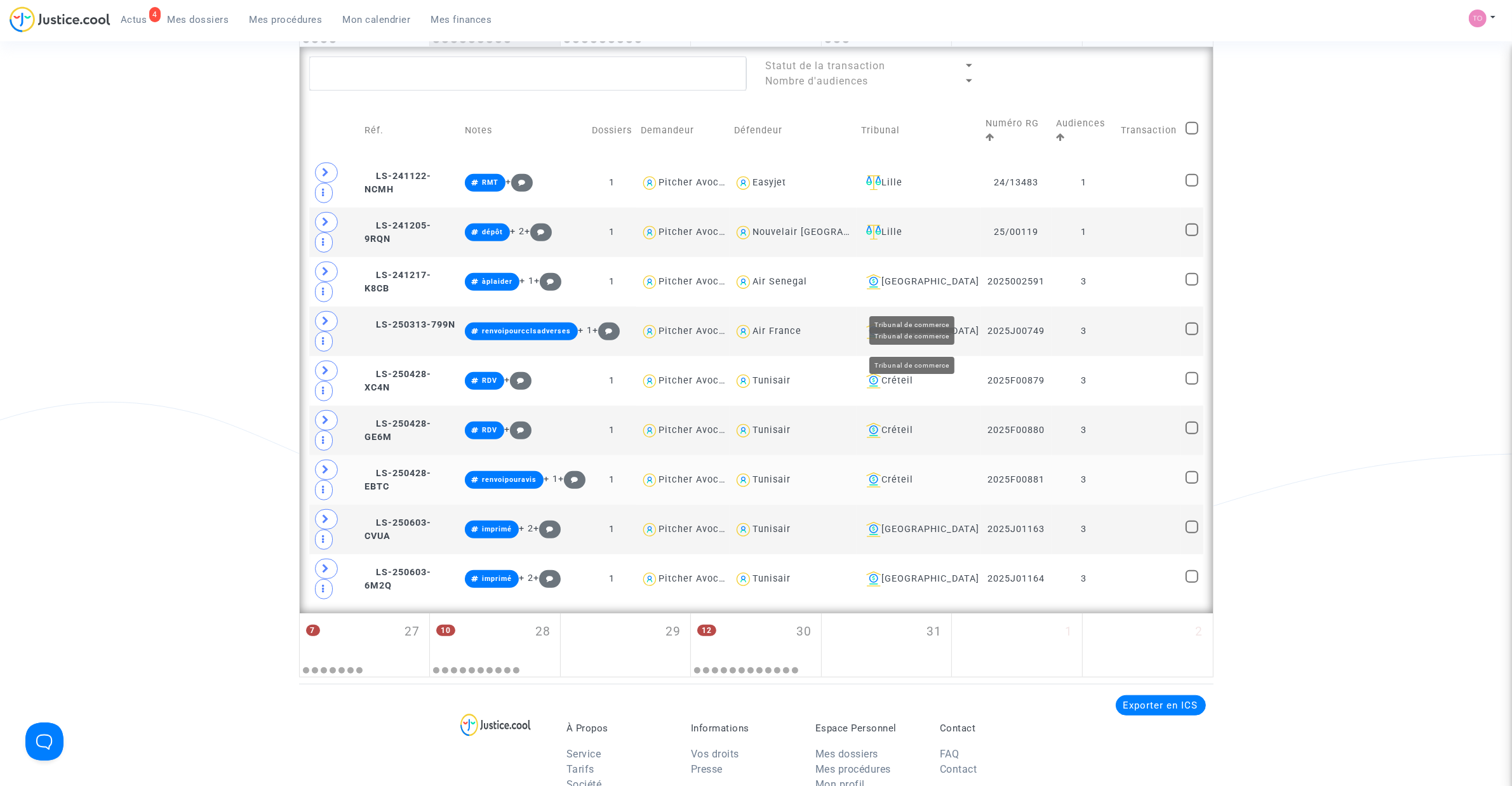
scroll to position [845, 0]
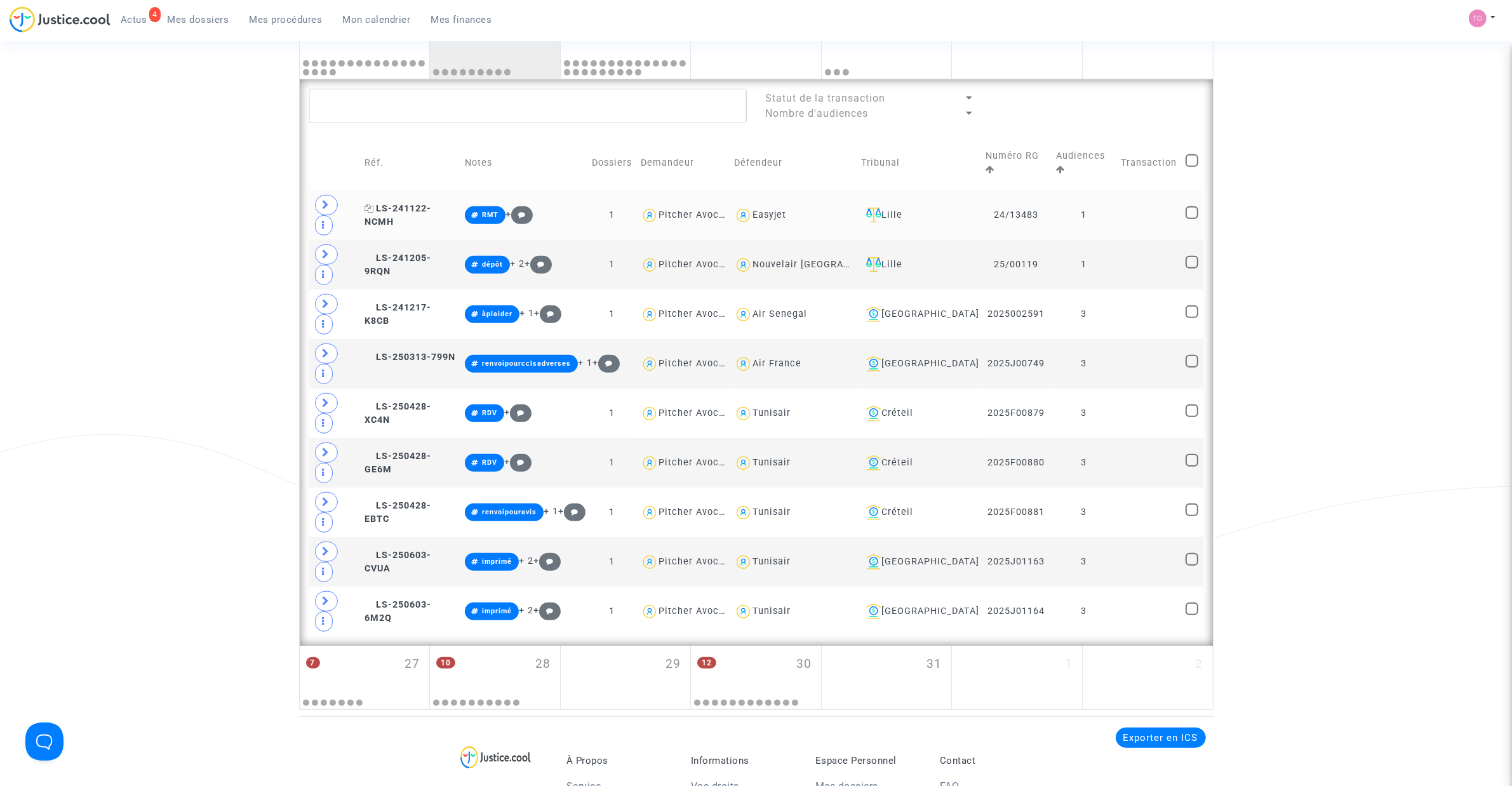
click at [419, 203] on span "LS-241122-NCMH" at bounding box center [398, 216] width 67 height 25
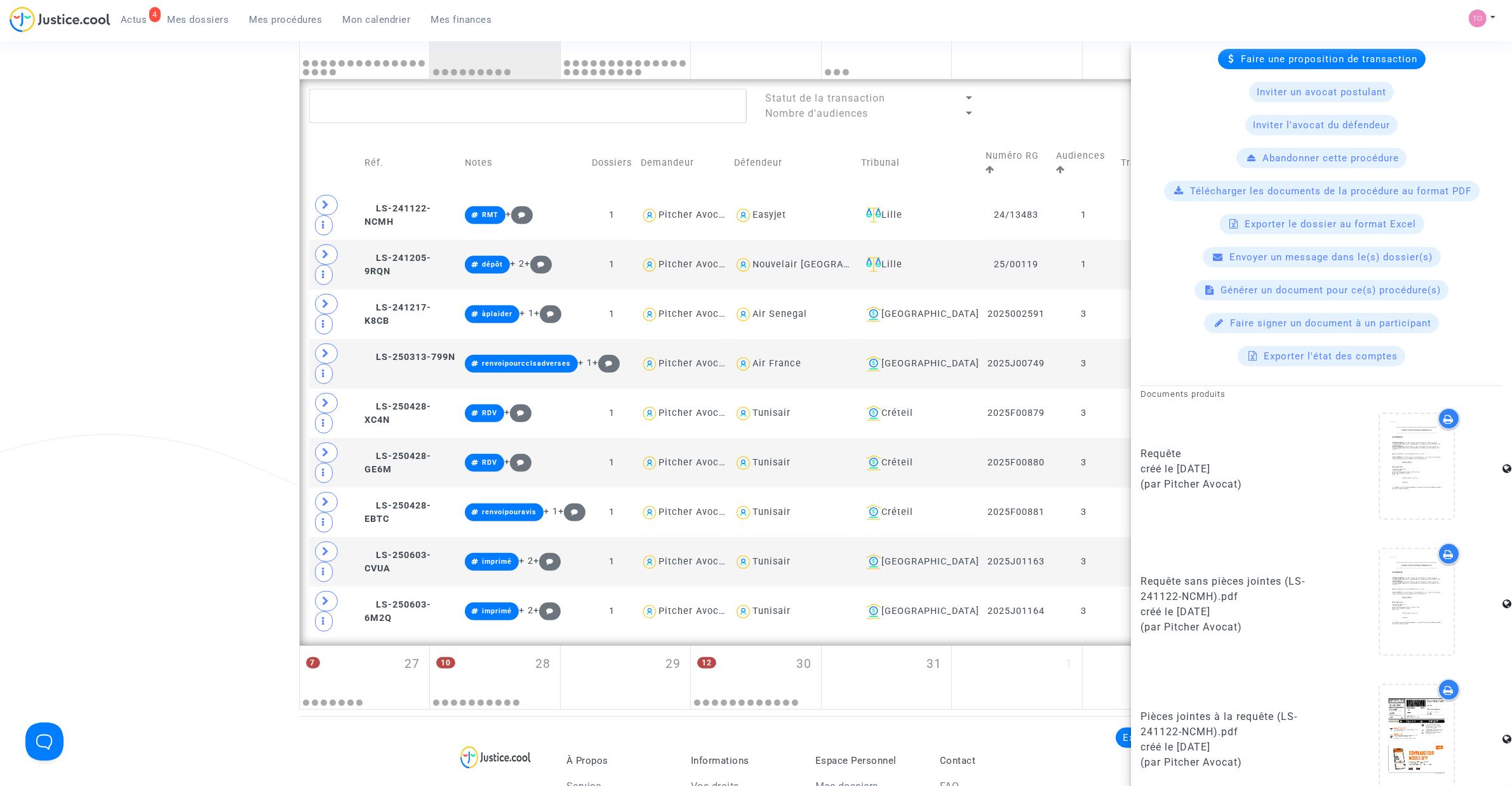
scroll to position [518, 0]
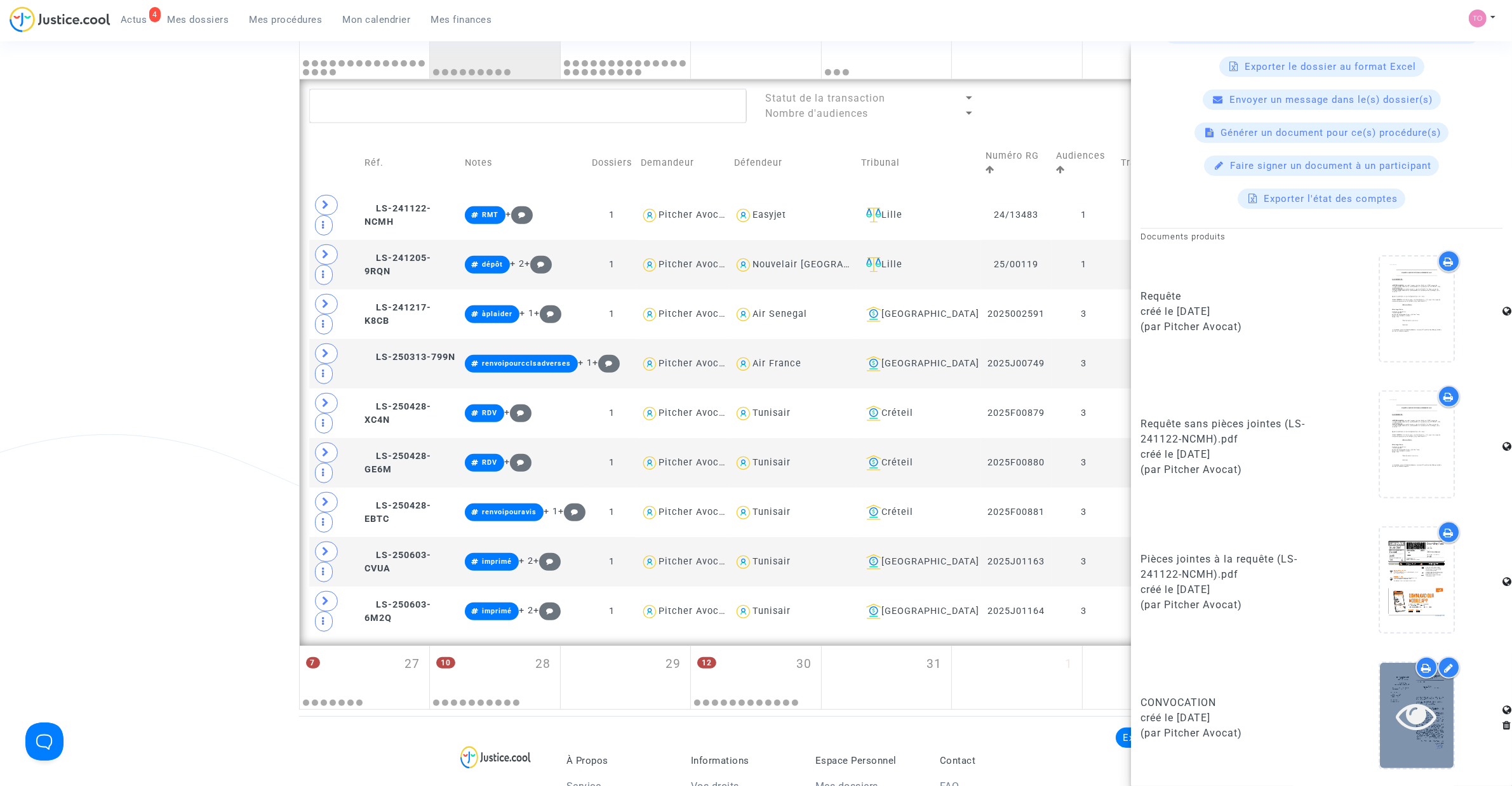
click at [1382, 717] on div at bounding box center [1417, 715] width 74 height 40
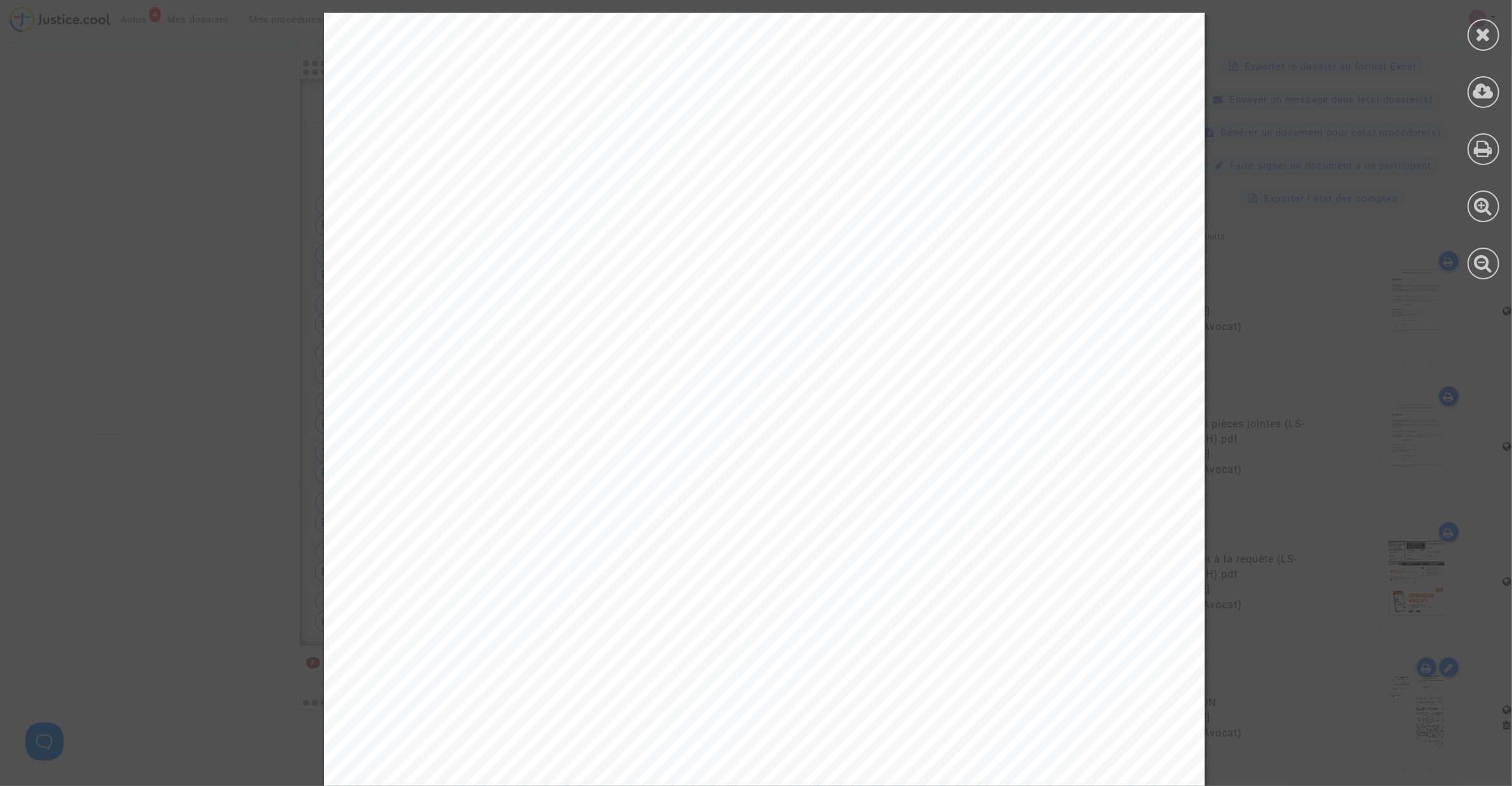
click at [1480, 40] on icon at bounding box center [1484, 34] width 16 height 19
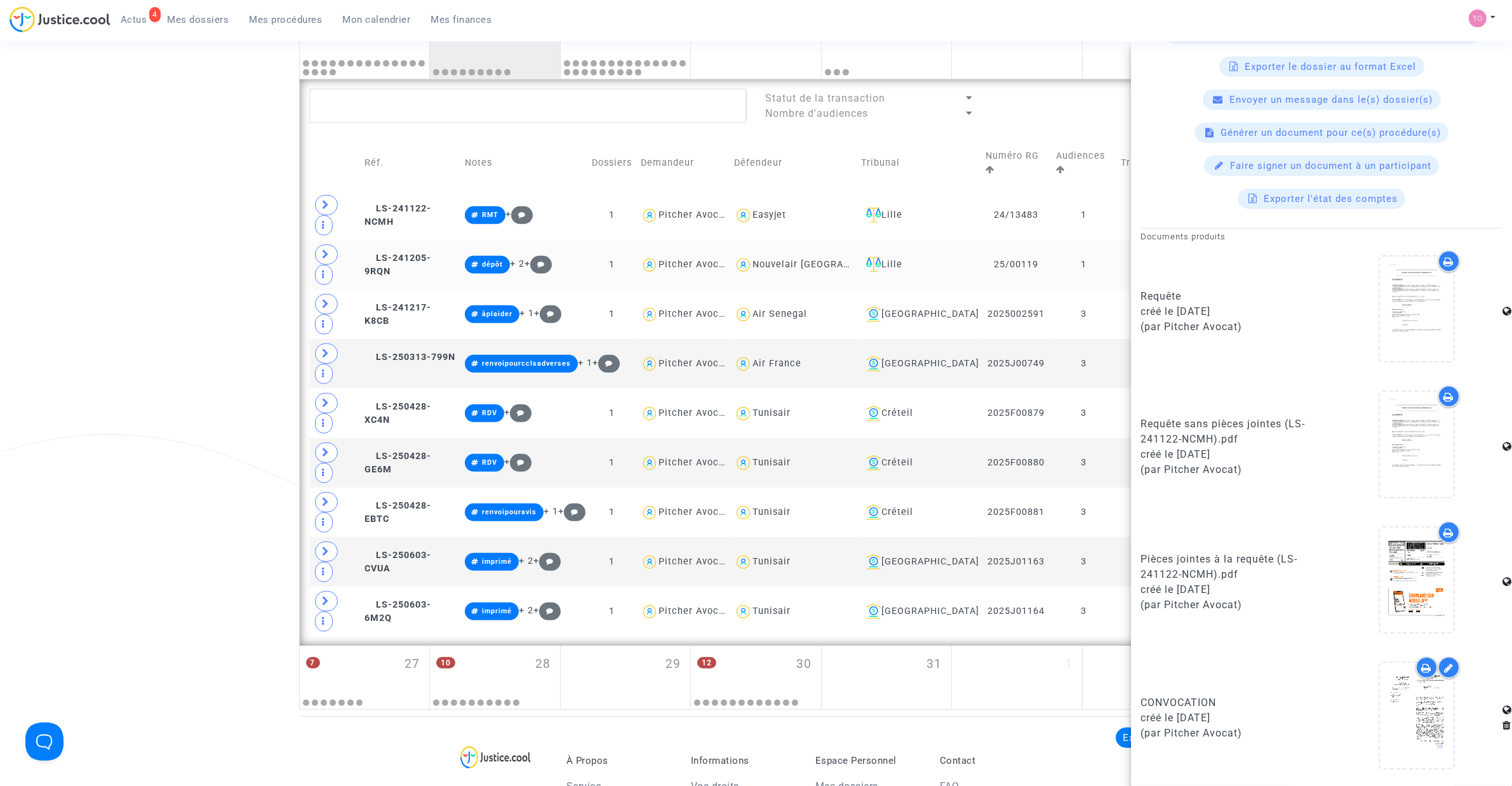
click at [399, 240] on td "LS-241205-9RQN" at bounding box center [410, 265] width 100 height 49
click at [1414, 736] on icon at bounding box center [1416, 715] width 41 height 40
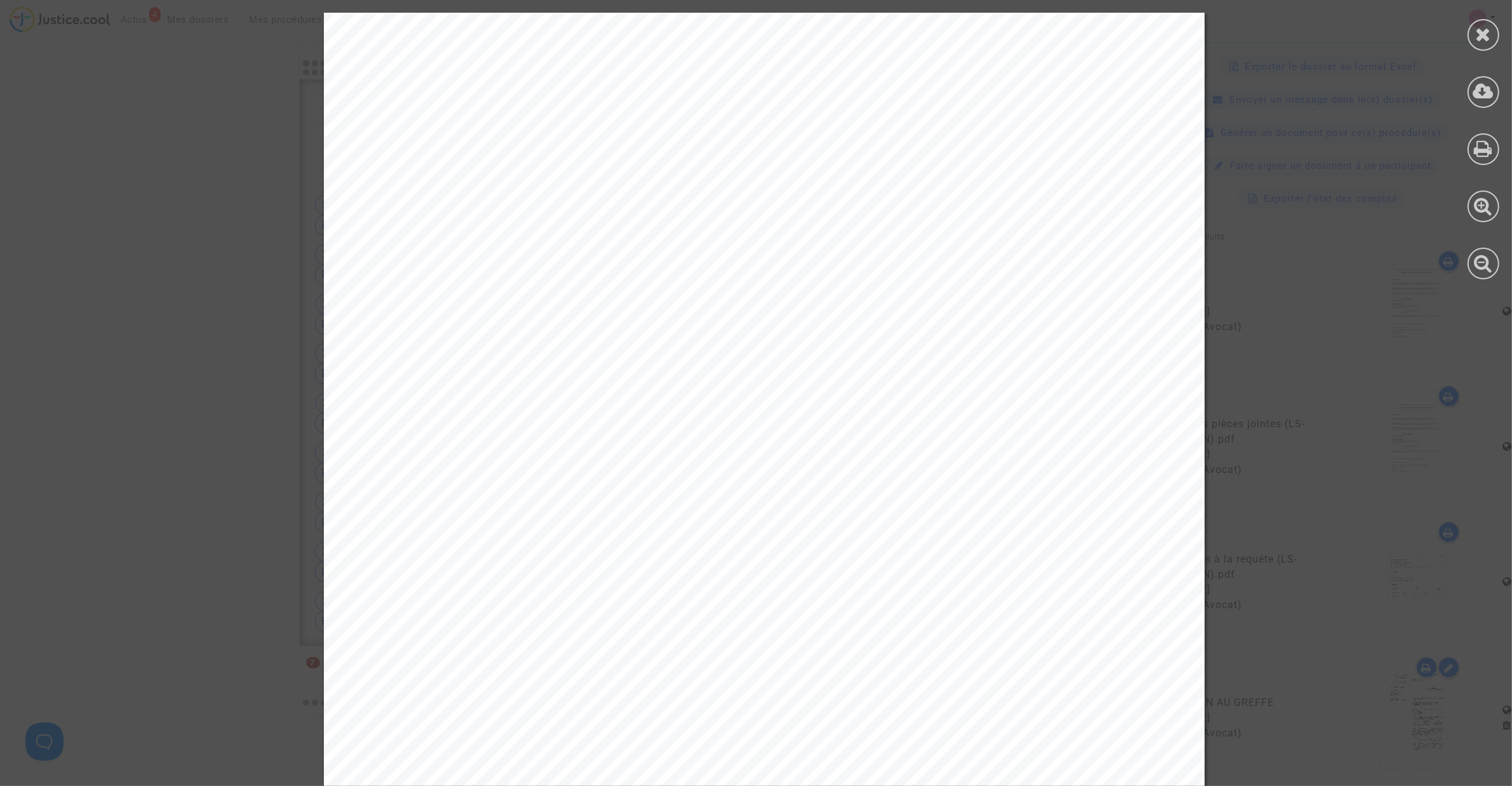
scroll to position [106, 0]
click at [1470, 33] on div at bounding box center [1483, 35] width 32 height 32
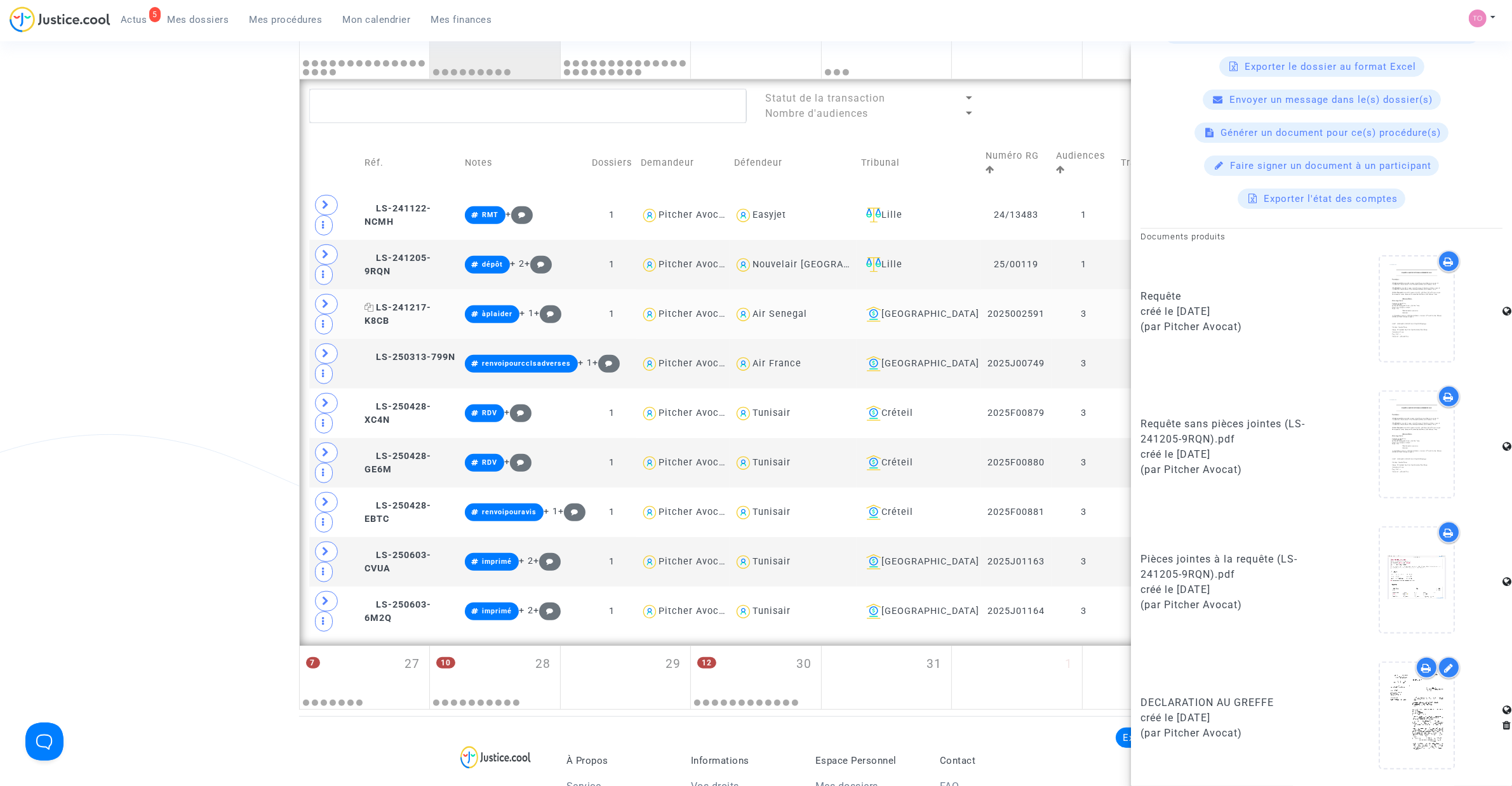
click at [417, 302] on span "LS-241217-K8CB" at bounding box center [398, 314] width 67 height 25
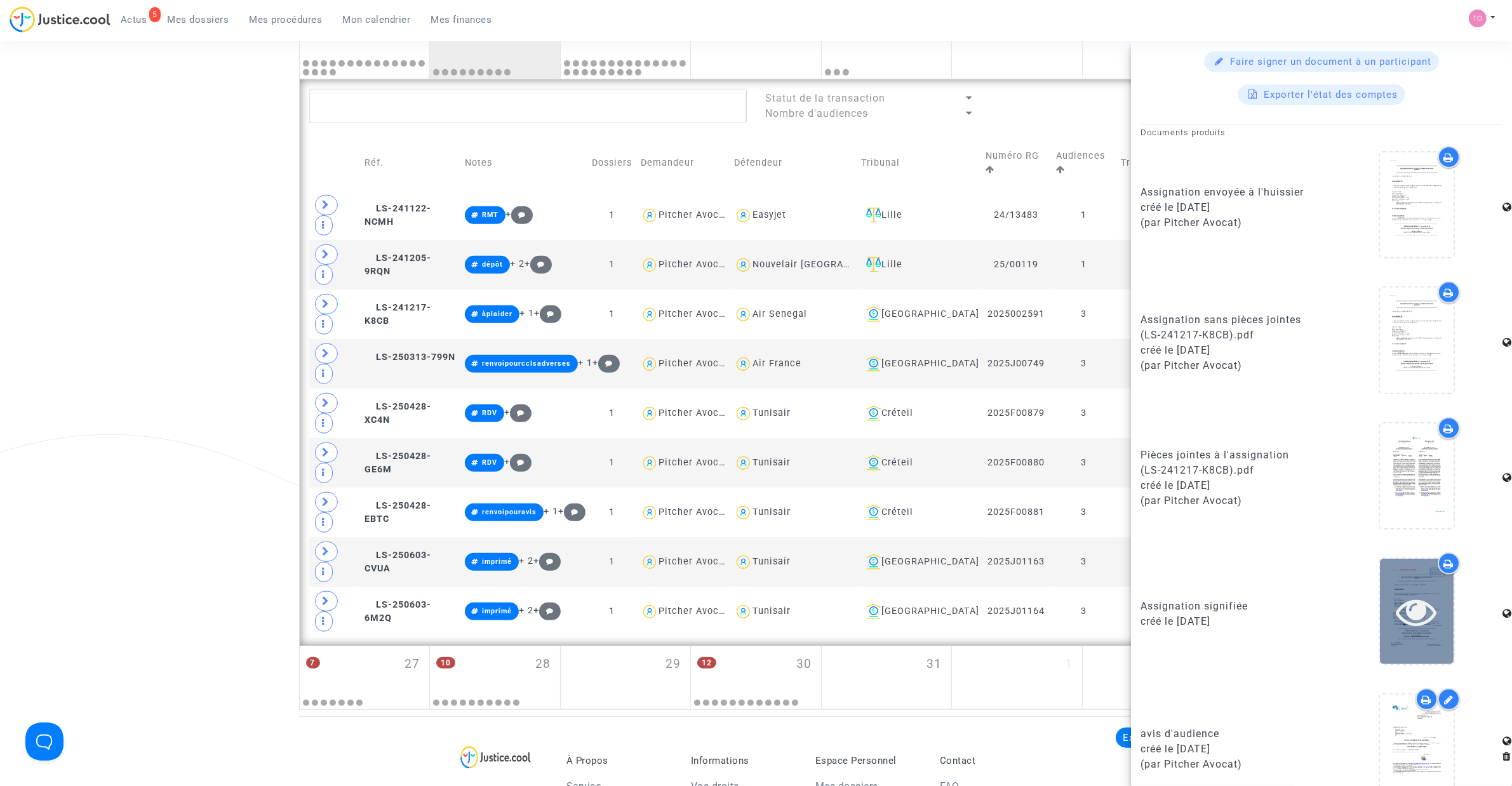
scroll to position [635, 0]
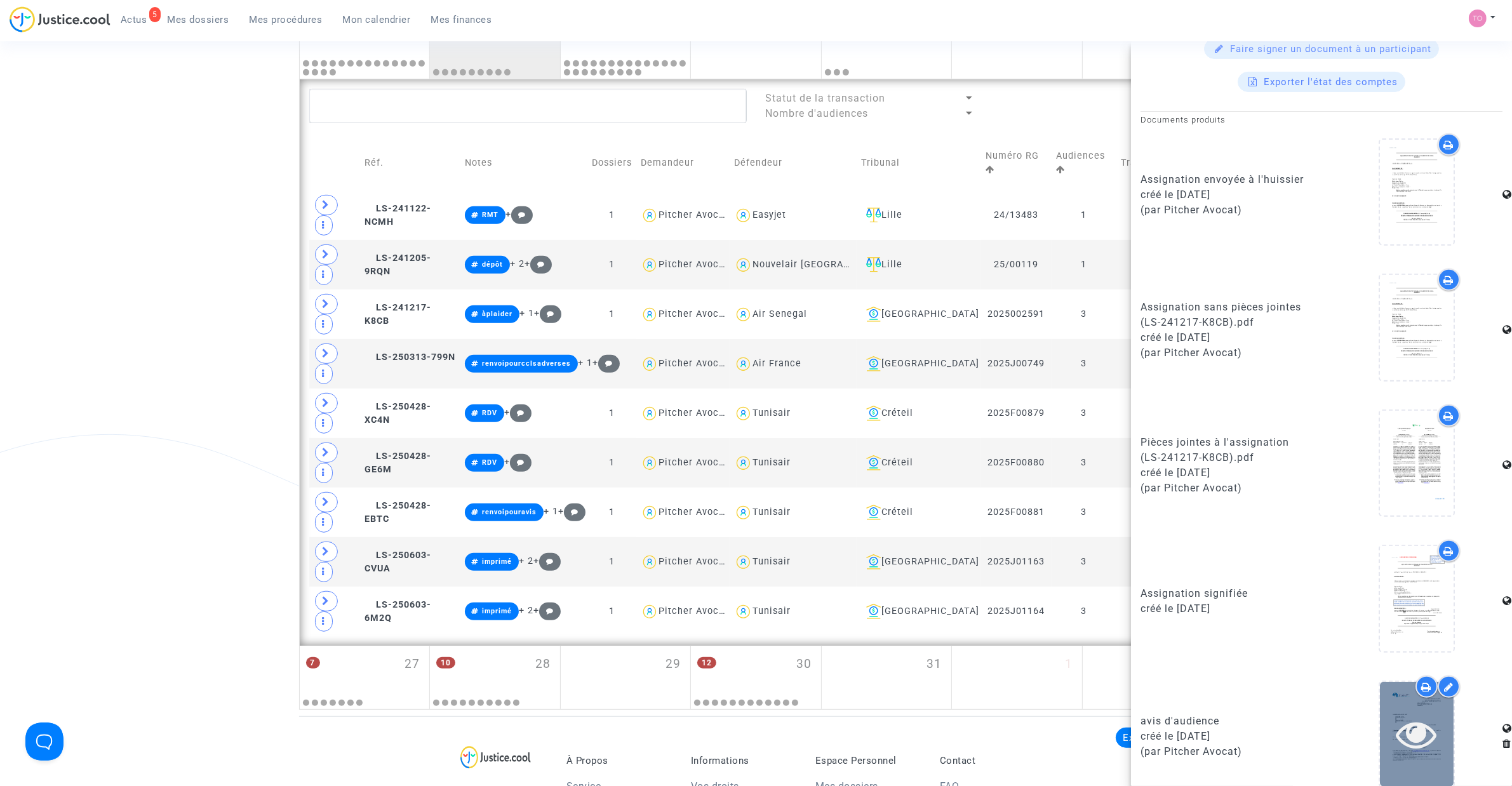
click at [1426, 738] on icon at bounding box center [1416, 733] width 41 height 40
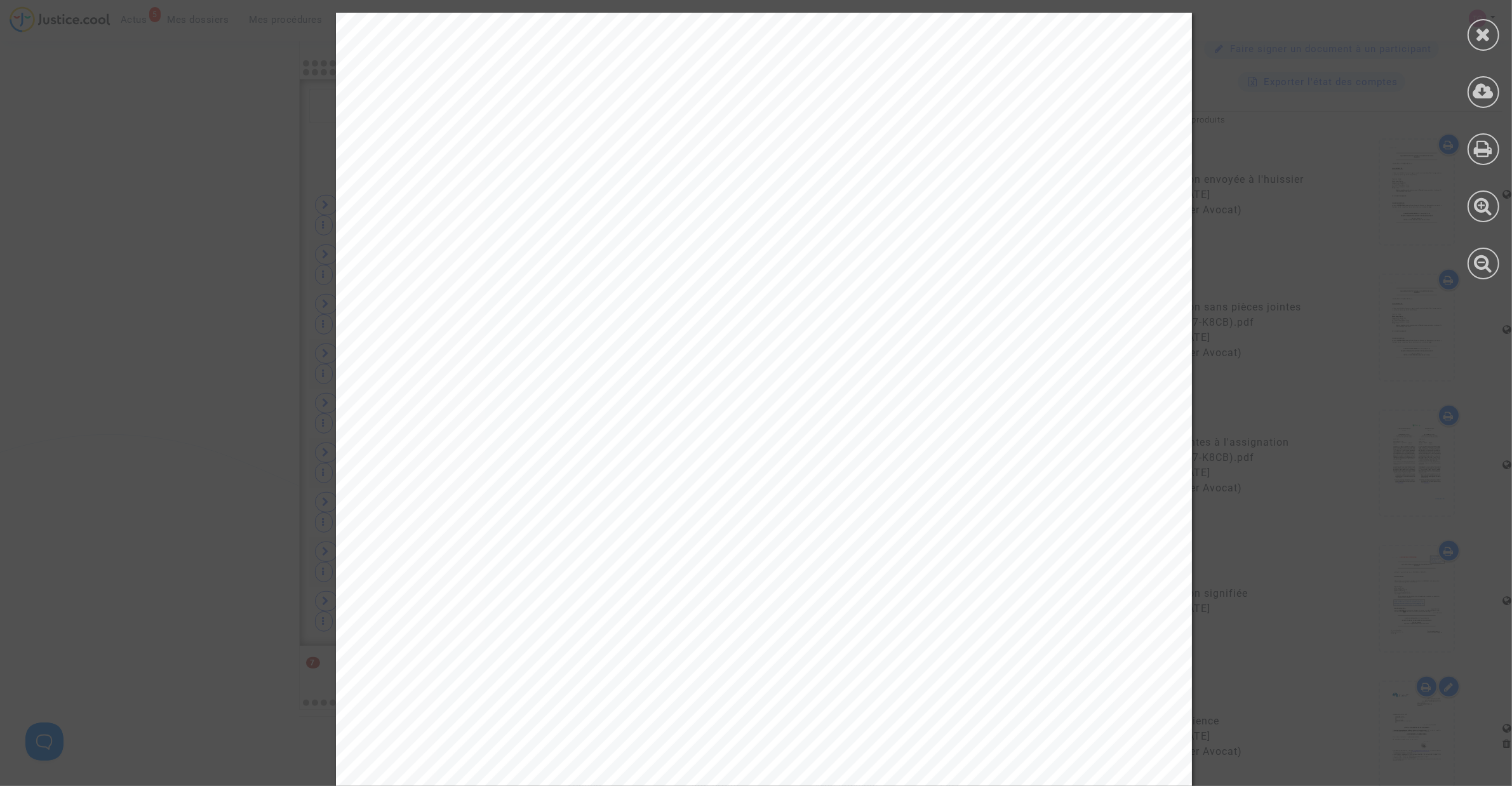
click at [1486, 39] on icon at bounding box center [1484, 34] width 16 height 19
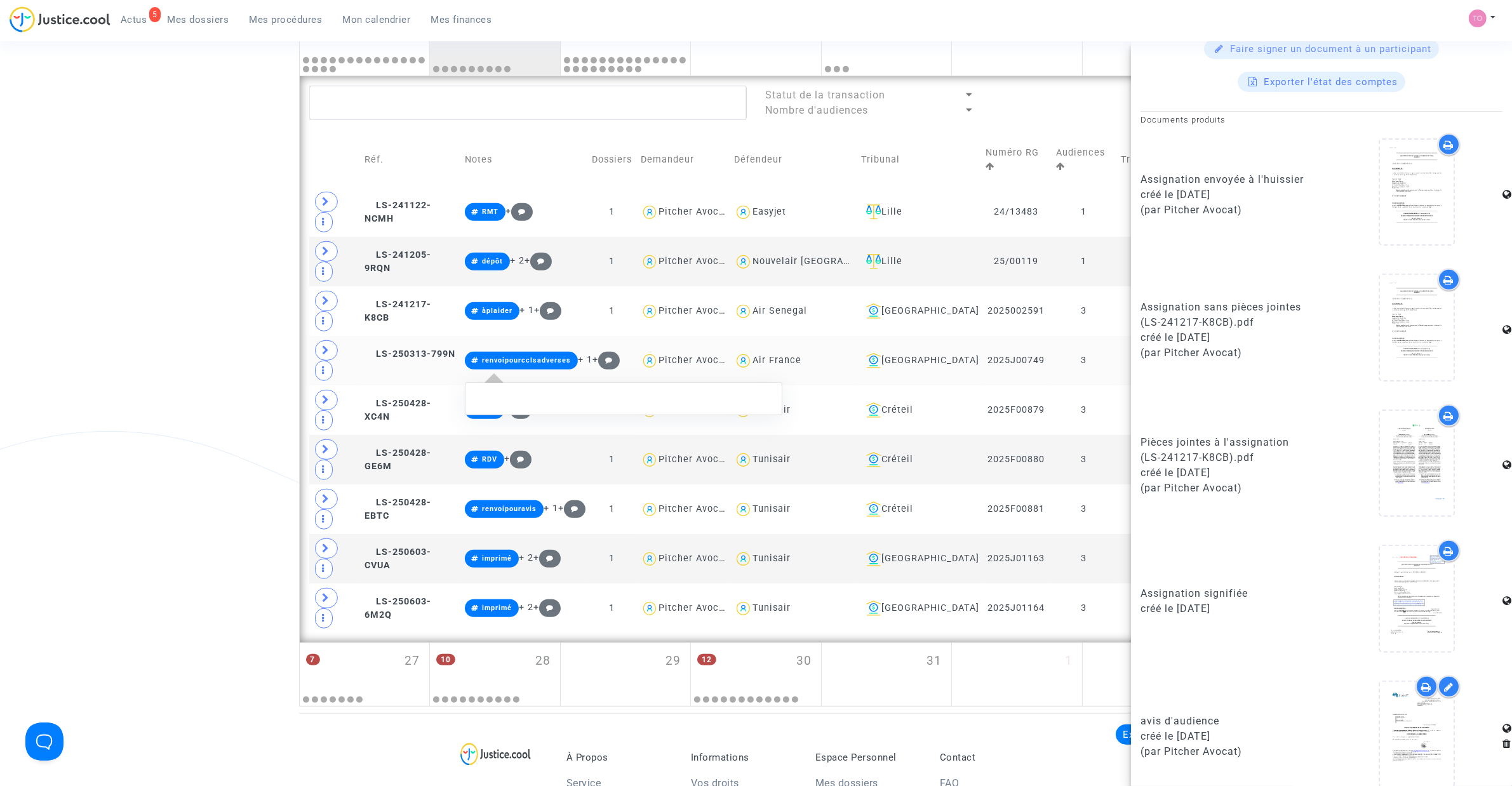
scroll to position [872, 0]
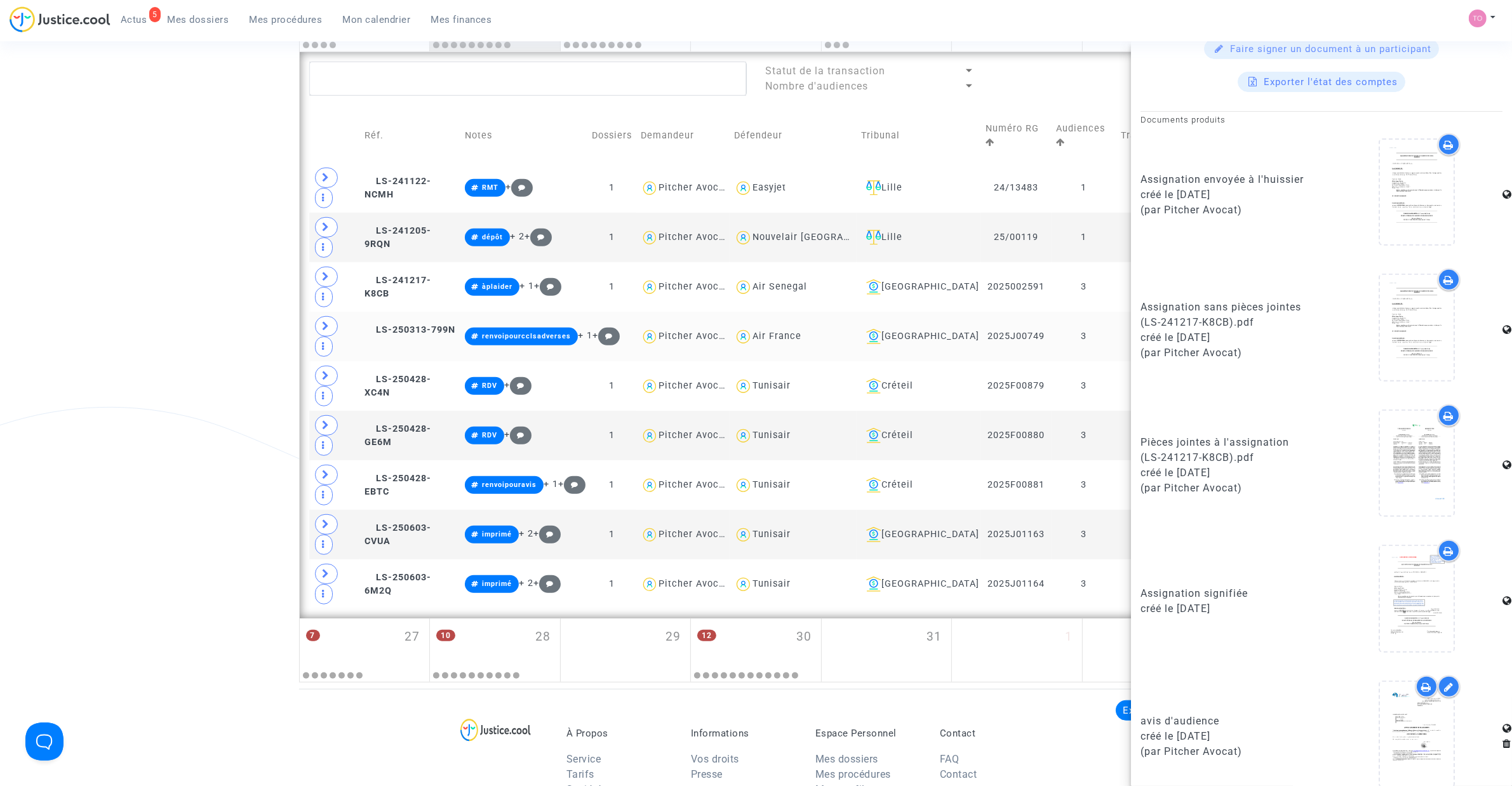
click at [766, 618] on div "12 30" at bounding box center [756, 643] width 130 height 49
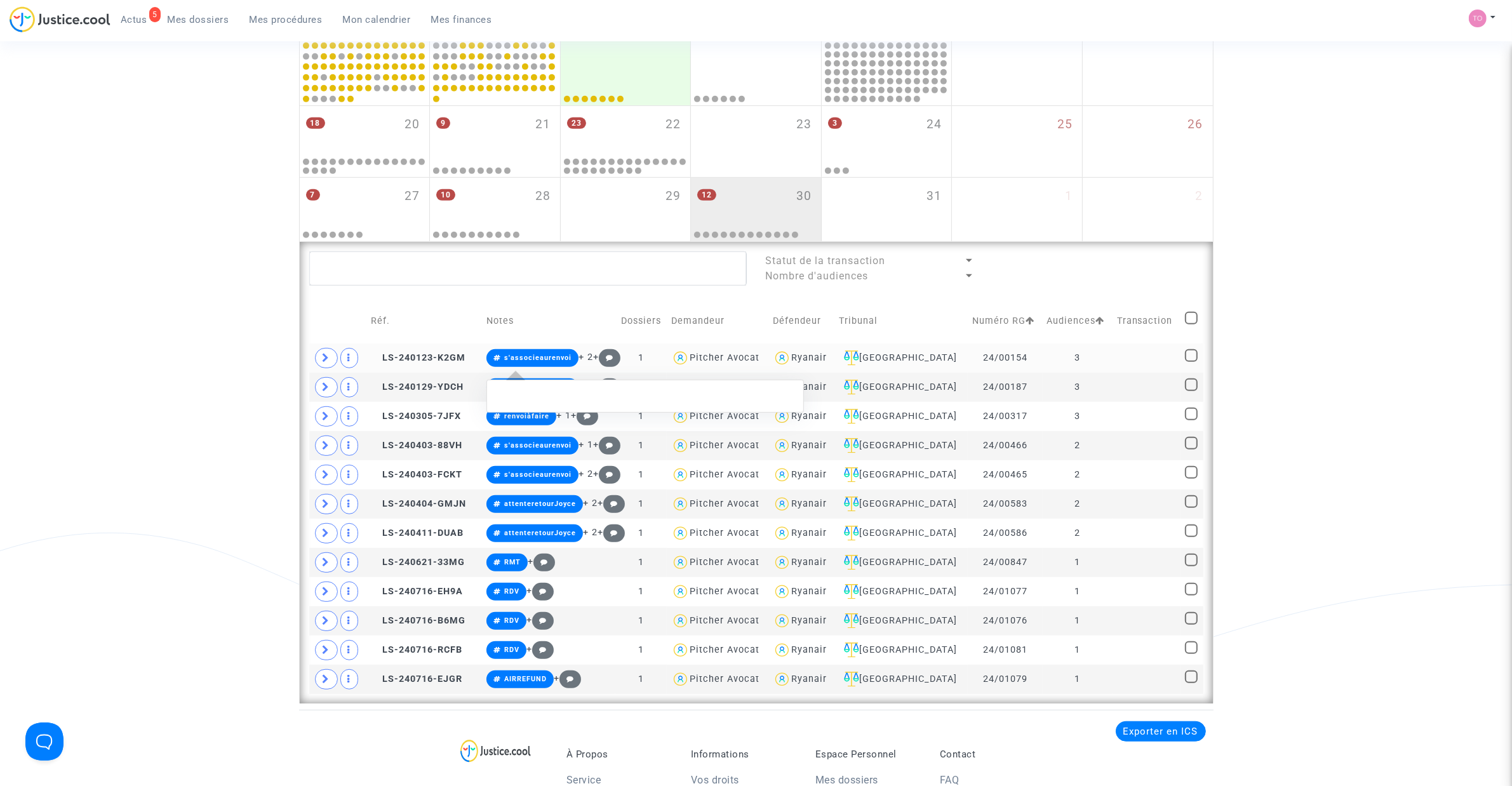
scroll to position [872, 0]
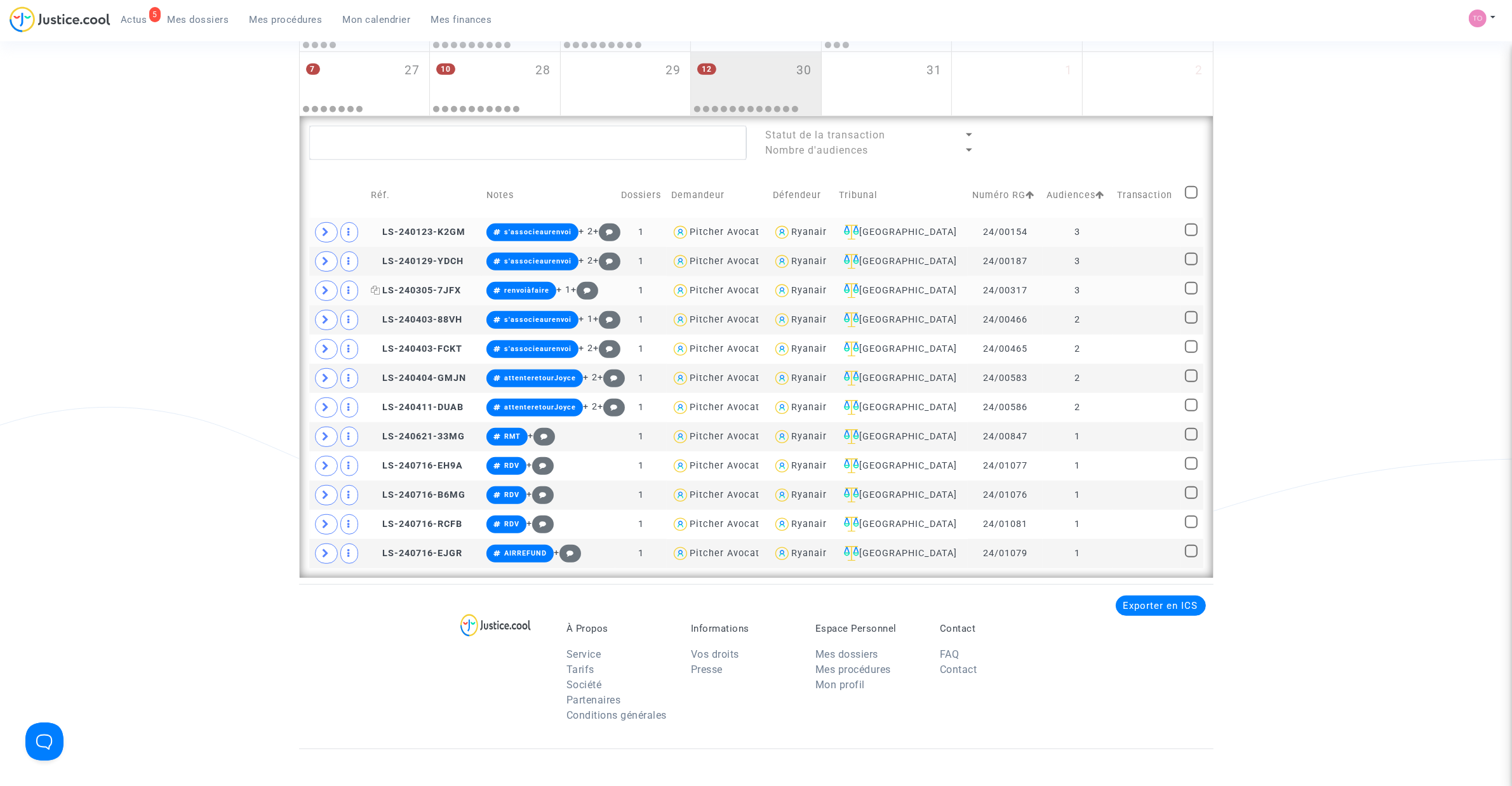
click at [431, 293] on span "LS-240305-7JFX" at bounding box center [416, 290] width 90 height 11
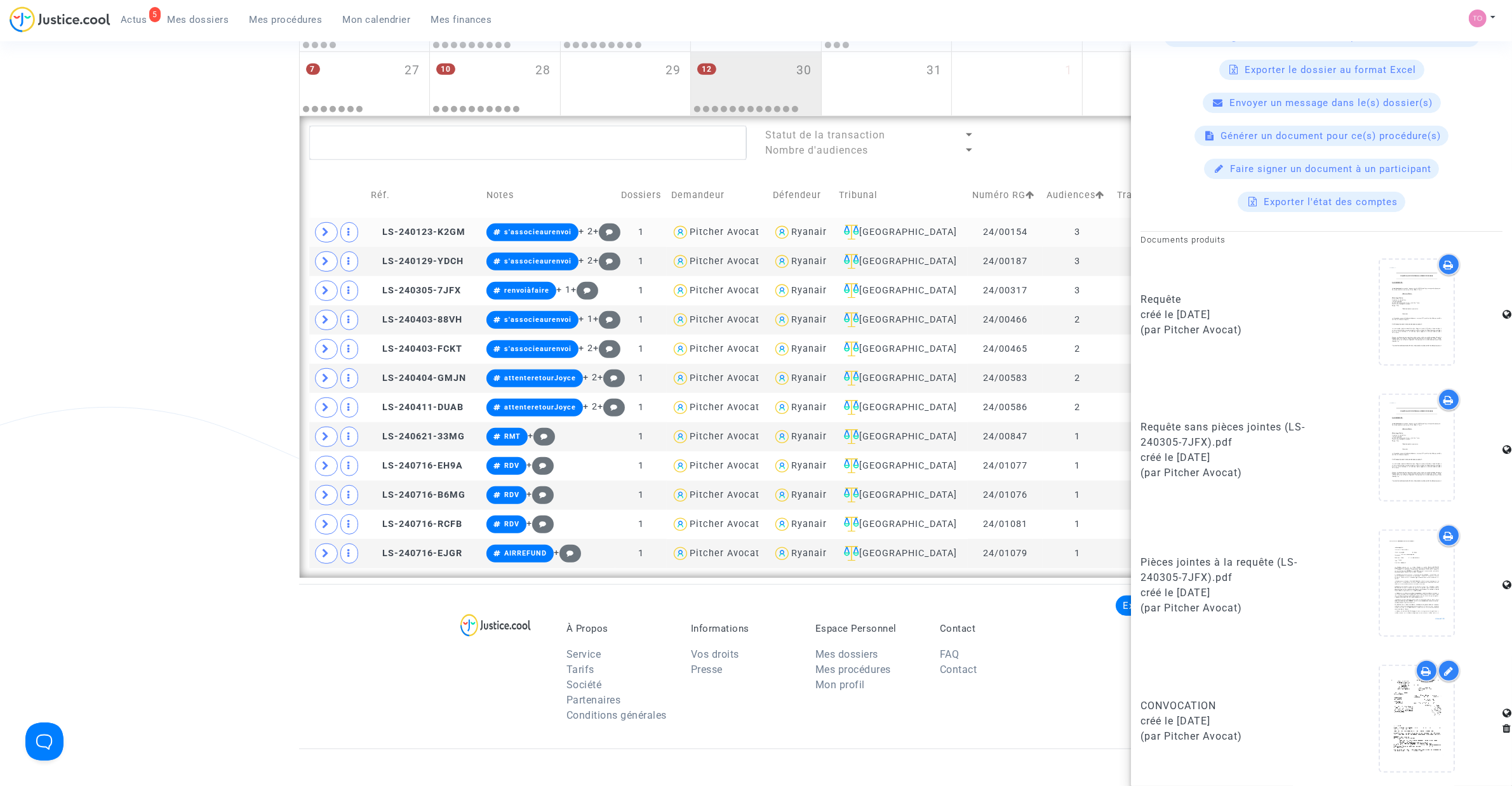
scroll to position [518, 0]
click at [1442, 720] on div at bounding box center [1417, 715] width 74 height 40
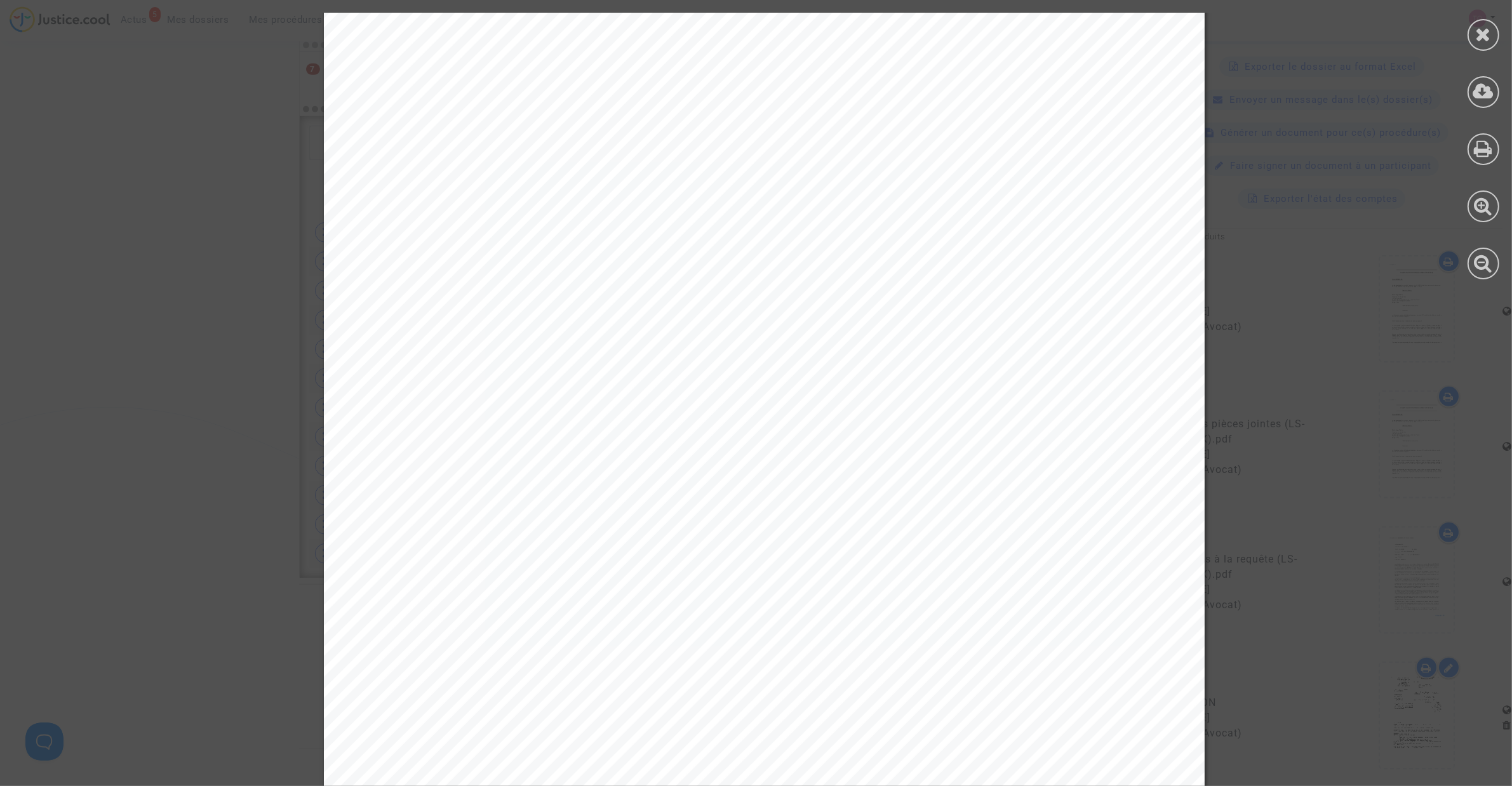
scroll to position [40, 0]
click at [1480, 19] on div at bounding box center [1483, 35] width 32 height 32
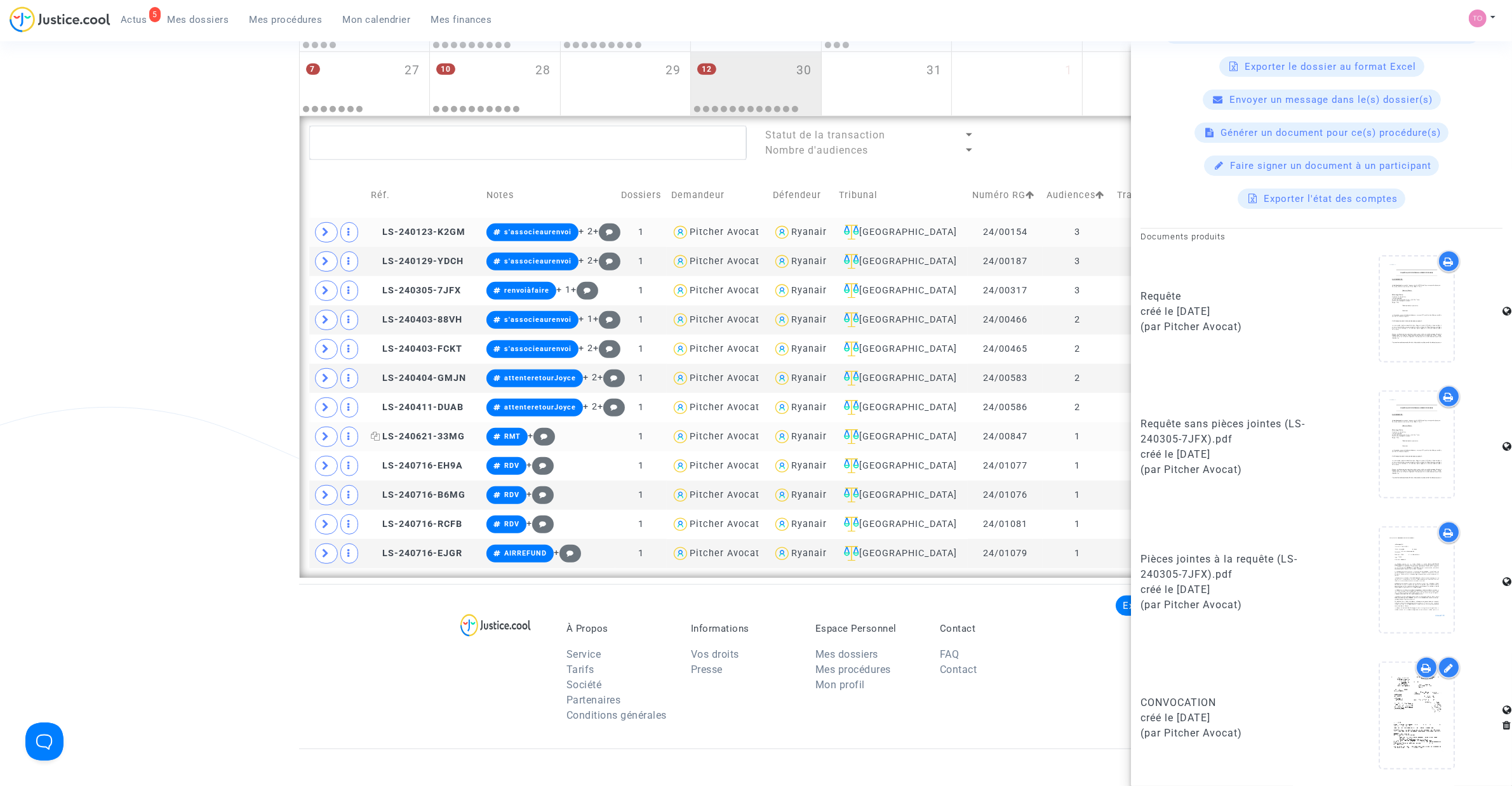
click at [409, 436] on span "LS-240621-33MG" at bounding box center [417, 437] width 94 height 11
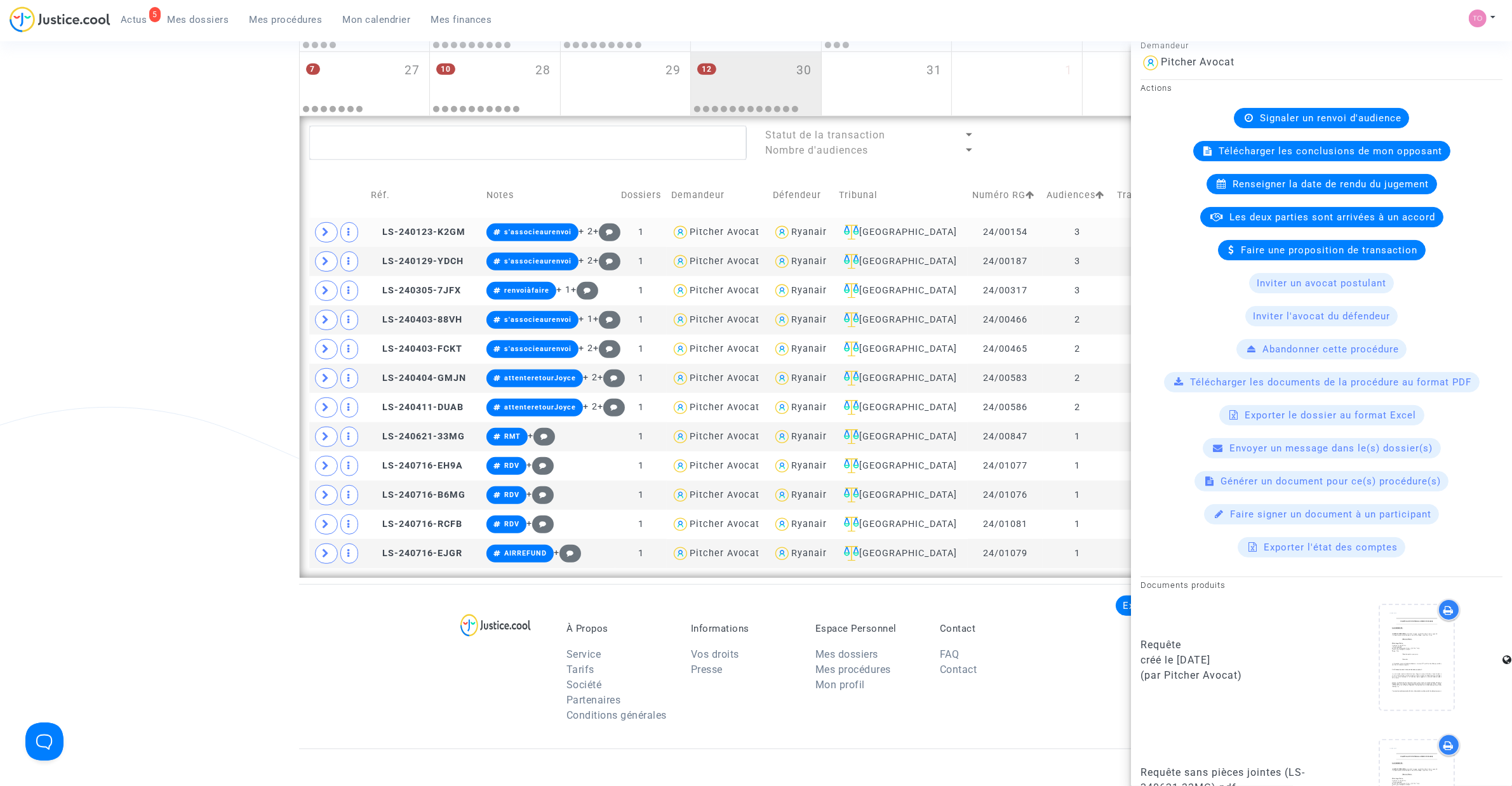
scroll to position [518, 0]
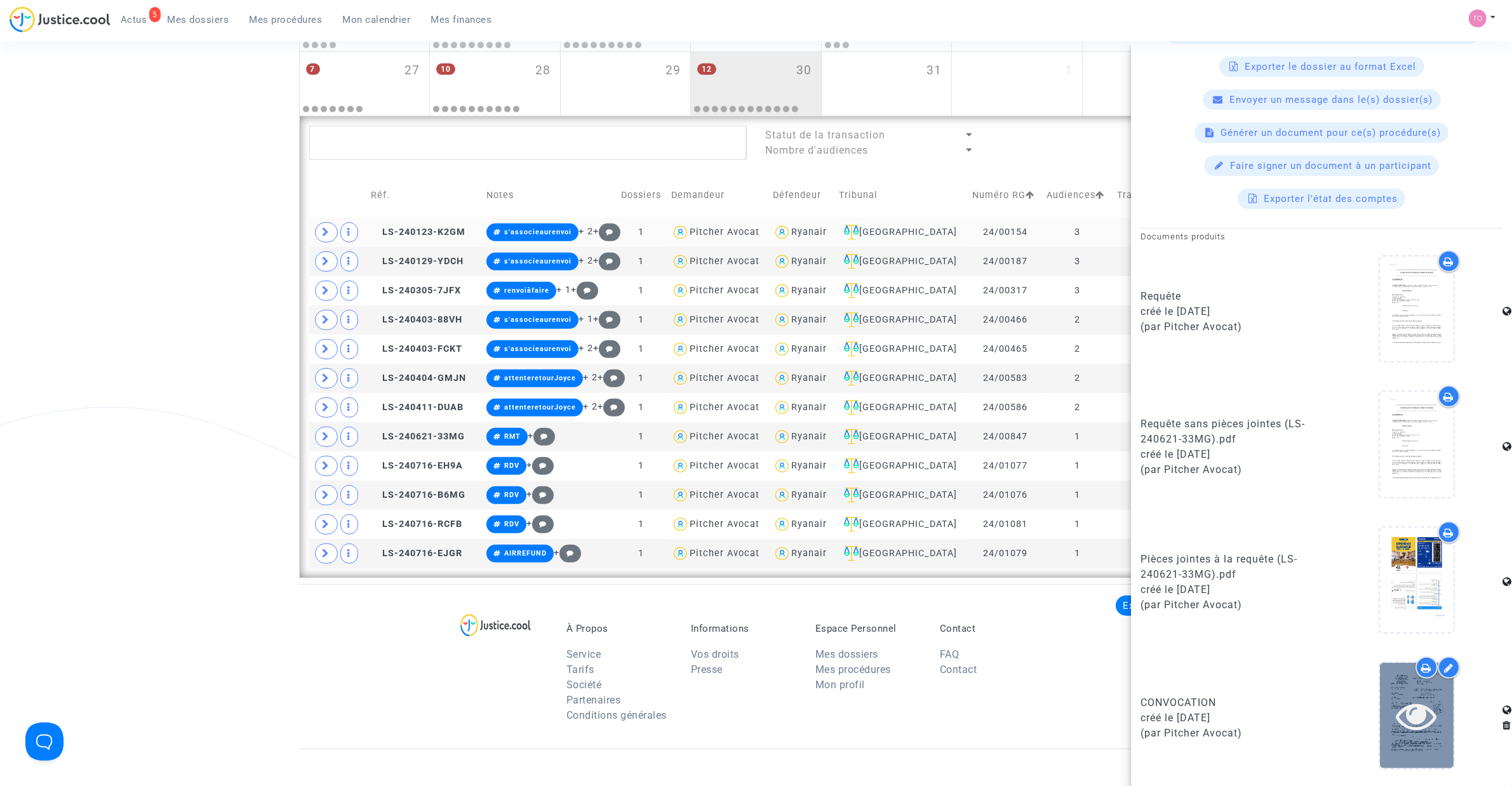
click at [1414, 740] on div at bounding box center [1417, 715] width 74 height 105
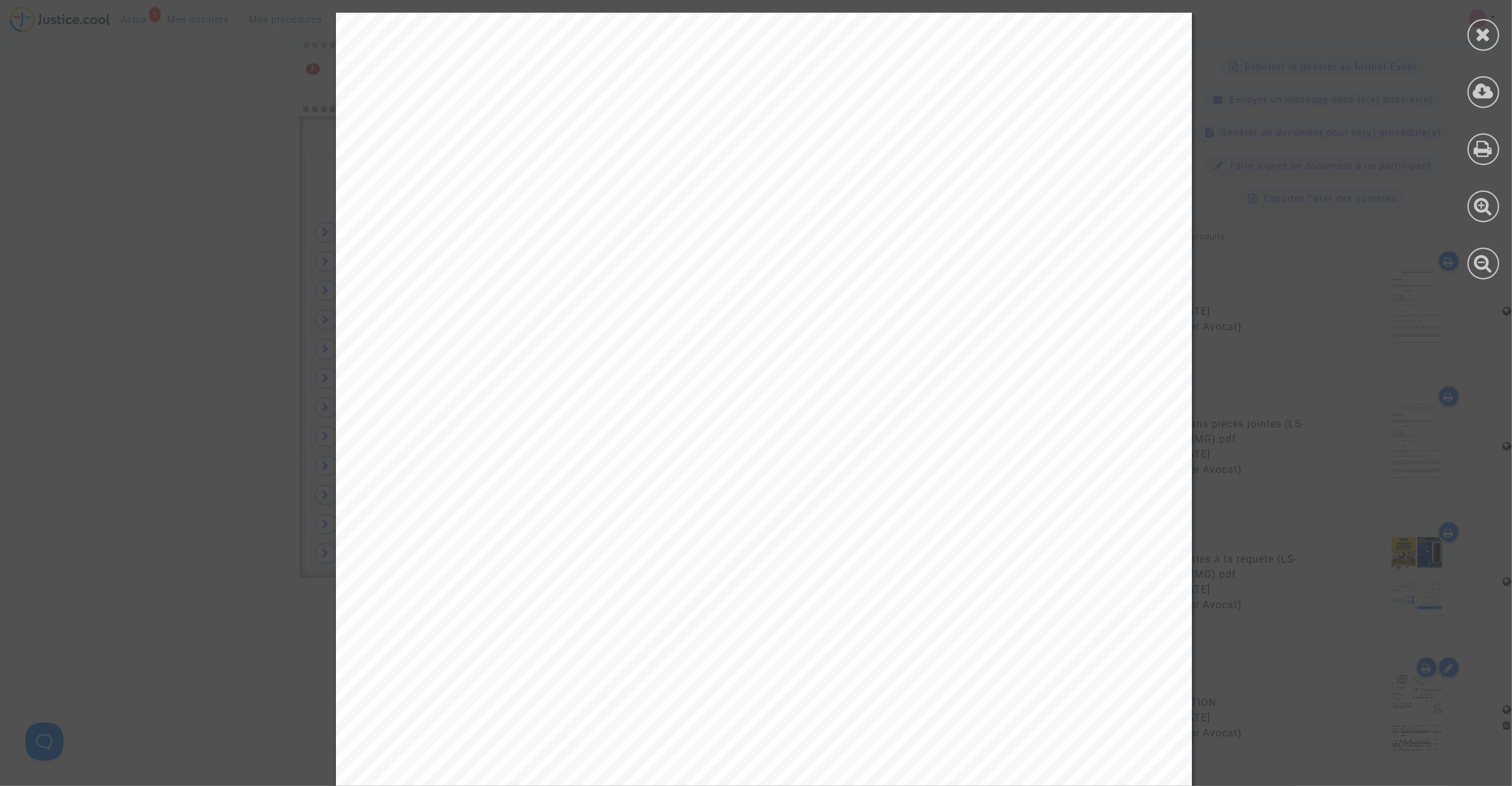
click at [1489, 51] on div at bounding box center [1483, 146] width 57 height 292
click at [1486, 45] on div at bounding box center [1483, 35] width 32 height 32
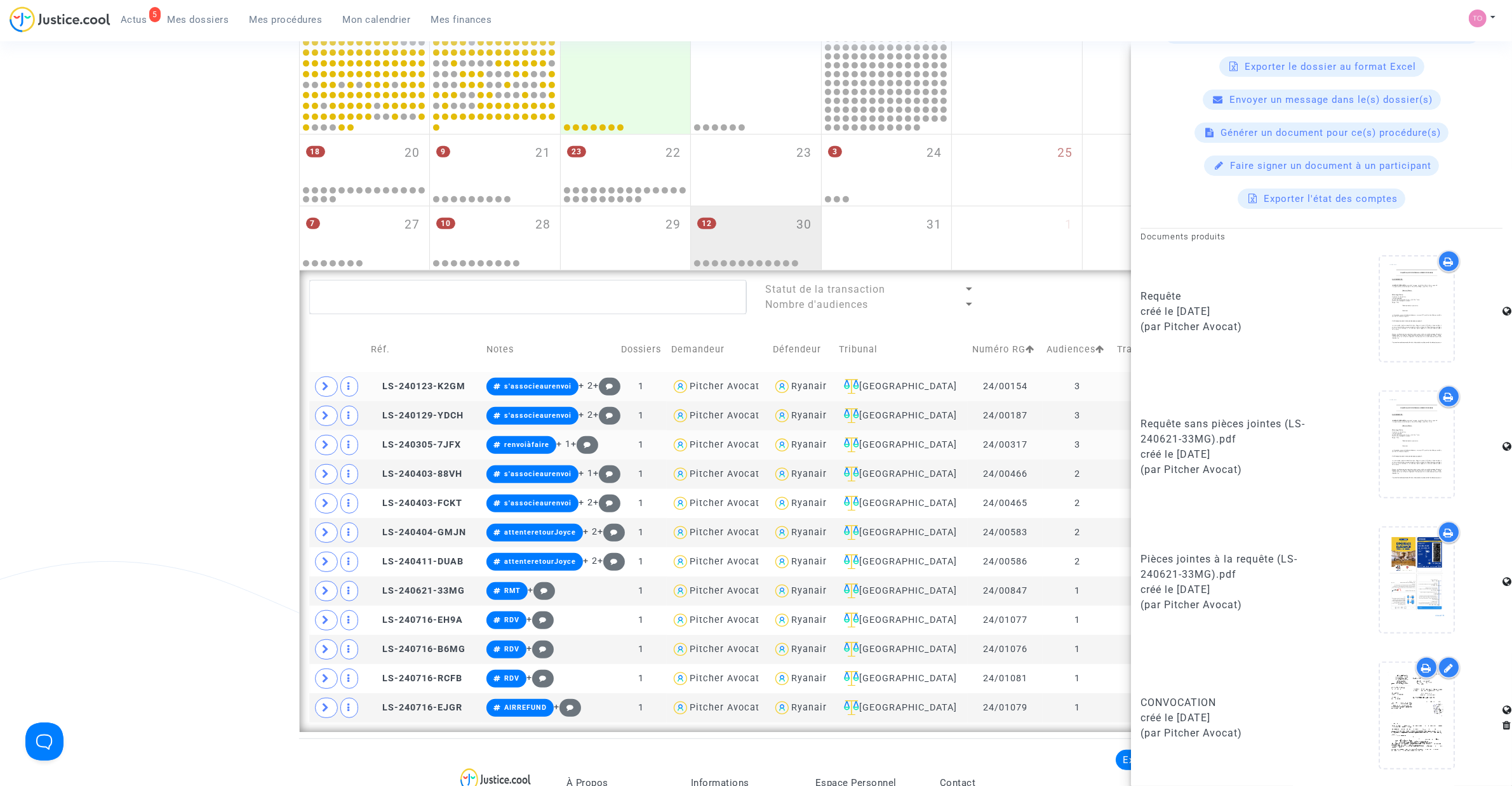
scroll to position [714, 0]
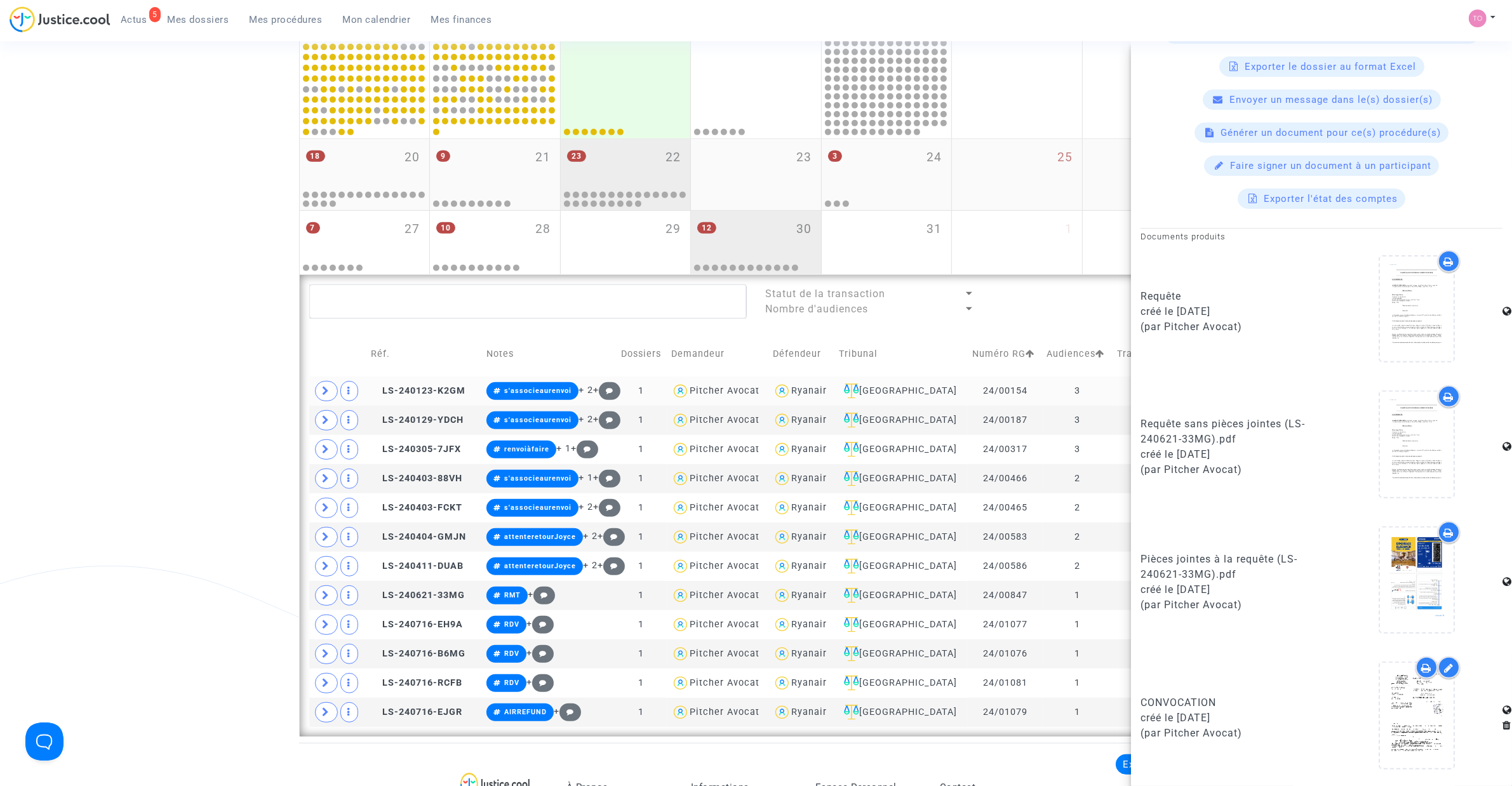
click at [653, 172] on div "23 22" at bounding box center [626, 164] width 130 height 49
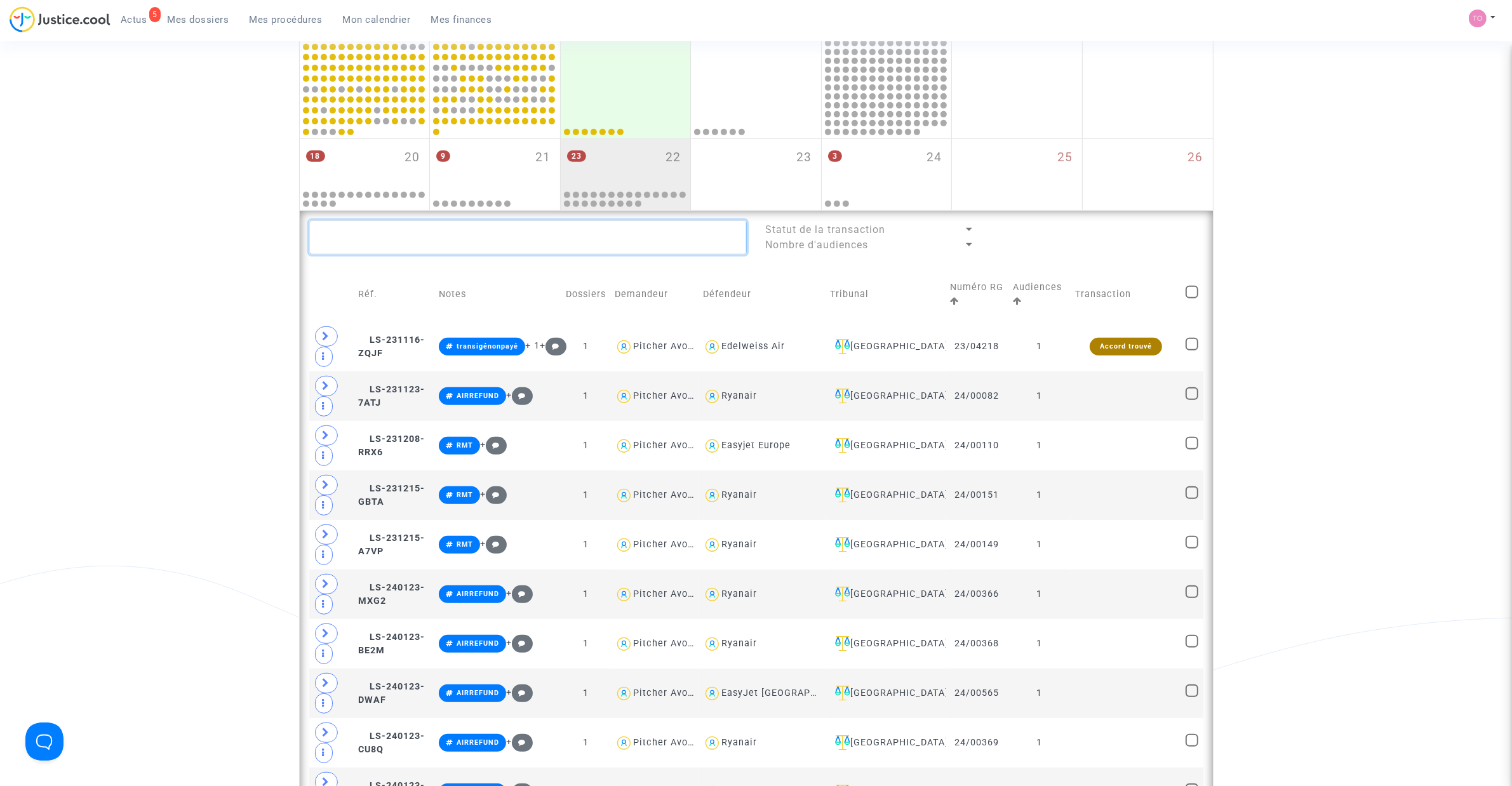
click at [416, 236] on textarea at bounding box center [527, 237] width 438 height 34
paste textarea "CARVALHO"
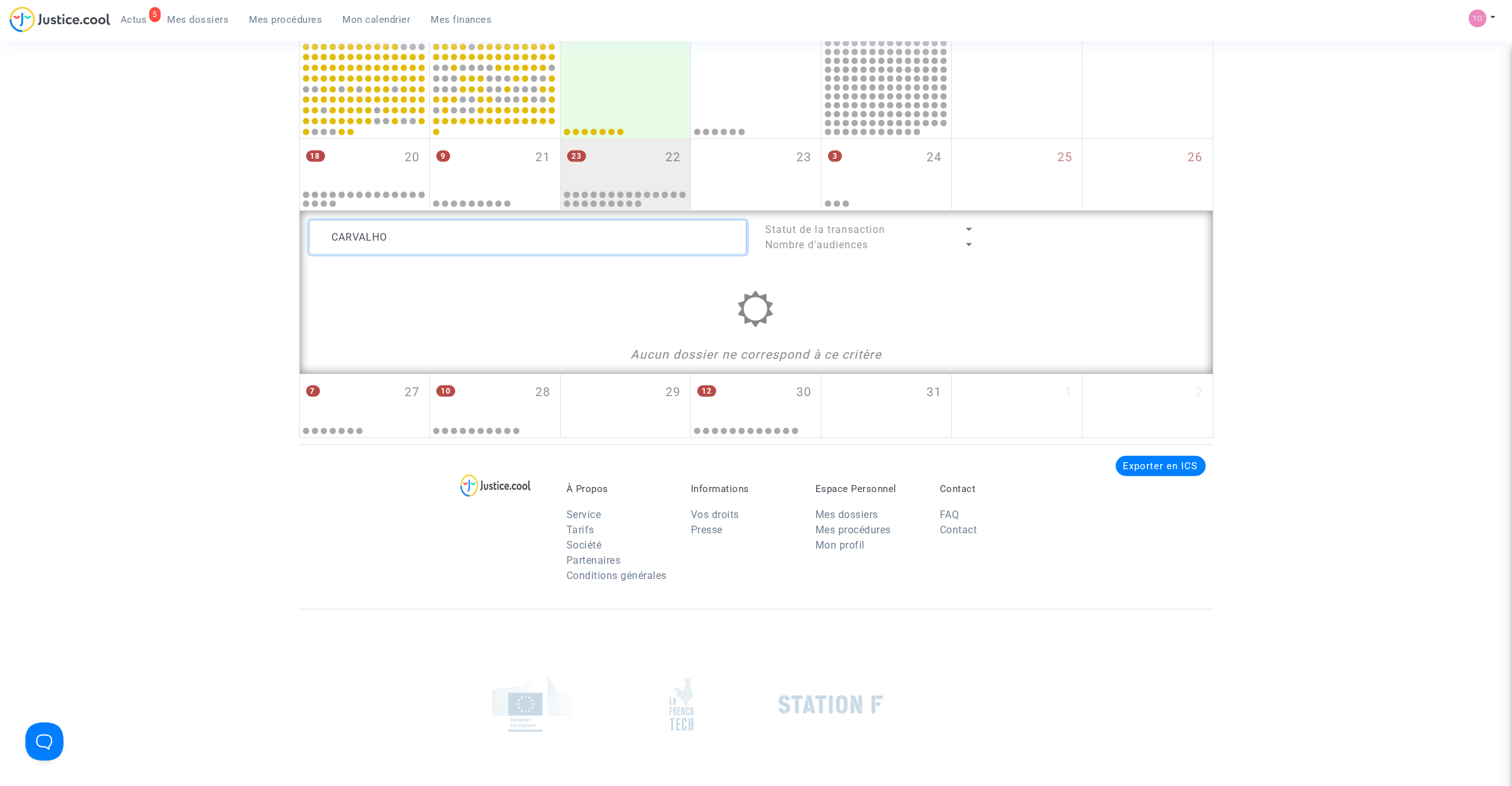
drag, startPoint x: 403, startPoint y: 236, endPoint x: 173, endPoint y: 240, distance: 230.0
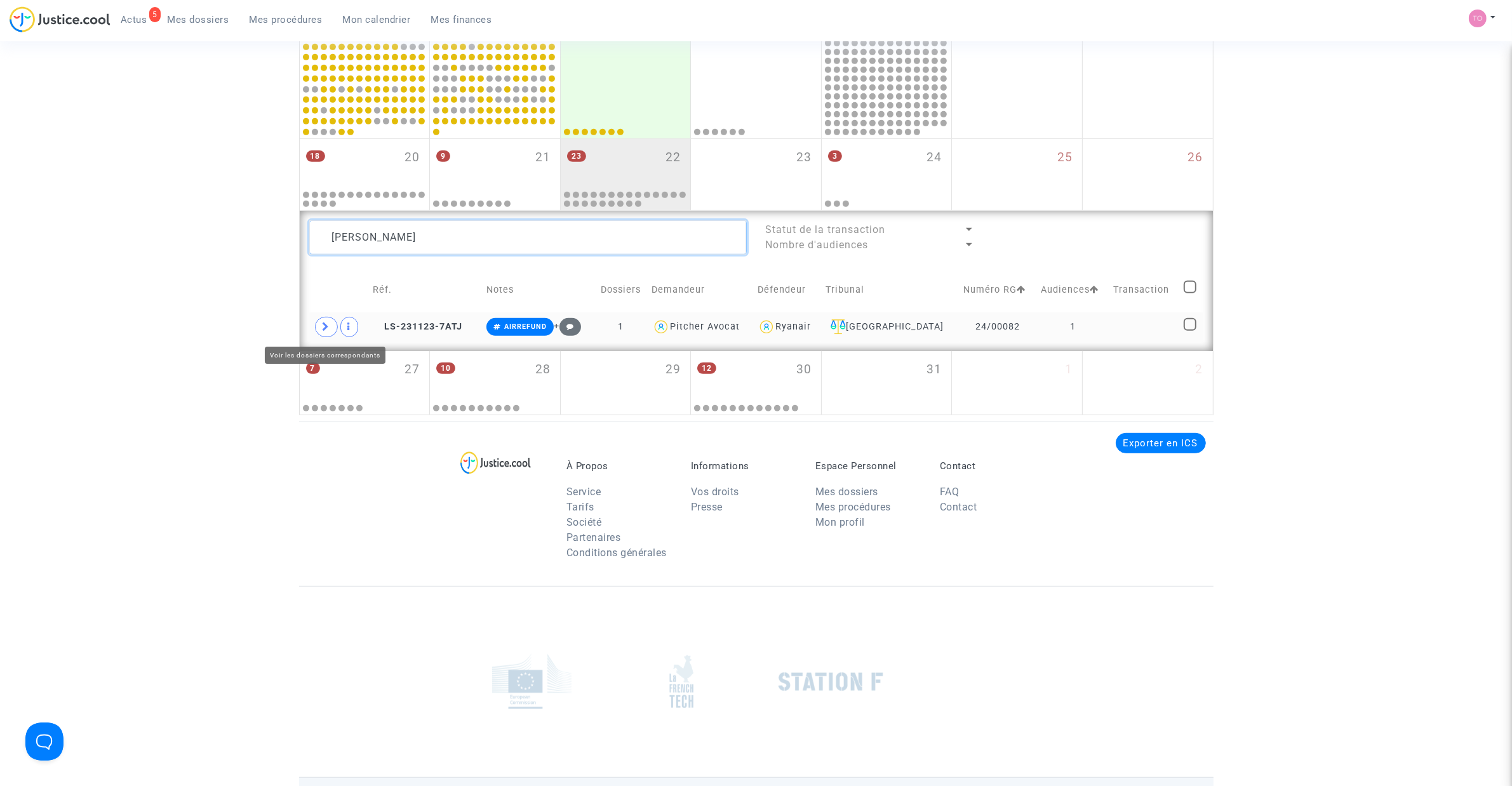
type textarea "Robin"
click at [328, 327] on icon at bounding box center [326, 327] width 8 height 10
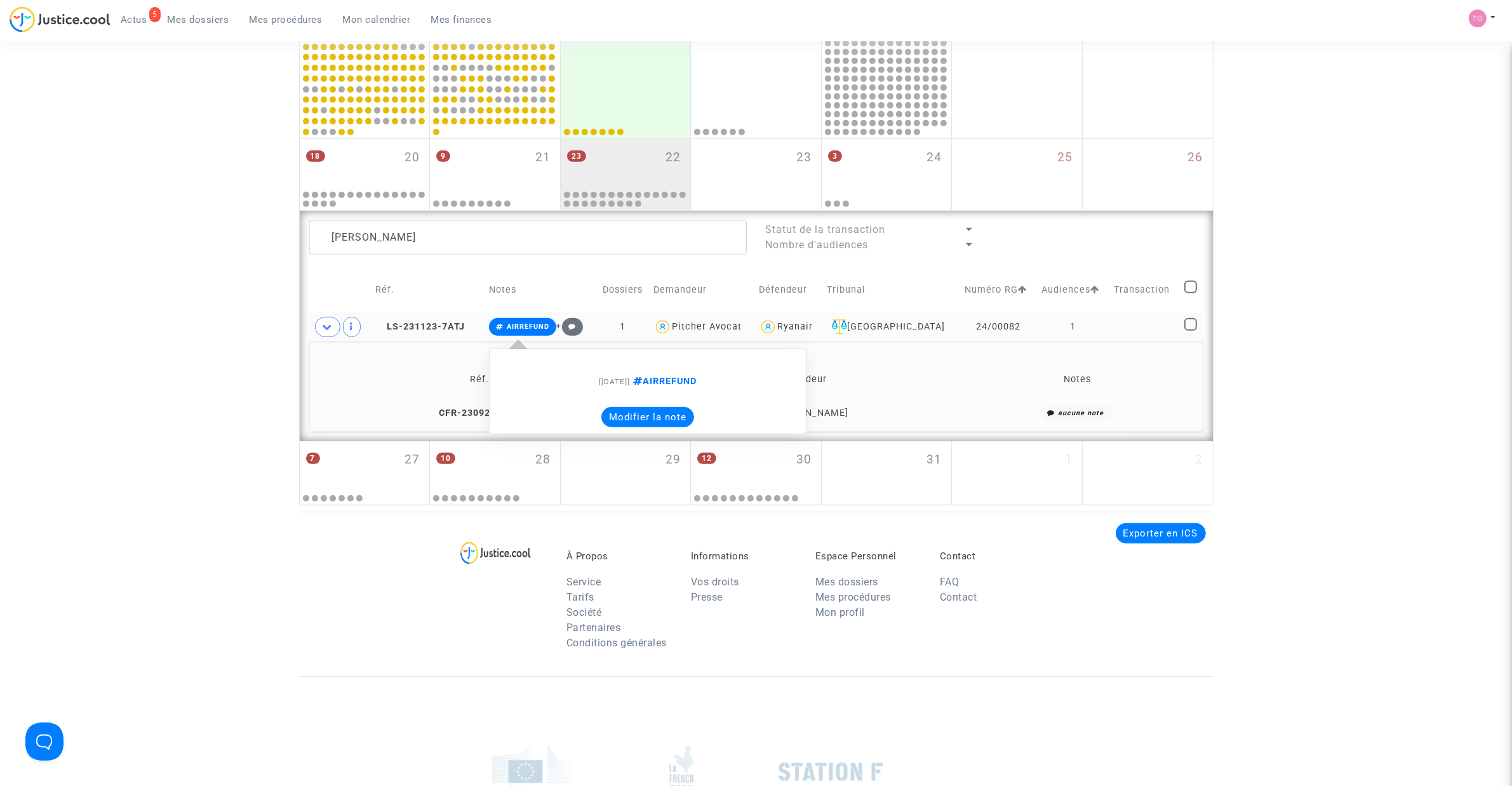
click at [681, 421] on button "Modifier la note" at bounding box center [647, 416] width 92 height 20
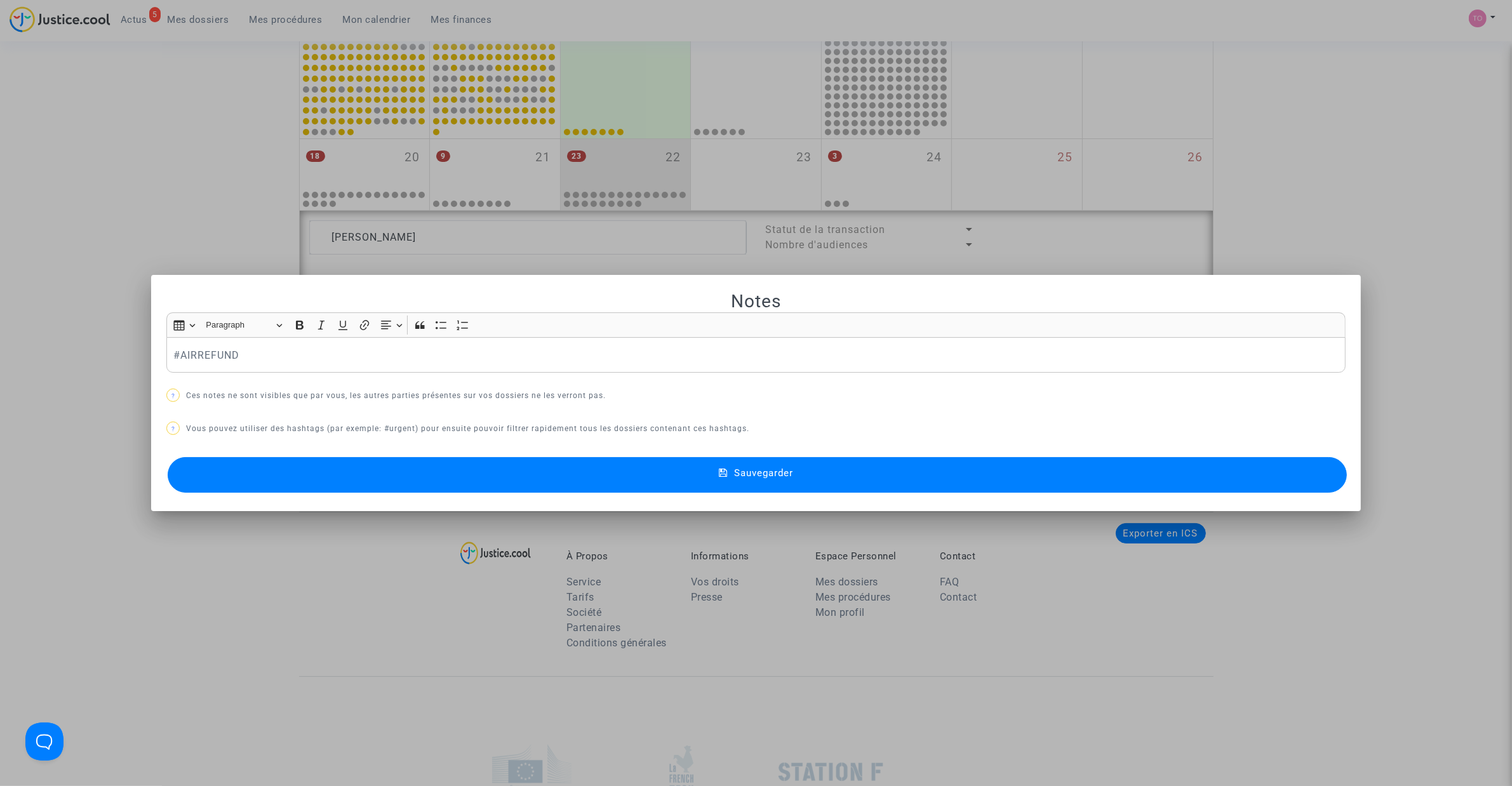
click at [48, 315] on div at bounding box center [756, 393] width 1512 height 786
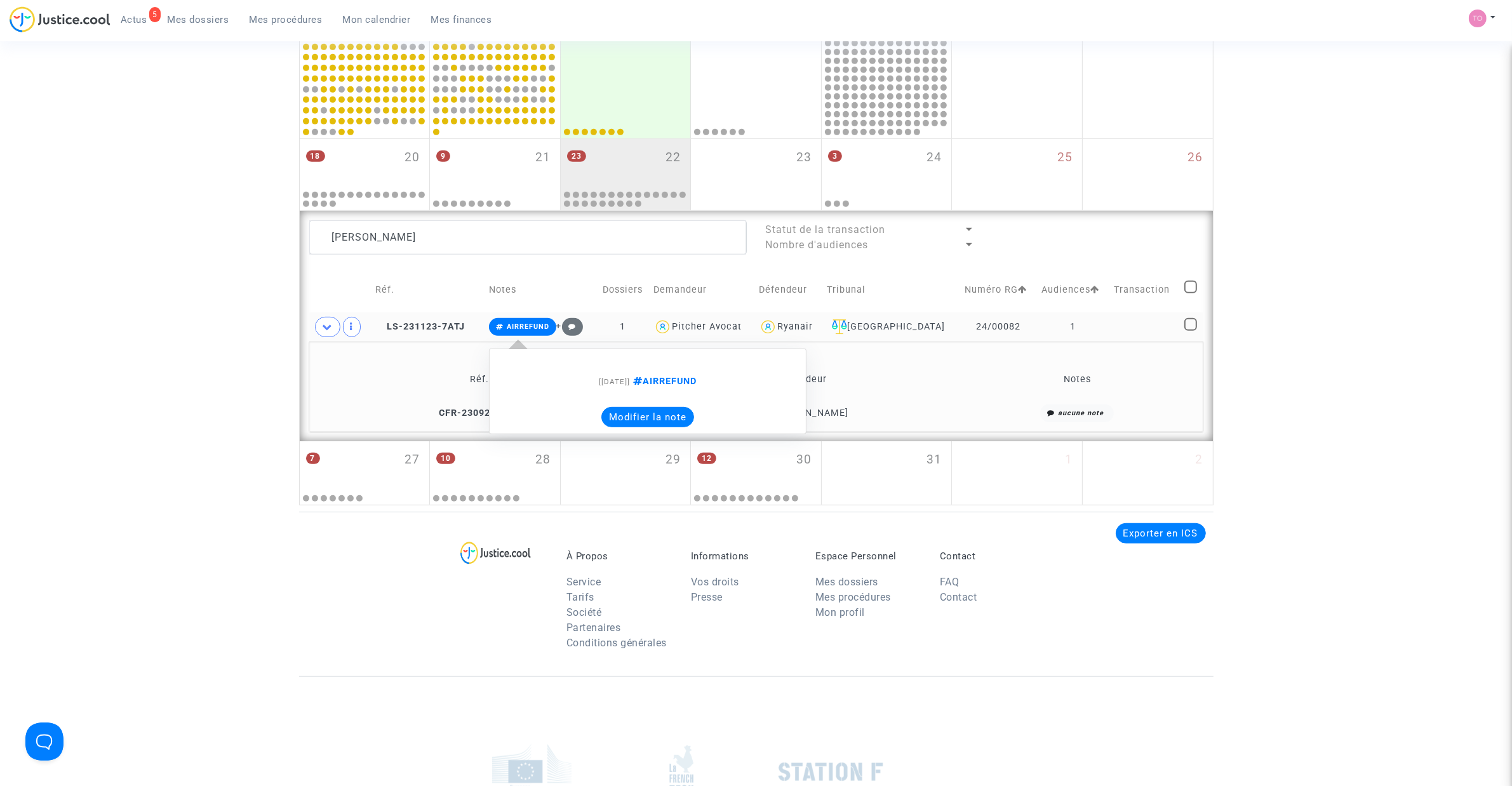
click at [635, 415] on button "Modifier la note" at bounding box center [647, 416] width 92 height 20
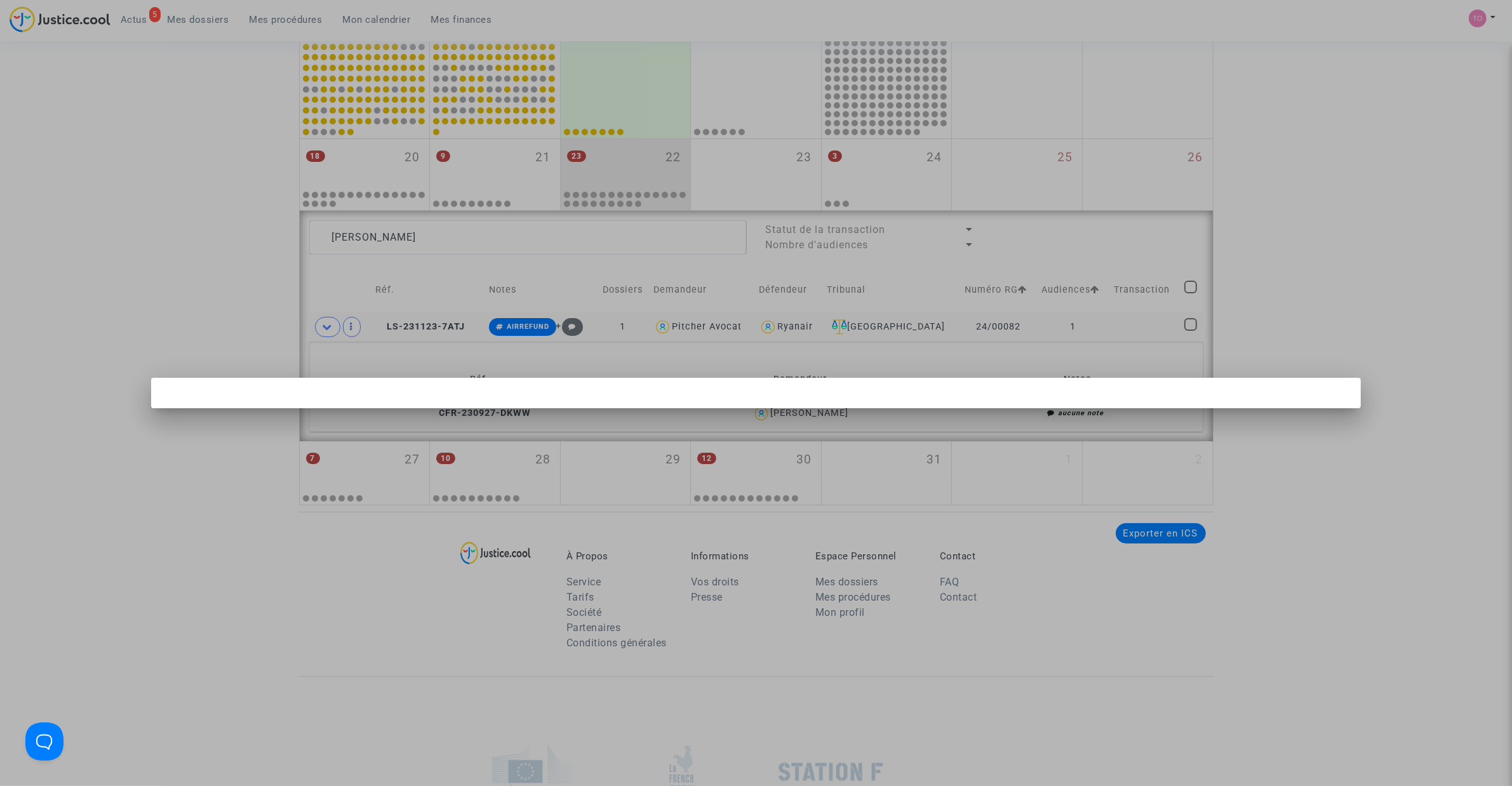
scroll to position [0, 0]
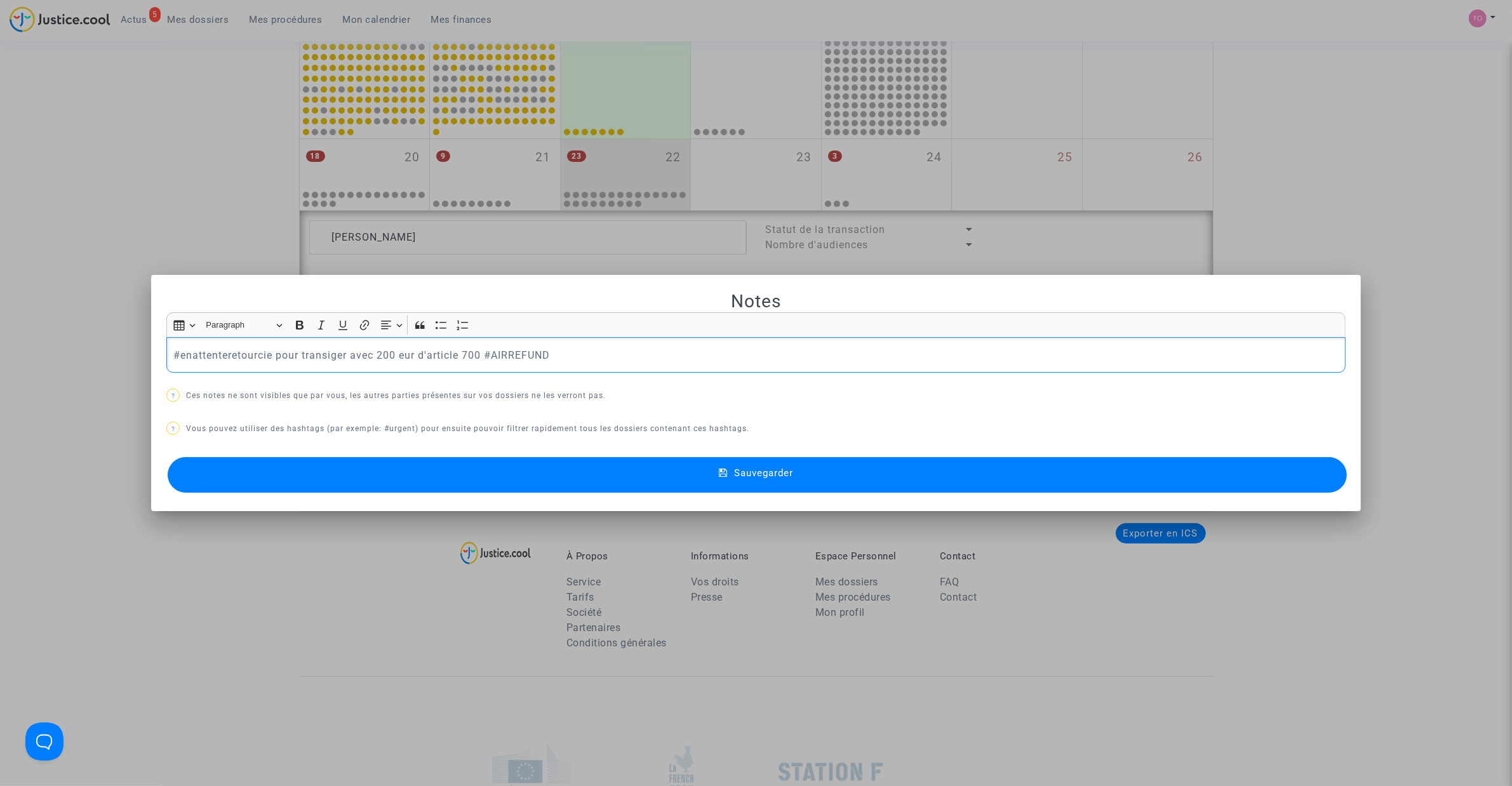
click at [400, 351] on p "#enattenteretourcie pour transiger avec 200 eur d'article 700 #AIRREFUND" at bounding box center [756, 355] width 1166 height 16
click at [573, 486] on button "Sauvegarder" at bounding box center [756, 474] width 1179 height 35
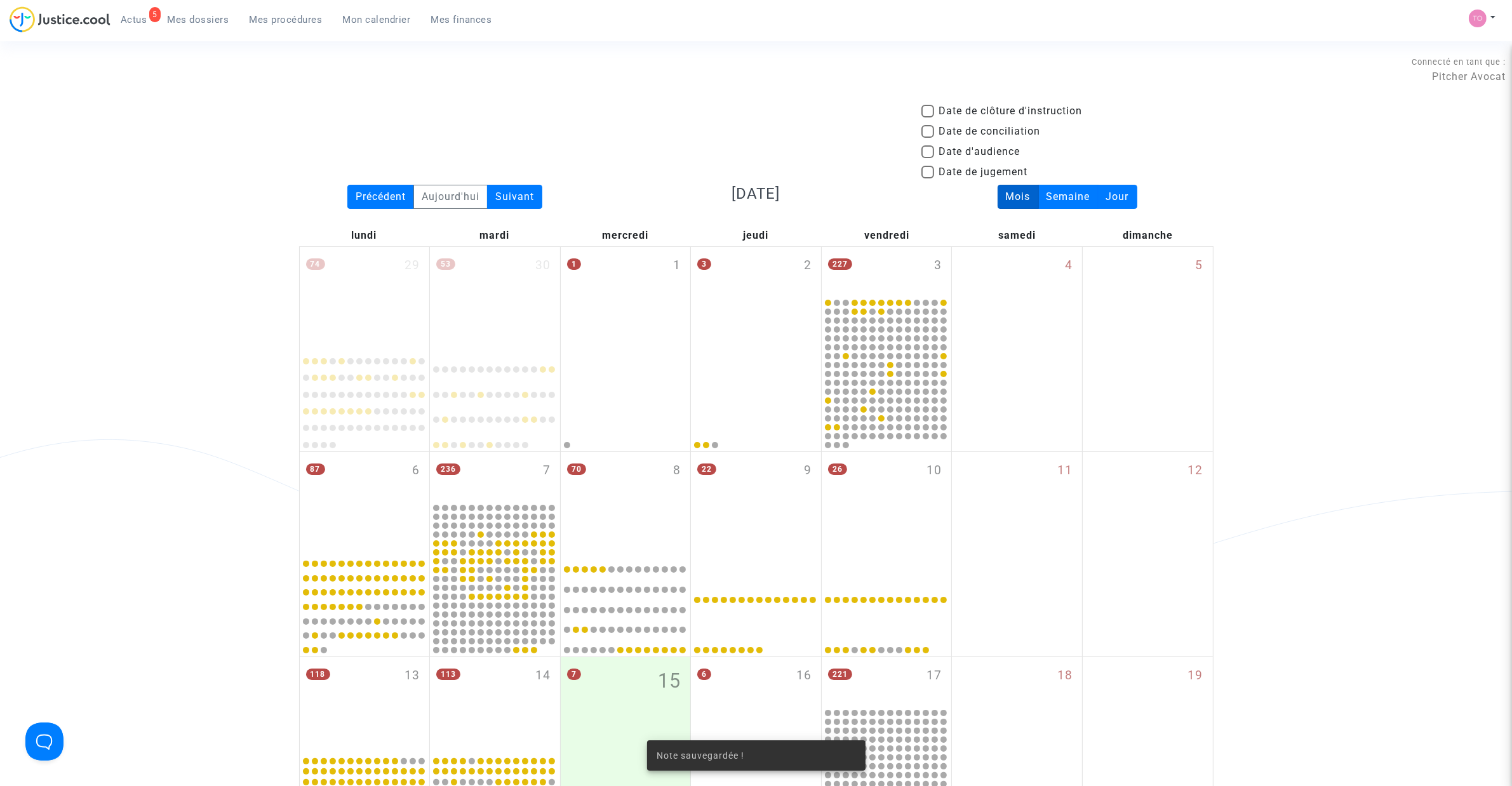
scroll to position [714, 0]
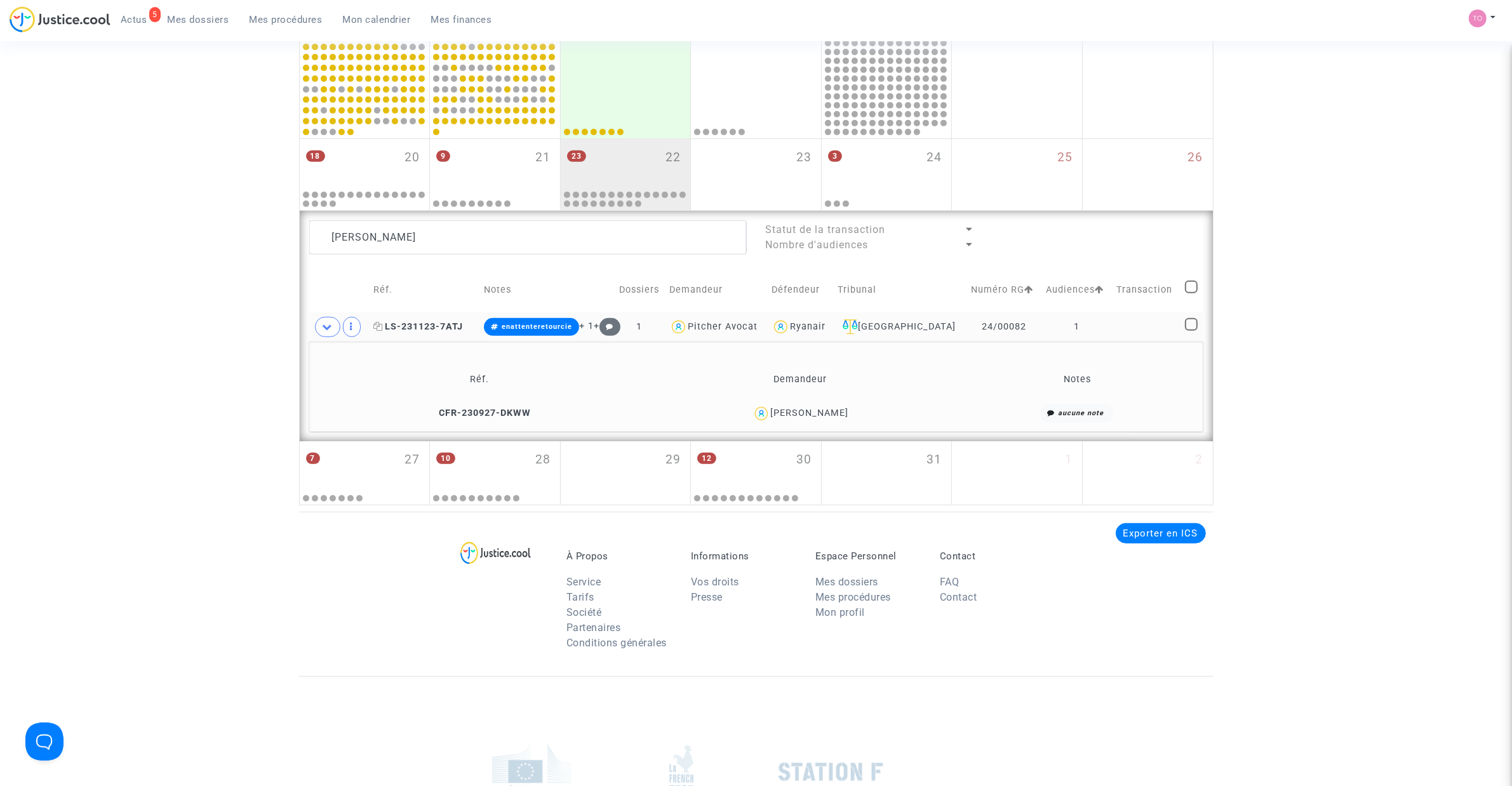
click at [415, 326] on span "LS-231123-7ATJ" at bounding box center [418, 327] width 90 height 11
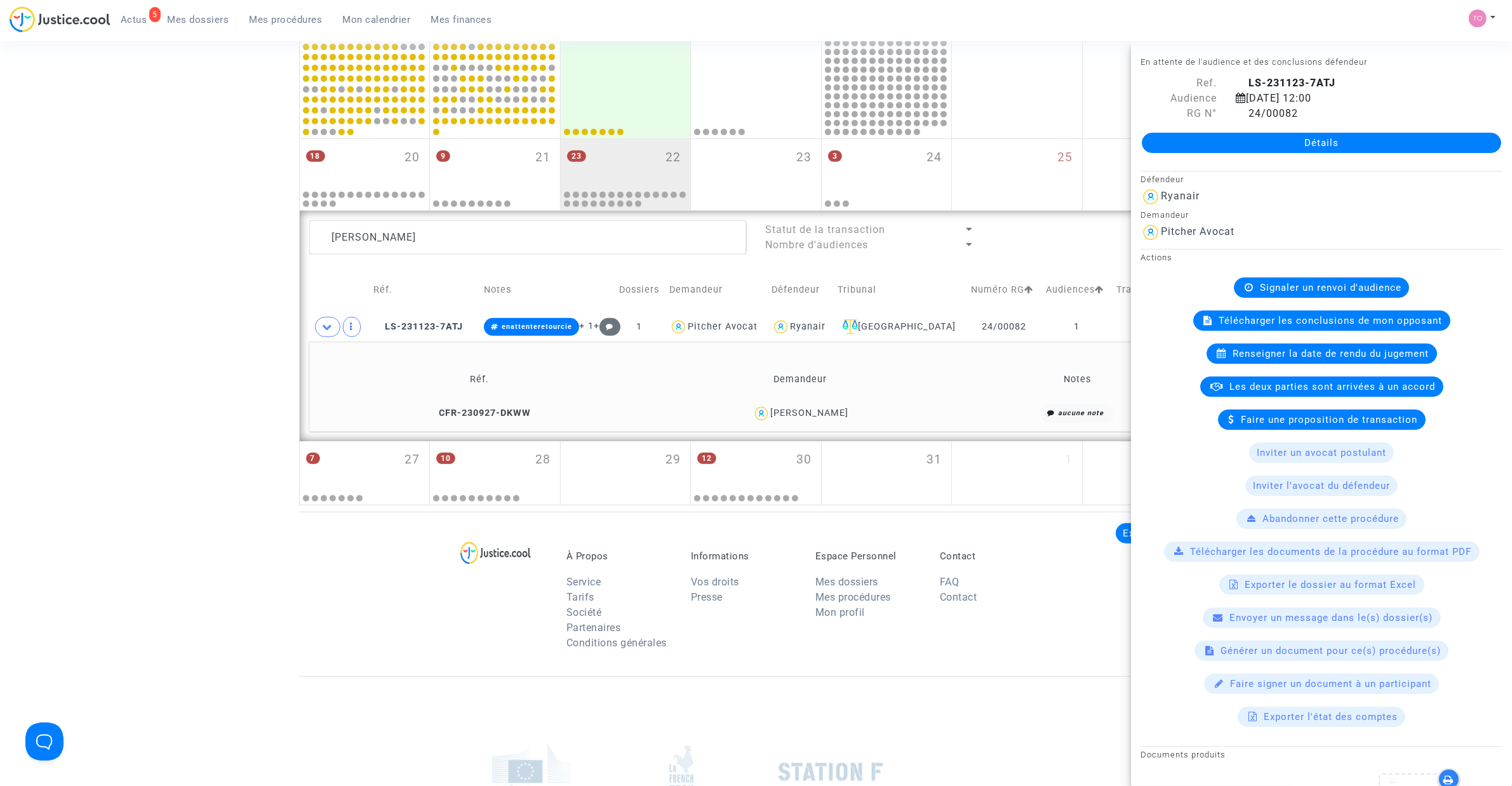
click at [830, 416] on div "Olivia ROBIN" at bounding box center [809, 413] width 78 height 11
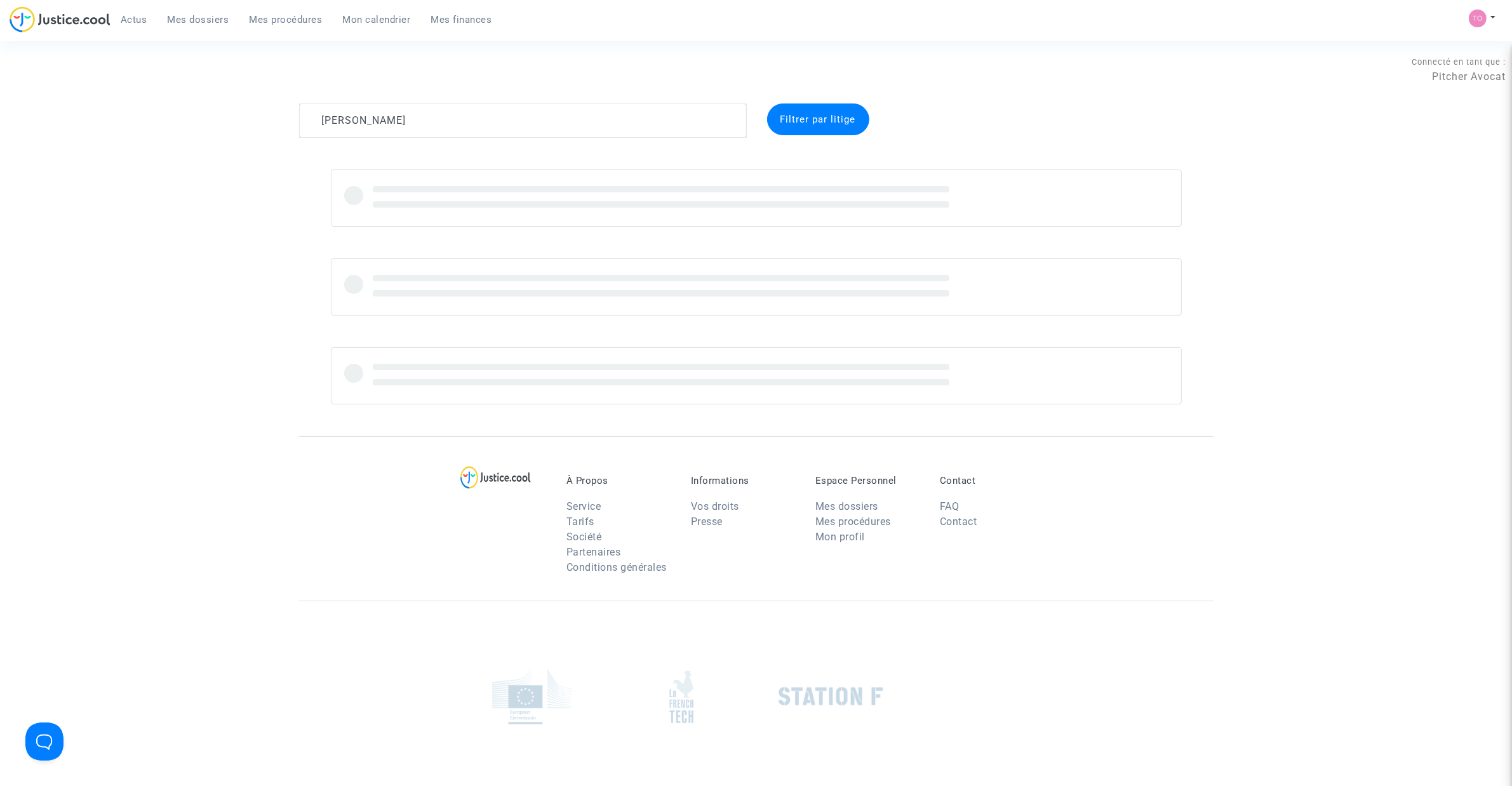
type textarea "[PERSON_NAME]"
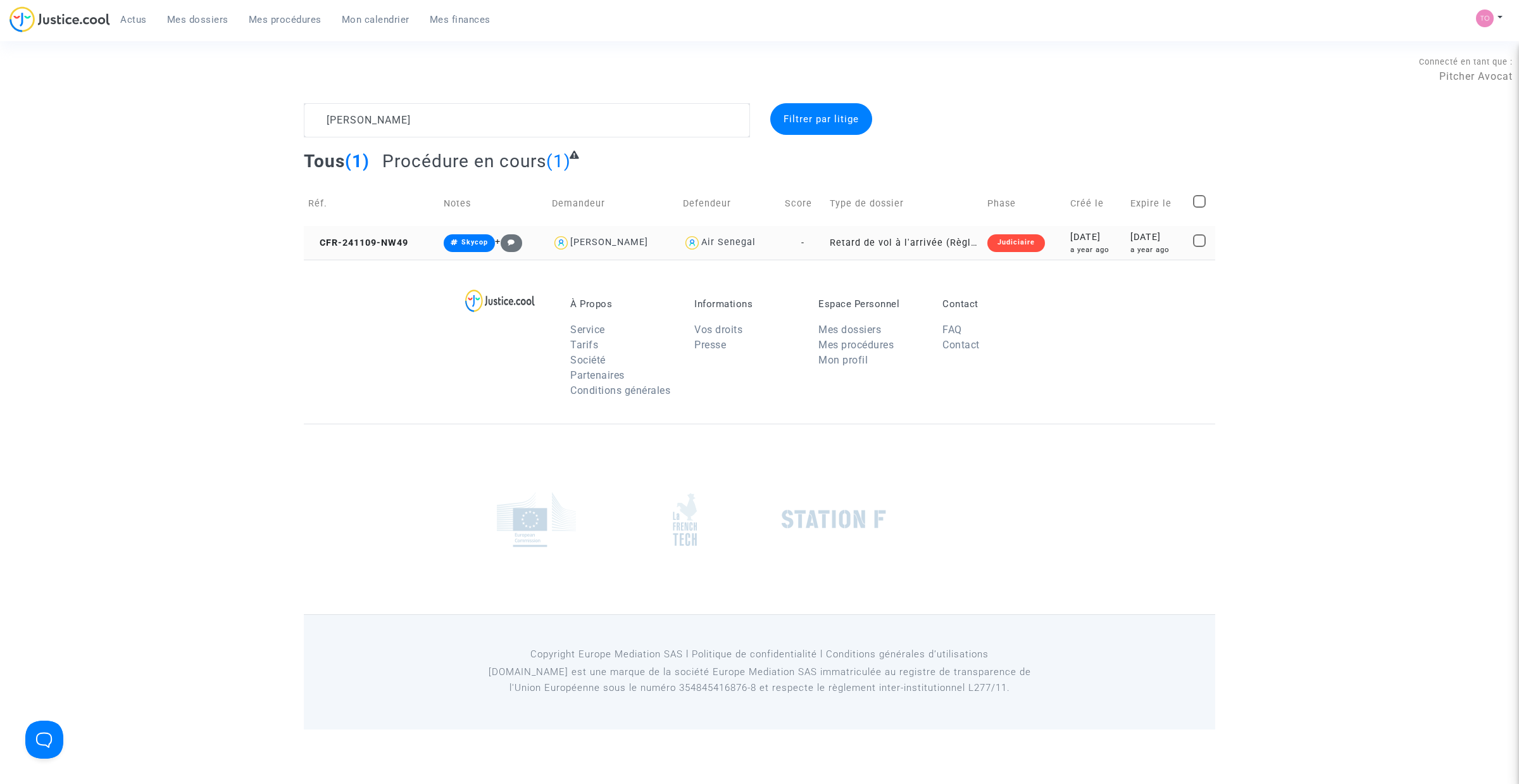
click at [1105, 246] on div "a year ago" at bounding box center [1096, 249] width 51 height 11
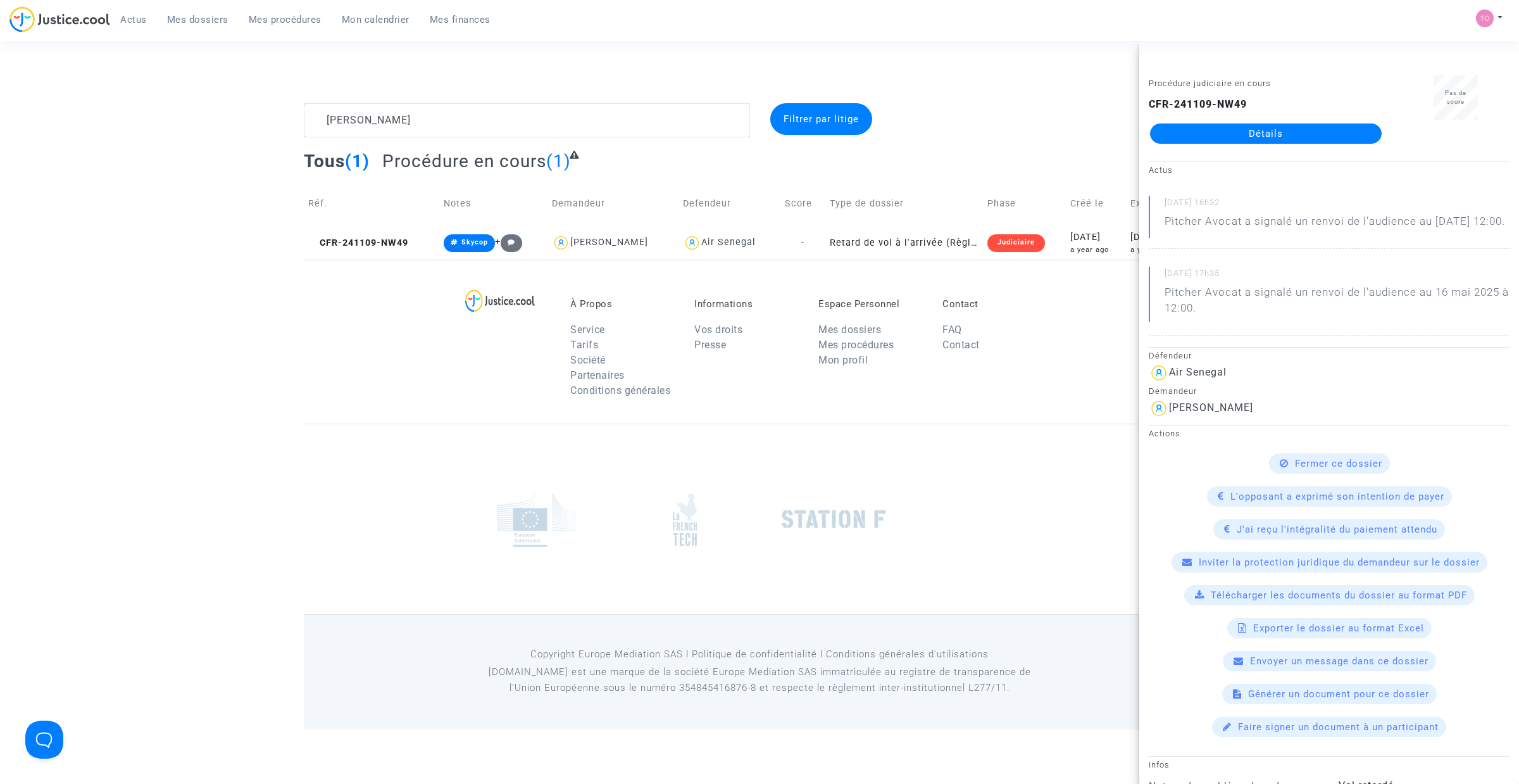
click at [1242, 138] on link "Détails" at bounding box center [1266, 133] width 232 height 20
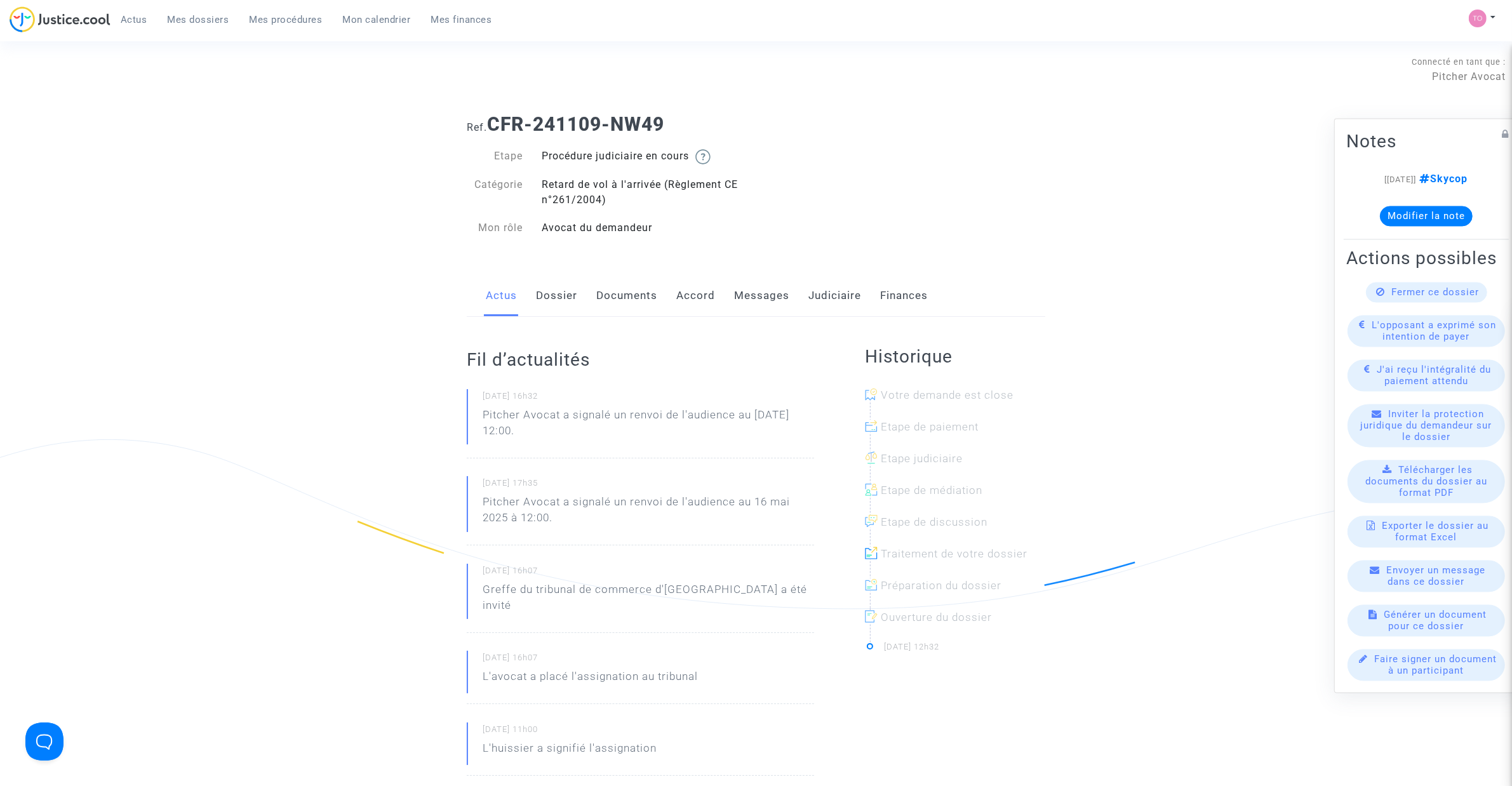
drag, startPoint x: 757, startPoint y: 298, endPoint x: 785, endPoint y: 298, distance: 28.0
click at [757, 299] on link "Messages" at bounding box center [761, 296] width 55 height 42
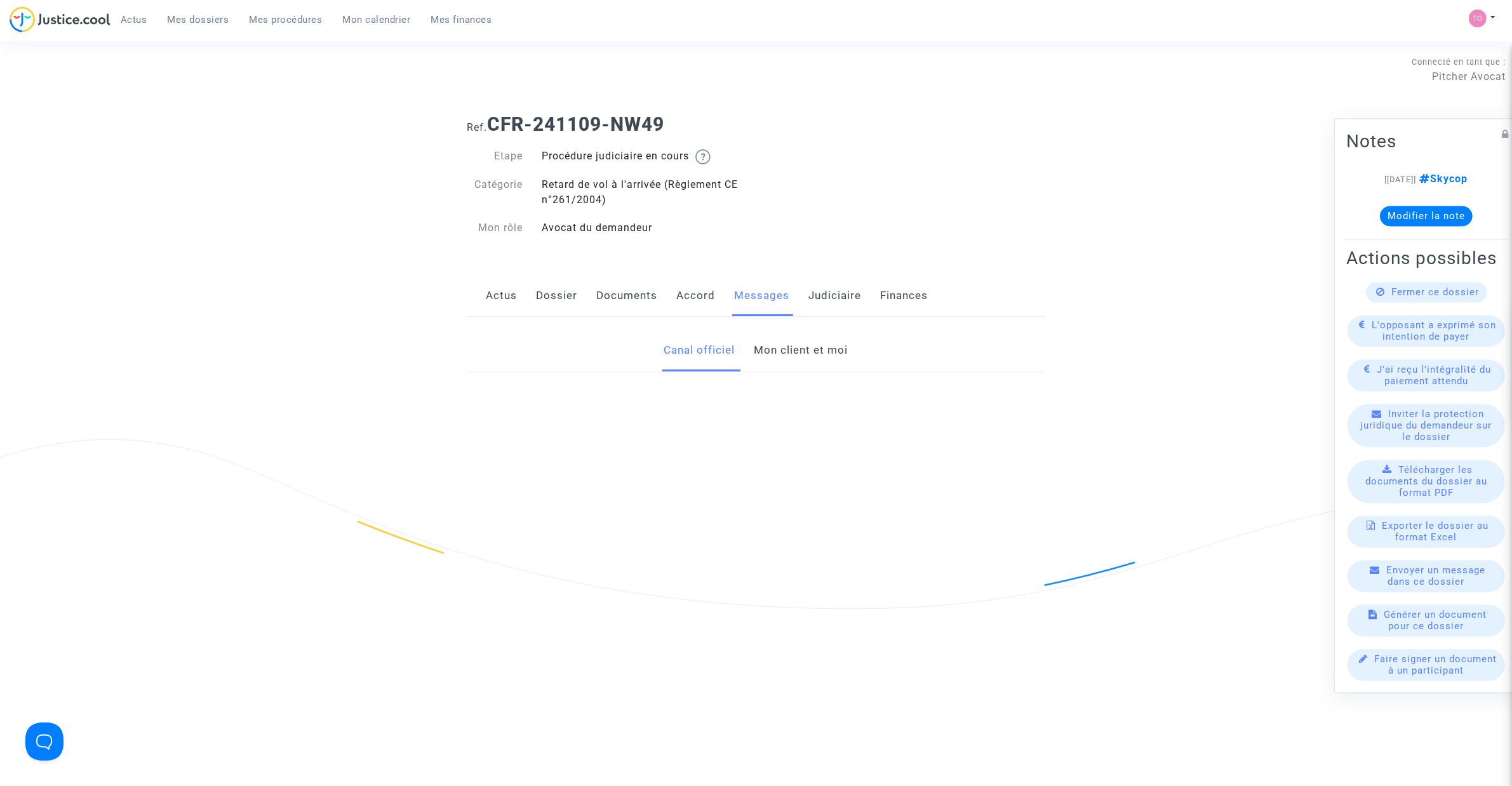
click at [835, 292] on link "Judiciaire" at bounding box center [835, 296] width 53 height 42
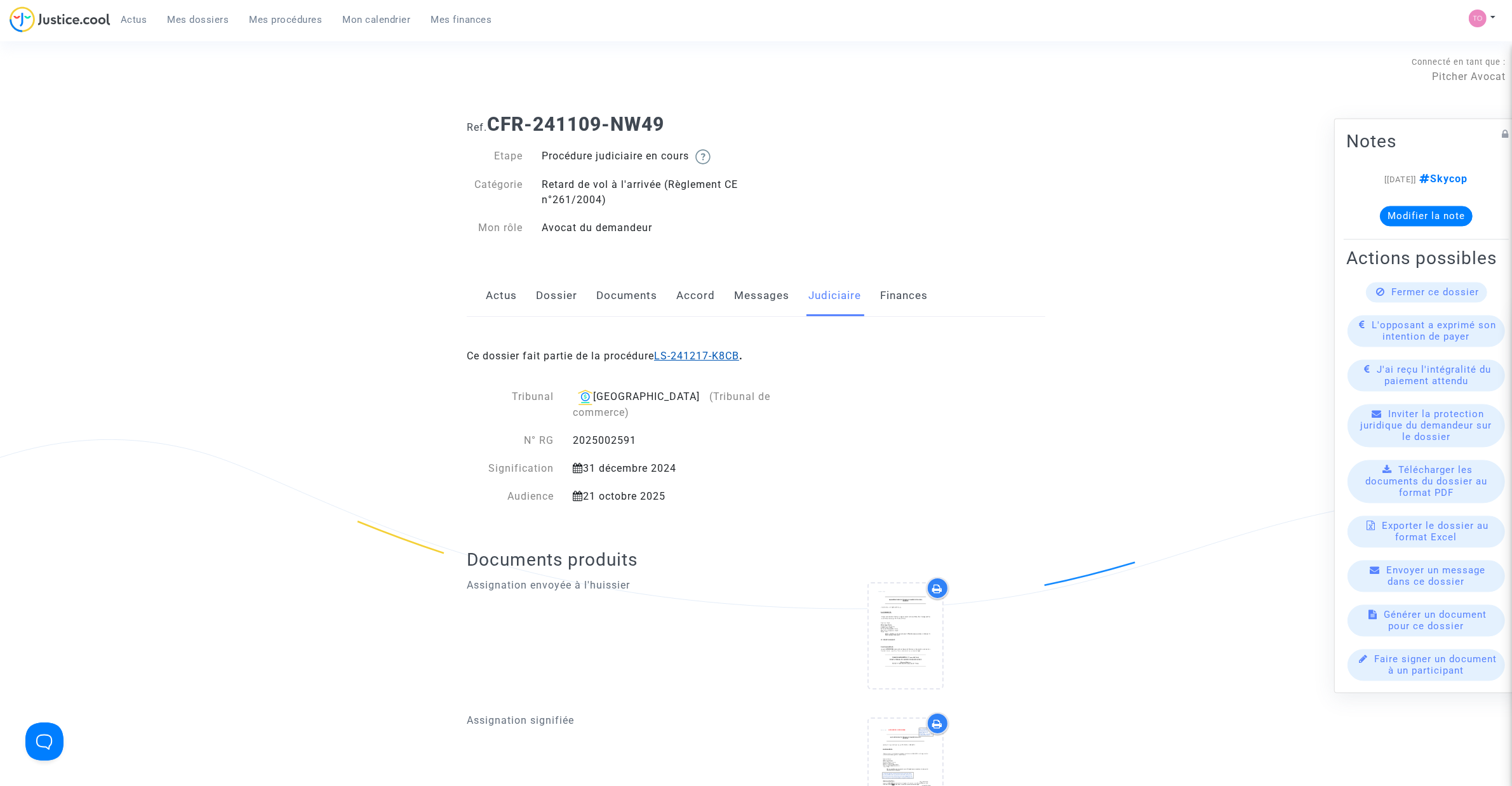
click at [716, 356] on link "LS-241217-K8CB" at bounding box center [697, 356] width 85 height 12
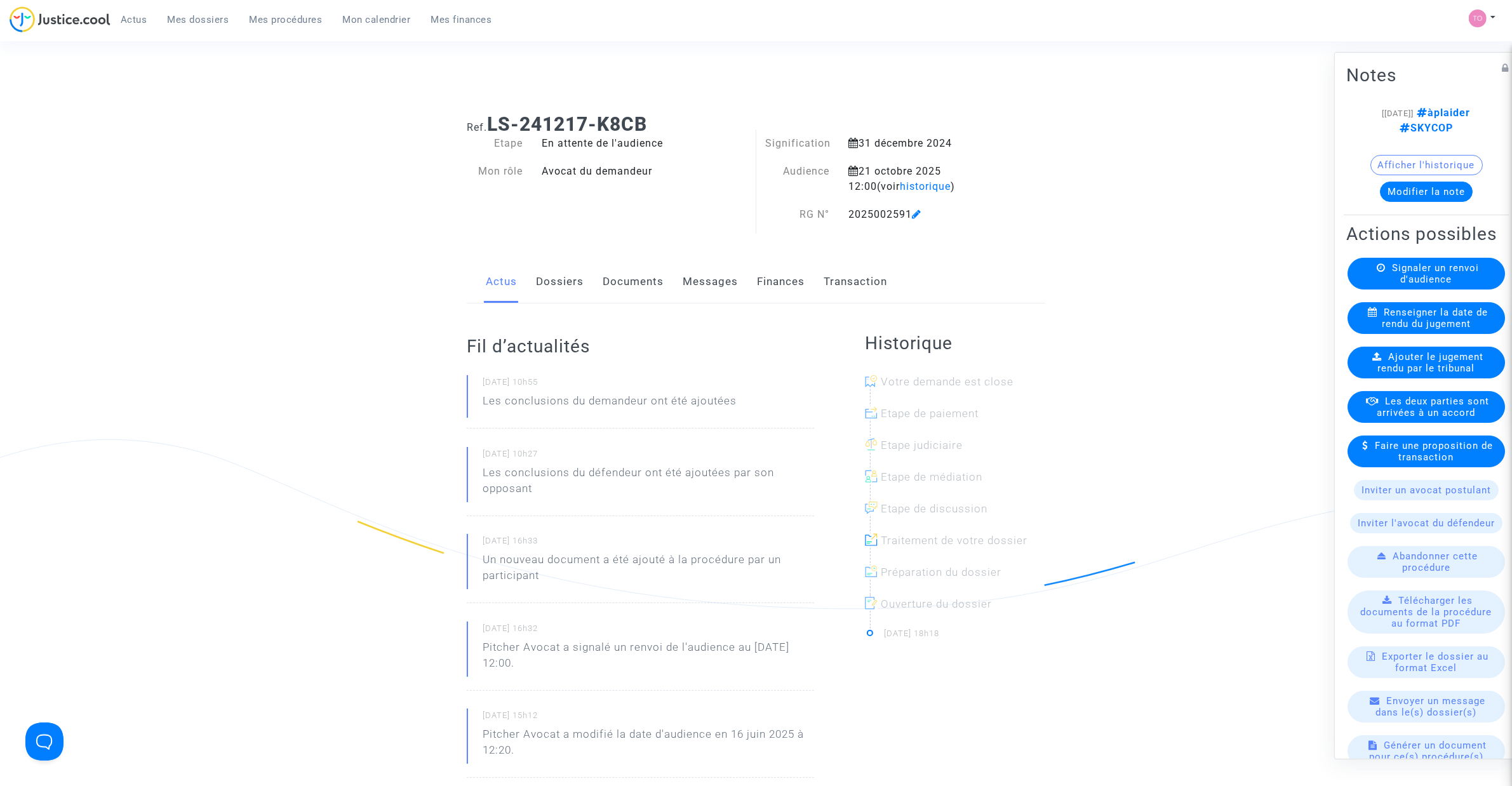
click at [629, 283] on link "Documents" at bounding box center [632, 282] width 61 height 42
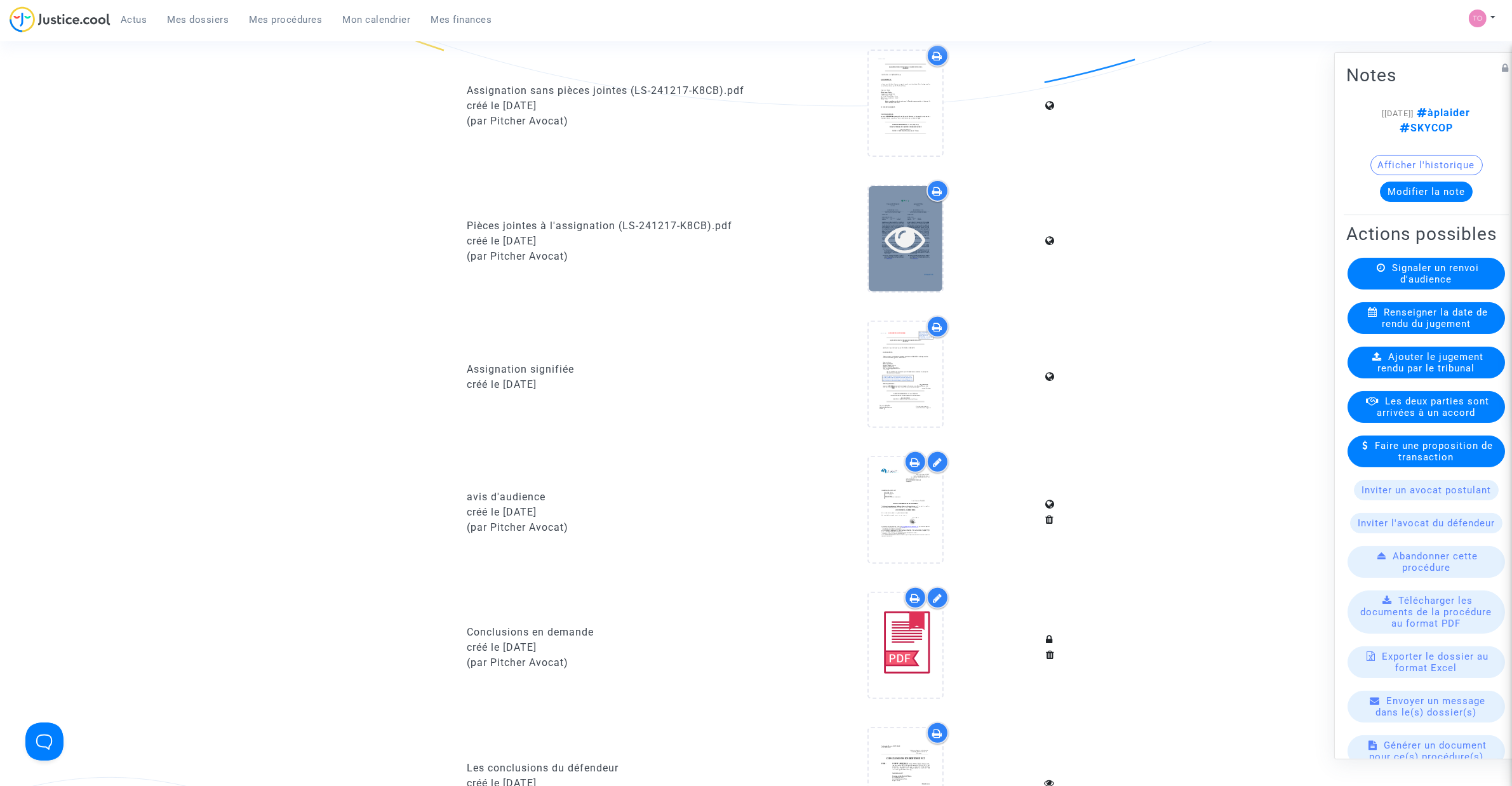
scroll to position [502, 0]
click at [944, 189] on div at bounding box center [937, 191] width 22 height 22
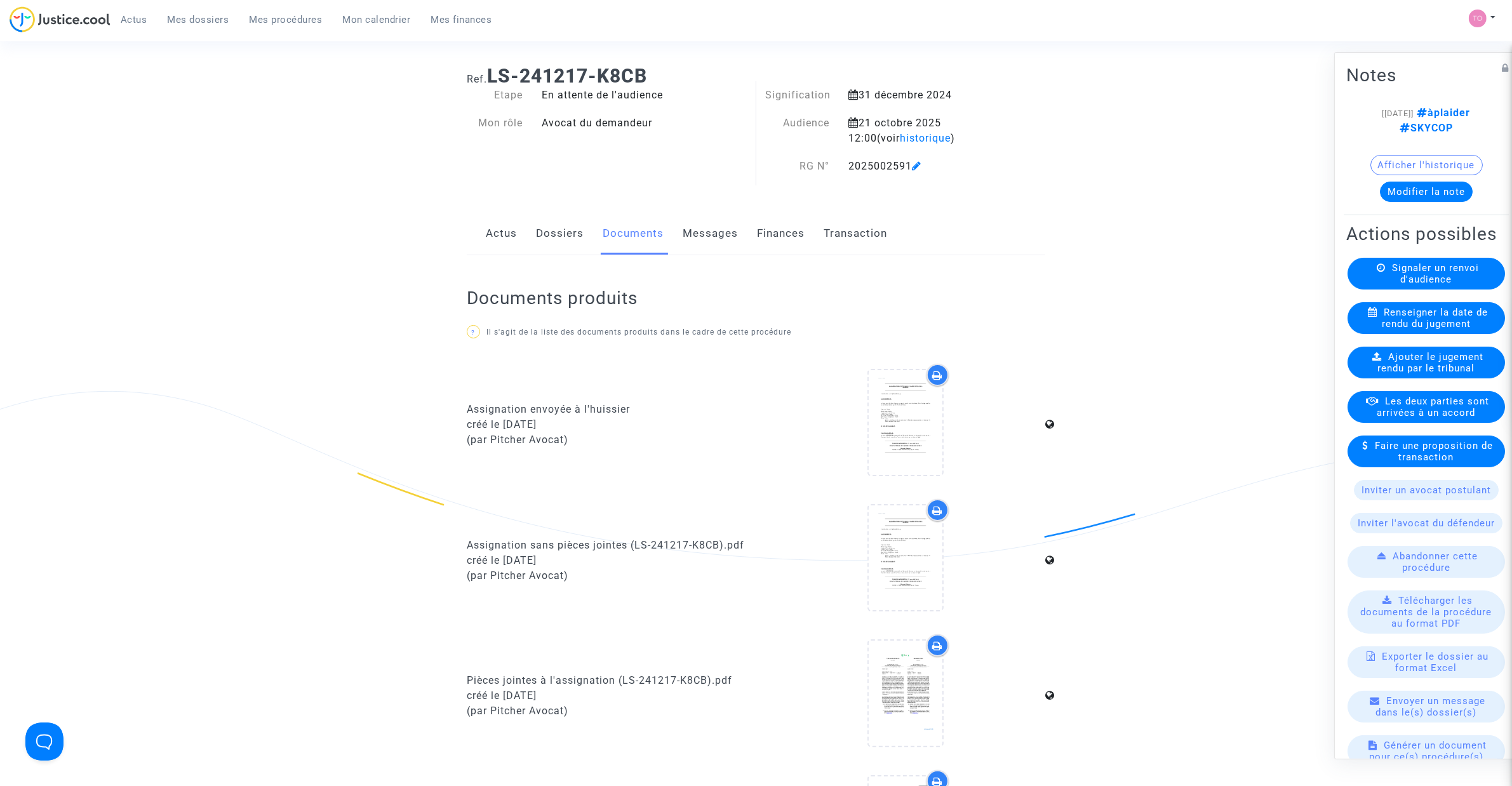
scroll to position [0, 0]
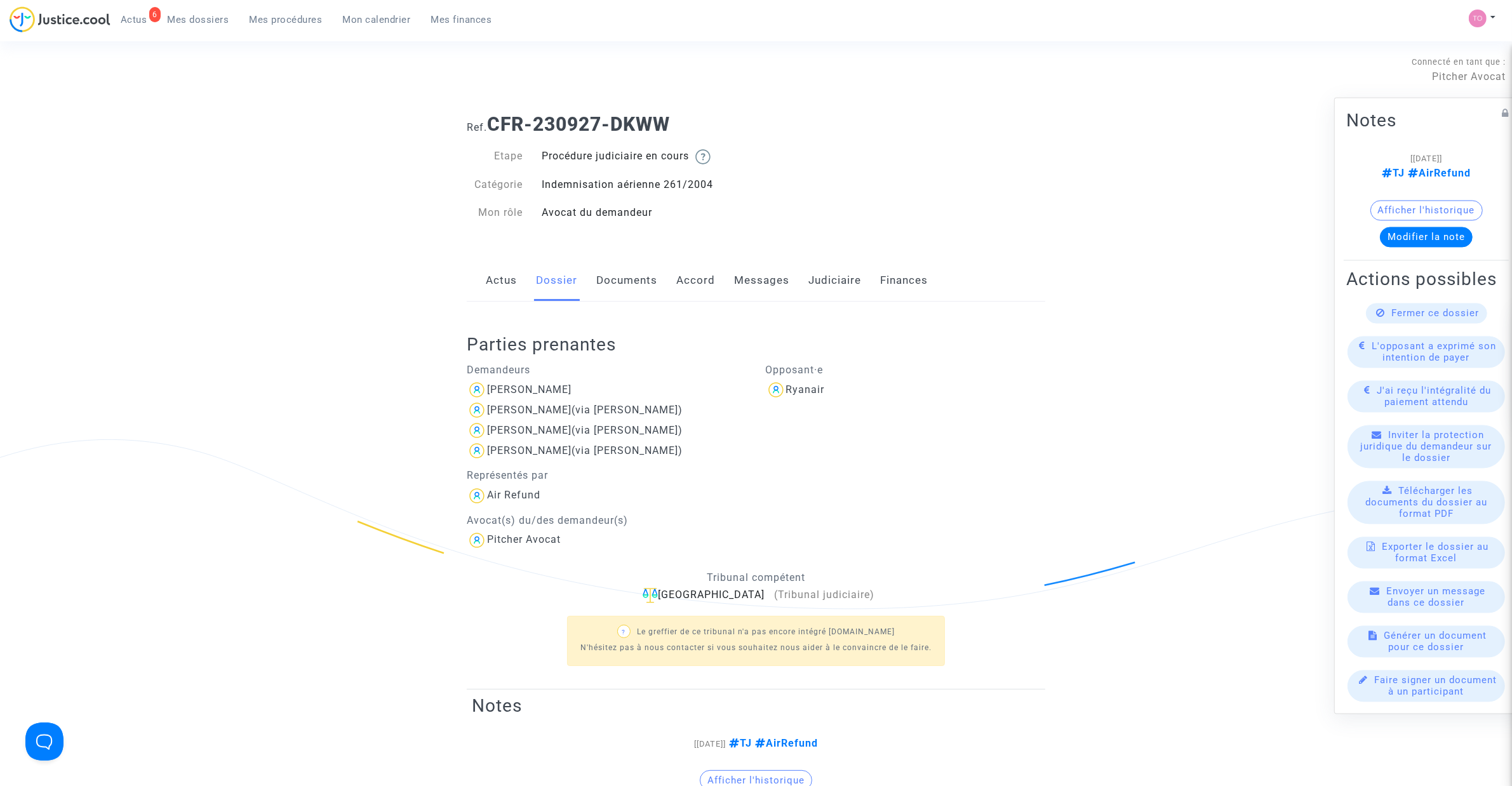
click at [711, 274] on link "Accord" at bounding box center [696, 281] width 39 height 42
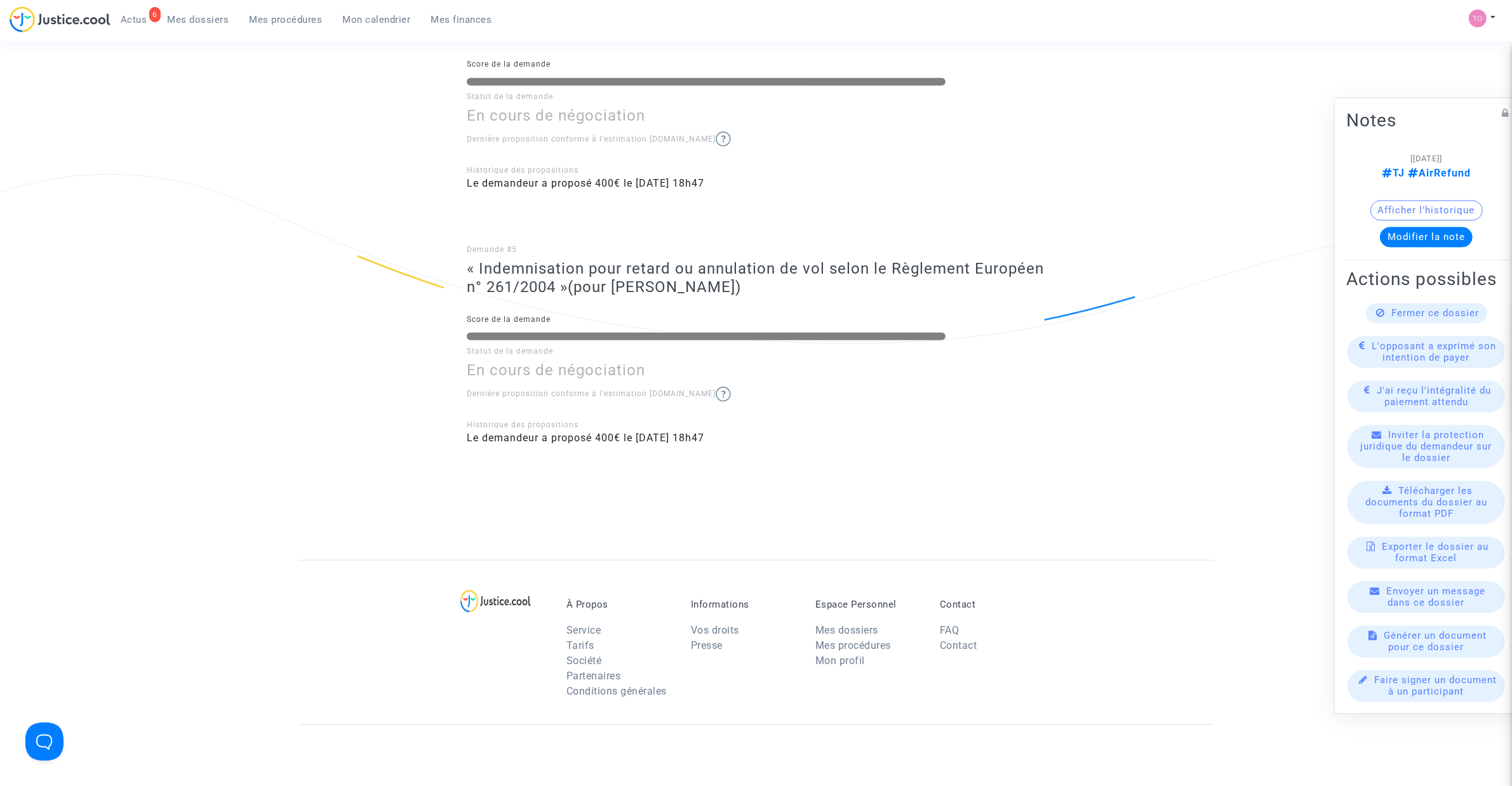
scroll to position [1164, 0]
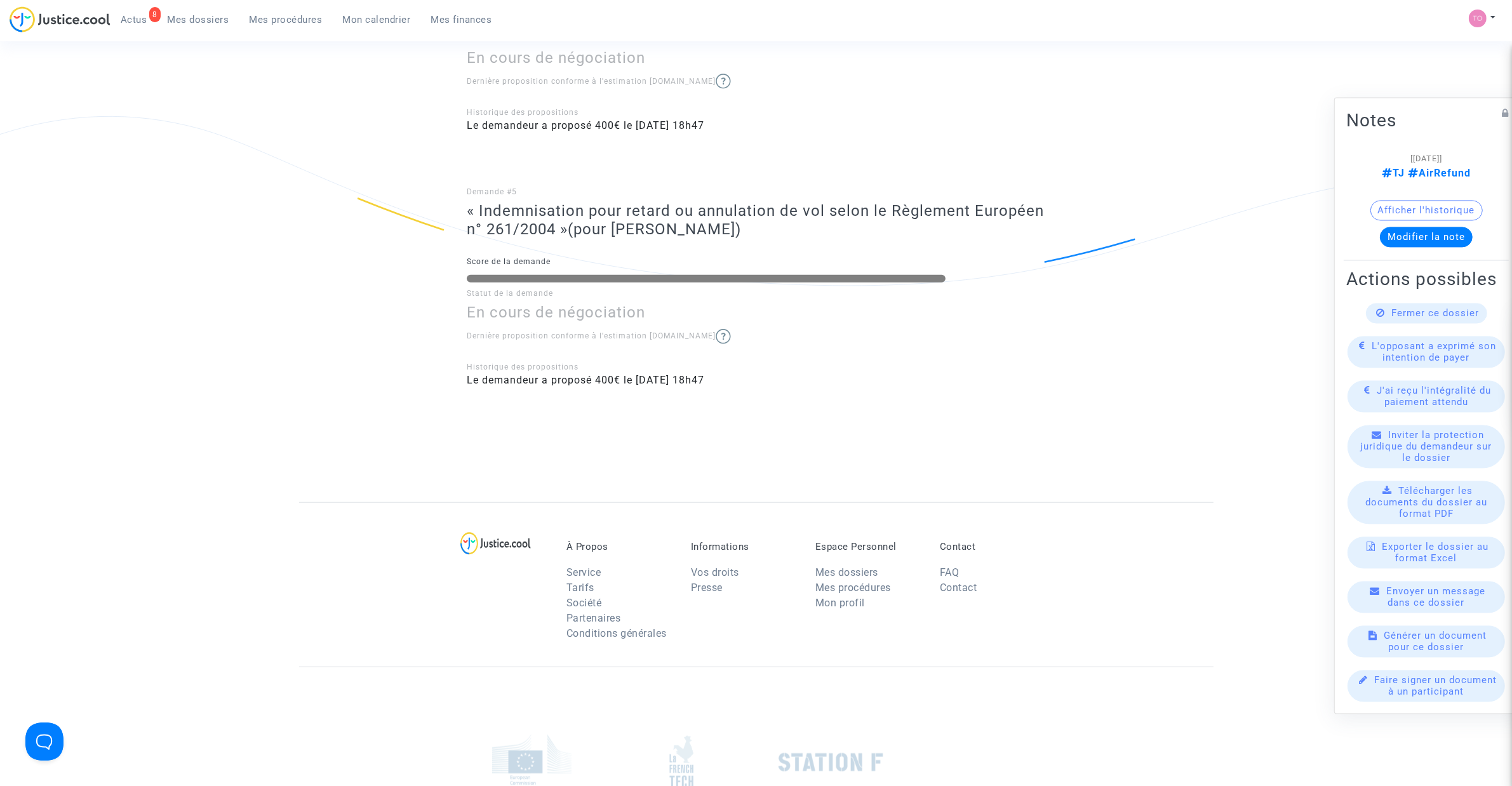
click at [188, 18] on span "Mes dossiers" at bounding box center [198, 19] width 62 height 11
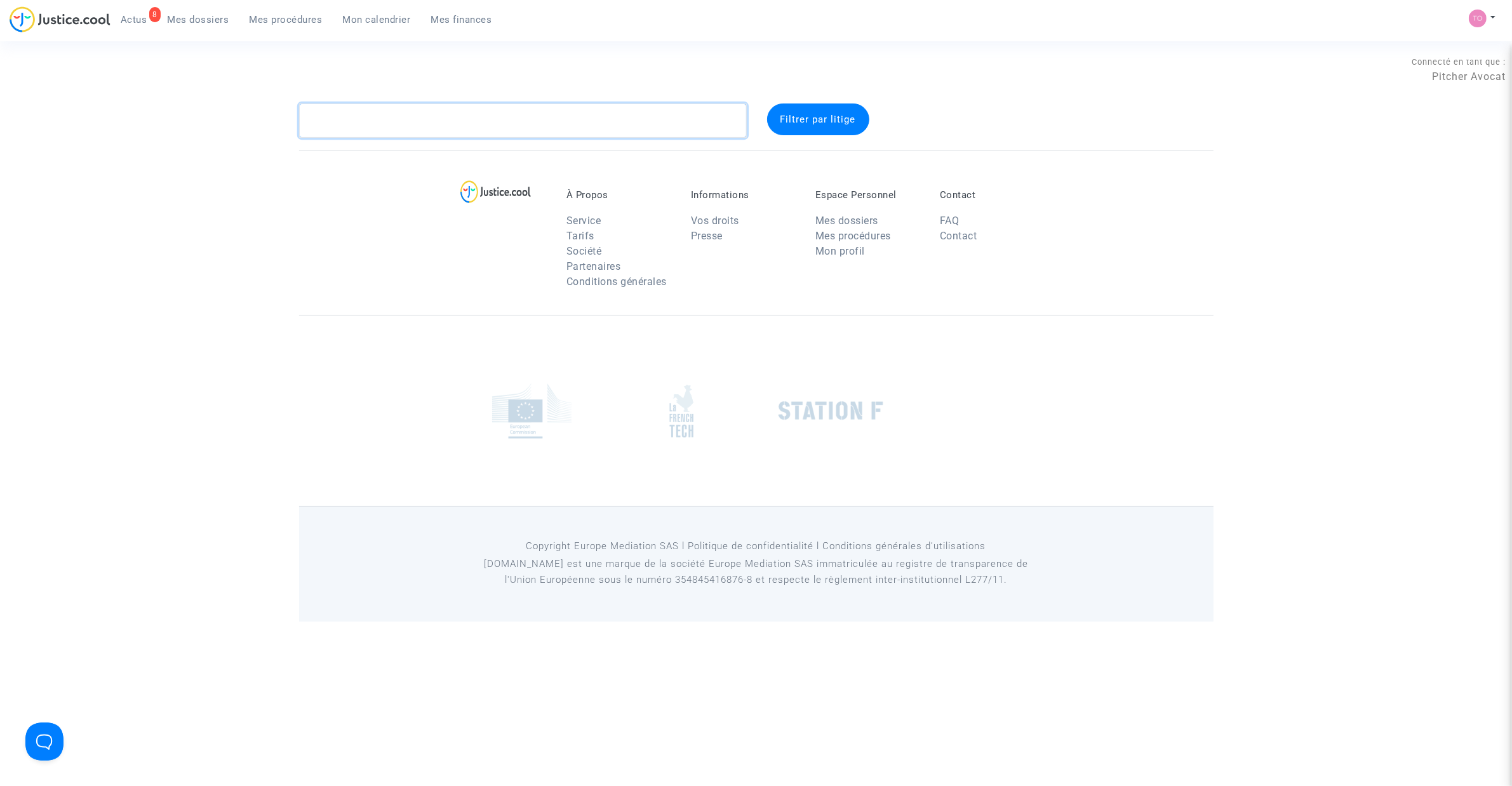
click at [375, 129] on textarea at bounding box center [523, 121] width 447 height 34
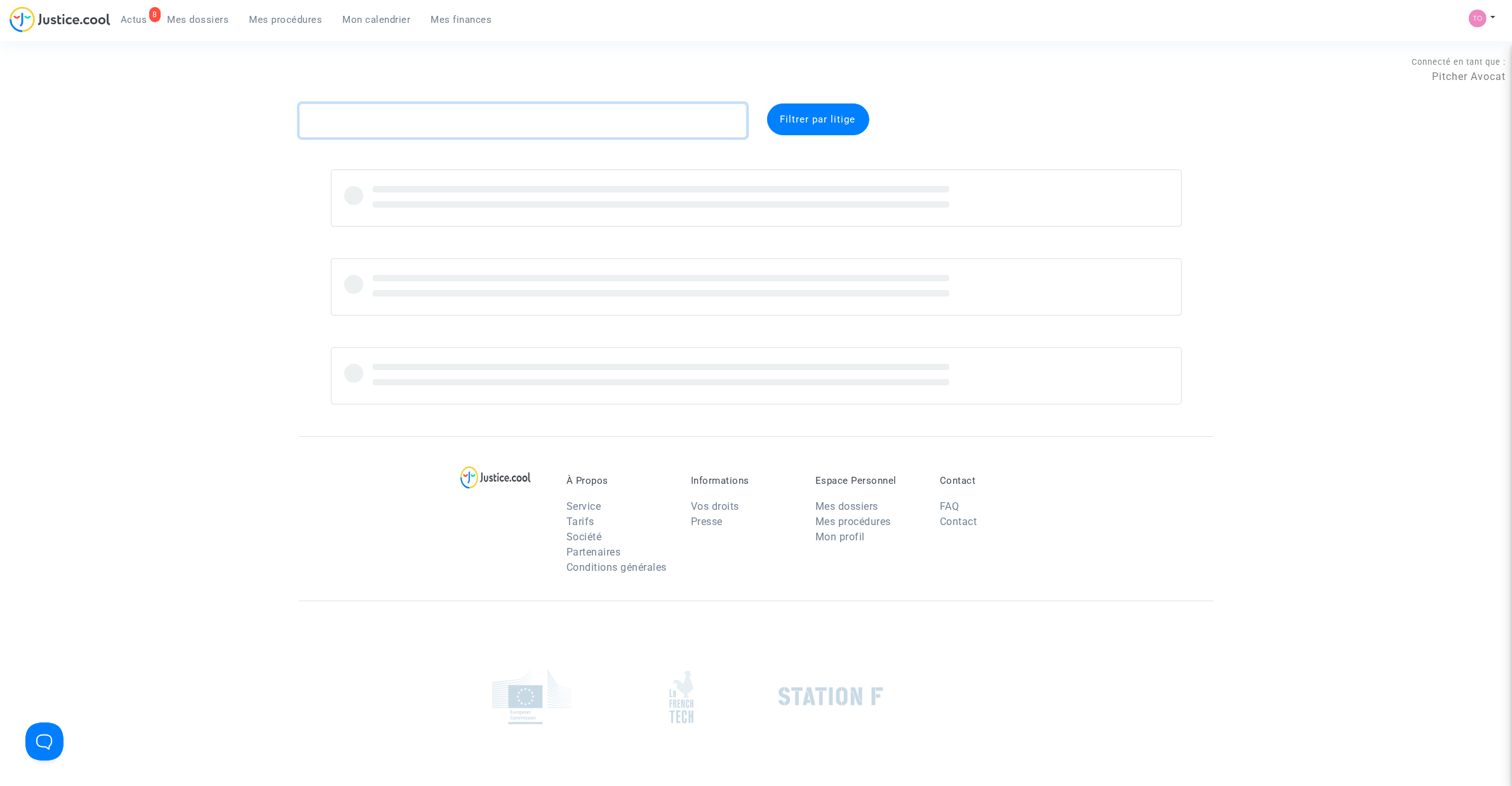
paste textarea "2025F01465"
type textarea "2025F01465"
click at [292, 18] on span "Mes procédures" at bounding box center [285, 19] width 73 height 11
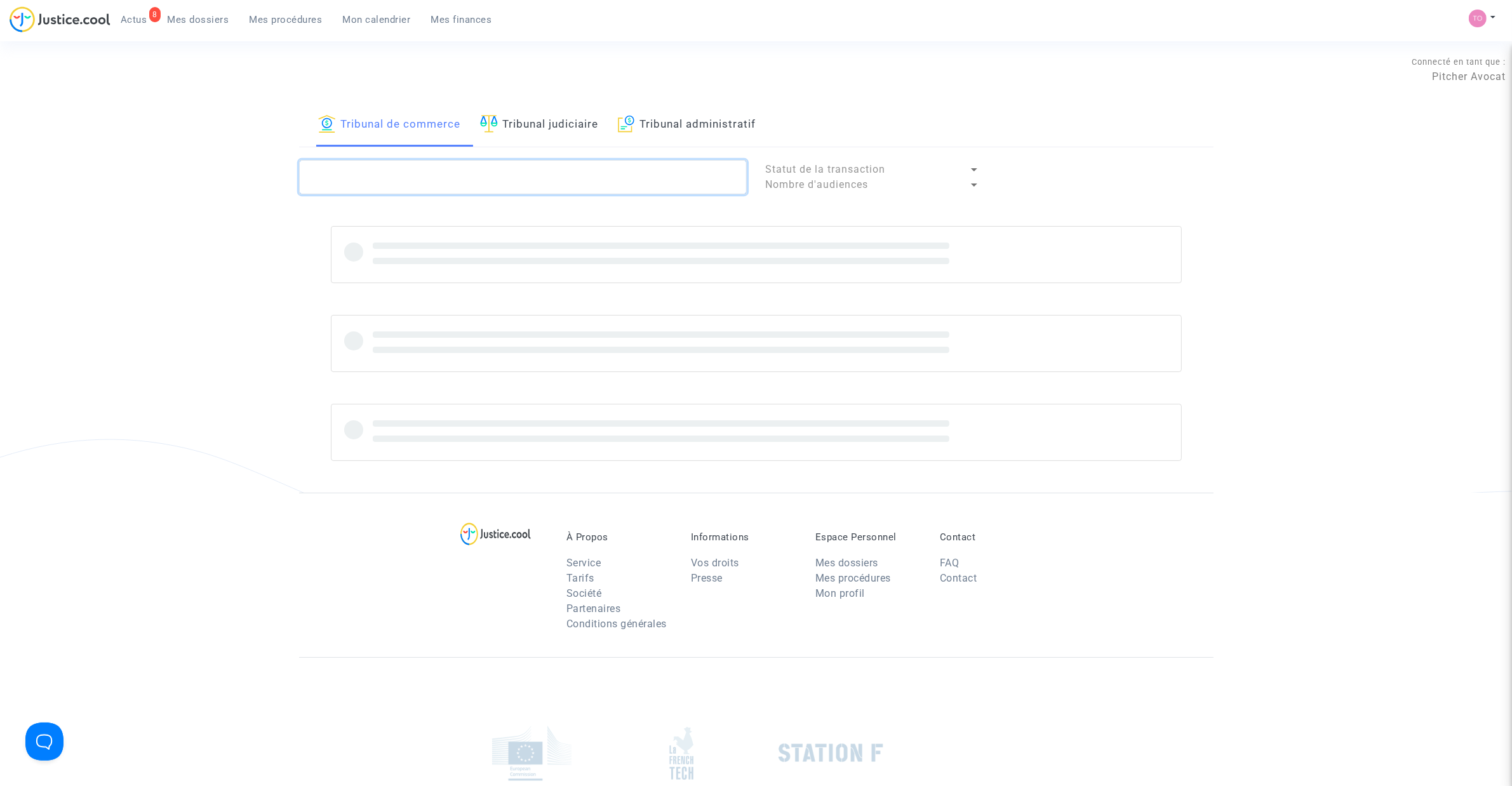
click at [357, 173] on textarea at bounding box center [523, 177] width 447 height 34
paste textarea "2025F01465"
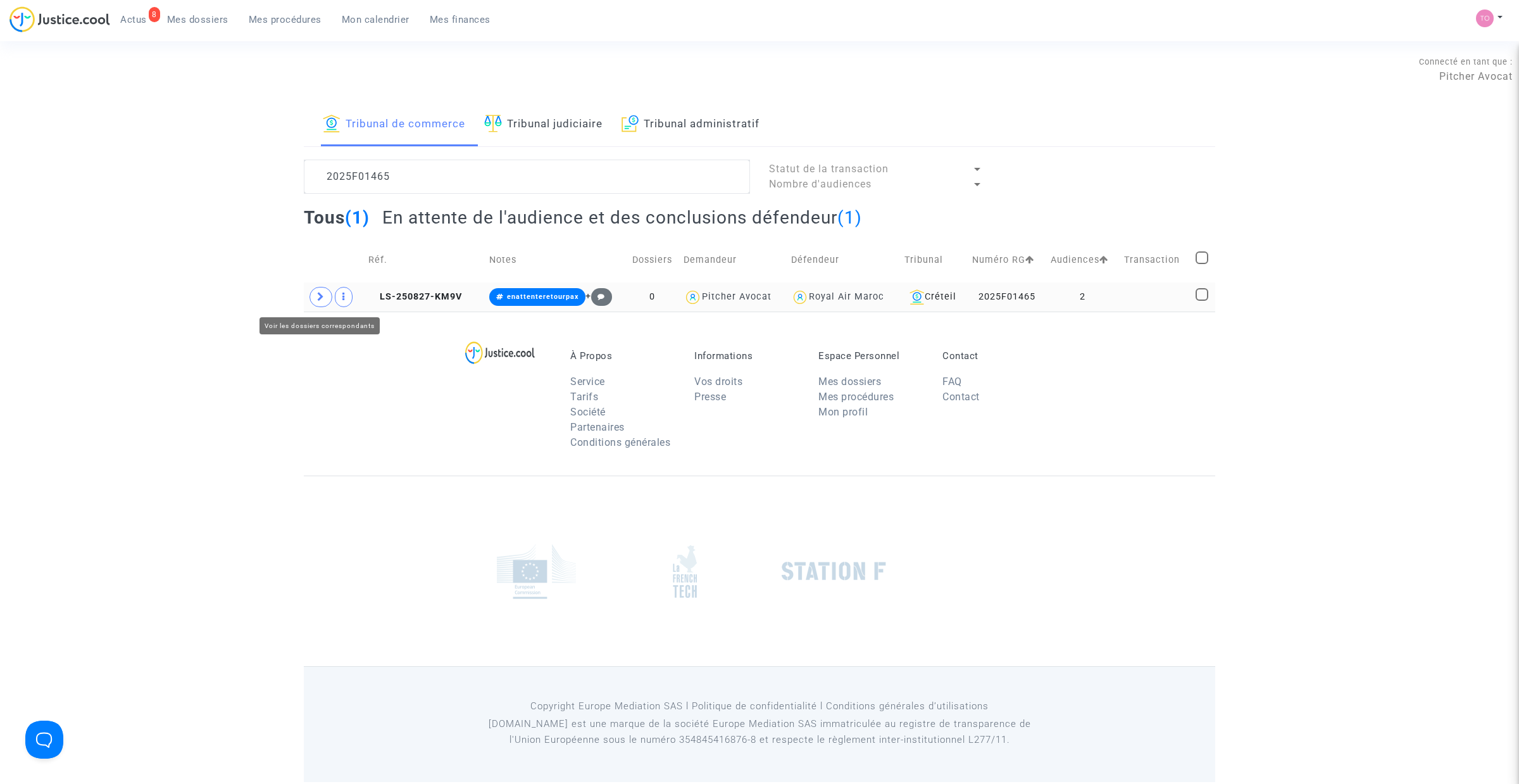
click at [314, 300] on span at bounding box center [321, 297] width 23 height 20
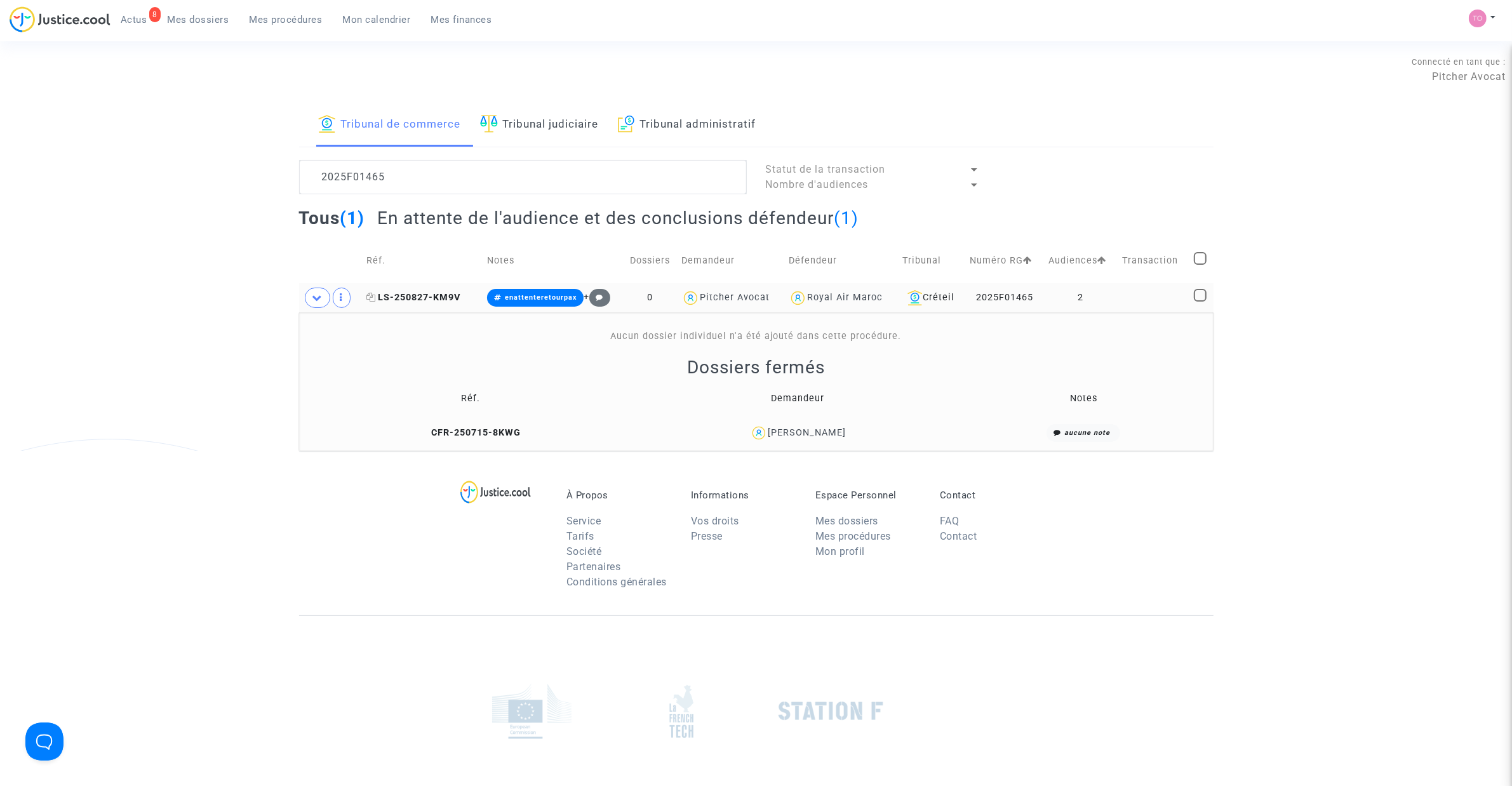
click at [410, 297] on span "LS-250827-KM9V" at bounding box center [413, 298] width 94 height 11
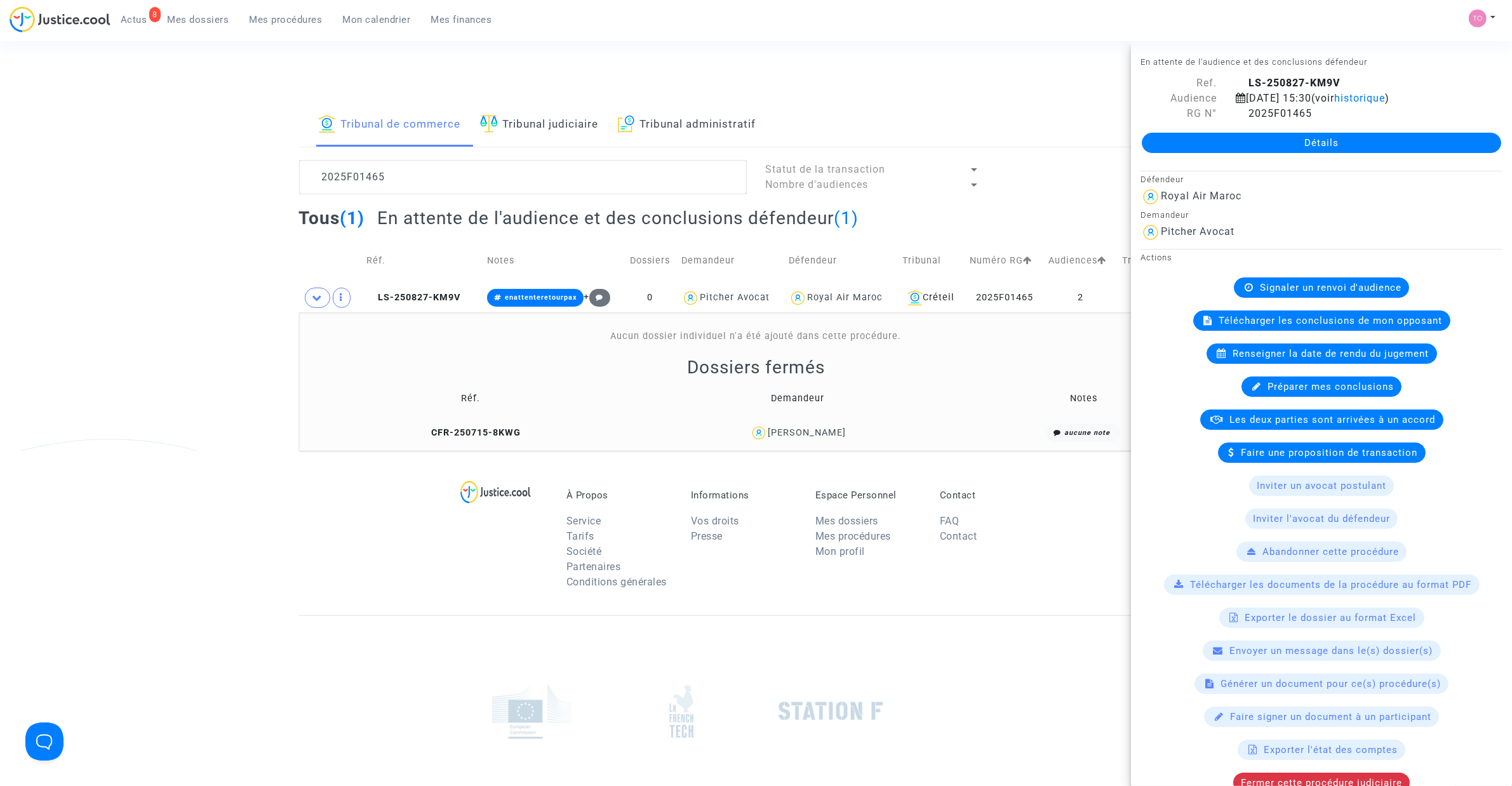
click at [144, 342] on div "Tribunal de commerce Tribunal judiciaire Tribunal administratif 2025F01465 Stat…" at bounding box center [756, 277] width 1512 height 347
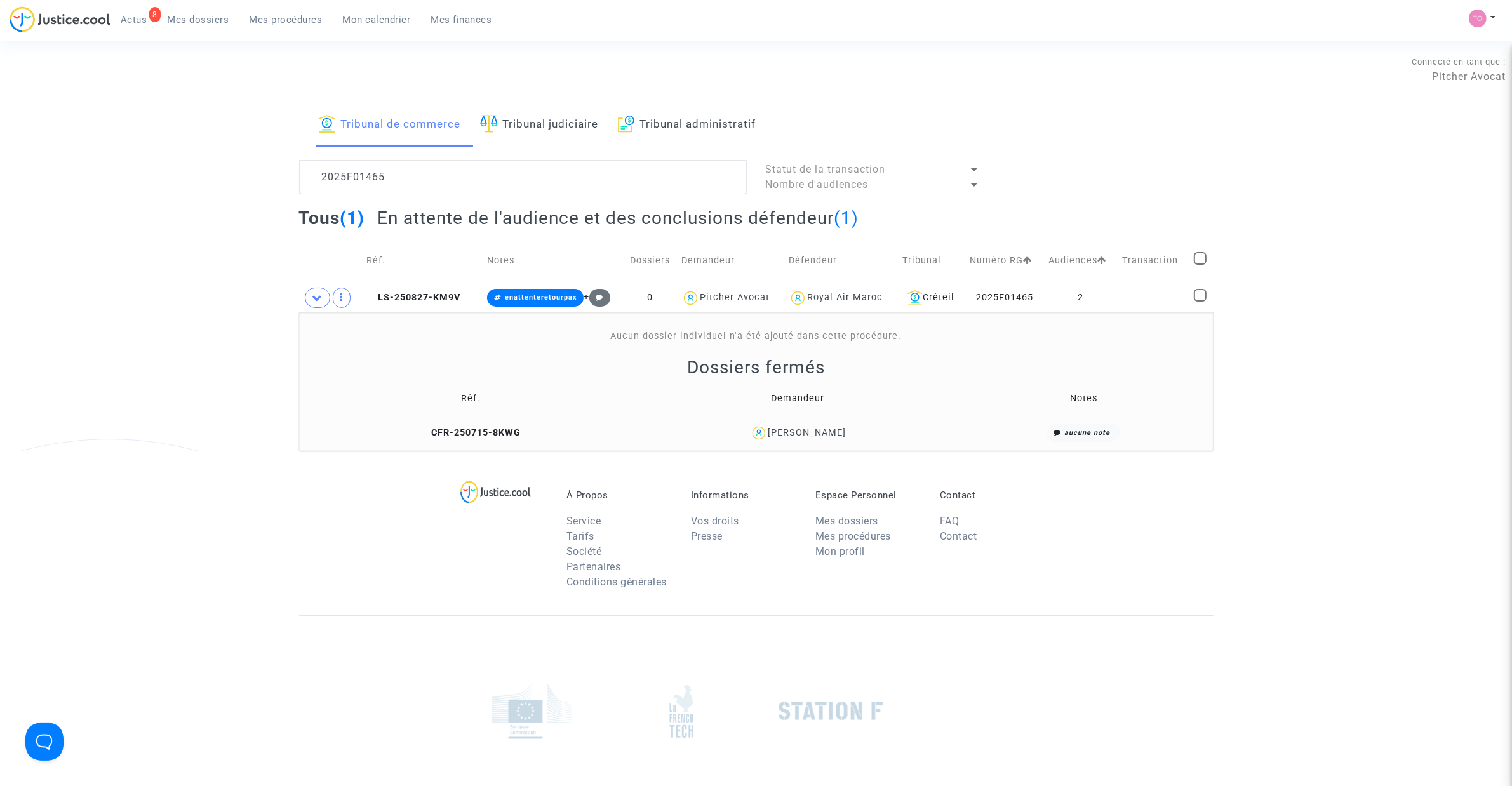
drag, startPoint x: 854, startPoint y: 430, endPoint x: 771, endPoint y: 440, distance: 83.6
click at [771, 440] on div "[PERSON_NAME]" at bounding box center [798, 433] width 312 height 18
copy div "[PERSON_NAME]"
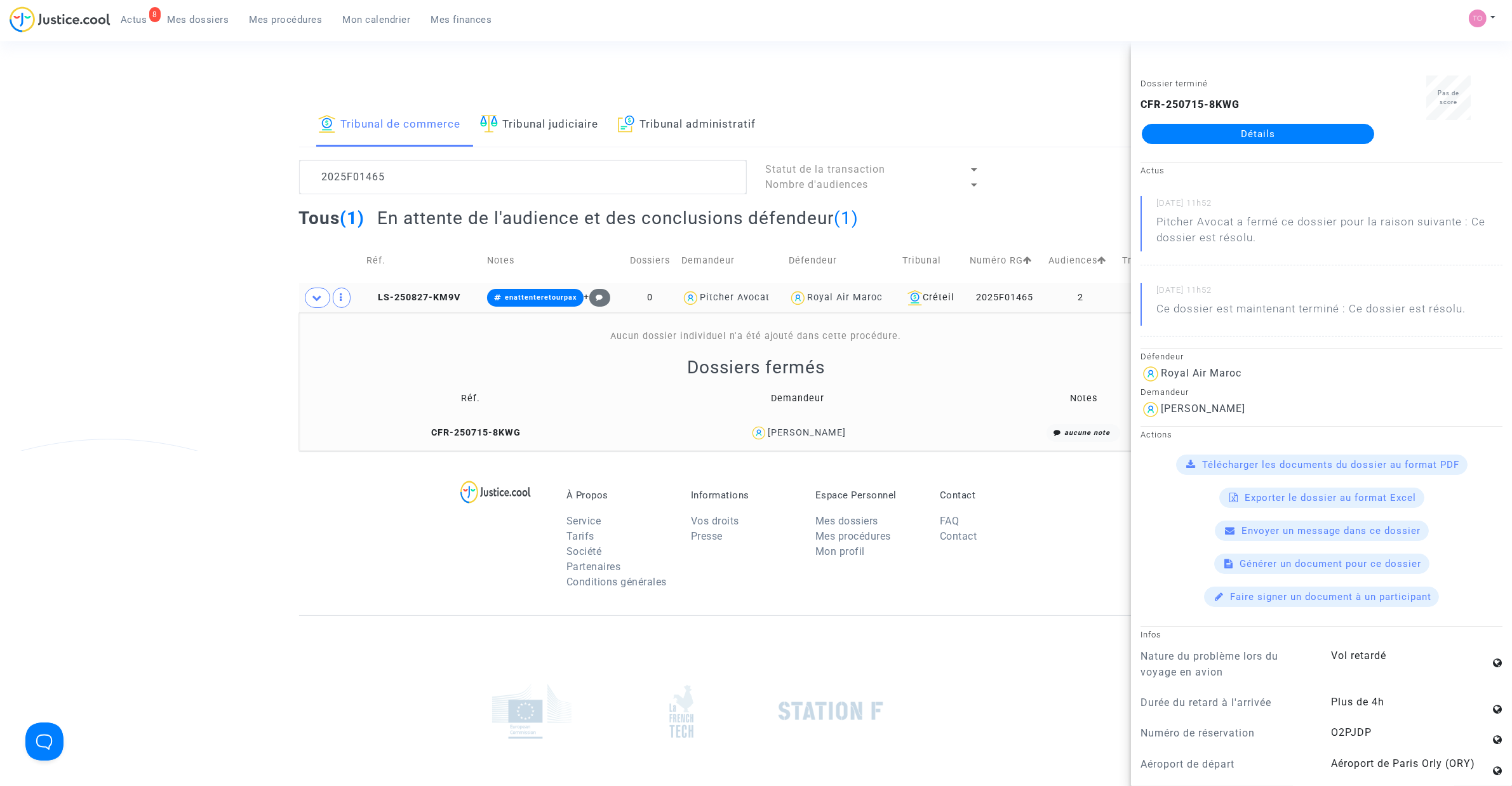
drag, startPoint x: 1039, startPoint y: 299, endPoint x: 971, endPoint y: 300, distance: 68.0
click at [971, 300] on td "2025F01465" at bounding box center [1004, 298] width 78 height 29
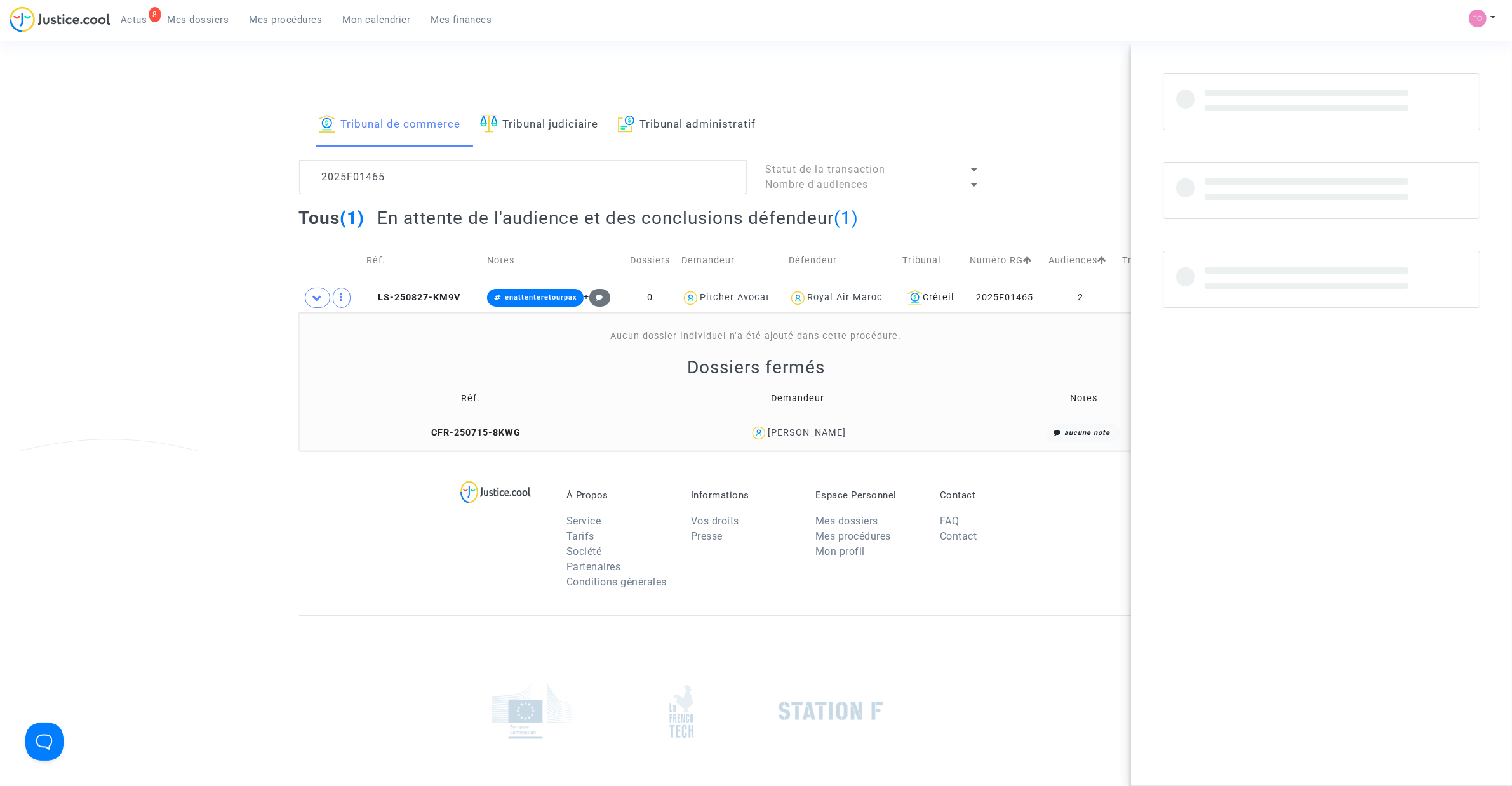
copy td "2025F01465"
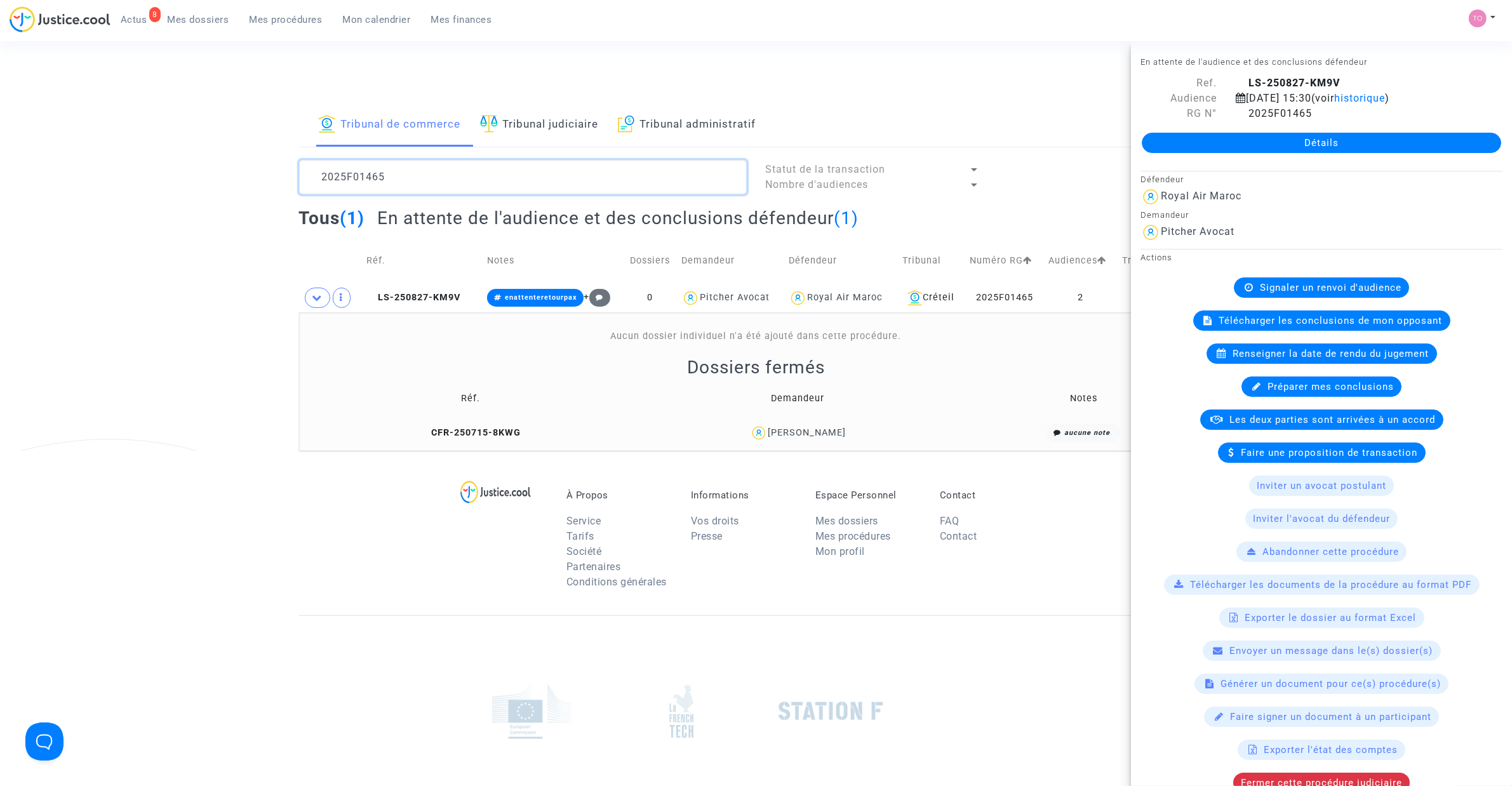
click at [417, 176] on textarea at bounding box center [523, 177] width 447 height 34
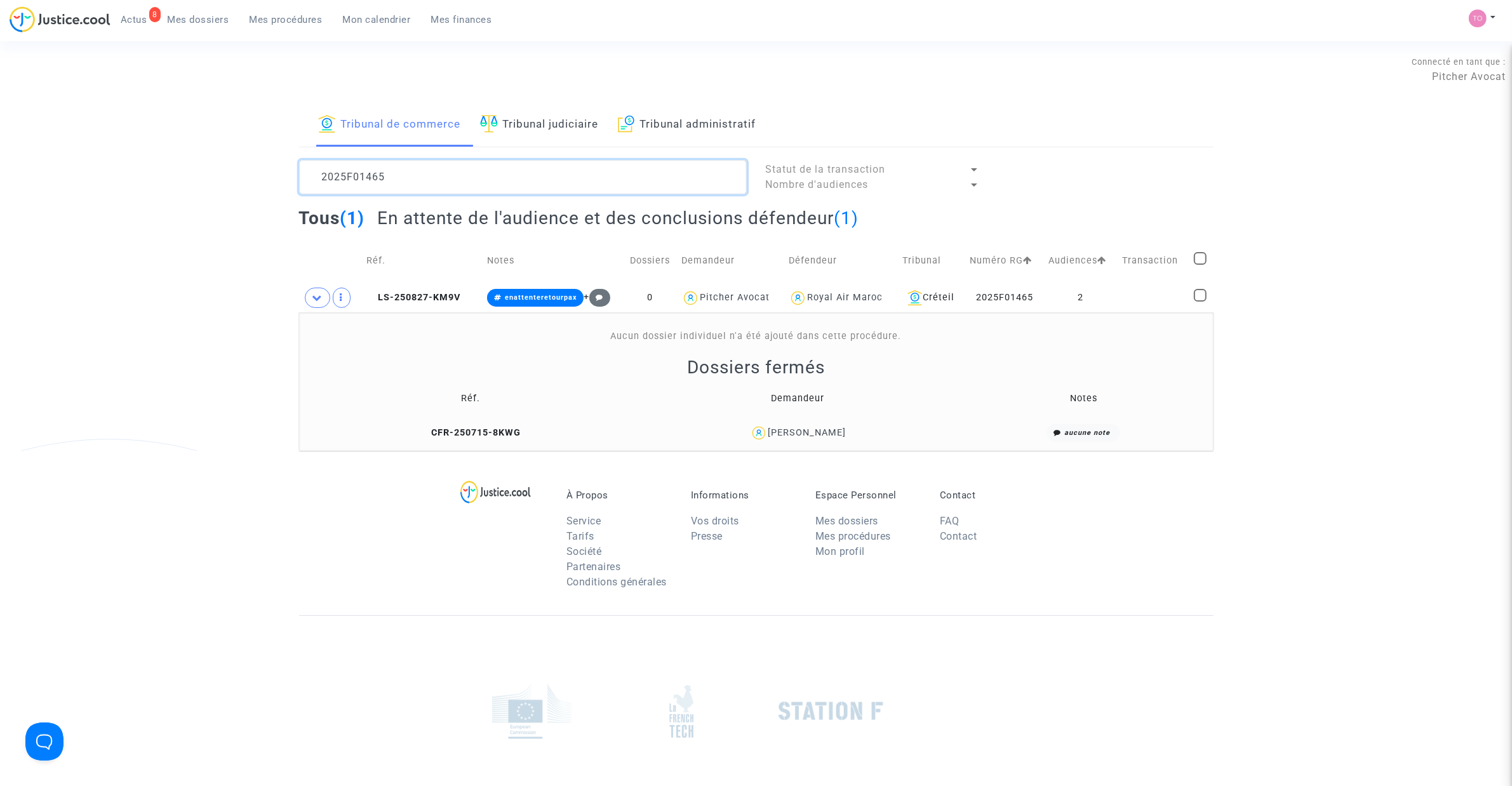
drag, startPoint x: 417, startPoint y: 176, endPoint x: 168, endPoint y: 160, distance: 249.5
click at [168, 160] on div "Tribunal de commerce Tribunal judiciaire Tribunal administratif 2025F01465 Stat…" at bounding box center [756, 277] width 1512 height 347
paste textarea "014942"
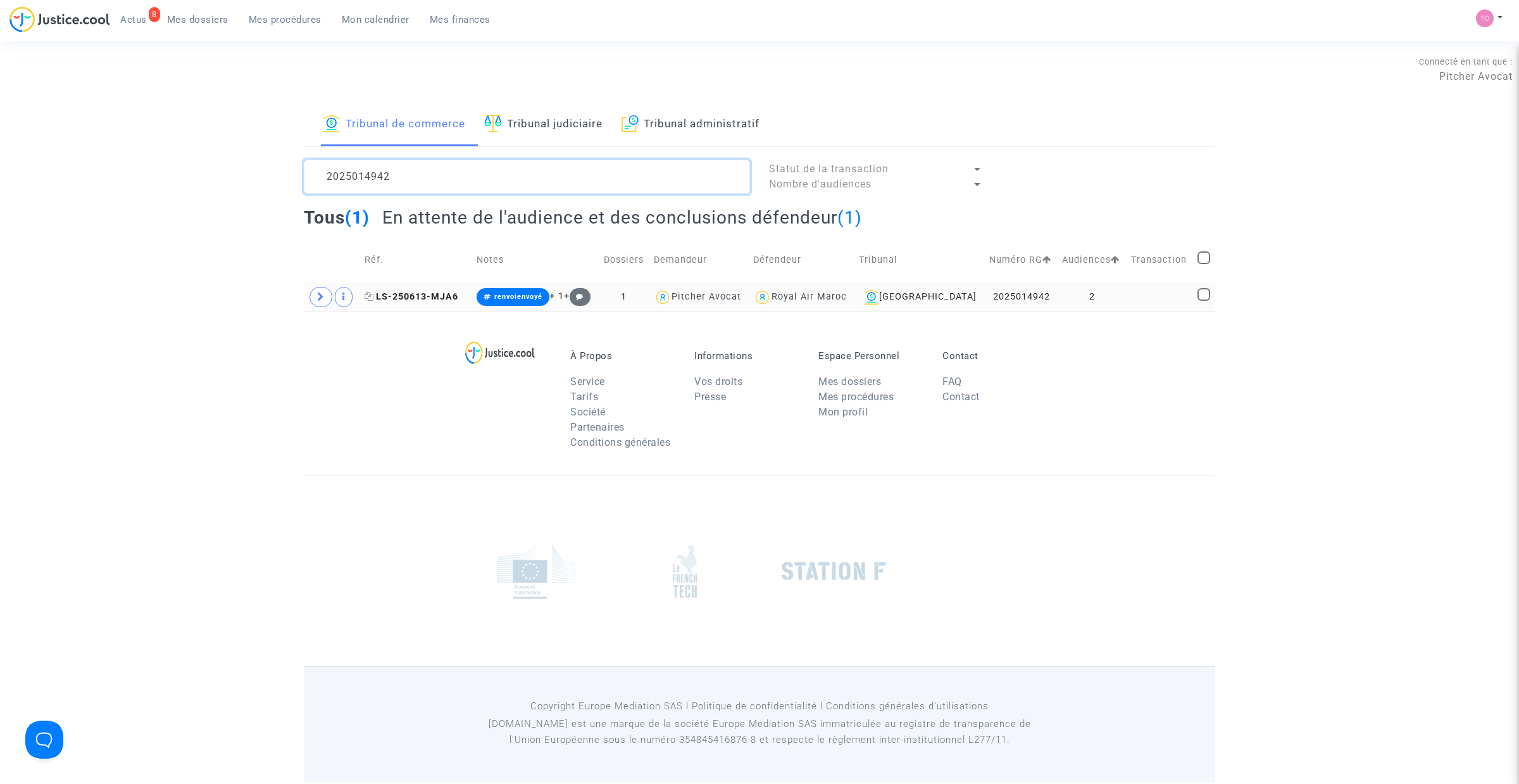
type textarea "2025014942"
click at [413, 302] on span "LS-250613-MJA6" at bounding box center [411, 297] width 94 height 11
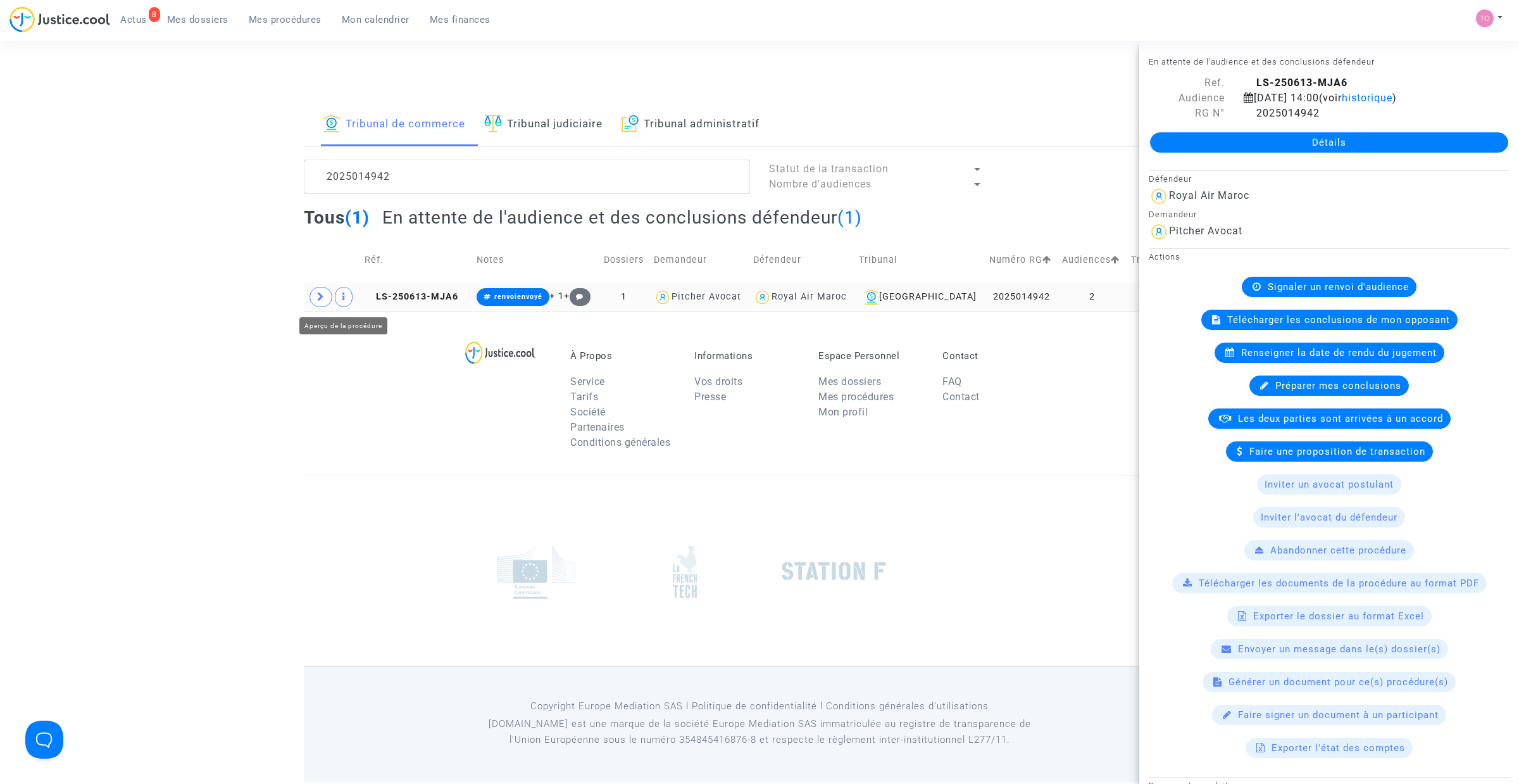
click at [321, 295] on icon at bounding box center [320, 296] width 8 height 10
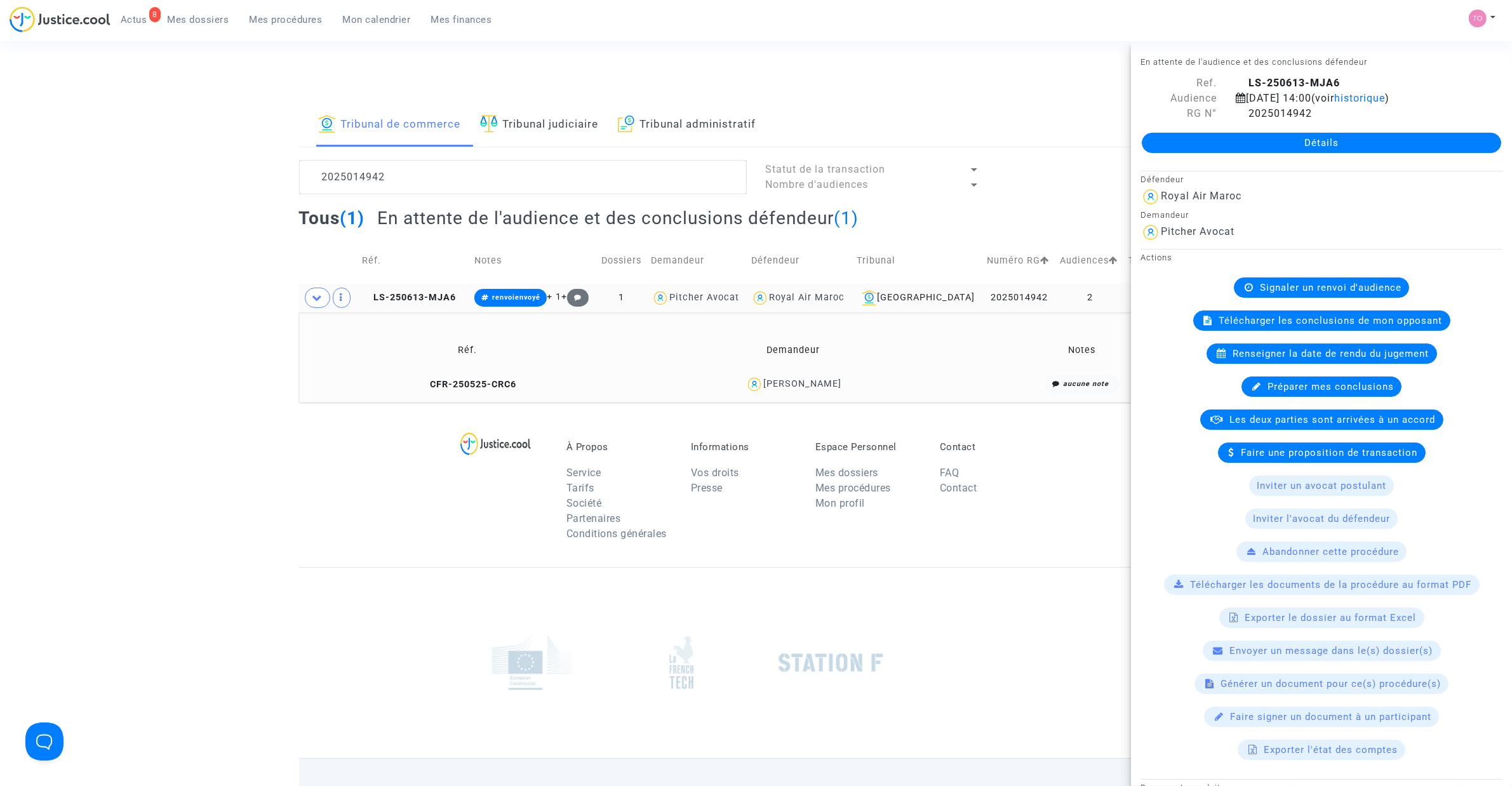
click at [213, 15] on span "Mes dossiers" at bounding box center [198, 19] width 62 height 11
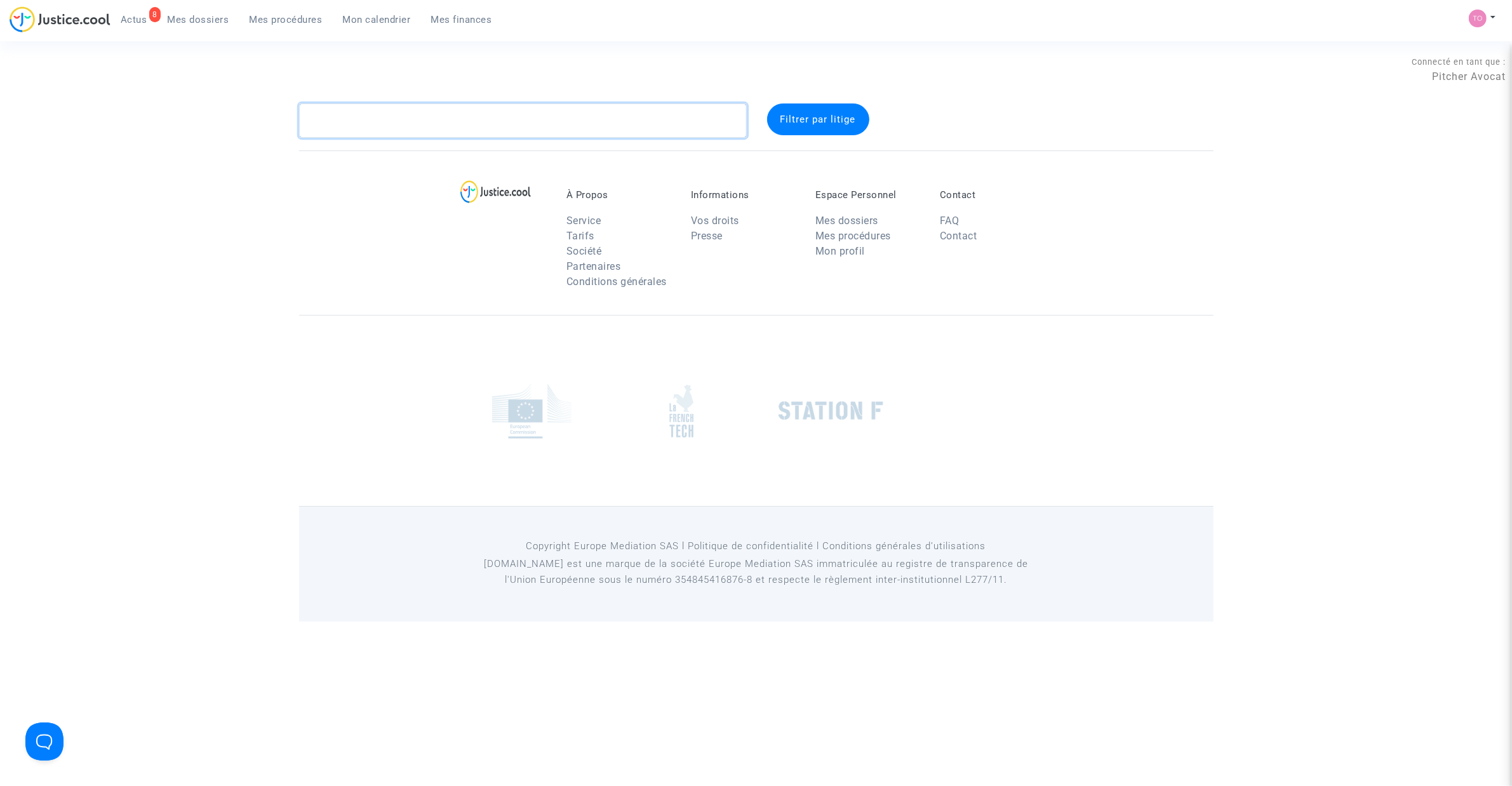
click at [383, 116] on textarea at bounding box center [523, 121] width 447 height 34
paste textarea "Kibbel Sowe"
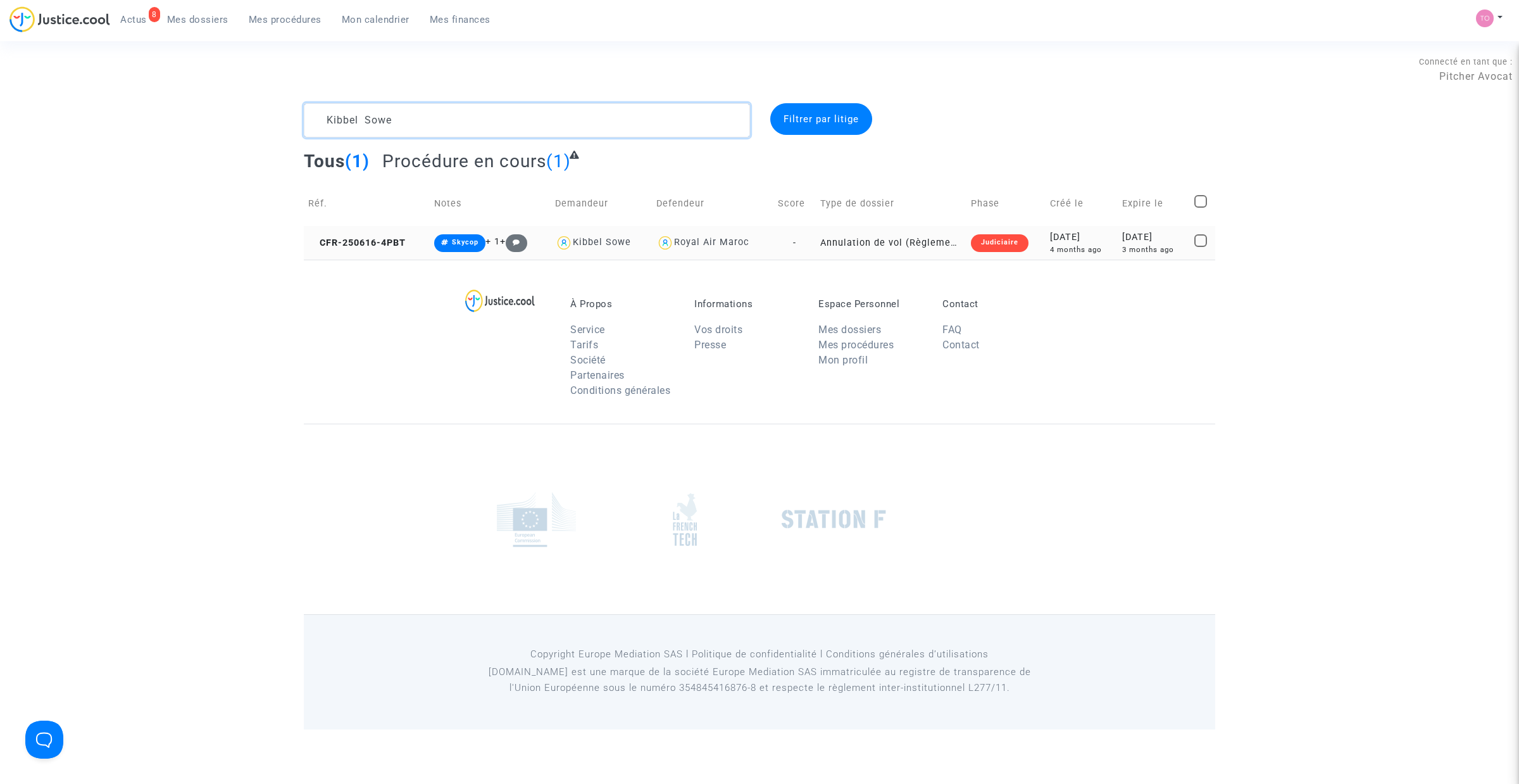
type textarea "Kibbel Sowe"
click at [1081, 241] on div "[DATE]" at bounding box center [1082, 237] width 63 height 14
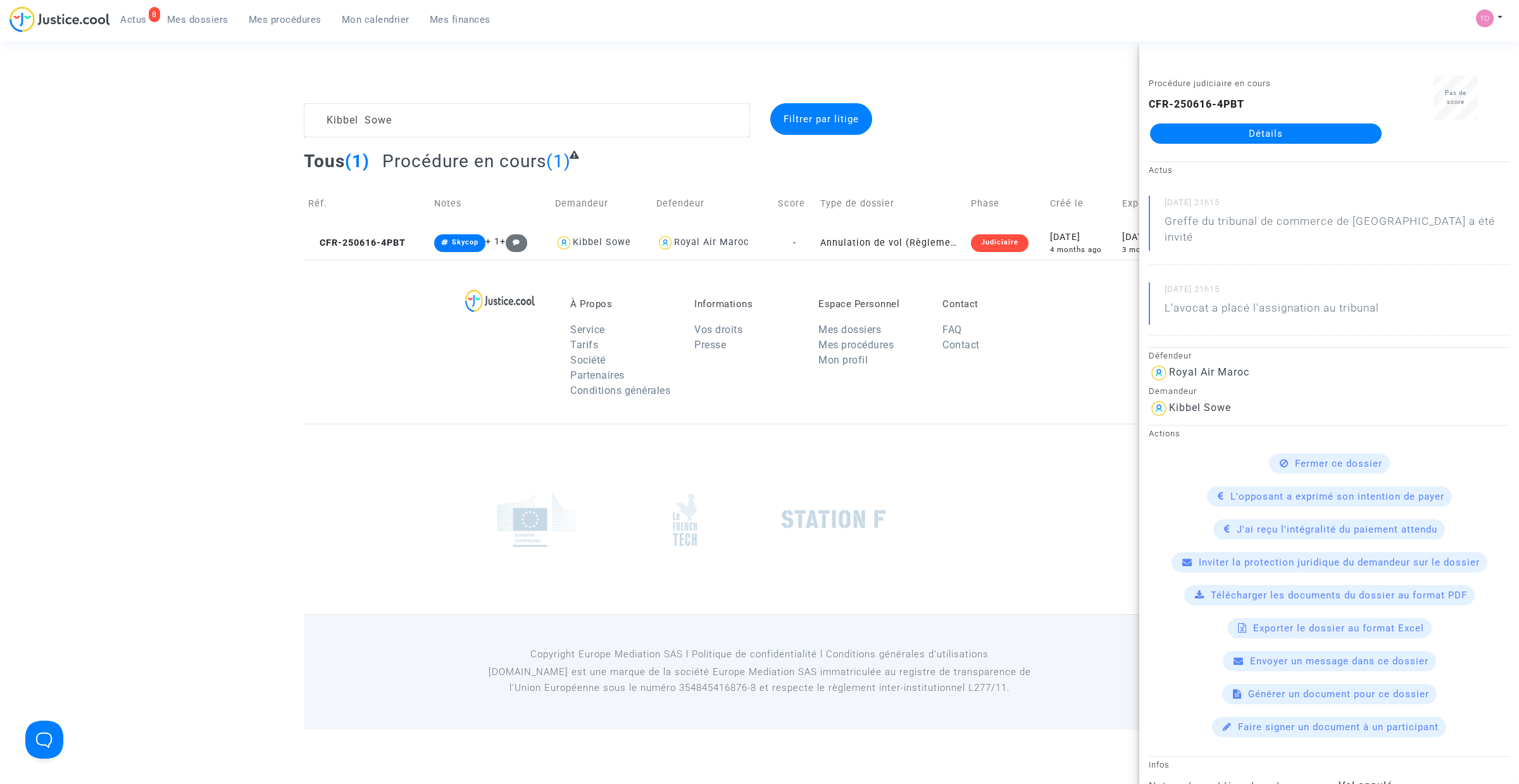
click at [1227, 137] on link "Détails" at bounding box center [1266, 133] width 232 height 20
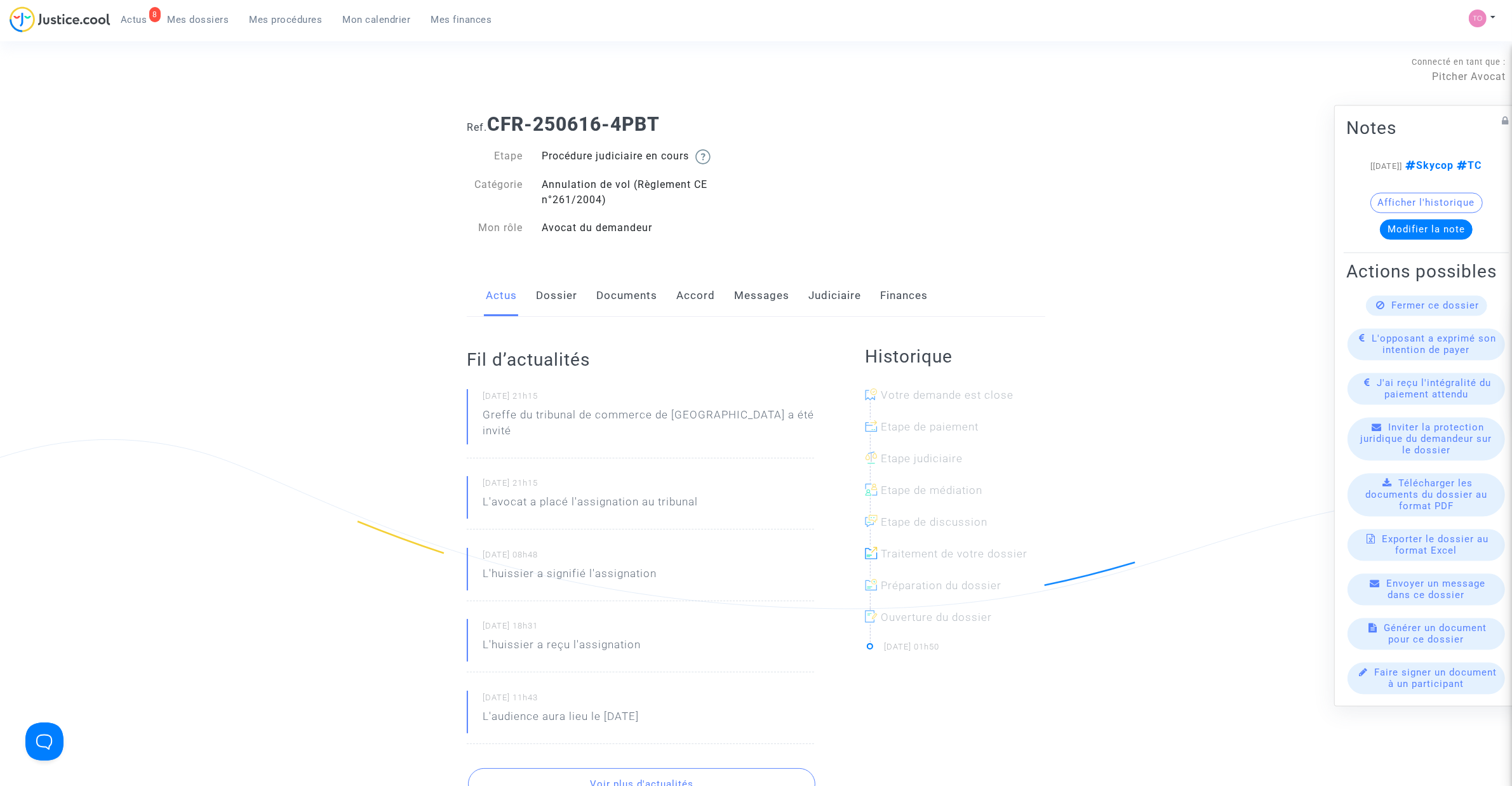
click at [553, 301] on link "Dossier" at bounding box center [557, 296] width 41 height 42
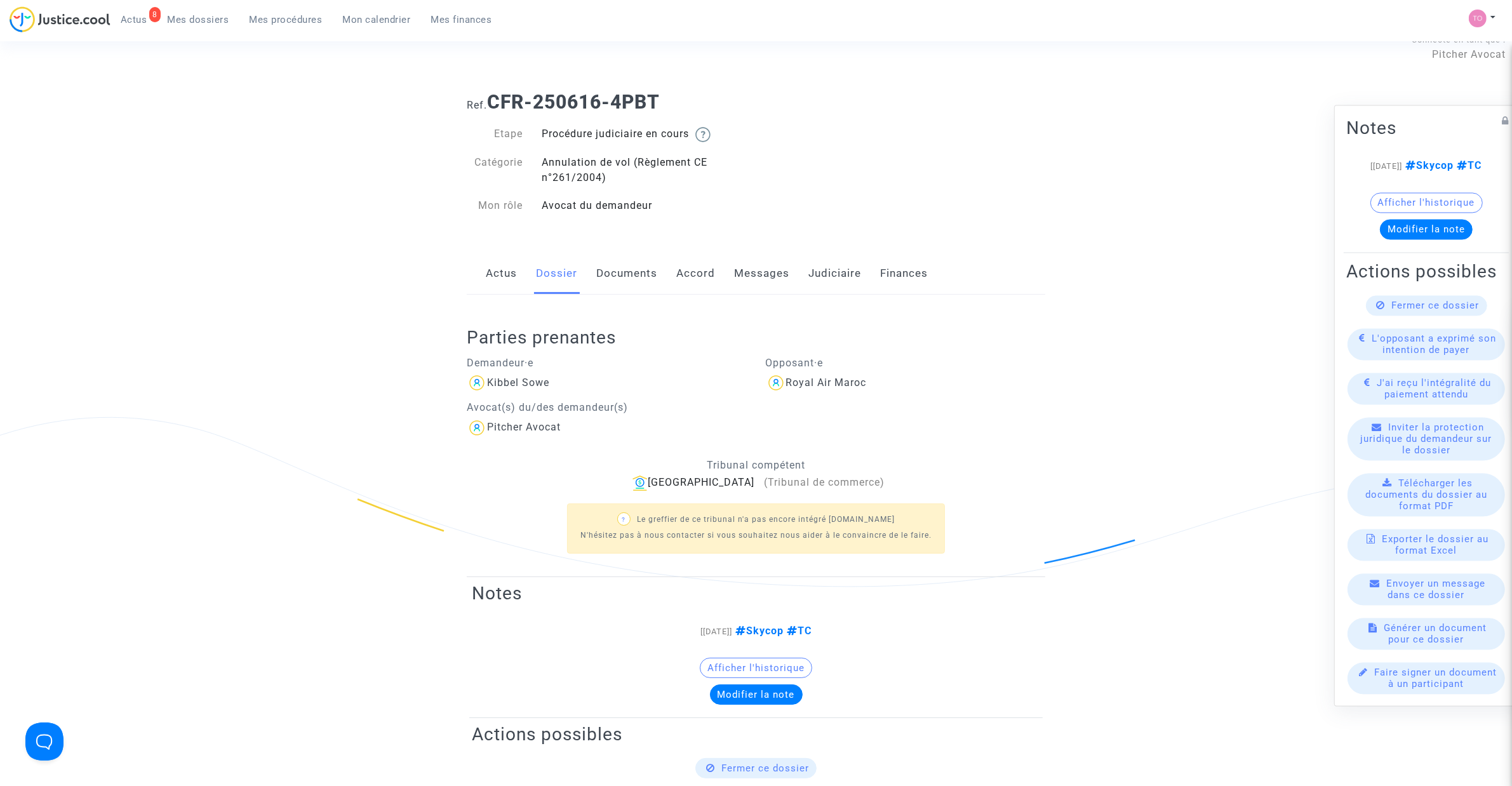
scroll to position [35, 0]
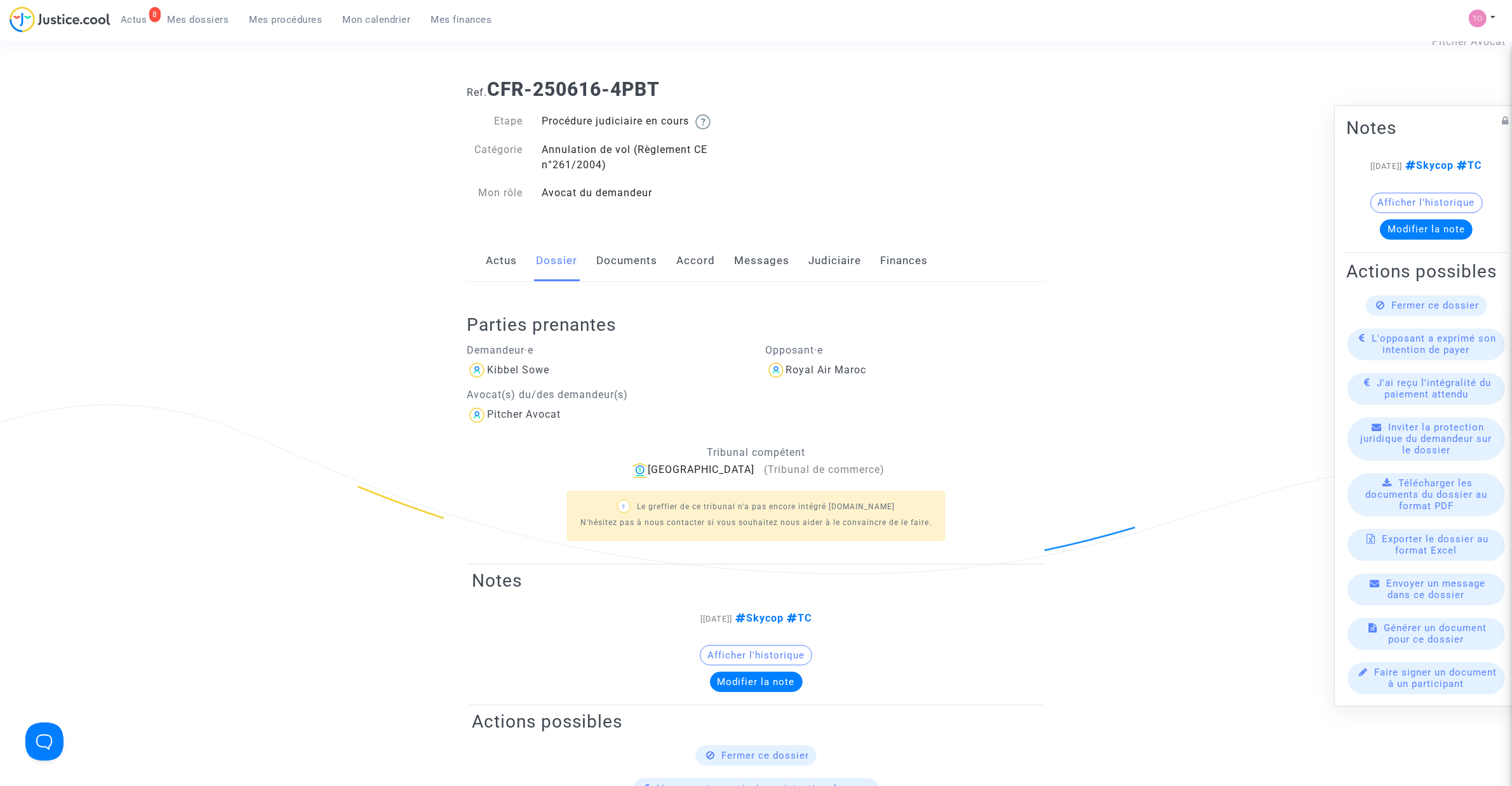
click at [619, 261] on link "Documents" at bounding box center [626, 261] width 61 height 42
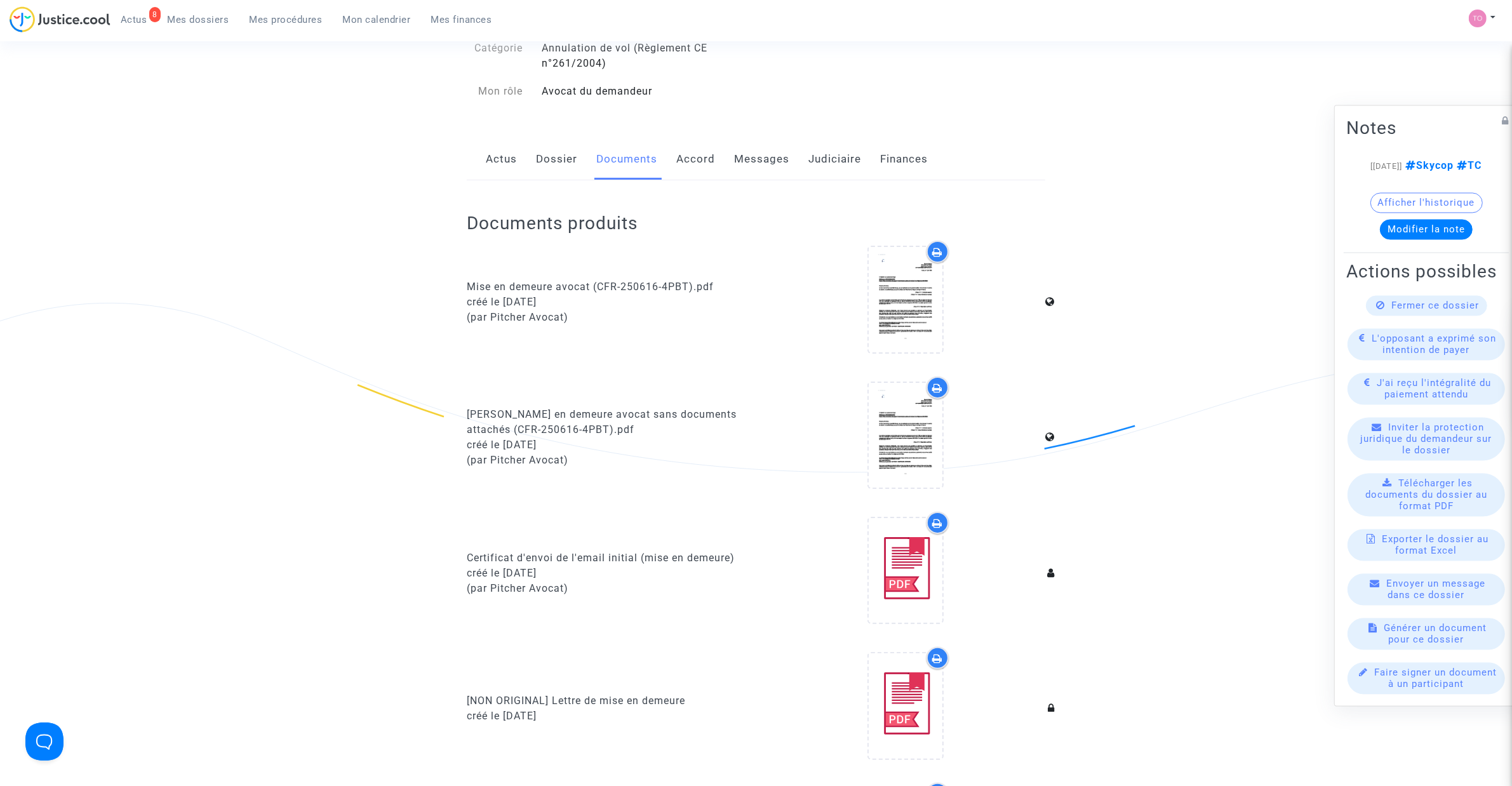
scroll to position [114, 0]
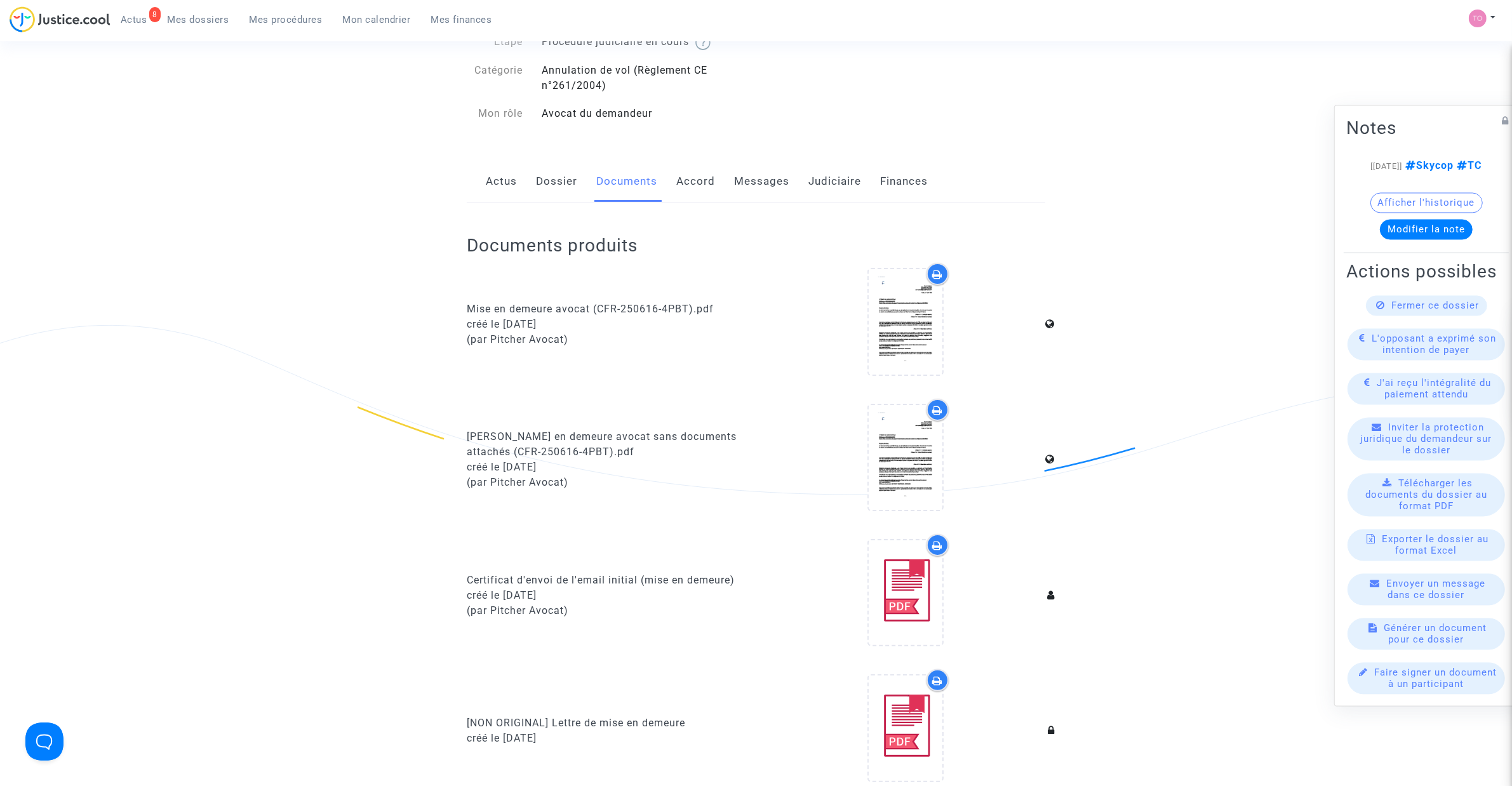
click at [841, 186] on link "Judiciaire" at bounding box center [835, 181] width 53 height 42
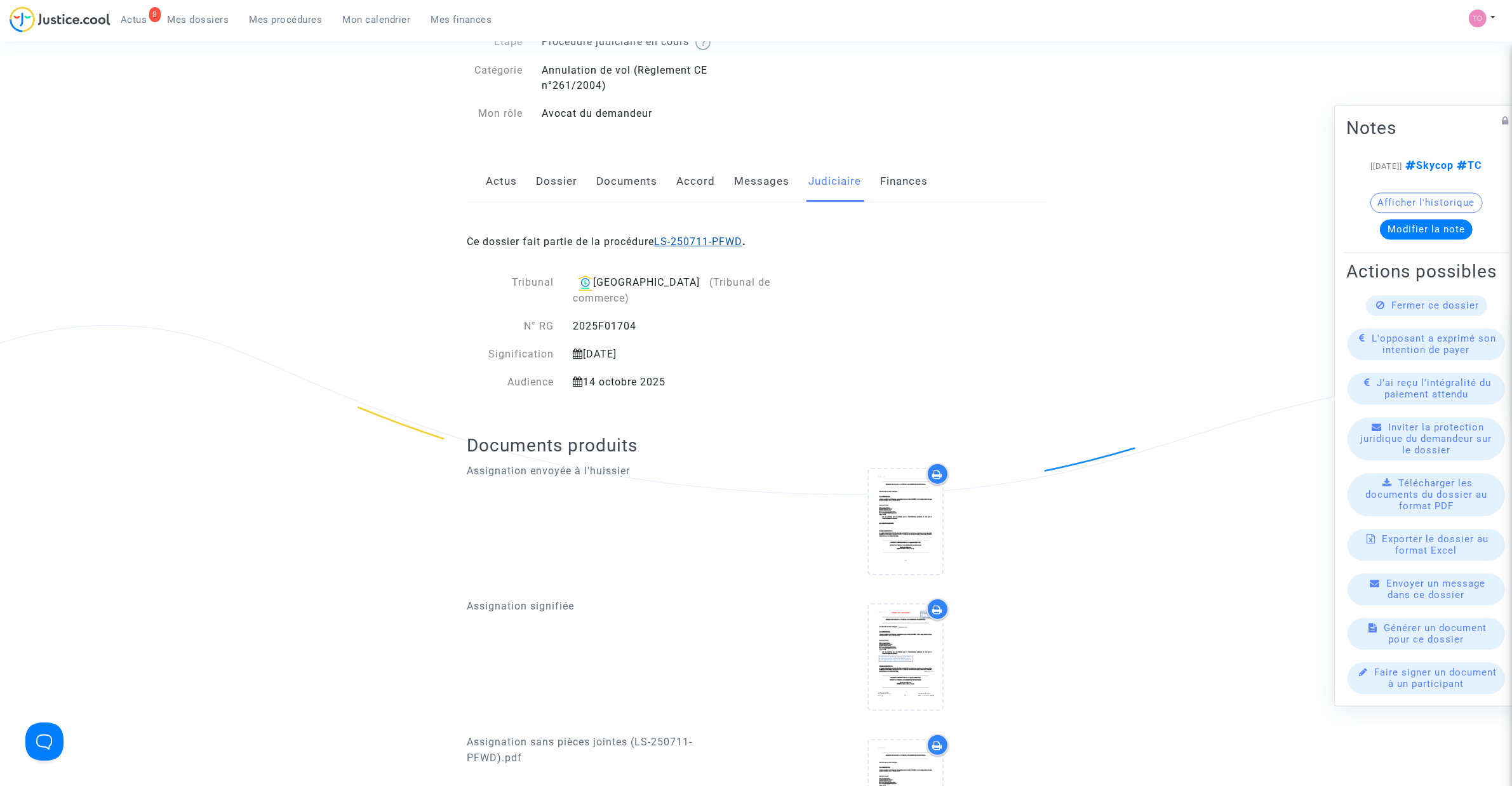
click at [683, 240] on link "LS-250711-PFWD" at bounding box center [698, 241] width 88 height 12
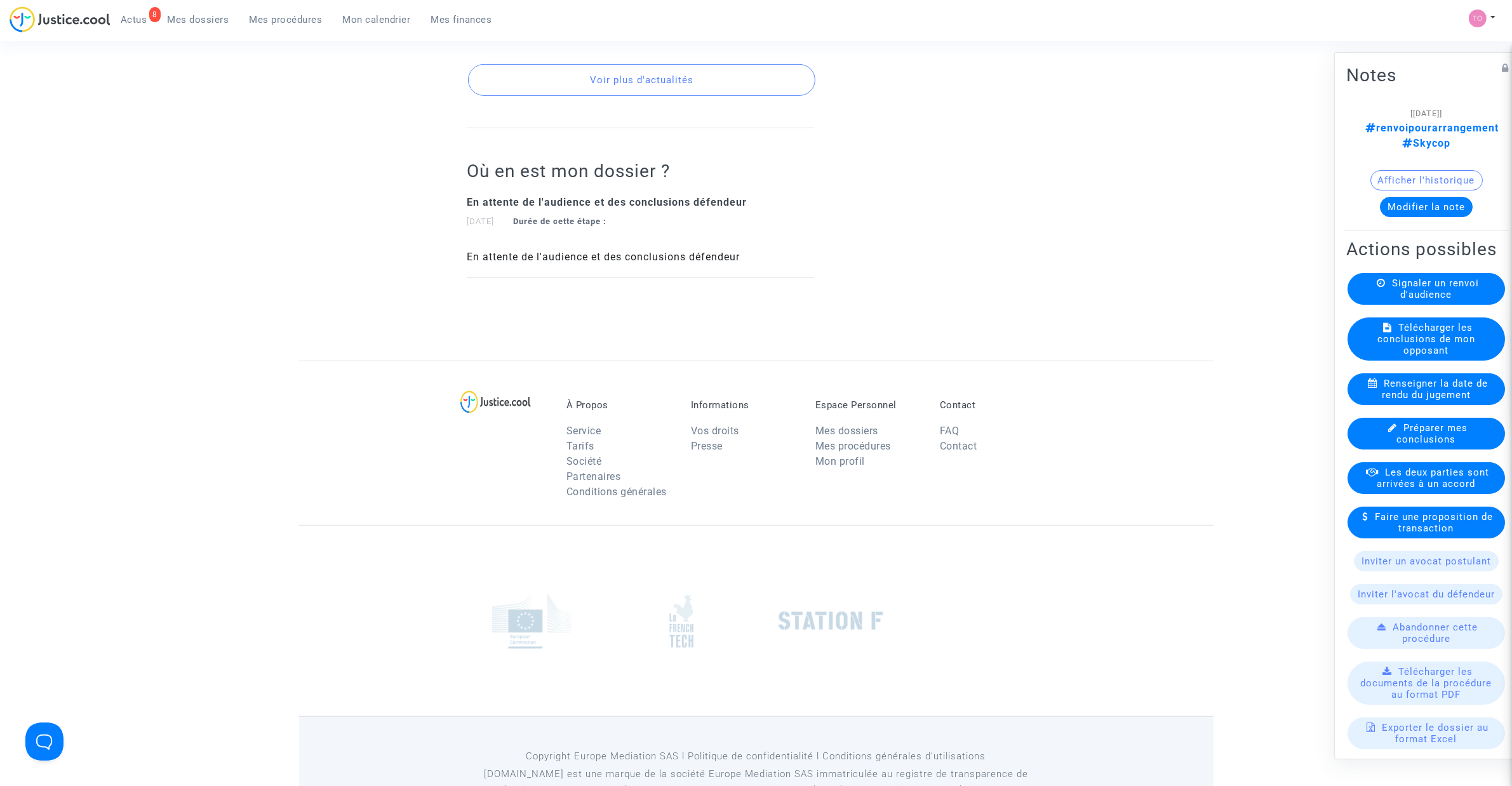
scroll to position [722, 0]
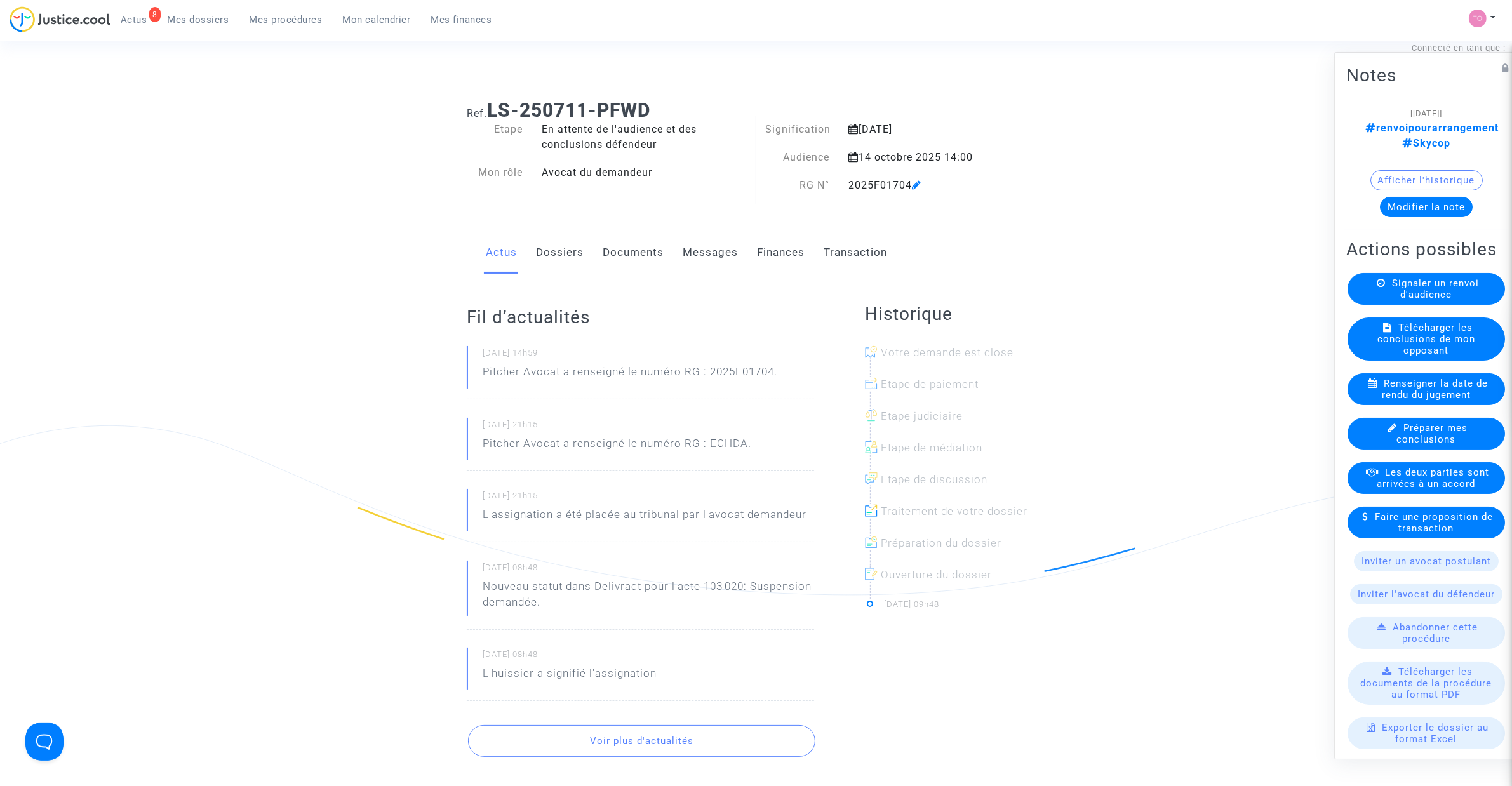
scroll to position [0, 0]
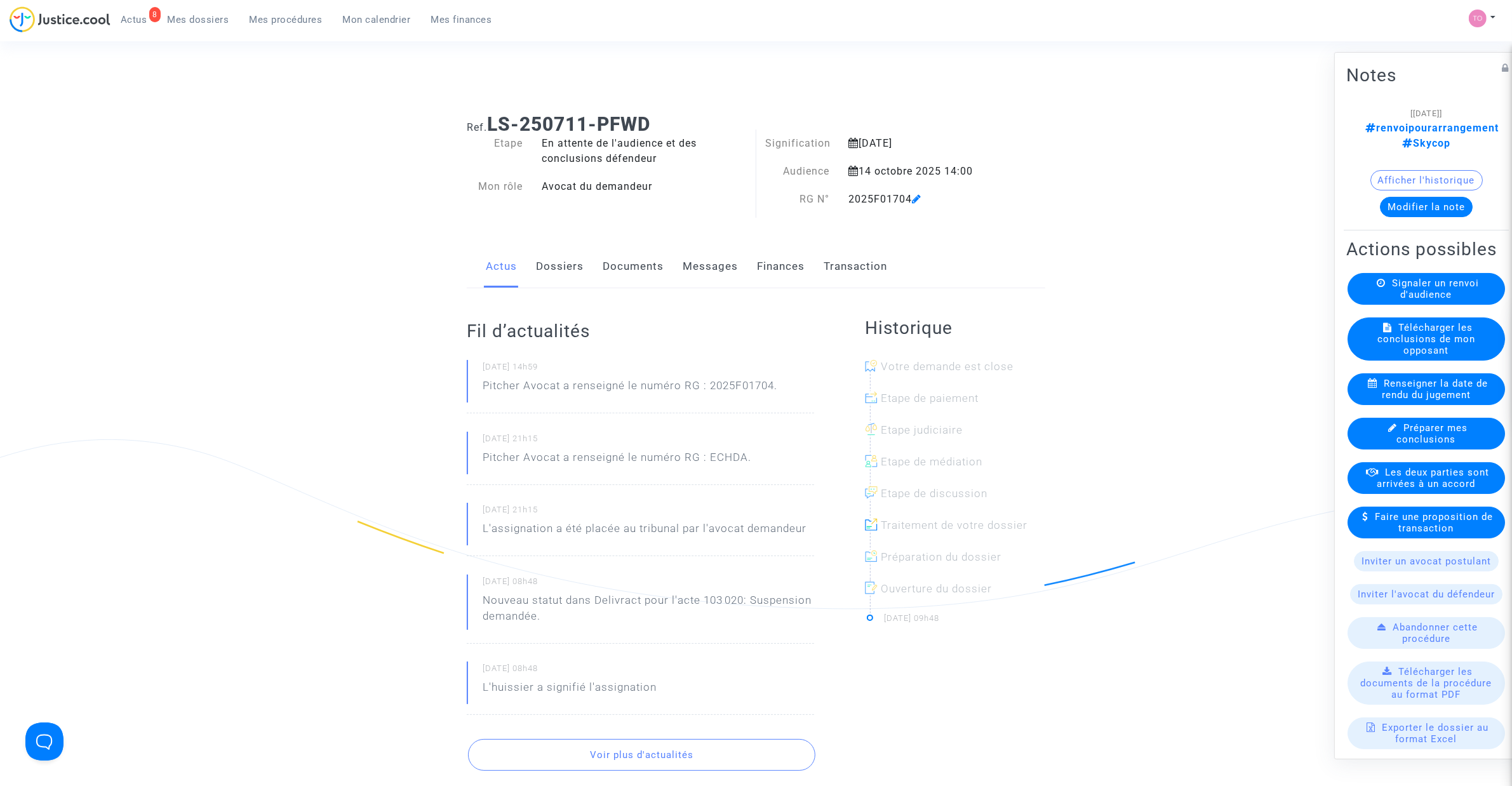
click at [618, 265] on link "Documents" at bounding box center [632, 267] width 61 height 42
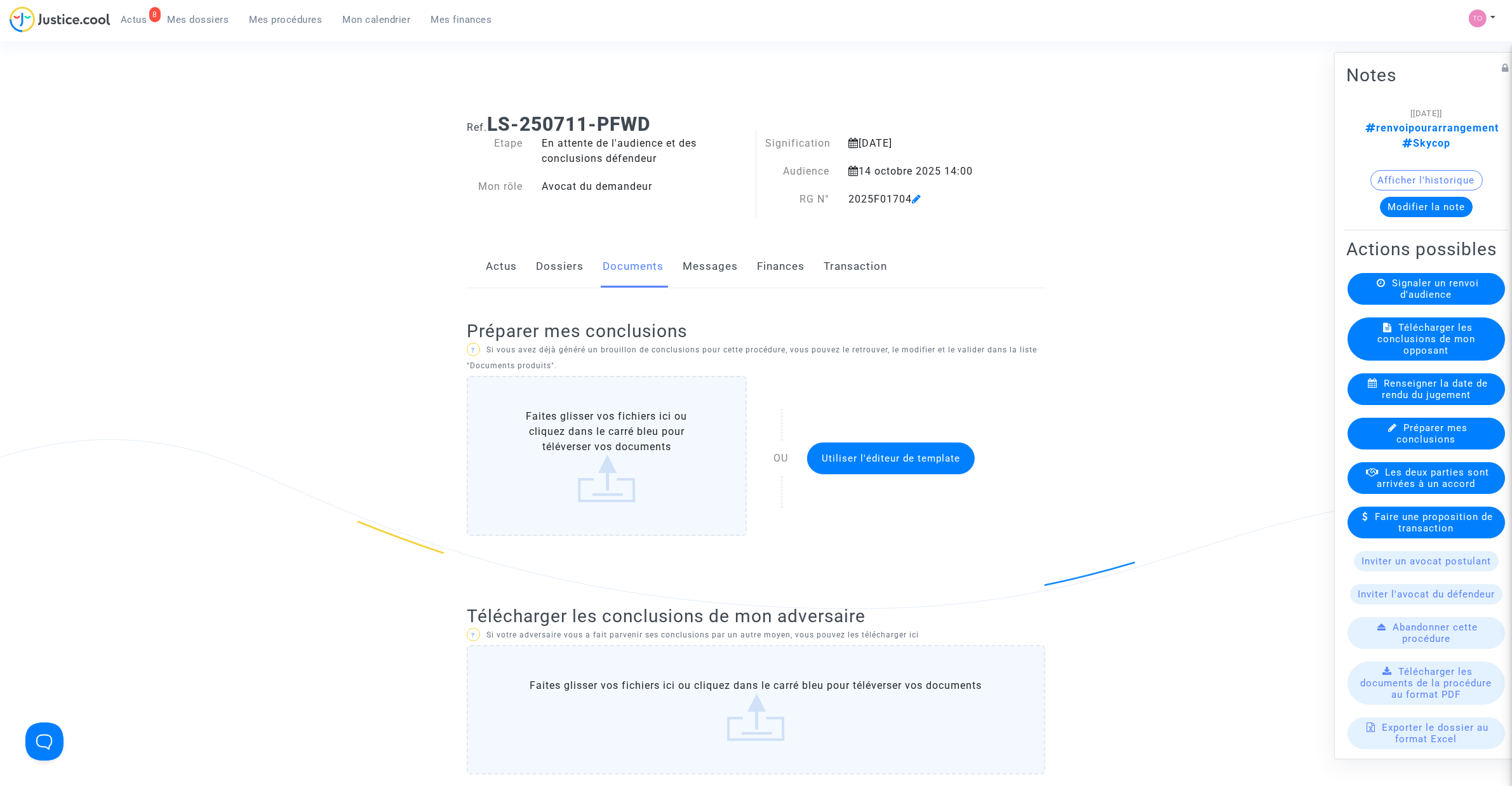
click at [548, 269] on link "Dossiers" at bounding box center [560, 267] width 48 height 42
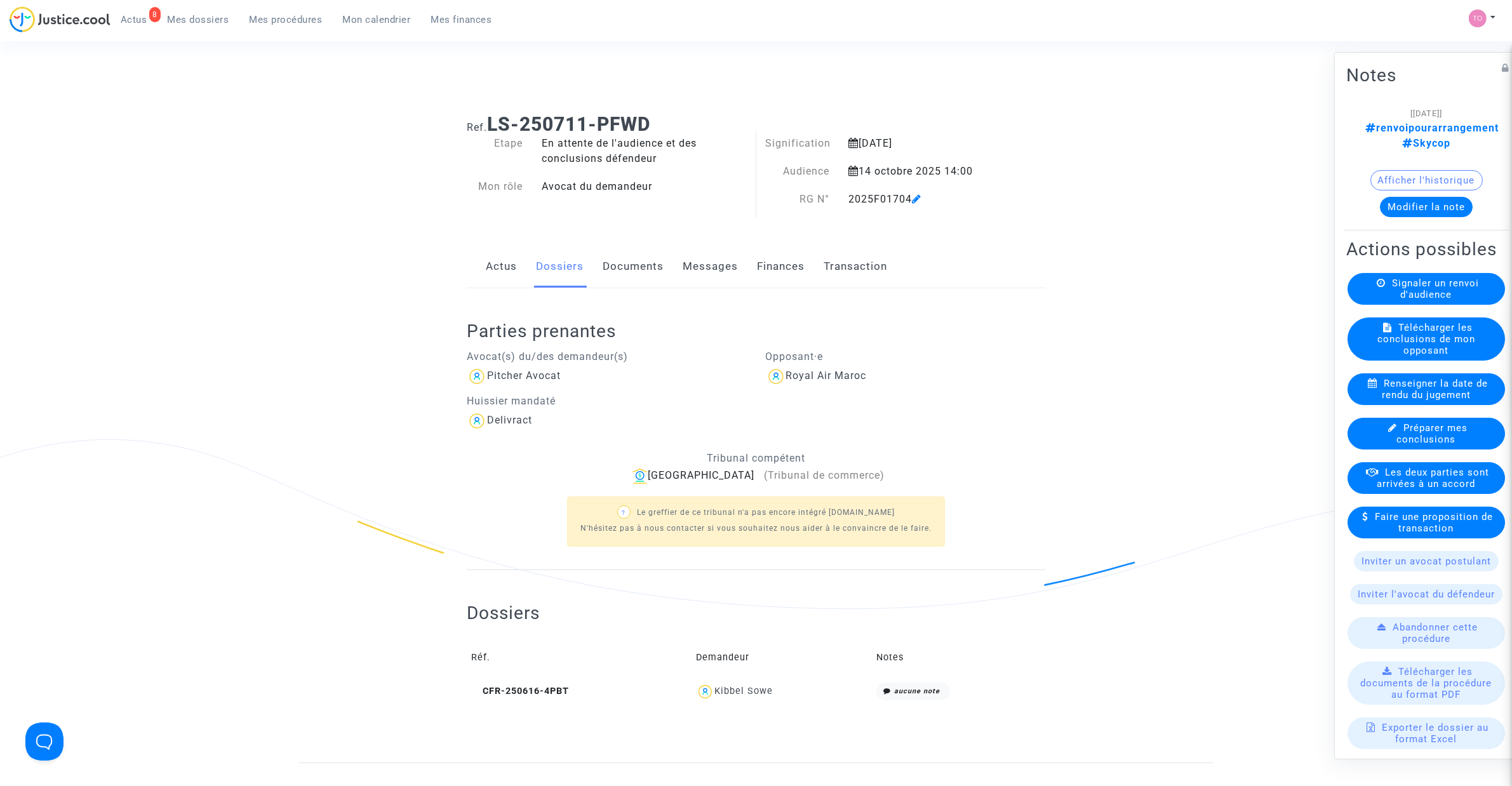
click at [639, 267] on link "Documents" at bounding box center [632, 267] width 61 height 42
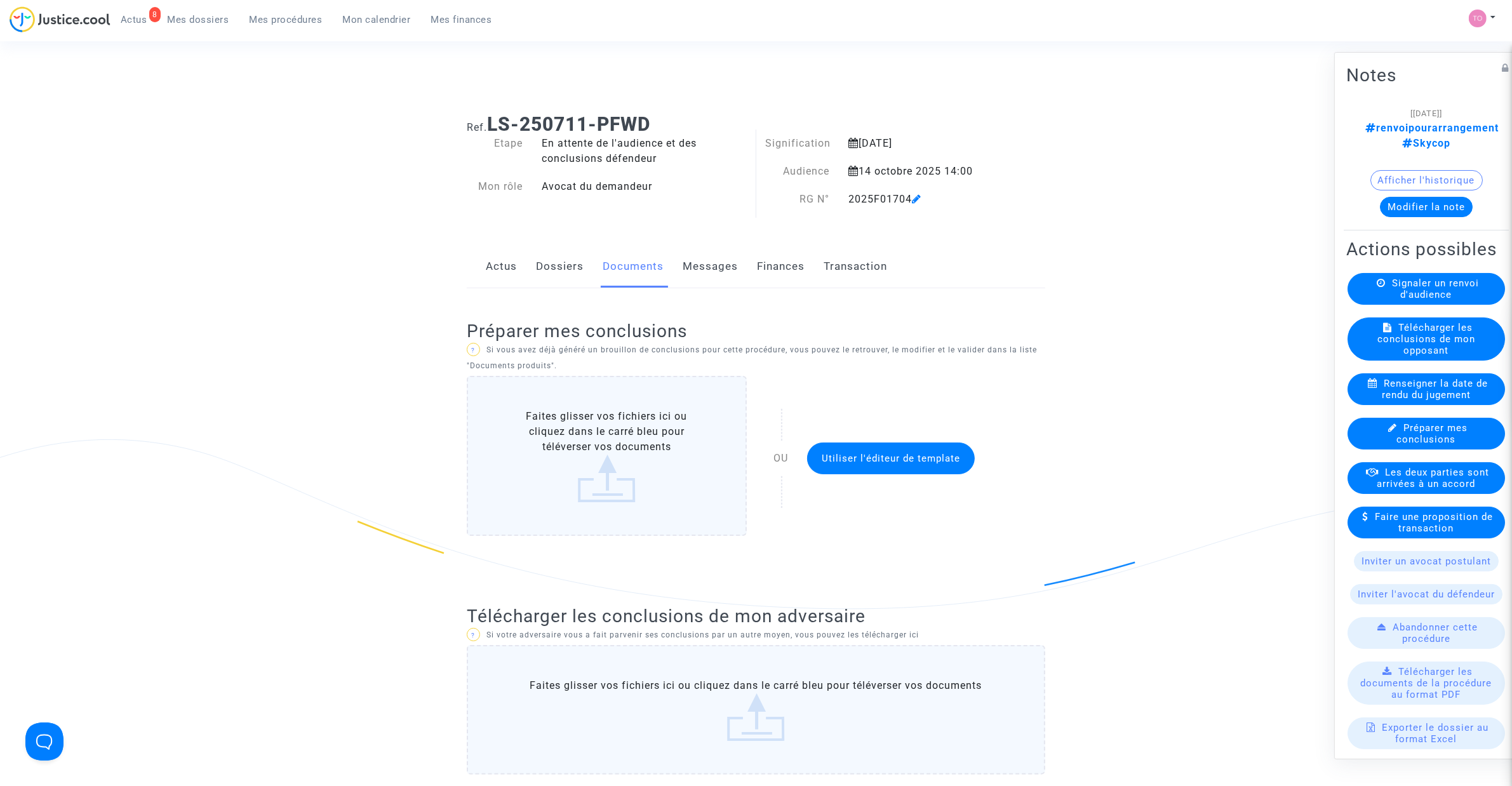
click at [544, 267] on link "Dossiers" at bounding box center [560, 267] width 48 height 42
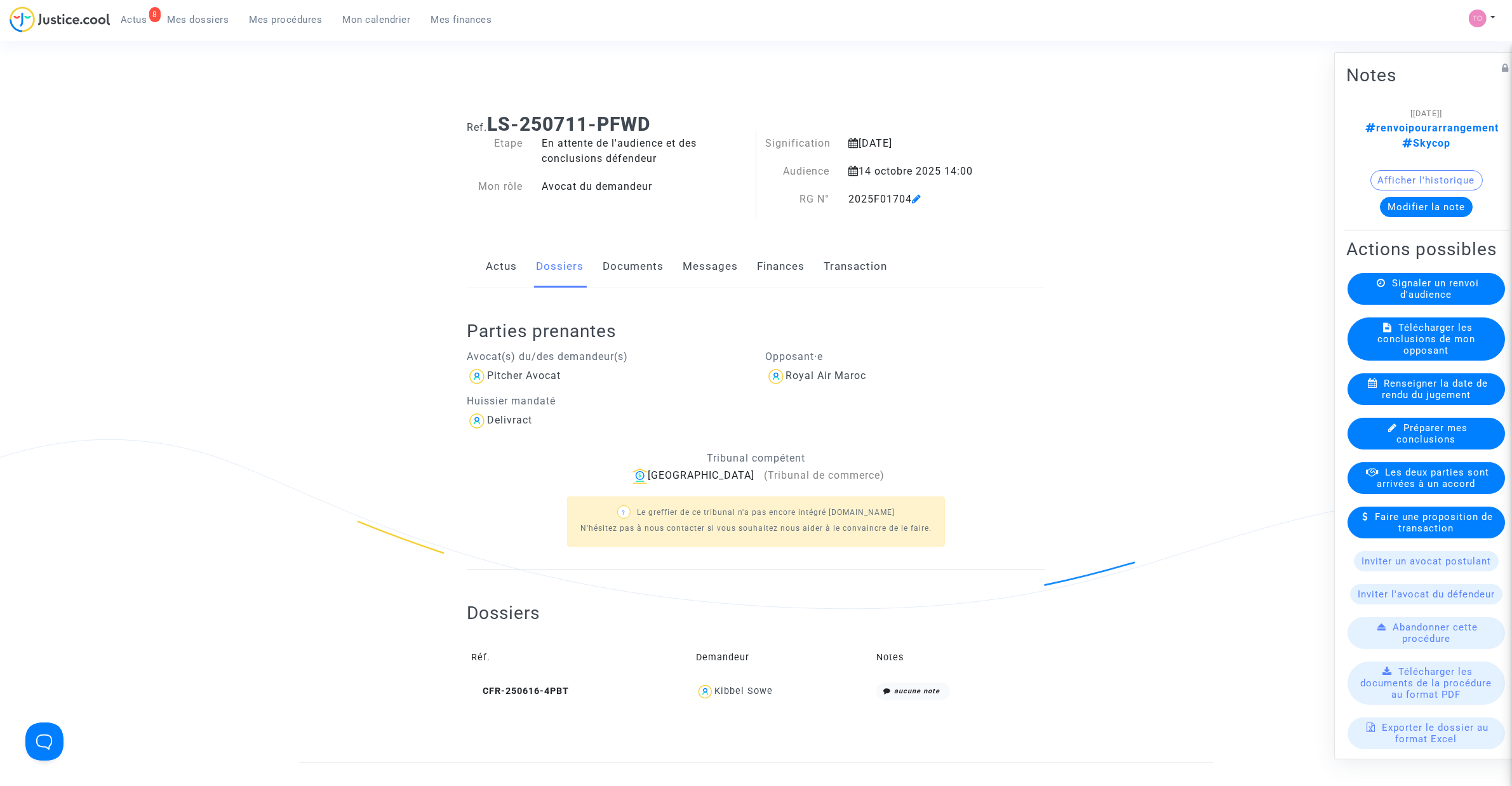
click at [616, 261] on link "Documents" at bounding box center [632, 267] width 61 height 42
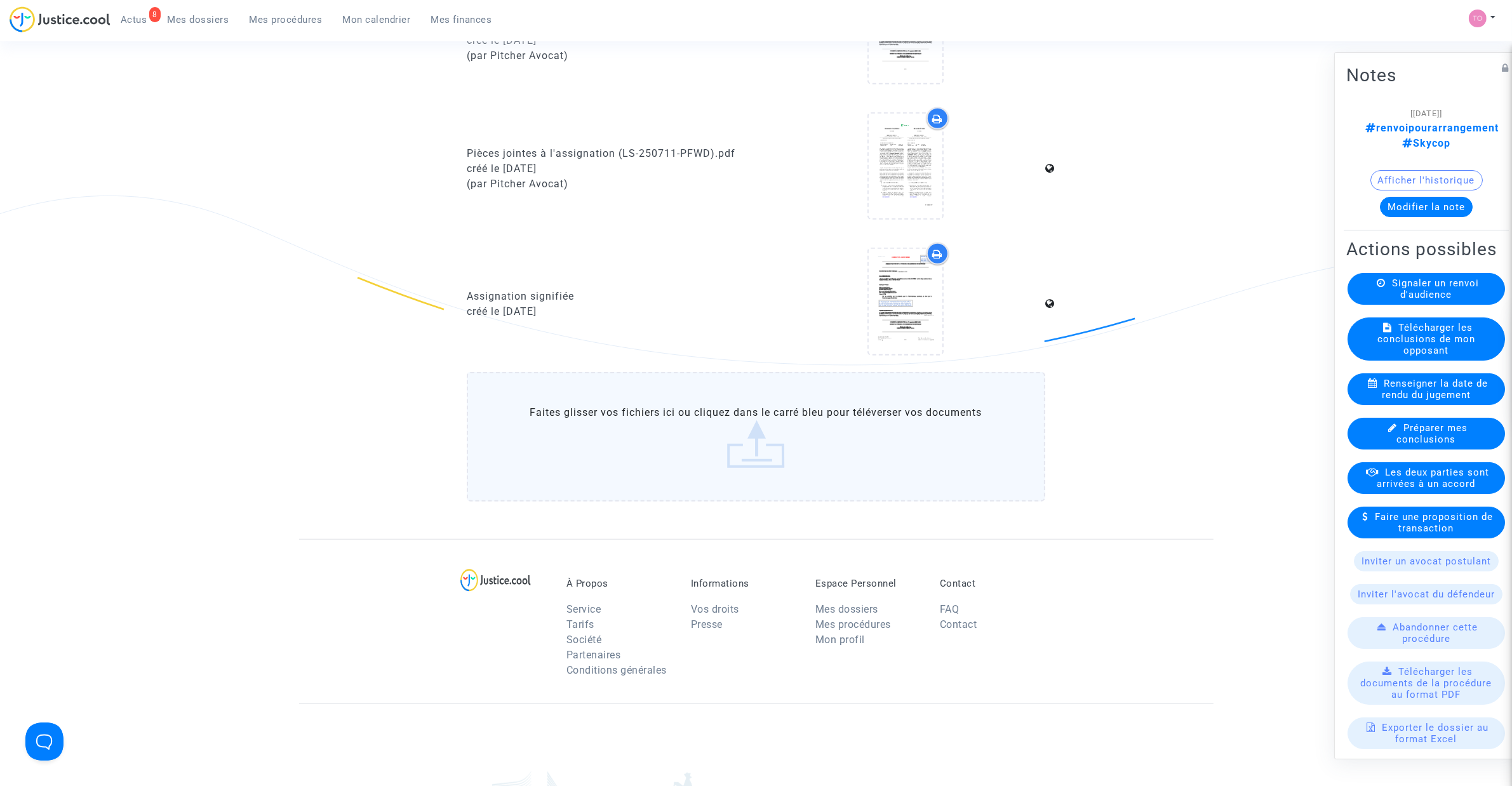
scroll to position [1057, 0]
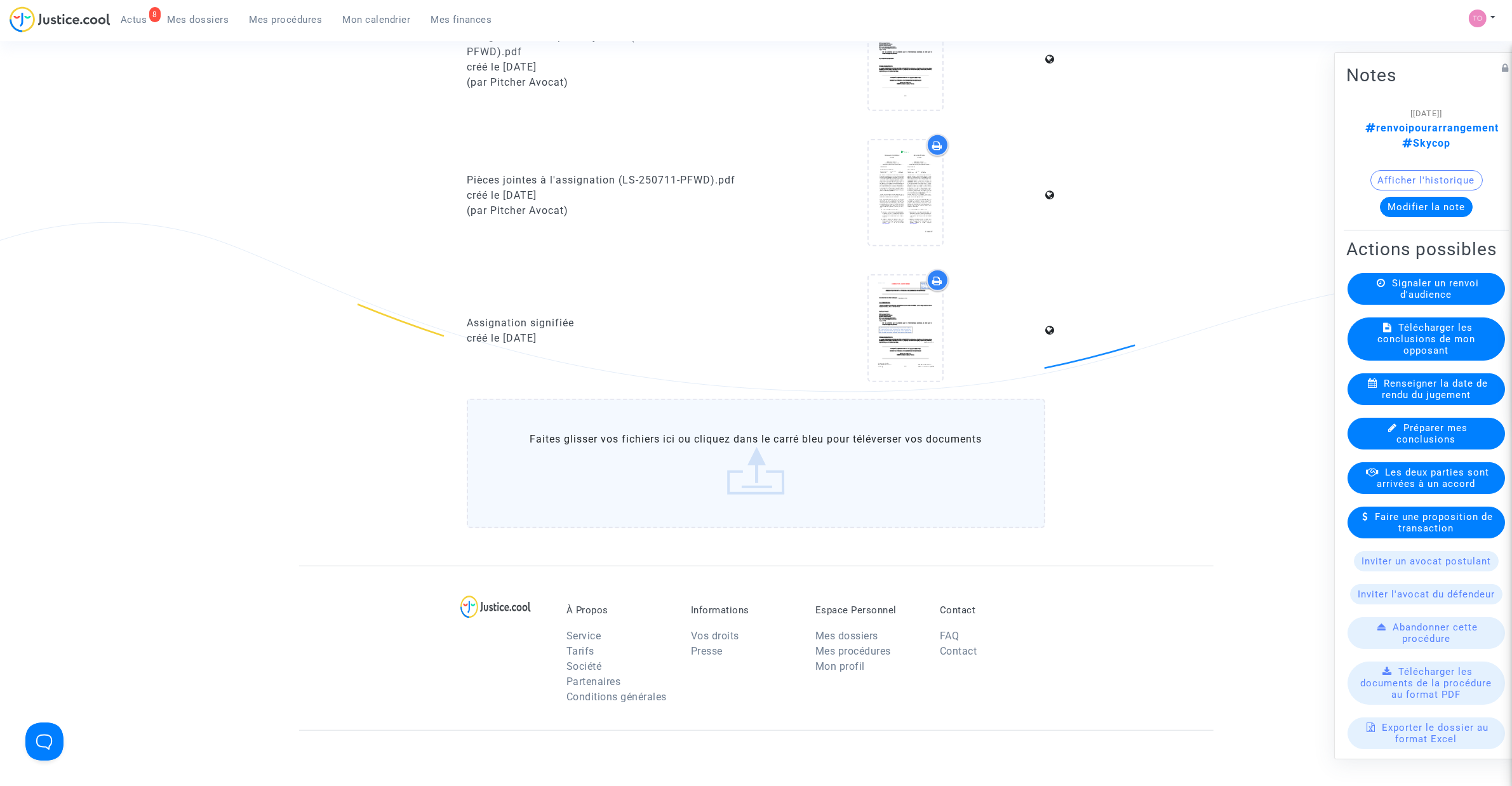
click at [927, 275] on div at bounding box center [937, 280] width 22 height 22
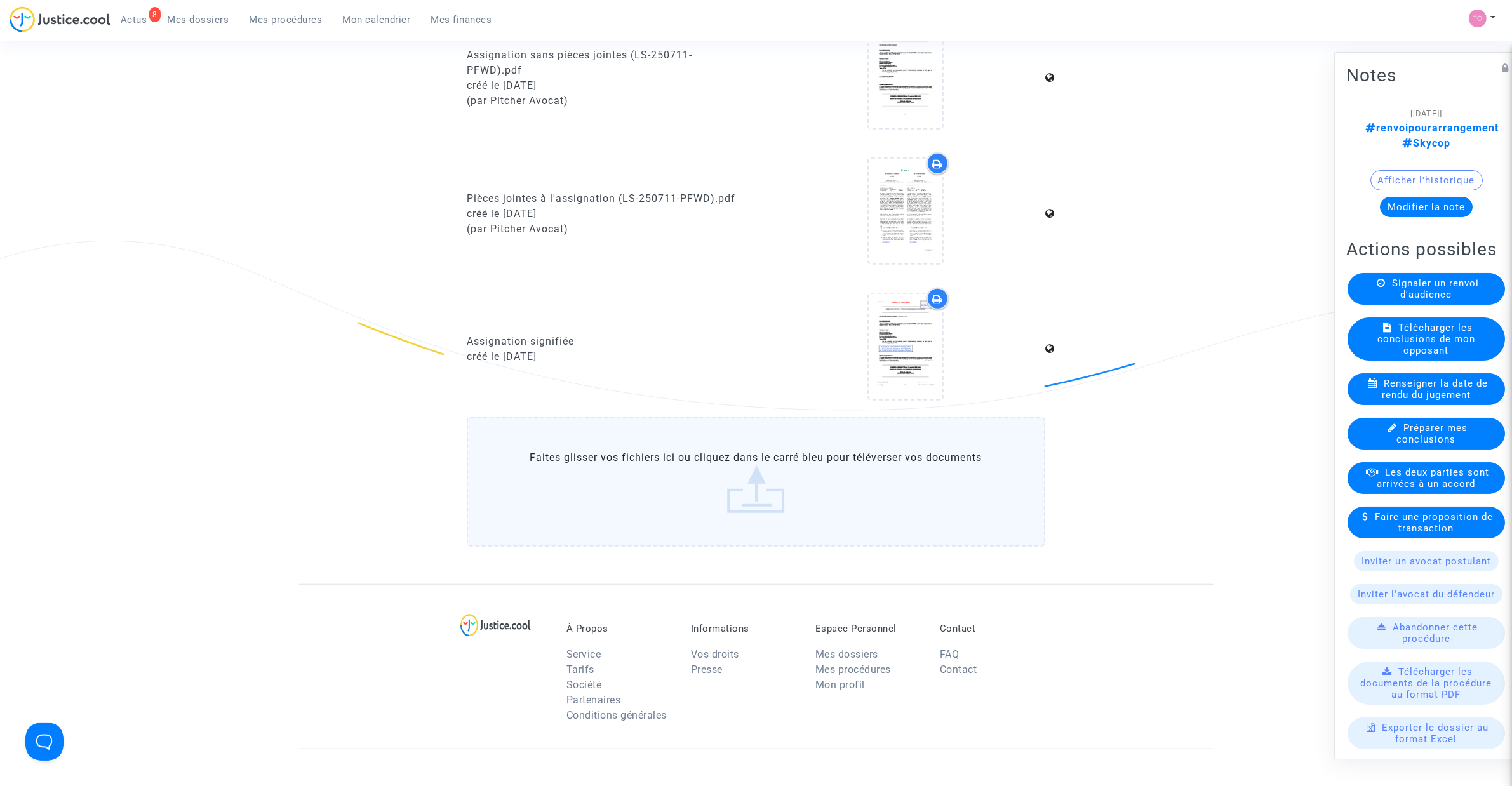
scroll to position [1032, 0]
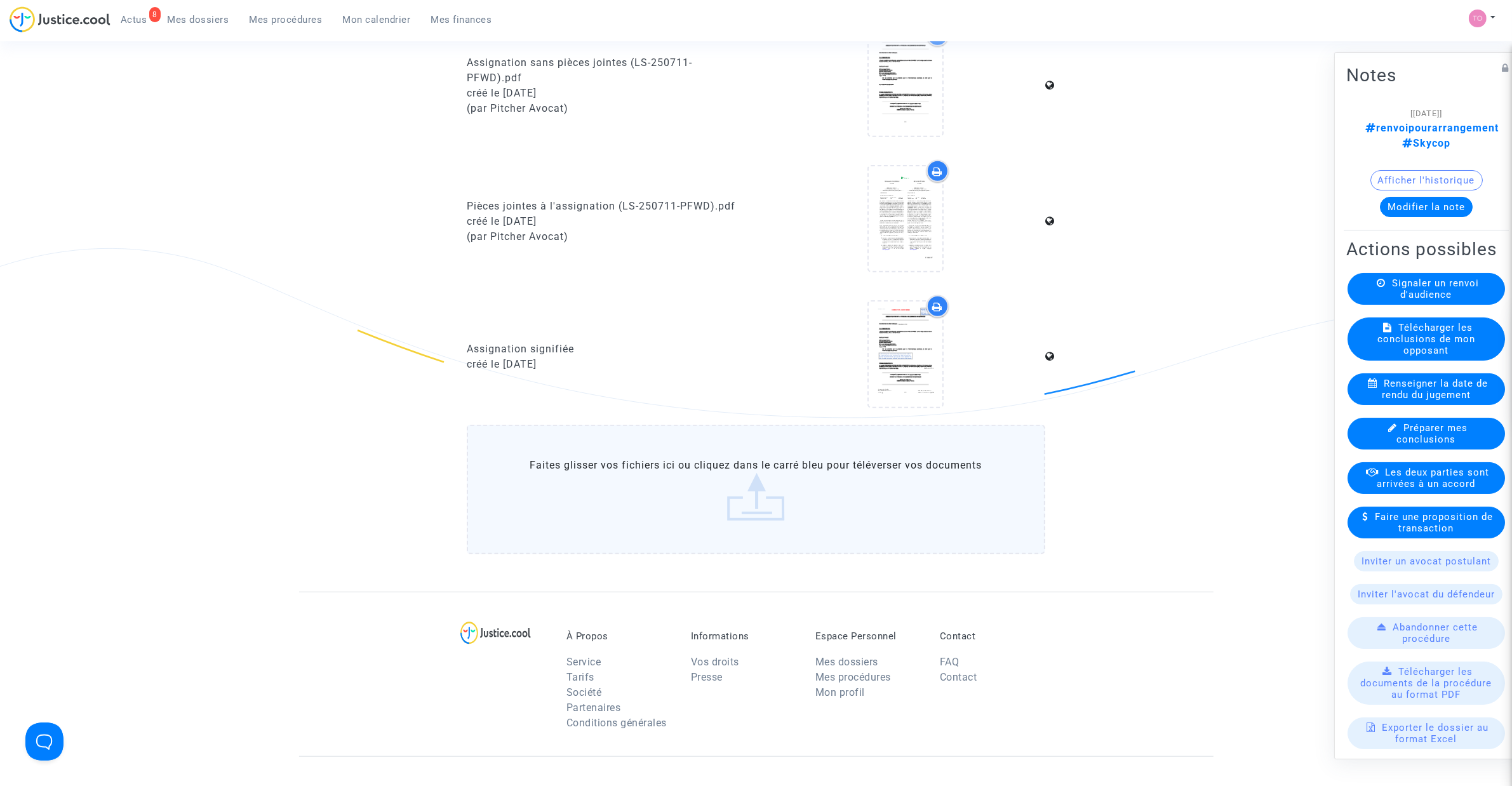
click at [938, 166] on icon at bounding box center [937, 172] width 11 height 11
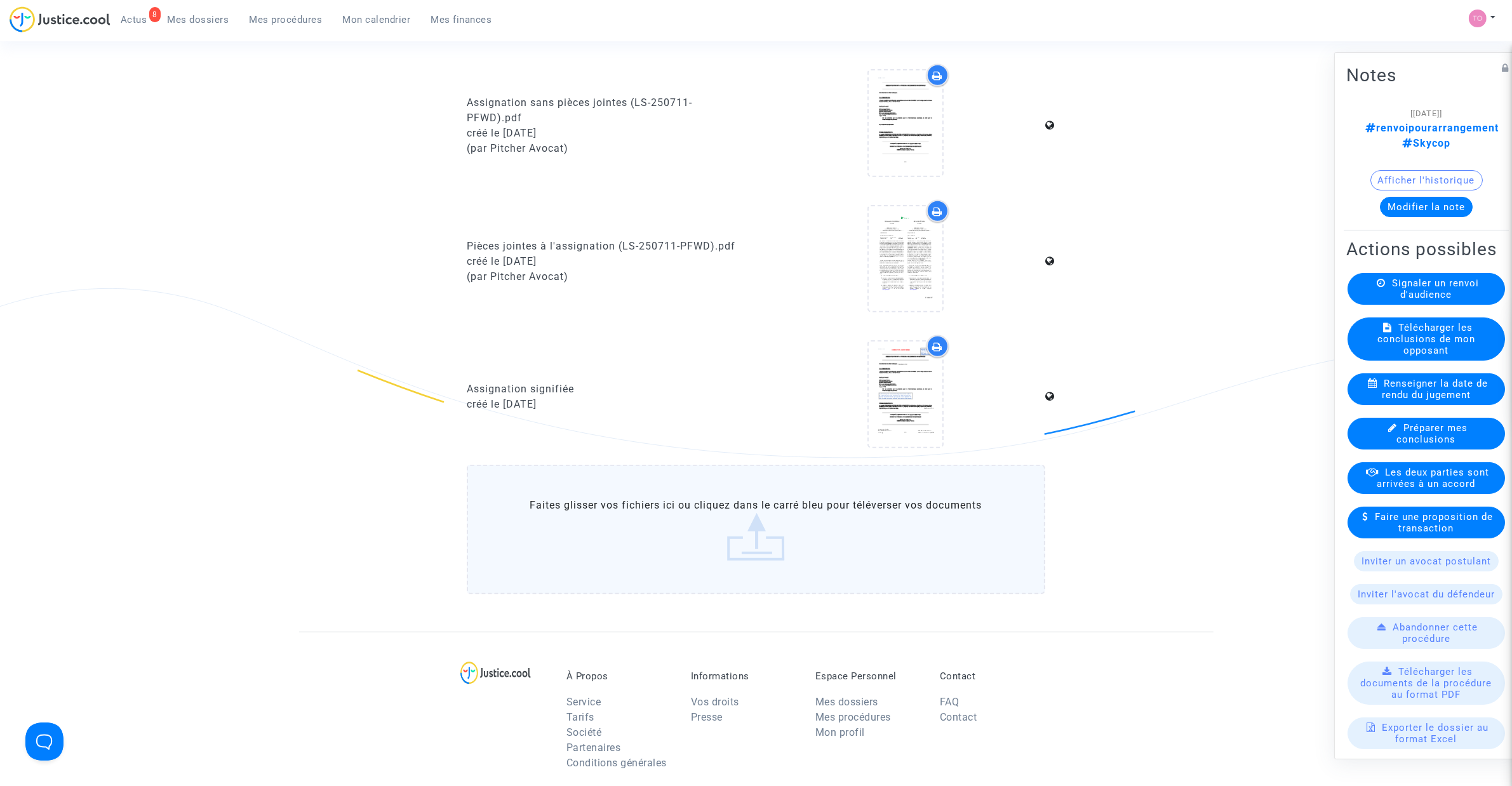
scroll to position [978, 0]
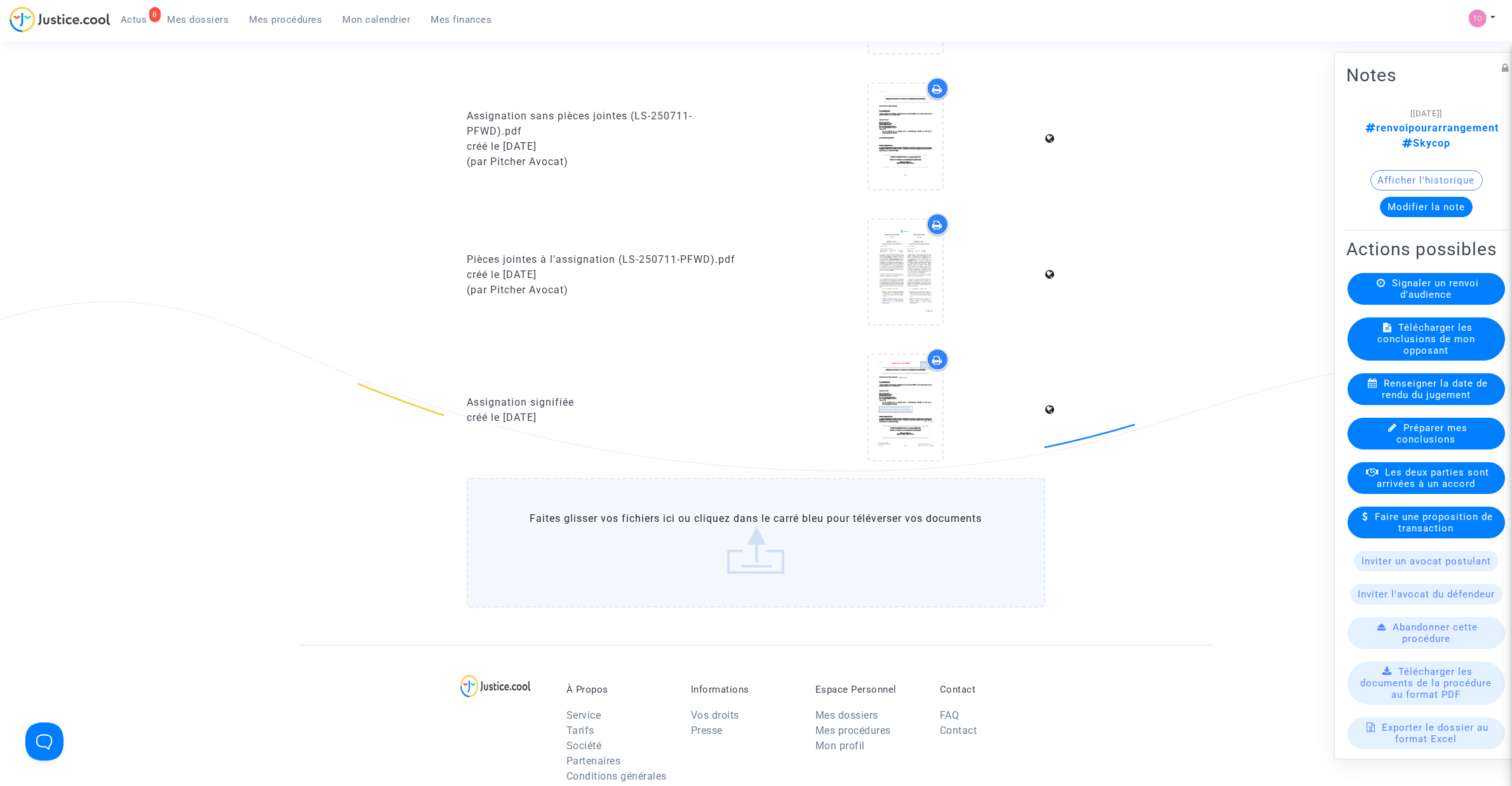
drag, startPoint x: 195, startPoint y: 20, endPoint x: 214, endPoint y: 42, distance: 29.1
click at [195, 20] on span "Mes dossiers" at bounding box center [198, 19] width 62 height 11
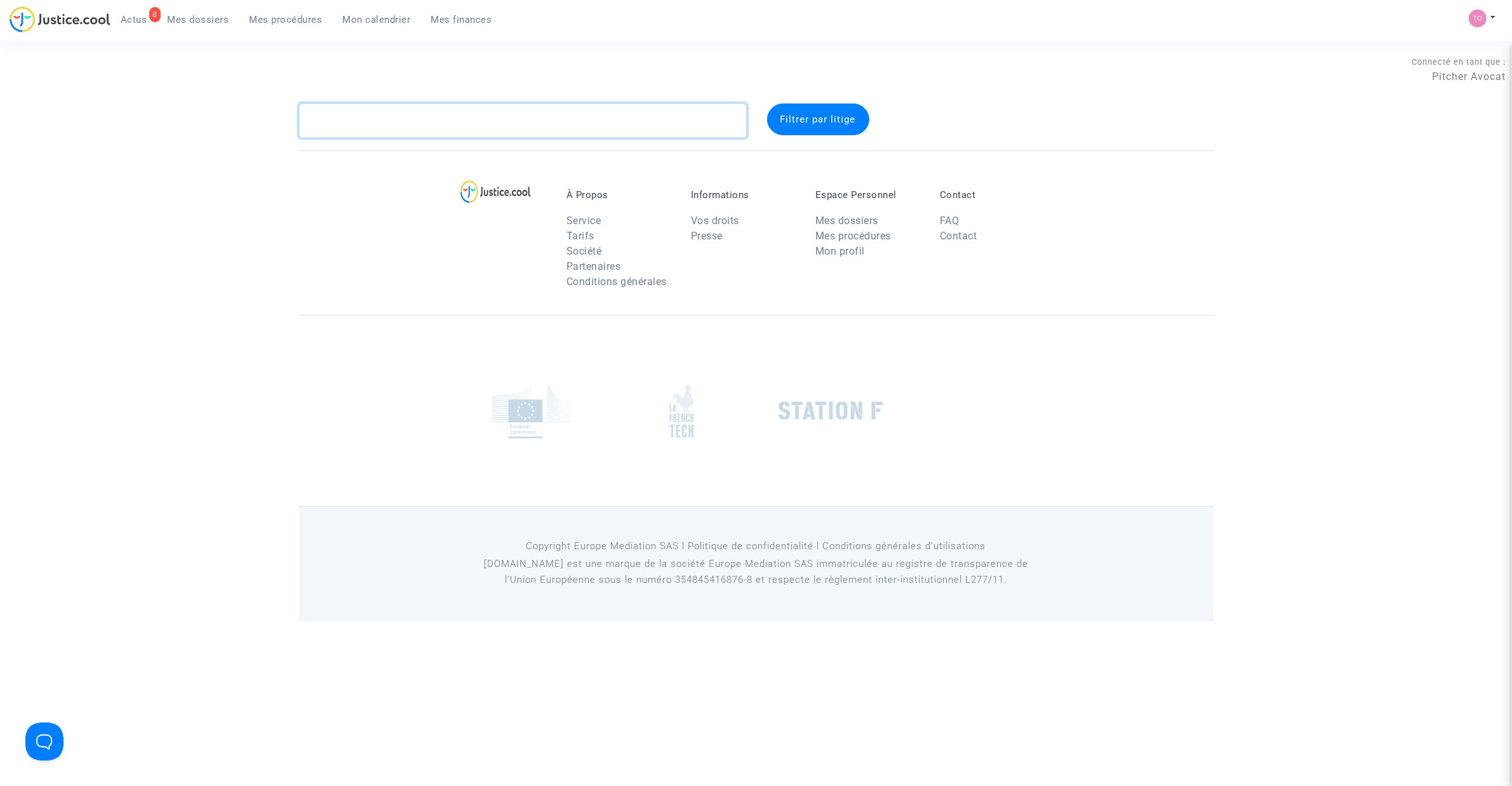
click at [350, 124] on textarea at bounding box center [523, 121] width 447 height 34
paste textarea "ABDALKHALKI"
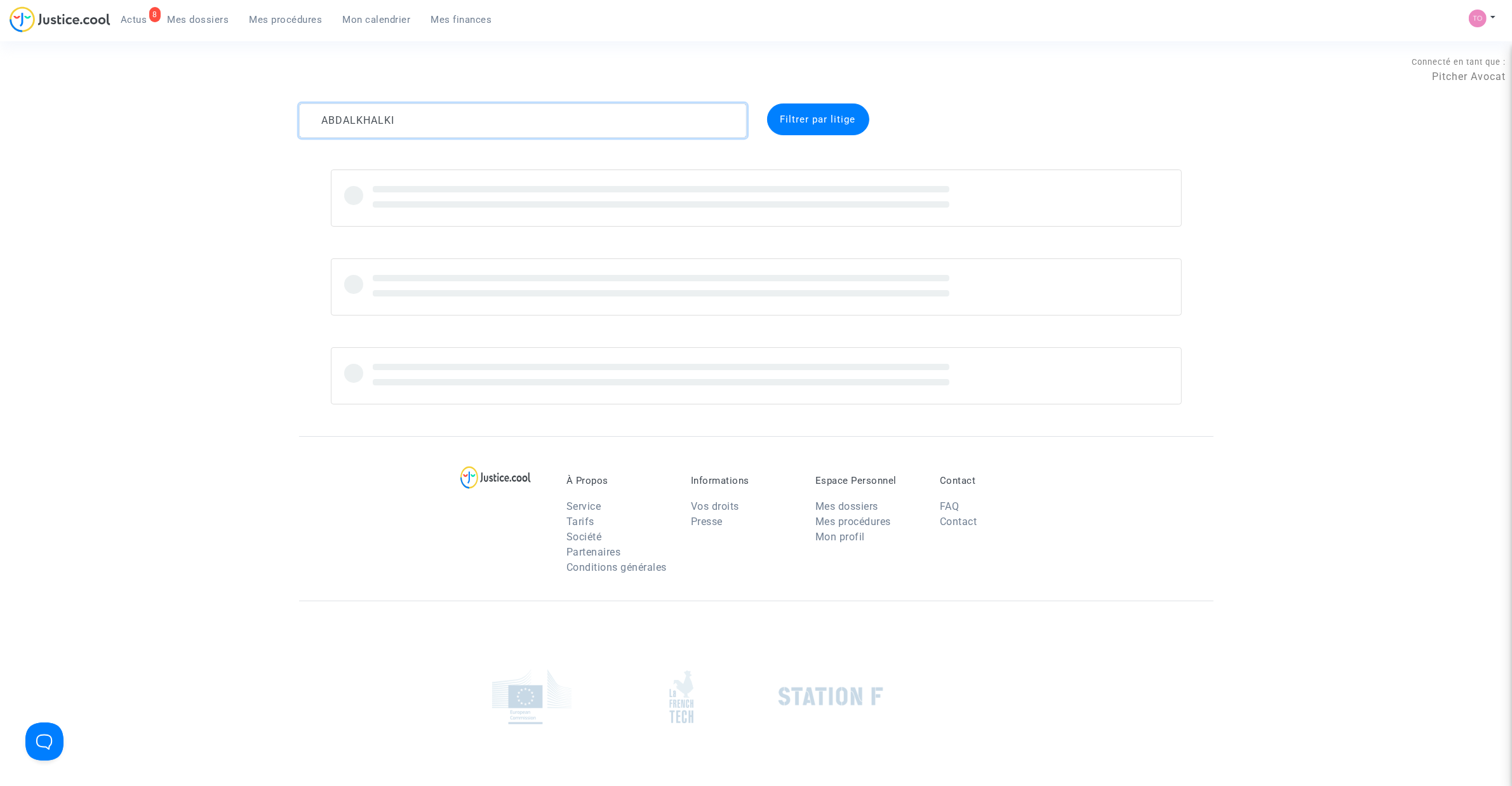
type textarea "ABDALKHALKI"
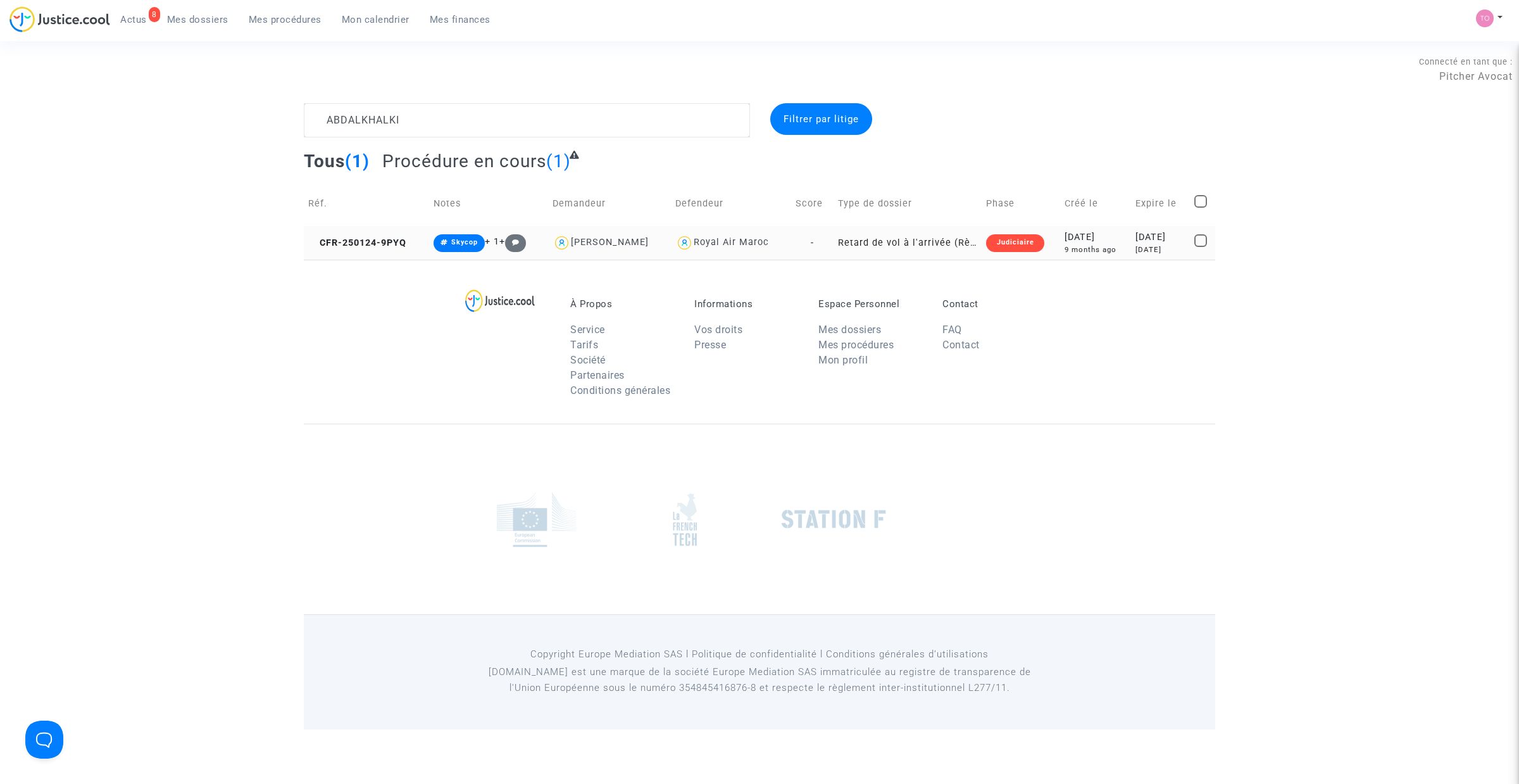
click at [1074, 234] on div "[DATE]" at bounding box center [1096, 237] width 62 height 14
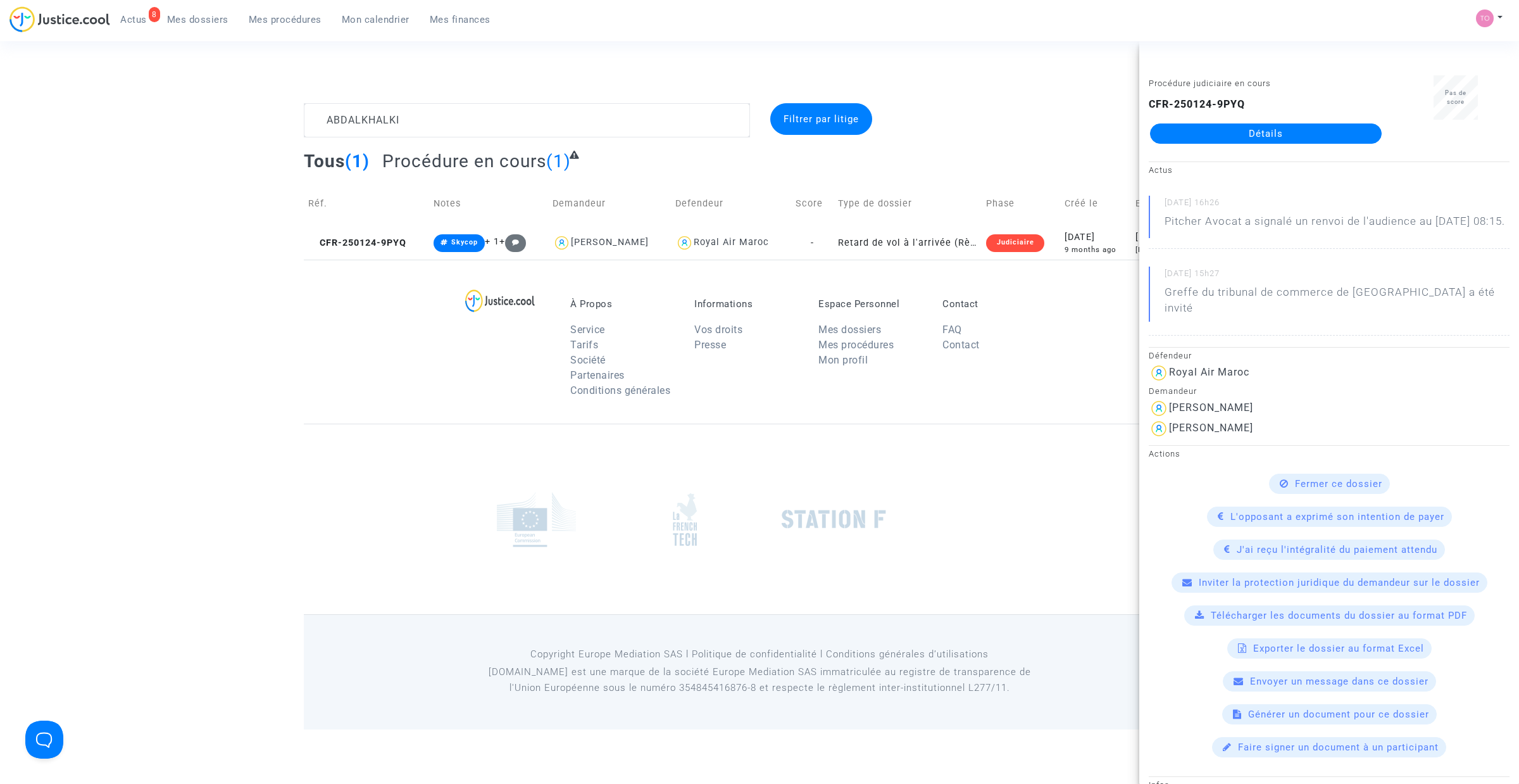
click at [1198, 140] on link "Détails" at bounding box center [1266, 133] width 232 height 20
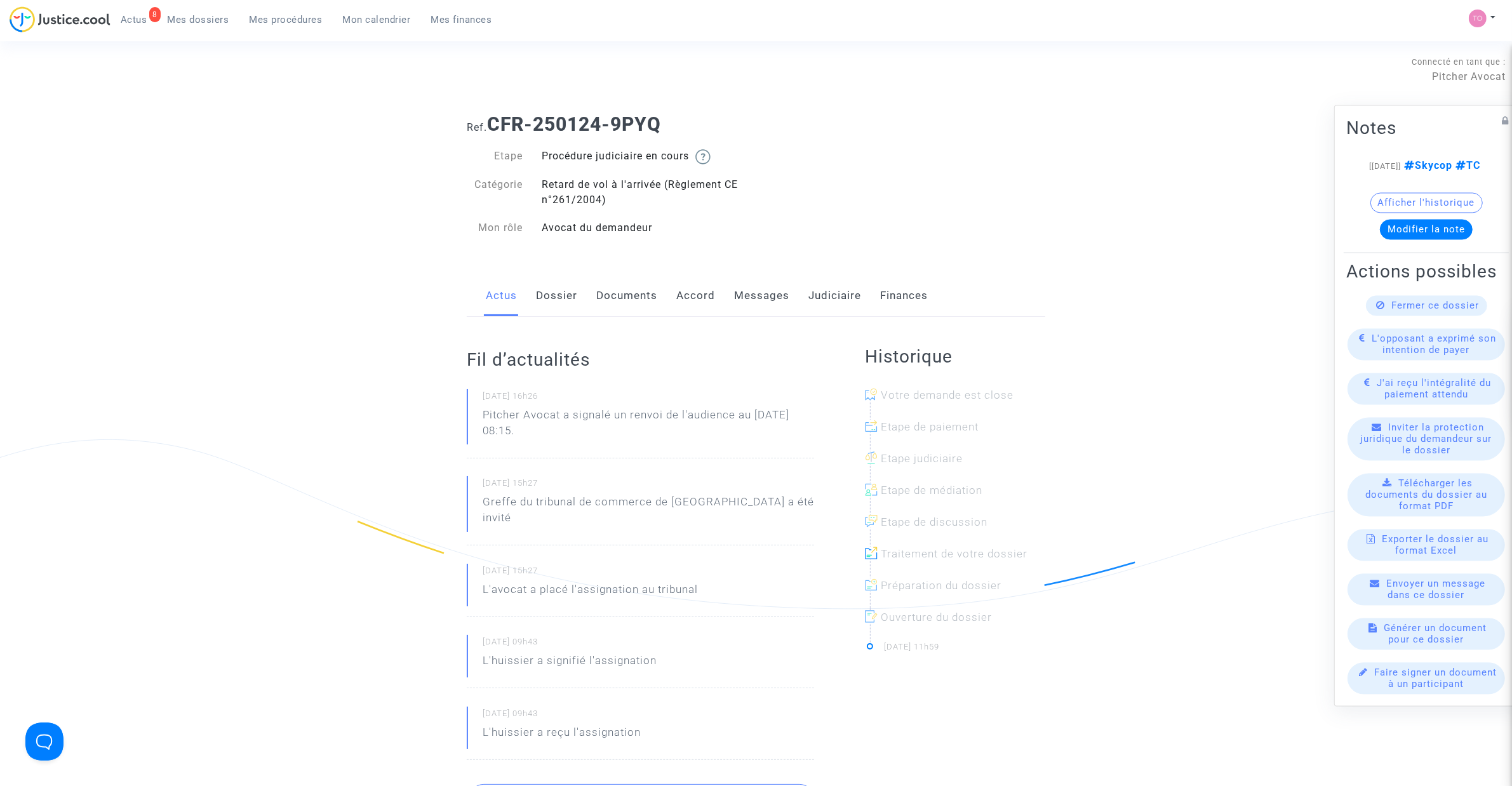
click at [563, 297] on link "Dossier" at bounding box center [557, 296] width 41 height 42
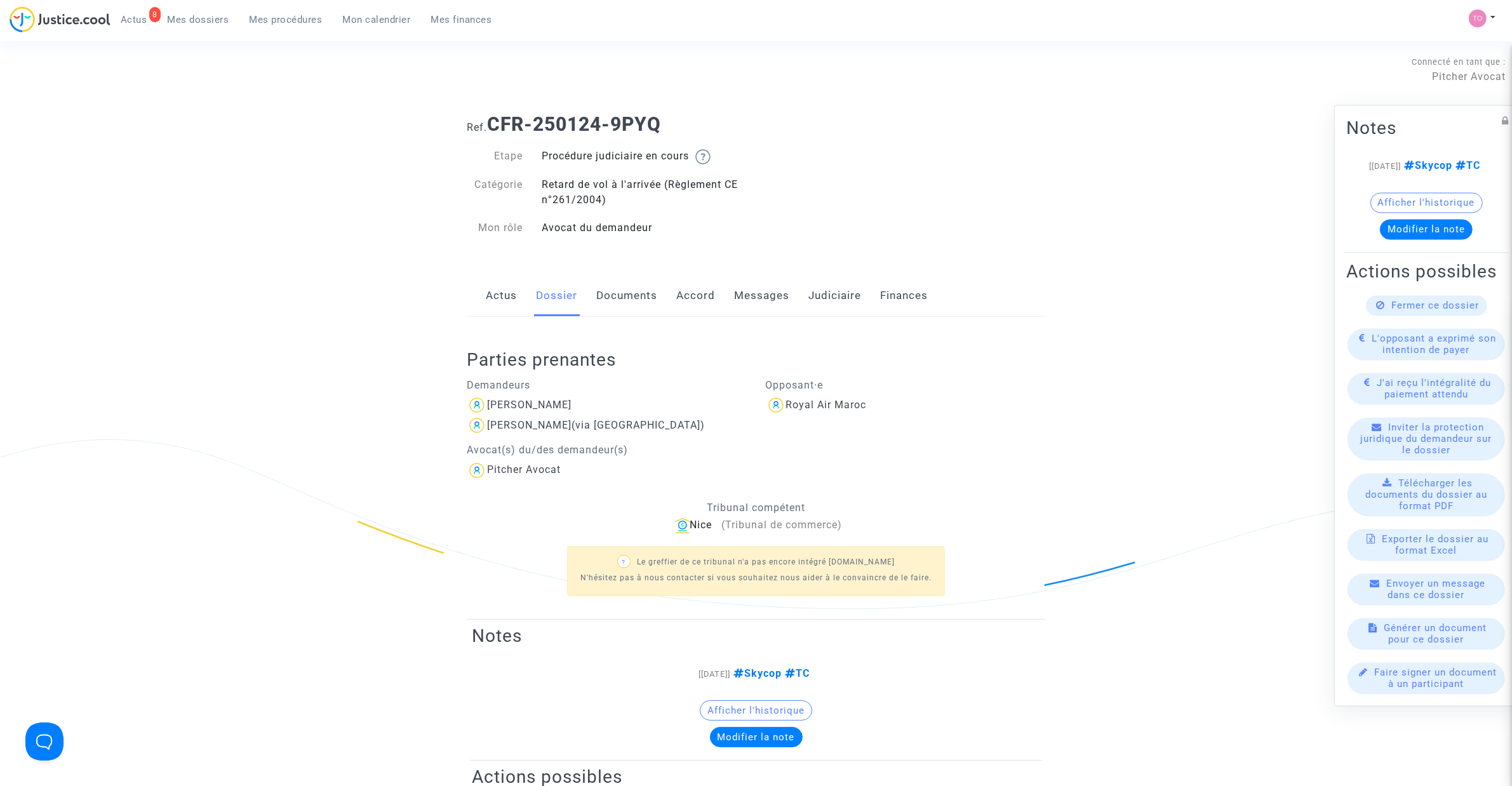
click at [607, 296] on link "Documents" at bounding box center [626, 296] width 61 height 42
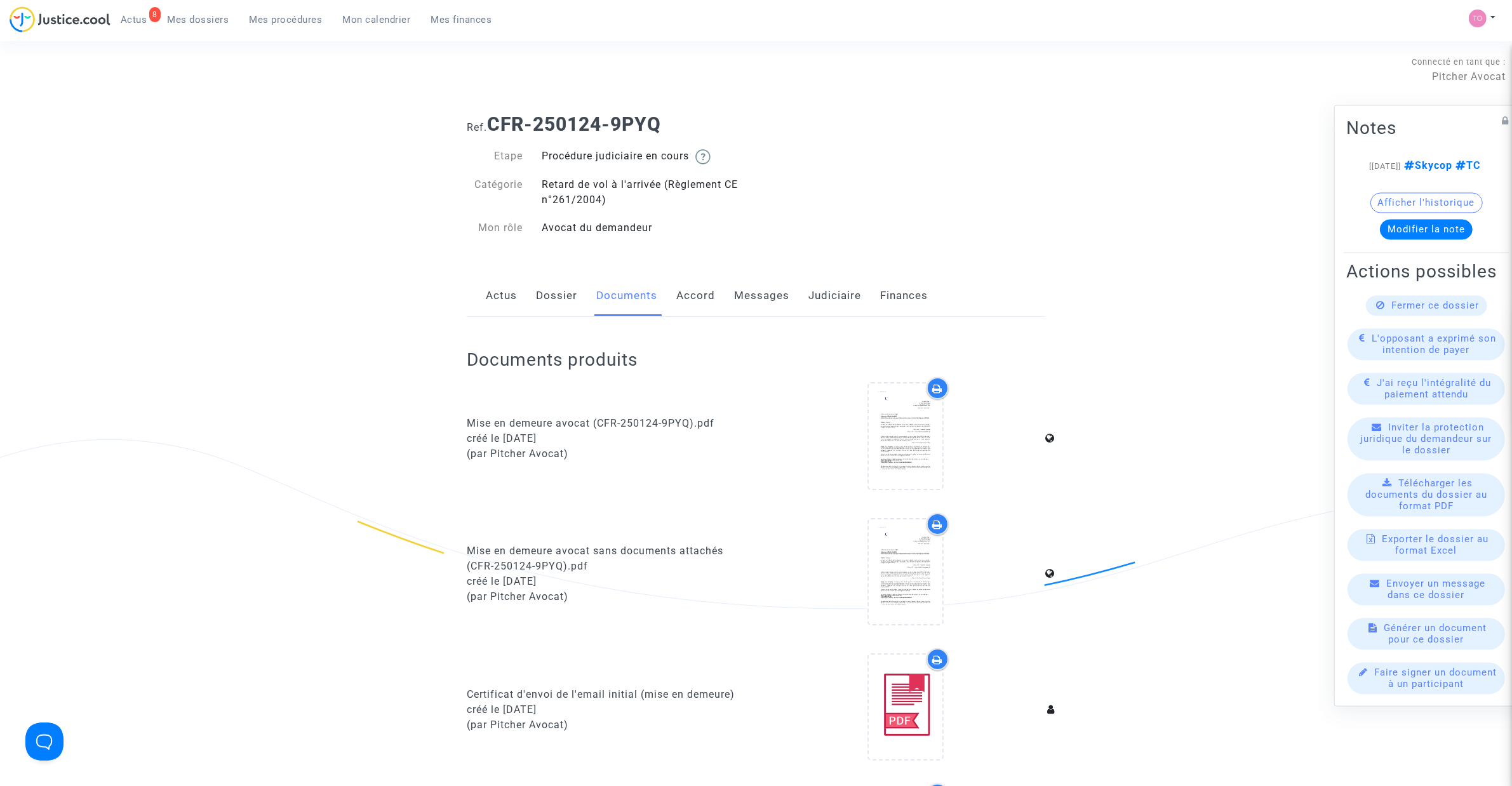
click at [700, 297] on link "Accord" at bounding box center [696, 296] width 39 height 42
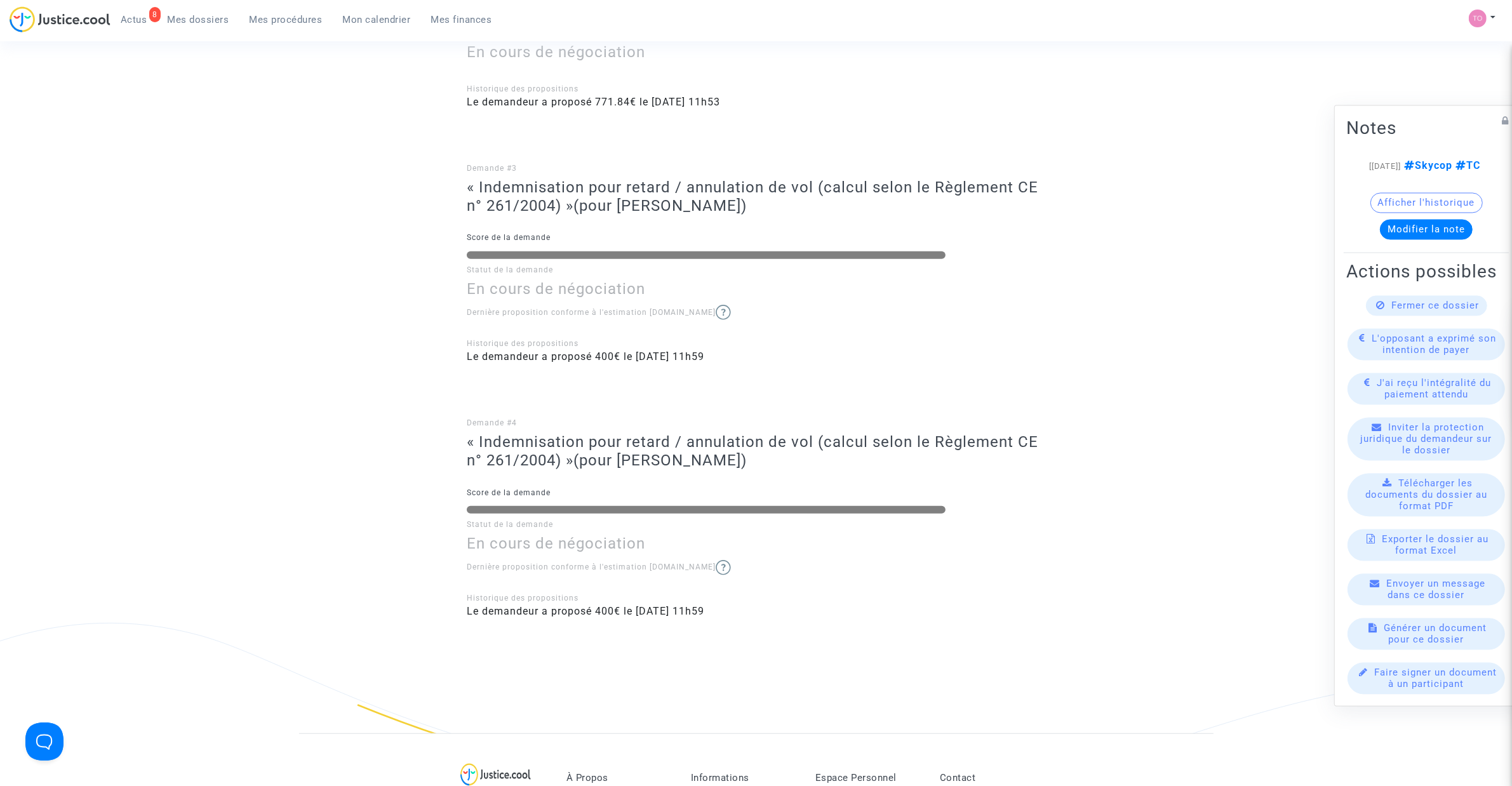
scroll to position [661, 0]
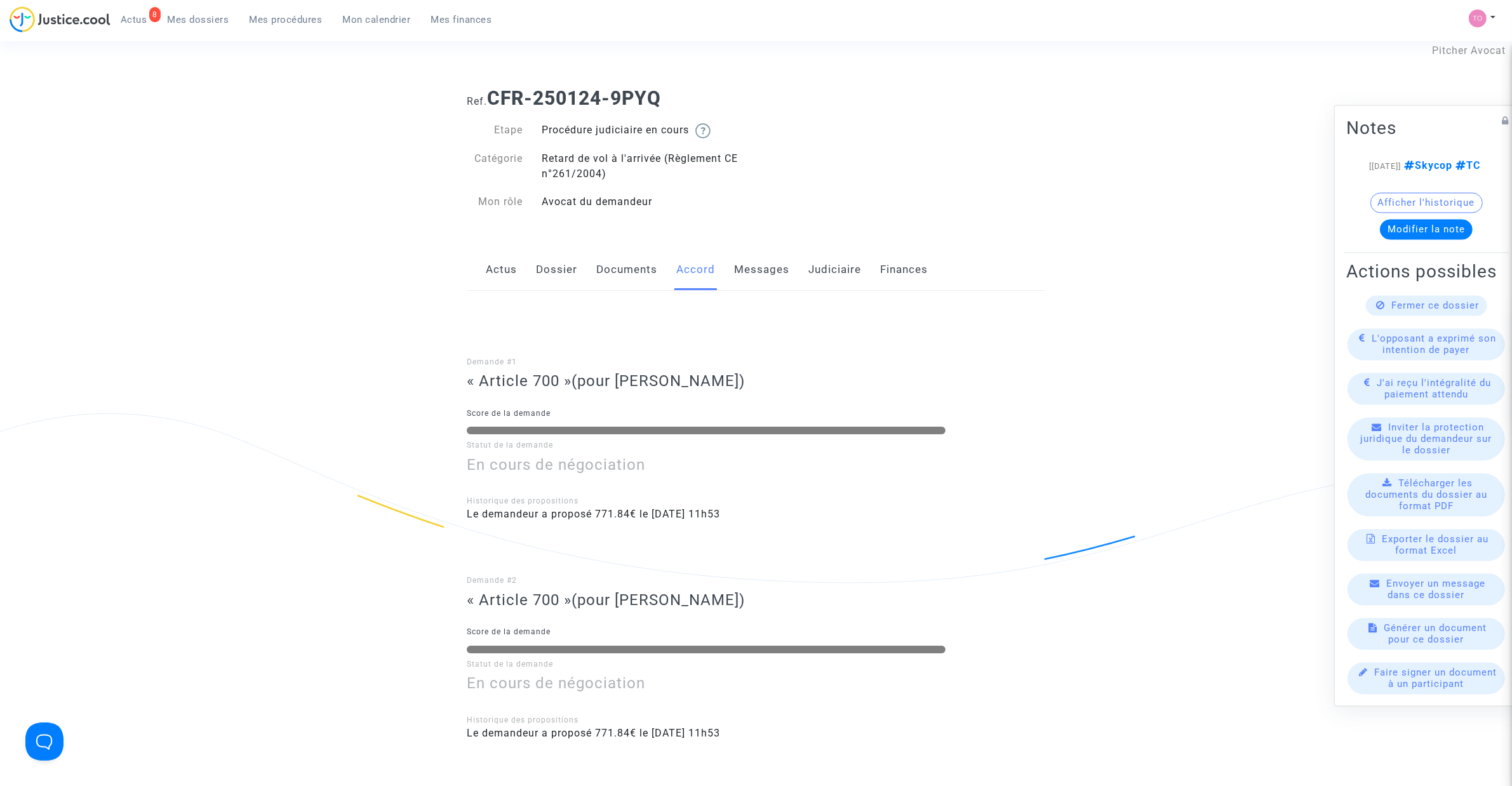
click at [833, 267] on link "Judiciaire" at bounding box center [835, 270] width 53 height 42
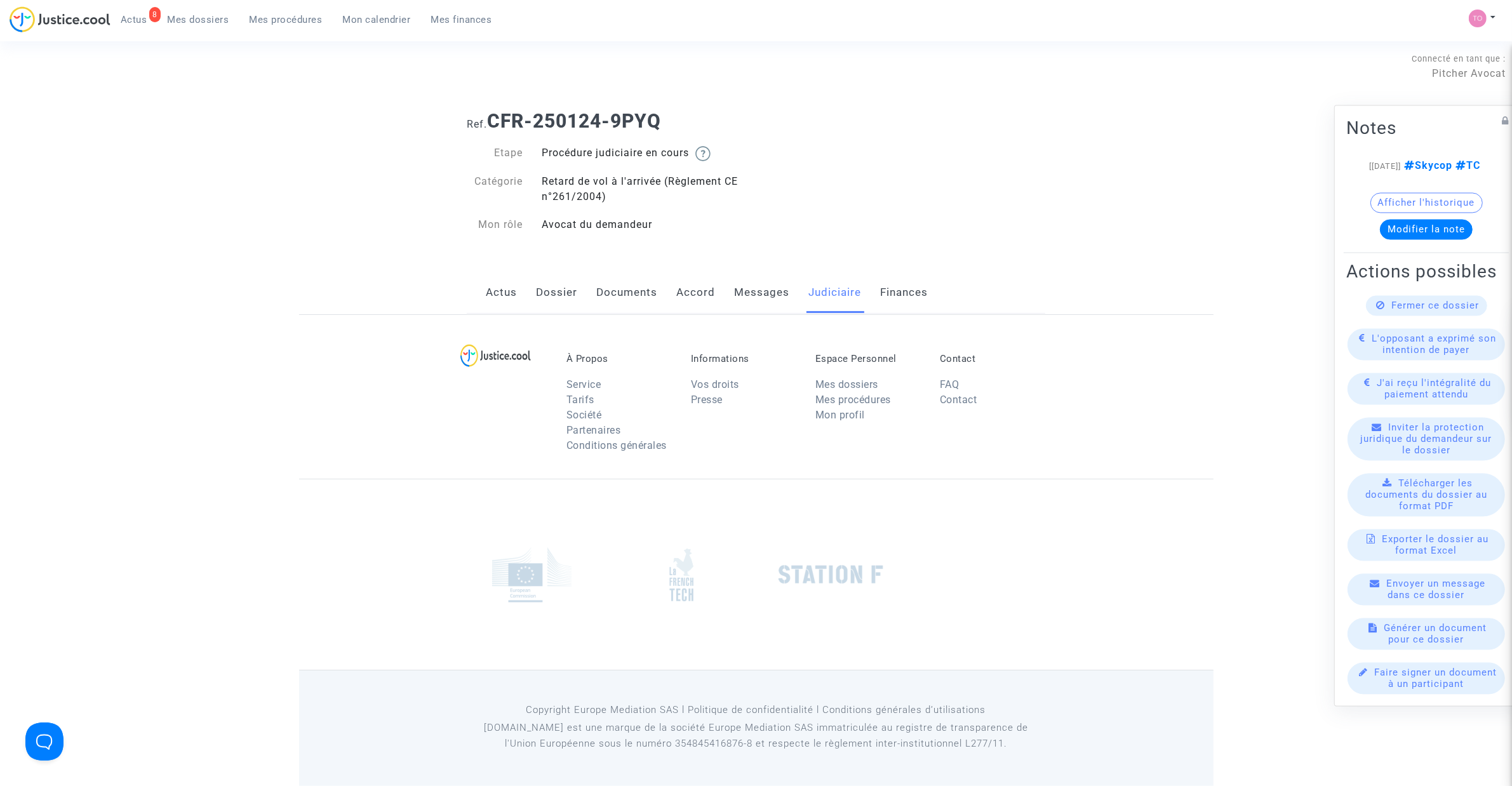
scroll to position [26, 0]
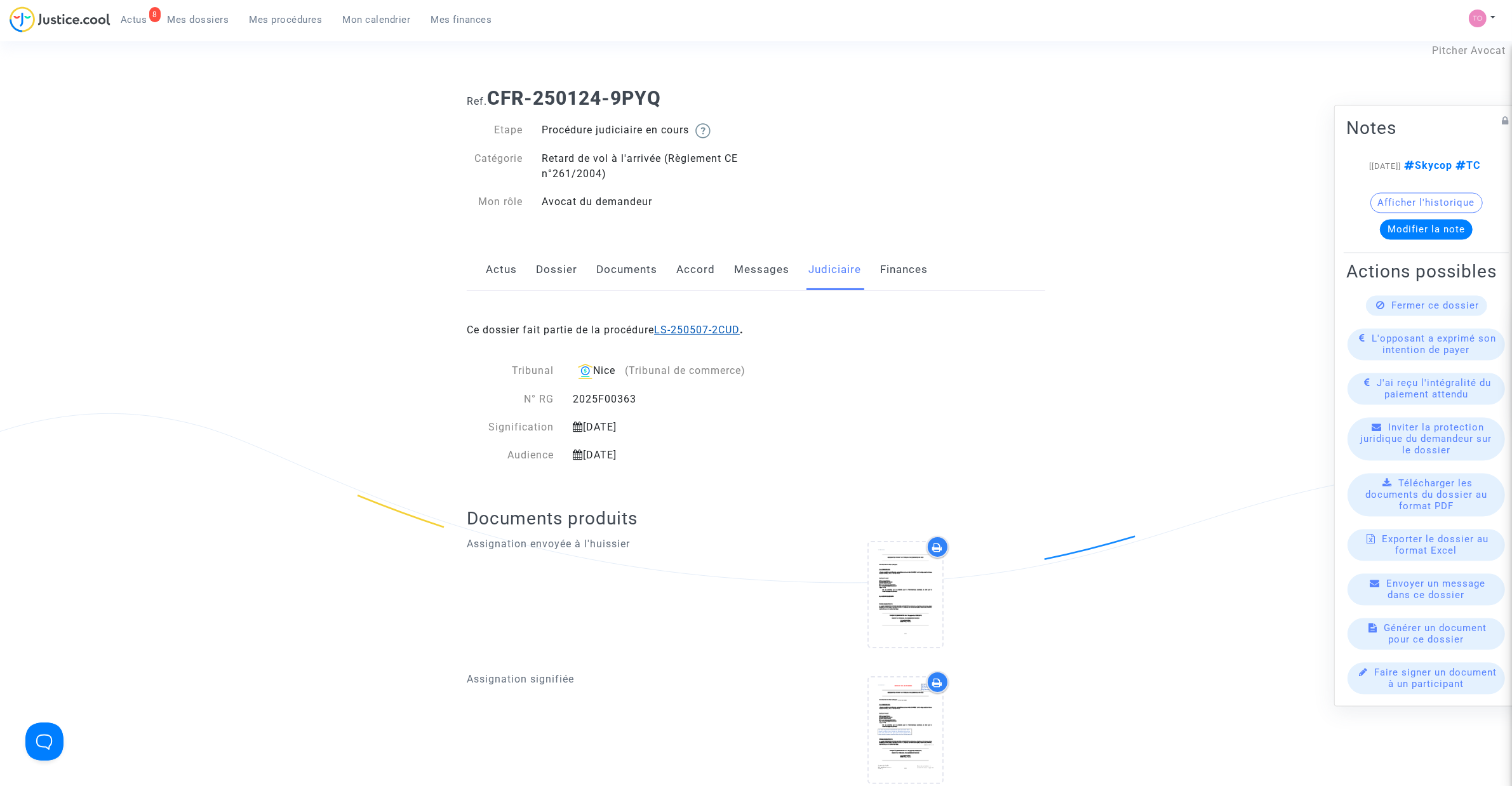
click at [702, 331] on link "LS-250507-2CUD" at bounding box center [697, 330] width 85 height 12
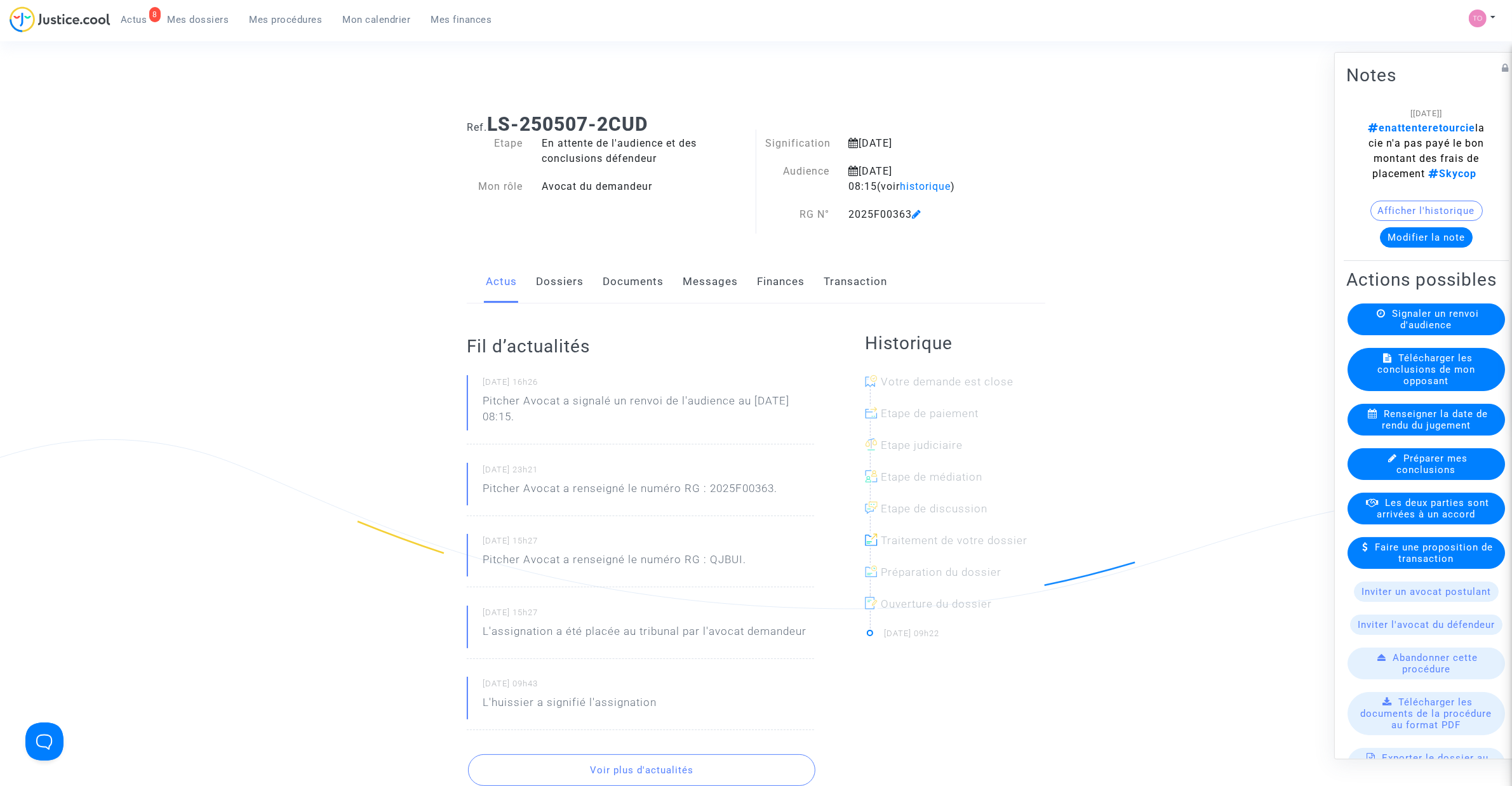
click at [787, 279] on link "Finances" at bounding box center [780, 282] width 48 height 42
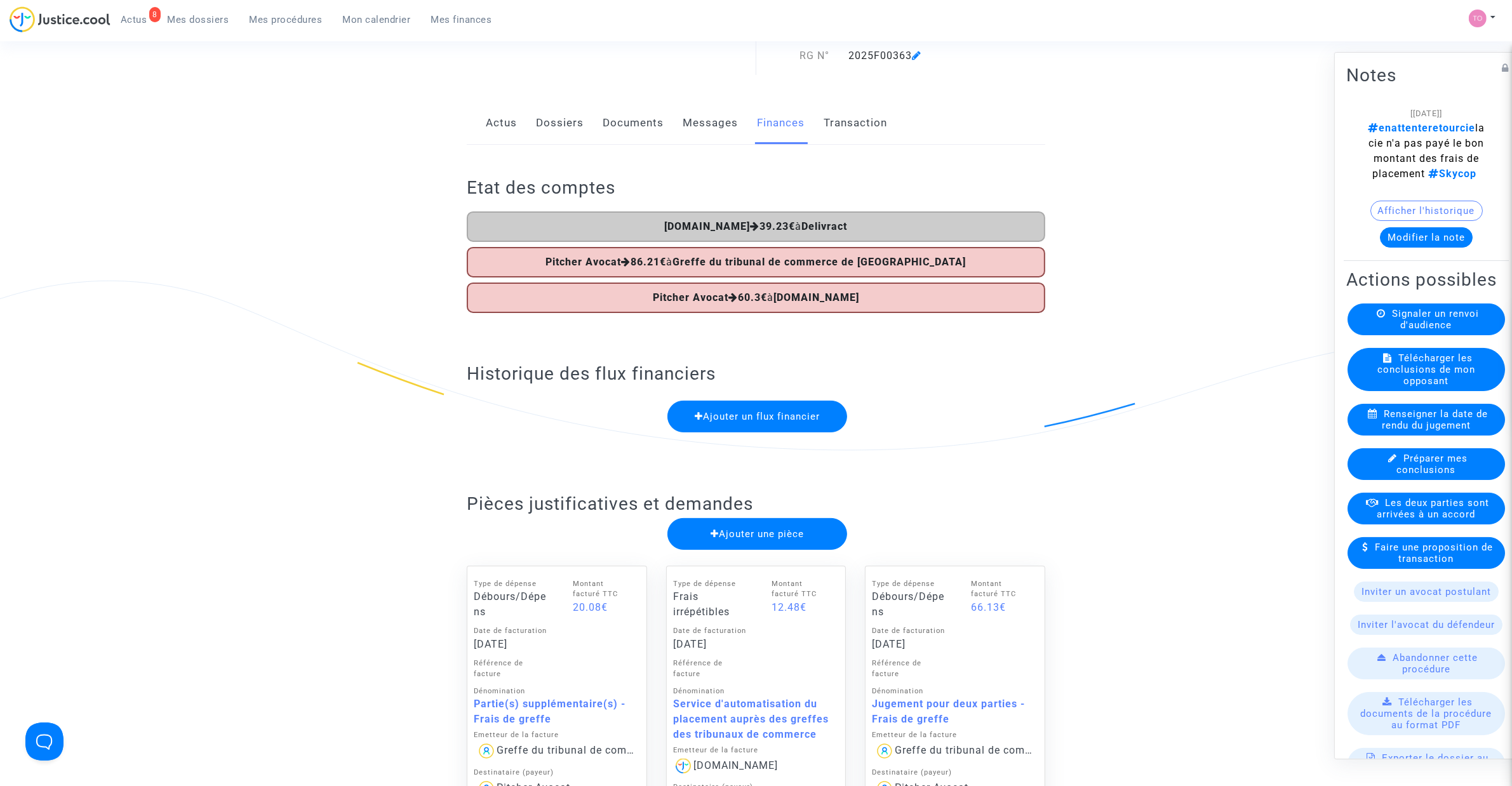
click at [561, 134] on link "Dossiers" at bounding box center [560, 123] width 48 height 42
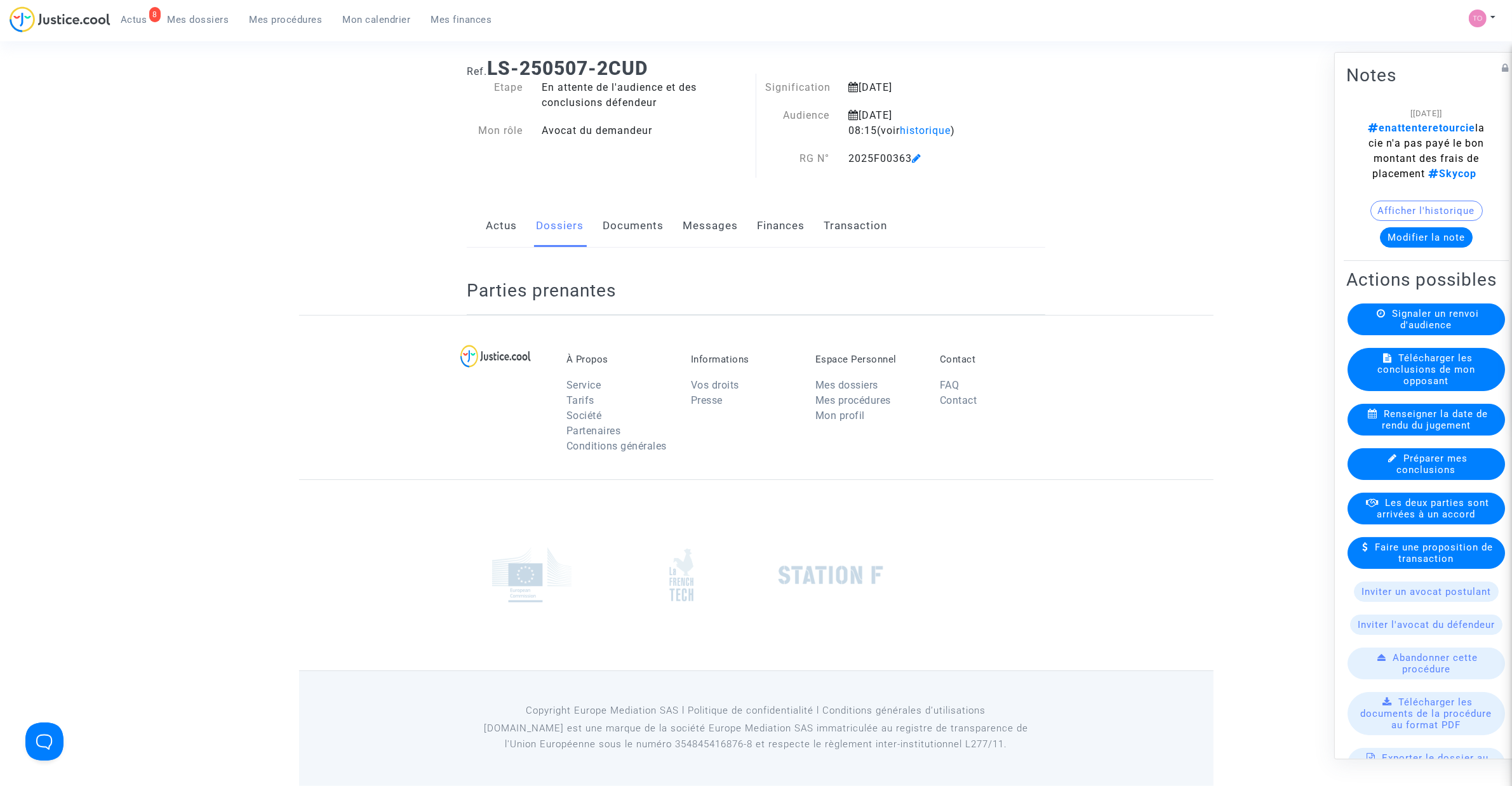
scroll to position [158, 0]
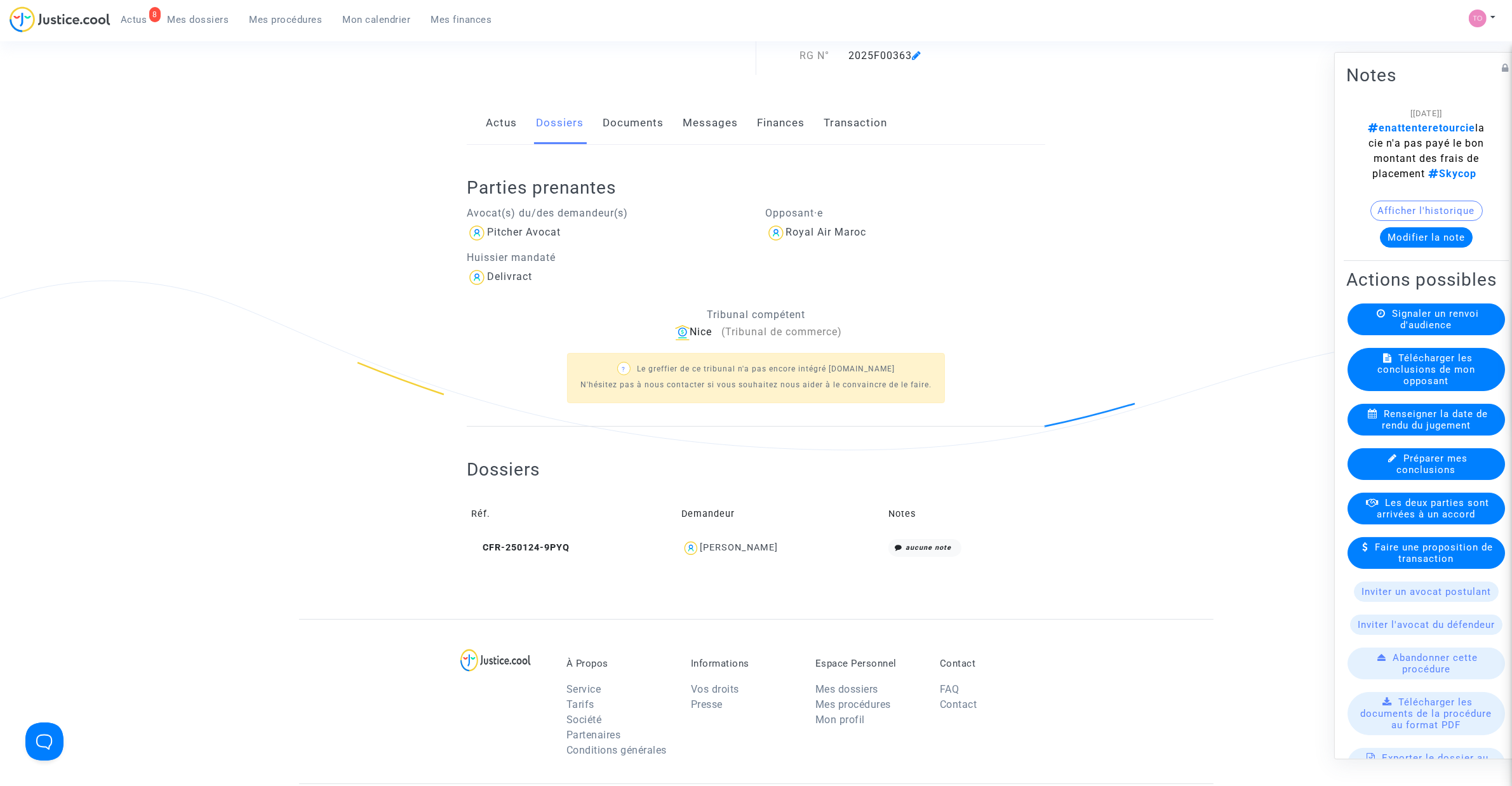
click at [778, 118] on link "Finances" at bounding box center [780, 123] width 48 height 42
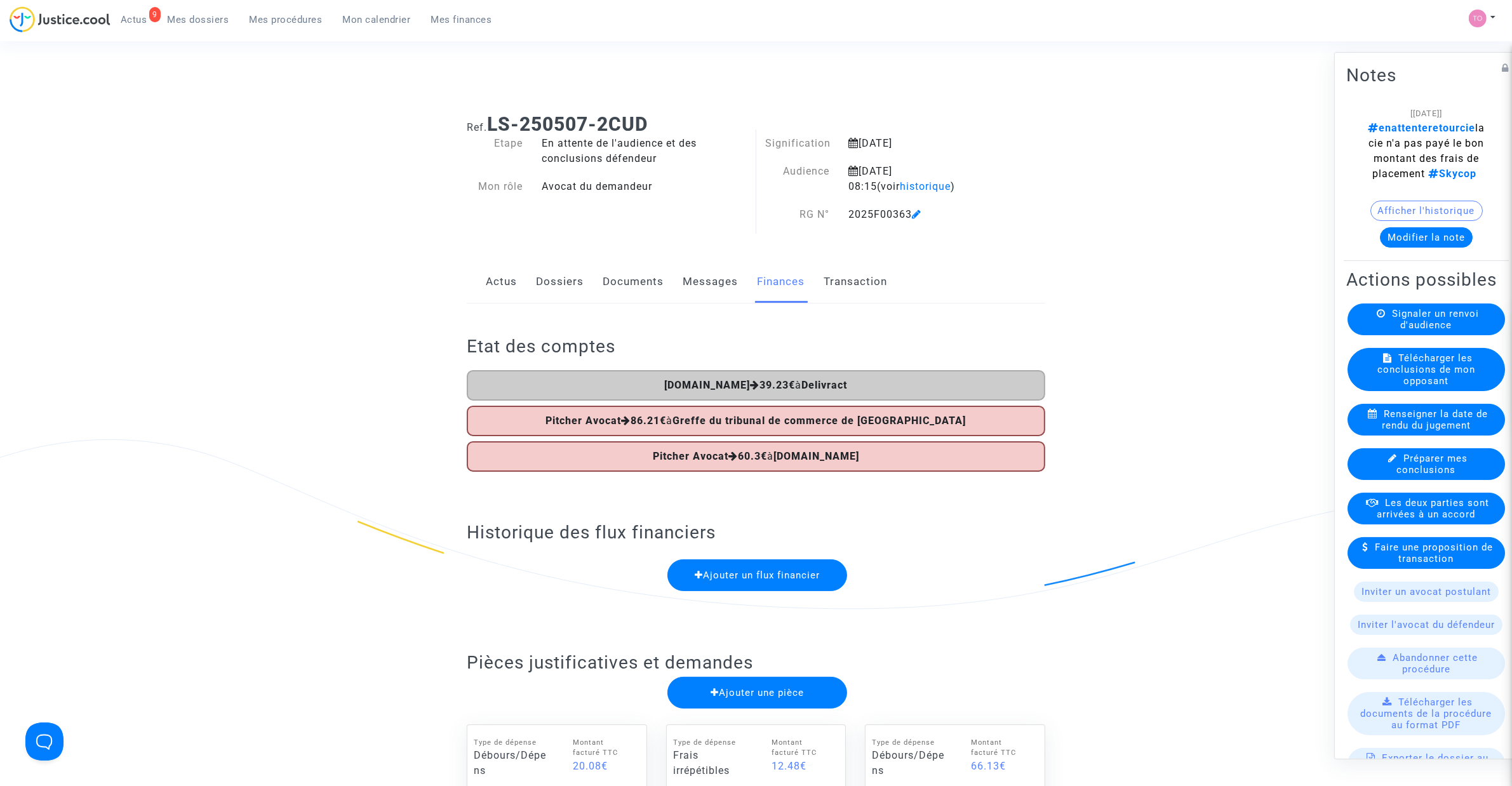
click at [558, 283] on link "Dossiers" at bounding box center [560, 282] width 48 height 42
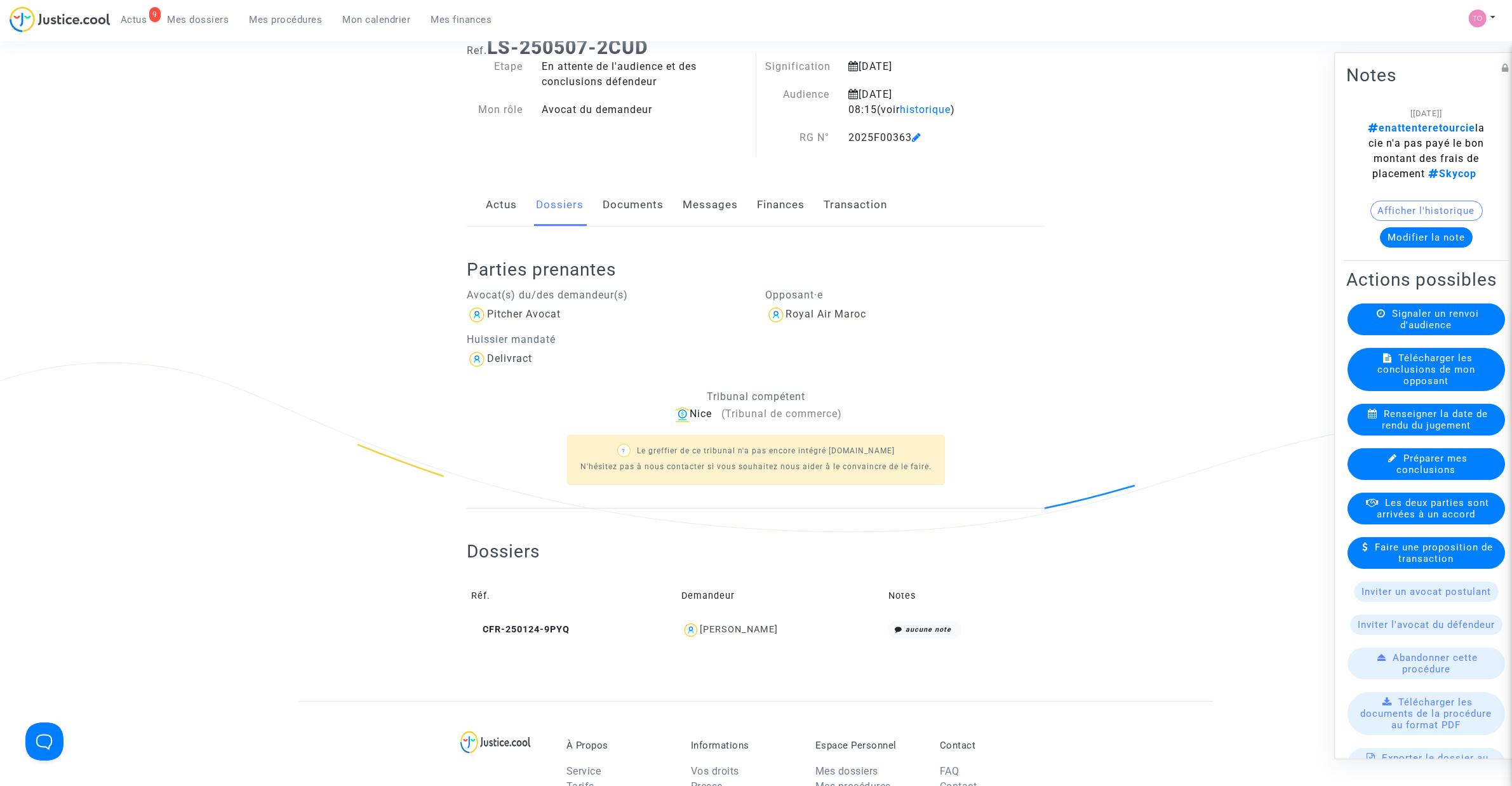
scroll to position [79, 0]
click at [479, 627] on icon at bounding box center [476, 627] width 10 height 9
drag, startPoint x: 786, startPoint y: 625, endPoint x: 699, endPoint y: 640, distance: 88.3
click at [699, 640] on td "Mana Abdalkhalki" at bounding box center [780, 627] width 206 height 27
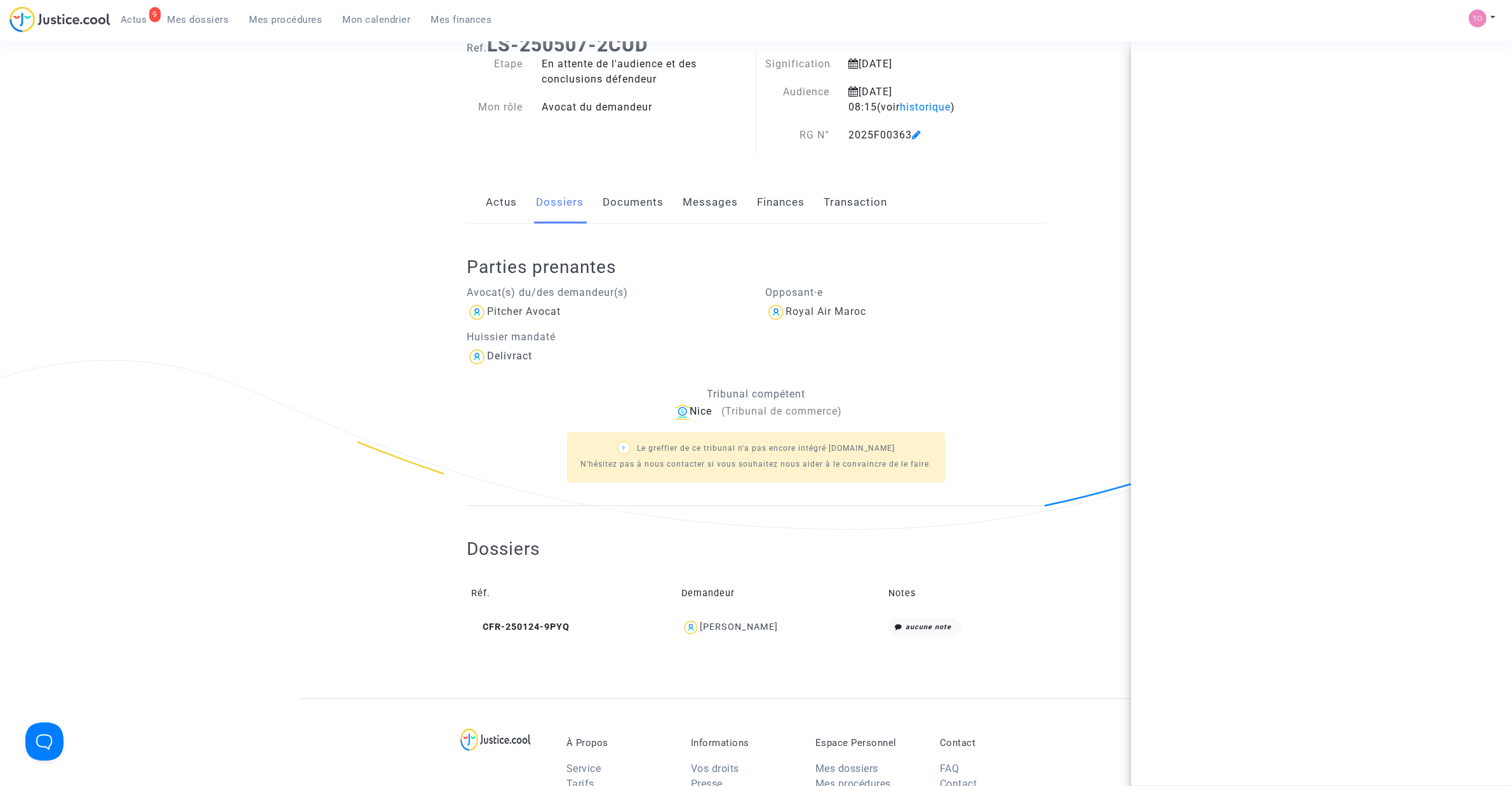
copy div "Mana Abdalkhalki"
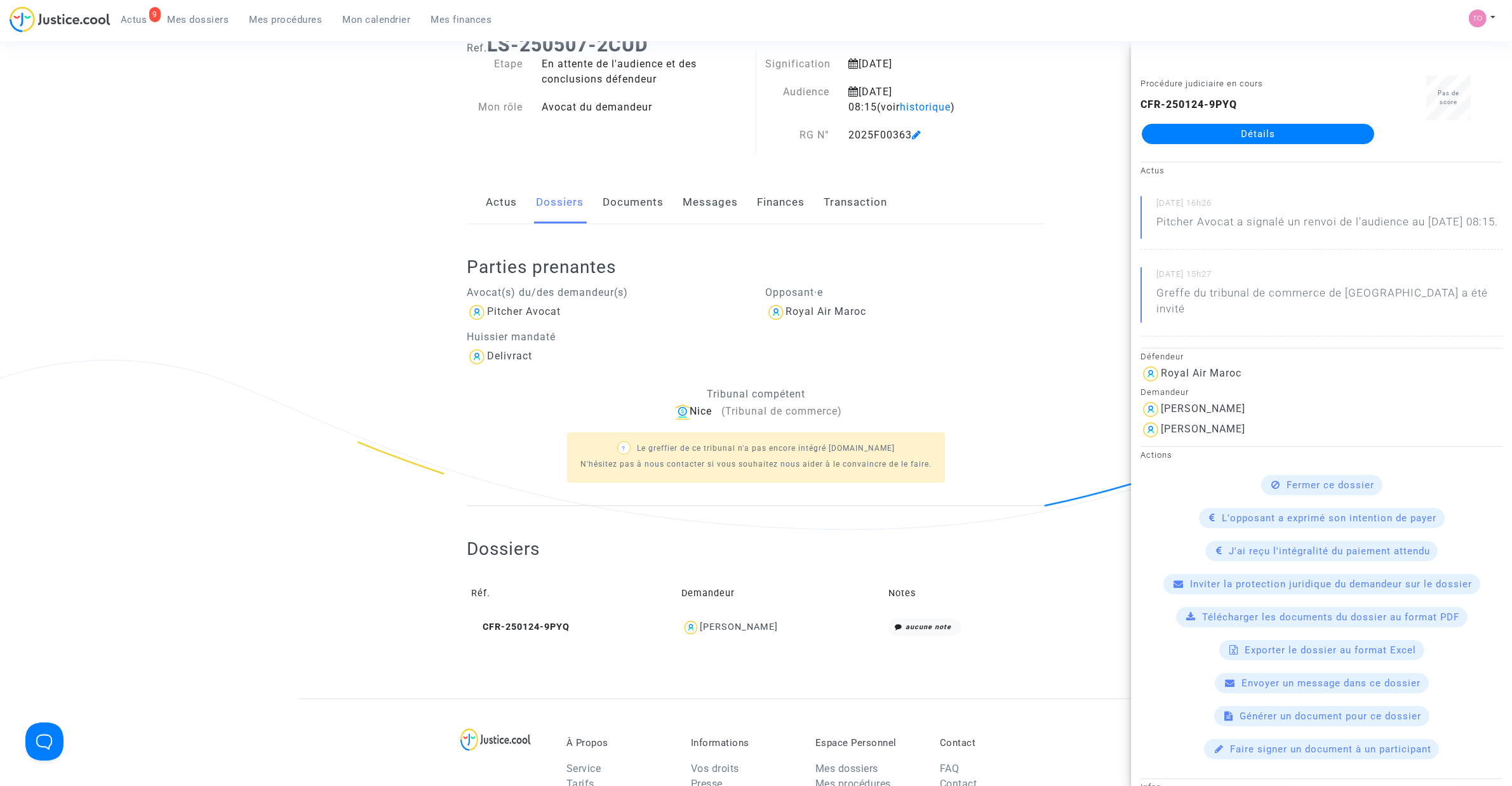
click at [1062, 143] on ng-component "Ref. LS-250507-2CUD Etape En attente de l'audience et des conclusions défendeur…" at bounding box center [756, 361] width 914 height 674
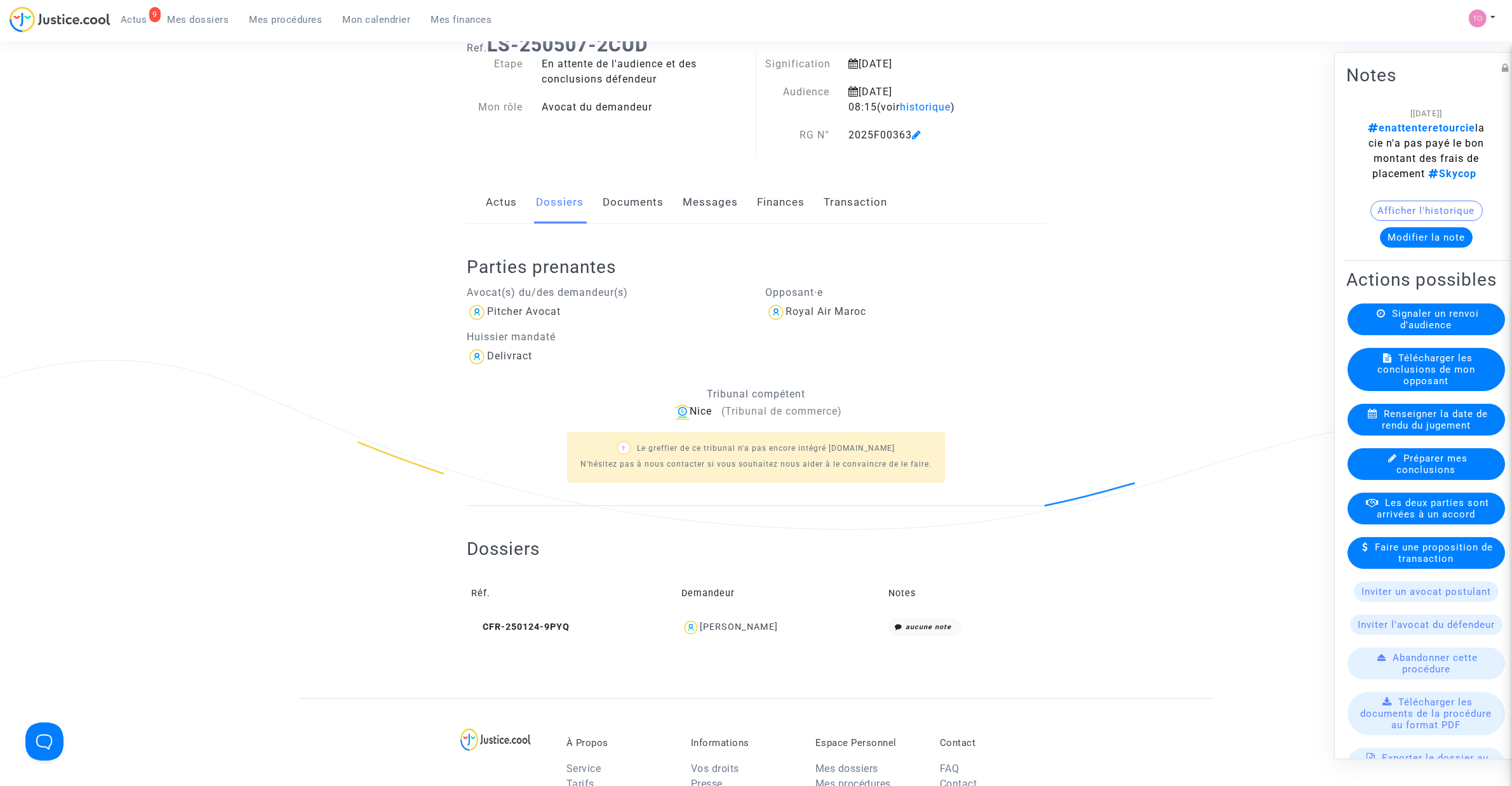
click at [1420, 258] on div "[14/10/2025] enattenteretourcie la cie n'a pas payé le bon montant des frais de…" at bounding box center [1426, 181] width 160 height 152
click at [1414, 247] on button "Modifier la note" at bounding box center [1426, 237] width 92 height 20
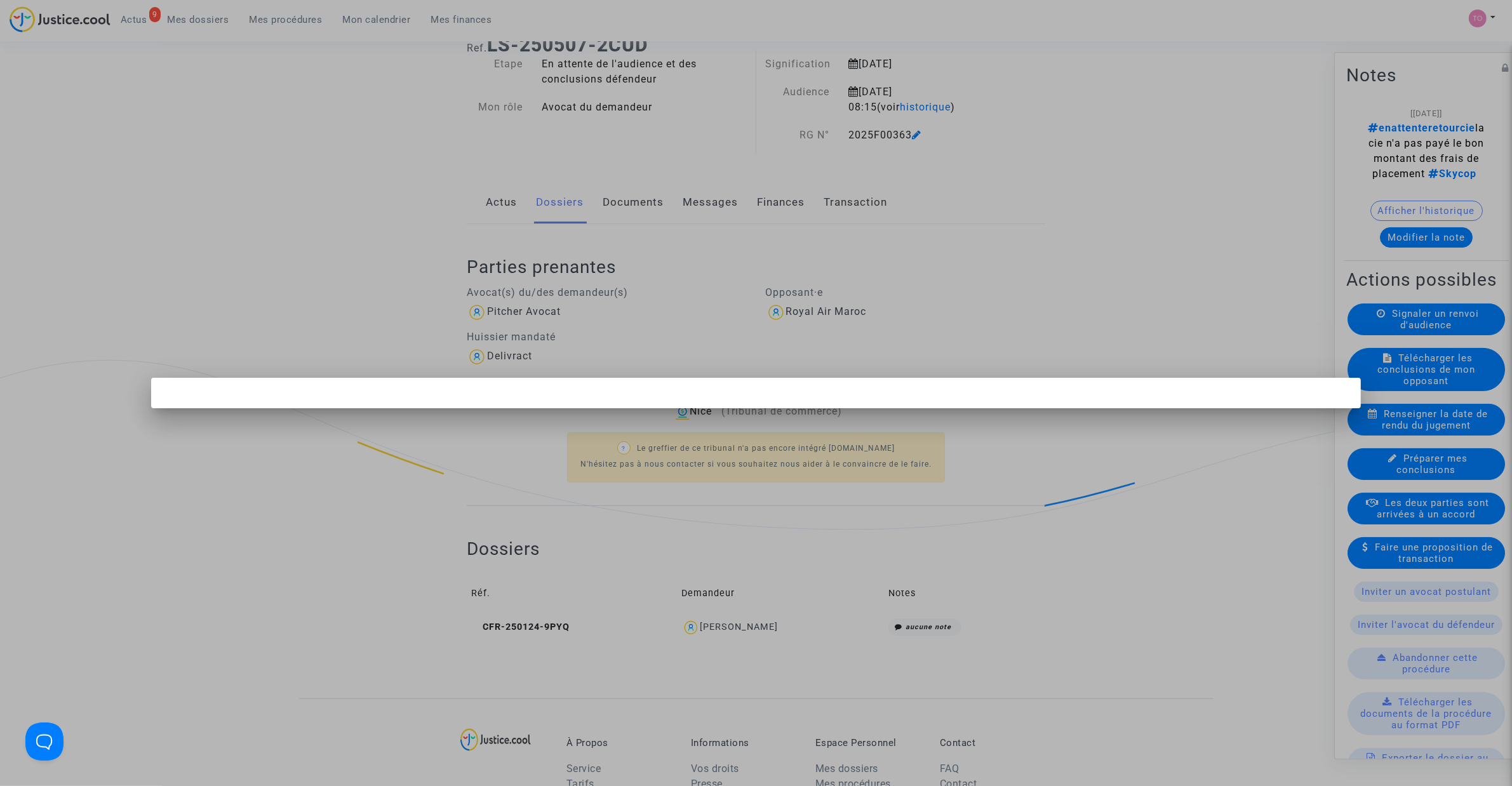
scroll to position [0, 0]
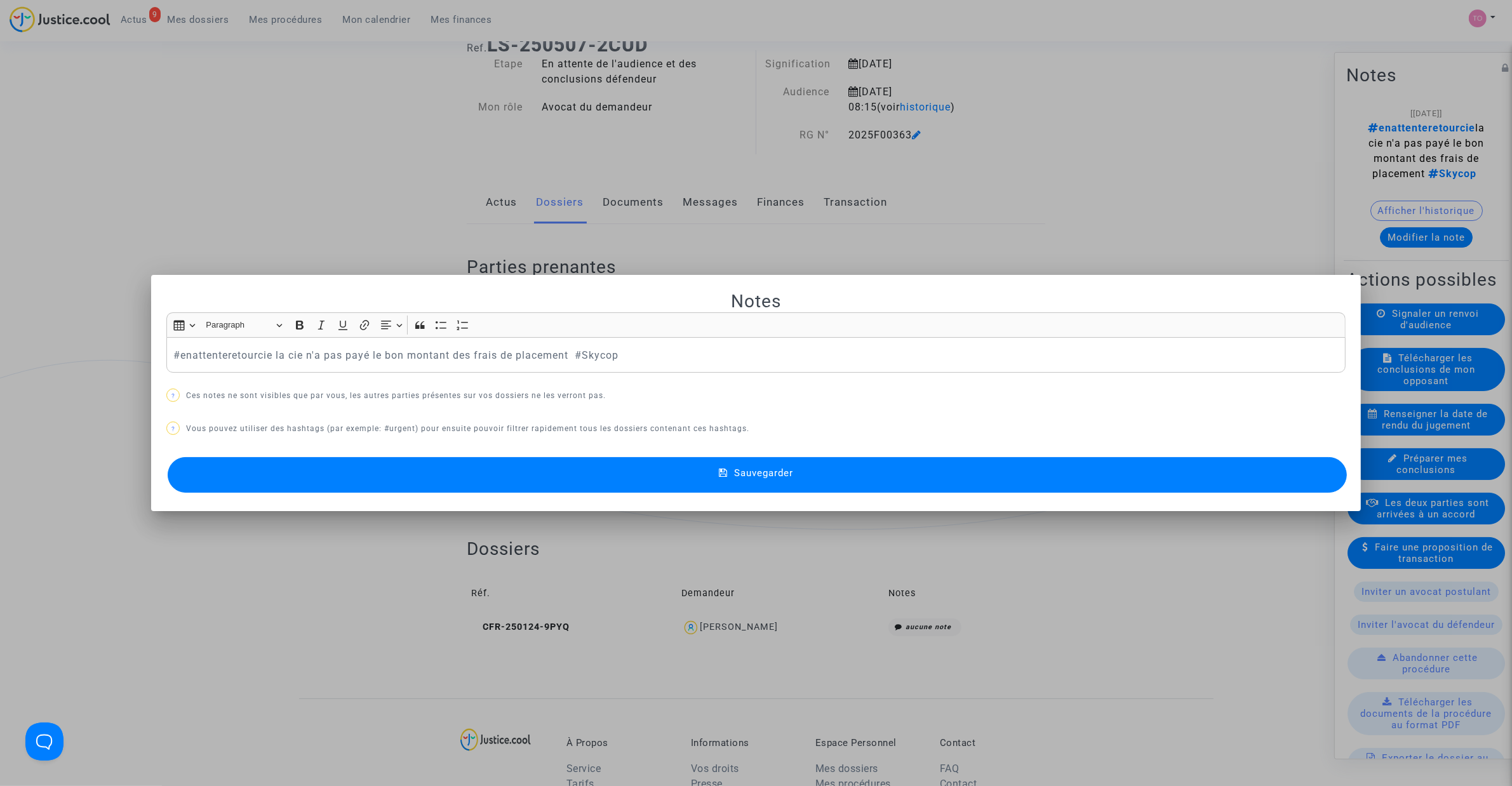
click at [286, 124] on div at bounding box center [756, 393] width 1512 height 786
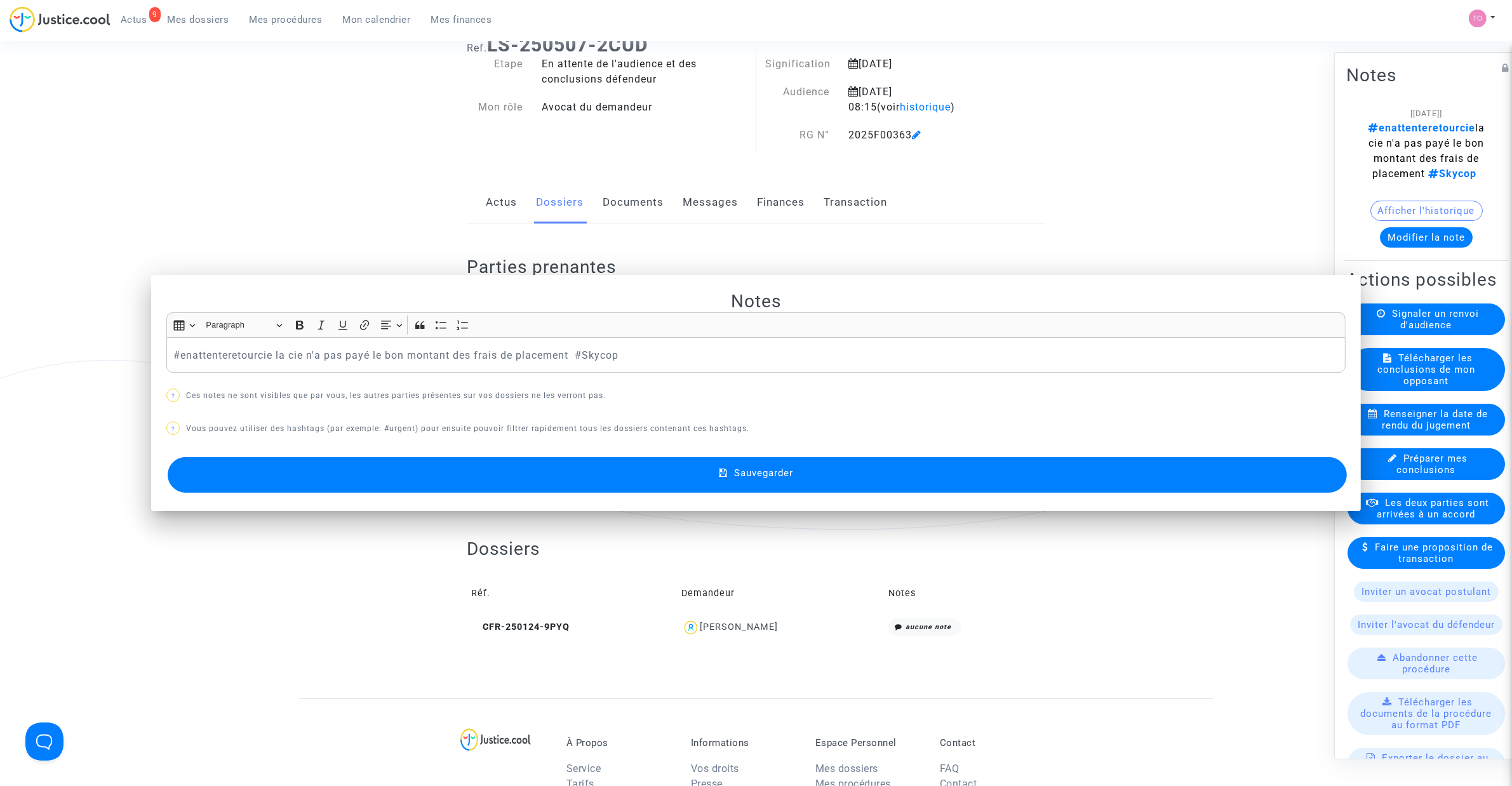
scroll to position [79, 0]
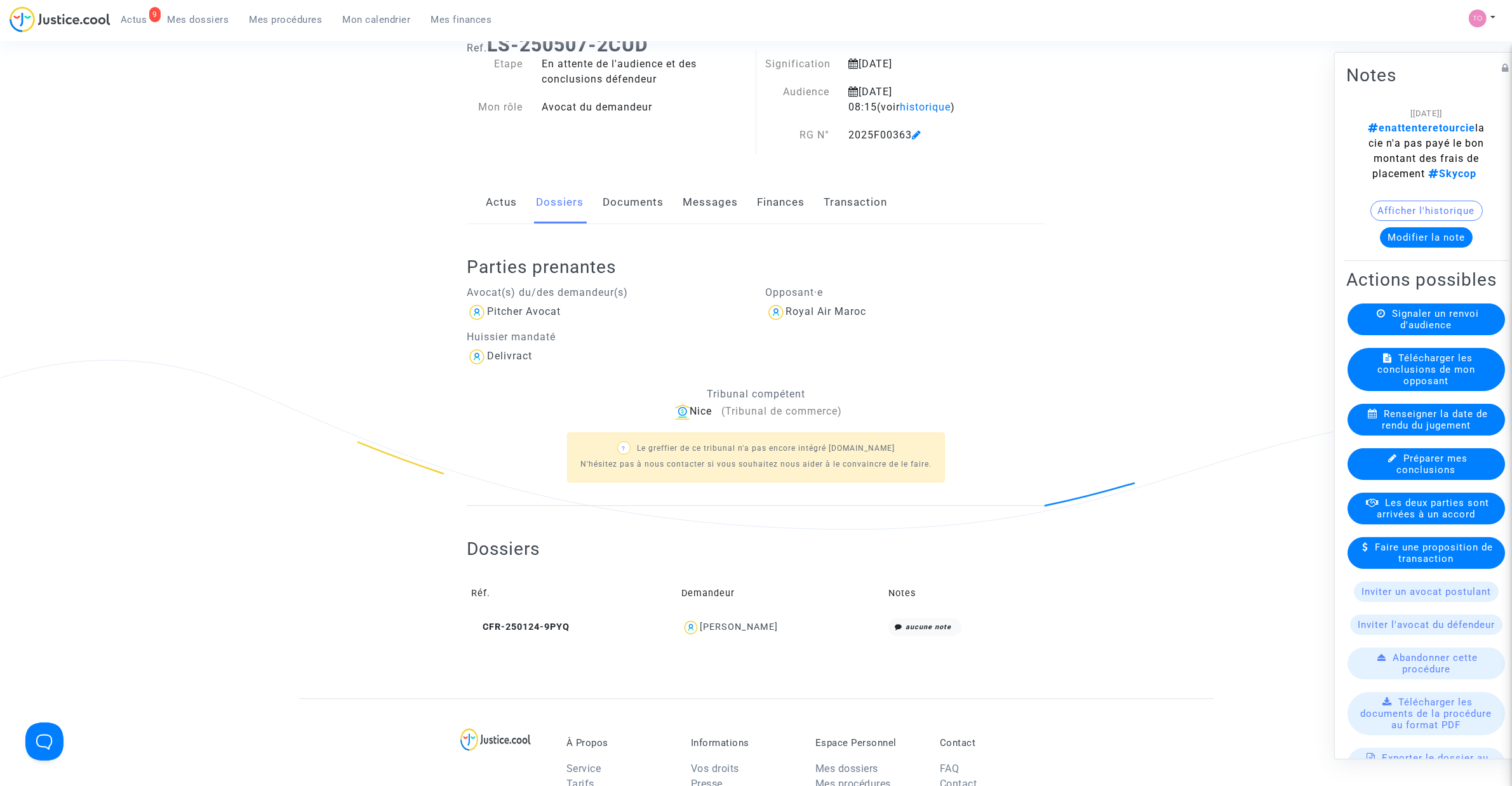
click at [1444, 221] on button "Afficher l'historique" at bounding box center [1427, 210] width 113 height 20
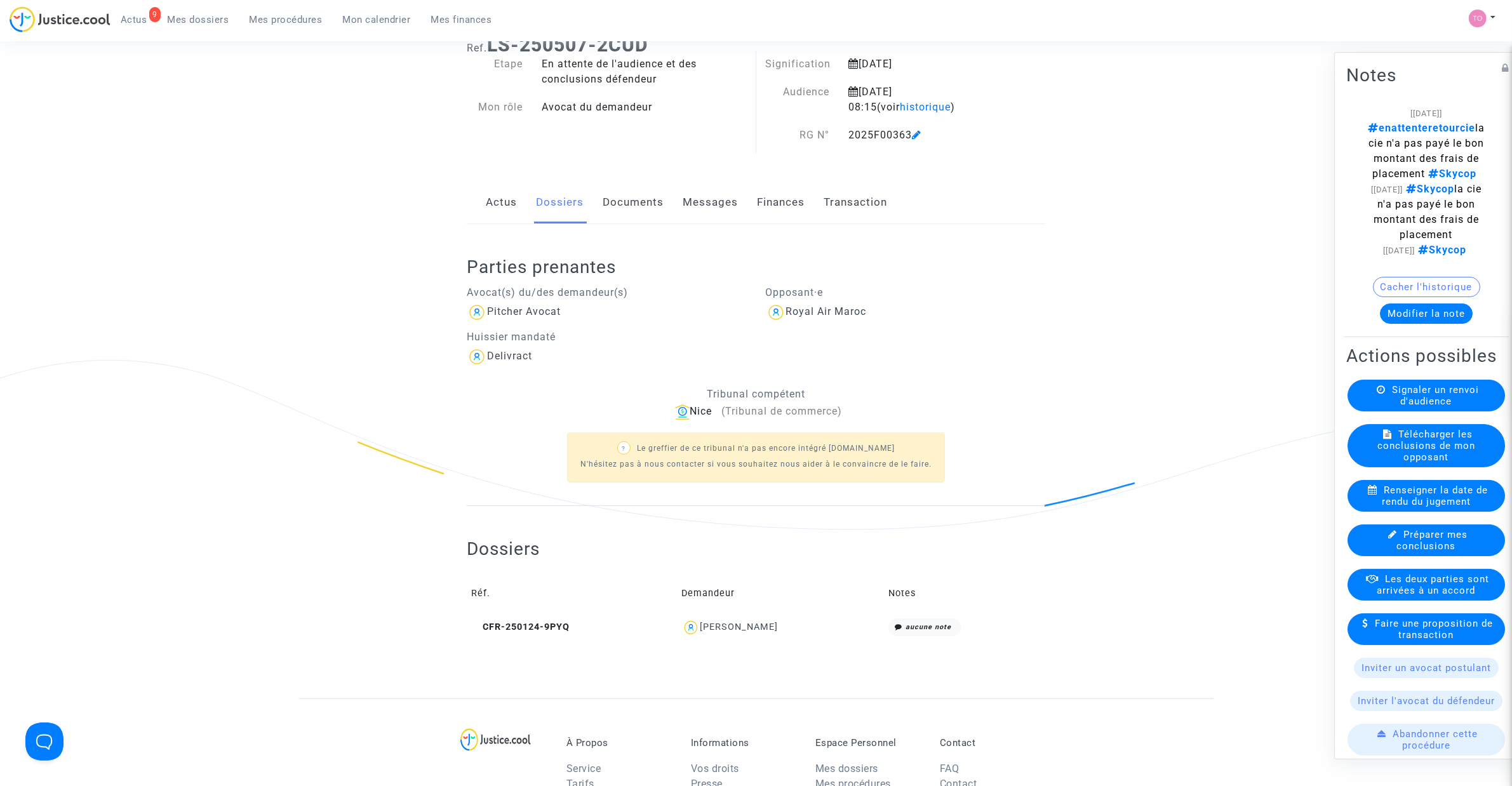
click at [1414, 324] on button "Modifier la note" at bounding box center [1426, 313] width 92 height 20
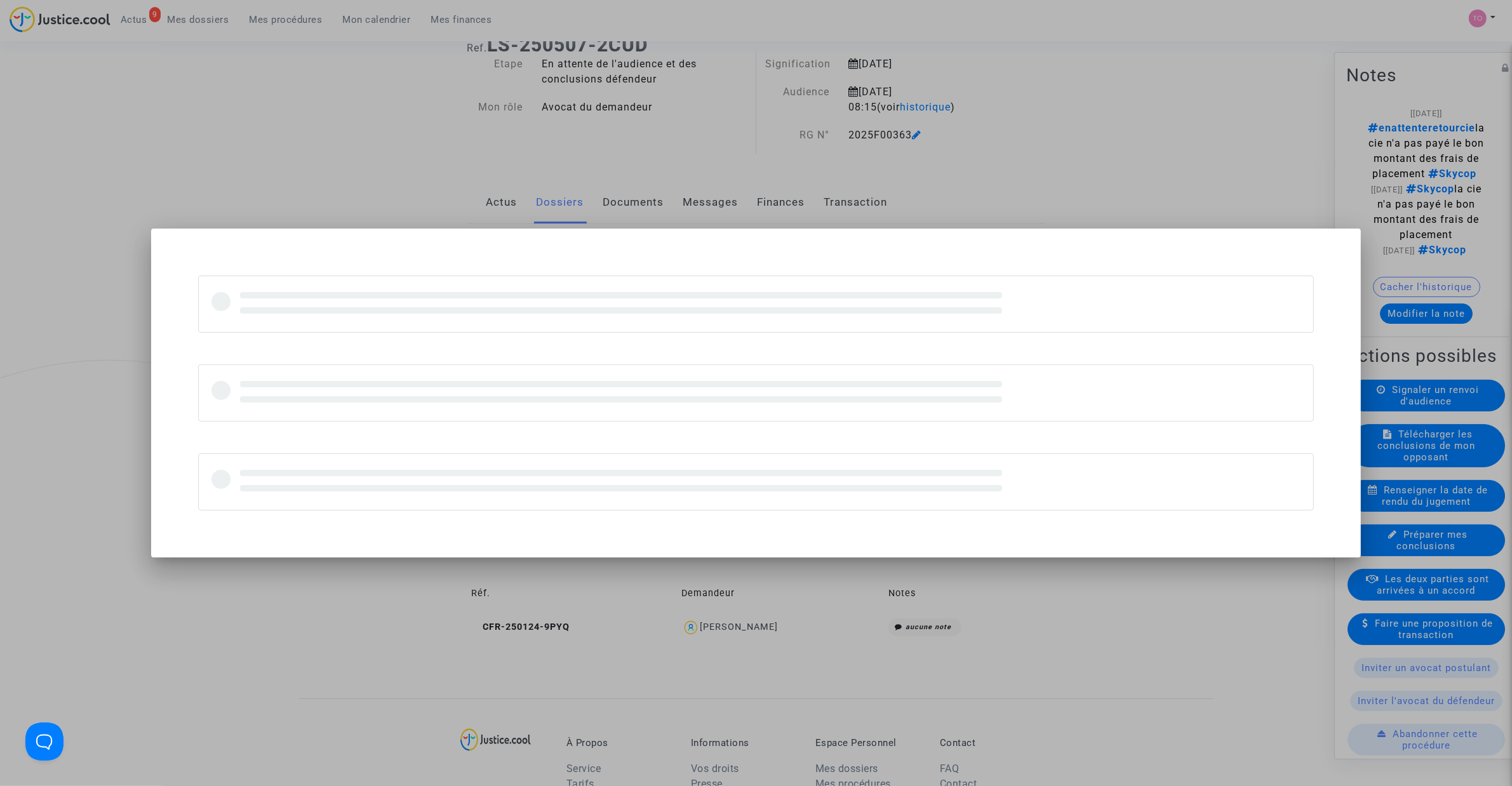
scroll to position [0, 0]
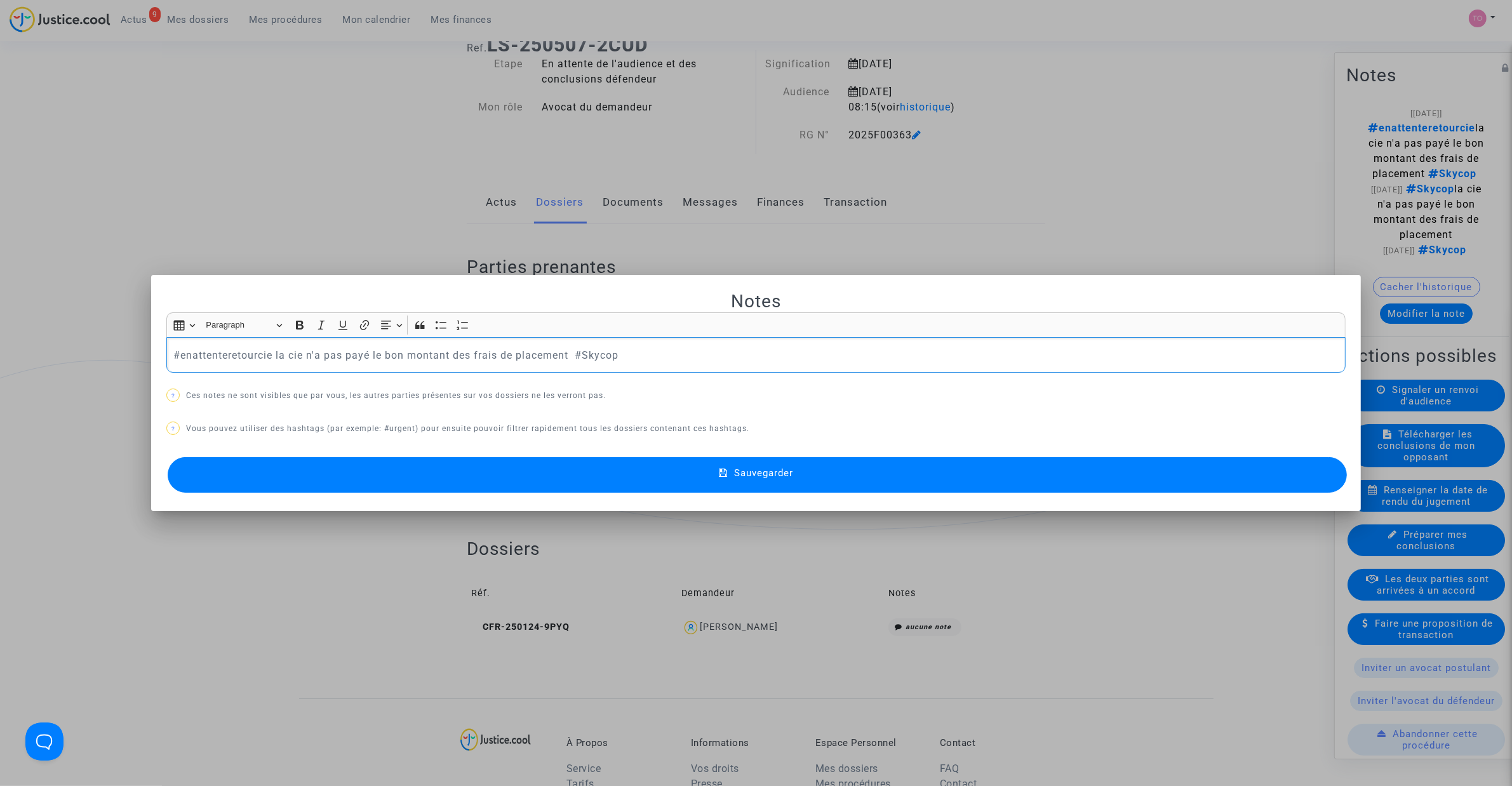
drag, startPoint x: 569, startPoint y: 353, endPoint x: 26, endPoint y: 346, distance: 543.0
click at [26, 346] on div "Notes Rich Text Editor Insert table Insert table Heading Paragraph Paragraph He…" at bounding box center [756, 393] width 1512 height 786
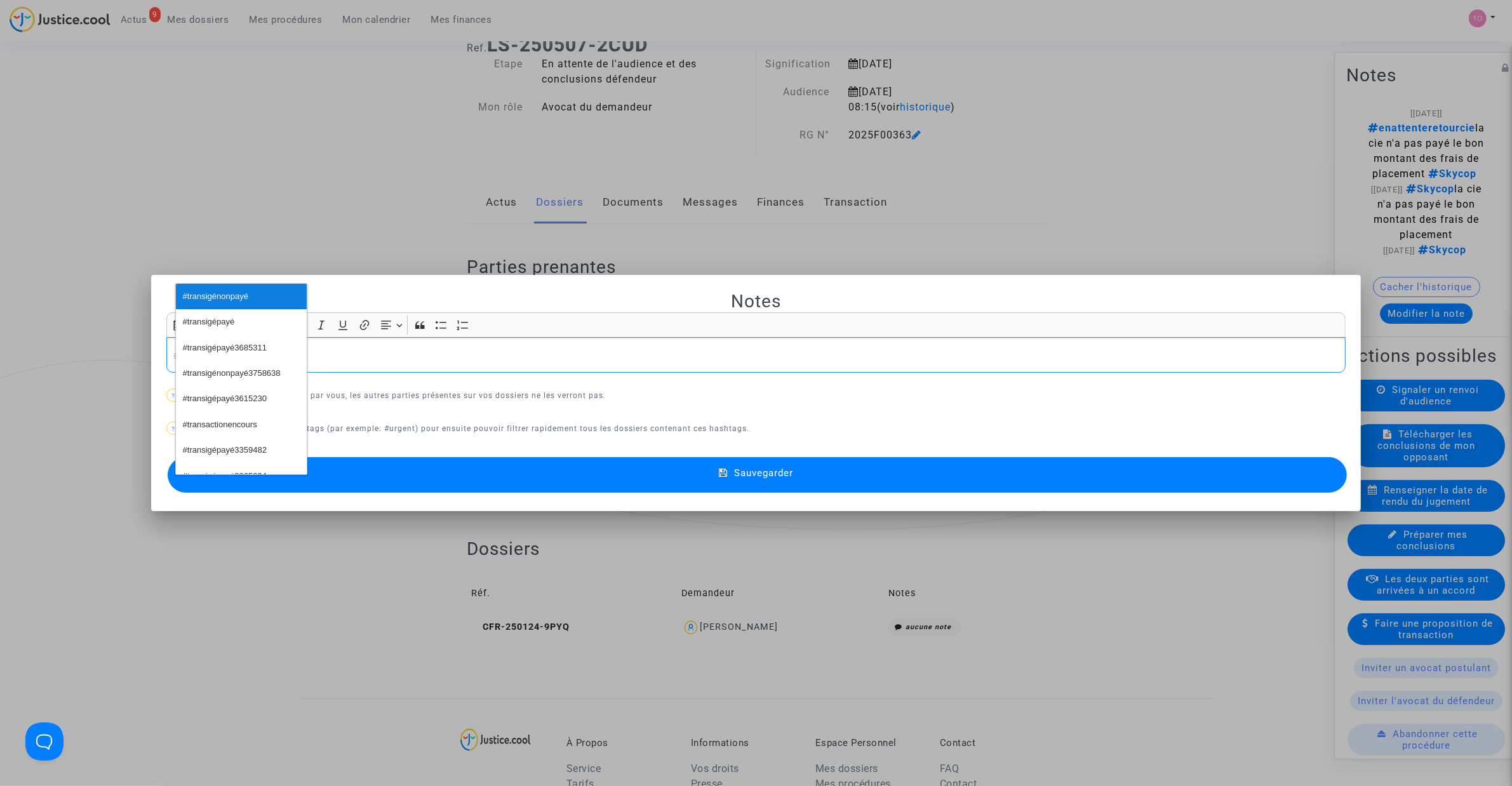
click at [210, 297] on span "#transigénonpayé" at bounding box center [216, 297] width 65 height 18
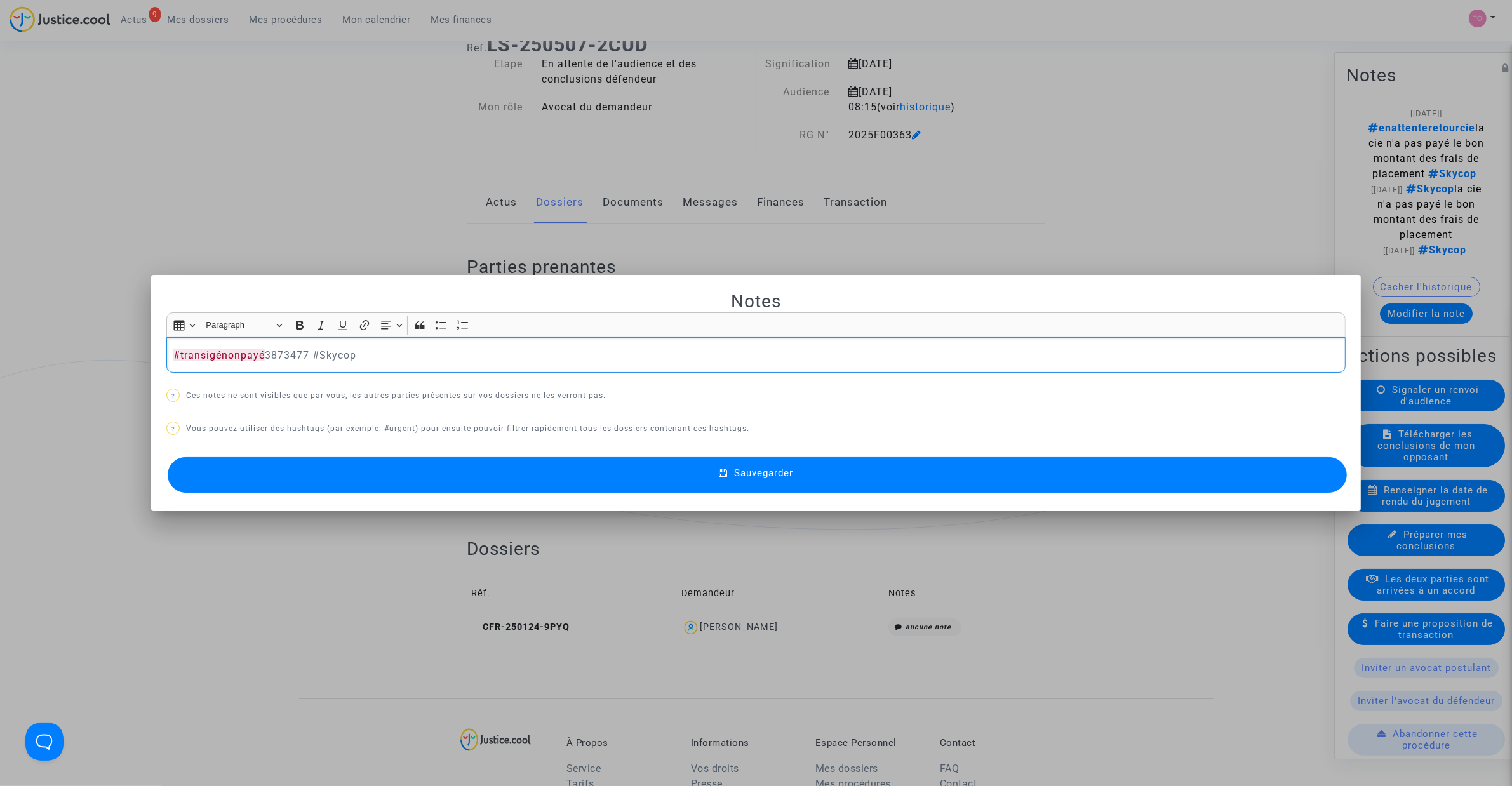
click at [405, 481] on button "Sauvegarder" at bounding box center [756, 474] width 1179 height 35
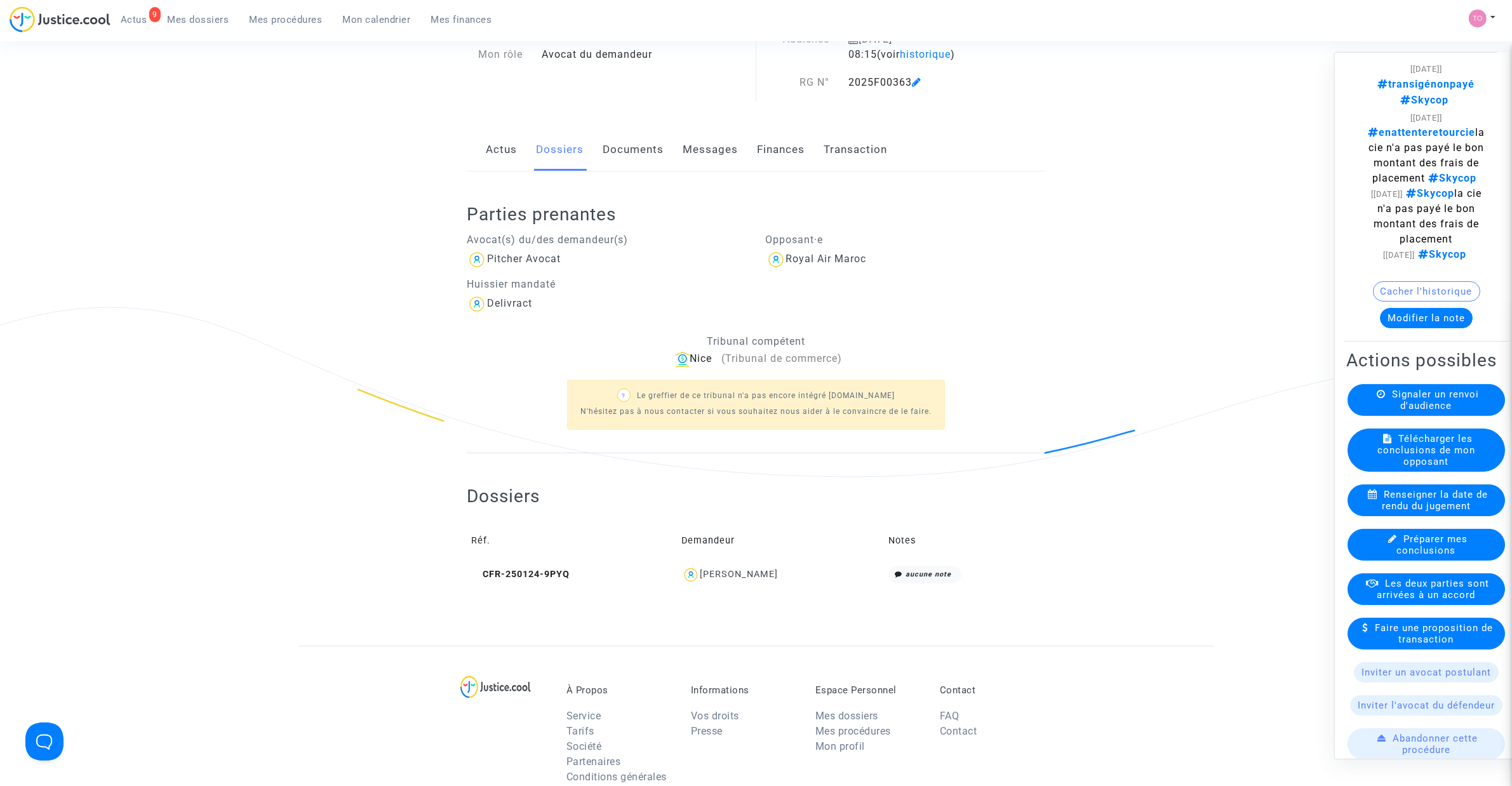
scroll to position [53, 0]
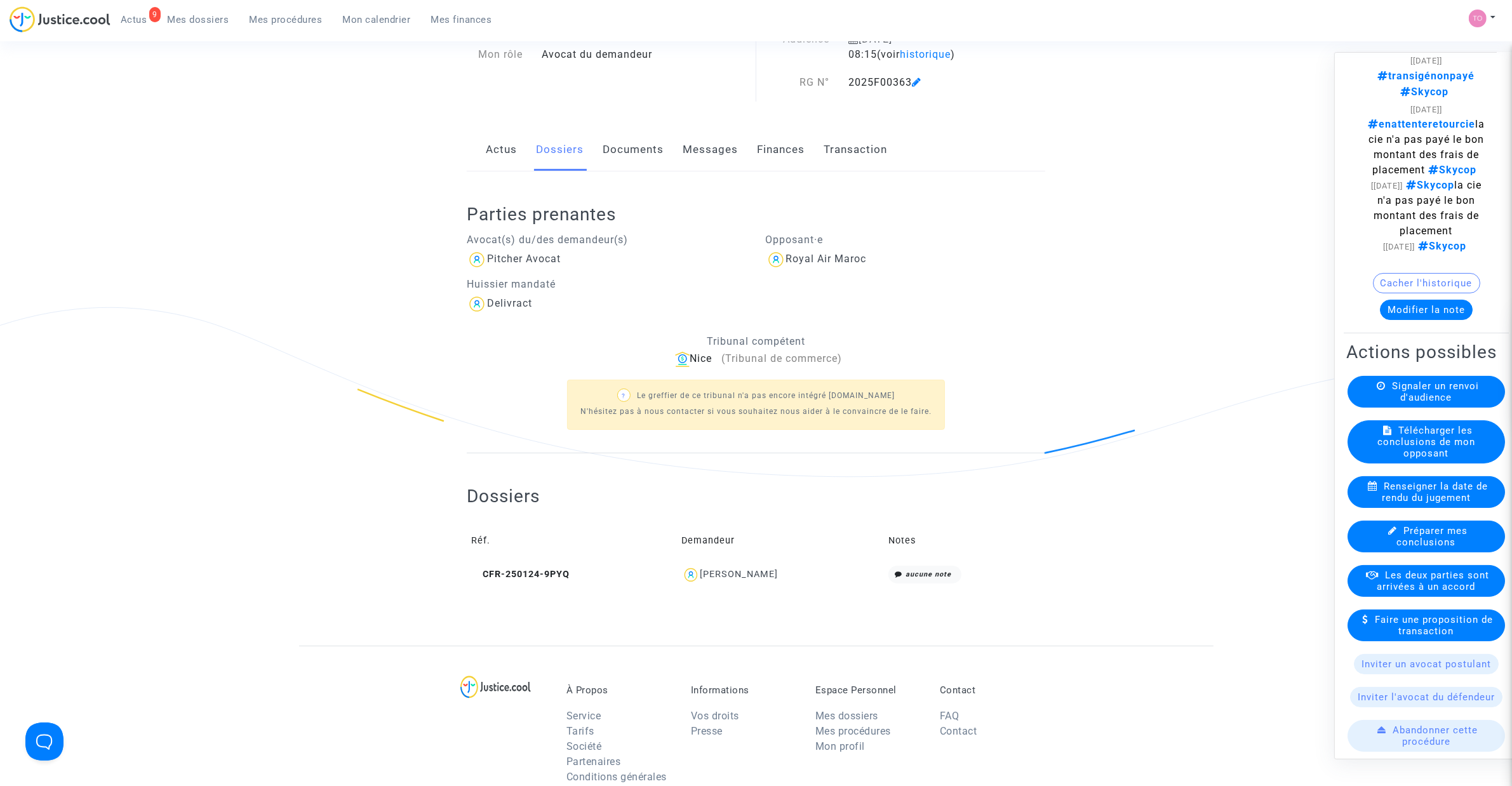
click at [1391, 592] on span "Les deux parties sont arrivées à un accord" at bounding box center [1434, 581] width 113 height 23
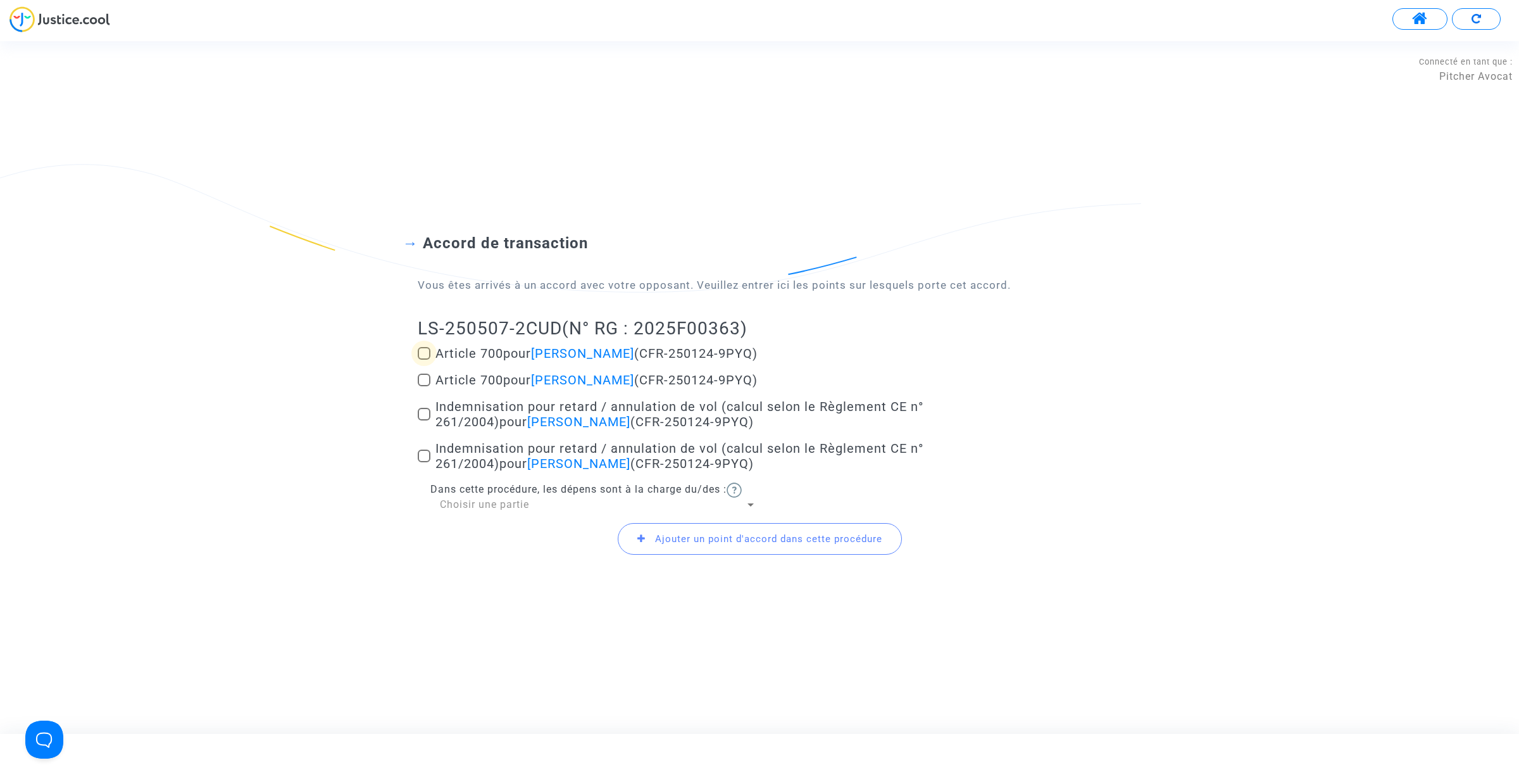
click at [423, 347] on span at bounding box center [424, 353] width 12 height 12
click at [423, 360] on input "Article 700 pour Mana Abdalkhalki (CFR-250124-9PYQ)" at bounding box center [423, 360] width 1 height 1
checkbox input "true"
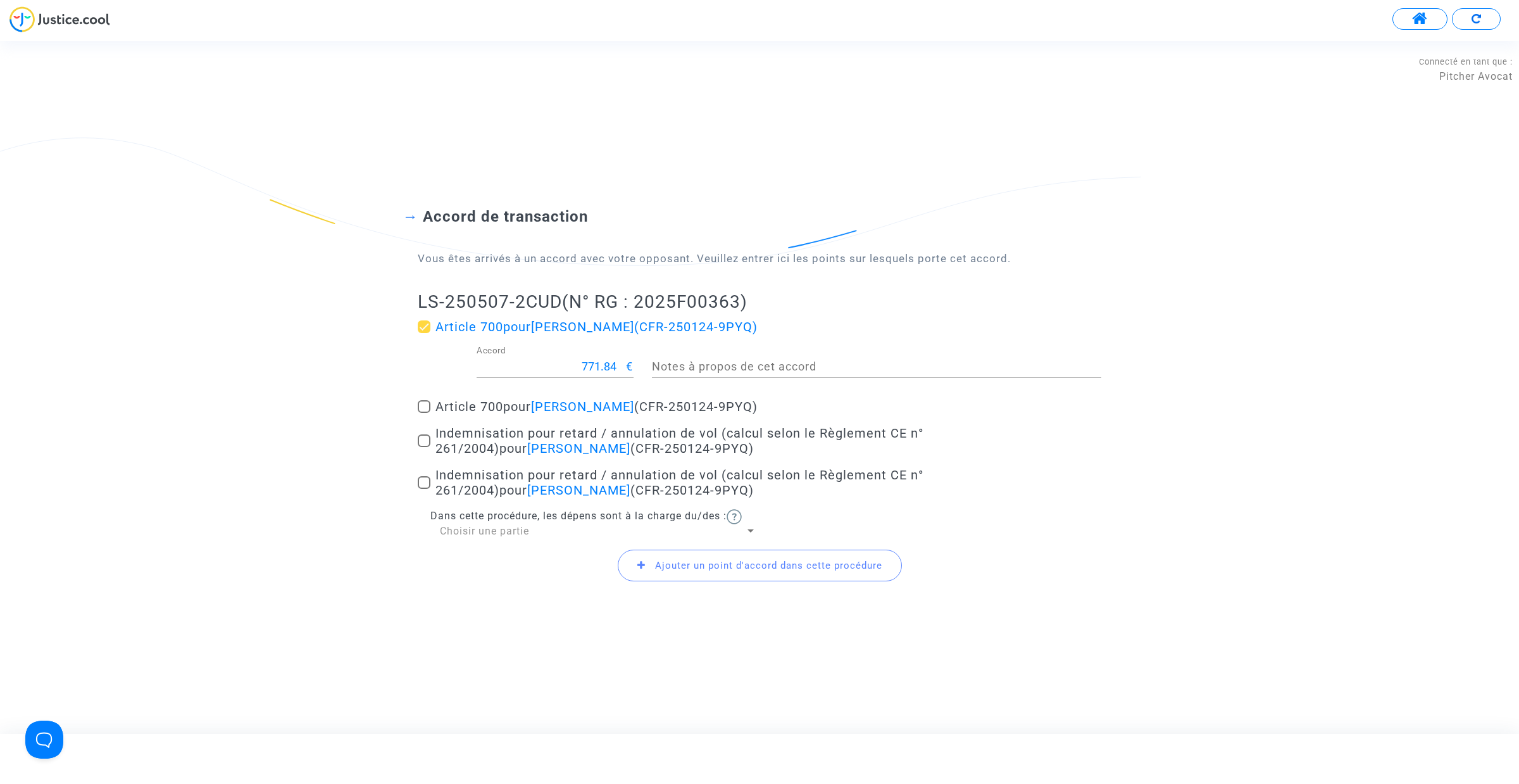
click at [593, 361] on input "771.84" at bounding box center [551, 366] width 150 height 12
type input "300"
click at [424, 438] on span at bounding box center [424, 441] width 12 height 12
click at [424, 447] on input "Indemnisation pour retard / annulation de vol (calcul selon le Règlement CE n° …" at bounding box center [423, 447] width 1 height 1
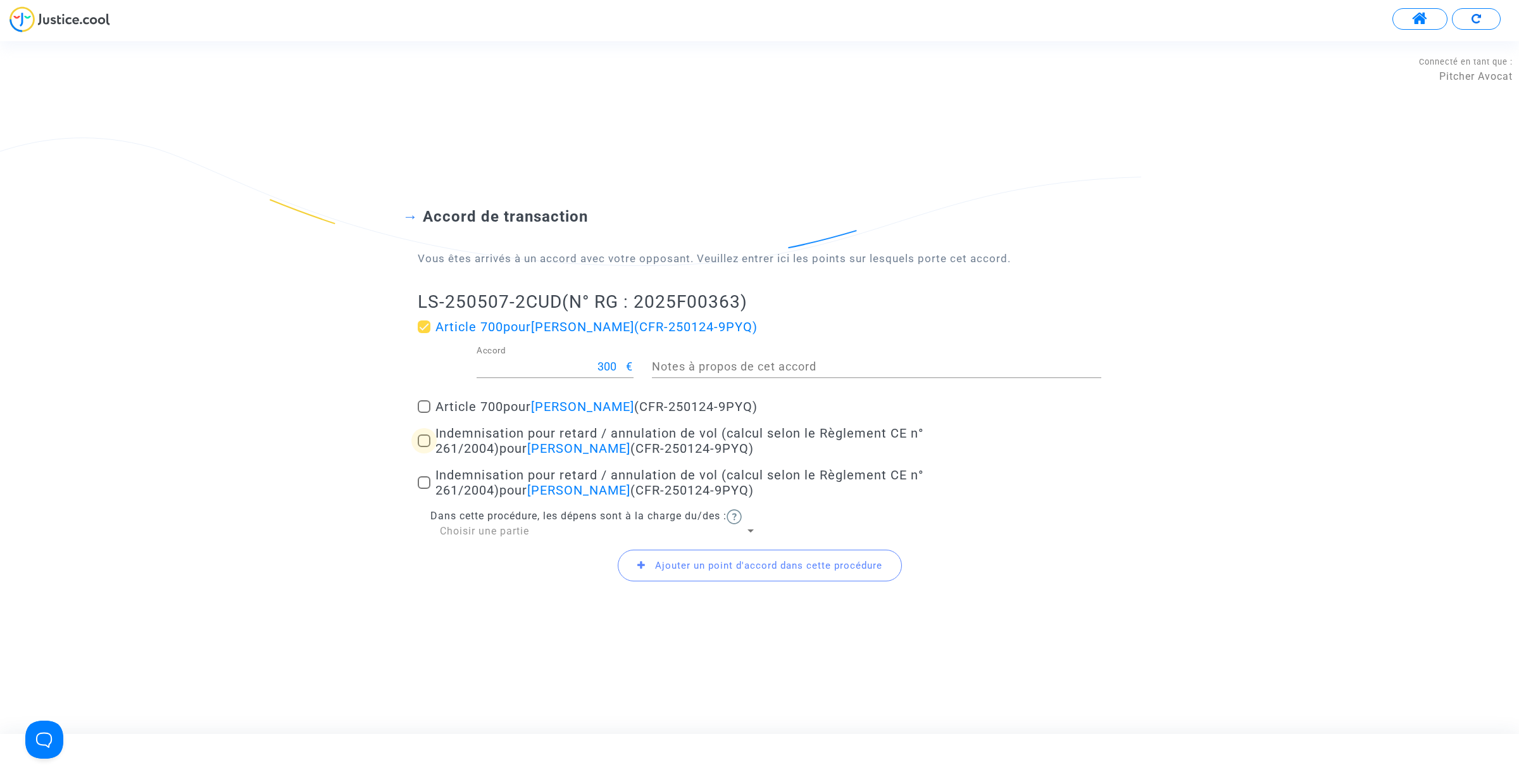
checkbox input "true"
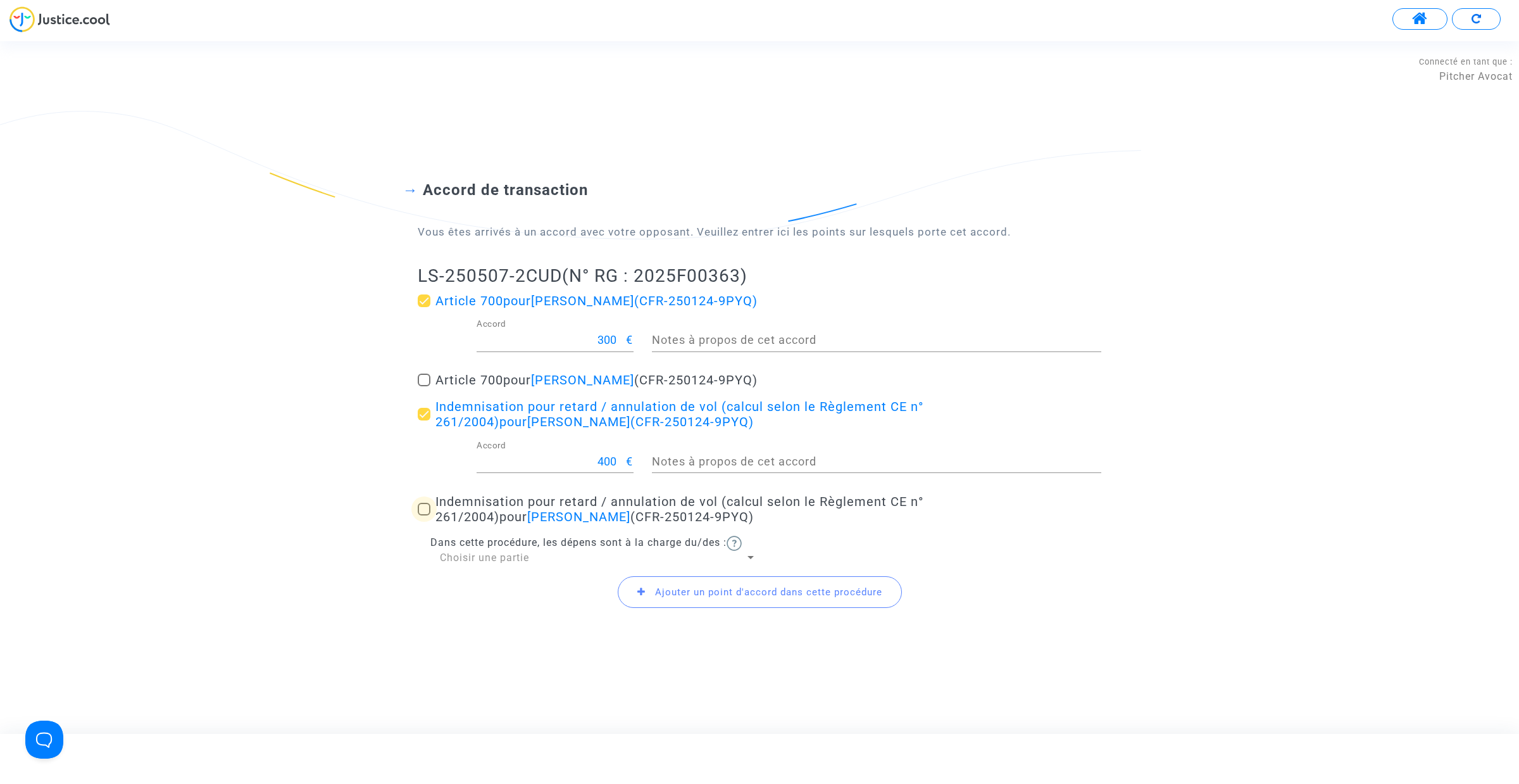
click at [421, 511] on span at bounding box center [424, 508] width 12 height 12
click at [423, 515] on input "Indemnisation pour retard / annulation de vol (calcul selon le Règlement CE n° …" at bounding box center [423, 515] width 1 height 1
checkbox input "true"
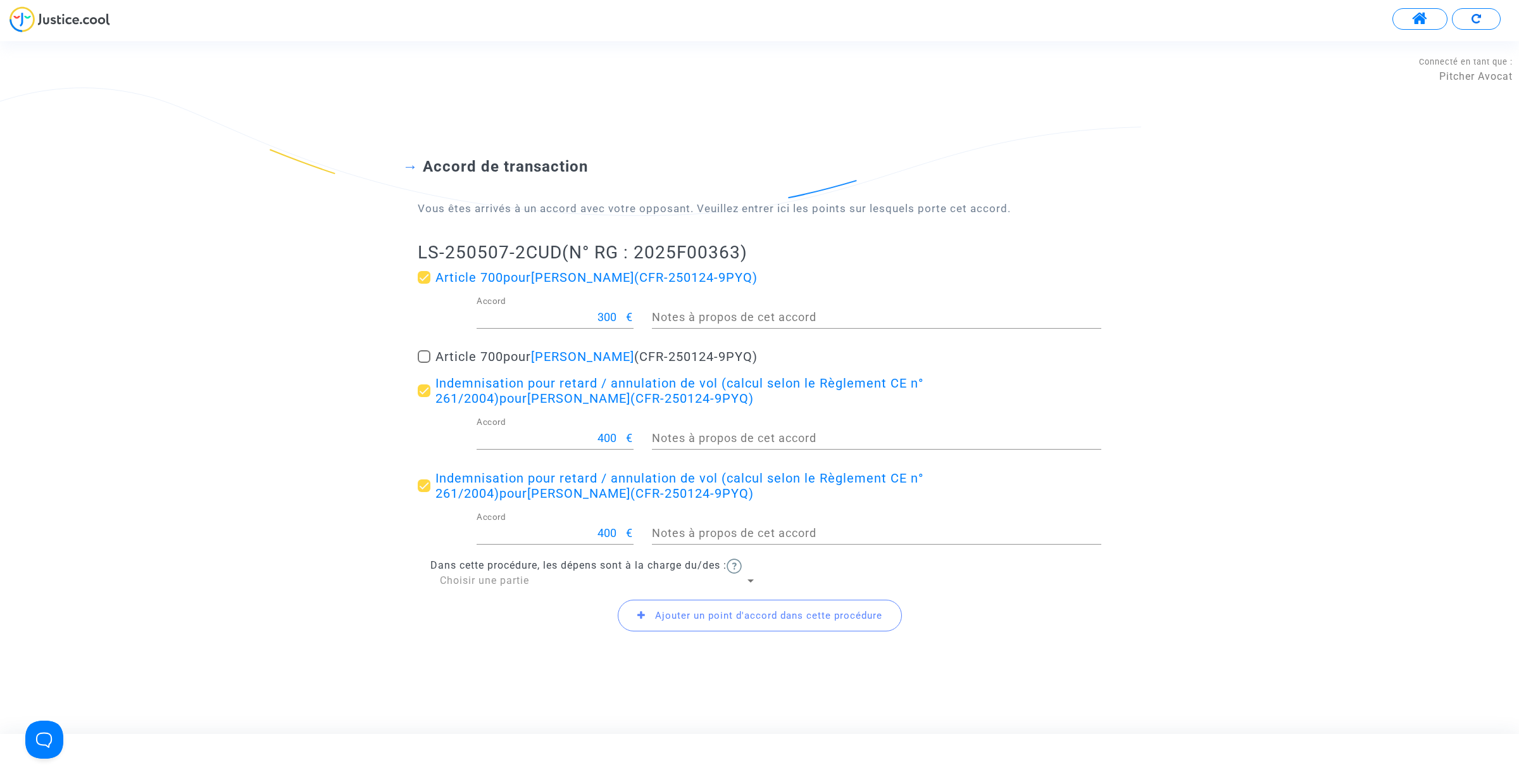
click at [521, 578] on span "Choisir une partie" at bounding box center [485, 580] width 90 height 12
click at [487, 613] on span "Défendeur(s)" at bounding box center [598, 610] width 316 height 31
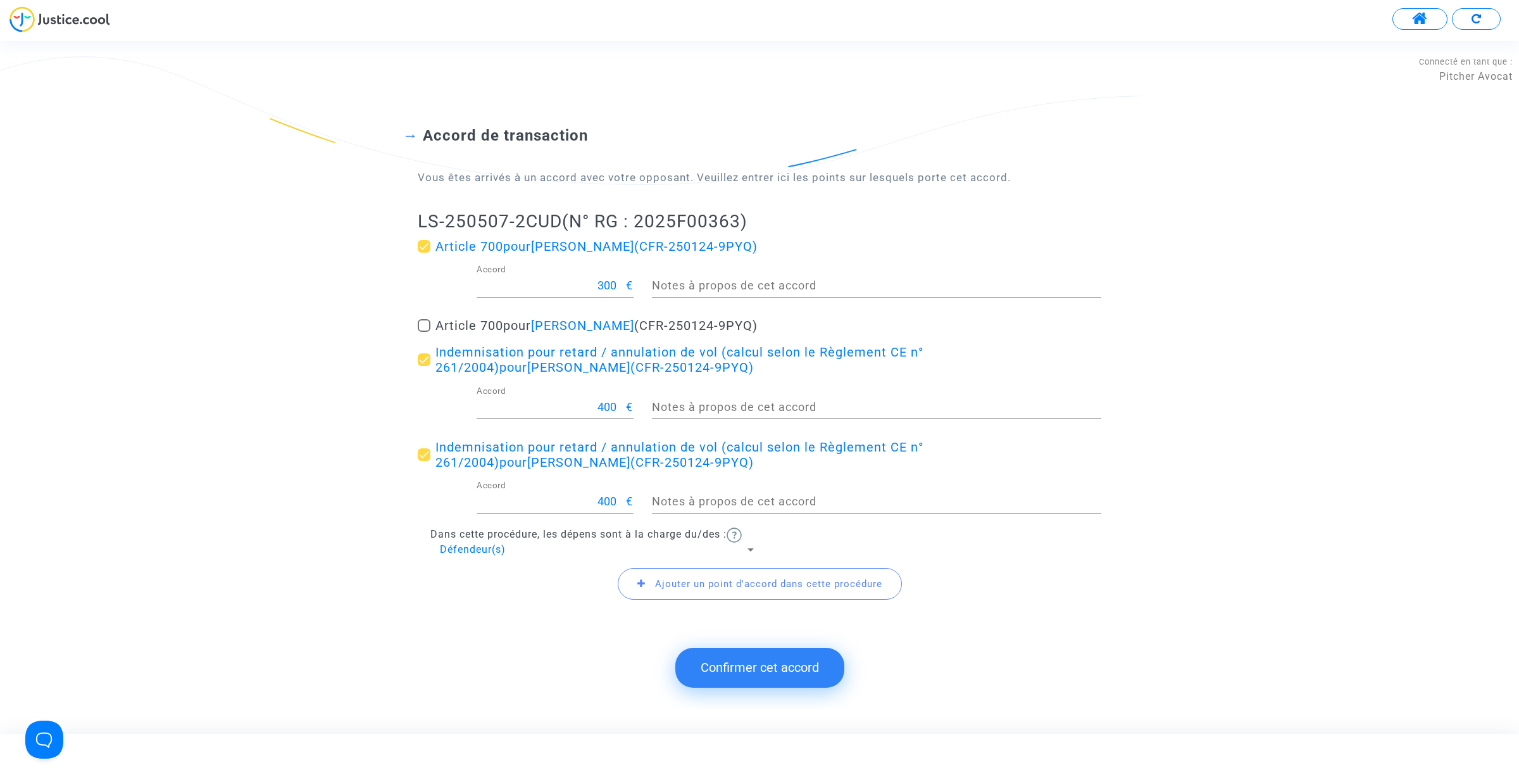
click at [732, 684] on button "Confirmer cet accord" at bounding box center [760, 667] width 169 height 40
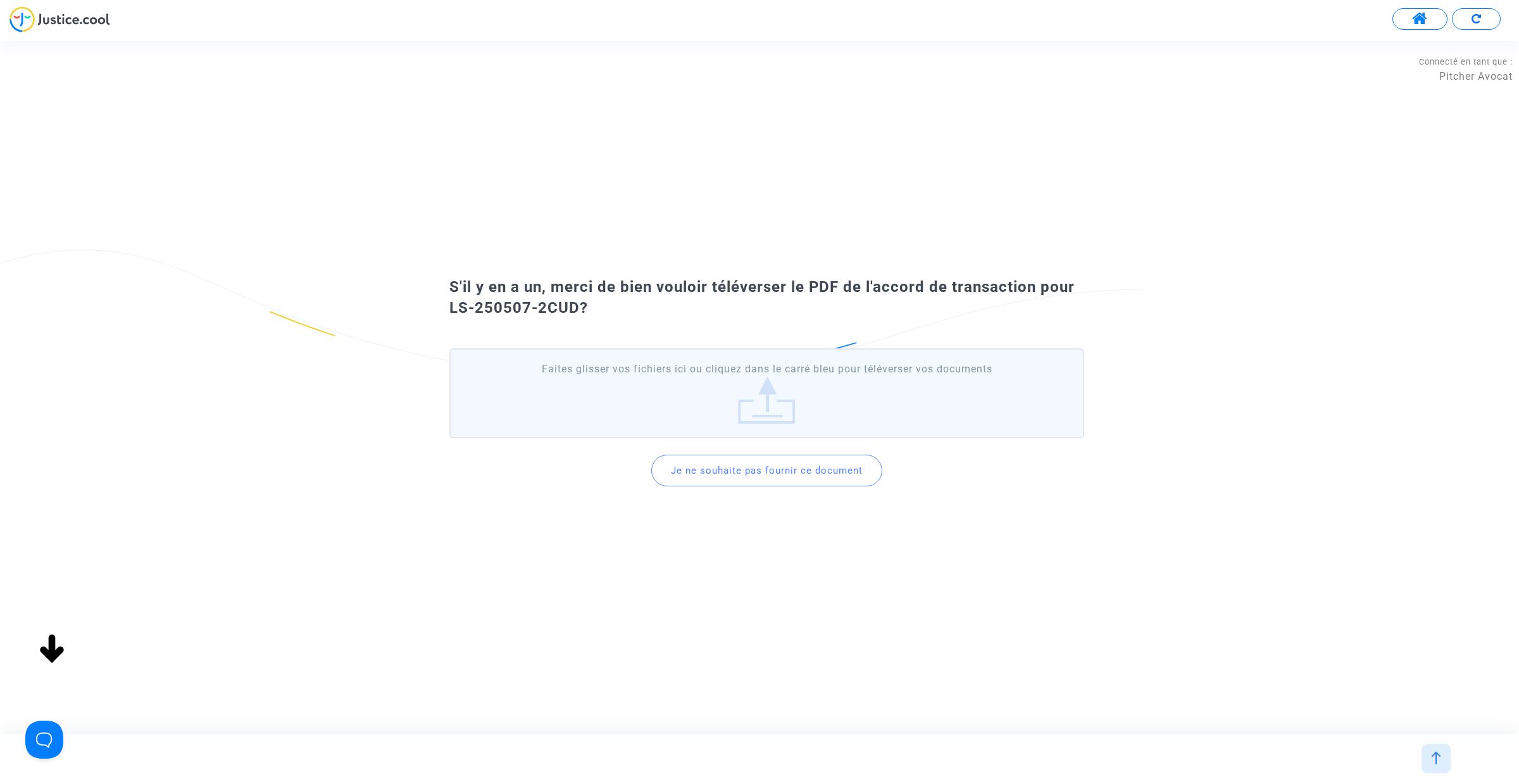
click at [738, 481] on button "Je ne souhaite pas fournir ce document" at bounding box center [767, 471] width 231 height 32
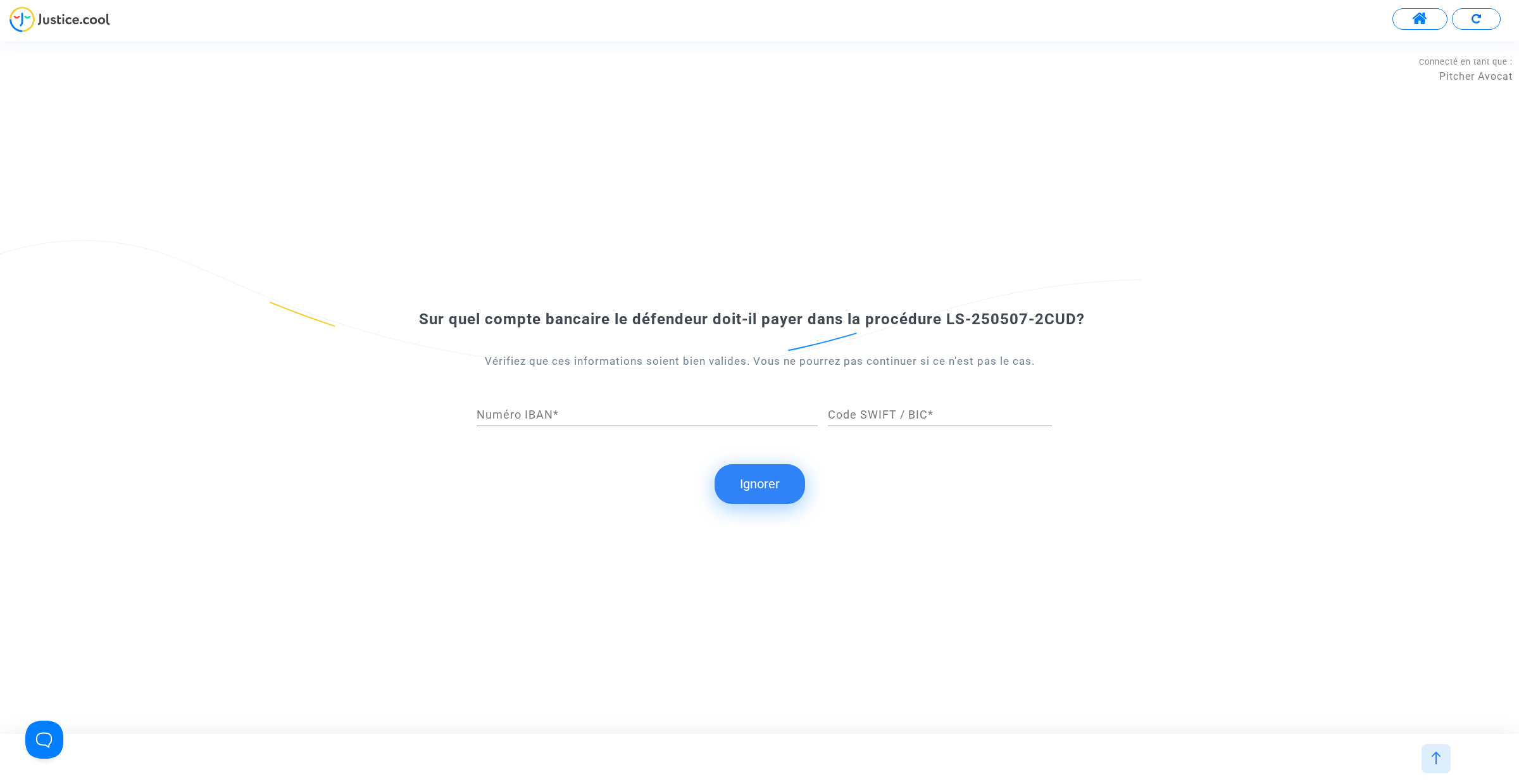
click at [738, 482] on button "Ignorer" at bounding box center [760, 483] width 90 height 40
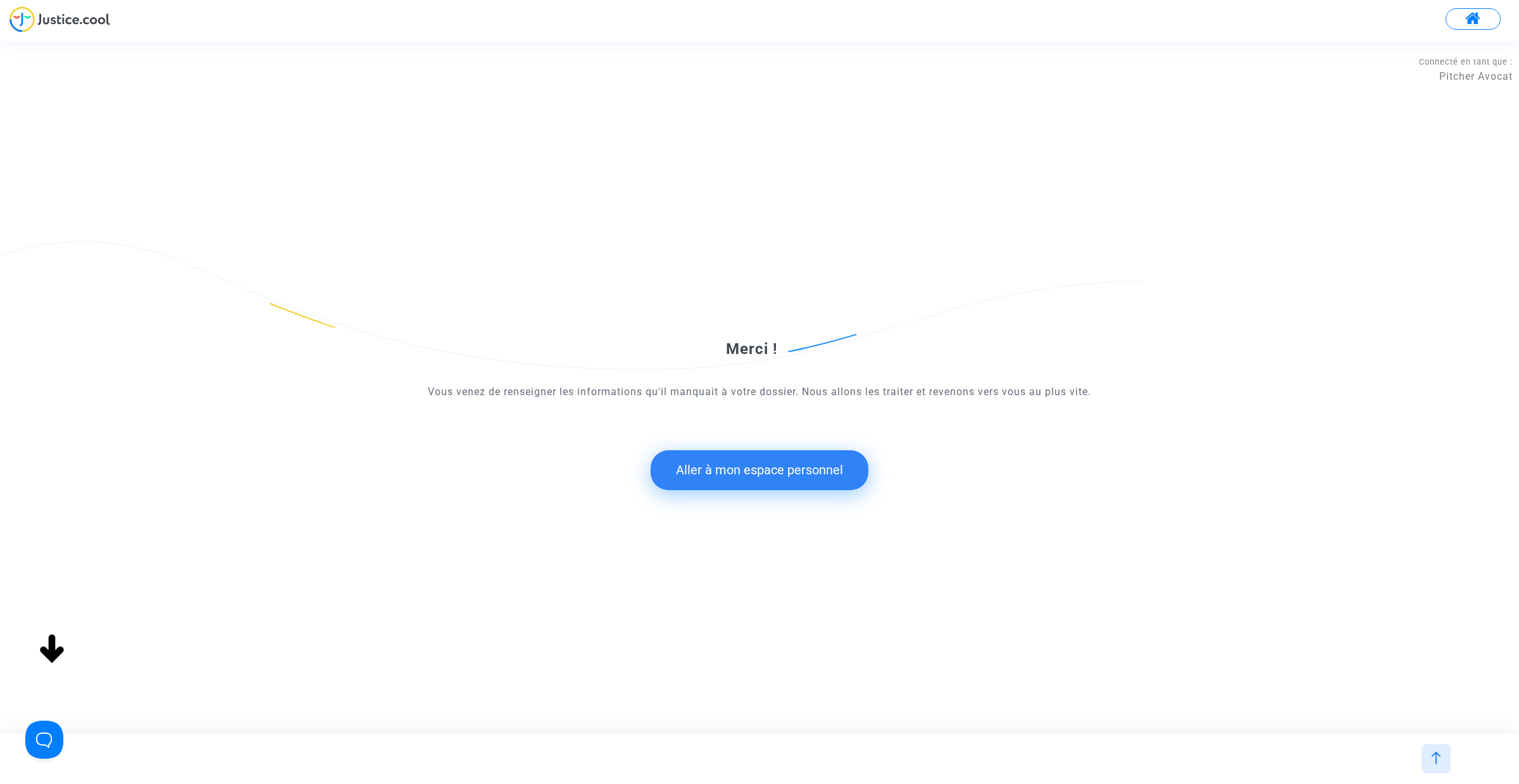
click at [741, 481] on button "Aller à mon espace personnel" at bounding box center [760, 470] width 218 height 40
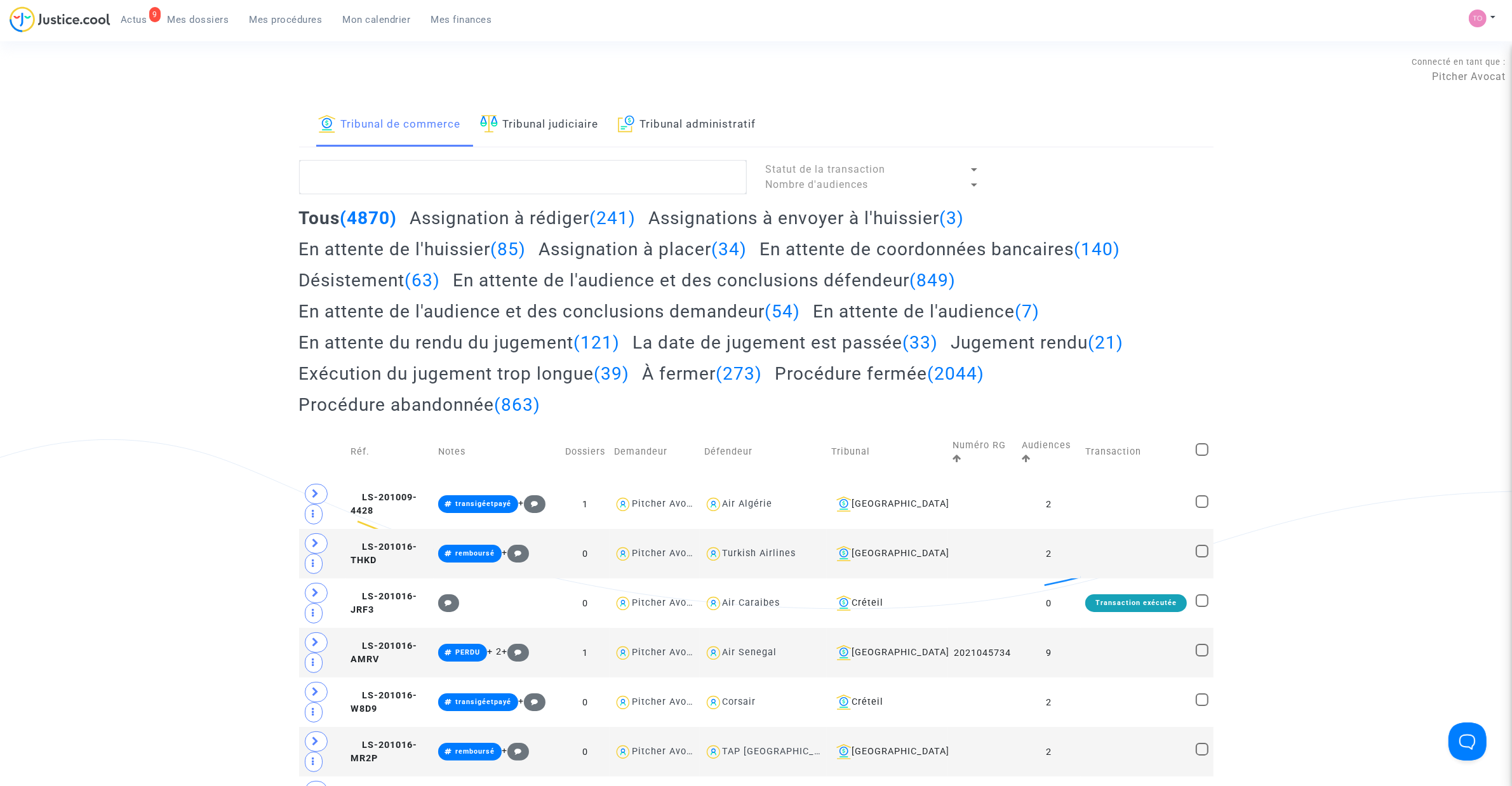
click at [191, 18] on span "Mes dossiers" at bounding box center [198, 19] width 62 height 11
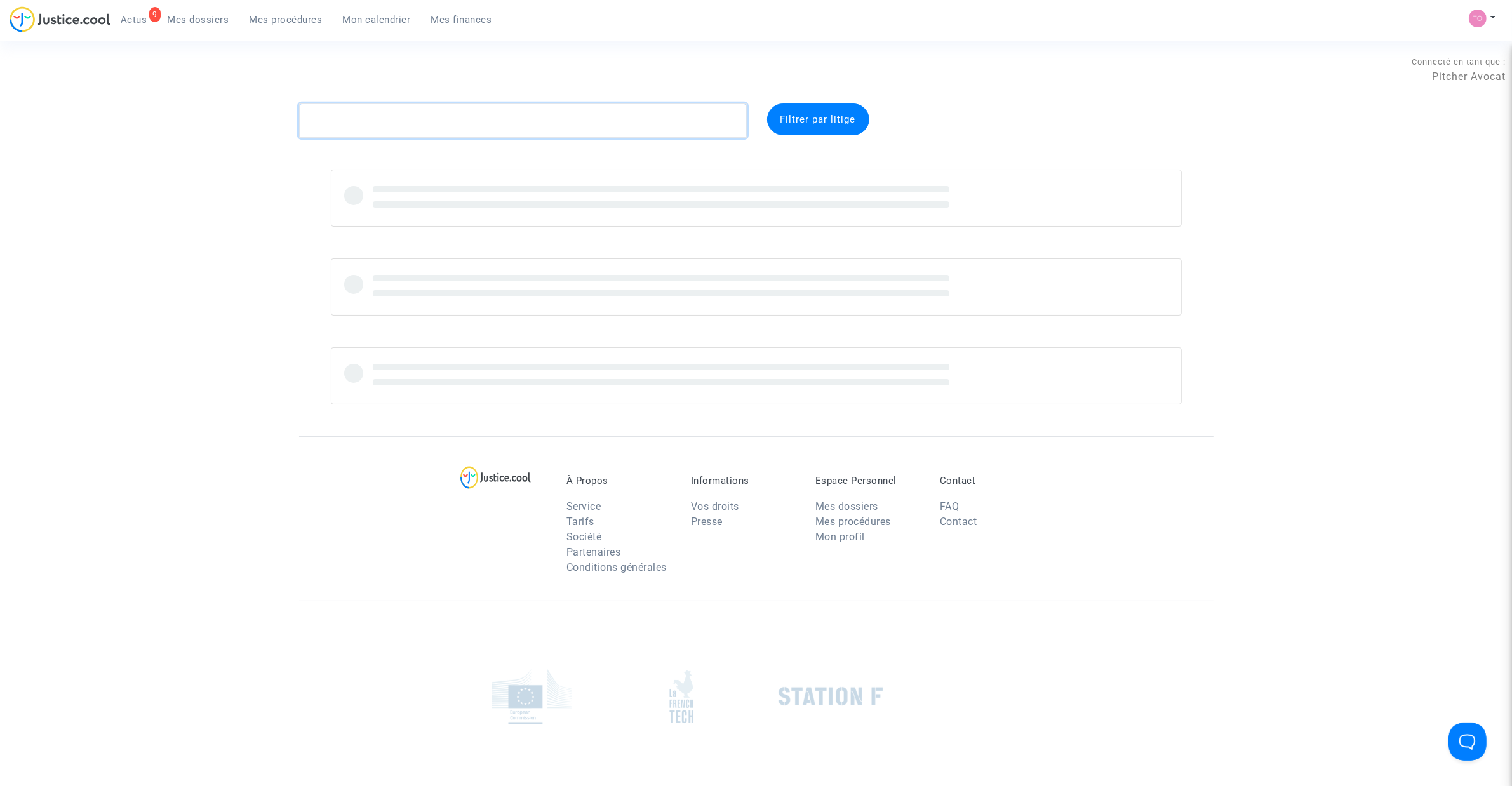
click at [357, 122] on textarea at bounding box center [523, 121] width 447 height 34
paste textarea "CFR-231115-KQAX"
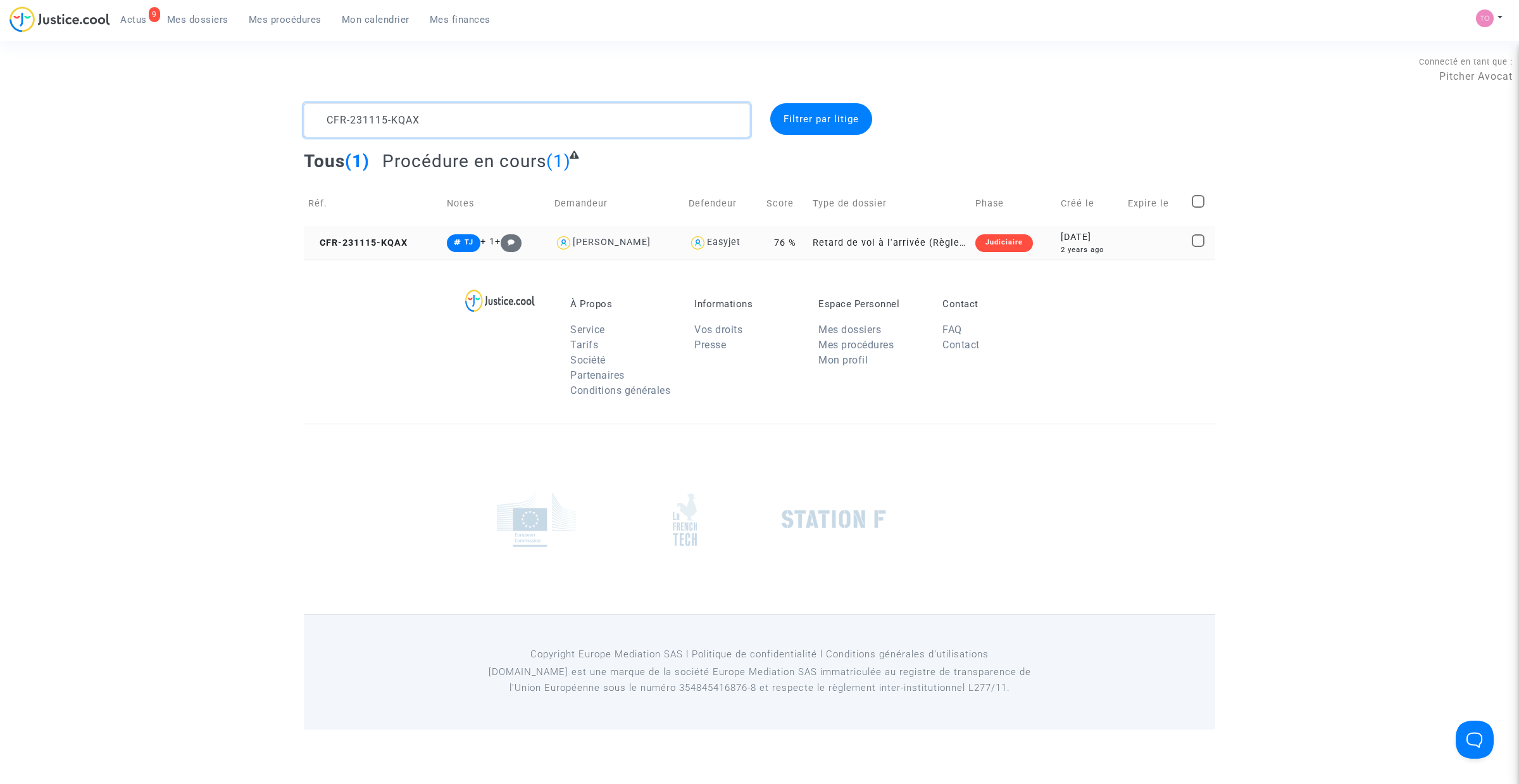
type textarea "CFR-231115-KQAX"
click at [1108, 241] on div "2023-11-15" at bounding box center [1090, 237] width 58 height 14
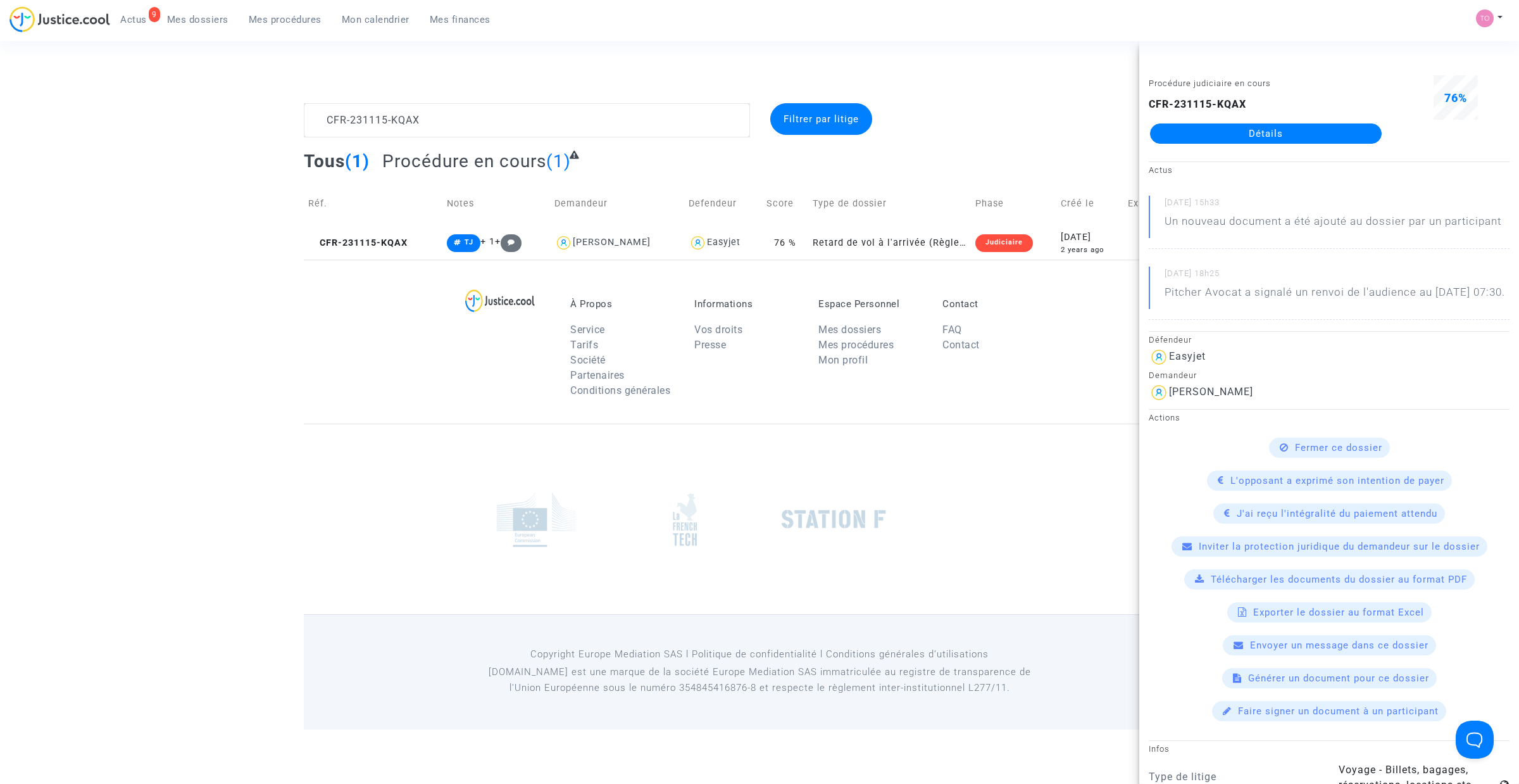
click at [1226, 128] on link "Détails" at bounding box center [1266, 133] width 232 height 20
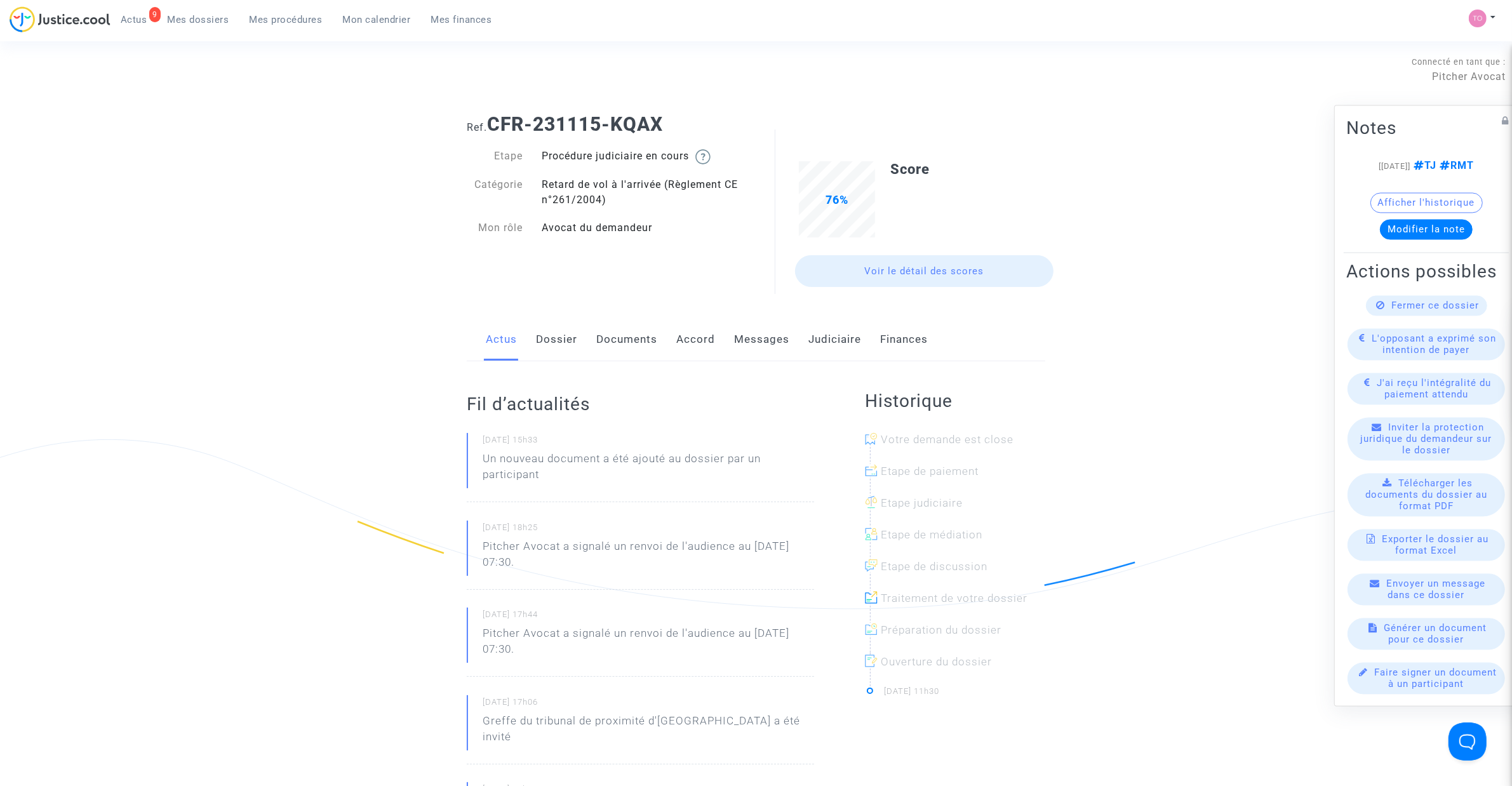
click at [781, 342] on link "Messages" at bounding box center [761, 340] width 55 height 42
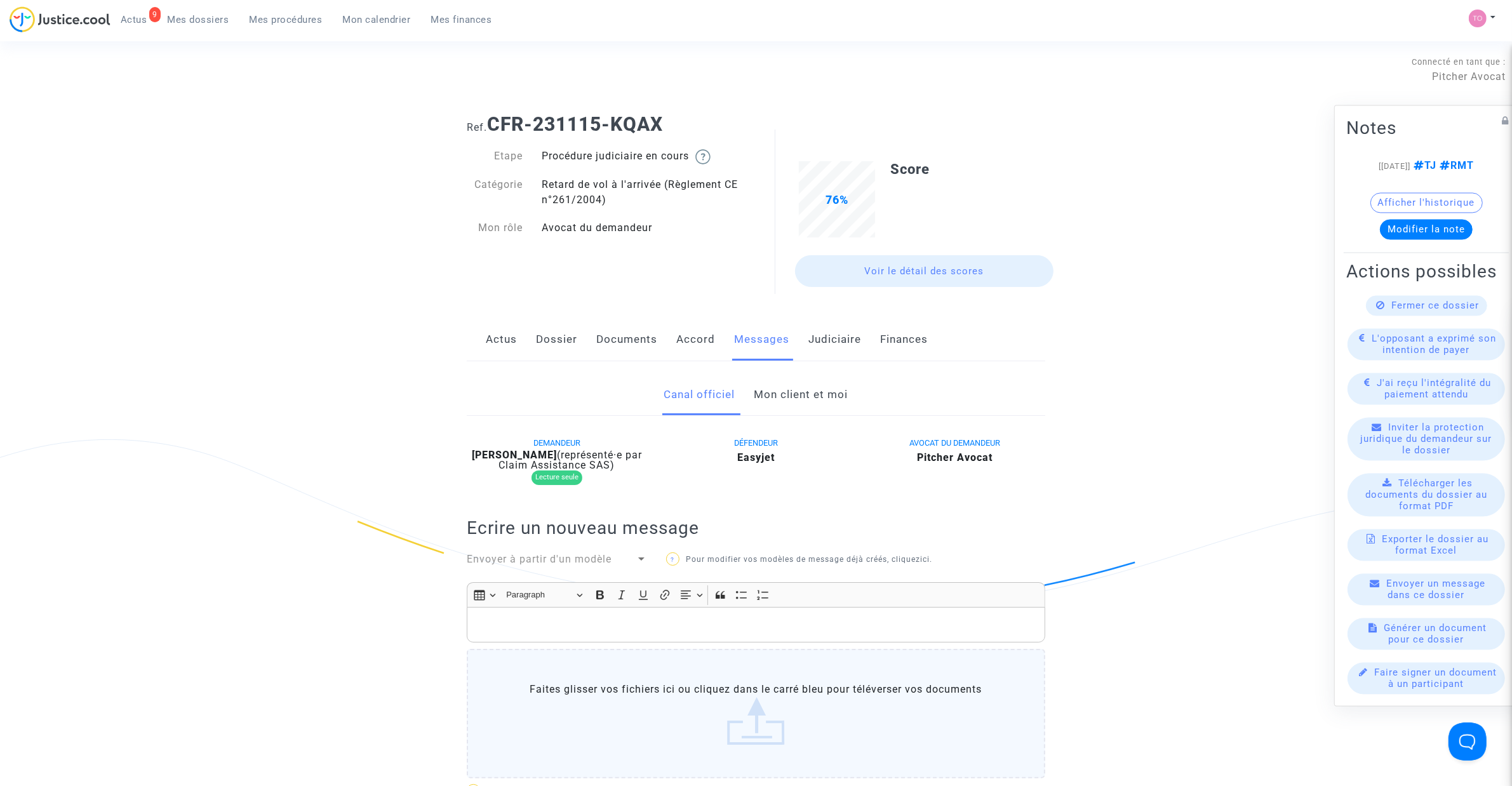
click at [798, 395] on link "Mon client et moi" at bounding box center [801, 395] width 94 height 42
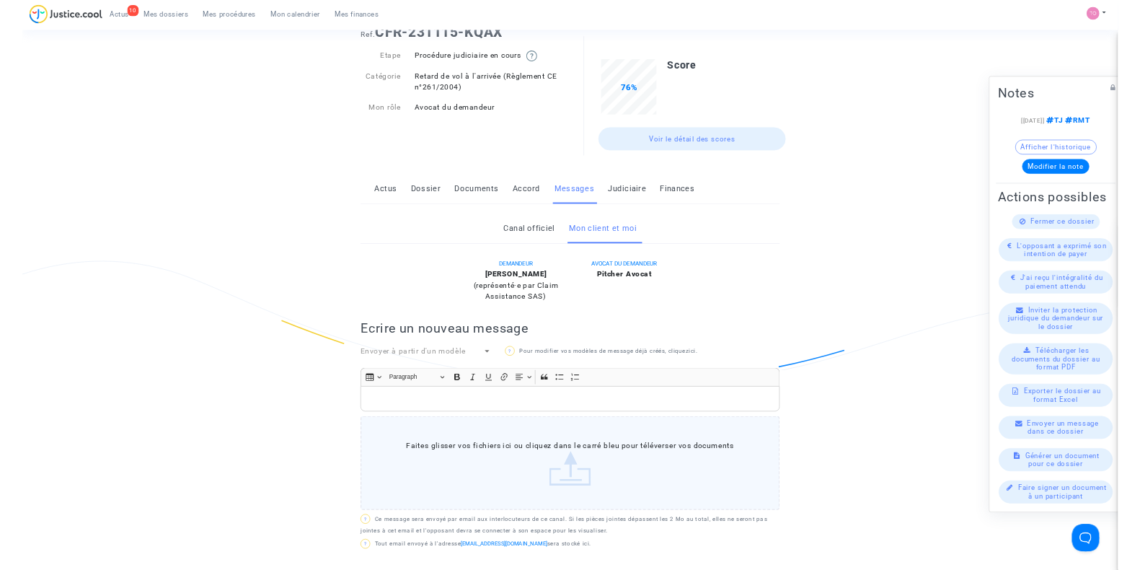
scroll to position [89, 0]
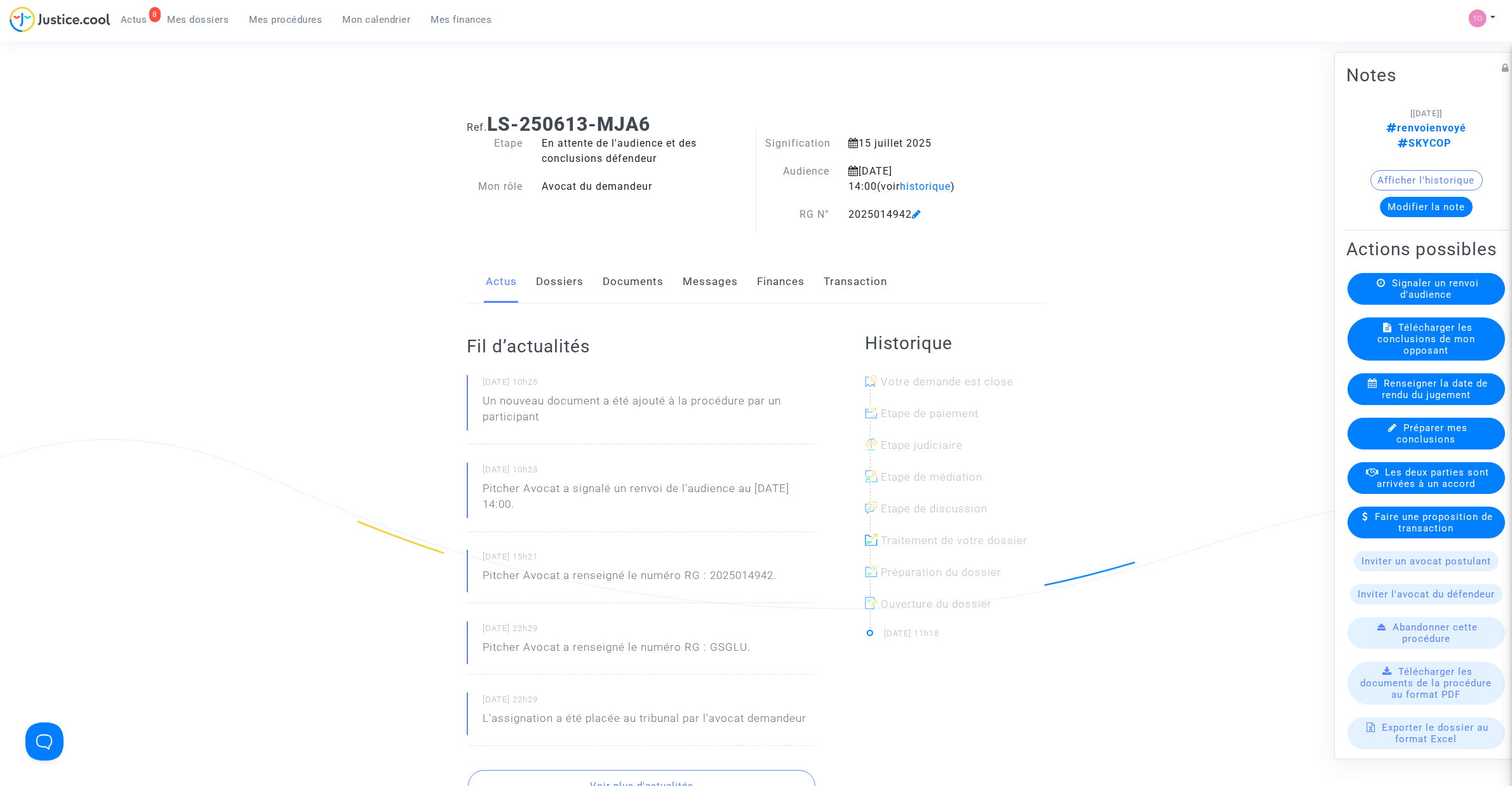
click at [633, 288] on link "Documents" at bounding box center [632, 282] width 61 height 42
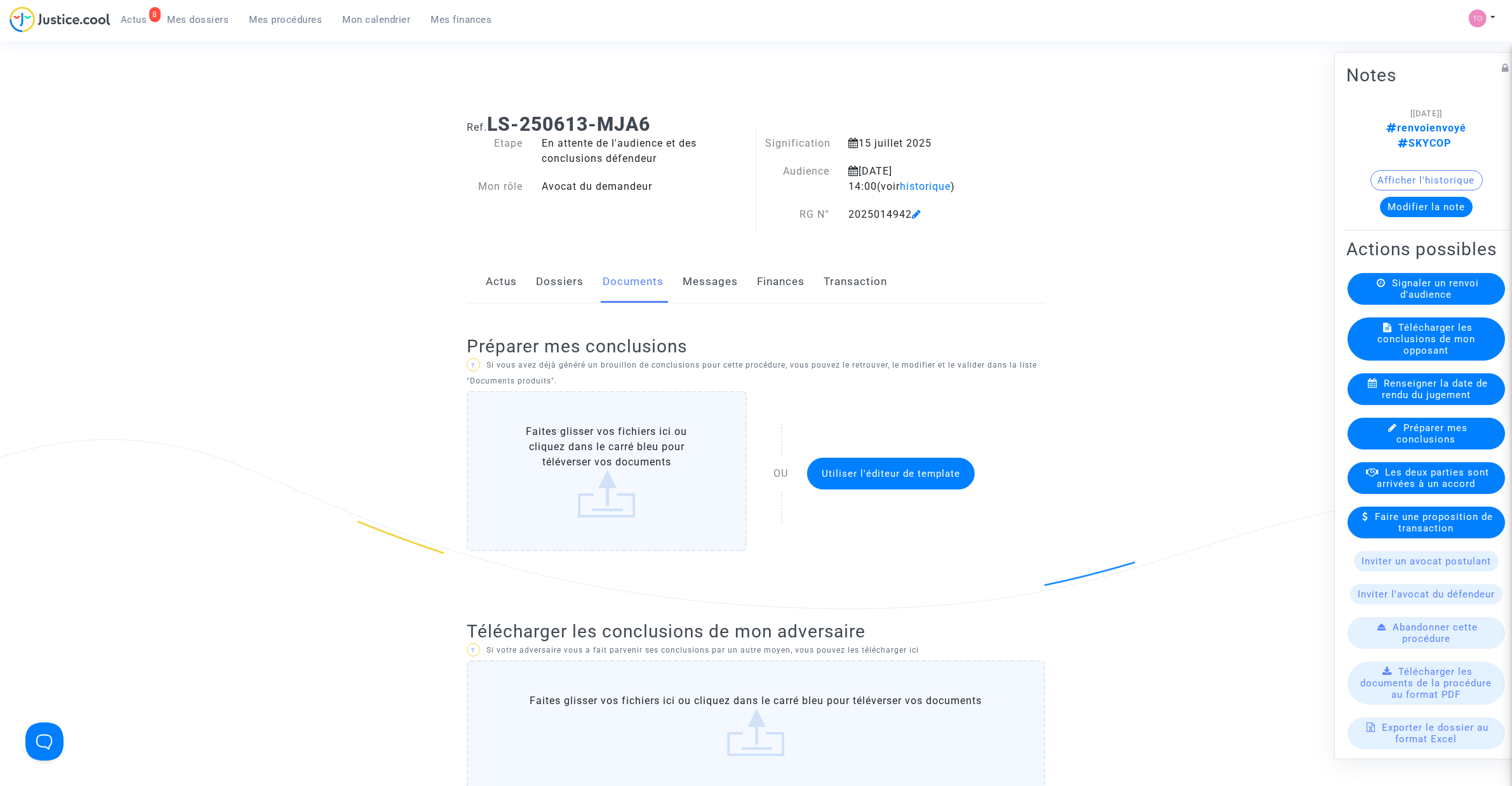
click at [561, 289] on link "Dossiers" at bounding box center [560, 282] width 48 height 42
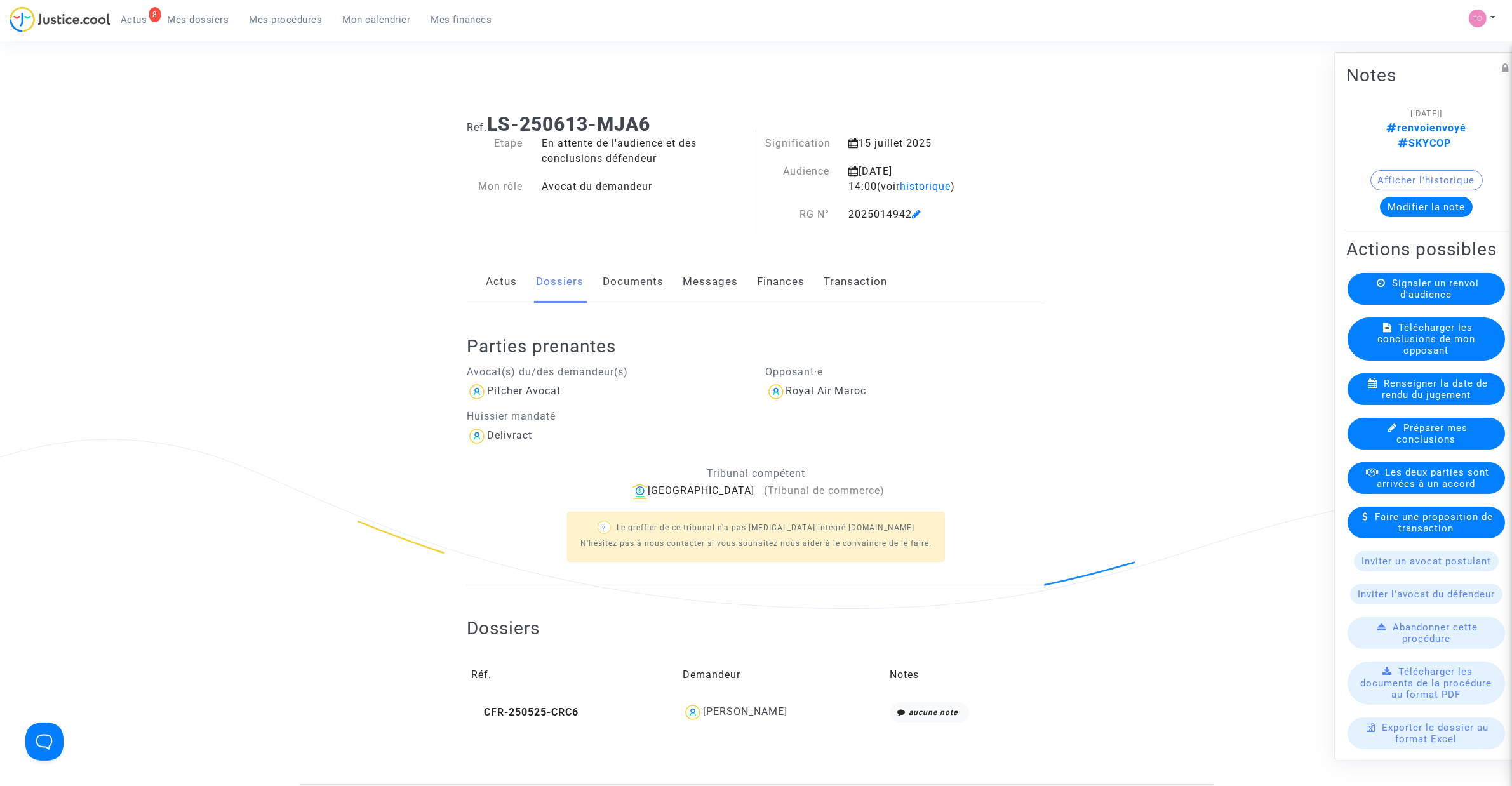
click at [725, 716] on div "[PERSON_NAME]" at bounding box center [745, 711] width 85 height 12
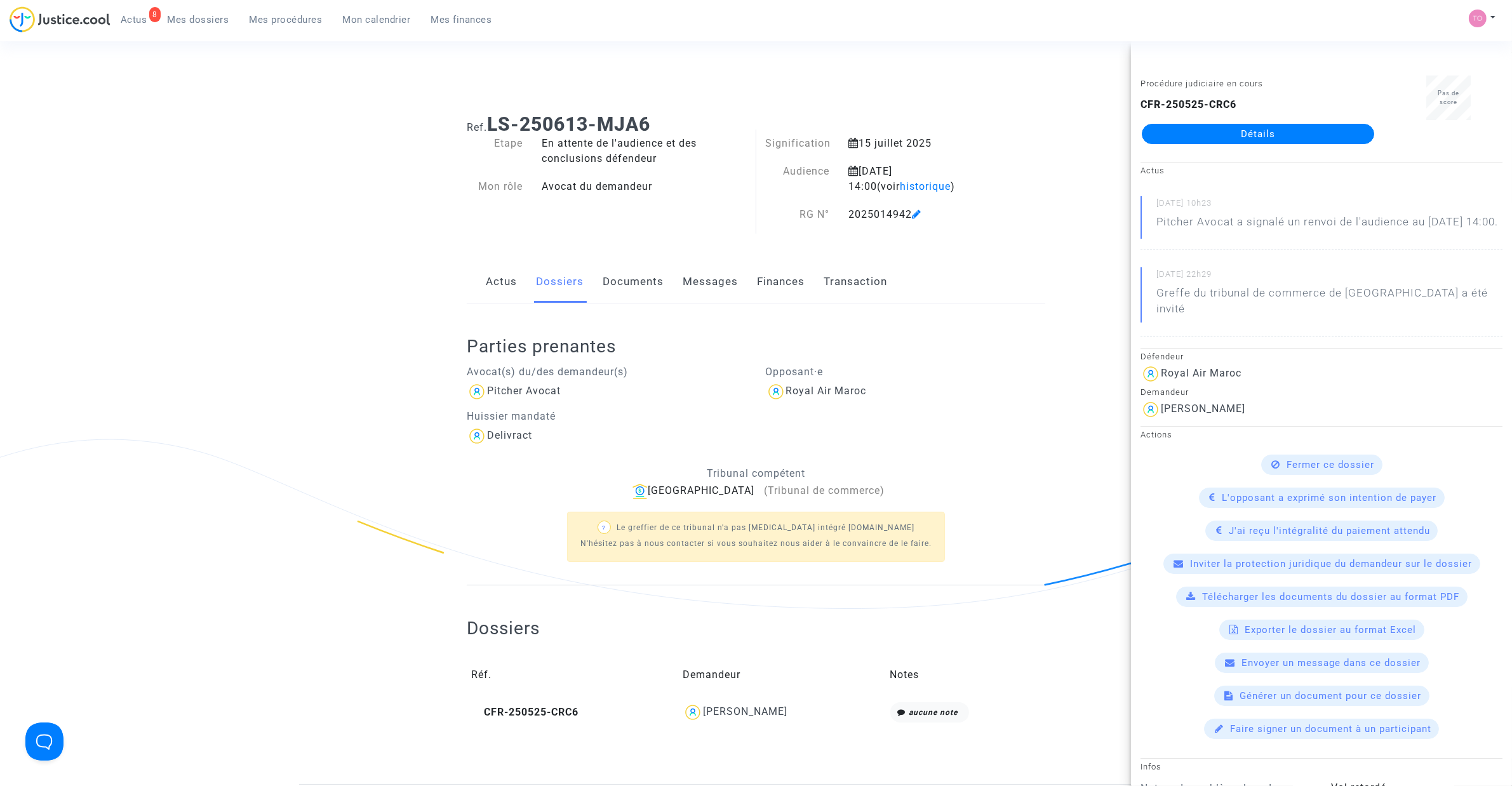
click at [1226, 129] on link "Détails" at bounding box center [1258, 134] width 232 height 20
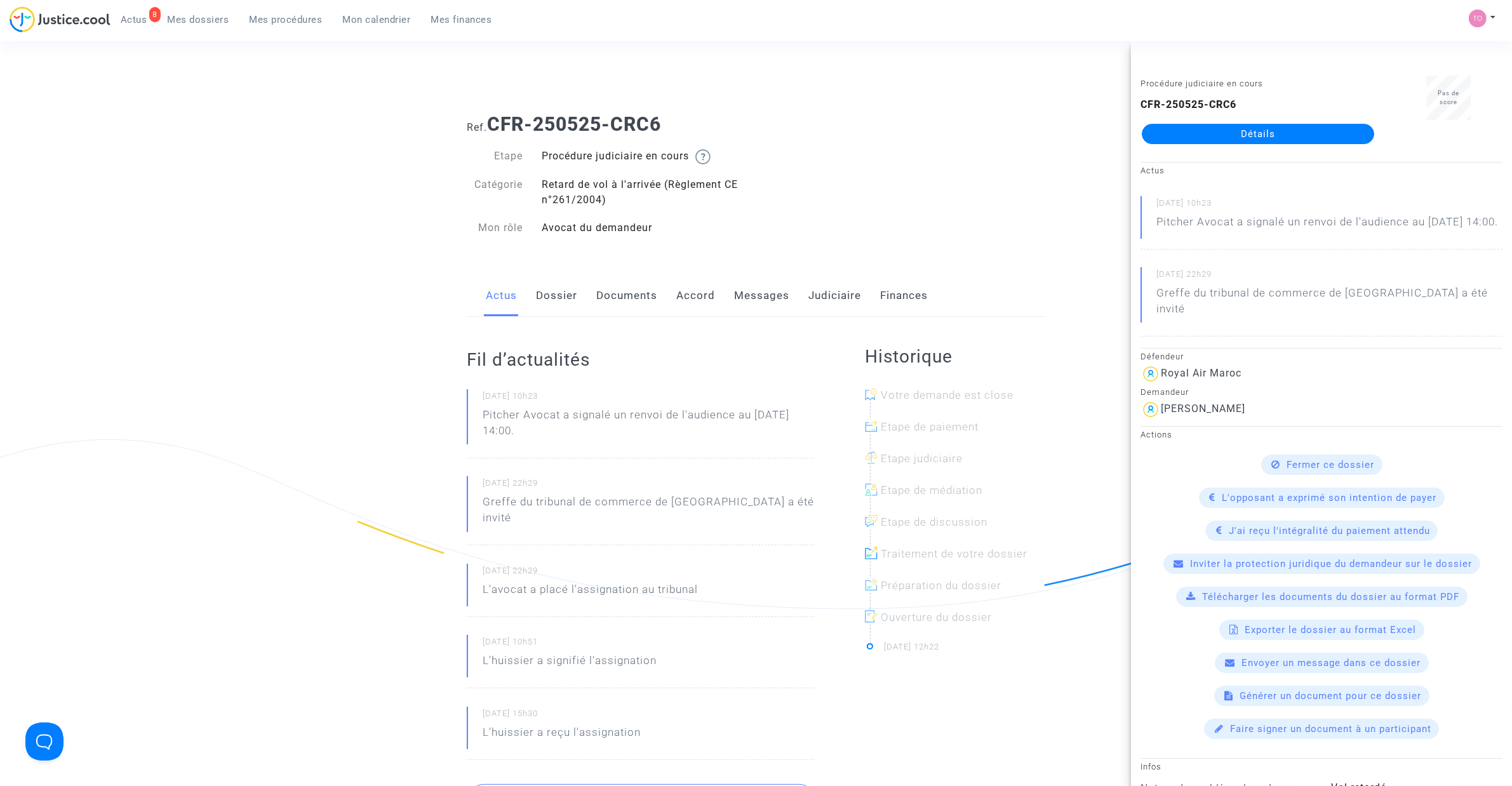
click at [629, 312] on link "Documents" at bounding box center [626, 296] width 61 height 42
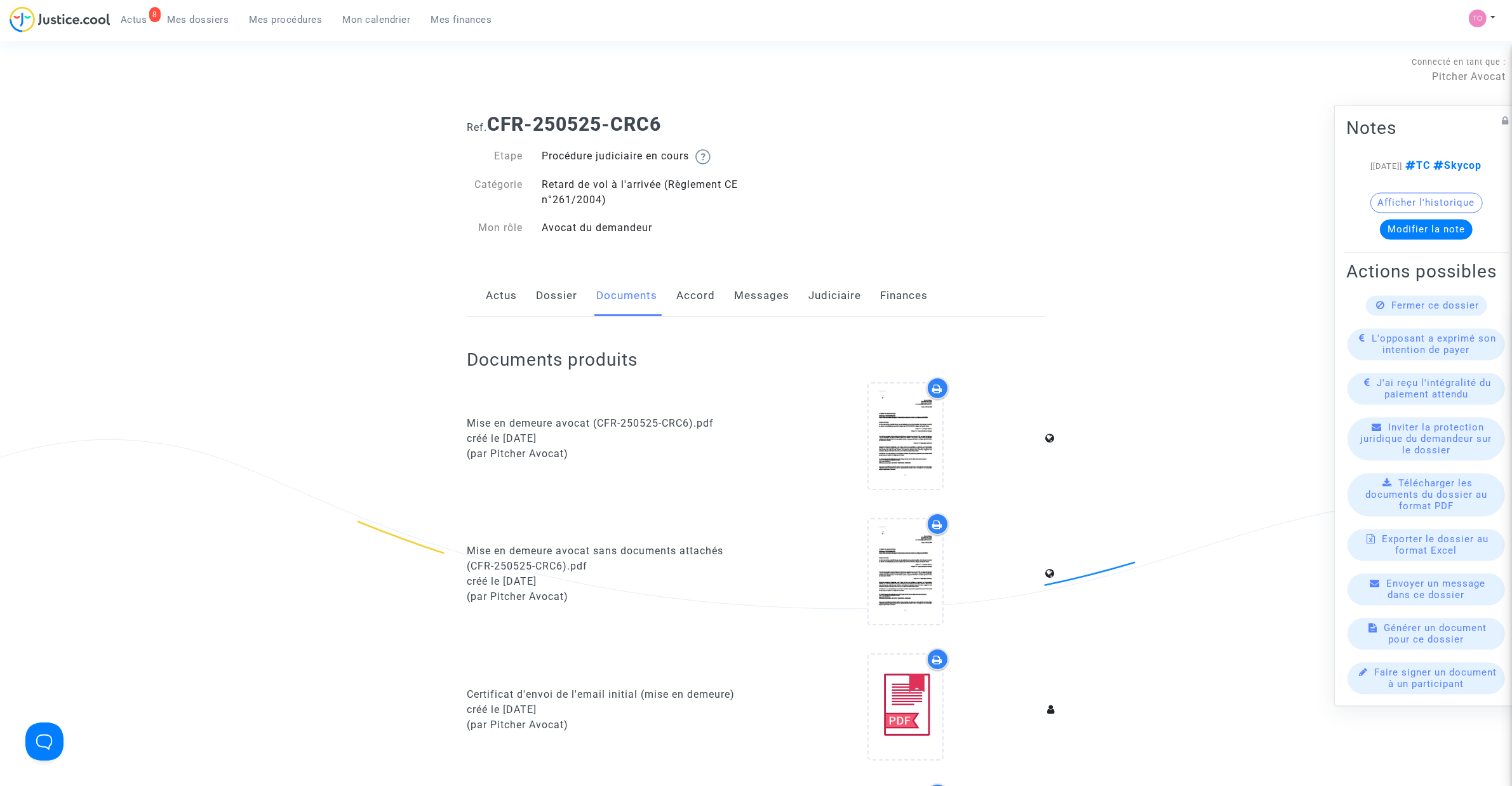
click at [703, 292] on link "Accord" at bounding box center [696, 296] width 39 height 42
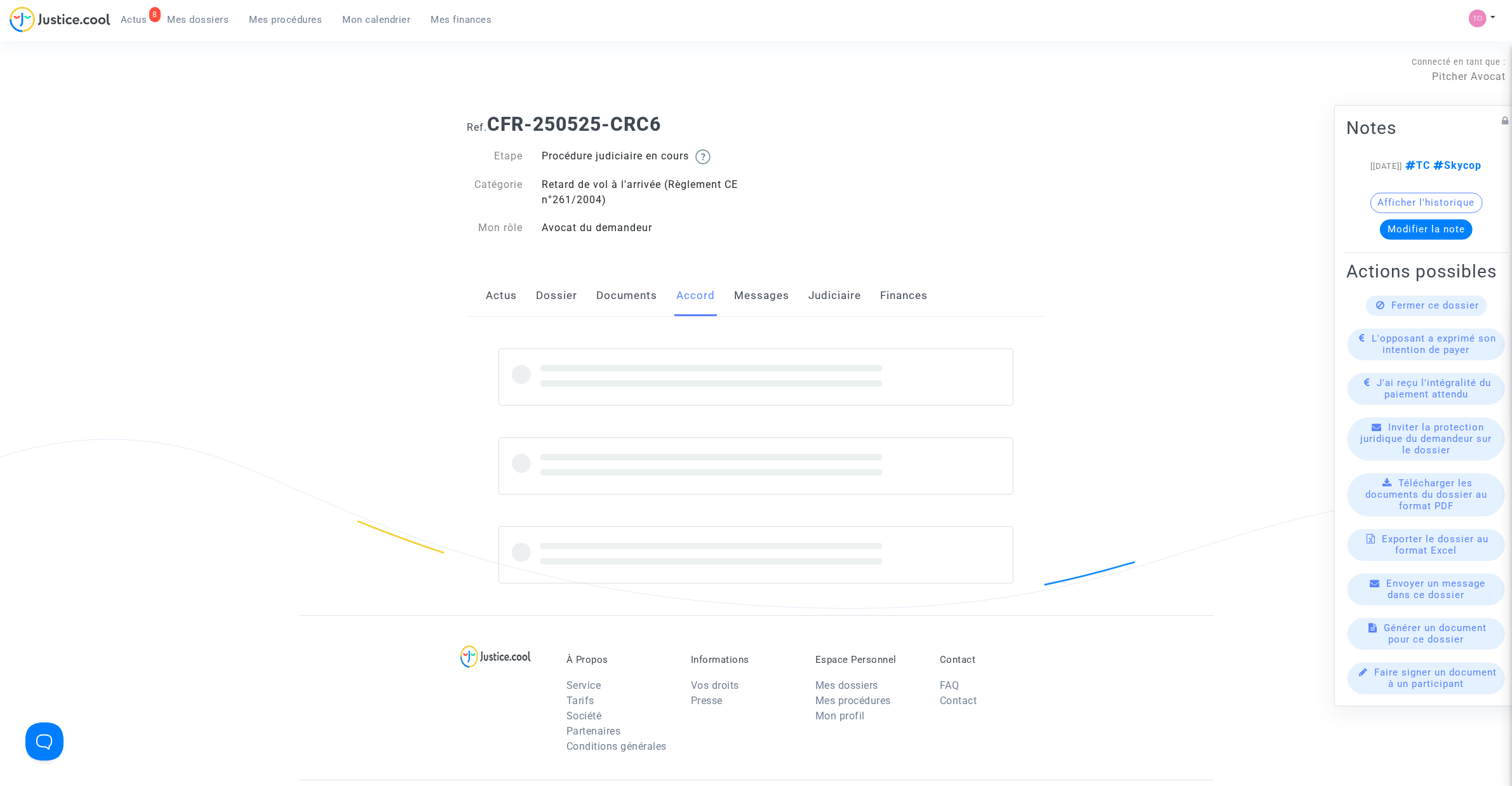
click at [743, 295] on link "Messages" at bounding box center [761, 296] width 55 height 42
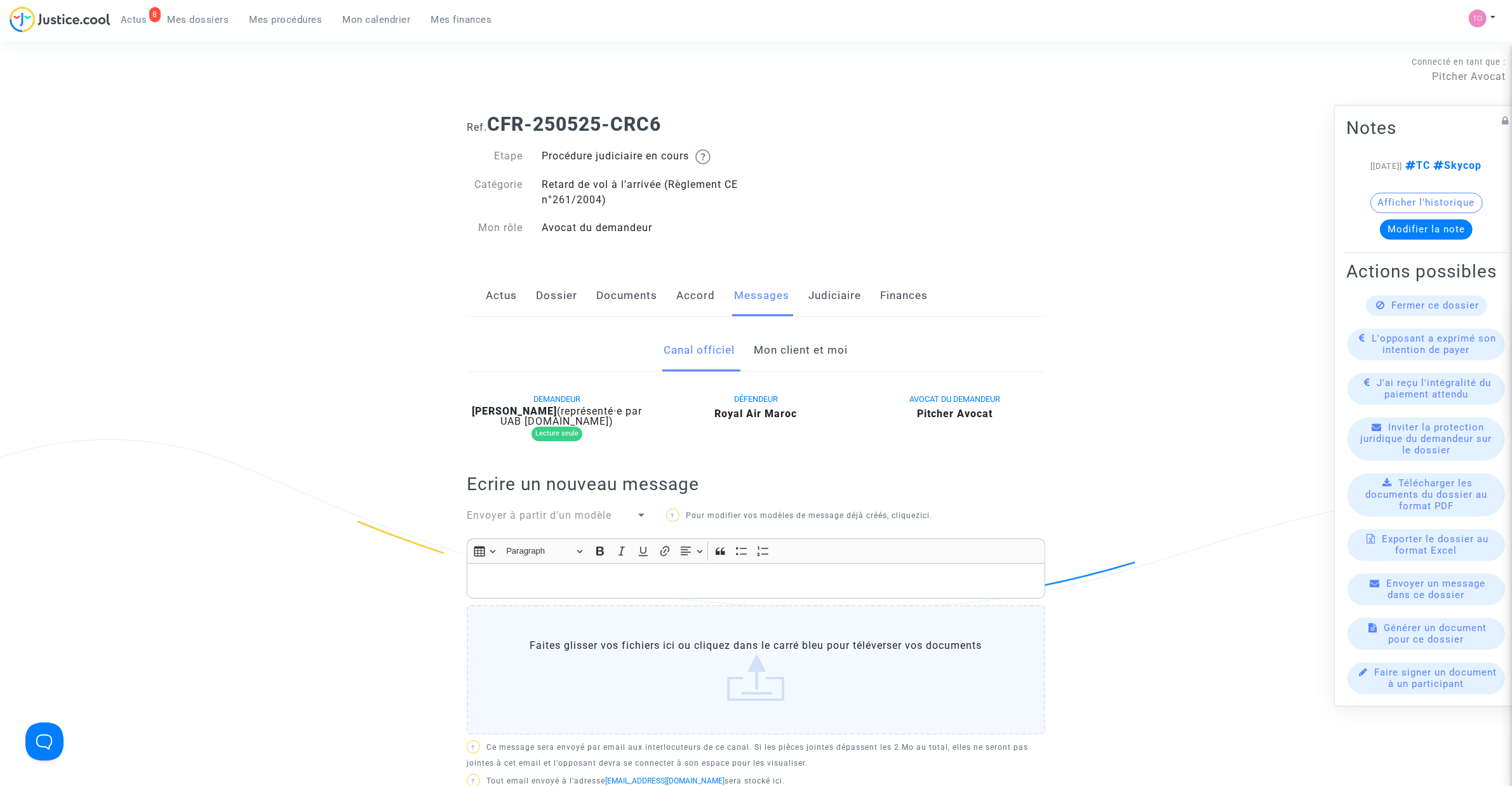
click at [792, 356] on link "Mon client et moi" at bounding box center [801, 350] width 94 height 42
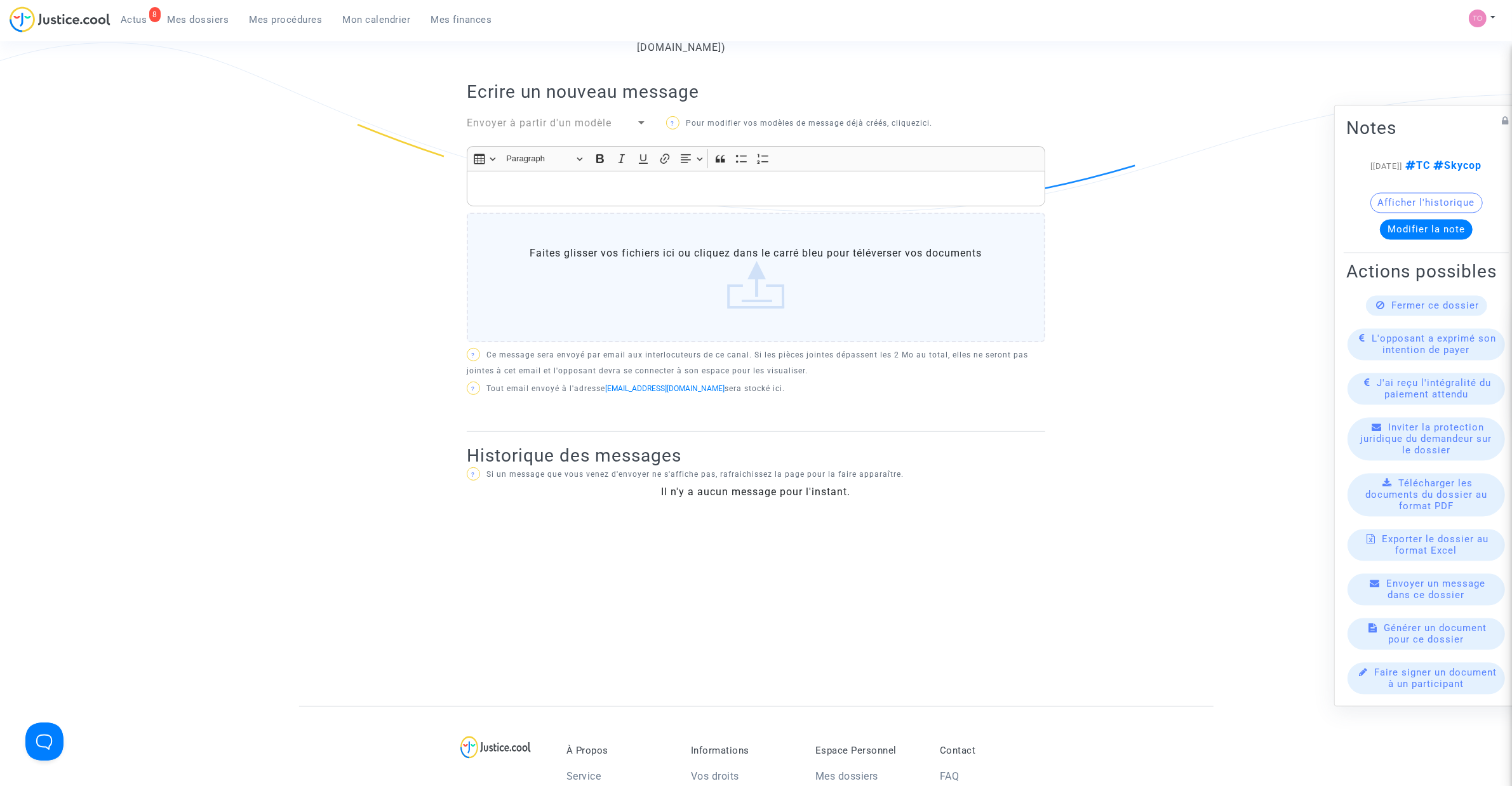
click at [561, 186] on p "Rich Text Editor, main" at bounding box center [756, 188] width 565 height 16
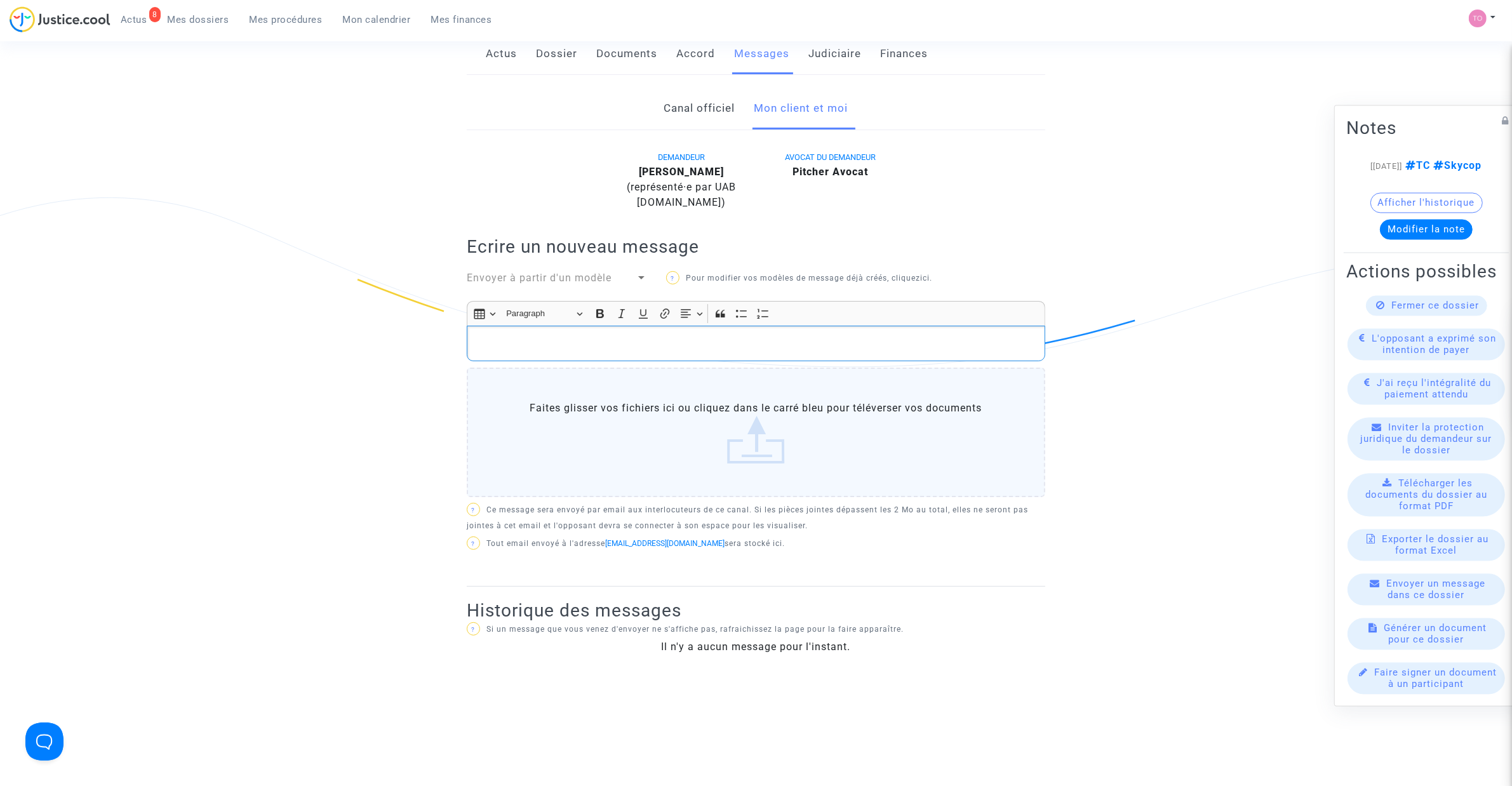
scroll to position [238, 0]
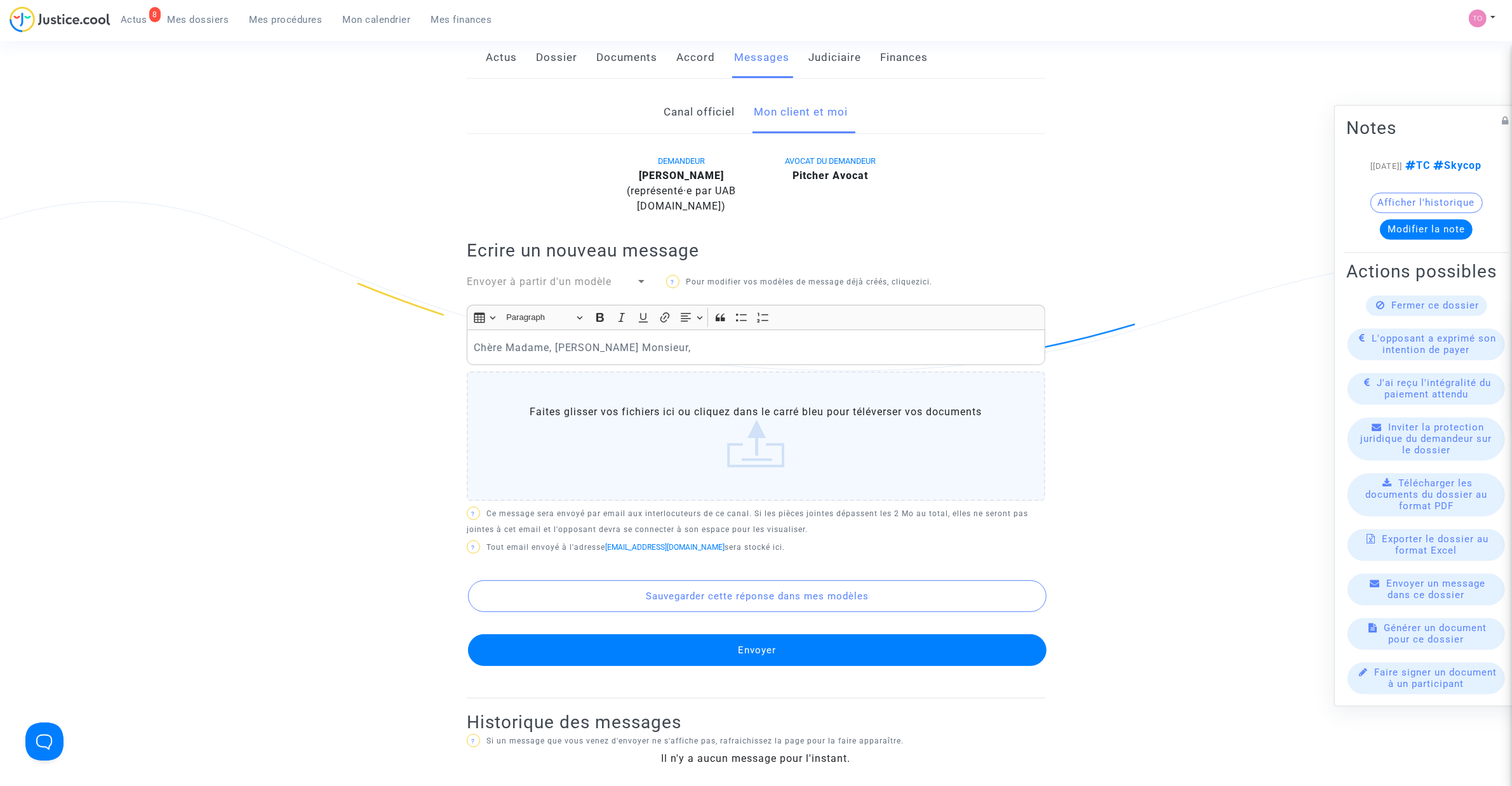
drag, startPoint x: 542, startPoint y: 55, endPoint x: 623, endPoint y: 54, distance: 81.0
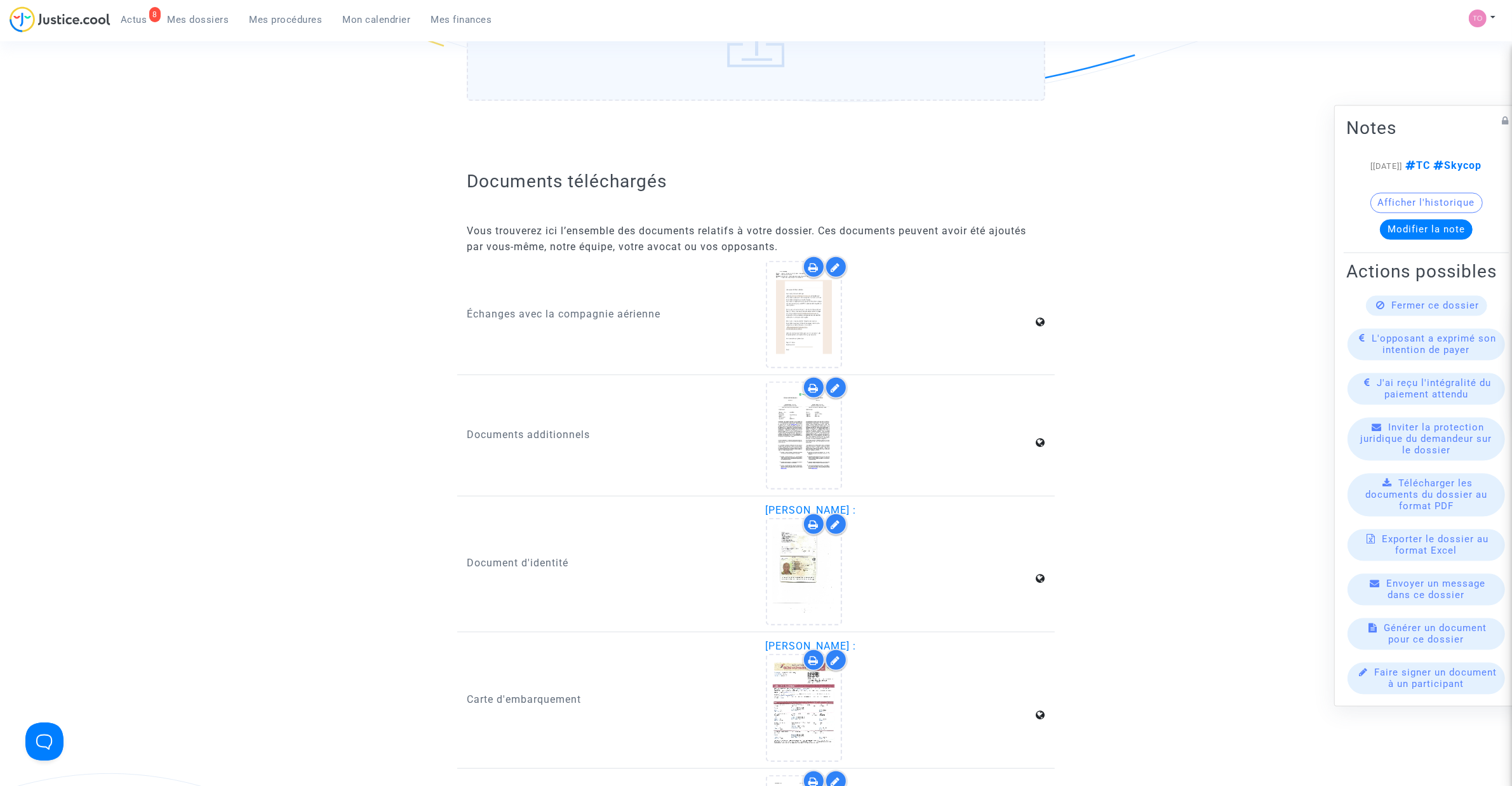
scroll to position [1348, 0]
click at [781, 414] on div at bounding box center [804, 434] width 74 height 40
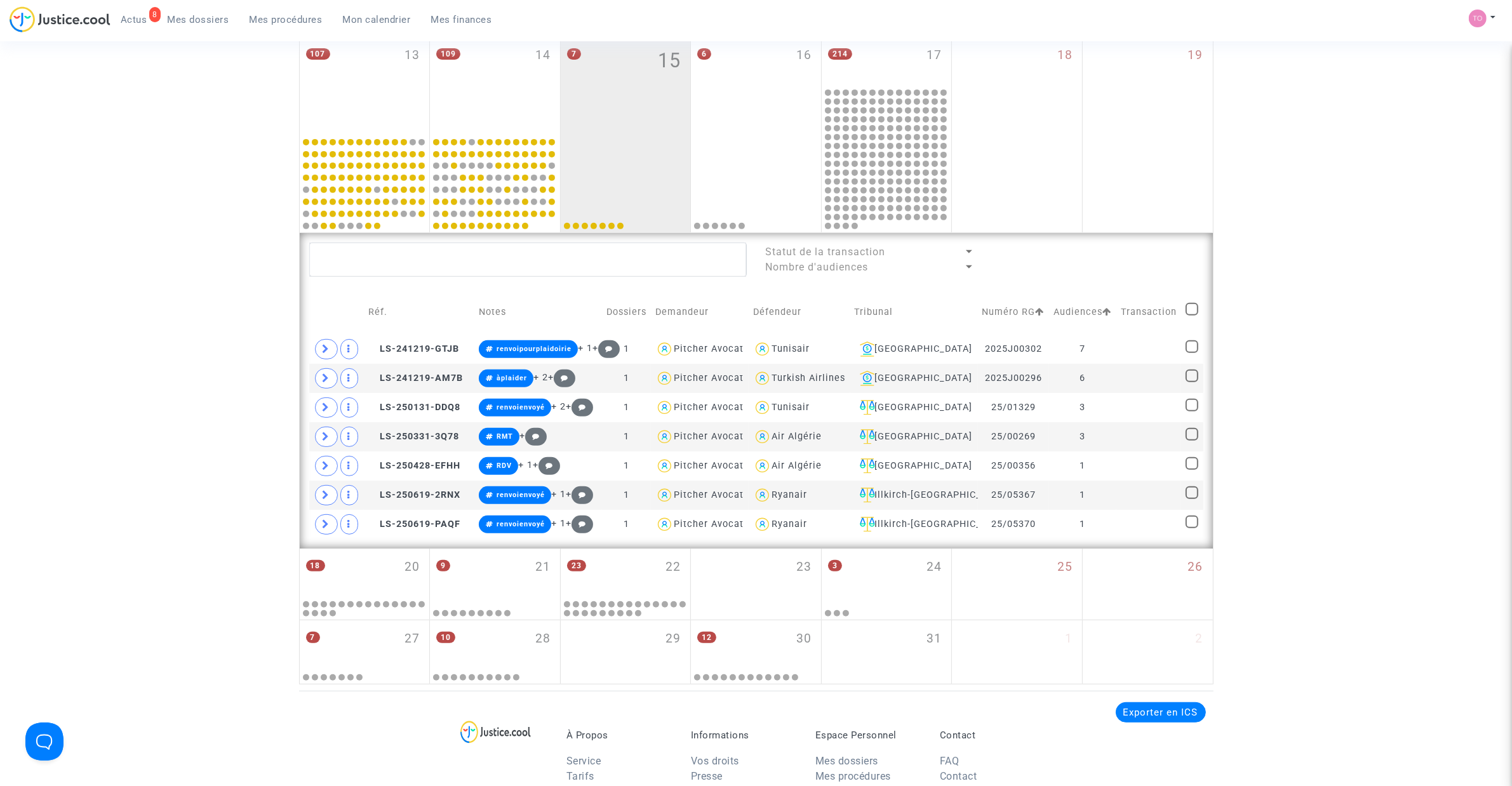
scroll to position [591, 0]
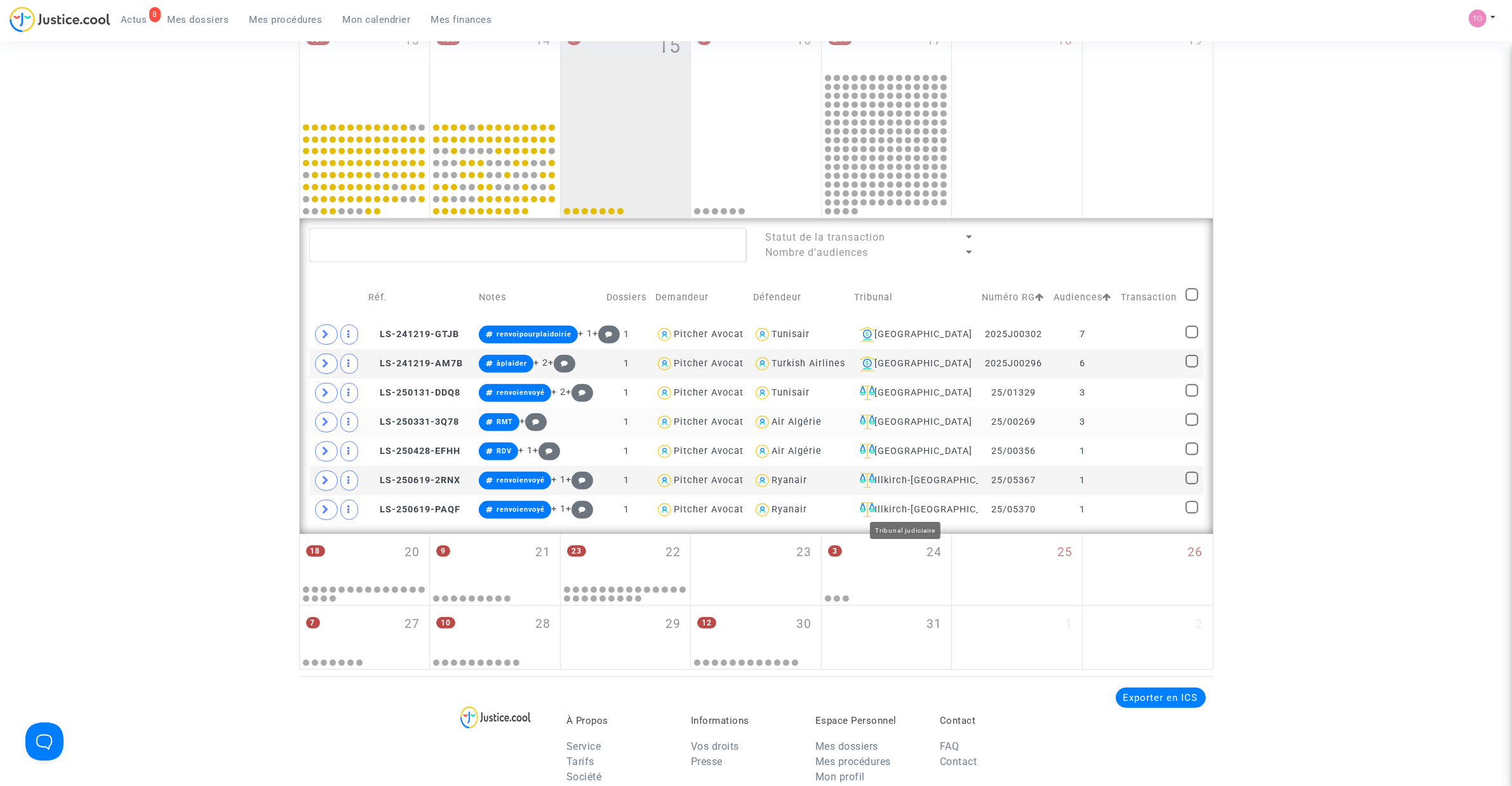
click at [889, 430] on div "[GEOGRAPHIC_DATA]" at bounding box center [913, 422] width 119 height 15
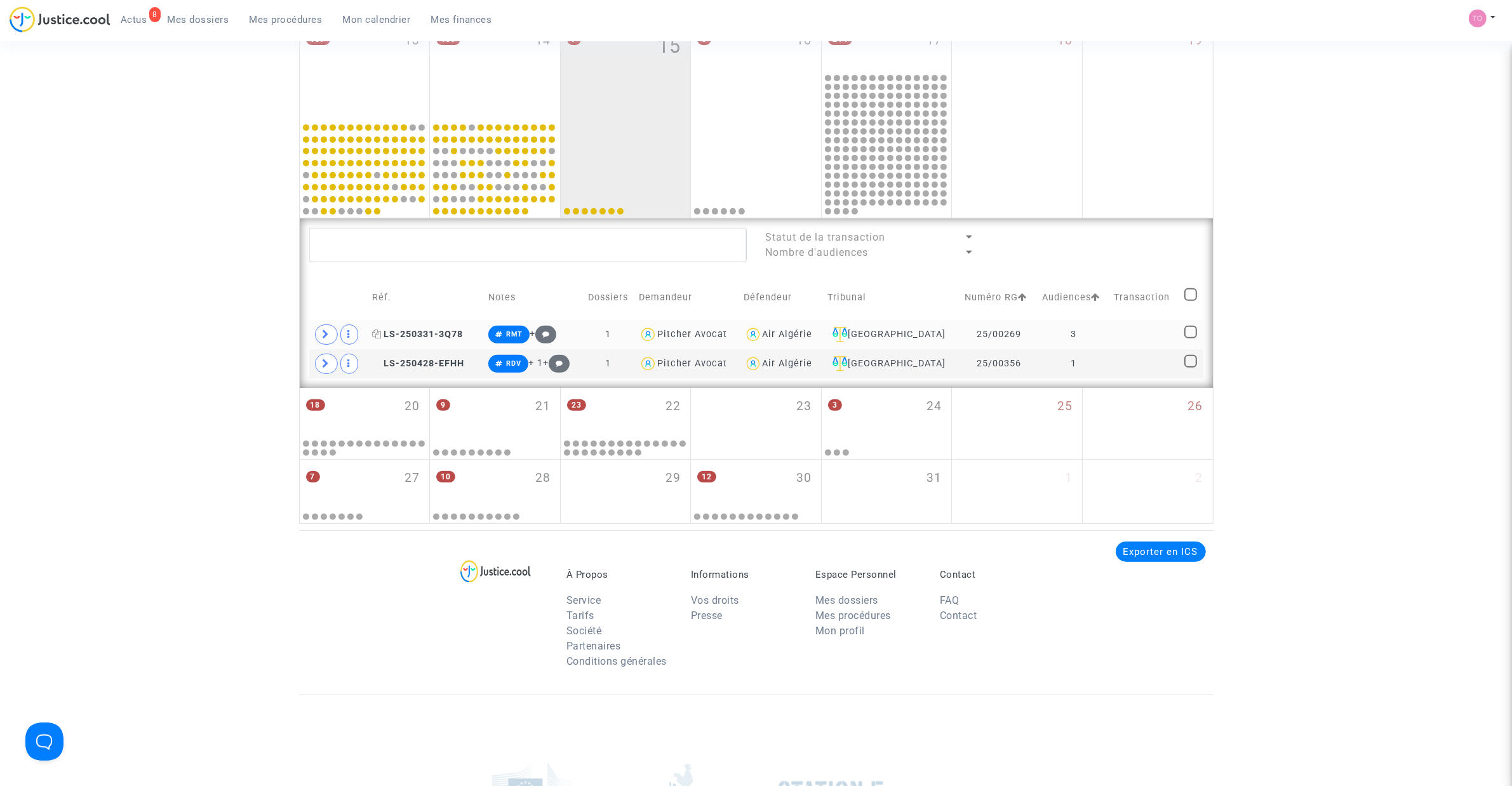
click at [441, 332] on span "LS-250331-3Q78" at bounding box center [417, 334] width 91 height 11
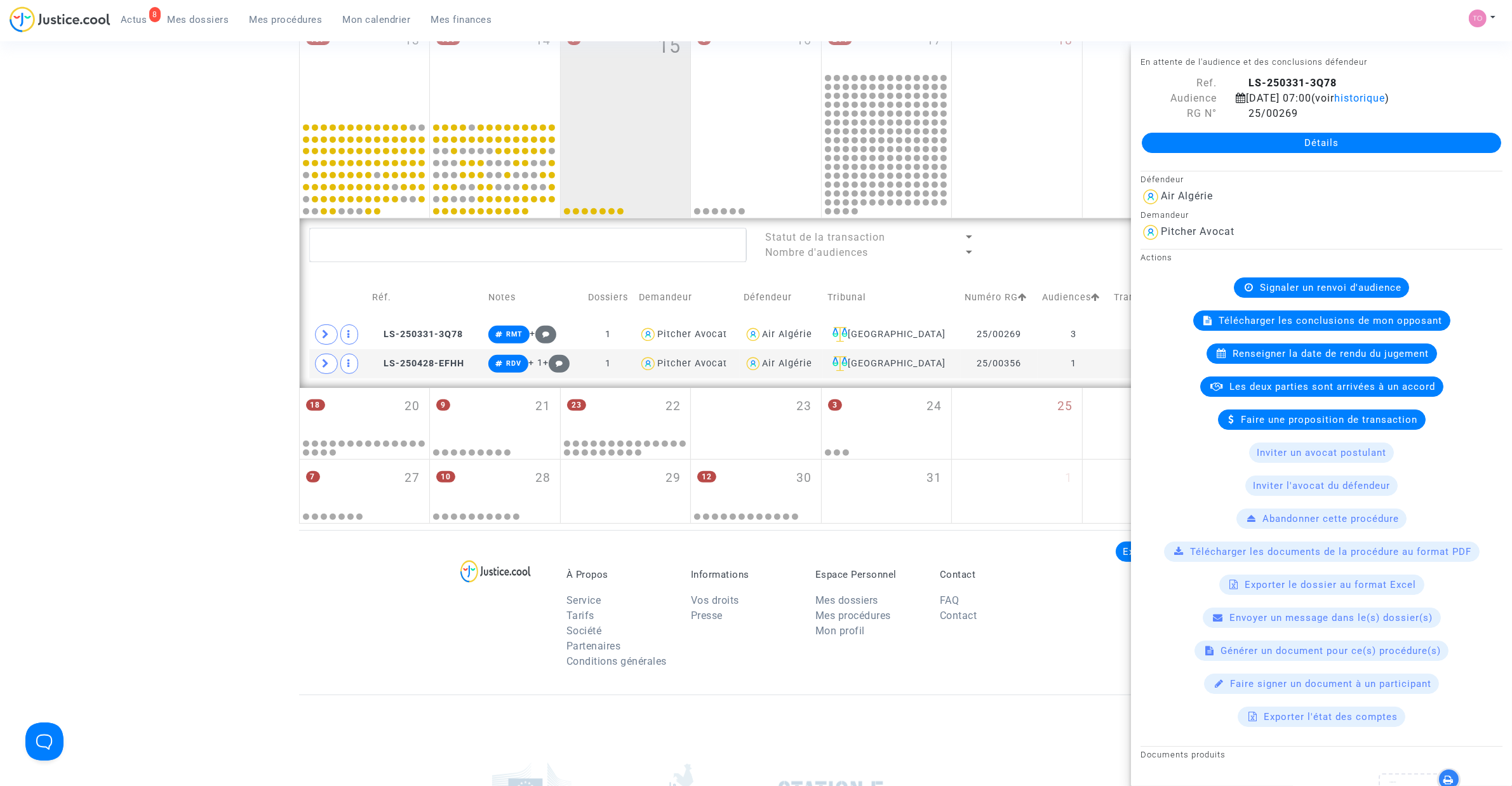
click at [1273, 354] on span "Renseigner la date de rendu du jugement" at bounding box center [1331, 353] width 196 height 11
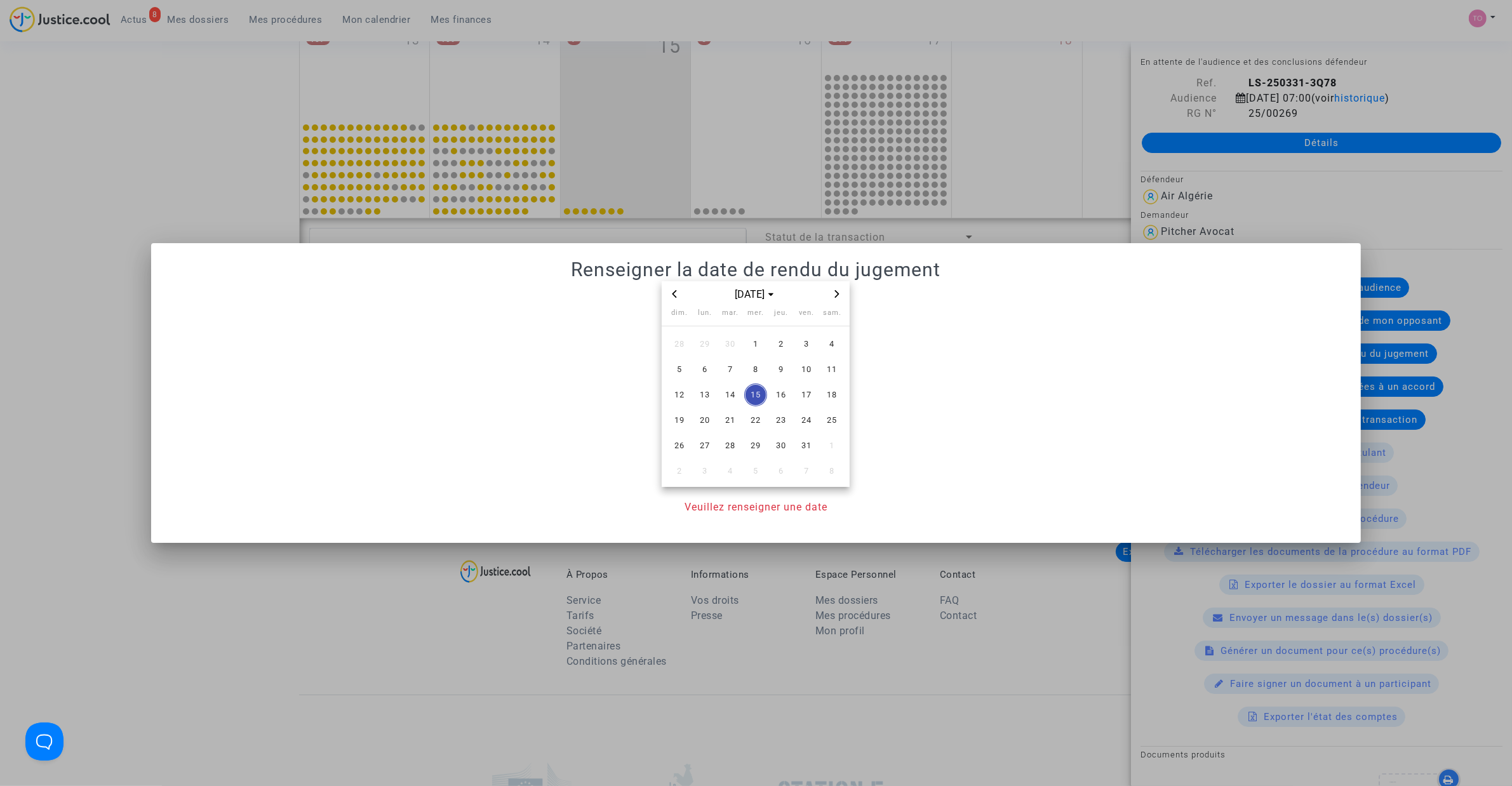
click at [840, 292] on icon "Next month" at bounding box center [837, 293] width 8 height 8
click at [756, 392] on span "17" at bounding box center [756, 394] width 23 height 23
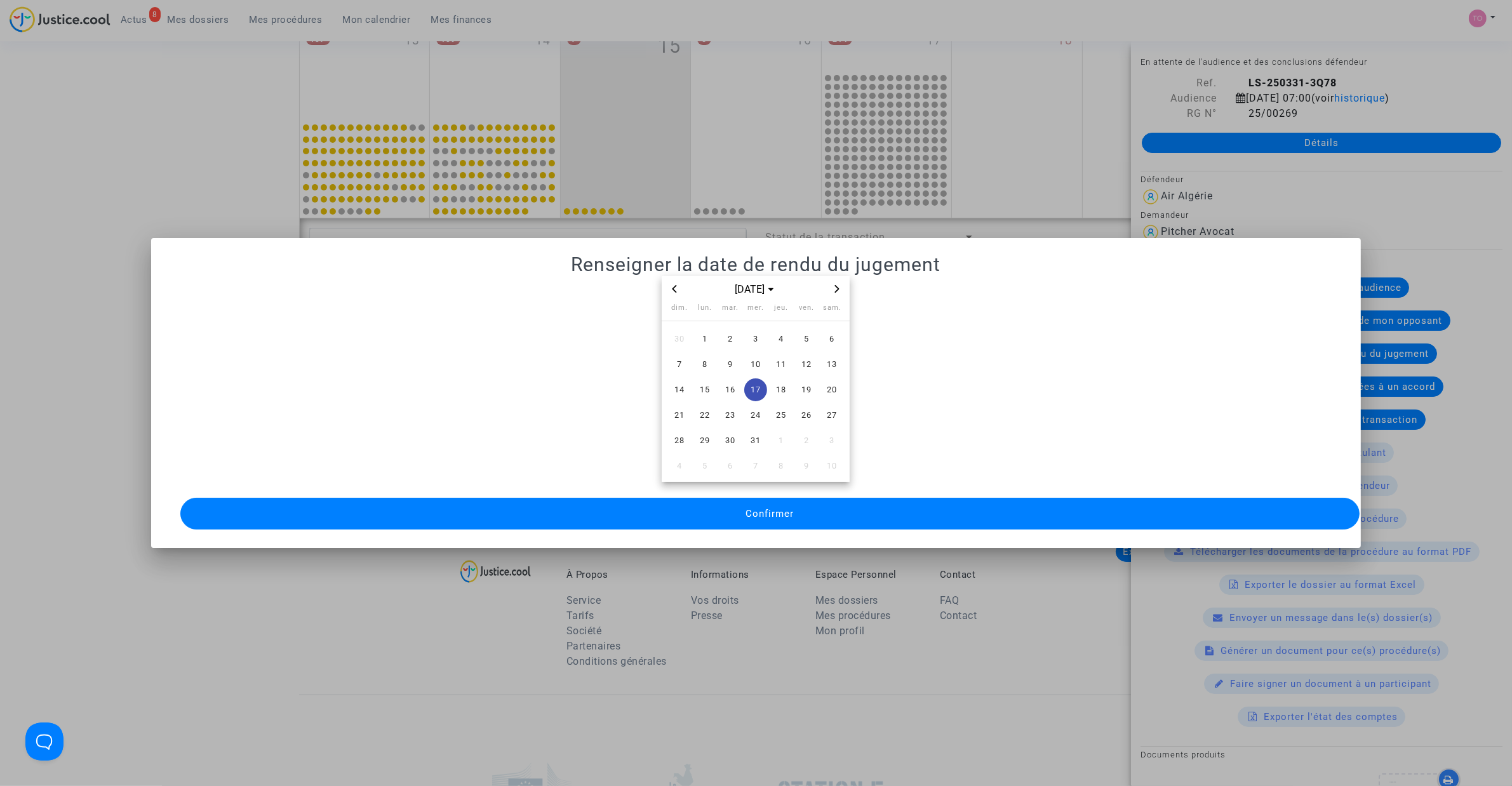
click at [743, 503] on button "Confirmer" at bounding box center [770, 513] width 1179 height 32
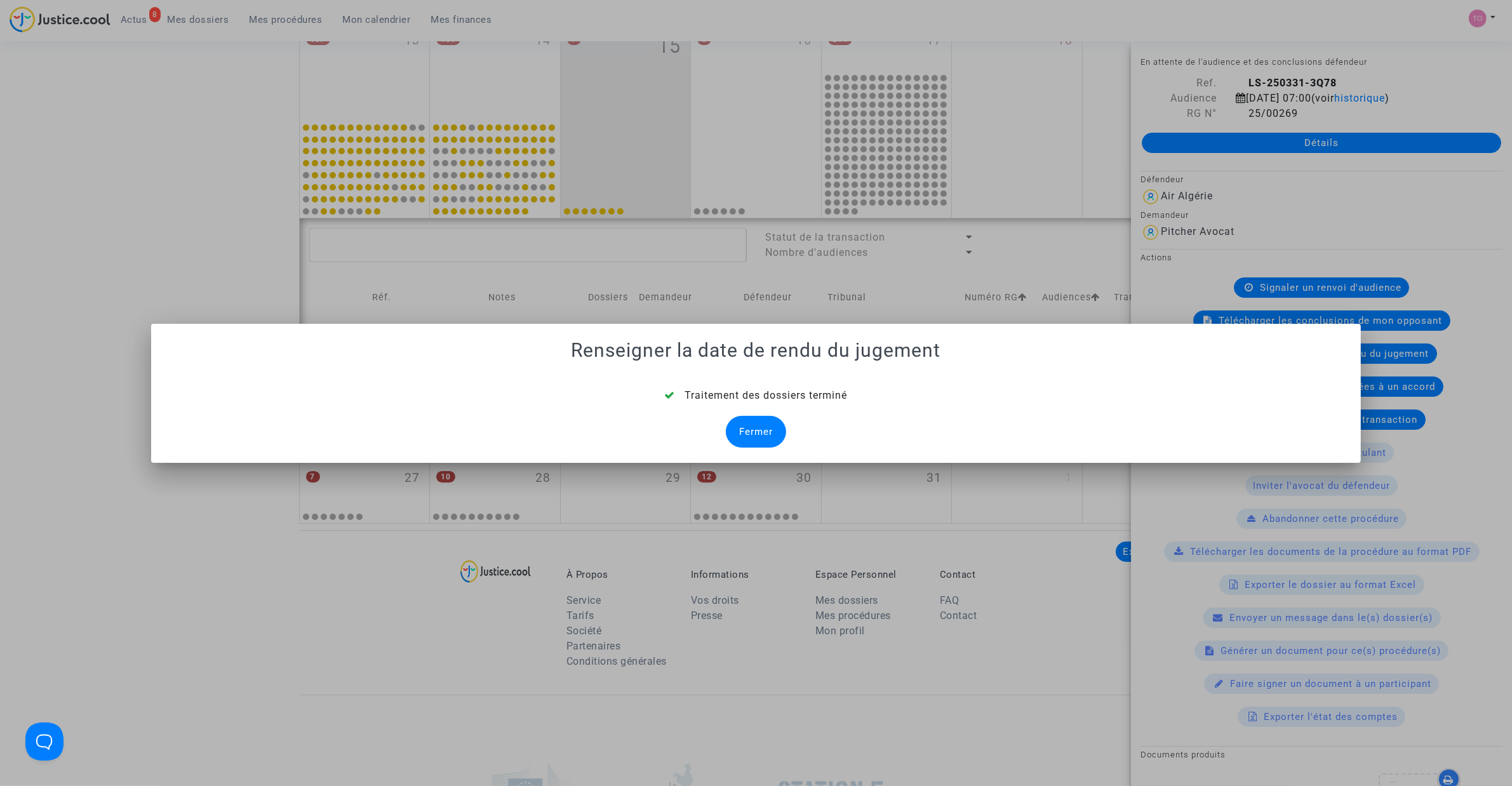
click at [754, 443] on div "Fermer" at bounding box center [756, 431] width 60 height 32
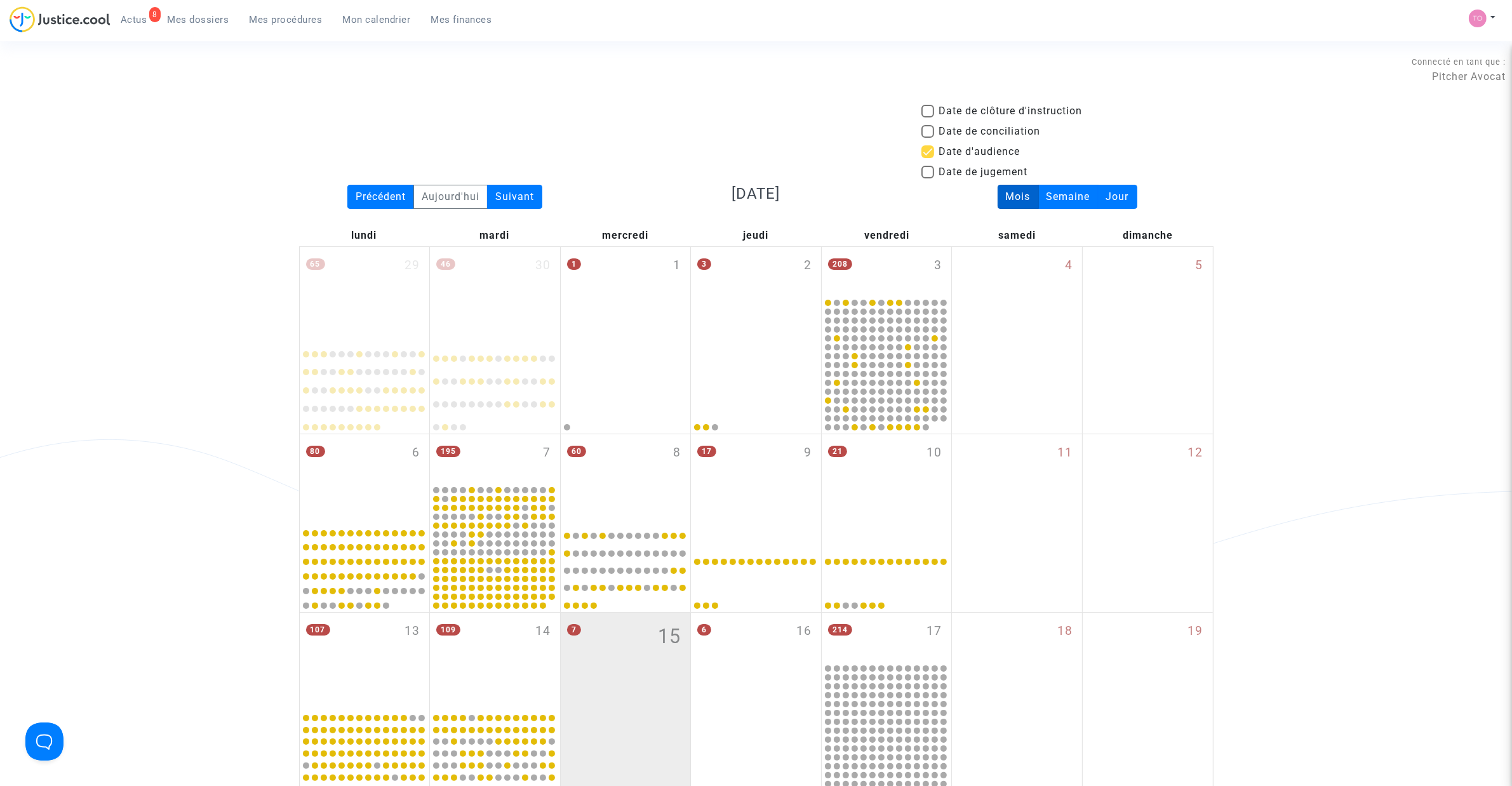
scroll to position [591, 0]
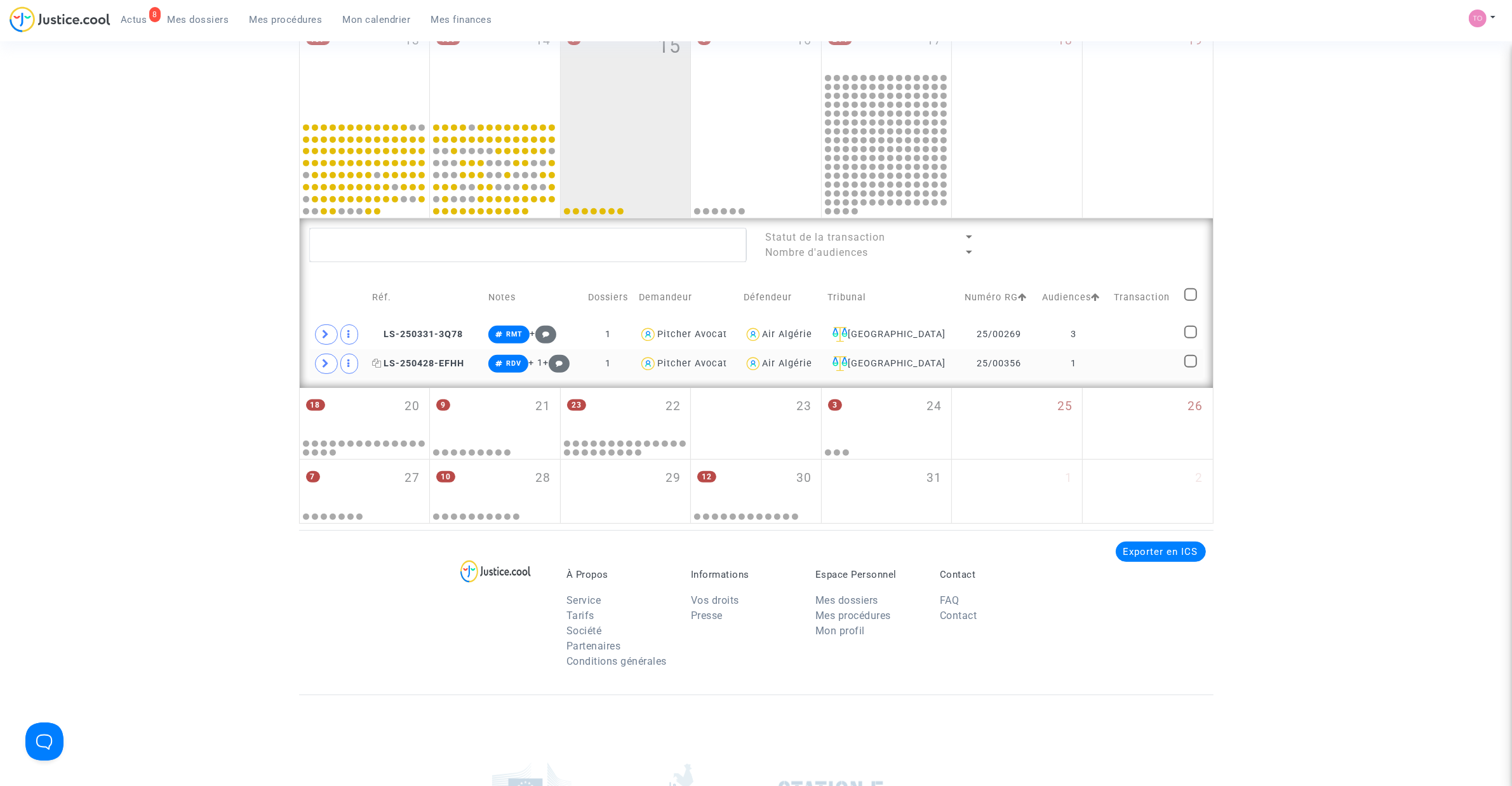
click at [423, 363] on span "LS-250428-EFHH" at bounding box center [418, 364] width 92 height 11
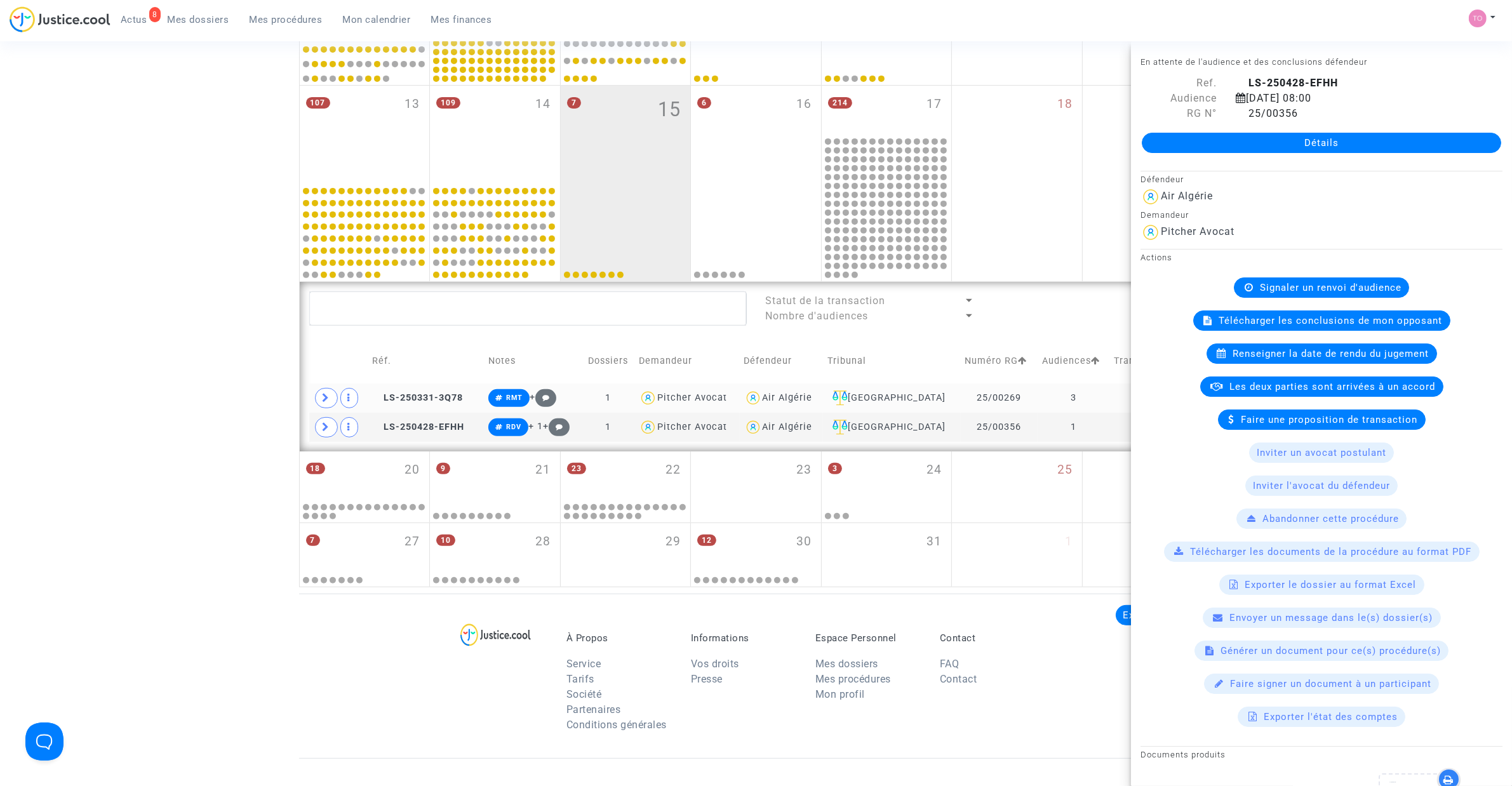
scroll to position [511, 0]
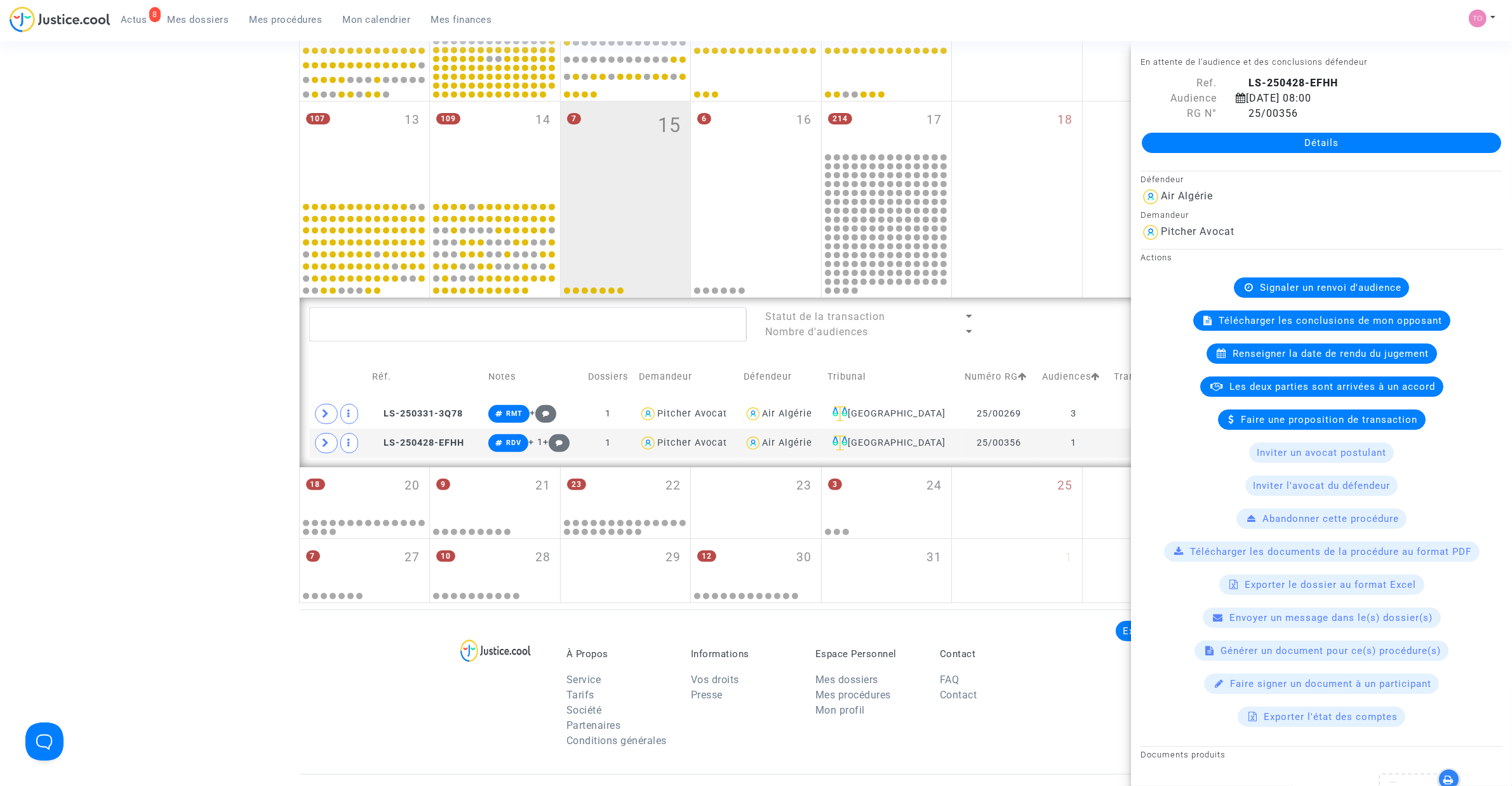
click at [1309, 350] on span "Renseigner la date de rendu du jugement" at bounding box center [1331, 353] width 196 height 11
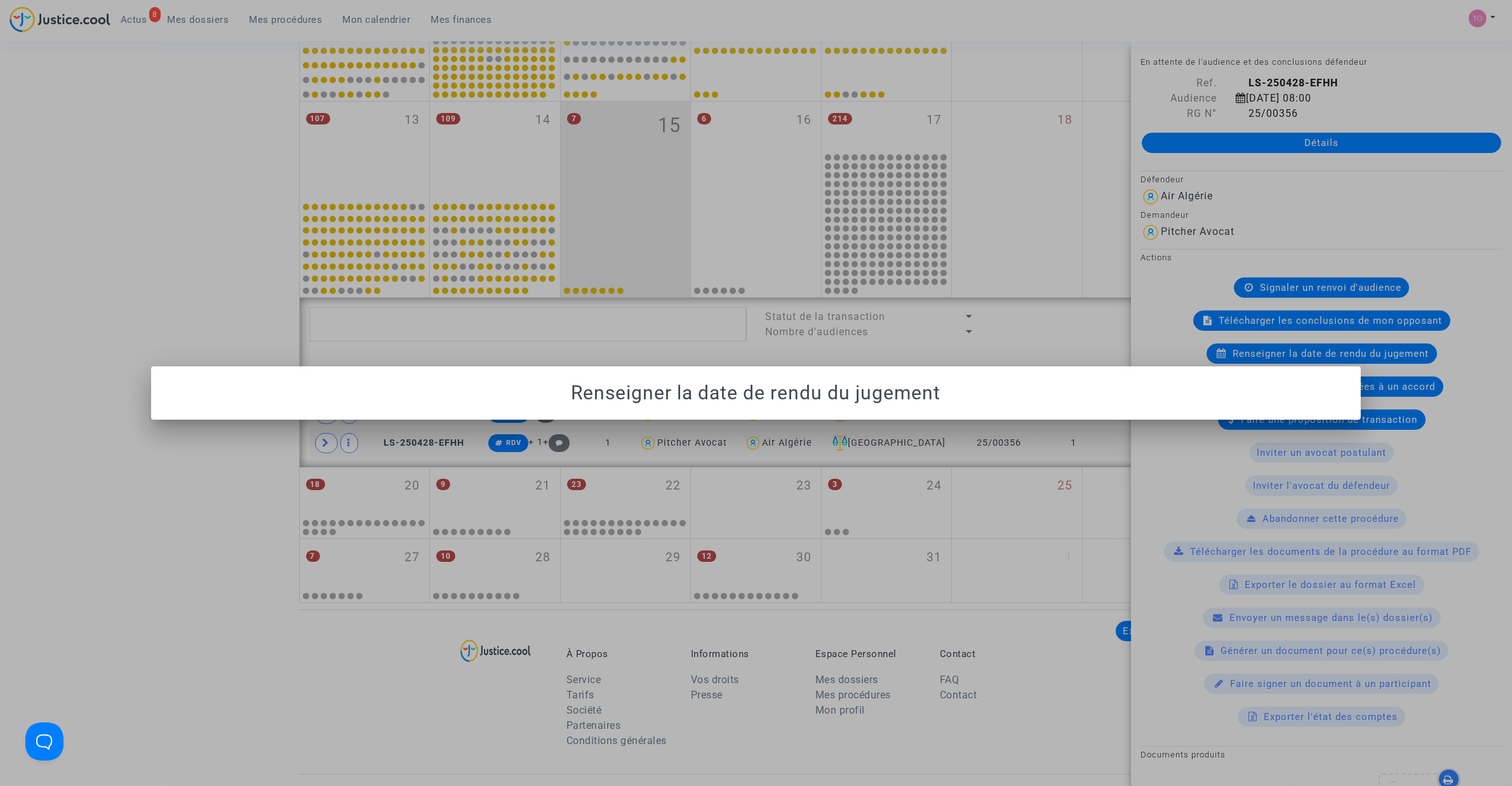
scroll to position [0, 0]
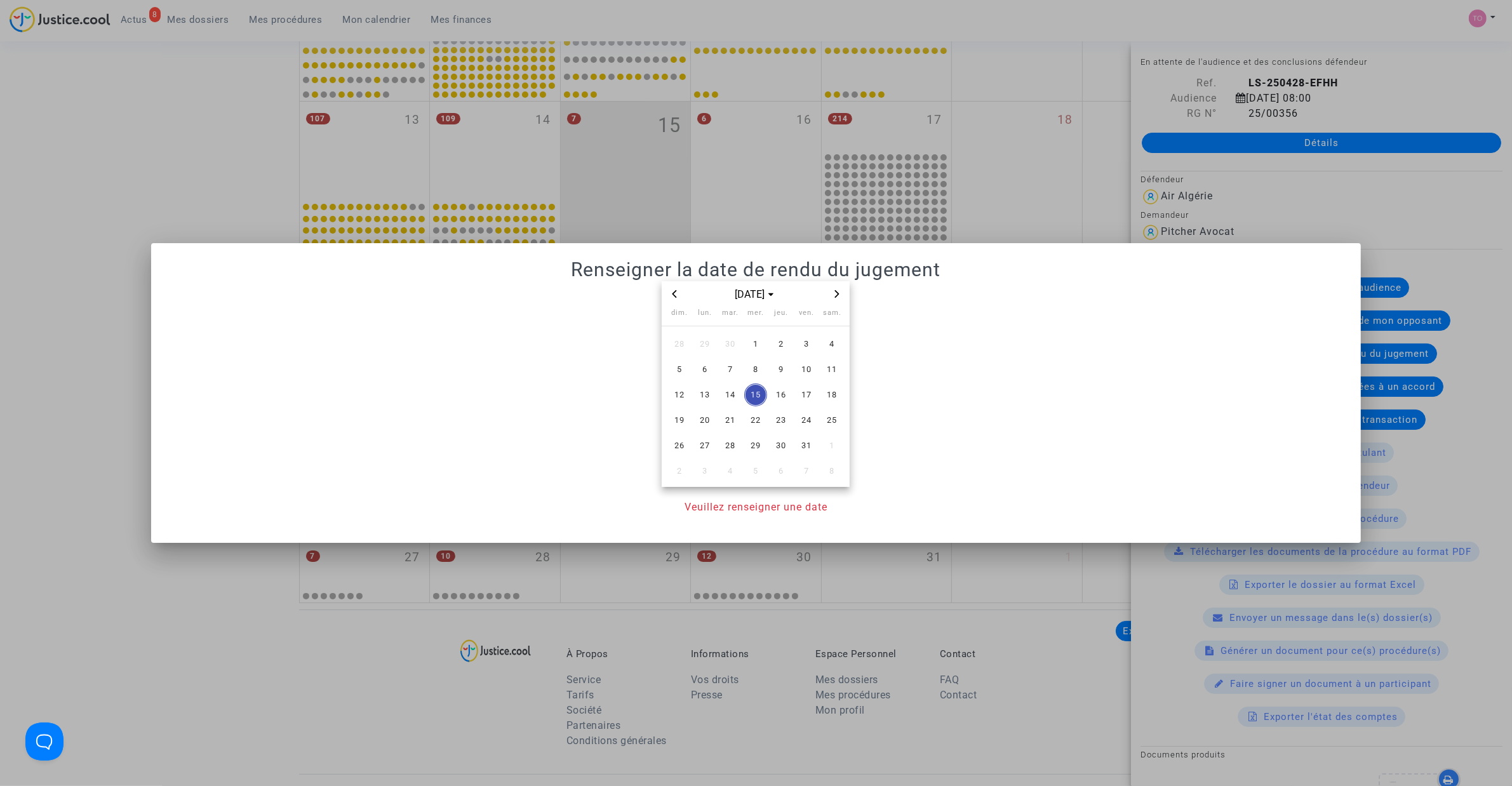
click at [835, 289] on span "Next month" at bounding box center [837, 293] width 15 height 15
click at [754, 391] on span "17" at bounding box center [756, 394] width 23 height 23
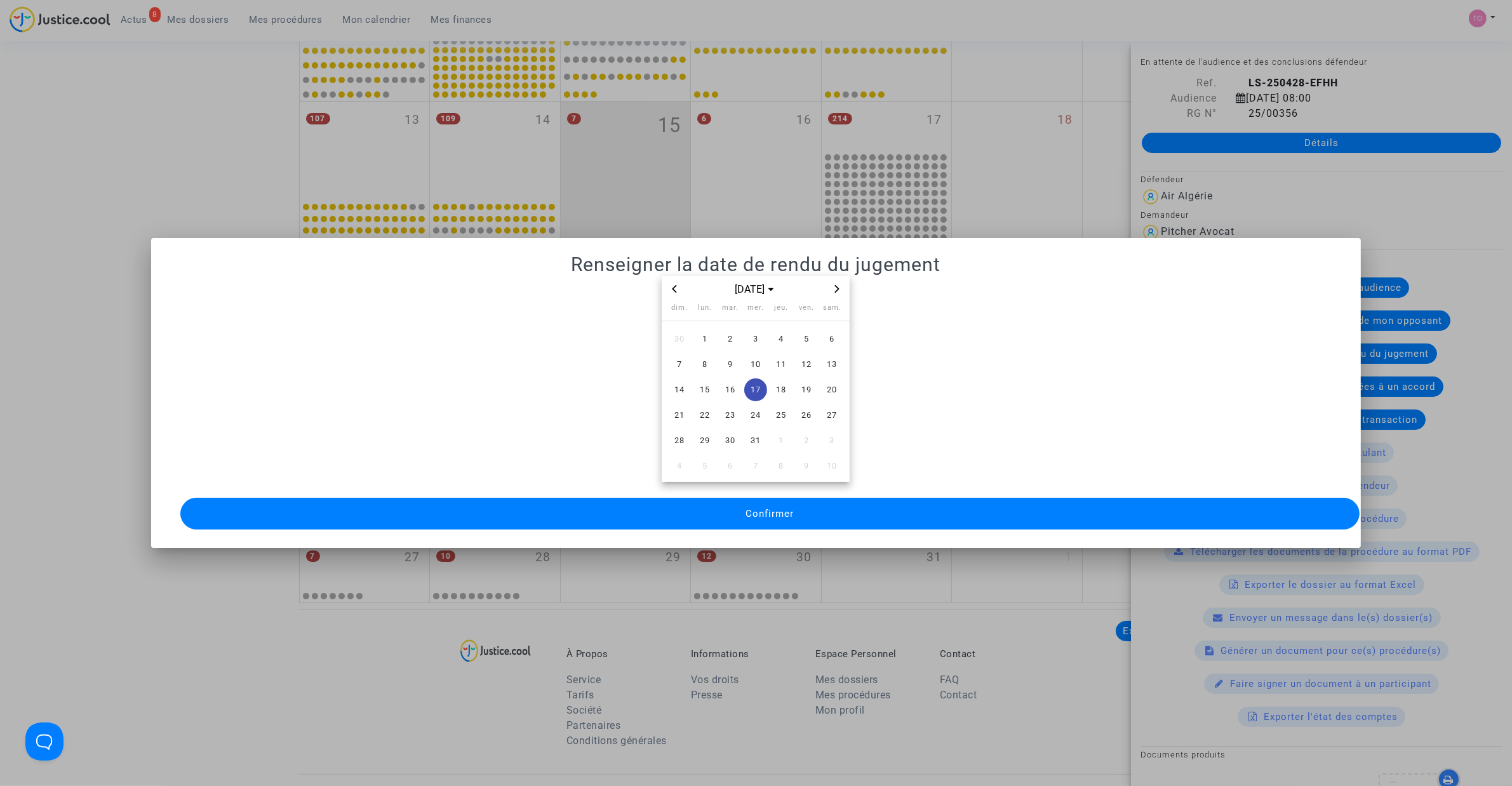
click at [767, 511] on span "Confirmer" at bounding box center [769, 513] width 48 height 11
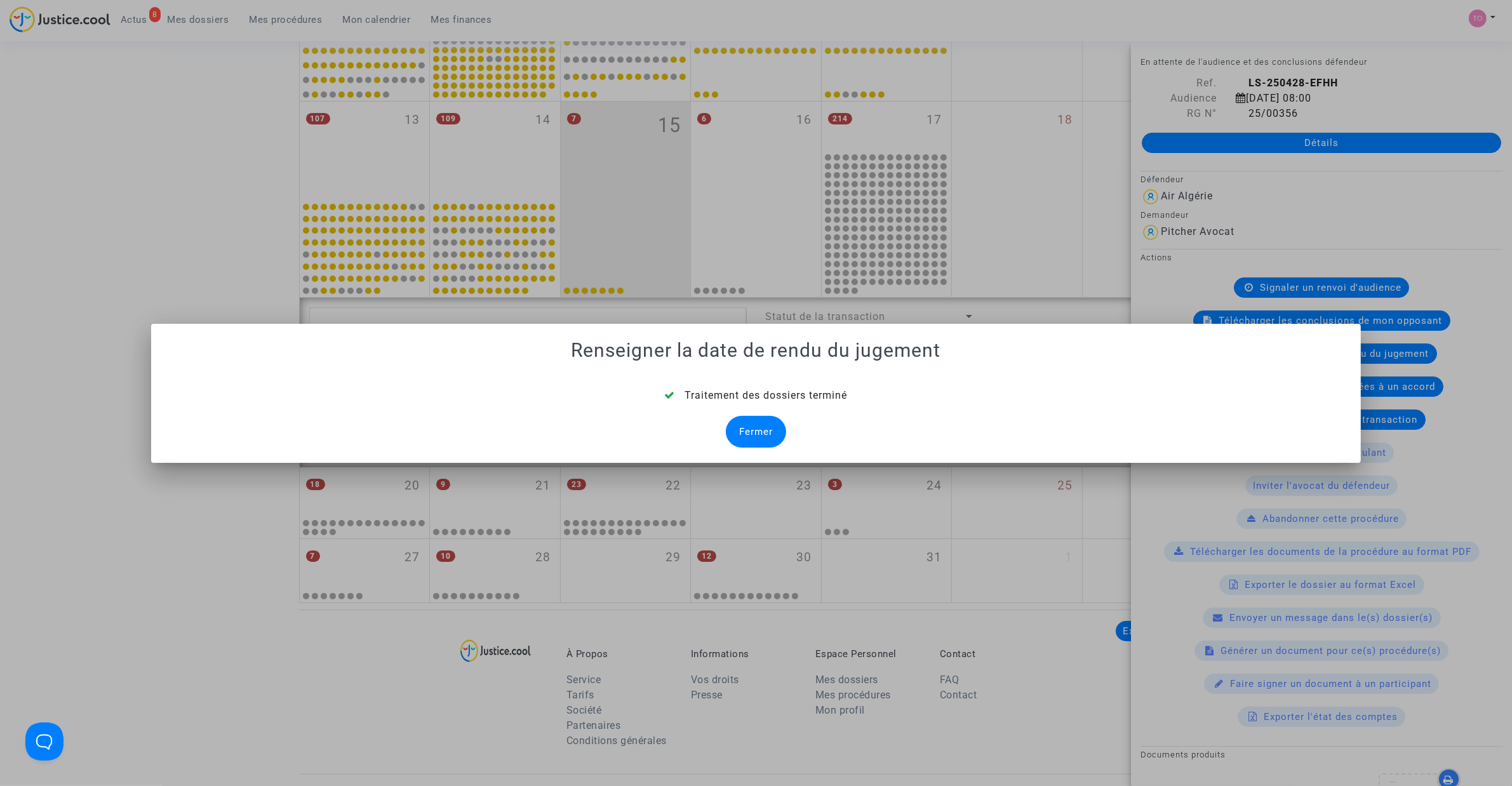
click at [747, 429] on div "Fermer" at bounding box center [756, 431] width 60 height 32
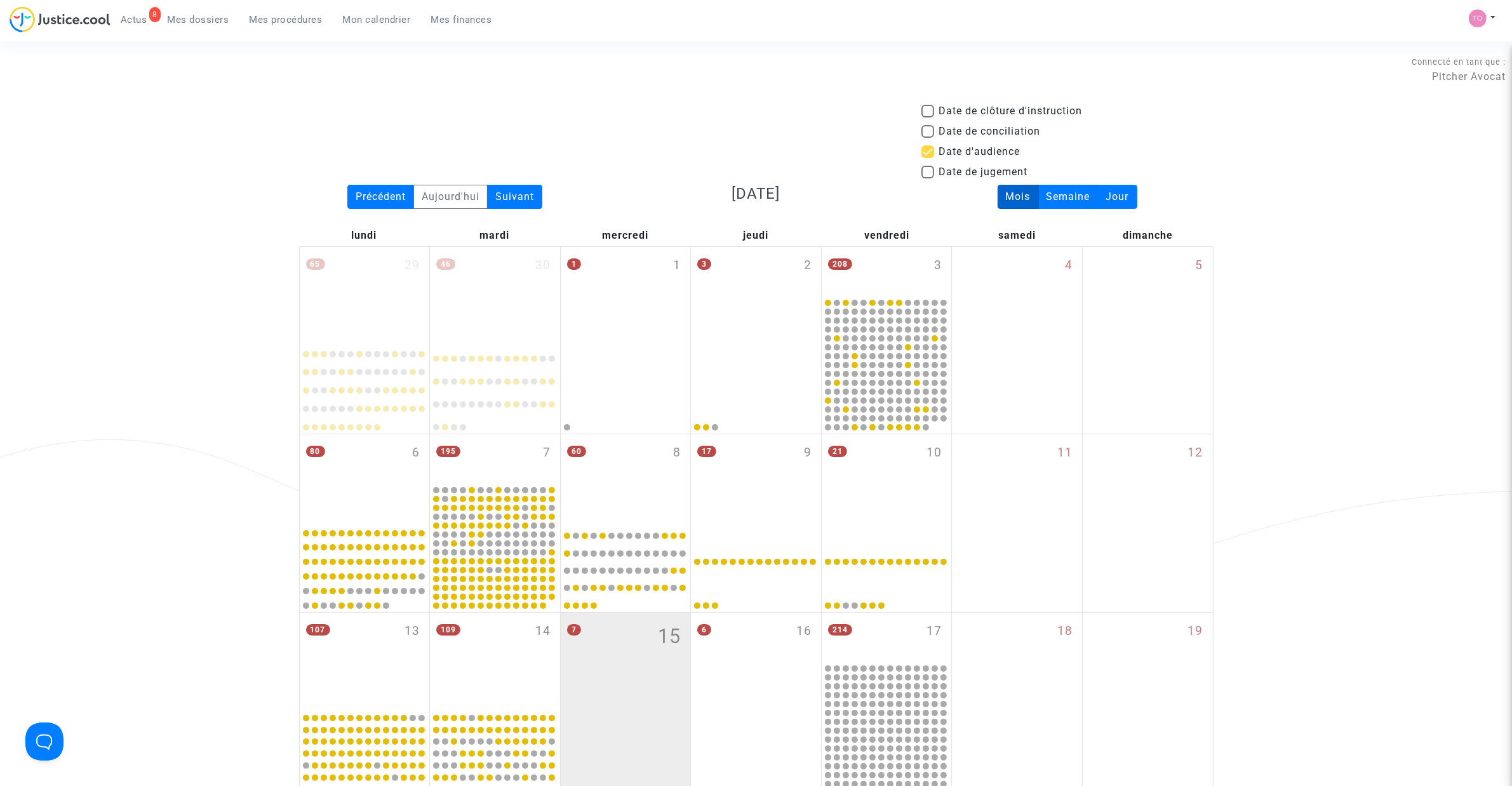
scroll to position [511, 0]
